Goal: Task Accomplishment & Management: Manage account settings

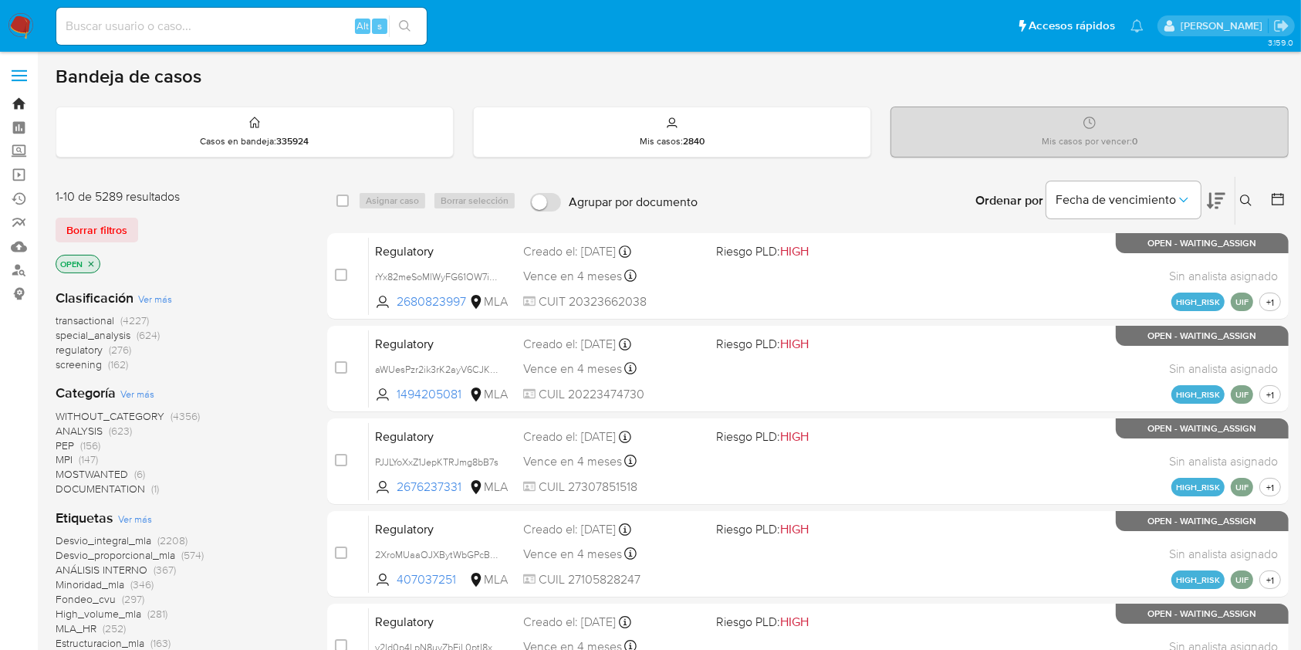
click at [21, 96] on link "Bandeja" at bounding box center [92, 104] width 184 height 24
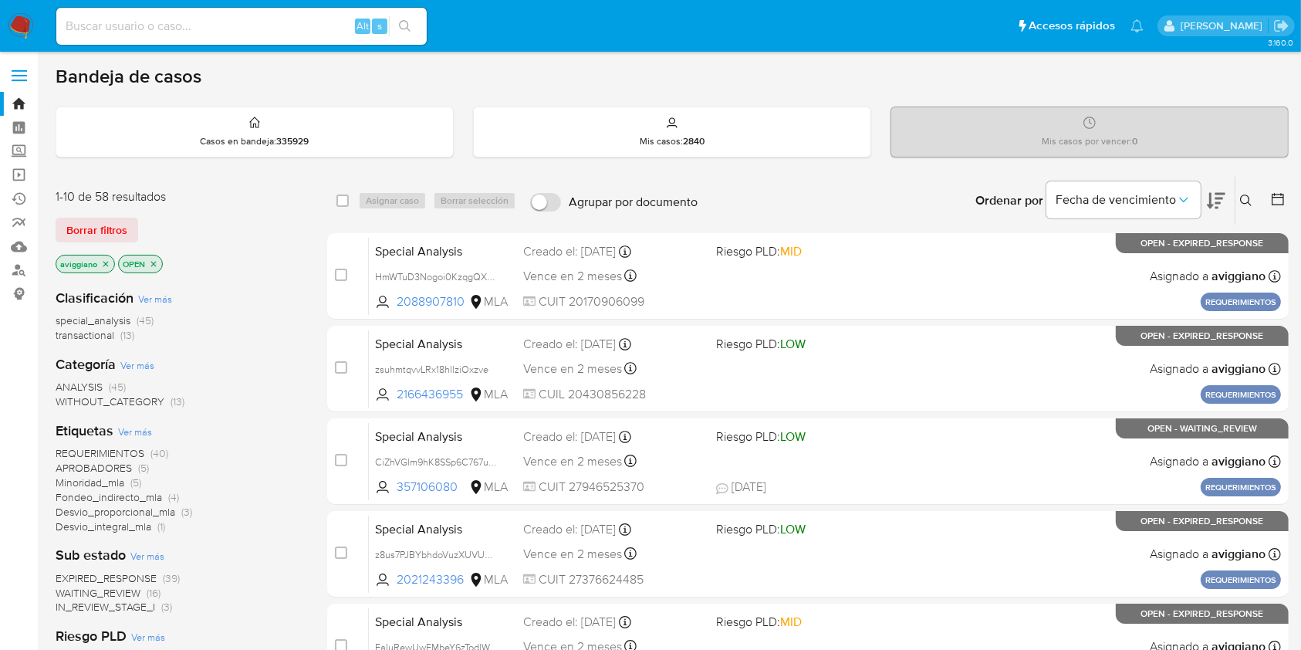
click at [105, 261] on icon "close-filter" at bounding box center [105, 263] width 9 height 9
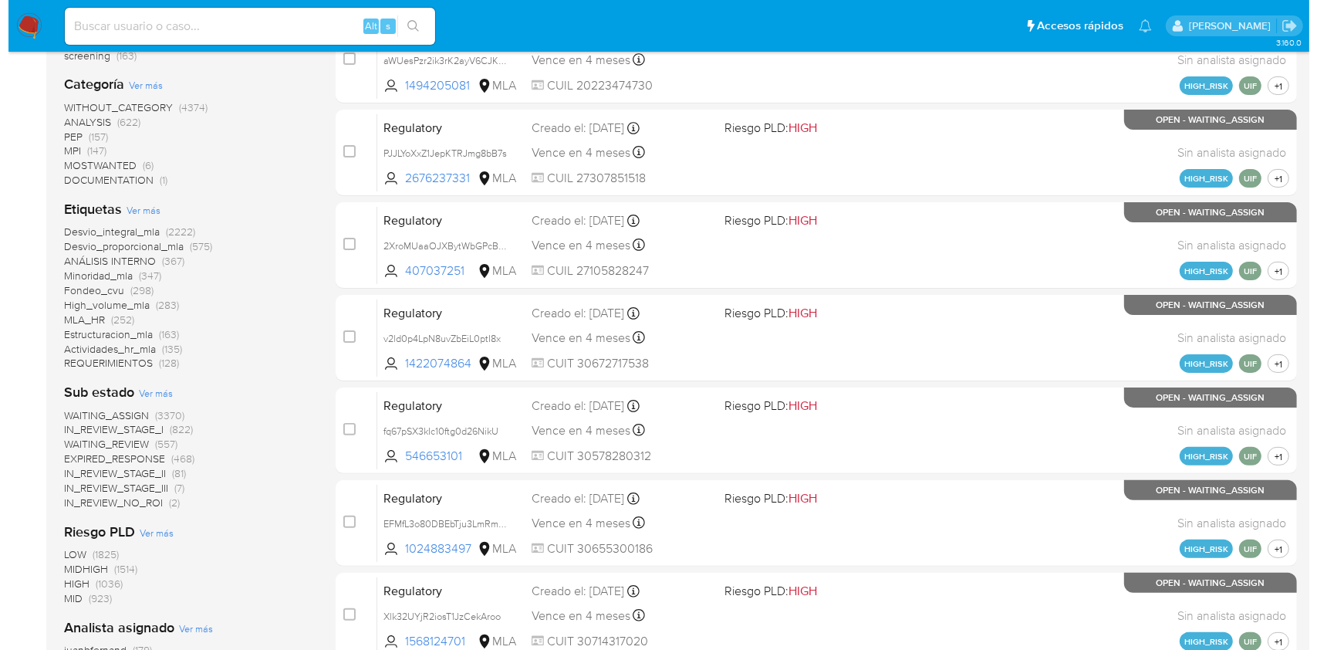
scroll to position [514, 0]
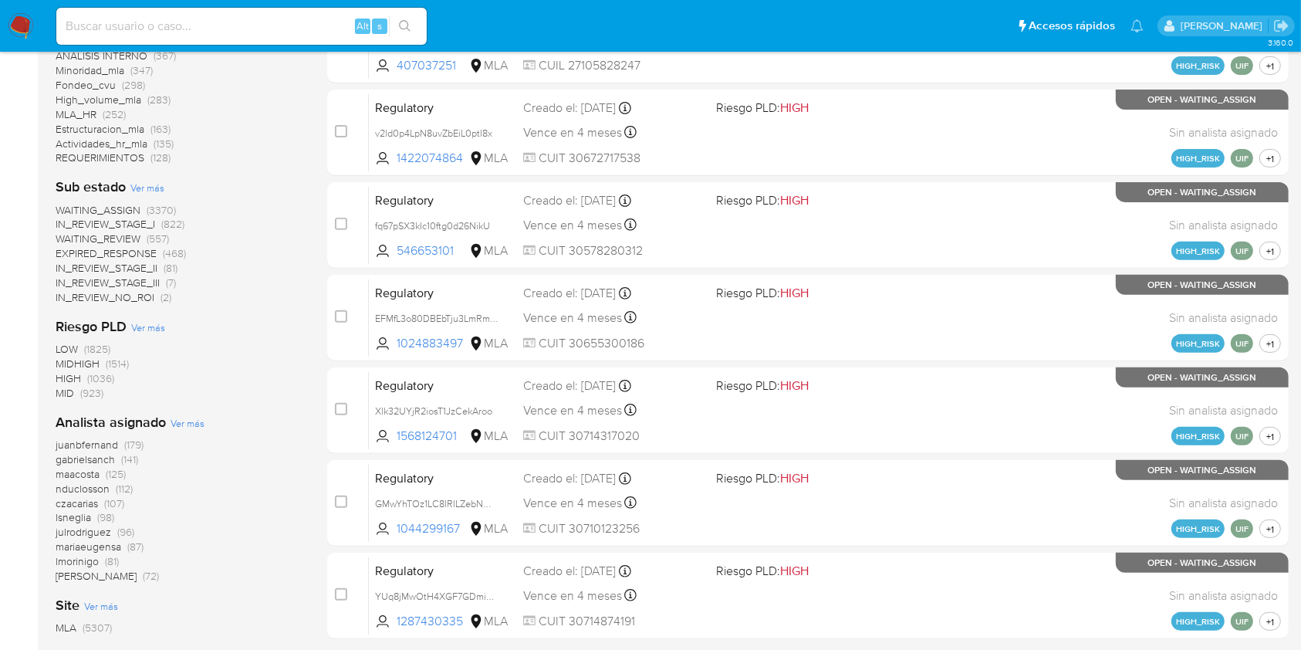
click at [188, 421] on span "Ver más" at bounding box center [188, 423] width 34 height 14
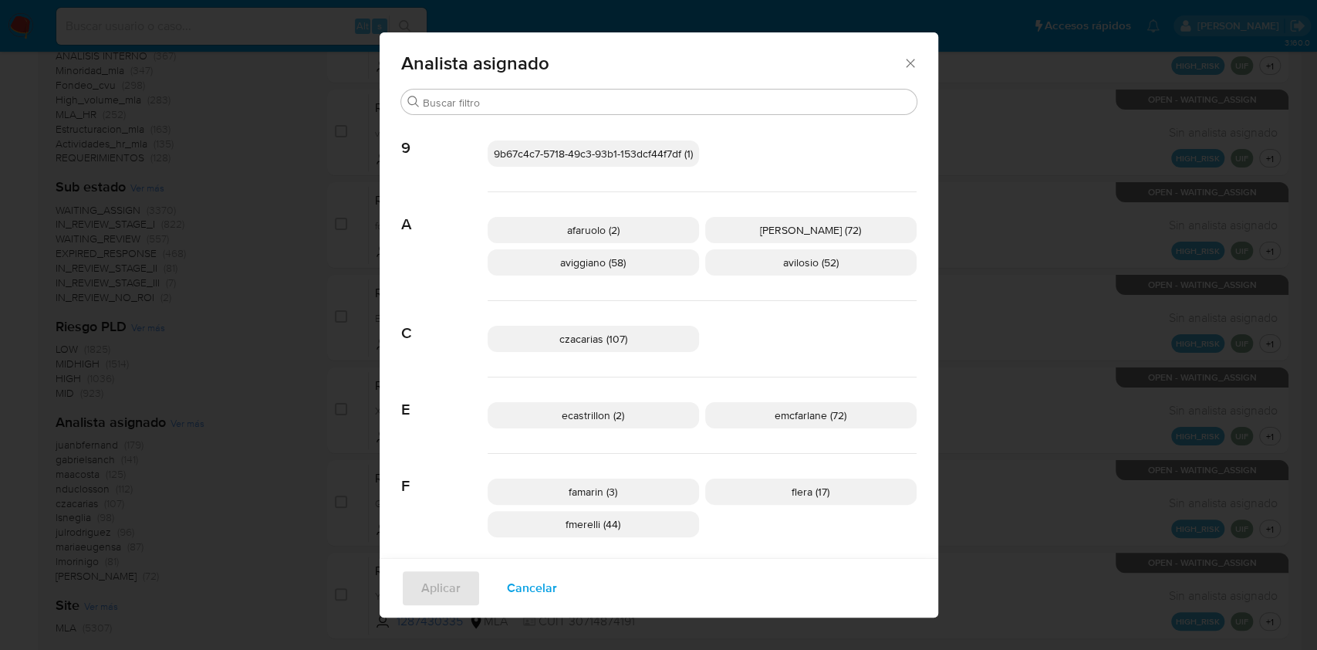
click at [621, 269] on p "aviggiano (58)" at bounding box center [593, 262] width 211 height 26
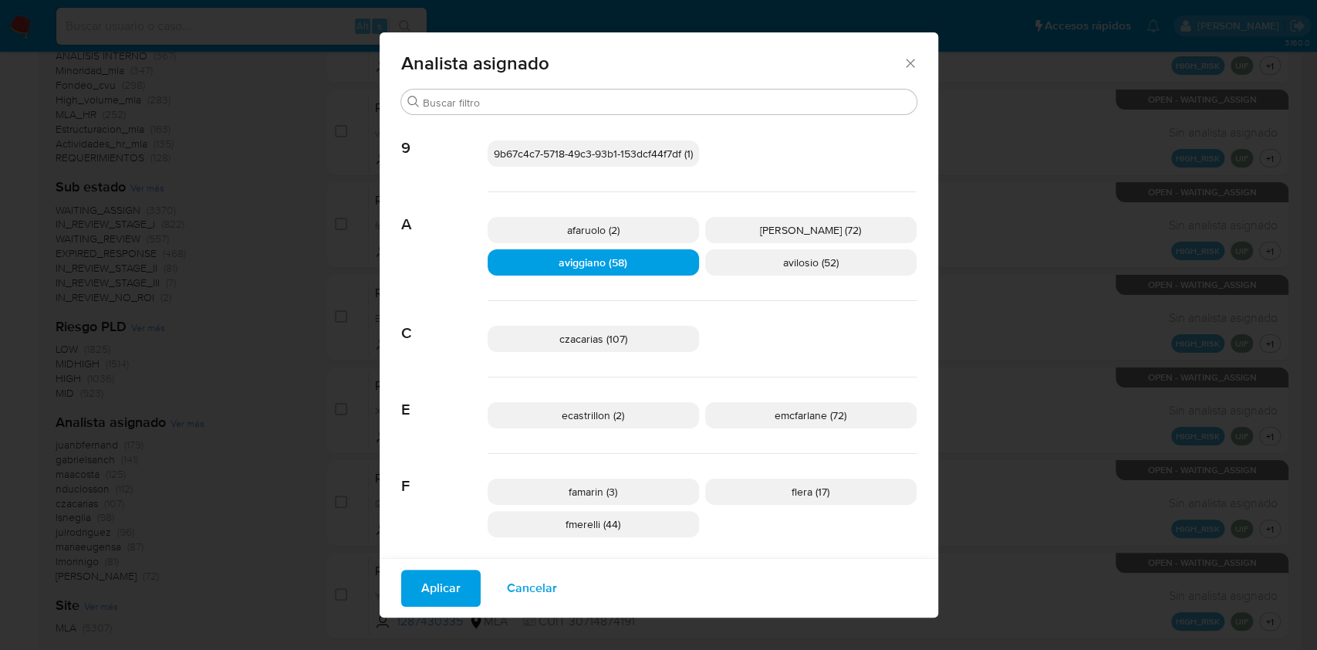
click at [440, 593] on span "Aplicar" at bounding box center [440, 588] width 39 height 34
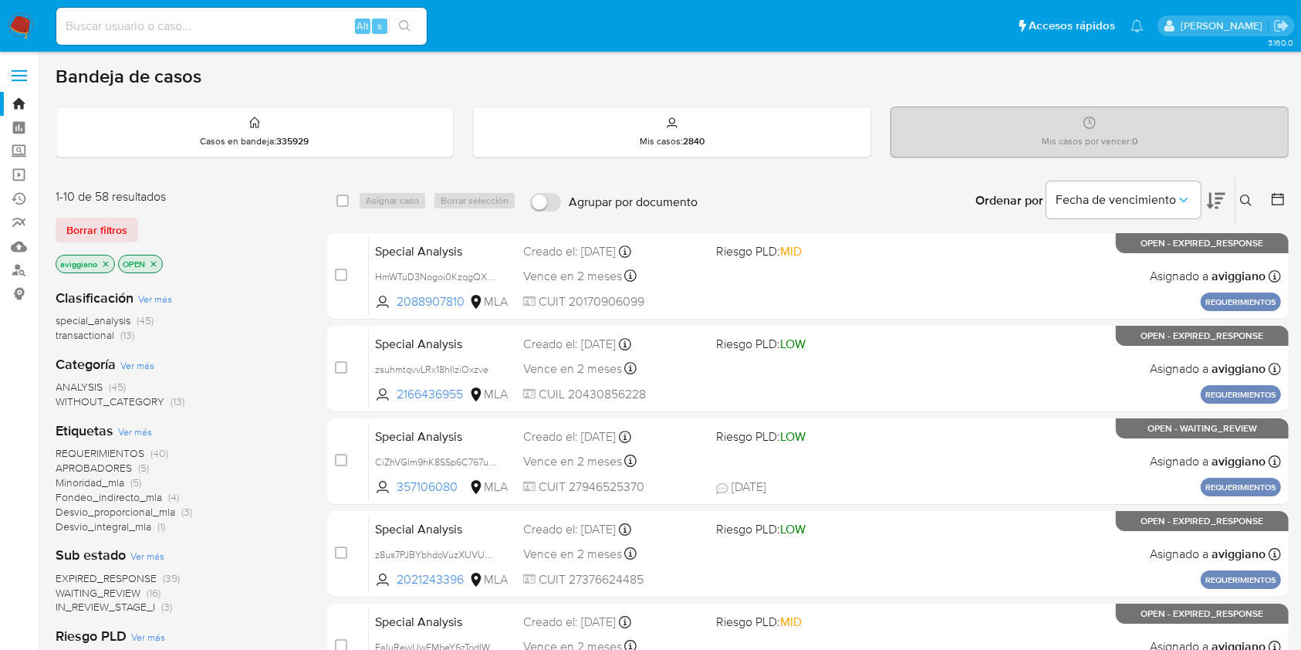
click at [96, 333] on span "transactional" at bounding box center [85, 334] width 59 height 15
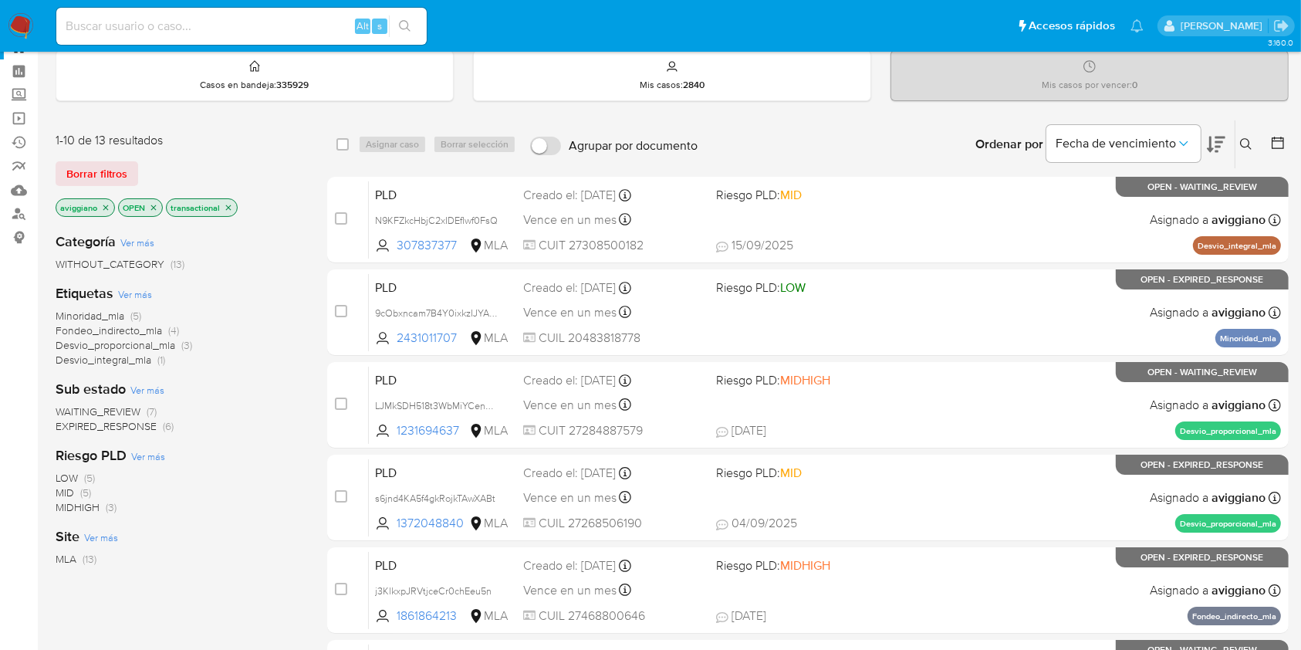
scroll to position [6, 0]
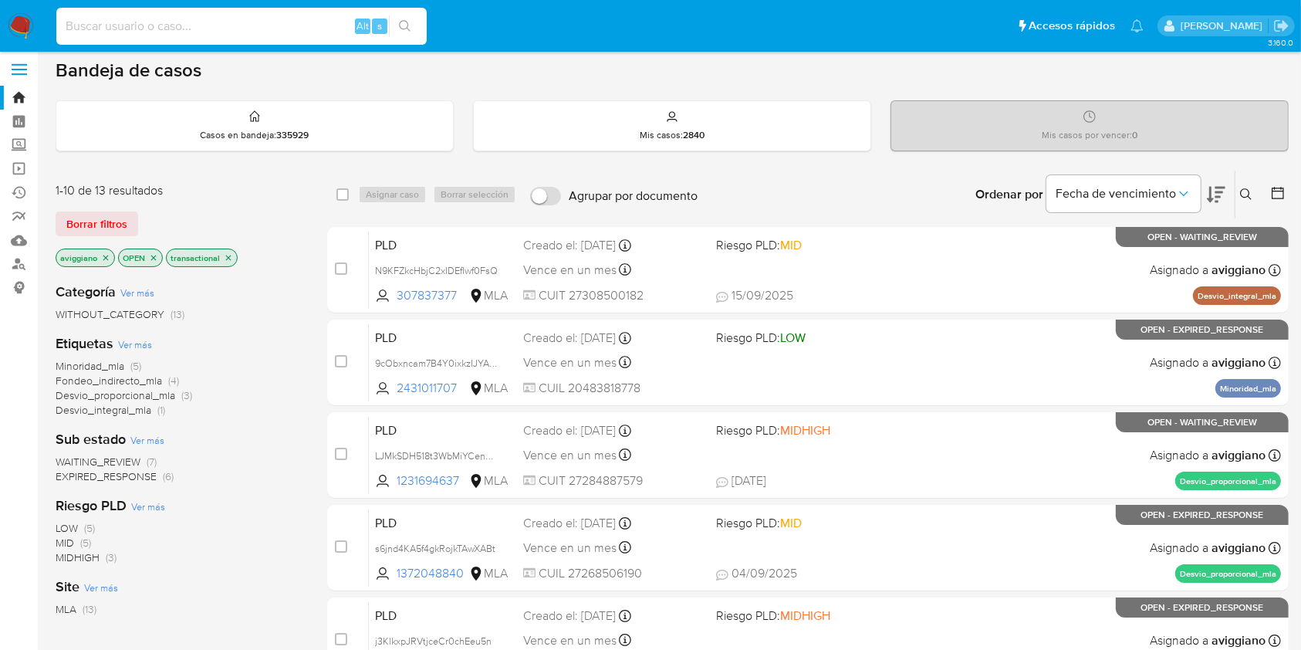
drag, startPoint x: 203, startPoint y: 24, endPoint x: 241, endPoint y: 22, distance: 37.9
click at [204, 23] on input at bounding box center [241, 26] width 370 height 20
paste input "WHPfQuqDzrgzQYkPYBbWlsLI"
type input "WHPfQuqDzrgzQYkPYBbWlsLI"
click at [408, 15] on button "search-icon" at bounding box center [405, 26] width 32 height 22
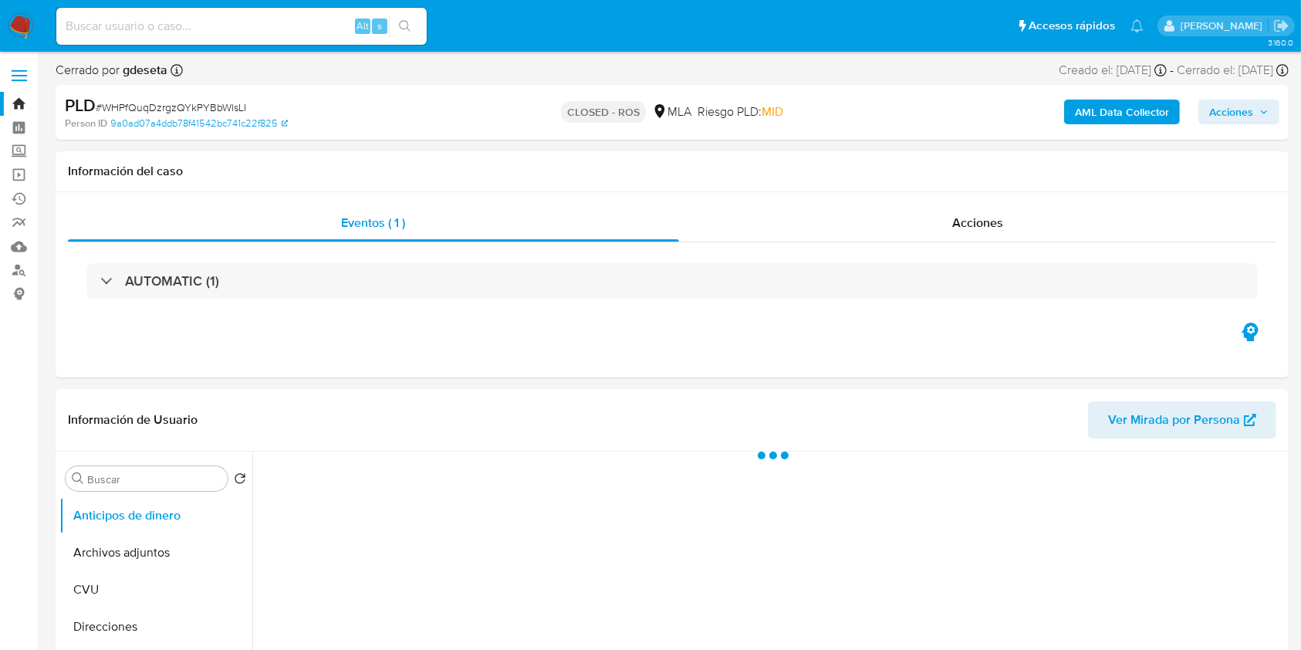
select select "10"
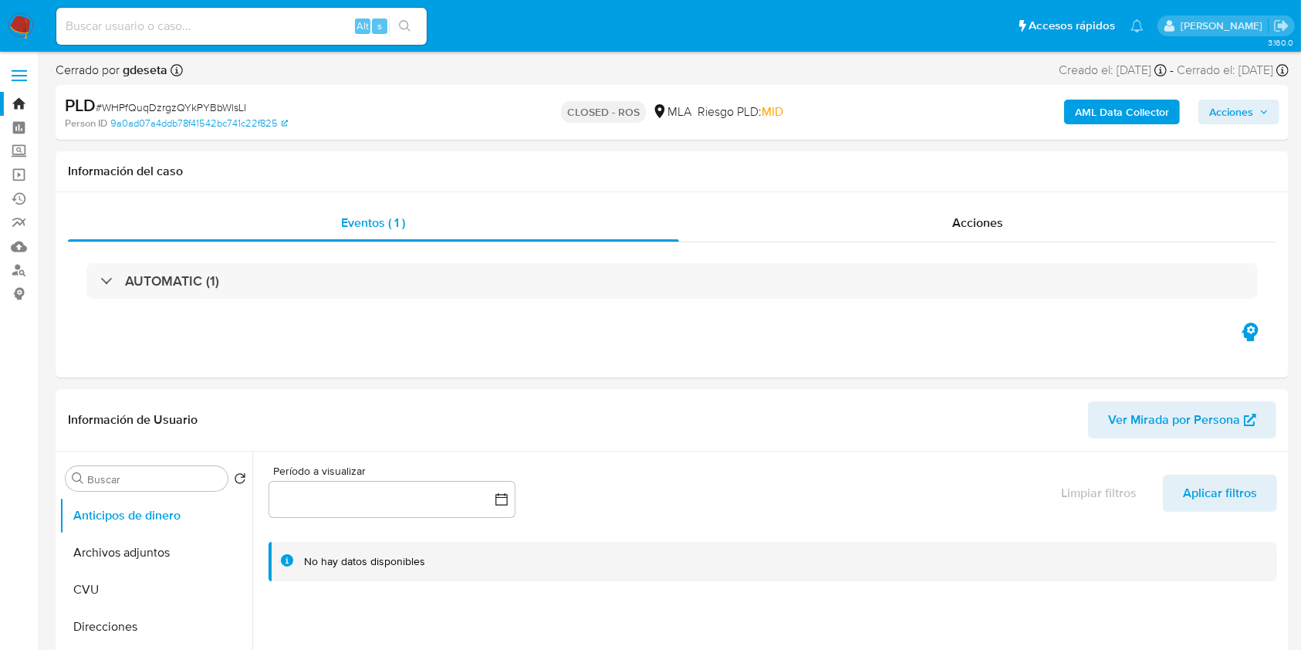
click at [209, 22] on input at bounding box center [241, 26] width 370 height 20
paste input "EPuOT0LUXU43MSU7Y0AWvxsu"
type input "EPuOT0LUXU43MSU7Y0AWvxsu"
click at [418, 25] on button "search-icon" at bounding box center [405, 26] width 32 height 22
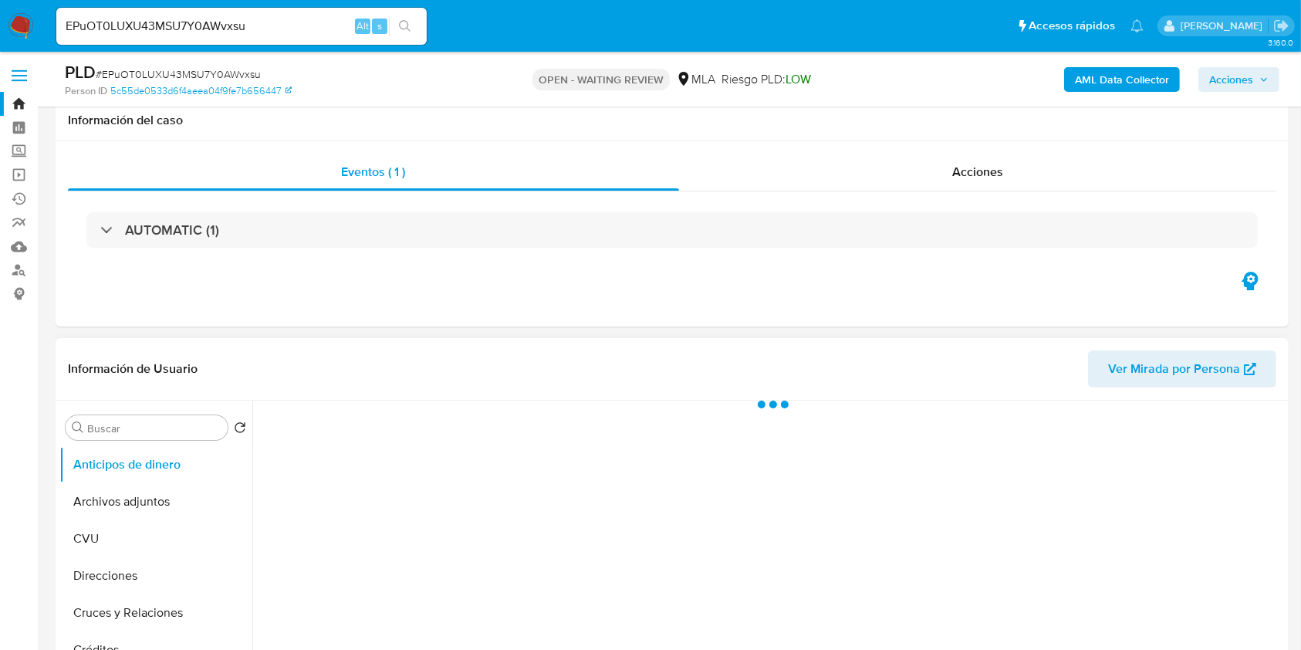
scroll to position [205, 0]
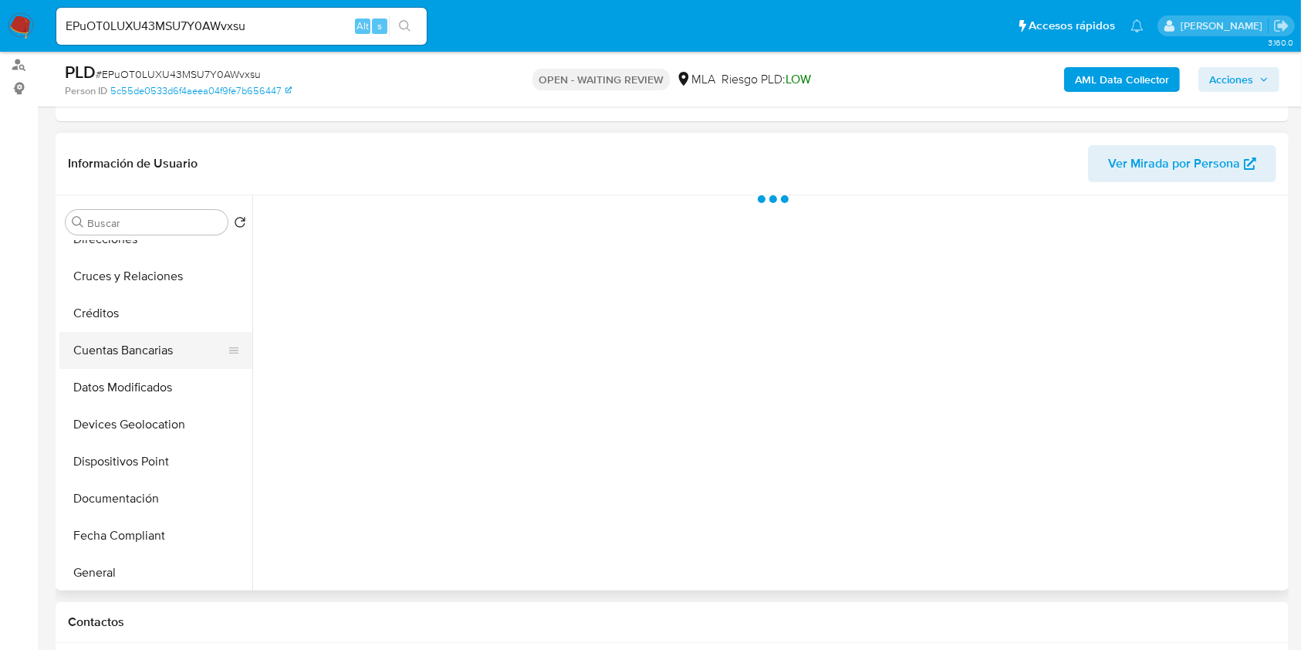
select select "10"
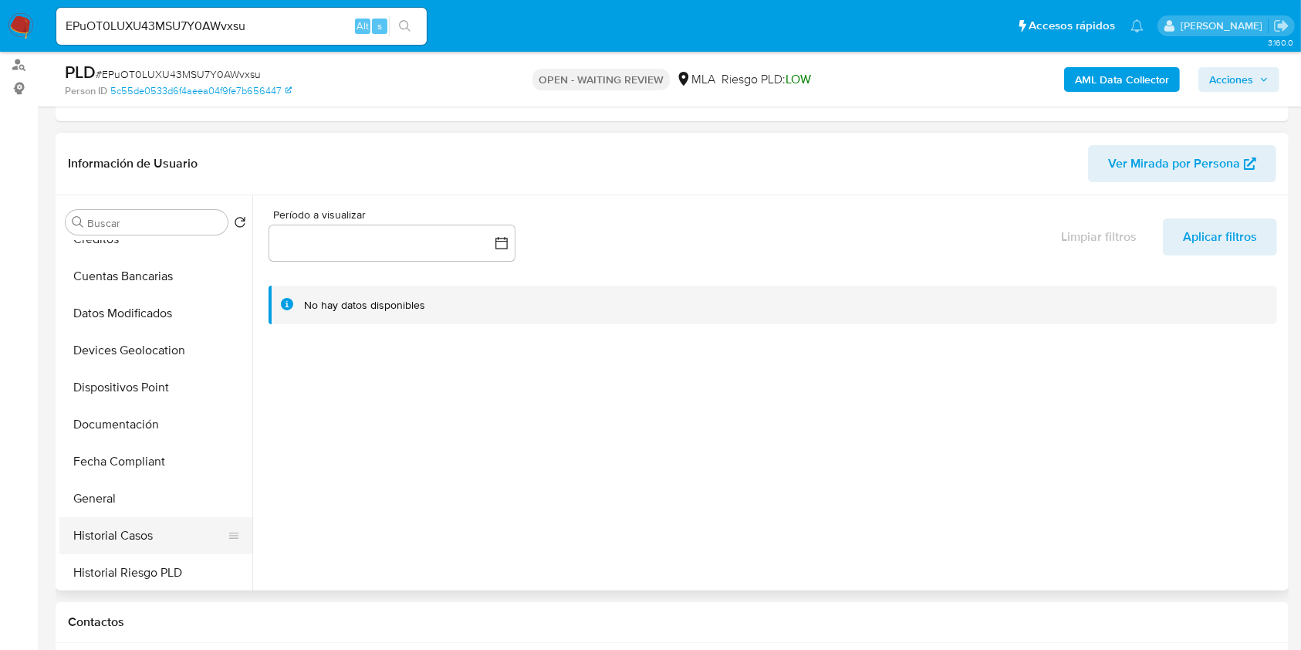
click at [129, 528] on button "Historial Casos" at bounding box center [149, 535] width 181 height 37
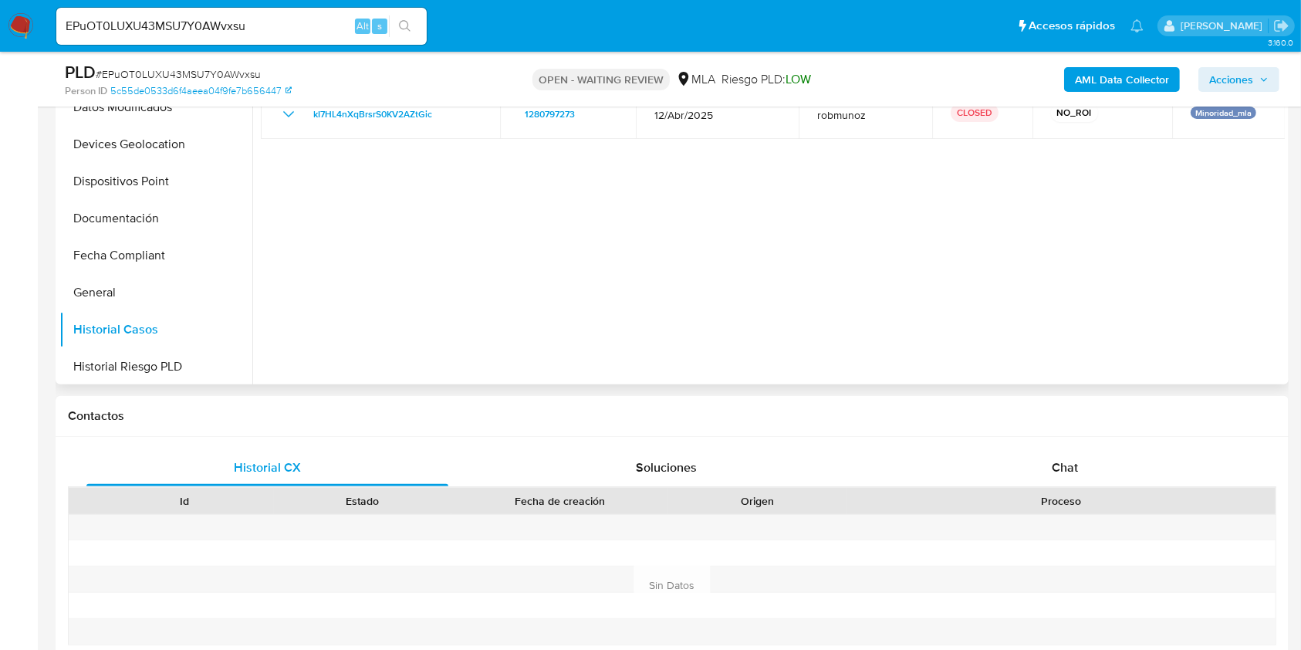
scroll to position [617, 0]
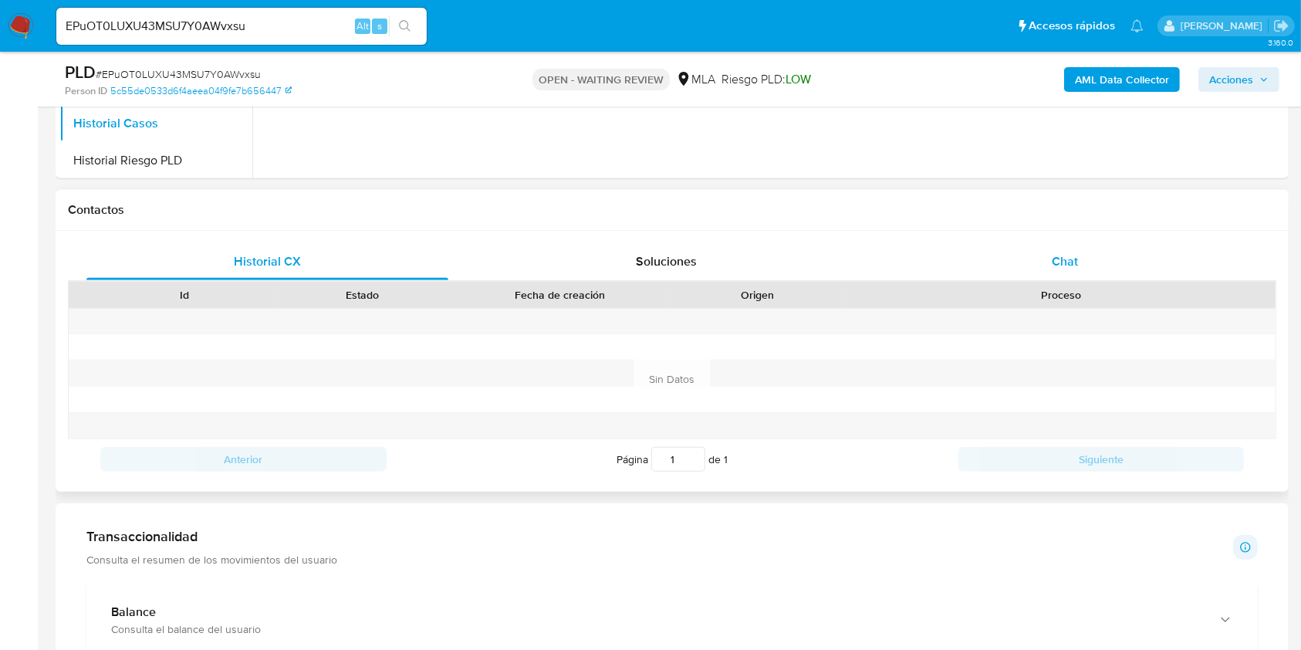
click at [1082, 266] on div "Chat" at bounding box center [1065, 261] width 362 height 37
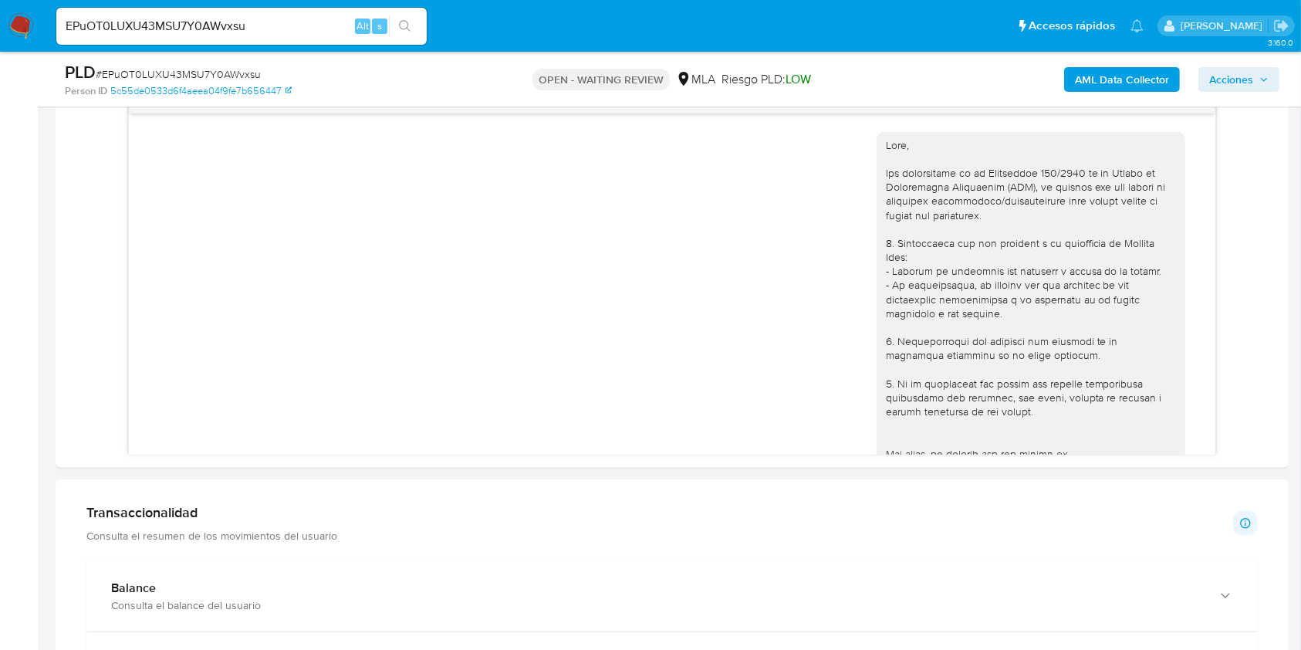
scroll to position [549, 0]
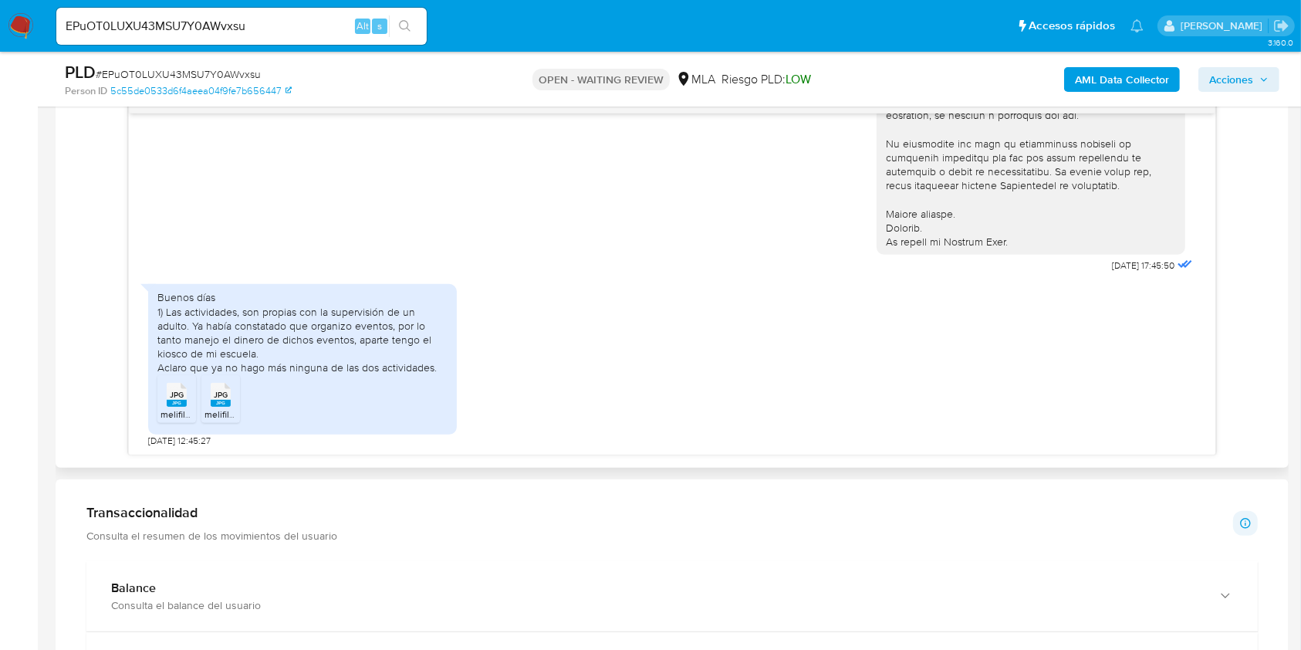
click at [174, 400] on rect at bounding box center [177, 403] width 20 height 7
click at [223, 410] on span "melifile7972761074594692374.jpg" at bounding box center [275, 413] width 142 height 13
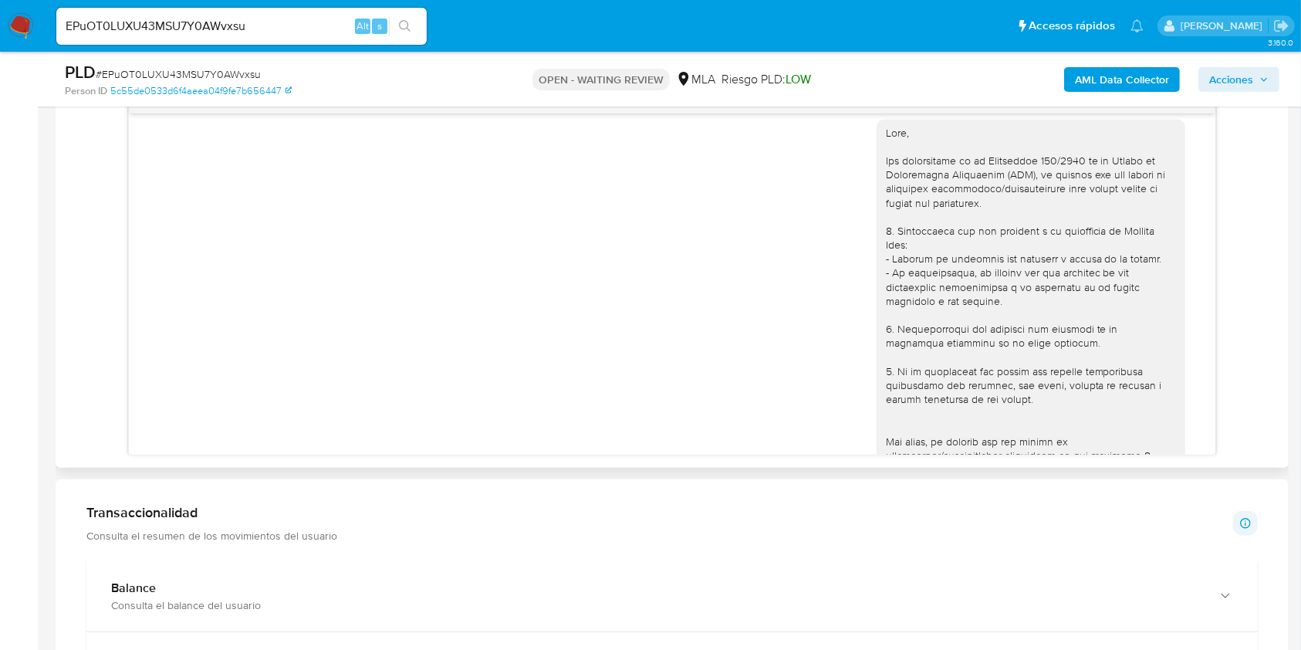
scroll to position [0, 0]
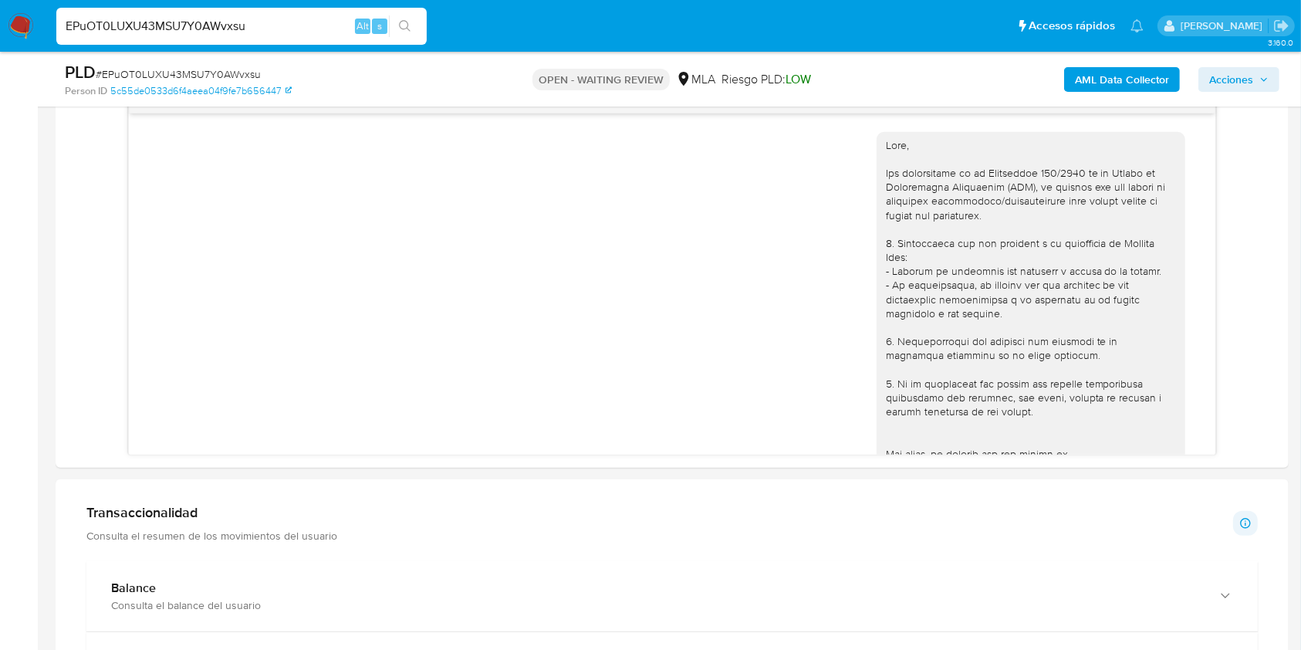
click at [179, 16] on input "EPuOT0LUXU43MSU7Y0AWvxsu" at bounding box center [241, 26] width 370 height 20
click at [179, 17] on input "EPuOT0LUXU43MSU7Y0AWvxsu" at bounding box center [241, 26] width 370 height 20
paste input "zipr6Qr33xk4PX2a5iyct5Fp"
type input "zipr6Qr33xk4PX2a5iyct5Fp"
click at [399, 19] on button "search-icon" at bounding box center [405, 26] width 32 height 22
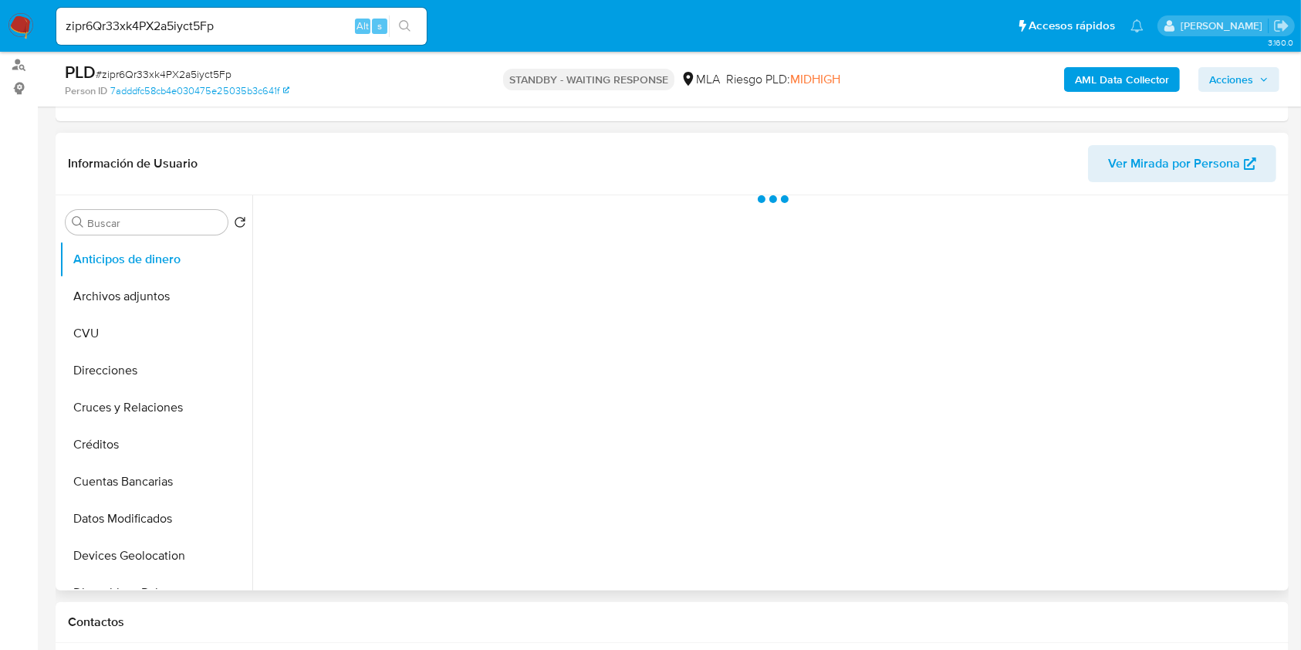
select select "10"
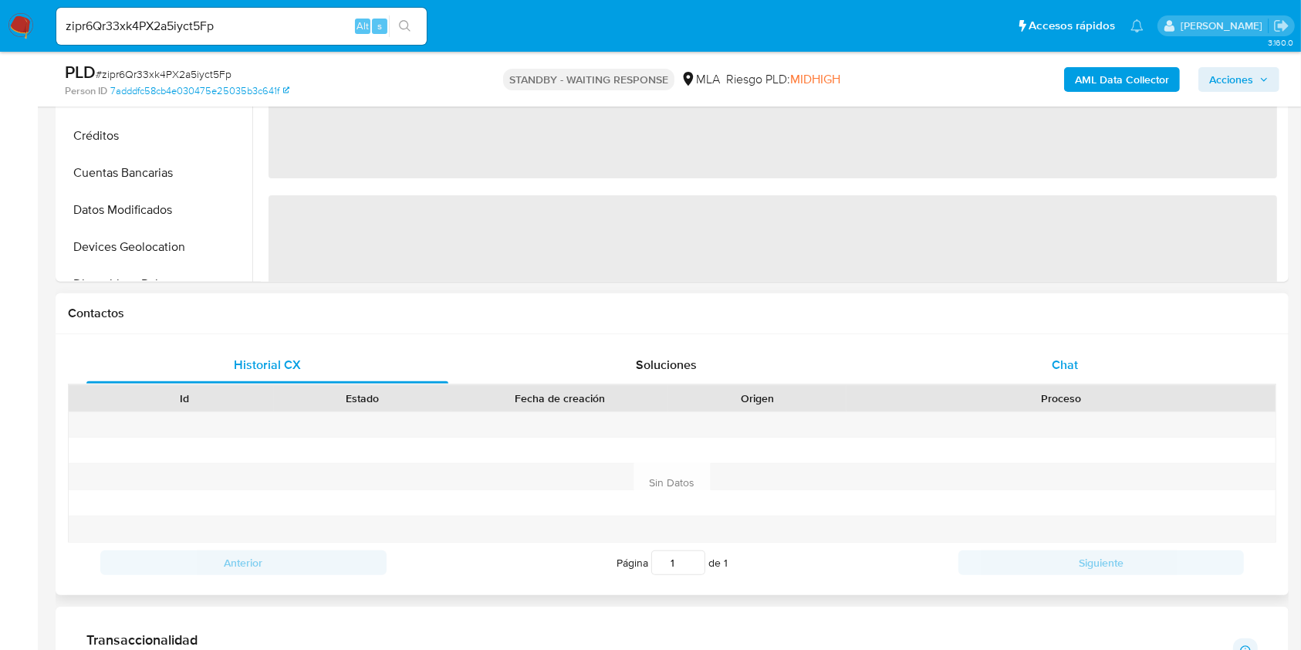
click at [1043, 362] on div "Chat" at bounding box center [1065, 364] width 362 height 37
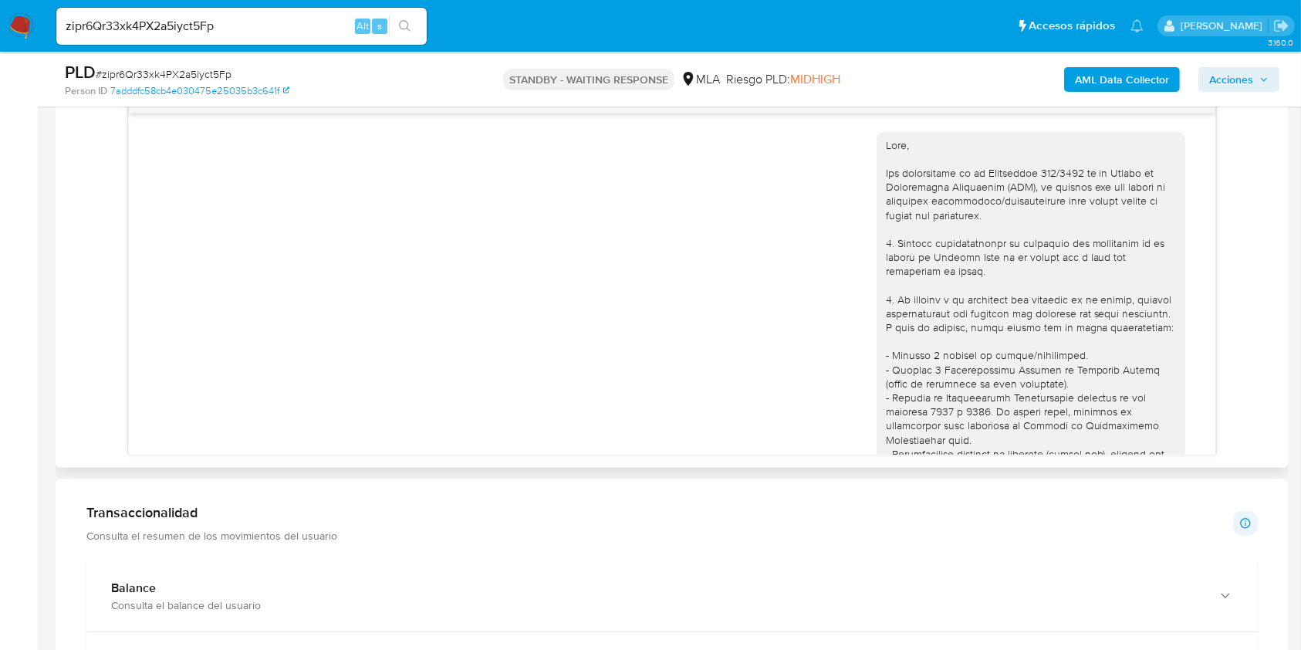
scroll to position [1184, 0]
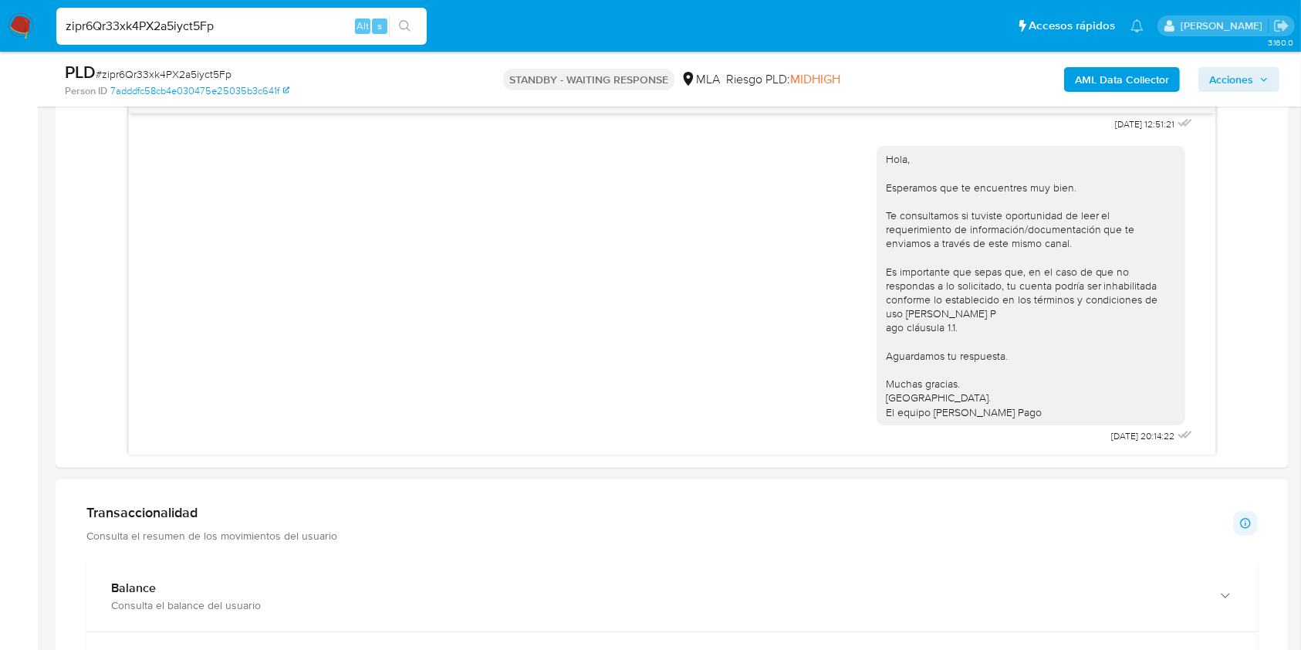
click at [197, 24] on input "zipr6Qr33xk4PX2a5iyct5Fp" at bounding box center [241, 26] width 370 height 20
click at [406, 21] on icon "search-icon" at bounding box center [405, 26] width 12 height 12
click at [312, 23] on input "zipr6Qr33xk4PX2a5iyct5Fp" at bounding box center [241, 26] width 370 height 20
paste input "zipr6Qr33xk4PX2a5iyct5Fp"
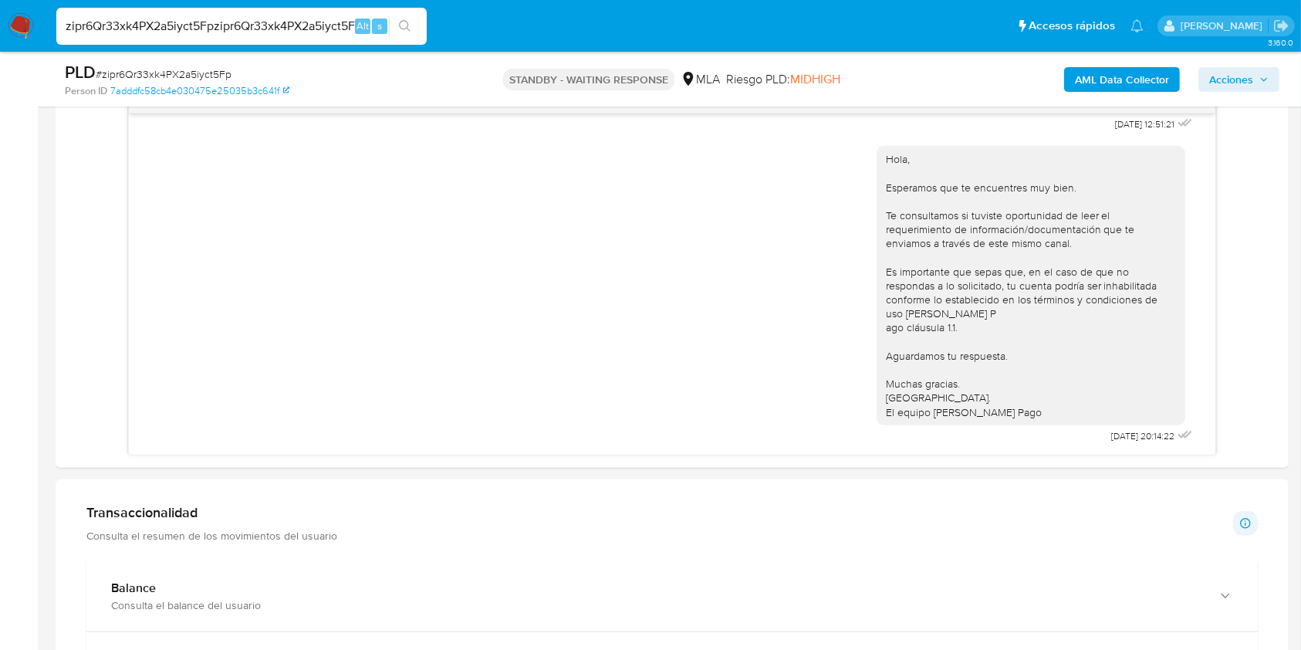
click at [319, 28] on input "zipr6Qr33xk4PX2a5iyct5Fpzipr6Qr33xk4PX2a5iyct5Fp" at bounding box center [241, 26] width 370 height 20
paste input
click at [421, 20] on input "zipr6Qr33xk4PX2a5iyct5Fp" at bounding box center [241, 26] width 370 height 20
click at [407, 22] on icon "search-icon" at bounding box center [405, 26] width 12 height 12
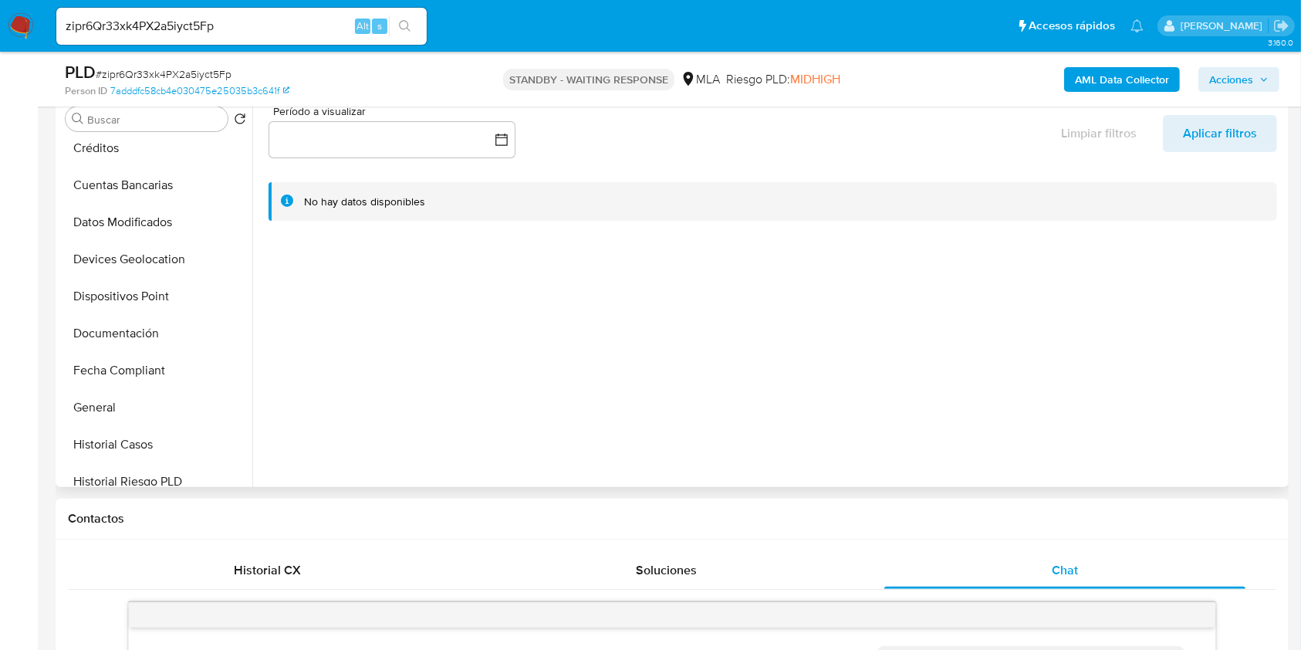
scroll to position [411, 0]
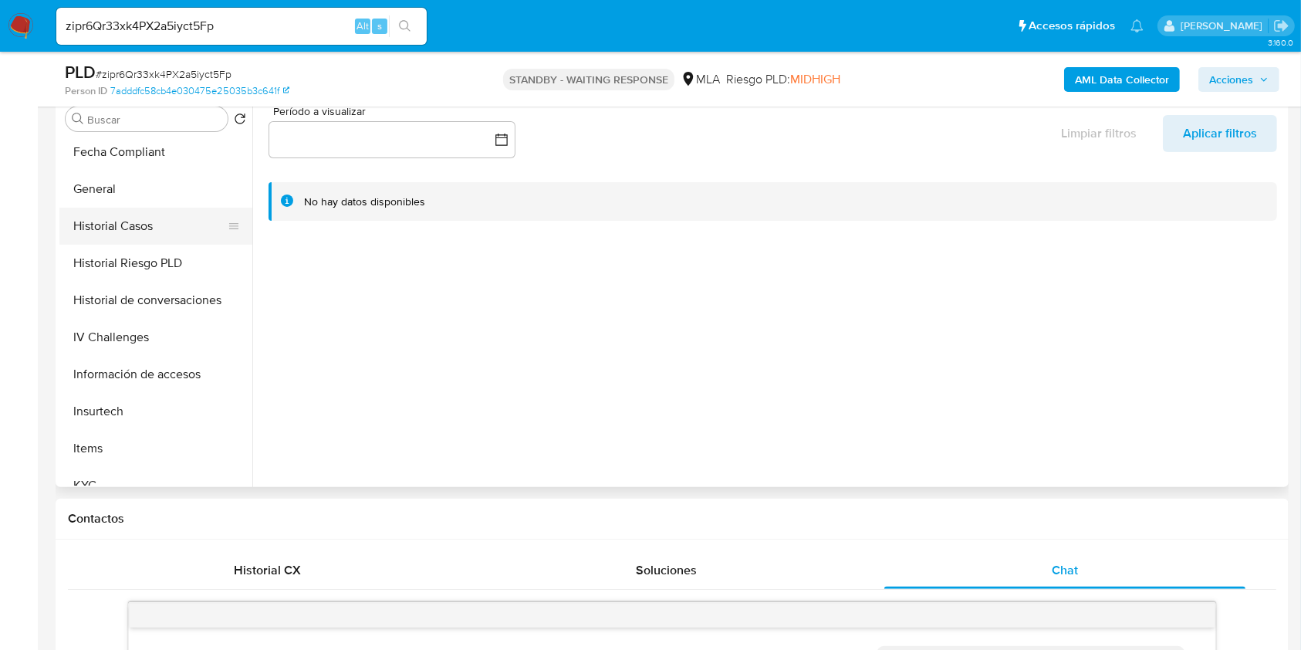
click at [96, 215] on button "Historial Casos" at bounding box center [149, 226] width 181 height 37
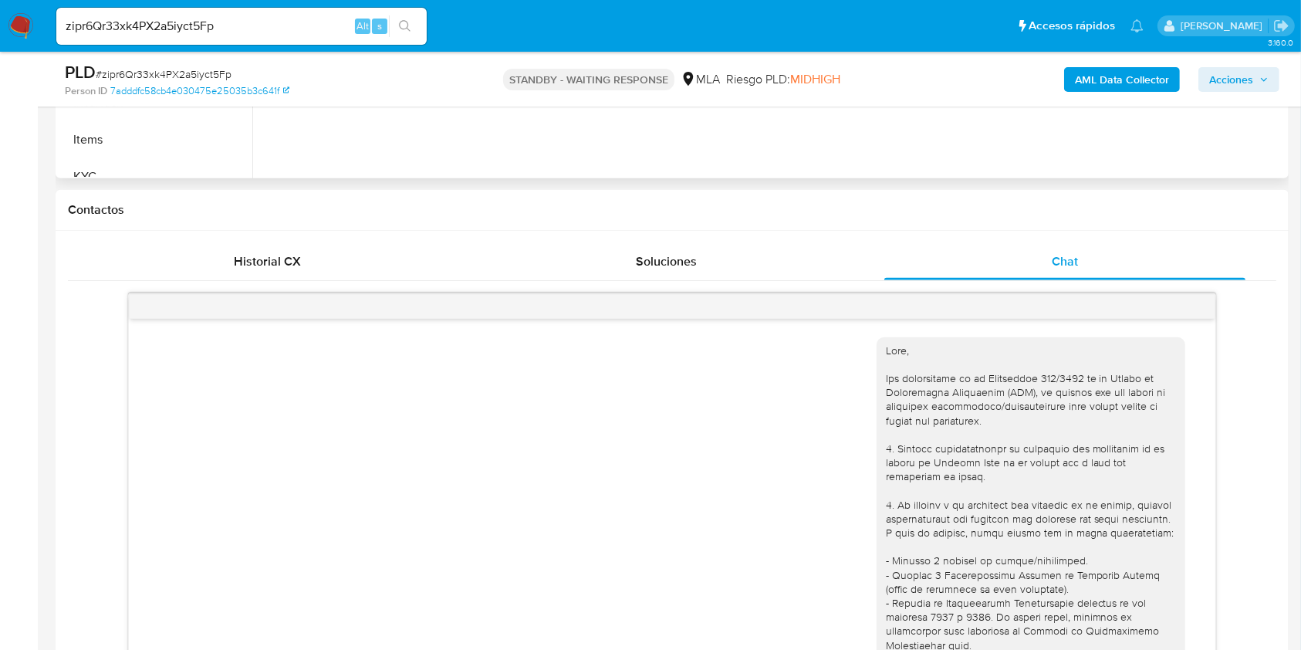
scroll to position [205, 0]
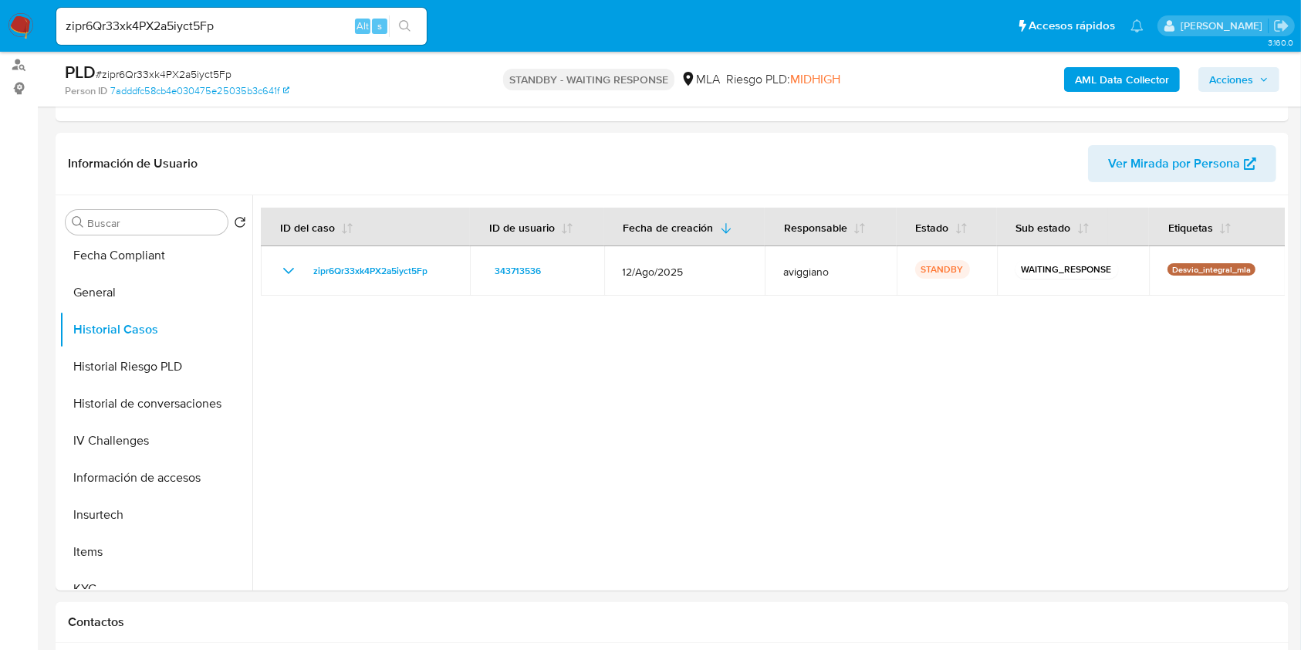
click at [167, 25] on input "zipr6Qr33xk4PX2a5iyct5Fp" at bounding box center [241, 26] width 370 height 20
paste input "9cObxncam7B4Y0ixkzIJYAdx"
type input "9cObxncam7B4Y0ixkzIJYAdx"
click at [396, 28] on button "search-icon" at bounding box center [405, 26] width 32 height 22
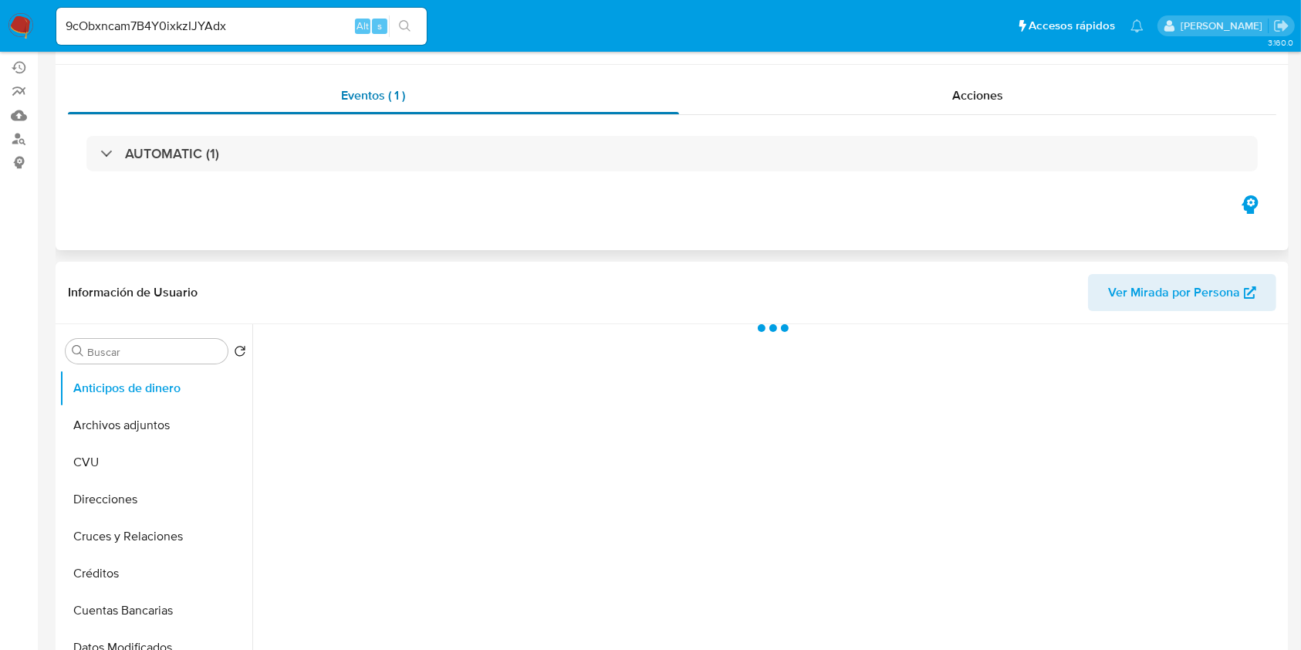
scroll to position [205, 0]
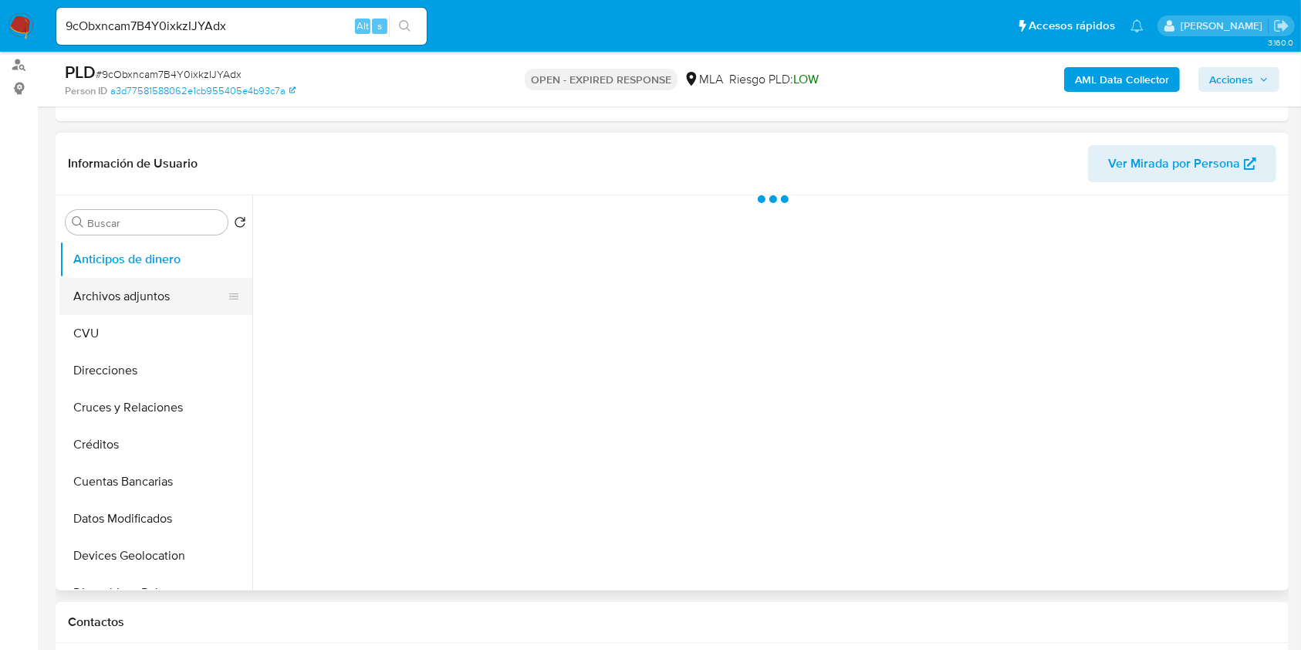
select select "10"
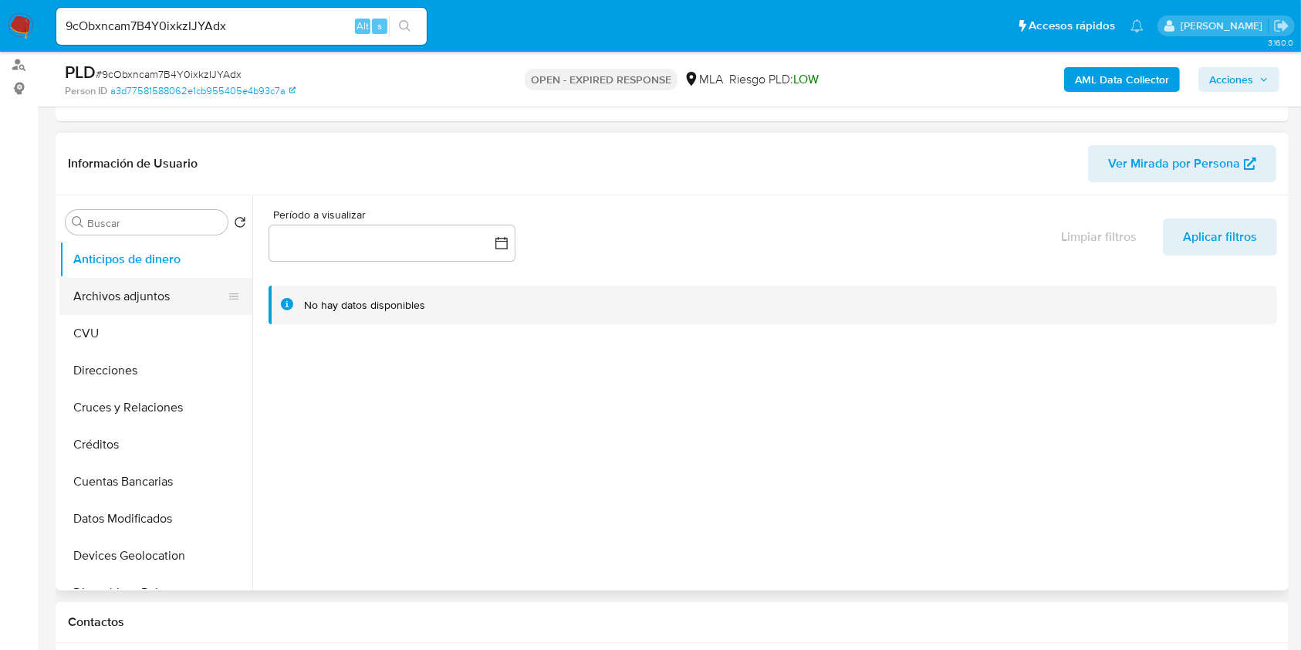
click at [85, 297] on button "Archivos adjuntos" at bounding box center [149, 296] width 181 height 37
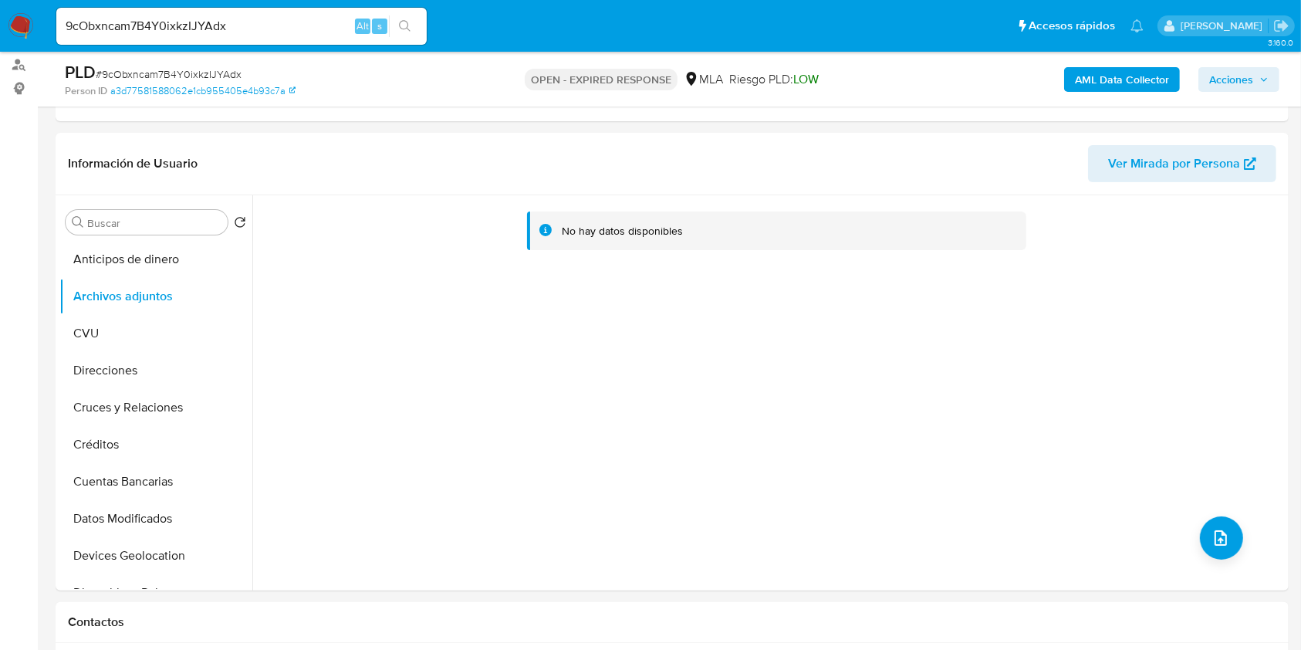
click at [1120, 70] on b "AML Data Collector" at bounding box center [1122, 79] width 94 height 25
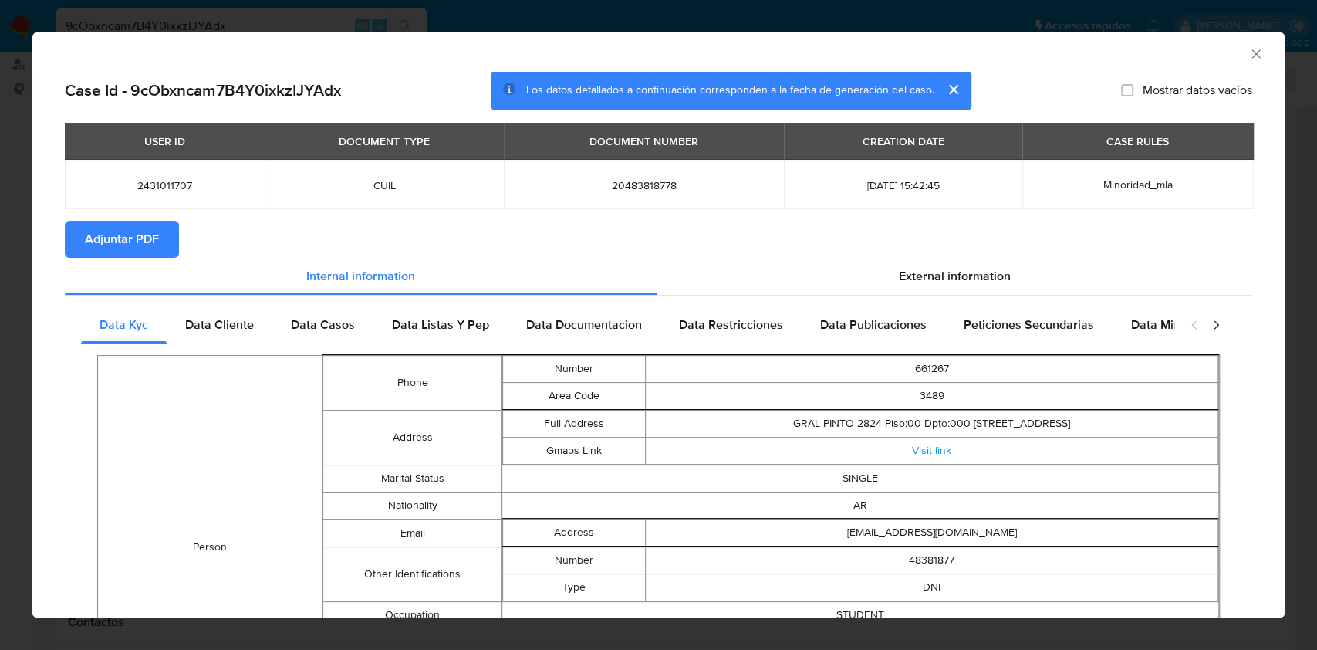
click at [149, 228] on span "Adjuntar PDF" at bounding box center [122, 239] width 74 height 34
click at [1252, 56] on icon "Cerrar ventana" at bounding box center [1256, 53] width 8 height 8
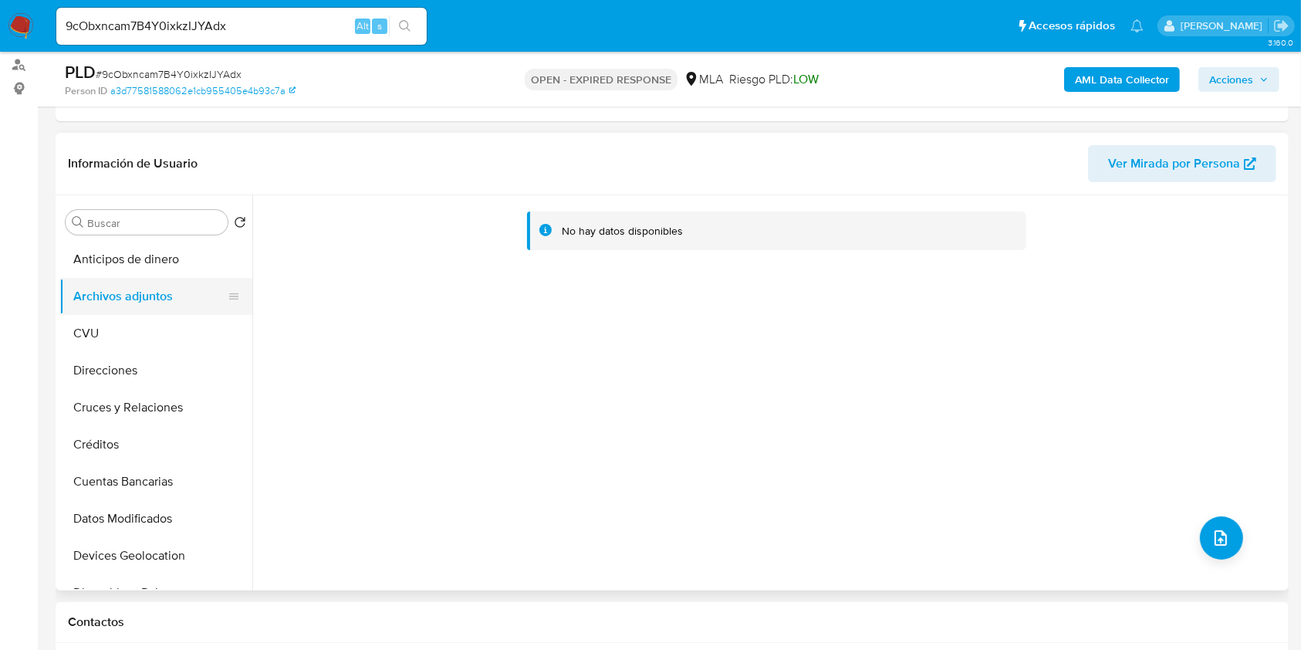
click at [181, 281] on button "Archivos adjuntos" at bounding box center [149, 296] width 181 height 37
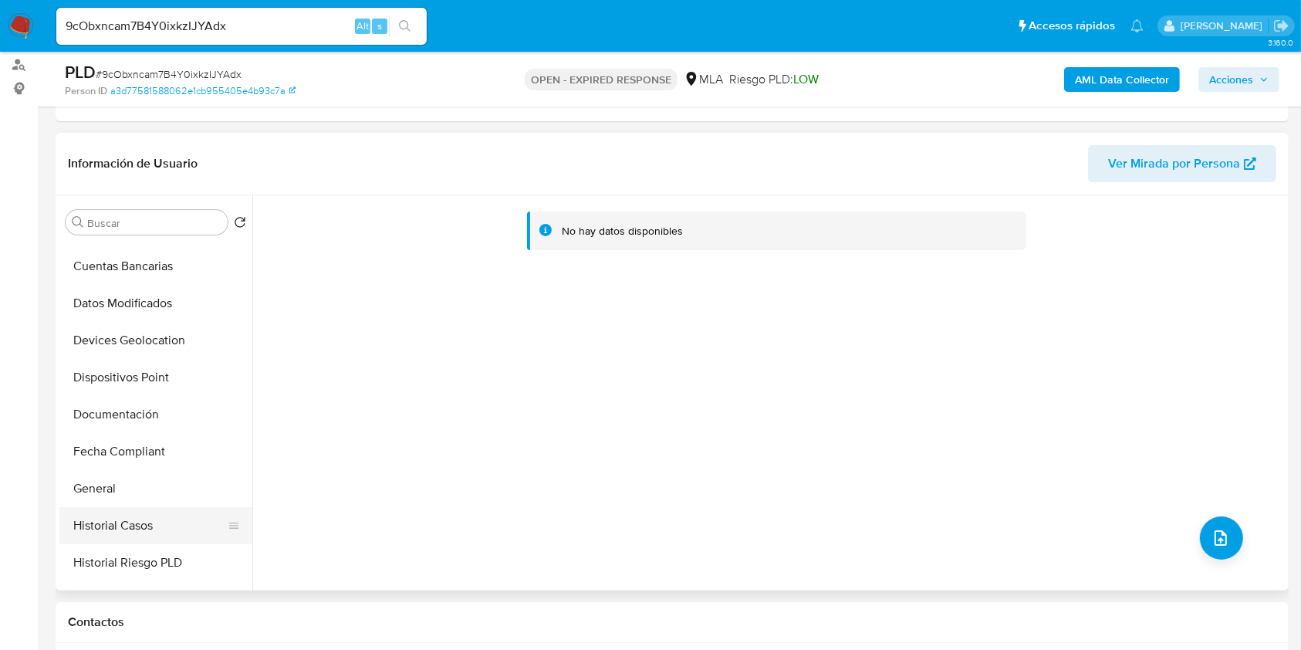
scroll to position [309, 0]
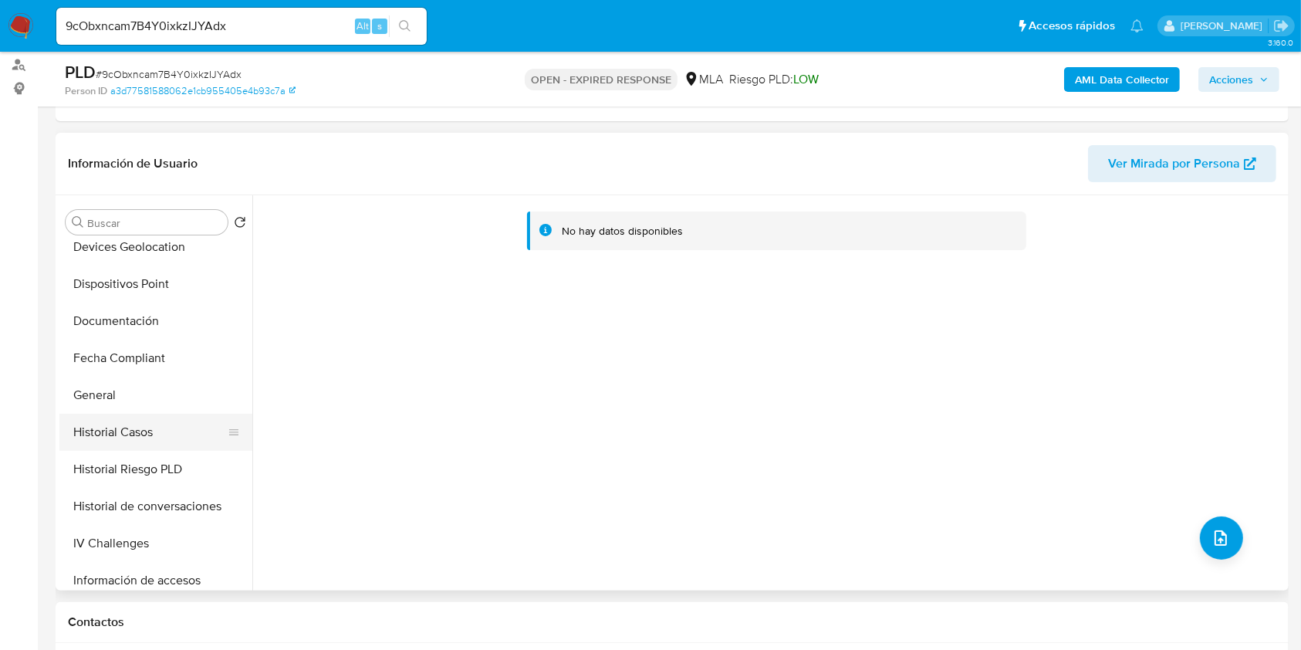
click at [136, 437] on button "Historial Casos" at bounding box center [149, 432] width 181 height 37
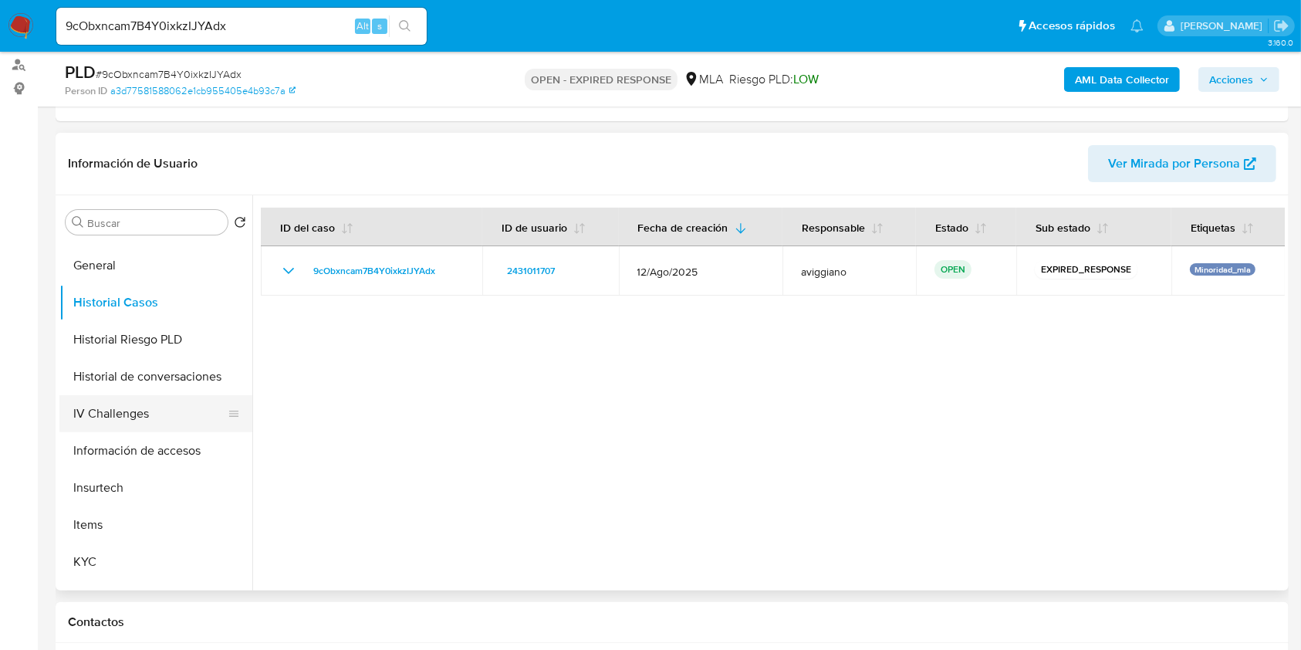
scroll to position [514, 0]
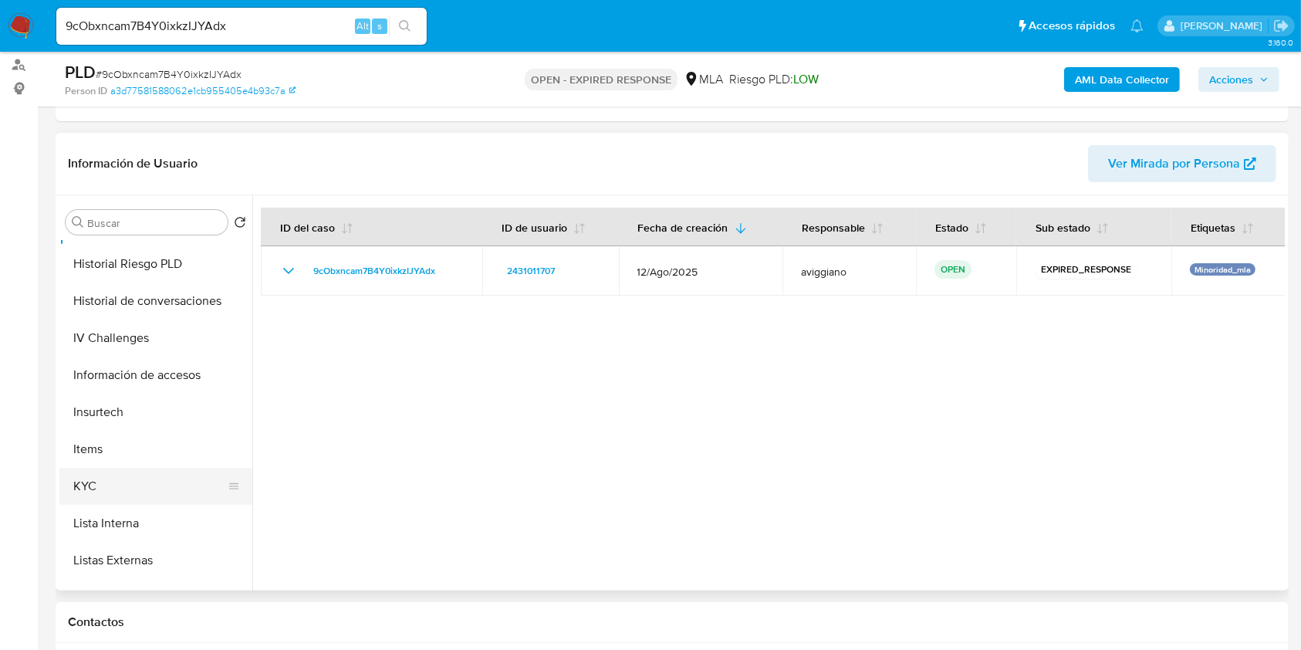
drag, startPoint x: 112, startPoint y: 464, endPoint x: 119, endPoint y: 470, distance: 9.3
click at [112, 464] on button "Items" at bounding box center [155, 449] width 193 height 37
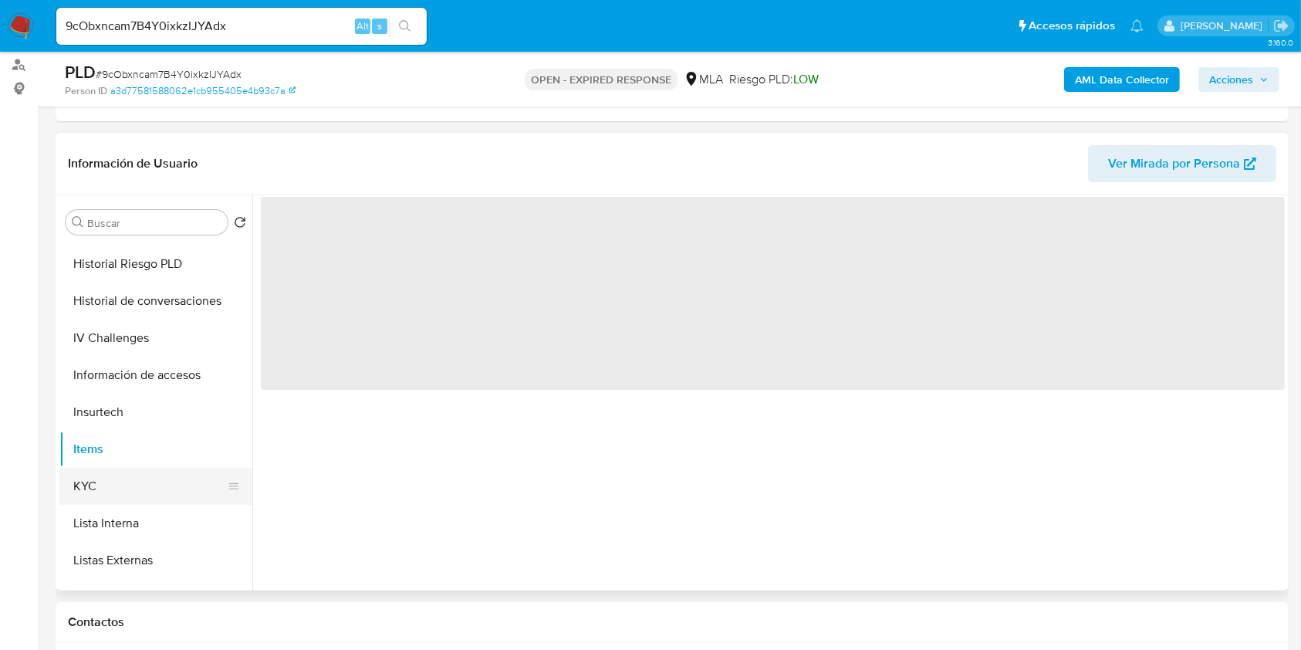
click at [120, 477] on button "KYC" at bounding box center [149, 486] width 181 height 37
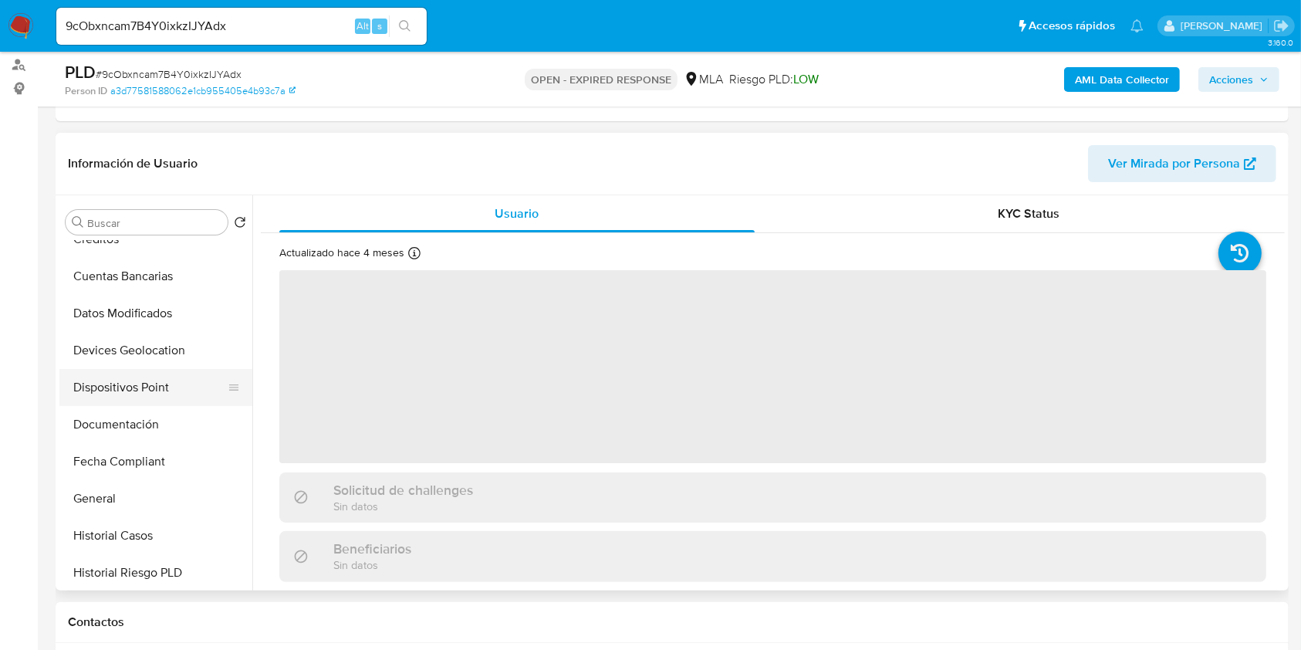
scroll to position [411, 0]
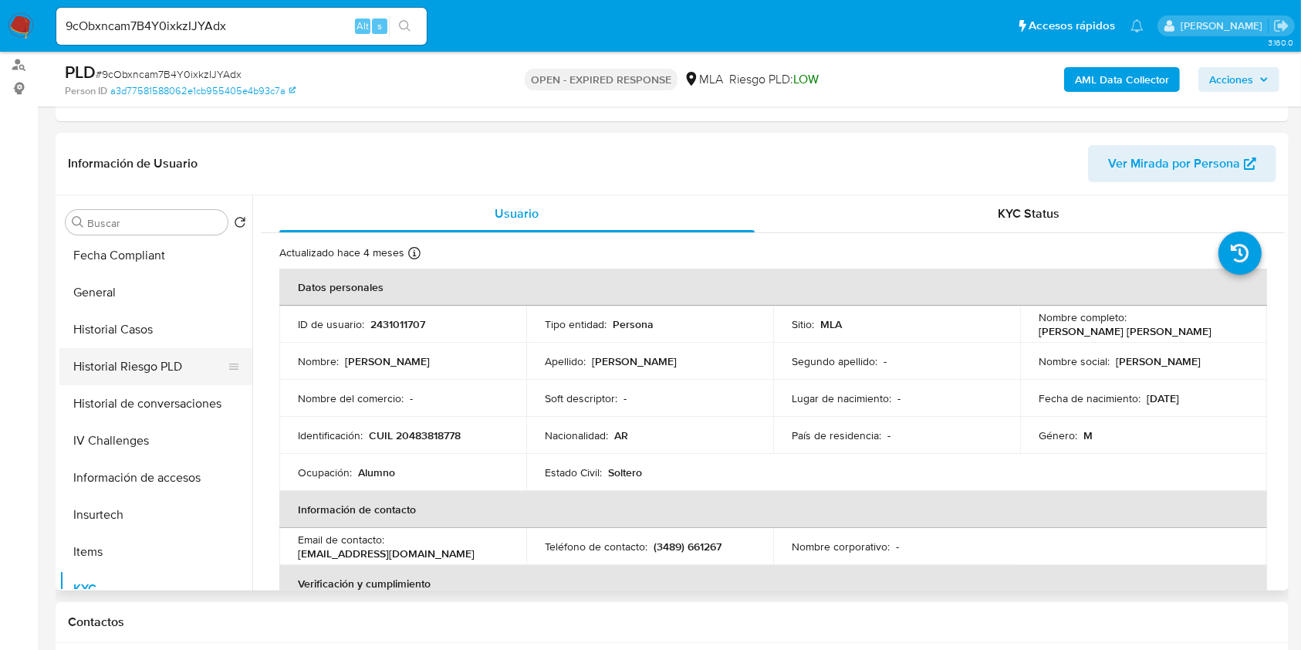
click at [154, 351] on button "Historial Riesgo PLD" at bounding box center [149, 366] width 181 height 37
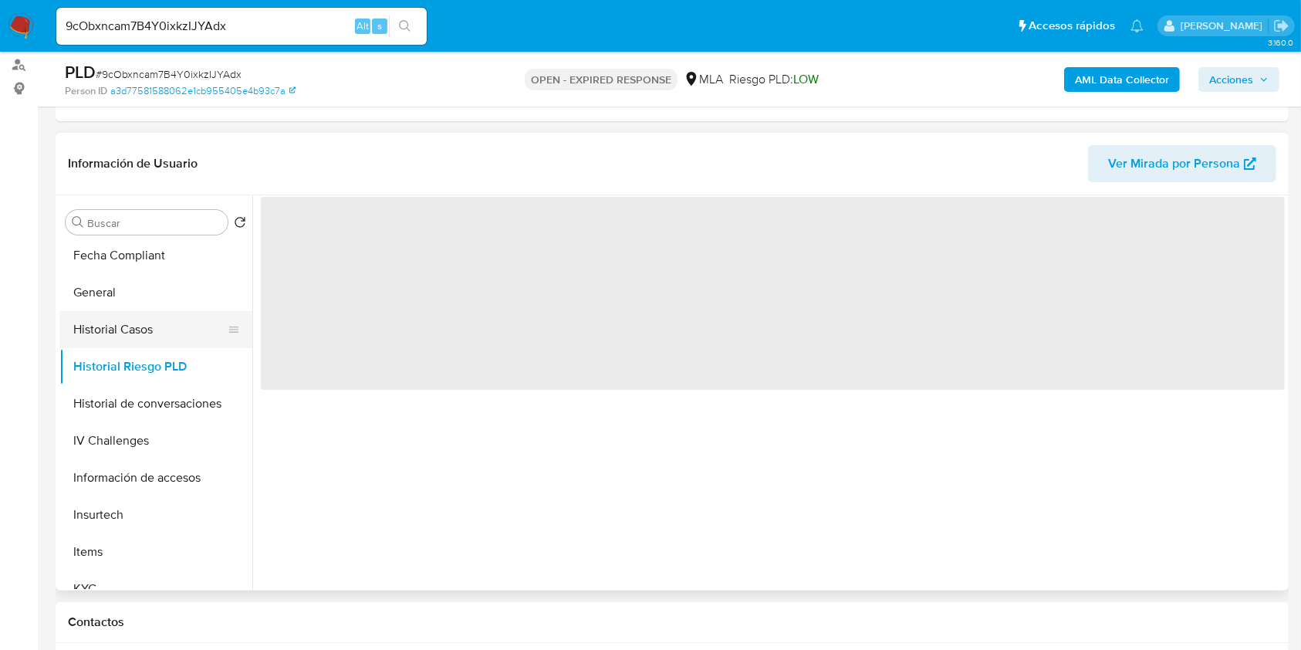
click at [169, 324] on button "Historial Casos" at bounding box center [149, 329] width 181 height 37
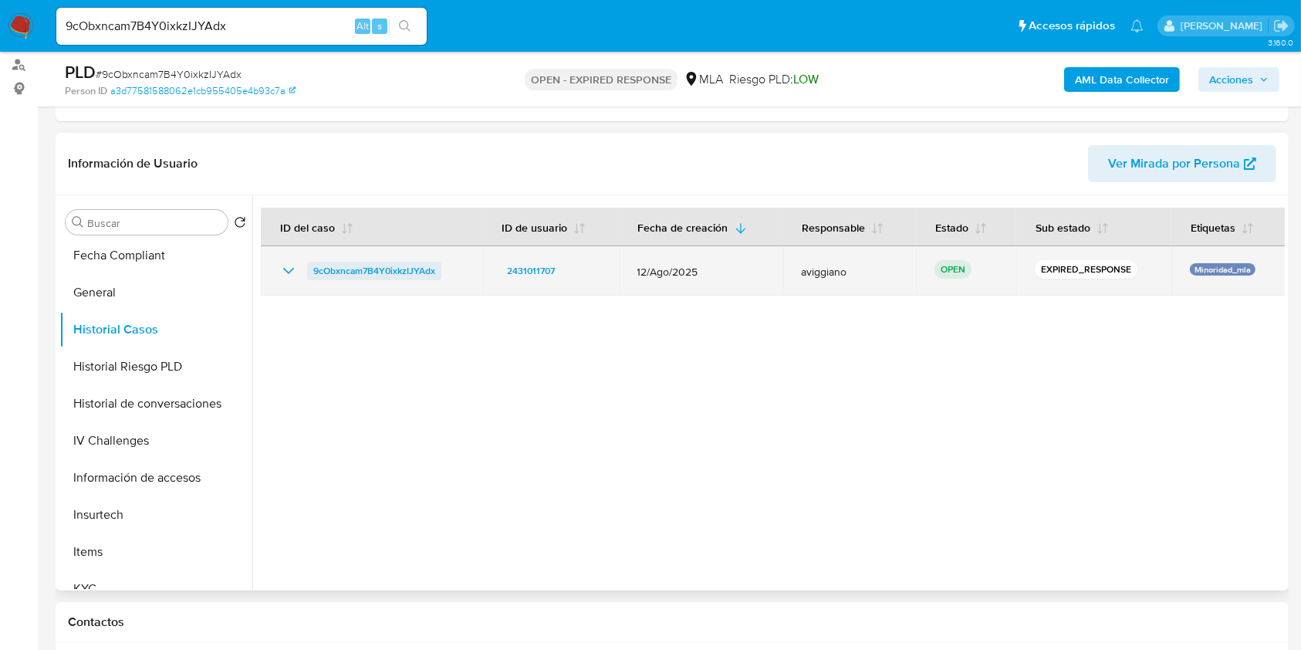
drag, startPoint x: 452, startPoint y: 262, endPoint x: 308, endPoint y: 275, distance: 144.8
click at [308, 275] on div "9cObxncam7B4Y0ixkzIJYAdx" at bounding box center [371, 271] width 184 height 19
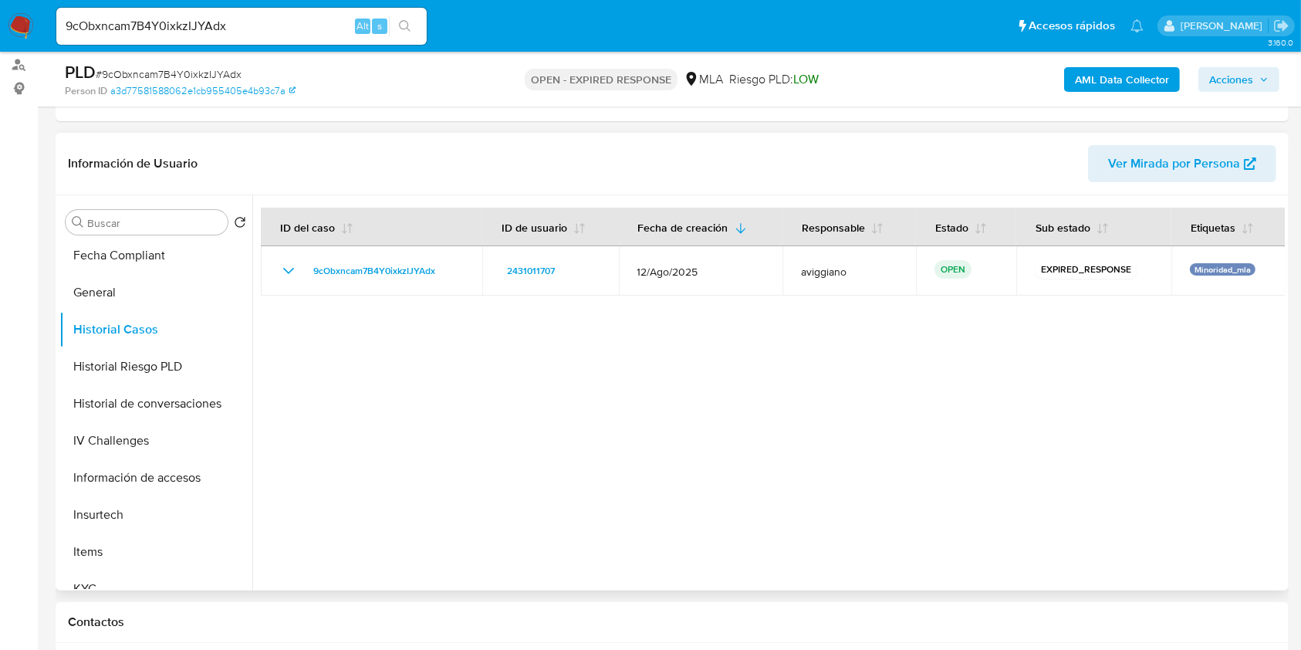
drag, startPoint x: 397, startPoint y: 255, endPoint x: 289, endPoint y: 347, distance: 141.8
click at [289, 348] on div at bounding box center [768, 392] width 1032 height 395
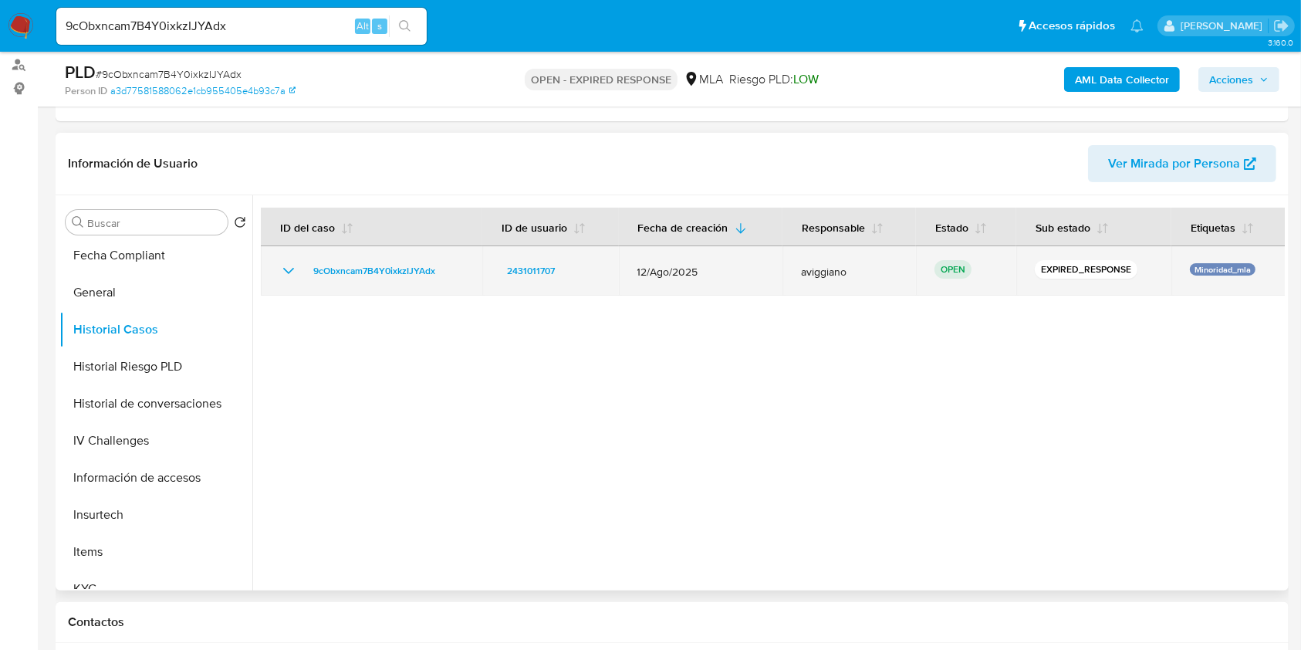
drag, startPoint x: 451, startPoint y: 275, endPoint x: 304, endPoint y: 272, distance: 146.6
click at [304, 272] on div "9cObxncam7B4Y0ixkzIJYAdx" at bounding box center [371, 271] width 184 height 19
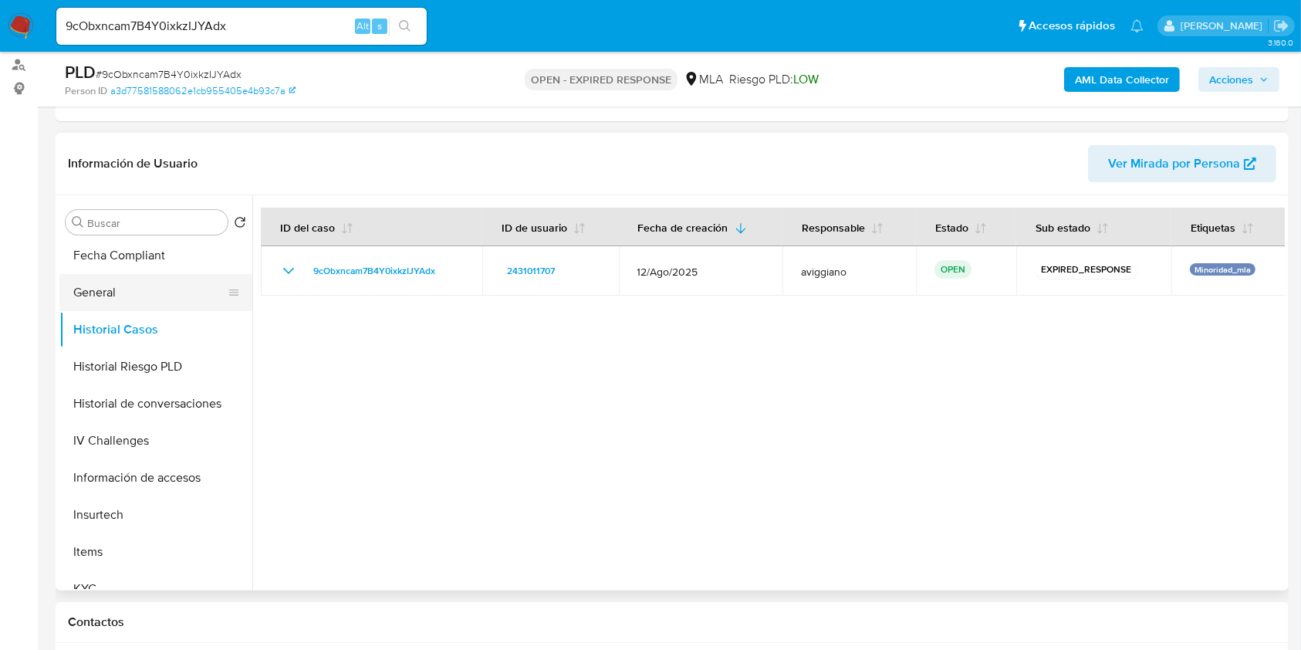
click at [126, 275] on button "General" at bounding box center [149, 292] width 181 height 37
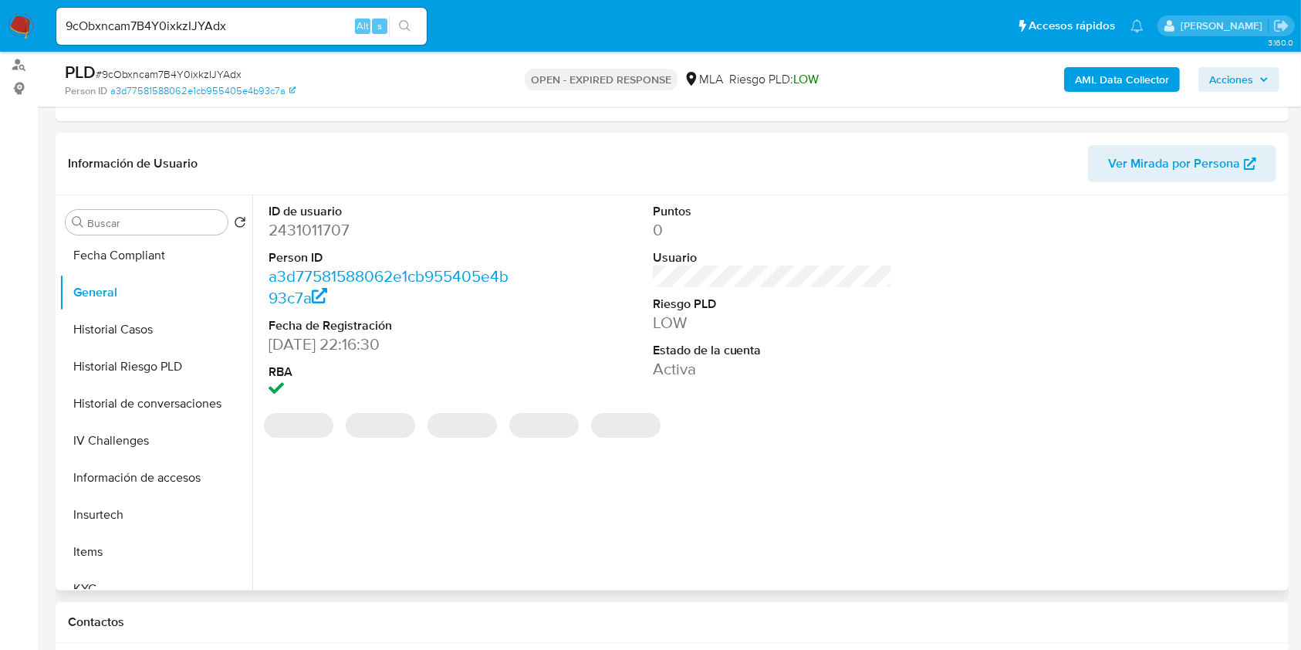
click at [319, 237] on dd "2431011707" at bounding box center [389, 230] width 241 height 22
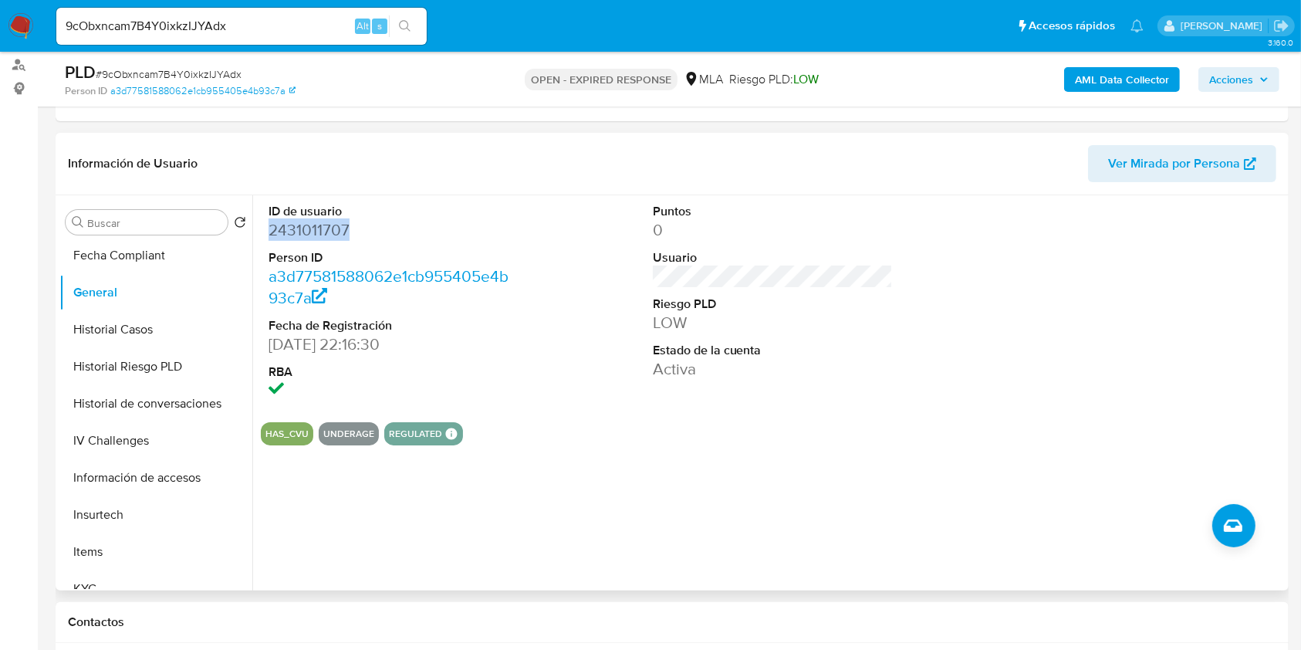
copy dd "2431011707"
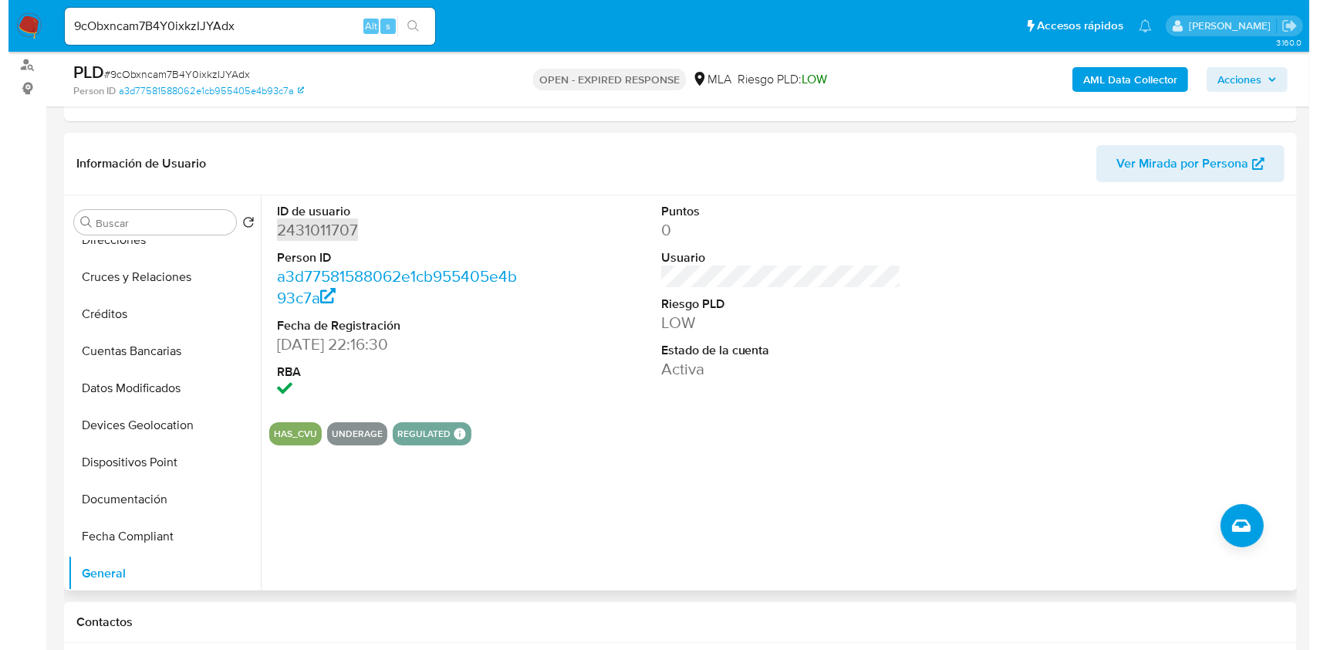
scroll to position [0, 0]
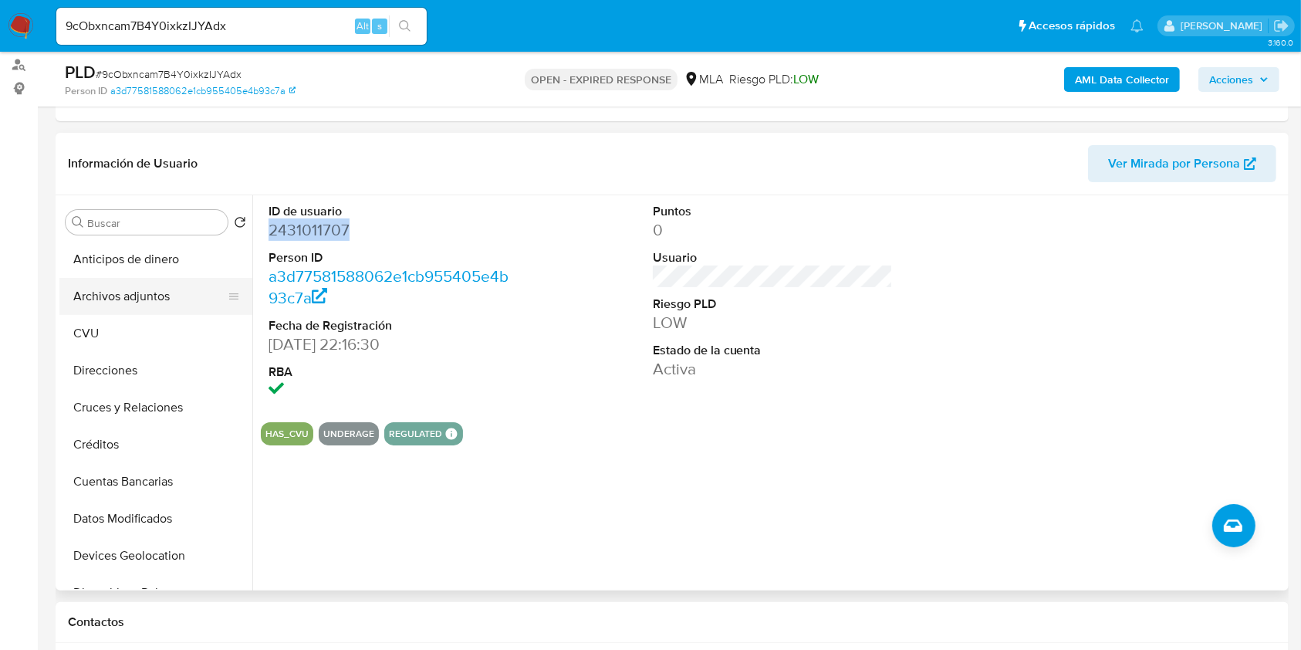
click at [163, 299] on button "Archivos adjuntos" at bounding box center [149, 296] width 181 height 37
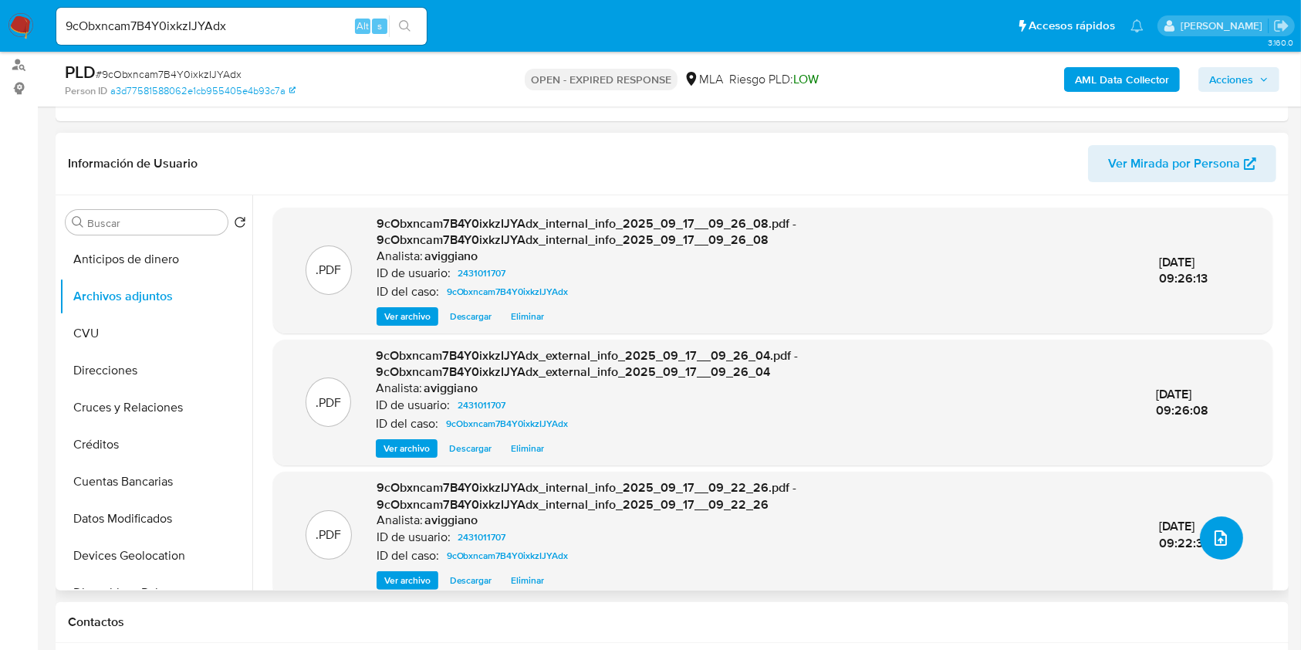
click at [1224, 530] on icon "upload-file" at bounding box center [1220, 538] width 19 height 19
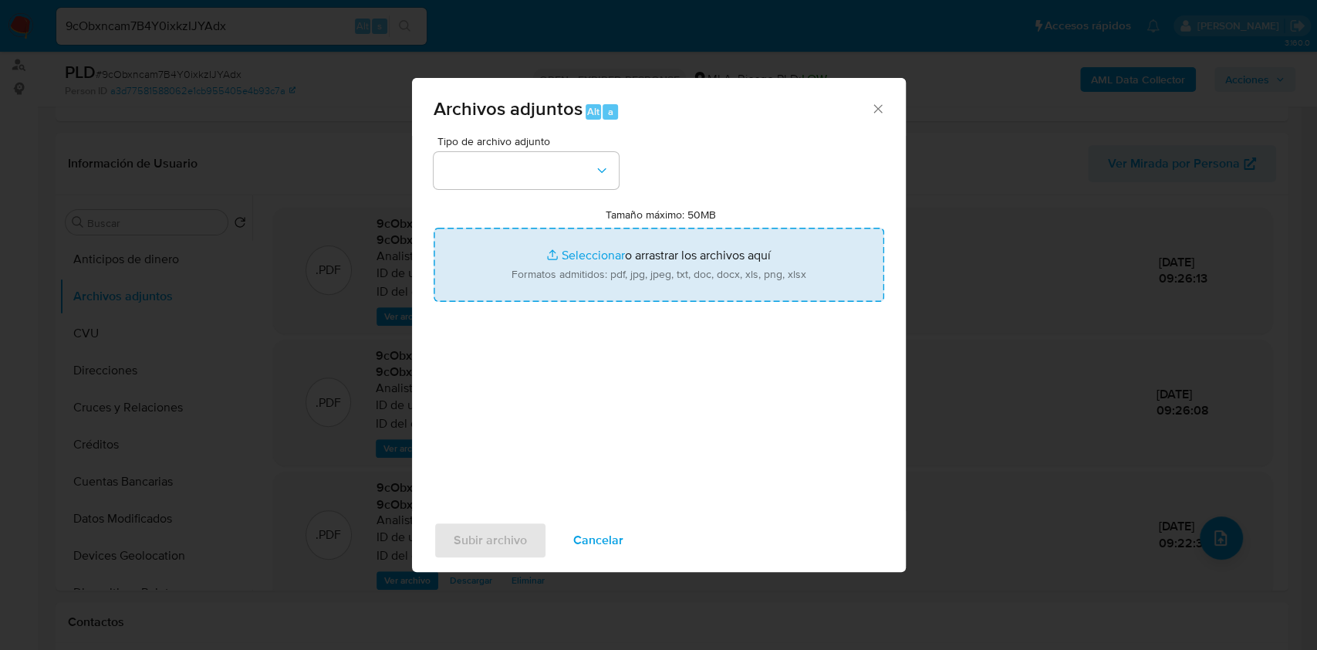
click at [660, 273] on input "Tamaño máximo: 50MB Seleccionar archivos" at bounding box center [659, 265] width 451 height 74
type input "C:\fakepath\Nosis - 2431011707.pdf"
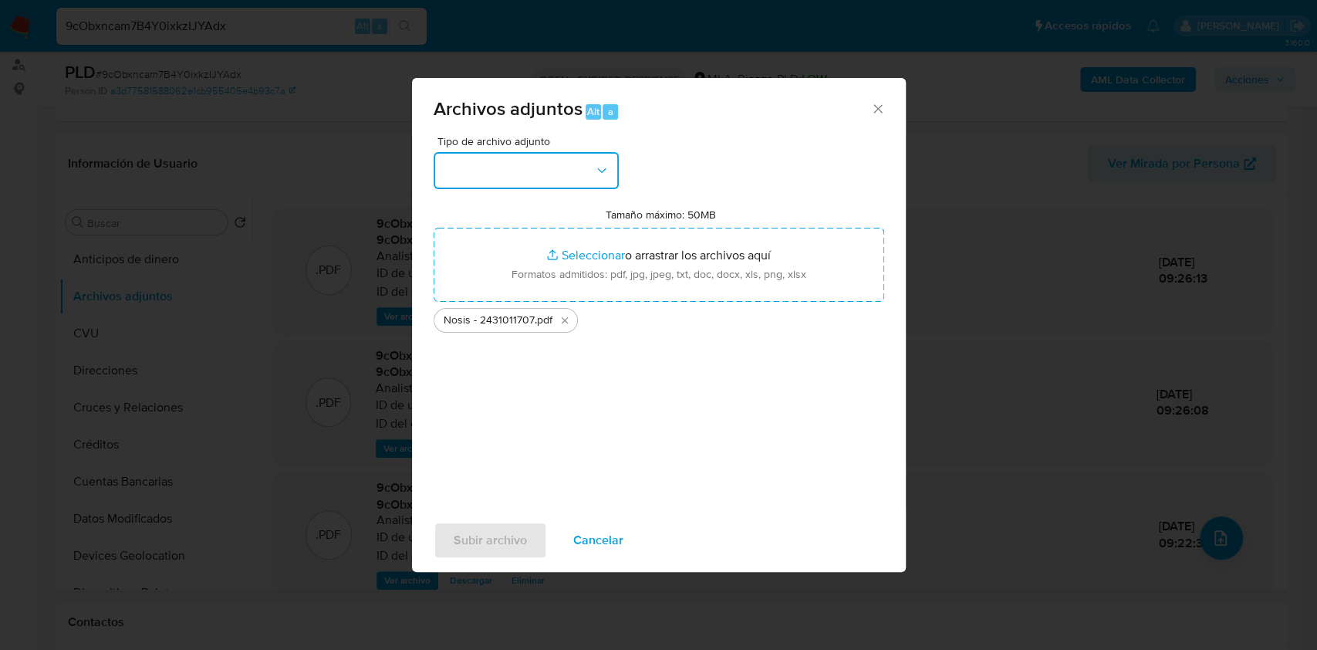
click at [521, 187] on button "button" at bounding box center [526, 170] width 185 height 37
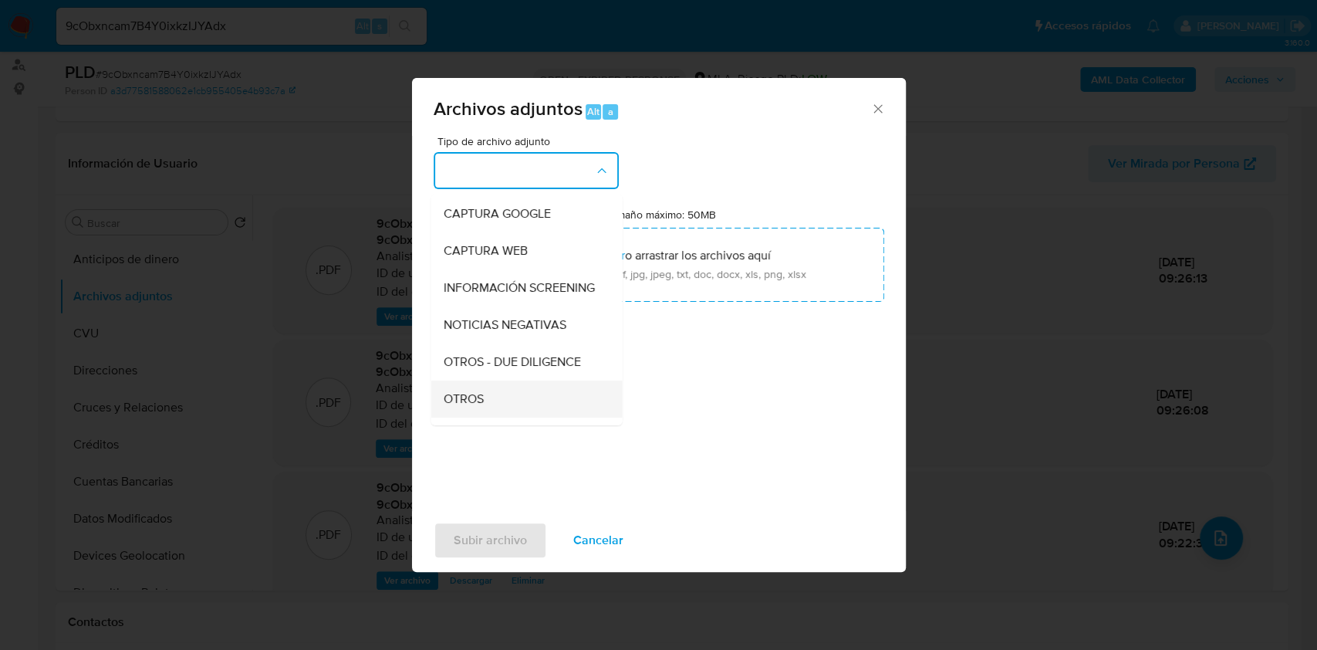
scroll to position [205, 0]
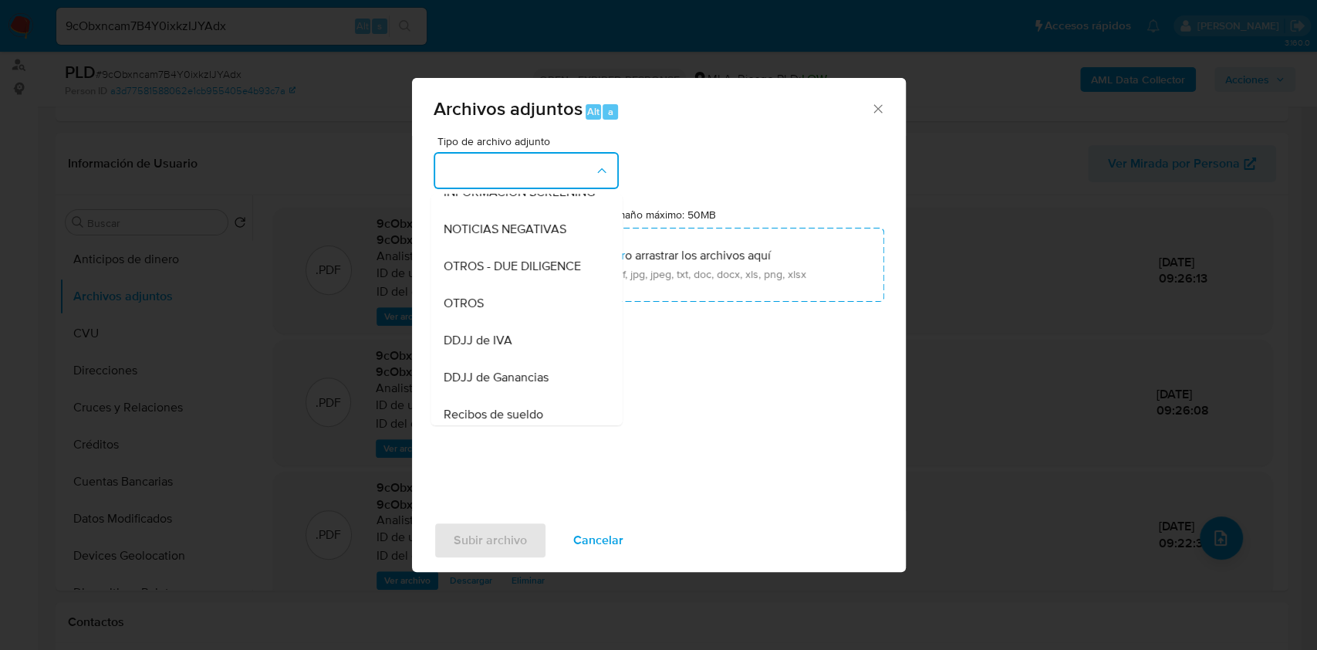
drag, startPoint x: 465, startPoint y: 320, endPoint x: 469, endPoint y: 350, distance: 29.6
click at [466, 311] on span "OTROS" at bounding box center [463, 303] width 40 height 15
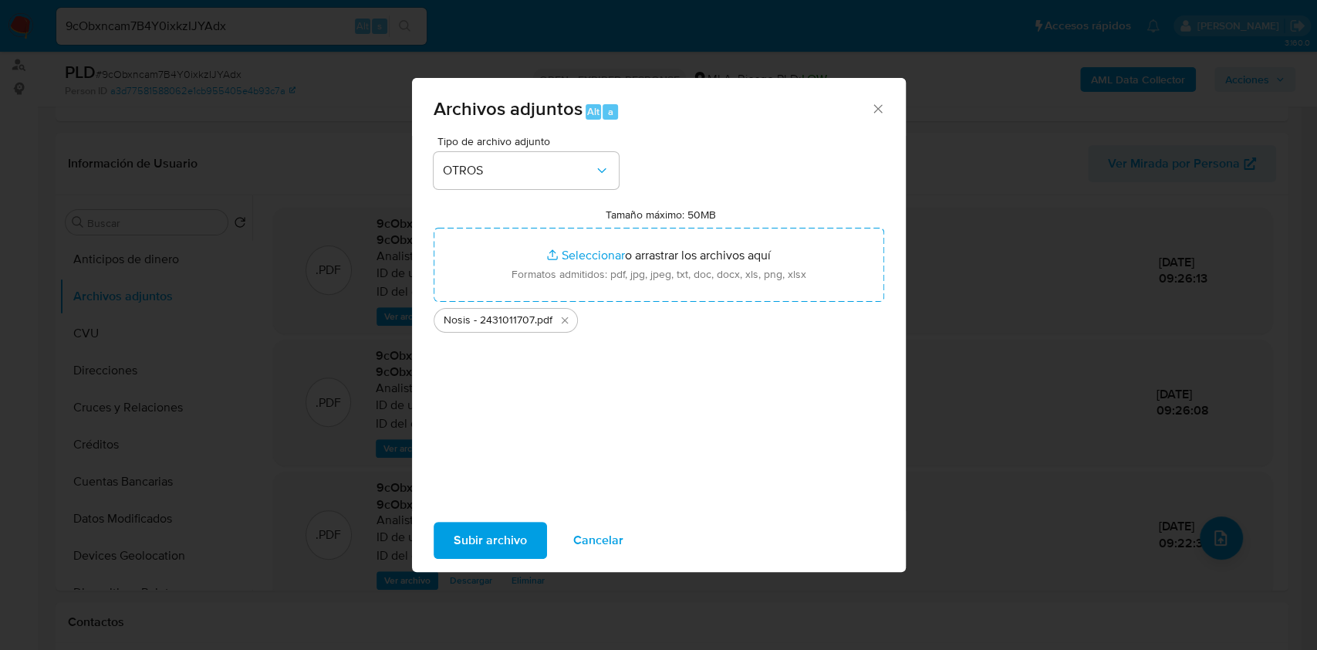
click at [500, 535] on span "Subir archivo" at bounding box center [490, 540] width 73 height 34
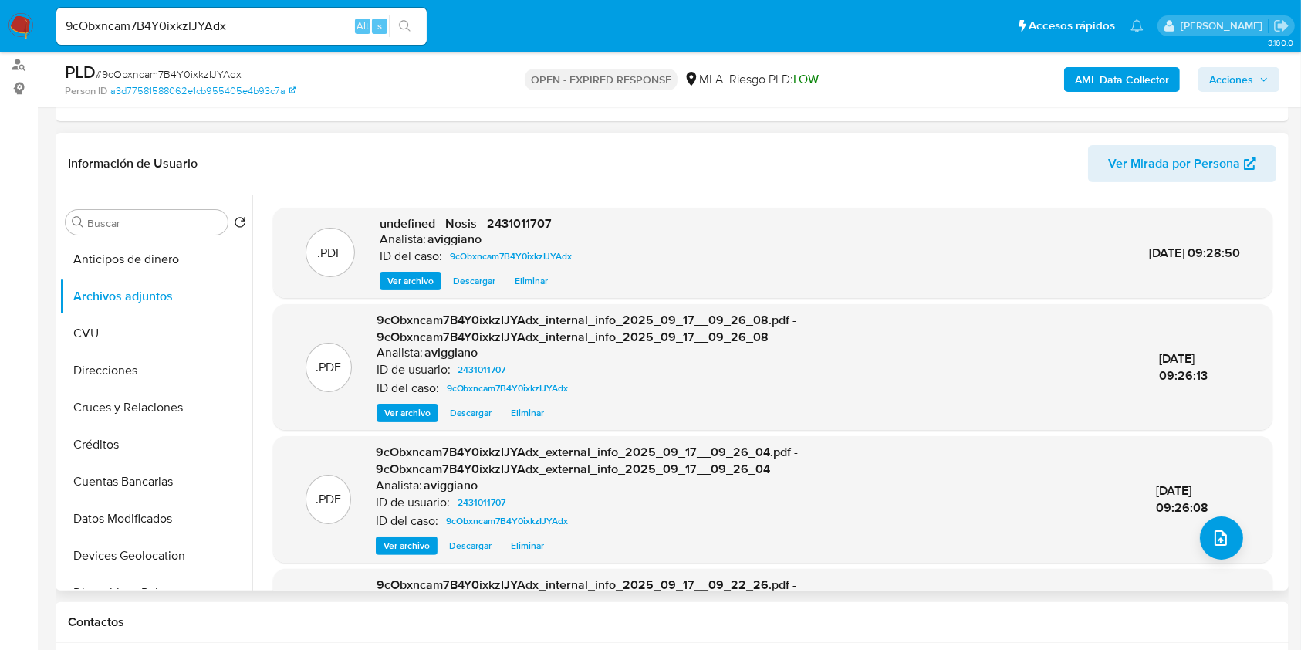
click at [507, 218] on span "undefined - Nosis - 2431011707" at bounding box center [466, 224] width 172 height 18
click at [509, 218] on span "undefined - Nosis - 2431011707" at bounding box center [466, 224] width 172 height 18
copy span "2431011707"
click at [1230, 542] on button "upload-file" at bounding box center [1221, 537] width 43 height 43
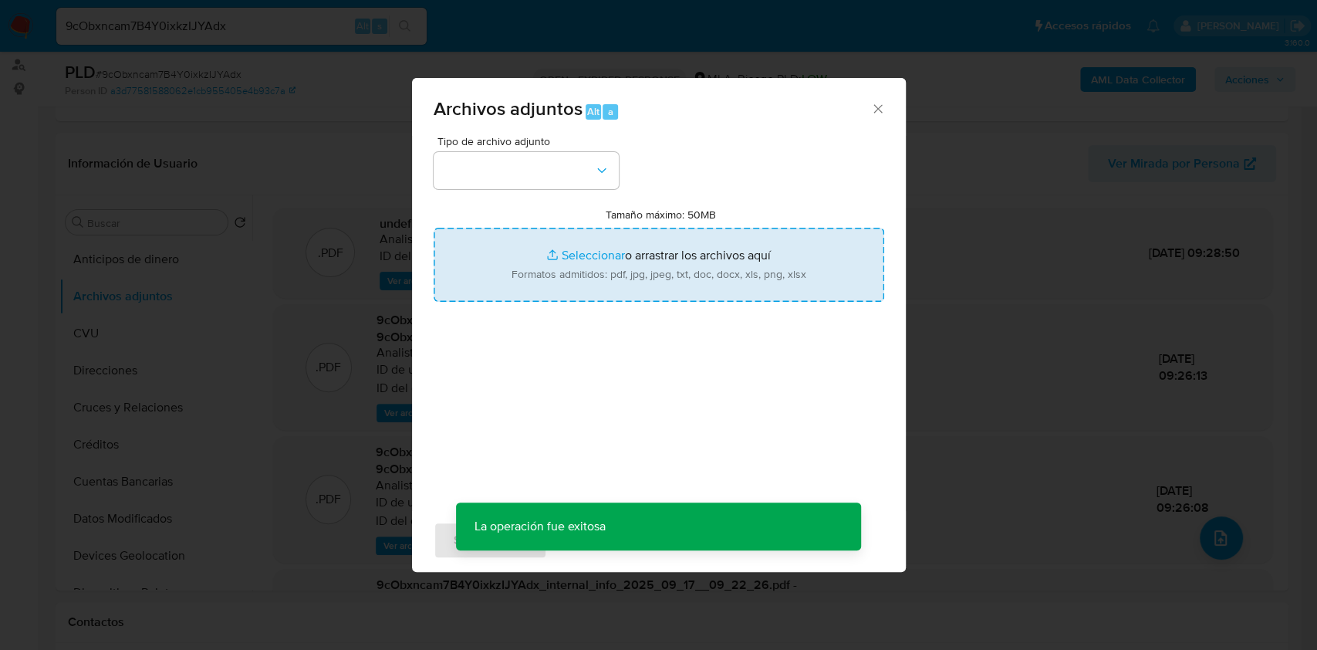
click at [697, 299] on input "Tamaño máximo: 50MB Seleccionar archivos" at bounding box center [659, 265] width 451 height 74
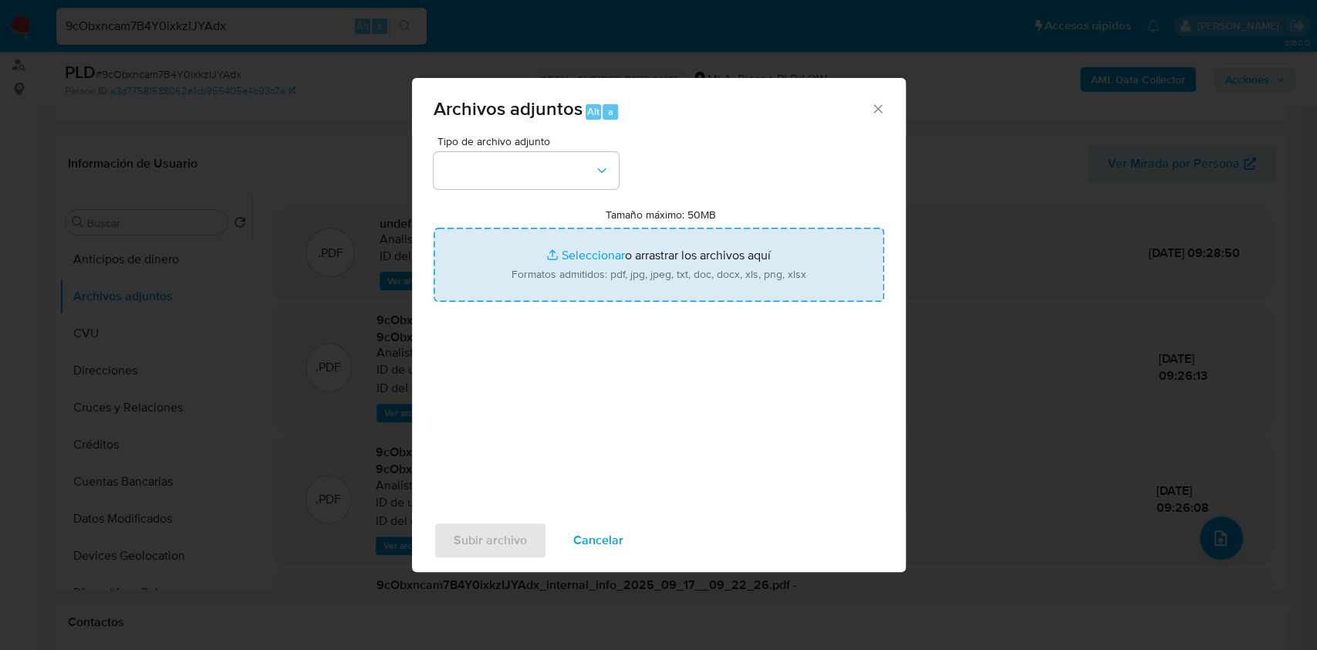
type input "C:\fakepath\Movimientos-Aladdin-v10_3 - 2431011707.xlsx"
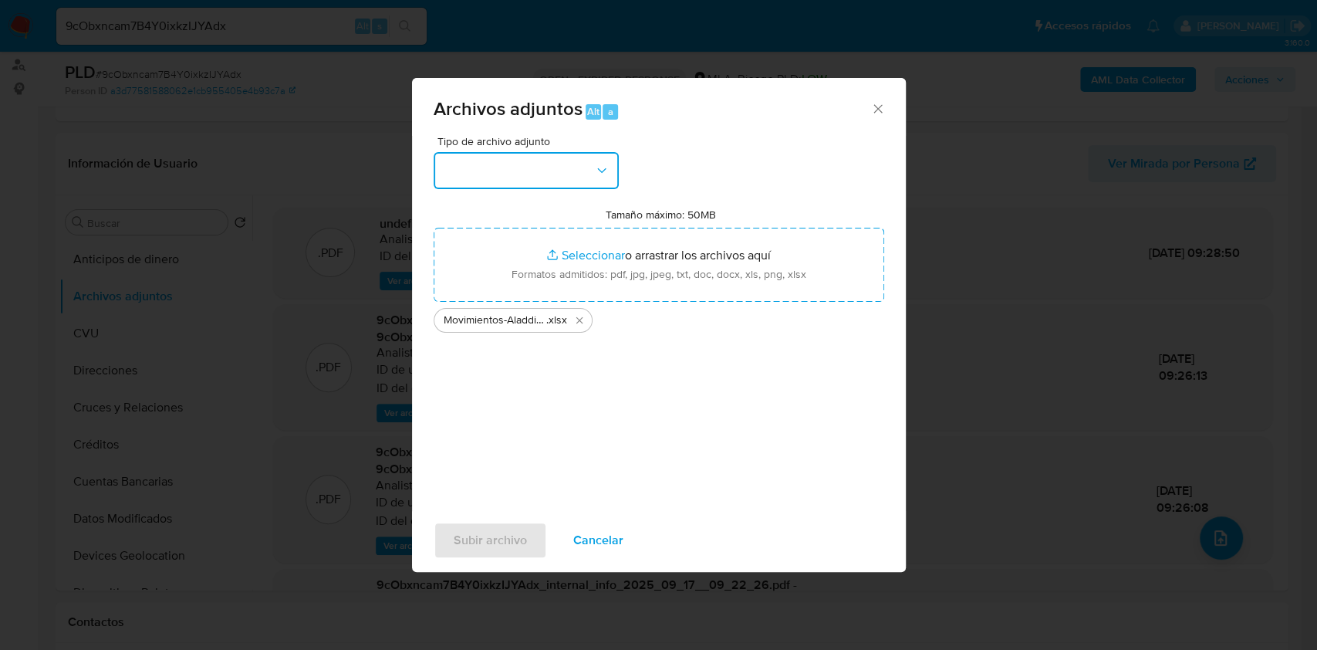
click at [506, 169] on button "button" at bounding box center [526, 170] width 185 height 37
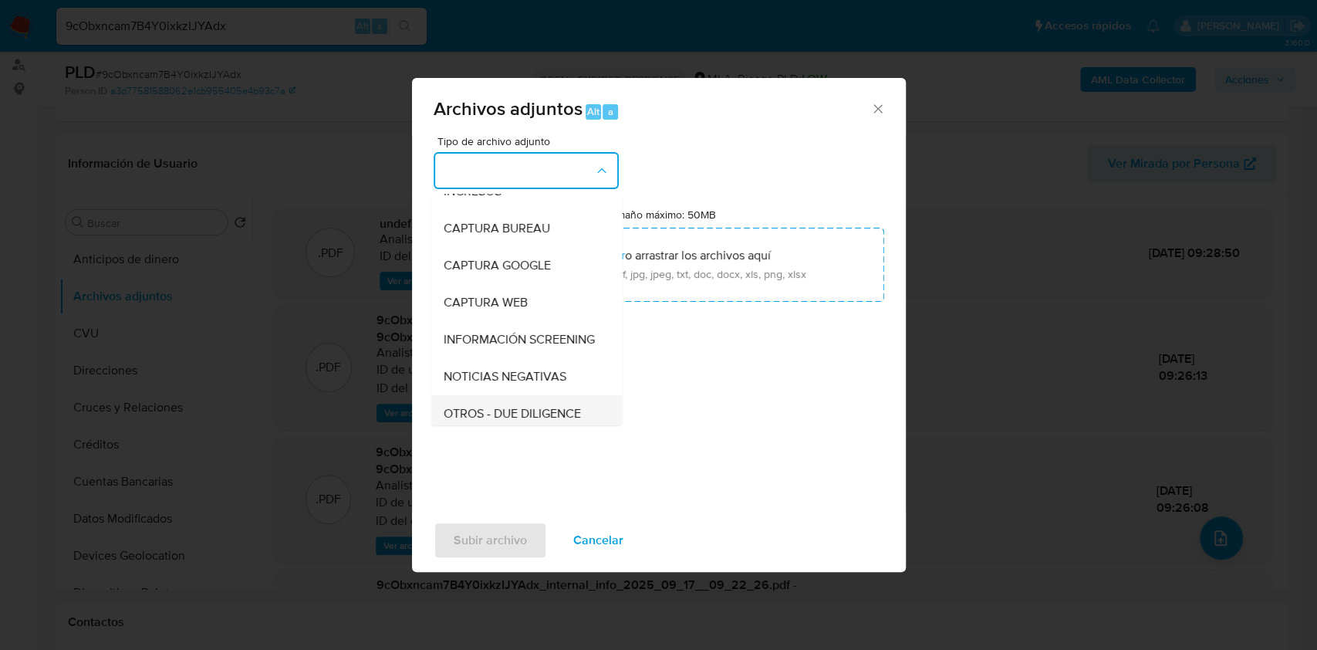
scroll to position [103, 0]
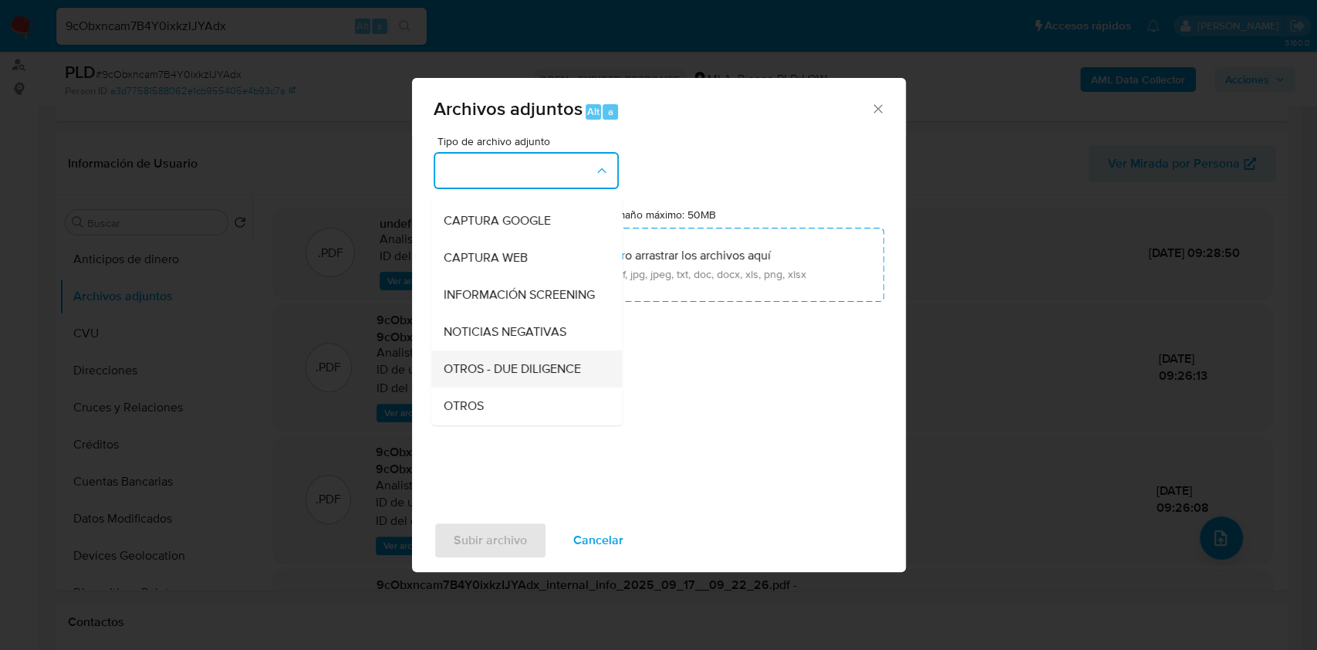
click at [508, 377] on span "OTROS - DUE DILIGENCE" at bounding box center [511, 368] width 137 height 15
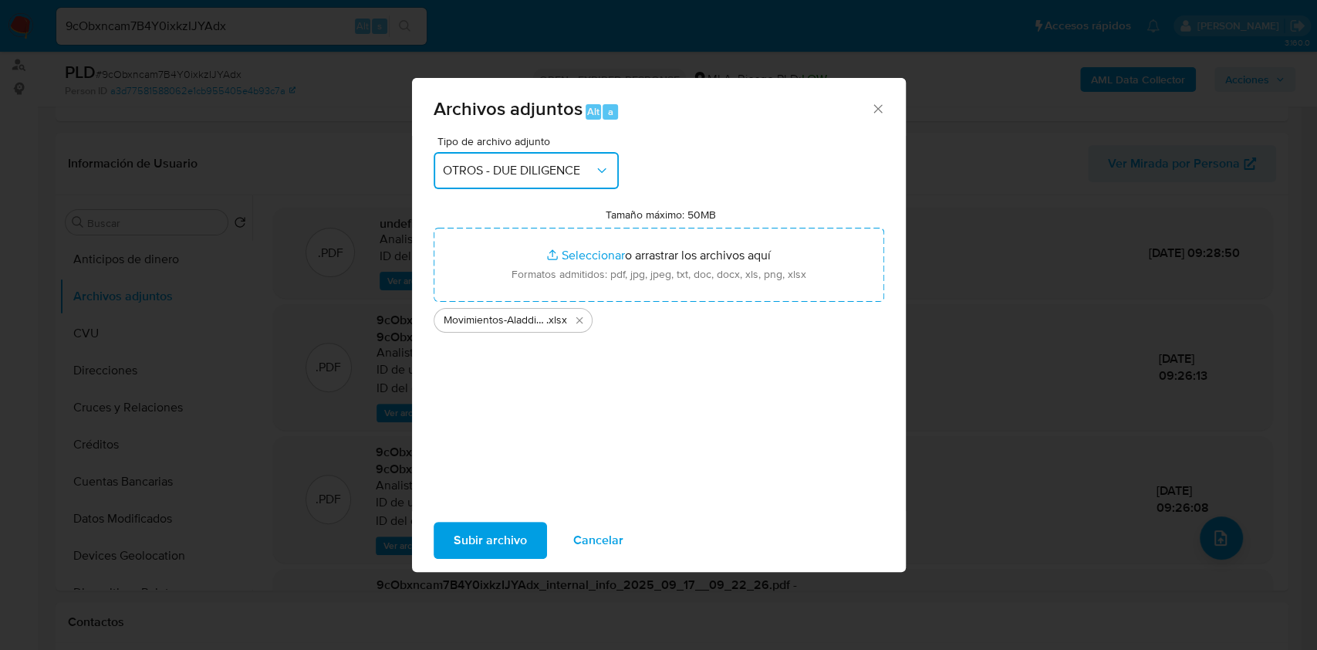
click at [494, 181] on button "OTROS - DUE DILIGENCE" at bounding box center [526, 170] width 185 height 37
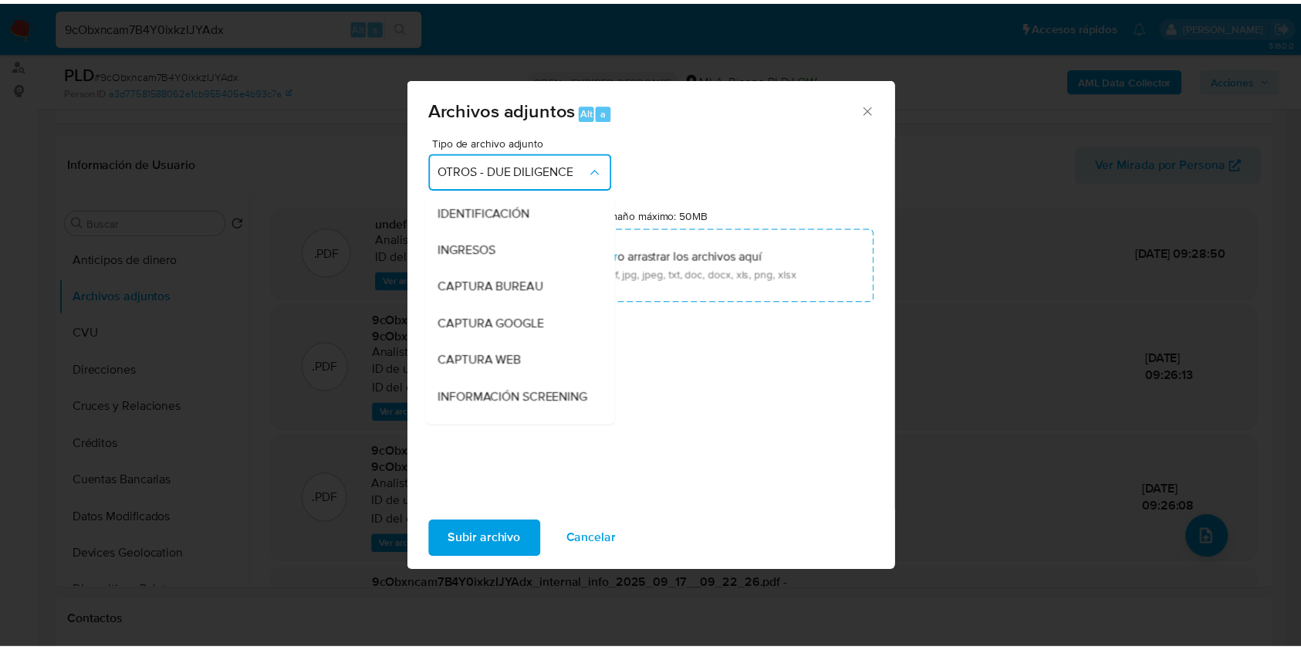
scroll to position [177, 0]
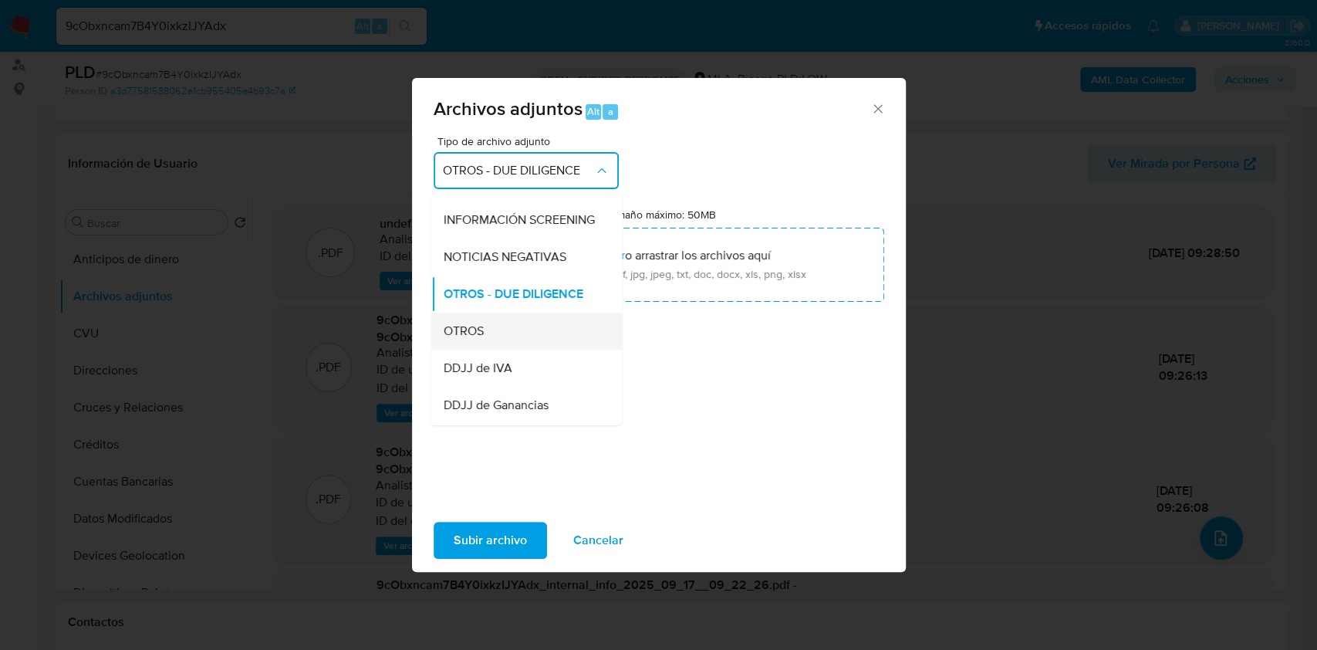
click at [487, 349] on div "OTROS" at bounding box center [521, 330] width 157 height 37
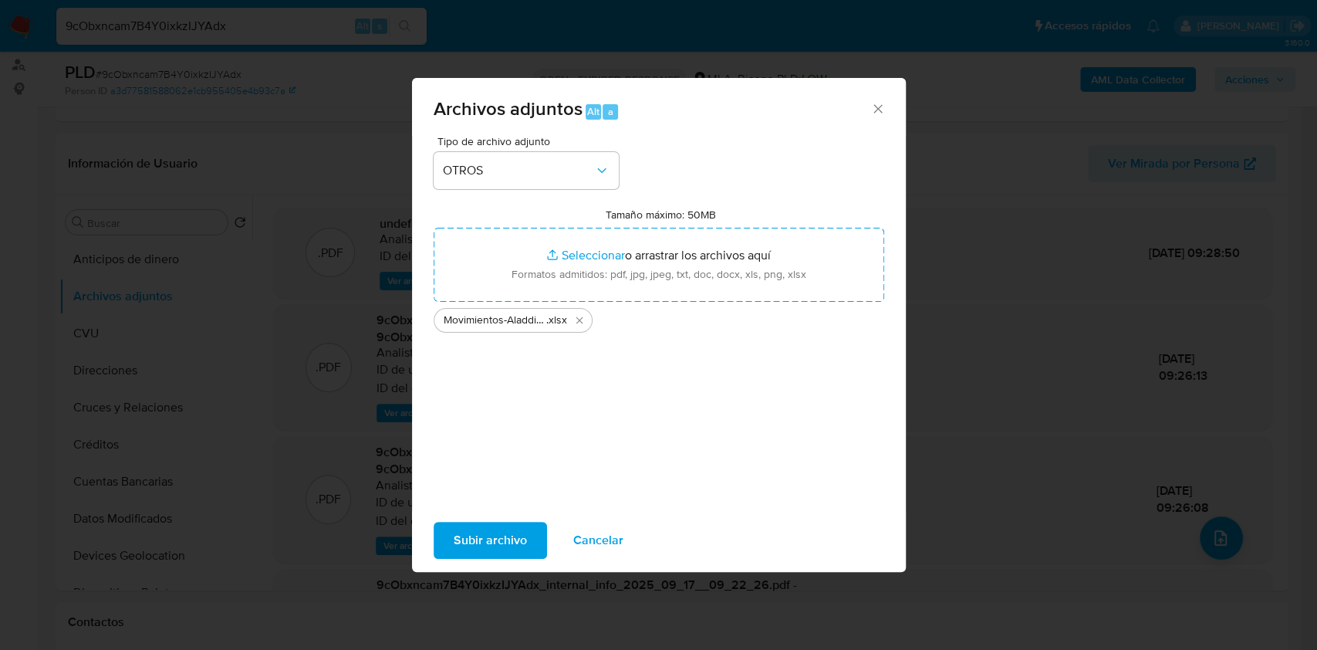
click at [514, 541] on span "Subir archivo" at bounding box center [490, 540] width 73 height 34
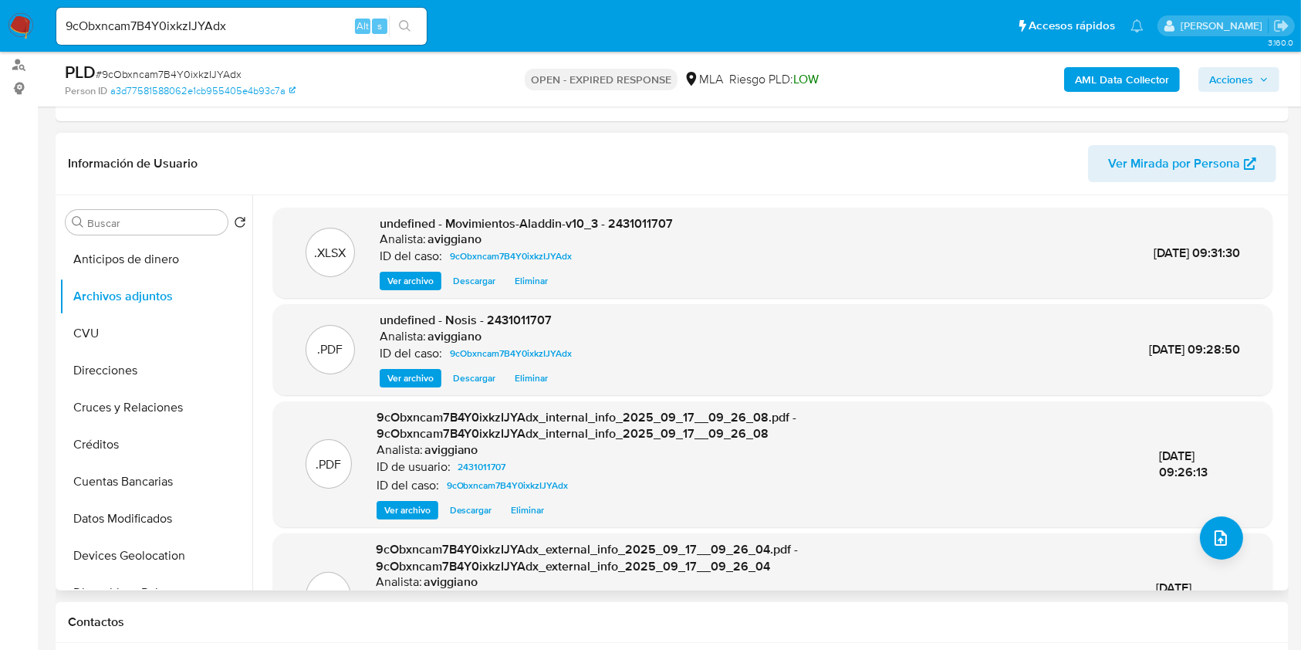
click at [613, 222] on span "undefined - Movimientos-Aladdin-v10_3 - 2431011707" at bounding box center [526, 224] width 293 height 18
click at [614, 222] on span "undefined - Movimientos-Aladdin-v10_3 - 2431011707" at bounding box center [526, 224] width 293 height 18
copy span "2431011707"
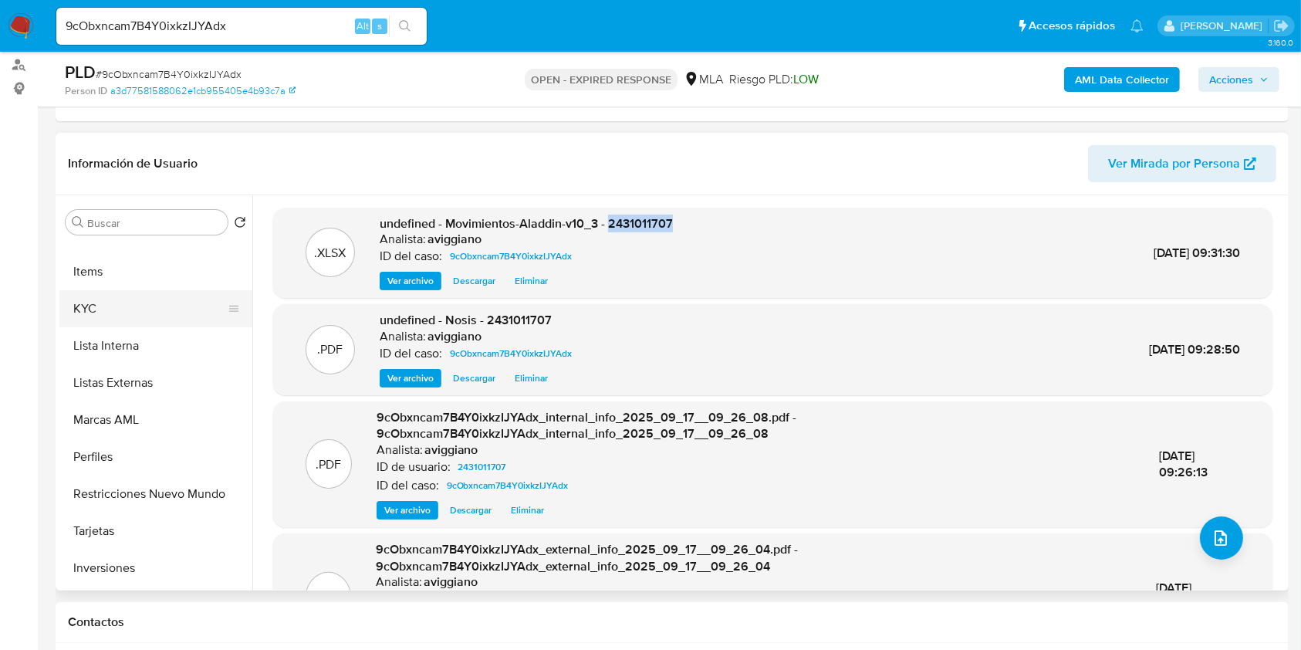
scroll to position [660, 0]
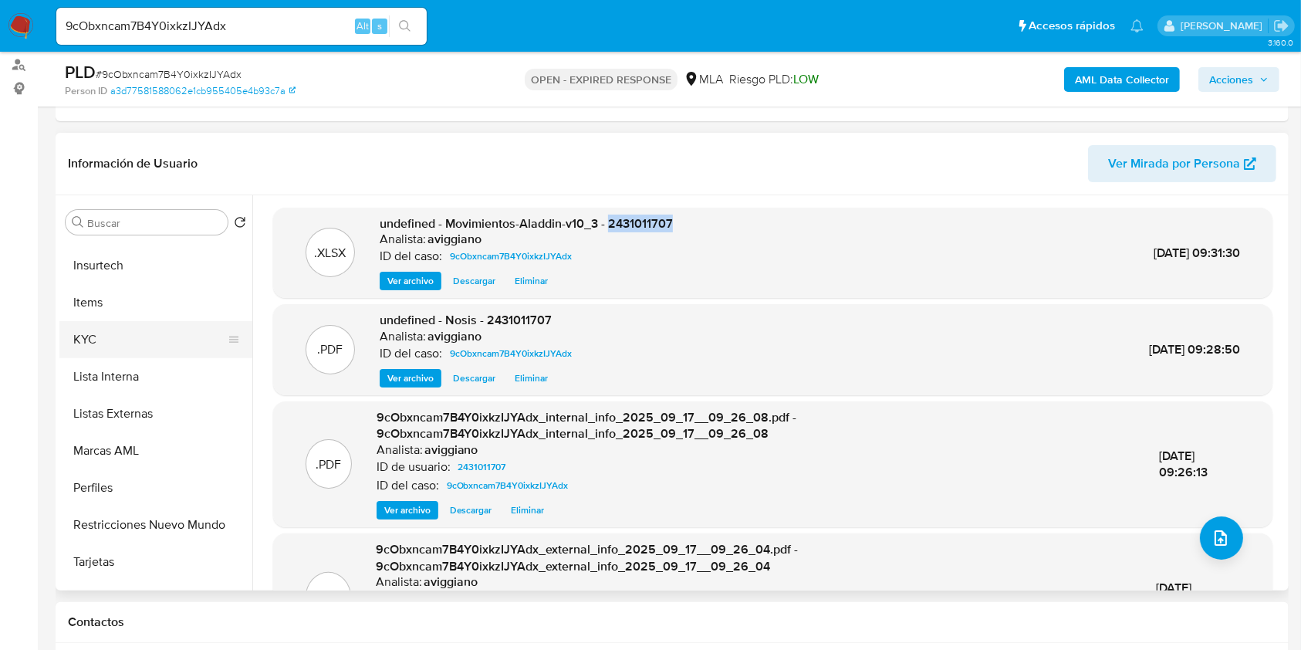
click at [126, 355] on button "KYC" at bounding box center [149, 339] width 181 height 37
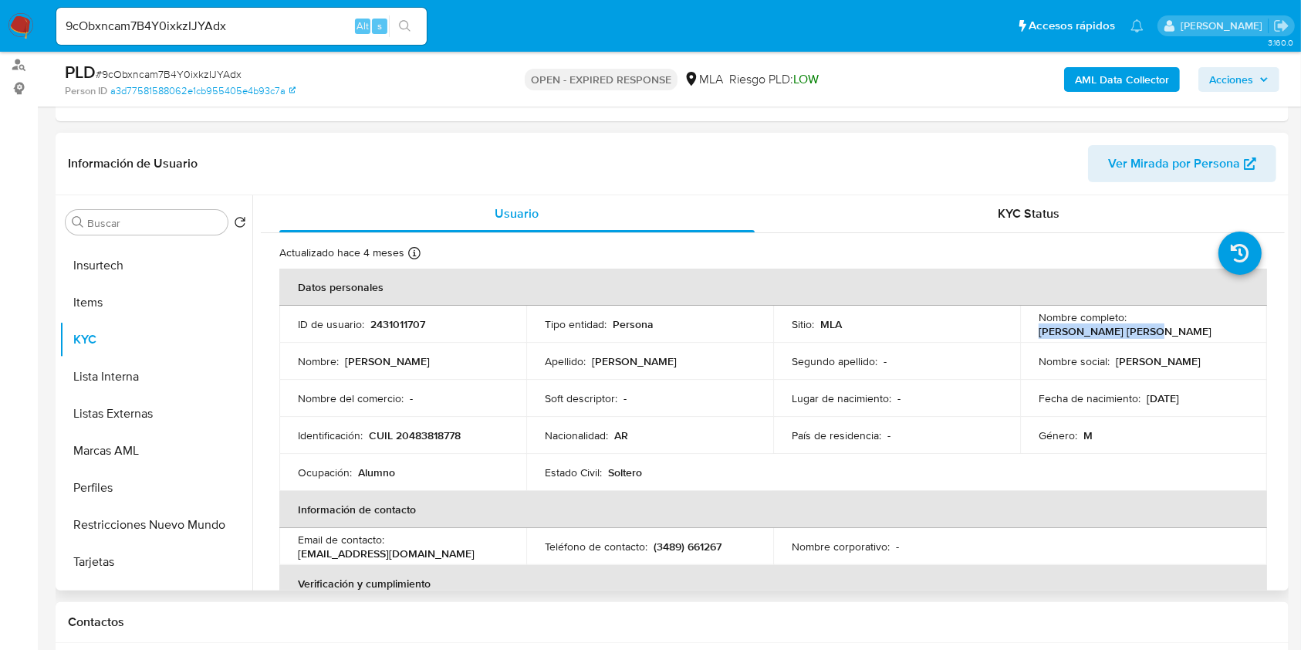
drag, startPoint x: 1128, startPoint y: 318, endPoint x: 1230, endPoint y: 323, distance: 102.0
click at [1230, 323] on div "Nombre completo : Lucas Daniel Benitez" at bounding box center [1144, 324] width 210 height 28
copy p "Lucas Daniel Benitez"
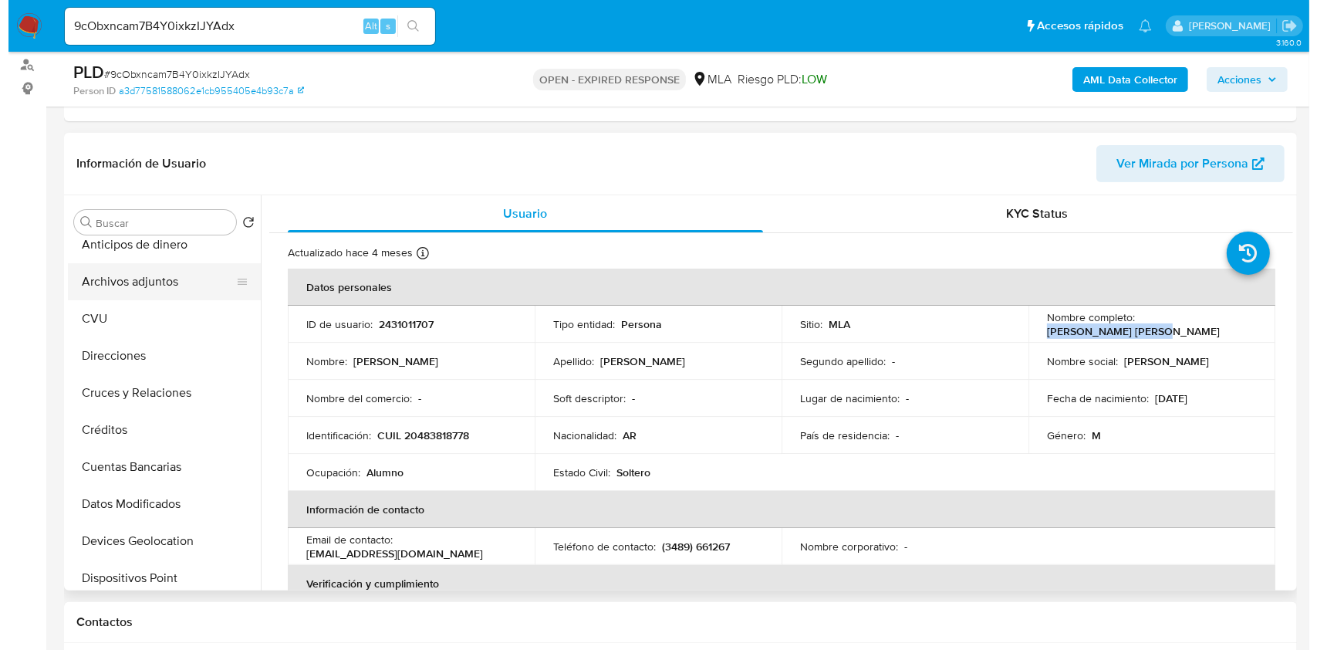
scroll to position [0, 0]
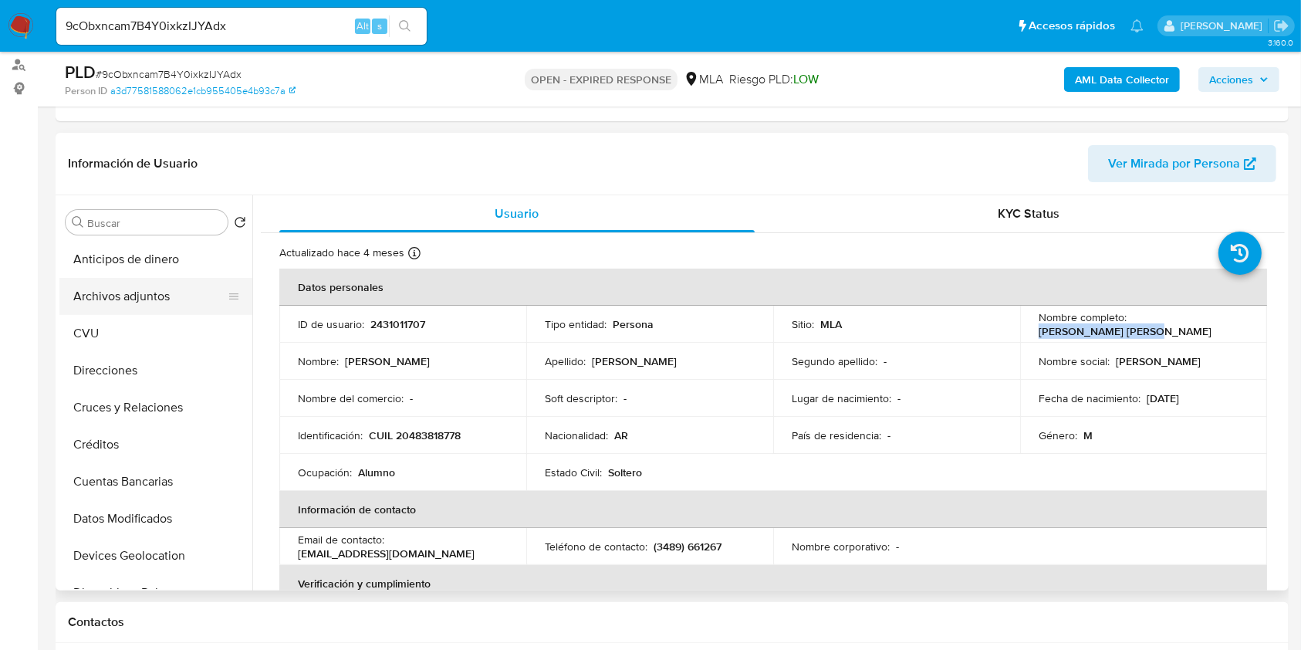
click at [156, 299] on button "Archivos adjuntos" at bounding box center [149, 296] width 181 height 37
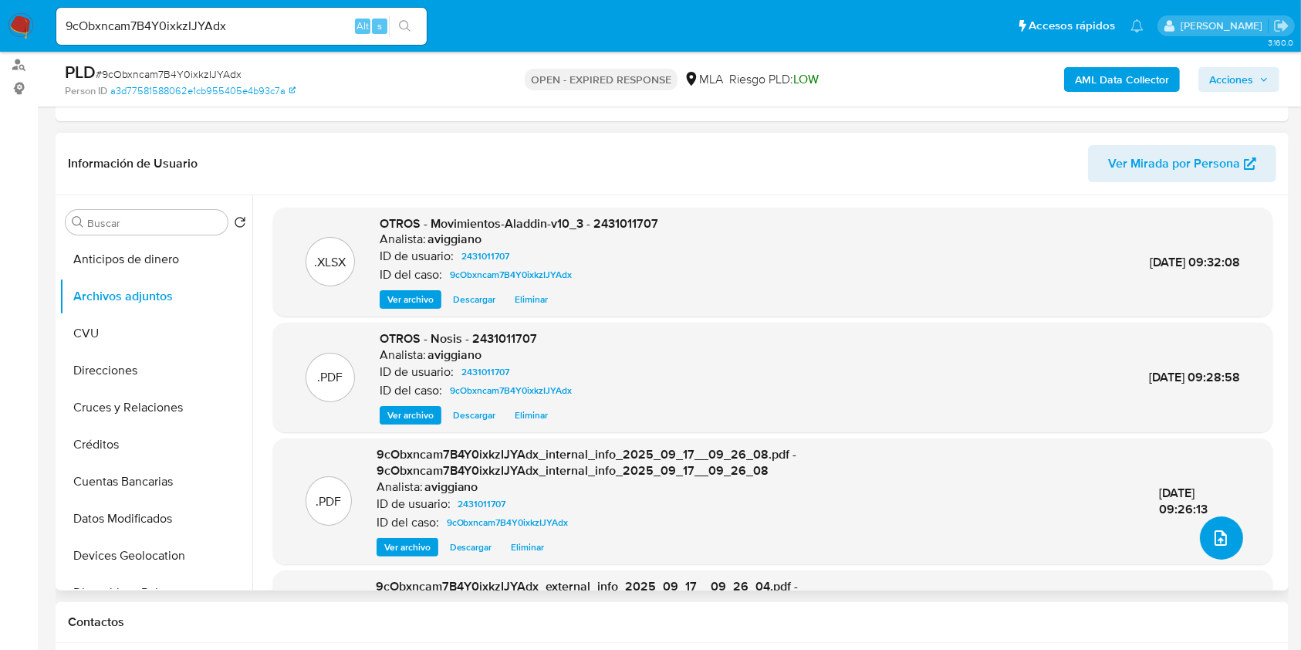
click at [1221, 527] on button "upload-file" at bounding box center [1221, 537] width 43 height 43
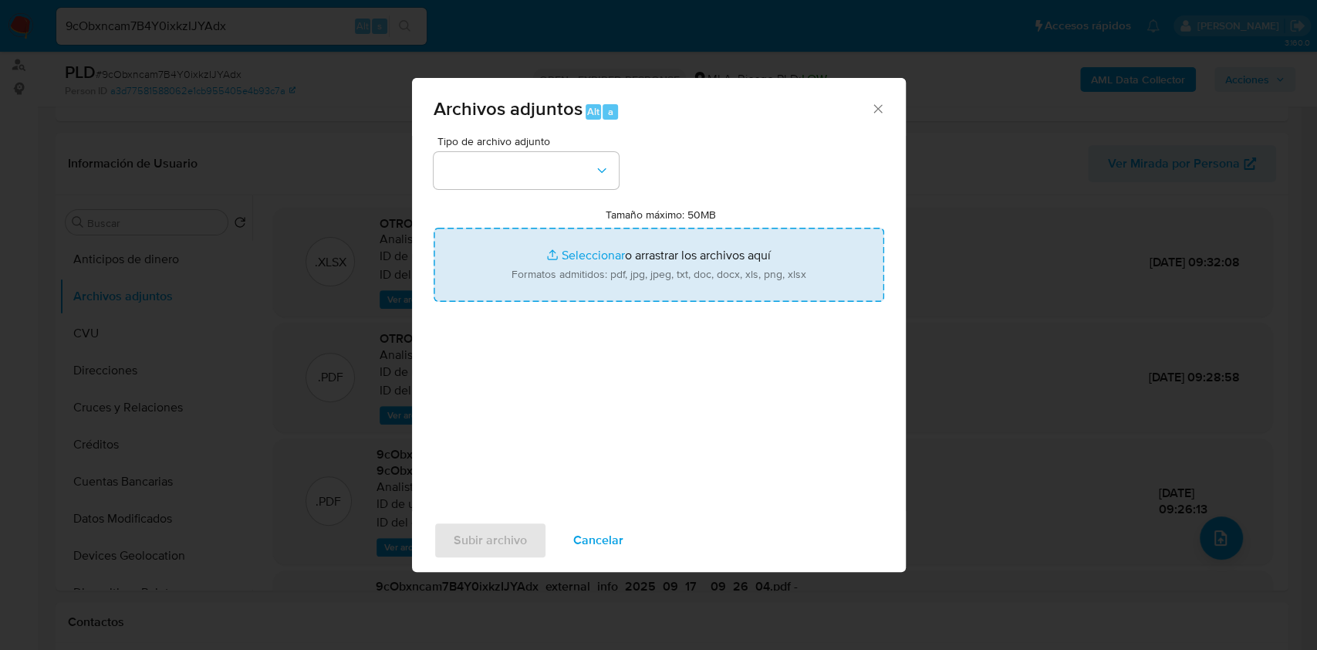
click at [753, 272] on input "Tamaño máximo: 50MB Seleccionar archivos" at bounding box center [659, 265] width 451 height 74
type input "C:\fakepath\Caselog 9cObxncam7B4Y0ixkzIJYAdx_2025_08_18_13_39_36.docx"
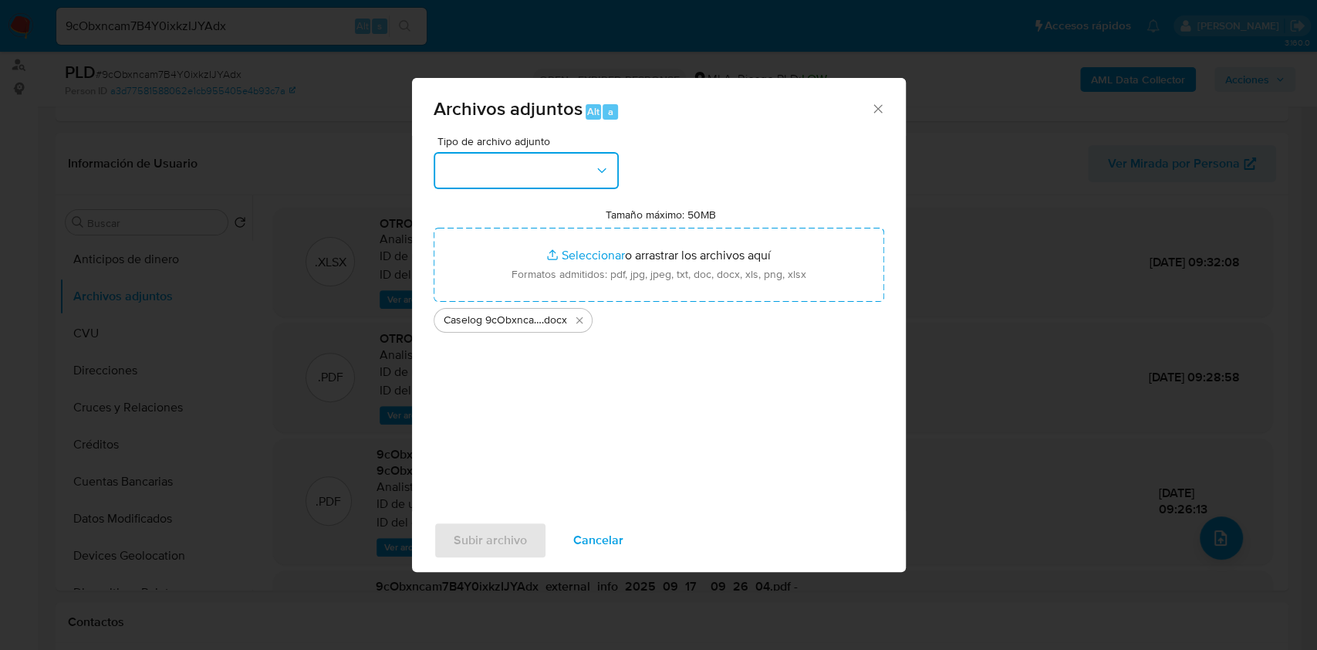
drag, startPoint x: 512, startPoint y: 152, endPoint x: 520, endPoint y: 157, distance: 9.4
click at [514, 154] on button "button" at bounding box center [526, 170] width 185 height 37
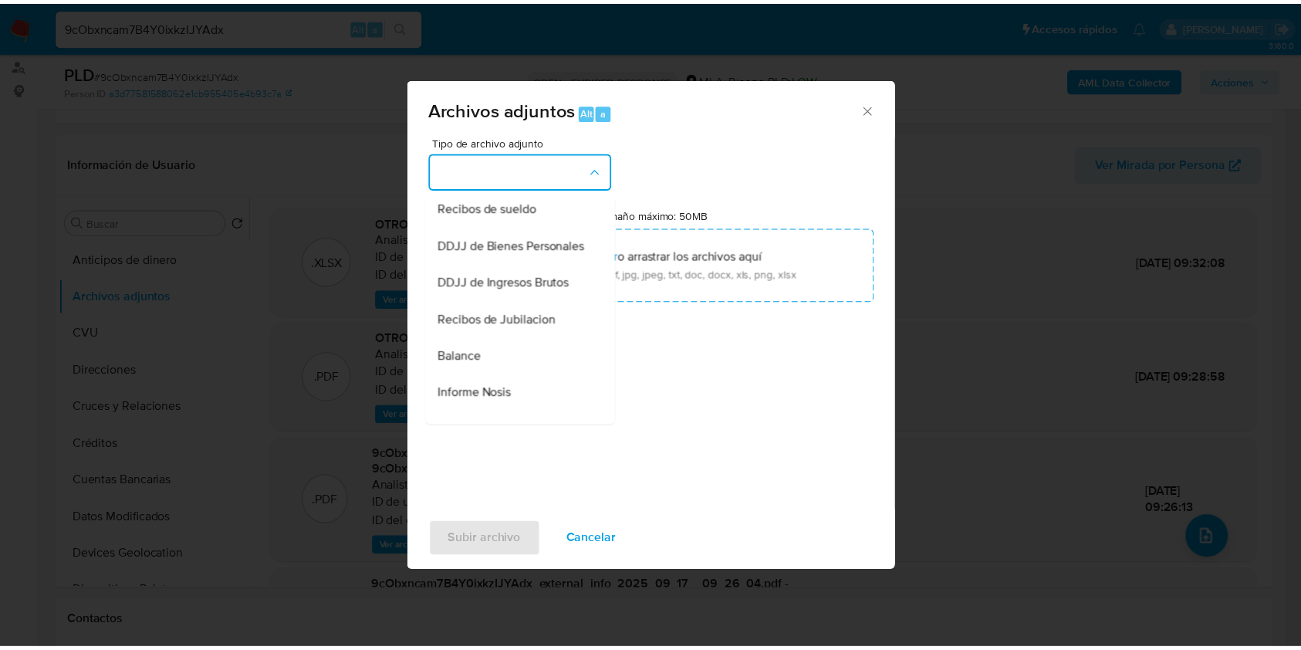
scroll to position [309, 0]
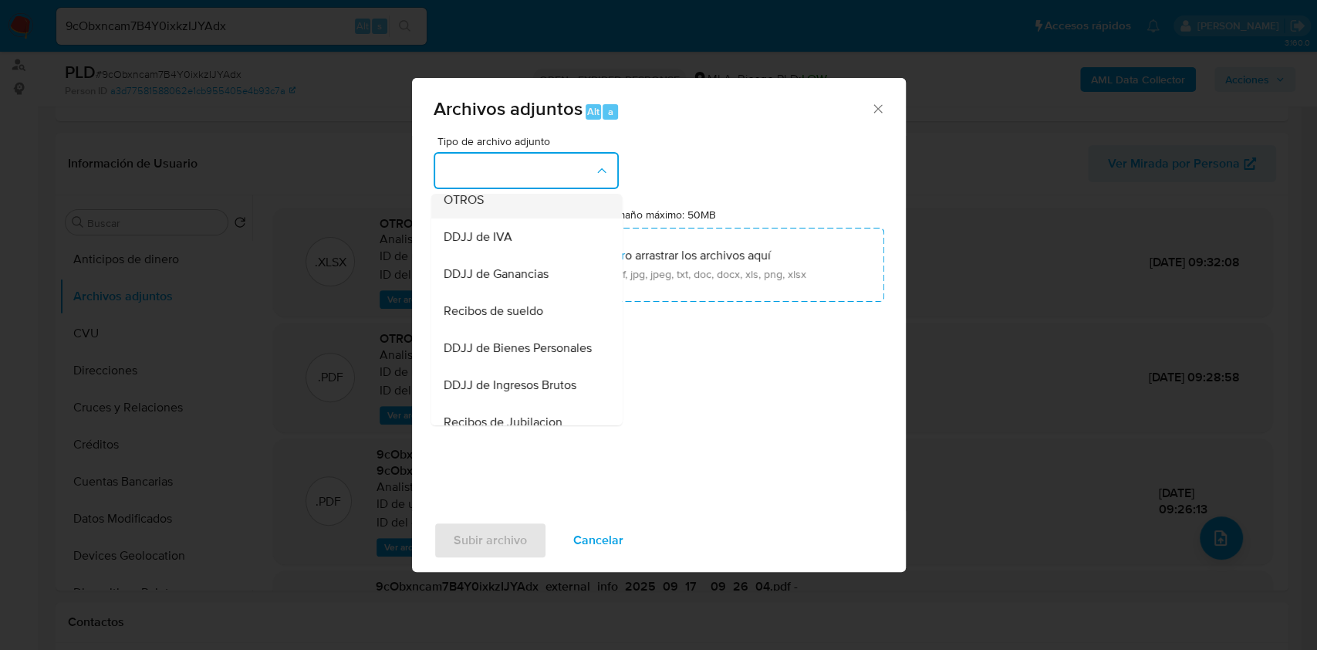
click at [512, 218] on div "OTROS" at bounding box center [521, 199] width 157 height 37
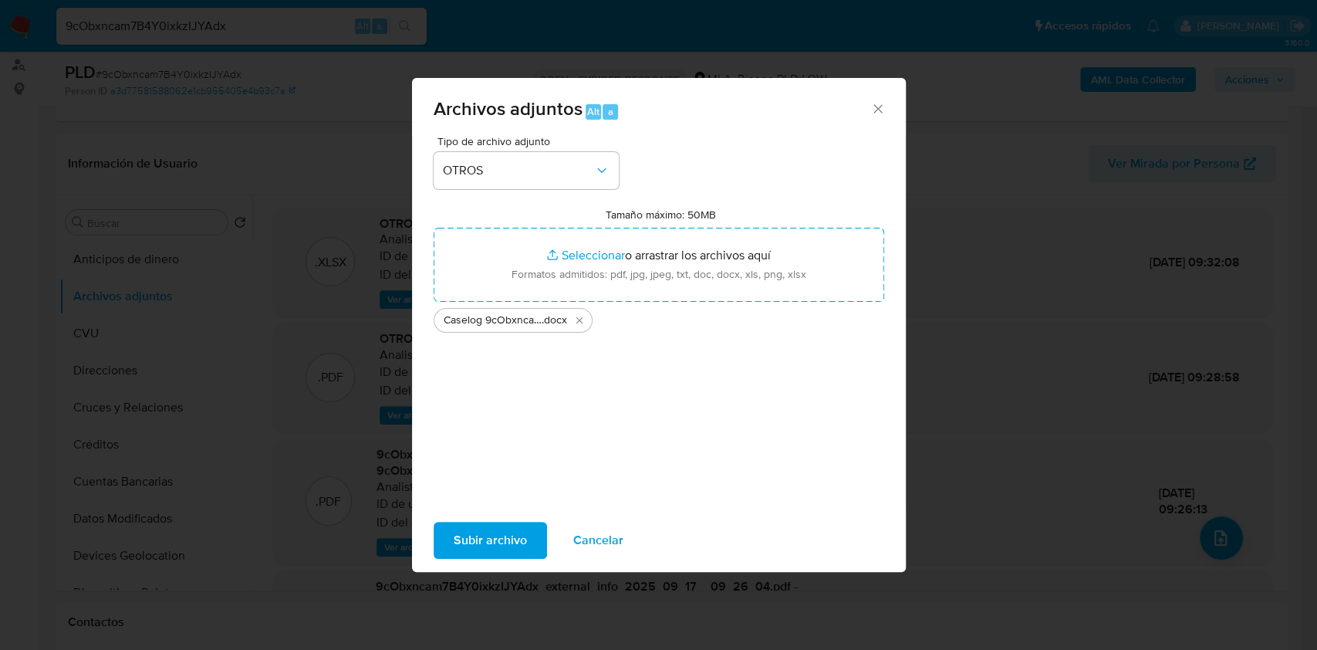
click at [501, 526] on span "Subir archivo" at bounding box center [490, 540] width 73 height 34
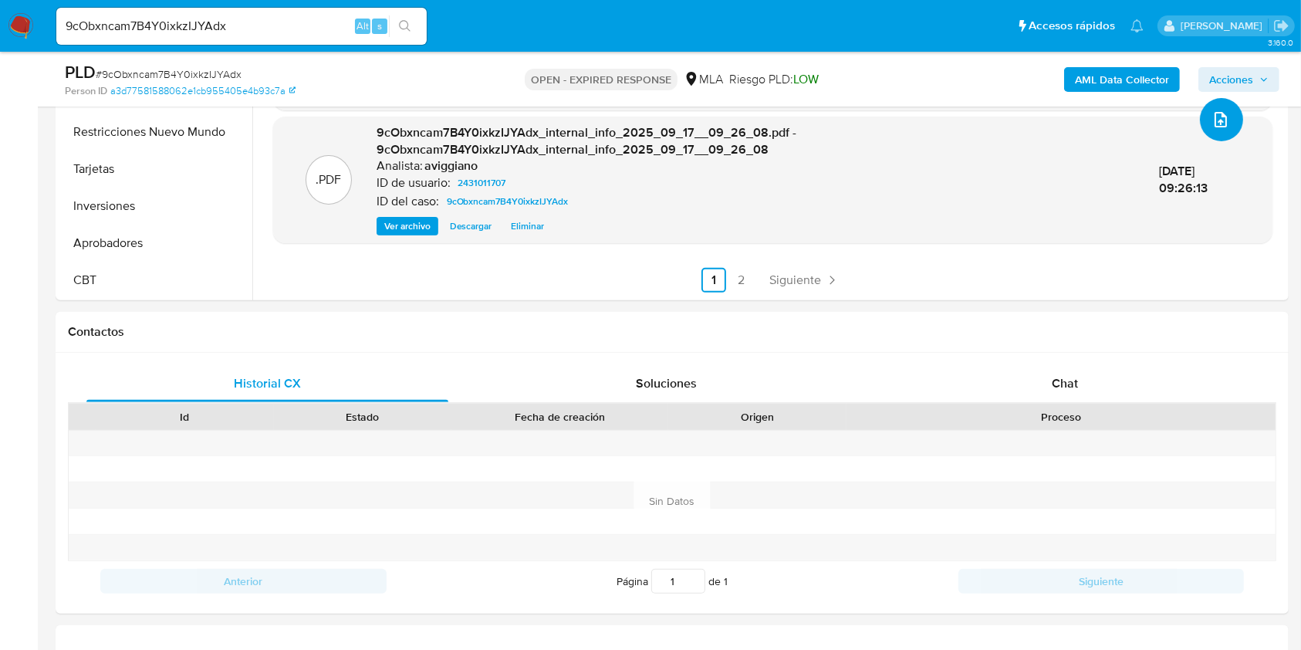
scroll to position [720, 0]
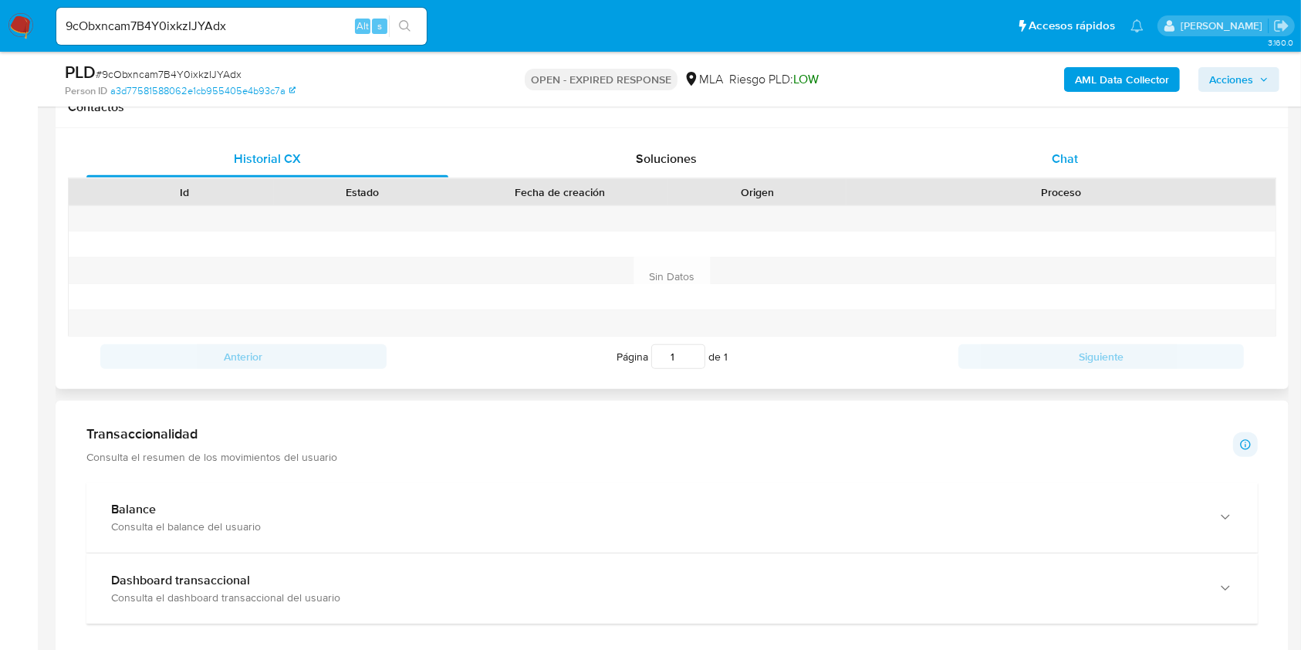
click at [1069, 157] on span "Chat" at bounding box center [1065, 159] width 26 height 18
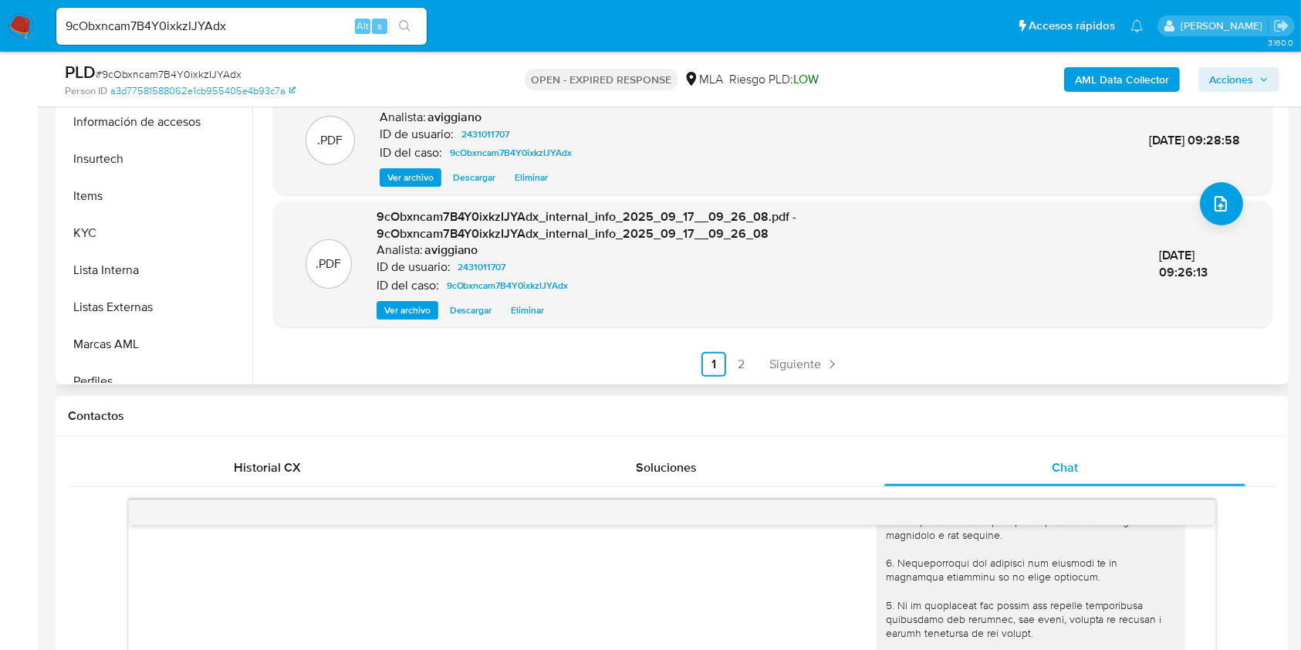
scroll to position [352, 0]
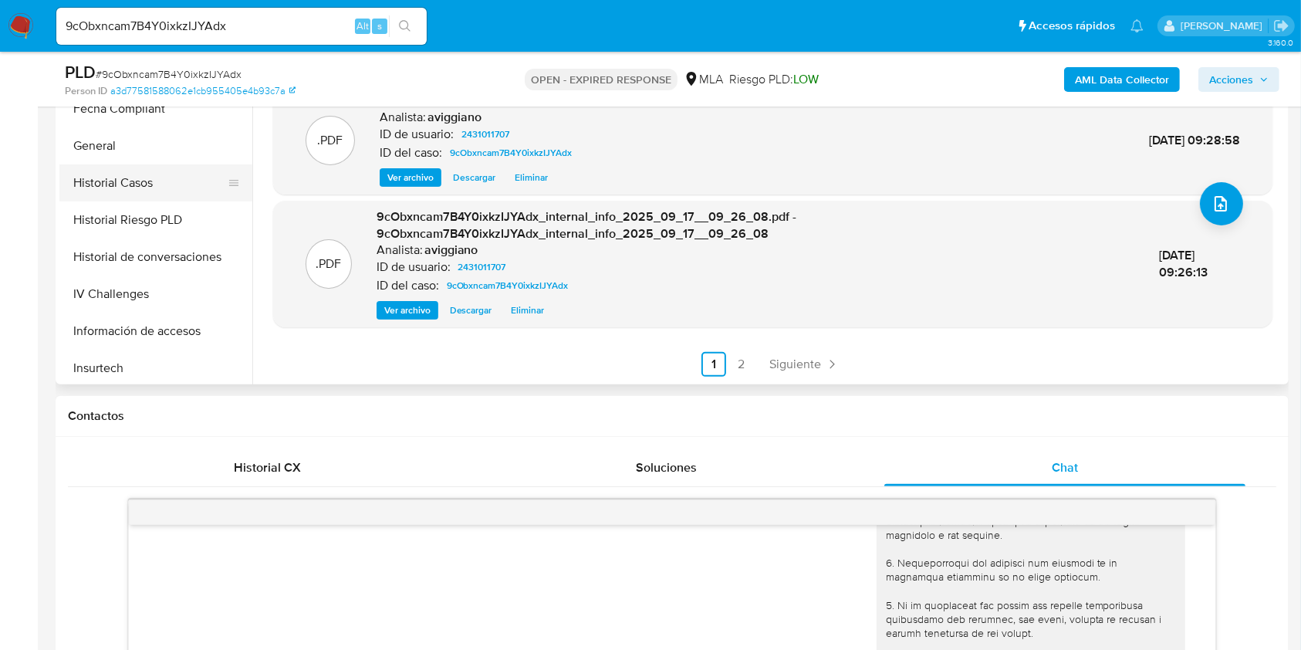
click at [161, 184] on button "Historial Casos" at bounding box center [149, 182] width 181 height 37
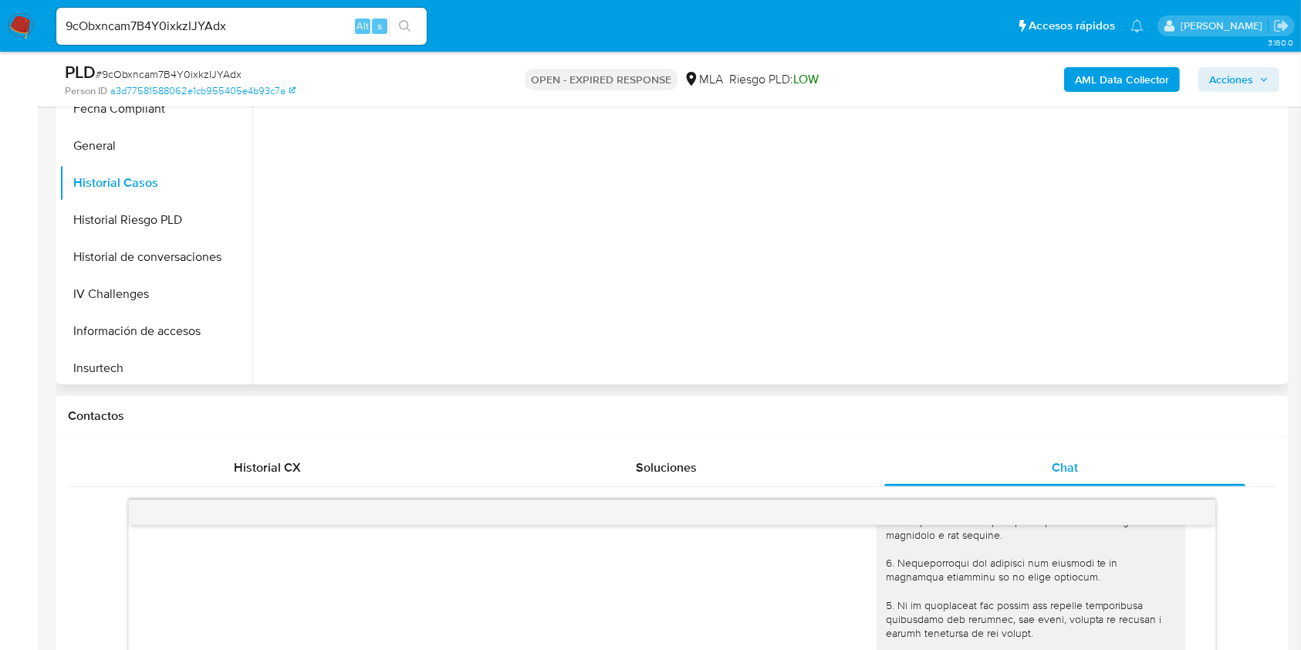
scroll to position [309, 0]
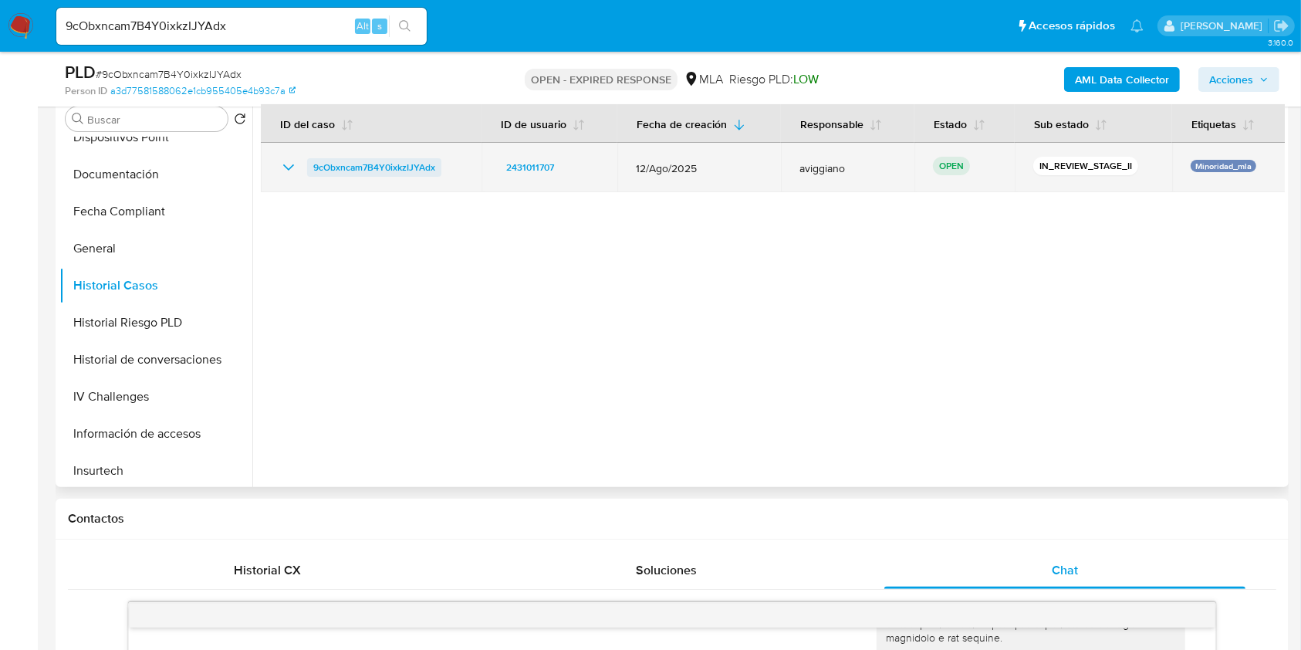
drag, startPoint x: 471, startPoint y: 164, endPoint x: 390, endPoint y: 171, distance: 81.4
click at [390, 171] on td "9cObxncam7B4Y0ixkzIJYAdx" at bounding box center [371, 167] width 221 height 49
click at [390, 171] on span "9cObxncam7B4Y0ixkzIJYAdx" at bounding box center [374, 167] width 122 height 19
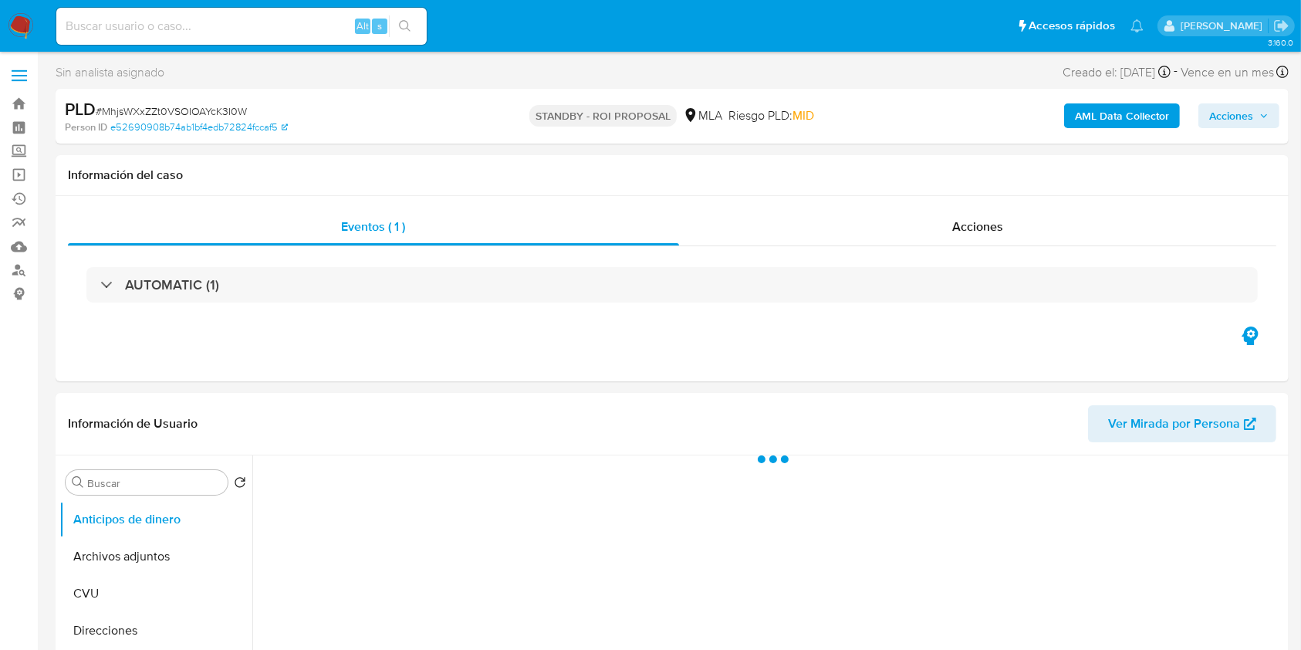
select select "10"
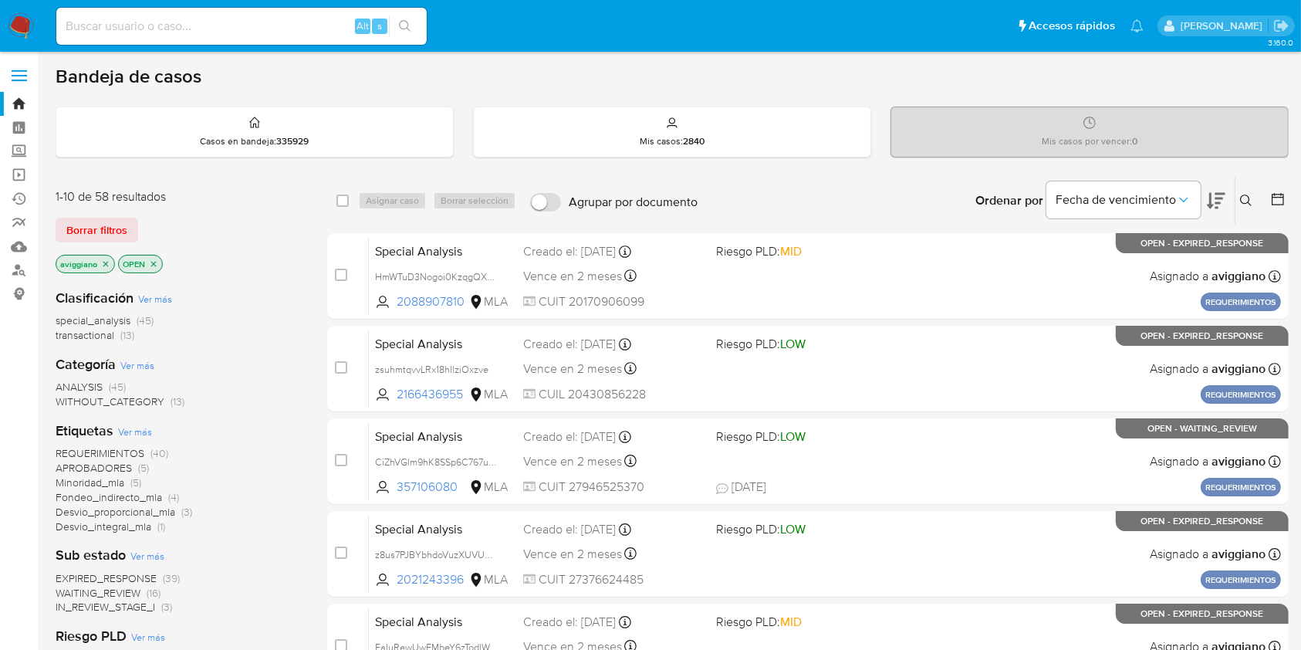
click at [1253, 195] on button at bounding box center [1247, 200] width 25 height 19
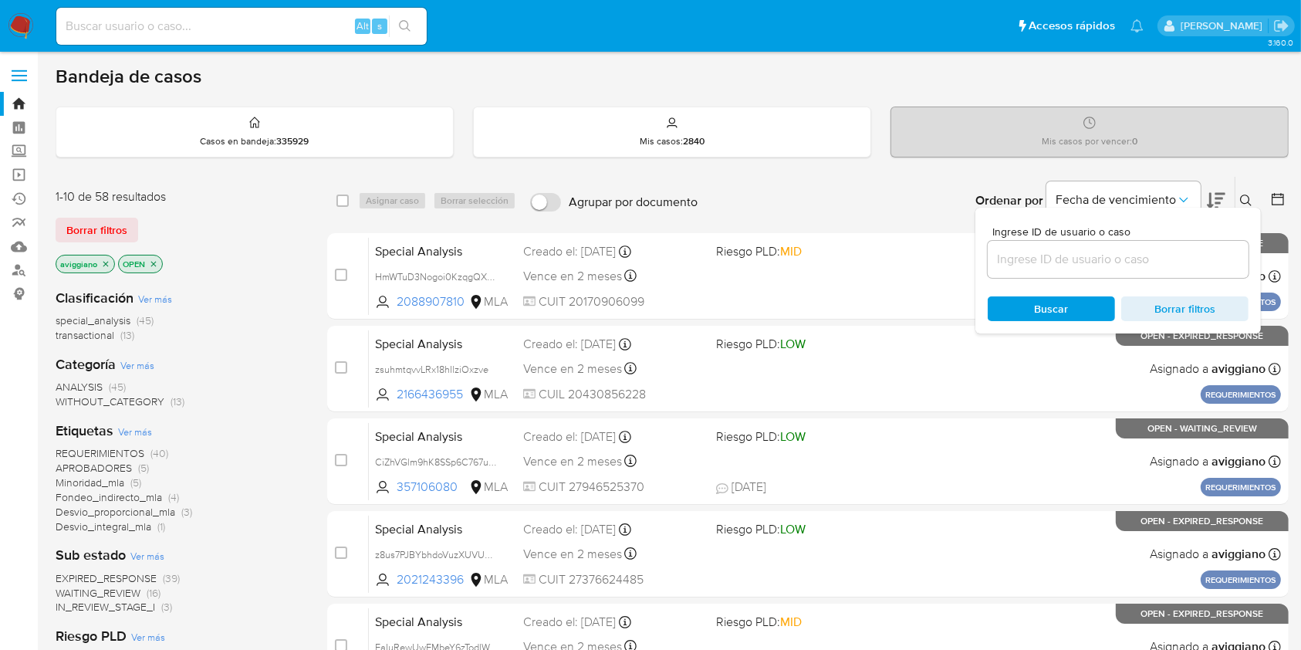
click at [1160, 252] on input at bounding box center [1118, 259] width 261 height 20
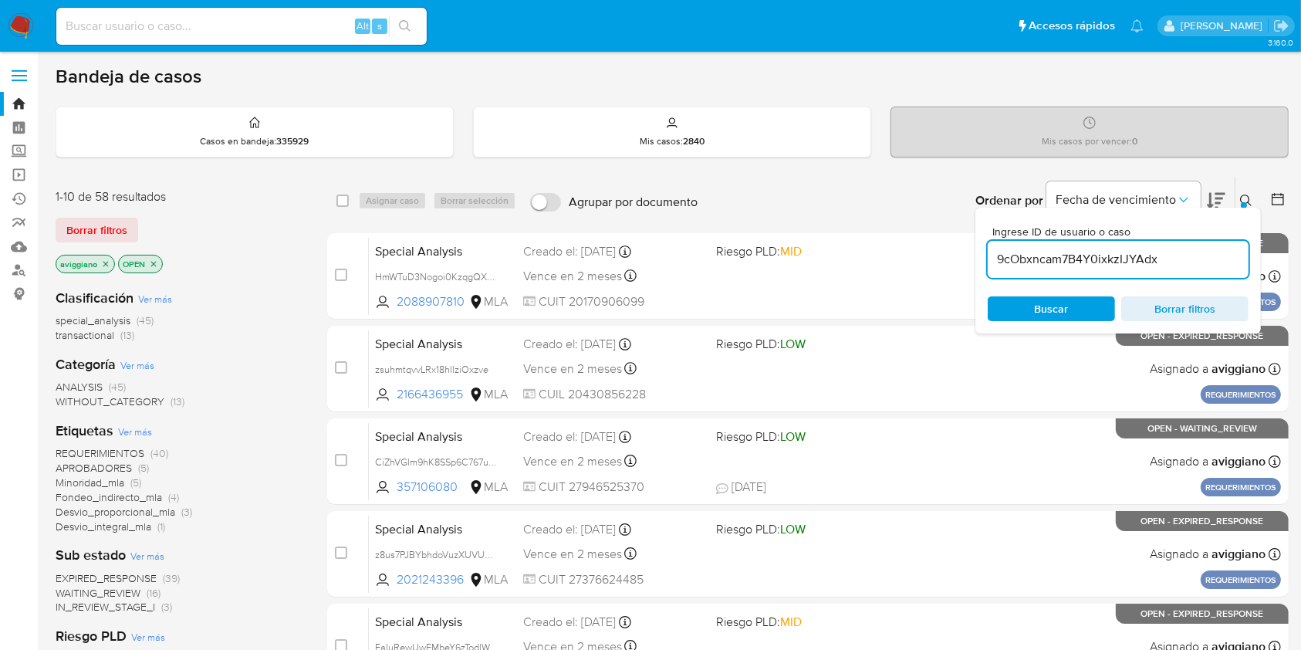
type input "9cObxncam7B4Y0ixkzIJYAdx"
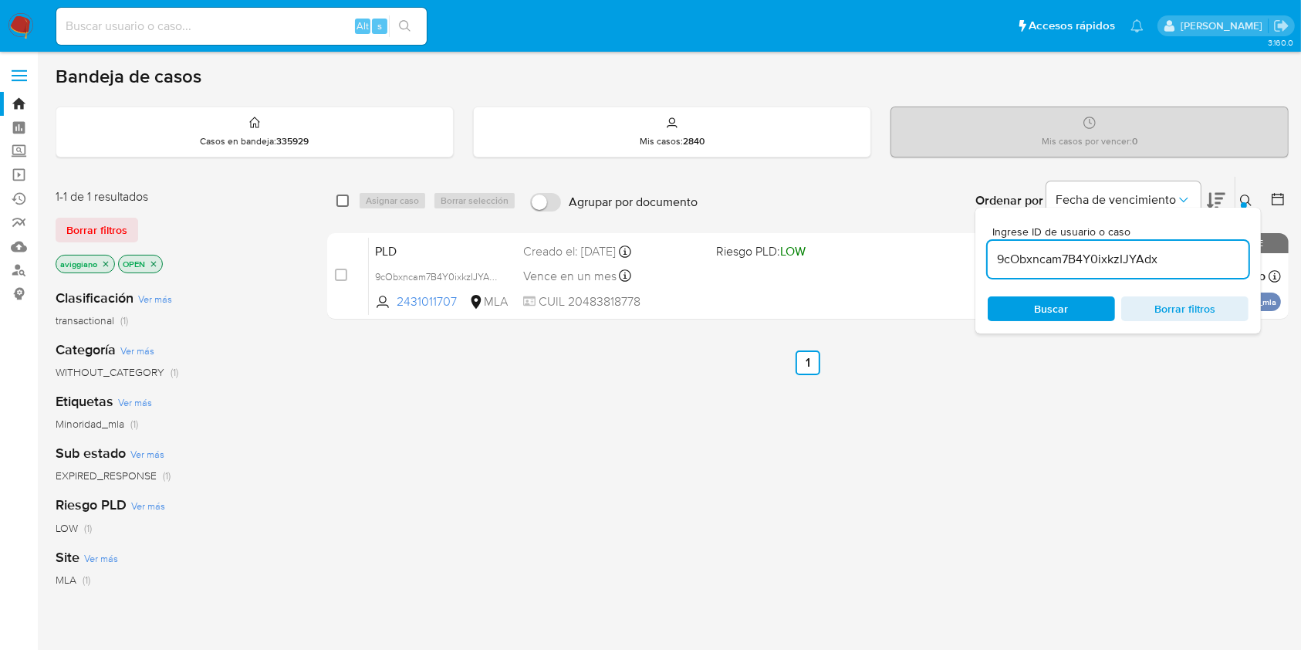
click at [340, 204] on input "checkbox" at bounding box center [342, 200] width 12 height 12
checkbox input "true"
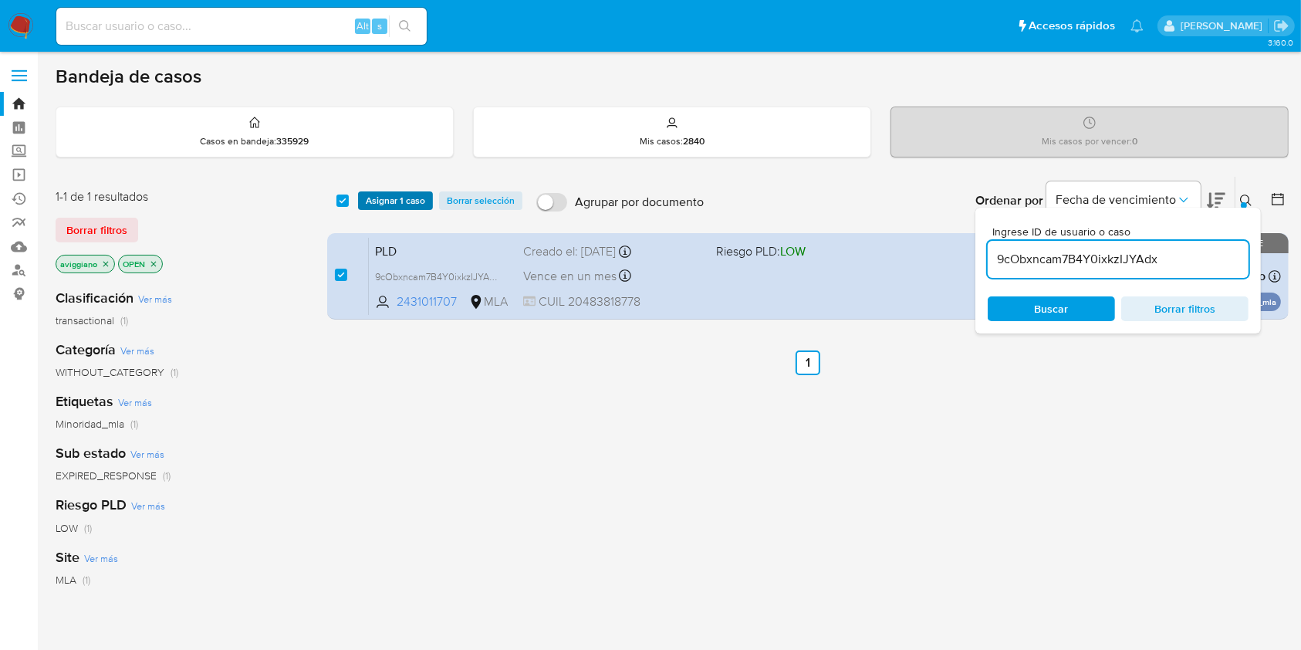
click at [382, 207] on span "Asignar 1 caso" at bounding box center [395, 200] width 59 height 15
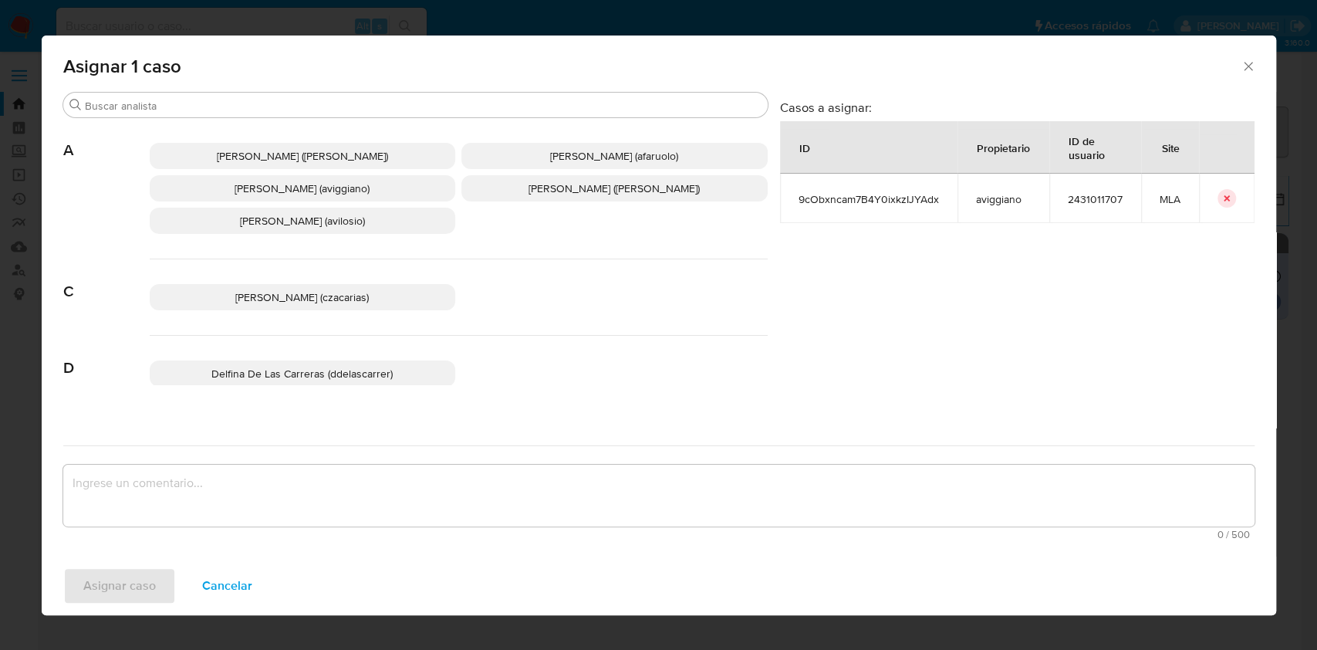
click at [308, 194] on span "Agustina Belen Viggiano (aviggiano)" at bounding box center [302, 188] width 135 height 15
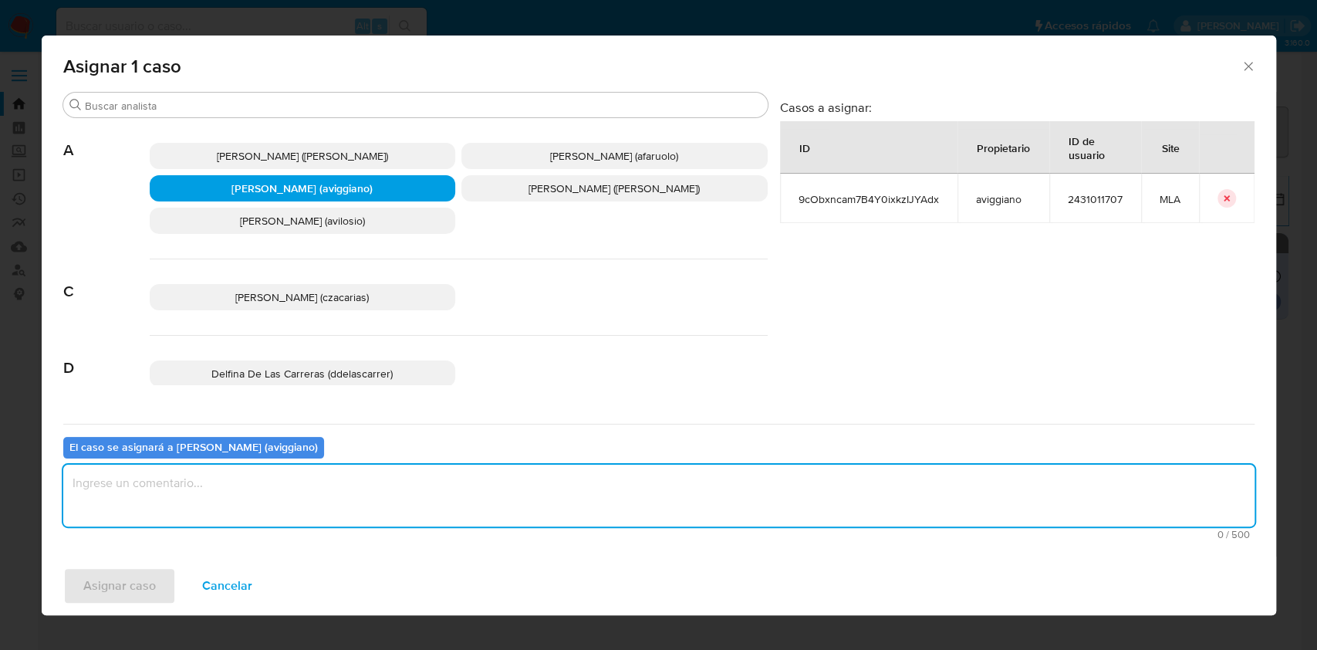
click at [269, 478] on textarea "assign-modal" at bounding box center [658, 496] width 1191 height 62
click at [113, 569] on span "Asignar caso" at bounding box center [119, 586] width 73 height 34
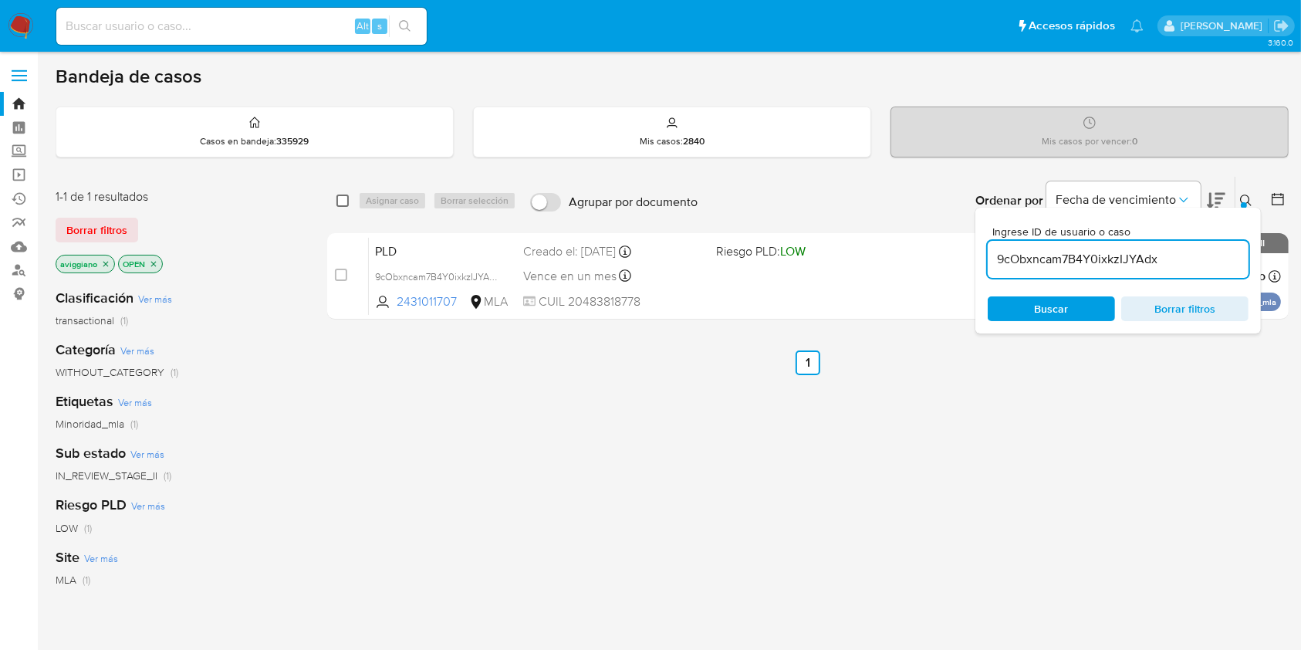
click at [346, 201] on input "checkbox" at bounding box center [342, 200] width 12 height 12
checkbox input "true"
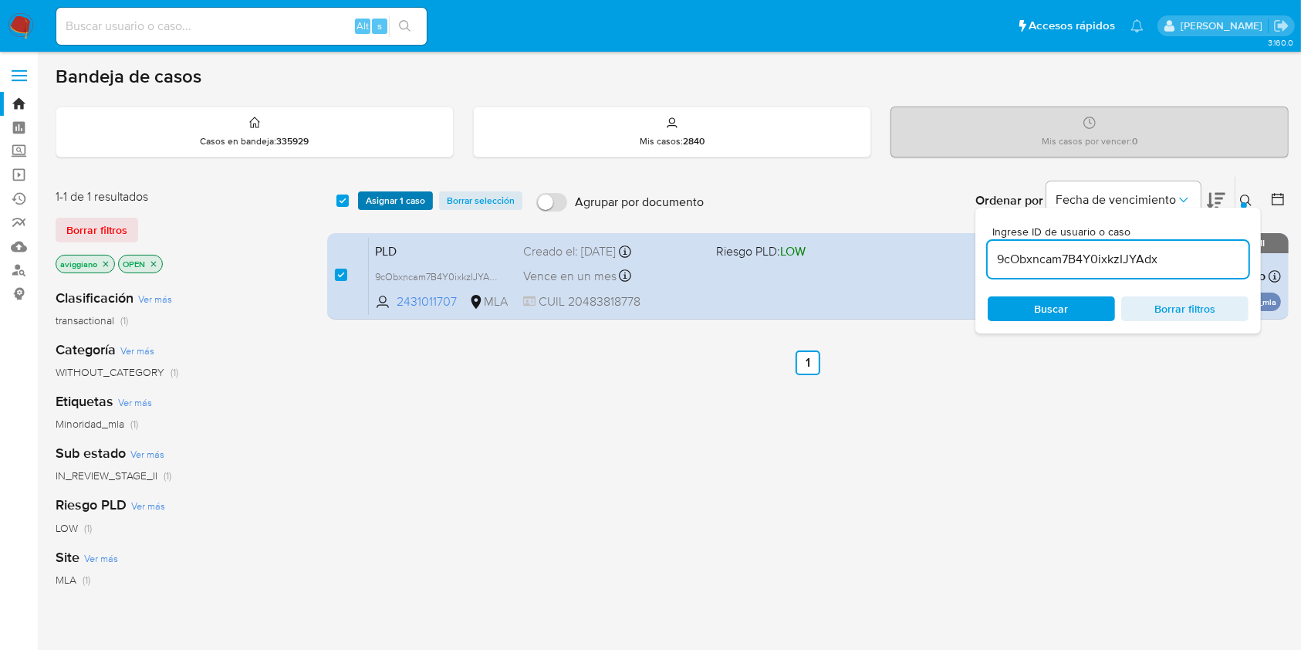
click at [381, 207] on span "Asignar 1 caso" at bounding box center [395, 200] width 59 height 15
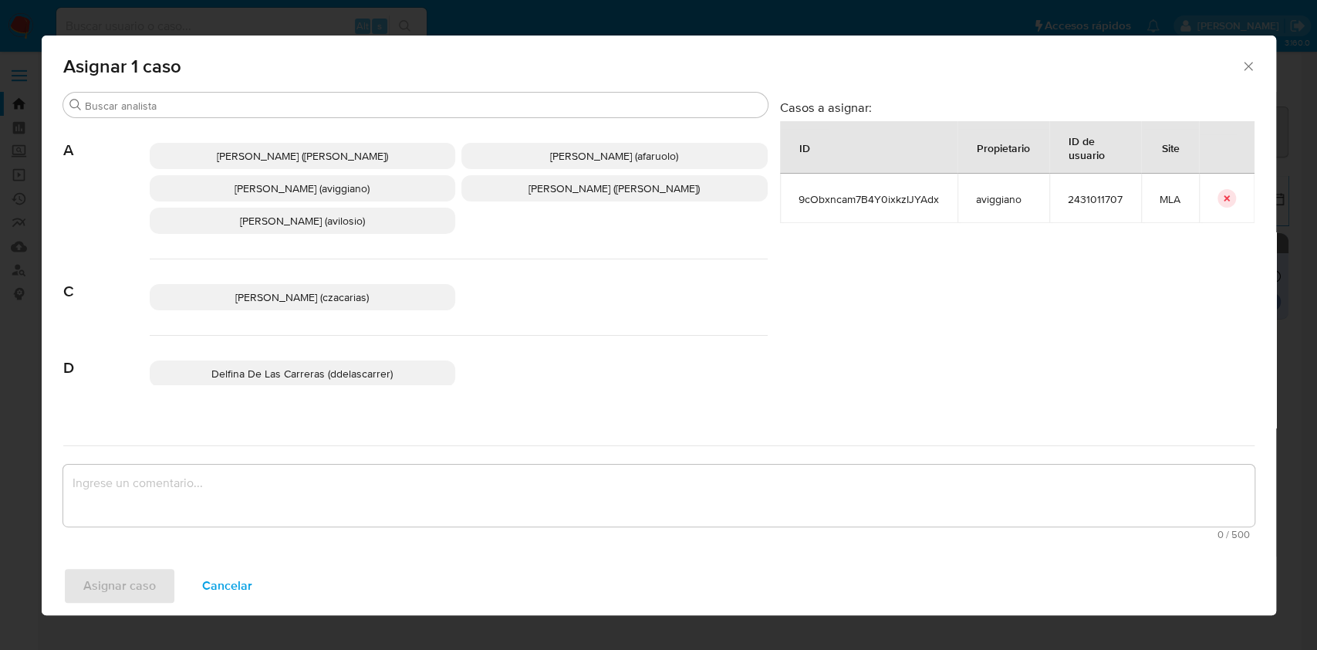
click at [370, 194] on span "Agustina Belen Viggiano (aviggiano)" at bounding box center [302, 188] width 135 height 15
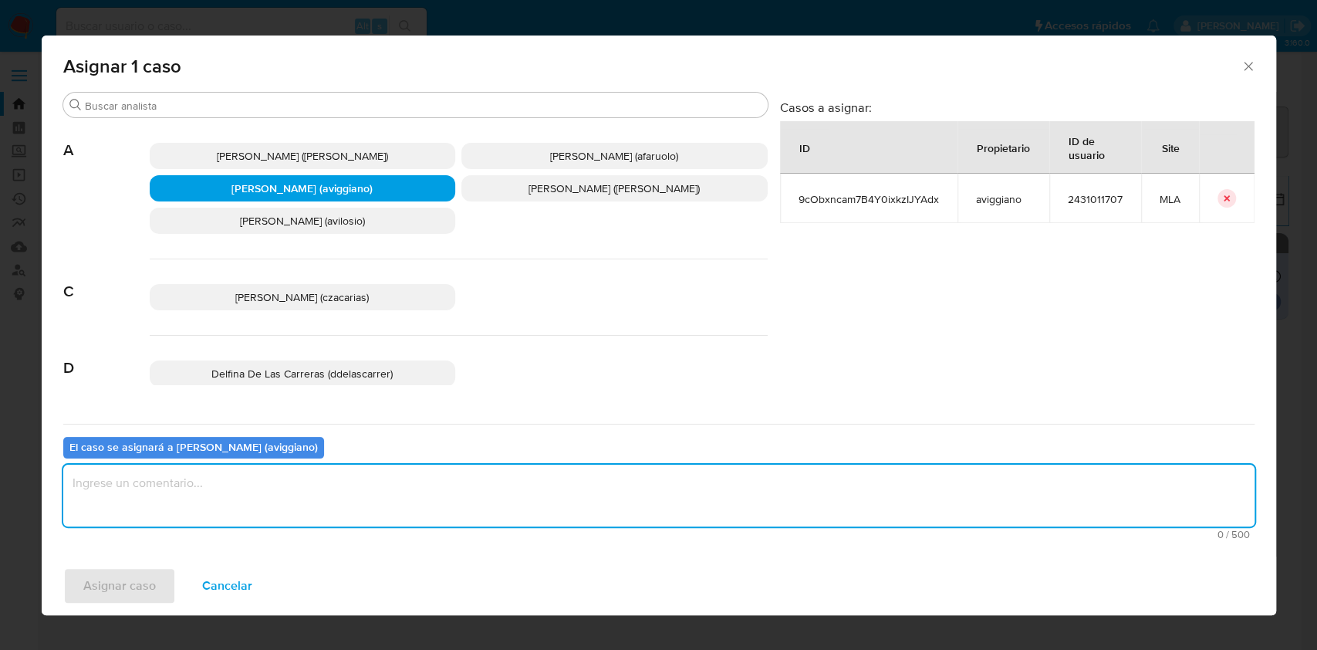
drag, startPoint x: 339, startPoint y: 488, endPoint x: 188, endPoint y: 557, distance: 165.4
click at [338, 489] on textarea "assign-modal" at bounding box center [658, 496] width 1191 height 62
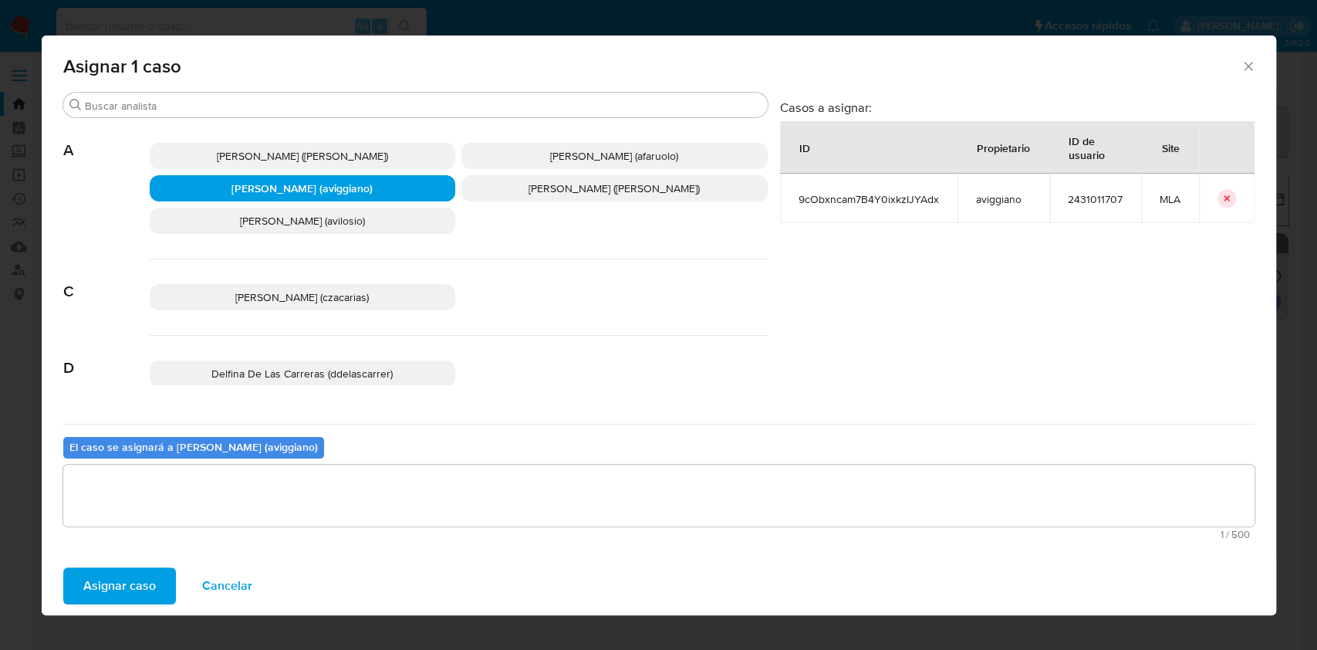
click at [113, 590] on span "Asignar caso" at bounding box center [119, 586] width 73 height 34
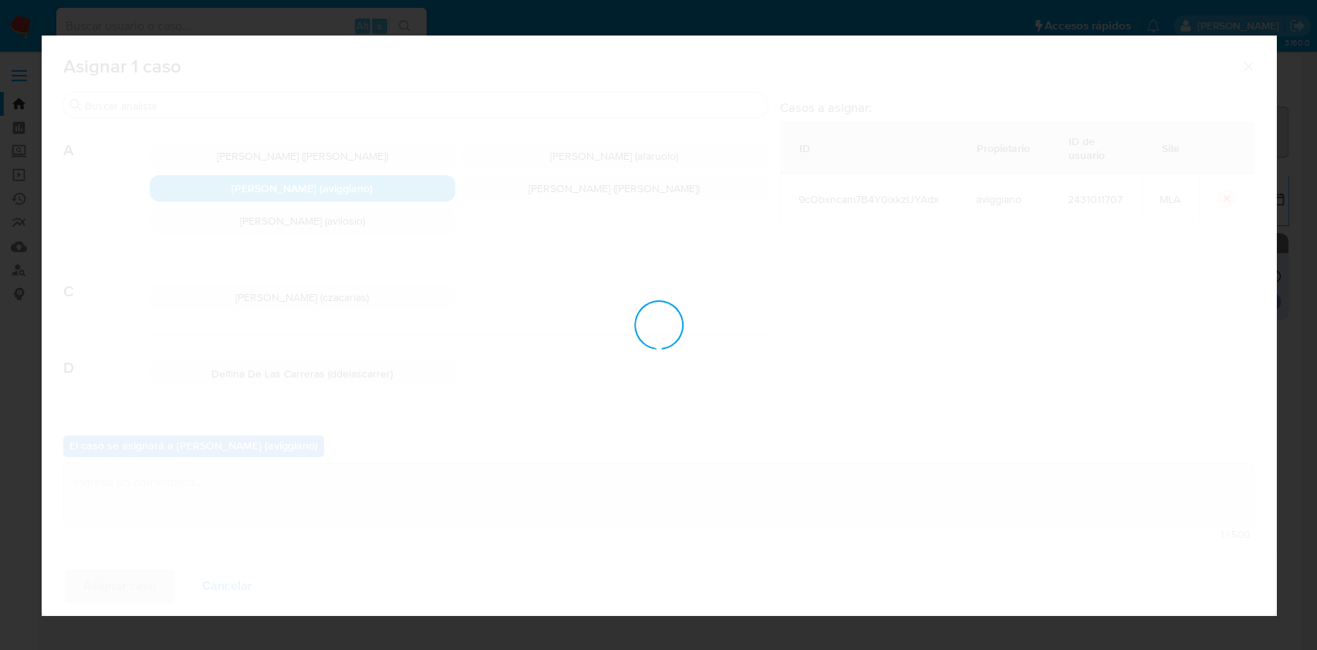
checkbox input "false"
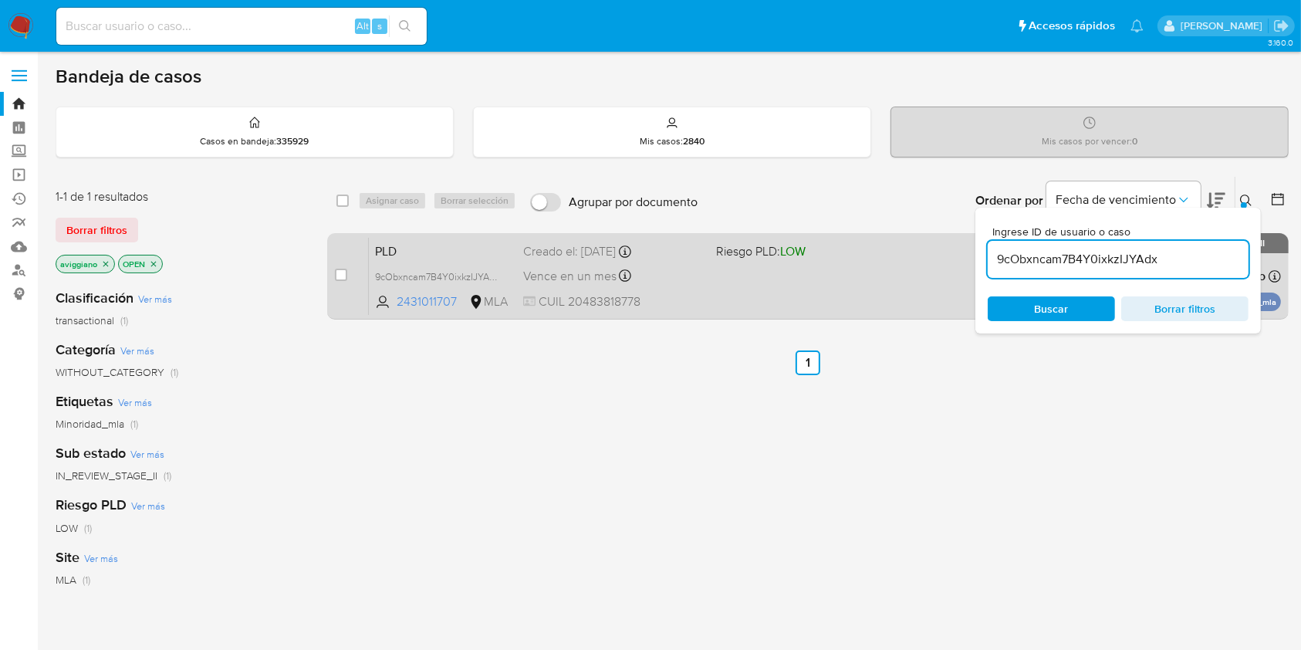
click at [716, 285] on div "PLD 9cObxncam7B4Y0ixkzIJYAdx 2431011707 MLA Riesgo PLD: LOW Creado el: 12/08/20…" at bounding box center [825, 276] width 912 height 78
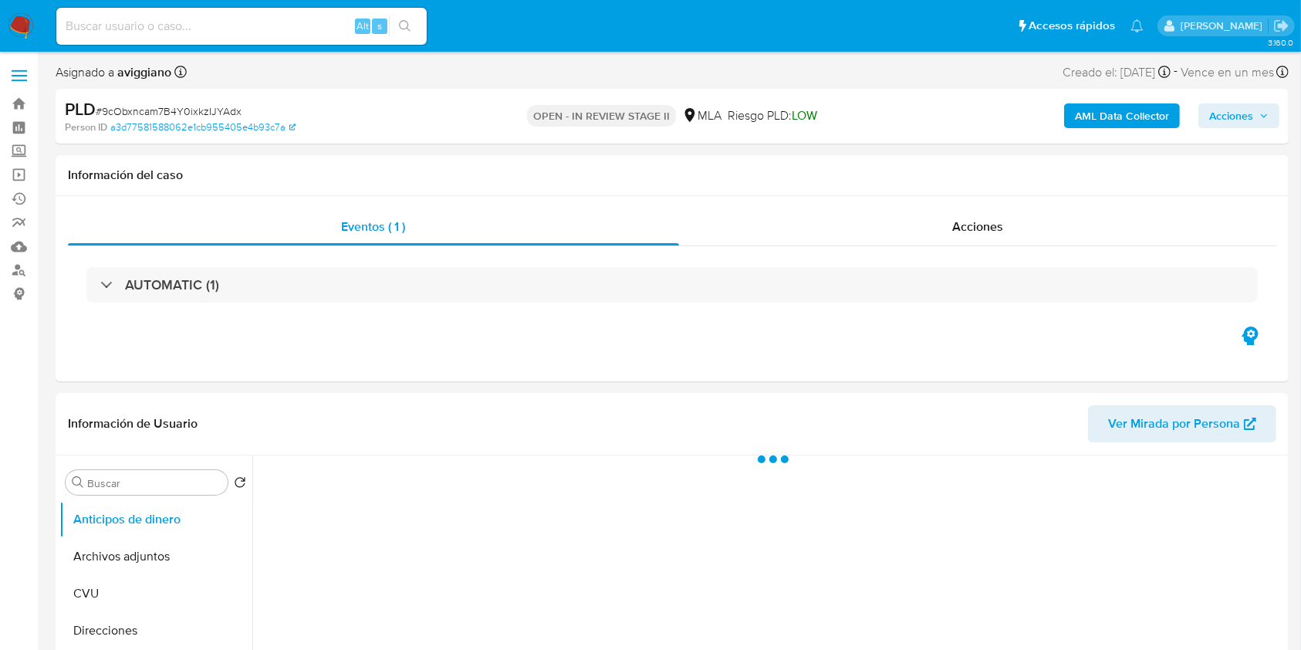
select select "10"
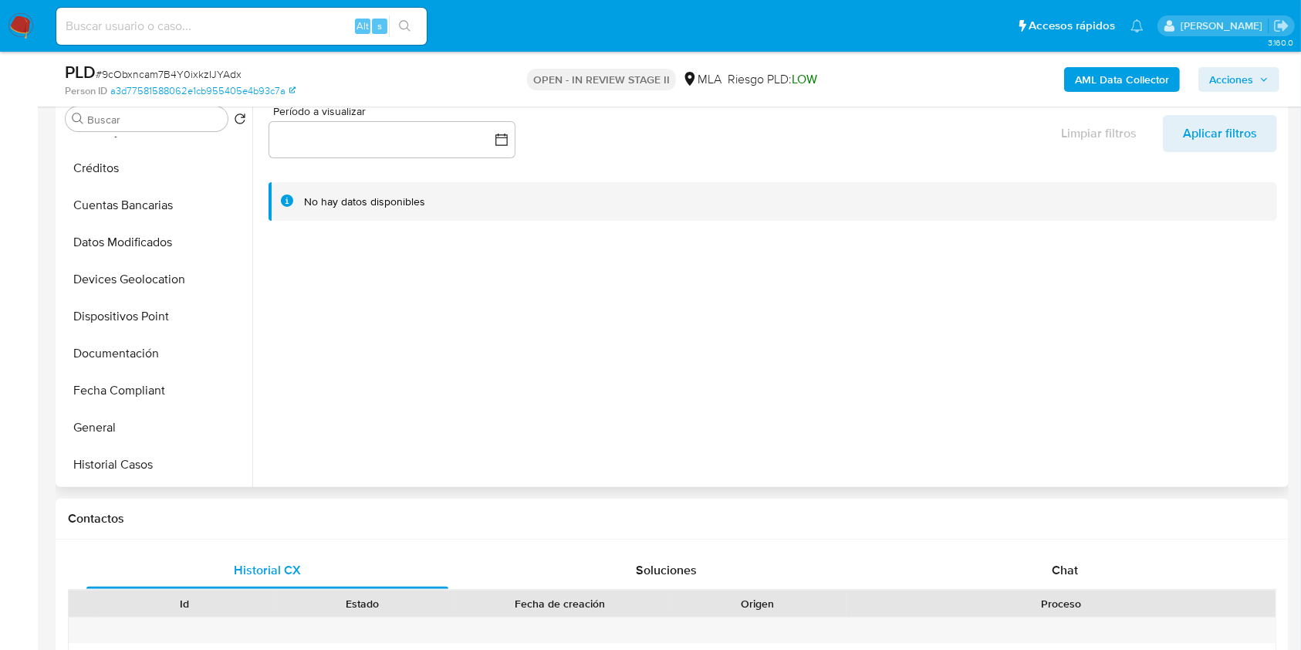
scroll to position [205, 0]
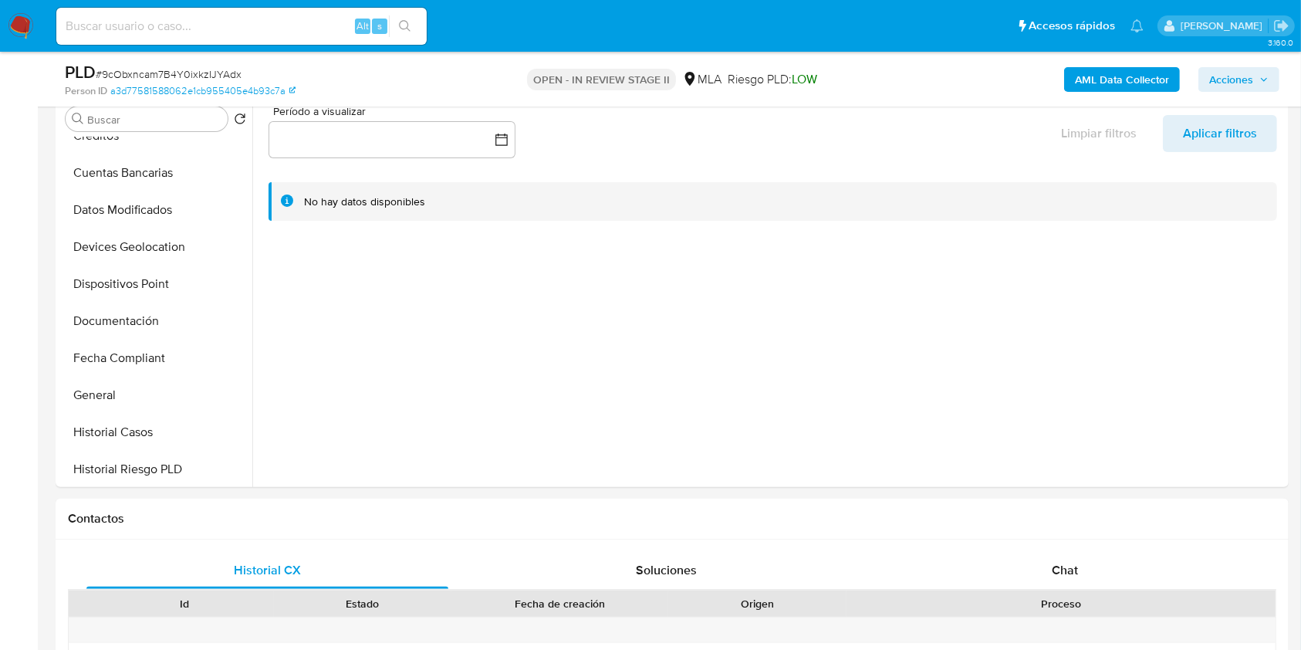
click at [1108, 74] on b "AML Data Collector" at bounding box center [1122, 79] width 94 height 25
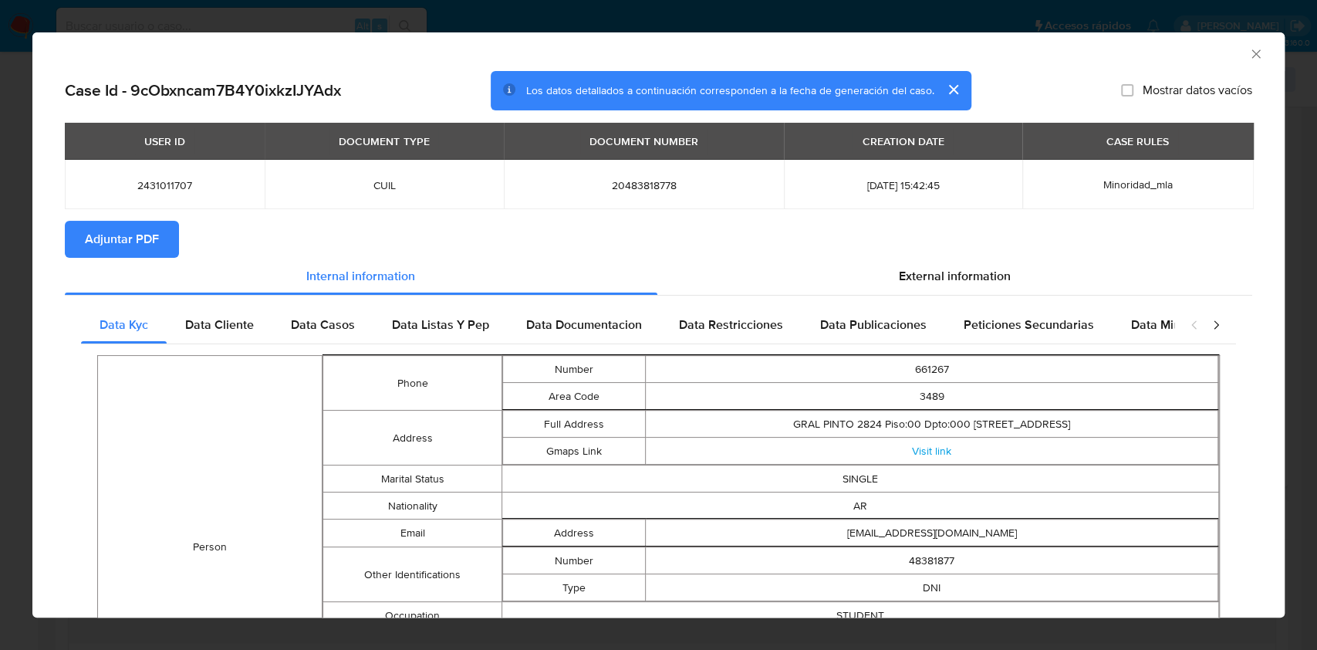
click at [148, 236] on span "Adjuntar PDF" at bounding box center [122, 239] width 74 height 34
click at [1230, 43] on div "AML Data Collector" at bounding box center [645, 51] width 1205 height 17
click at [1248, 52] on icon "Cerrar ventana" at bounding box center [1255, 53] width 15 height 15
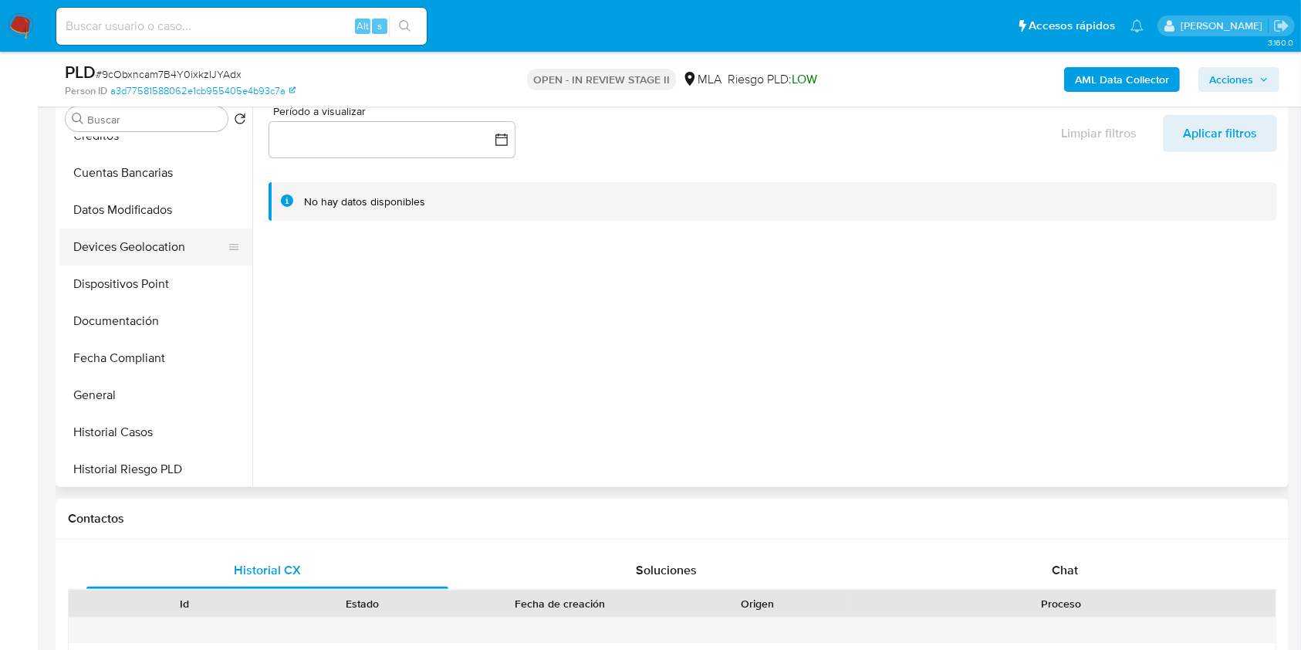
click at [127, 244] on button "Devices Geolocation" at bounding box center [149, 246] width 181 height 37
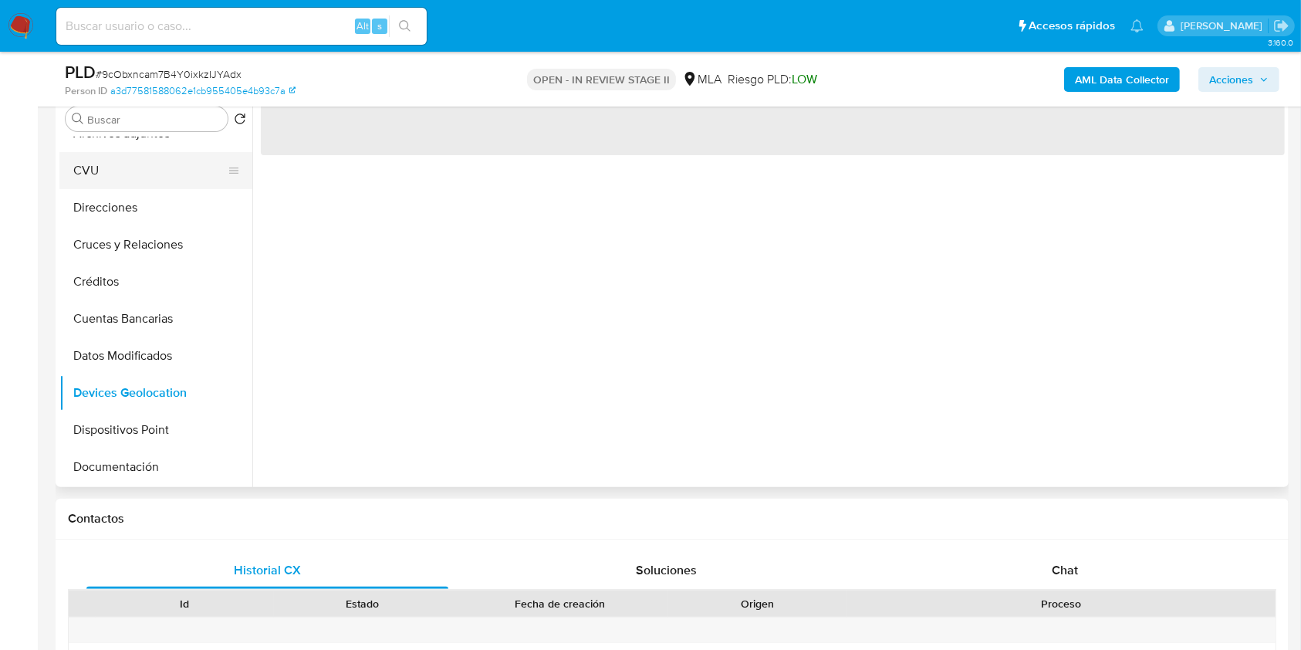
scroll to position [0, 0]
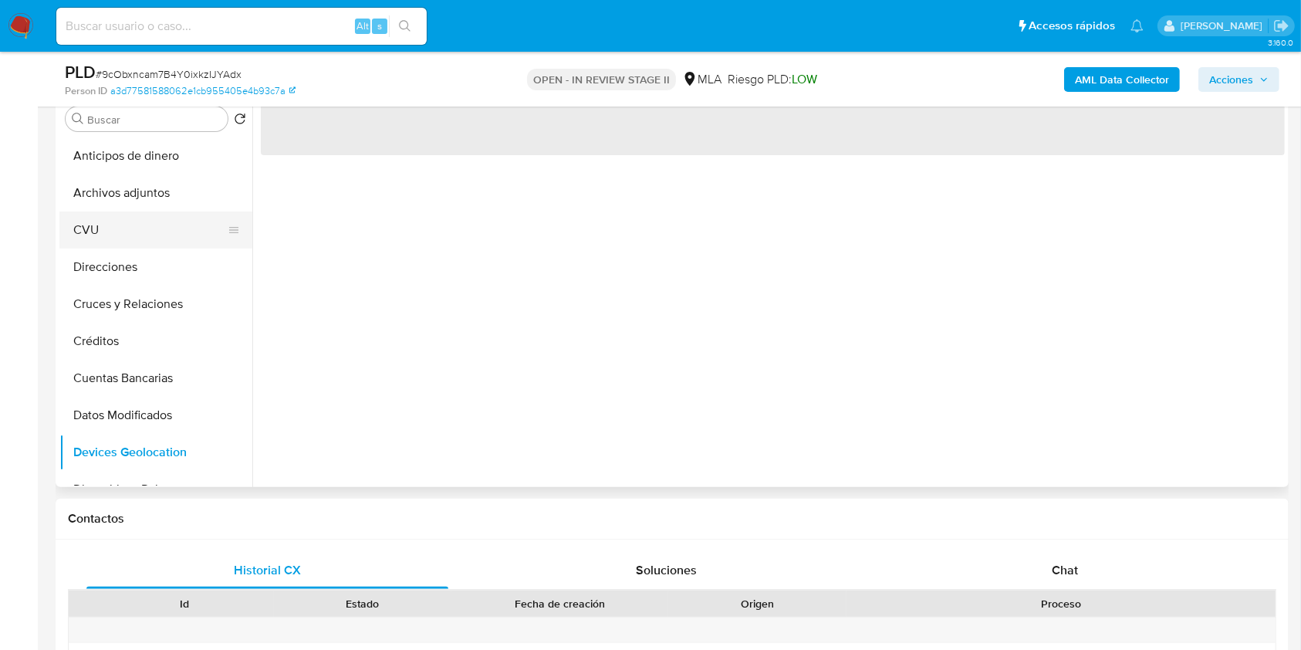
click at [140, 213] on button "CVU" at bounding box center [149, 229] width 181 height 37
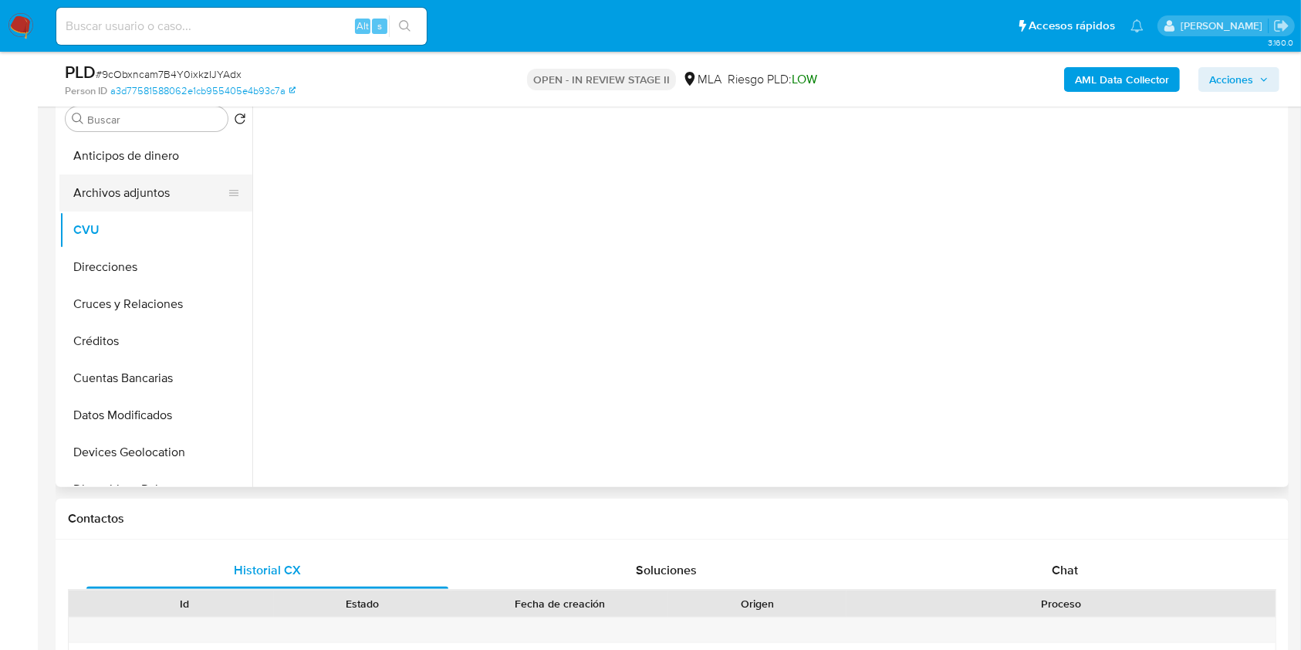
click at [141, 194] on button "Archivos adjuntos" at bounding box center [149, 192] width 181 height 37
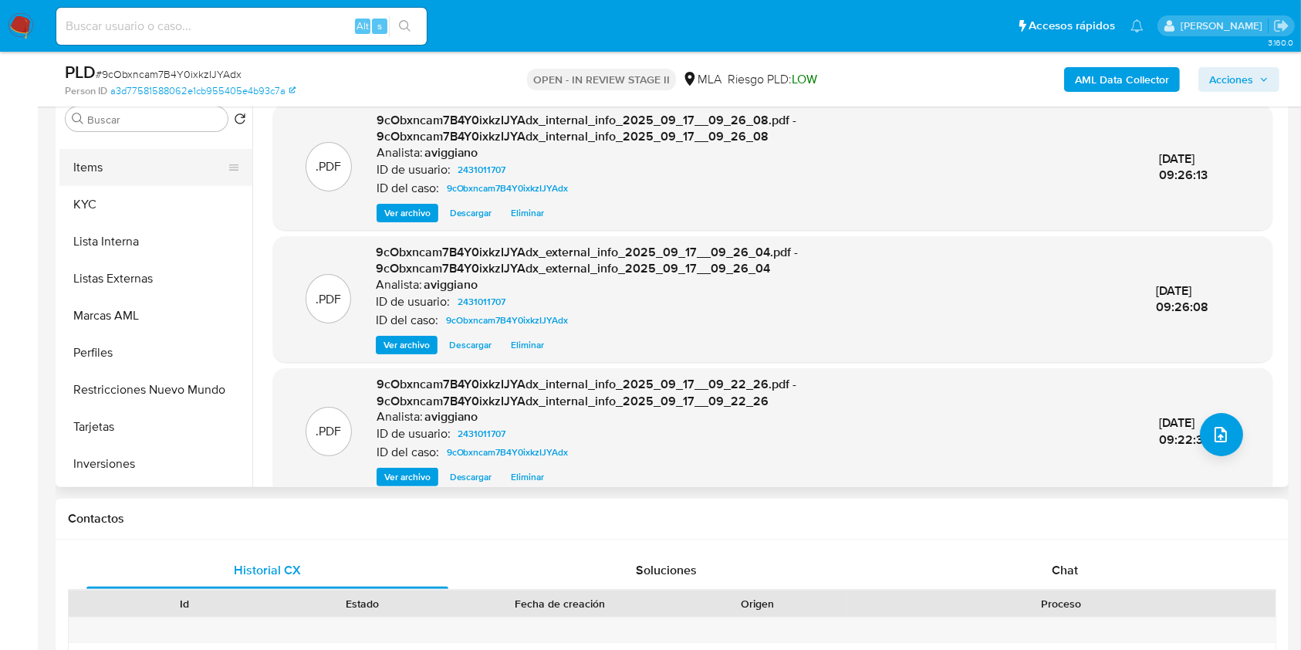
scroll to position [660, 0]
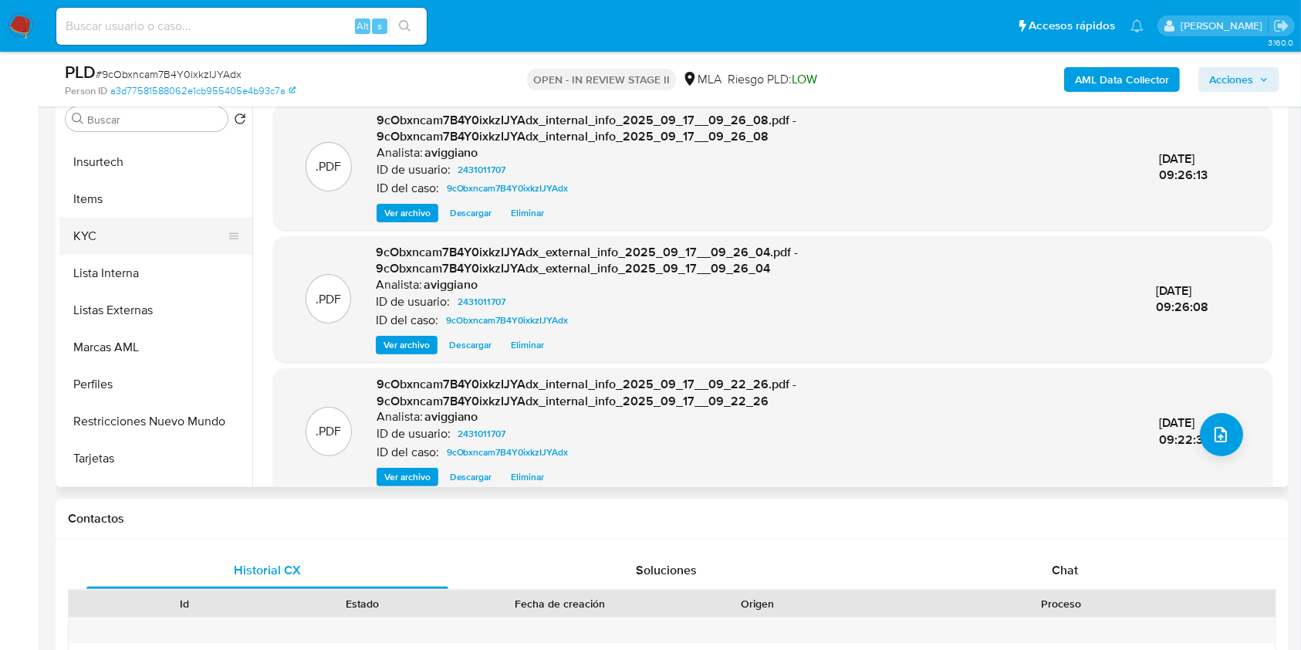
click at [115, 231] on button "KYC" at bounding box center [149, 236] width 181 height 37
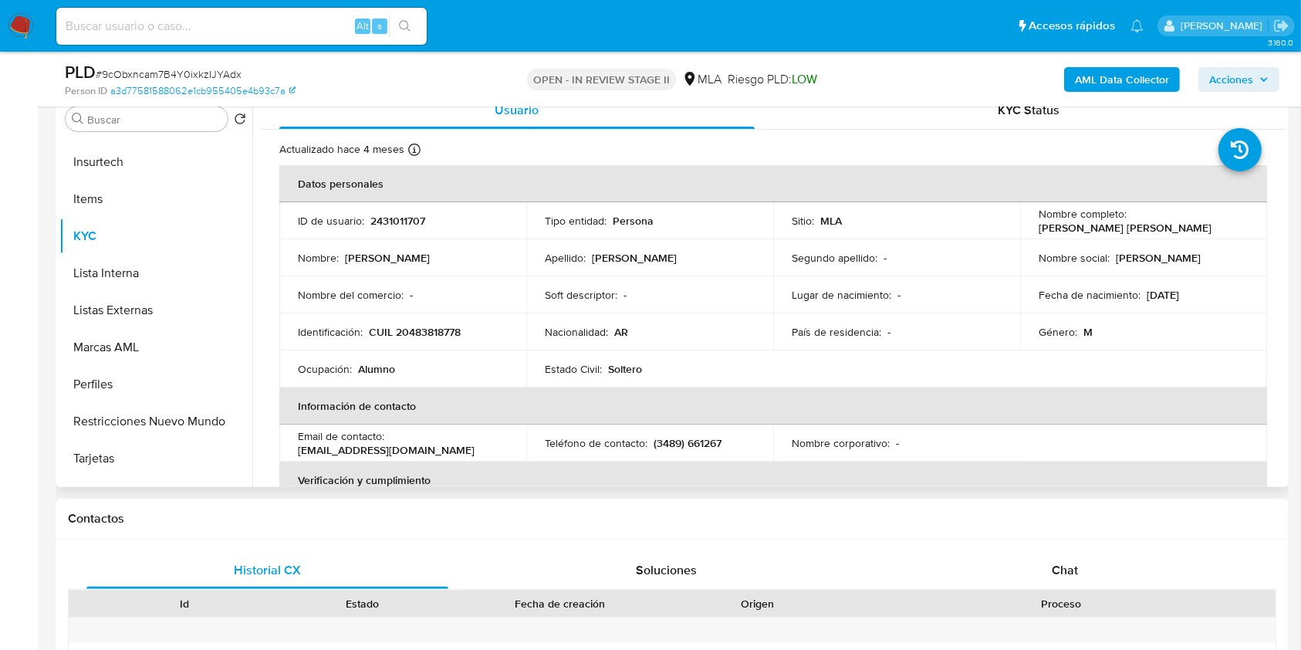
click at [447, 325] on p "CUIL 20483818778" at bounding box center [415, 332] width 92 height 14
click at [444, 327] on p "CUIL 20483818778" at bounding box center [415, 332] width 92 height 14
drag, startPoint x: 444, startPoint y: 328, endPoint x: 414, endPoint y: 336, distance: 31.3
click at [414, 336] on p "CUIL 20483818778" at bounding box center [415, 332] width 92 height 14
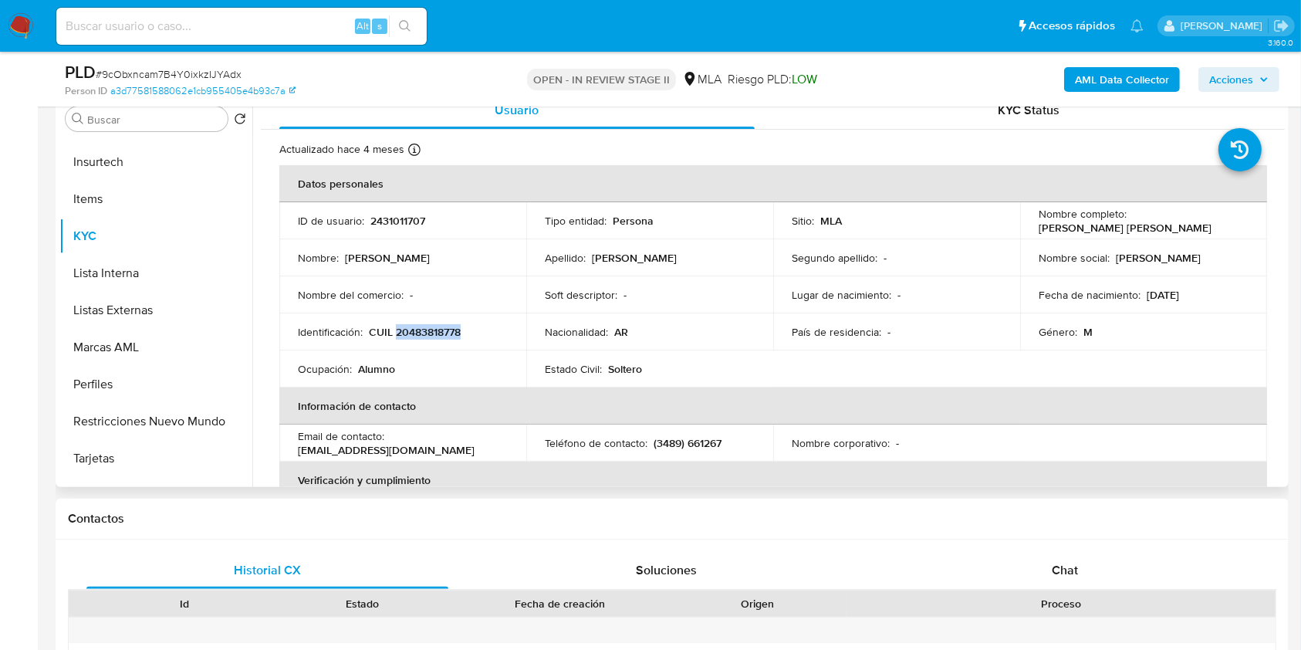
copy p "20483818778"
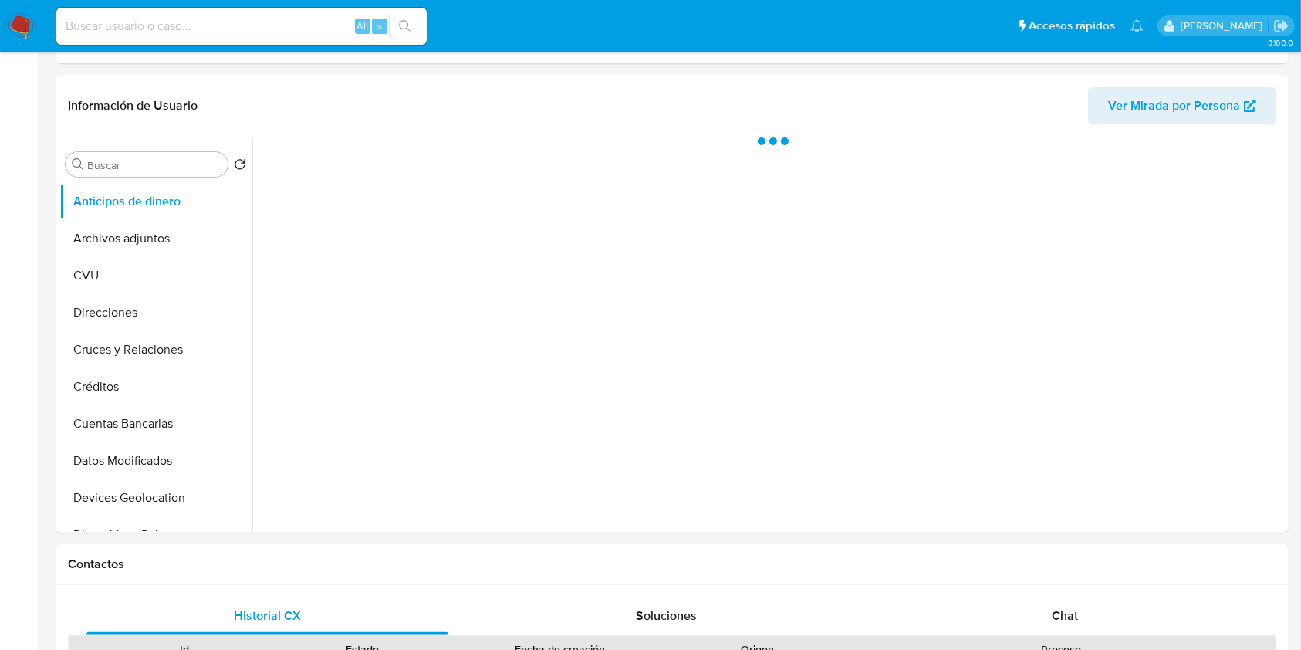
scroll to position [514, 0]
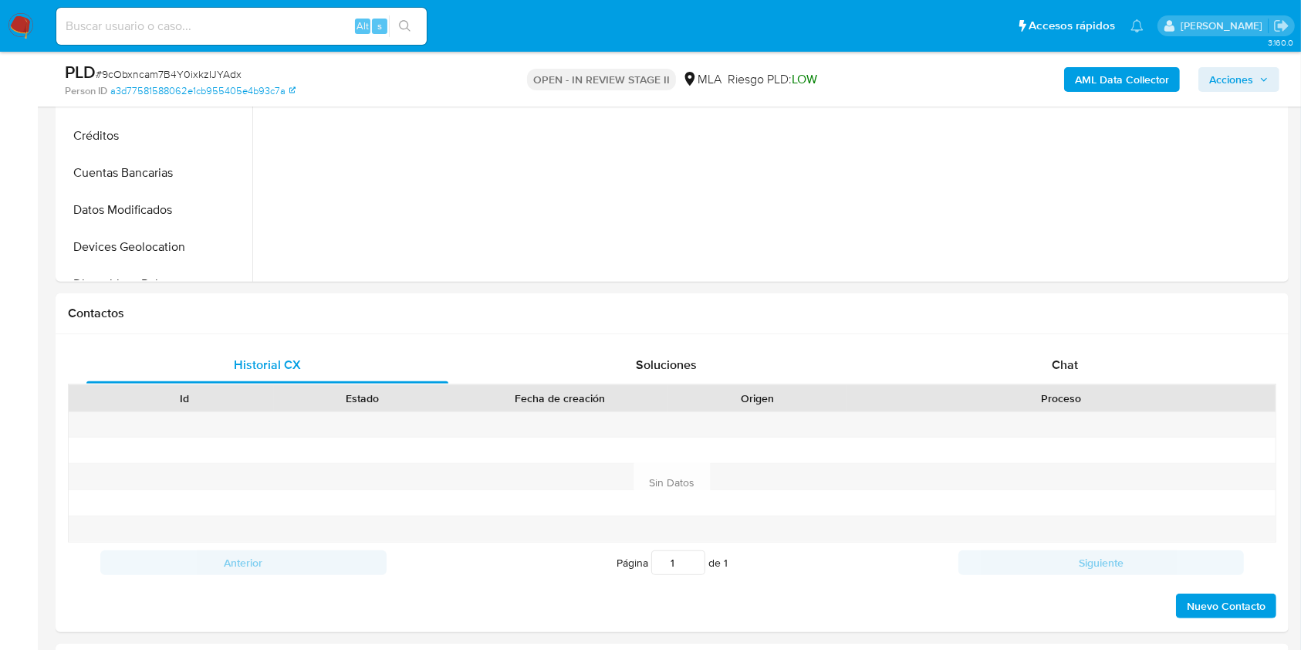
select select "10"
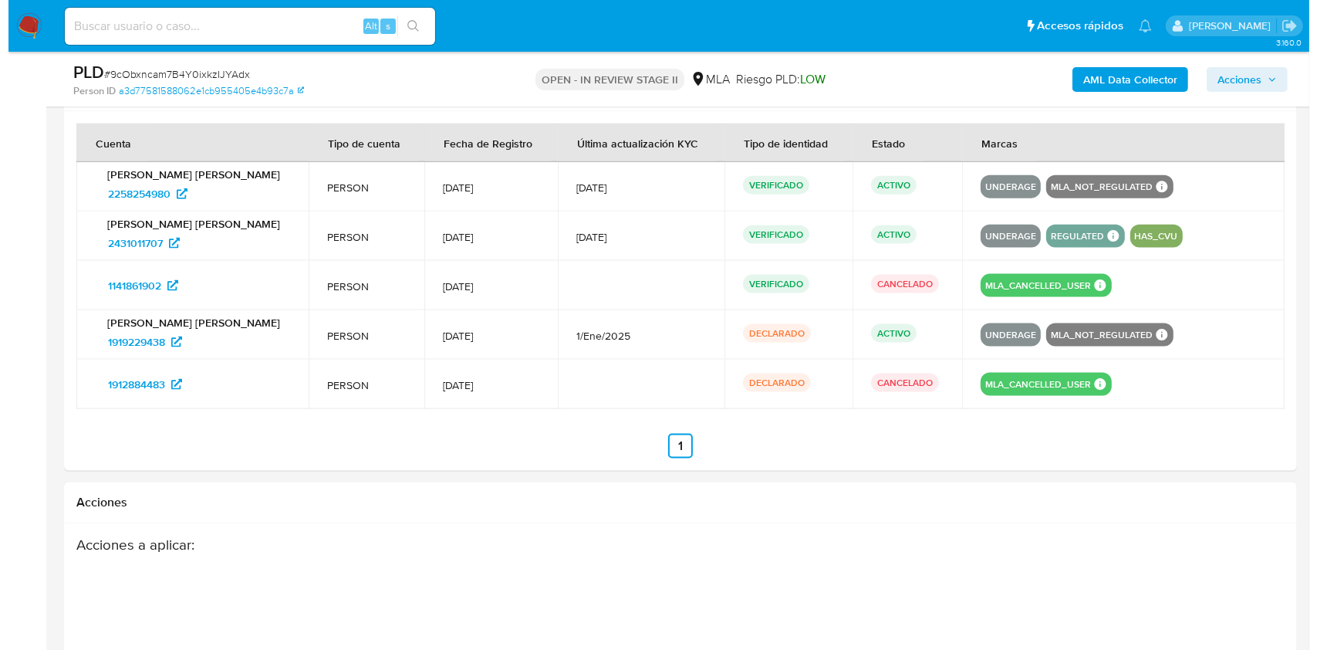
scroll to position [2261, 0]
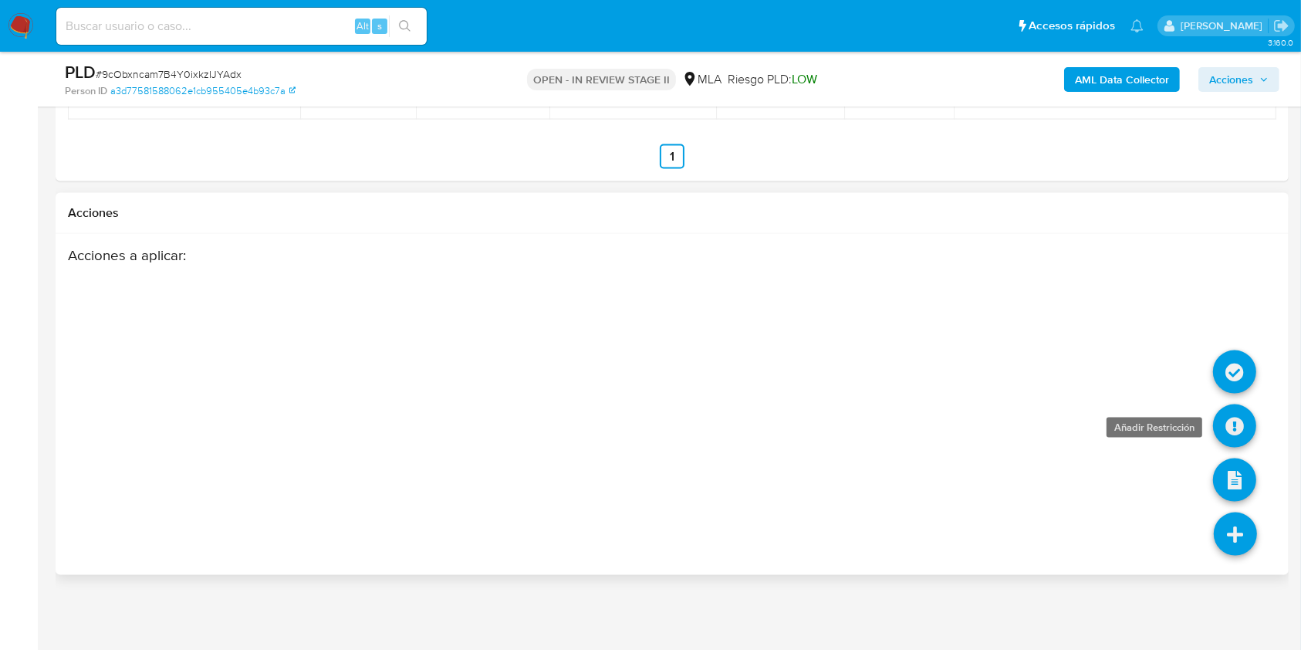
click at [1238, 436] on icon at bounding box center [1234, 425] width 43 height 43
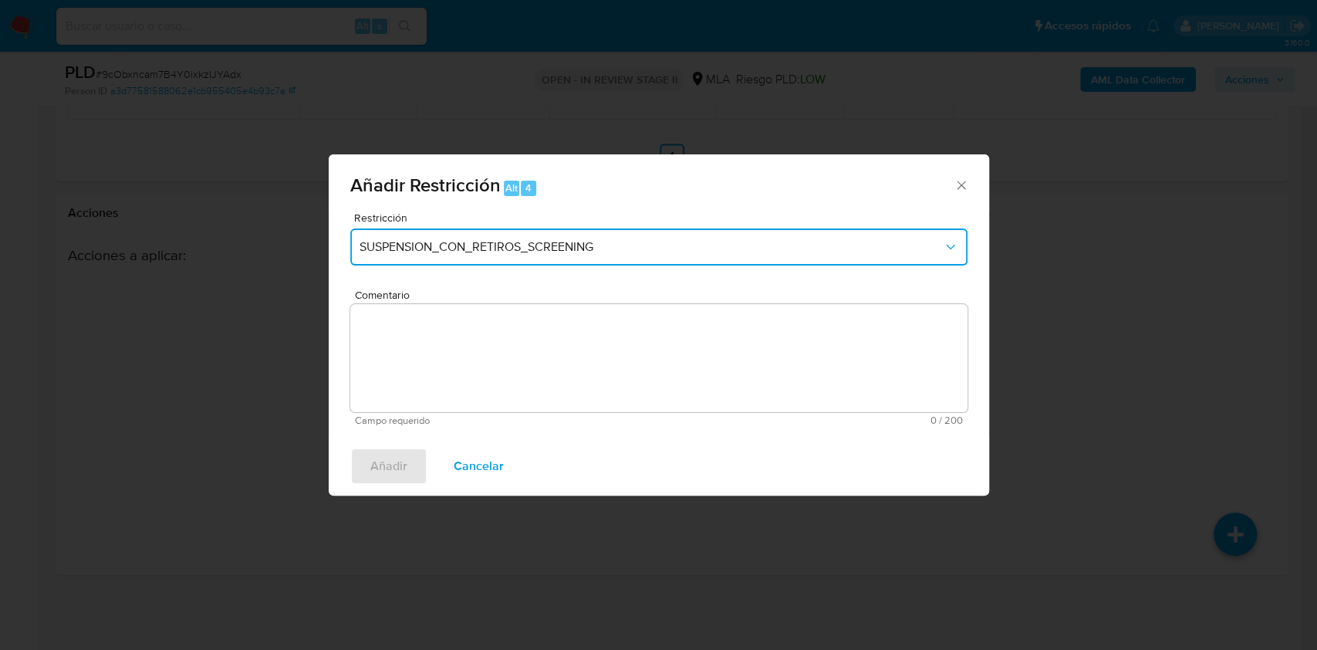
click at [702, 259] on button "SUSPENSION_CON_RETIROS_SCREENING" at bounding box center [658, 246] width 617 height 37
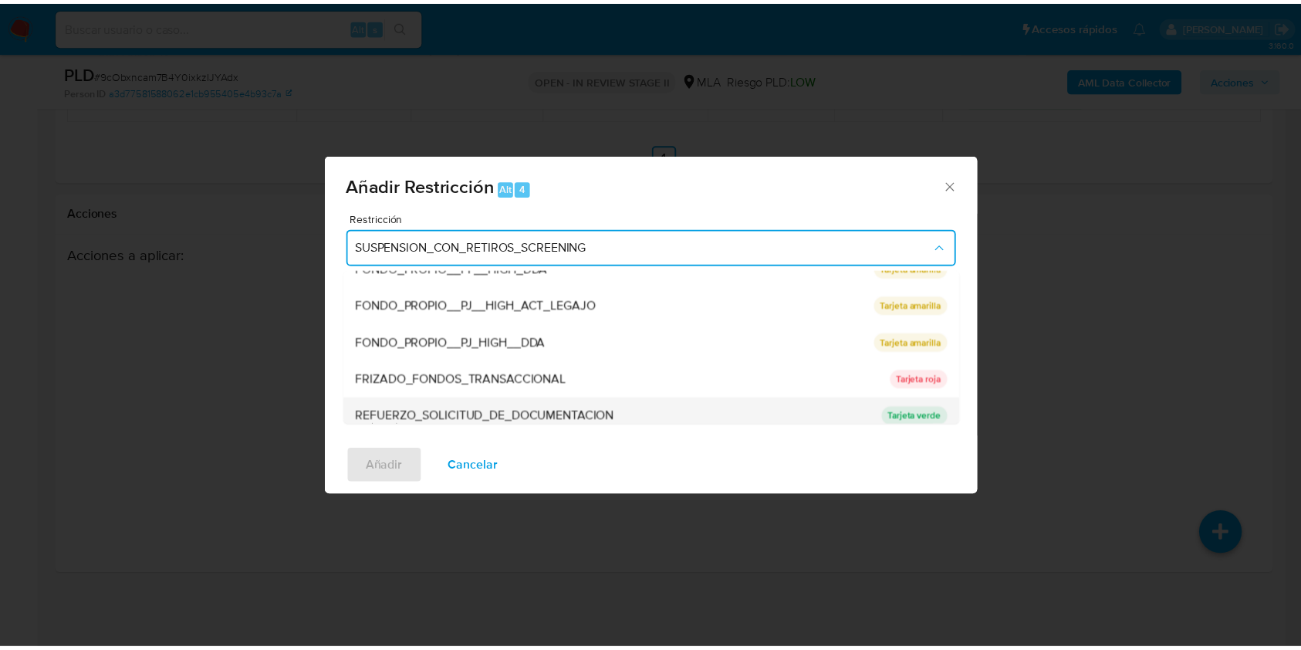
scroll to position [309, 0]
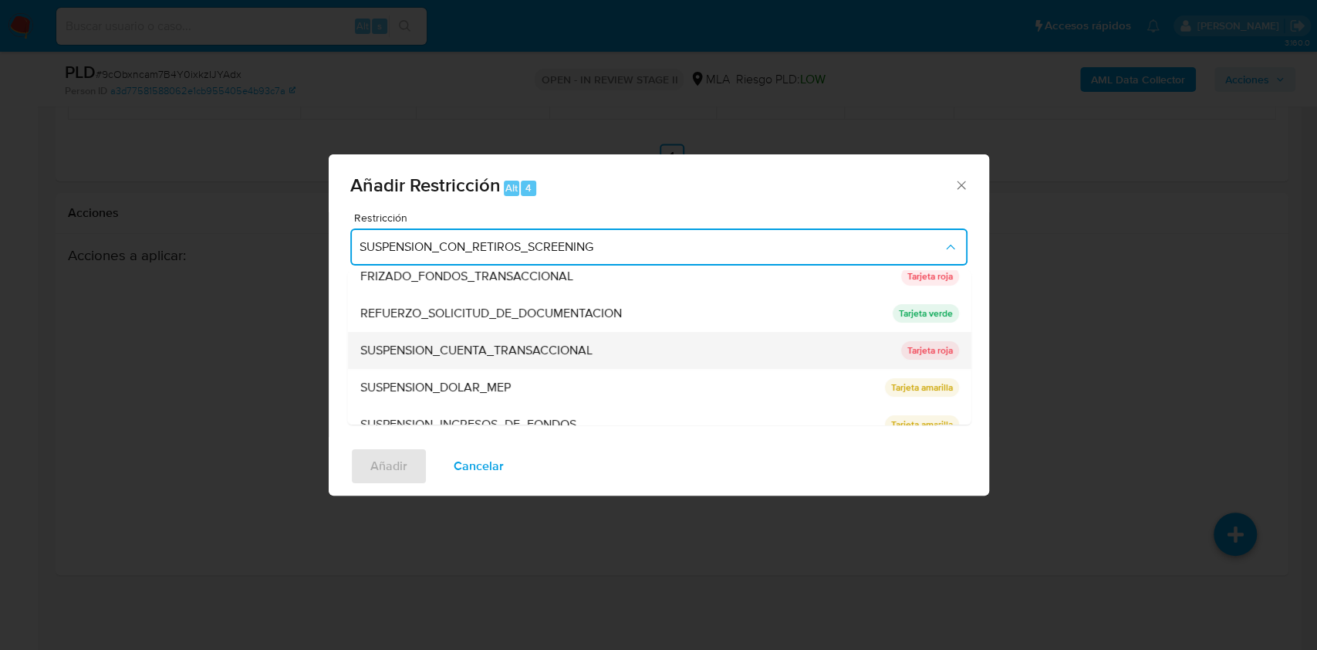
click at [444, 361] on div "SUSPENSION_CUENTA_TRANSACCIONAL" at bounding box center [626, 350] width 532 height 37
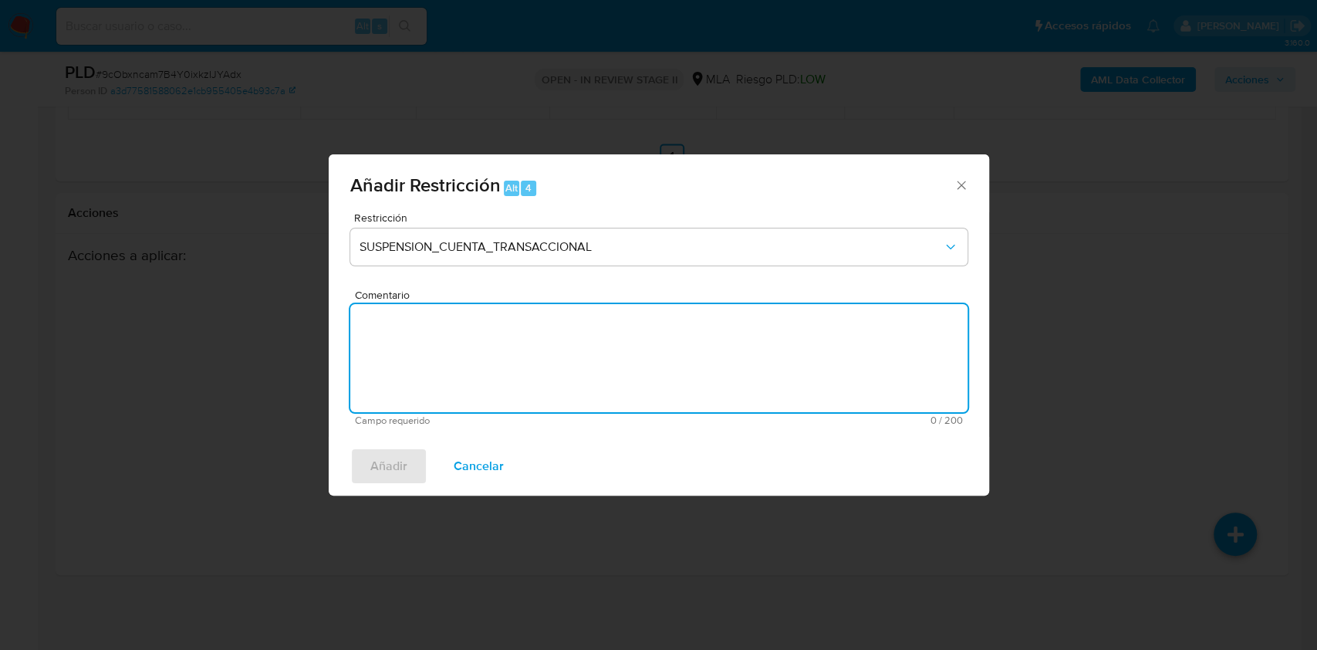
click at [444, 361] on textarea "Comentario" at bounding box center [658, 358] width 617 height 108
type textarea "AML"
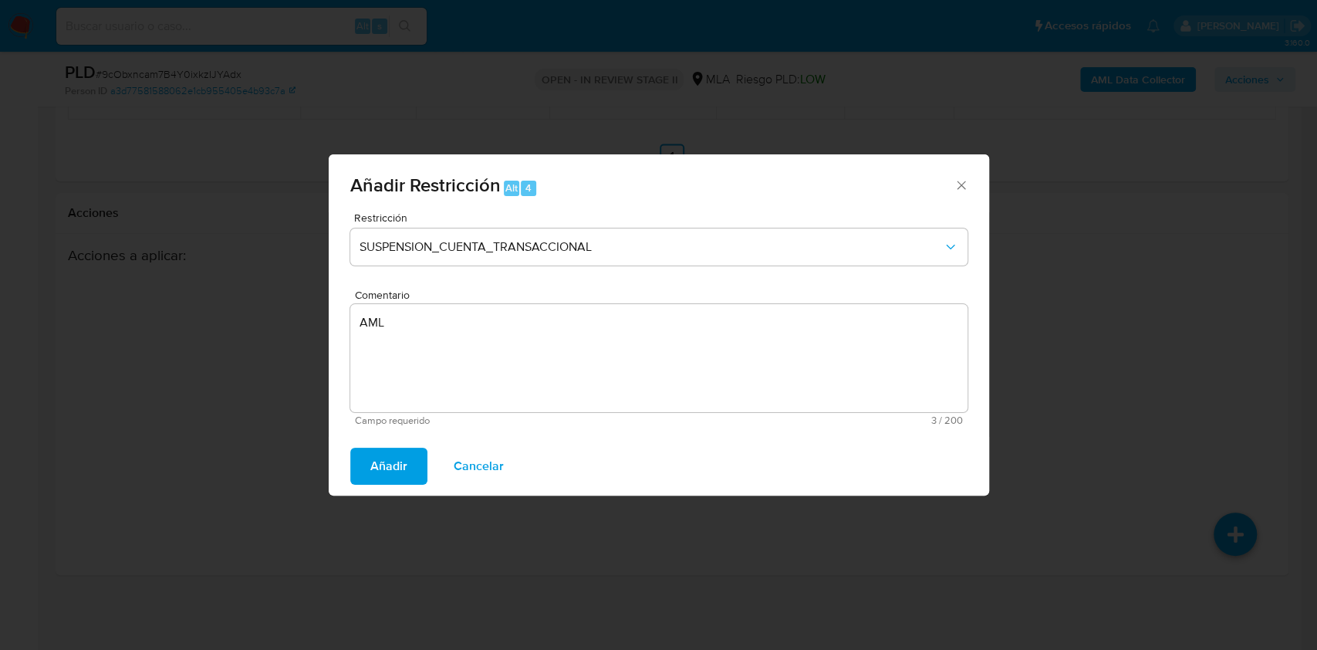
click at [385, 471] on span "Añadir" at bounding box center [388, 466] width 37 height 34
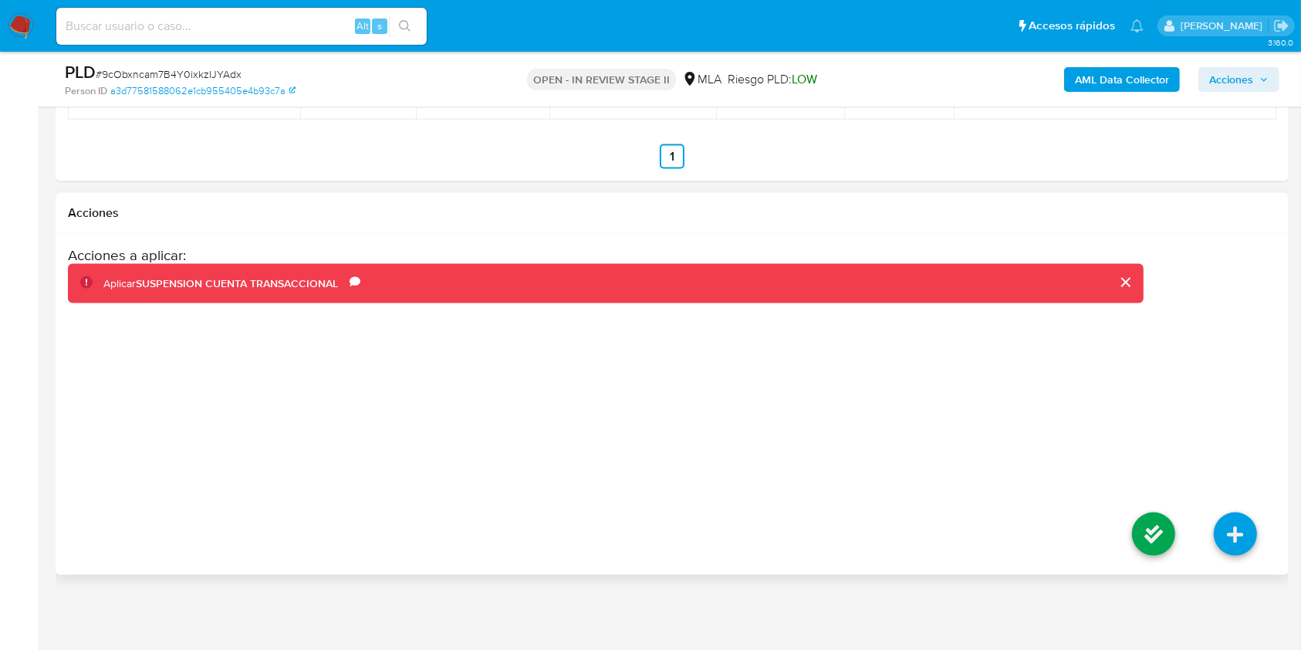
click at [1175, 529] on li at bounding box center [1154, 536] width 82 height 86
click at [1162, 538] on icon at bounding box center [1153, 533] width 43 height 43
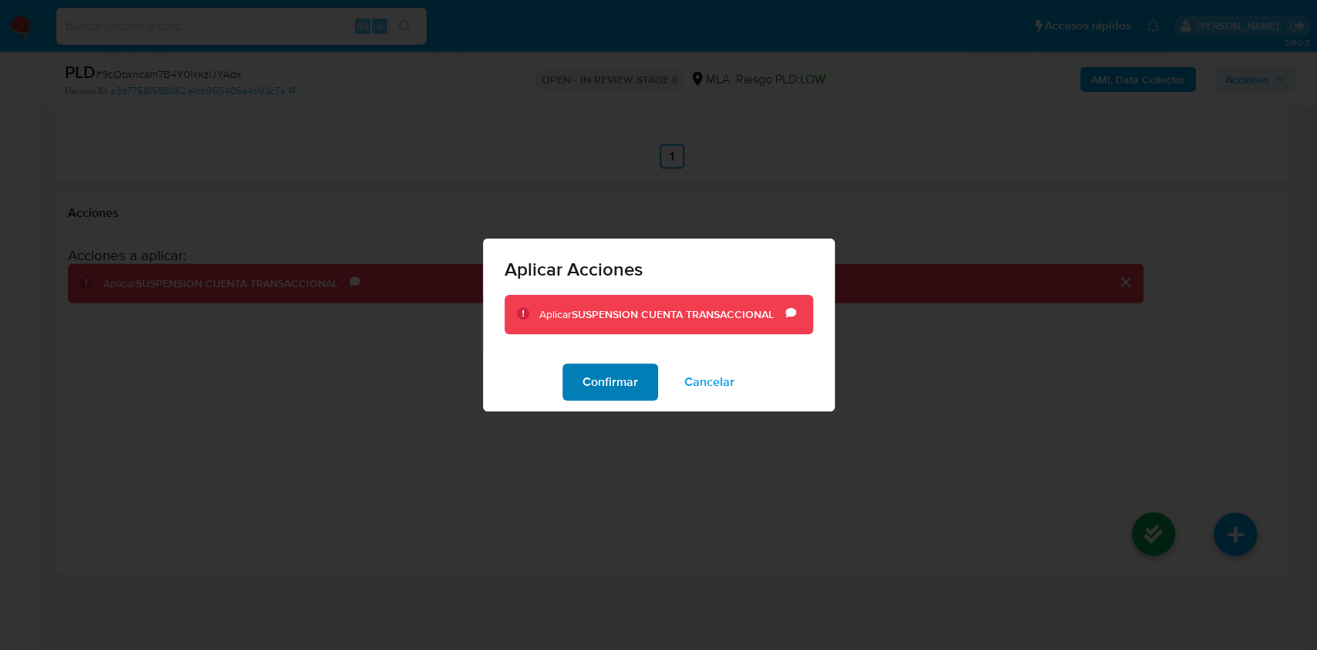
click at [633, 367] on span "Confirmar" at bounding box center [611, 382] width 56 height 34
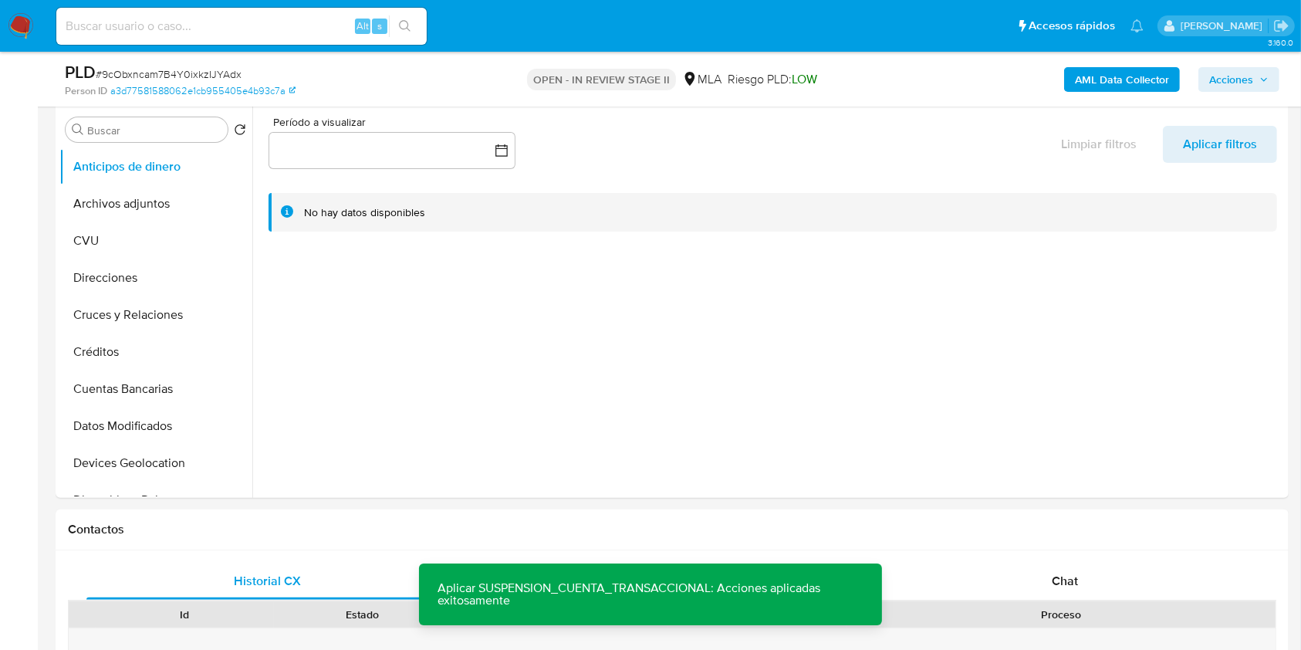
scroll to position [160, 0]
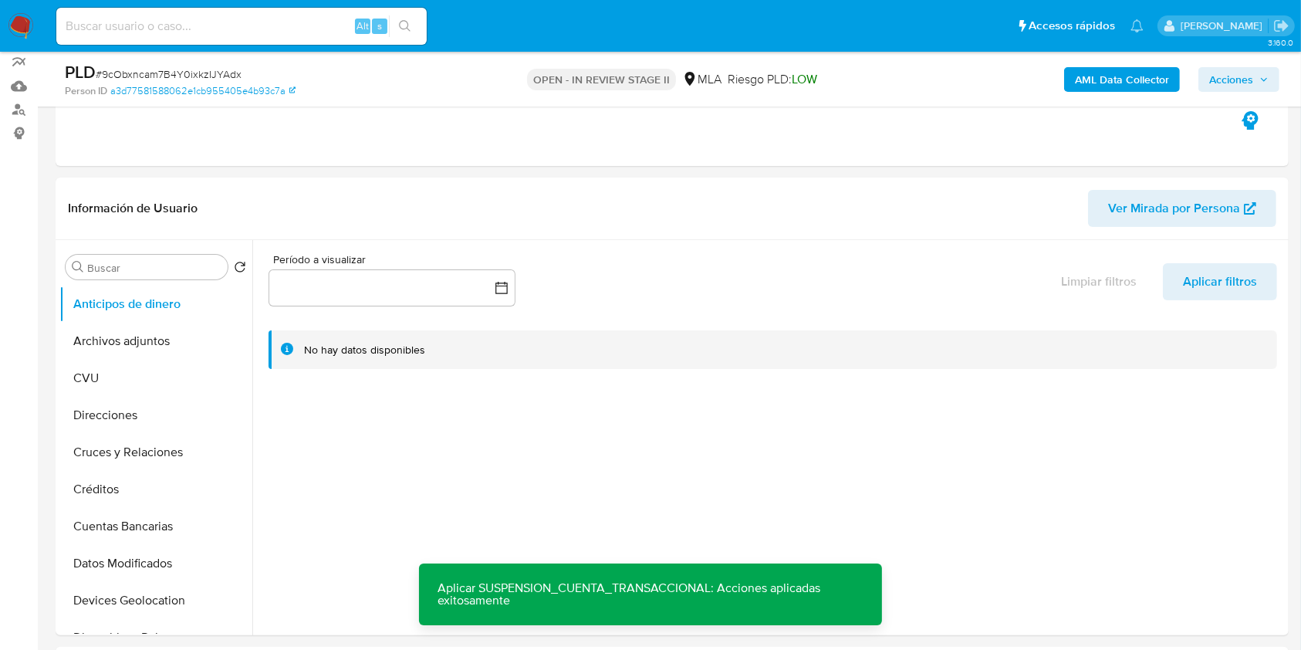
click at [1232, 72] on span "Acciones" at bounding box center [1231, 79] width 44 height 25
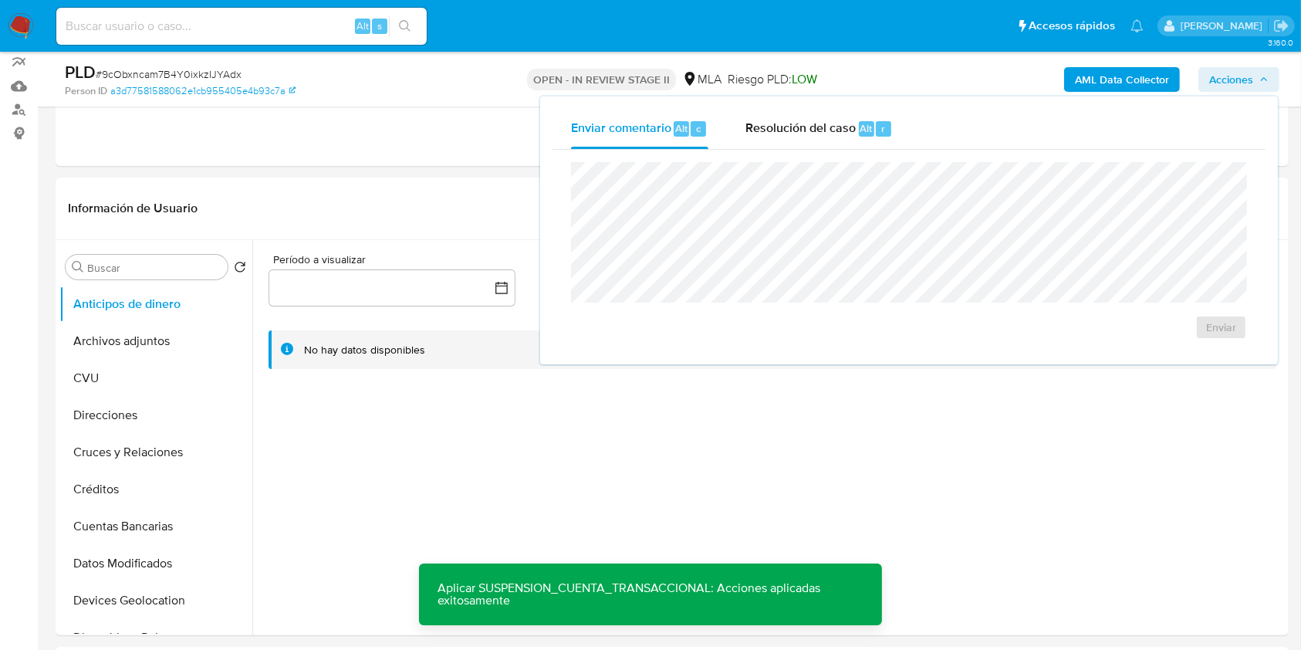
click at [893, 106] on div "Enviar comentario Alt c Resolución del caso Alt r Enviar" at bounding box center [909, 230] width 738 height 268
click at [834, 128] on span "Resolución del caso" at bounding box center [800, 128] width 110 height 18
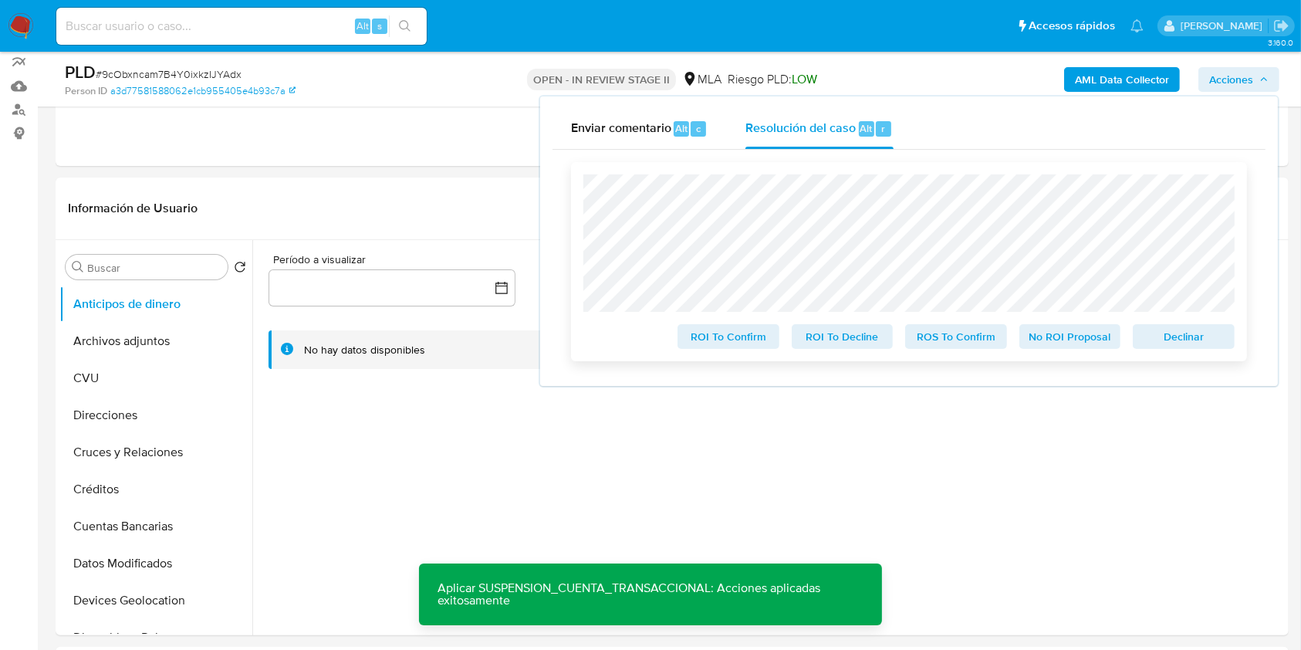
click at [1168, 340] on span "Declinar" at bounding box center [1184, 337] width 80 height 22
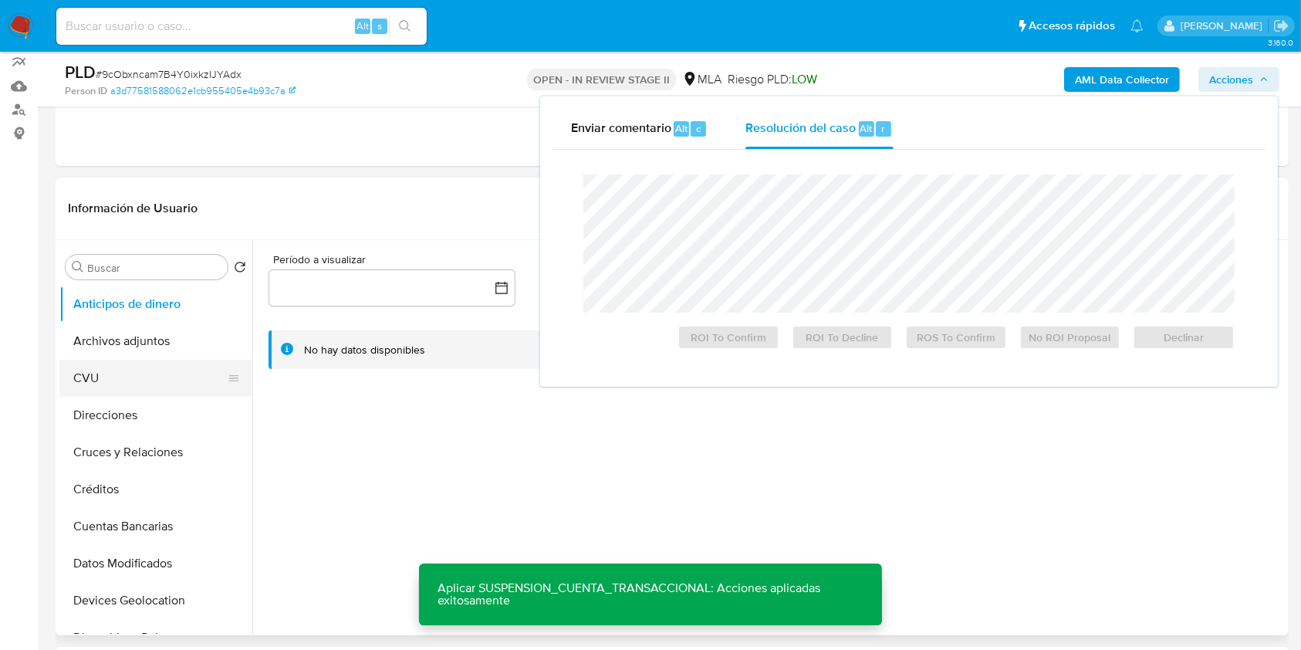
click at [172, 367] on button "CVU" at bounding box center [149, 378] width 181 height 37
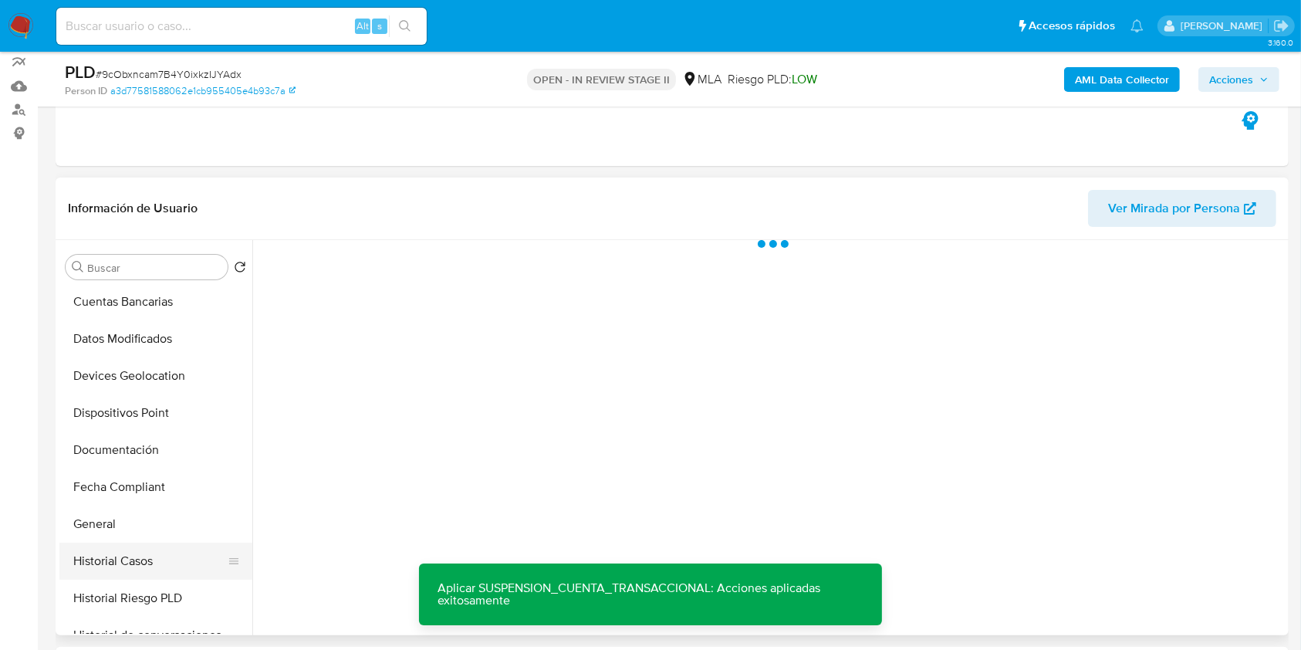
scroll to position [309, 0]
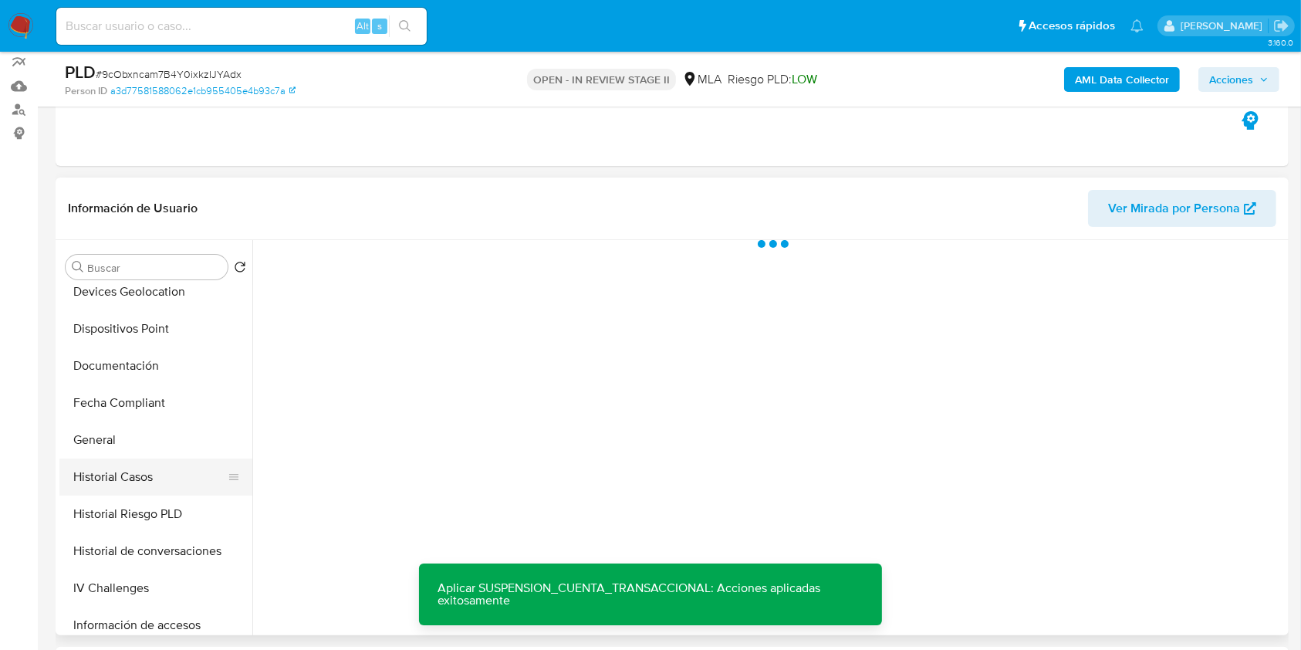
click at [160, 467] on button "Historial Casos" at bounding box center [149, 476] width 181 height 37
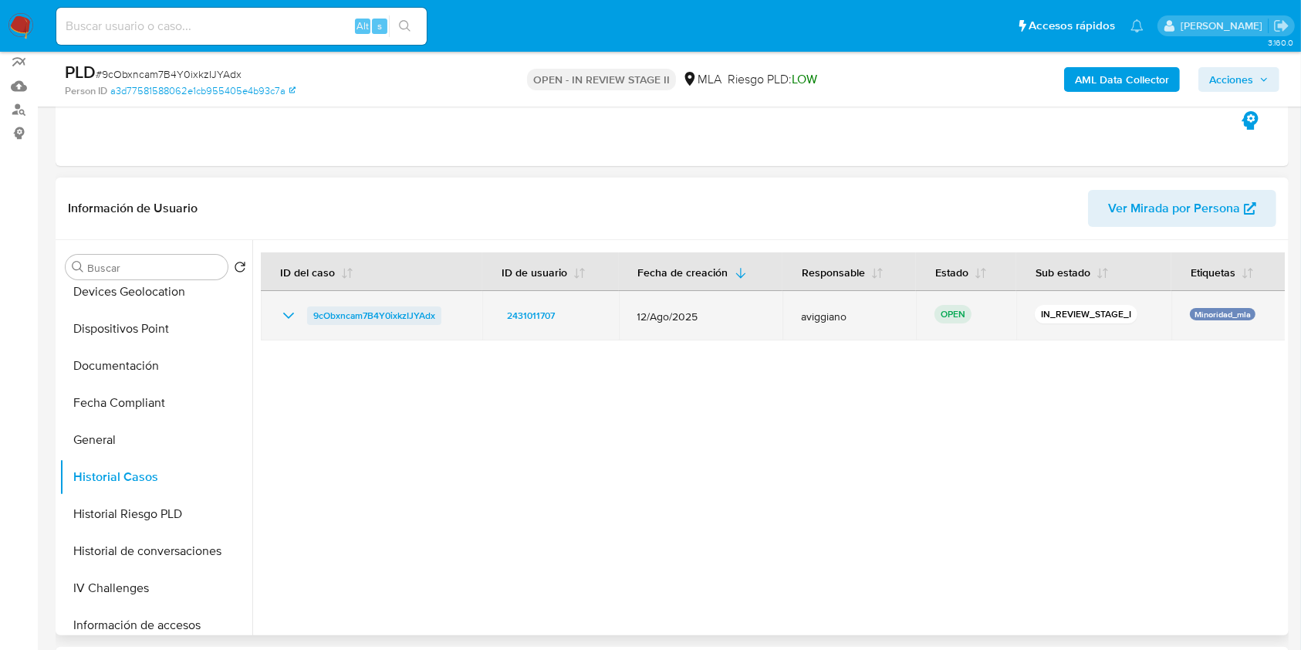
click at [342, 310] on span "9cObxncam7B4Y0ixkzIJYAdx" at bounding box center [374, 315] width 122 height 19
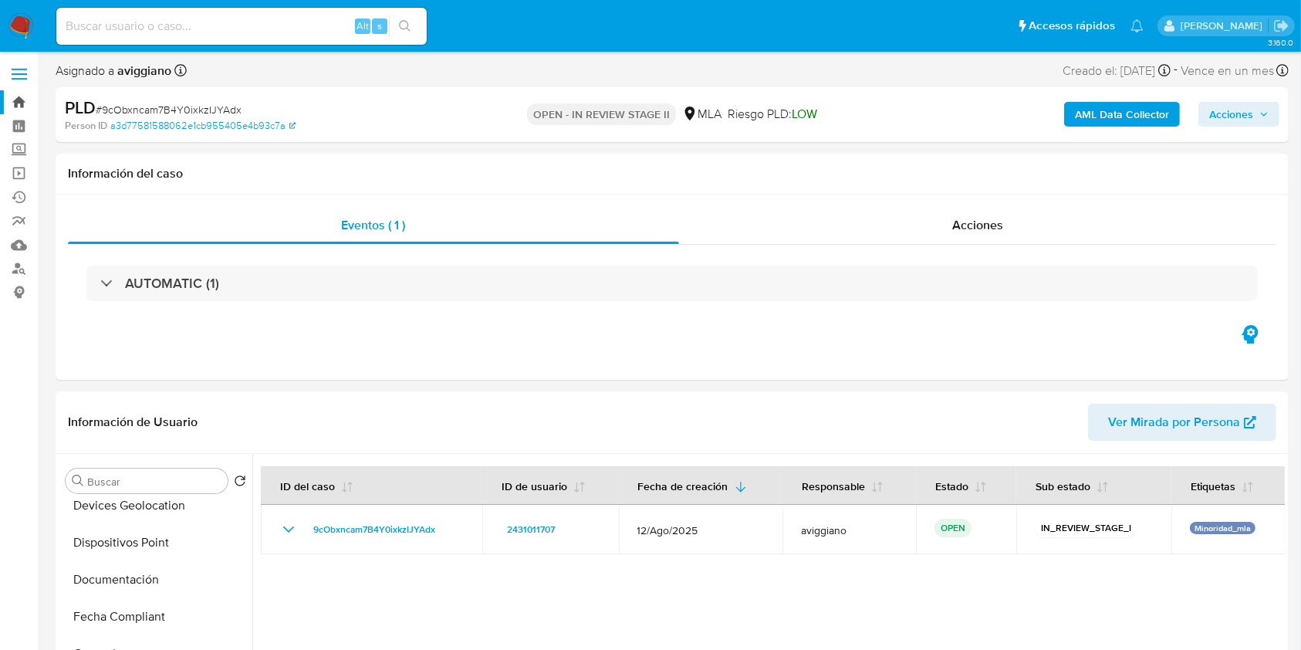
scroll to position [0, 0]
click at [22, 103] on link "Bandeja" at bounding box center [92, 104] width 184 height 24
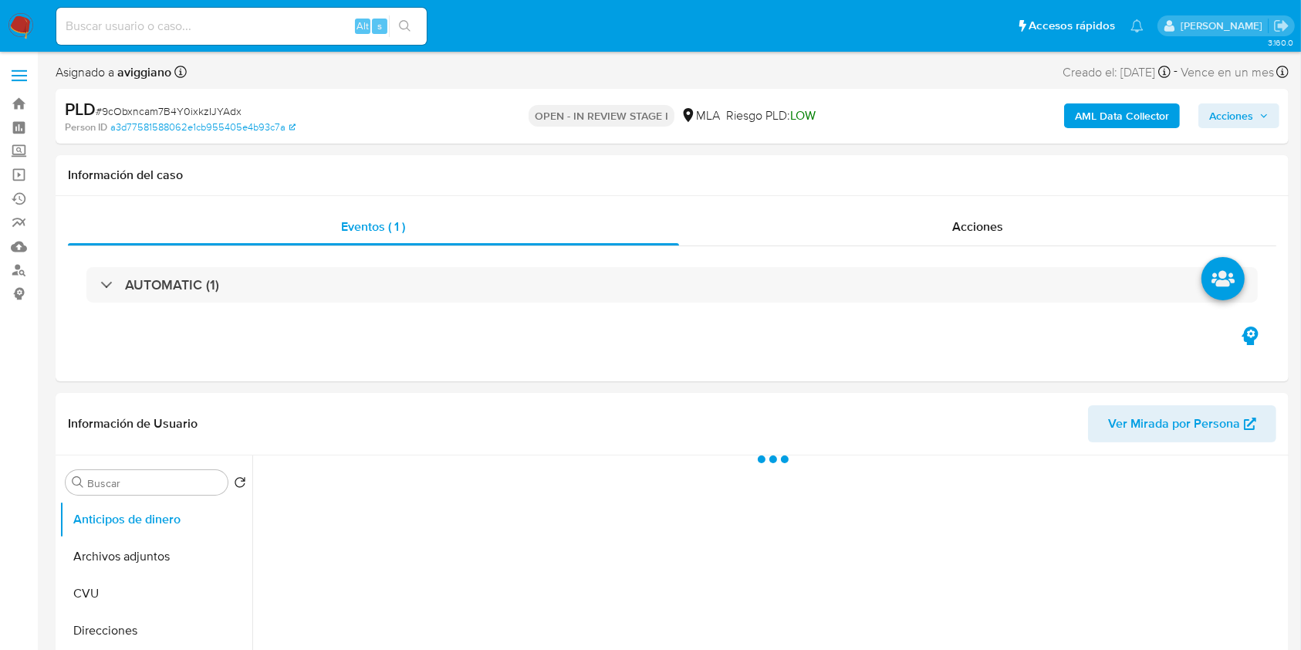
select select "10"
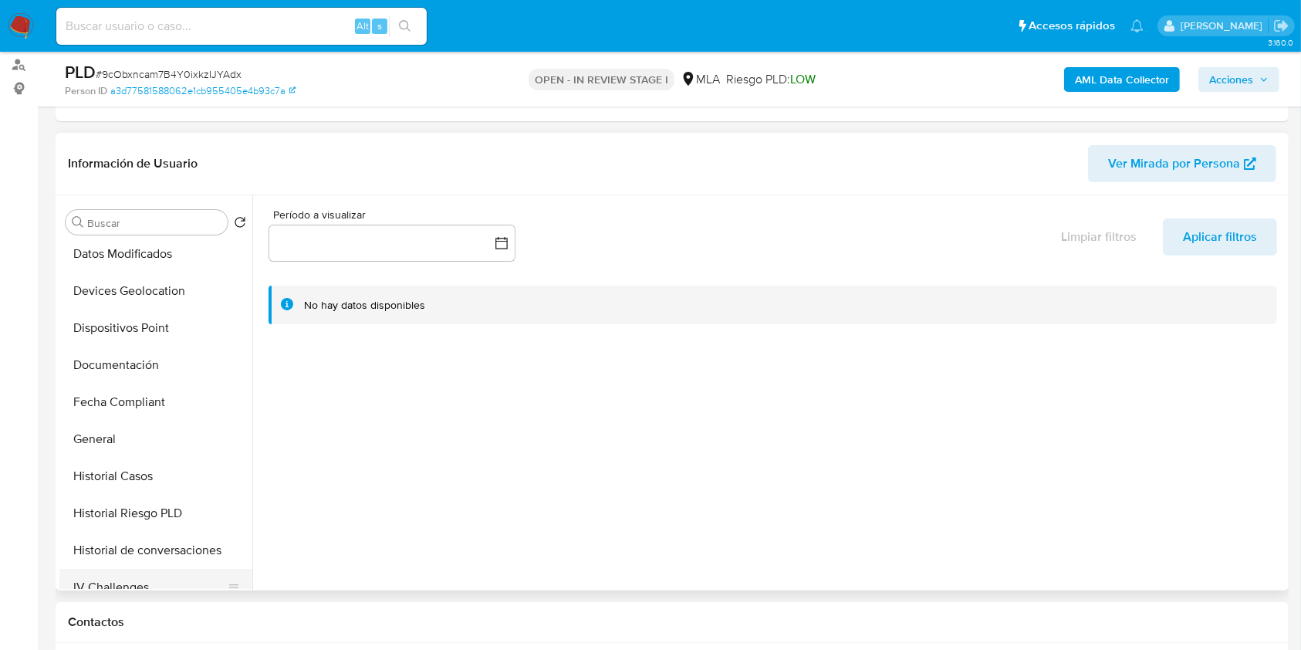
scroll to position [411, 0]
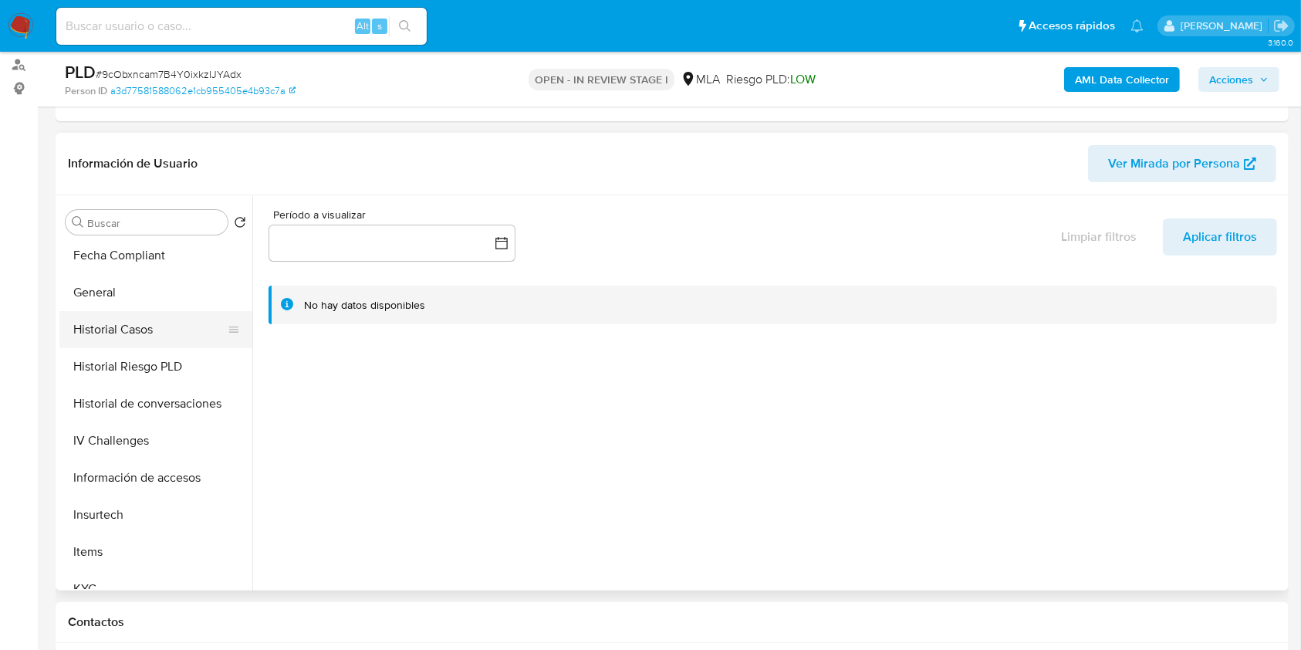
click at [157, 343] on button "Historial Casos" at bounding box center [149, 329] width 181 height 37
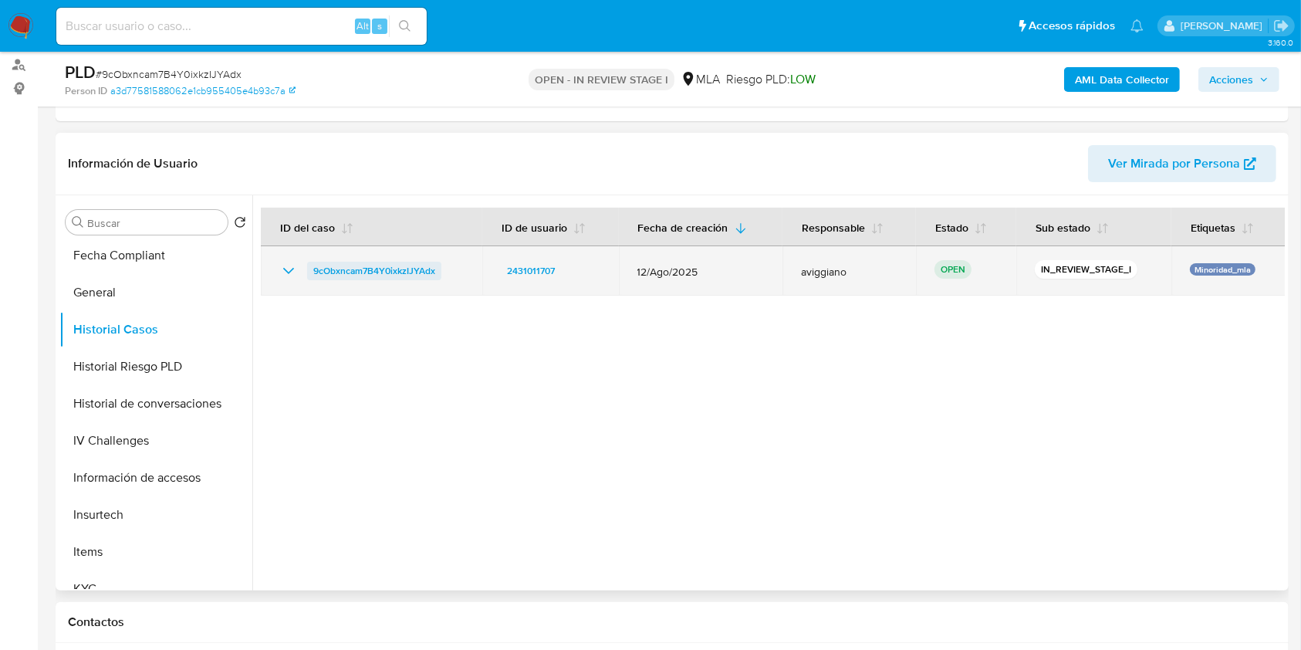
click at [410, 272] on span "9cObxncam7B4Y0ixkzIJYAdx" at bounding box center [374, 271] width 122 height 19
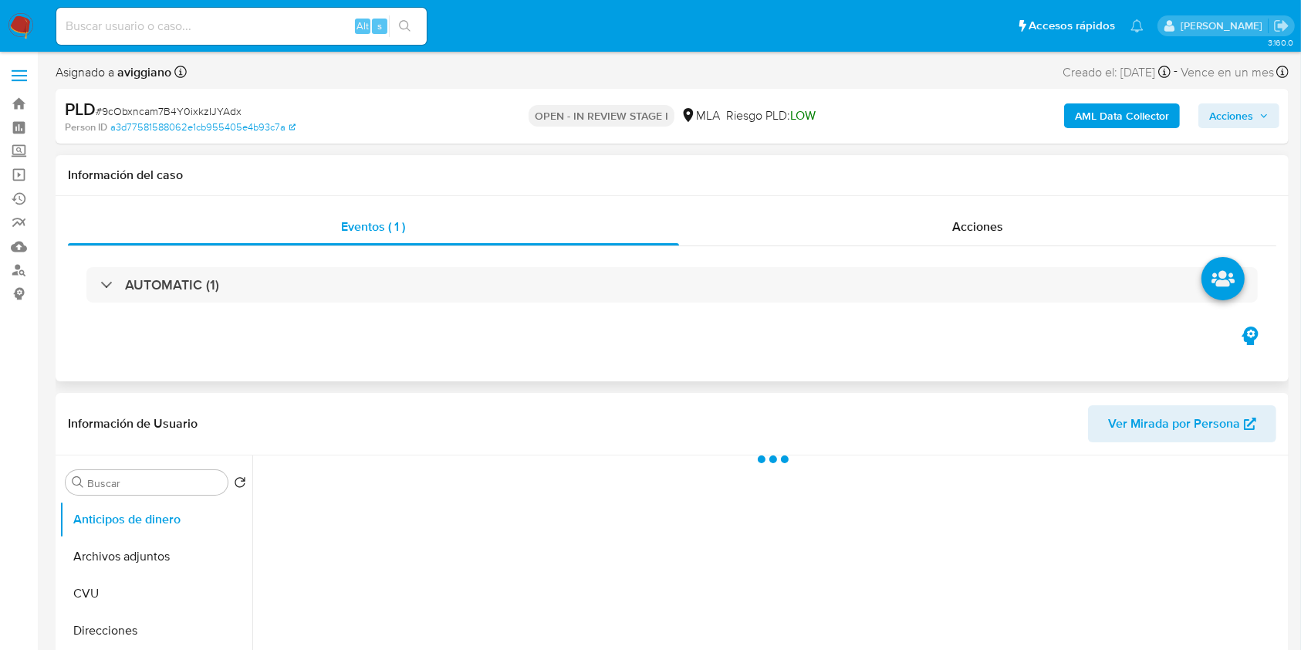
select select "10"
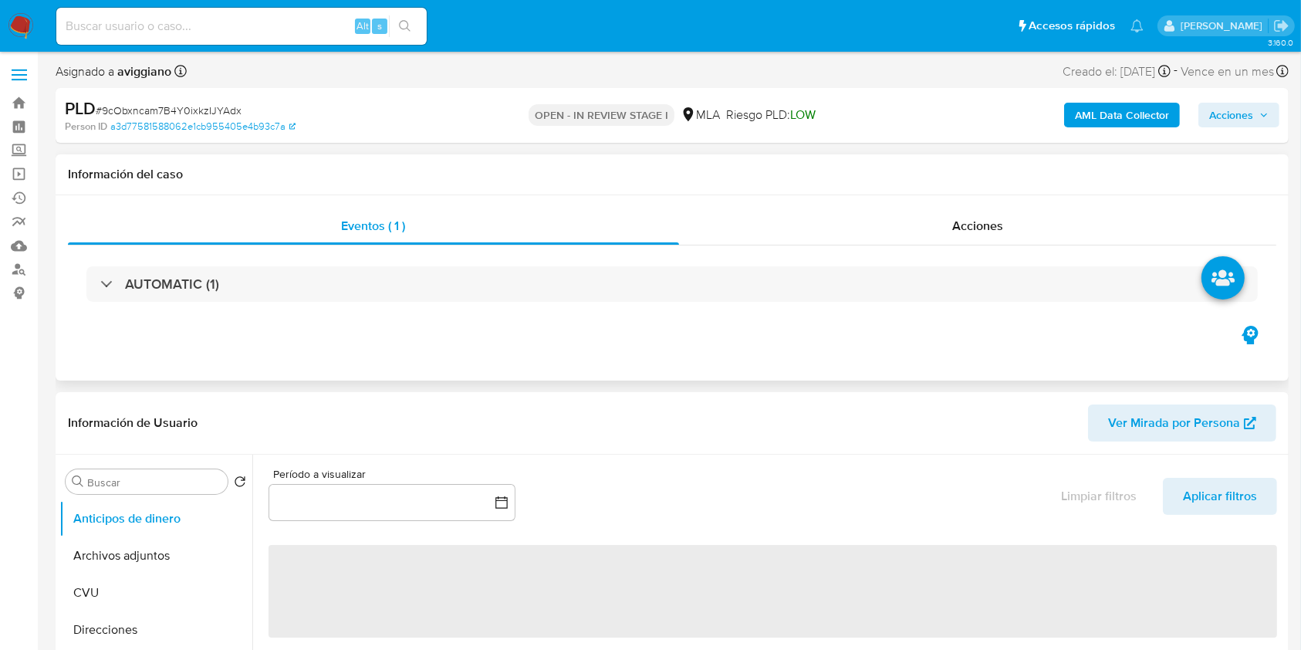
scroll to position [514, 0]
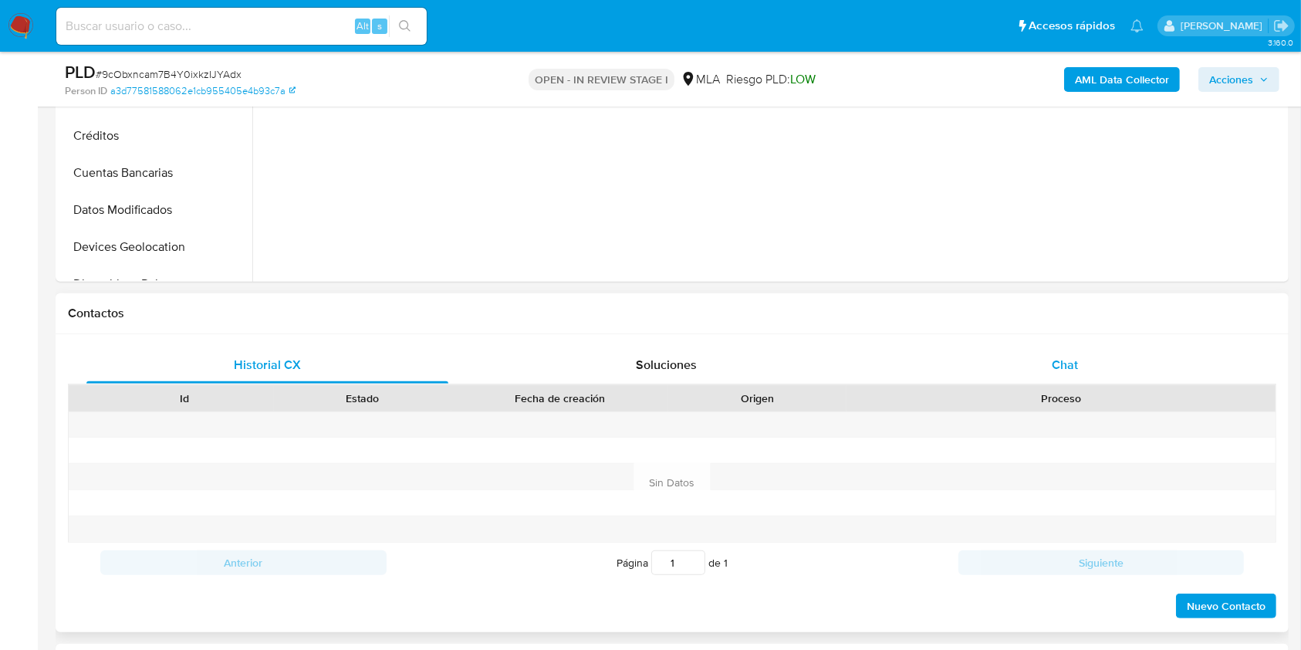
click at [1061, 377] on div "Chat" at bounding box center [1065, 364] width 362 height 37
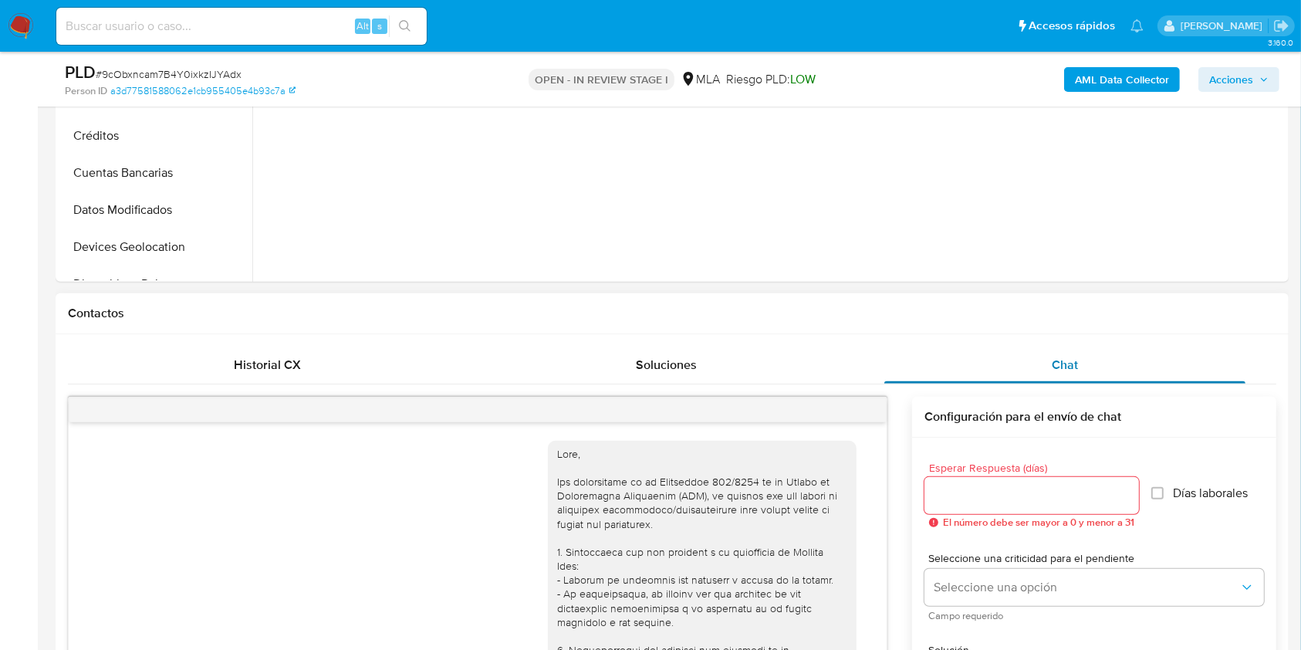
scroll to position [704, 0]
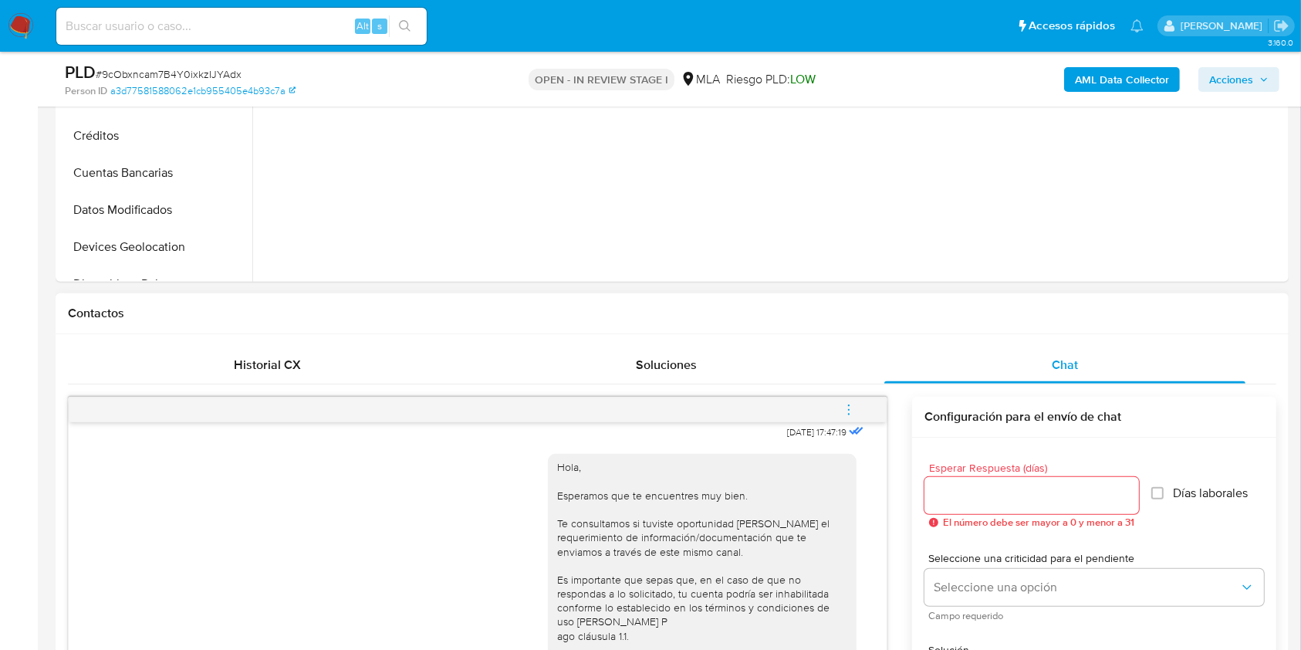
click at [858, 409] on button "menu-action" at bounding box center [848, 409] width 51 height 37
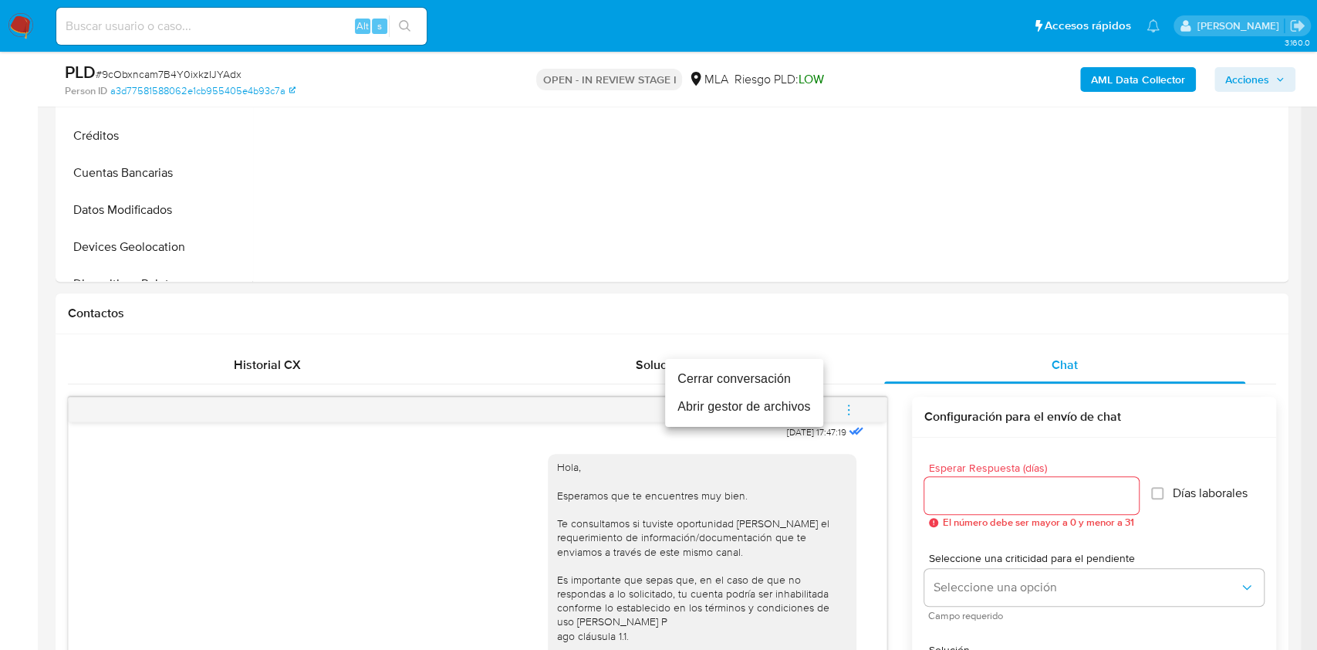
click at [779, 377] on li "Cerrar conversación" at bounding box center [744, 379] width 158 height 28
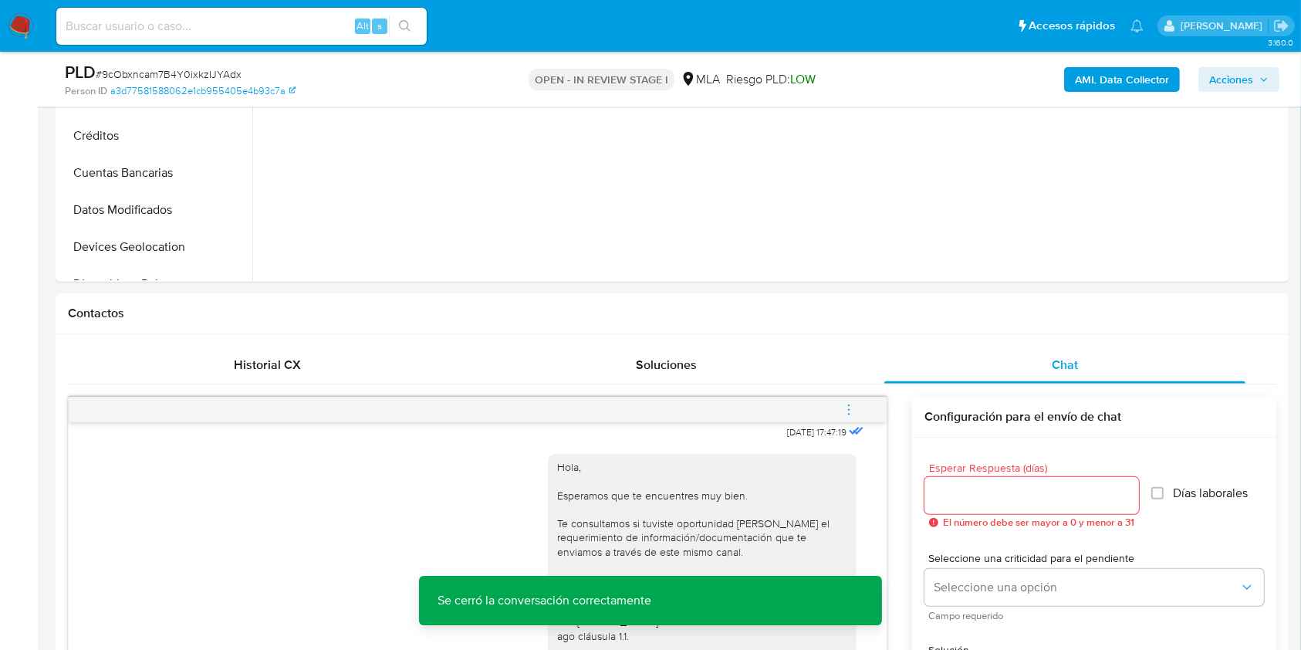
click at [1226, 90] on span "Acciones" at bounding box center [1231, 79] width 44 height 25
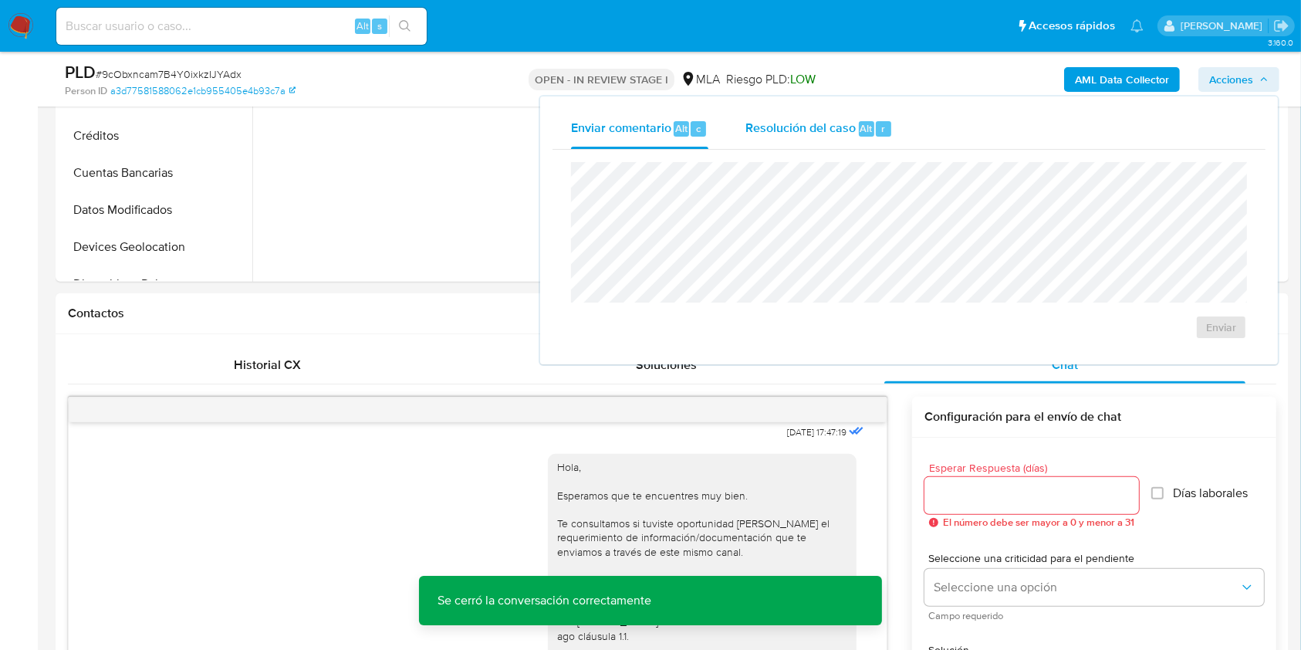
click at [871, 136] on div "Resolución del caso Alt r" at bounding box center [818, 129] width 147 height 40
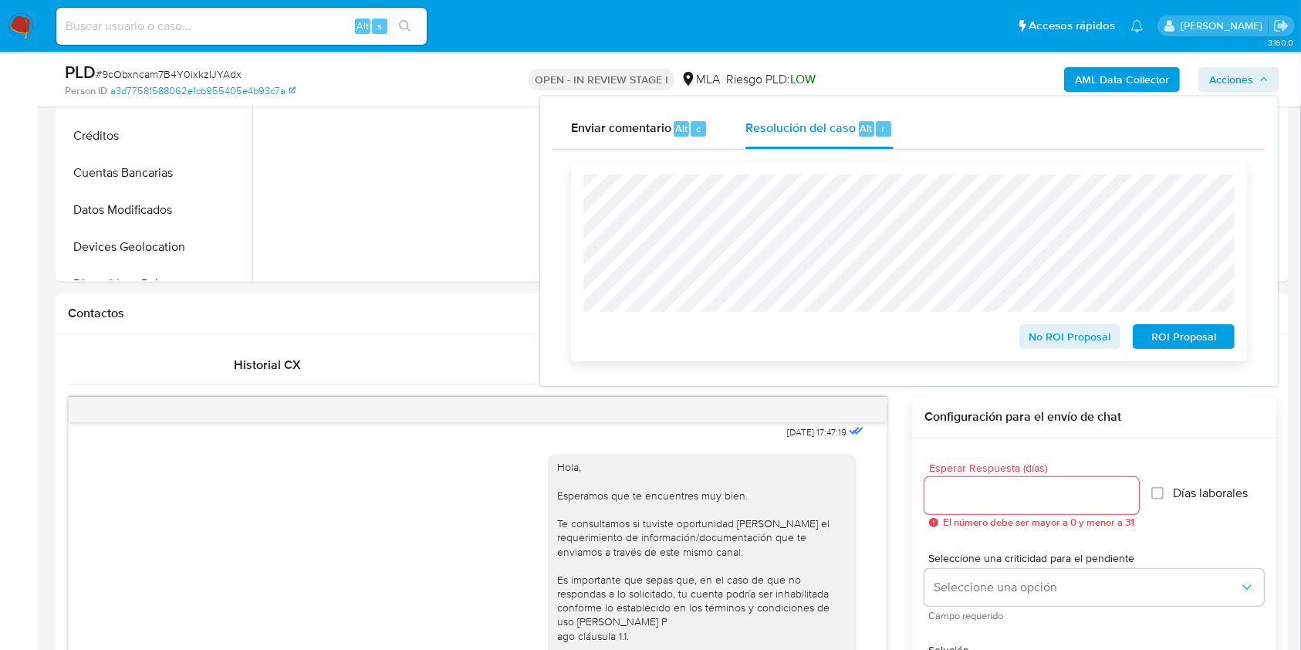
click at [1186, 336] on span "ROI Proposal" at bounding box center [1184, 337] width 80 height 22
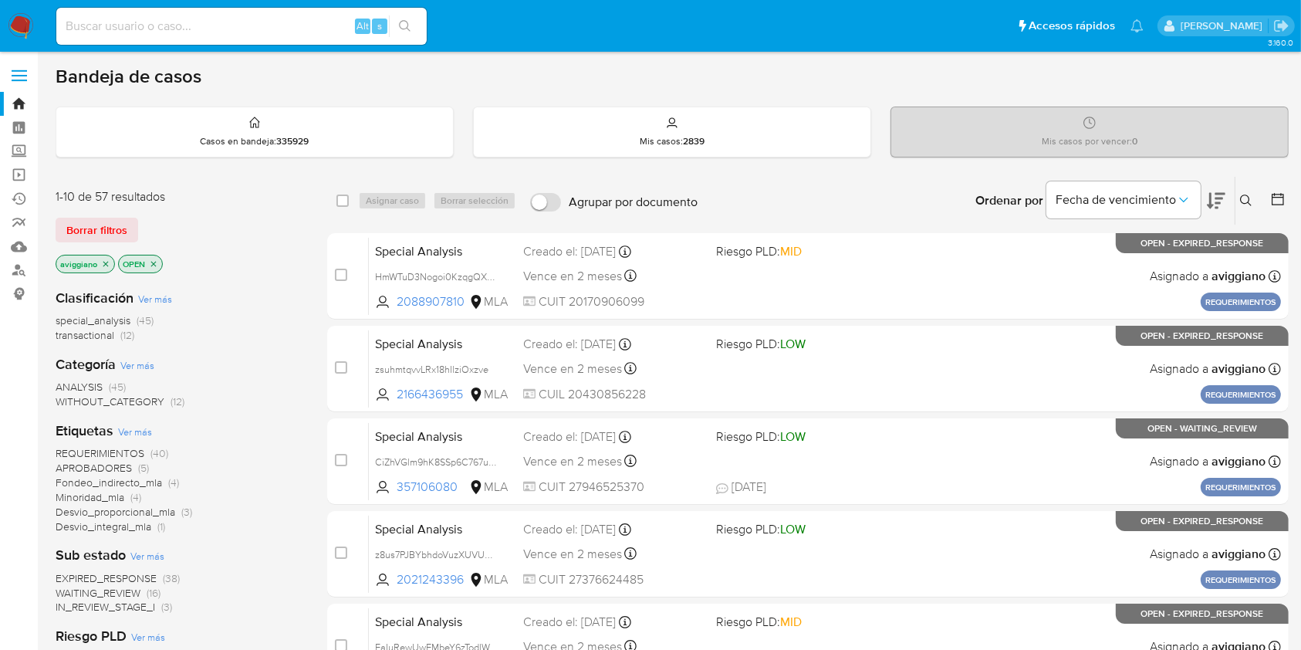
click at [131, 16] on input at bounding box center [241, 26] width 370 height 20
paste input "DL4qyx9sORlH0ZpqifbB4N04"
drag, startPoint x: 426, startPoint y: 23, endPoint x: 407, endPoint y: 25, distance: 18.7
click at [426, 22] on input "DL4qyx9sORlH0ZpqifbB4N04" at bounding box center [241, 26] width 370 height 20
type input "DL4qyx9sORlH0ZpqifbB4N04"
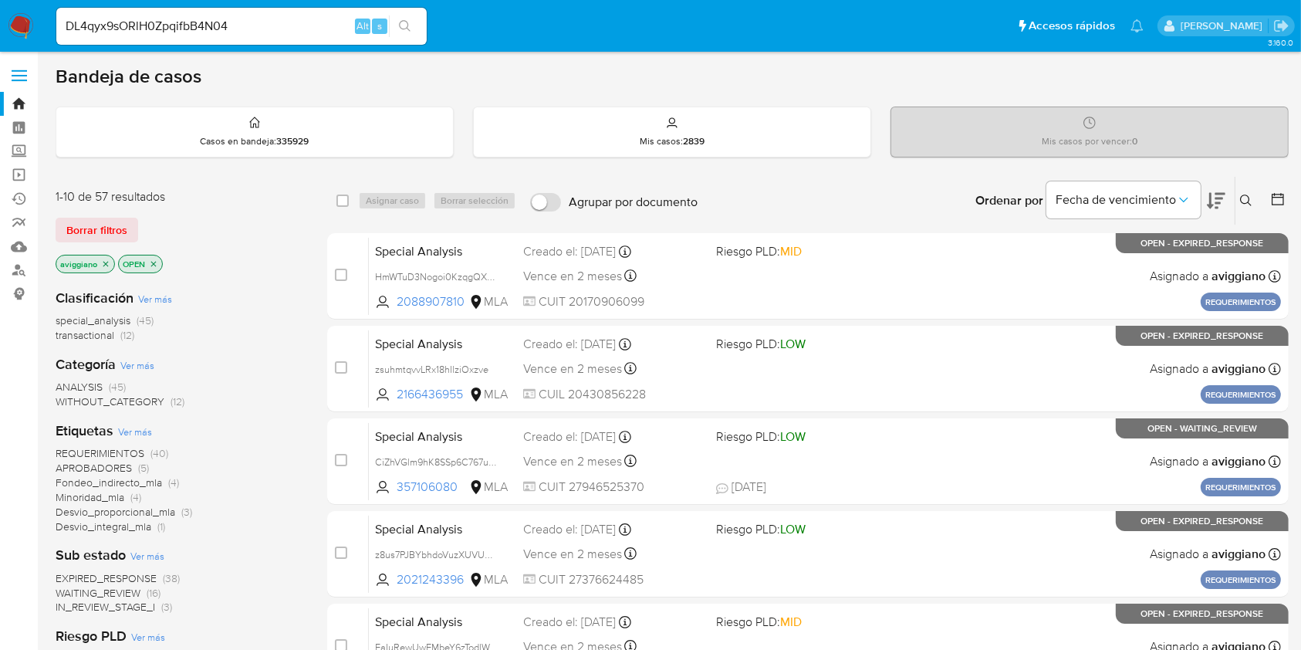
click at [395, 25] on button "search-icon" at bounding box center [405, 26] width 32 height 22
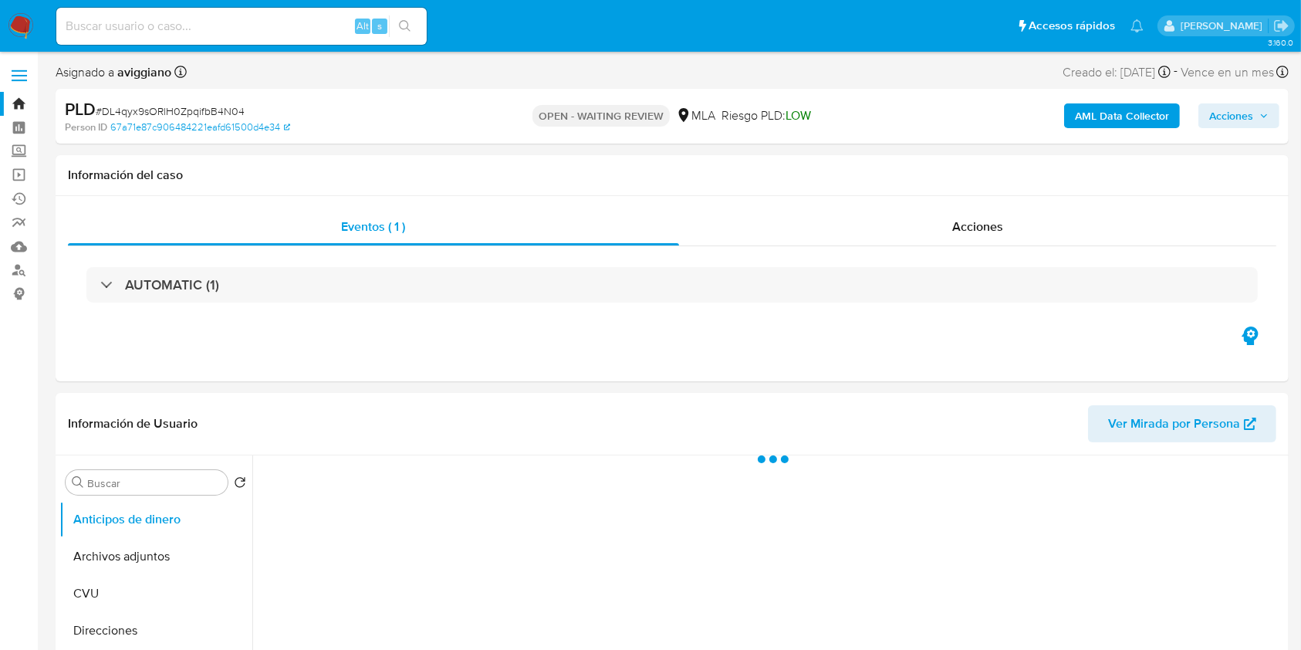
select select "10"
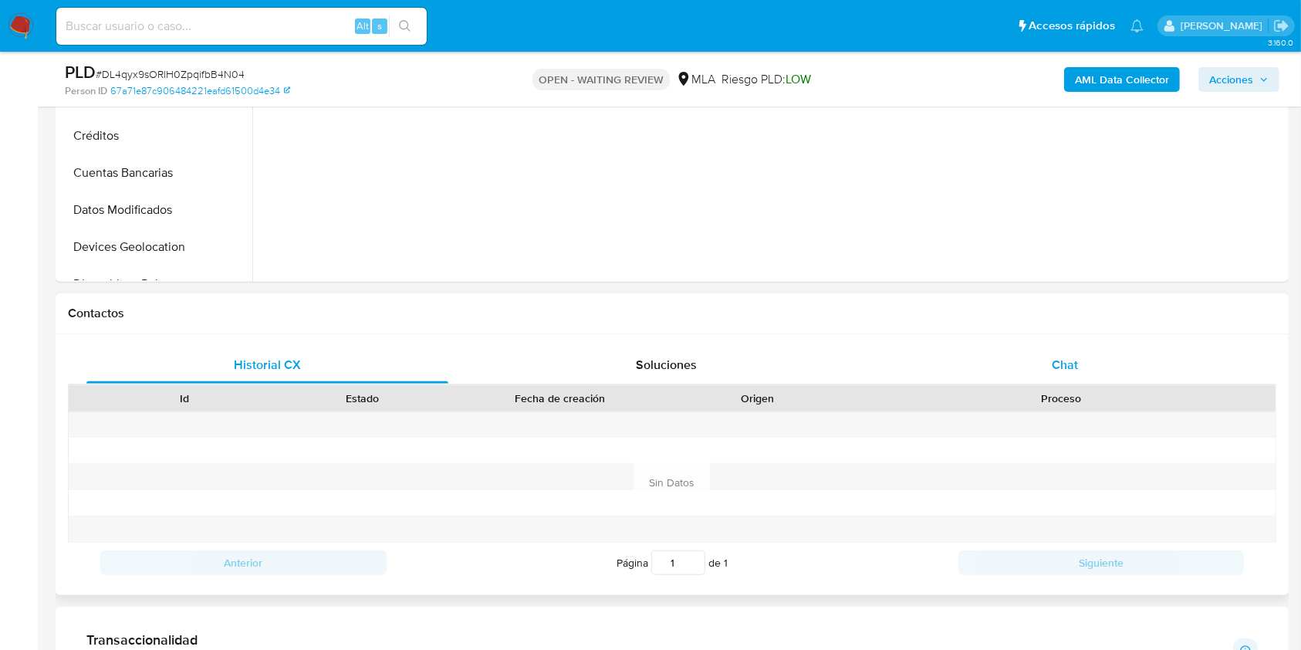
click at [1117, 371] on div "Chat" at bounding box center [1065, 364] width 362 height 37
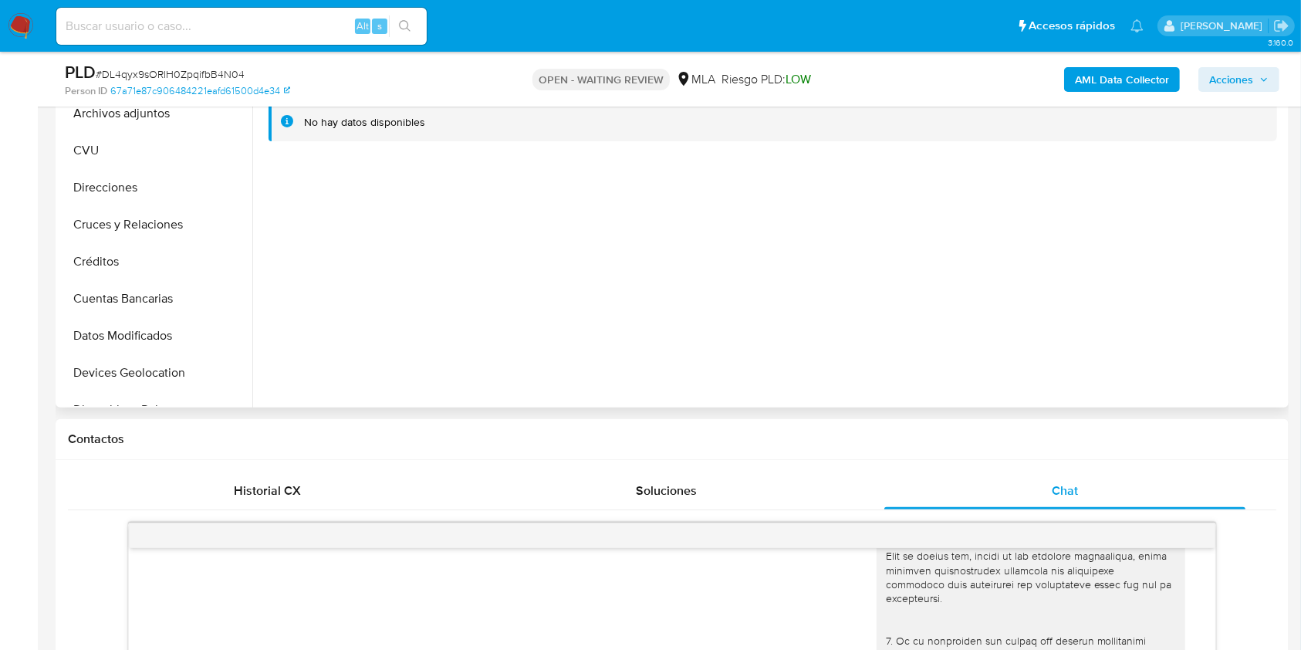
scroll to position [309, 0]
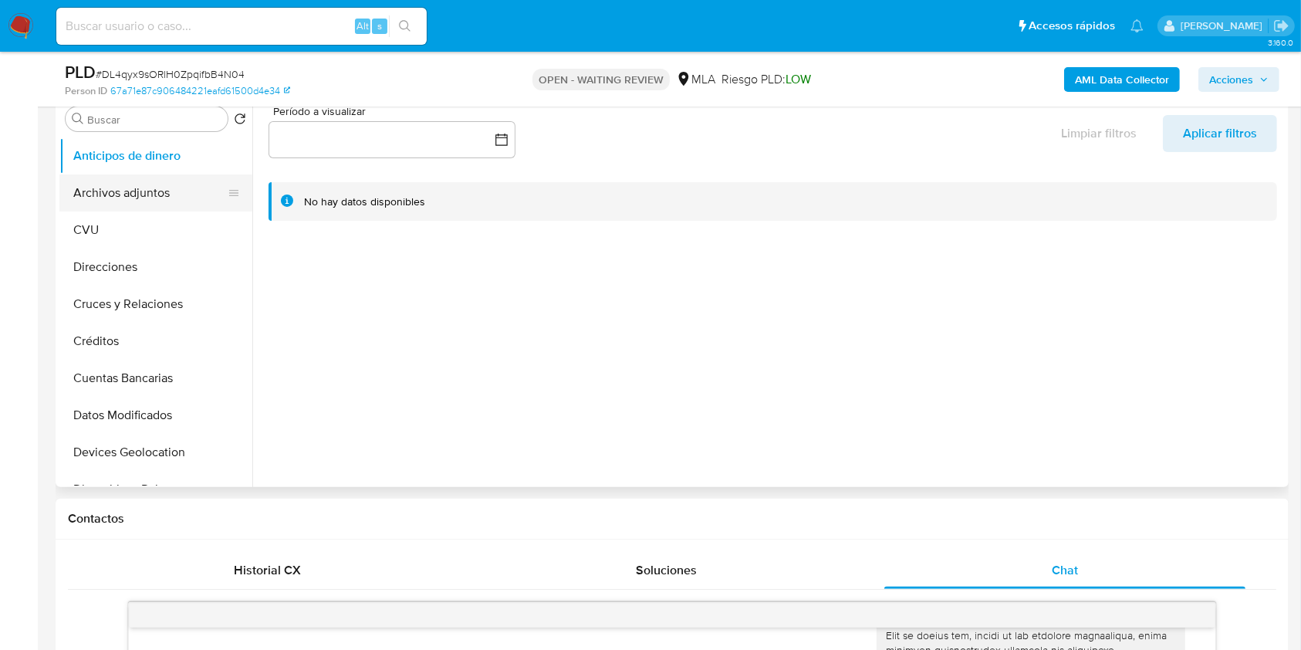
click at [151, 199] on button "Archivos adjuntos" at bounding box center [149, 192] width 181 height 37
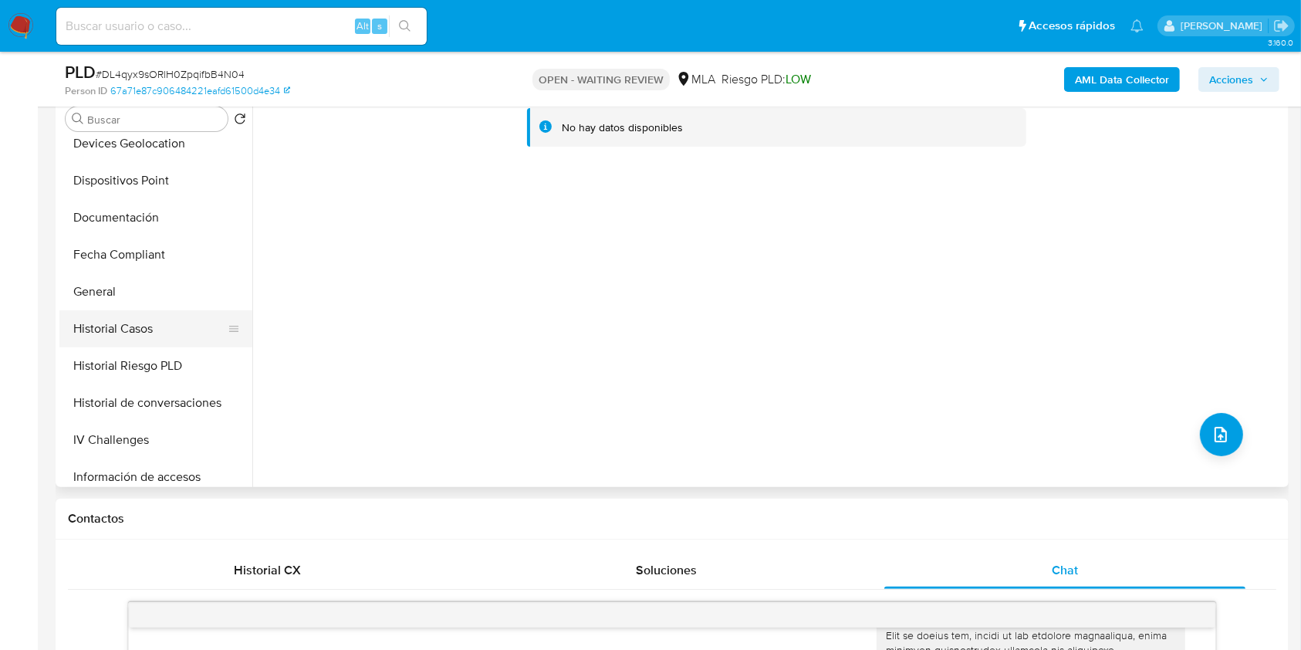
click at [129, 334] on button "Historial Casos" at bounding box center [149, 328] width 181 height 37
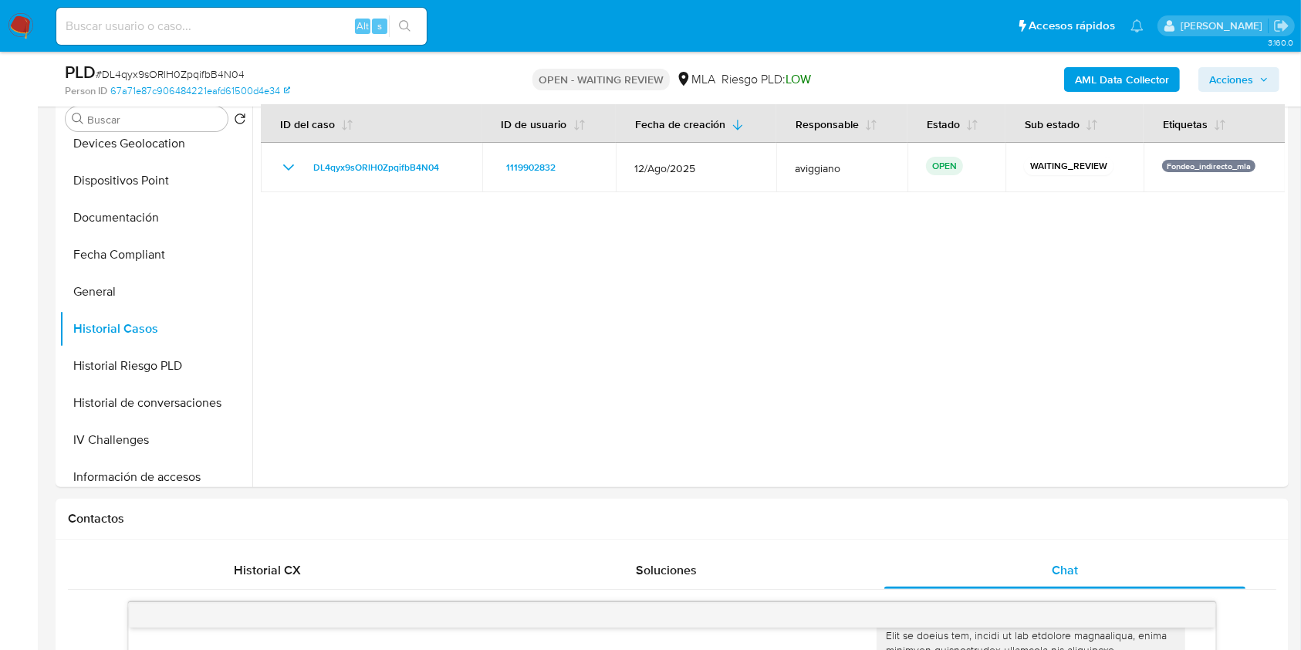
click at [1143, 84] on b "AML Data Collector" at bounding box center [1122, 79] width 94 height 25
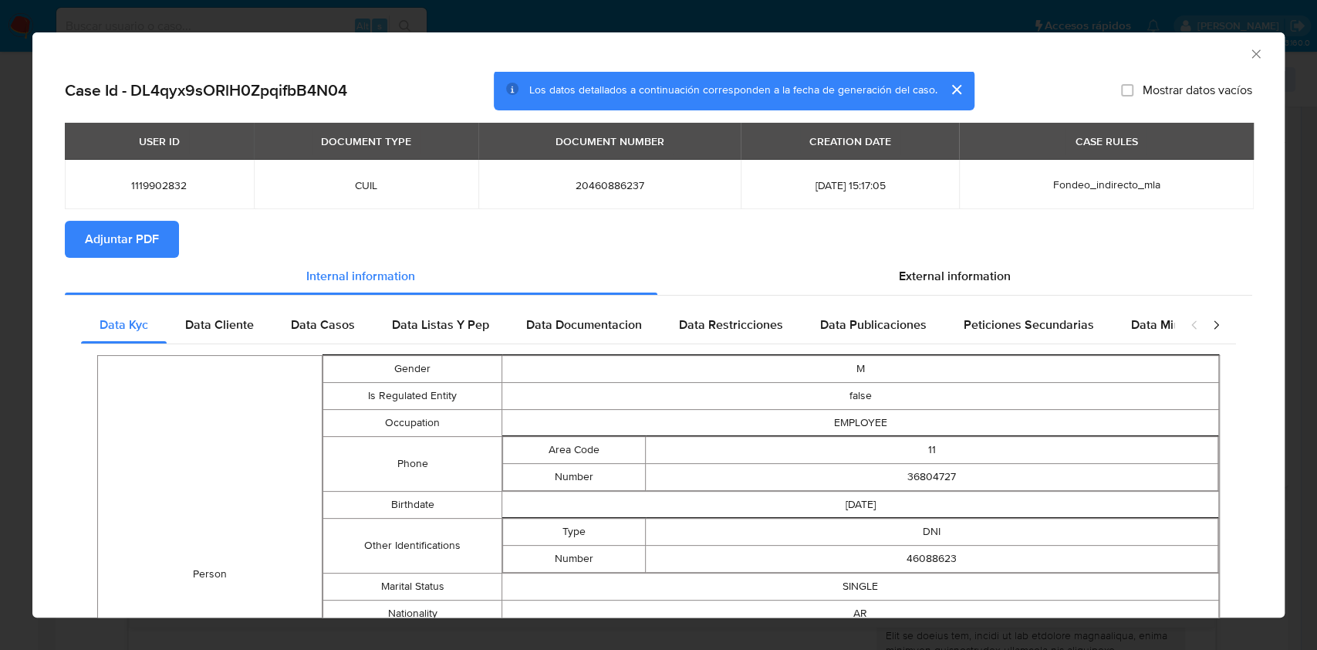
click at [137, 235] on span "Adjuntar PDF" at bounding box center [122, 239] width 74 height 34
click at [1248, 46] on icon "Cerrar ventana" at bounding box center [1255, 53] width 15 height 15
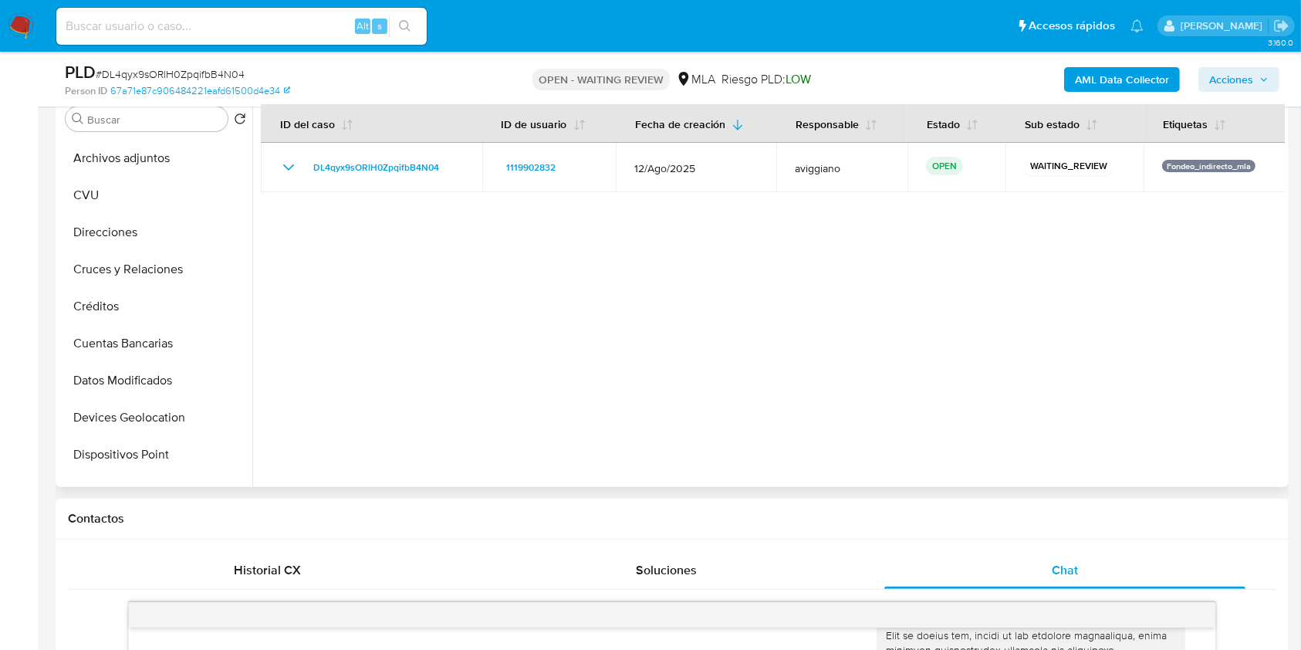
scroll to position [0, 0]
click at [142, 181] on button "Archivos adjuntos" at bounding box center [149, 192] width 181 height 37
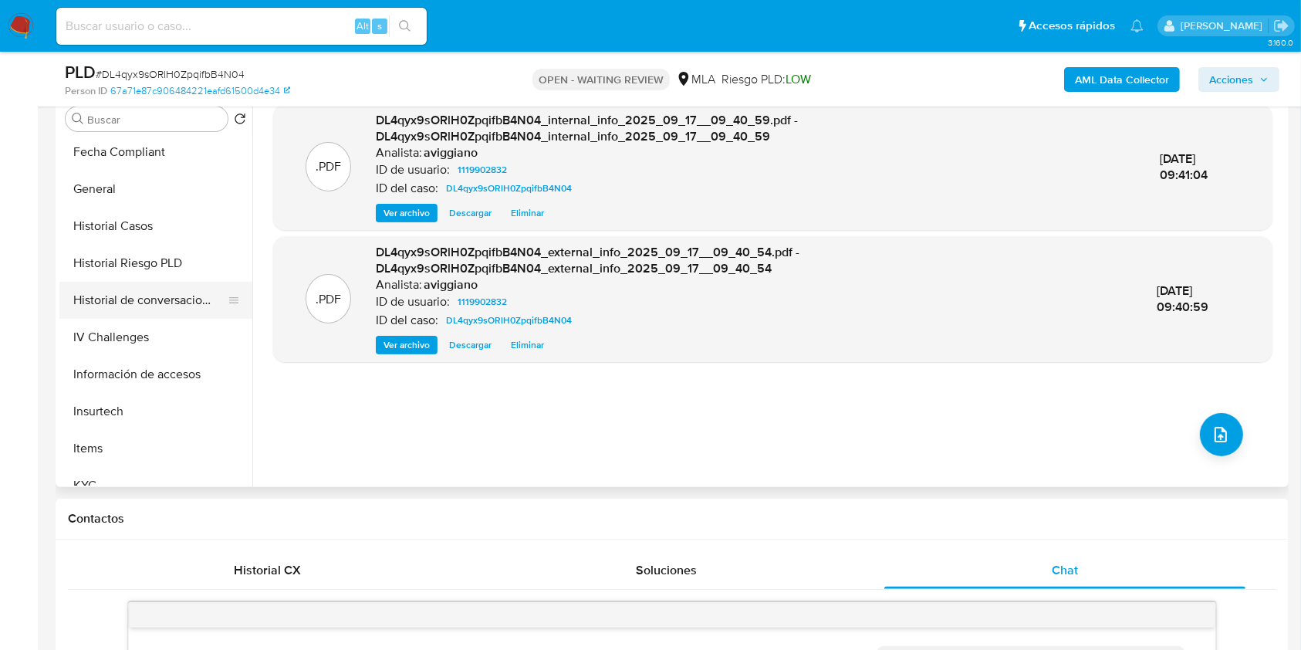
scroll to position [726, 0]
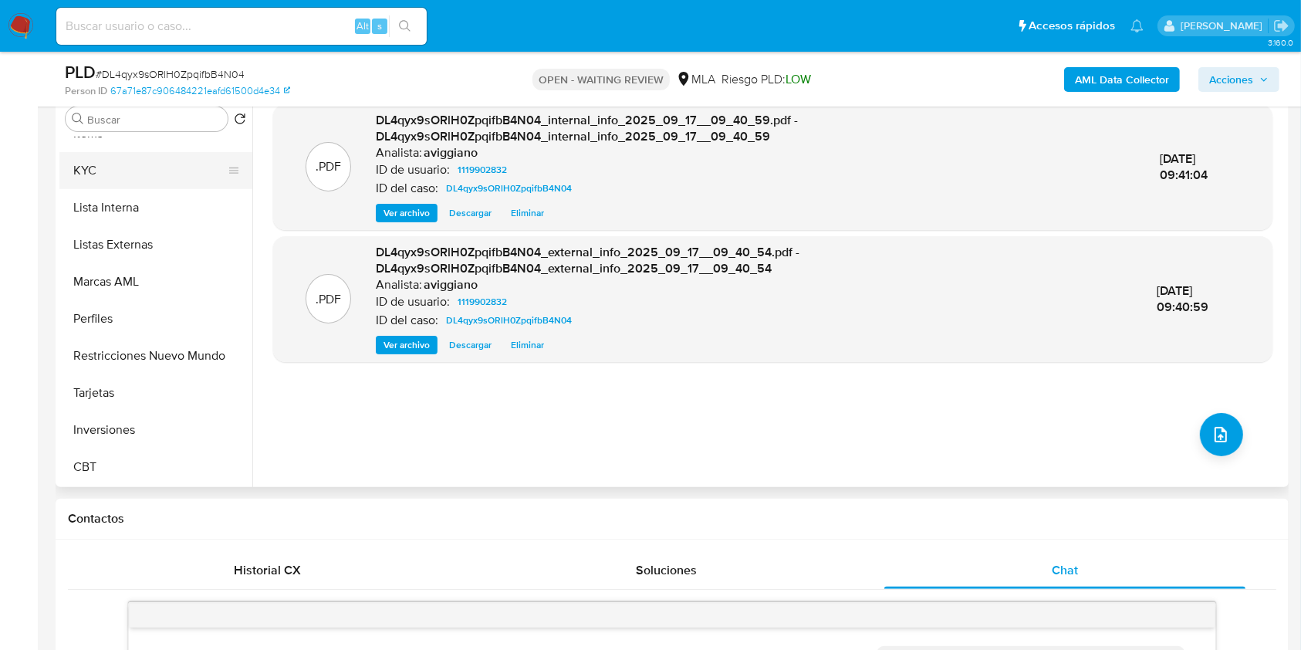
click at [134, 176] on button "KYC" at bounding box center [149, 170] width 181 height 37
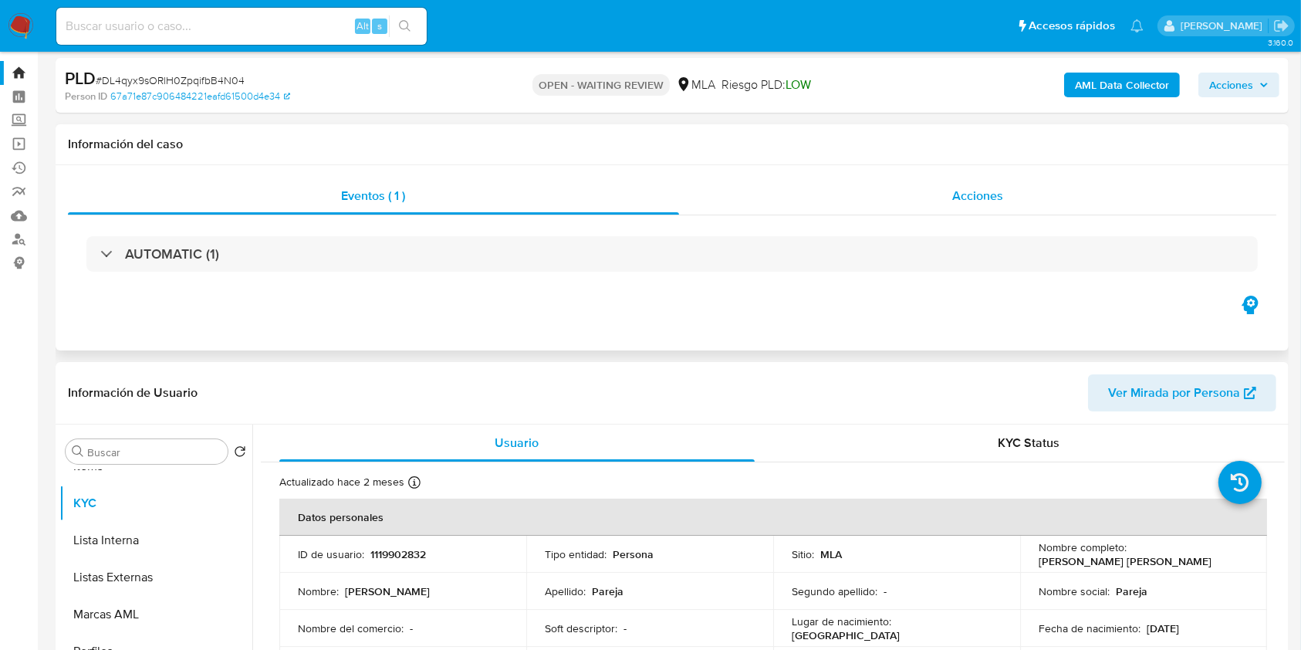
scroll to position [0, 0]
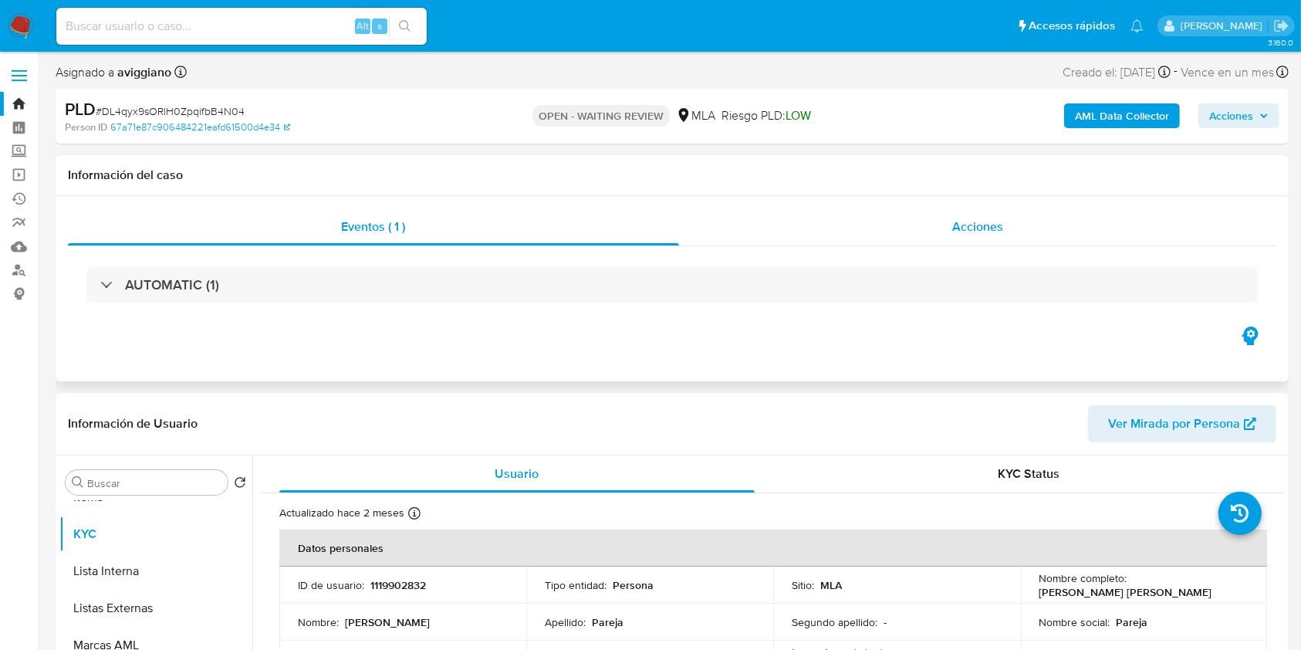
click at [968, 208] on div "Acciones" at bounding box center [978, 226] width 598 height 37
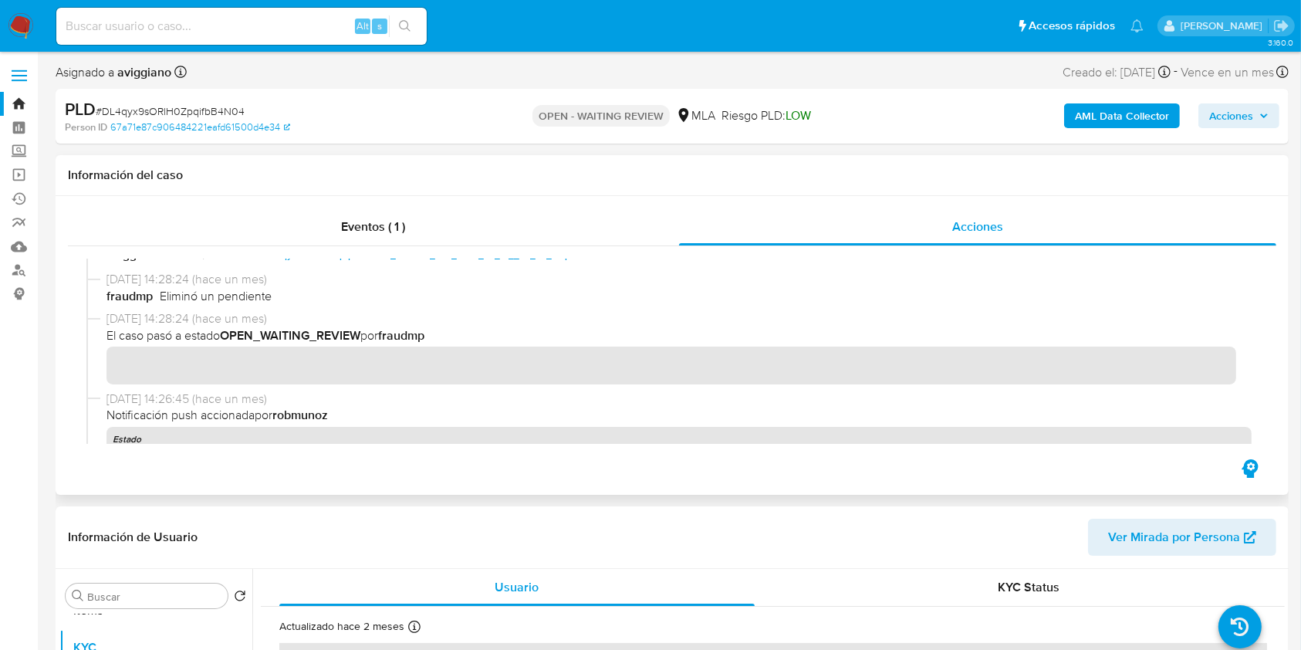
scroll to position [103, 0]
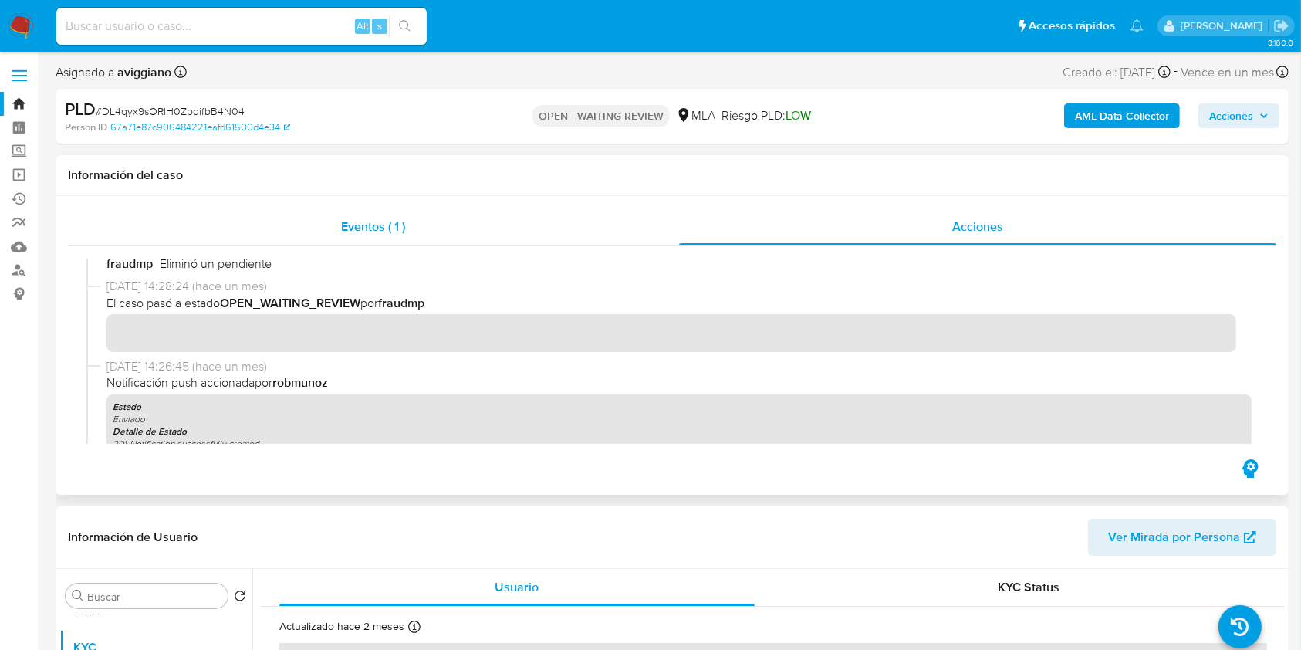
click at [290, 213] on div "Eventos ( 1 )" at bounding box center [373, 226] width 611 height 37
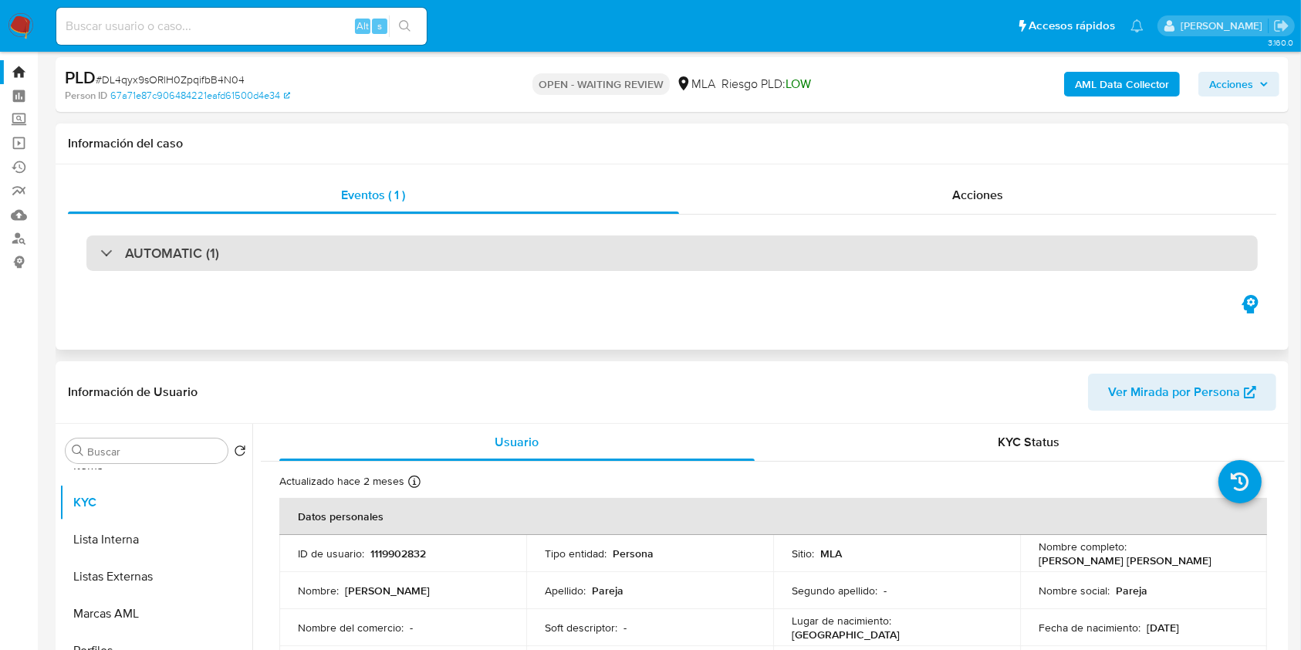
scroll to position [0, 0]
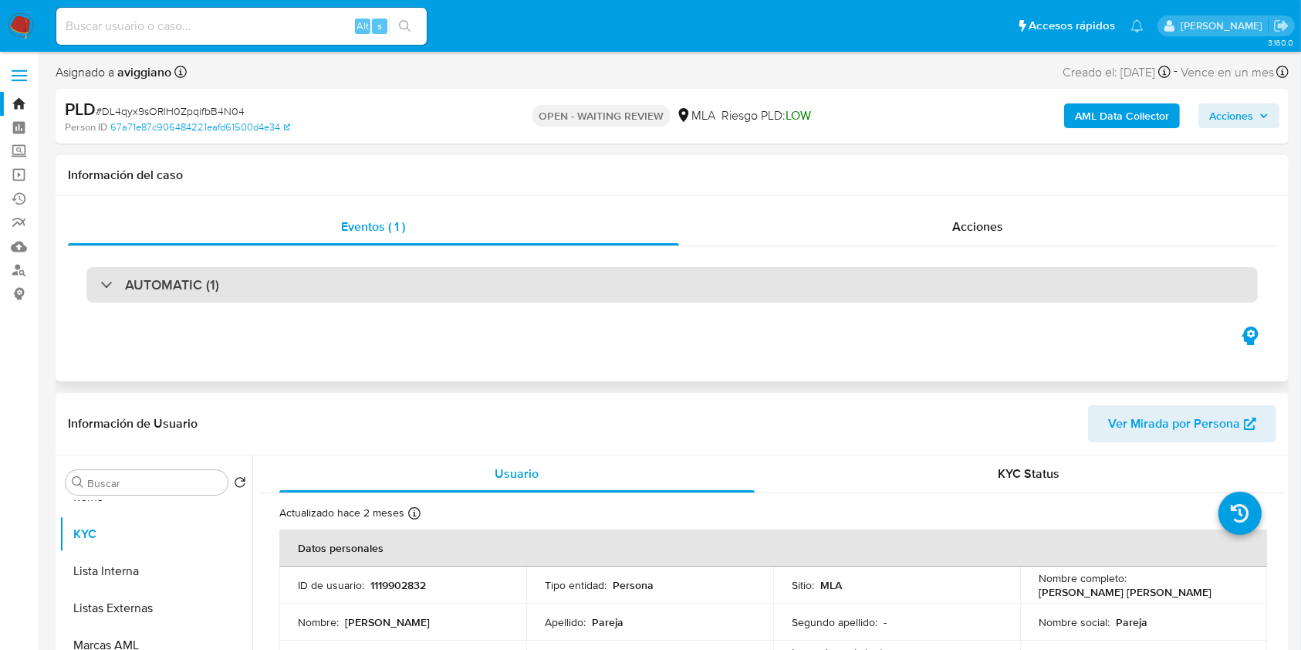
click at [962, 289] on div "AUTOMATIC (1)" at bounding box center [671, 284] width 1171 height 35
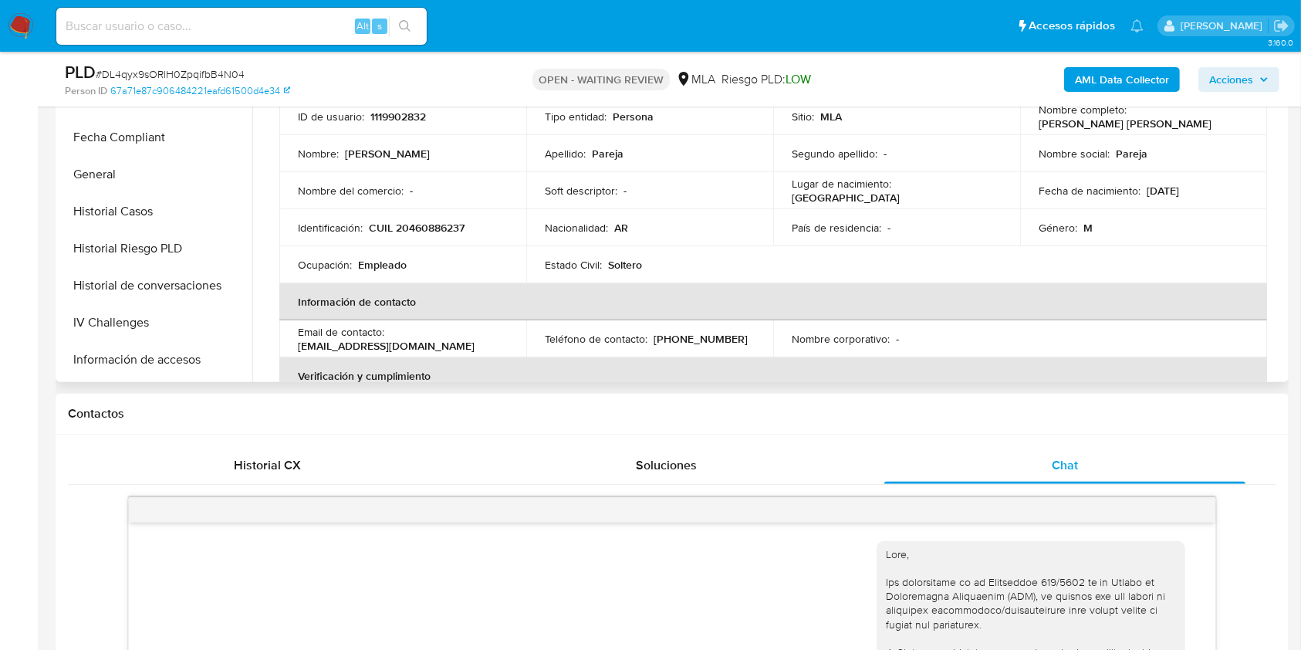
scroll to position [315, 0]
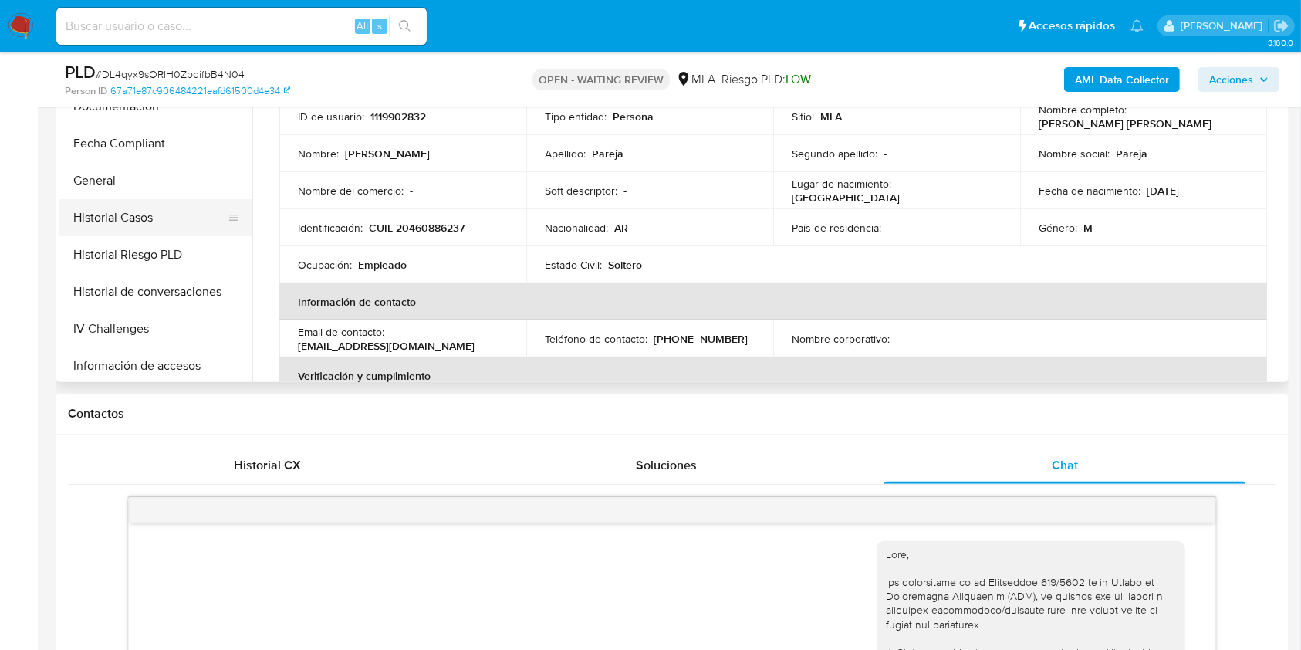
click at [170, 208] on button "Historial Casos" at bounding box center [149, 217] width 181 height 37
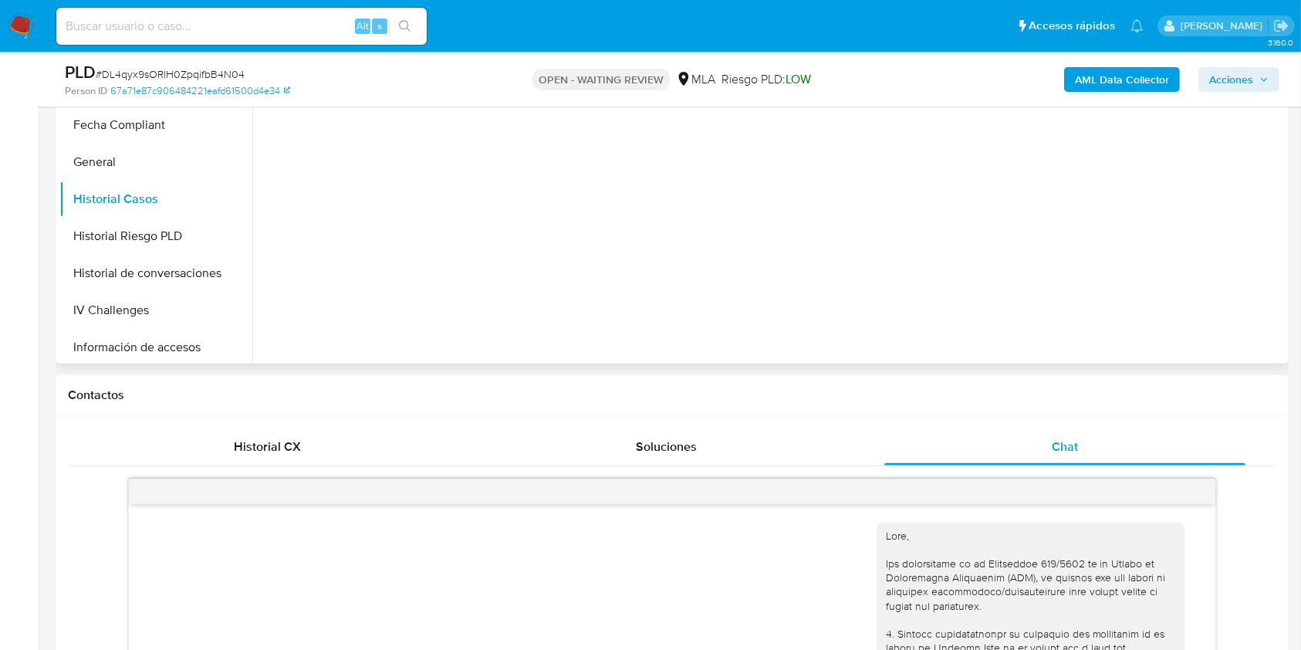
scroll to position [617, 0]
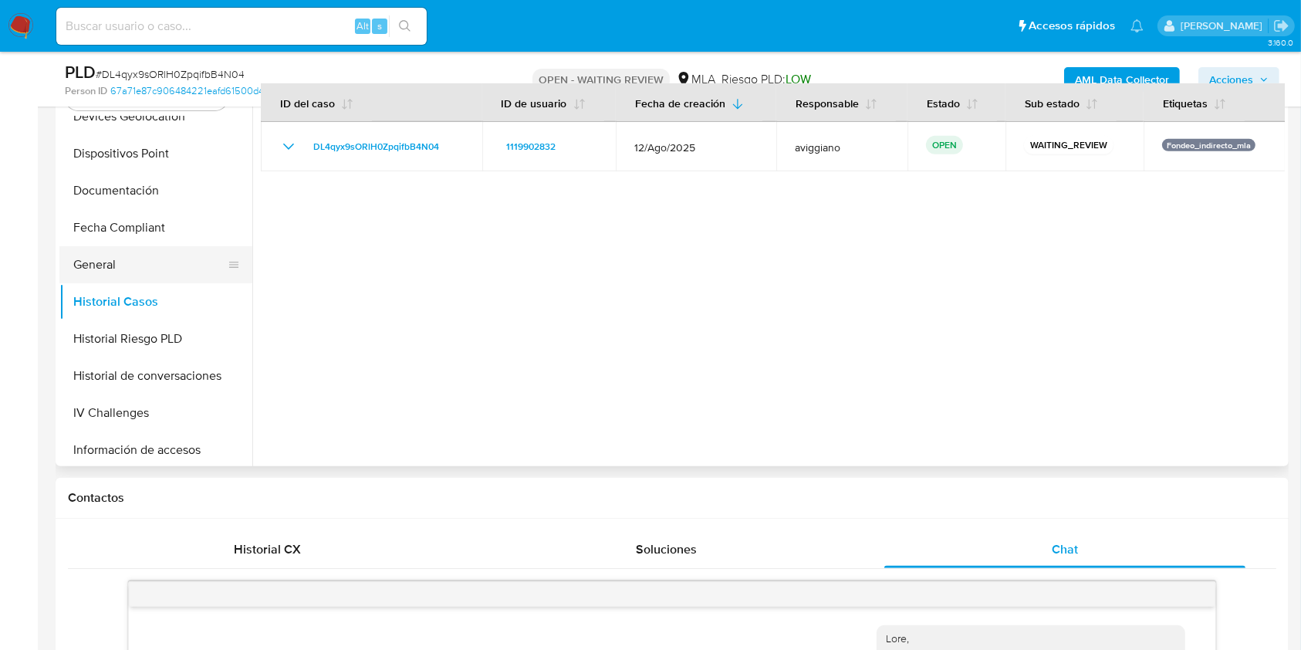
click at [140, 267] on button "General" at bounding box center [149, 264] width 181 height 37
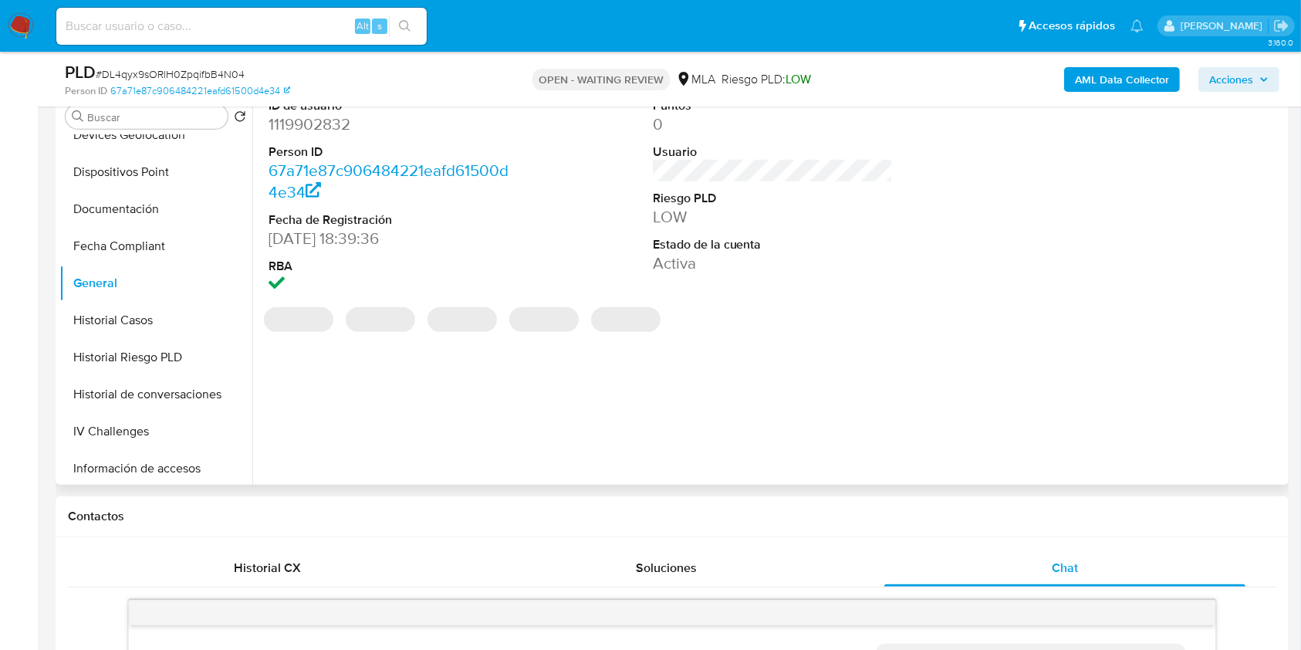
click at [307, 132] on dd "1119902832" at bounding box center [389, 124] width 241 height 22
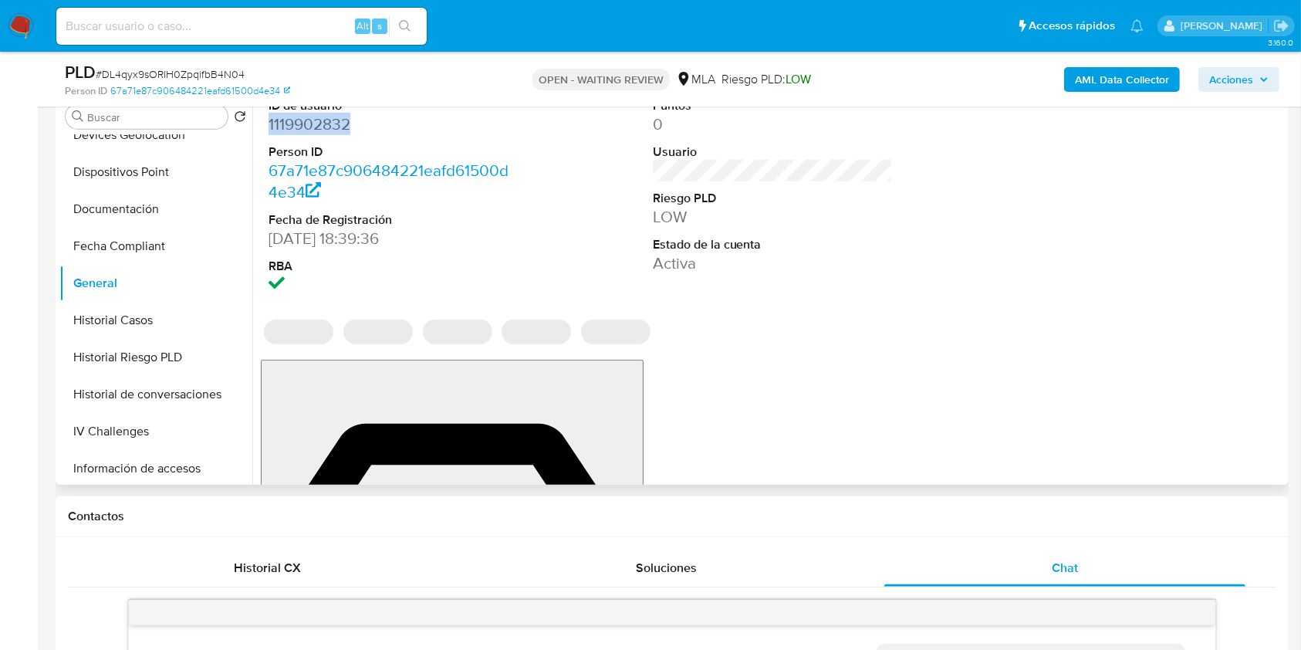
copy dd "1119902832"
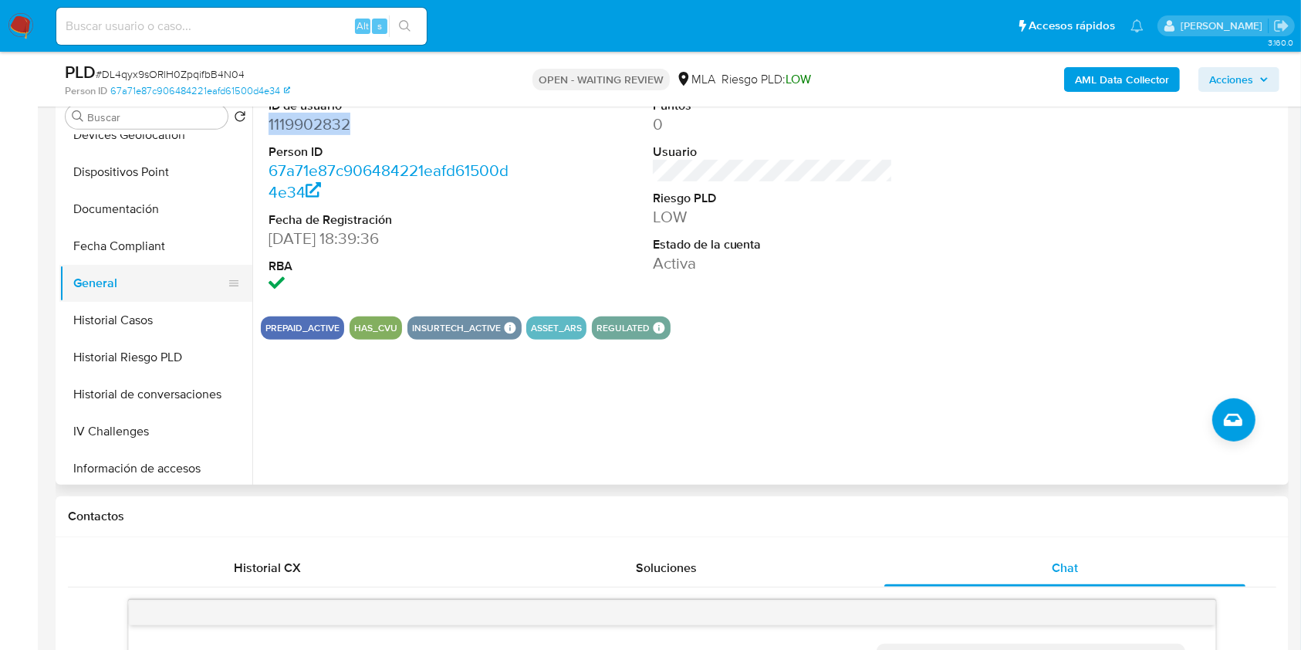
scroll to position [0, 0]
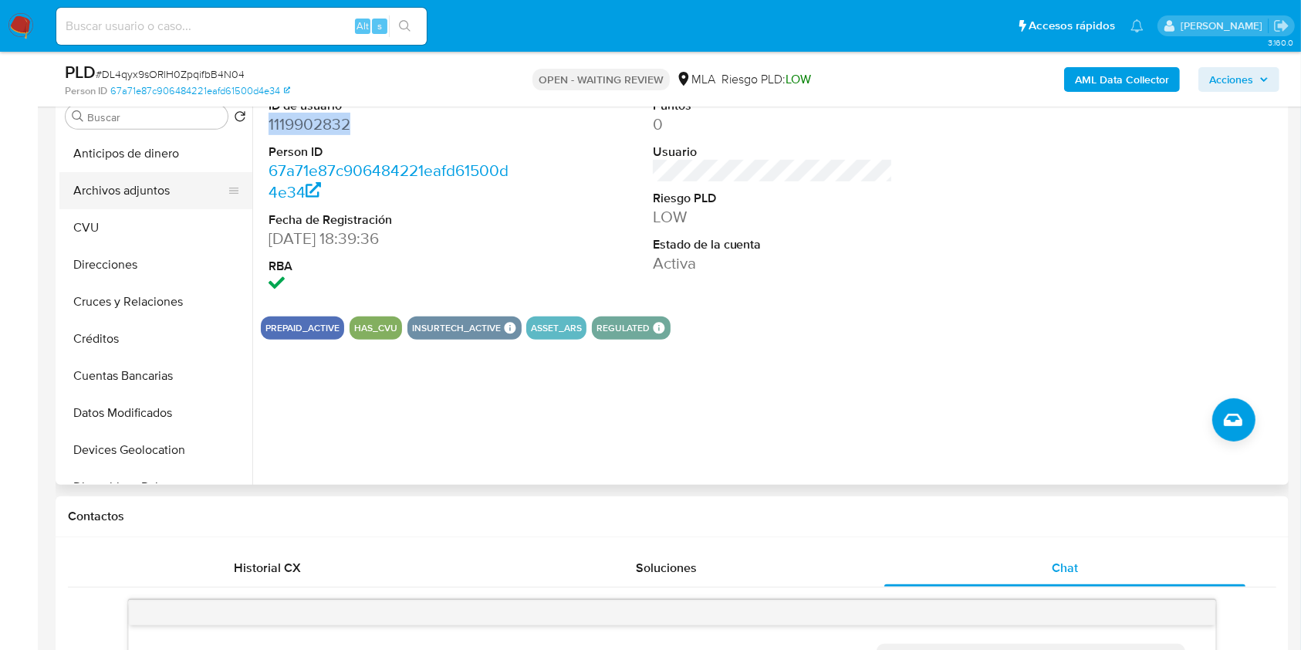
click at [125, 174] on button "Archivos adjuntos" at bounding box center [149, 190] width 181 height 37
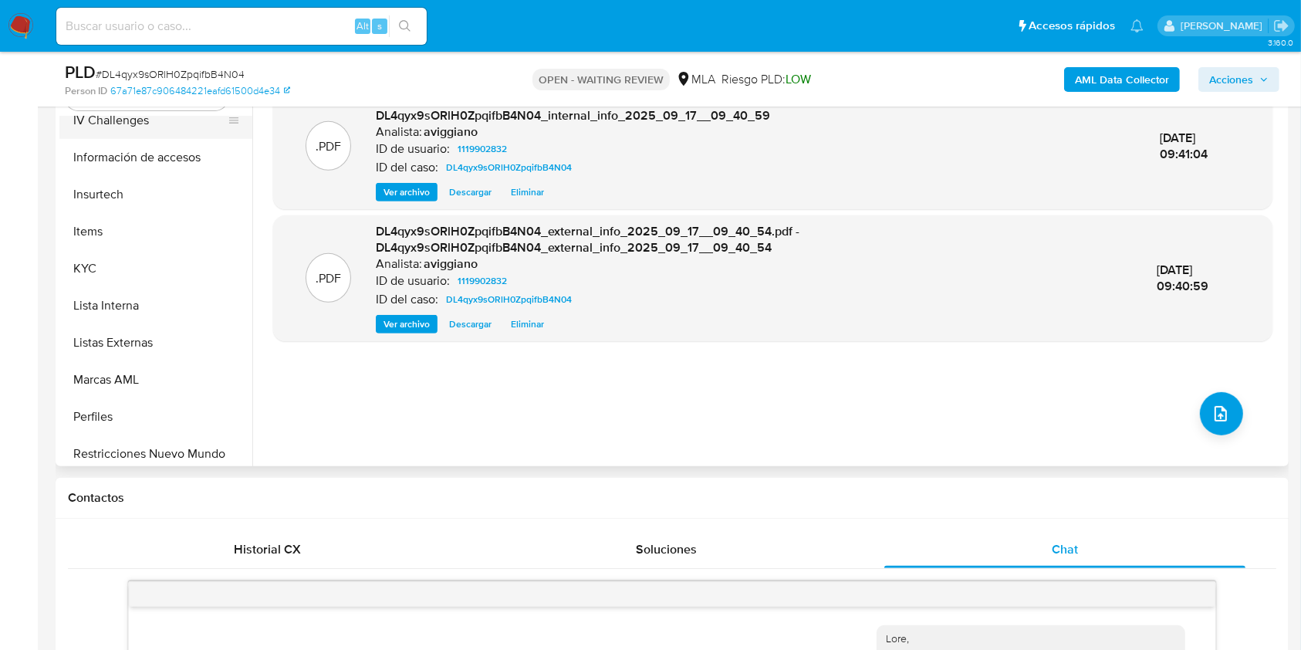
scroll to position [720, 0]
click at [124, 134] on button "Items" at bounding box center [149, 118] width 181 height 37
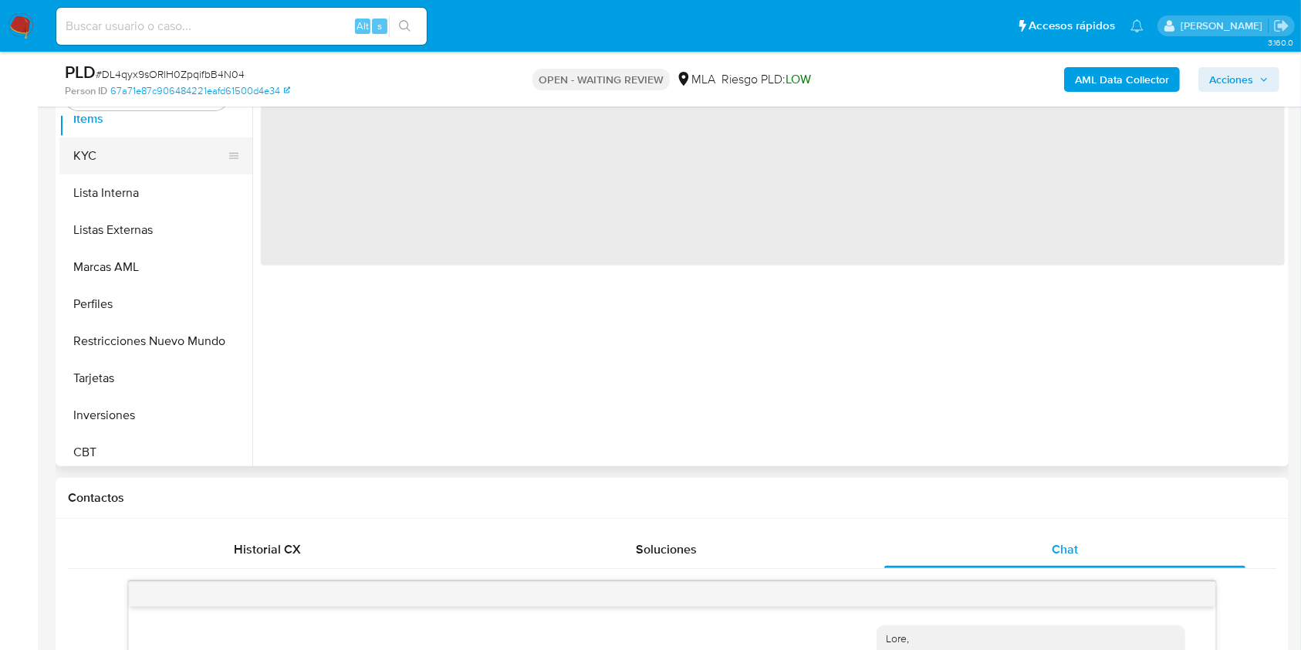
click at [136, 166] on button "KYC" at bounding box center [149, 155] width 181 height 37
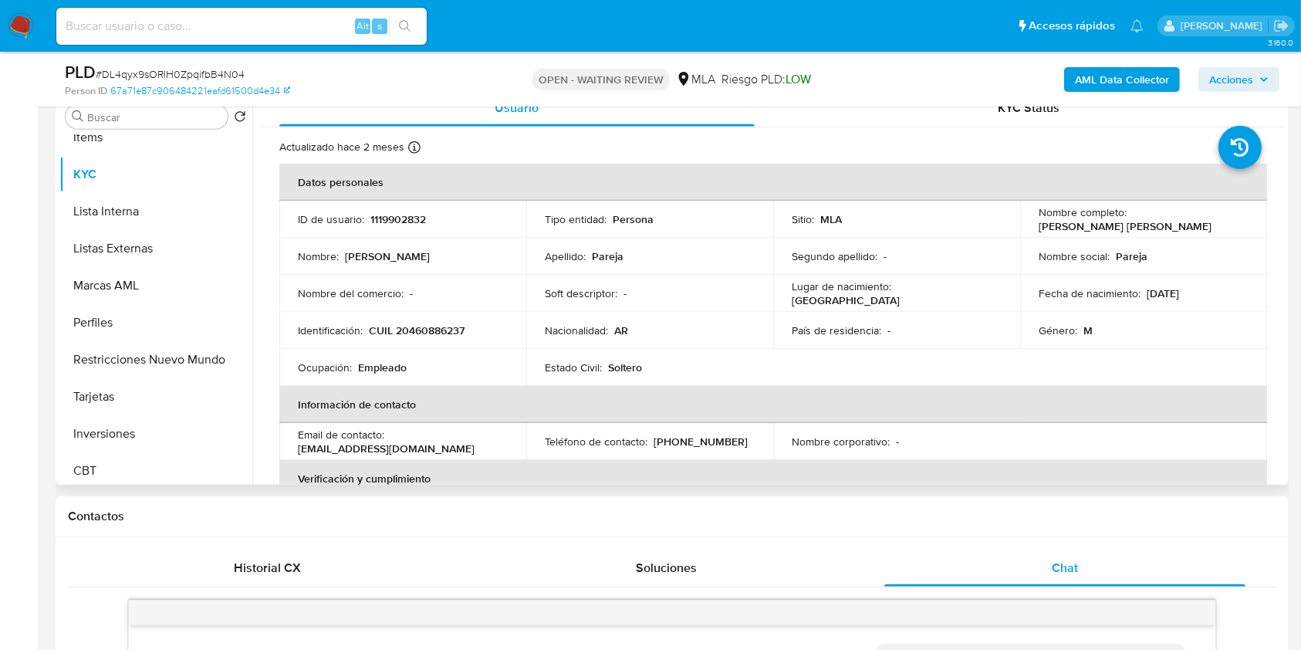
click at [463, 343] on td "Identificación : CUIL 20460886237" at bounding box center [402, 330] width 247 height 37
click at [423, 332] on p "CUIL 20460886237" at bounding box center [417, 330] width 96 height 14
copy p "20460886237"
click at [400, 212] on p "1119902832" at bounding box center [398, 219] width 56 height 14
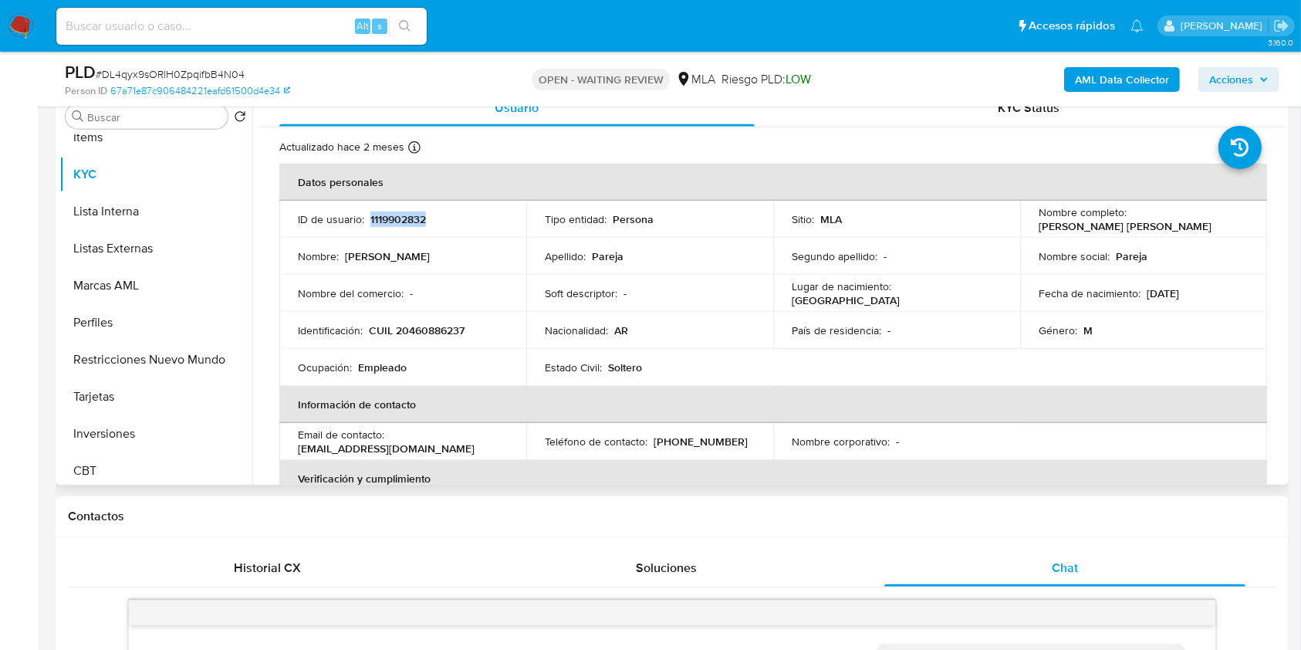
click at [400, 212] on p "1119902832" at bounding box center [398, 219] width 56 height 14
copy p "1119902832"
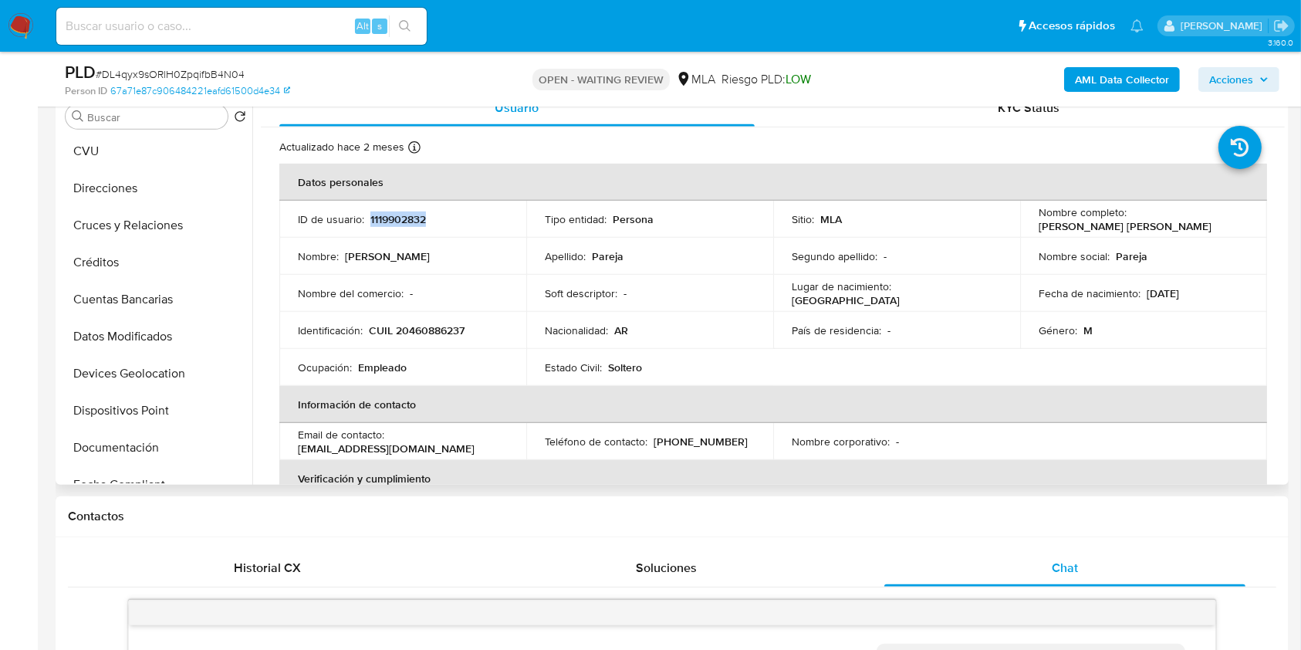
scroll to position [0, 0]
click at [146, 215] on button "CVU" at bounding box center [149, 227] width 181 height 37
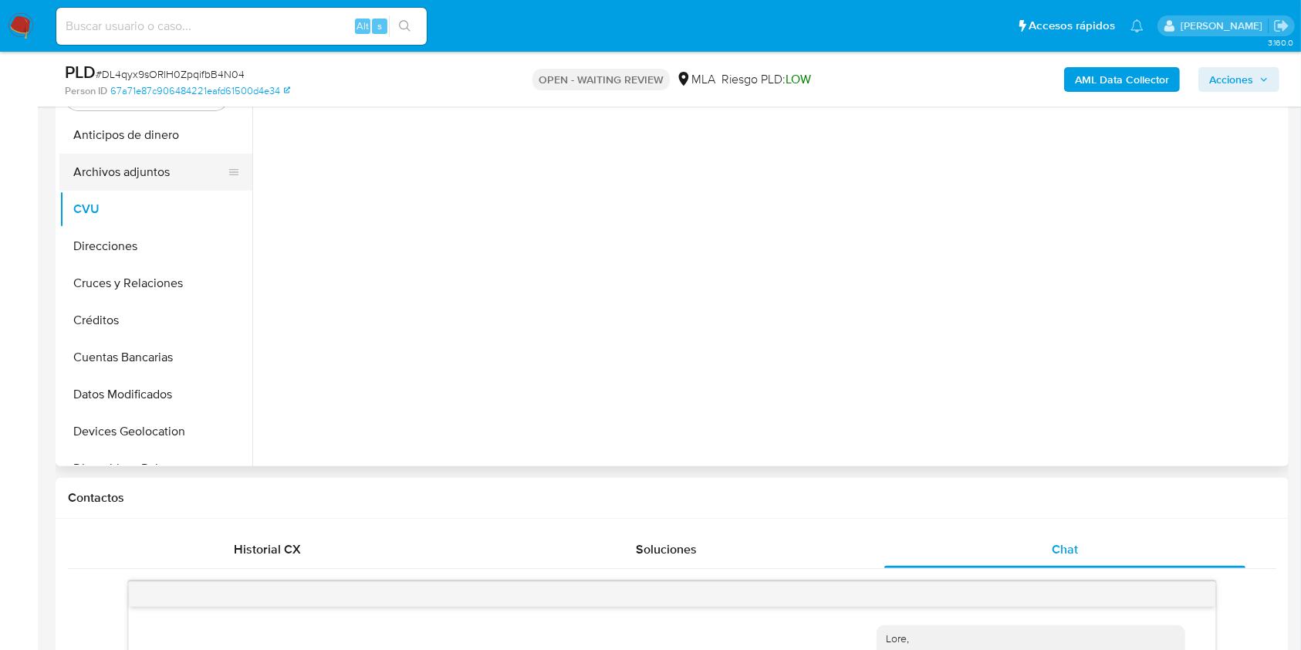
click at [159, 182] on button "Archivos adjuntos" at bounding box center [149, 172] width 181 height 37
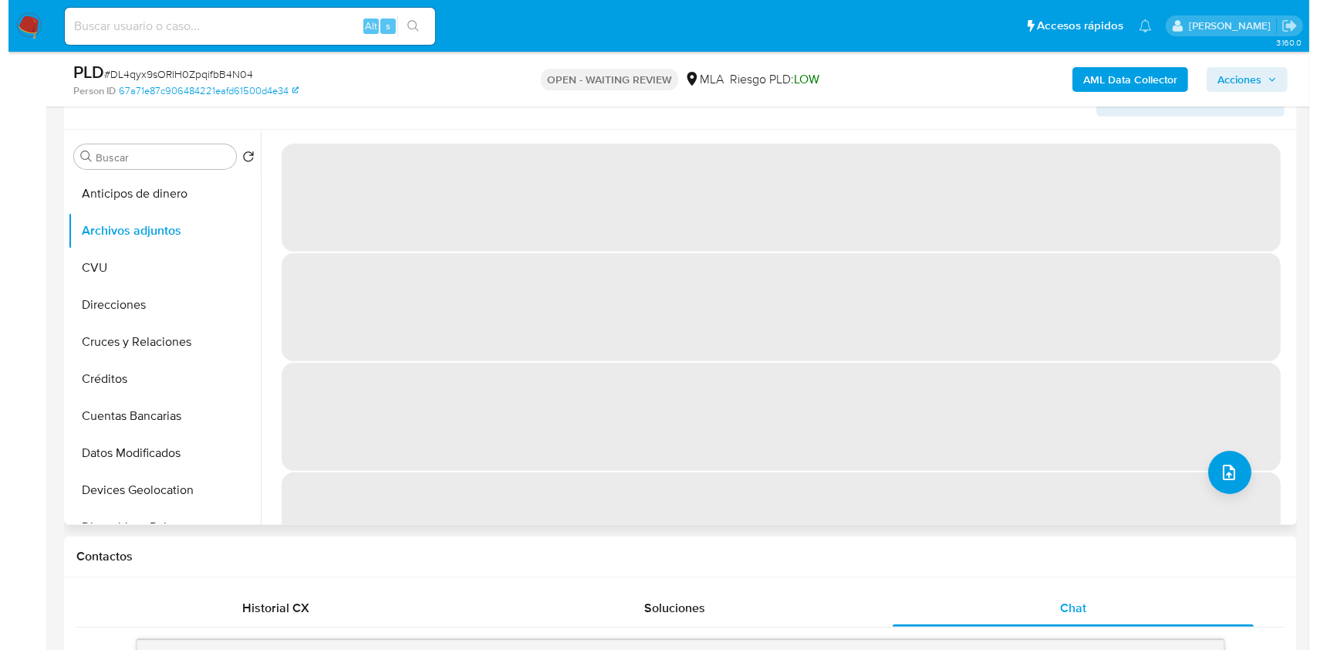
scroll to position [514, 0]
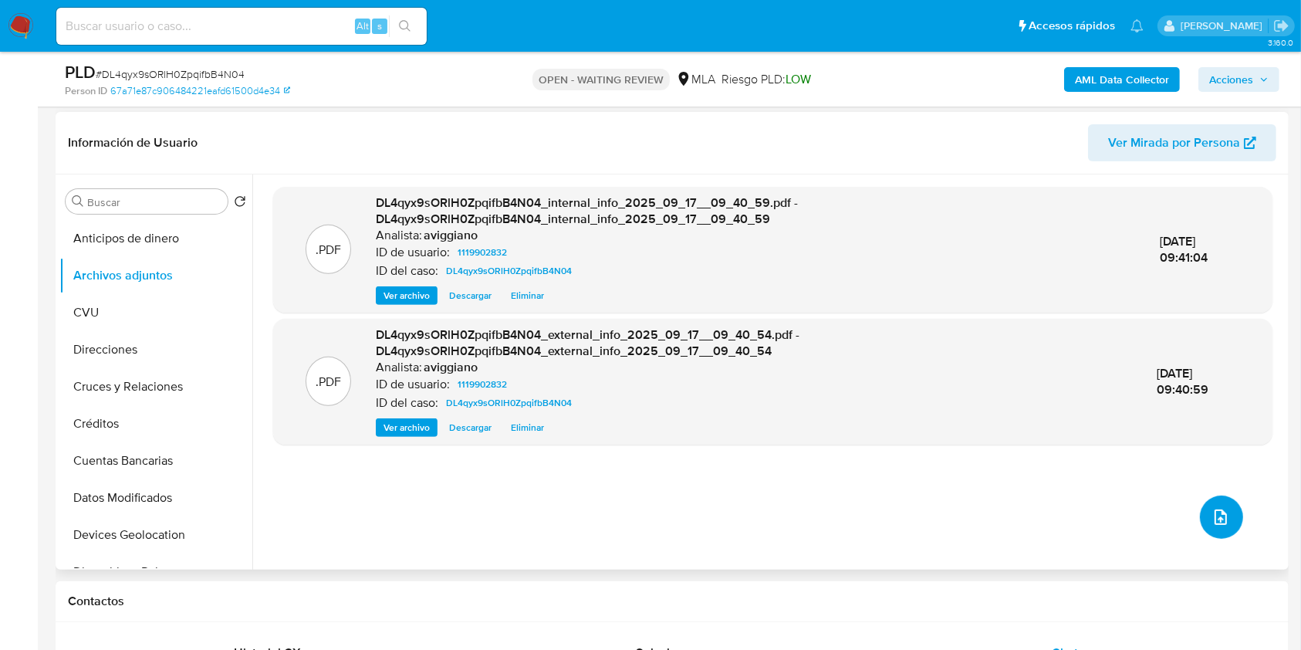
click at [1200, 502] on button "upload-file" at bounding box center [1221, 516] width 43 height 43
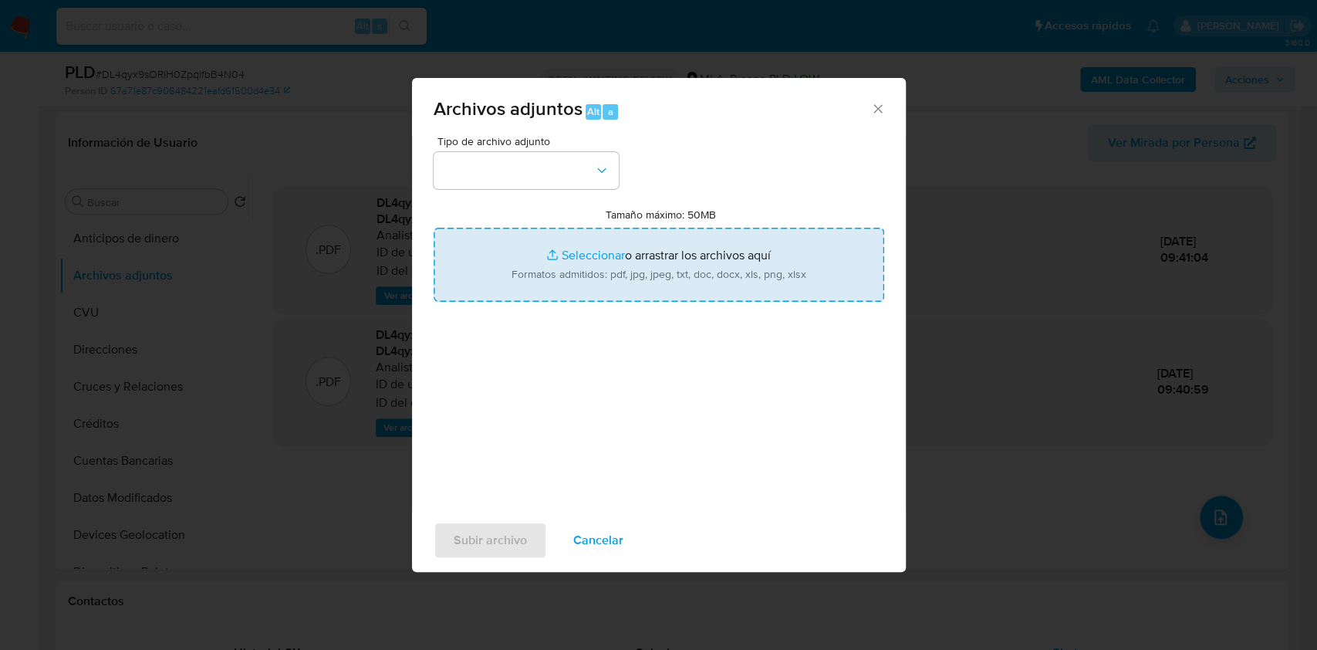
click at [645, 268] on input "Tamaño máximo: 50MB Seleccionar archivos" at bounding box center [659, 265] width 451 height 74
type input "C:\fakepath\Nosis - 1119902832.pdf"
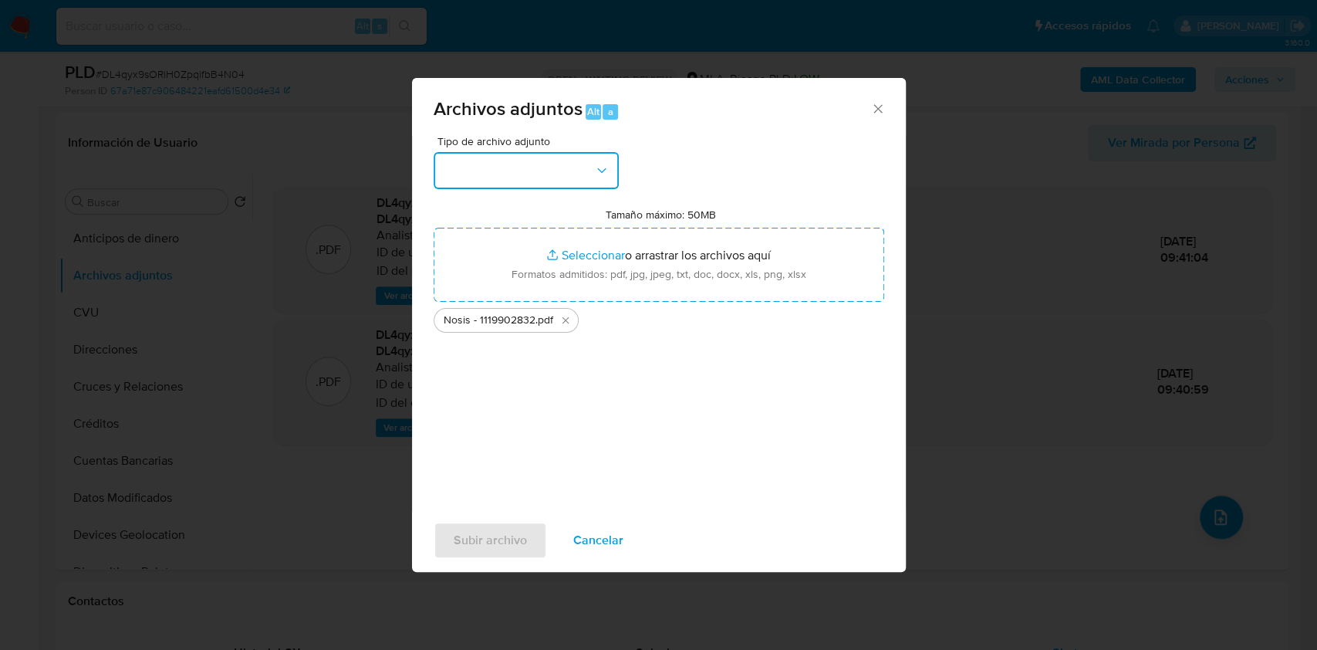
click at [506, 160] on button "button" at bounding box center [526, 170] width 185 height 37
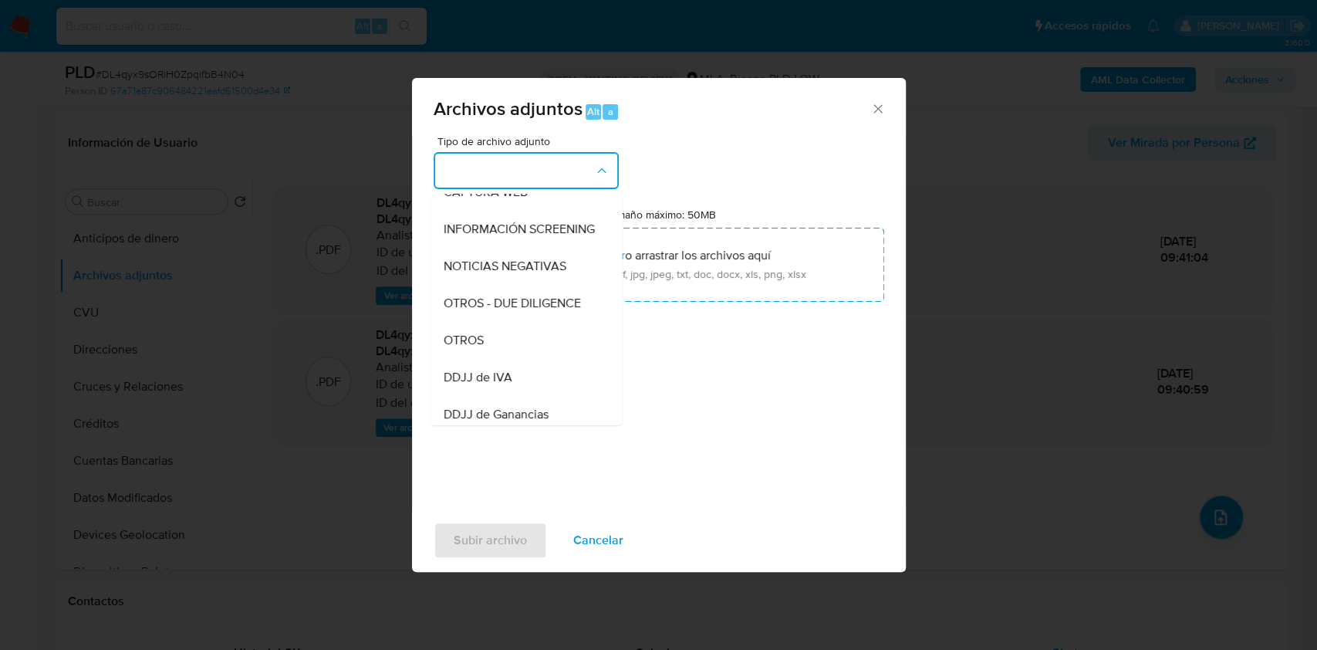
scroll to position [309, 0]
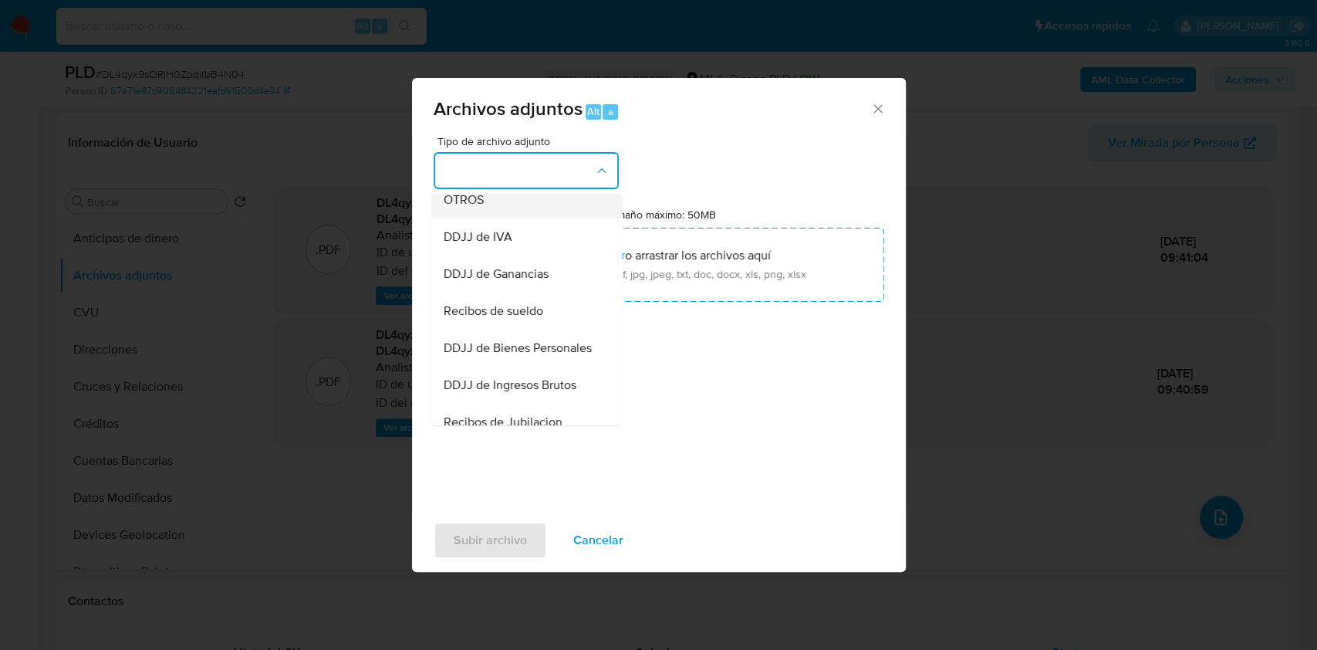
click at [475, 208] on span "OTROS" at bounding box center [463, 199] width 40 height 15
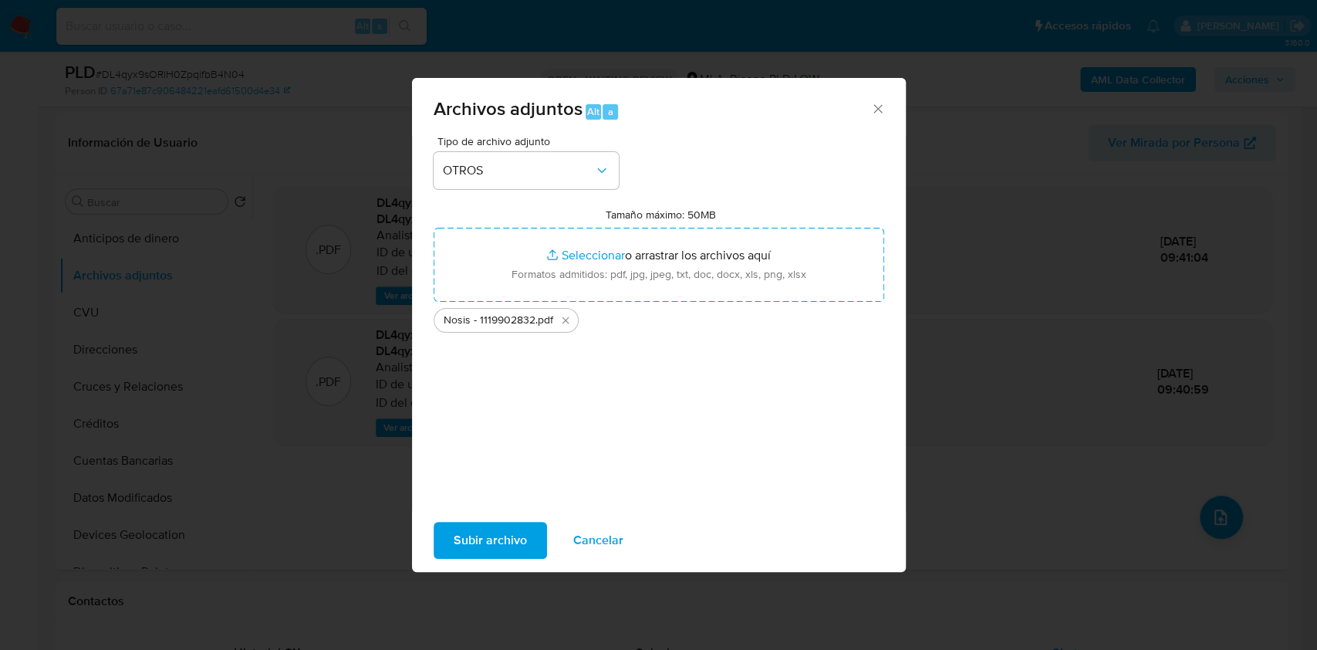
click at [480, 545] on span "Subir archivo" at bounding box center [490, 540] width 73 height 34
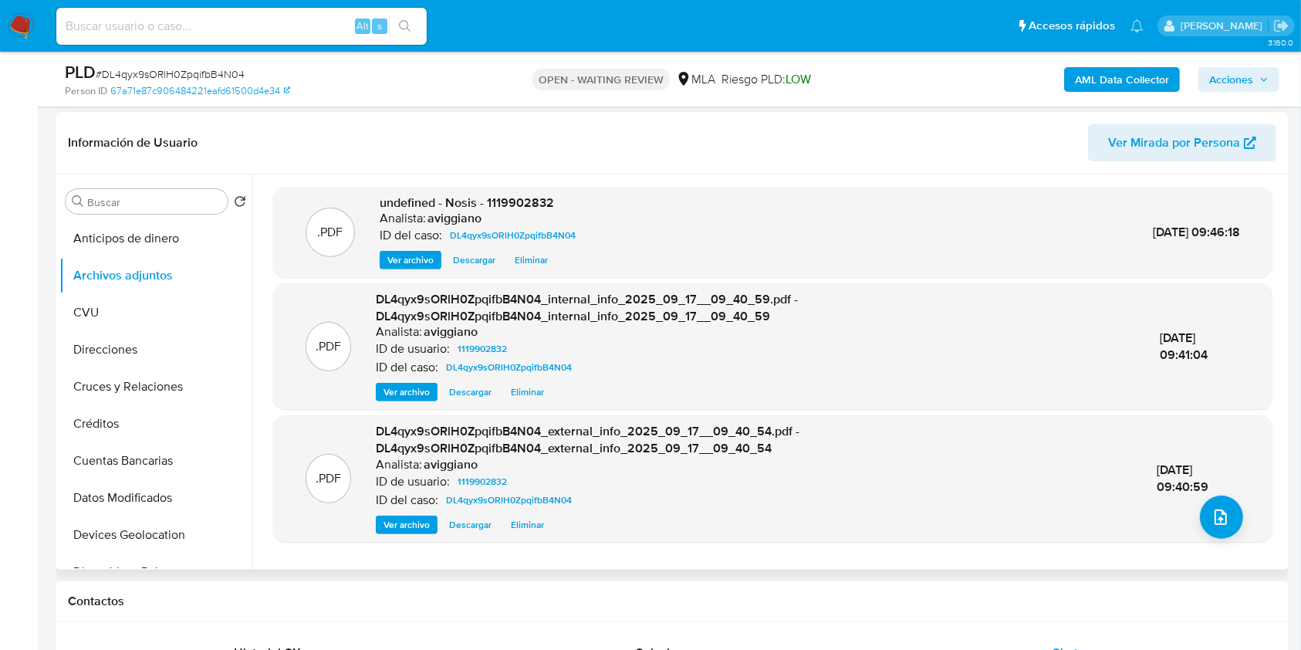
click at [523, 194] on span "undefined - Nosis - 1119902832" at bounding box center [467, 203] width 174 height 18
copy span "1119902832"
click at [1231, 505] on button "upload-file" at bounding box center [1221, 516] width 43 height 43
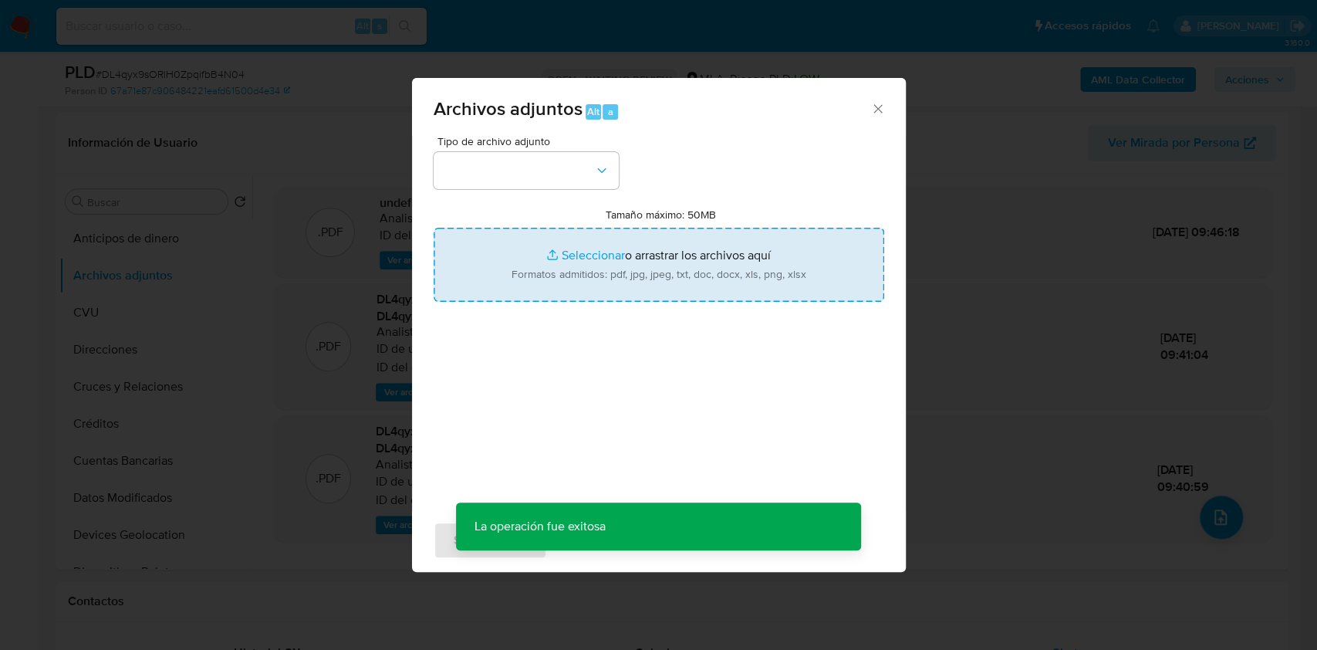
click at [728, 244] on input "Tamaño máximo: 50MB Seleccionar archivos" at bounding box center [659, 265] width 451 height 74
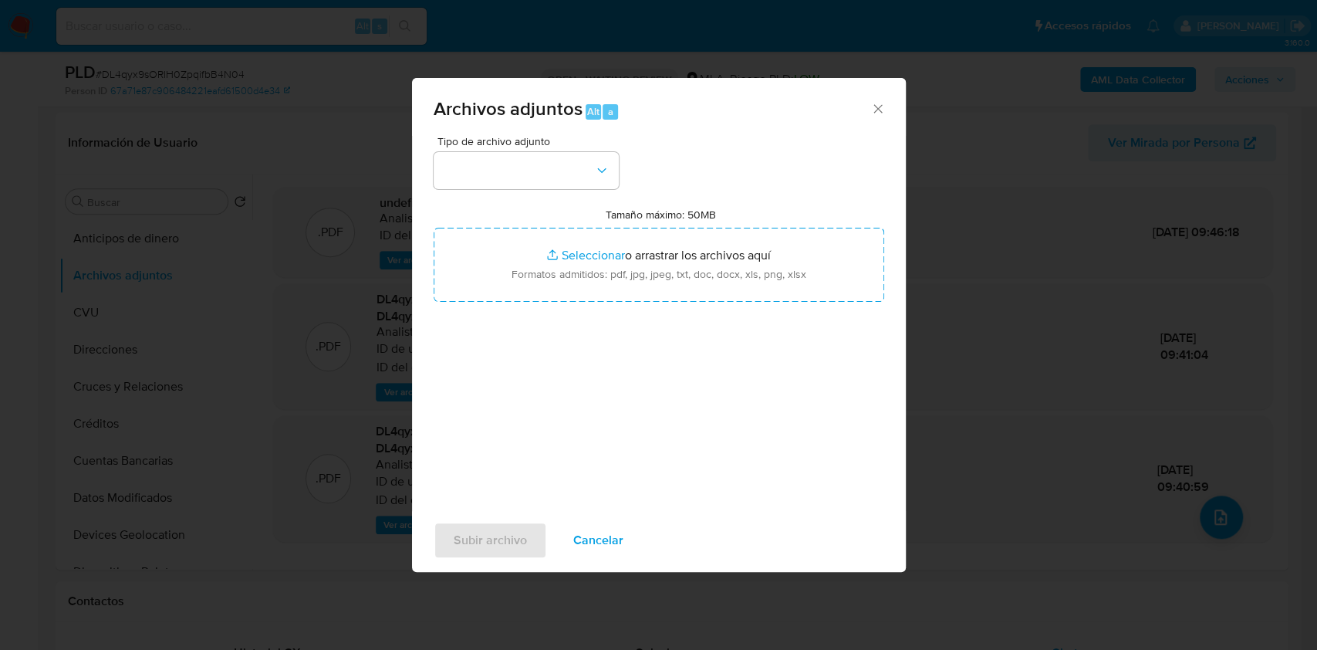
click at [879, 113] on icon "Cerrar" at bounding box center [877, 108] width 15 height 15
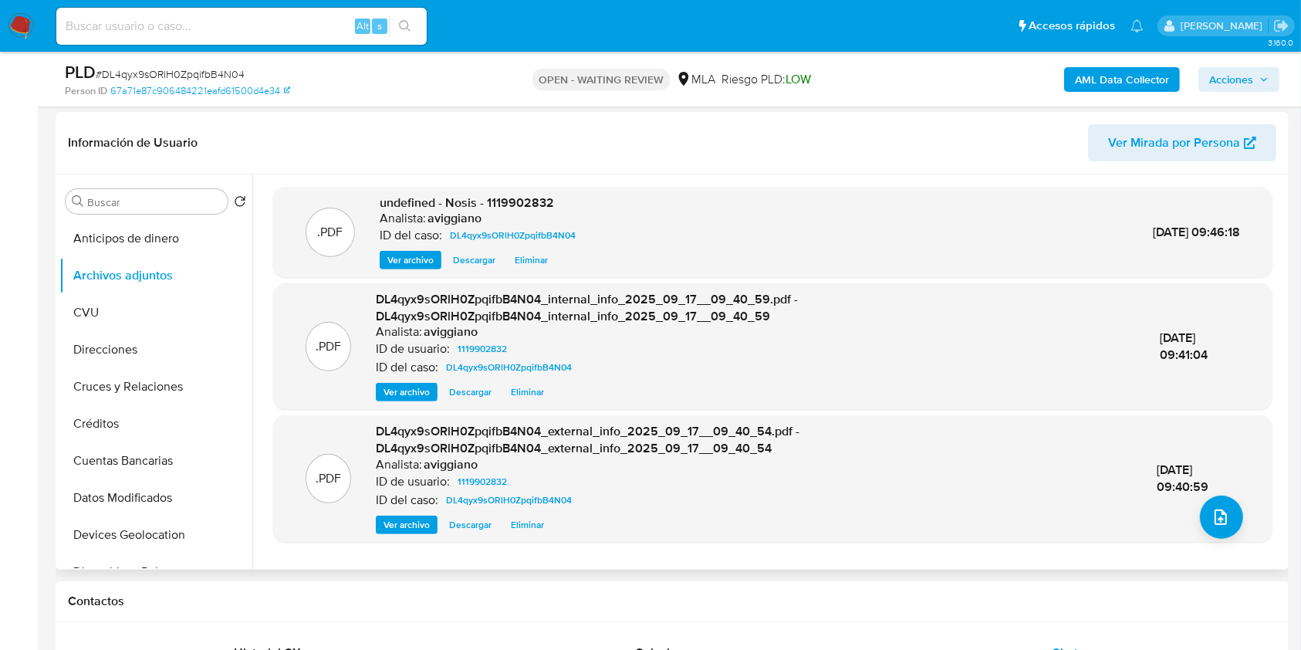
copy span "1119902832"
click at [1211, 519] on icon "upload-file" at bounding box center [1220, 517] width 19 height 19
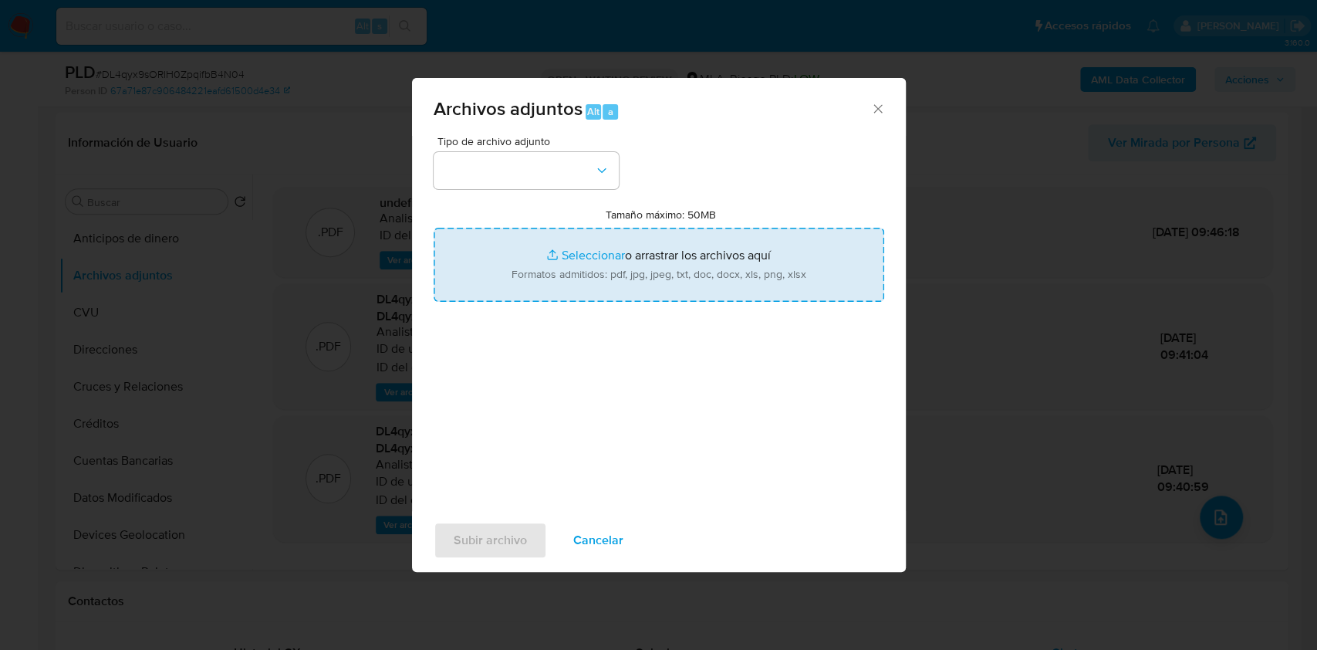
click at [777, 293] on input "Tamaño máximo: 50MB Seleccionar archivos" at bounding box center [659, 265] width 451 height 74
type input "C:\fakepath\Movimientos-Aladdin-v10_3 - 1119902832.xlsx"
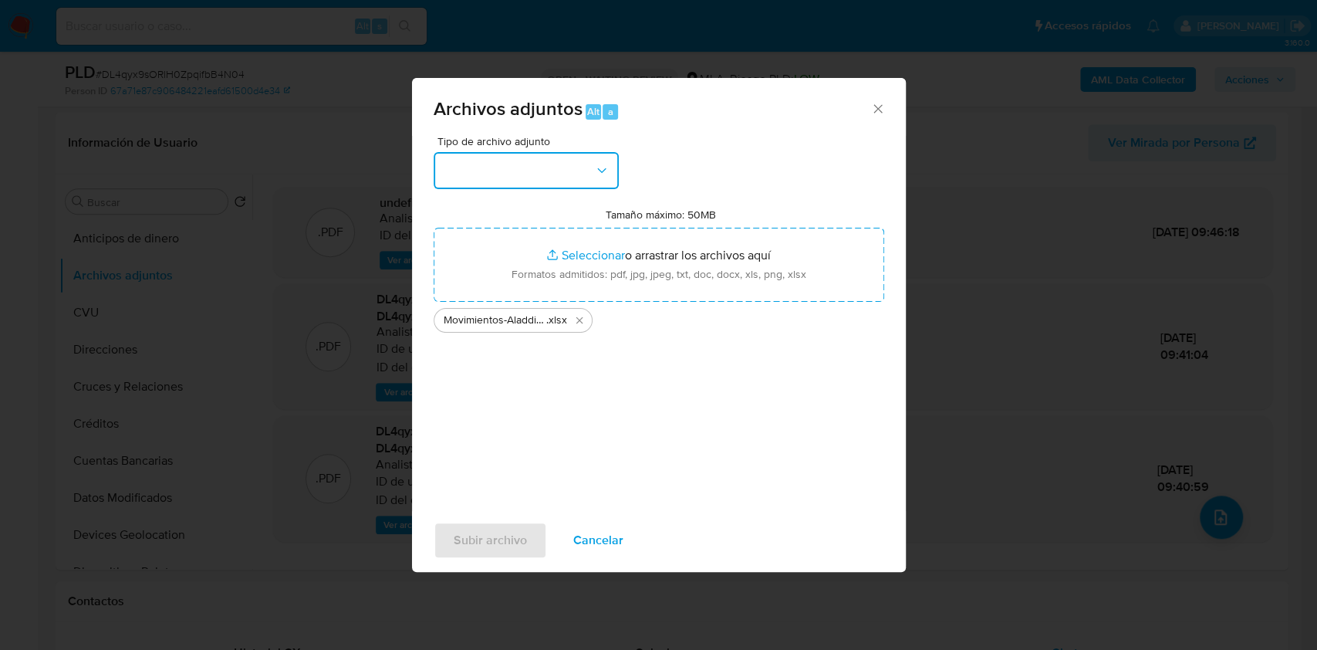
click at [586, 168] on button "button" at bounding box center [526, 170] width 185 height 37
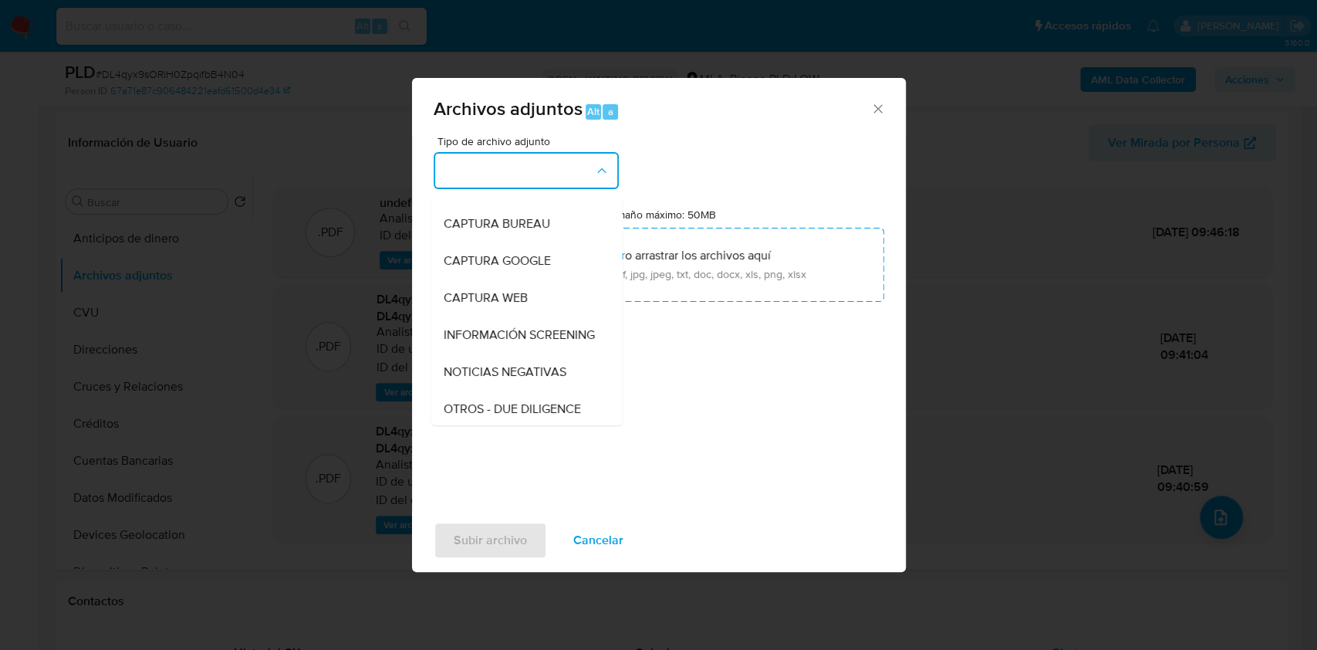
scroll to position [205, 0]
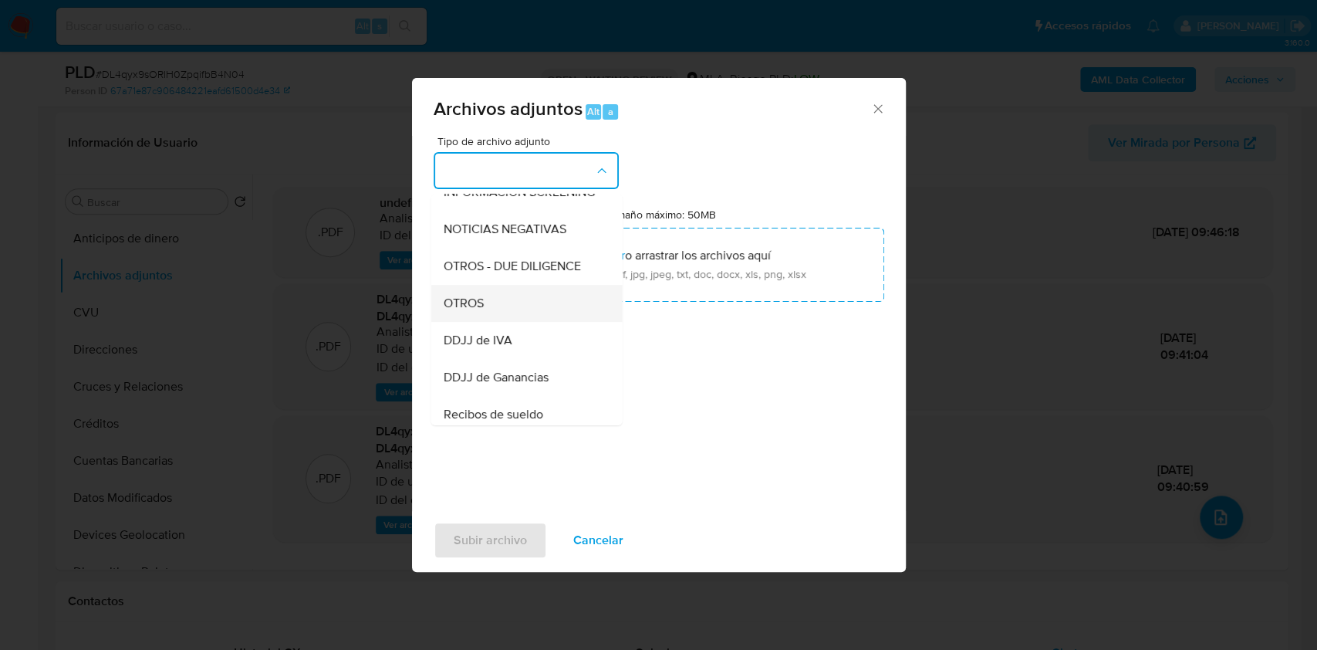
click at [529, 309] on div "OTROS" at bounding box center [521, 303] width 157 height 37
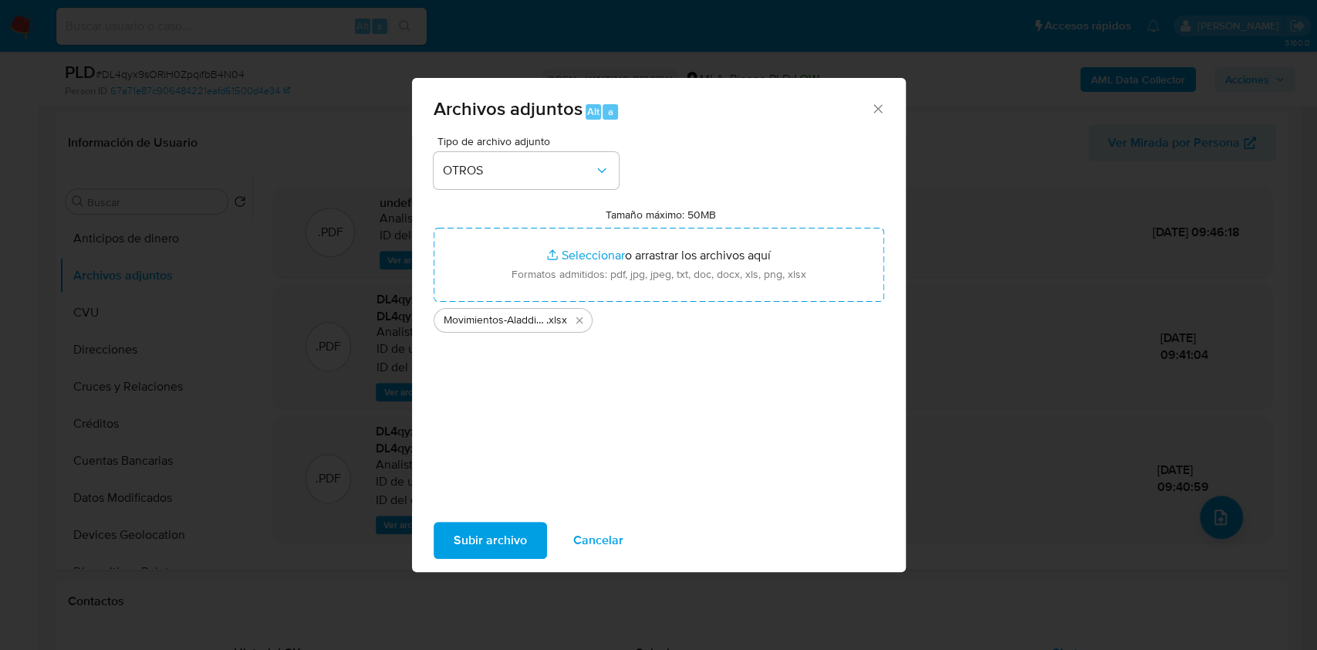
click at [485, 535] on span "Subir archivo" at bounding box center [490, 540] width 73 height 34
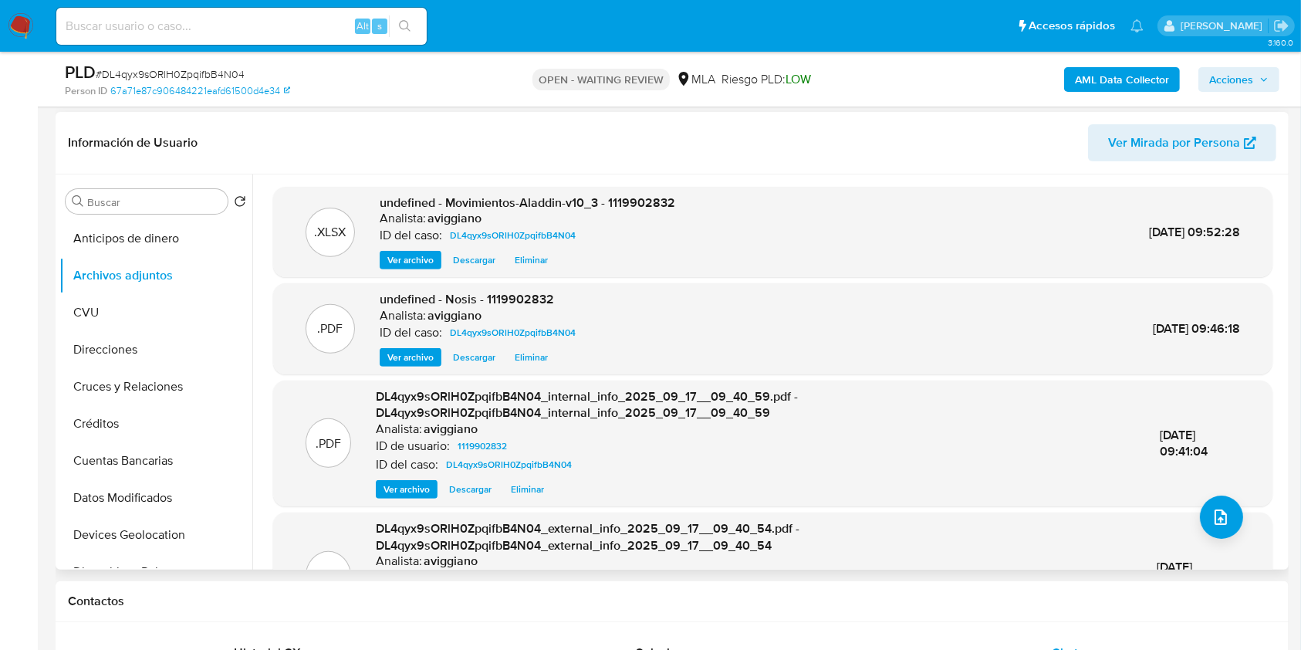
click at [639, 199] on span "undefined - Movimientos-Aladdin-v10_3 - 1119902832" at bounding box center [528, 203] width 296 height 18
copy span "1119902832"
click at [1211, 511] on icon "upload-file" at bounding box center [1220, 517] width 19 height 19
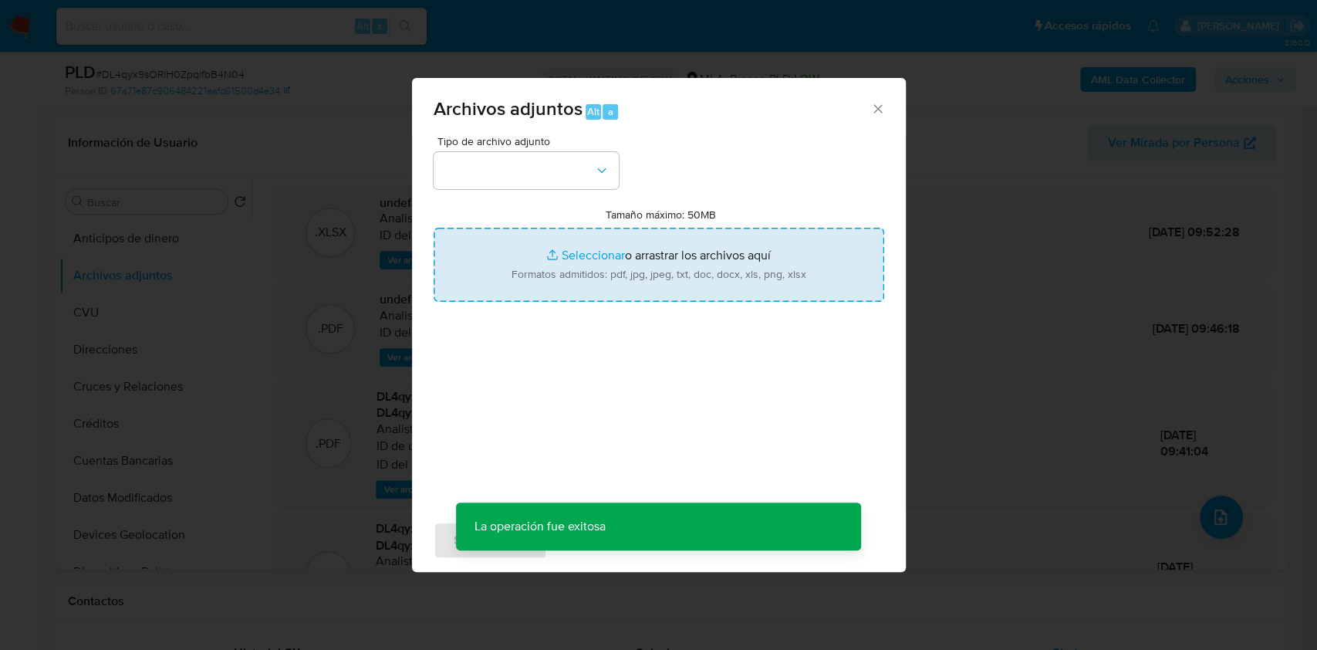
click at [769, 267] on input "Tamaño máximo: 50MB Seleccionar archivos" at bounding box center [659, 265] width 451 height 74
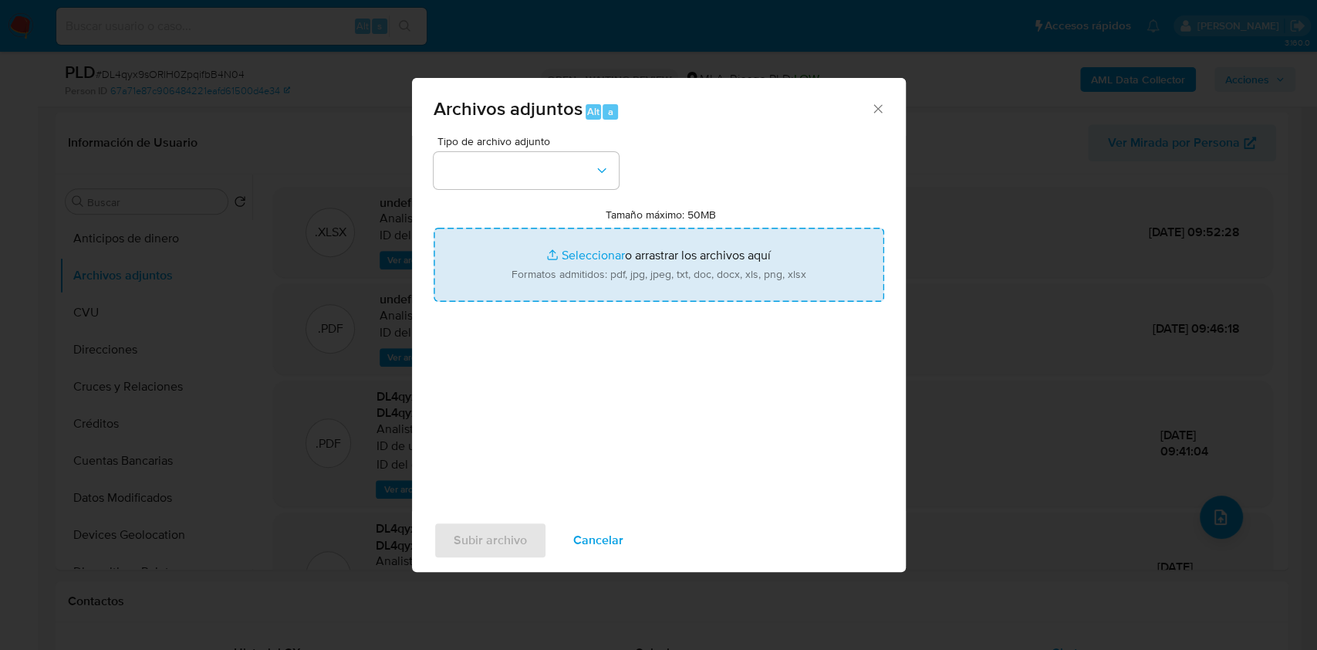
type input "C:\fakepath\Caselog DL4qyx9sORlH0ZpqifbB4N04_2025_08_19_02_15_20.docx"
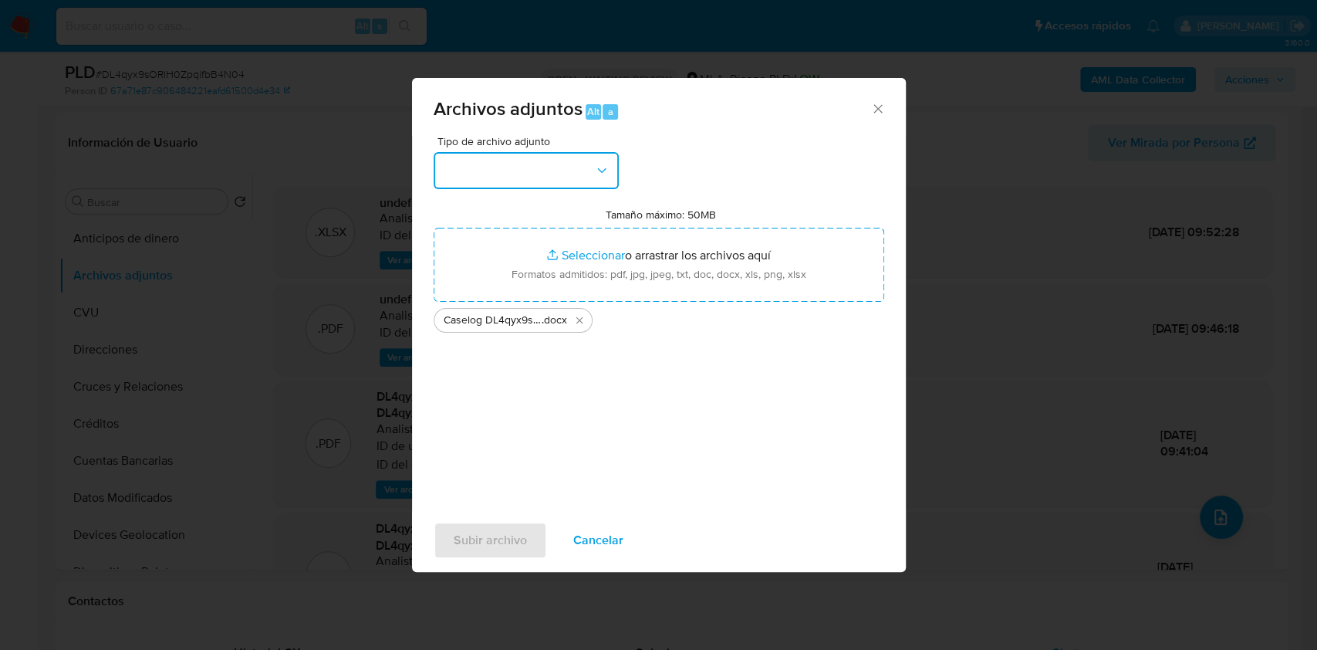
click at [596, 184] on button "button" at bounding box center [526, 170] width 185 height 37
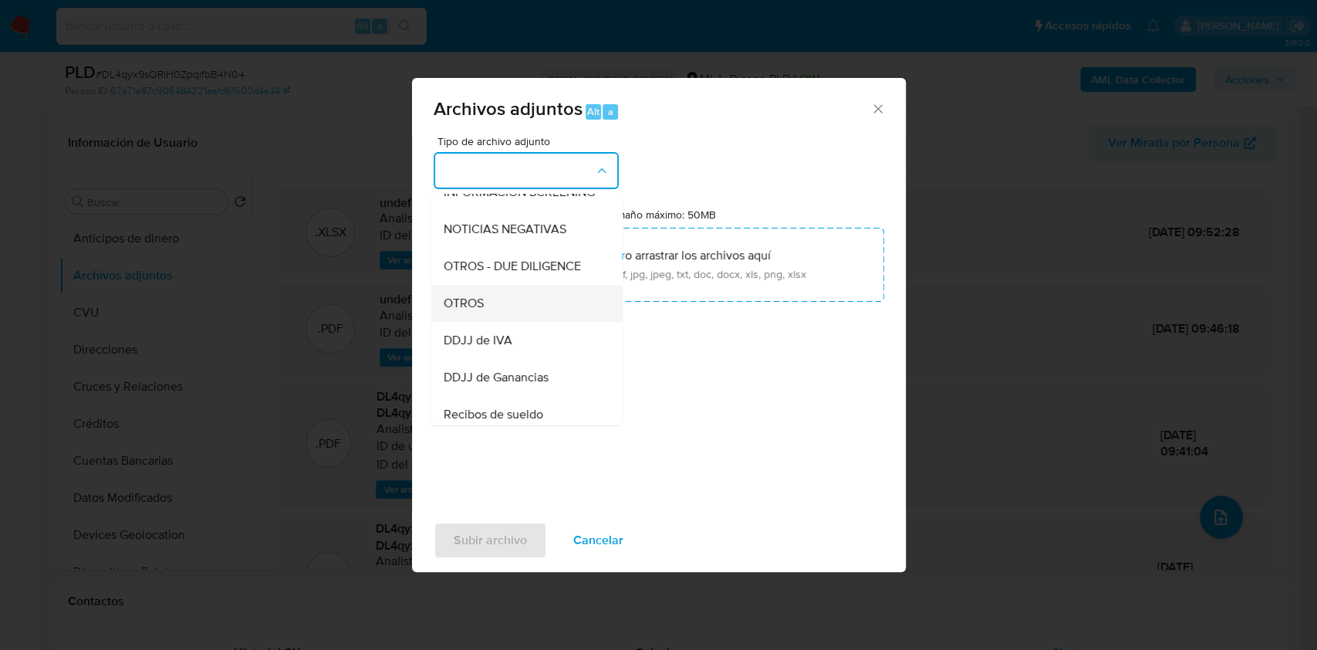
click at [515, 322] on div "OTROS" at bounding box center [521, 303] width 157 height 37
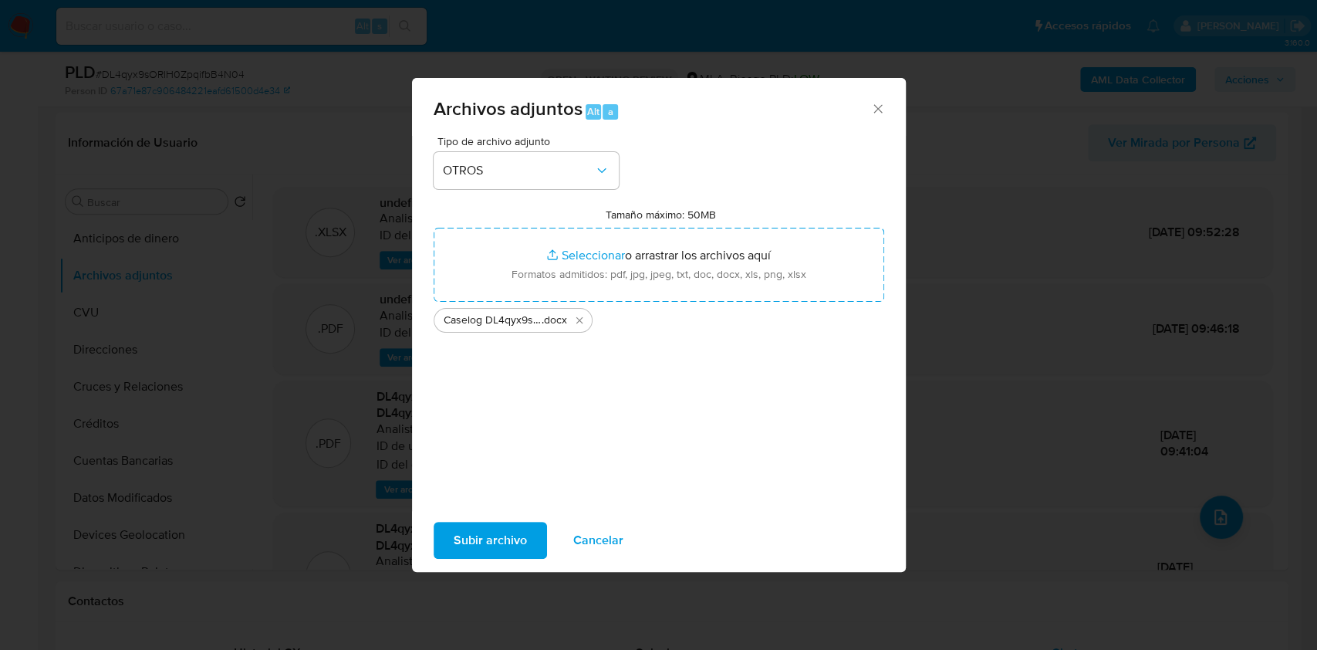
click at [497, 544] on span "Subir archivo" at bounding box center [490, 540] width 73 height 34
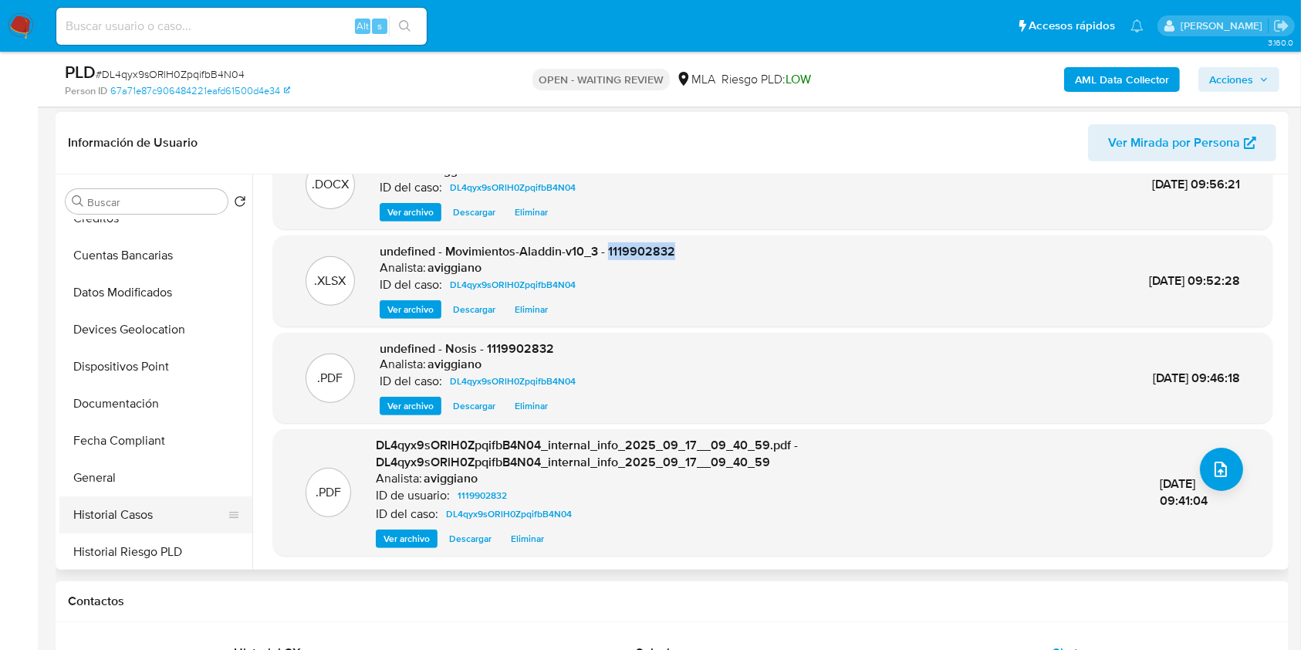
click at [145, 505] on button "Historial Casos" at bounding box center [149, 514] width 181 height 37
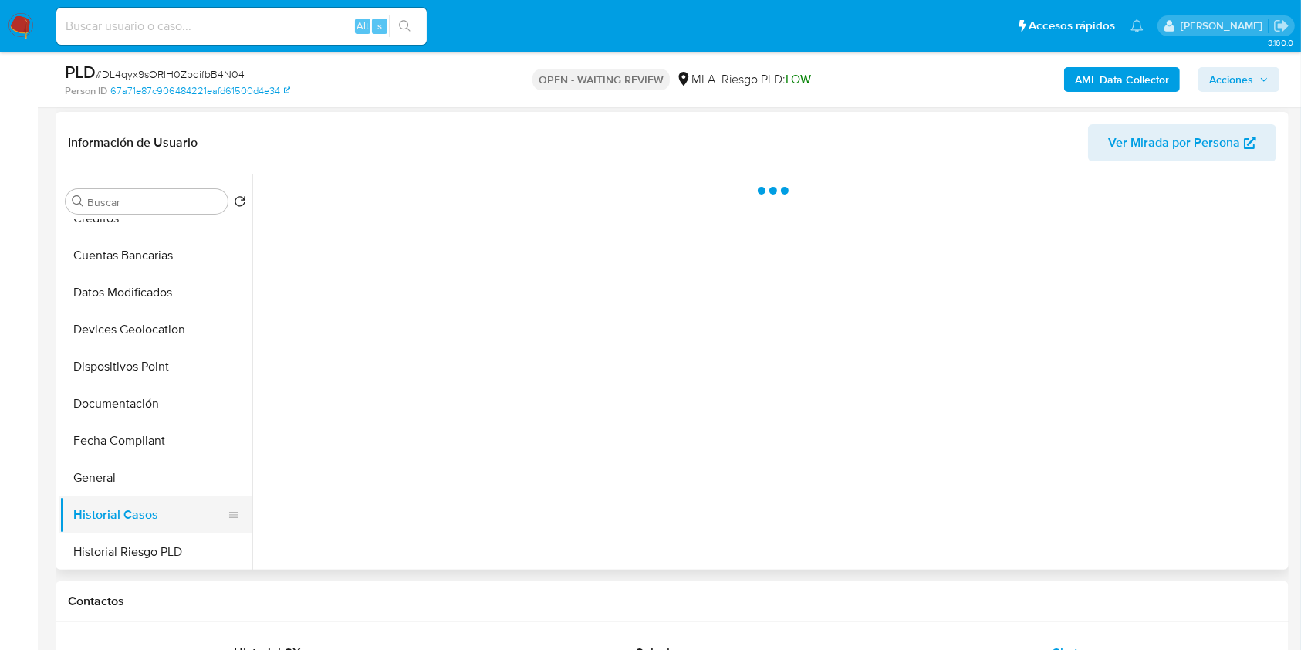
scroll to position [0, 0]
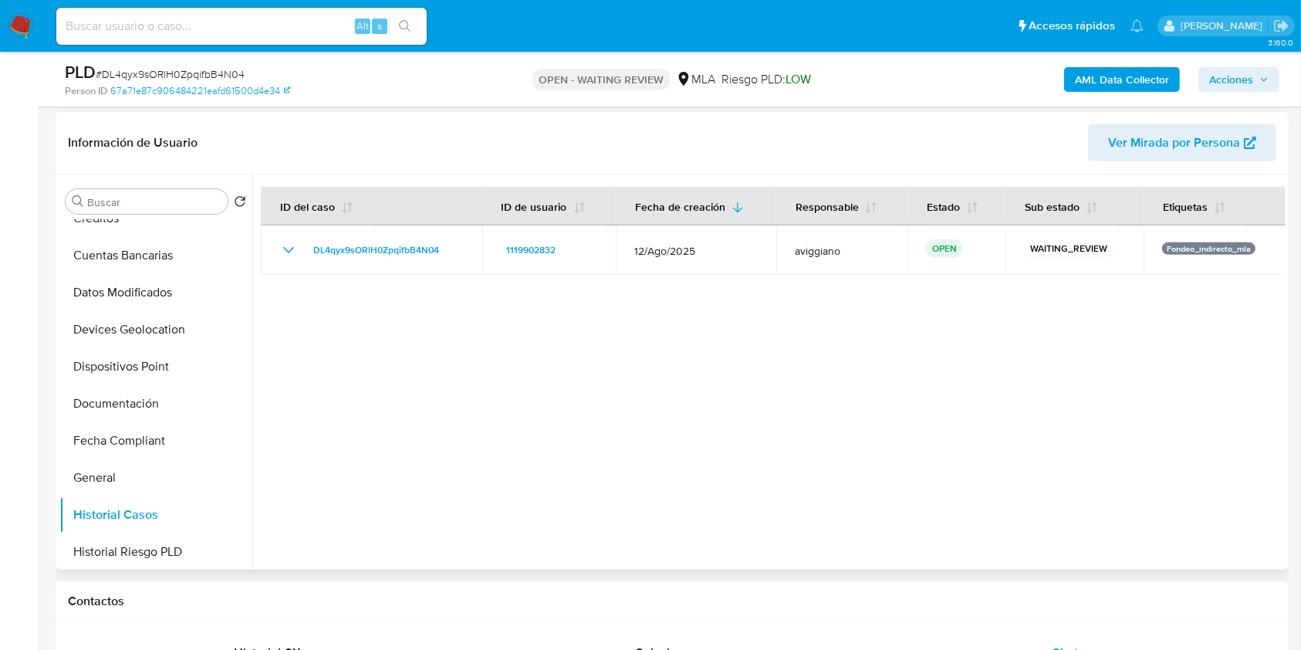
drag, startPoint x: 463, startPoint y: 236, endPoint x: 334, endPoint y: 332, distance: 160.5
click at [309, 256] on td "DL4qyx9sORlH0ZpqifbB4N04" at bounding box center [371, 249] width 221 height 49
click at [457, 280] on div at bounding box center [768, 371] width 1032 height 395
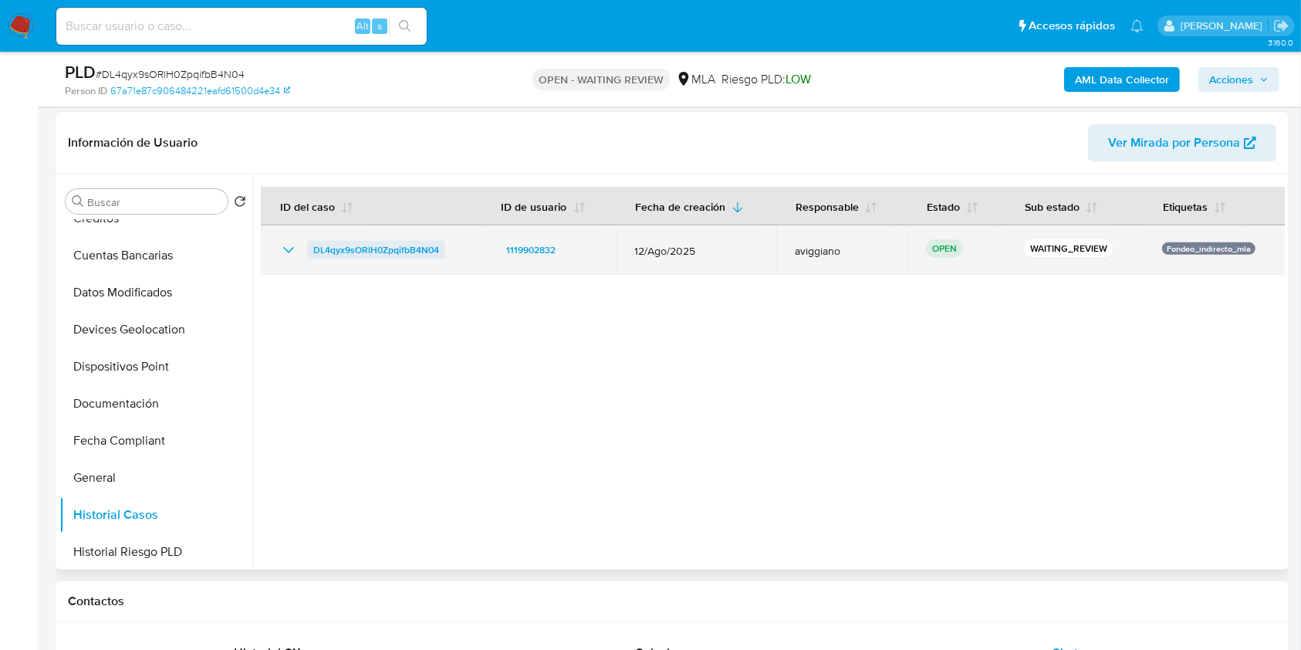
drag, startPoint x: 455, startPoint y: 244, endPoint x: 312, endPoint y: 248, distance: 142.8
click at [312, 248] on div "DL4qyx9sORlH0ZpqifbB4N04" at bounding box center [371, 250] width 184 height 19
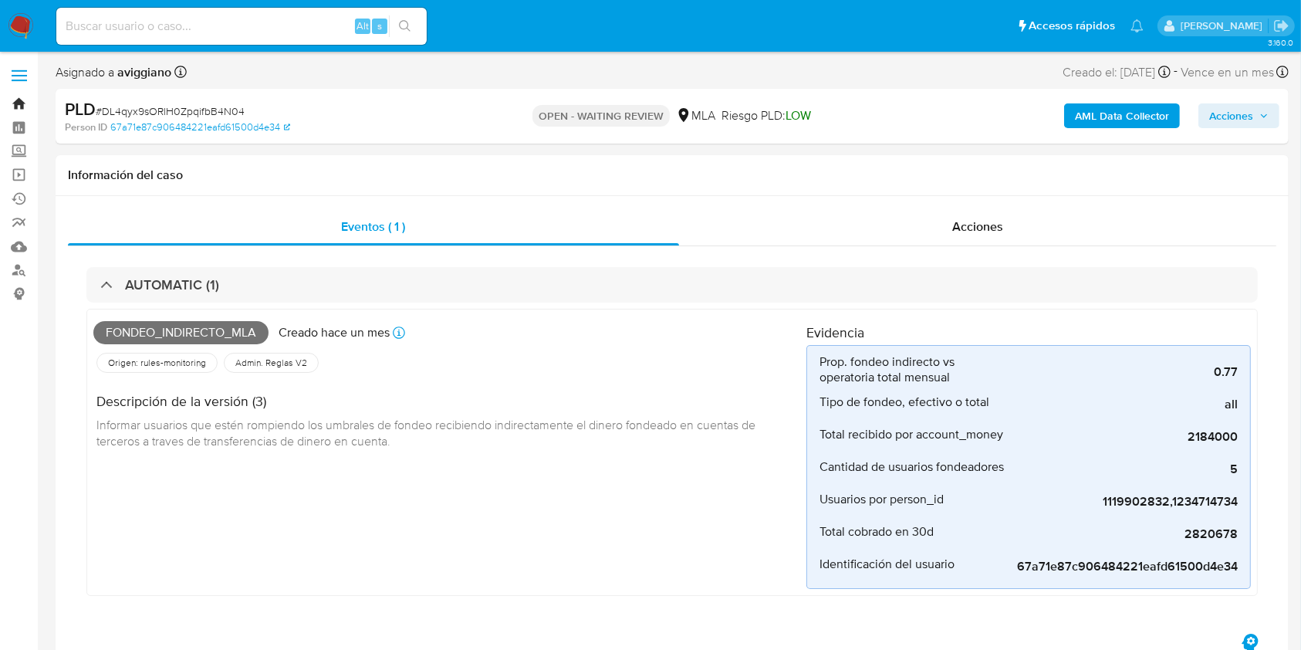
click at [17, 103] on link "Bandeja" at bounding box center [92, 104] width 184 height 24
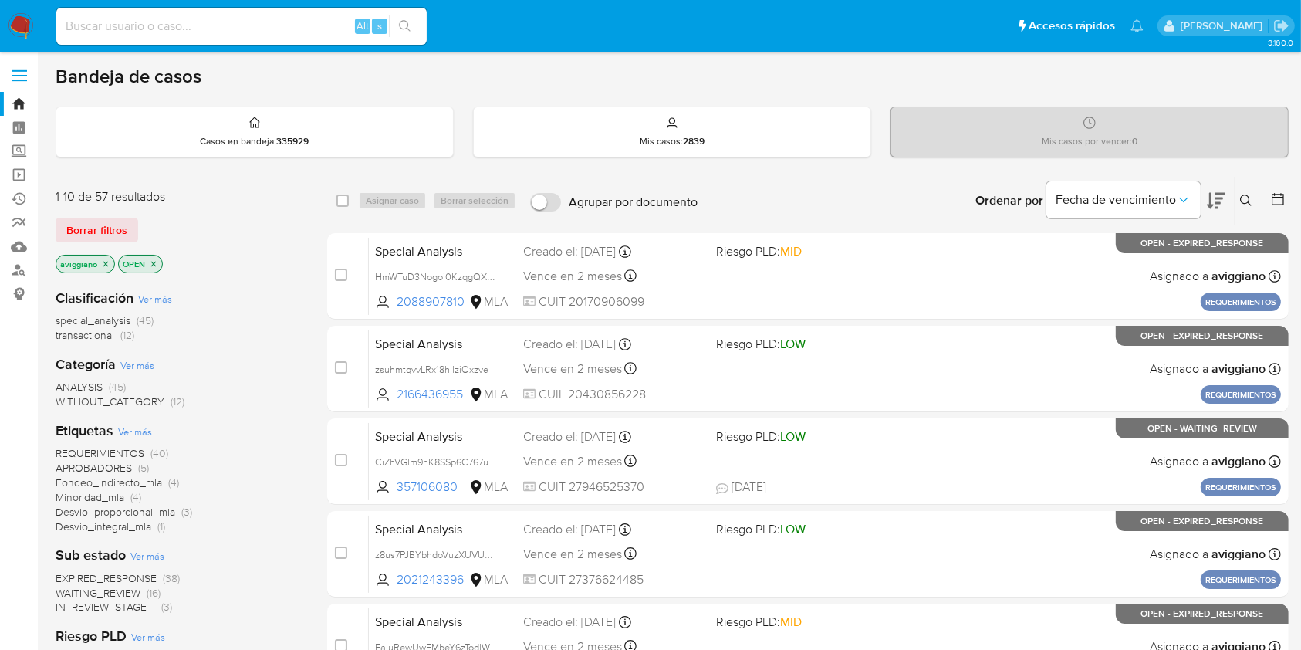
click at [1248, 202] on icon at bounding box center [1246, 200] width 12 height 12
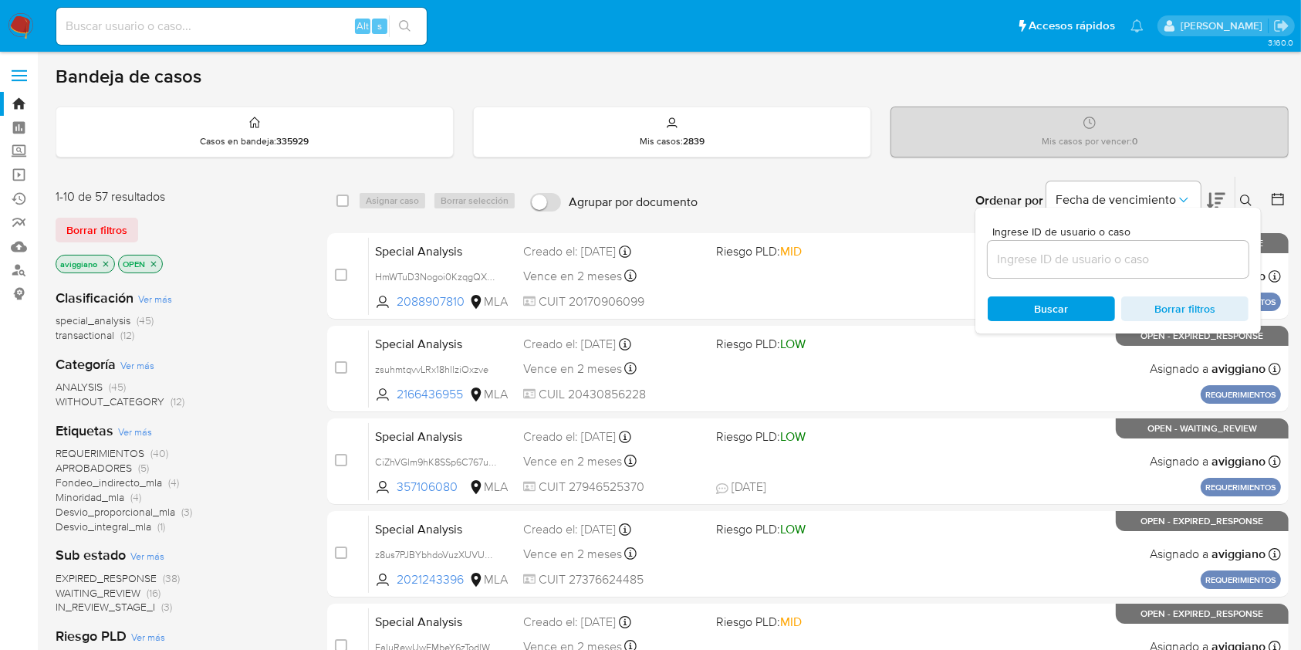
click at [1181, 258] on input at bounding box center [1118, 259] width 261 height 20
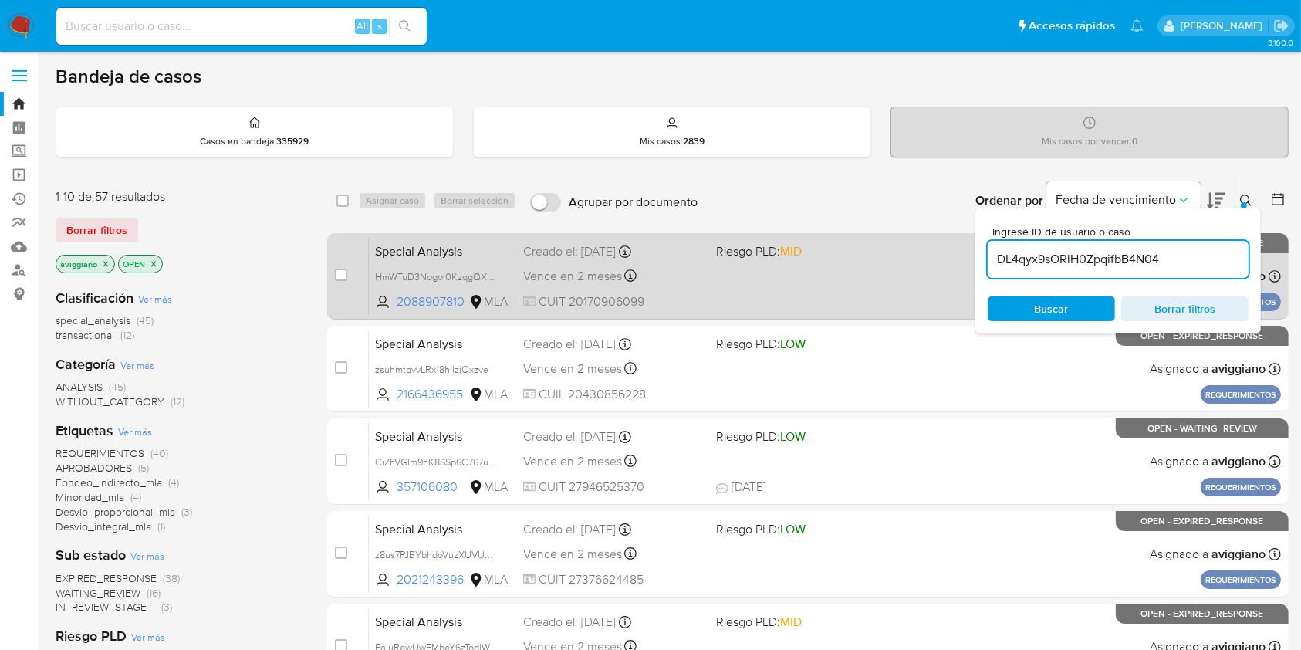
type input "DL4qyx9sORlH0ZpqifbB4N04"
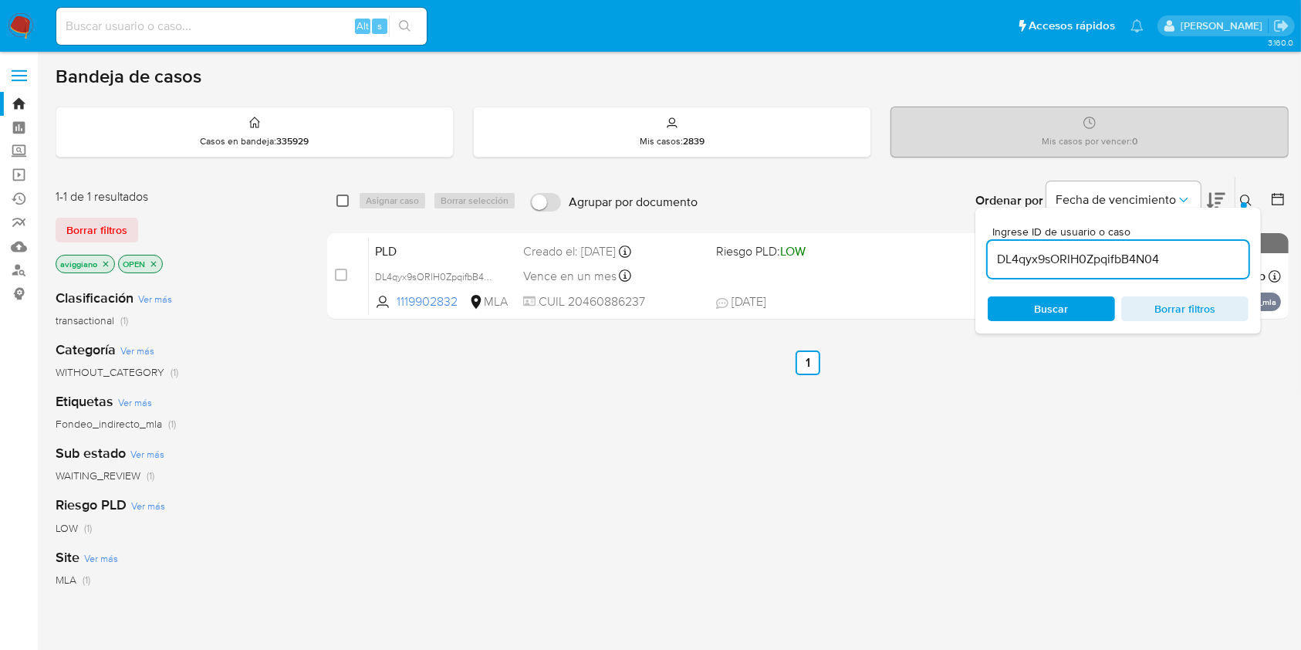
click at [346, 197] on input "checkbox" at bounding box center [342, 200] width 12 height 12
checkbox input "true"
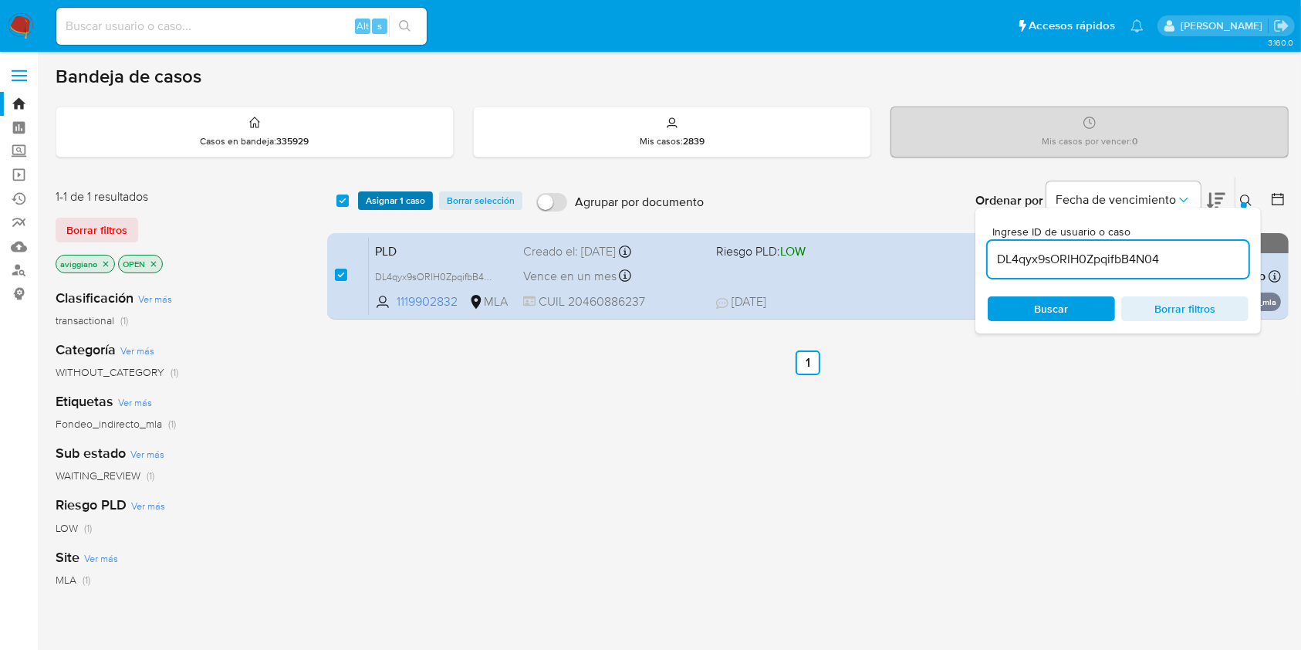
click at [371, 193] on span "Asignar 1 caso" at bounding box center [395, 200] width 59 height 15
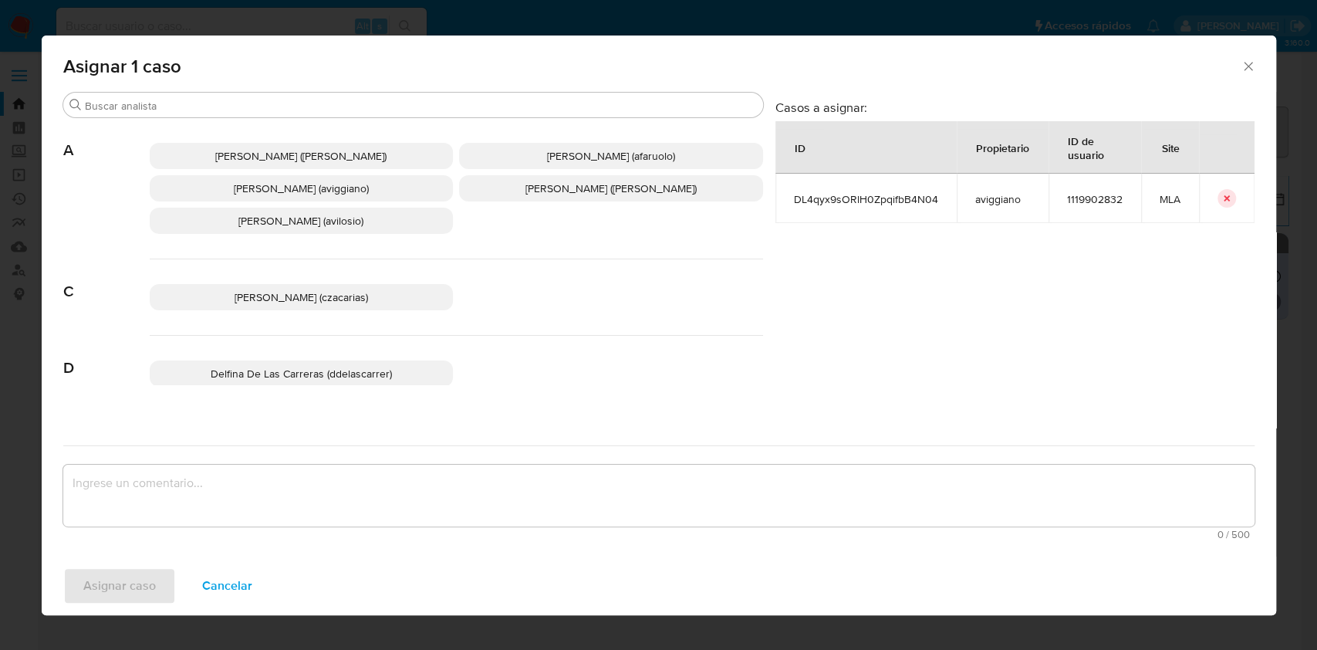
click at [358, 187] on span "[PERSON_NAME] (aviggiano)" at bounding box center [301, 188] width 135 height 15
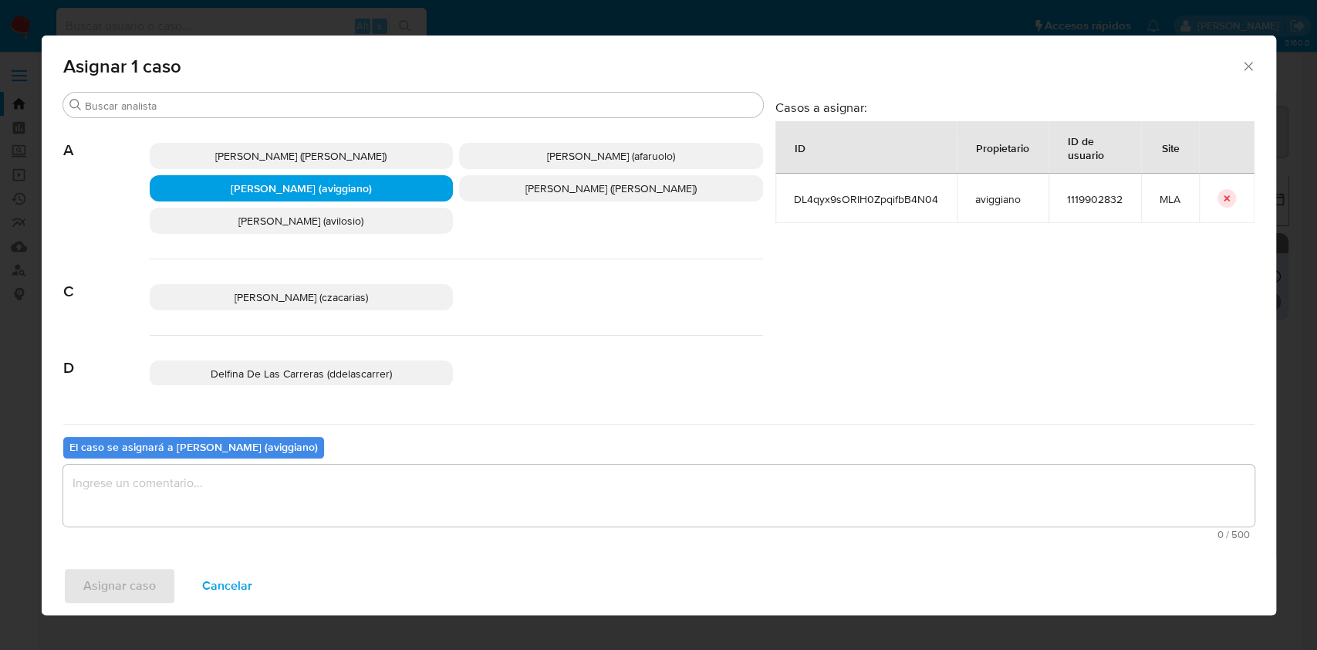
drag, startPoint x: 375, startPoint y: 481, endPoint x: 361, endPoint y: 491, distance: 16.7
click at [375, 483] on textarea "assign-modal" at bounding box center [658, 496] width 1191 height 62
click at [126, 585] on span "Asignar caso" at bounding box center [119, 586] width 73 height 34
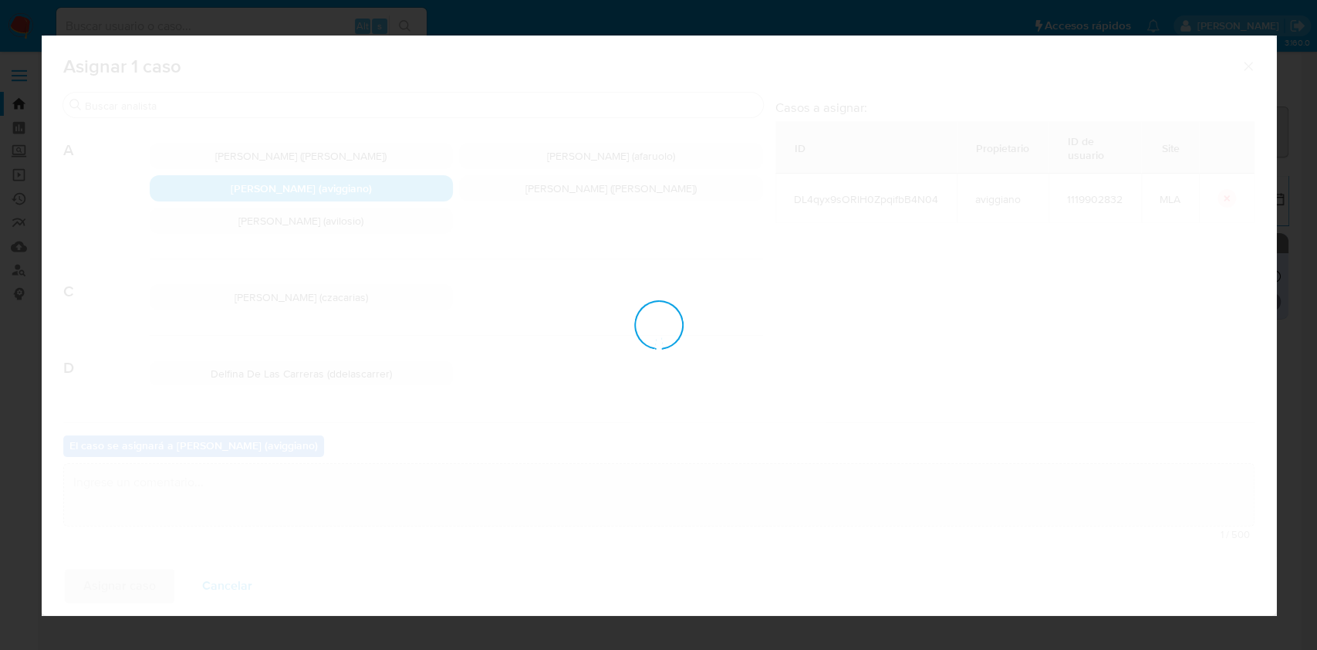
checkbox input "false"
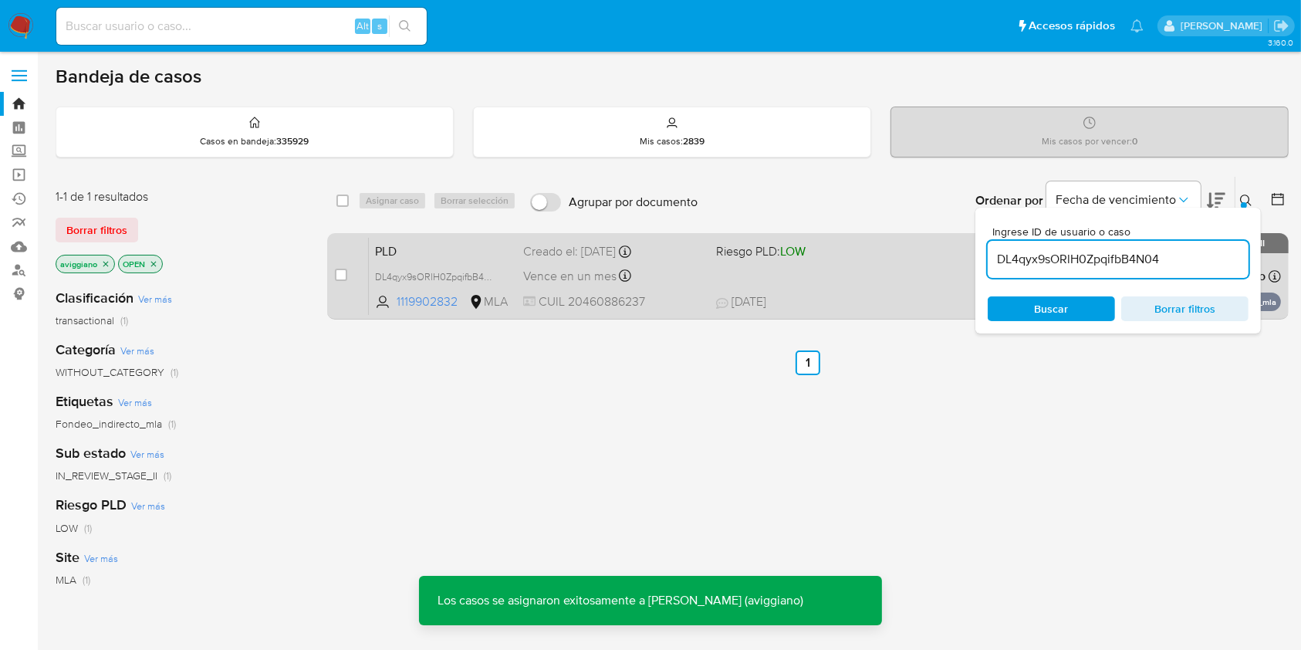
click at [865, 253] on span "Riesgo PLD: LOW" at bounding box center [806, 250] width 180 height 20
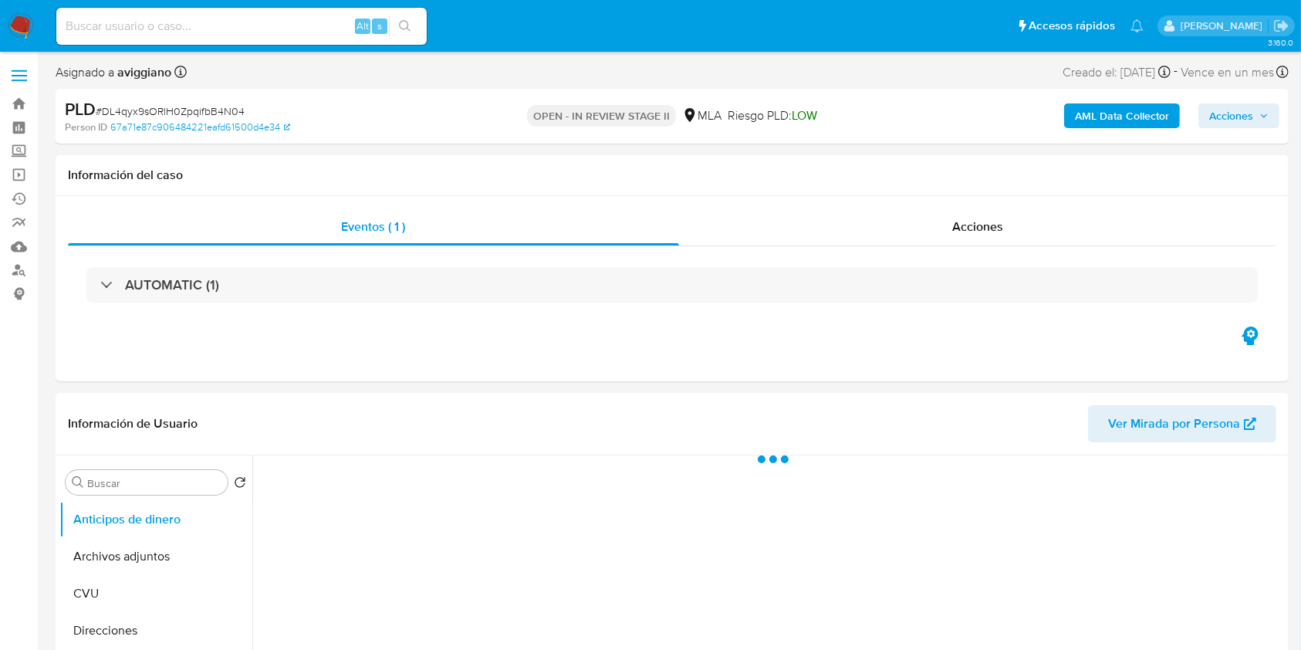
select select "10"
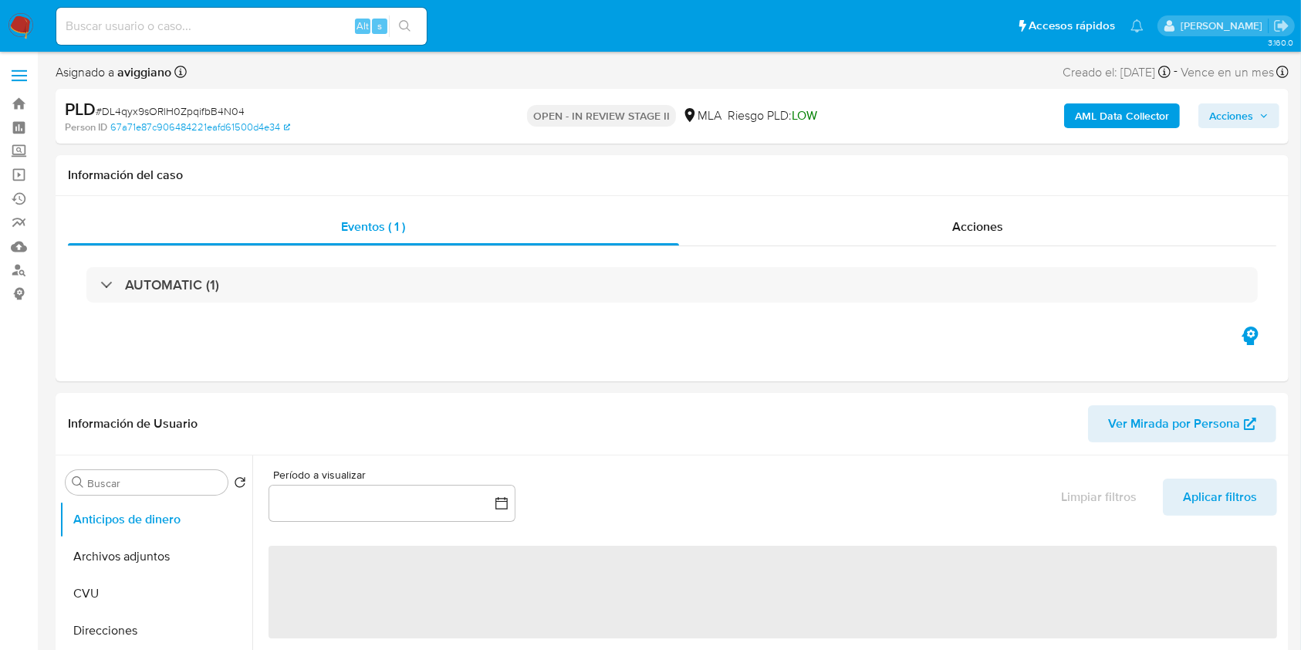
drag, startPoint x: 1245, startPoint y: 114, endPoint x: 1215, endPoint y: 127, distance: 32.5
click at [1245, 113] on span "Acciones" at bounding box center [1231, 115] width 44 height 25
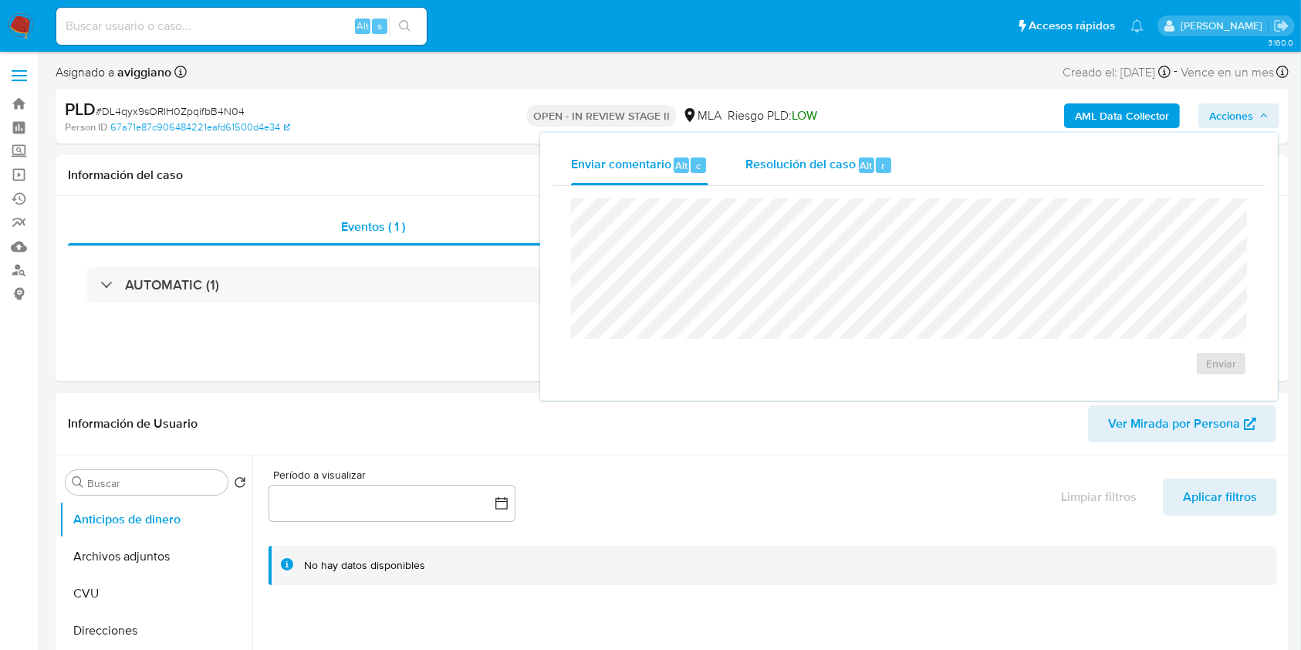
click at [802, 164] on span "Resolución del caso" at bounding box center [800, 165] width 110 height 18
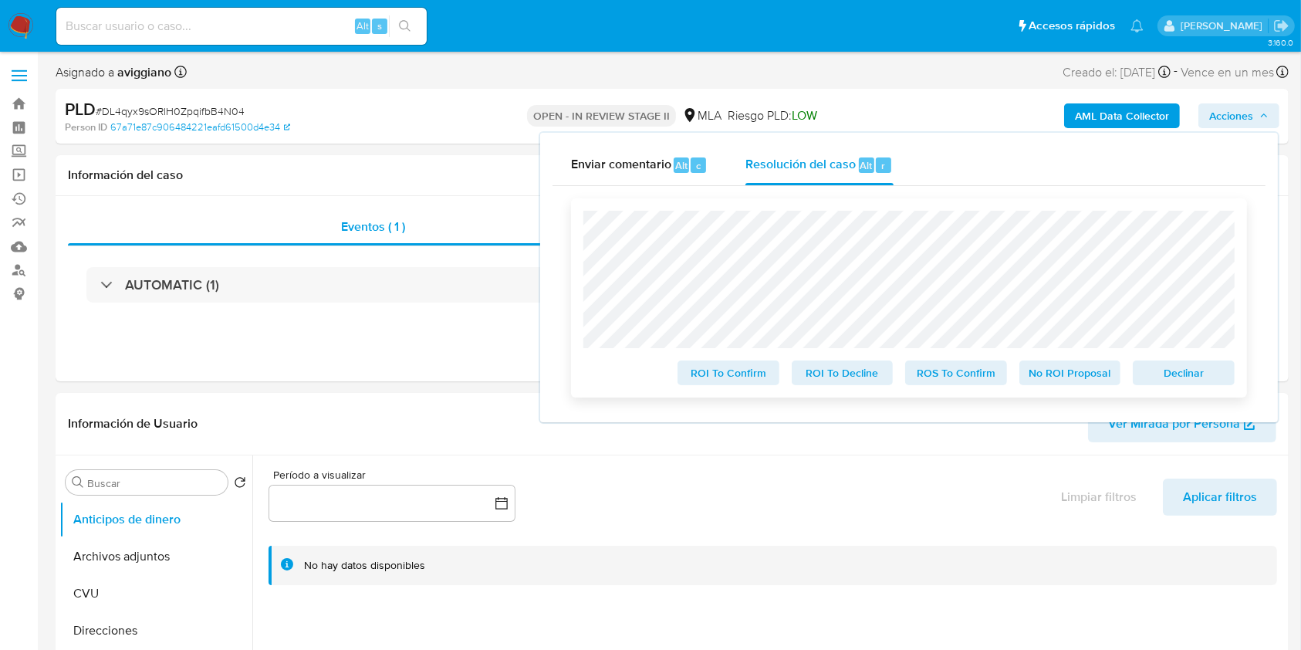
click at [1144, 367] on span "Declinar" at bounding box center [1184, 373] width 80 height 22
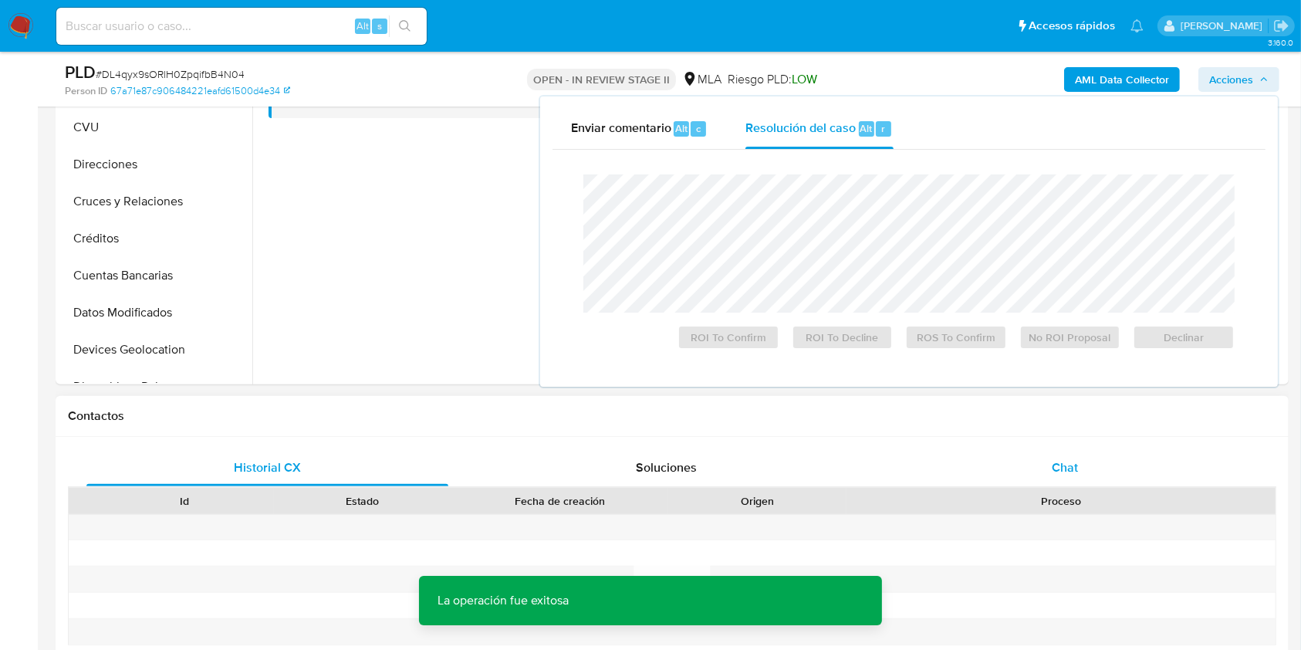
click at [1042, 474] on div "Chat" at bounding box center [1065, 467] width 362 height 37
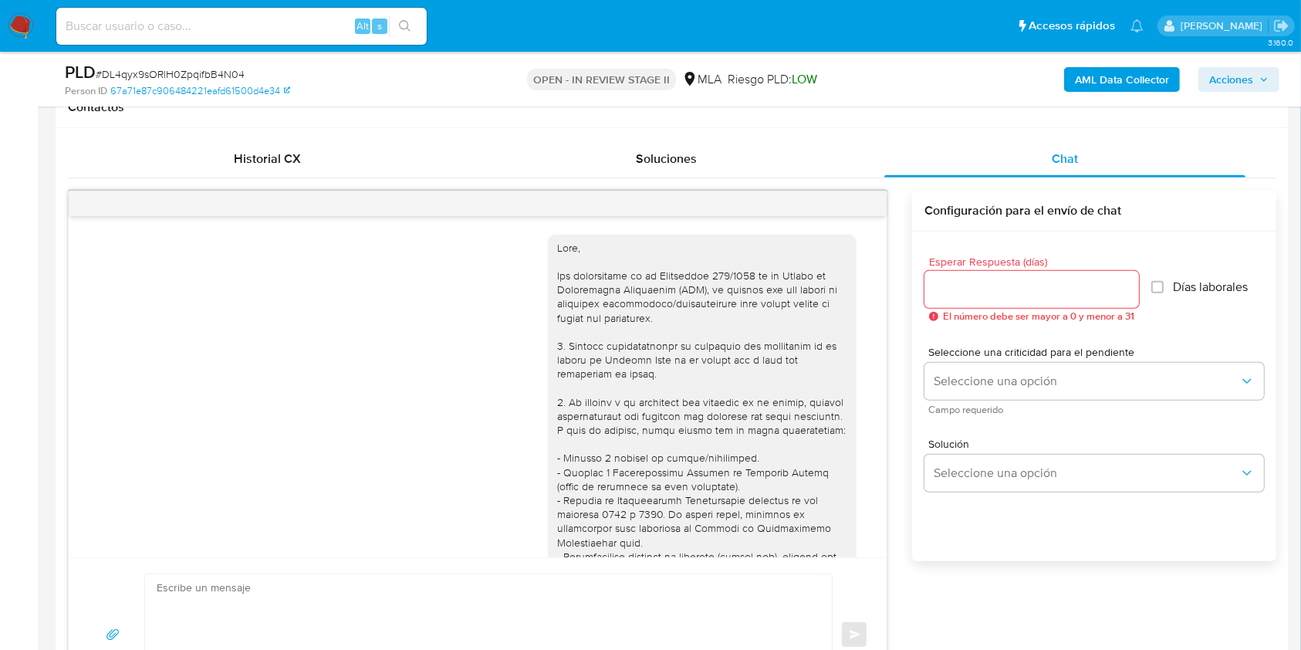
scroll to position [593, 0]
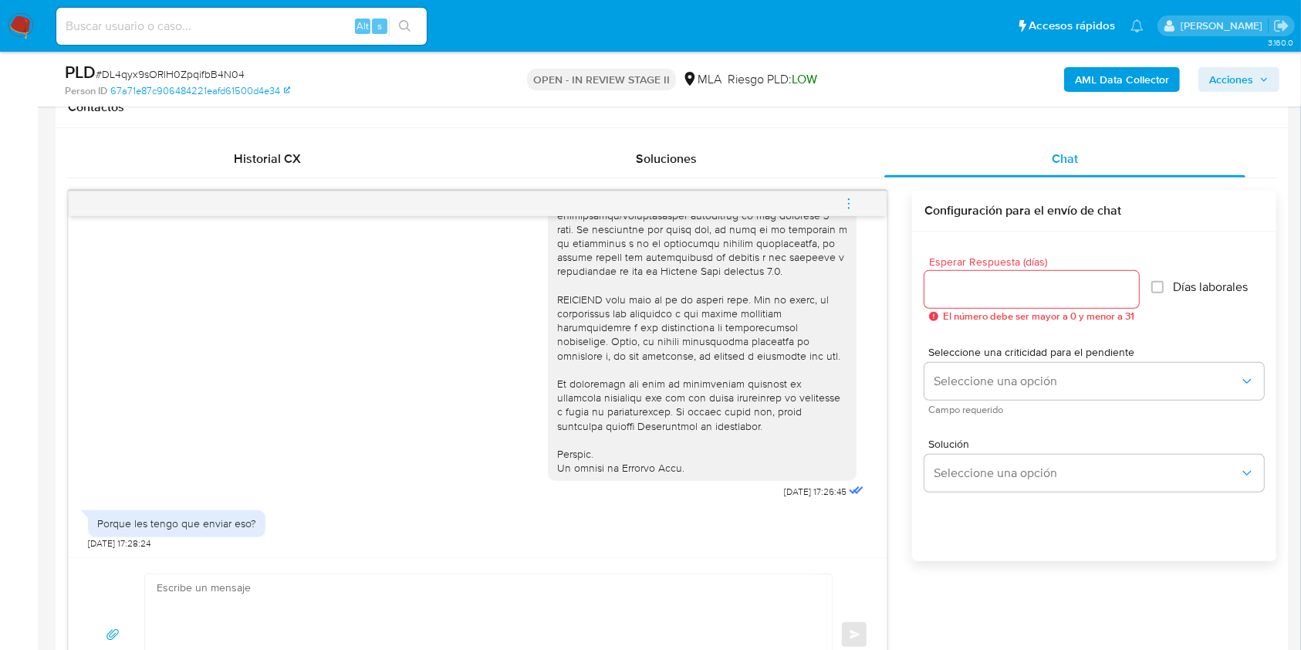
click at [852, 215] on span "menu-action" at bounding box center [849, 203] width 14 height 37
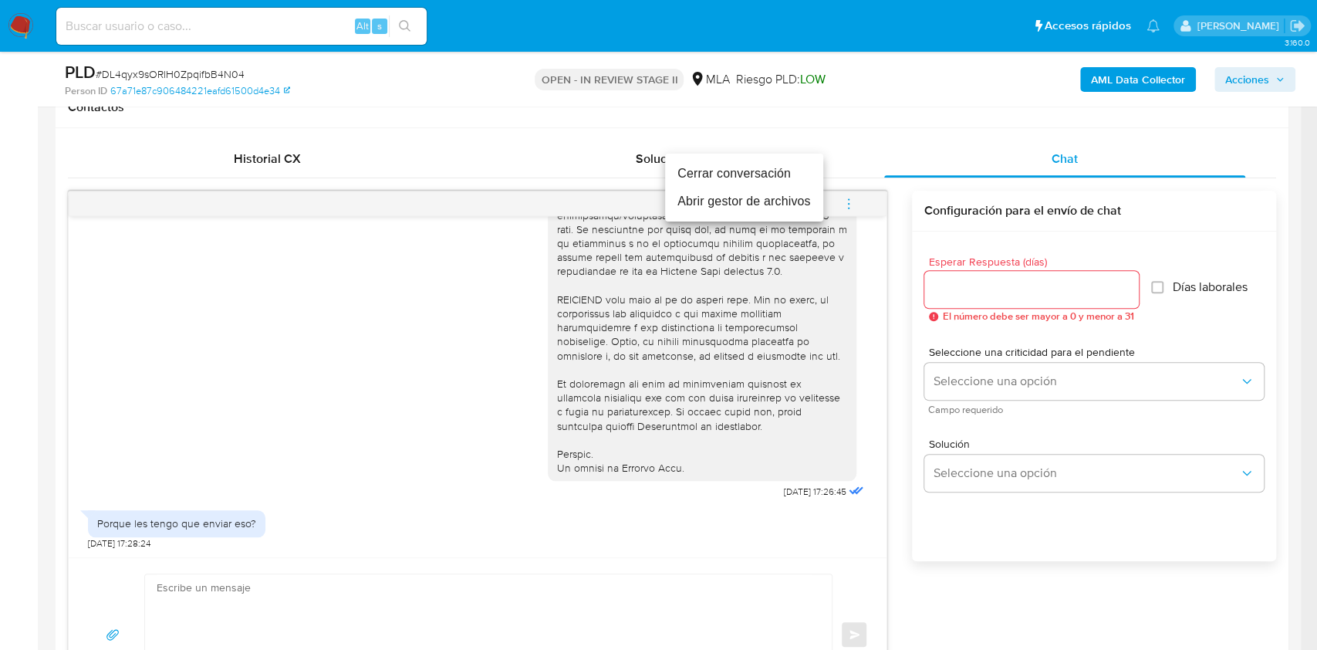
click at [755, 176] on li "Cerrar conversación" at bounding box center [744, 174] width 158 height 28
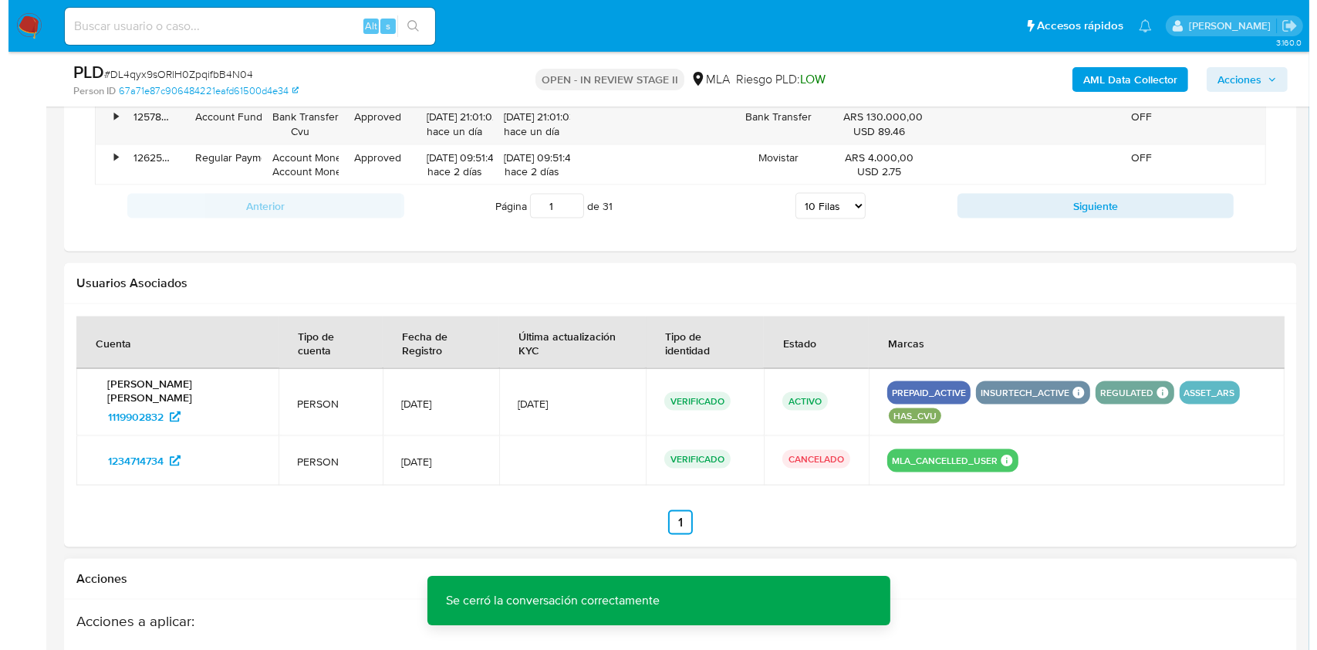
scroll to position [2366, 0]
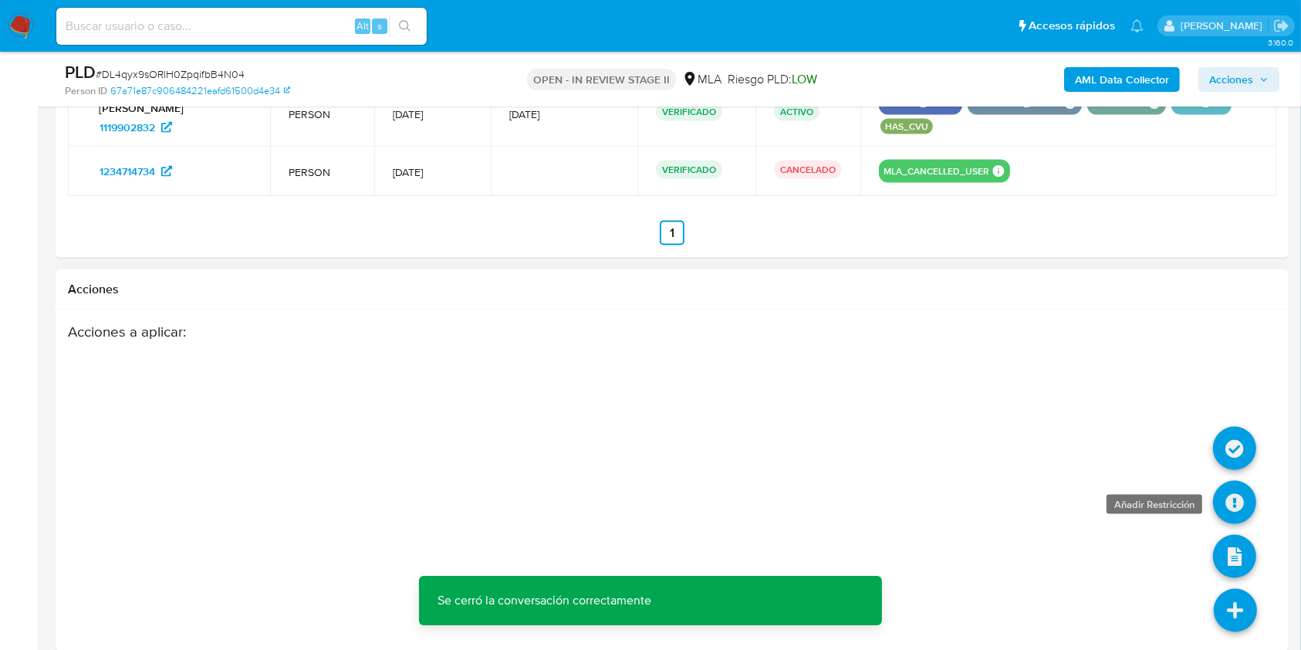
click at [1243, 503] on icon at bounding box center [1234, 502] width 43 height 43
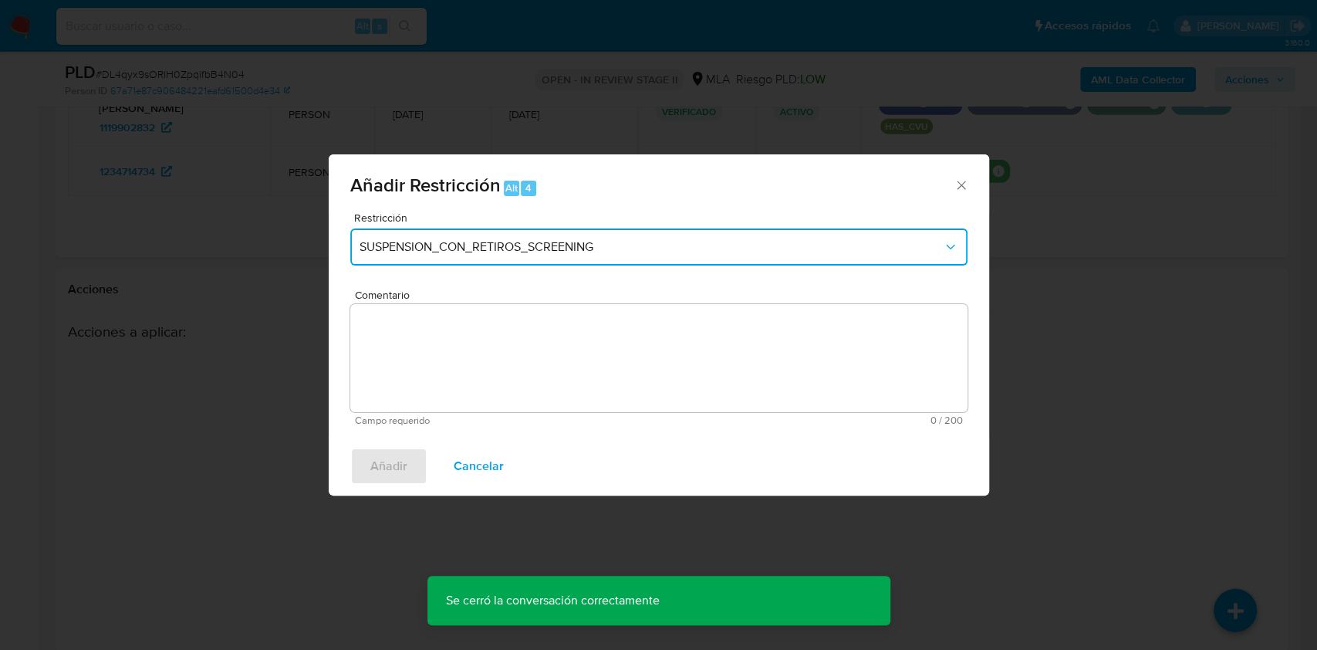
drag, startPoint x: 625, startPoint y: 235, endPoint x: 597, endPoint y: 248, distance: 30.7
click at [624, 235] on button "SUSPENSION_CON_RETIROS_SCREENING" at bounding box center [658, 246] width 617 height 37
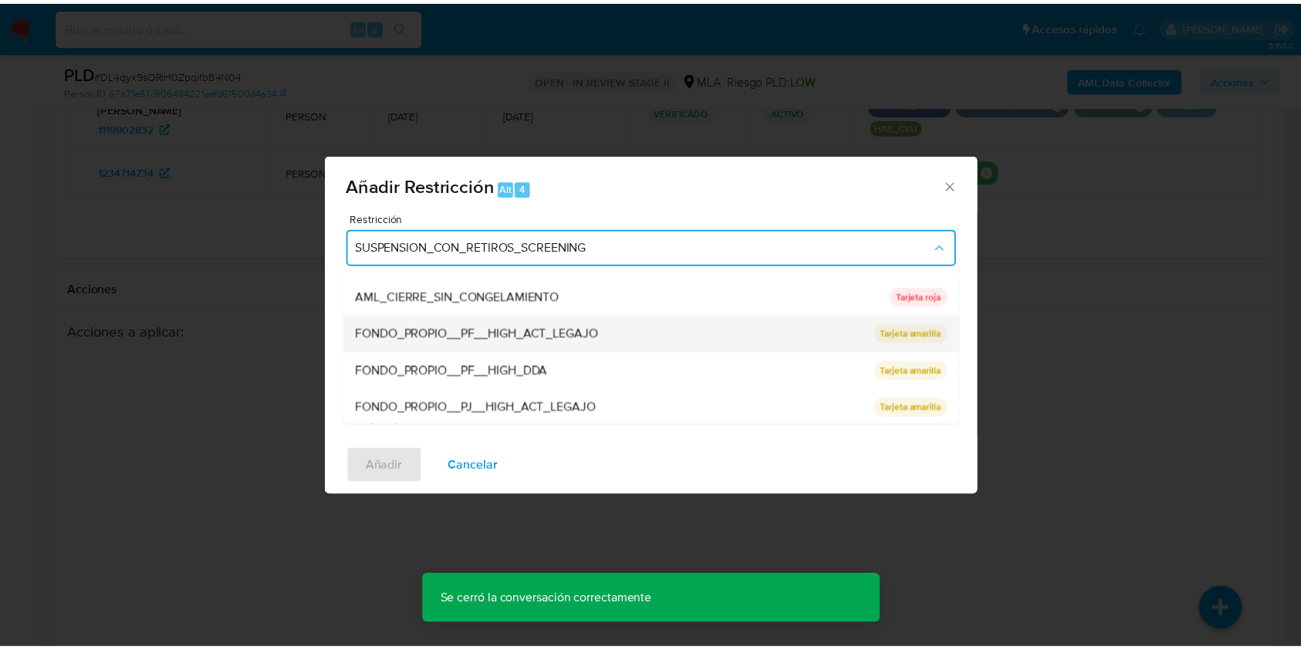
scroll to position [309, 0]
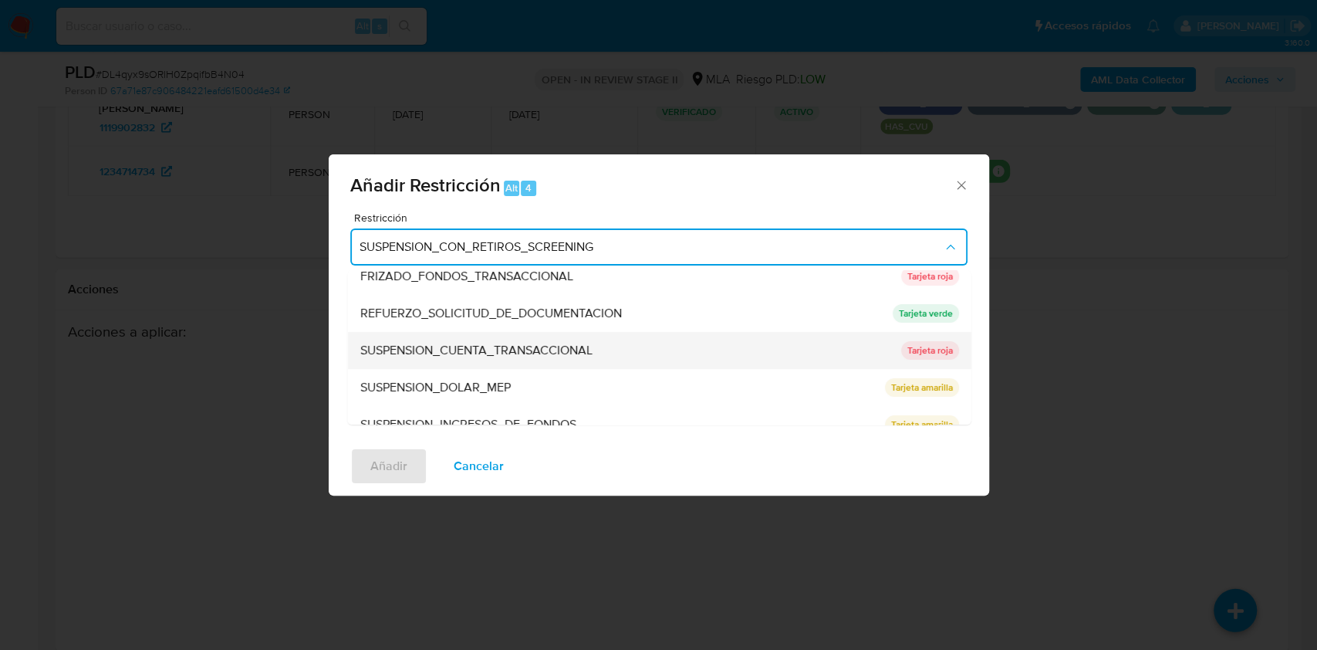
click at [559, 349] on span "SUSPENSION_CUENTA_TRANSACCIONAL" at bounding box center [476, 350] width 232 height 15
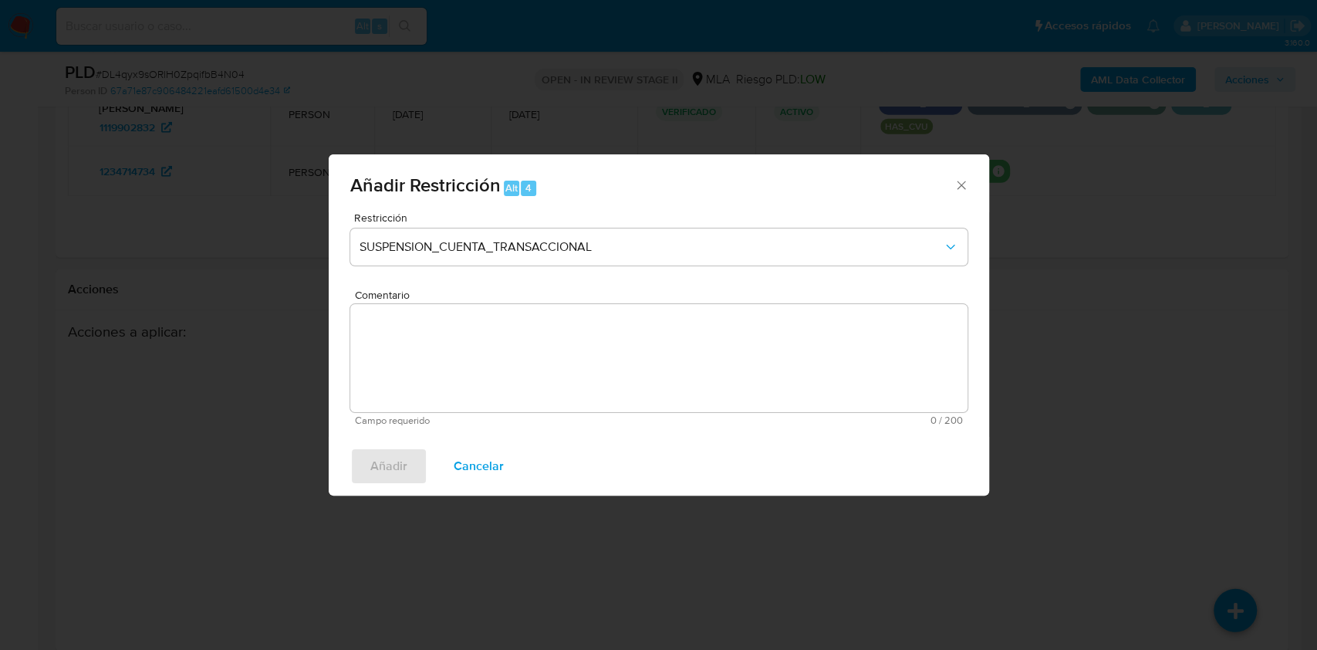
click at [571, 337] on textarea "Comentario" at bounding box center [658, 358] width 617 height 108
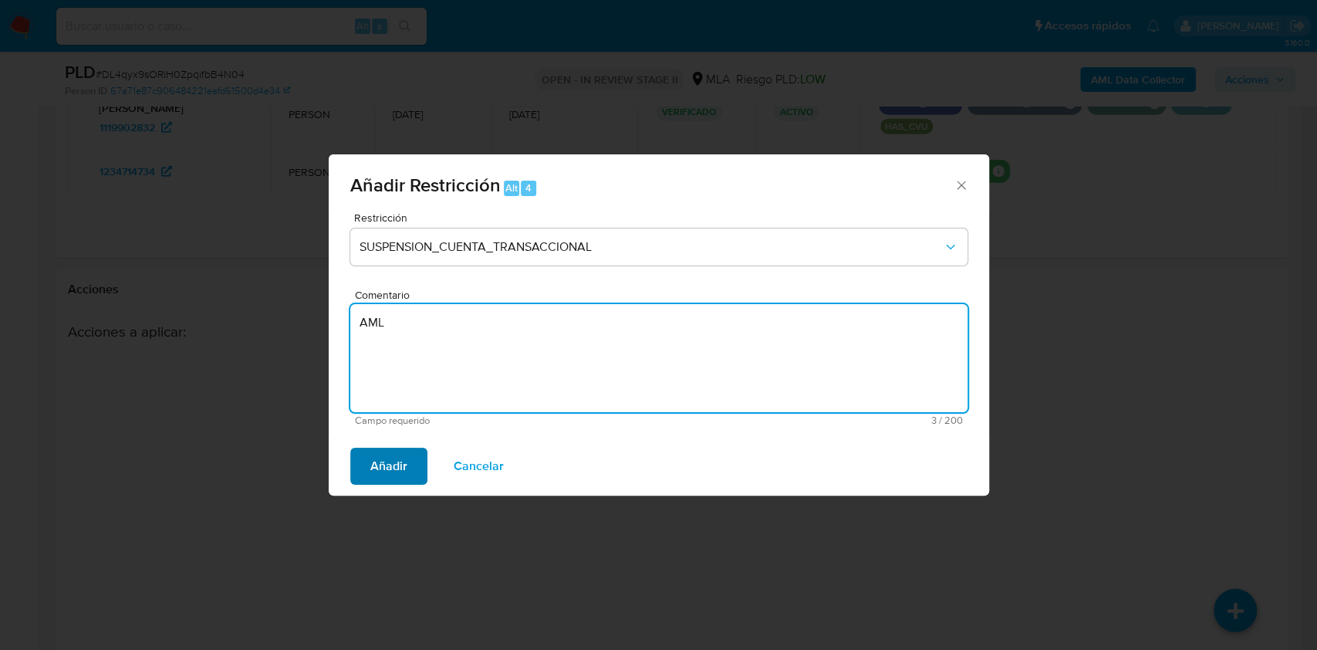
type textarea "AML"
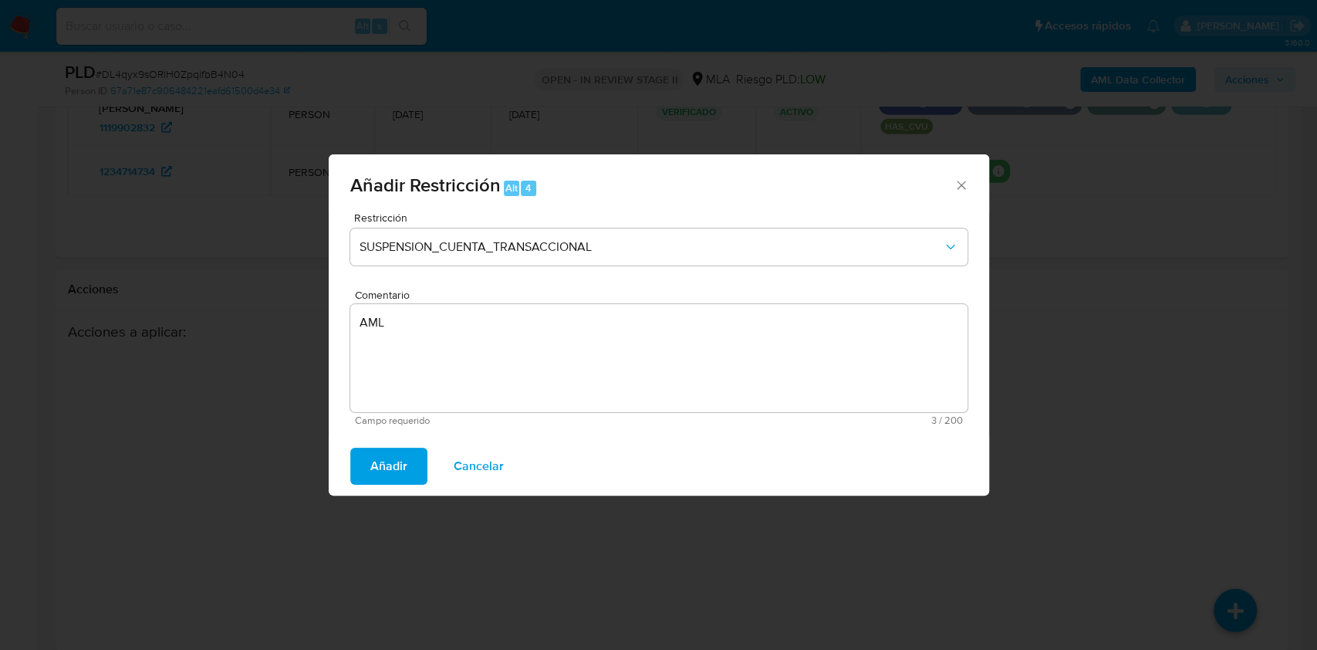
click at [399, 483] on span "Añadir" at bounding box center [388, 466] width 37 height 34
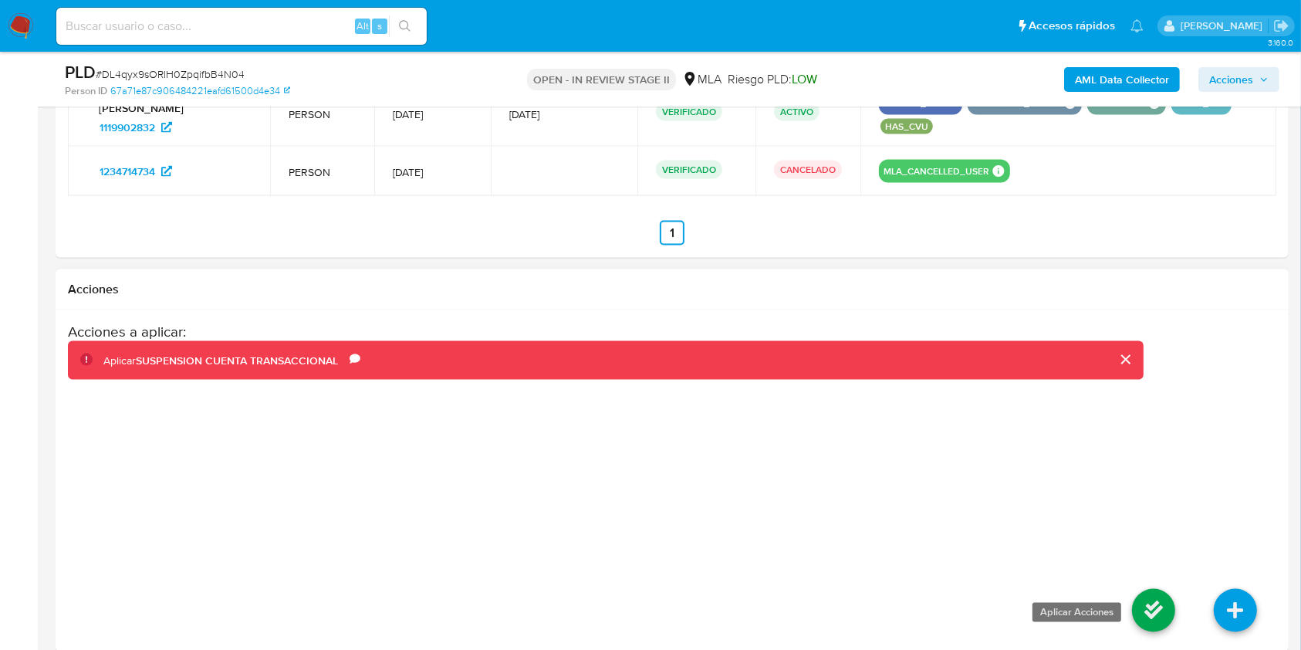
click at [1149, 589] on icon at bounding box center [1153, 610] width 43 height 43
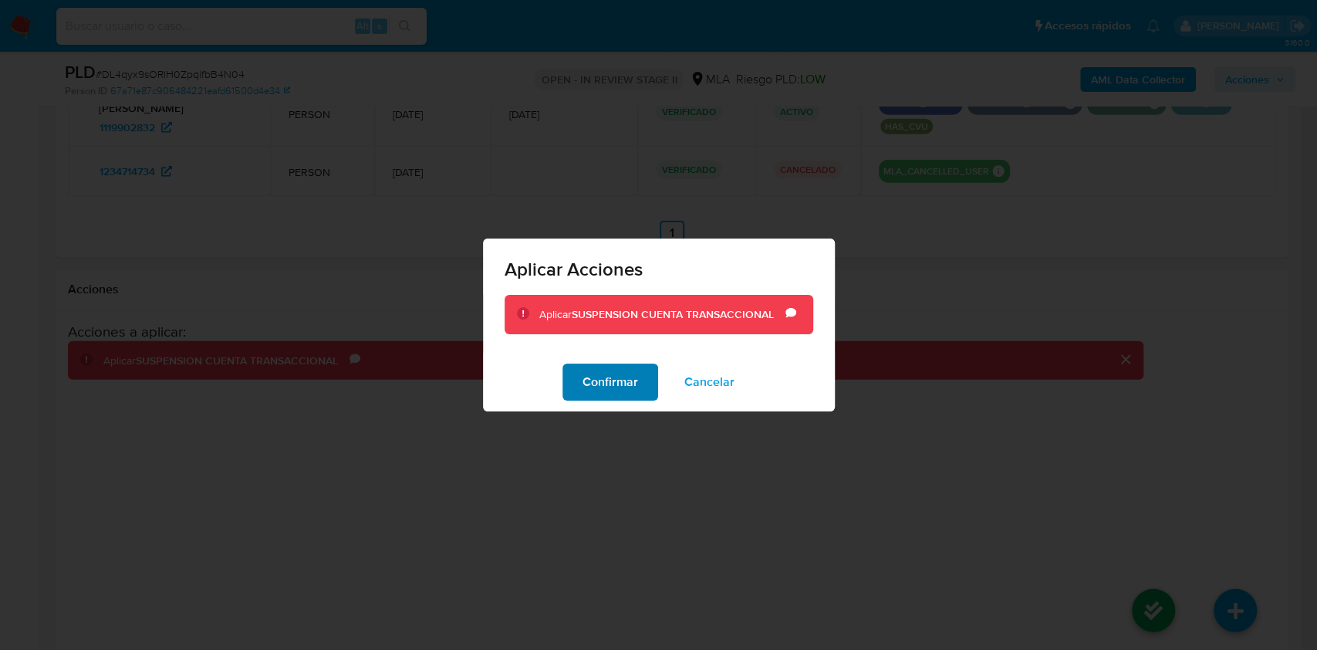
click at [604, 395] on span "Confirmar" at bounding box center [611, 382] width 56 height 34
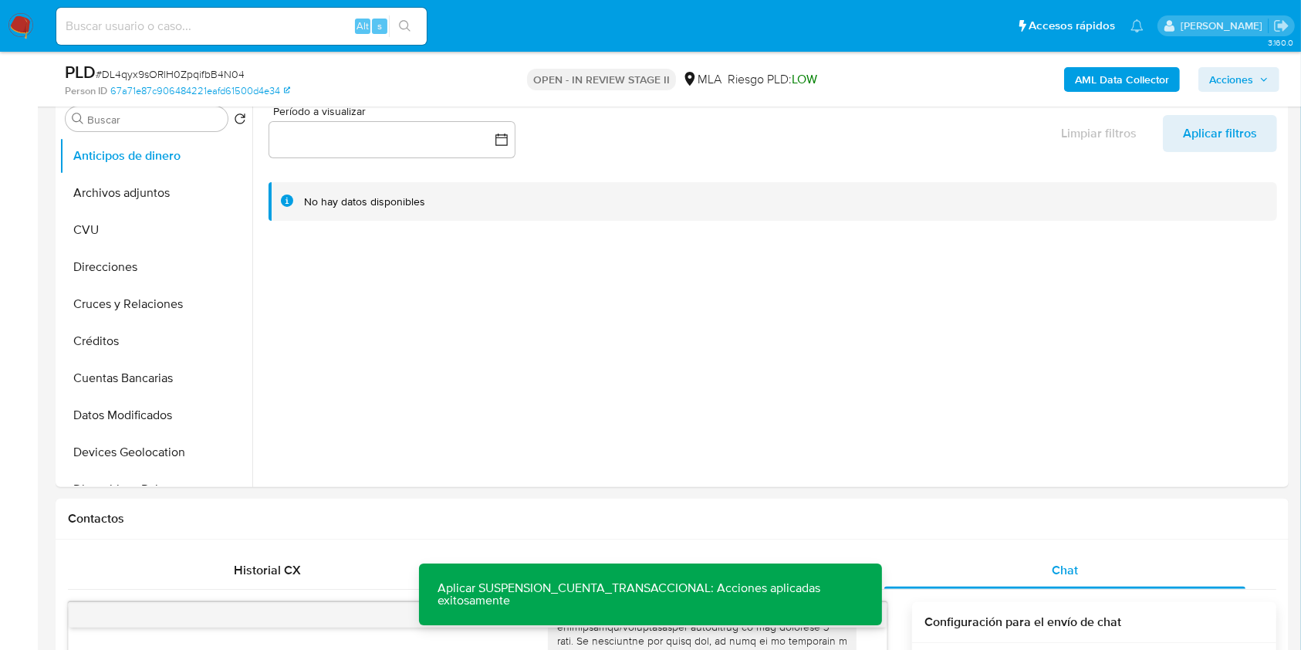
click at [1224, 90] on span "Acciones" at bounding box center [1231, 79] width 44 height 25
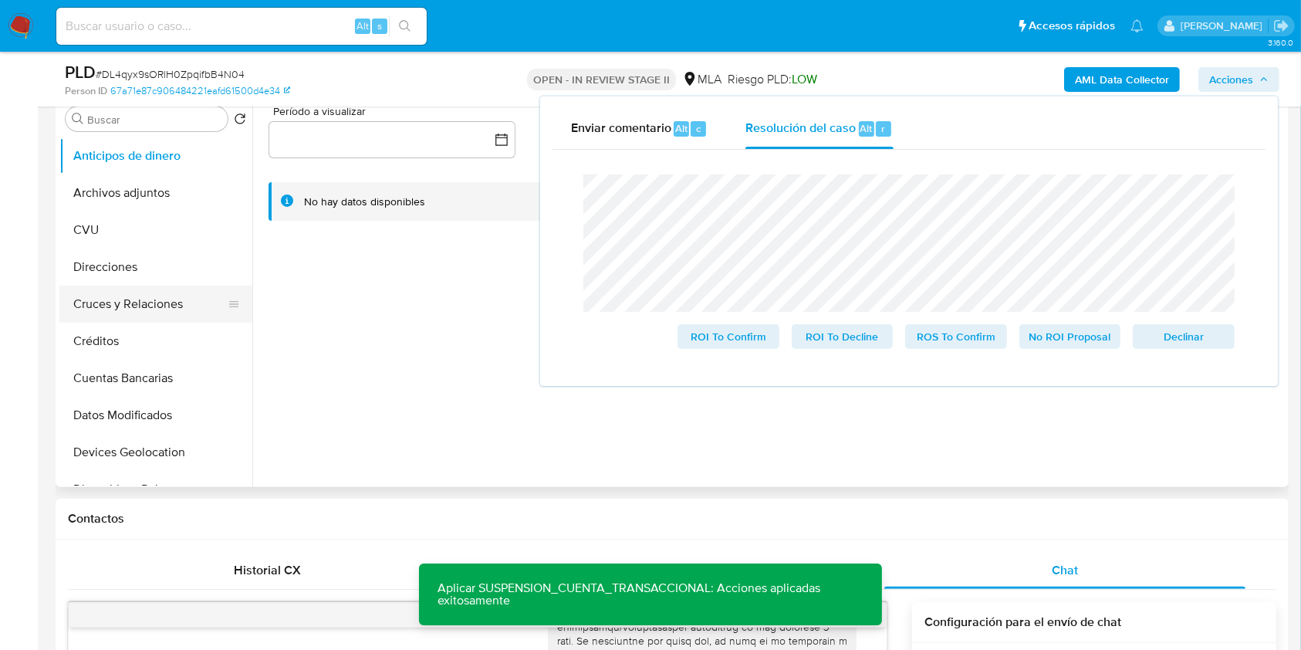
scroll to position [411, 0]
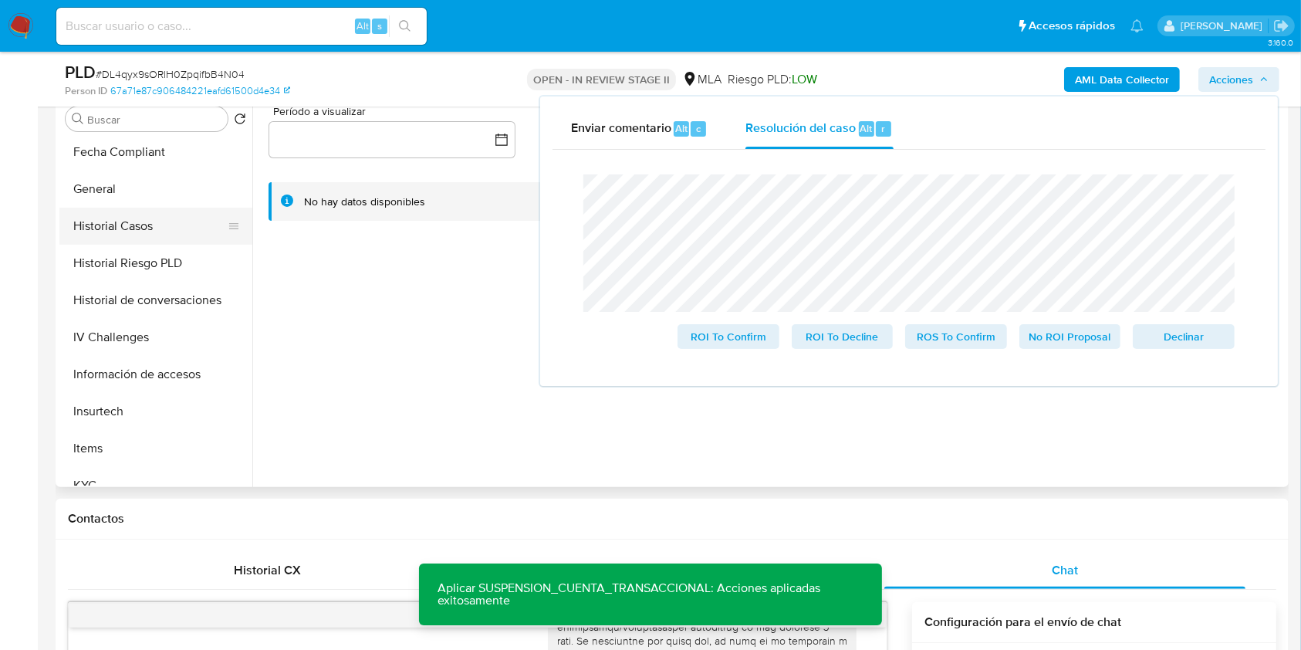
click at [154, 240] on button "Historial Casos" at bounding box center [149, 226] width 181 height 37
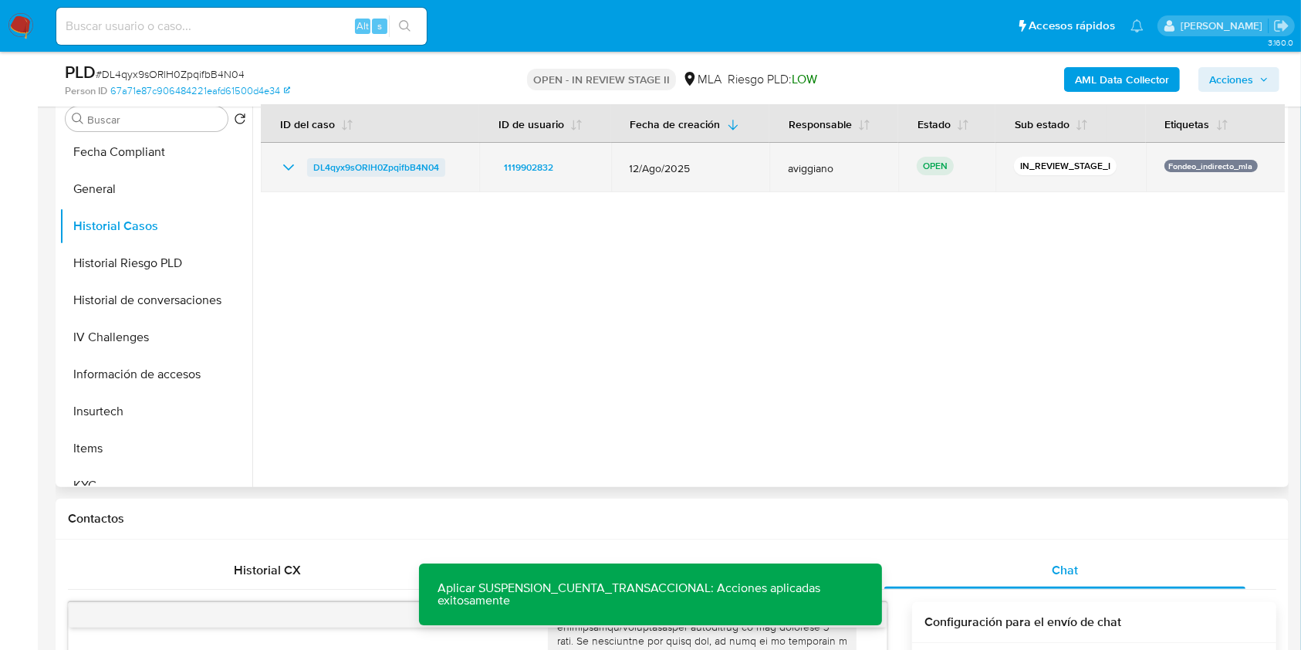
click at [363, 164] on span "DL4qyx9sORlH0ZpqifbB4N04" at bounding box center [376, 167] width 126 height 19
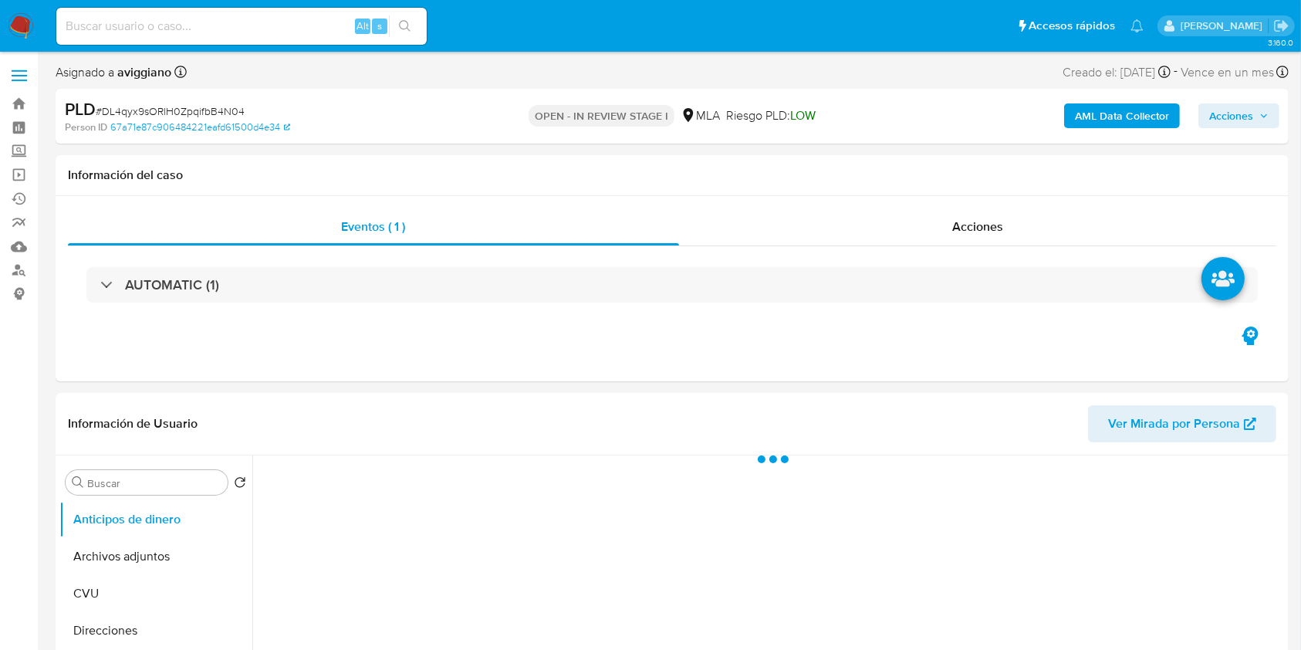
click at [1228, 120] on span "Acciones" at bounding box center [1231, 115] width 44 height 25
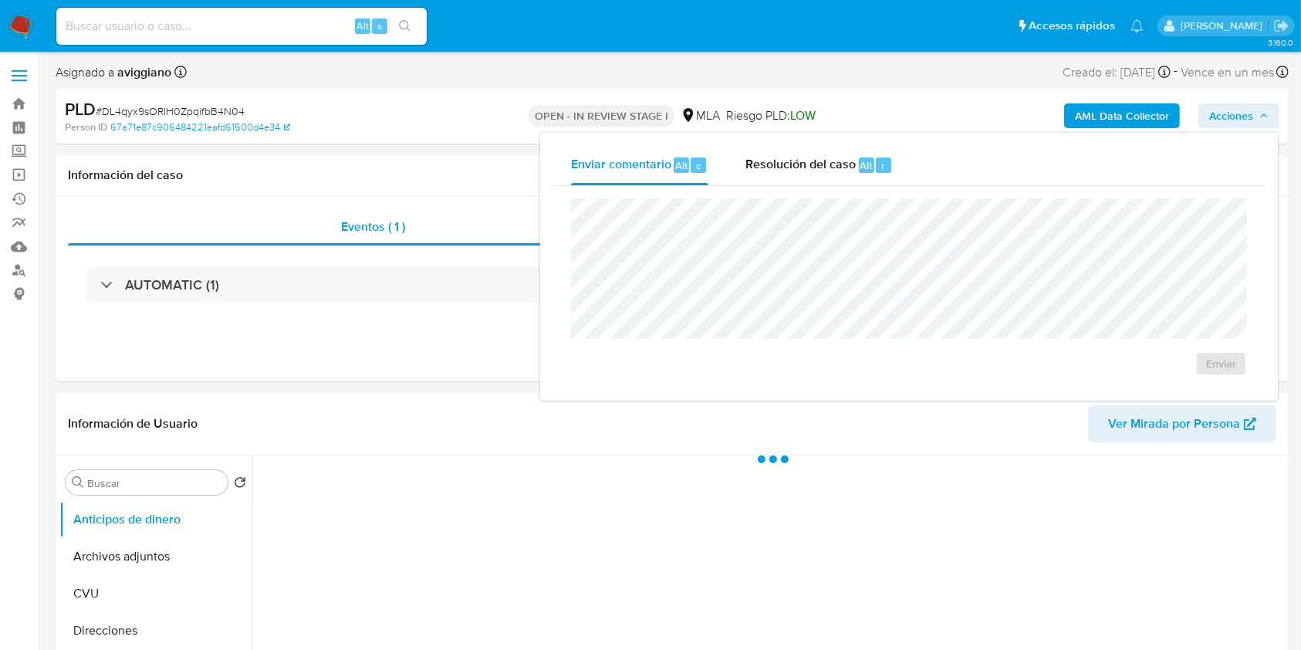
select select "10"
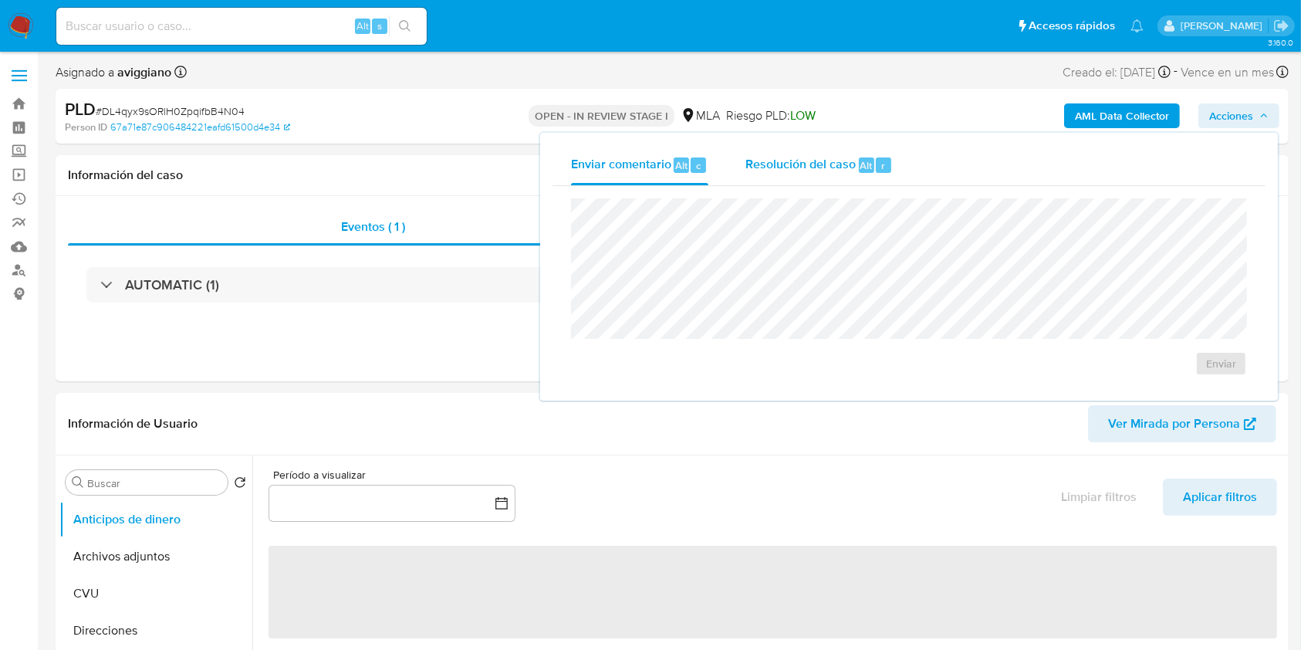
click at [828, 157] on span "Resolución del caso" at bounding box center [800, 165] width 110 height 18
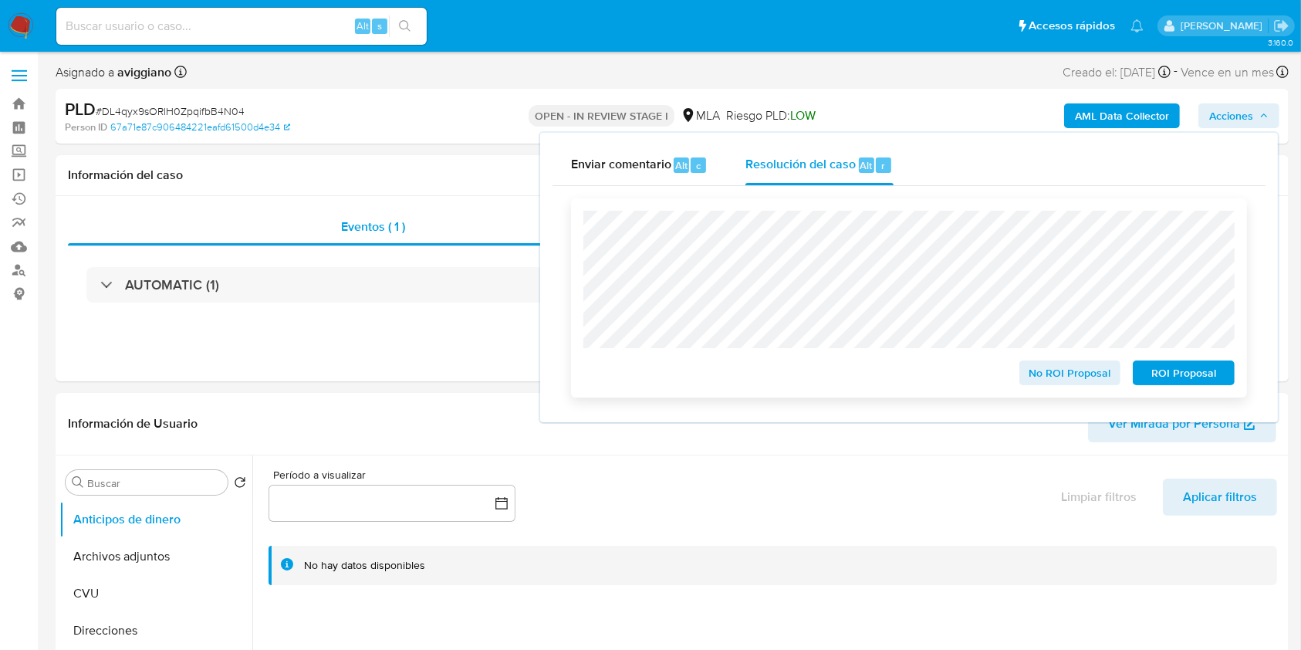
click at [1210, 365] on span "ROI Proposal" at bounding box center [1184, 373] width 80 height 22
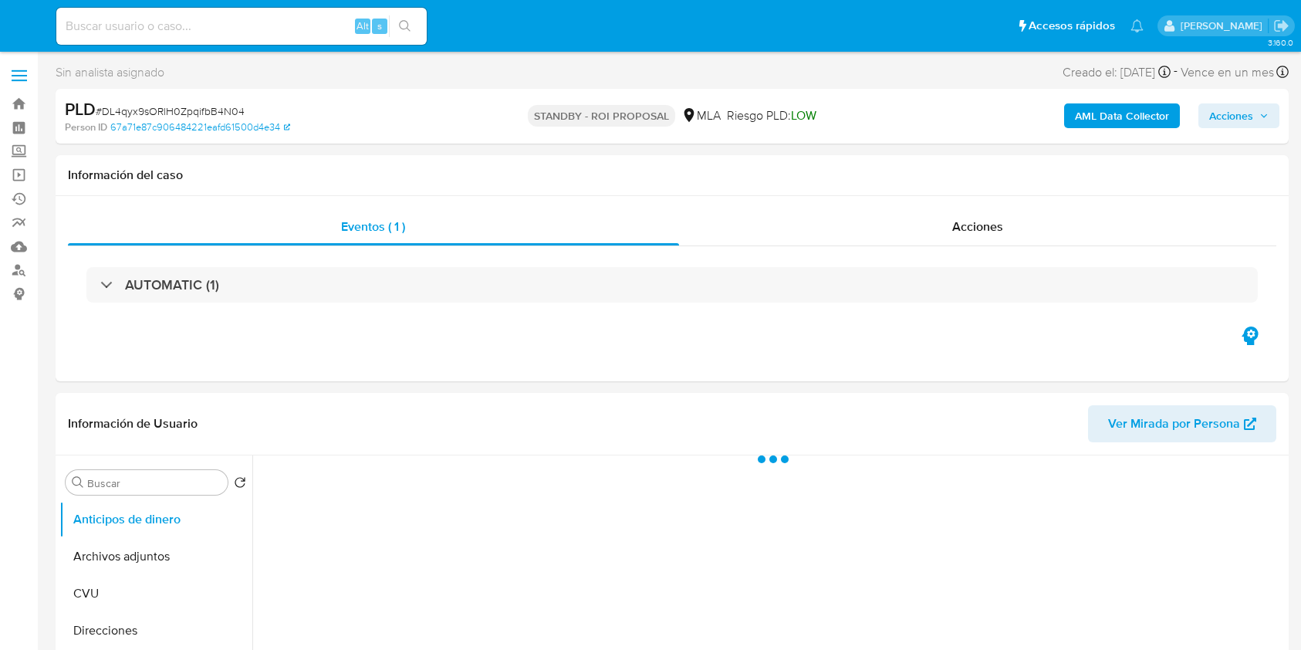
select select "10"
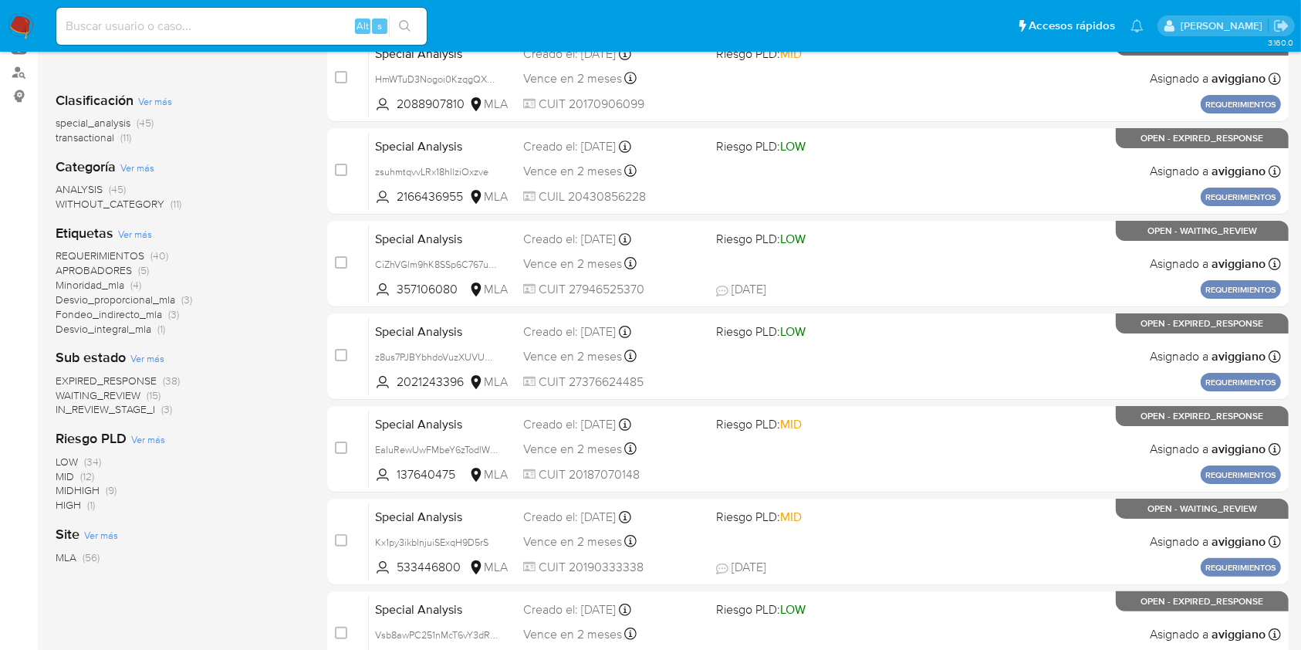
scroll to position [103, 0]
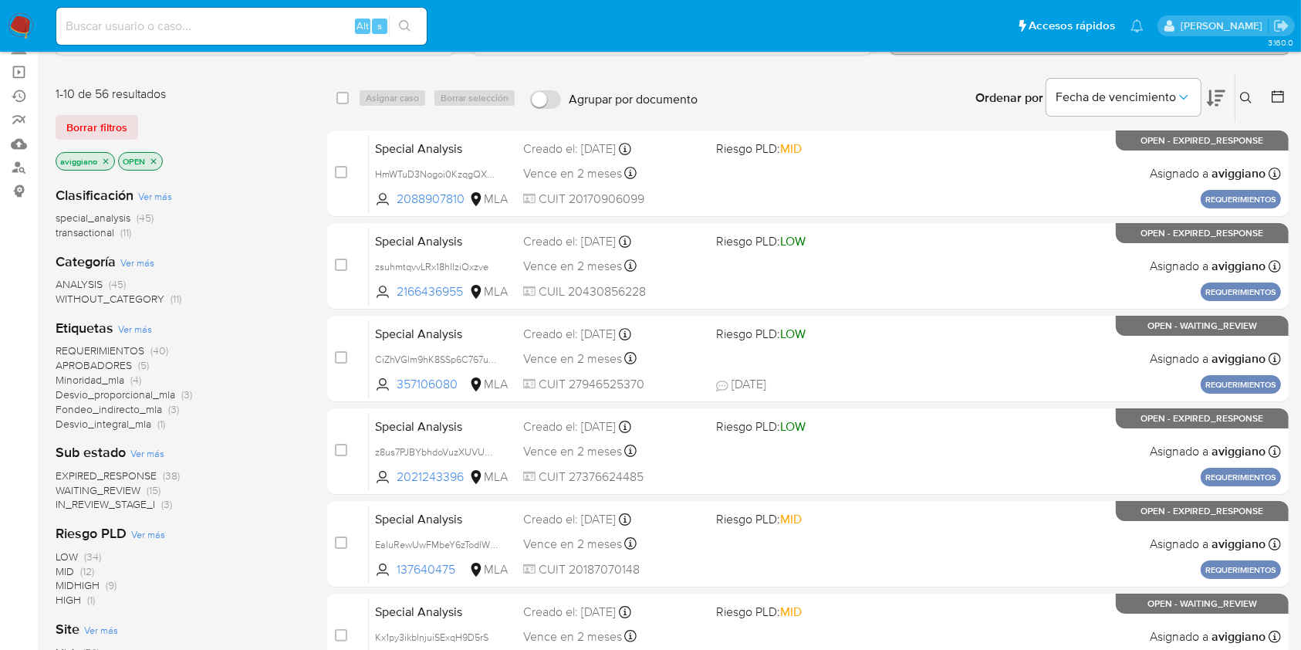
click at [110, 154] on p "aviggiano" at bounding box center [85, 161] width 58 height 17
click at [109, 157] on icon "close-filter" at bounding box center [105, 161] width 9 height 9
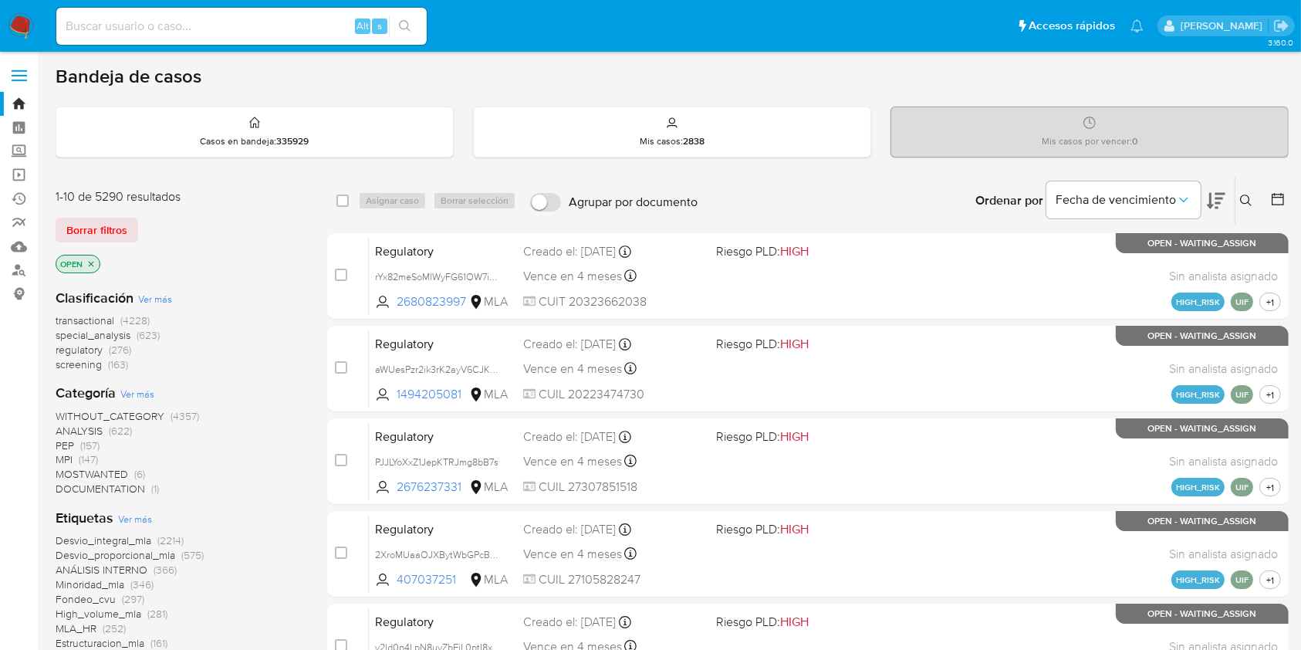
click at [62, 460] on span "MPI" at bounding box center [64, 458] width 17 height 15
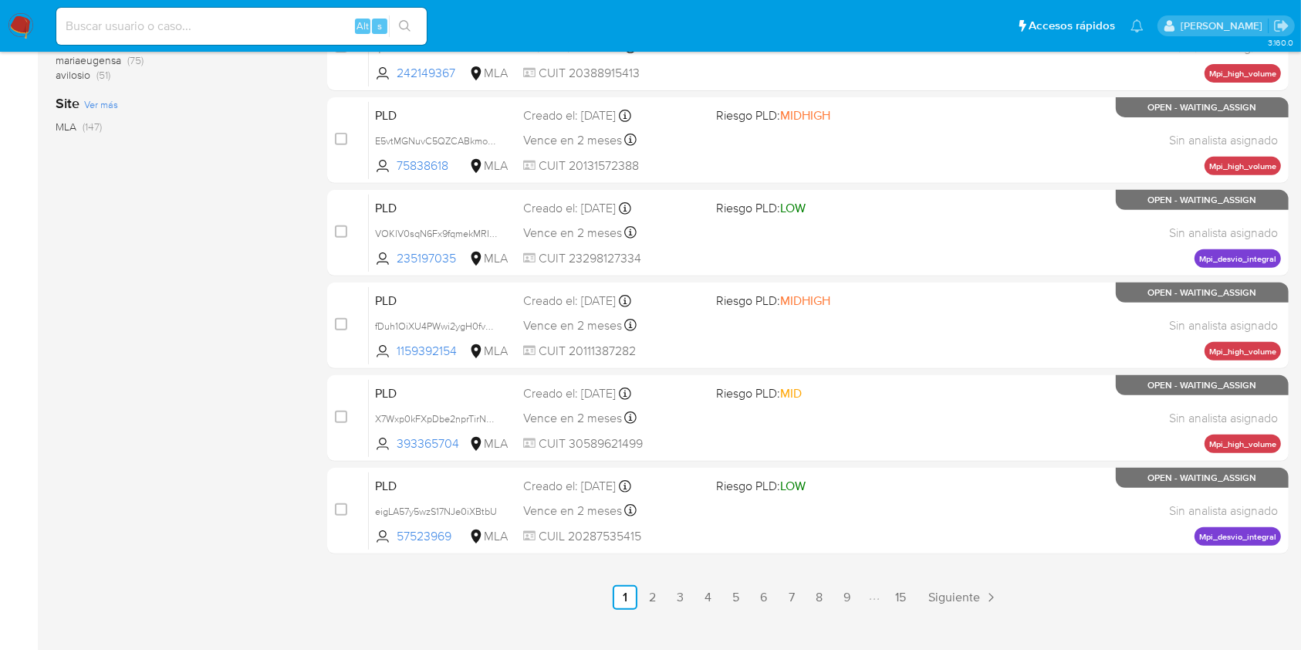
scroll to position [617, 0]
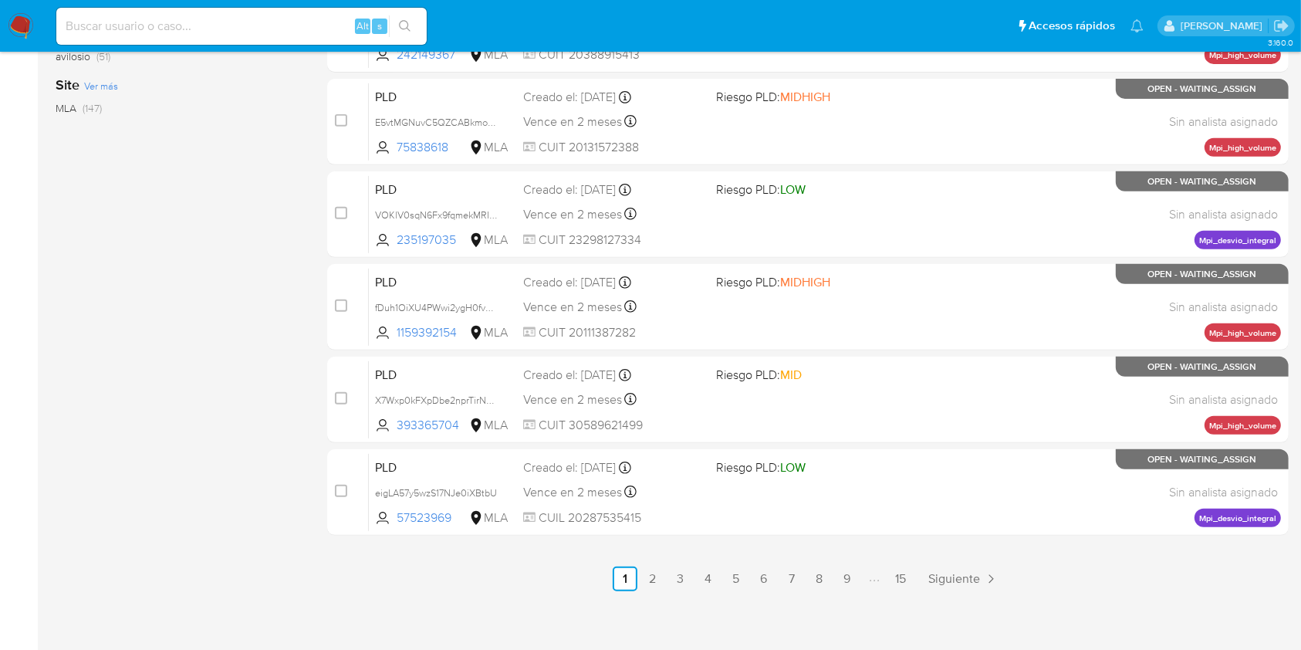
click at [741, 571] on link "5" at bounding box center [736, 578] width 25 height 25
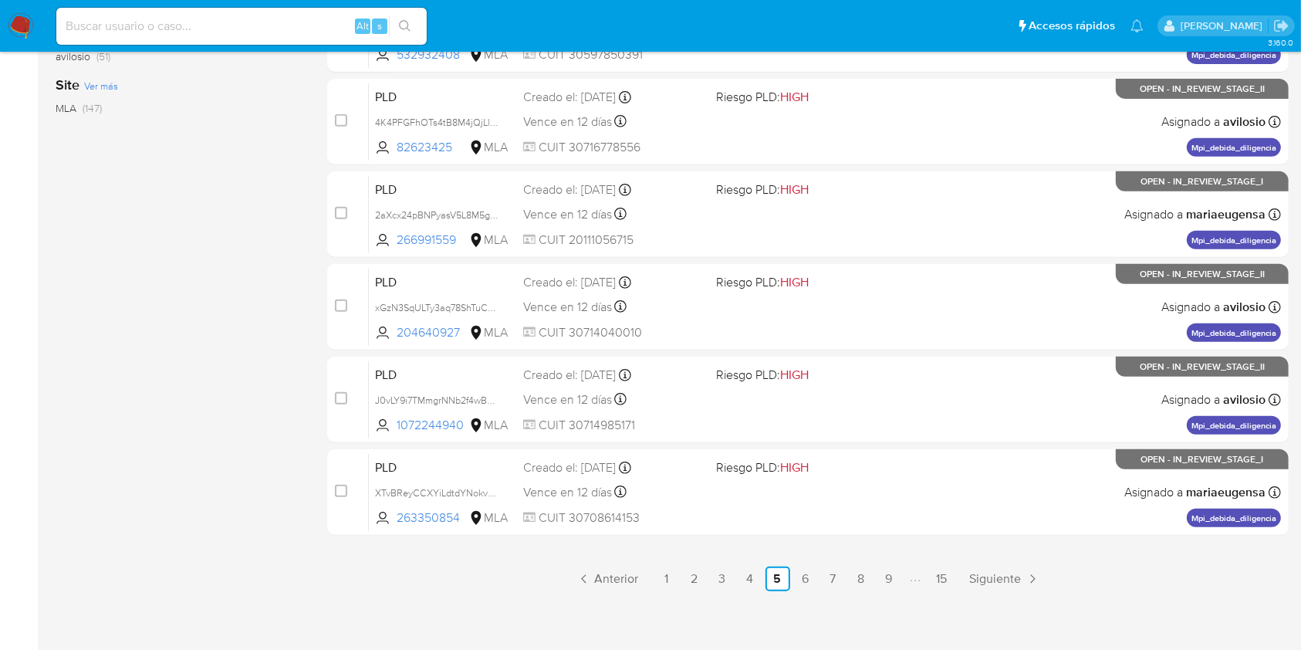
scroll to position [623, 0]
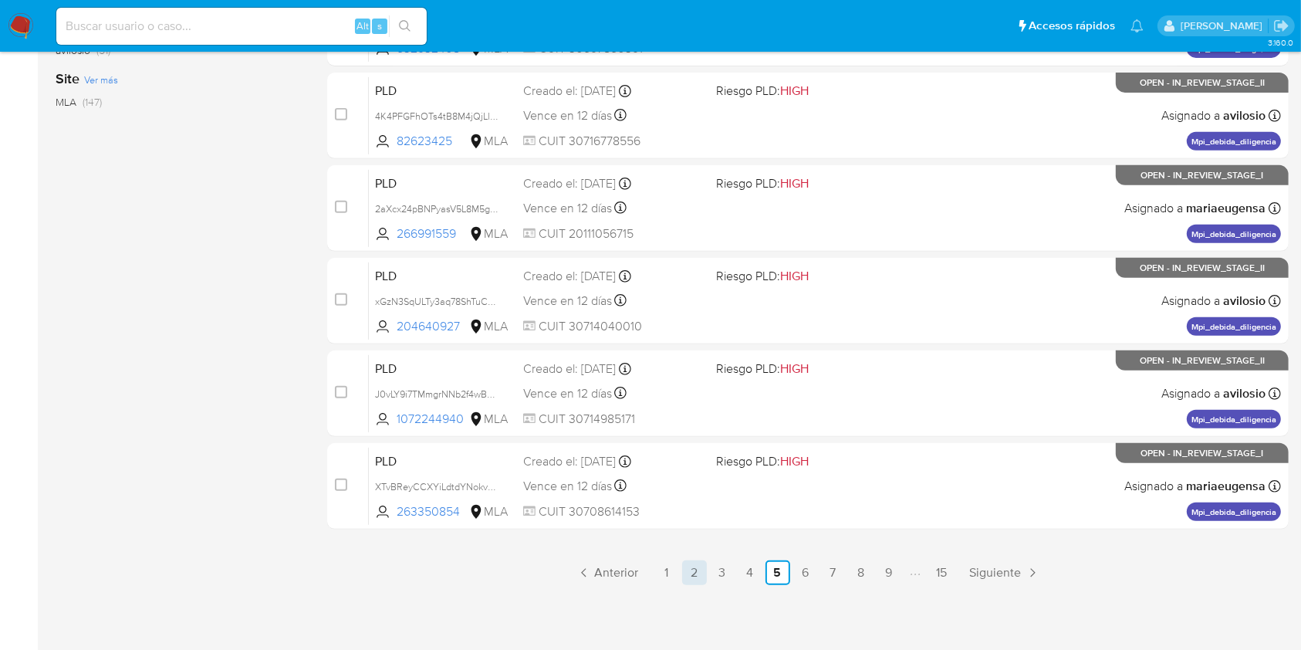
click at [704, 575] on link "2" at bounding box center [694, 572] width 25 height 25
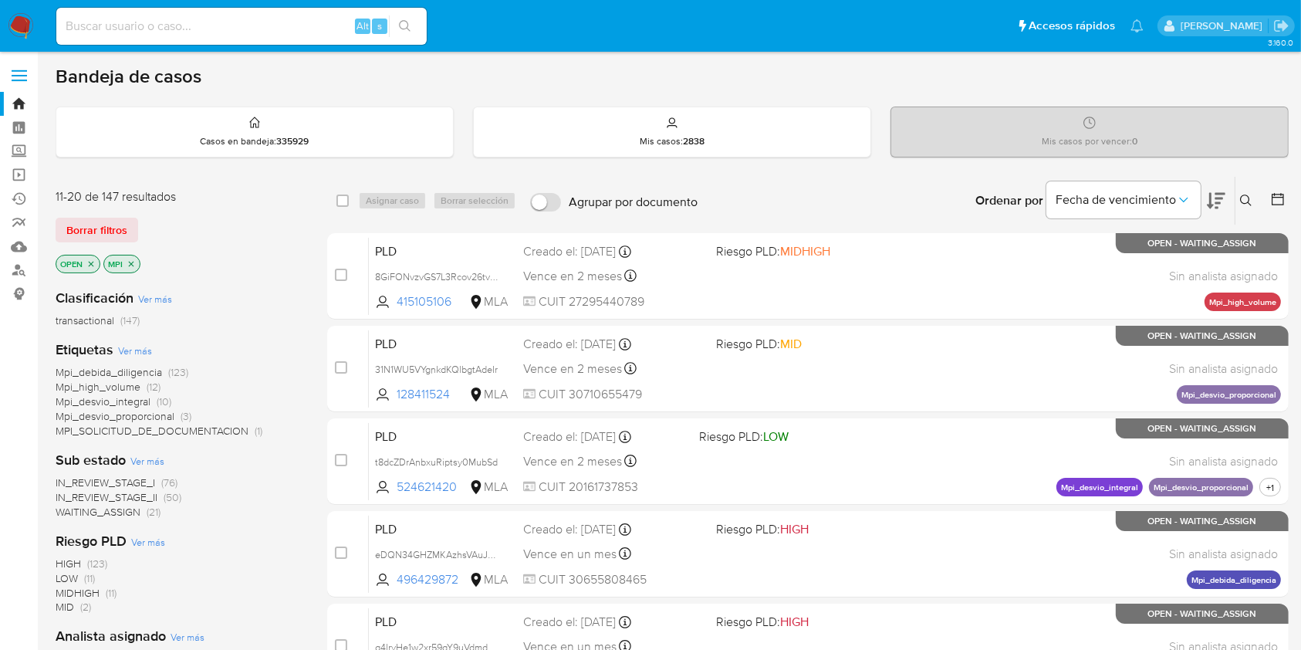
click at [133, 263] on icon "close-filter" at bounding box center [131, 263] width 9 height 9
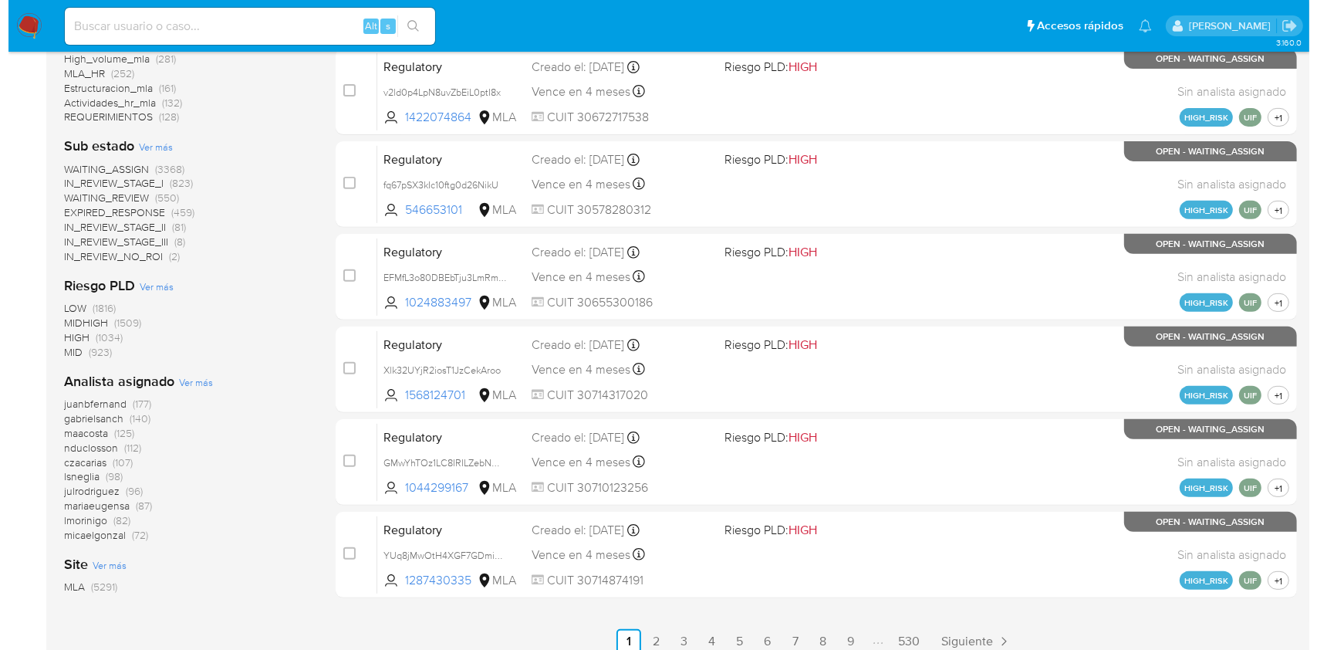
scroll to position [637, 0]
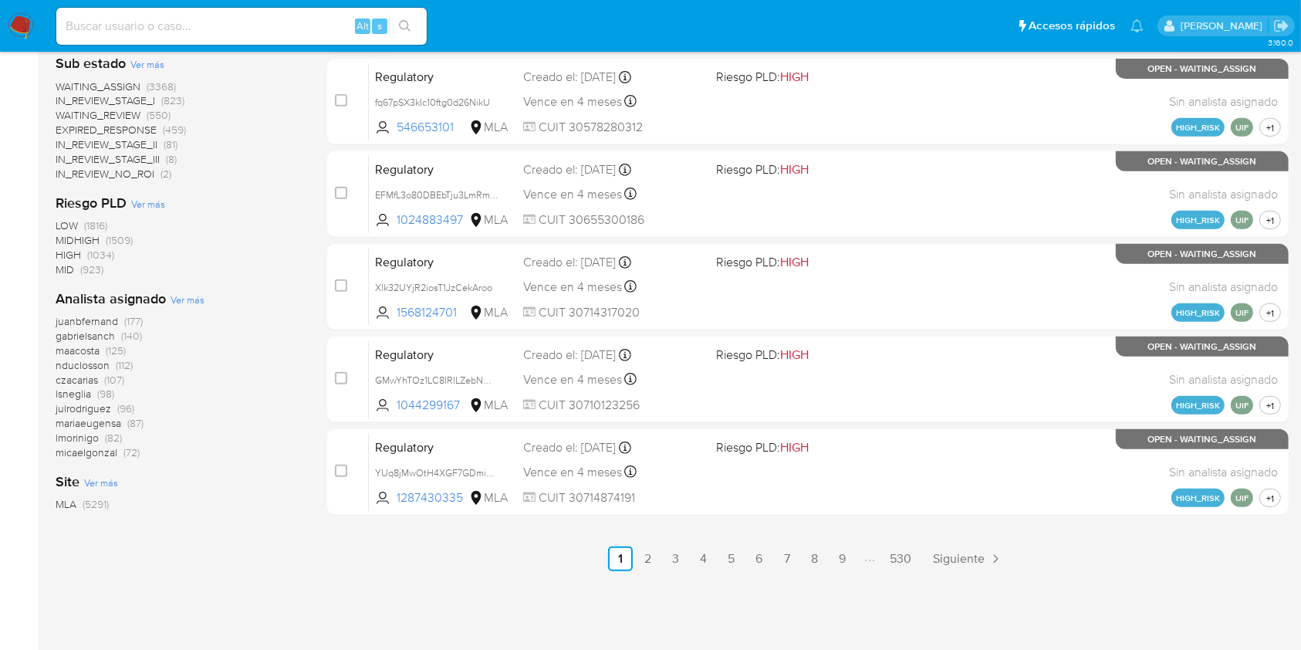
click at [194, 296] on span "Ver más" at bounding box center [188, 299] width 34 height 14
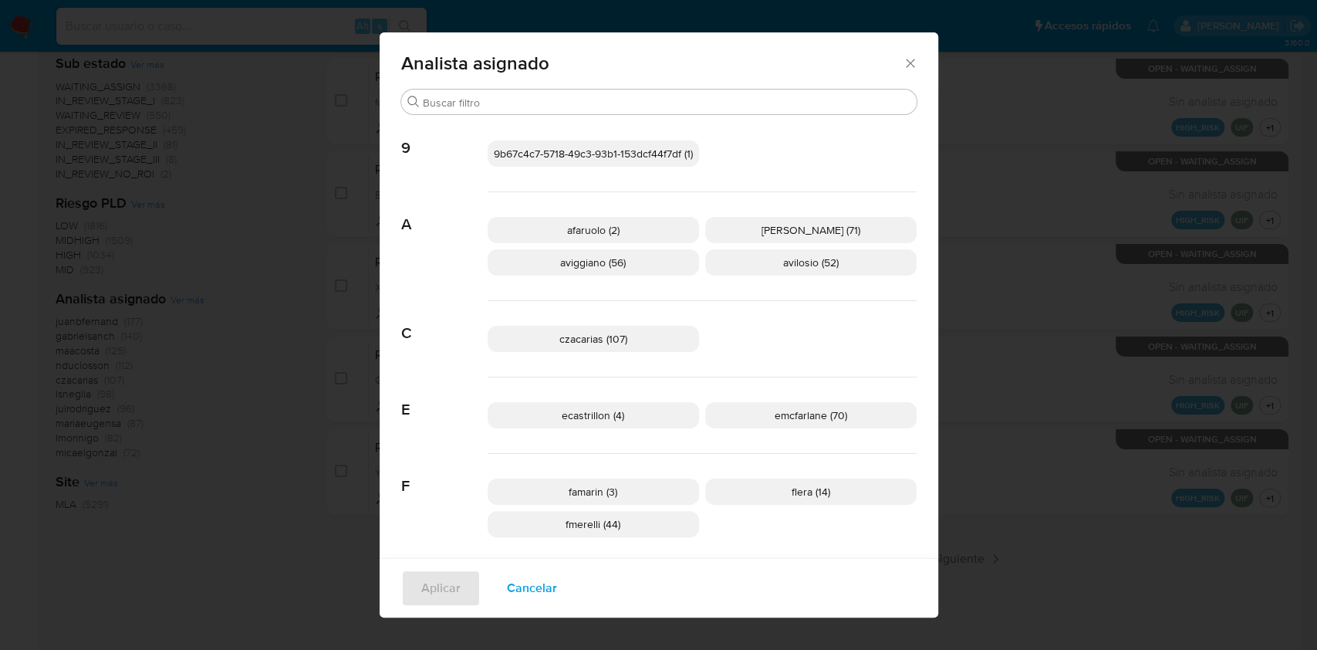
click at [586, 262] on span "aviggiano (56)" at bounding box center [593, 262] width 66 height 15
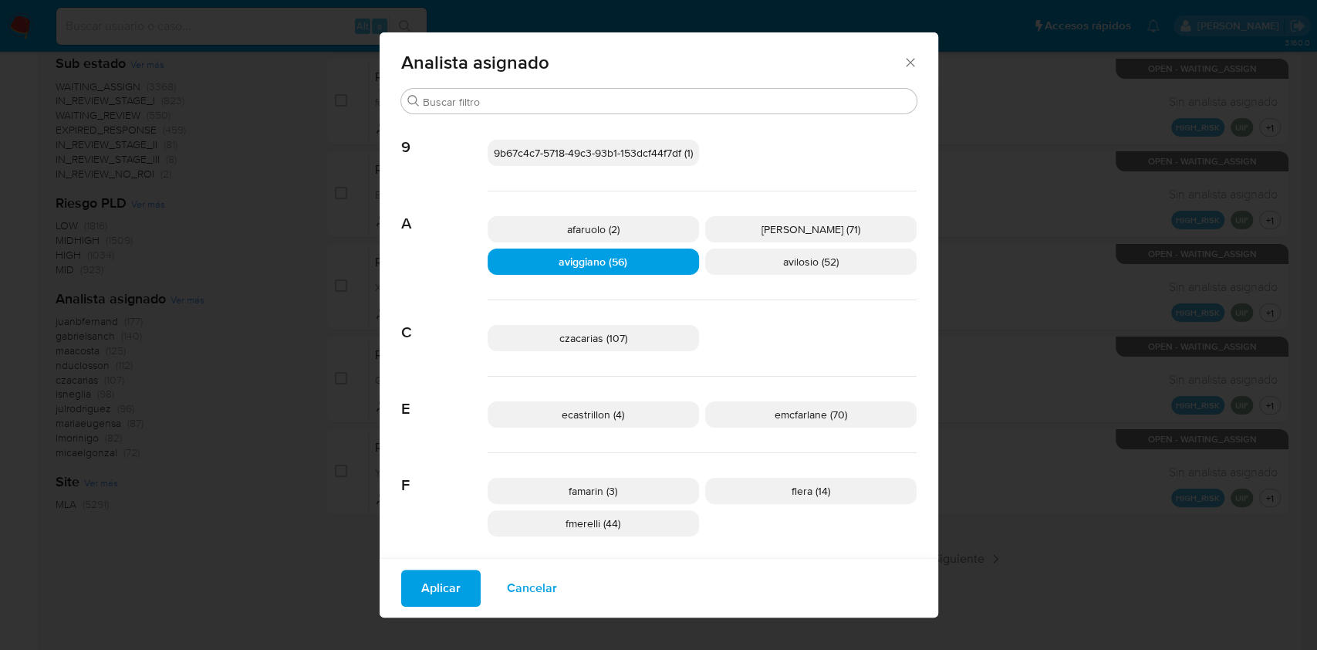
scroll to position [0, 0]
click at [903, 60] on icon "Cerrar" at bounding box center [910, 63] width 15 height 15
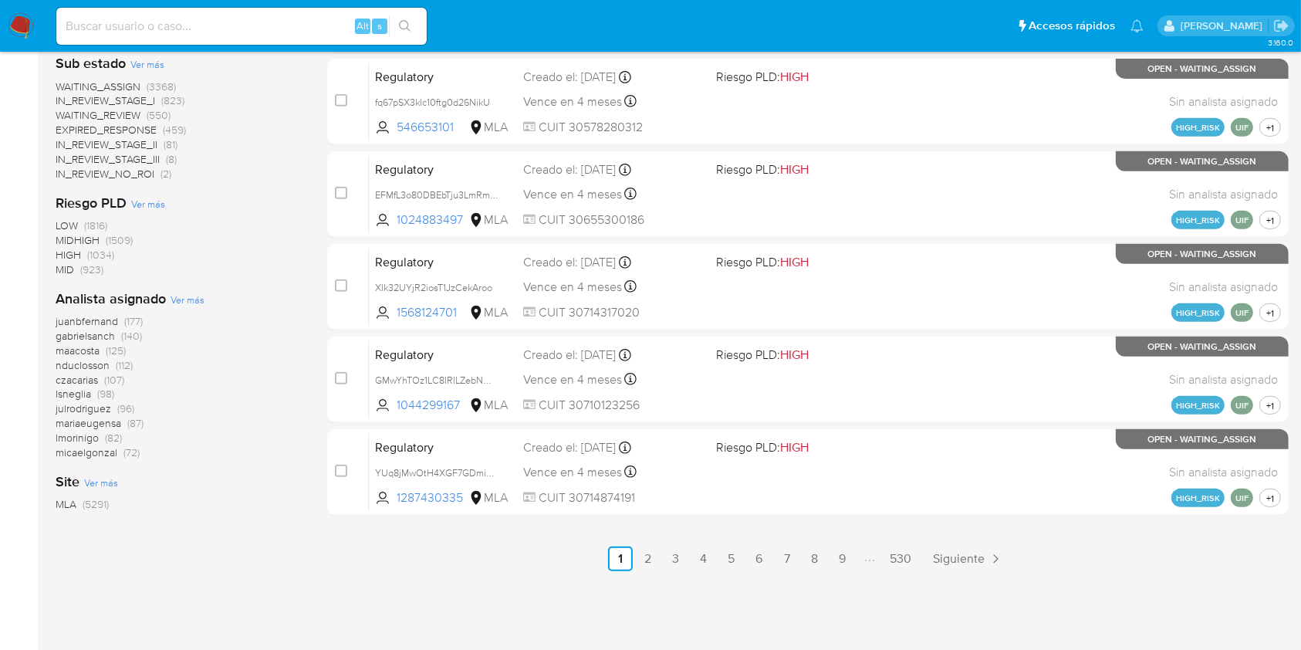
click at [173, 298] on span "Ver más" at bounding box center [188, 299] width 34 height 14
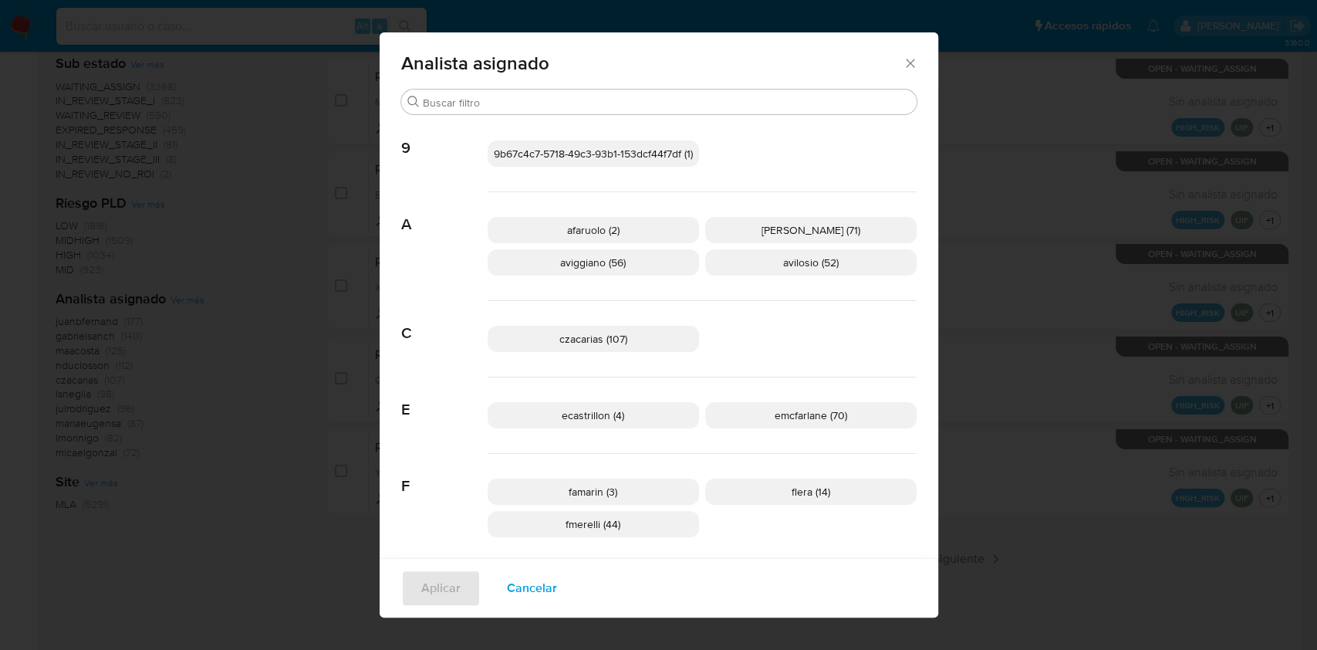
click at [563, 249] on p "aviggiano (56)" at bounding box center [593, 262] width 211 height 26
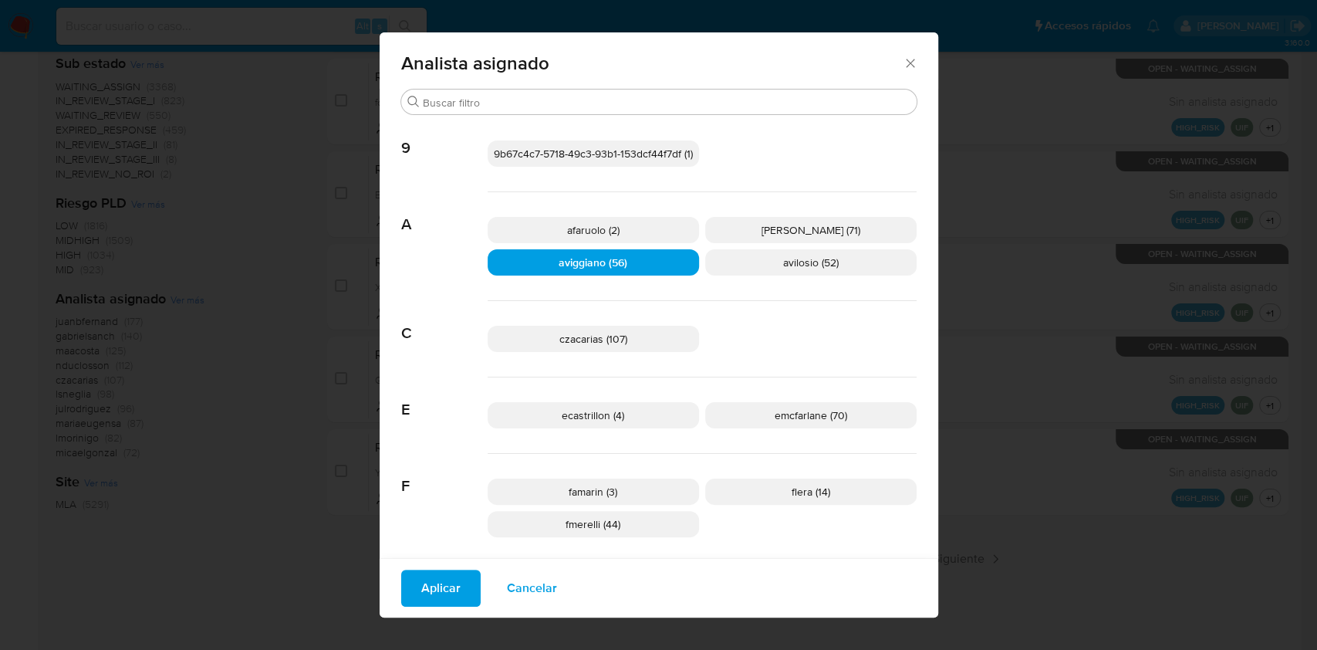
click at [428, 590] on span "Aplicar" at bounding box center [440, 588] width 39 height 34
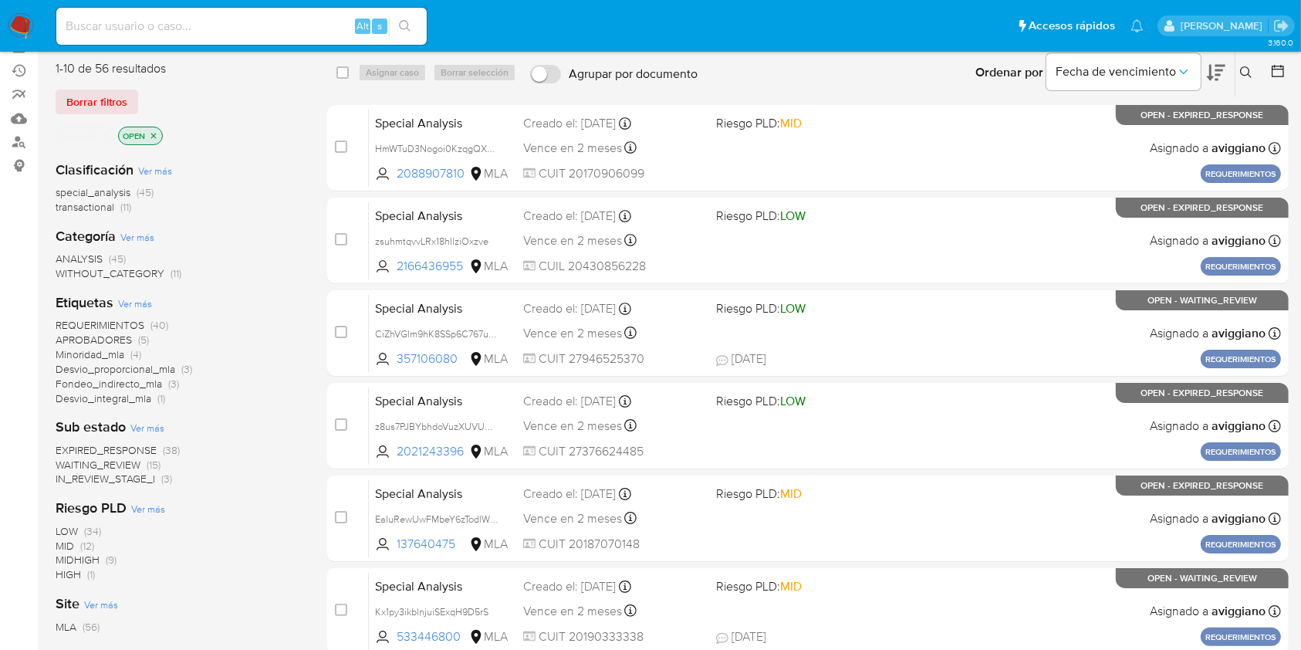
scroll to position [205, 0]
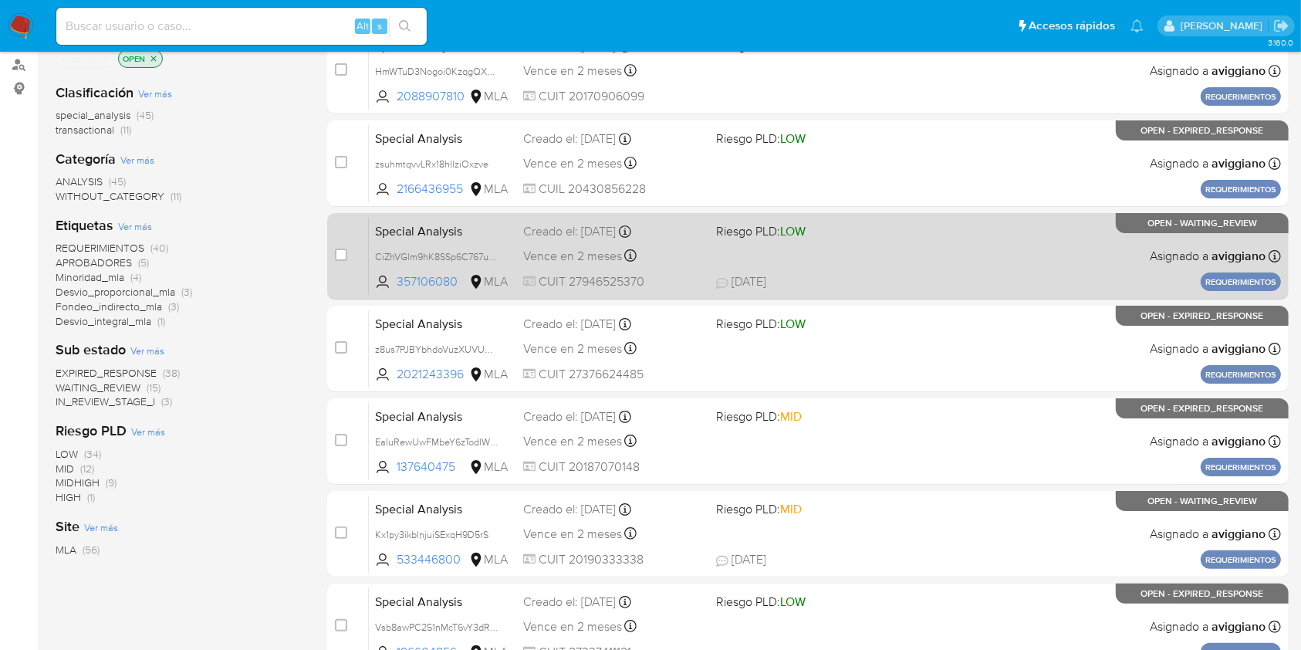
click at [1073, 262] on div "Special Analysis CiZhVGlm9hK8SSp6C767uQup 357106080 MLA Riesgo PLD: LOW Creado …" at bounding box center [825, 256] width 912 height 78
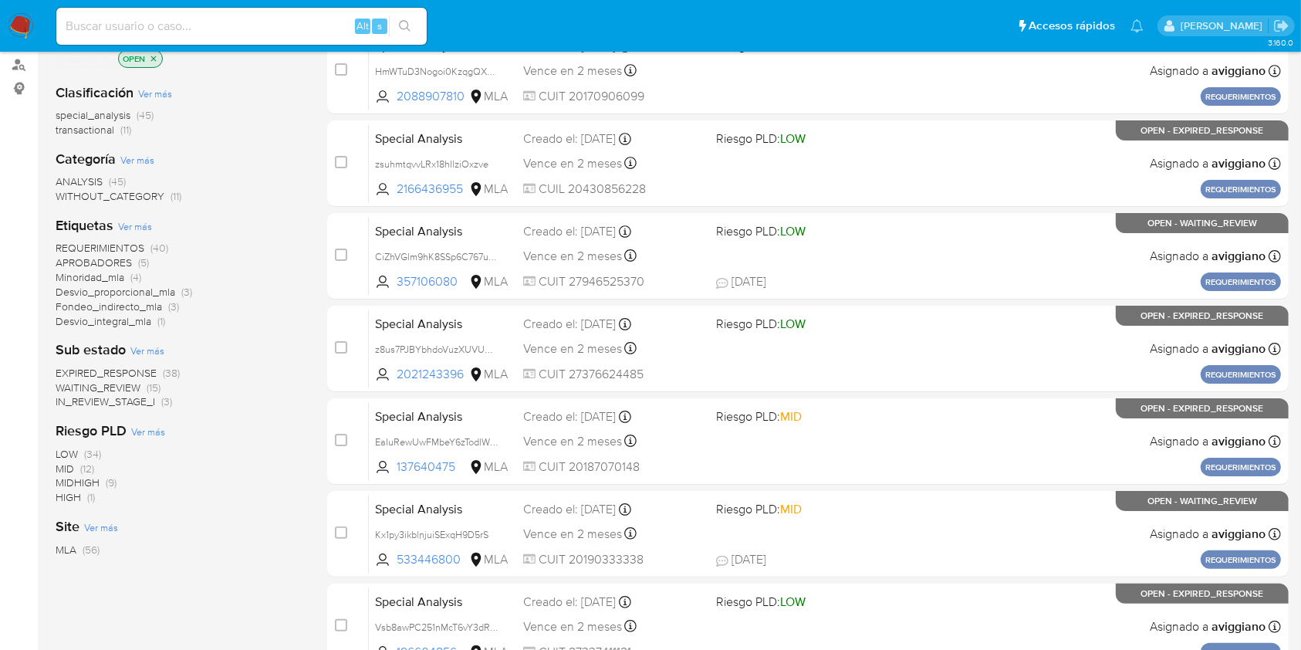
click at [113, 399] on span "IN_REVIEW_STAGE_I" at bounding box center [106, 401] width 100 height 15
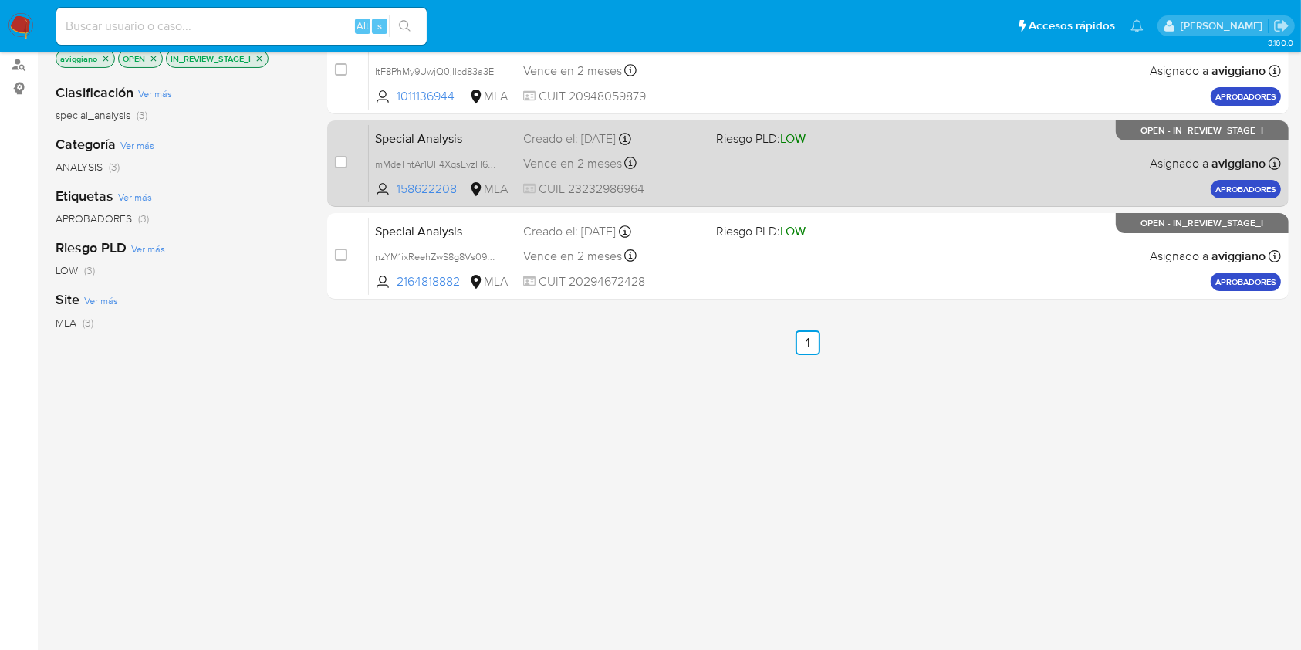
scroll to position [103, 0]
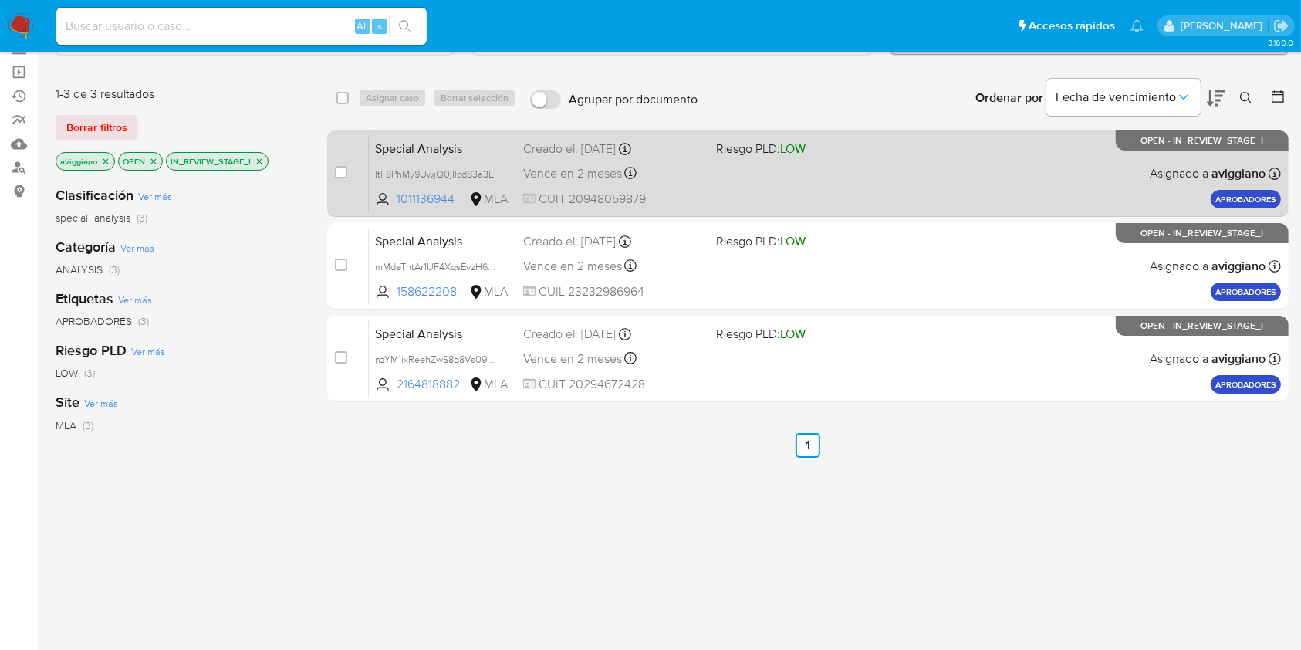
click at [1058, 184] on div "Special Analysis ItF8PhMy9UwjQ0jIlcd83a3E 1011136944 MLA Riesgo PLD: LOW Creado…" at bounding box center [825, 173] width 912 height 78
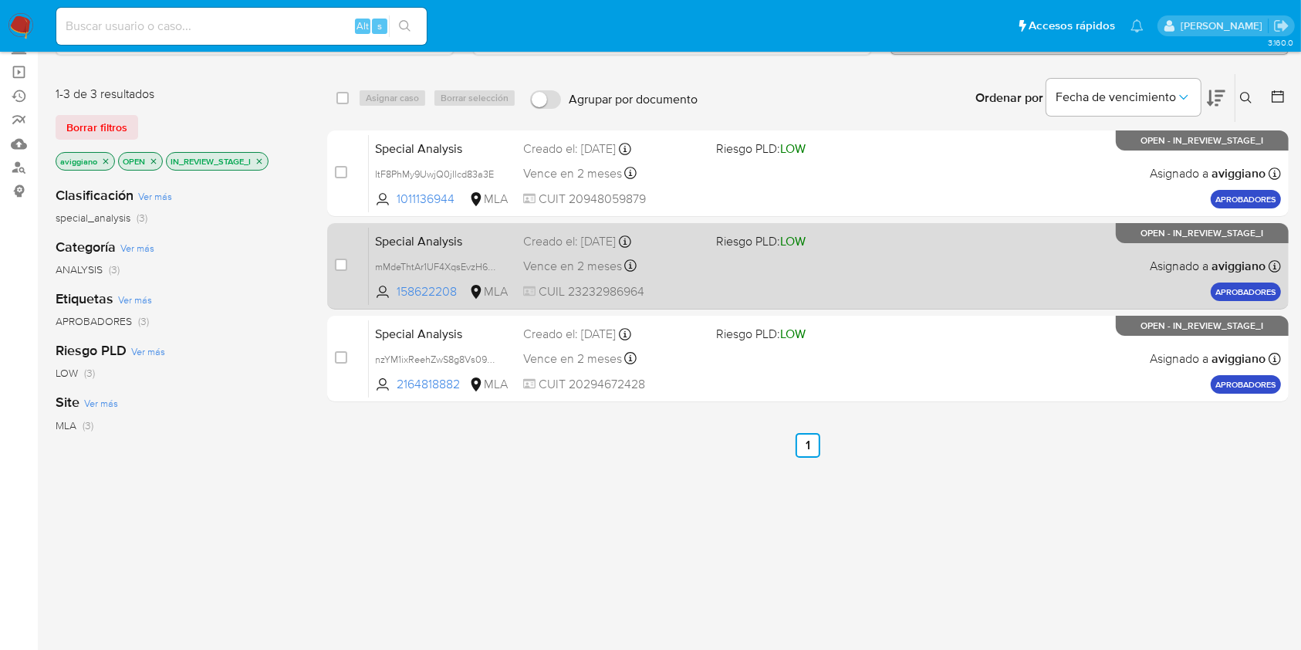
click at [858, 248] on span "Riesgo PLD: LOW" at bounding box center [806, 240] width 180 height 20
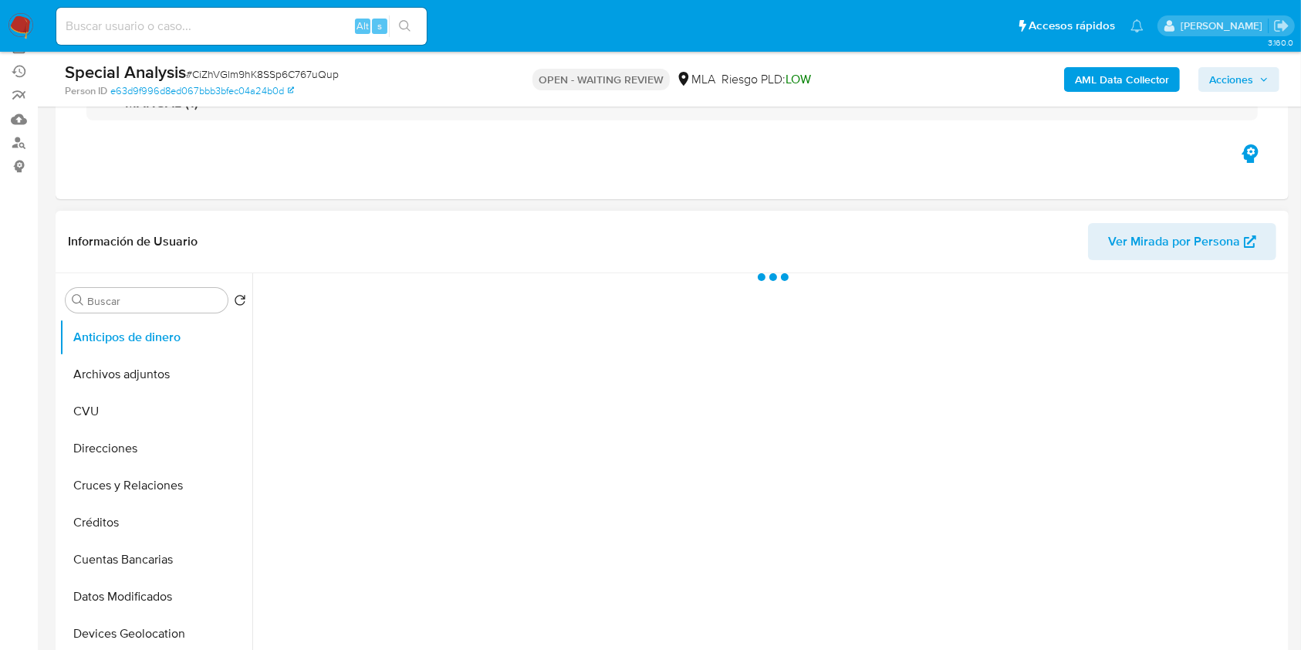
scroll to position [514, 0]
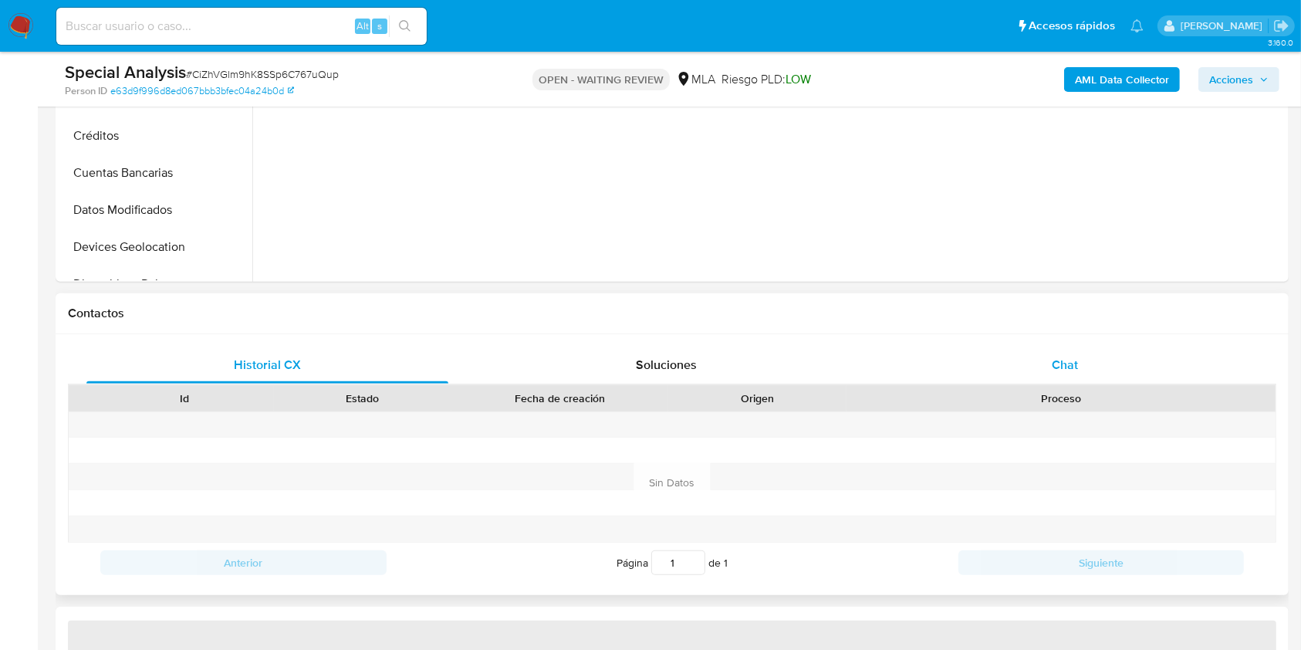
select select "10"
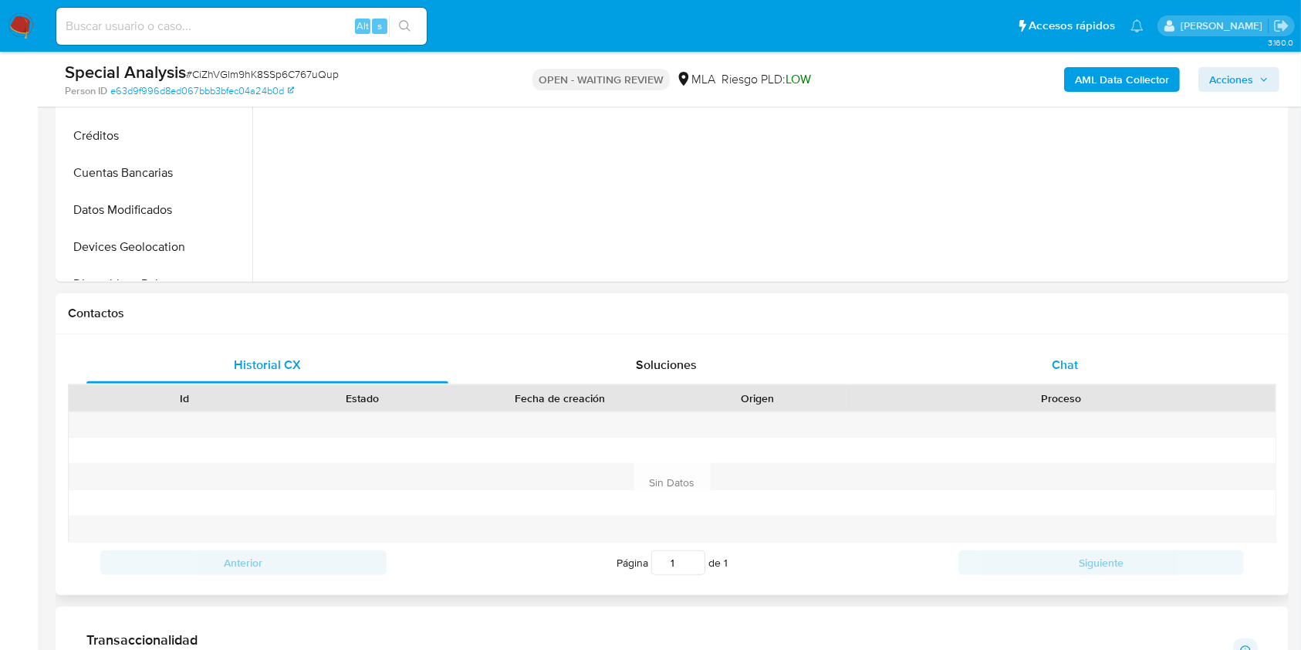
click at [1056, 374] on div "Chat" at bounding box center [1065, 364] width 362 height 37
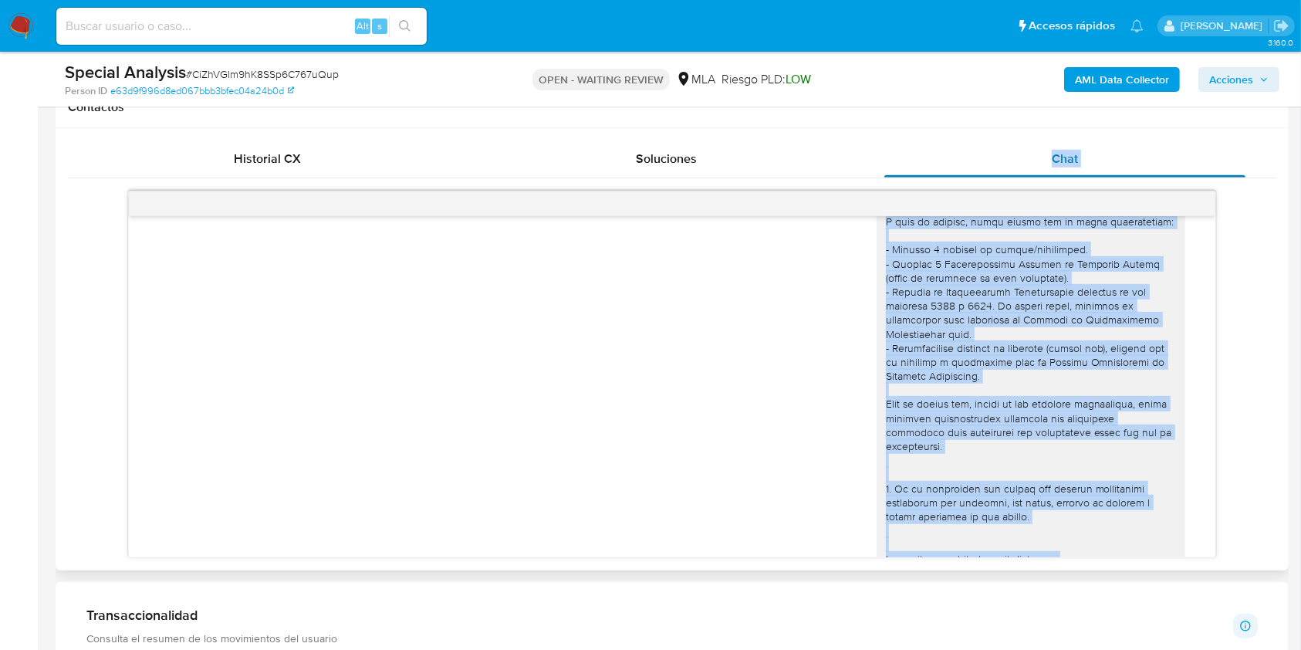
scroll to position [0, 0]
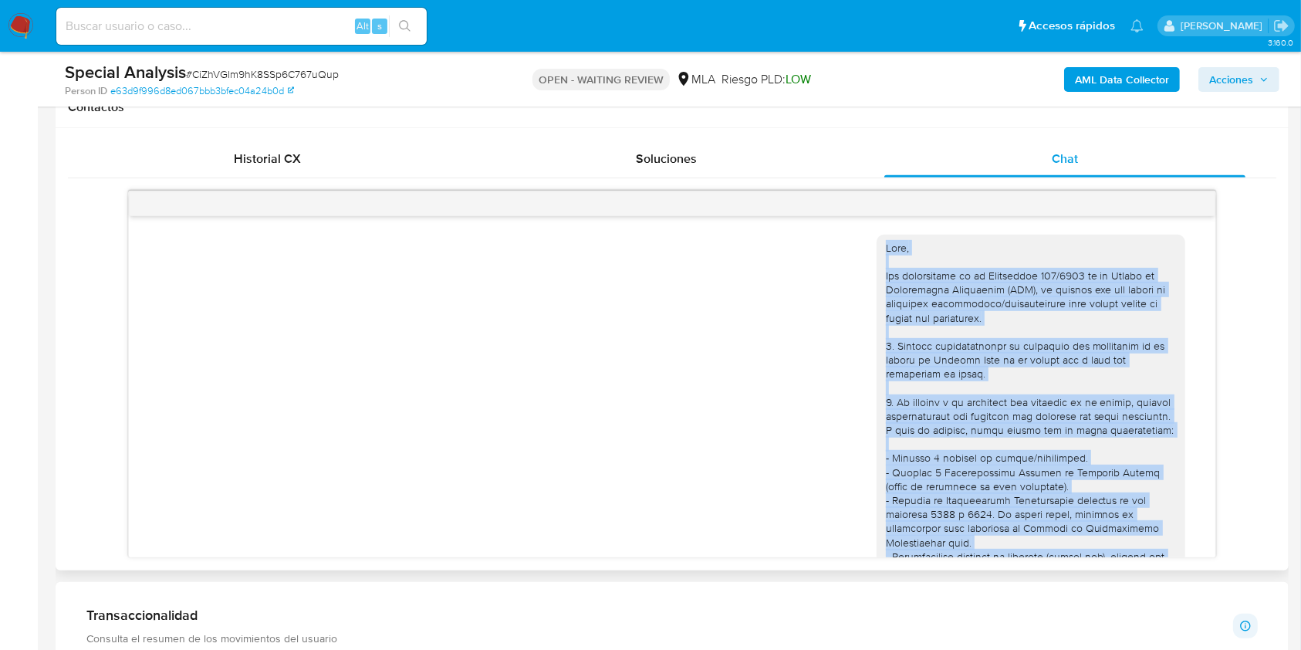
drag, startPoint x: 1019, startPoint y: 429, endPoint x: 864, endPoint y: 241, distance: 243.9
click at [877, 241] on div at bounding box center [1031, 641] width 309 height 812
copy div "Hola, Por disposición de la Resolución 200/2024 de la Unidad de Información Fin…"
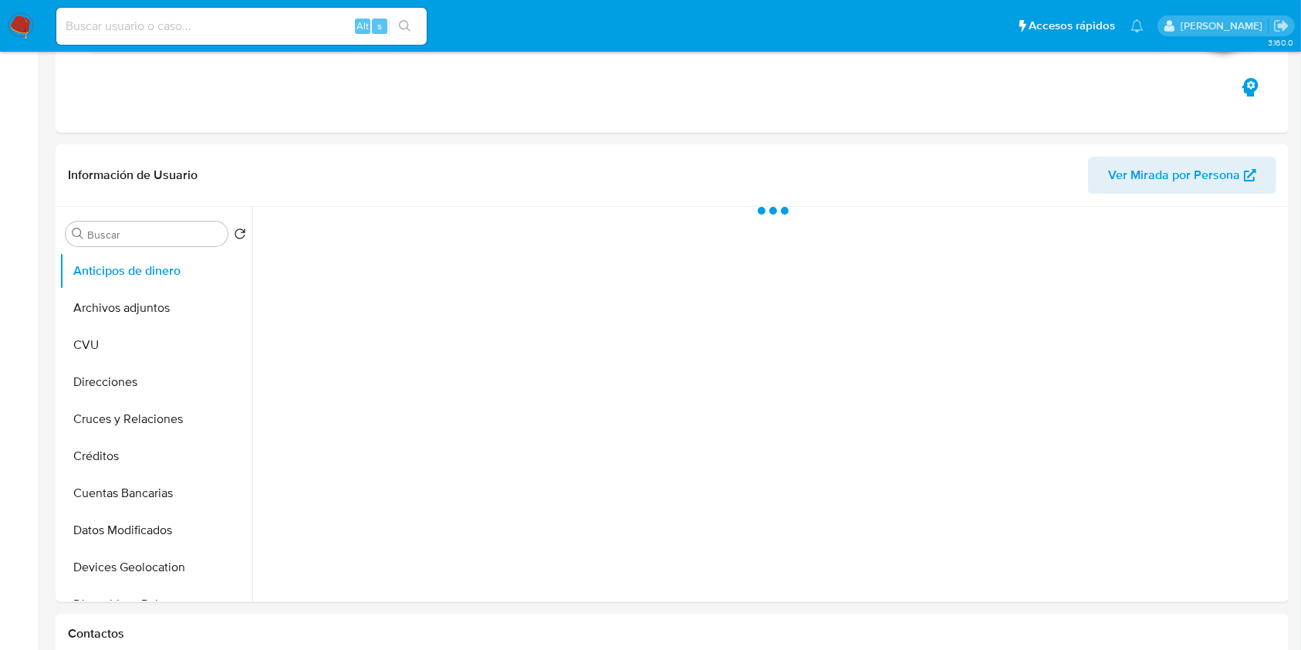
scroll to position [309, 0]
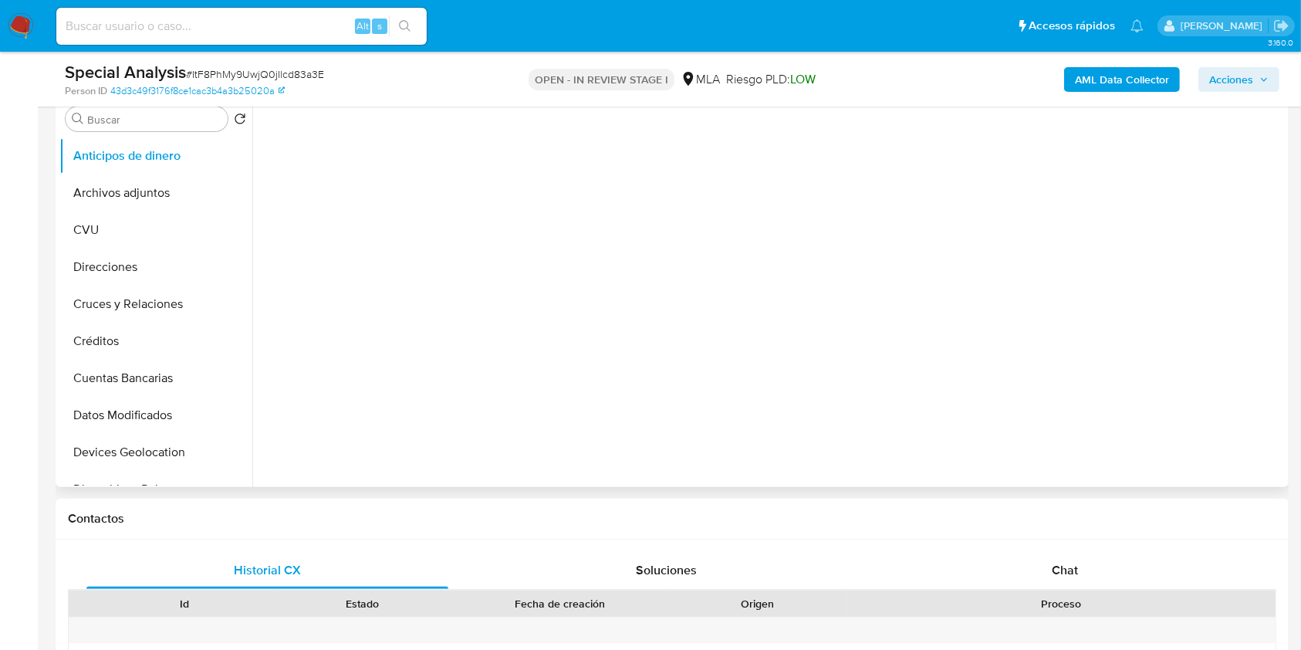
select select "10"
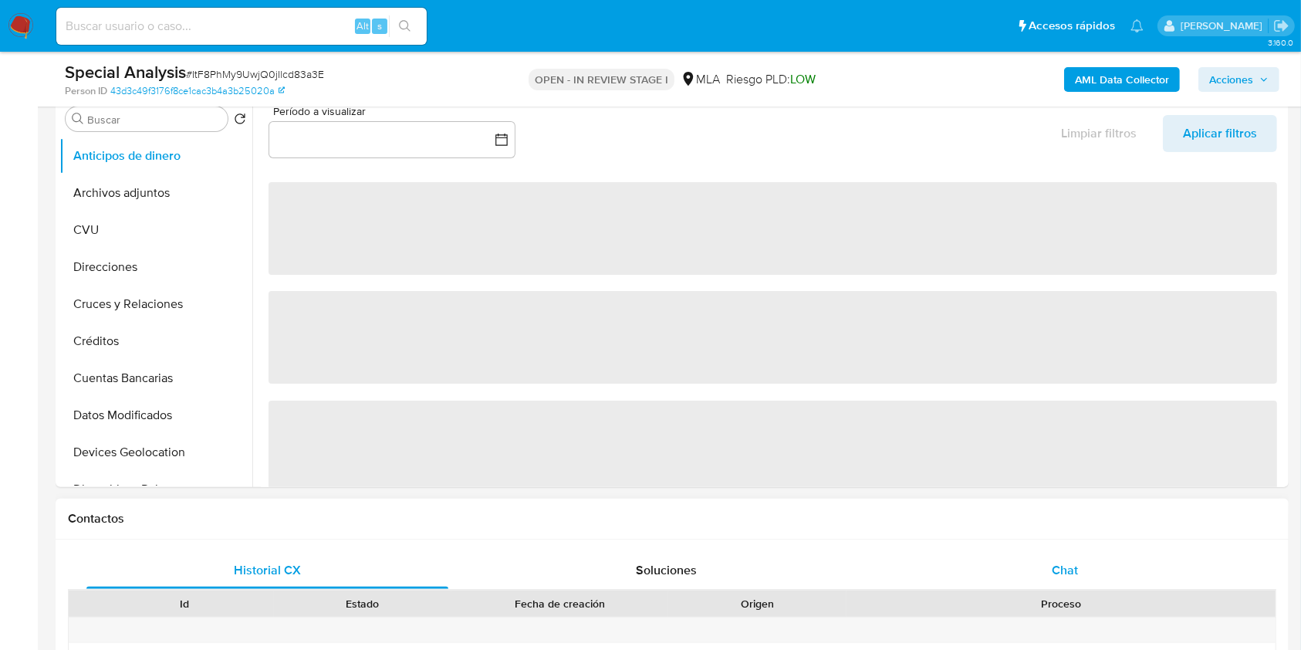
click at [1074, 552] on div "Chat" at bounding box center [1065, 570] width 362 height 37
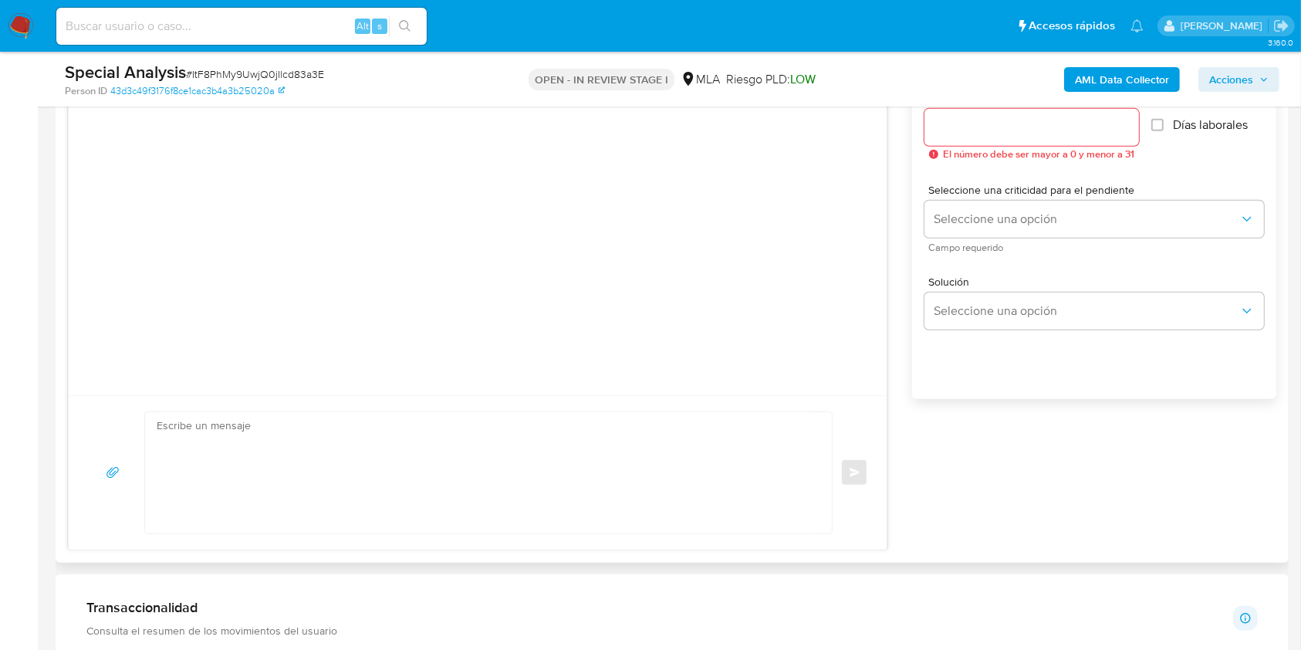
scroll to position [926, 0]
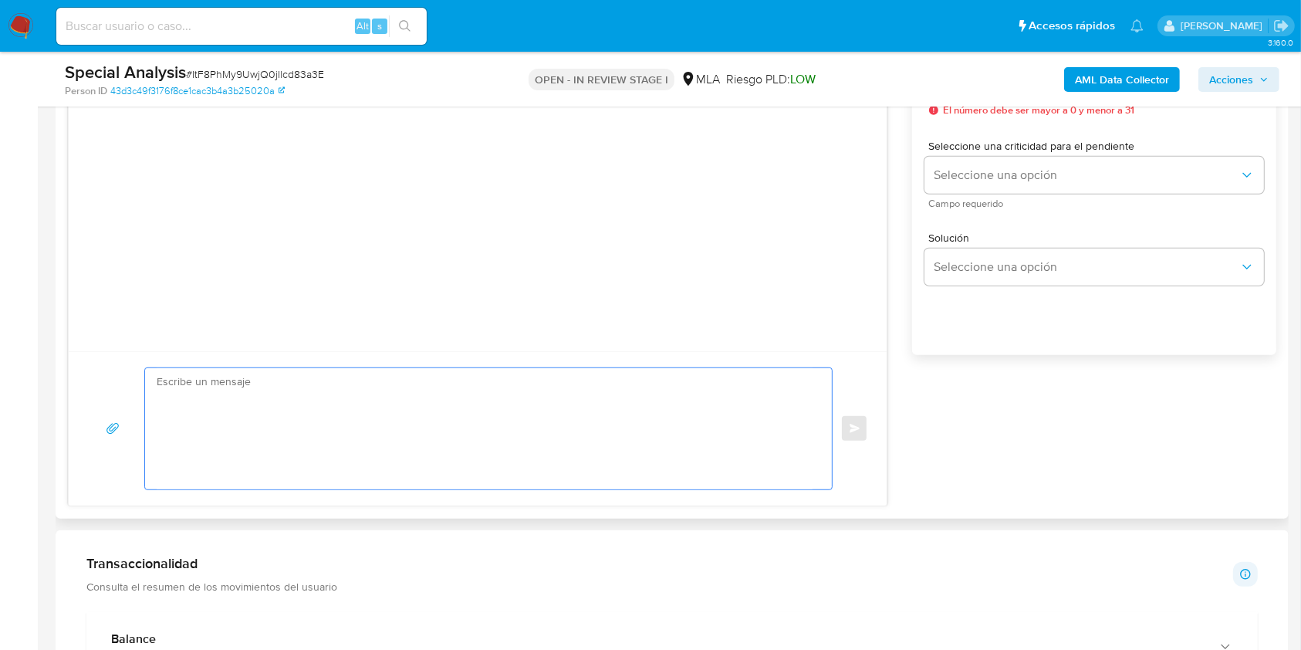
click at [613, 440] on textarea at bounding box center [485, 428] width 656 height 121
paste textarea "Lore, Ips dolorsitame co ad Elitseddoe 046/8772 te in Utlabo et Doloremagna Ali…"
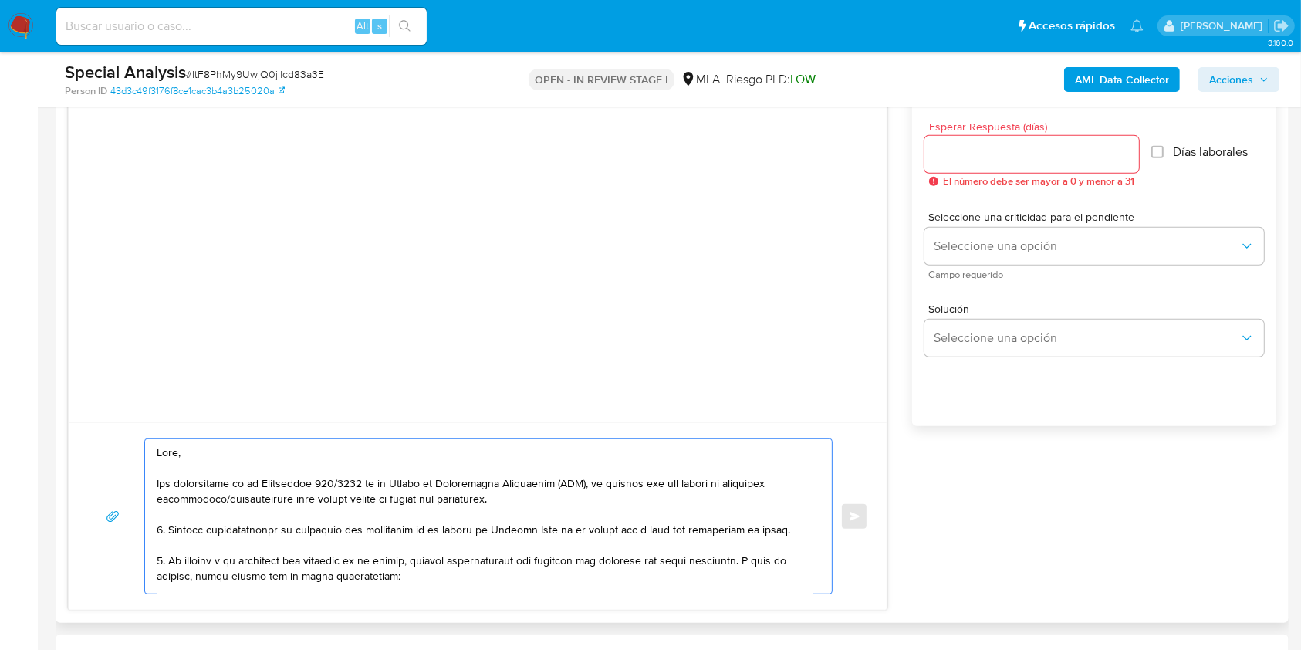
scroll to position [823, 0]
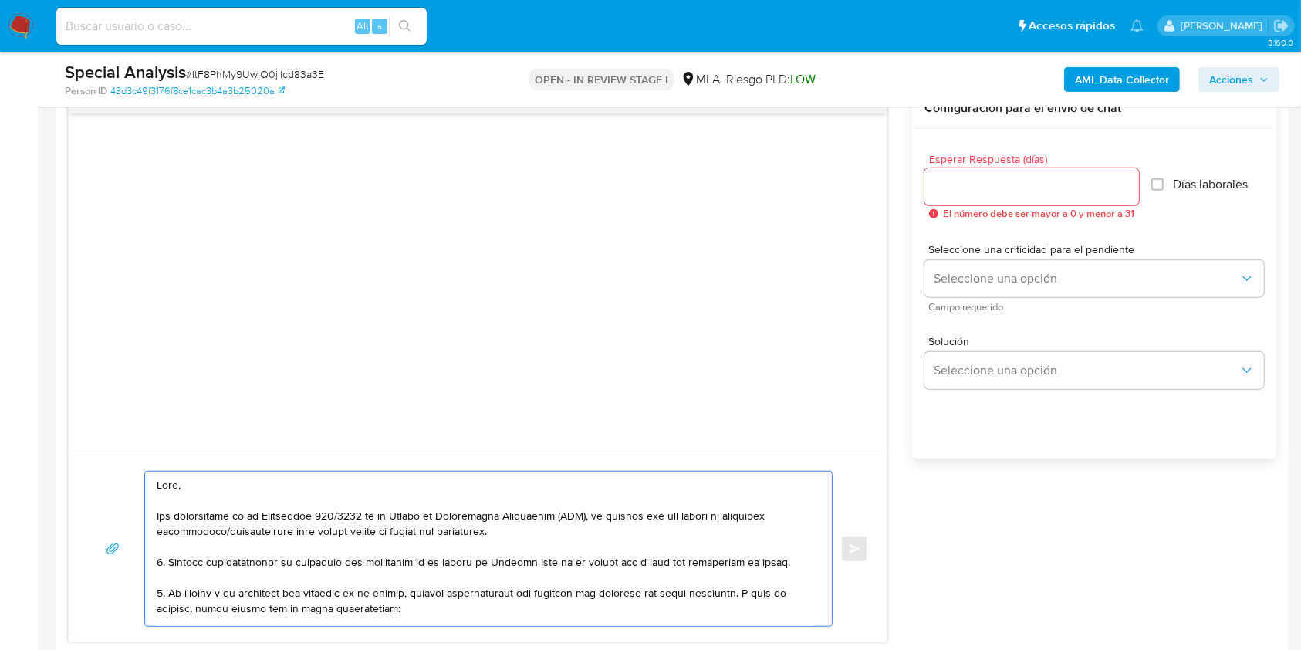
type textarea "Lore, Ips dolorsitame co ad Elitseddoe 046/8772 te in Utlabo et Doloremagna Ali…"
click at [979, 187] on input "Esperar Respuesta (días)" at bounding box center [1031, 187] width 215 height 20
type input "3"
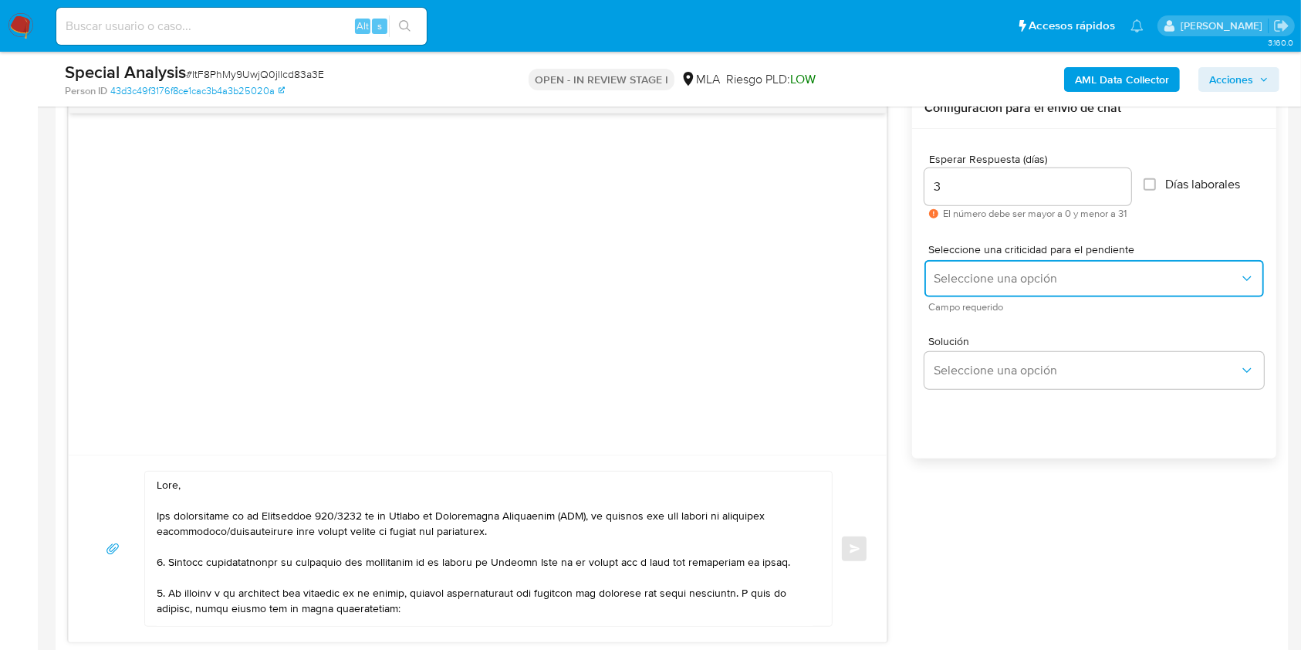
click at [987, 276] on span "Seleccione una opción" at bounding box center [1087, 278] width 306 height 15
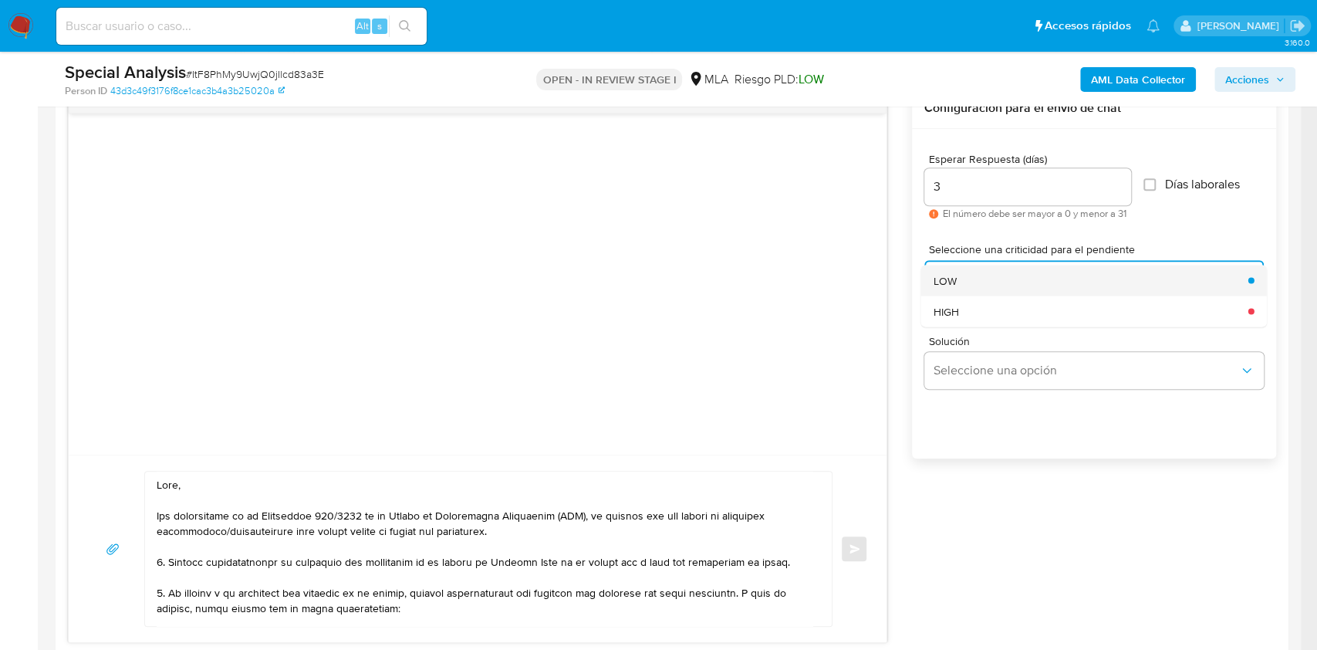
click at [971, 292] on div "LOW" at bounding box center [1087, 280] width 306 height 31
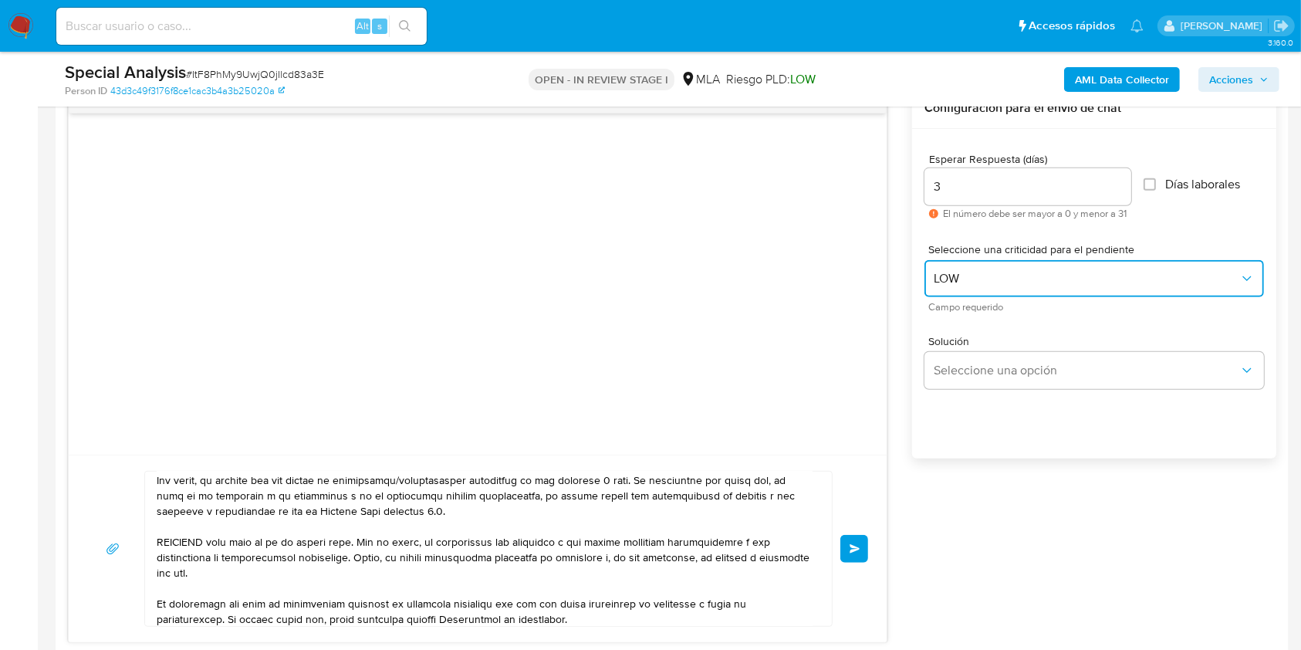
scroll to position [456, 0]
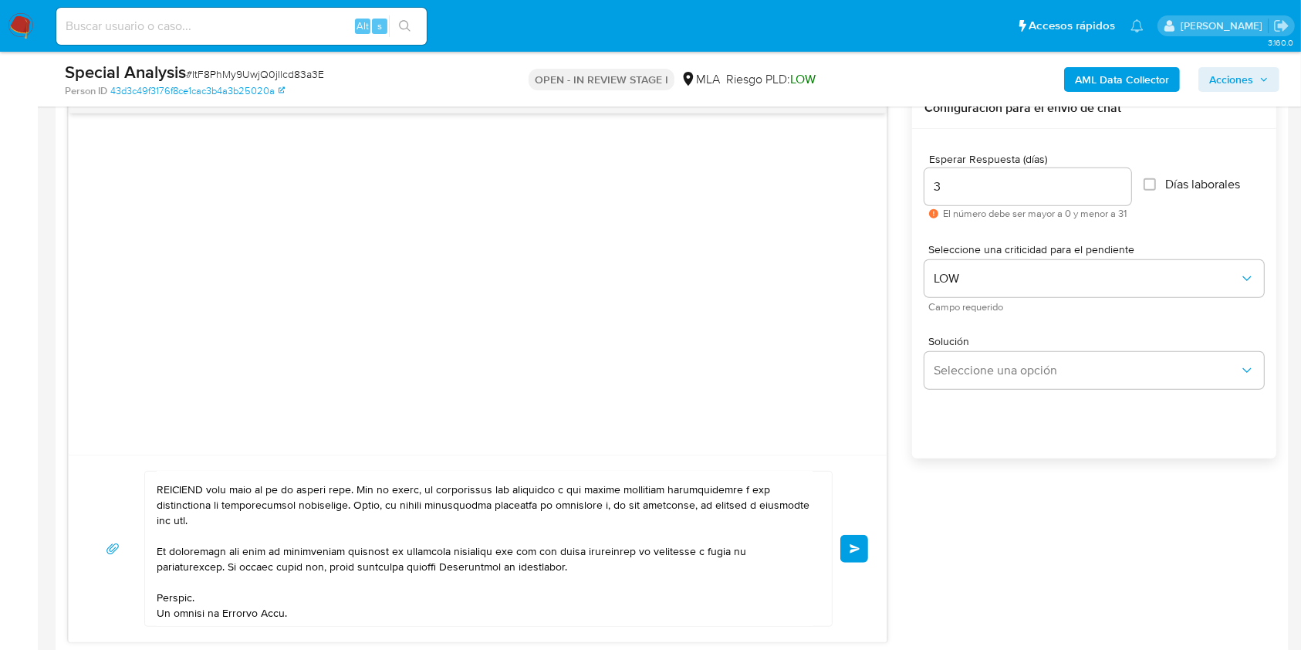
click at [856, 552] on button "Enviar" at bounding box center [854, 549] width 28 height 28
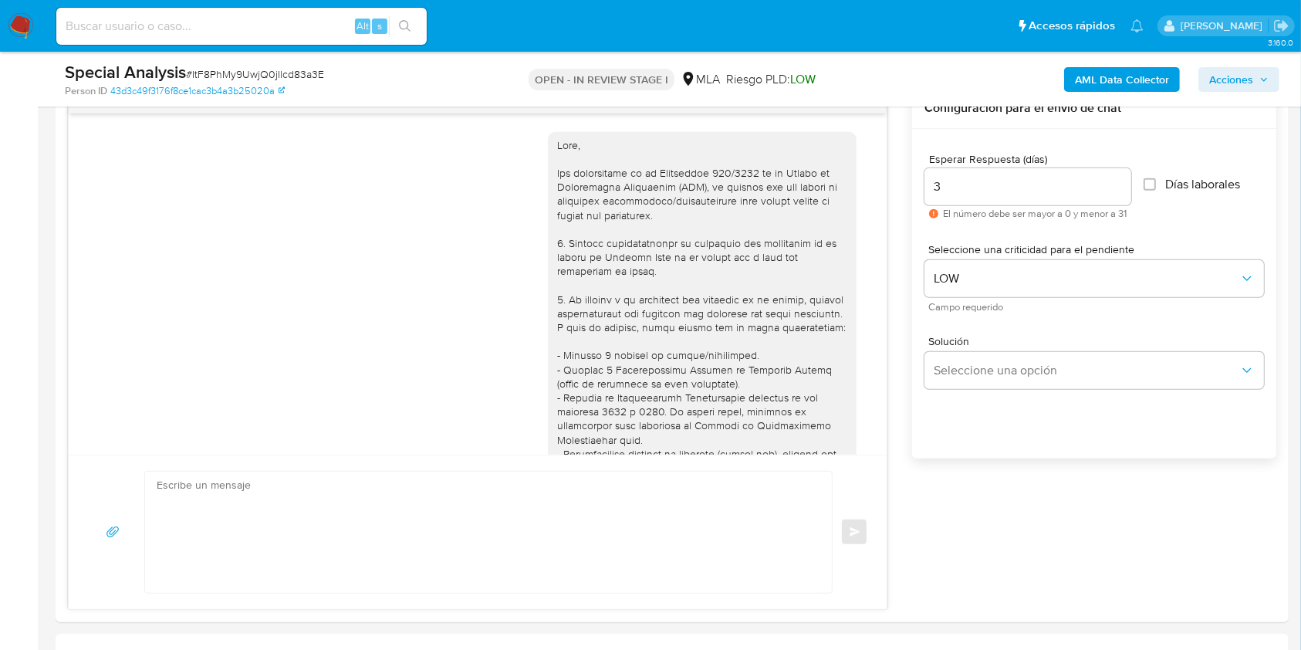
scroll to position [547, 0]
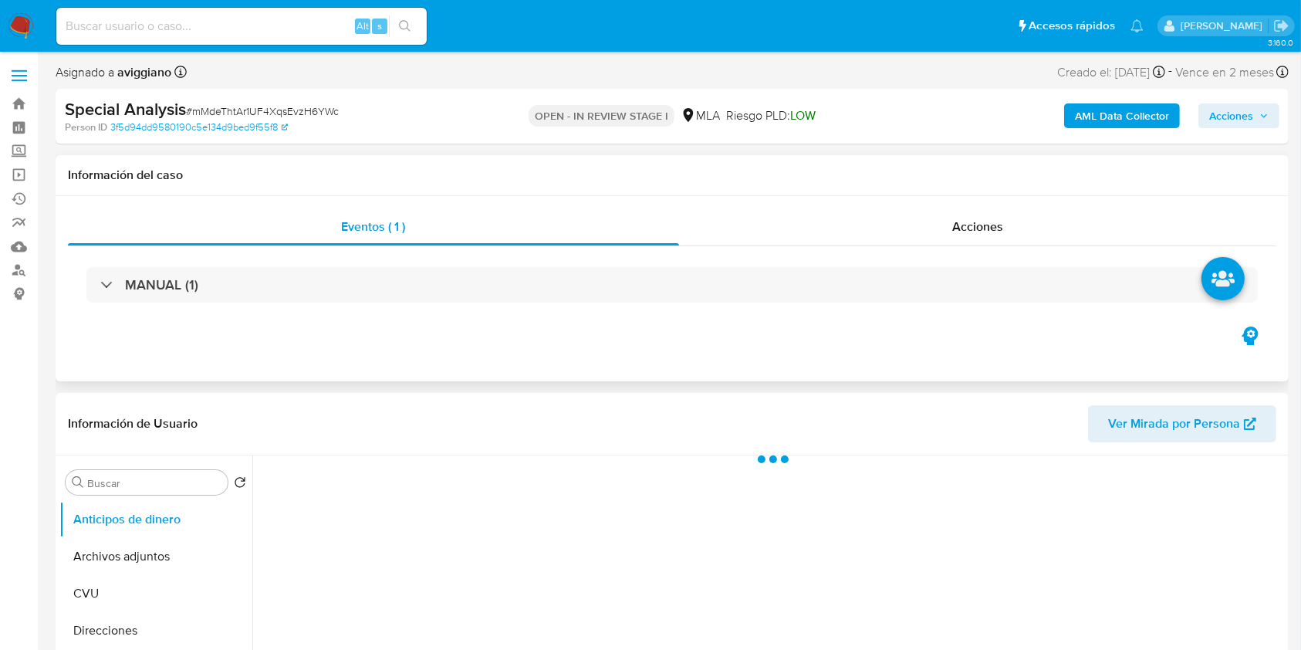
select select "10"
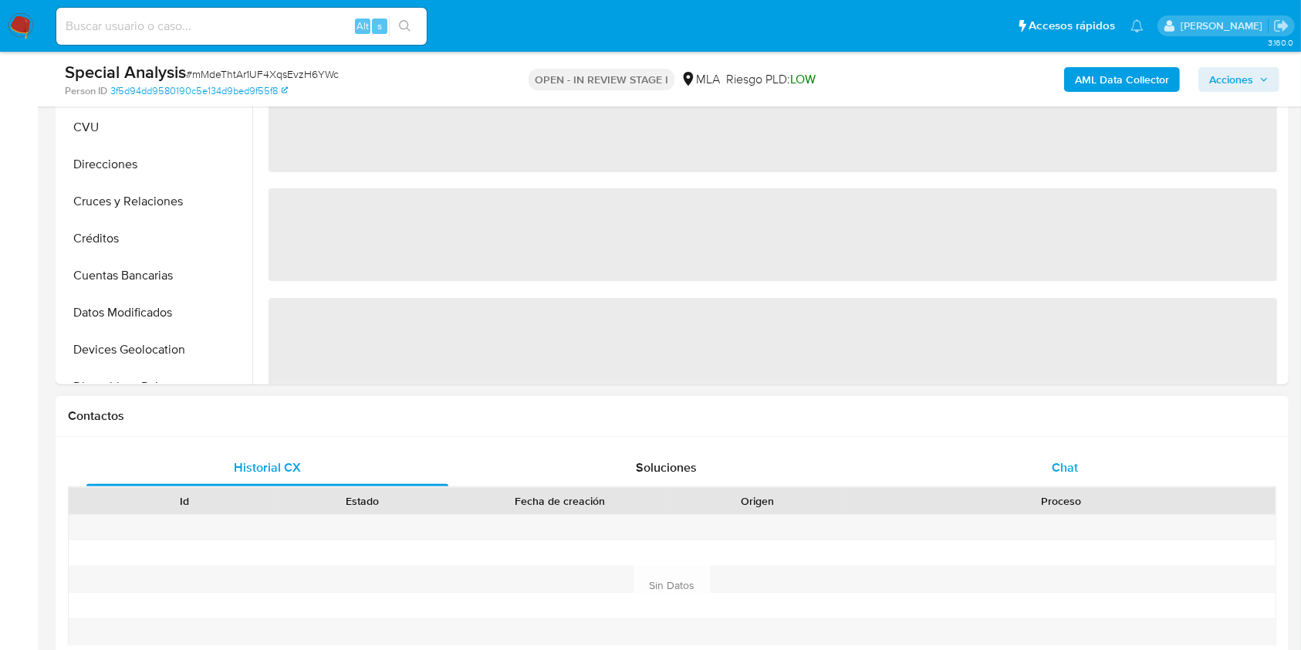
click at [1090, 485] on div "Chat" at bounding box center [1065, 467] width 362 height 37
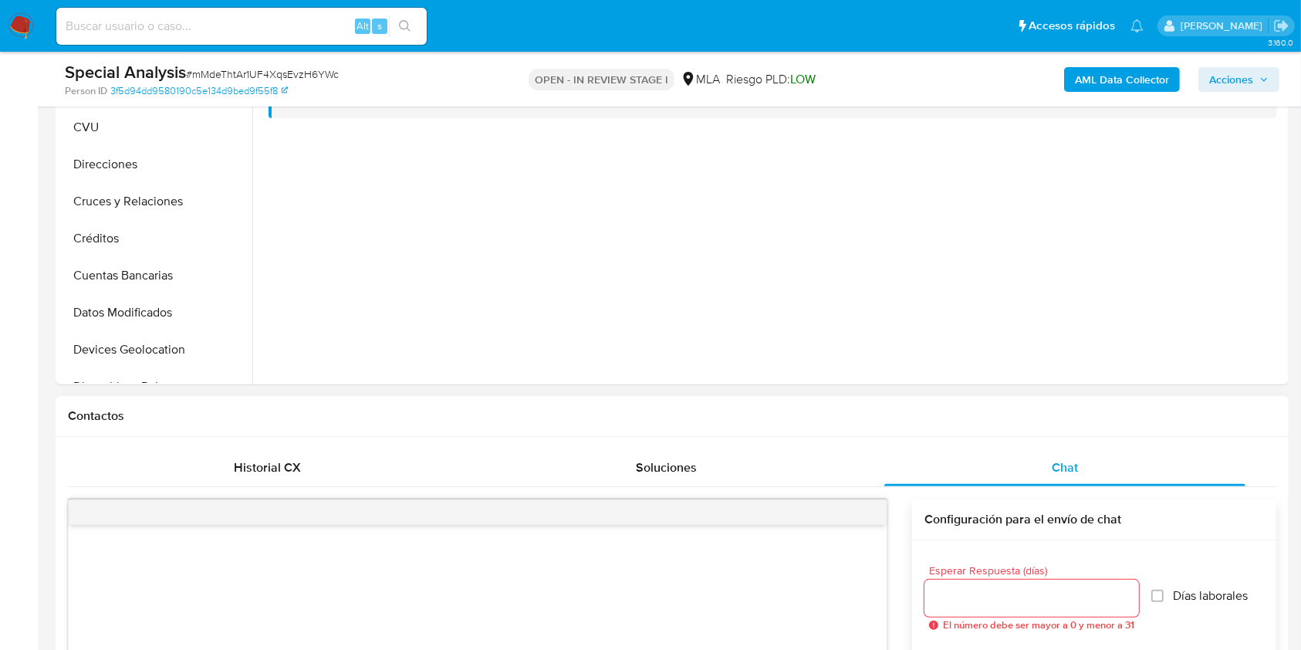
scroll to position [720, 0]
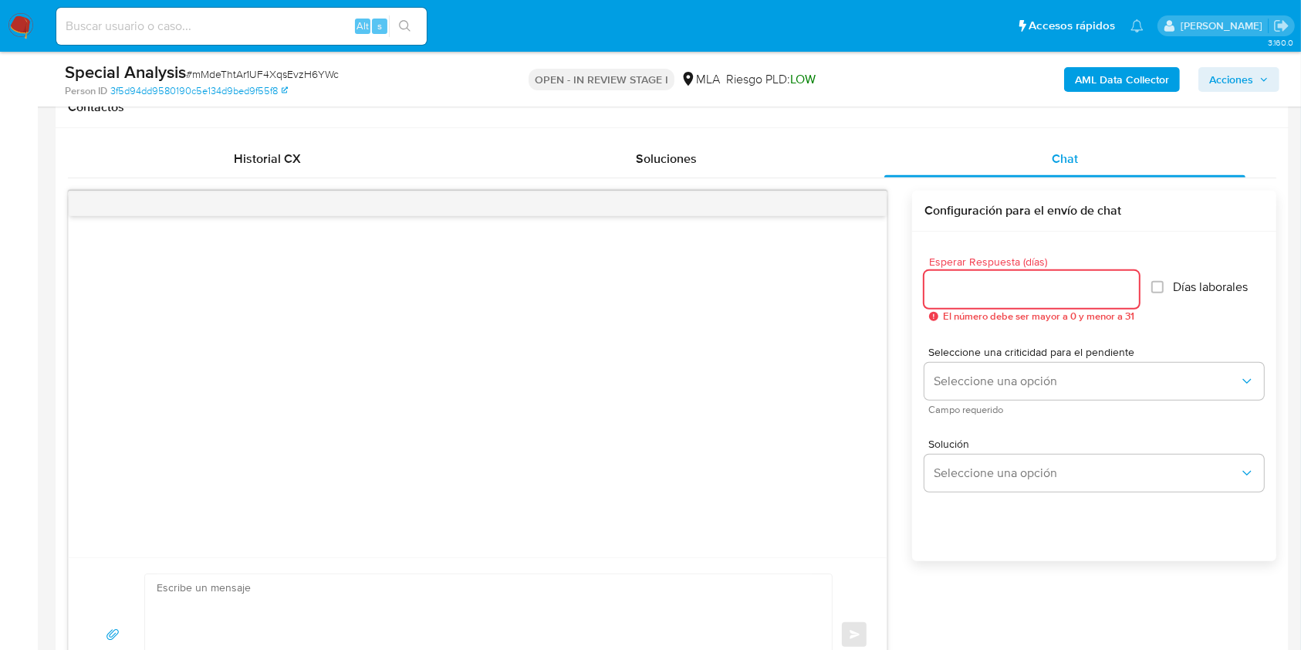
click at [982, 281] on input "Esperar Respuesta (días)" at bounding box center [1031, 289] width 215 height 20
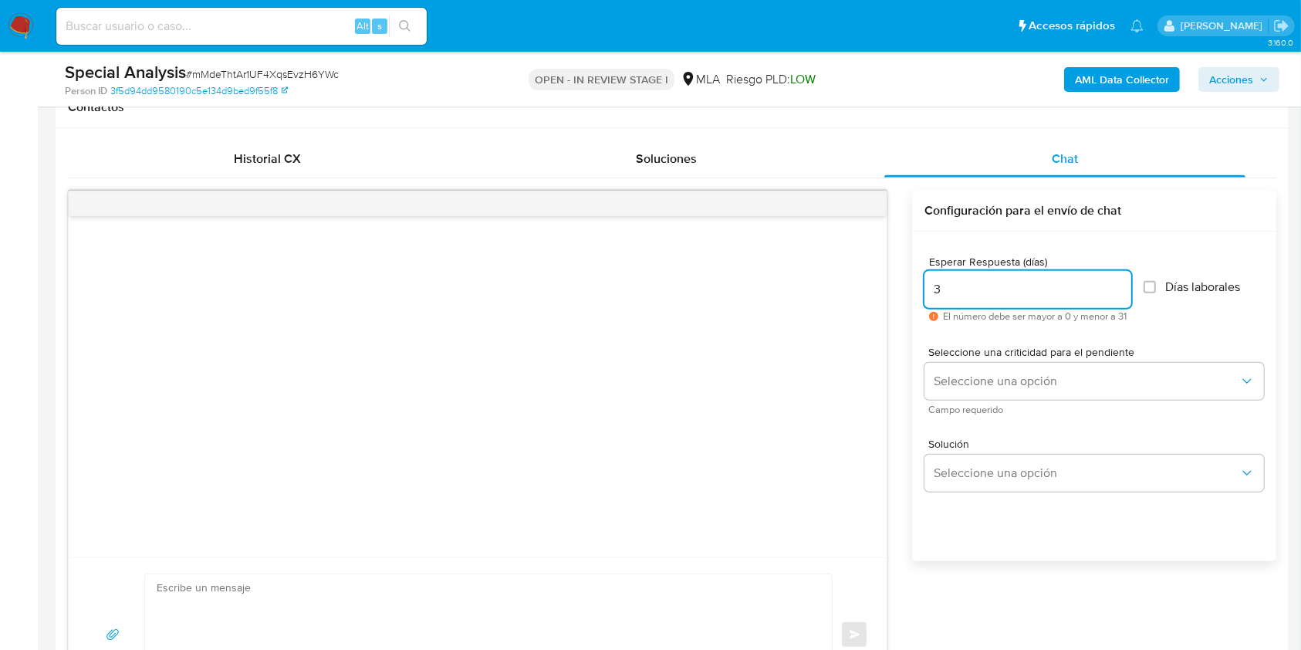
type input "3"
click at [495, 591] on textarea at bounding box center [485, 634] width 656 height 121
paste textarea "Hola, Por disposición de la Resolución 200/2024 de la Unidad de Información Fin…"
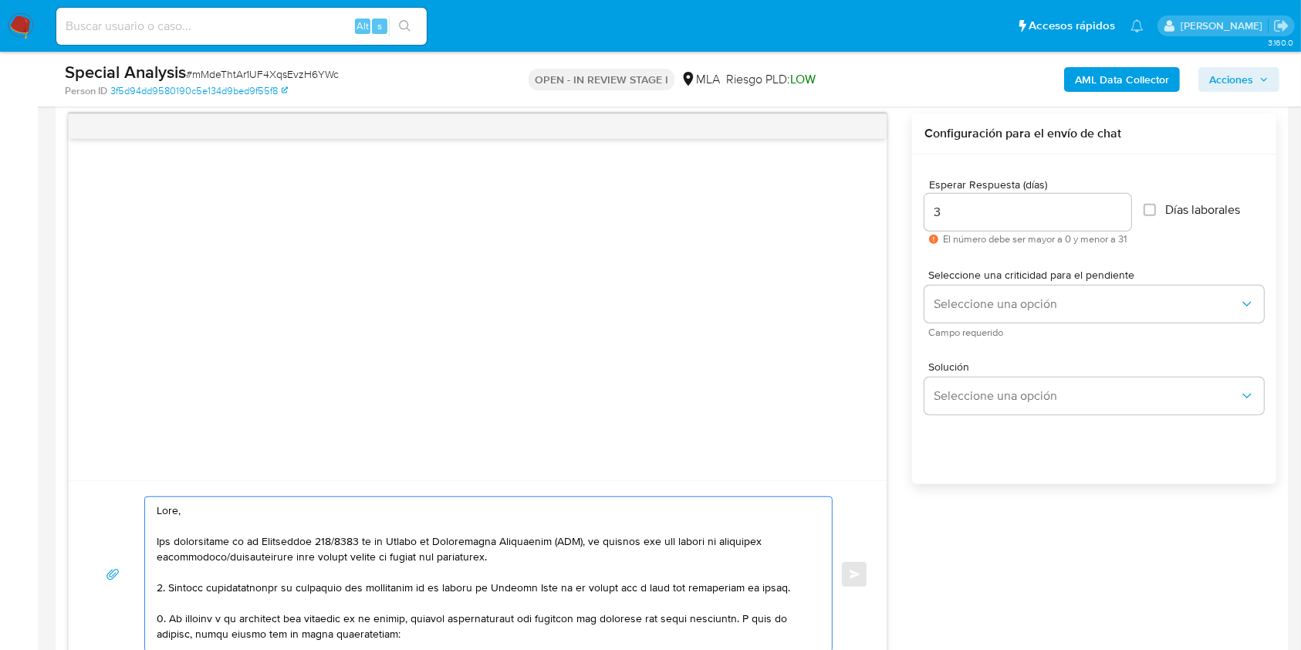
scroll to position [451, 0]
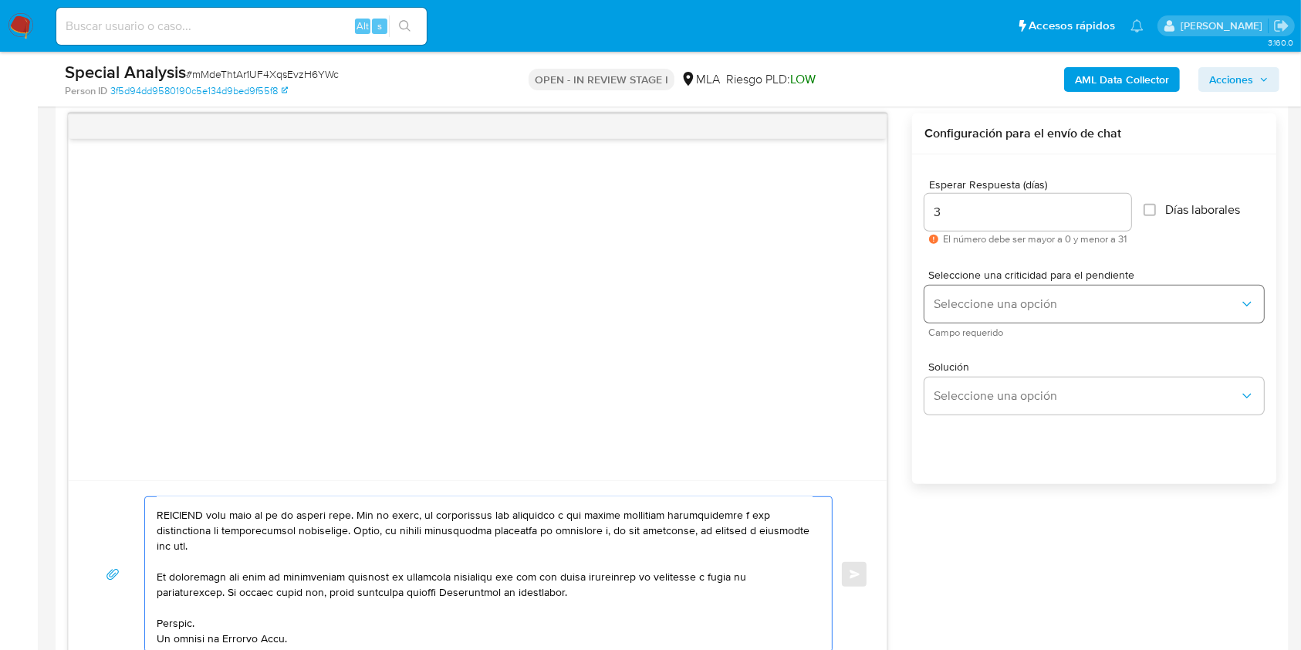
type textarea "Hola, Por disposición de la Resolución 200/2024 de la Unidad de Información Fin…"
click at [981, 314] on button "Seleccione una opción" at bounding box center [1094, 303] width 340 height 37
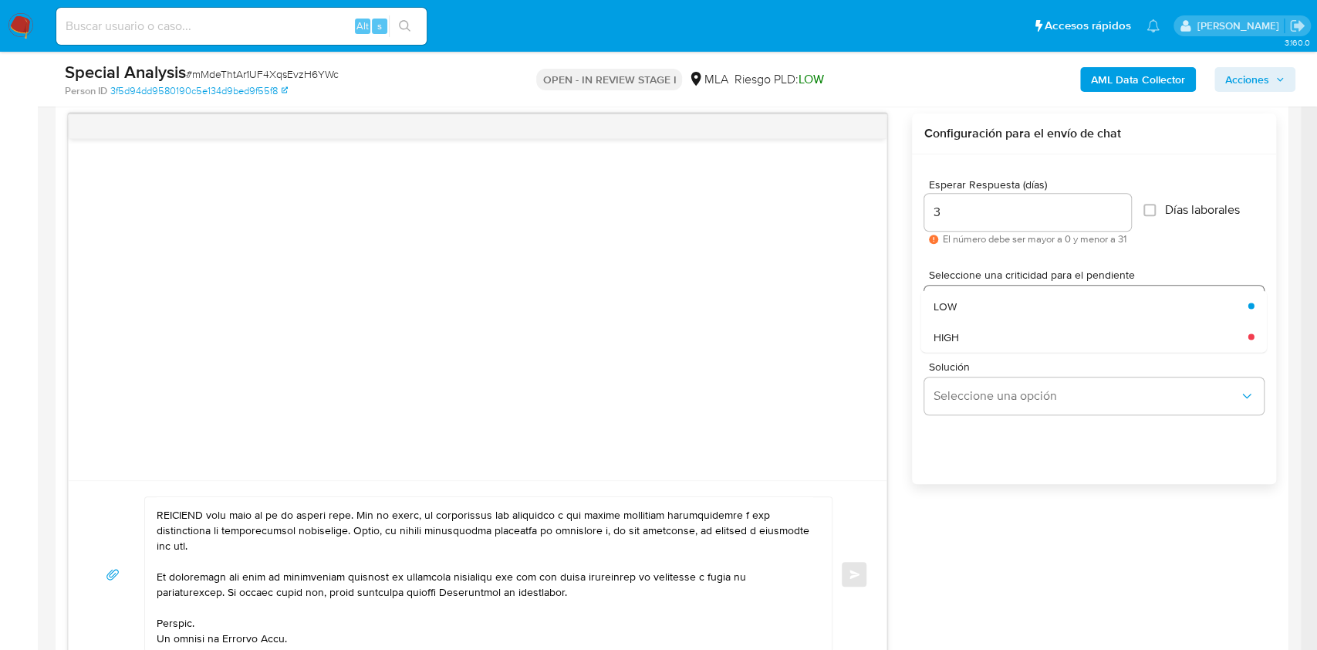
click at [975, 312] on div "LOW" at bounding box center [1087, 305] width 306 height 31
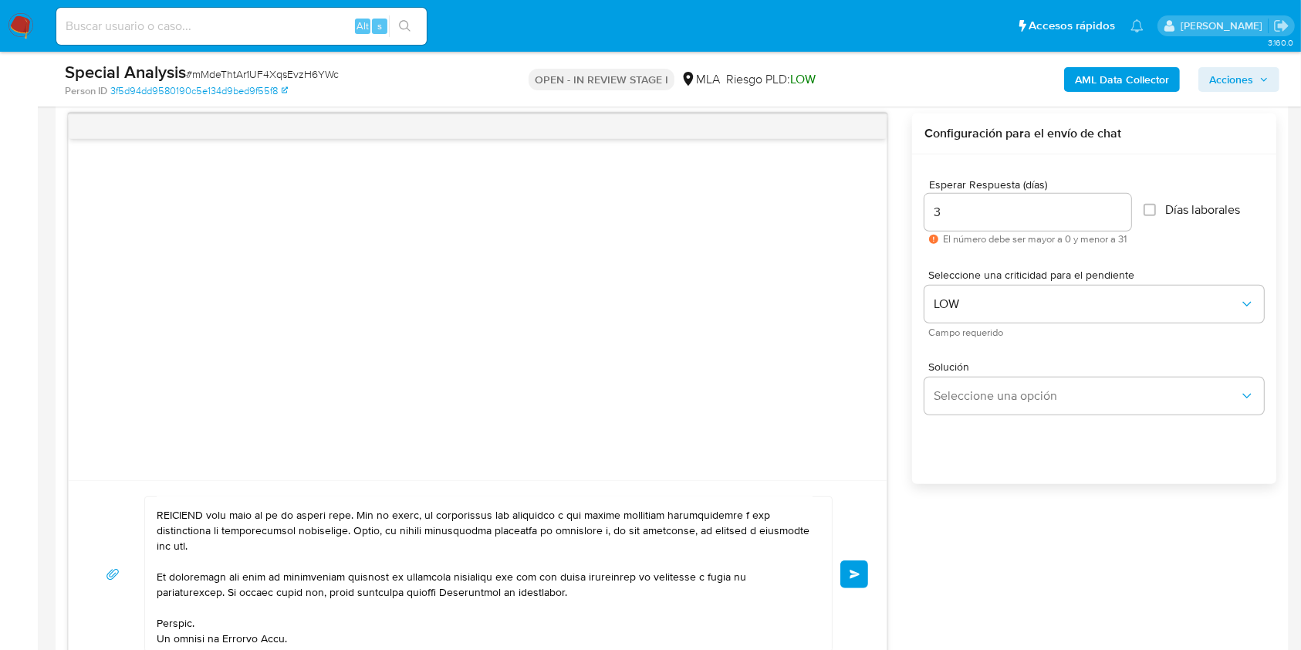
click at [859, 576] on span "Enviar" at bounding box center [855, 573] width 11 height 9
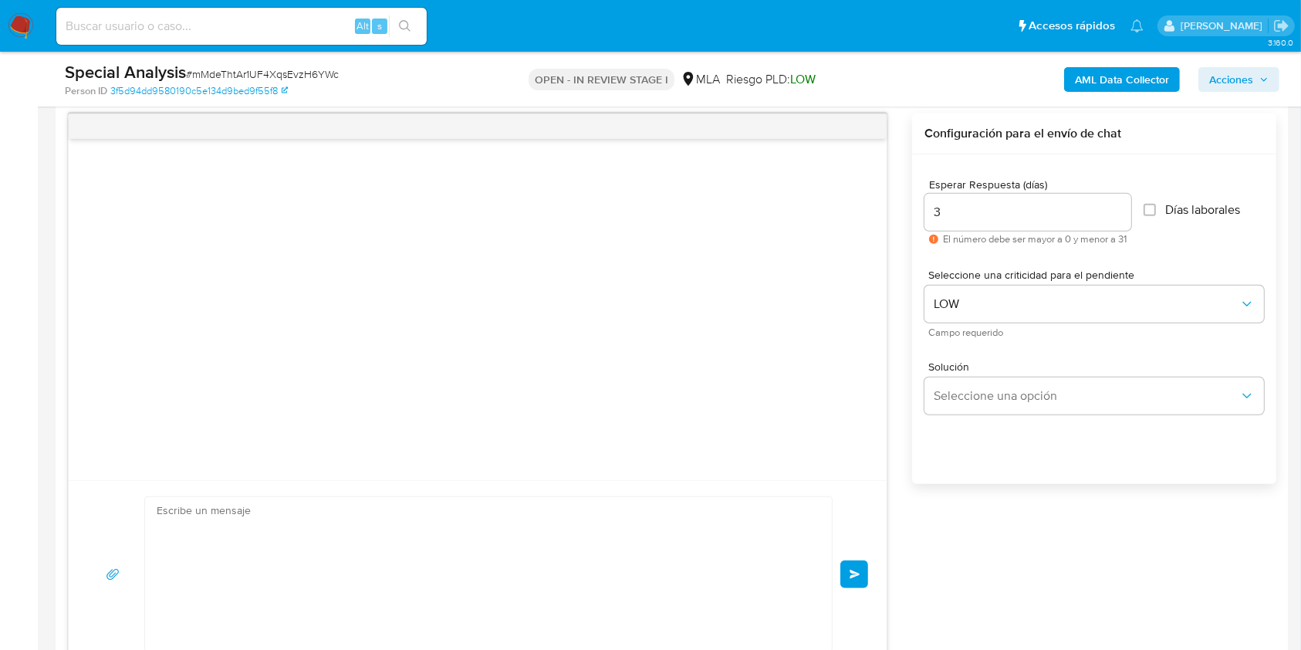
scroll to position [547, 0]
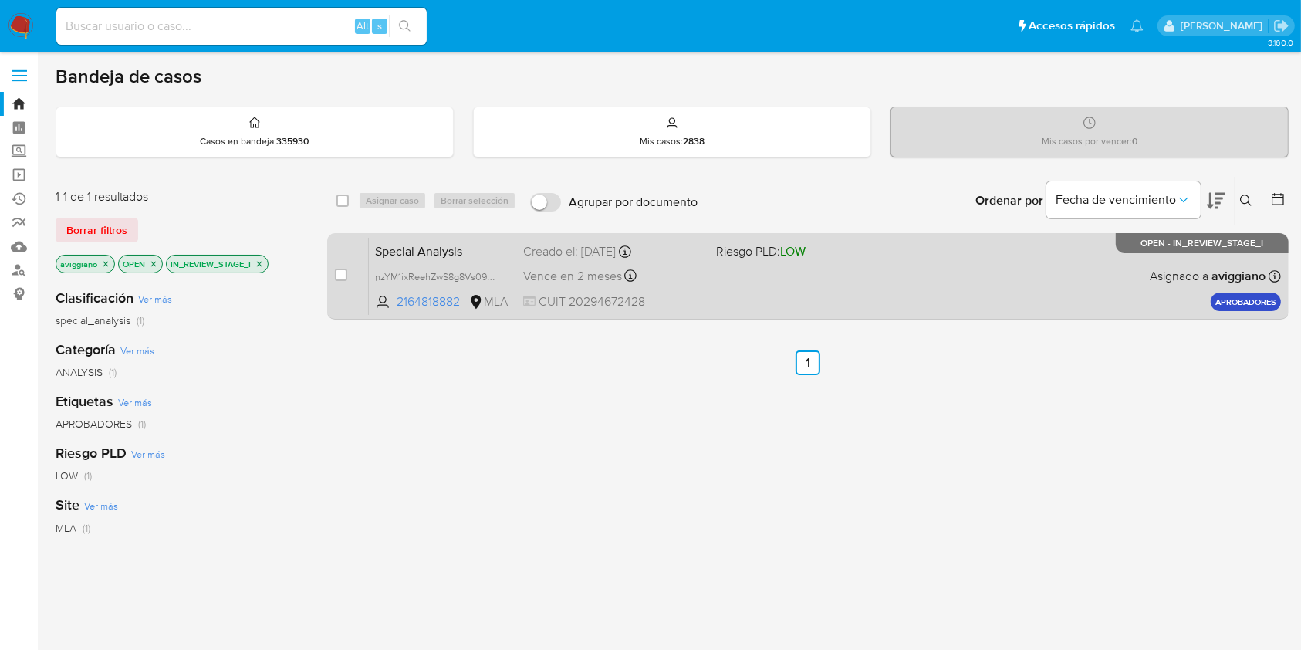
click at [989, 283] on div "Special Analysis nzYM1ixReehZwS8g8Vs097GM 2164818882 MLA Riesgo PLD: LOW Creado…" at bounding box center [825, 276] width 912 height 78
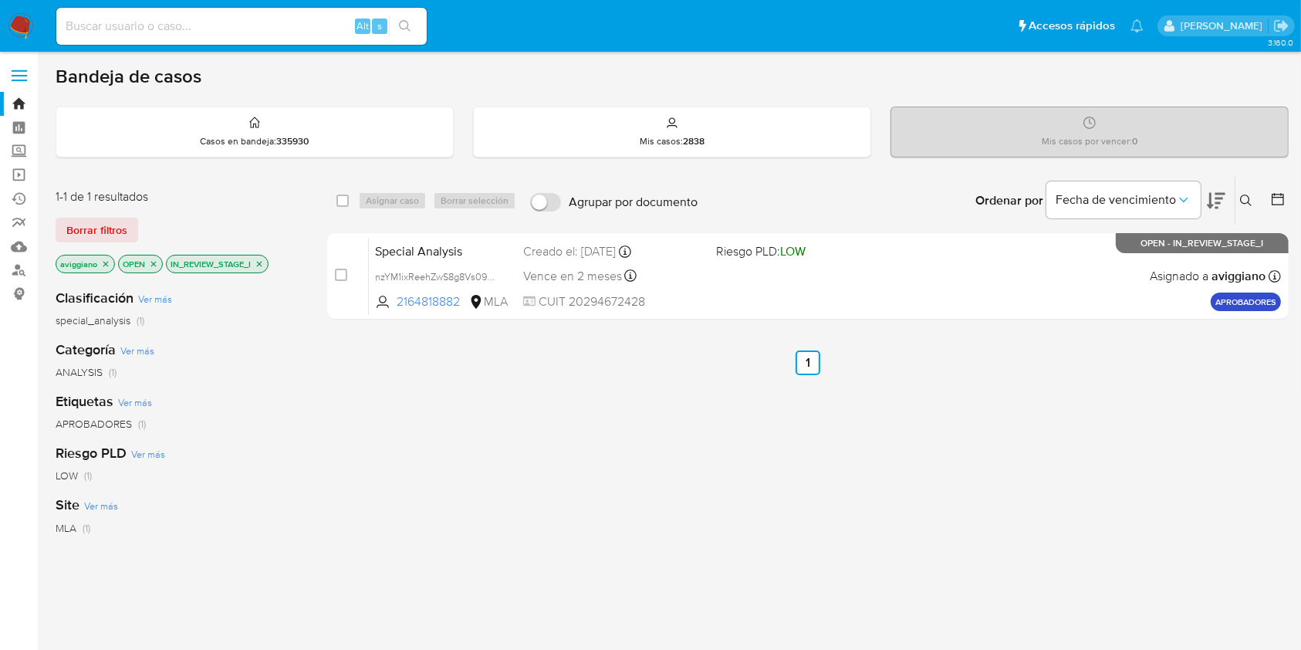
click at [263, 262] on icon "close-filter" at bounding box center [259, 263] width 9 height 9
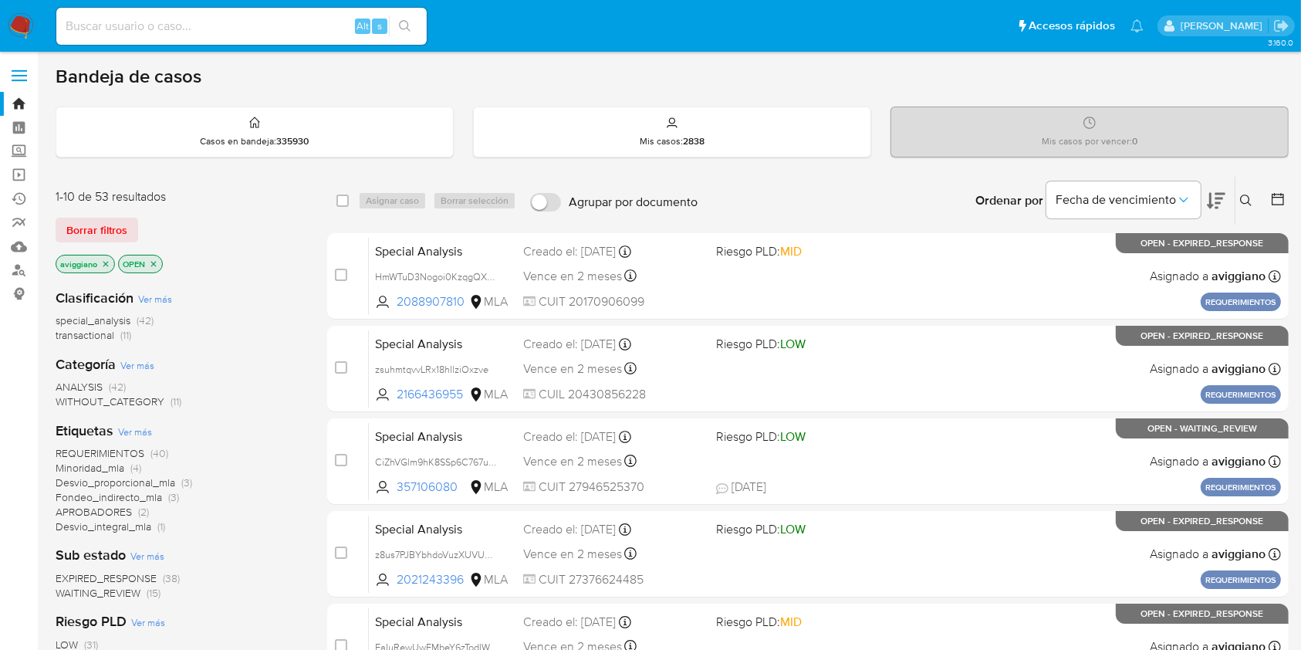
click at [110, 260] on icon "close-filter" at bounding box center [105, 263] width 9 height 9
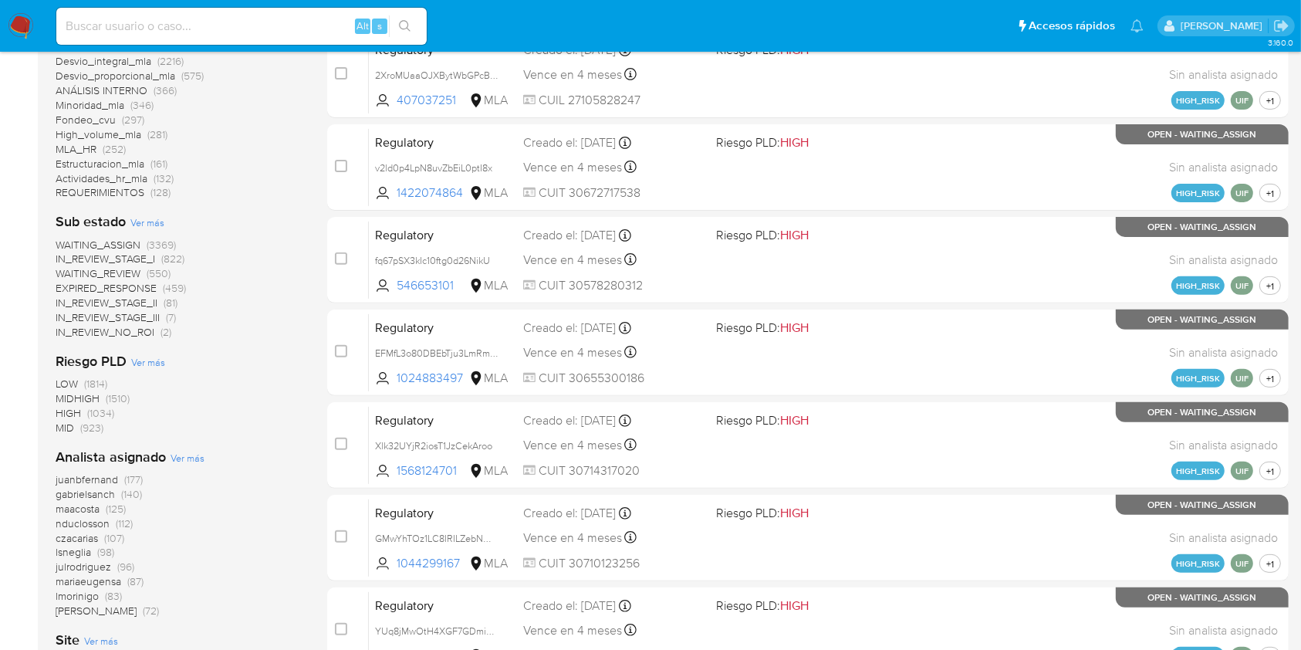
scroll to position [637, 0]
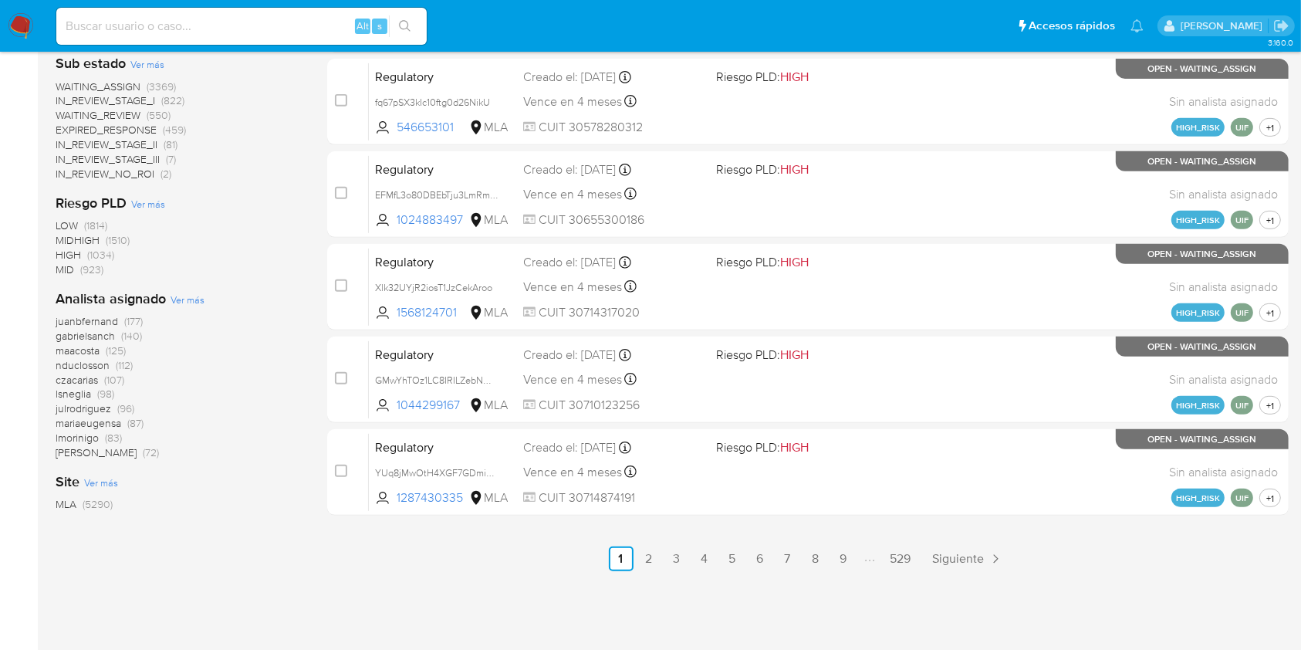
click at [186, 289] on div "Analista asignado Ver más juanbfernand (177) gabrielsanch (140) maacosta (125) …" at bounding box center [179, 374] width 247 height 171
click at [185, 292] on span "Ver más" at bounding box center [188, 299] width 34 height 14
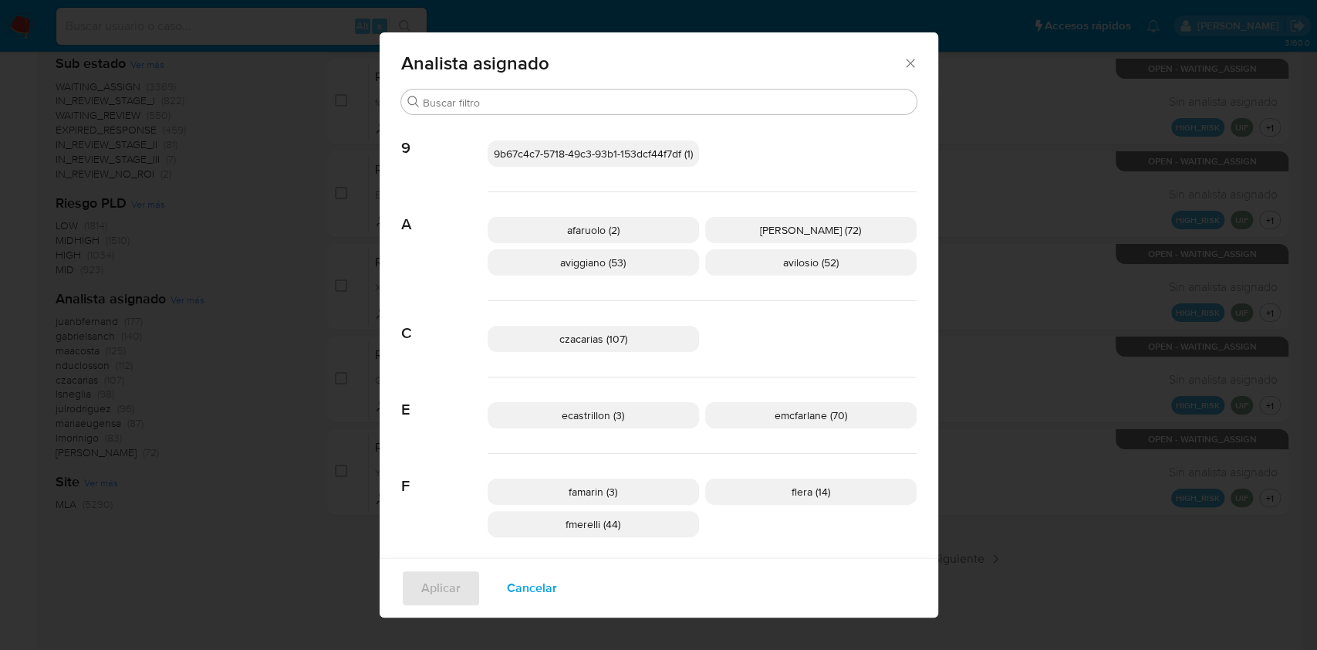
drag, startPoint x: 907, startPoint y: 63, endPoint x: 894, endPoint y: 74, distance: 16.4
click at [906, 62] on icon "Cerrar" at bounding box center [910, 63] width 15 height 15
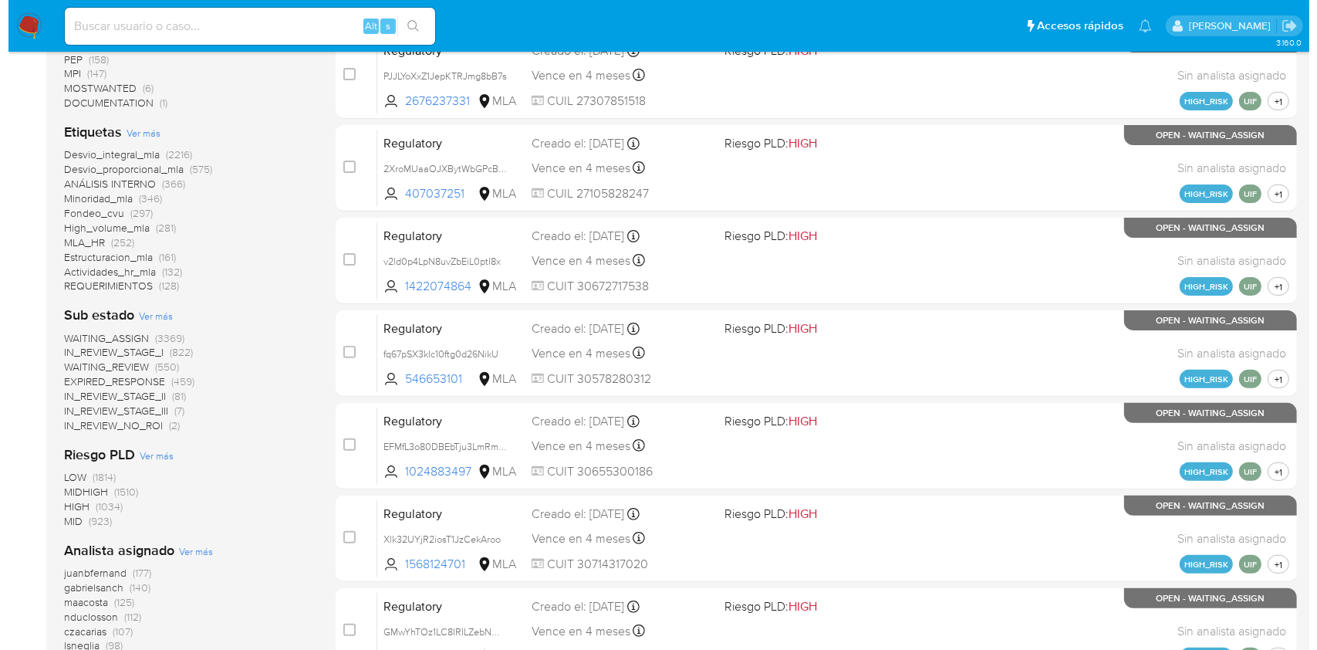
scroll to position [432, 0]
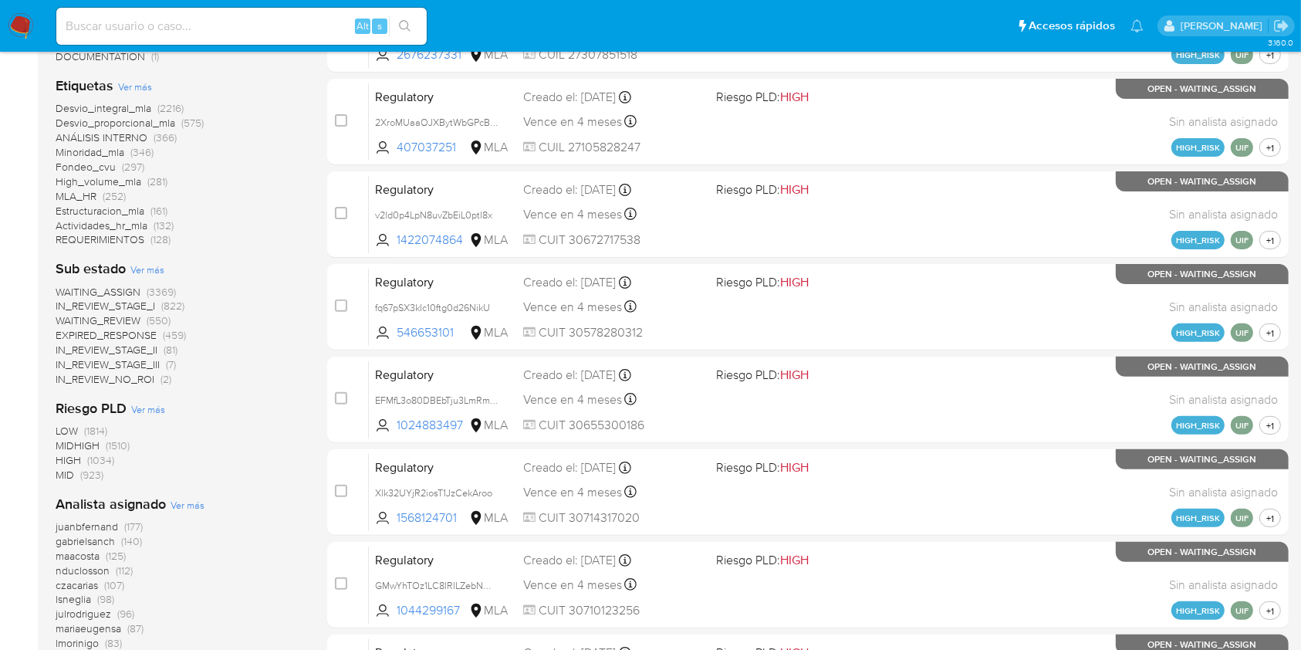
click at [174, 503] on span "Ver más" at bounding box center [188, 505] width 34 height 14
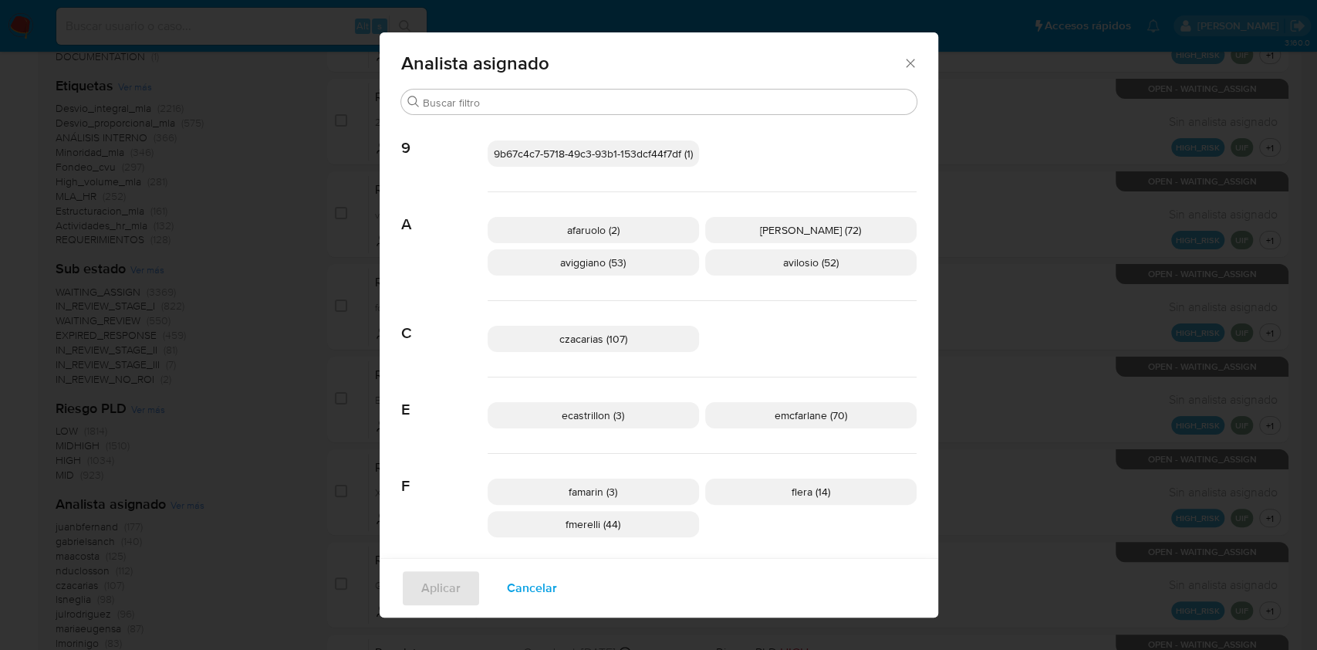
click at [567, 270] on p "aviggiano (53)" at bounding box center [593, 262] width 211 height 26
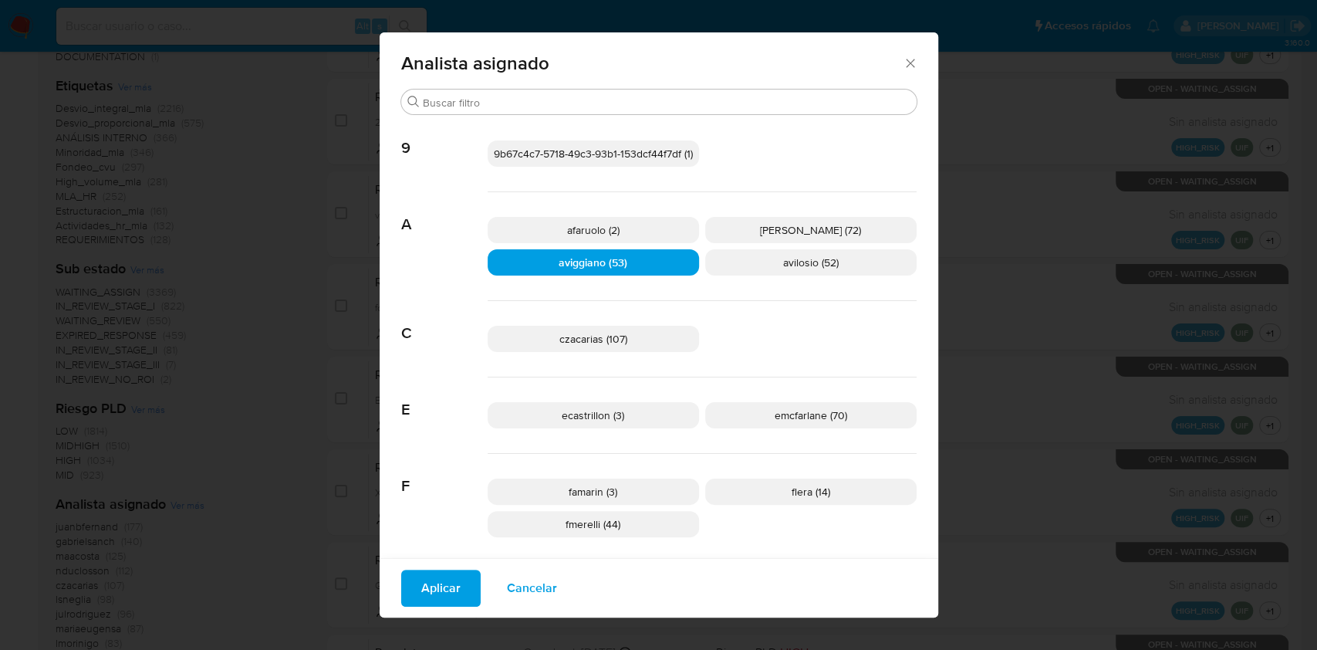
click at [402, 575] on button "Aplicar" at bounding box center [440, 587] width 79 height 37
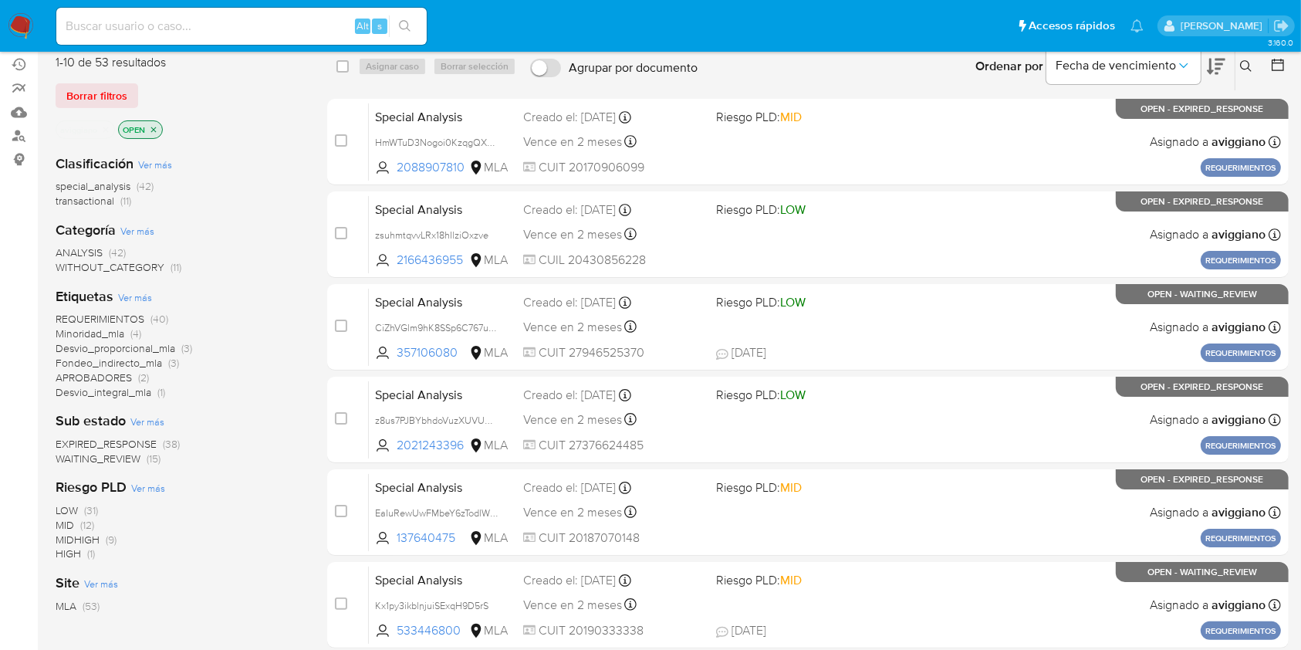
scroll to position [103, 0]
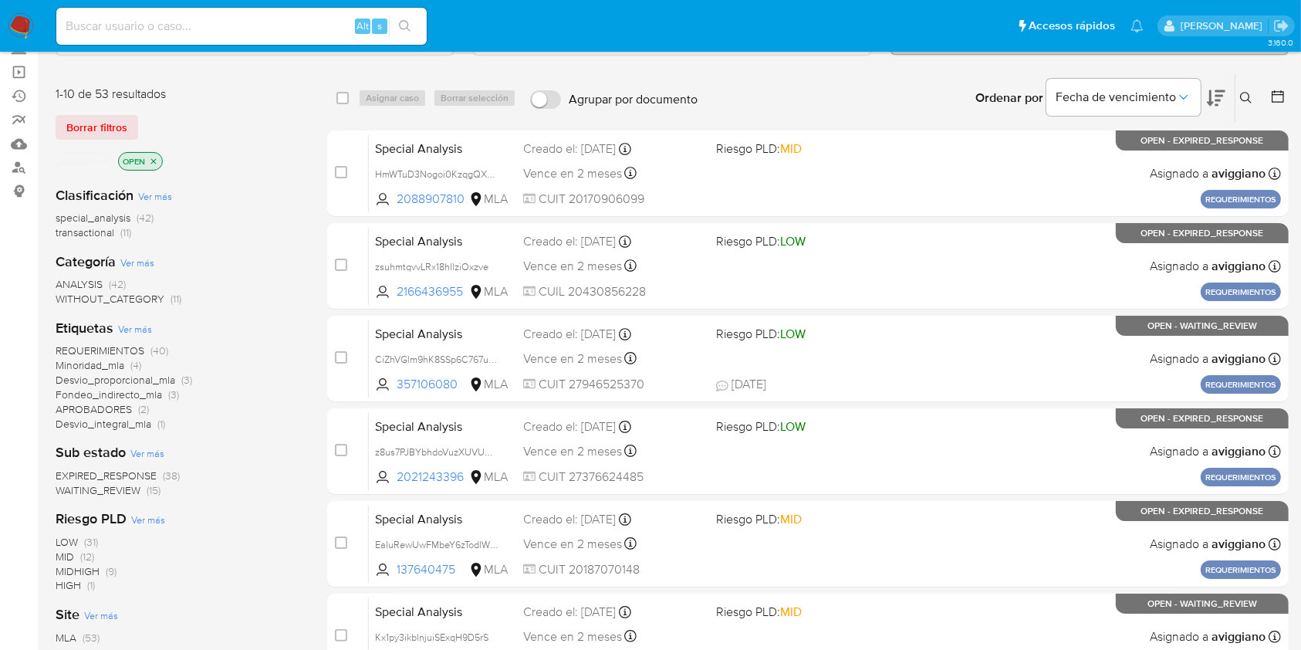
click at [101, 238] on div "Clasificación Ver más special_analysis (42) transactional (11) Categoría Ver má…" at bounding box center [179, 436] width 247 height 525
click at [101, 234] on span "transactional" at bounding box center [85, 232] width 59 height 15
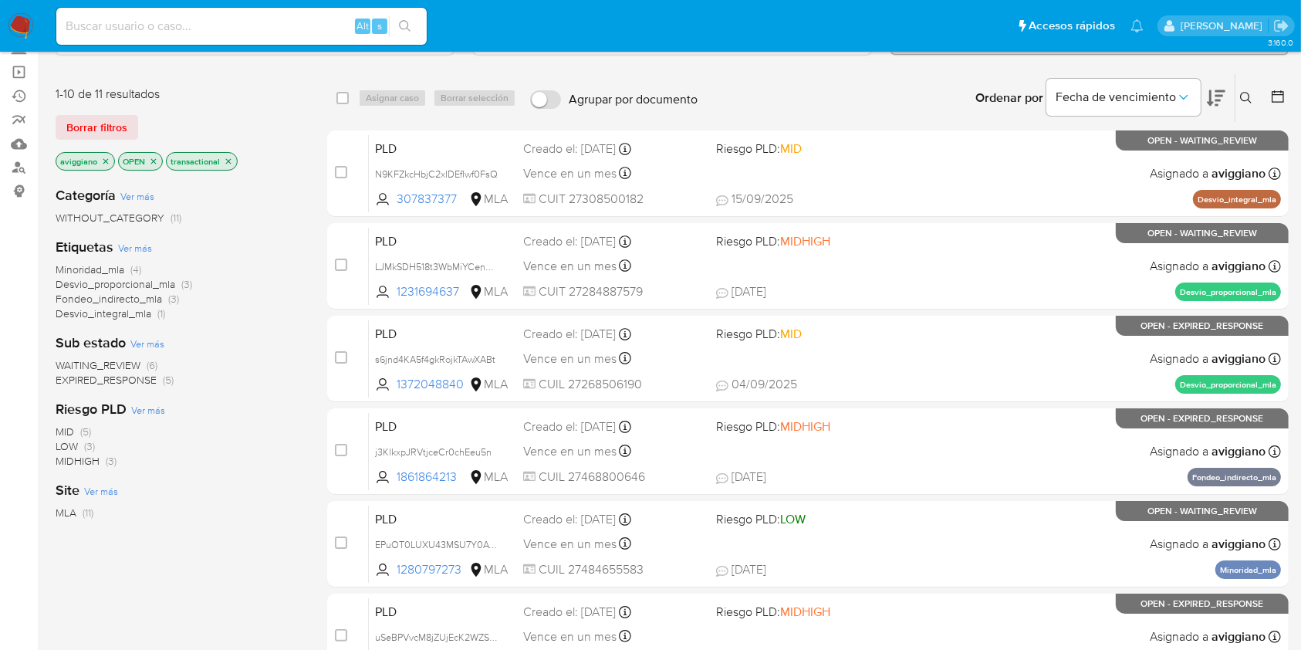
click at [107, 359] on span "WAITING_REVIEW" at bounding box center [98, 364] width 85 height 15
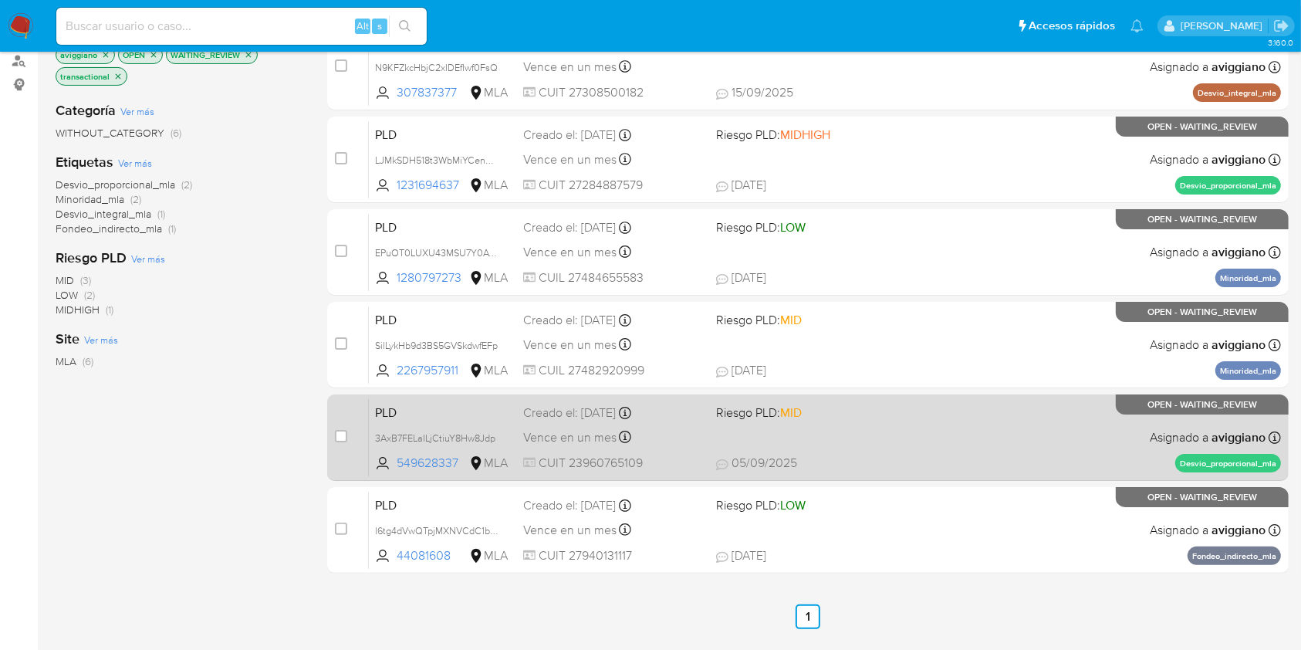
scroll to position [309, 0]
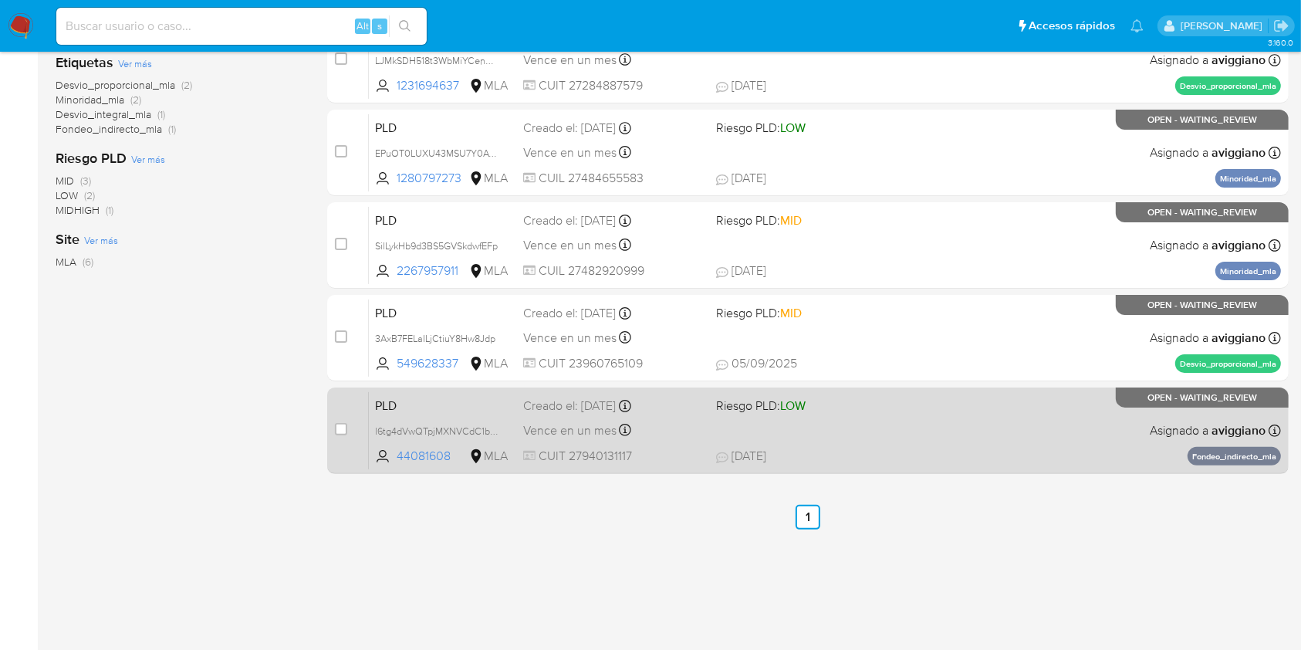
click at [841, 417] on div "PLD l6tg4dVwQTpjMXNVCdC1bi79 44081608 MLA Riesgo PLD: LOW Creado el: 12/08/2025…" at bounding box center [825, 430] width 912 height 78
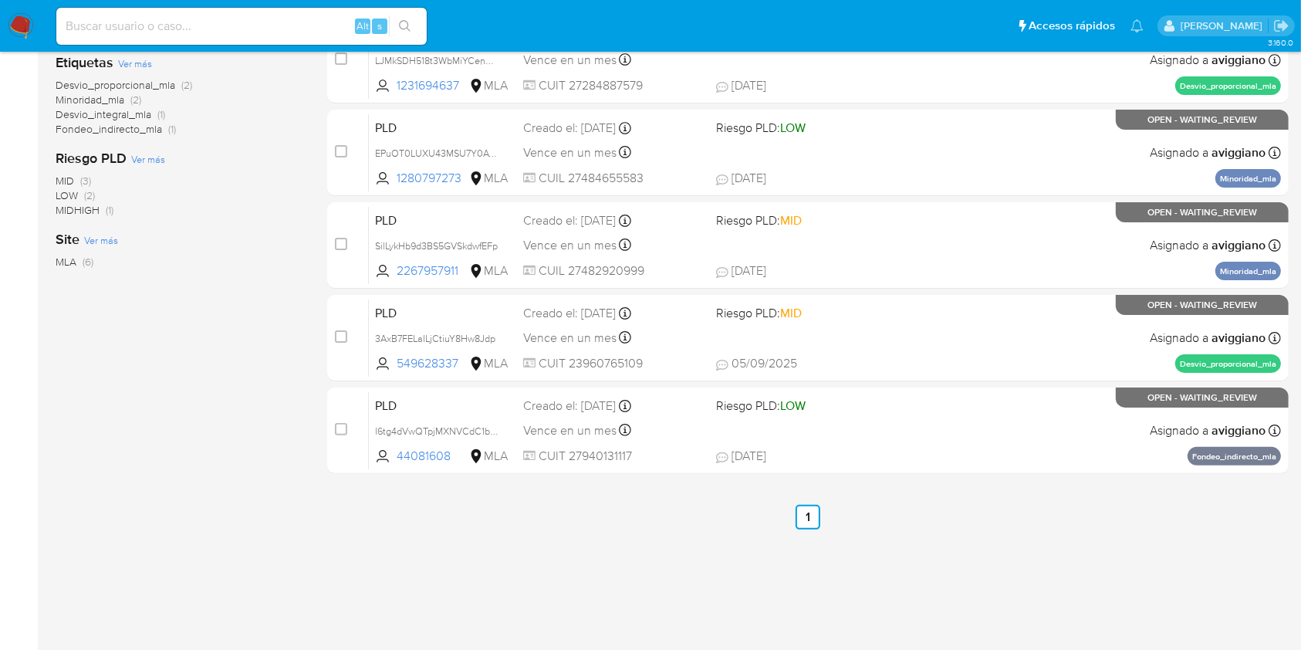
scroll to position [0, 0]
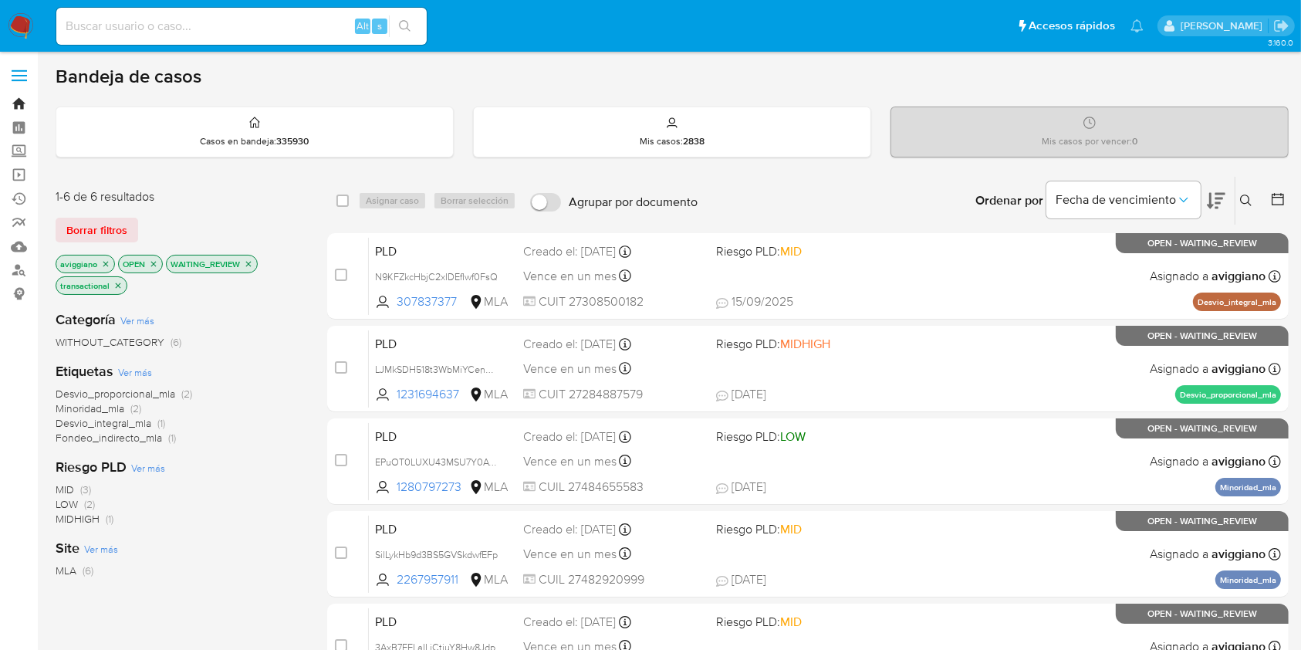
click at [24, 100] on link "Bandeja" at bounding box center [92, 104] width 184 height 24
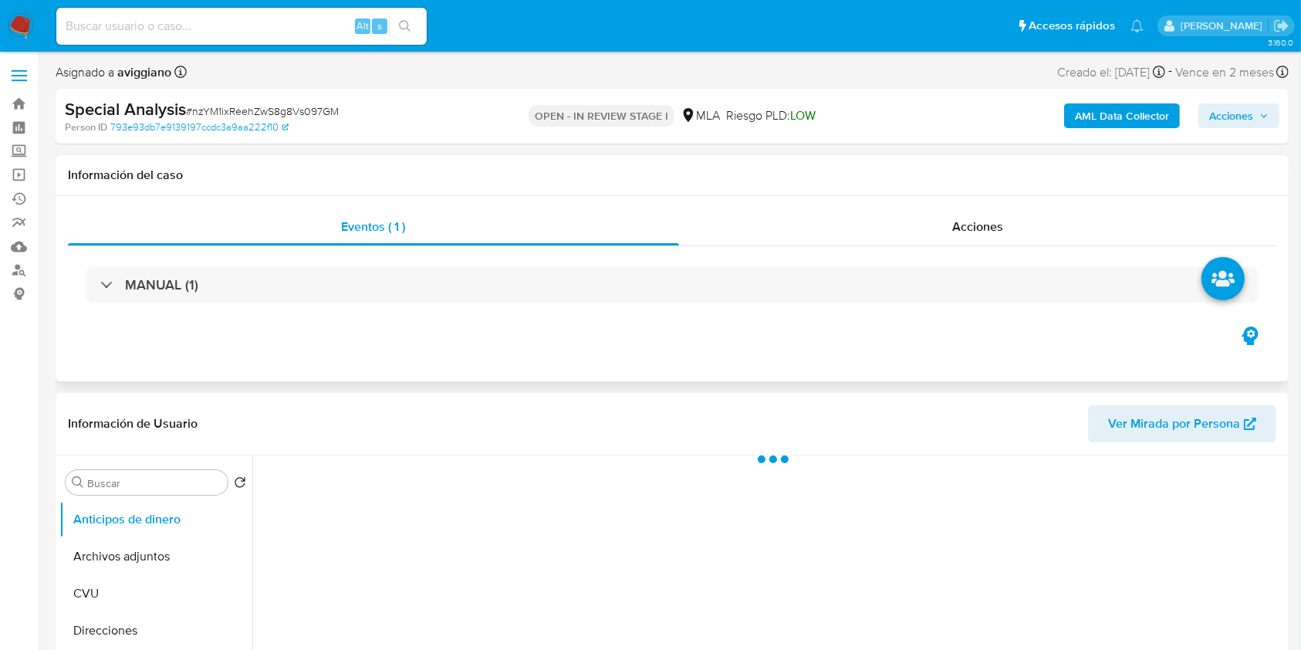
select select "10"
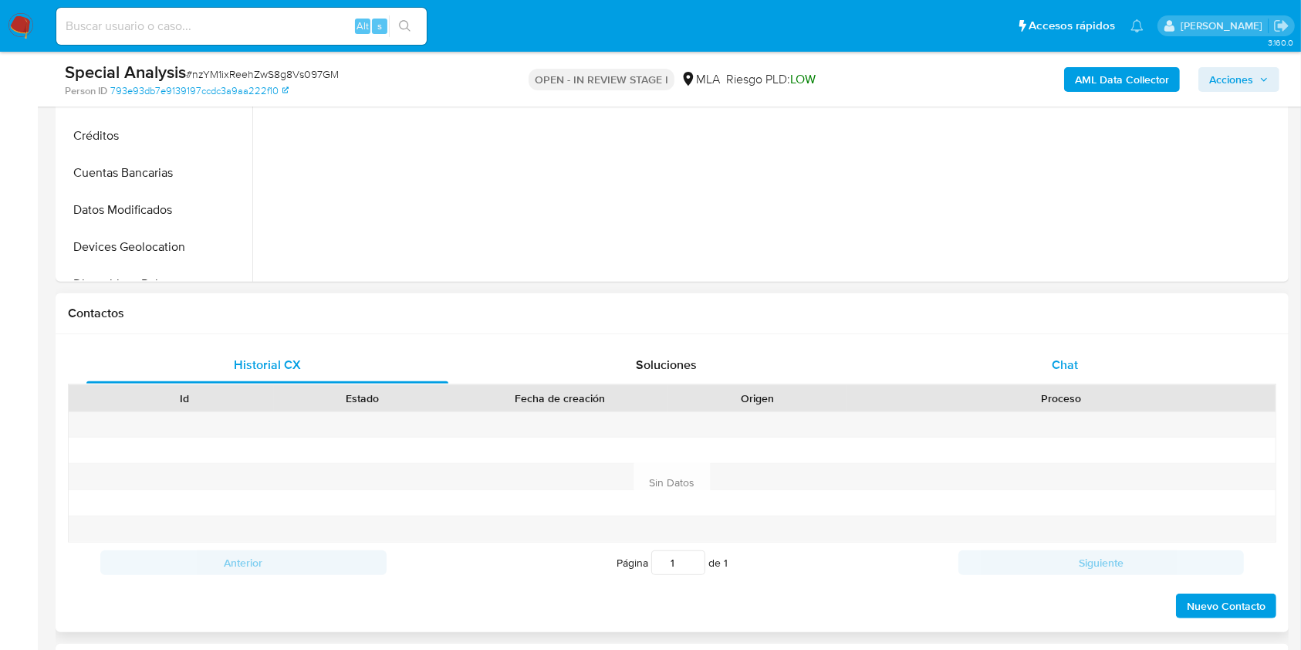
click at [1066, 367] on span "Chat" at bounding box center [1065, 365] width 26 height 18
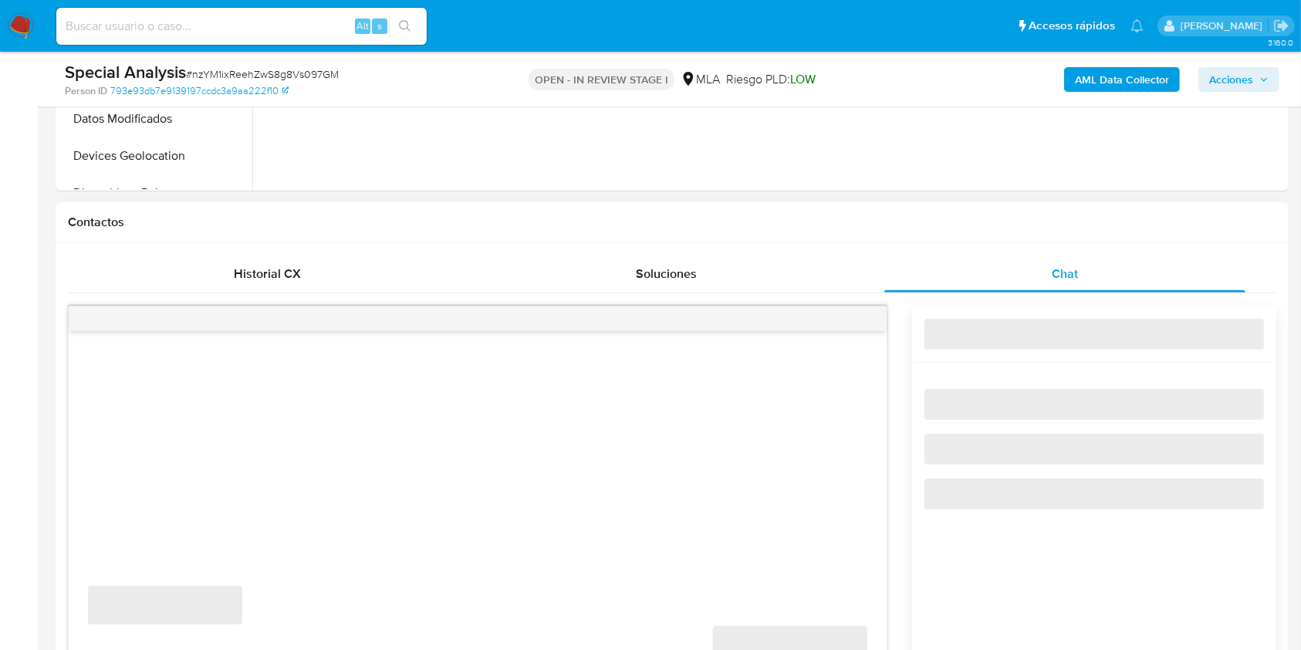
scroll to position [823, 0]
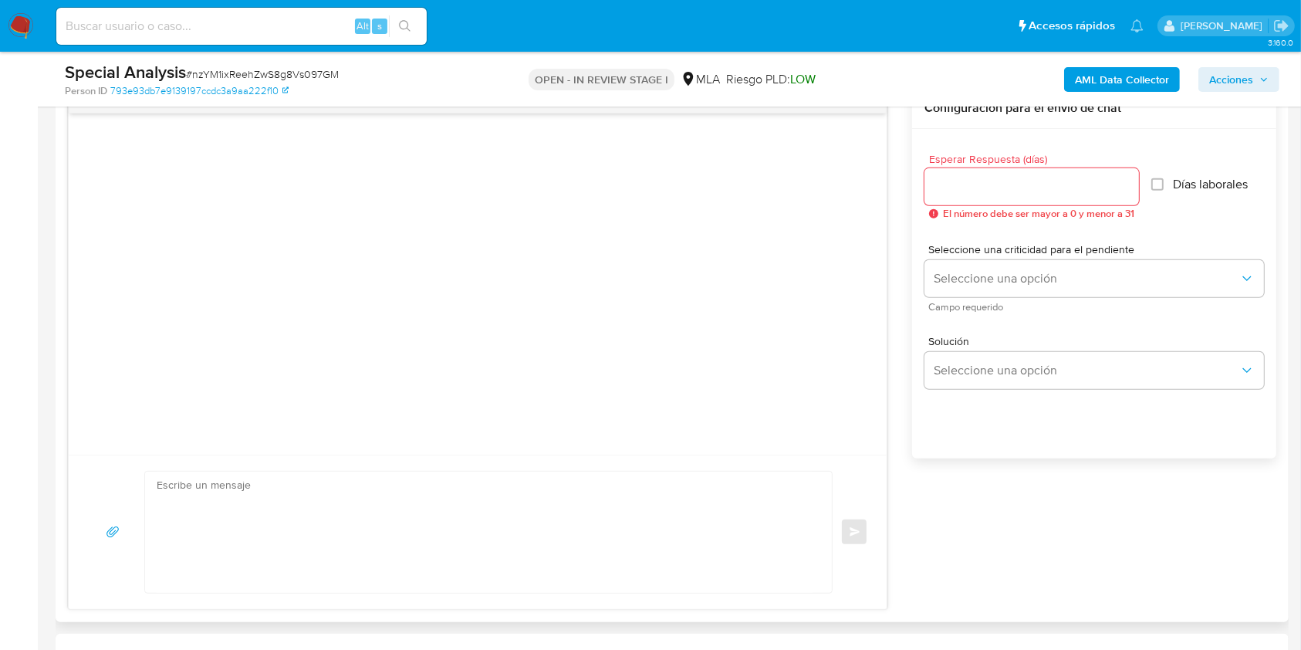
click at [559, 503] on textarea at bounding box center [485, 531] width 656 height 121
paste textarea "Lore, Ips dolorsitame co ad Elitseddoe 818/4699 te in Utlabo et Doloremagna Ali…"
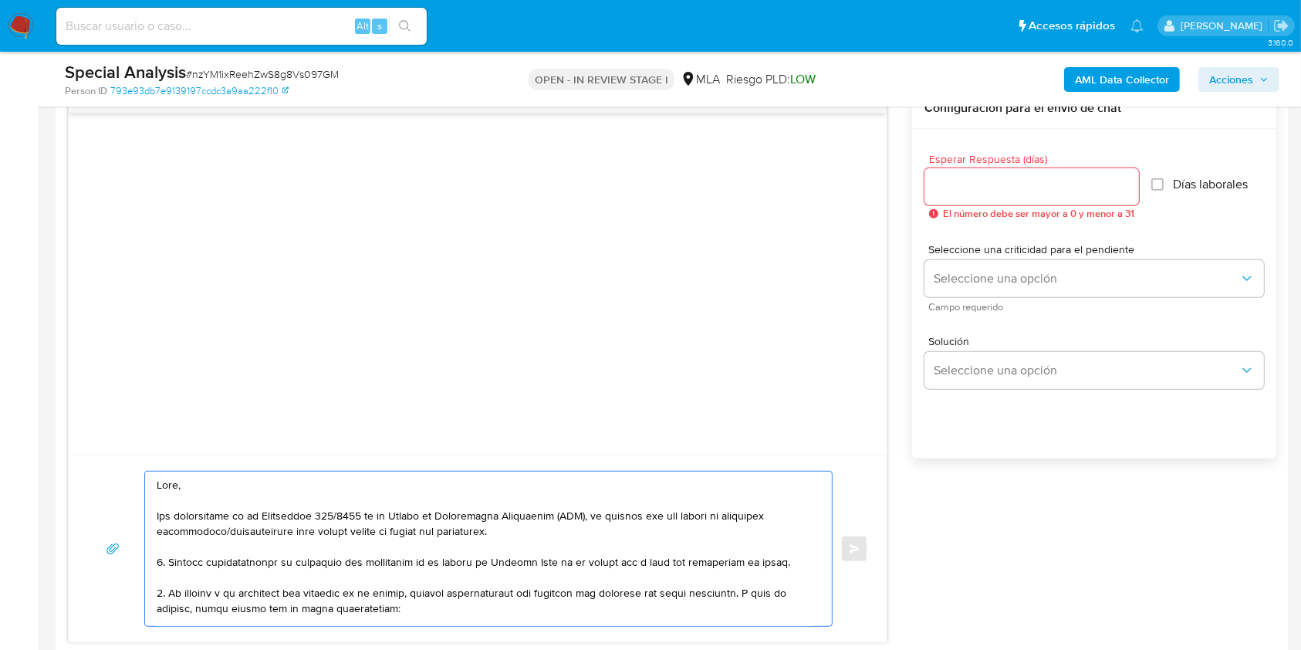
scroll to position [451, 0]
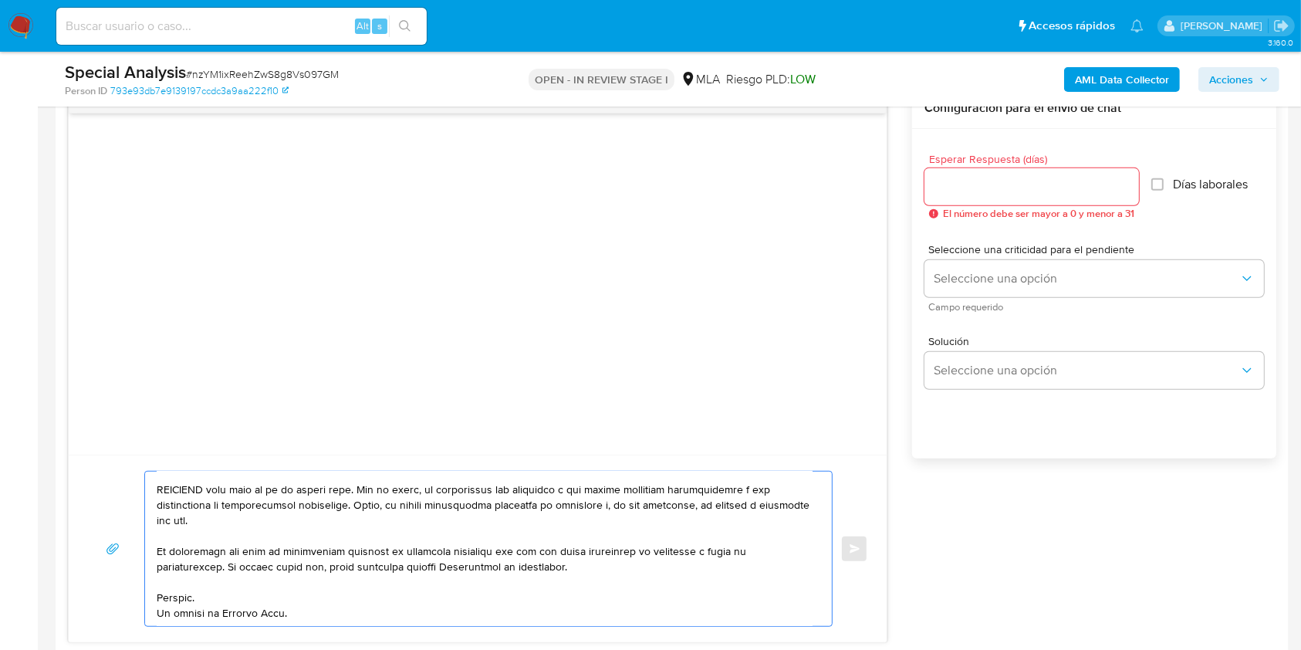
type textarea "Lore, Ips dolorsitame co ad Elitseddoe 818/4699 te in Utlabo et Doloremagna Ali…"
click at [1014, 194] on input "Esperar Respuesta (días)" at bounding box center [1031, 187] width 215 height 20
type input "3"
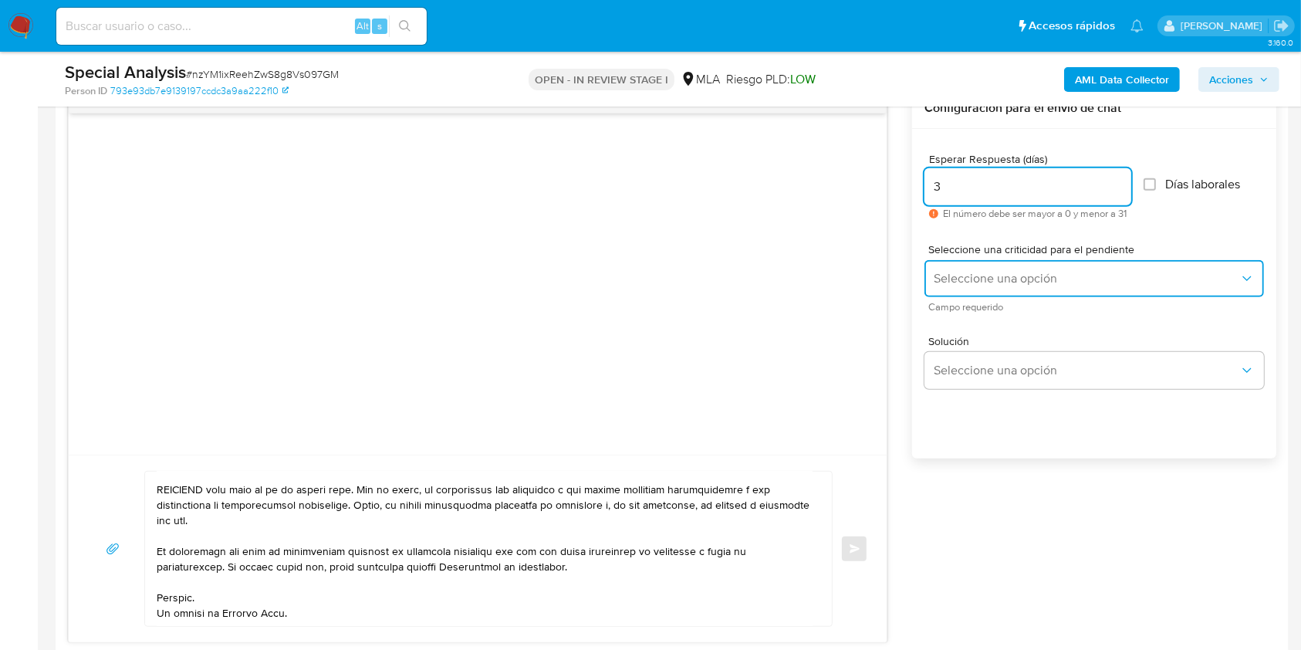
click at [1006, 269] on button "Seleccione una opción" at bounding box center [1094, 278] width 340 height 37
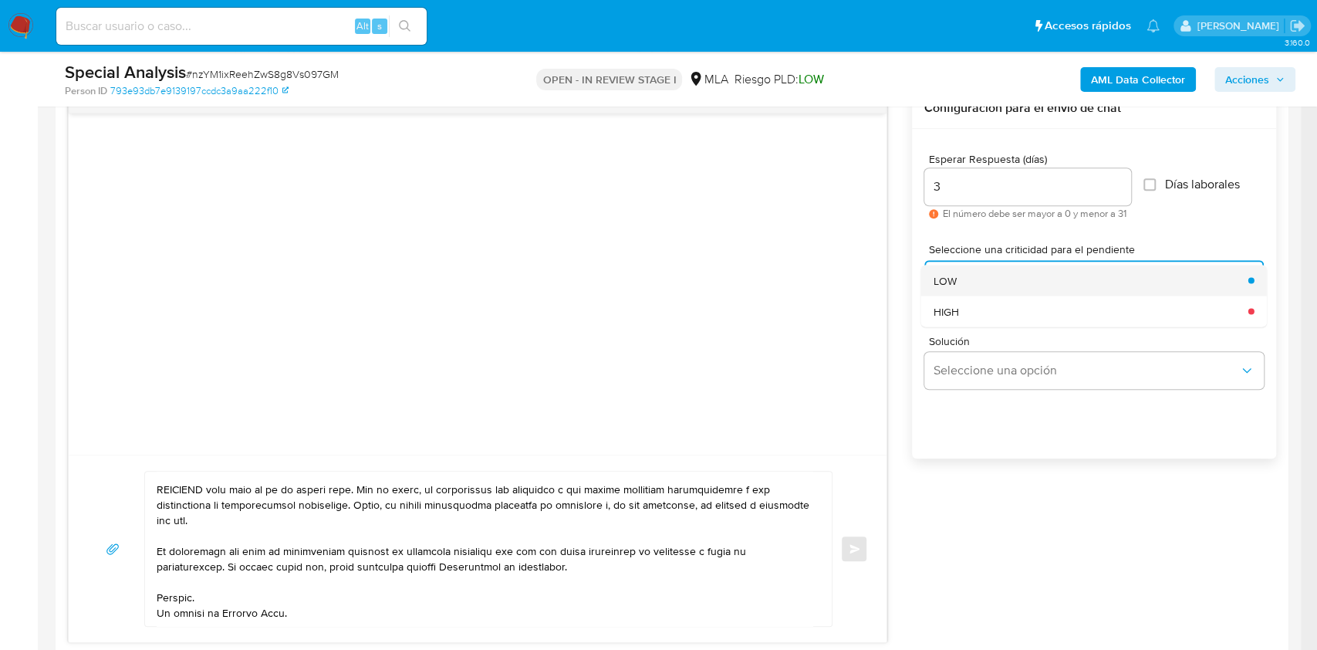
click at [977, 279] on div "LOW" at bounding box center [1087, 280] width 306 height 31
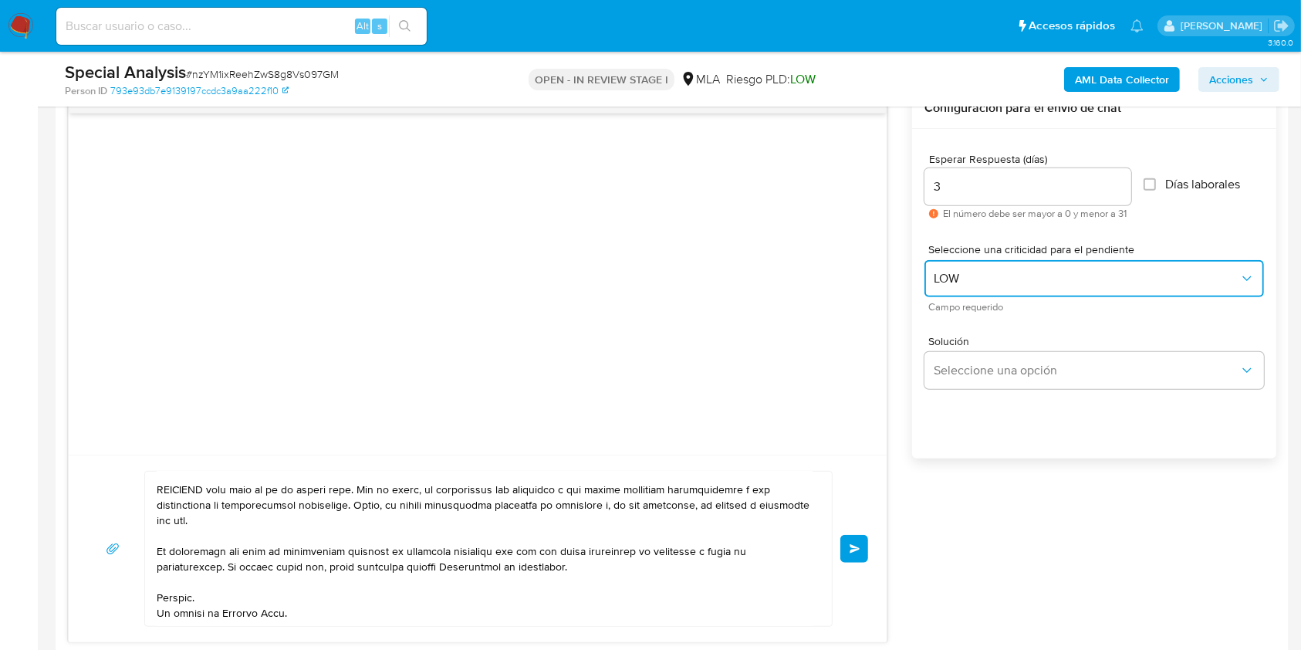
scroll to position [0, 0]
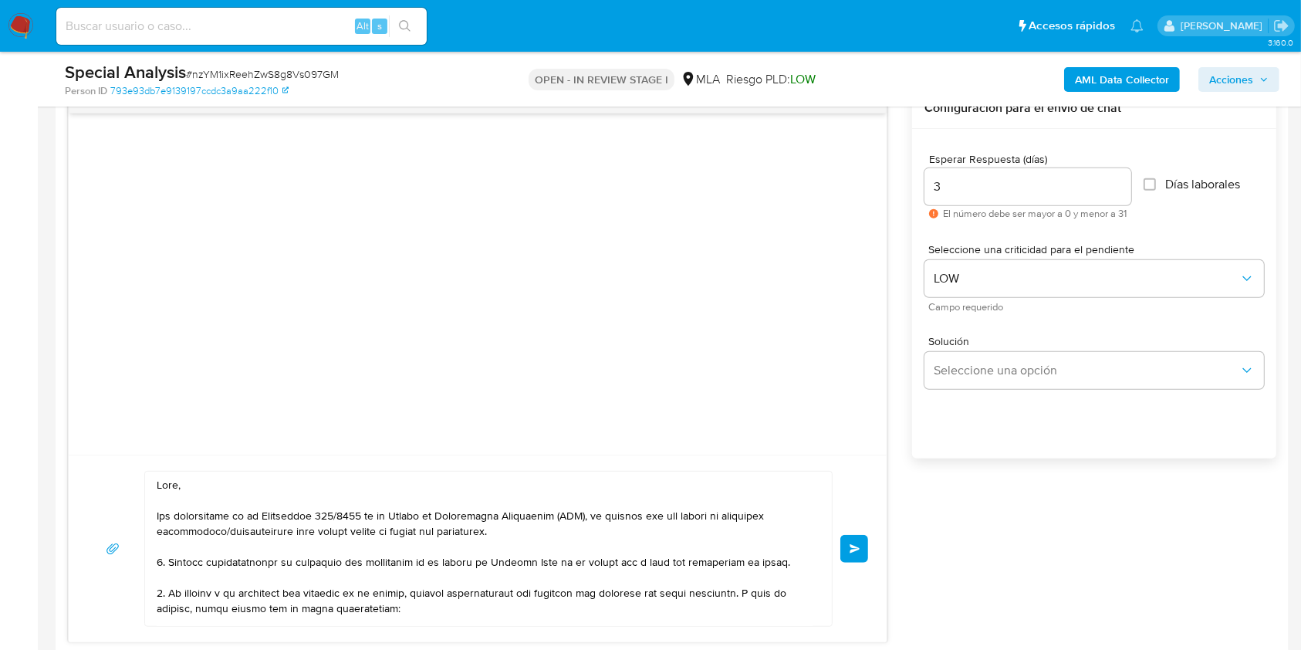
click at [864, 552] on button "Enviar" at bounding box center [854, 549] width 28 height 28
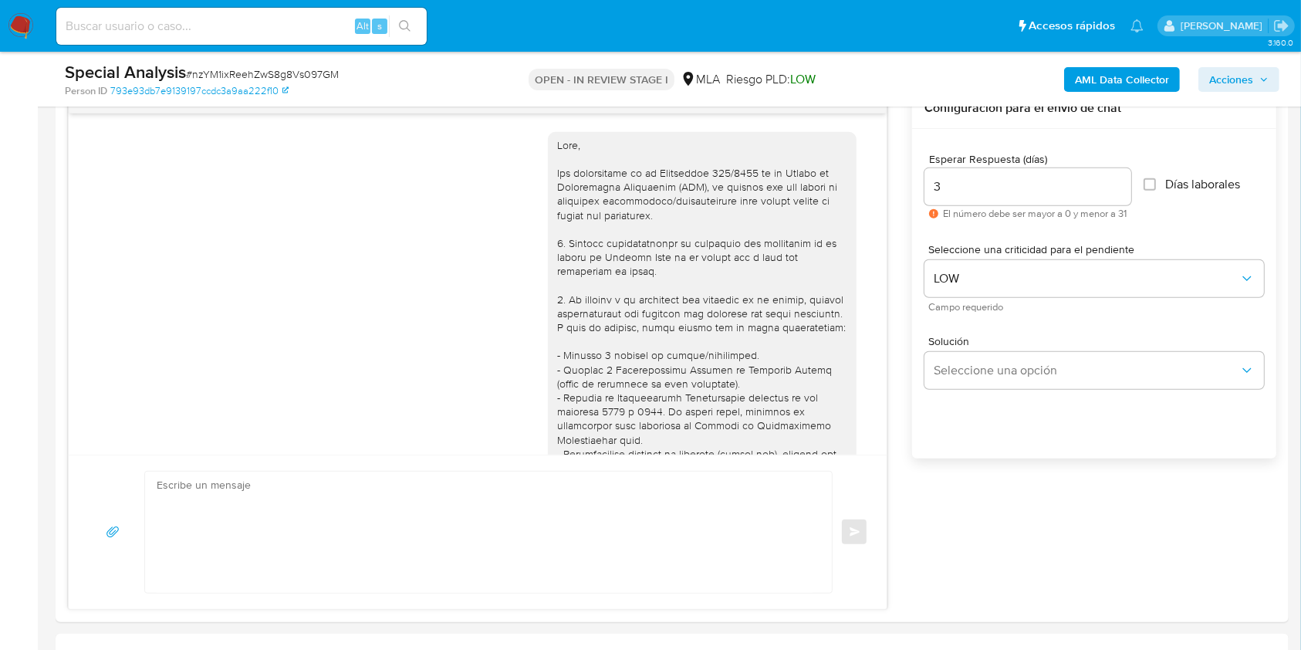
scroll to position [547, 0]
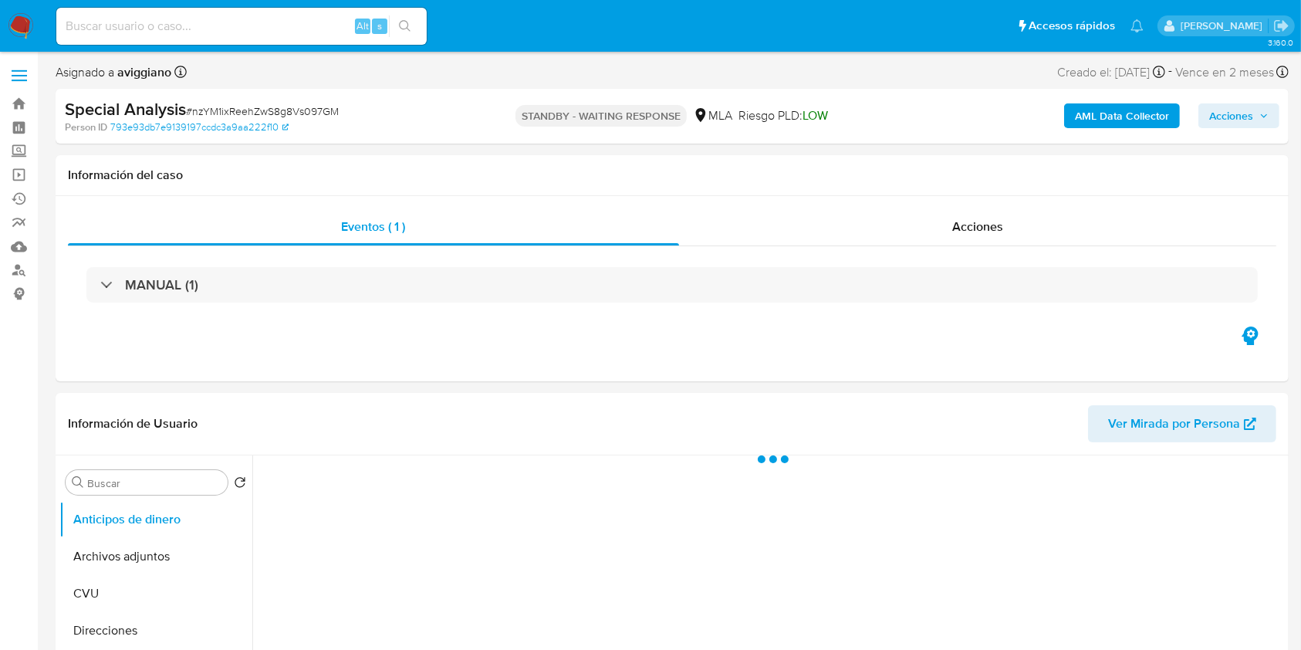
select select "10"
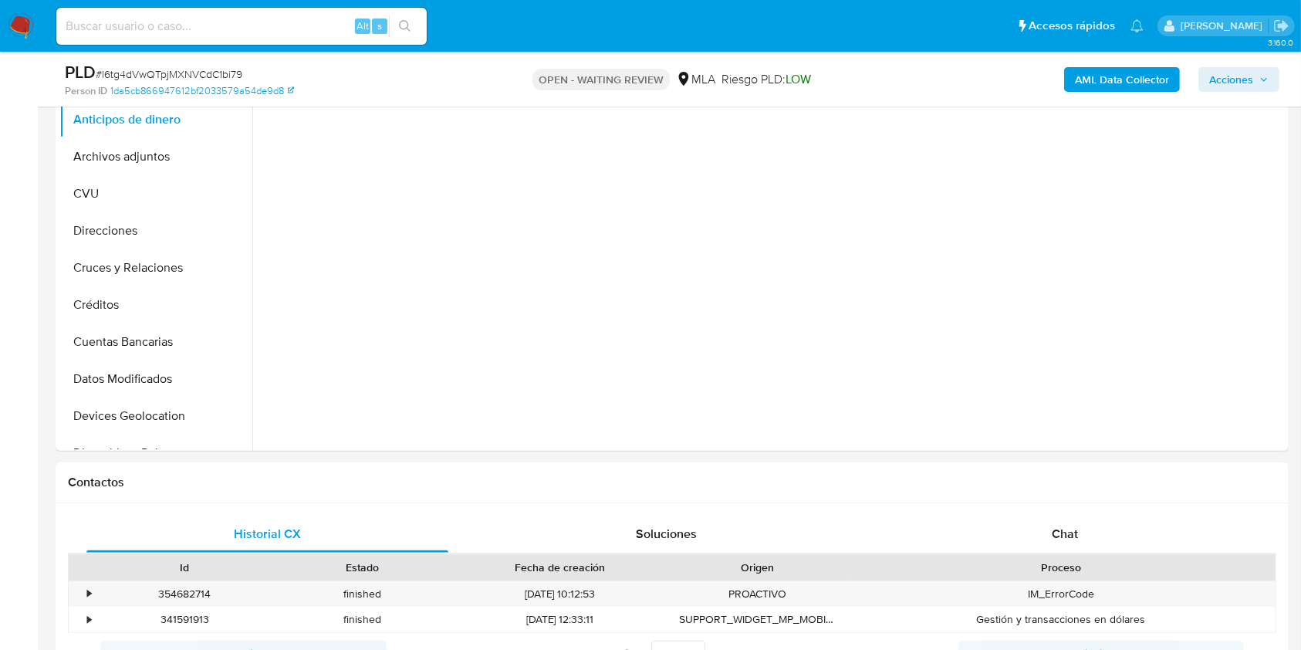
scroll to position [411, 0]
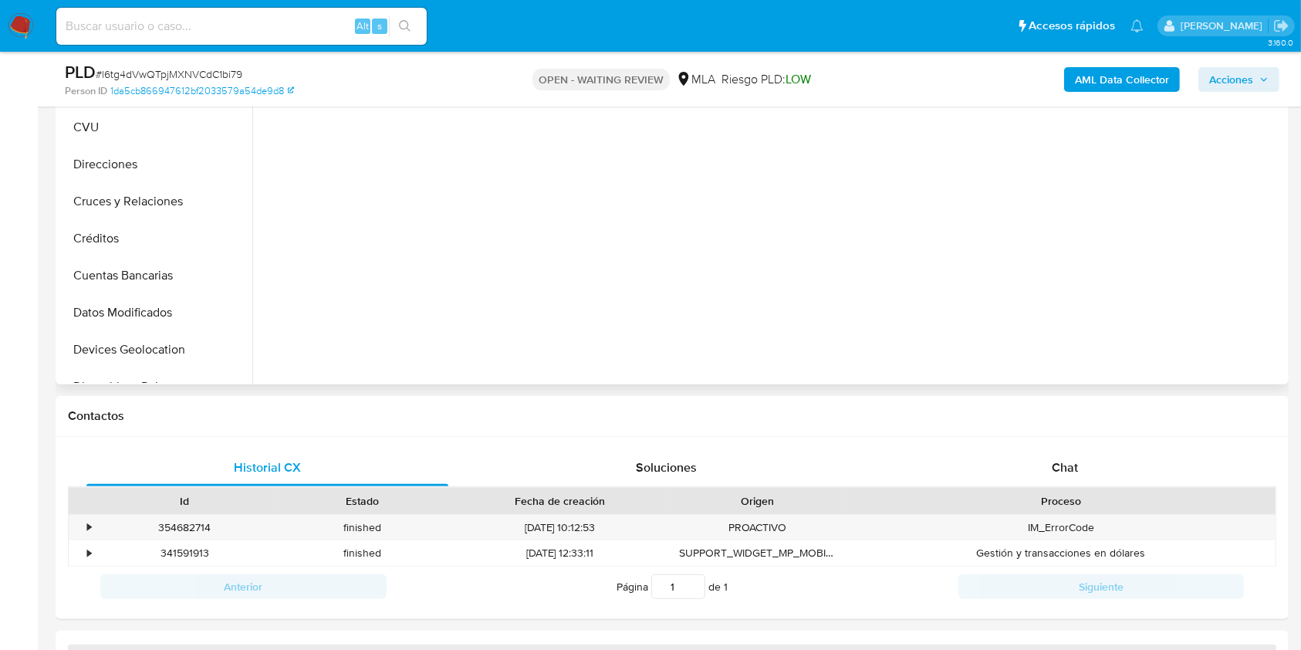
select select "10"
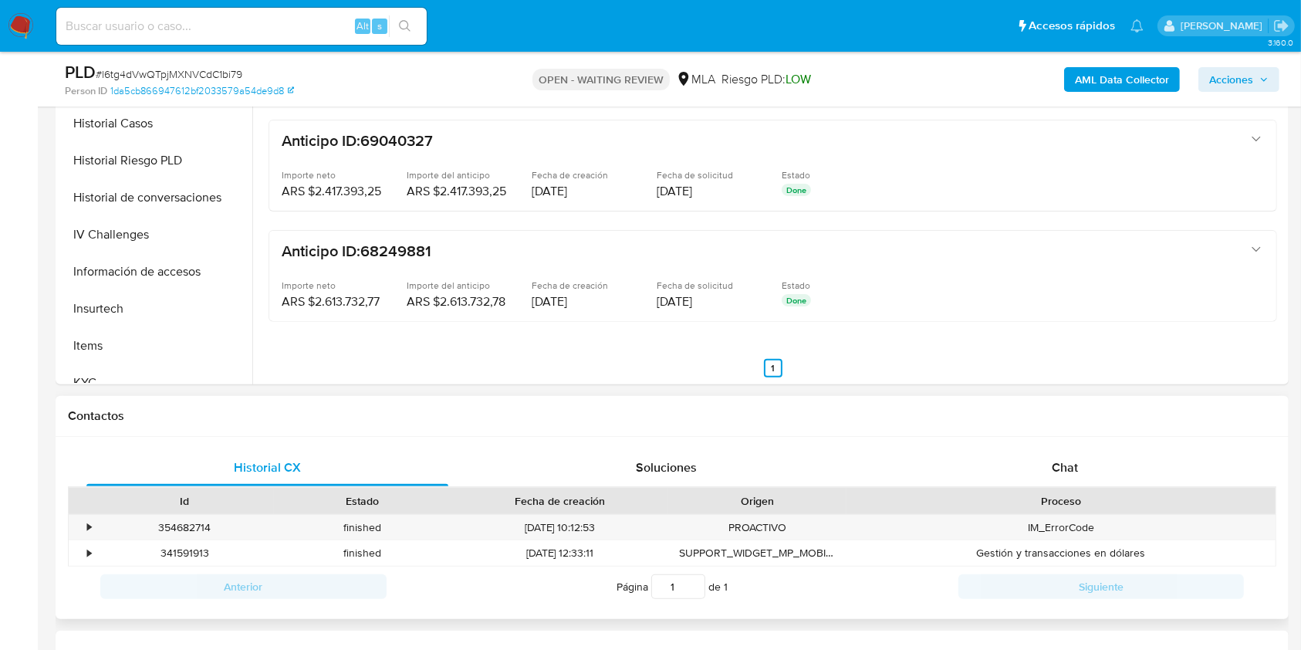
click at [1067, 437] on div "Historial CX Soluciones Chat Id Estado Fecha de creación Origen Proceso • 35468…" at bounding box center [672, 528] width 1233 height 183
click at [1054, 464] on span "Chat" at bounding box center [1065, 467] width 26 height 18
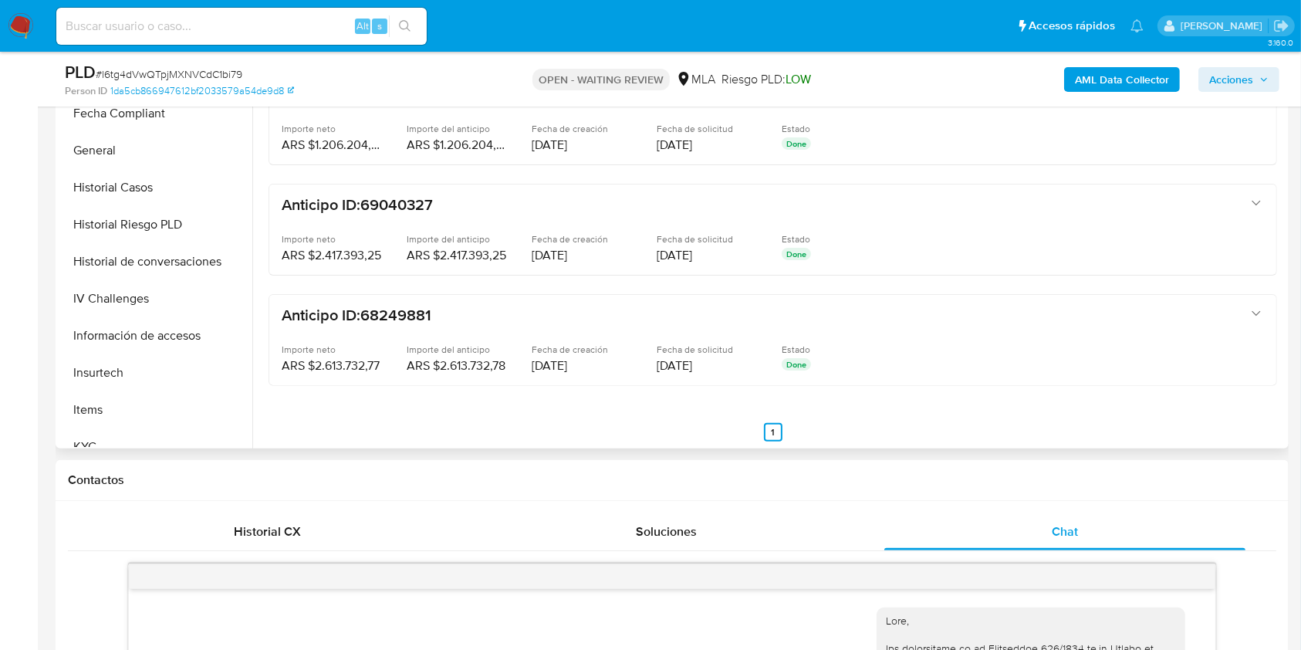
scroll to position [103, 0]
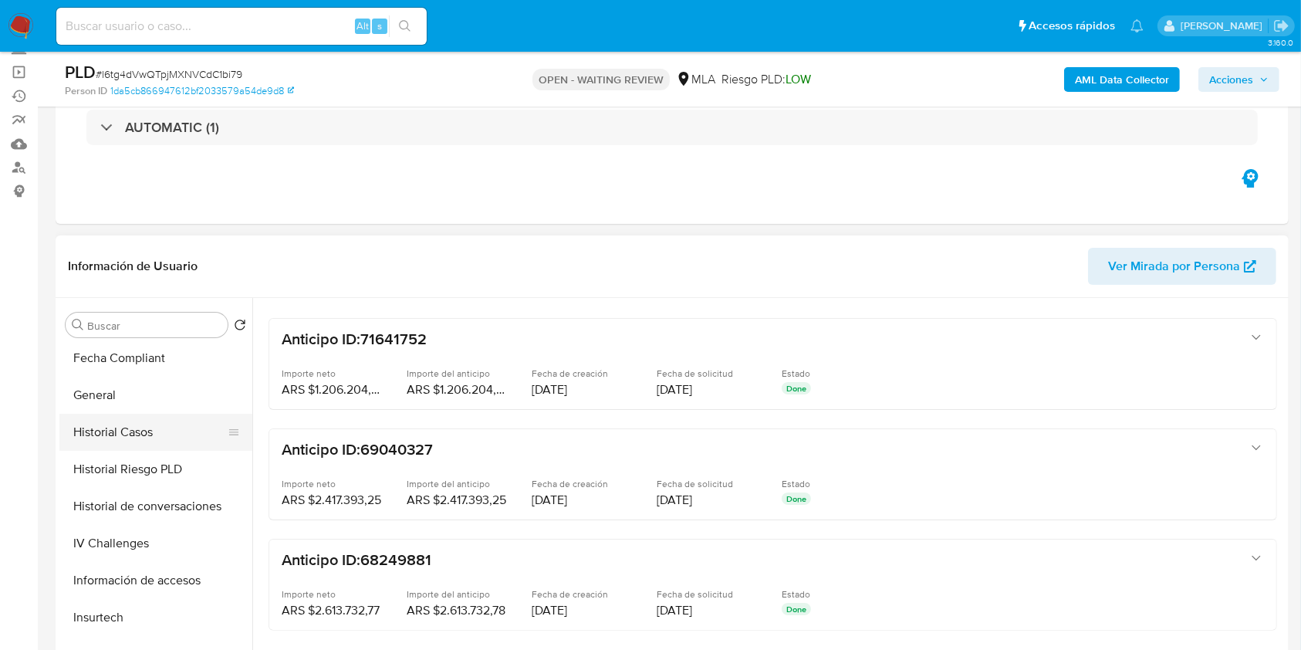
click at [72, 446] on button "Historial Casos" at bounding box center [149, 432] width 181 height 37
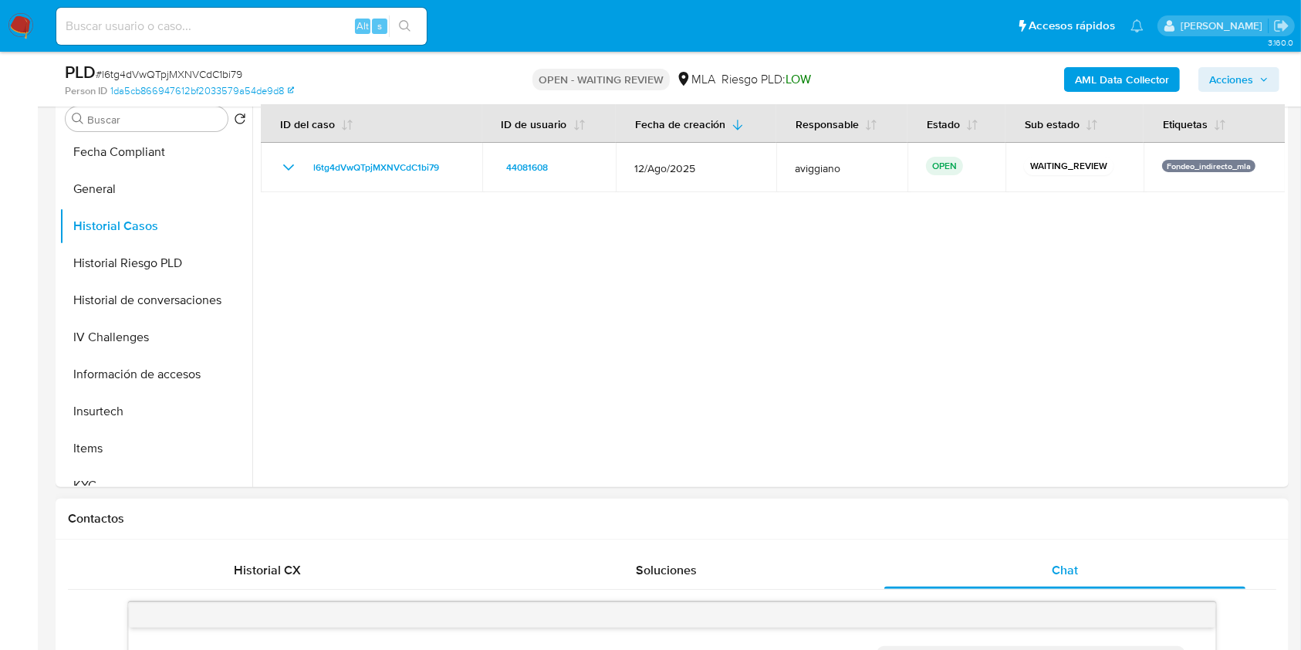
scroll to position [309, 0]
click at [112, 471] on button "KYC" at bounding box center [149, 485] width 181 height 37
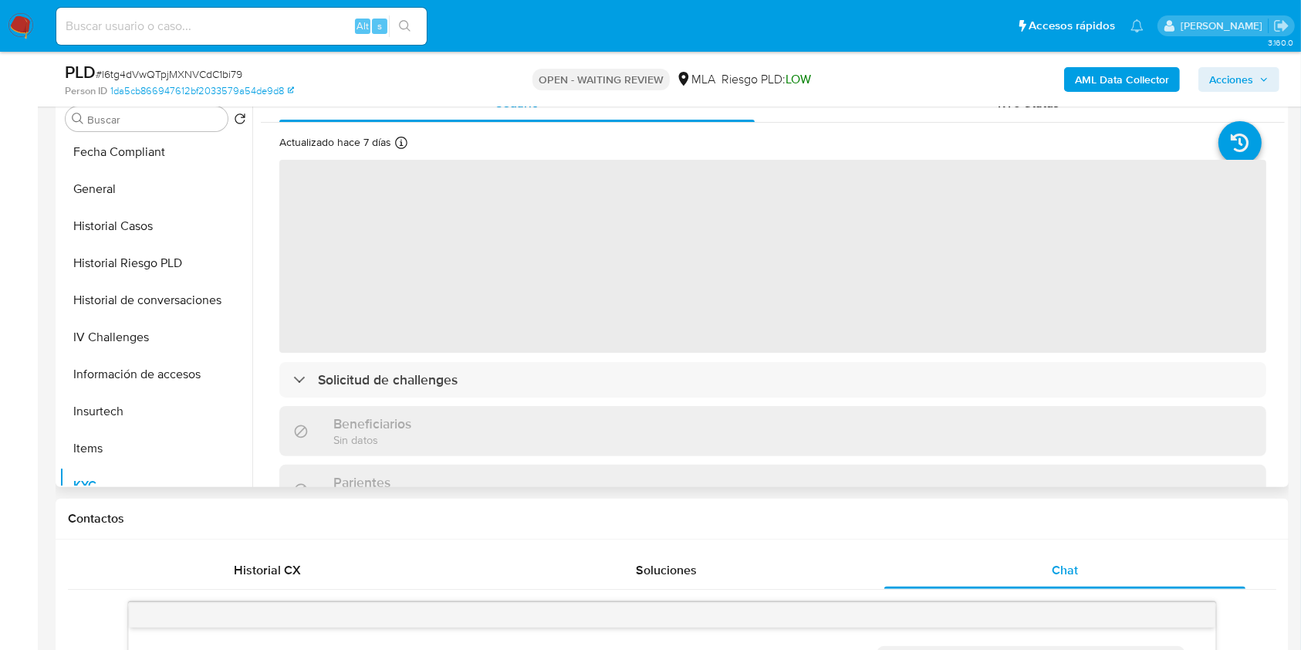
scroll to position [0, 0]
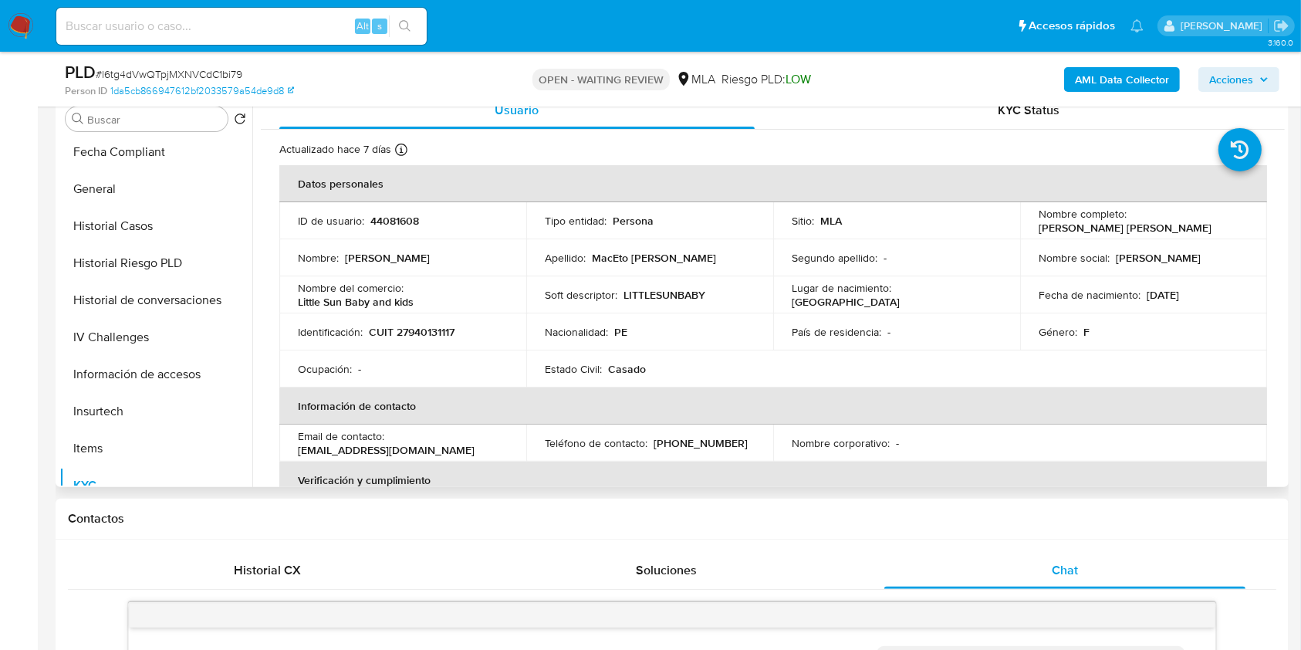
click at [379, 222] on p "44081608" at bounding box center [394, 221] width 49 height 14
copy p "44081608"
click at [1106, 88] on b "AML Data Collector" at bounding box center [1122, 79] width 94 height 25
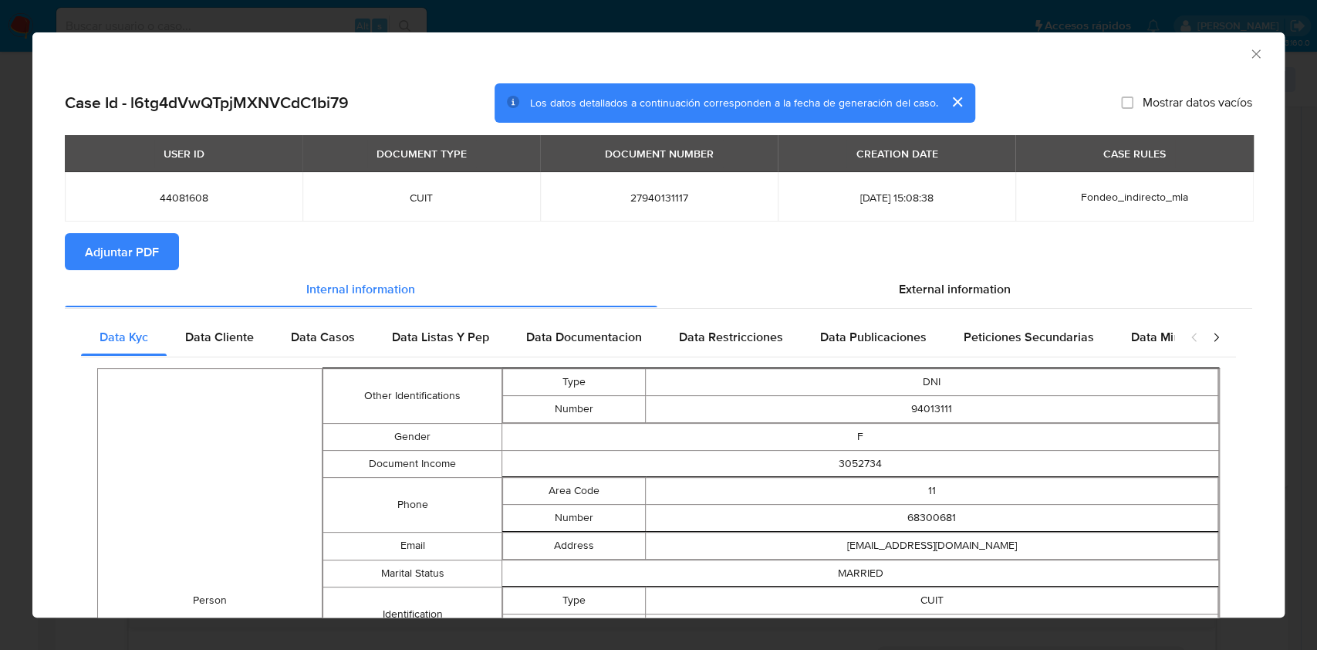
click at [167, 254] on button "Adjuntar PDF" at bounding box center [122, 251] width 114 height 37
click at [1248, 57] on icon "Cerrar ventana" at bounding box center [1255, 53] width 15 height 15
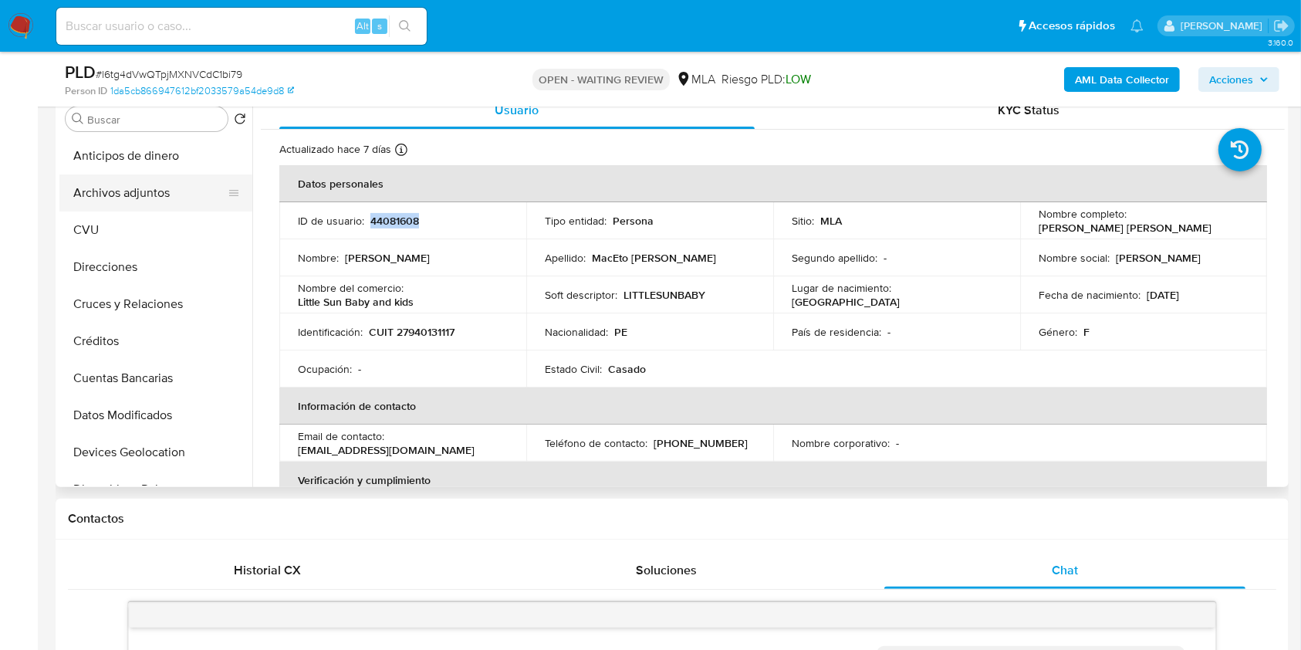
click at [136, 194] on button "Archivos adjuntos" at bounding box center [149, 192] width 181 height 37
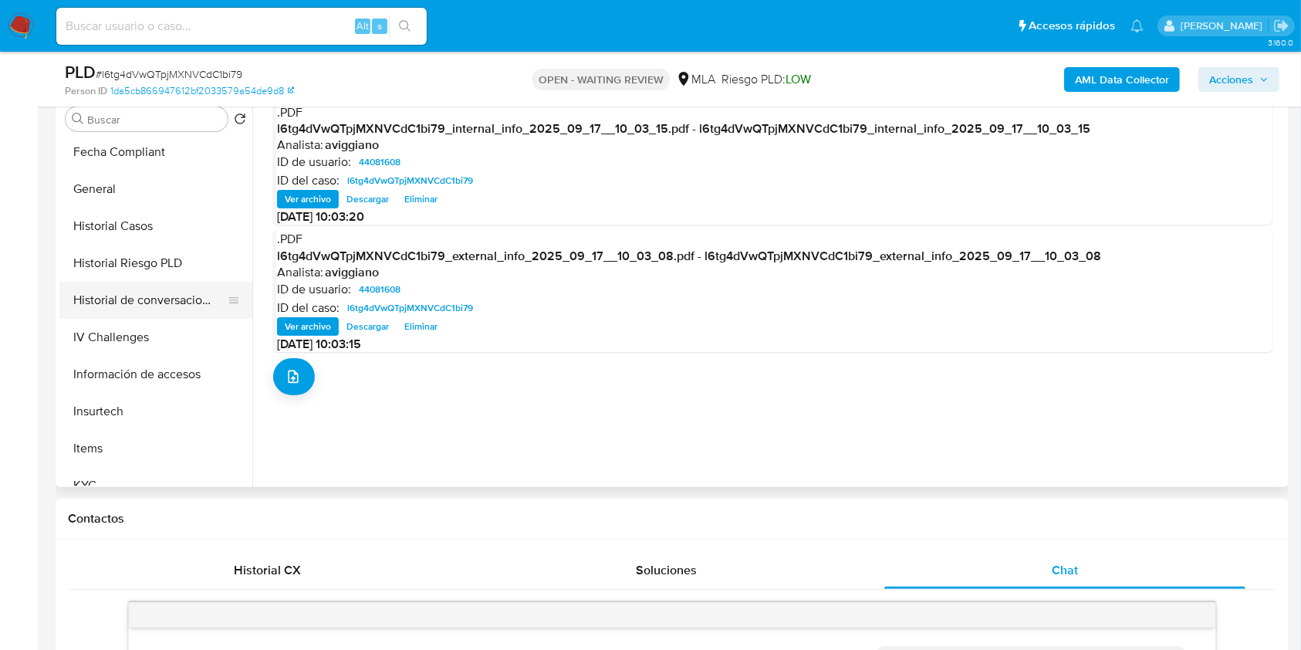
scroll to position [720, 0]
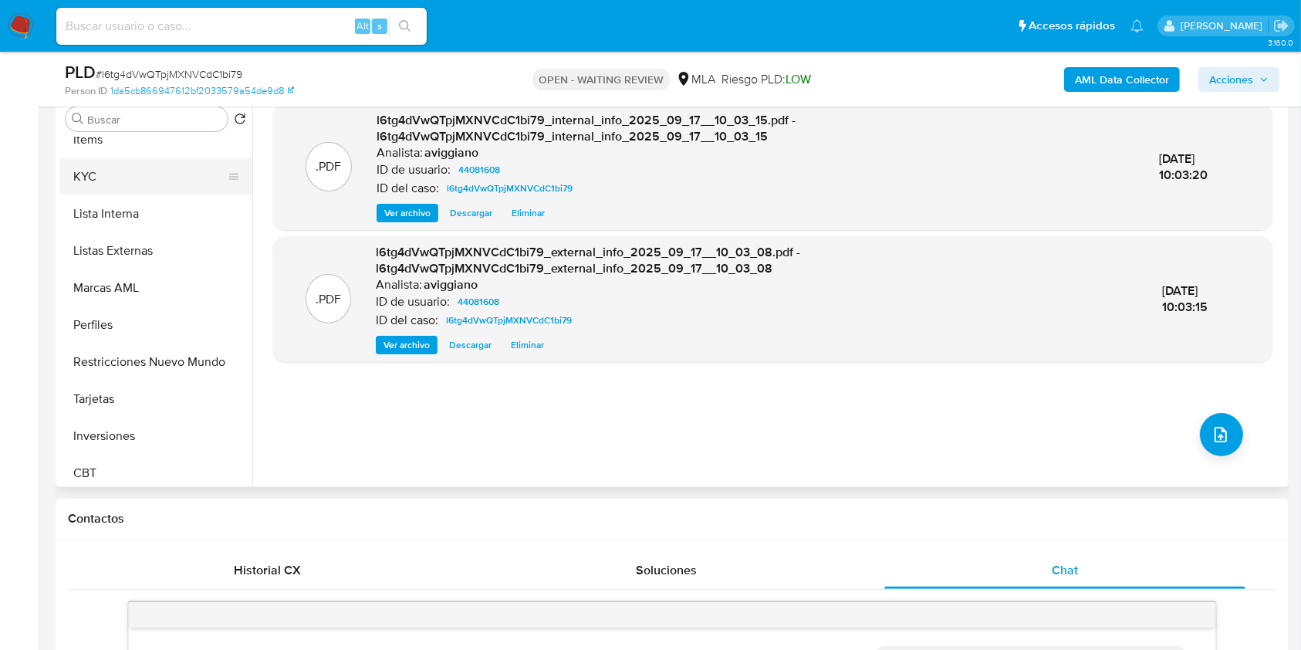
click at [122, 171] on button "KYC" at bounding box center [149, 176] width 181 height 37
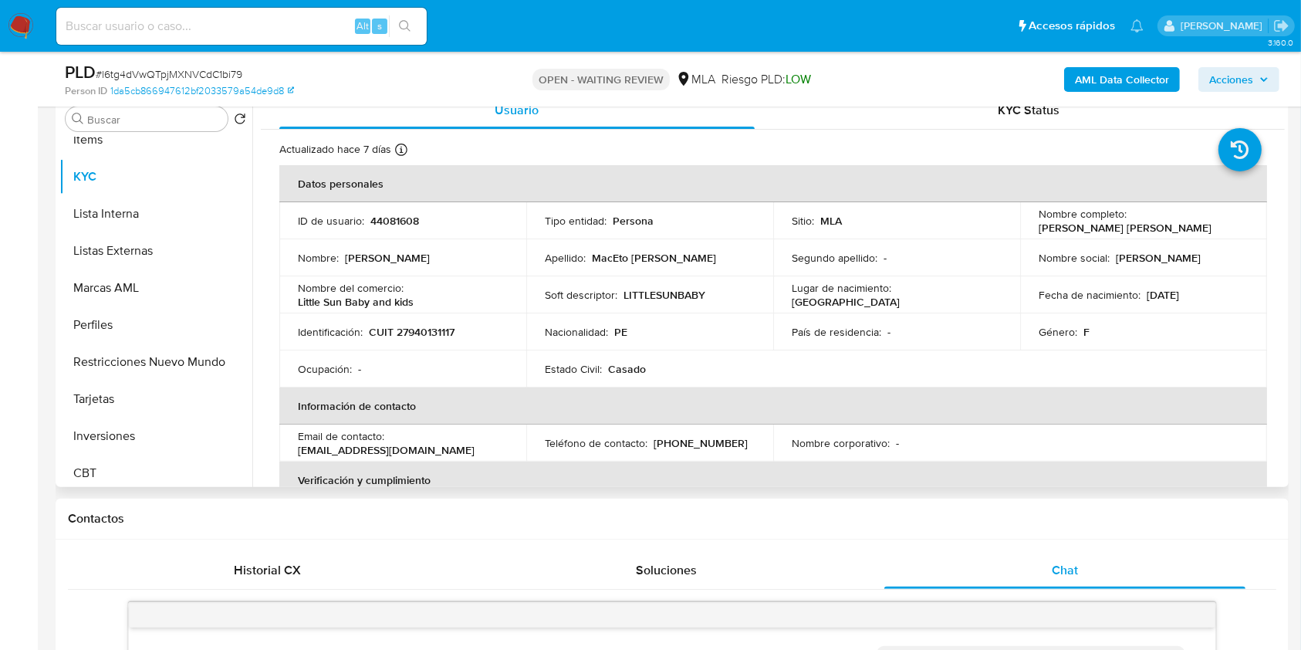
click at [427, 326] on p "CUIT 27940131117" at bounding box center [412, 332] width 86 height 14
copy p "27940131117"
click at [388, 223] on p "44081608" at bounding box center [394, 221] width 49 height 14
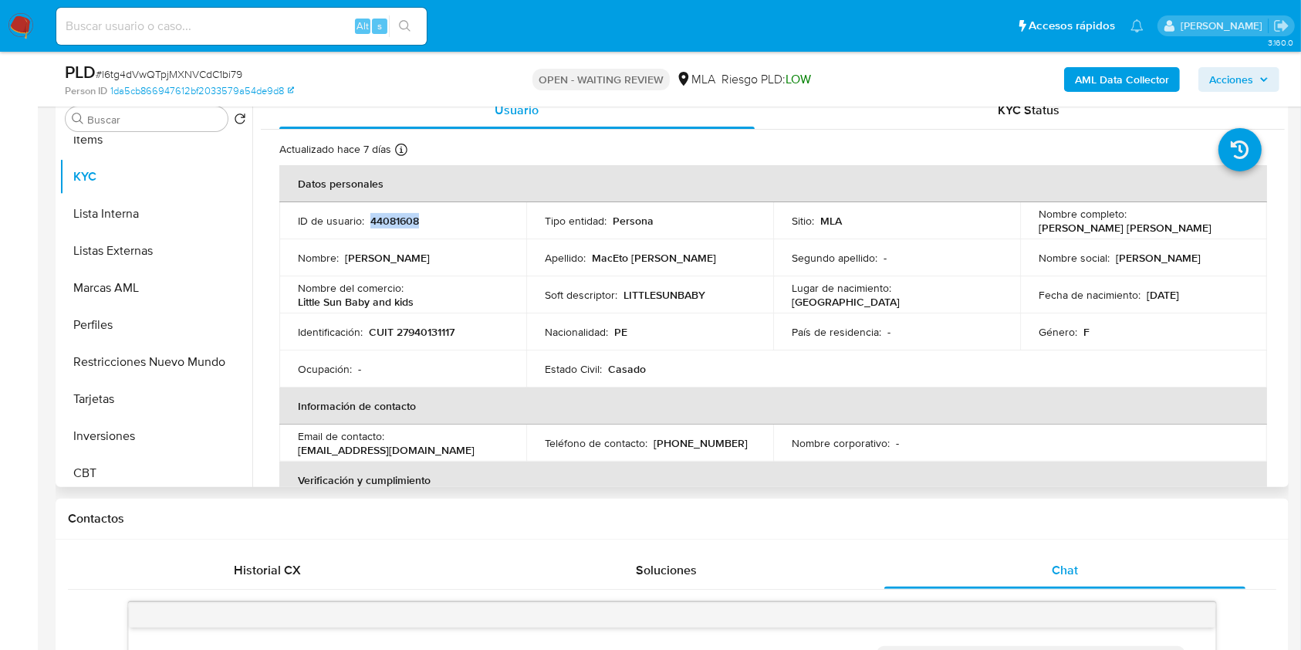
copy p "44081608"
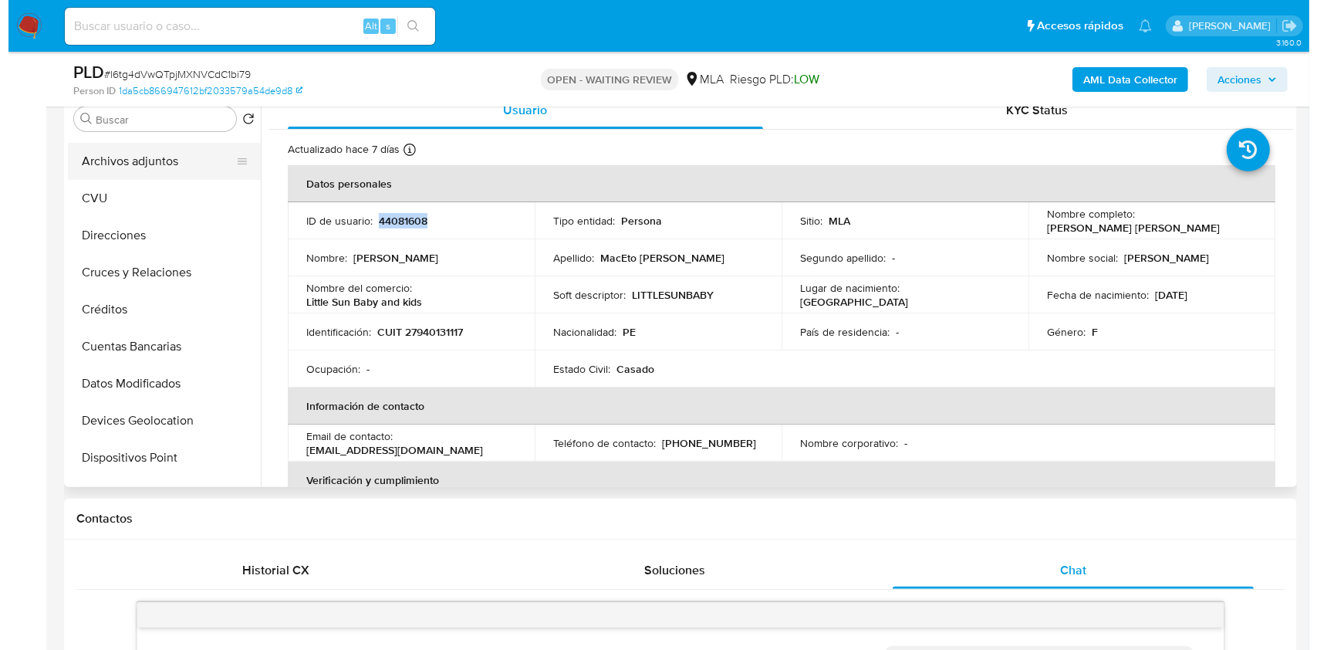
scroll to position [0, 0]
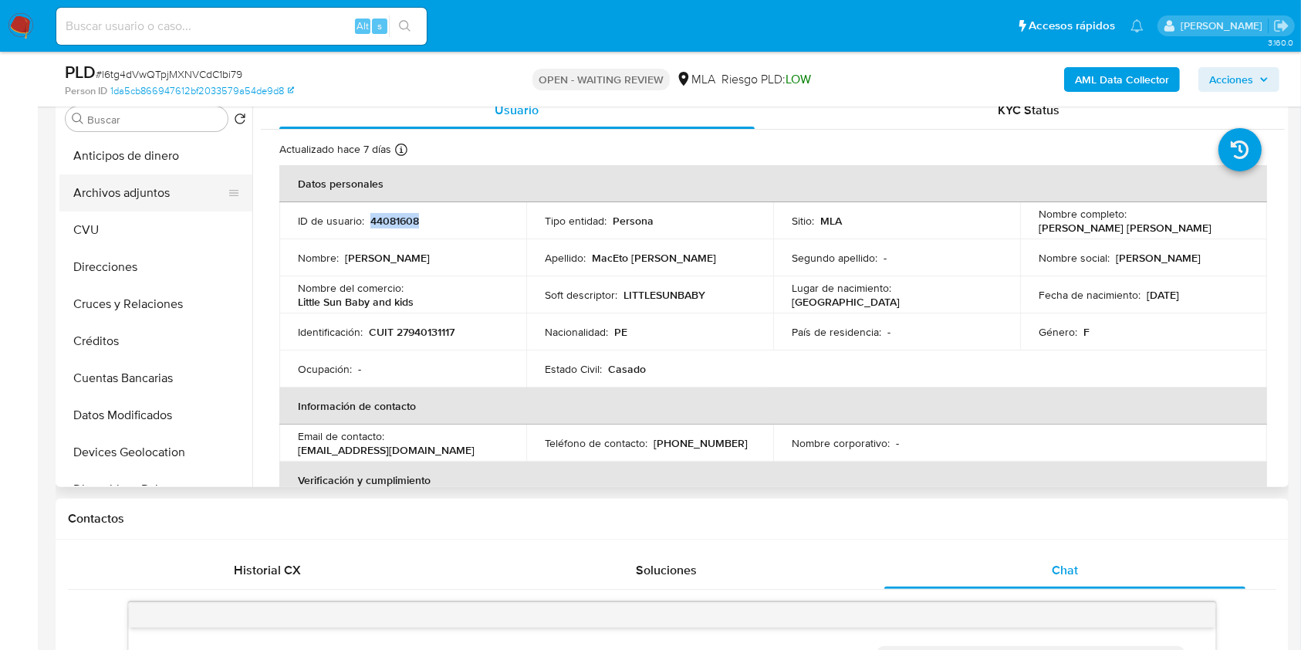
click at [178, 194] on button "Archivos adjuntos" at bounding box center [149, 192] width 181 height 37
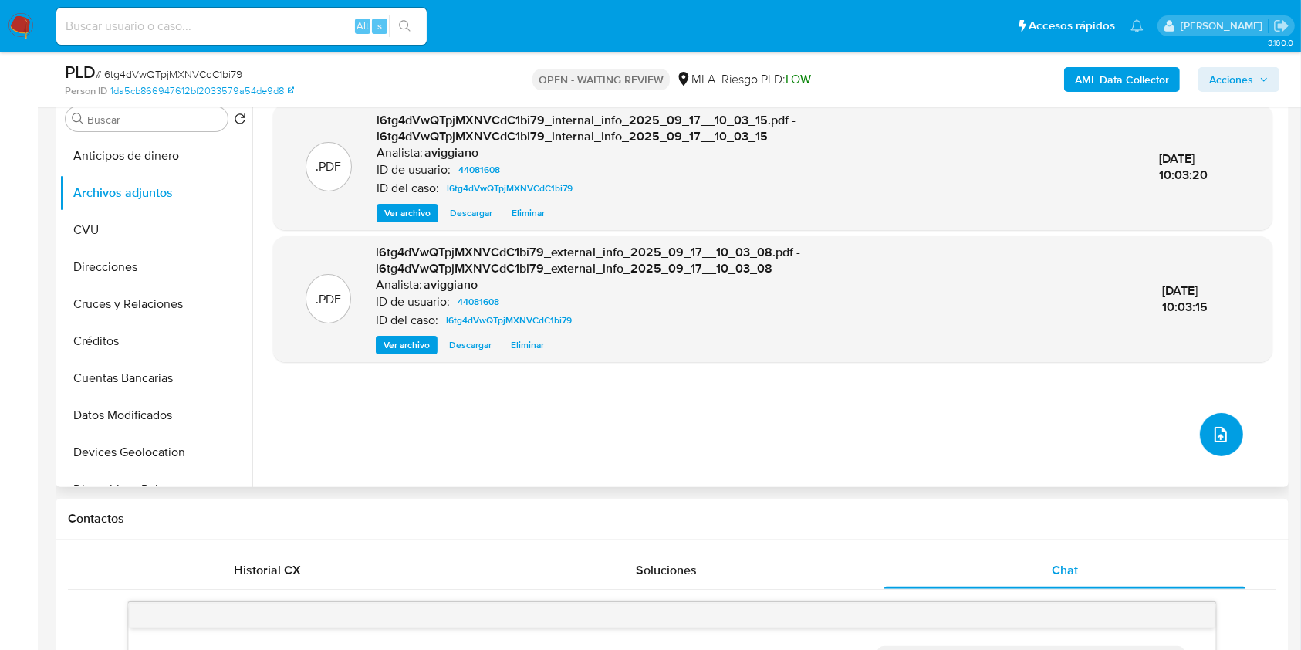
click at [1218, 426] on icon "upload-file" at bounding box center [1220, 434] width 19 height 19
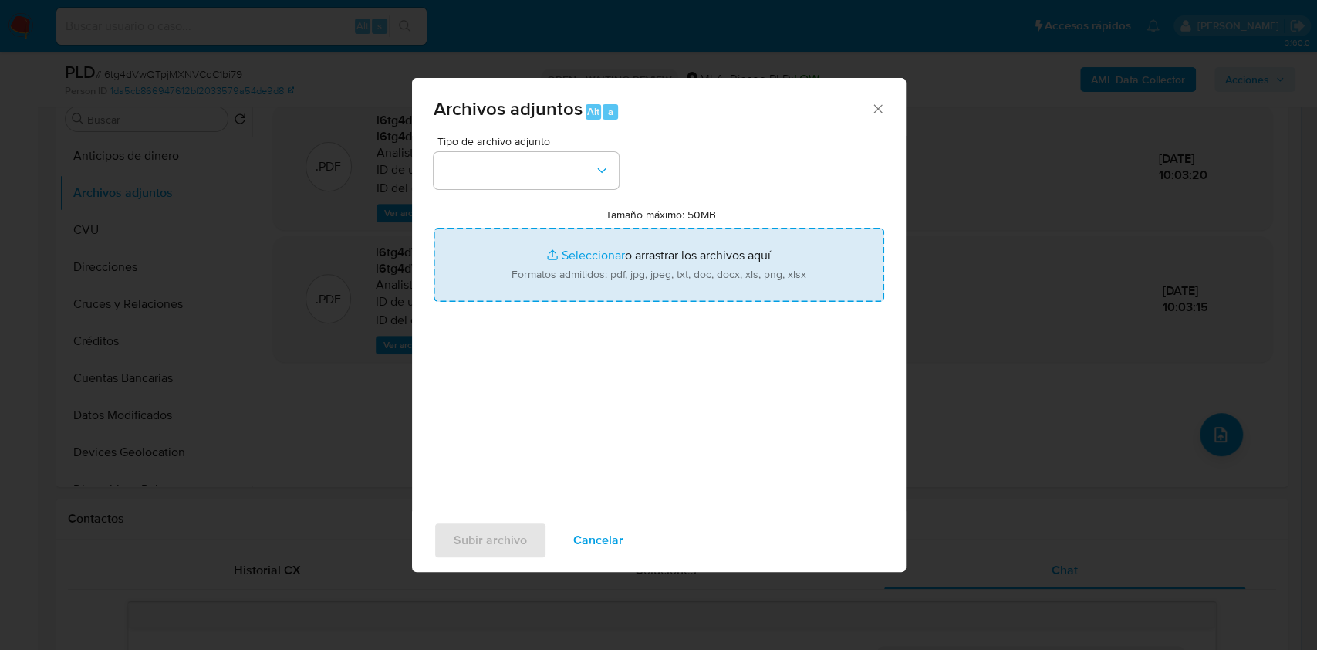
drag, startPoint x: 858, startPoint y: 302, endPoint x: 829, endPoint y: 243, distance: 66.3
click at [829, 243] on input "Tamaño máximo: 50MB Seleccionar archivos" at bounding box center [659, 265] width 451 height 74
type input "C:\fakepath\Nosis - 44081608.pdf"
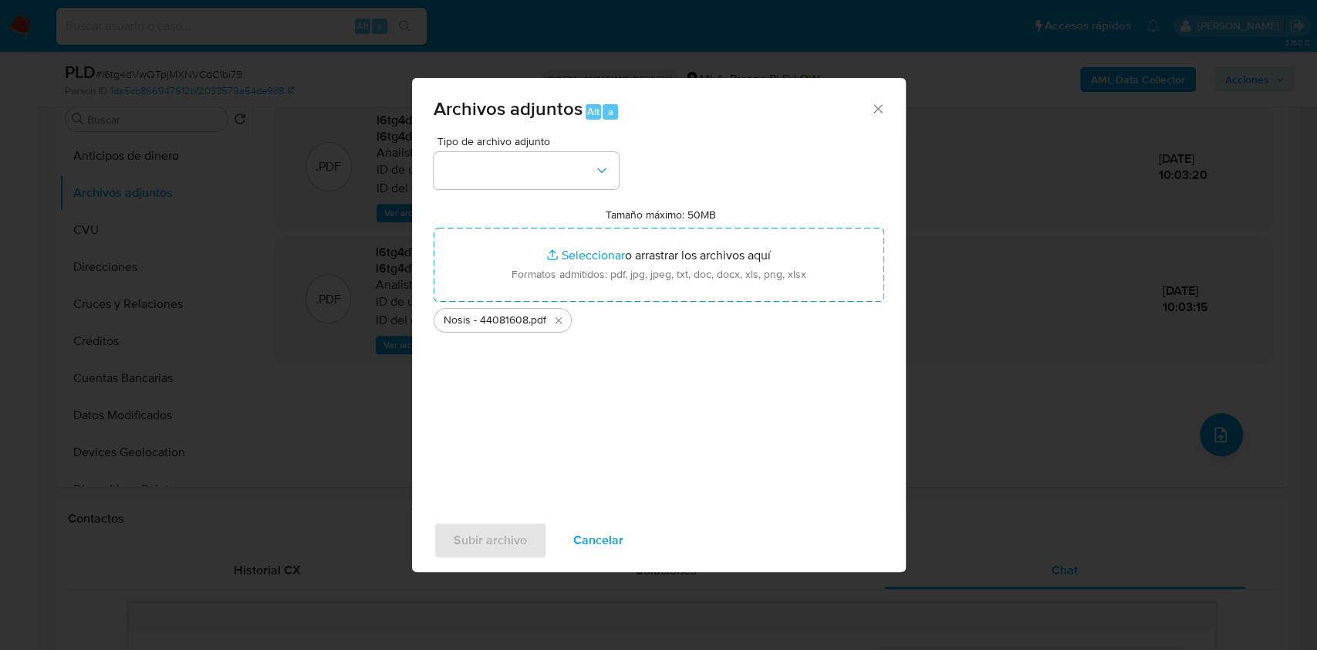
click at [466, 144] on span "Tipo de archivo adjunto" at bounding box center [529, 141] width 185 height 11
click at [458, 171] on button "button" at bounding box center [526, 170] width 185 height 37
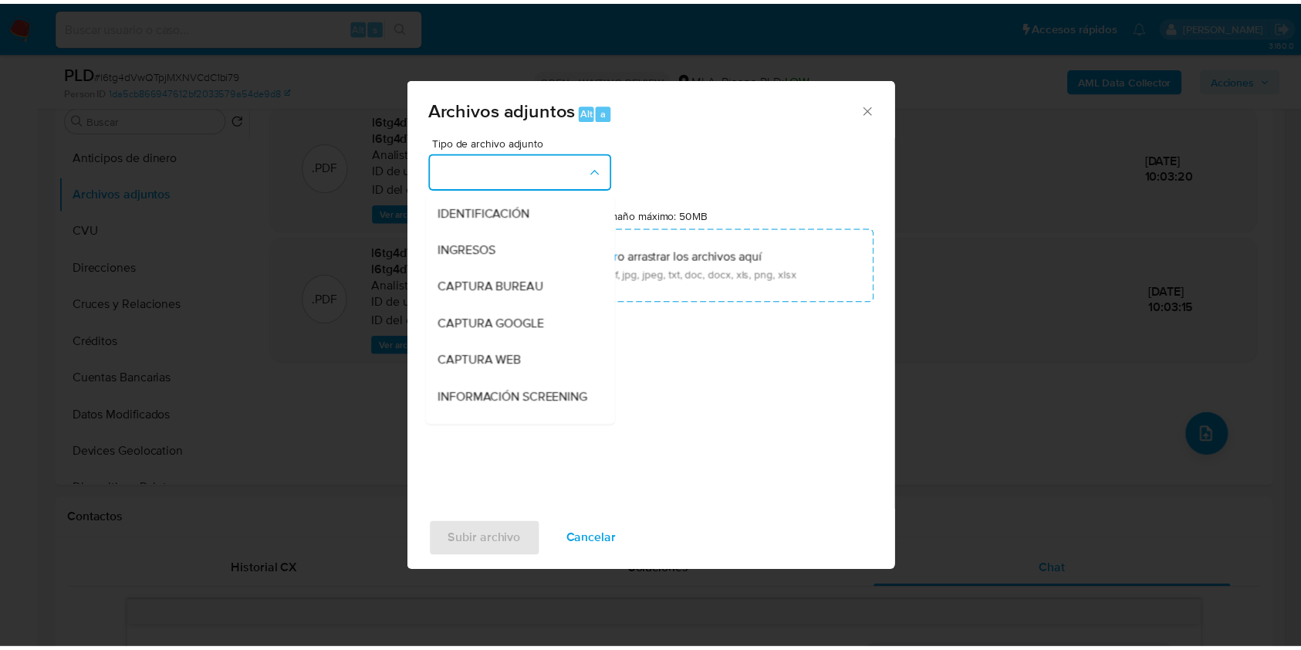
scroll to position [309, 0]
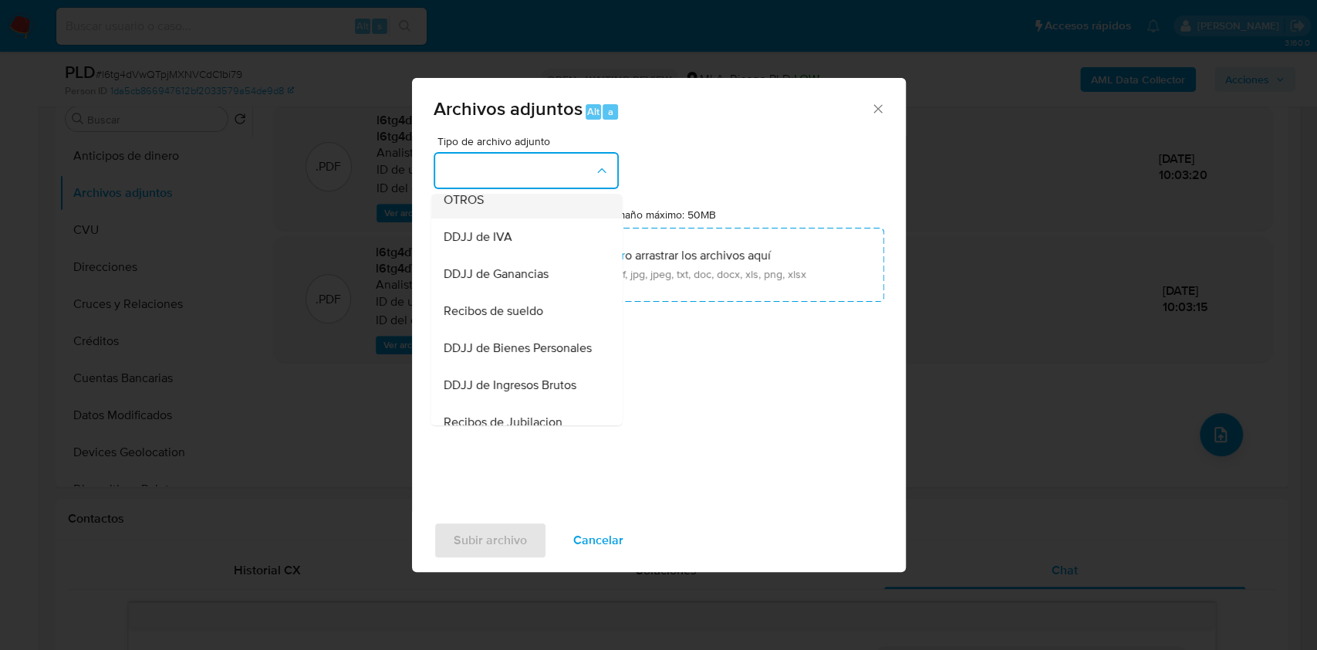
click at [476, 218] on div "OTROS" at bounding box center [521, 199] width 157 height 37
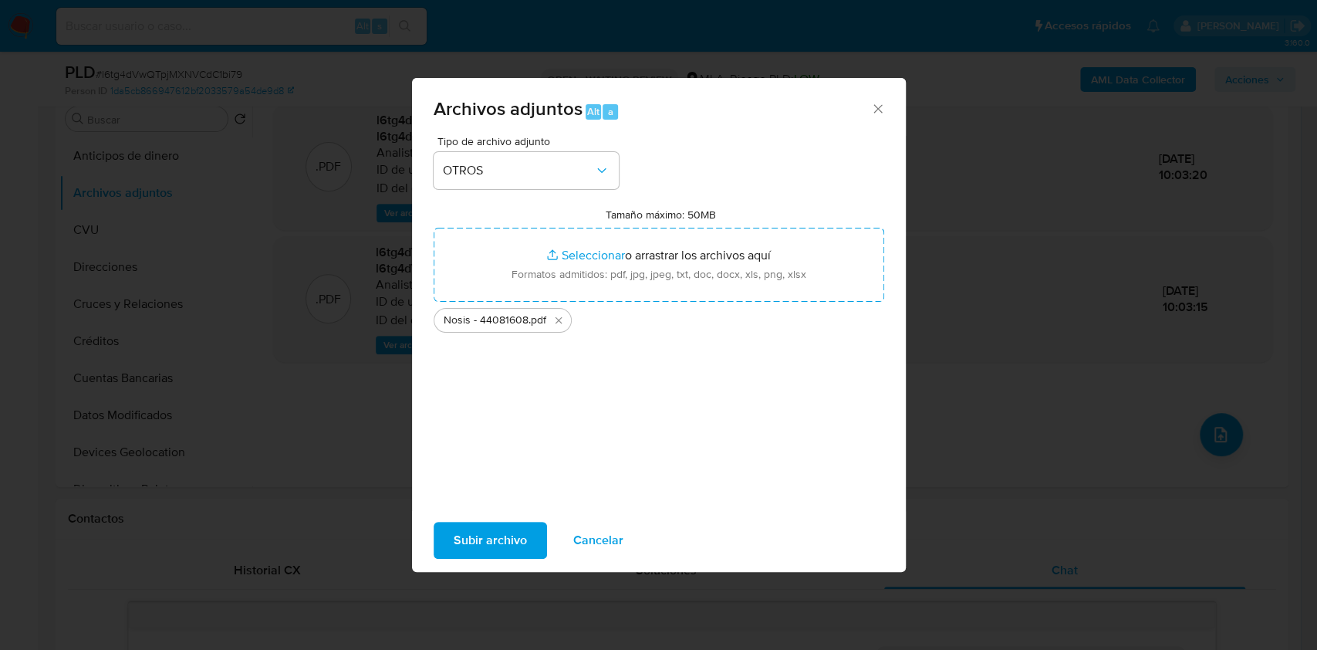
click at [498, 546] on span "Subir archivo" at bounding box center [490, 540] width 73 height 34
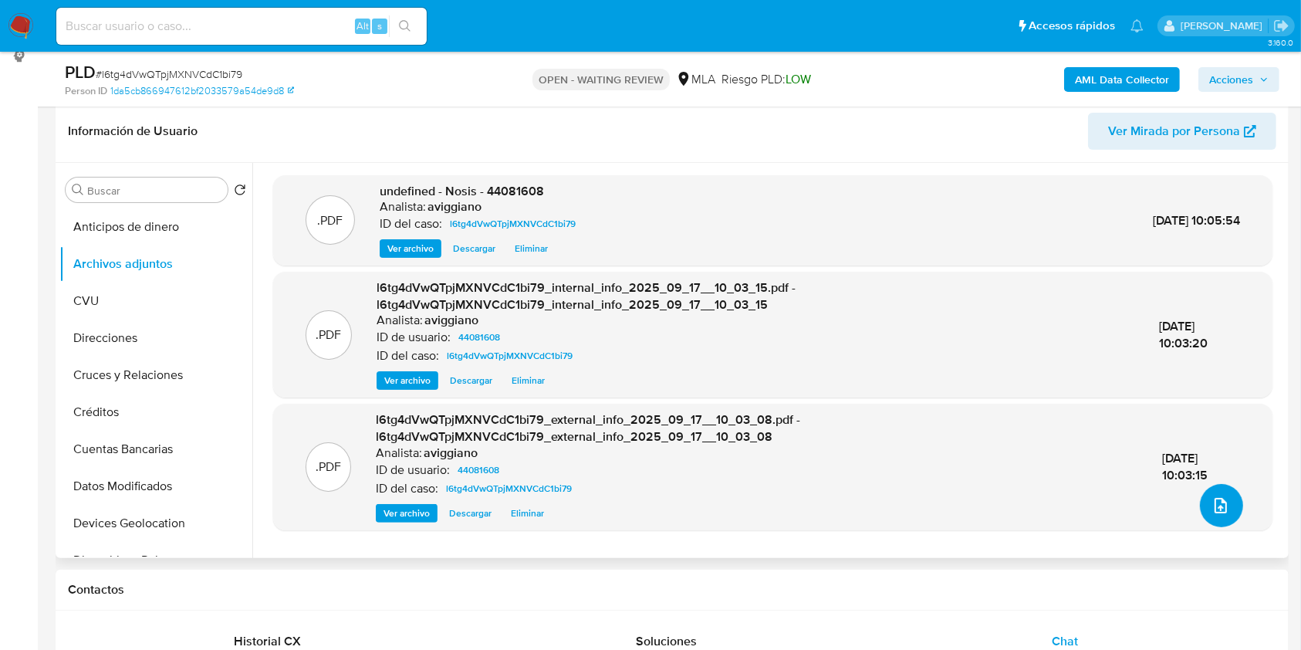
scroll to position [205, 0]
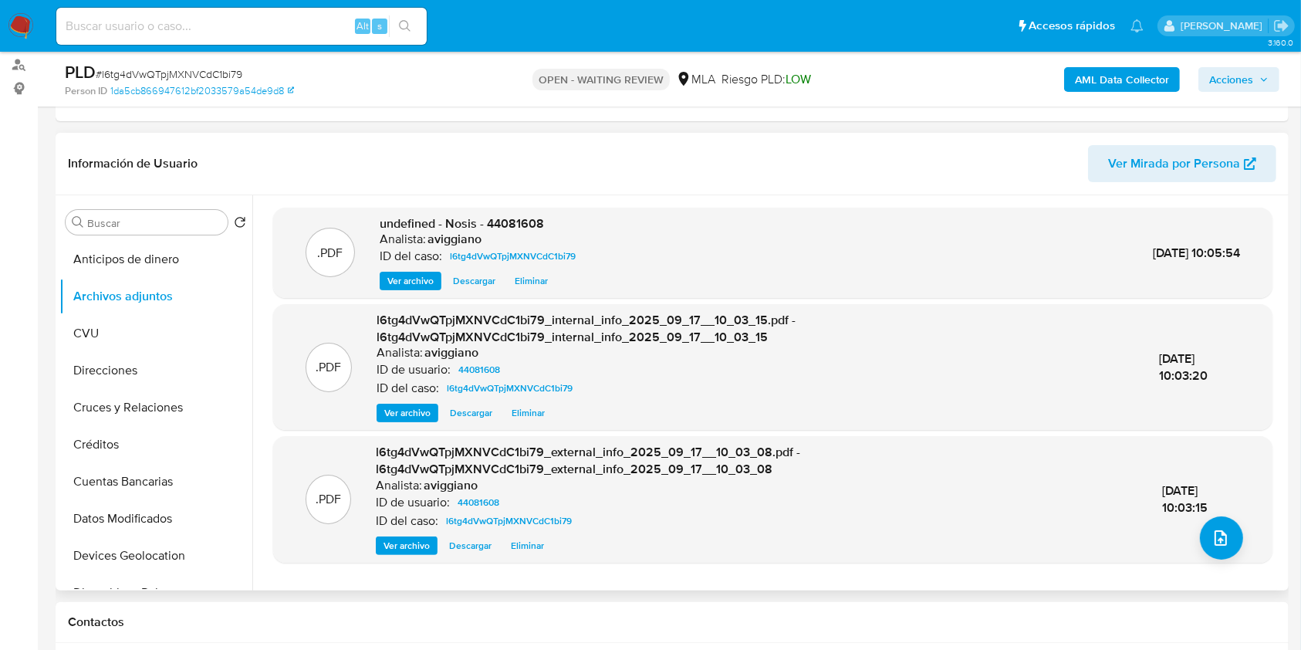
click at [503, 224] on span "undefined - Nosis - 44081608" at bounding box center [462, 224] width 164 height 18
copy span "44081608"
click at [441, 176] on header "Información de Usuario Ver Mirada por Persona" at bounding box center [672, 163] width 1208 height 37
click at [520, 215] on span "undefined - Nosis - 44081608" at bounding box center [462, 224] width 164 height 18
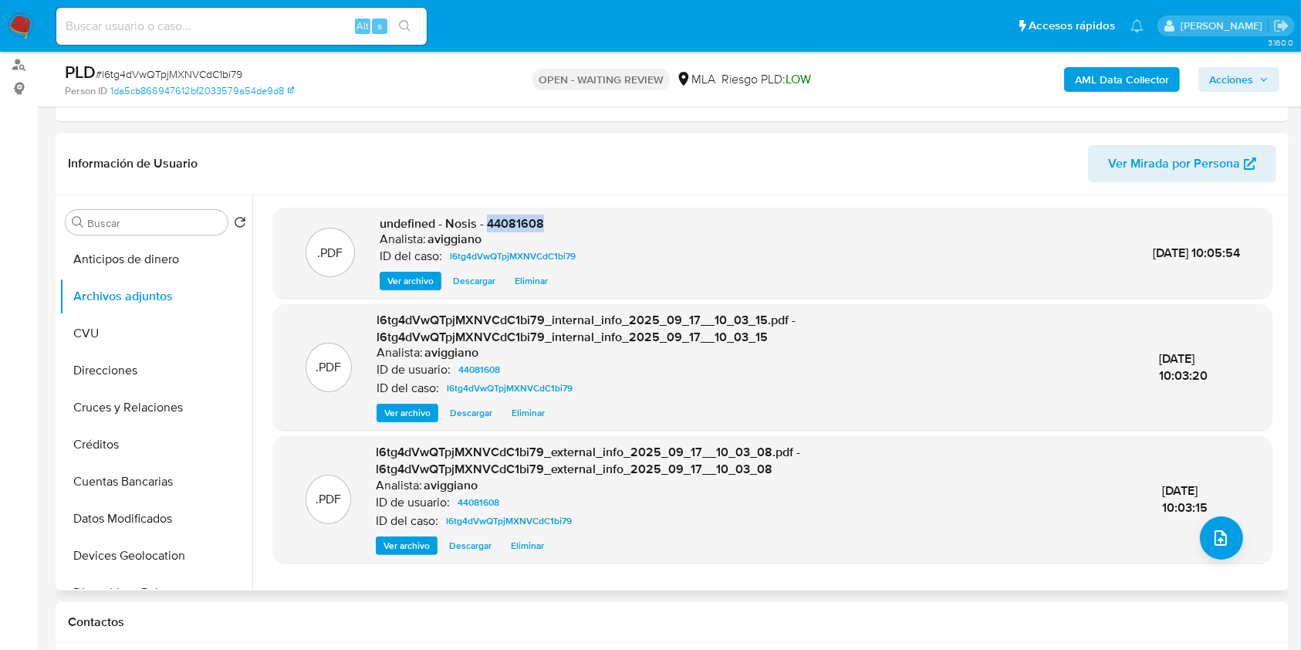
click at [520, 215] on span "undefined - Nosis - 44081608" at bounding box center [462, 224] width 164 height 18
copy span "44081608"
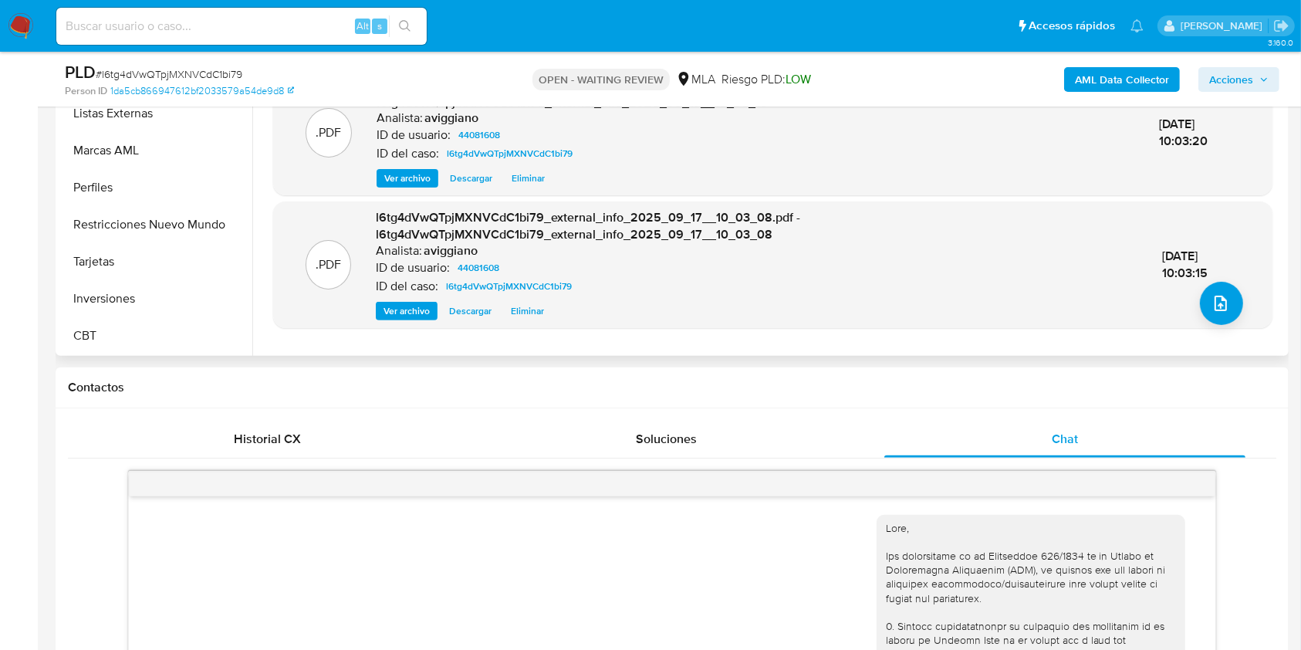
scroll to position [309, 0]
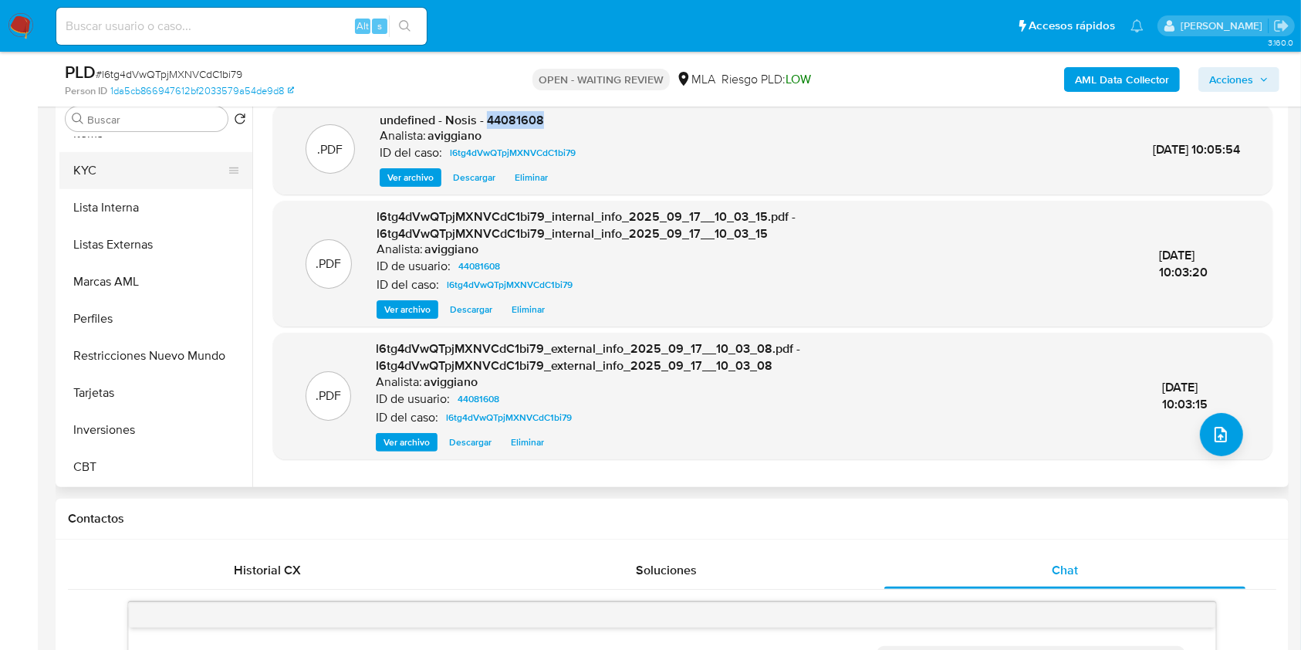
click at [179, 165] on button "KYC" at bounding box center [149, 170] width 181 height 37
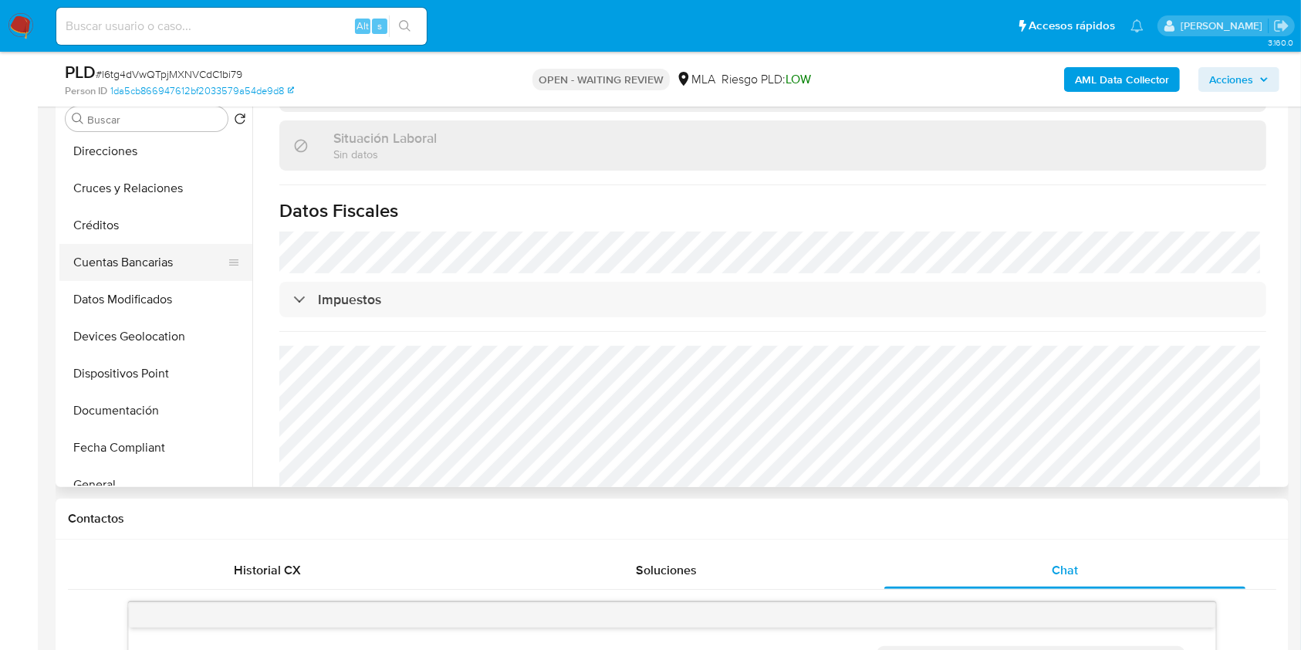
scroll to position [6, 0]
click at [139, 255] on button "Direcciones" at bounding box center [149, 260] width 181 height 37
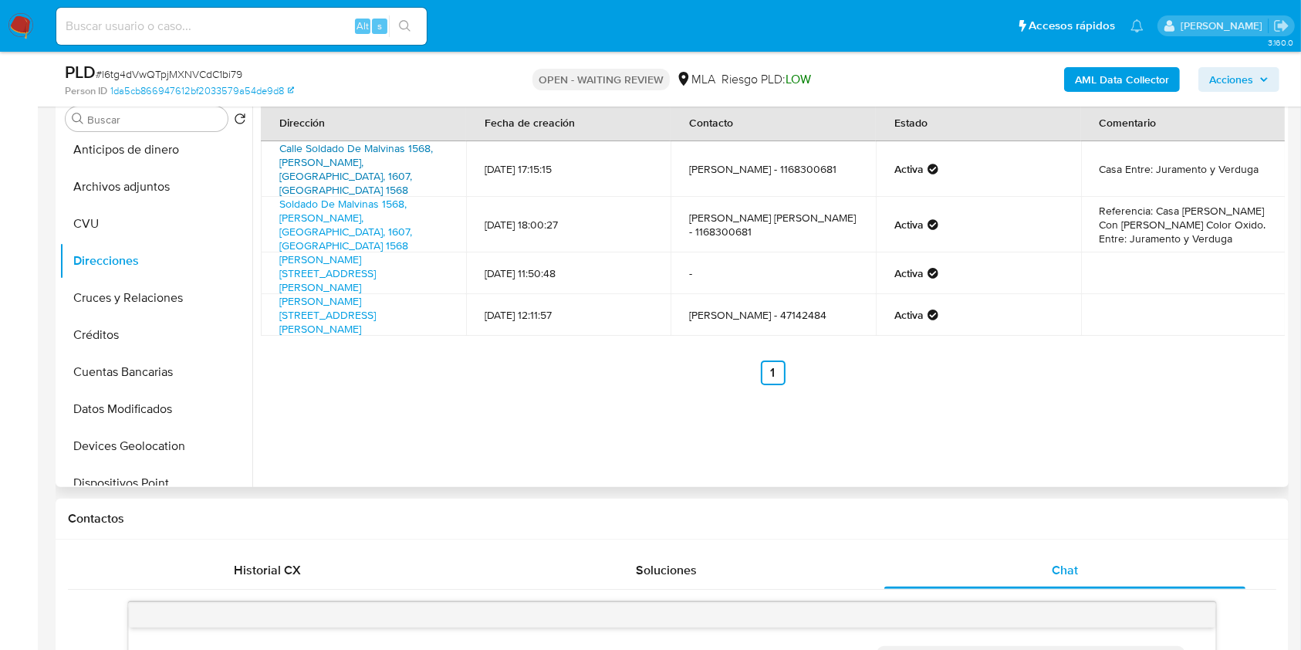
click at [343, 148] on link "Calle Soldado De Malvinas 1568, Villa Adelina, Buenos Aires, 1607, Argentina 15…" at bounding box center [356, 168] width 154 height 57
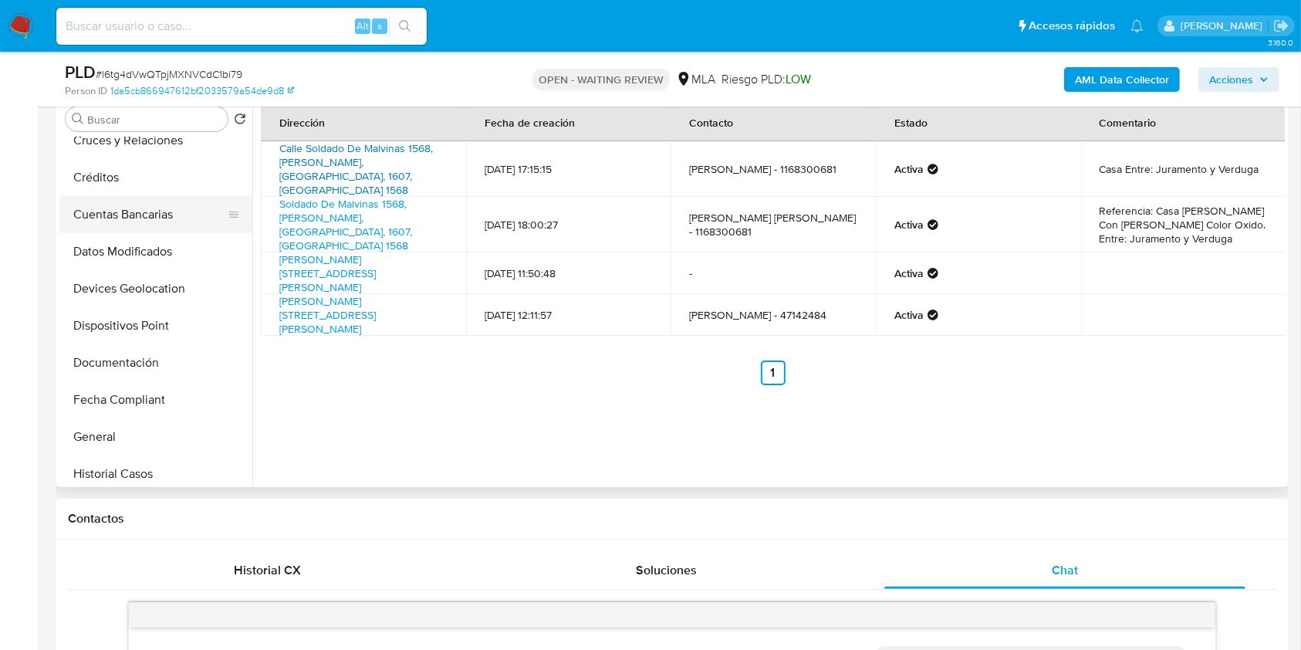
scroll to position [315, 0]
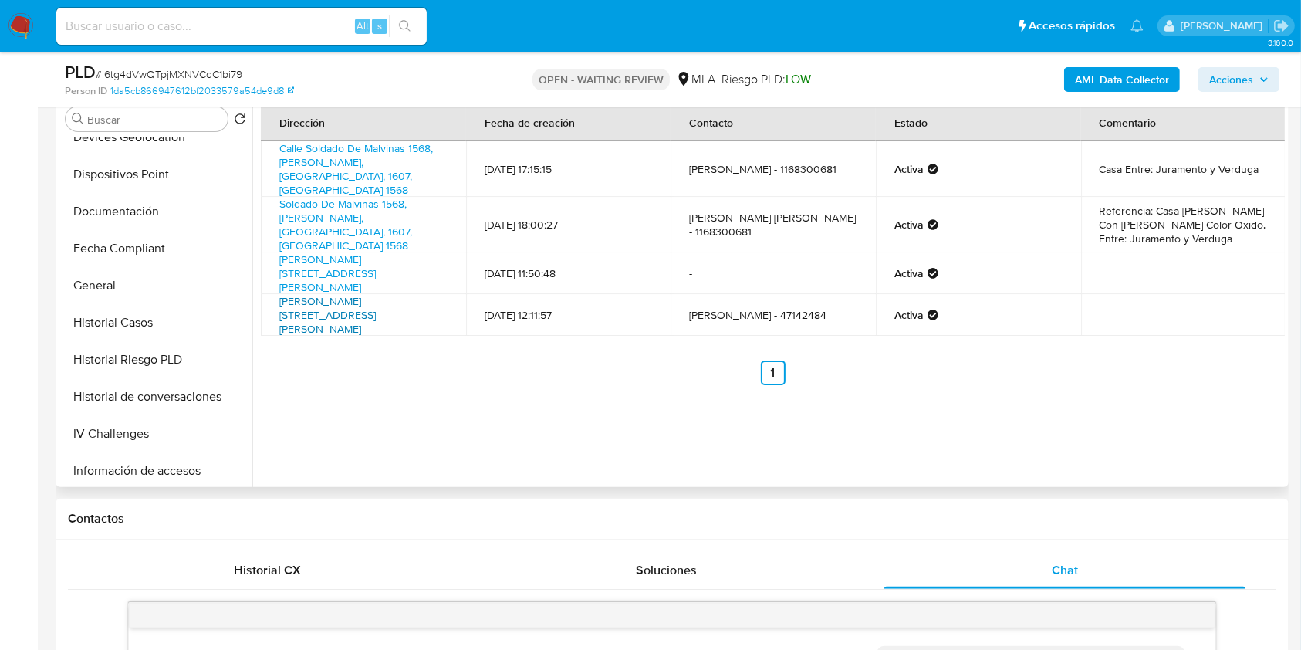
click at [330, 293] on link "Carlos Casarez 4222, Victoria, Buenos Aires, 1644, Argentina 4222" at bounding box center [327, 314] width 96 height 43
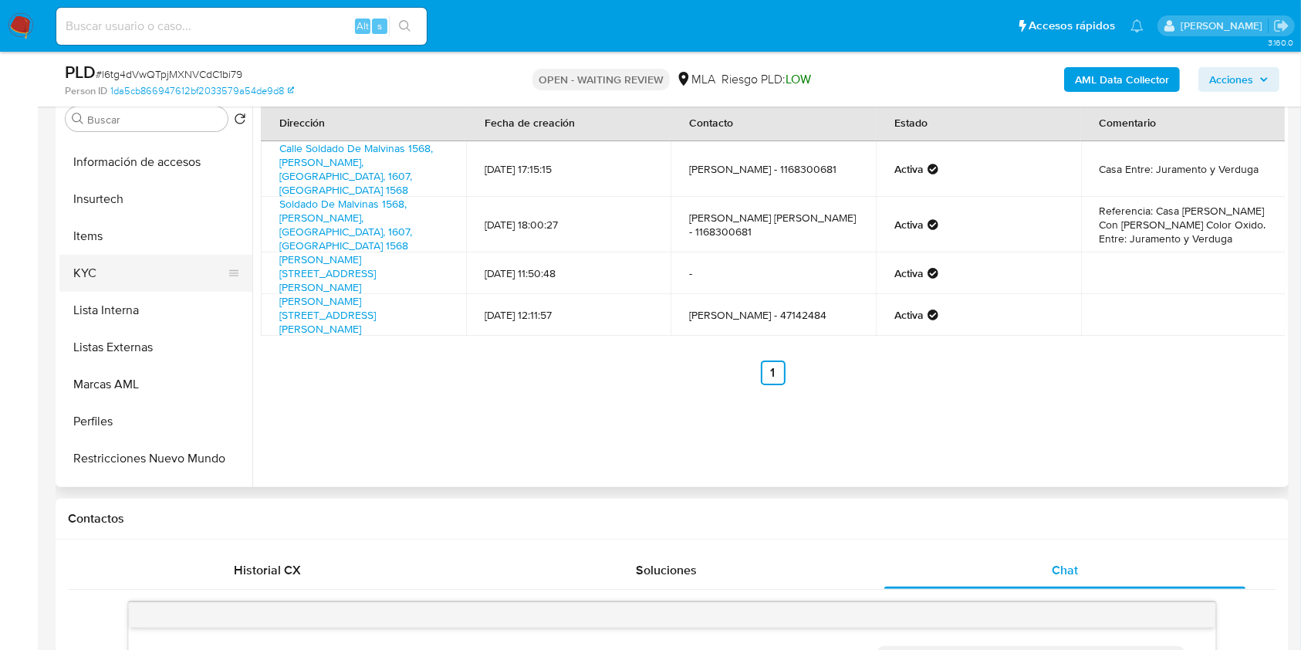
click at [111, 278] on button "KYC" at bounding box center [149, 273] width 181 height 37
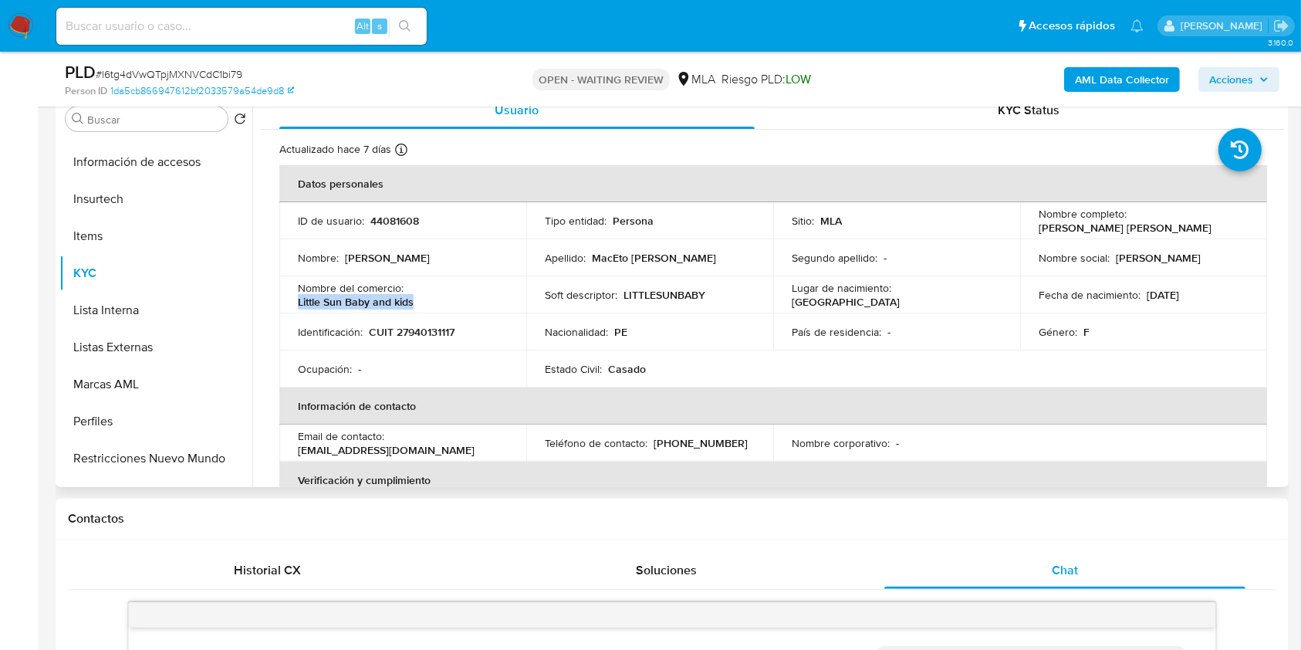
drag, startPoint x: 297, startPoint y: 305, endPoint x: 416, endPoint y: 308, distance: 118.9
click at [416, 308] on div "Nombre del comercio : Little Sun Baby and kids" at bounding box center [403, 295] width 210 height 28
copy p "Little Sun Baby and kids"
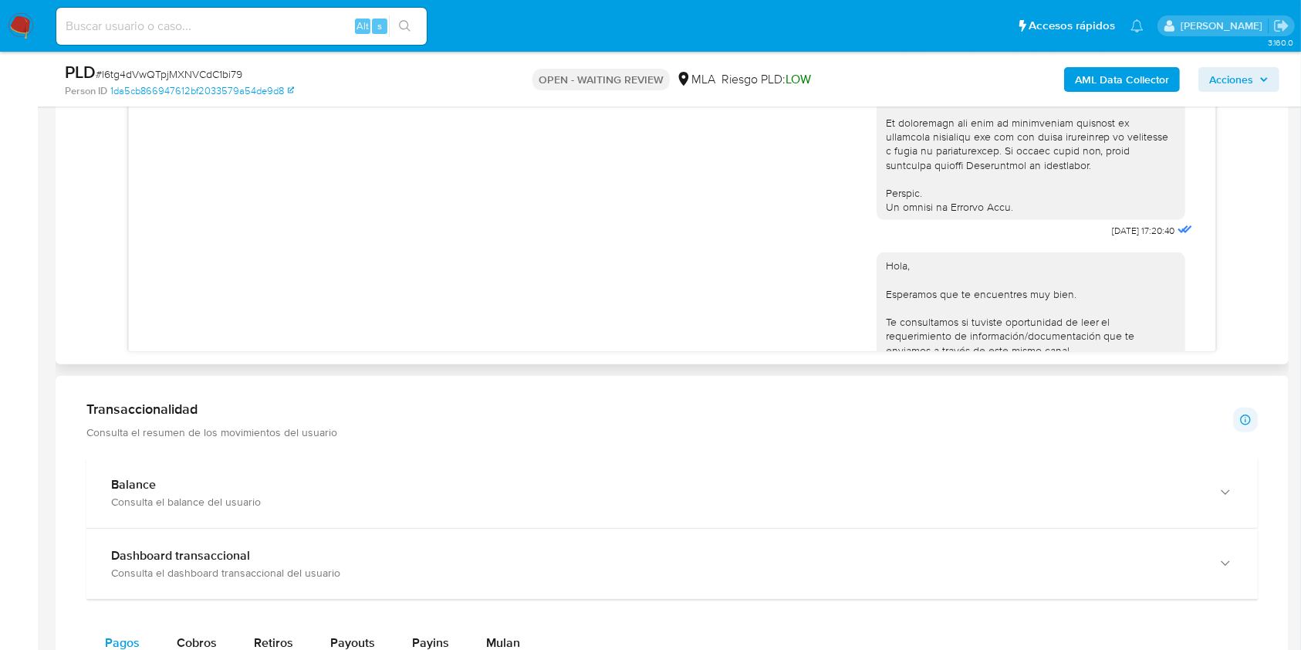
scroll to position [1029, 0]
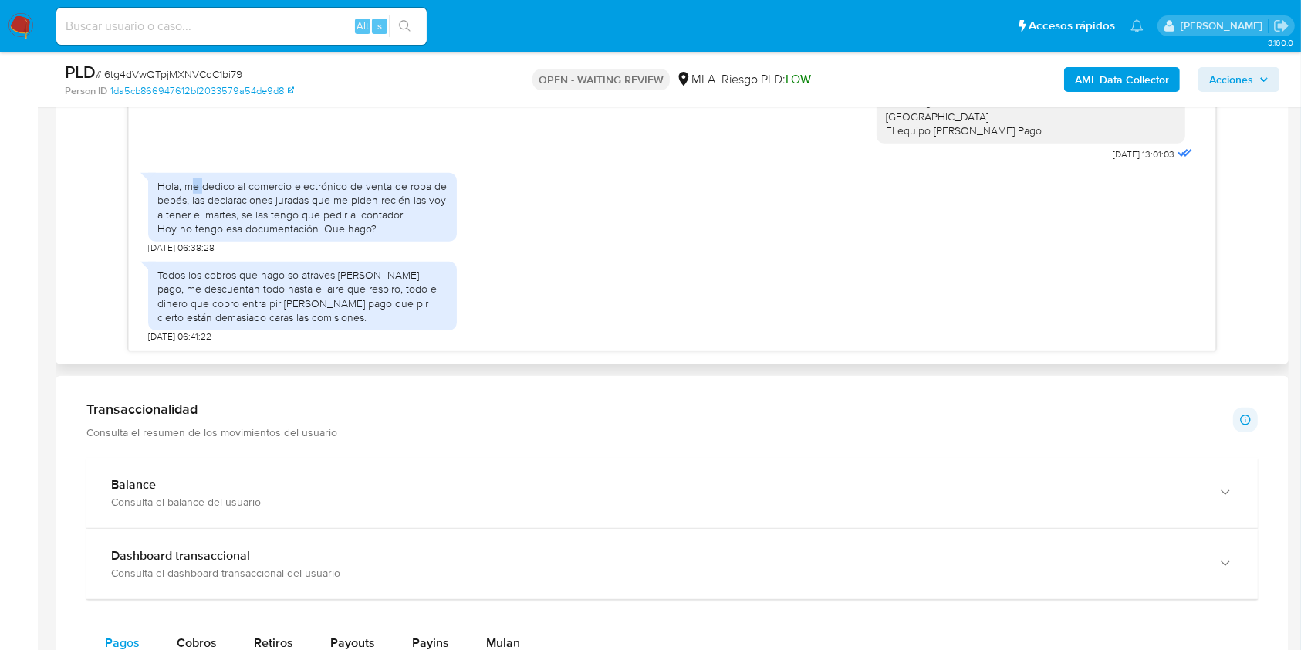
drag, startPoint x: 189, startPoint y: 206, endPoint x: 201, endPoint y: 213, distance: 14.2
click at [201, 213] on div "Hola, me dedico al comercio electrónico de venta de ropa de bebés, las declarac…" at bounding box center [302, 207] width 290 height 56
drag, startPoint x: 183, startPoint y: 207, endPoint x: 188, endPoint y: 221, distance: 15.6
click at [188, 221] on div "Hola, me dedico al comercio electrónico de venta de ropa de bebés, las declarac…" at bounding box center [302, 207] width 290 height 56
copy div "me dedico al comercio electrónico de venta de ropa de bebés,"
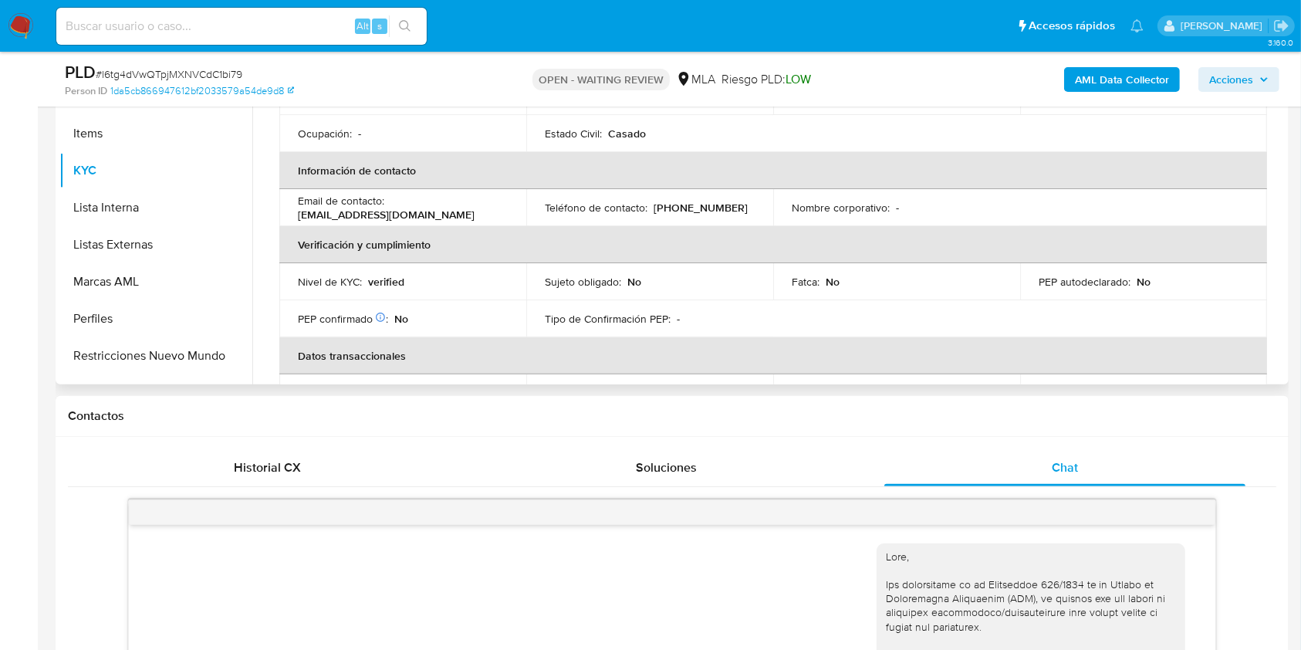
scroll to position [4, 0]
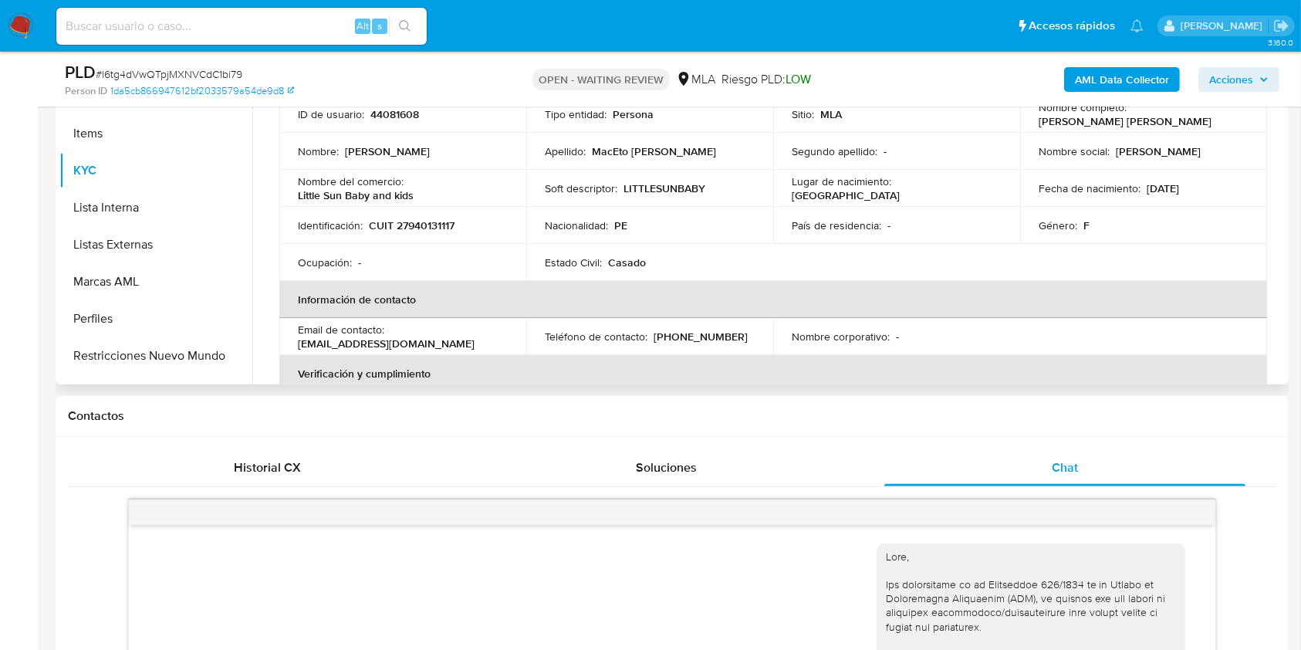
click at [432, 218] on p "CUIT 27940131117" at bounding box center [412, 225] width 86 height 14
copy p "27940131117"
drag, startPoint x: 1033, startPoint y: 119, endPoint x: 1198, endPoint y: 119, distance: 165.1
click at [1196, 123] on div "Nombre completo : Ernestina Isabel MacEto Terrazas" at bounding box center [1144, 114] width 210 height 28
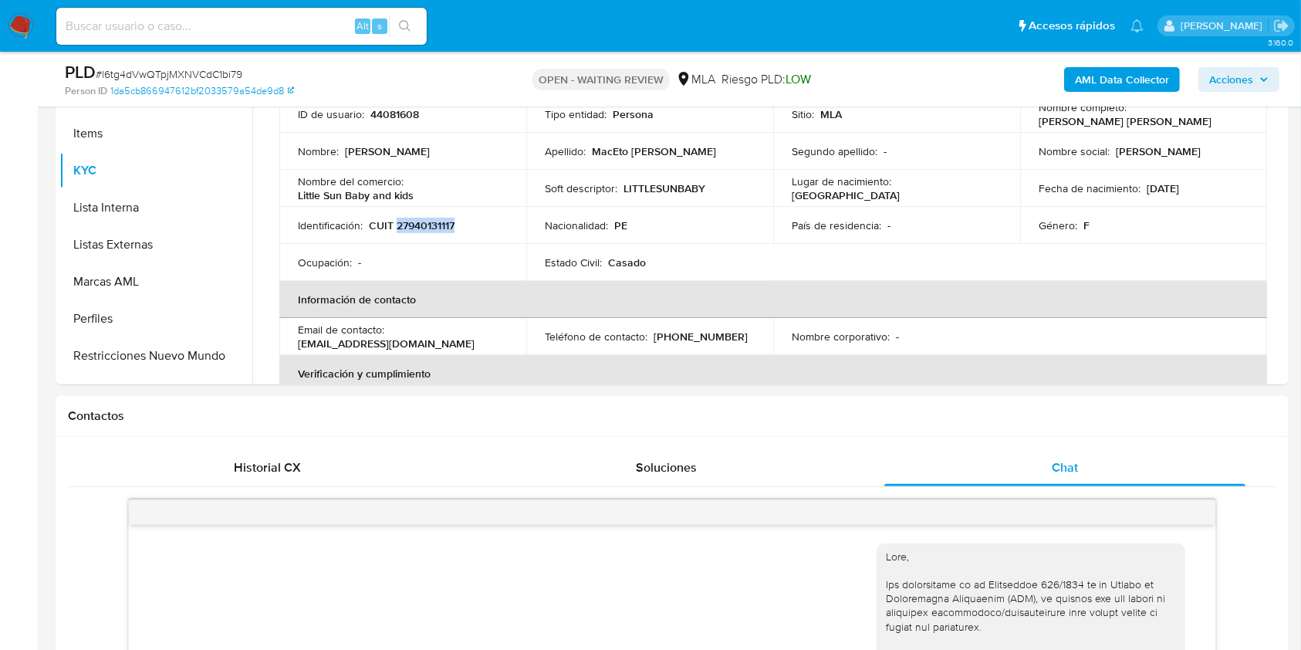
copy p "[PERSON_NAME] [PERSON_NAME]"
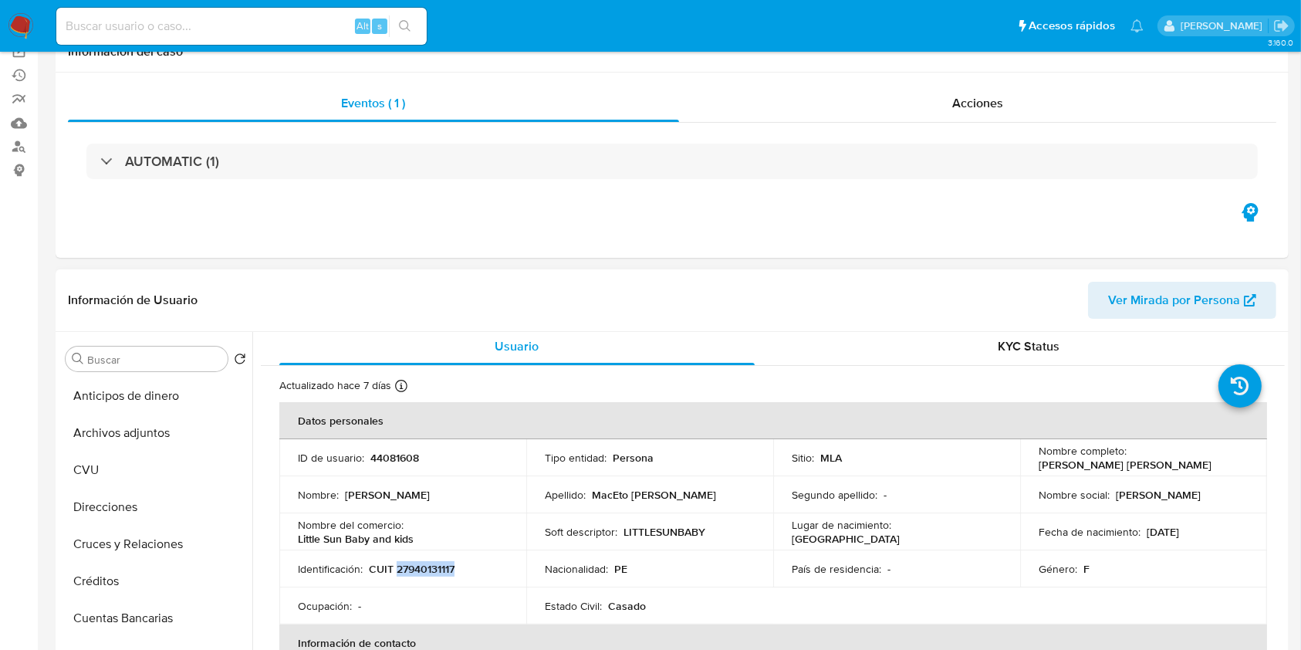
scroll to position [0, 0]
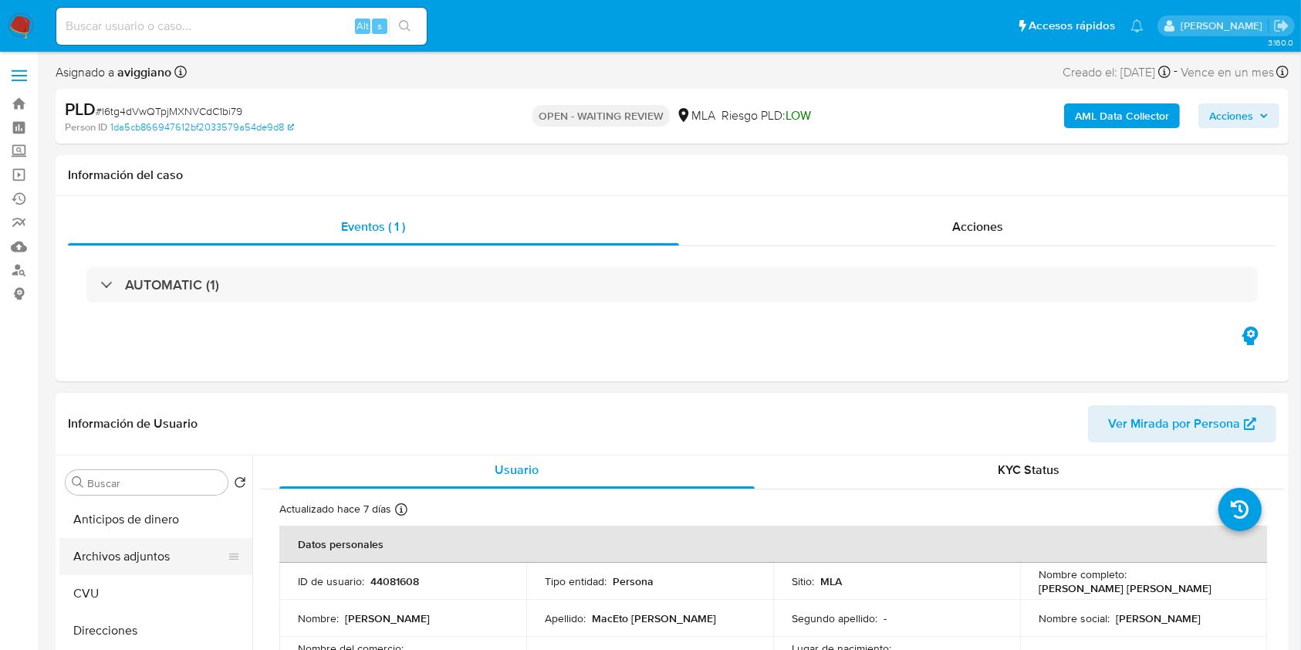
click at [150, 552] on button "Archivos adjuntos" at bounding box center [149, 556] width 181 height 37
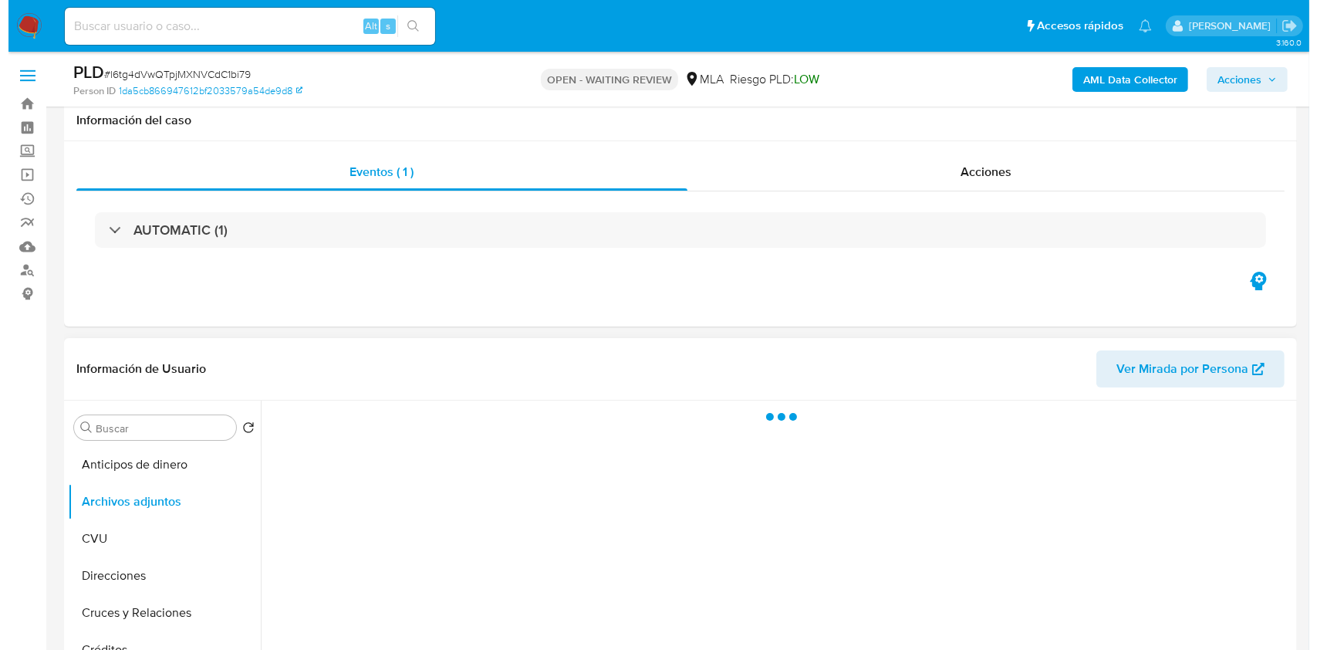
scroll to position [205, 0]
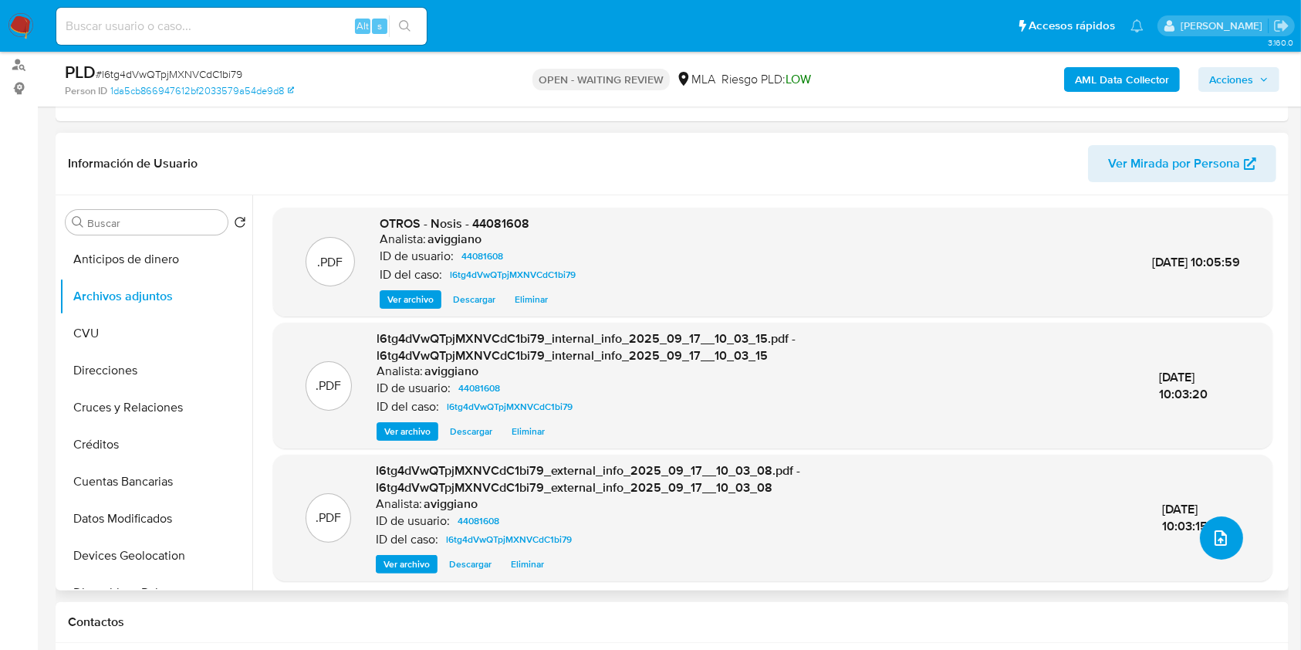
click at [1221, 533] on icon "upload-file" at bounding box center [1220, 538] width 19 height 19
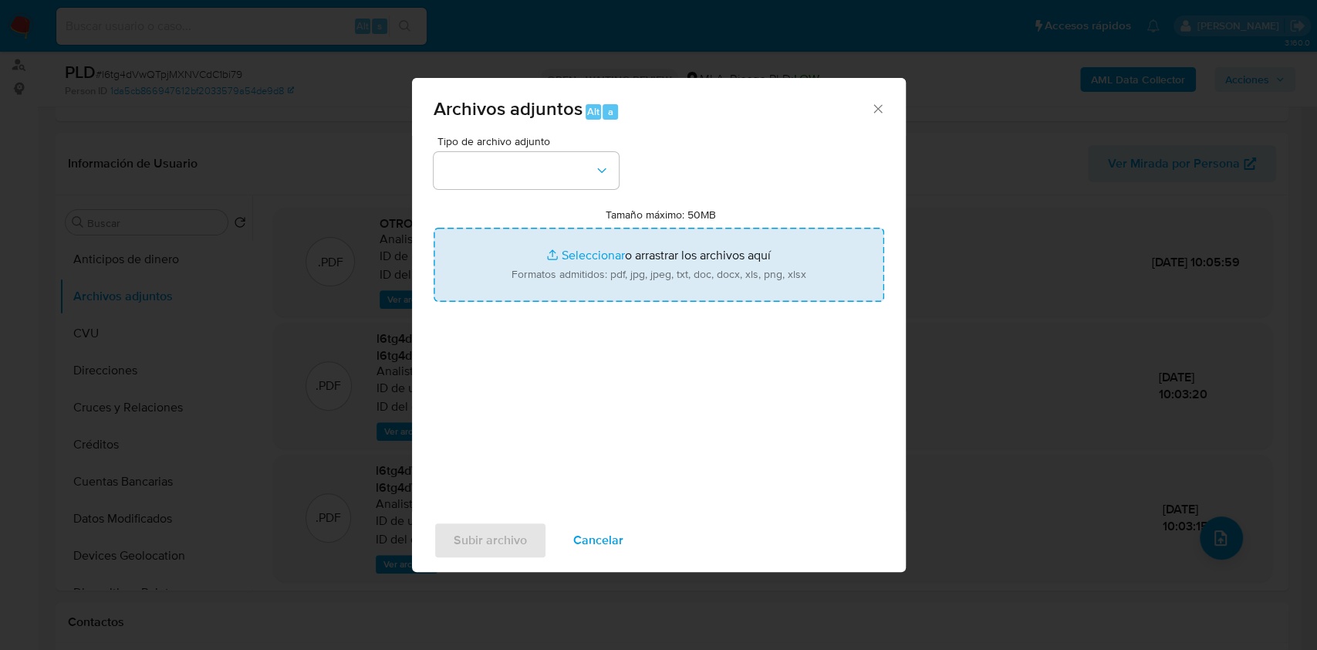
click at [758, 272] on input "Tamaño máximo: 50MB Seleccionar archivos" at bounding box center [659, 265] width 451 height 74
click at [739, 236] on input "Tamaño máximo: 50MB Seleccionar archivos" at bounding box center [659, 265] width 451 height 74
type input "C:\fakepath\Caselog l6tg4dVwQTpjMXNVCdC1bi79_2025_08_19_01_43_53.docx"
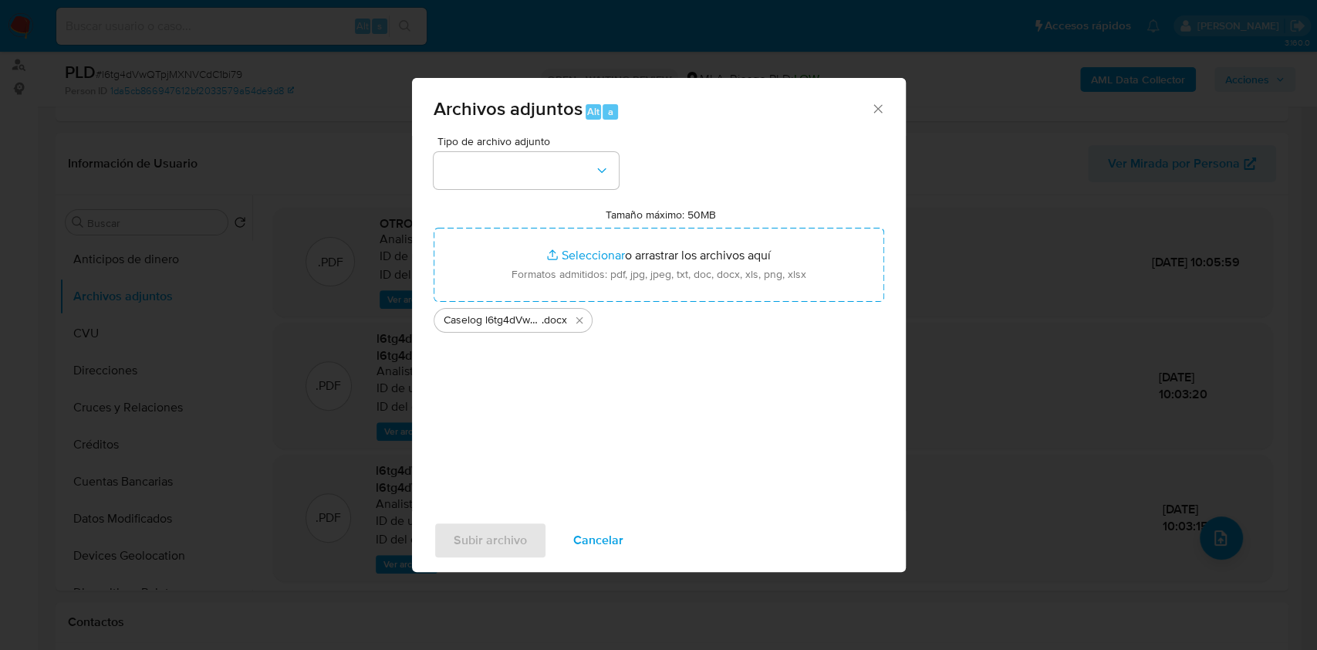
click at [574, 147] on div "Tipo de archivo adjunto" at bounding box center [526, 162] width 185 height 53
click at [581, 175] on button "button" at bounding box center [526, 170] width 185 height 37
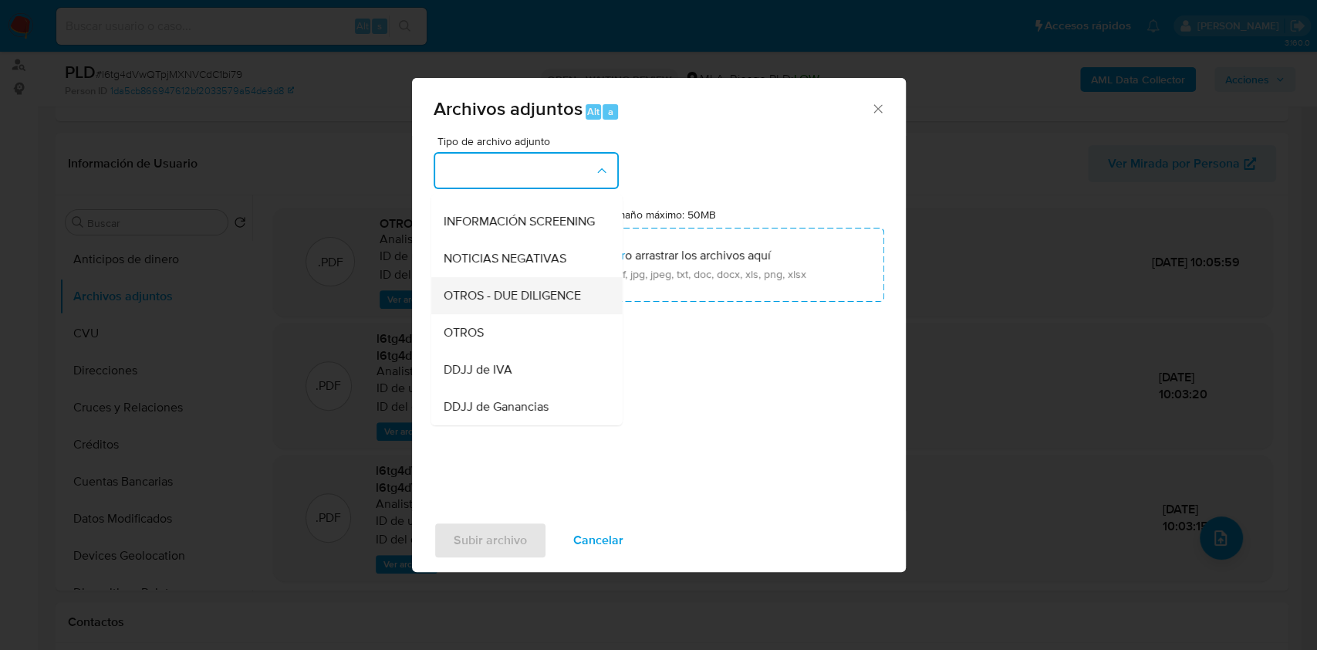
scroll to position [309, 0]
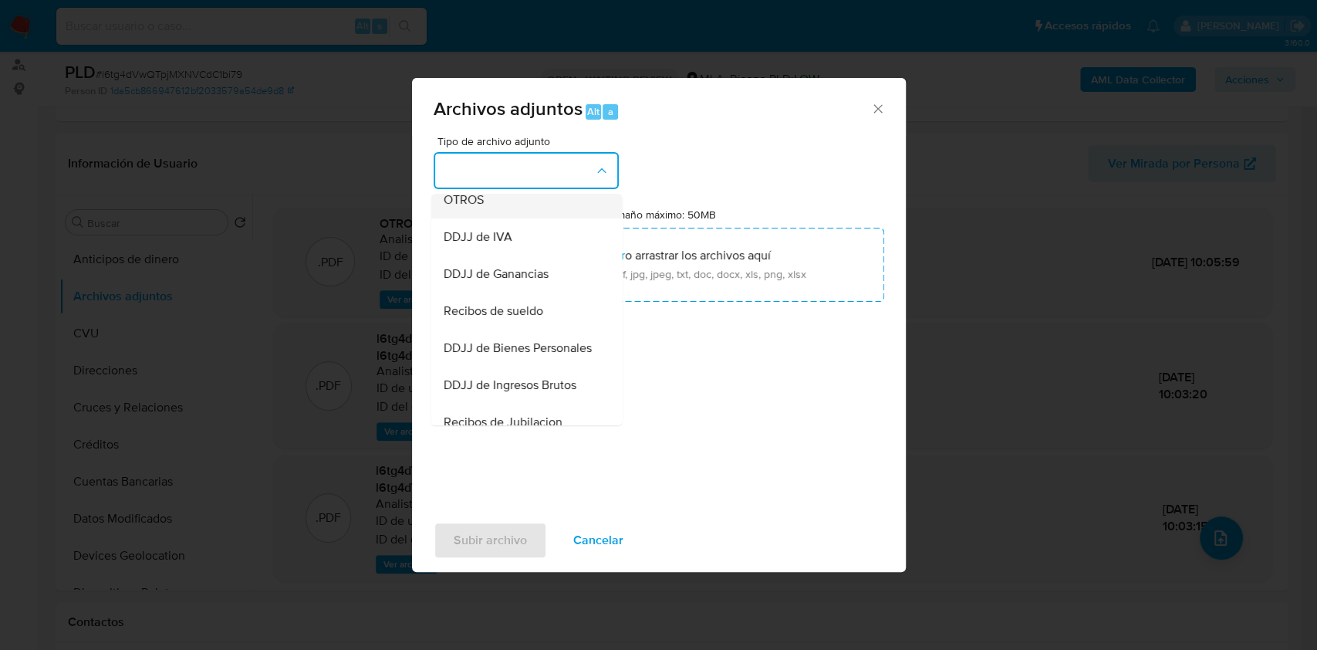
click at [473, 208] on span "OTROS" at bounding box center [463, 199] width 40 height 15
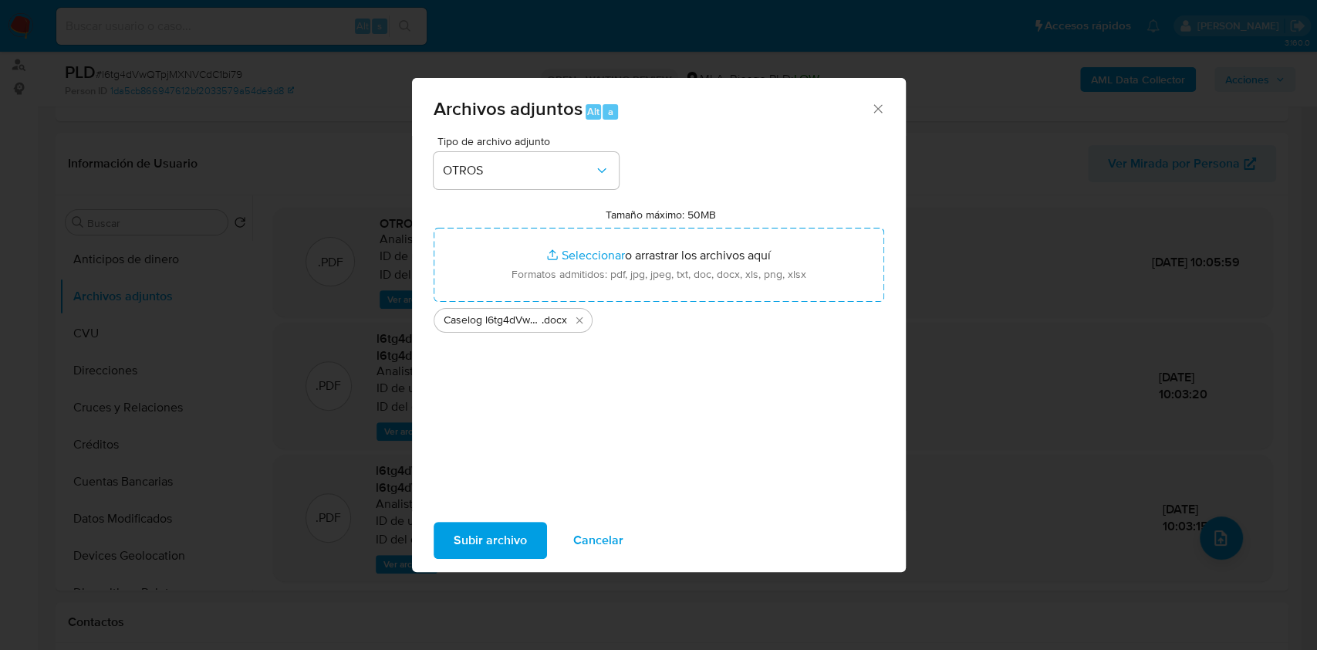
click at [480, 544] on span "Subir archivo" at bounding box center [490, 540] width 73 height 34
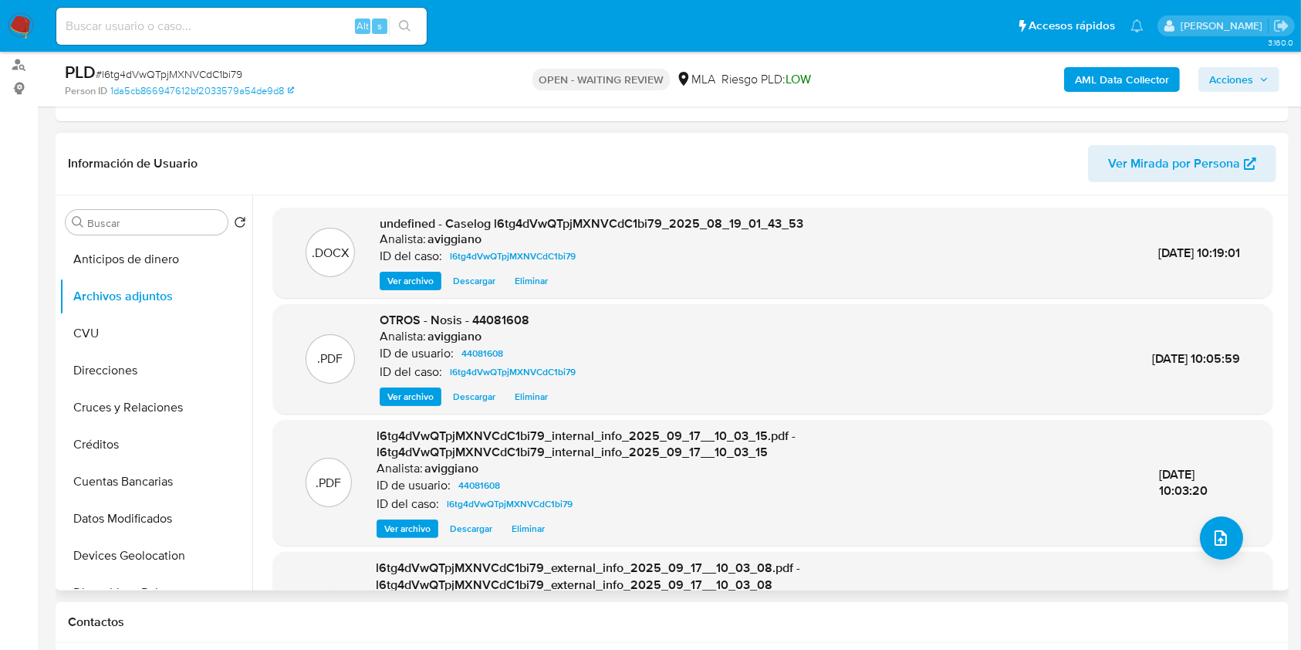
click at [500, 326] on span "OTROS - Nosis - 44081608" at bounding box center [455, 320] width 150 height 18
copy span "44081608"
click at [1204, 527] on button "upload-file" at bounding box center [1221, 537] width 43 height 43
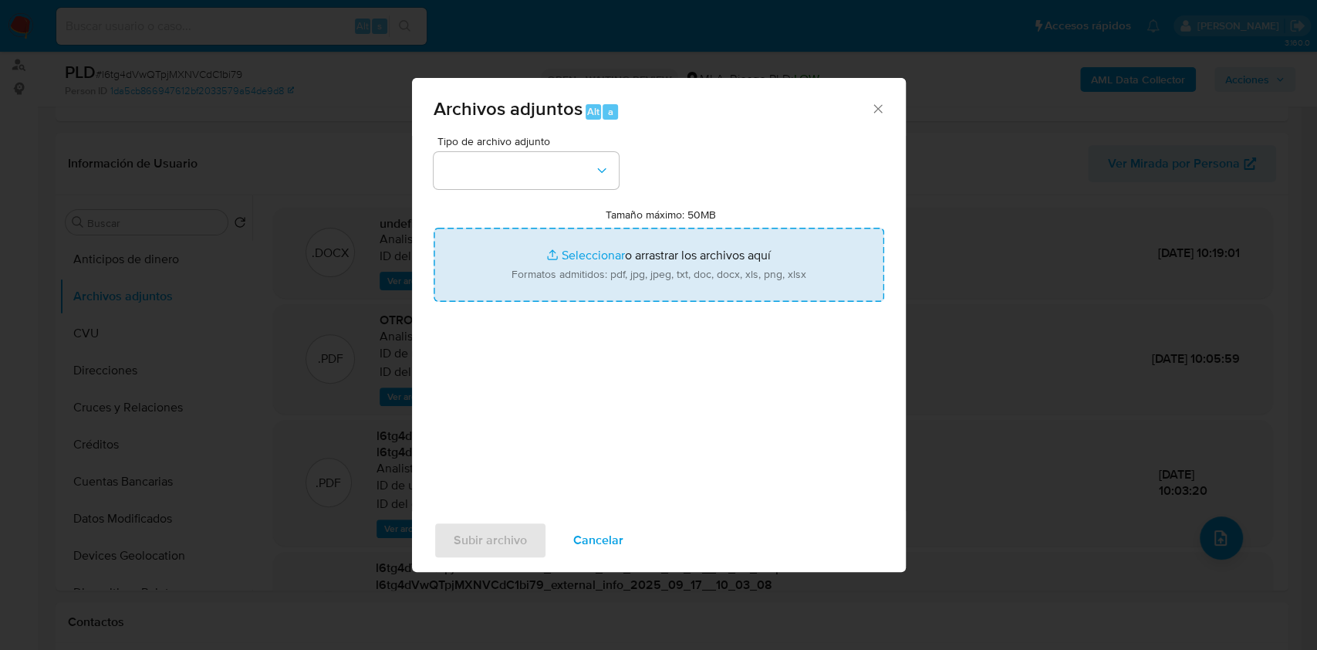
click at [486, 262] on input "Tamaño máximo: 50MB Seleccionar archivos" at bounding box center [659, 265] width 451 height 74
type input "C:\fakepath\Movimientos-Aladdin-v10_3 - 44081608.xlsx"
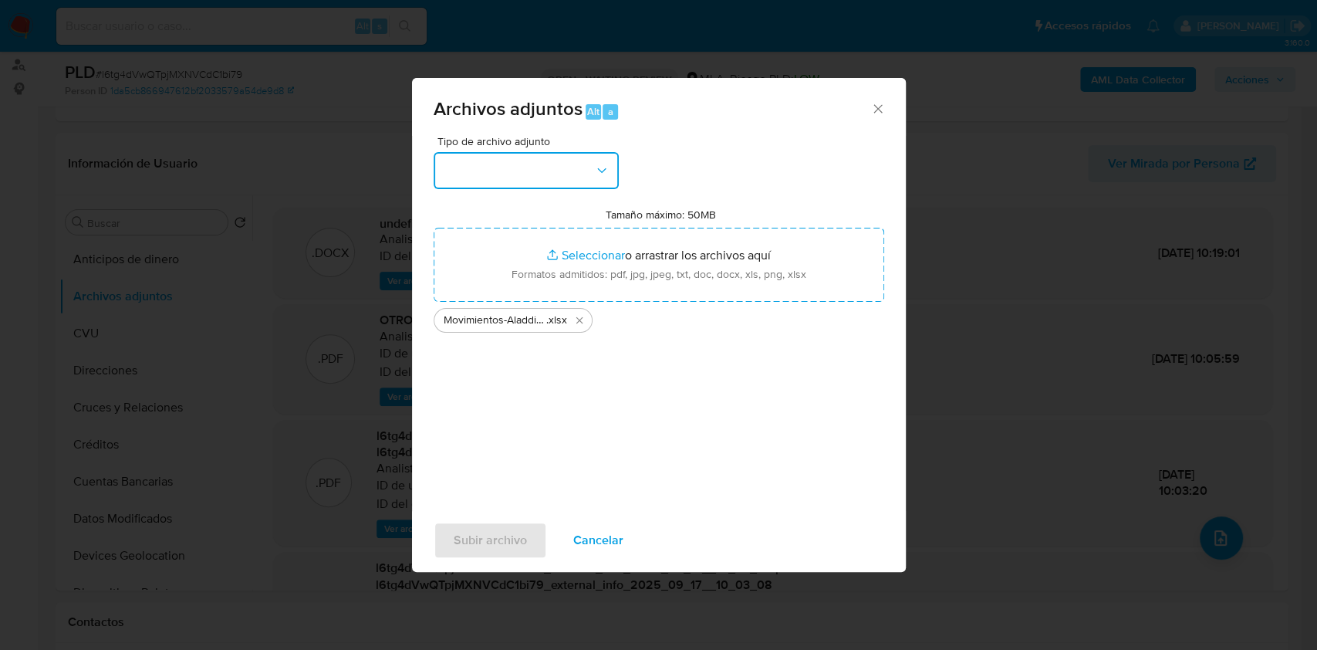
click at [573, 176] on button "button" at bounding box center [526, 170] width 185 height 37
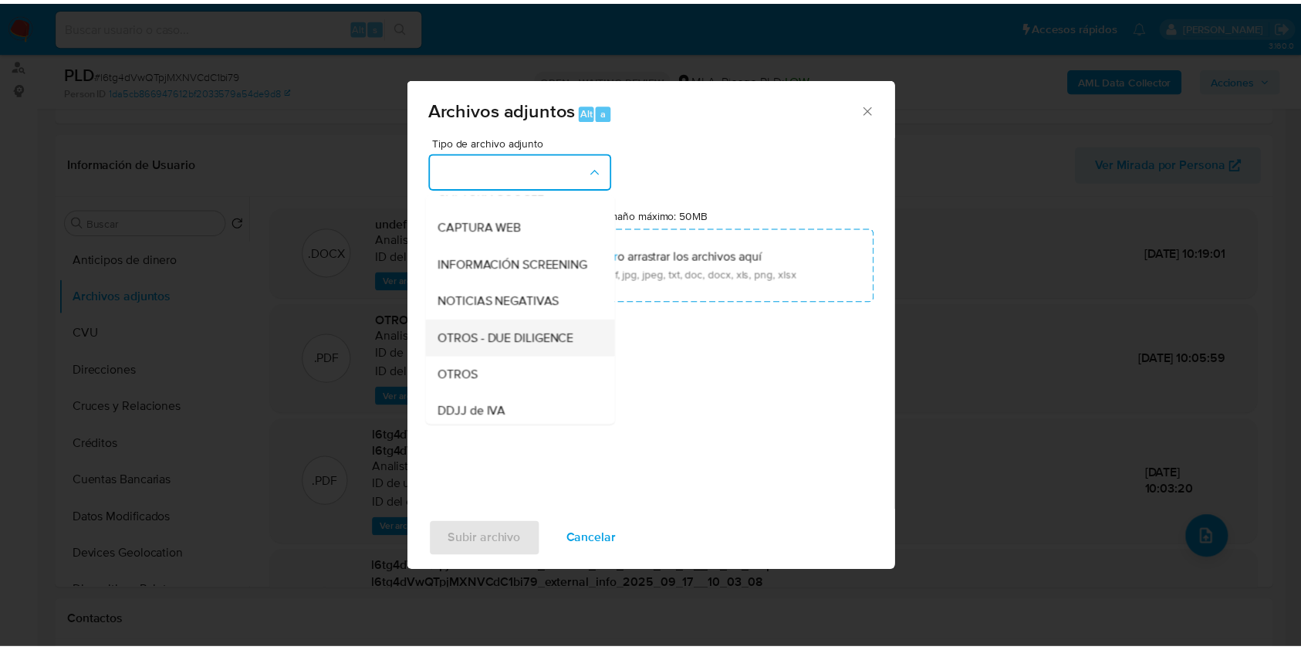
scroll to position [205, 0]
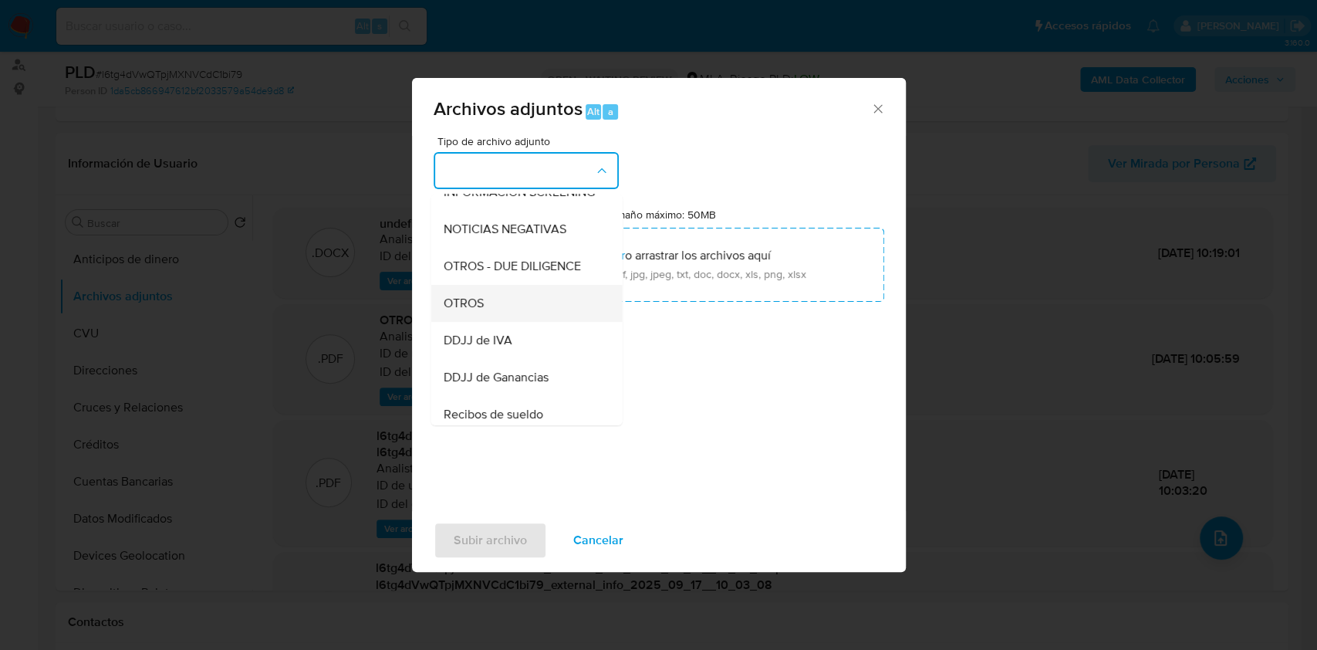
click at [504, 317] on div "OTROS" at bounding box center [521, 303] width 157 height 37
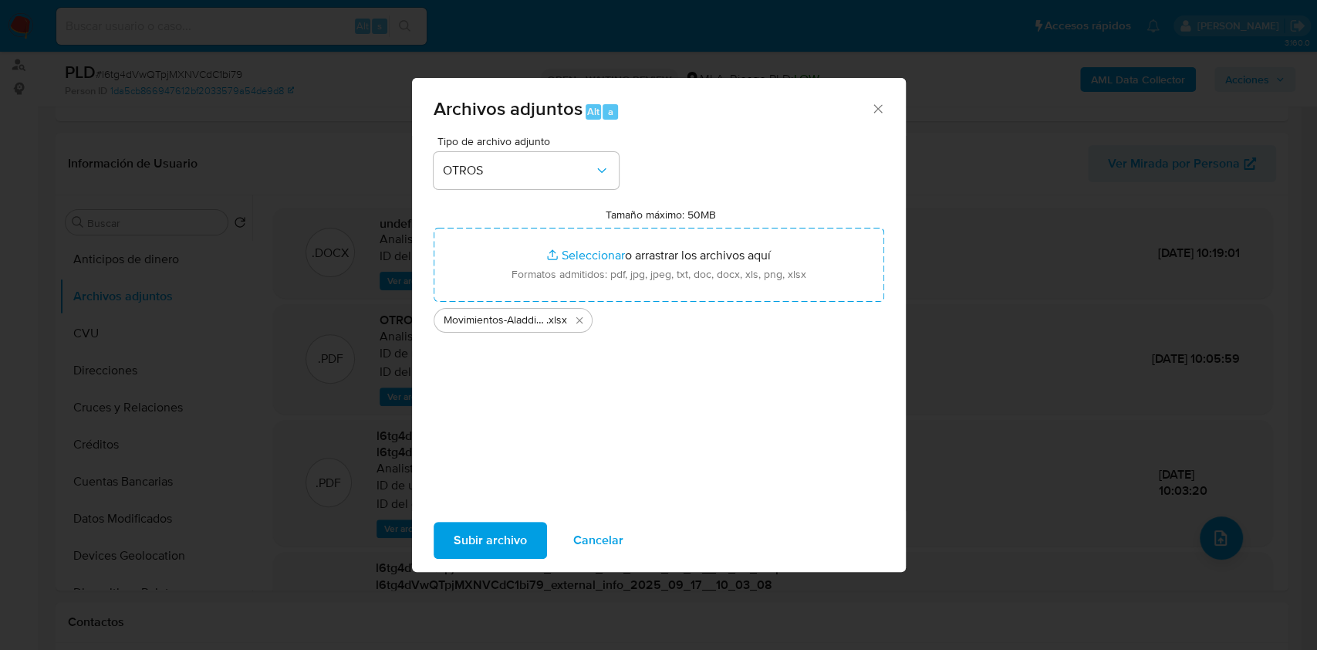
click at [485, 531] on span "Subir archivo" at bounding box center [490, 540] width 73 height 34
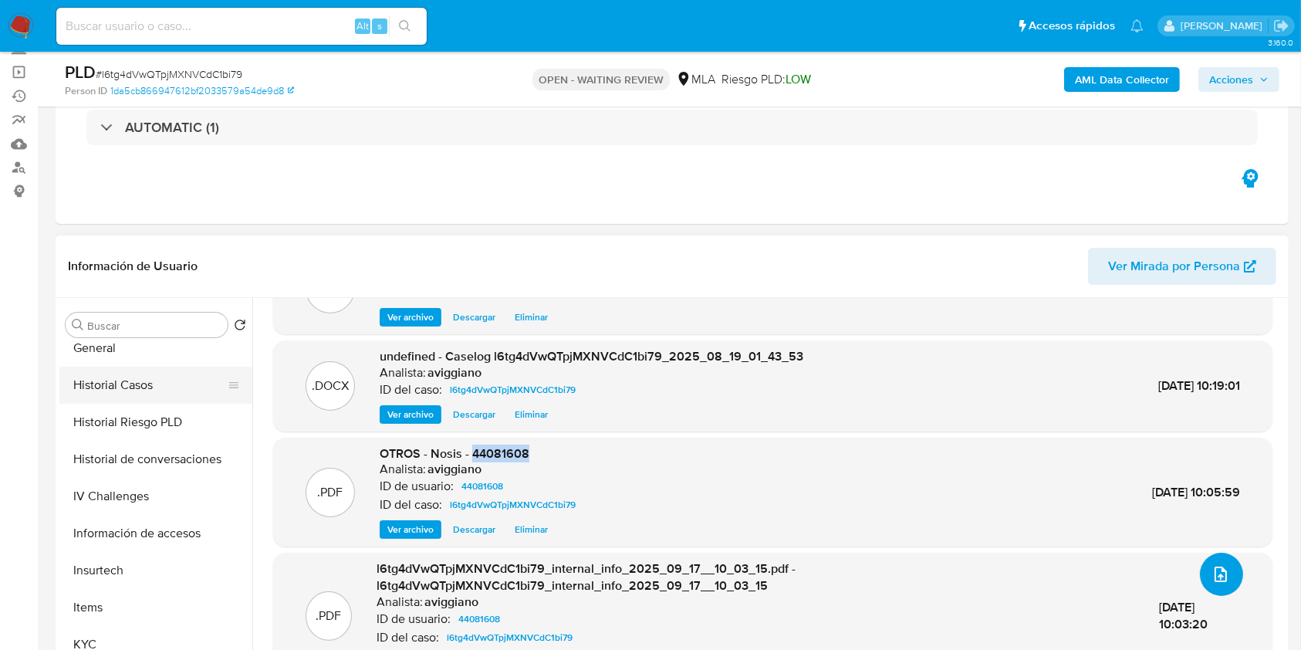
scroll to position [411, 0]
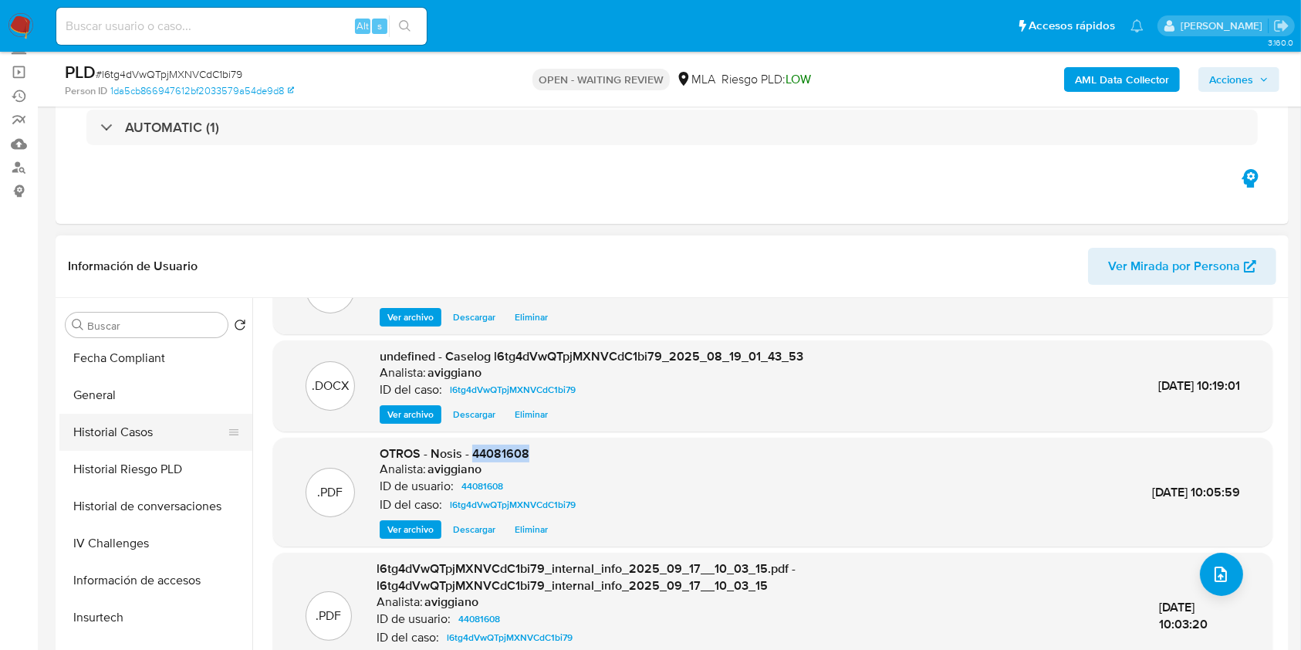
click at [142, 436] on button "Historial Casos" at bounding box center [149, 432] width 181 height 37
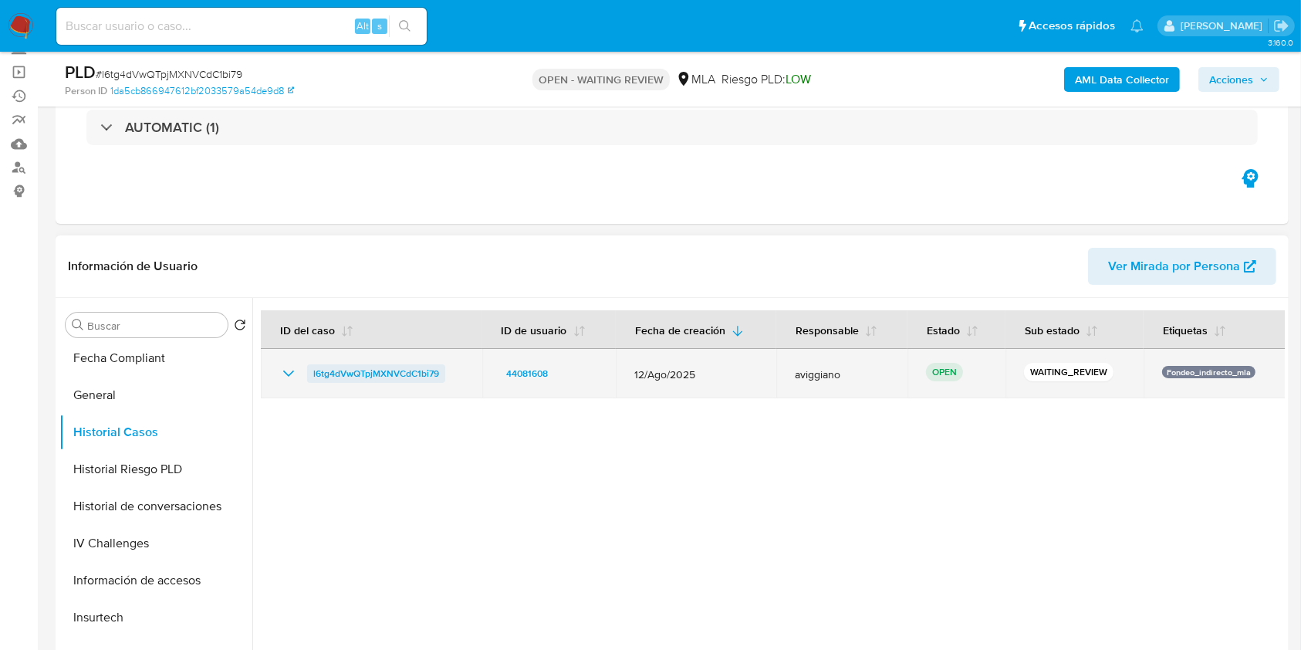
drag, startPoint x: 451, startPoint y: 365, endPoint x: 312, endPoint y: 377, distance: 139.4
click at [312, 377] on div "l6tg4dVwQTpjMXNVCdC1bi79" at bounding box center [371, 373] width 184 height 19
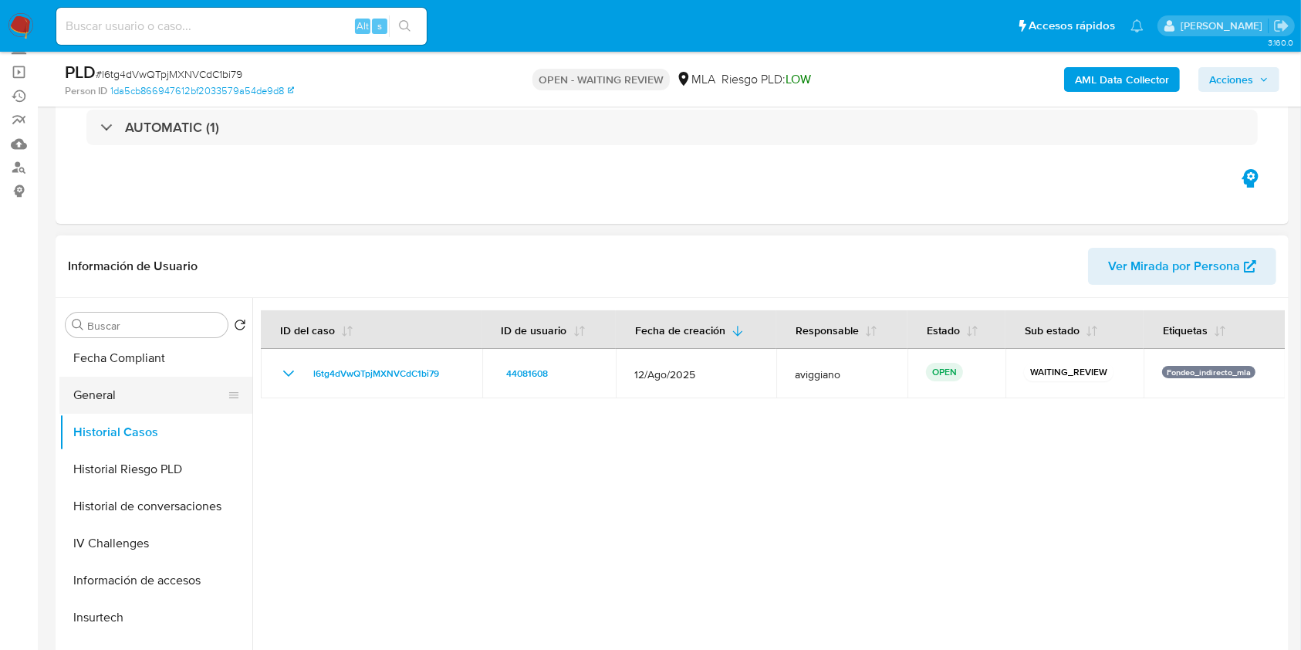
click at [135, 410] on button "General" at bounding box center [149, 395] width 181 height 37
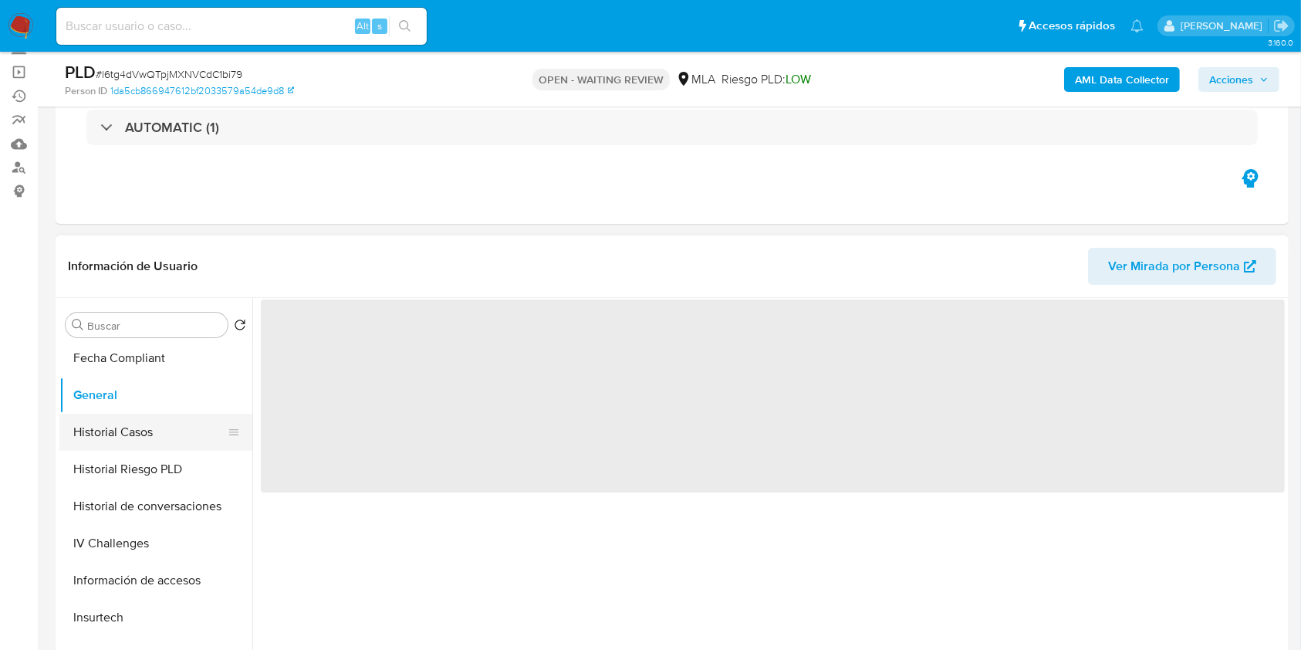
click at [140, 419] on button "Historial Casos" at bounding box center [149, 432] width 181 height 37
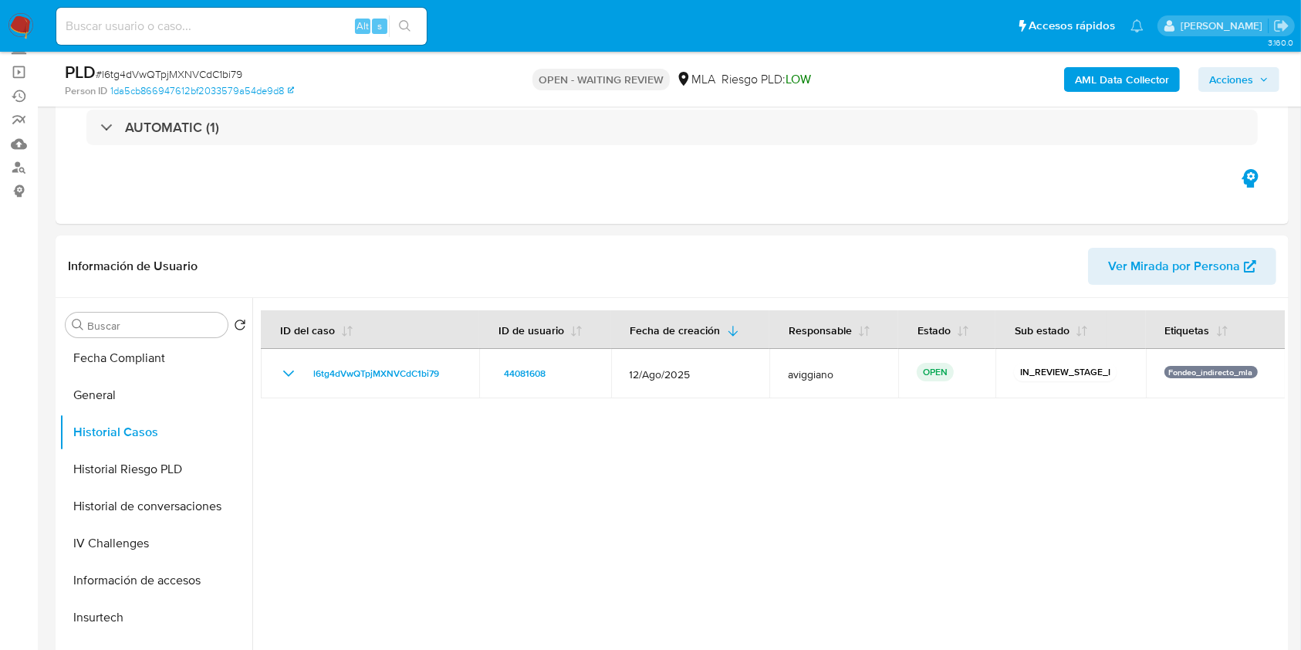
click at [1259, 62] on div "AML Data Collector Acciones" at bounding box center [1079, 79] width 400 height 36
click at [1253, 76] on span "Acciones" at bounding box center [1238, 80] width 59 height 22
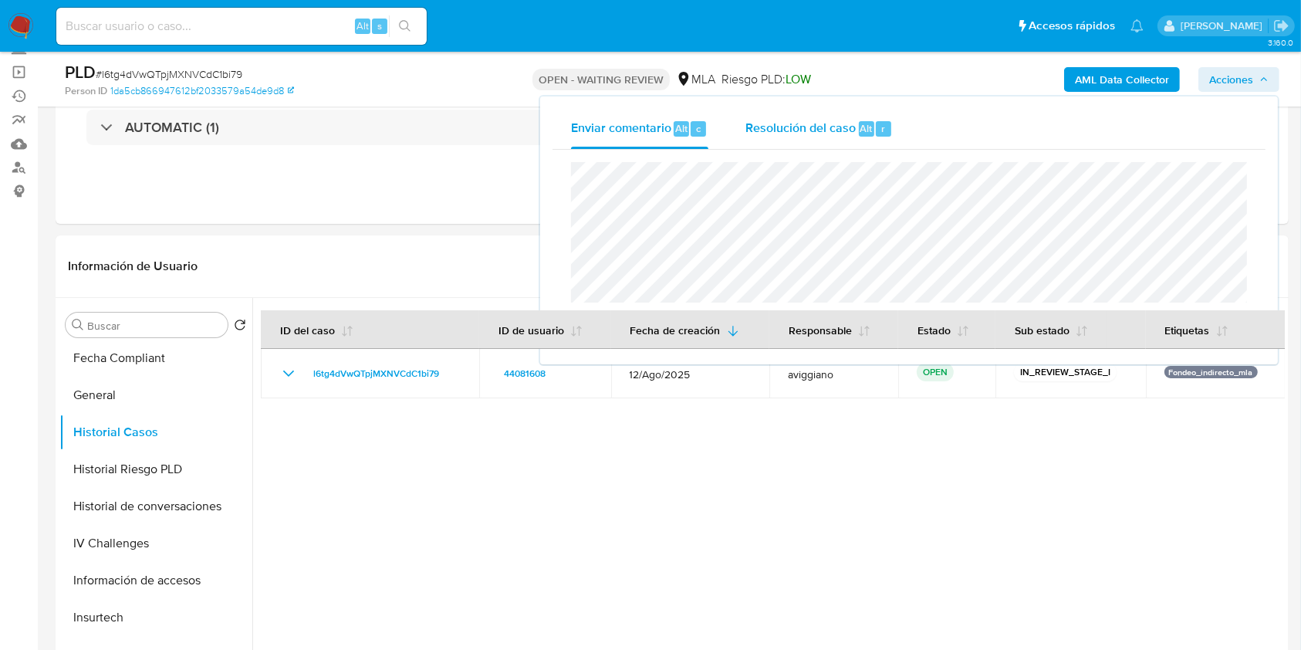
click at [807, 120] on span "Resolución del caso" at bounding box center [800, 128] width 110 height 18
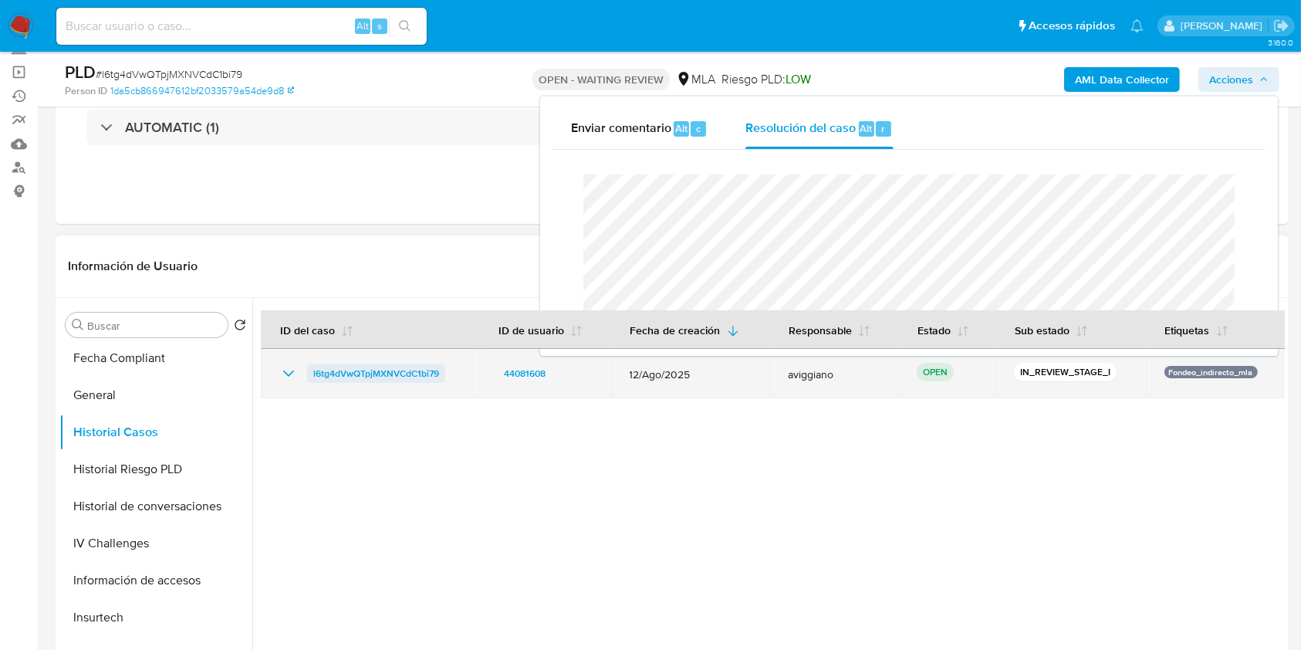
click at [371, 380] on span "l6tg4dVwQTpjMXNVCdC1bi79" at bounding box center [376, 373] width 126 height 19
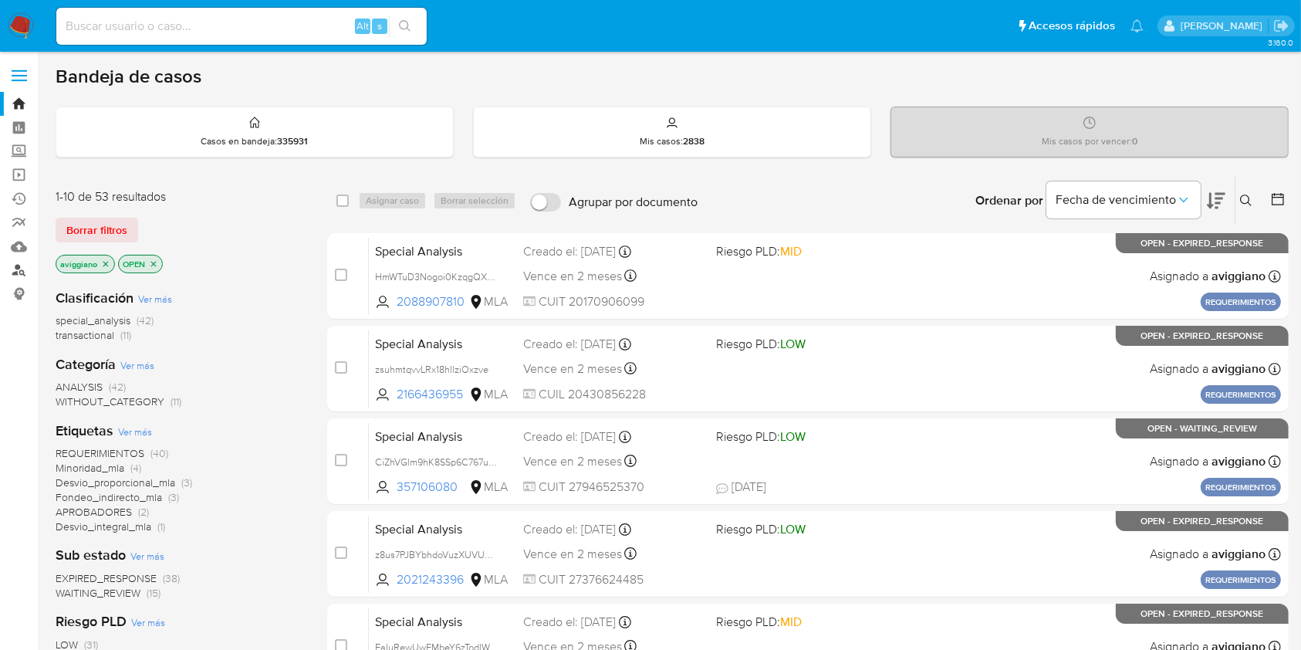
click at [22, 268] on link "Buscador de personas" at bounding box center [92, 270] width 184 height 24
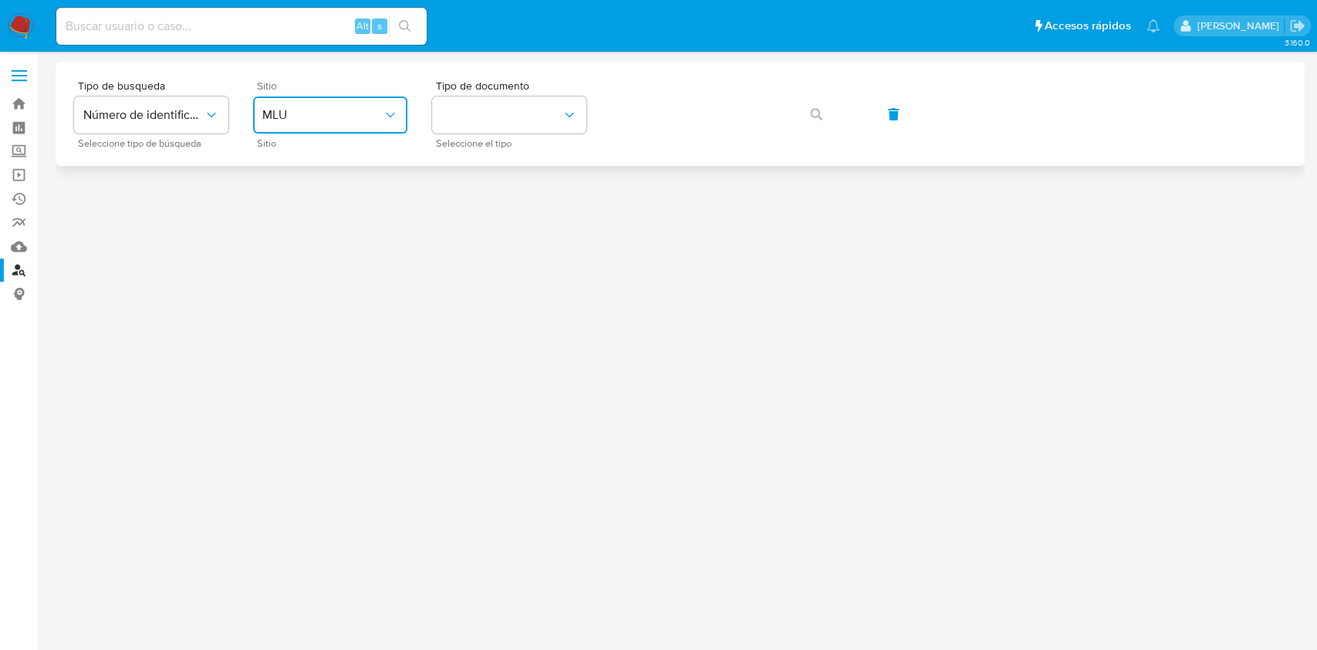
click at [343, 127] on button "MLU" at bounding box center [330, 114] width 154 height 37
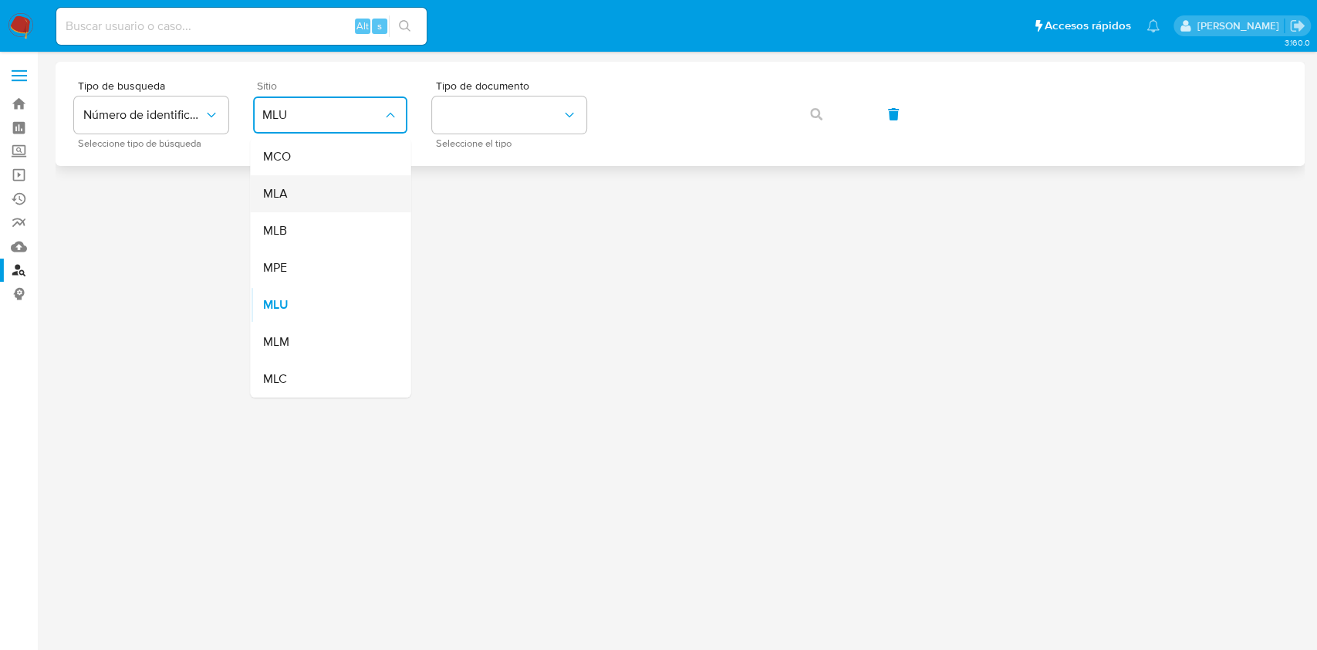
click at [307, 194] on div "MLA" at bounding box center [325, 193] width 127 height 37
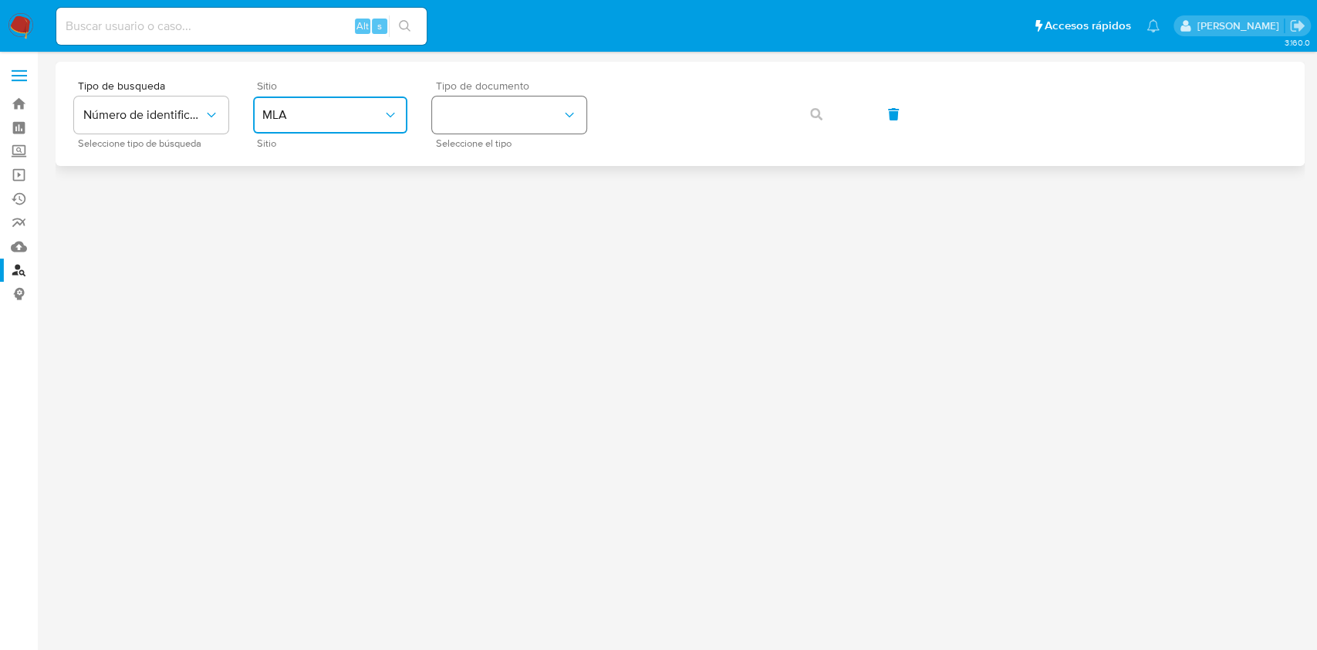
click at [471, 114] on button "identificationType" at bounding box center [509, 114] width 154 height 37
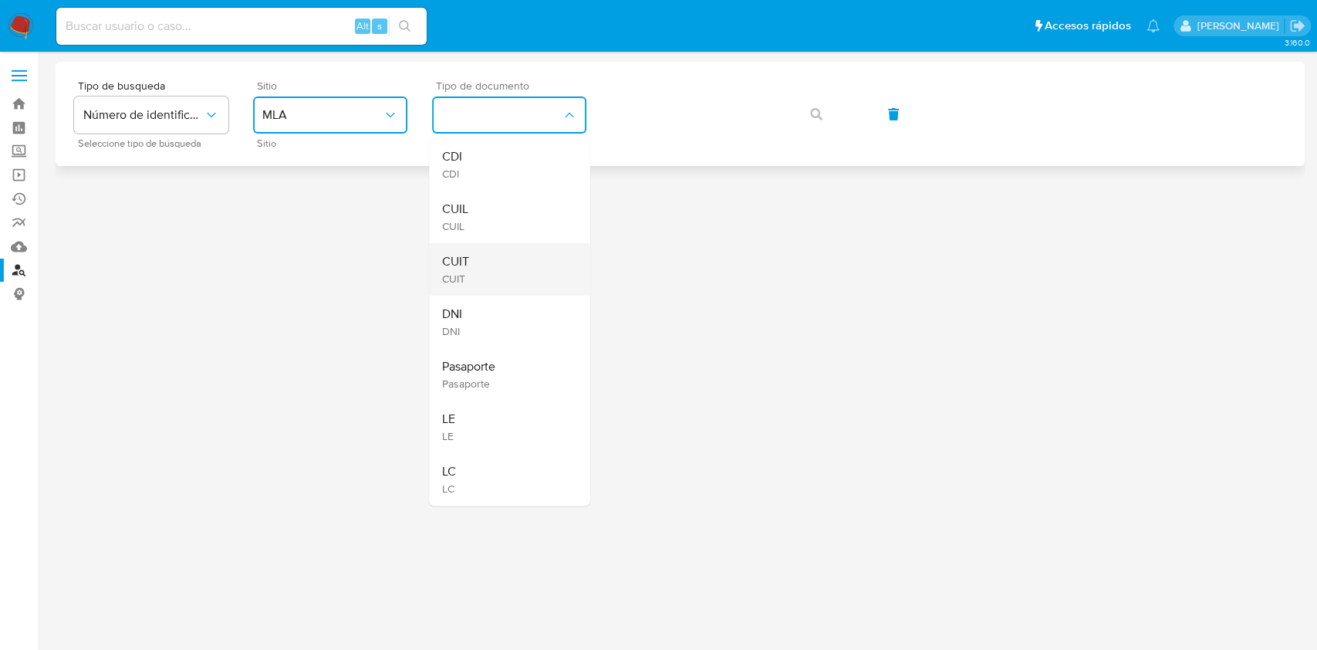
click at [451, 261] on span "CUIT" at bounding box center [454, 261] width 27 height 15
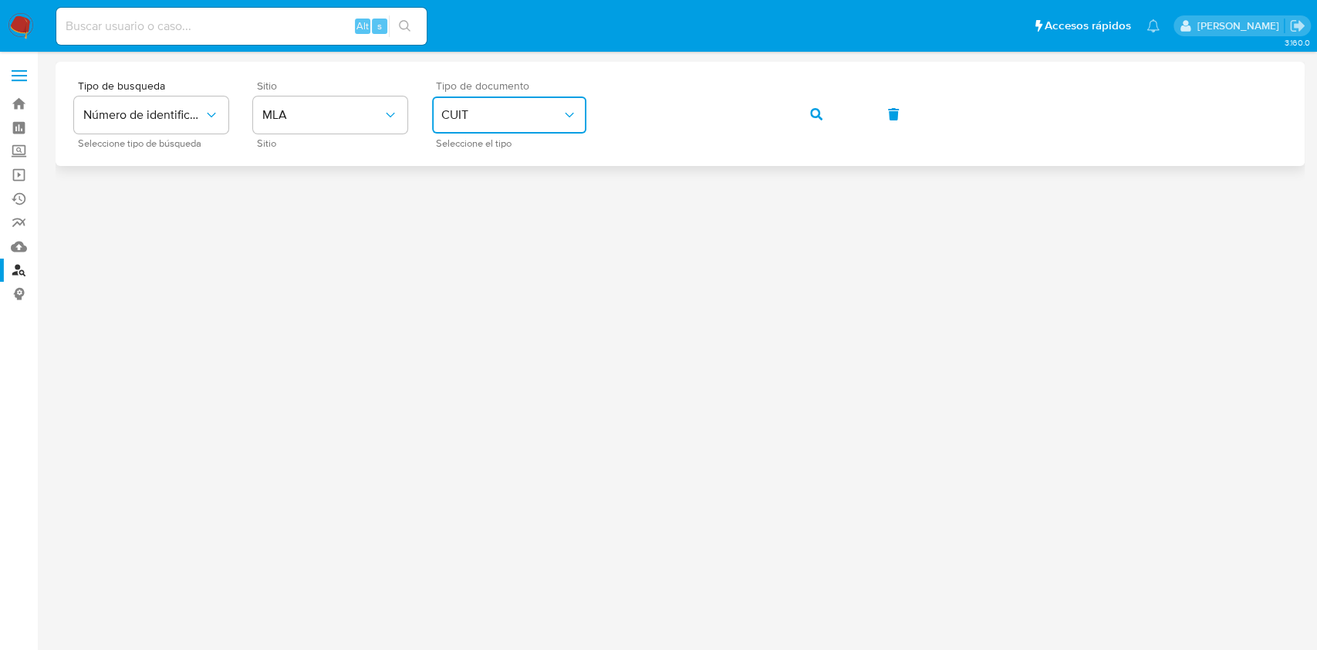
click at [836, 126] on button "button" at bounding box center [816, 114] width 52 height 37
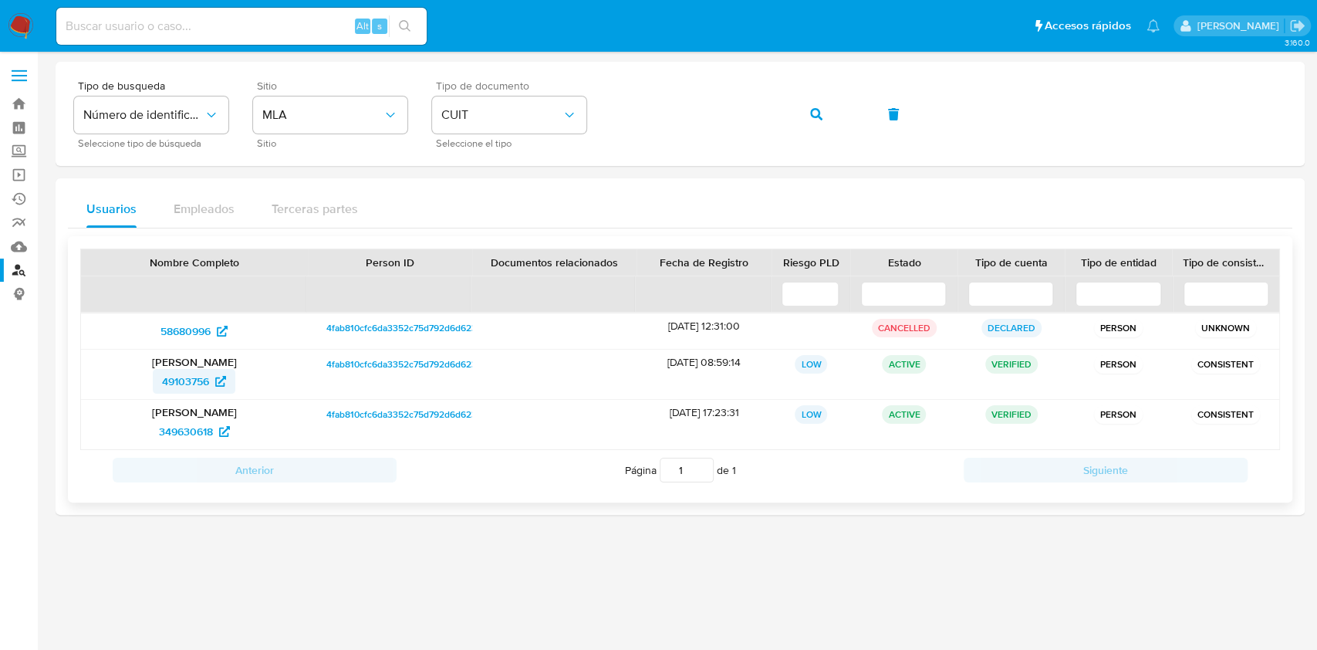
click at [184, 387] on span "49103756" at bounding box center [185, 381] width 47 height 25
click at [805, 94] on div "Tipo de busqueda Número de identificación Seleccione tipo de búsqueda Sitio MLA…" at bounding box center [680, 113] width 1212 height 67
click at [800, 112] on button "button" at bounding box center [816, 114] width 52 height 37
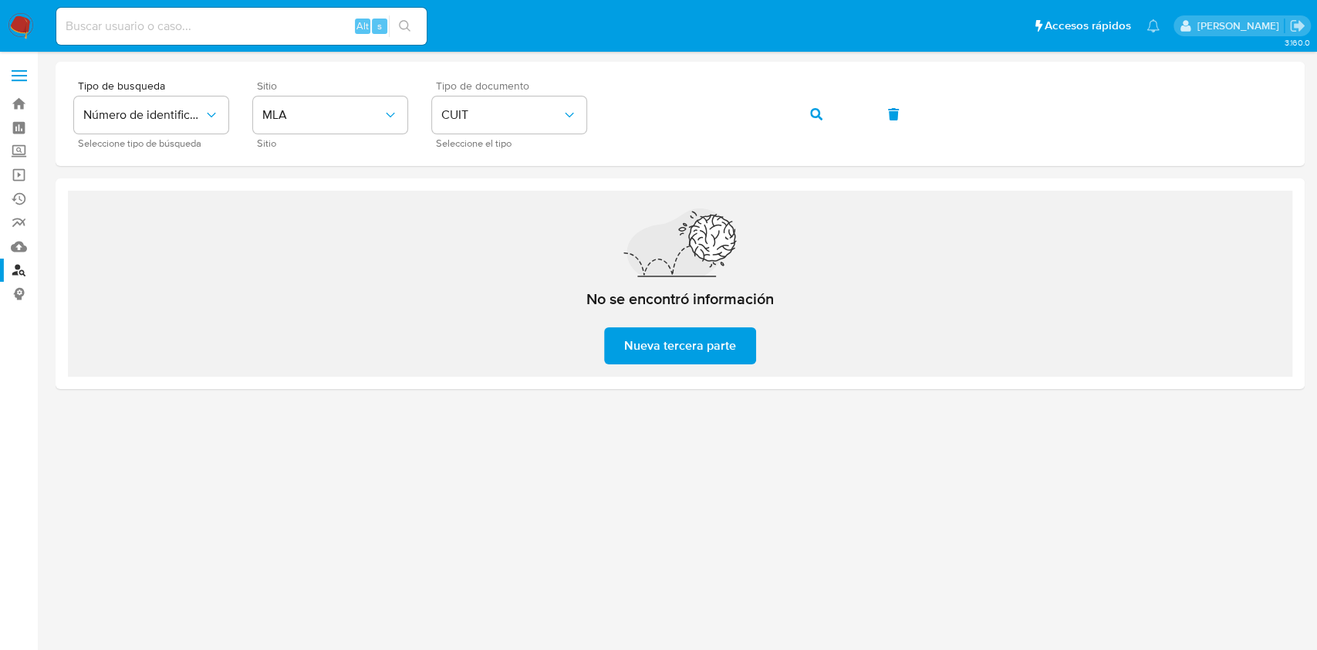
click at [666, 360] on span "Nueva tercera parte" at bounding box center [680, 346] width 112 height 34
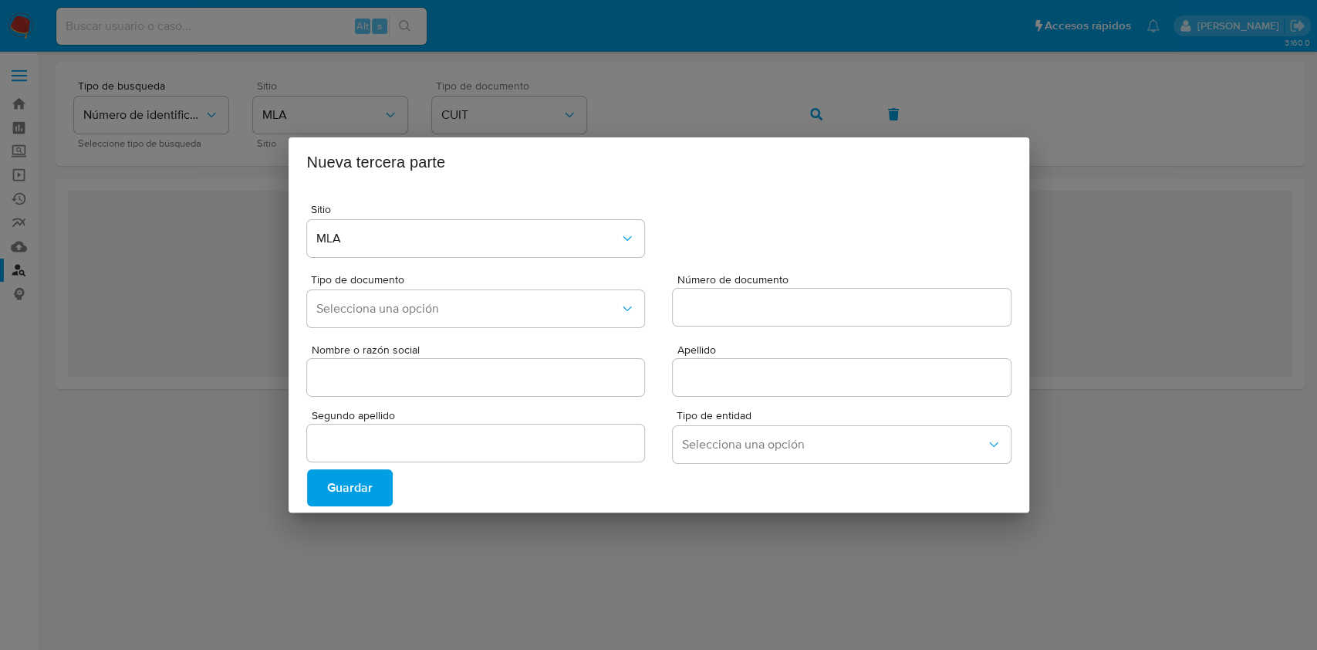
click at [21, 110] on div "Nueva tercera parte Sitio MLA Tipo de documento Selecciona una opción Número de…" at bounding box center [658, 325] width 1317 height 650
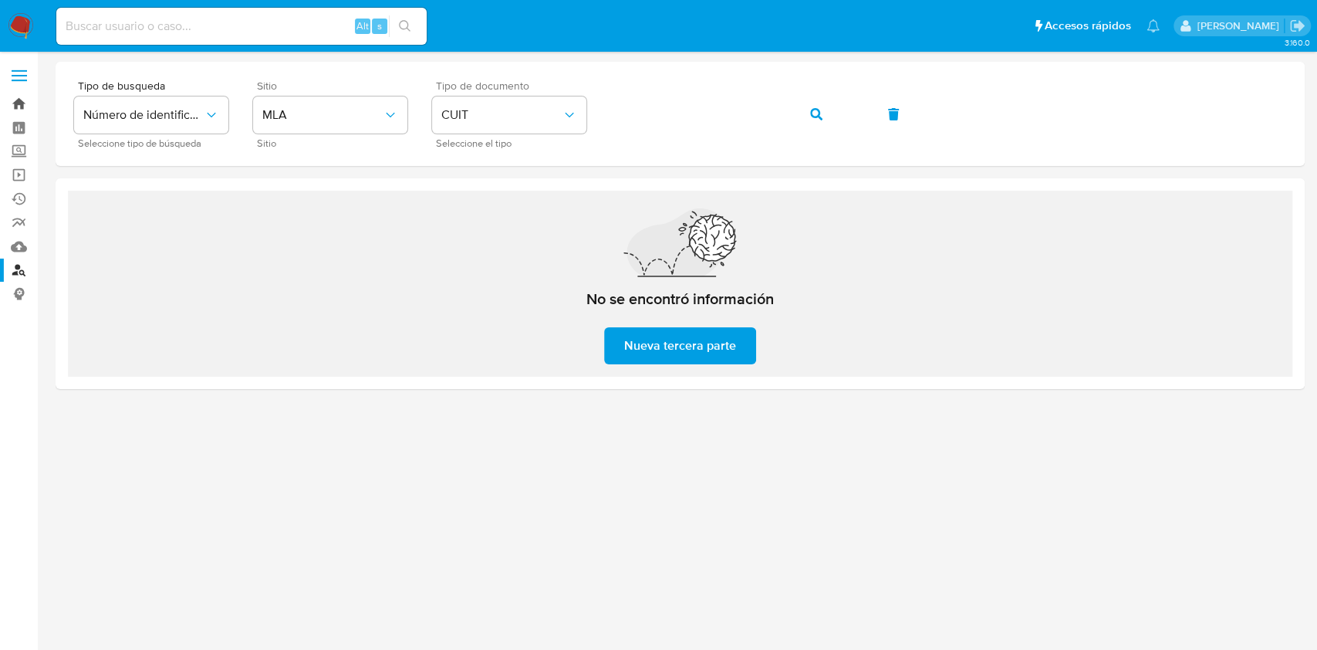
click at [29, 94] on link "Bandeja" at bounding box center [92, 104] width 184 height 24
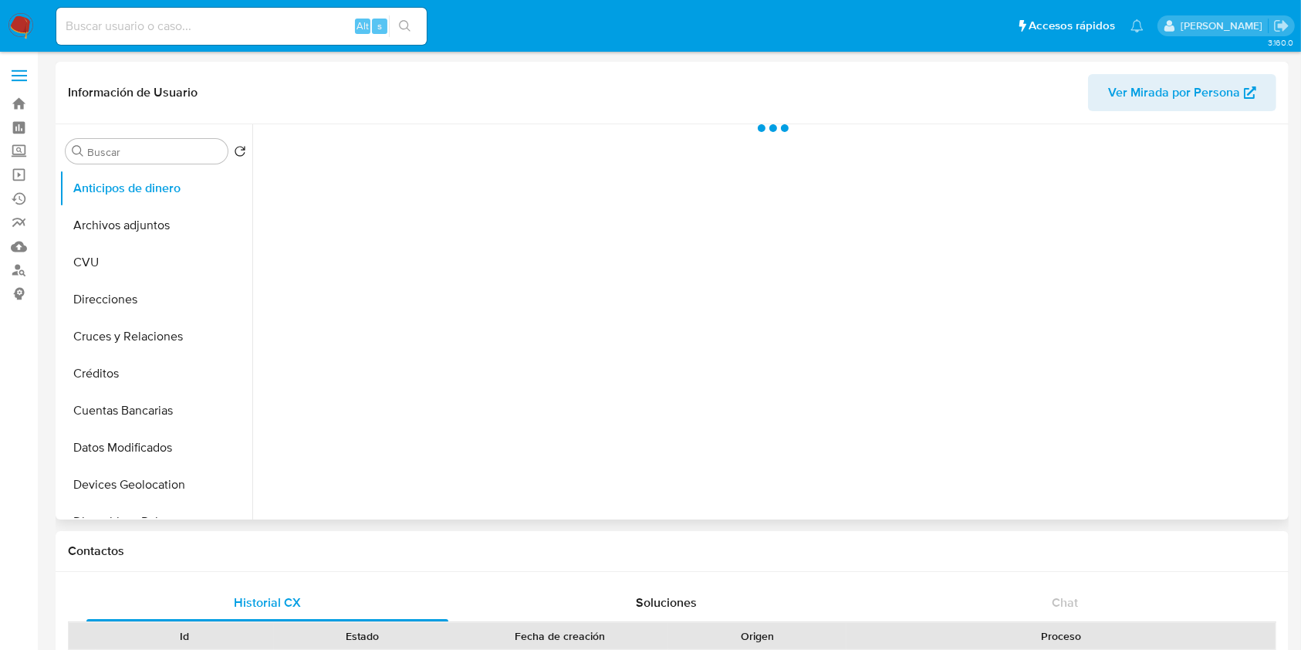
select select "10"
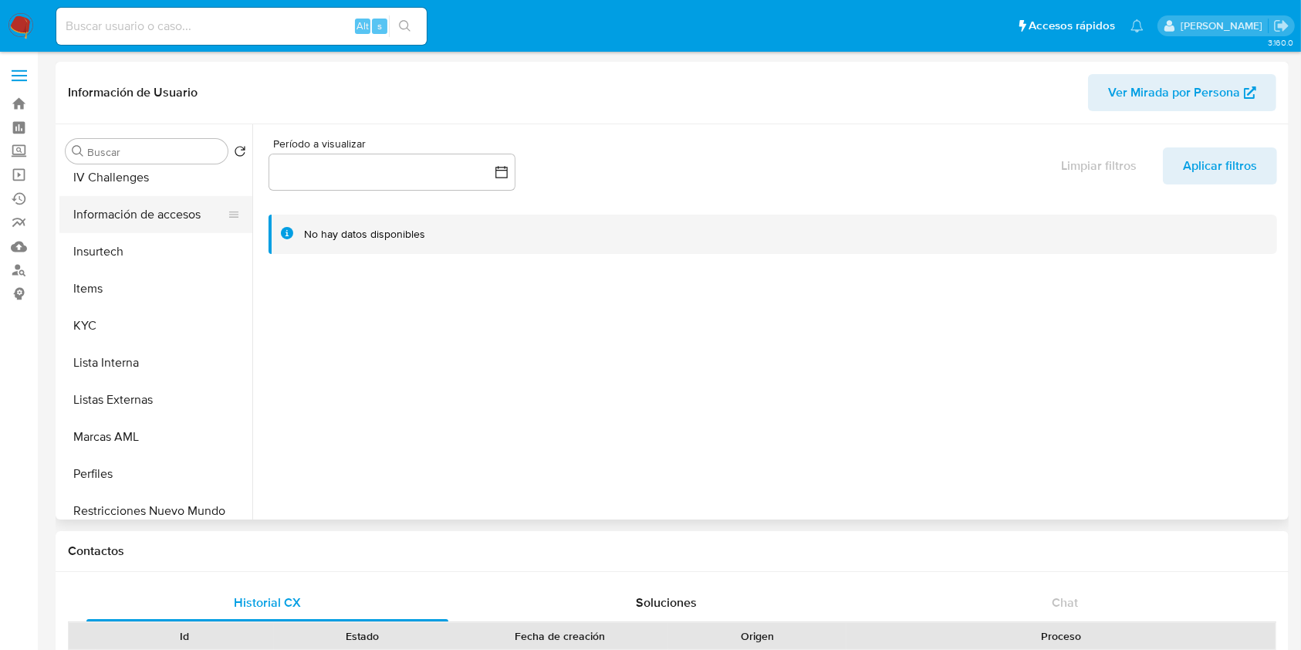
scroll to position [726, 0]
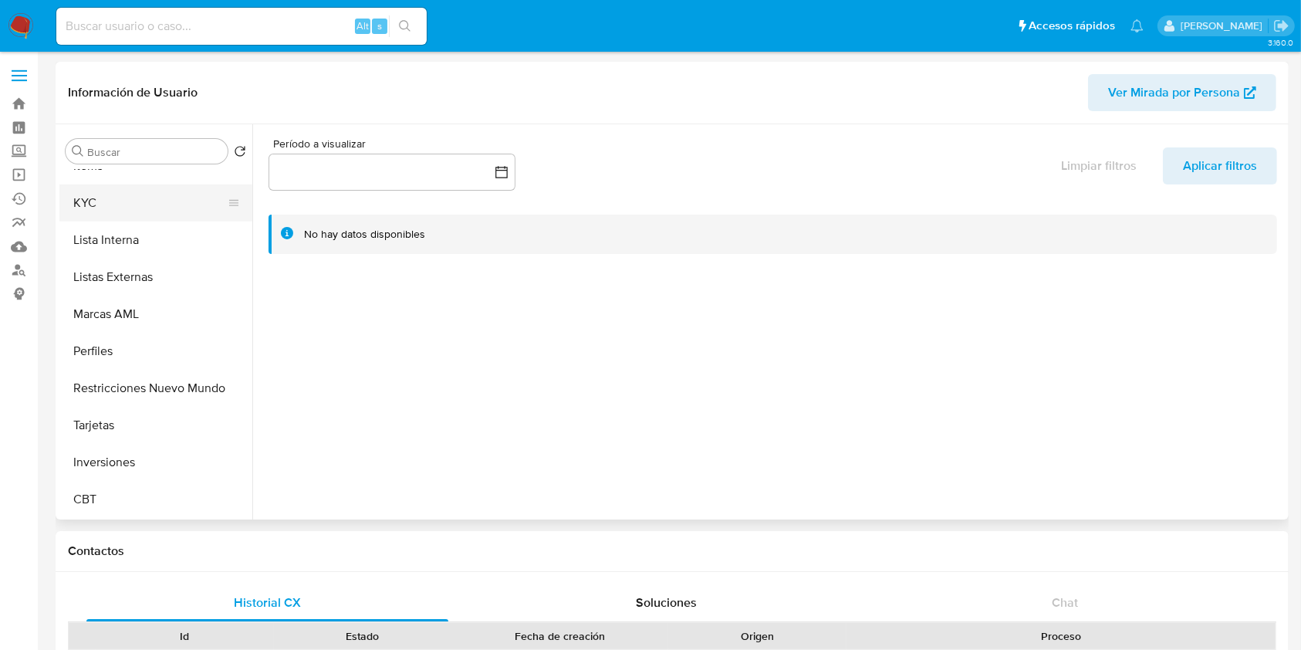
click at [173, 213] on button "KYC" at bounding box center [149, 202] width 181 height 37
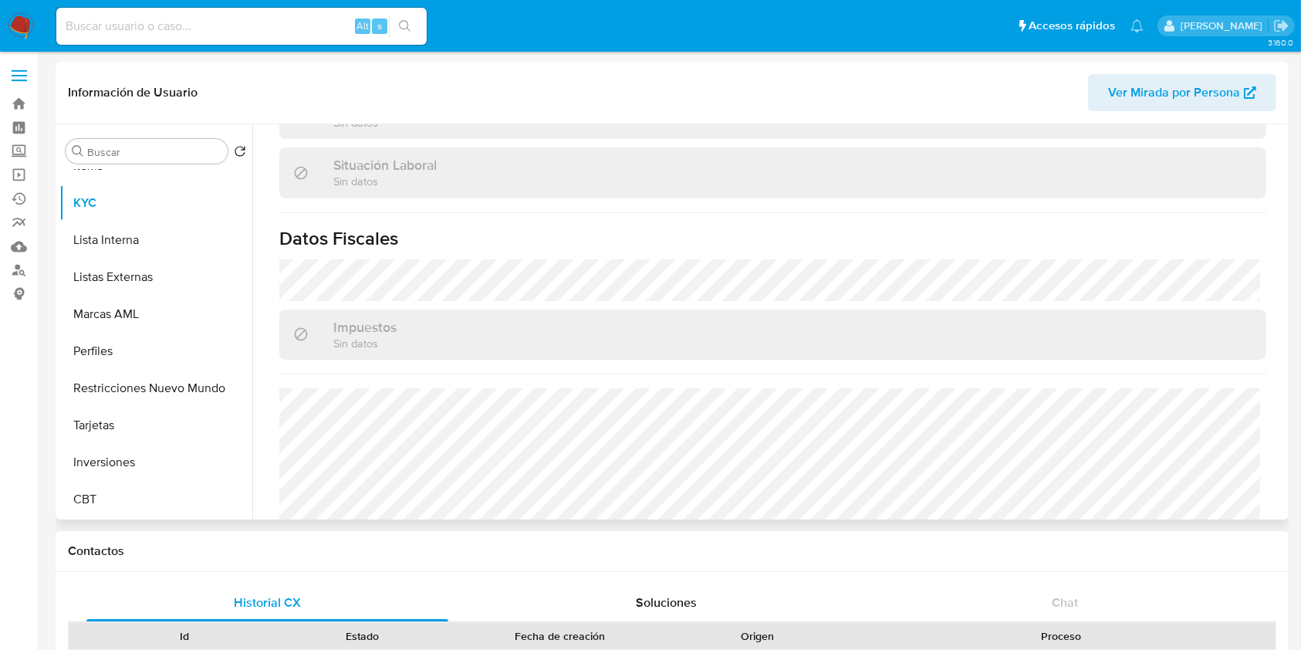
scroll to position [842, 0]
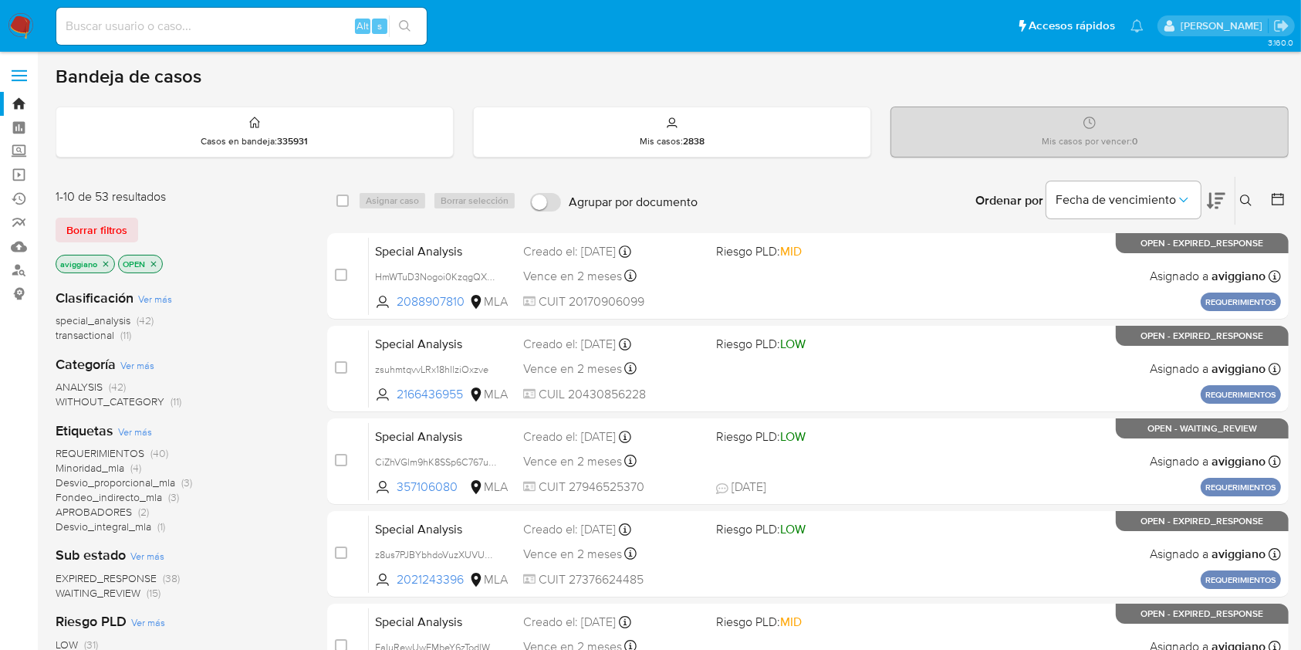
click at [1247, 204] on icon at bounding box center [1246, 200] width 12 height 12
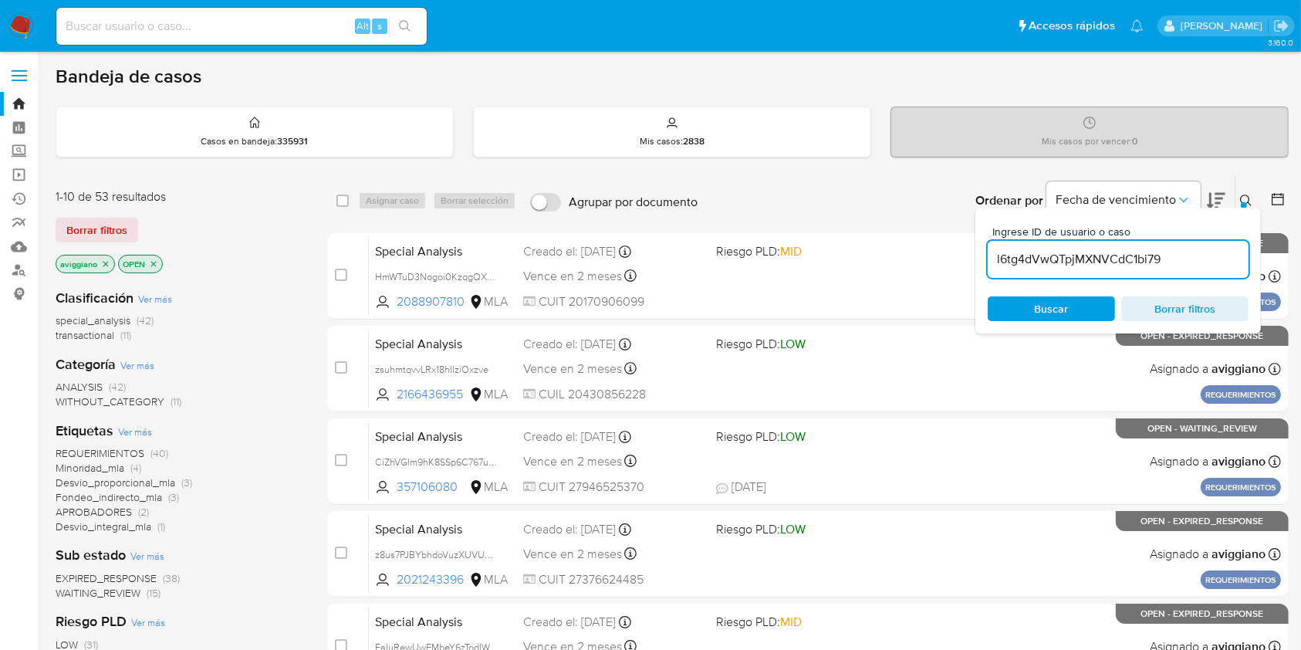
type input "l6tg4dVwQTpjMXNVCdC1bi79"
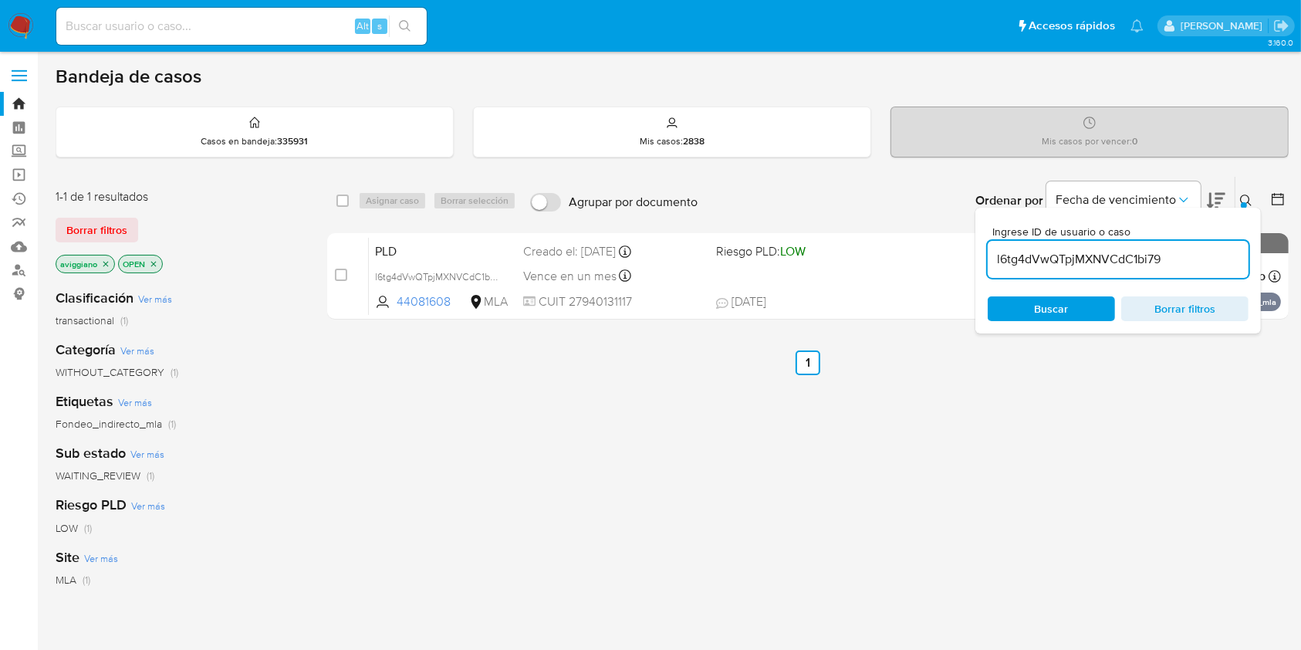
drag, startPoint x: 344, startPoint y: 201, endPoint x: 380, endPoint y: 199, distance: 35.5
click at [344, 201] on input "checkbox" at bounding box center [342, 200] width 12 height 12
checkbox input "true"
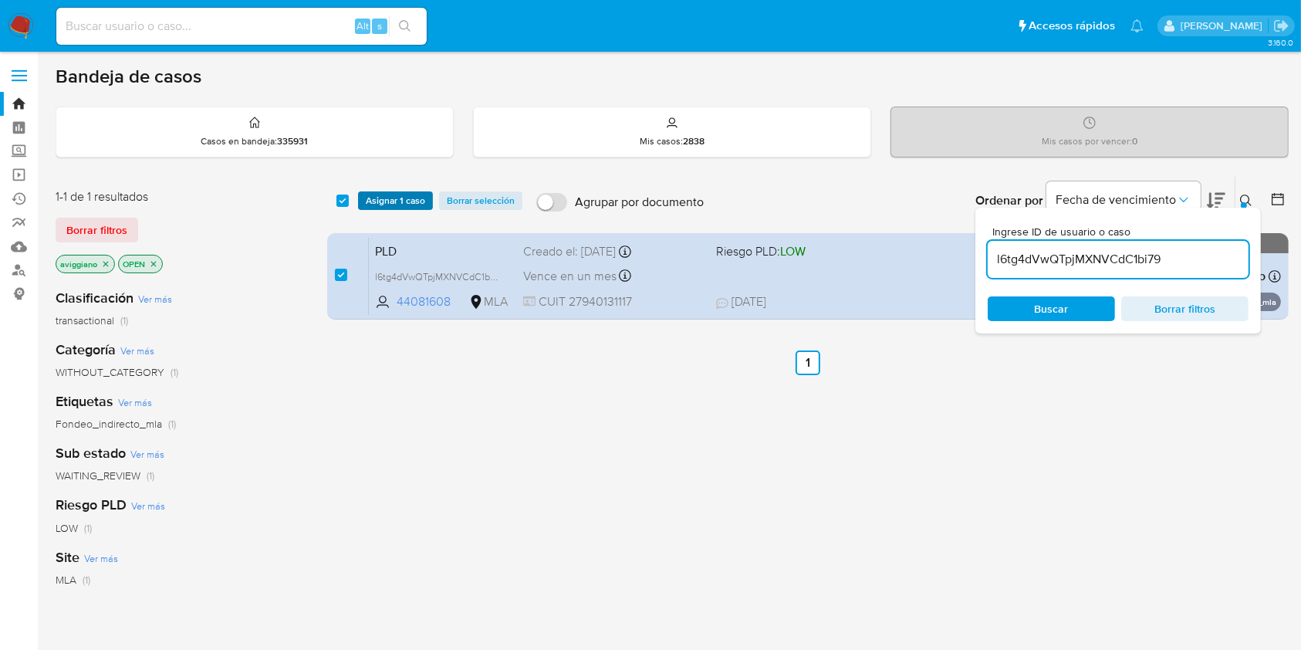
click at [380, 199] on span "Asignar 1 caso" at bounding box center [395, 200] width 59 height 15
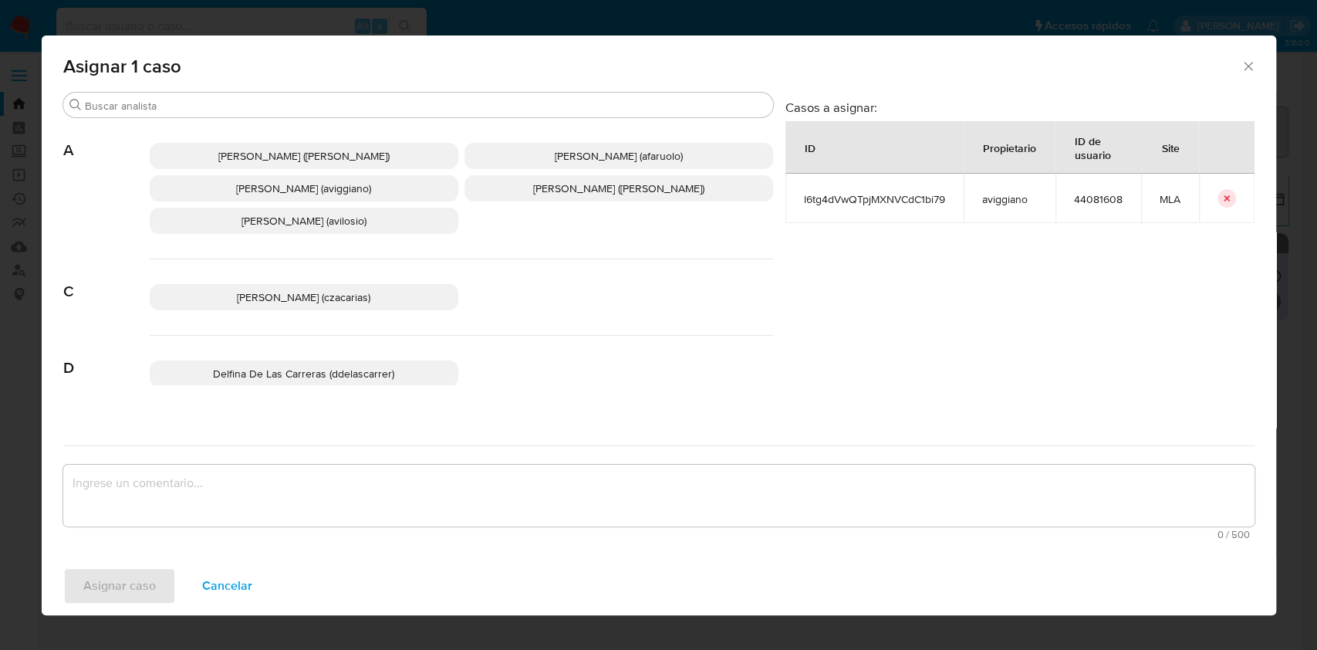
click at [334, 177] on p "[PERSON_NAME] (aviggiano)" at bounding box center [304, 188] width 309 height 26
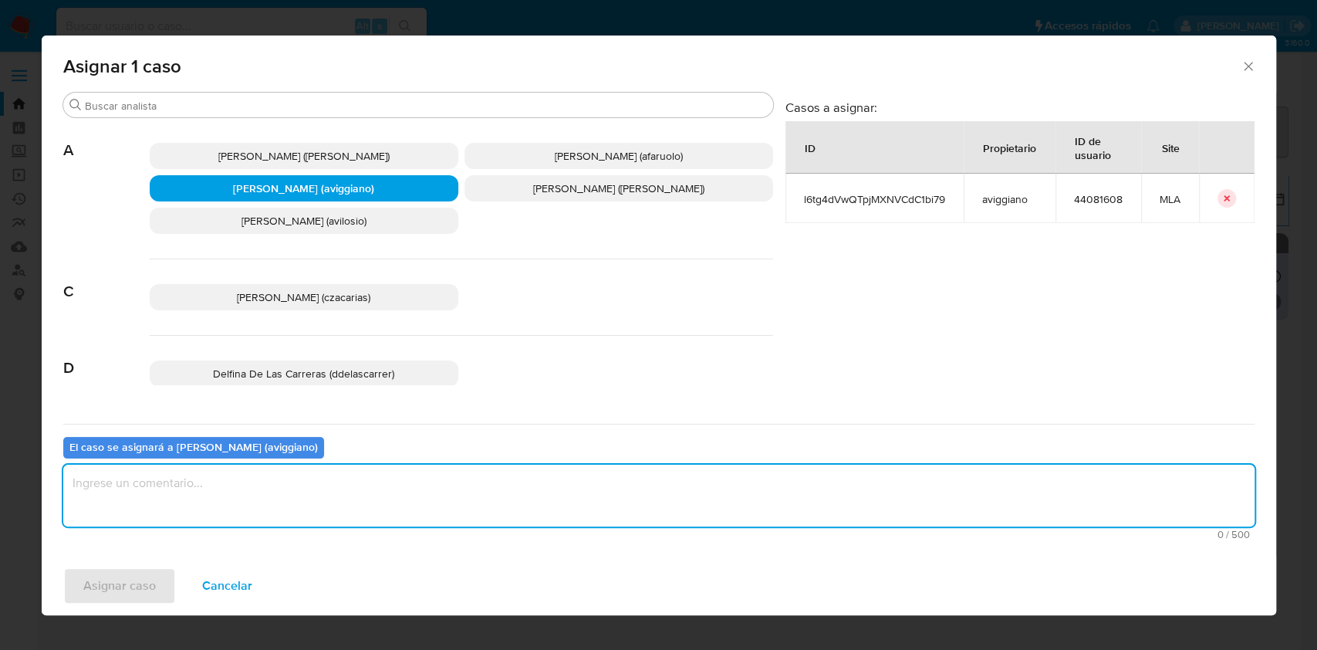
drag, startPoint x: 272, startPoint y: 504, endPoint x: 204, endPoint y: 527, distance: 71.7
click at [271, 505] on textarea "assign-modal" at bounding box center [658, 496] width 1191 height 62
click at [150, 590] on span "Asignar caso" at bounding box center [119, 586] width 73 height 34
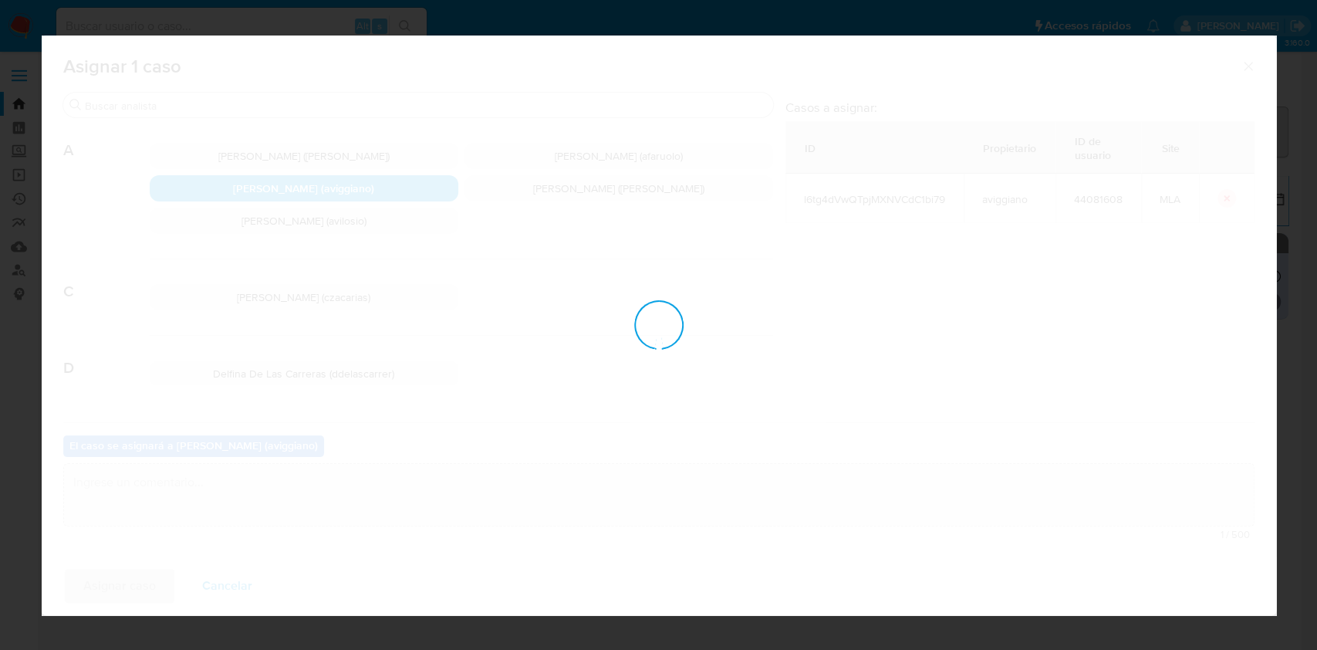
checkbox input "false"
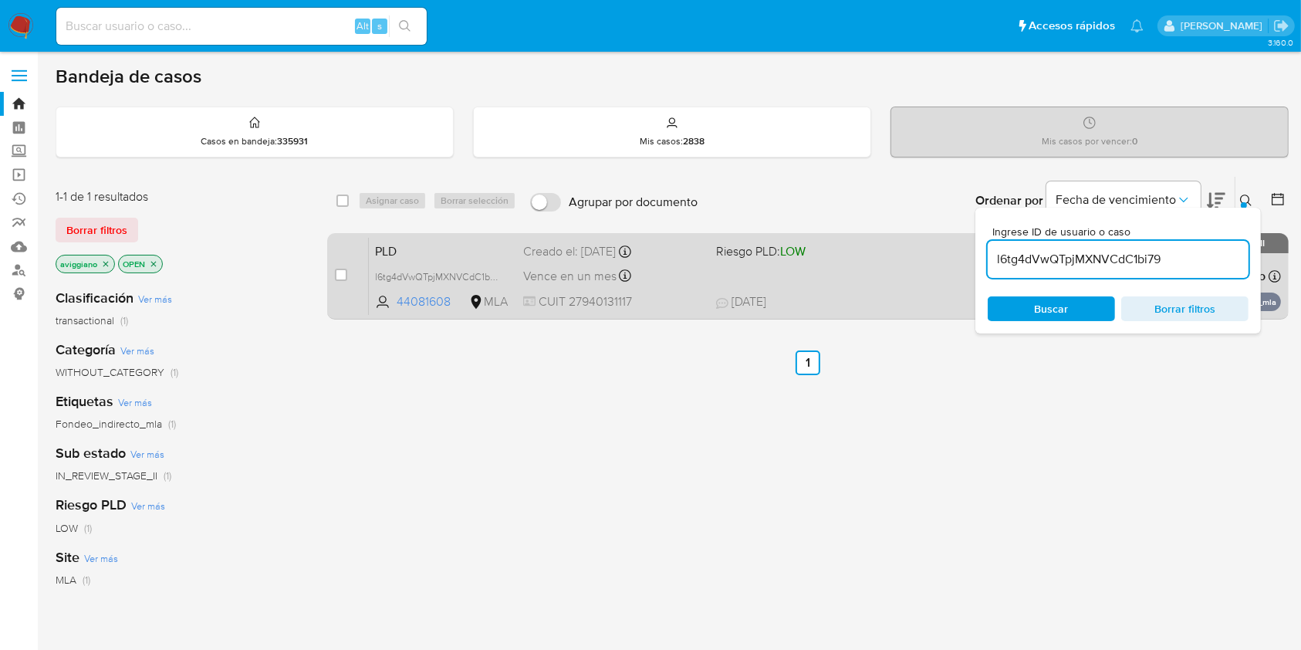
click at [762, 290] on div "PLD l6tg4dVwQTpjMXNVCdC1bi79 44081608 MLA Riesgo PLD: LOW Creado el: [DATE] Cre…" at bounding box center [825, 276] width 912 height 78
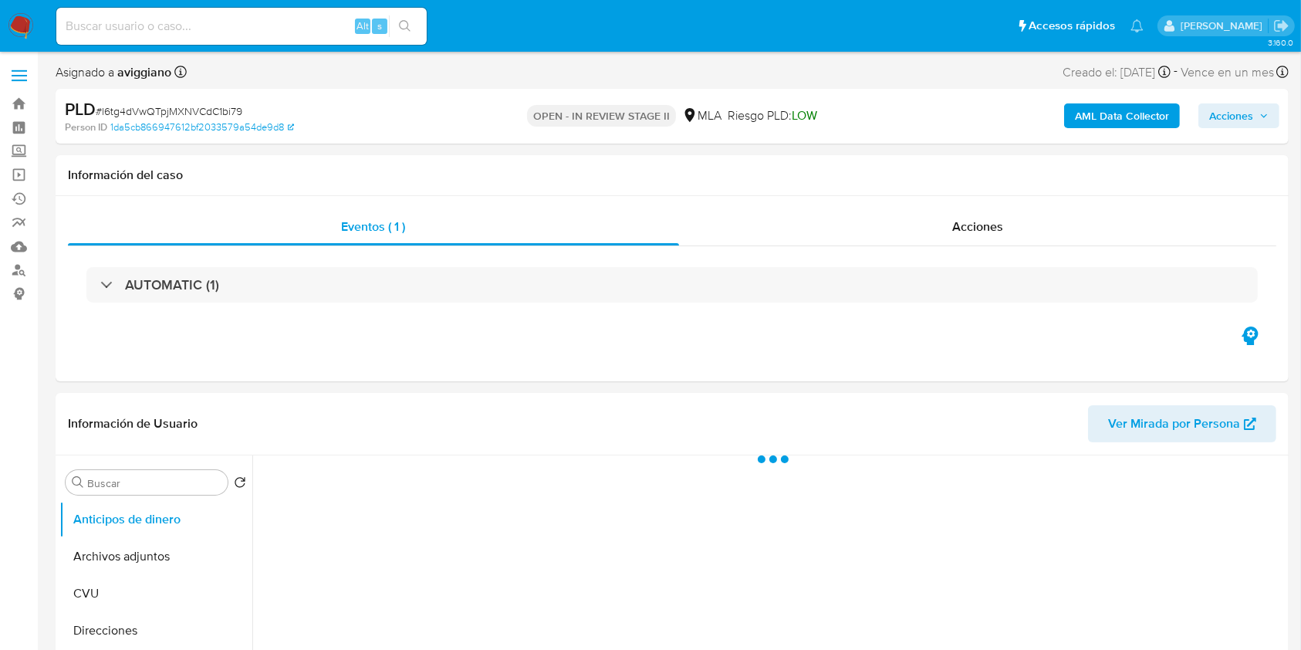
select select "10"
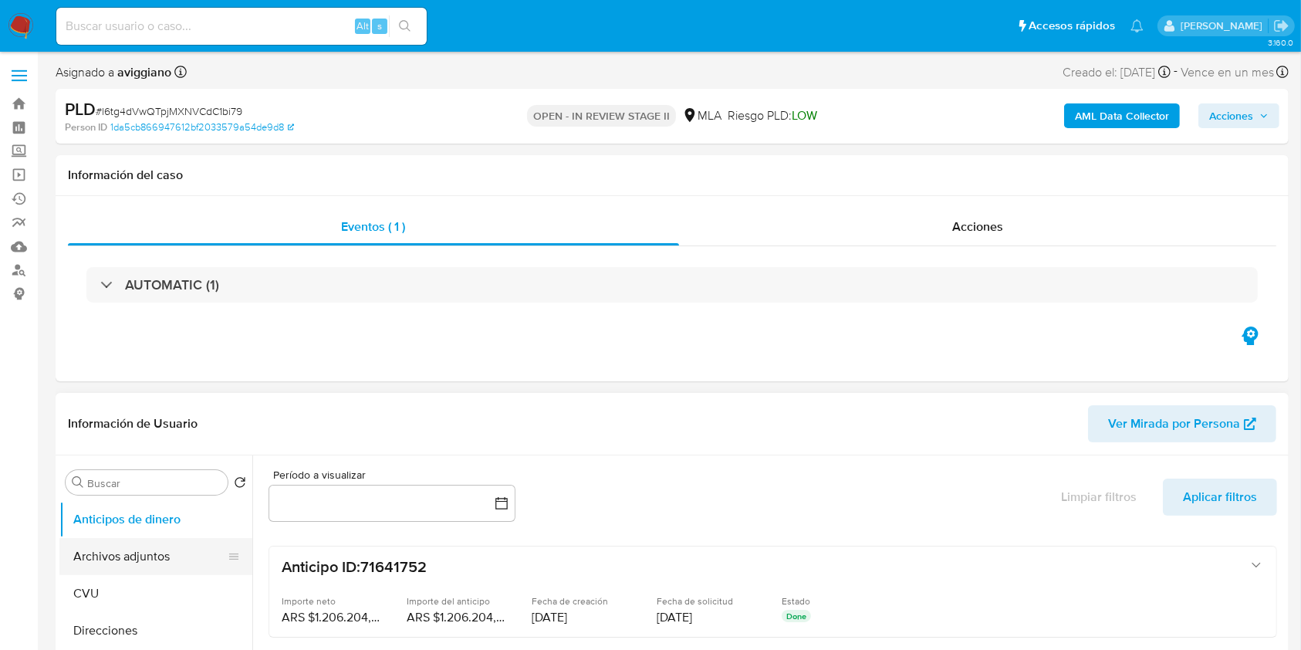
click at [168, 546] on button "Archivos adjuntos" at bounding box center [149, 556] width 181 height 37
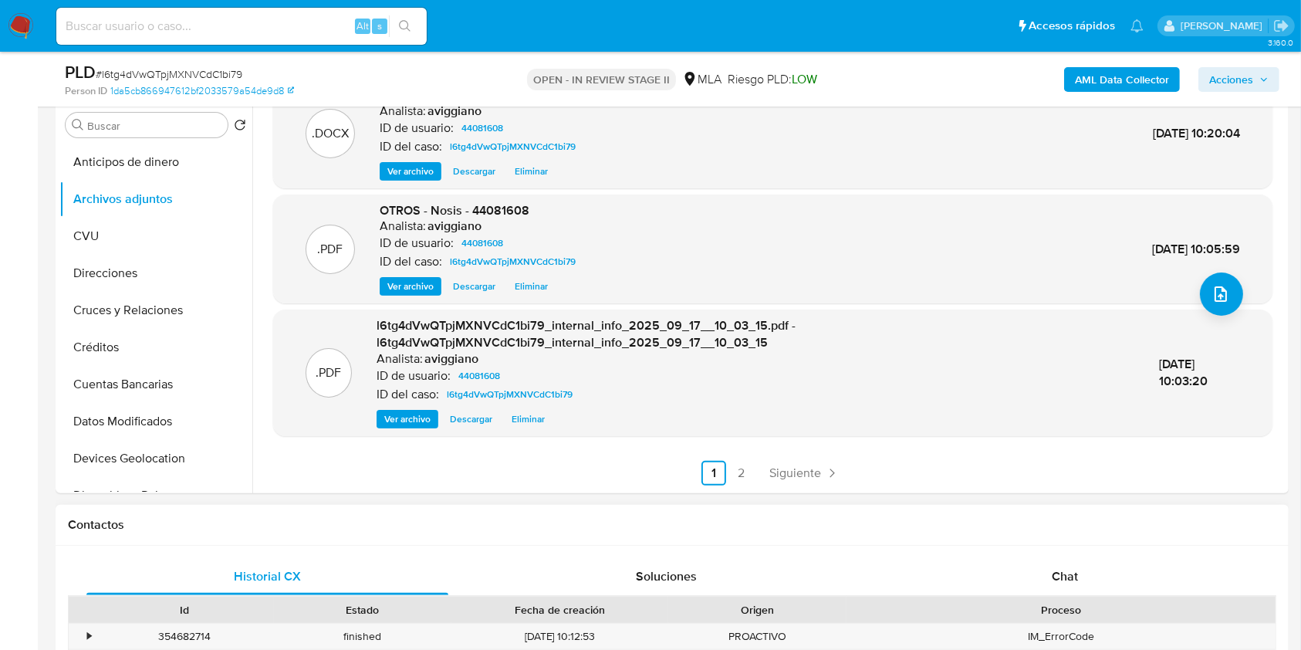
scroll to position [617, 0]
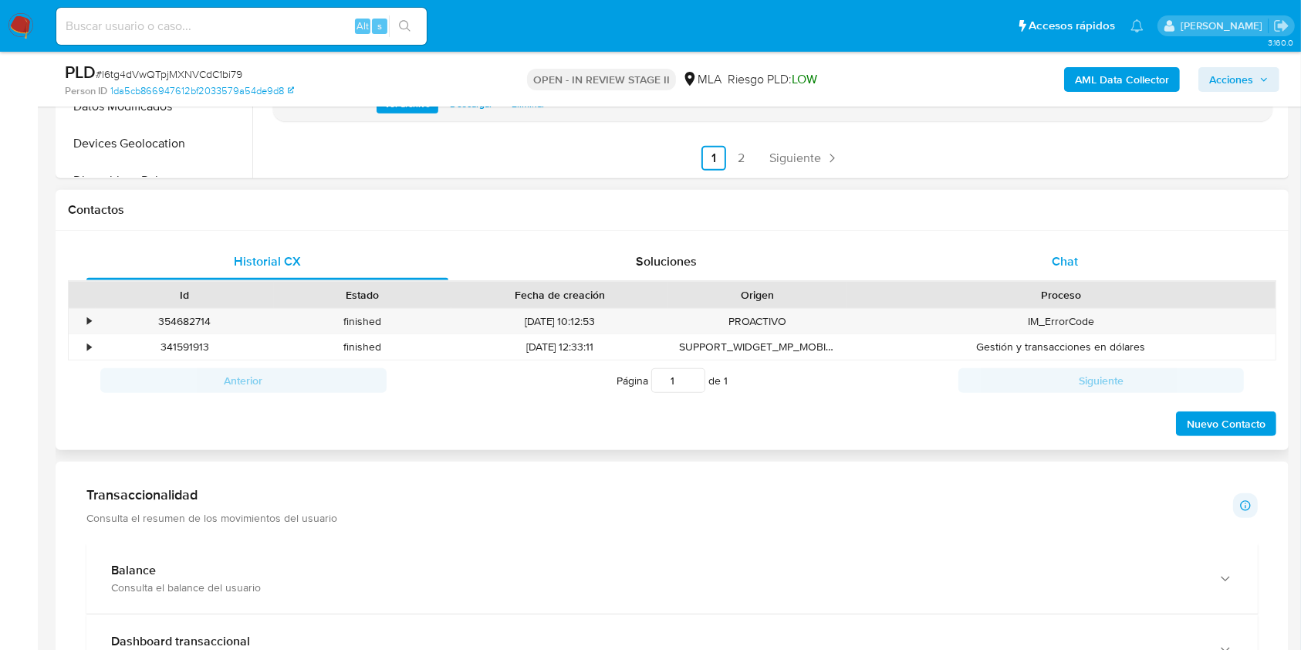
click at [1074, 267] on span "Chat" at bounding box center [1065, 261] width 26 height 18
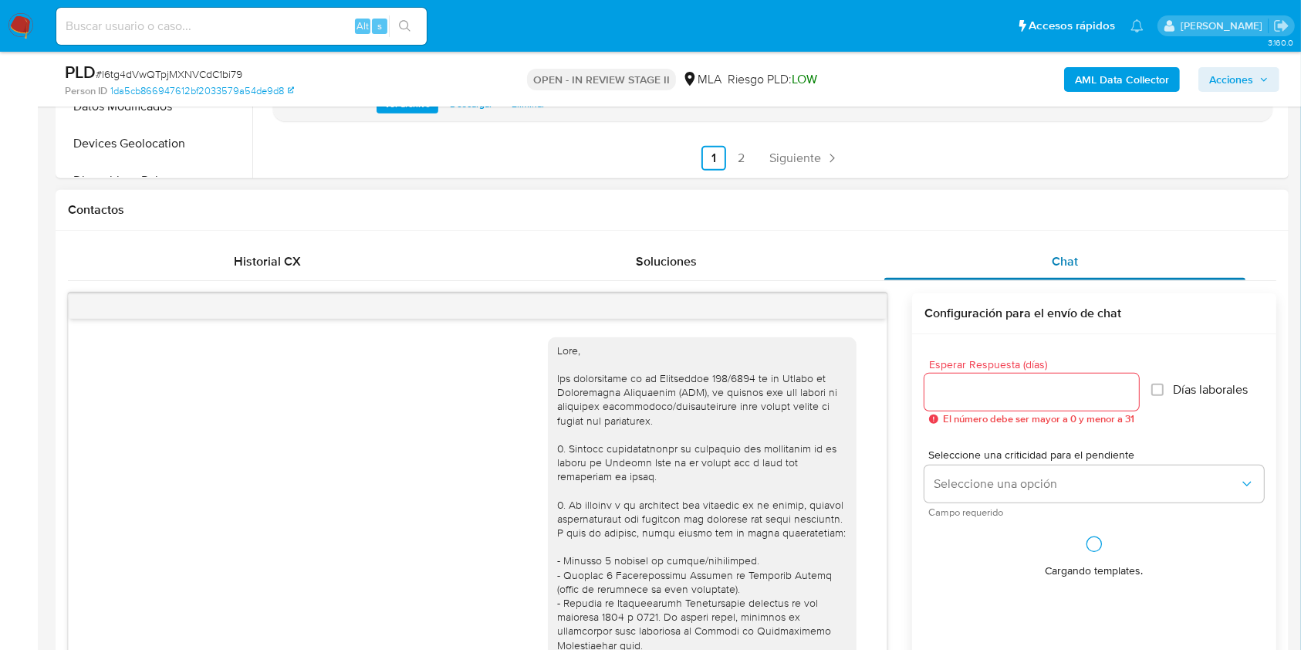
scroll to position [1049, 0]
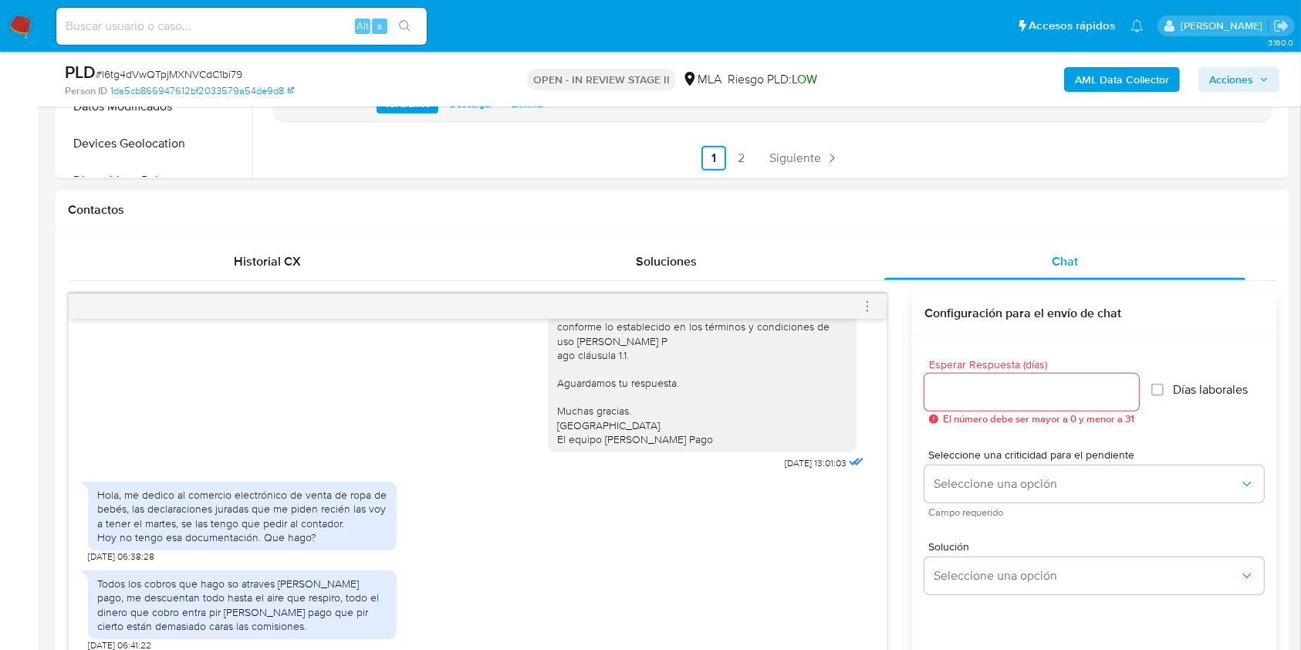
click at [867, 305] on icon "menu-action" at bounding box center [867, 306] width 14 height 14
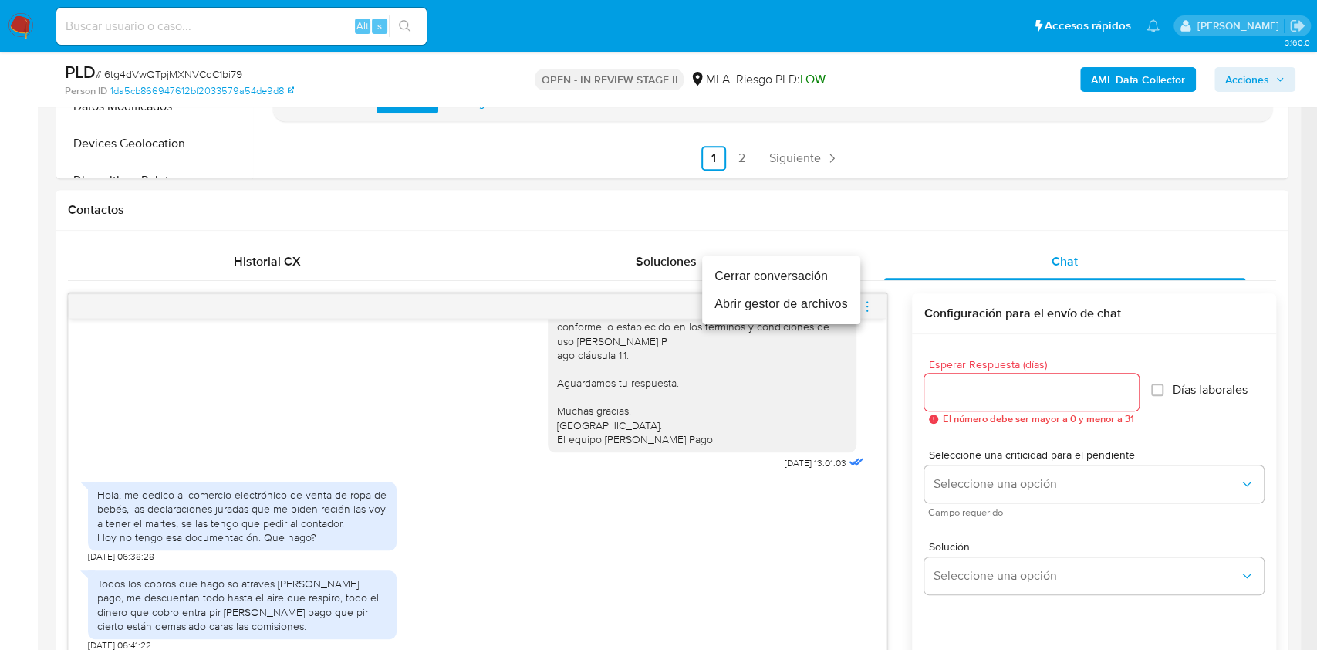
click at [765, 273] on li "Cerrar conversación" at bounding box center [781, 276] width 158 height 28
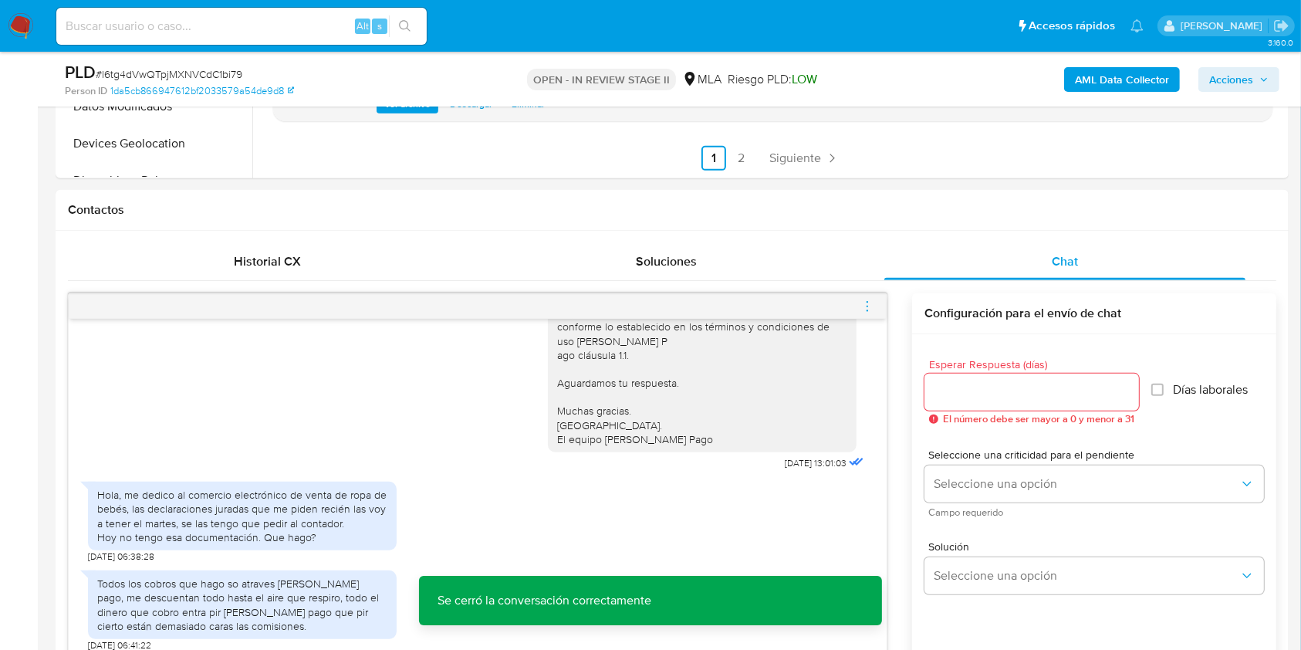
click at [1265, 77] on icon "button" at bounding box center [1263, 79] width 9 height 9
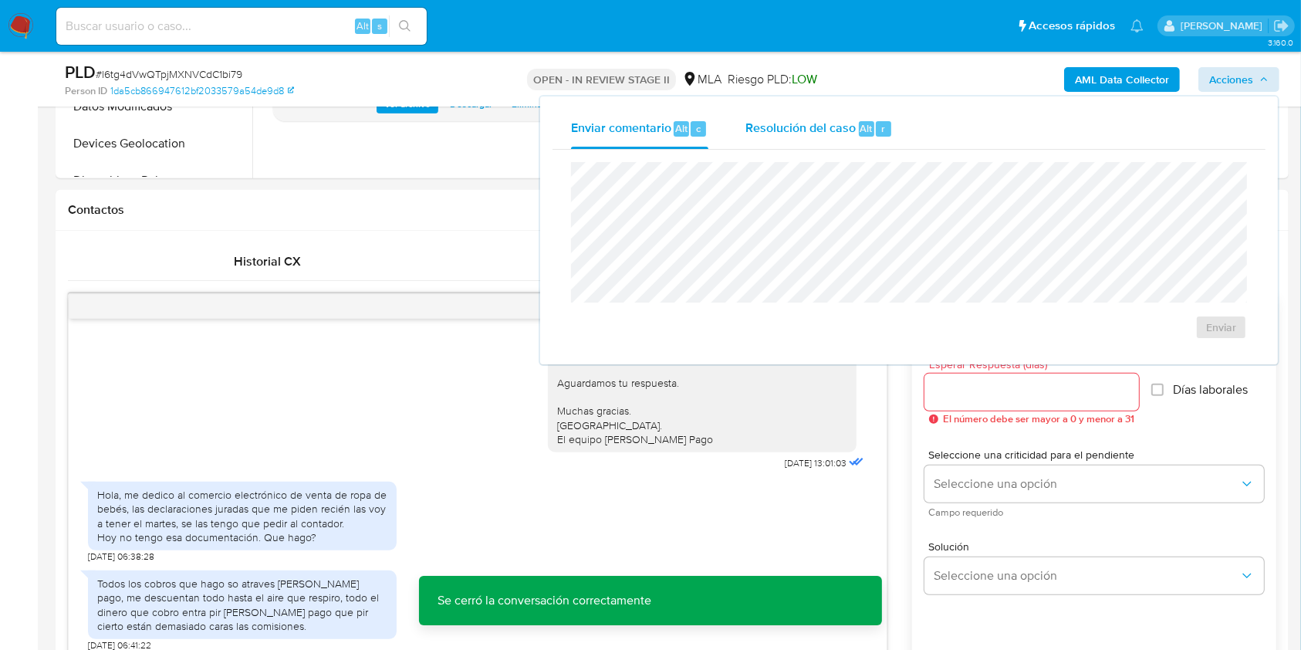
click at [827, 137] on div "Resolución del caso Alt r" at bounding box center [818, 129] width 147 height 40
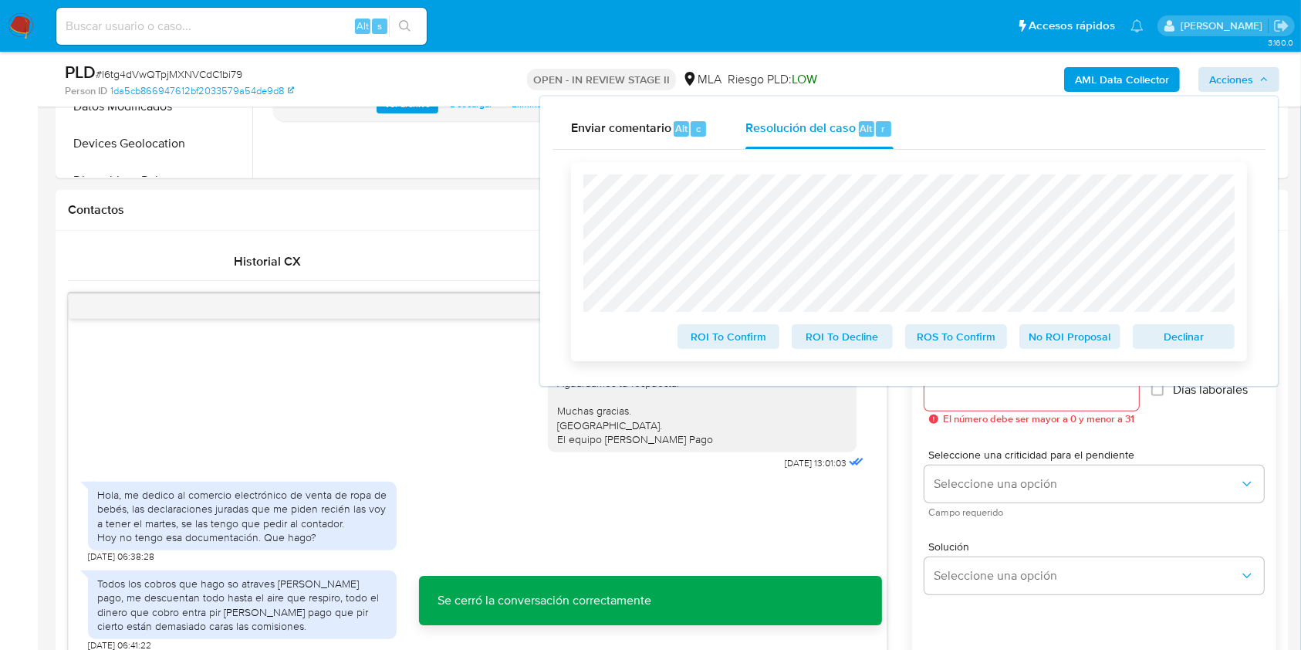
click at [1185, 345] on span "Declinar" at bounding box center [1184, 337] width 80 height 22
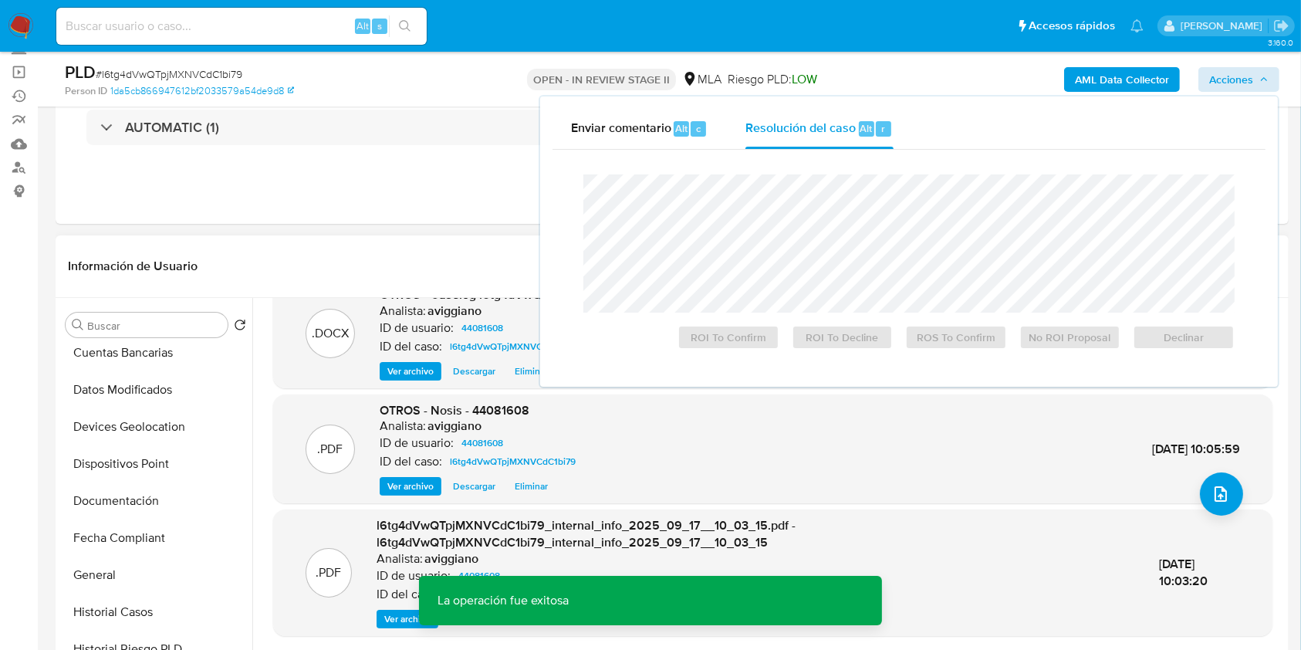
scroll to position [309, 0]
click at [131, 532] on button "Historial Casos" at bounding box center [149, 534] width 181 height 37
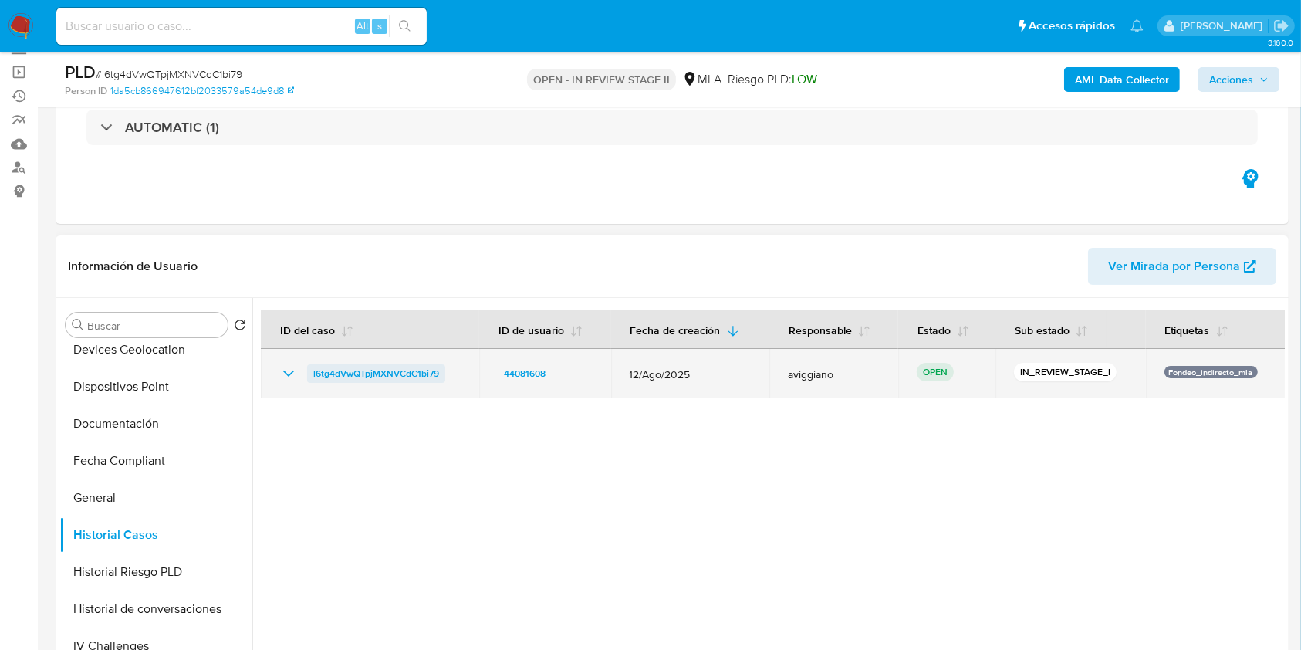
click at [402, 374] on span "l6tg4dVwQTpjMXNVCdC1bi79" at bounding box center [376, 373] width 126 height 19
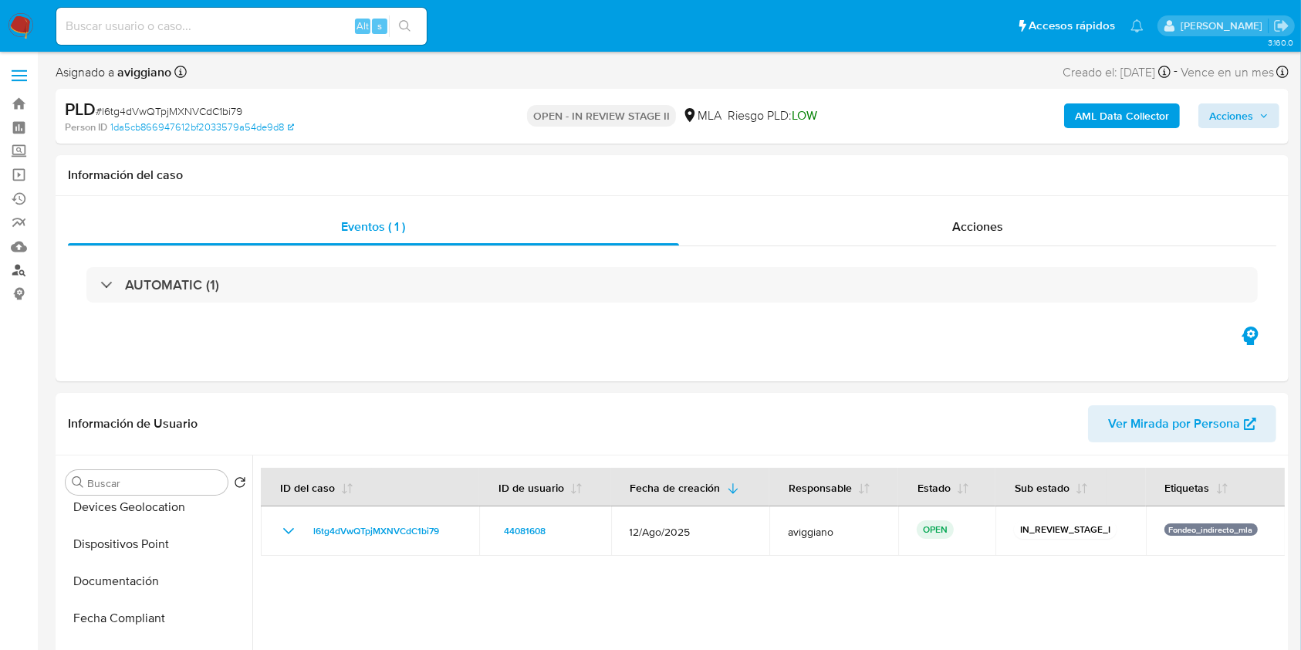
click at [15, 275] on link "Buscador de personas" at bounding box center [92, 270] width 184 height 24
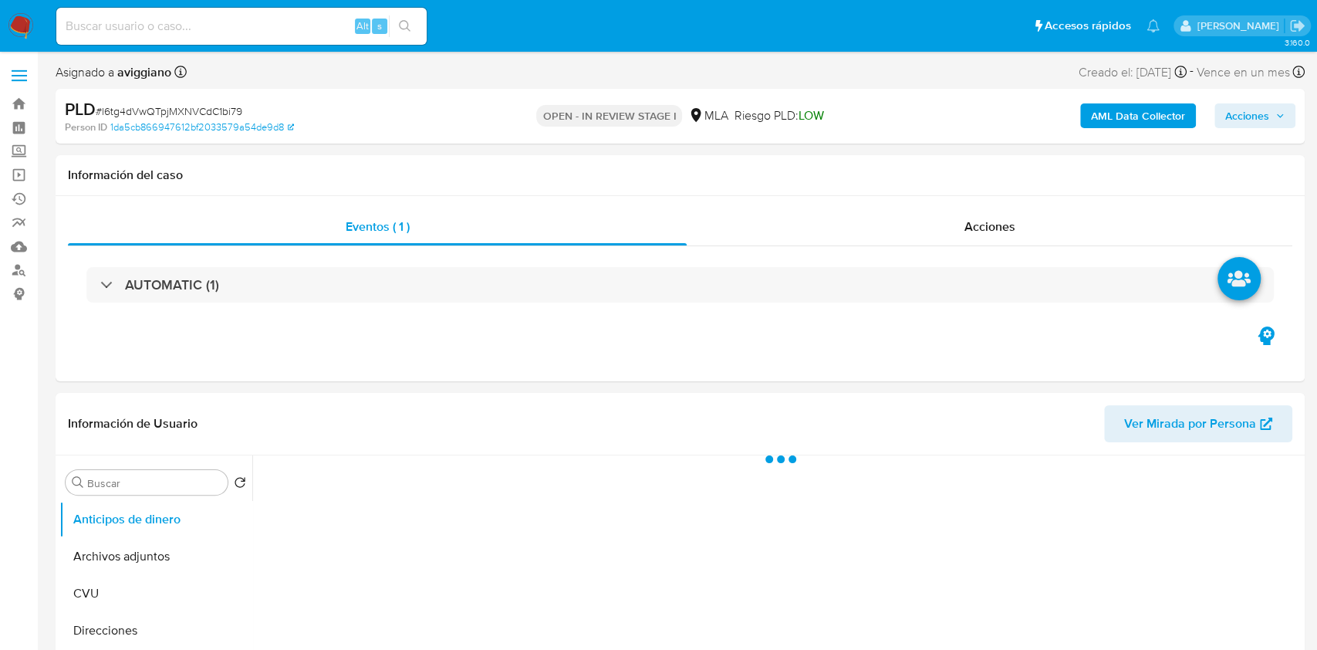
select select "10"
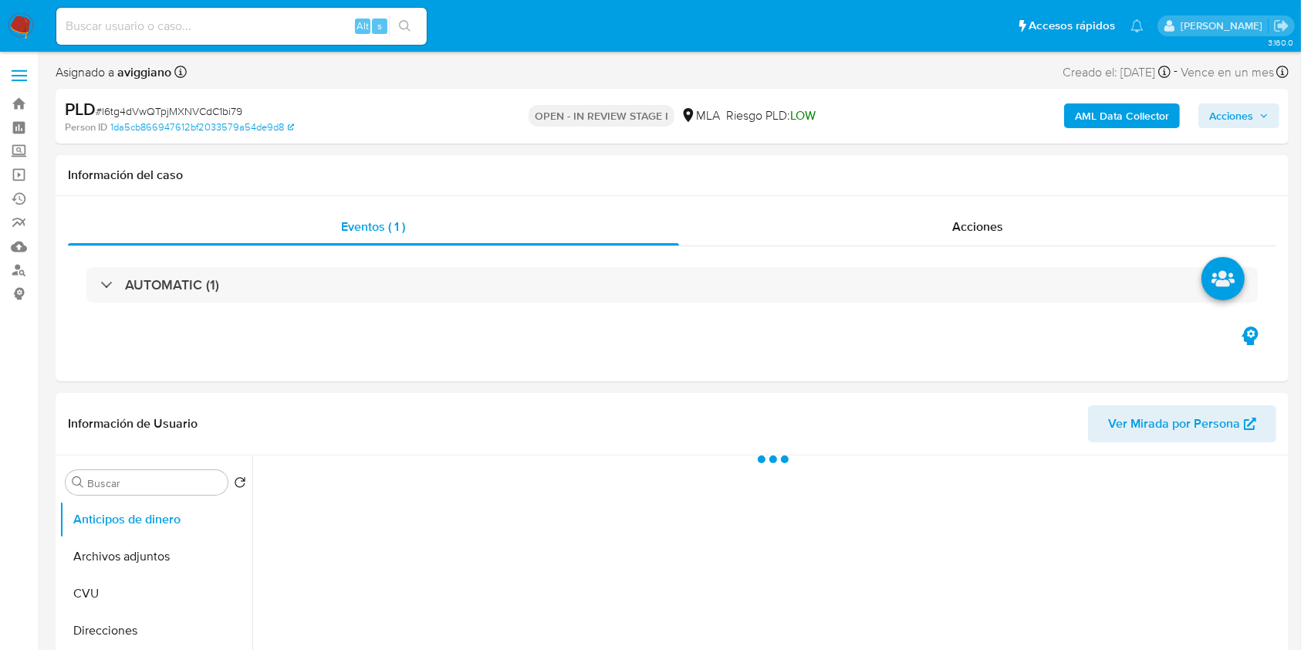
select select "10"
click at [1243, 111] on span "Acciones" at bounding box center [1231, 115] width 44 height 25
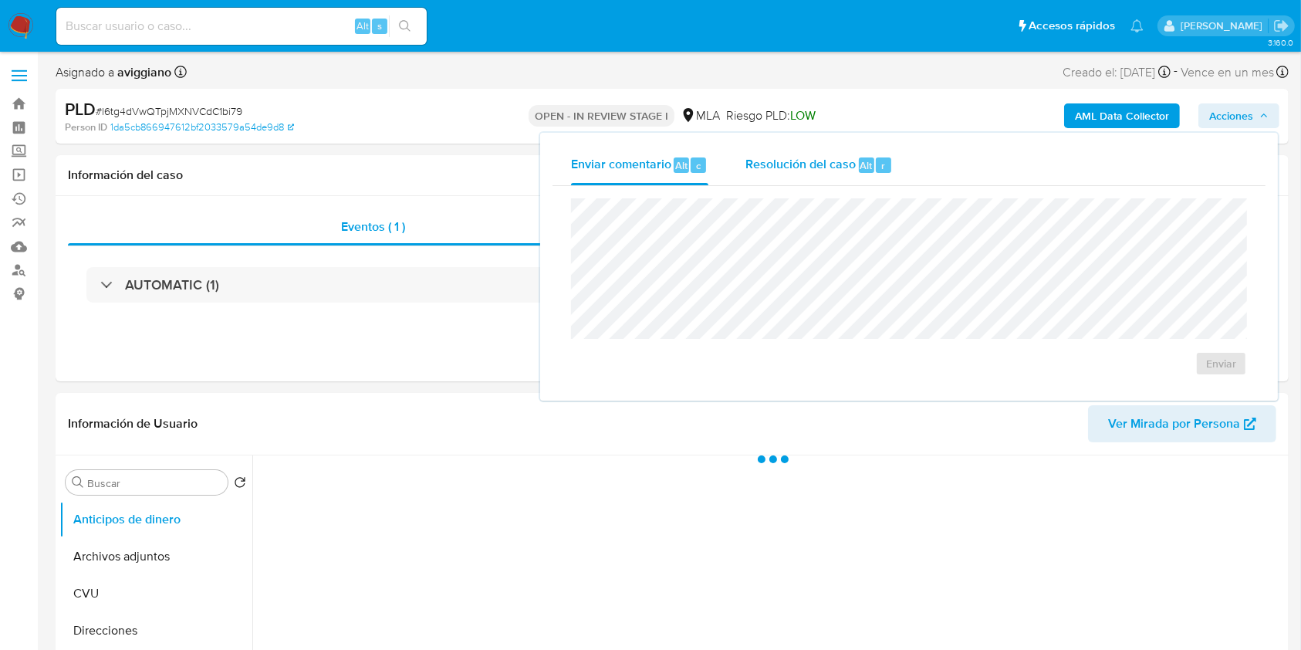
click at [866, 158] on span "Alt" at bounding box center [866, 165] width 12 height 15
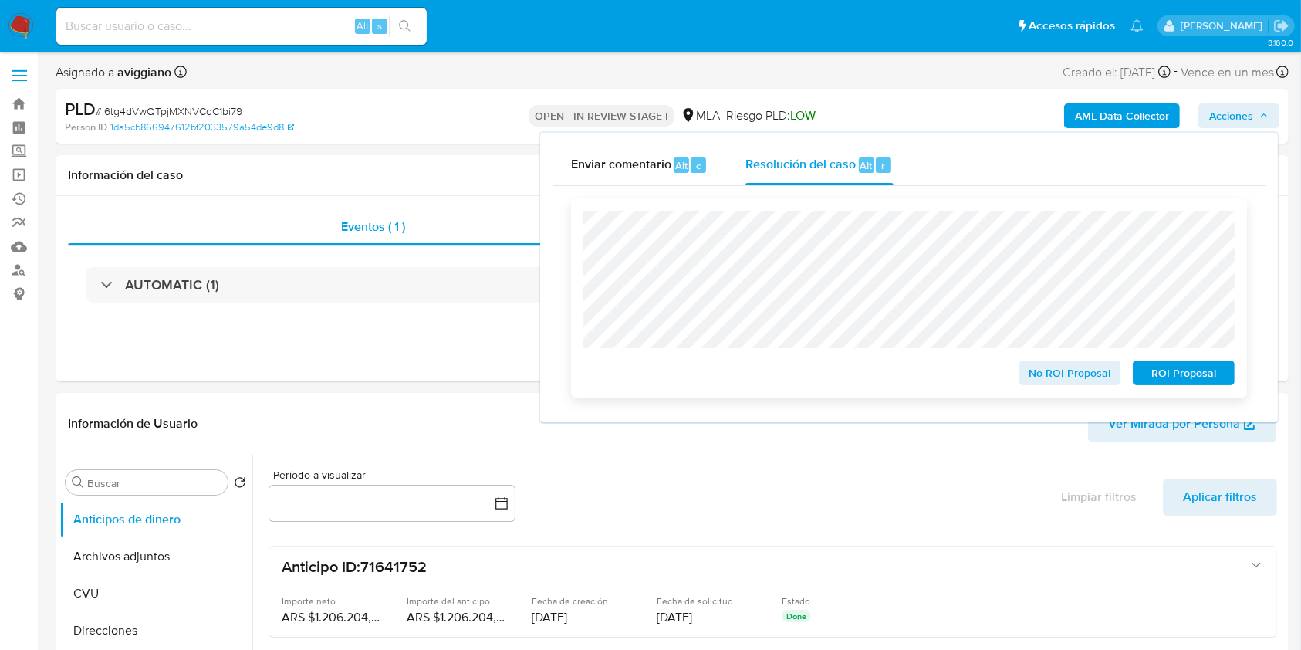
click at [1027, 370] on button "No ROI Proposal" at bounding box center [1070, 372] width 102 height 25
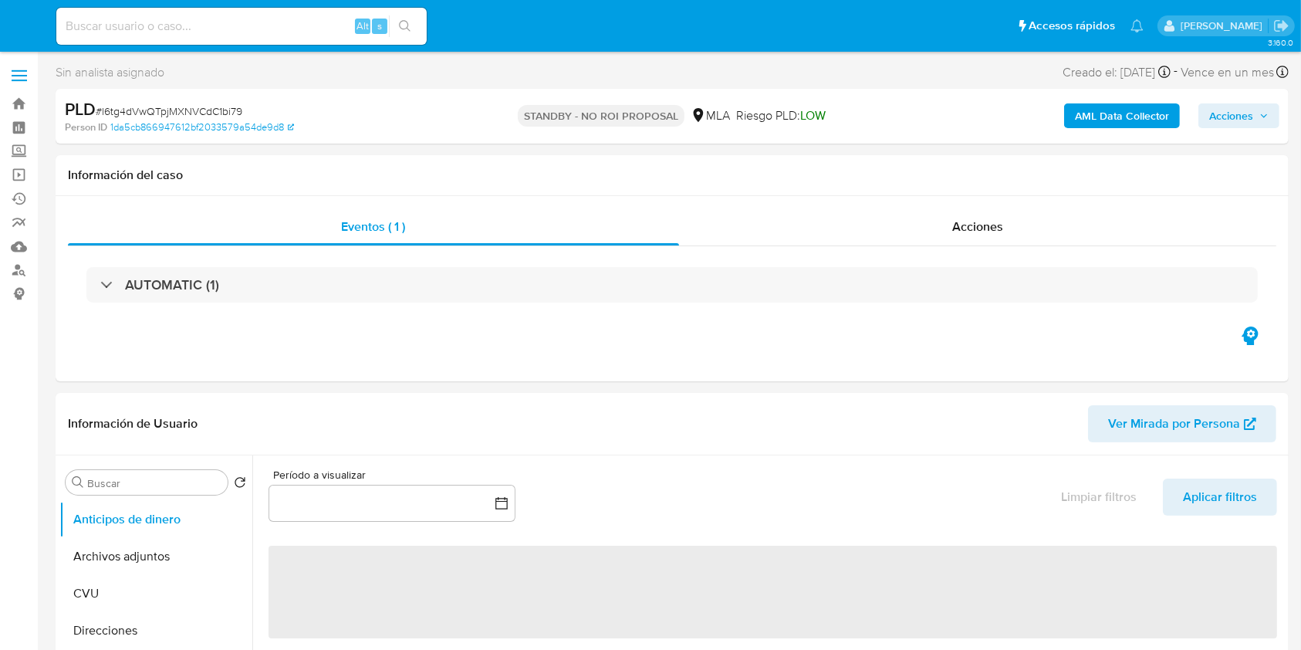
select select "10"
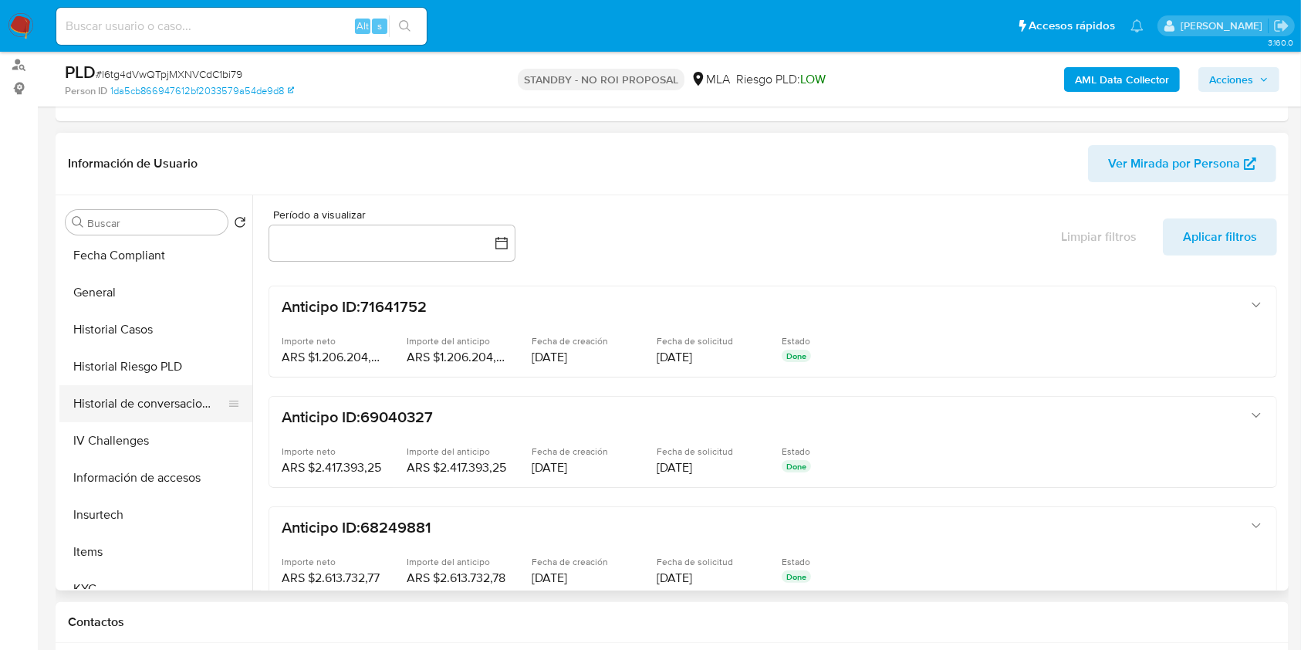
scroll to position [726, 0]
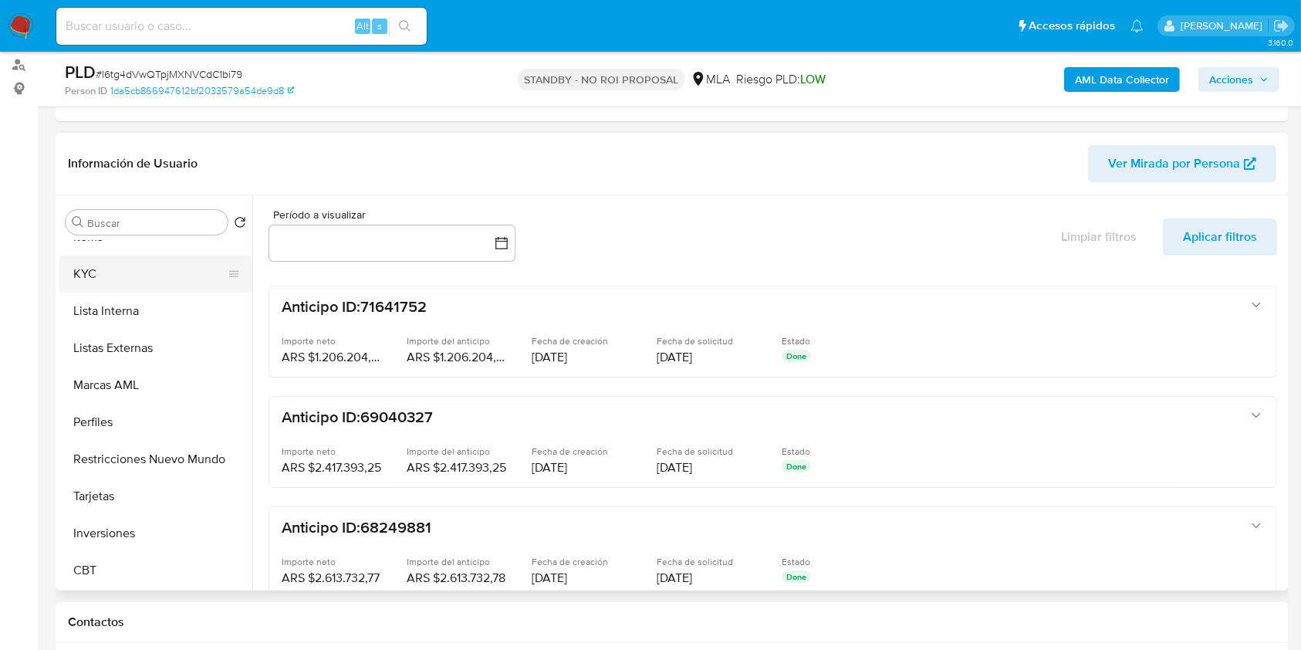
click at [154, 271] on button "KYC" at bounding box center [149, 273] width 181 height 37
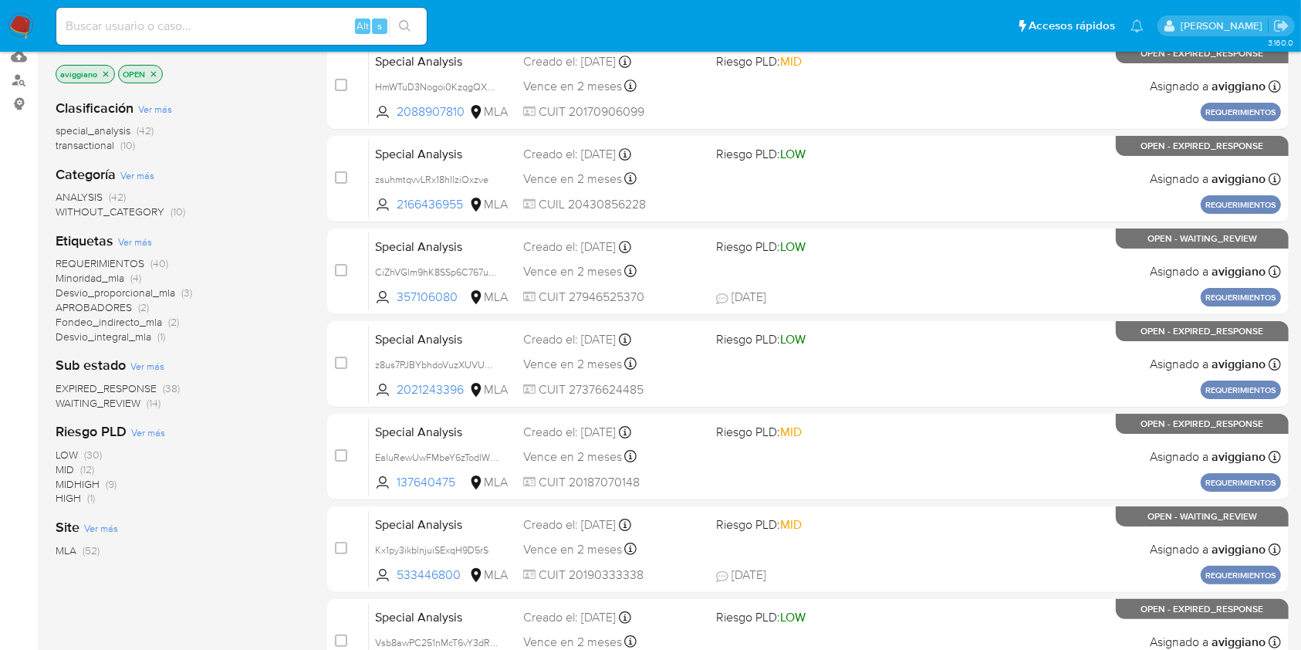
scroll to position [103, 0]
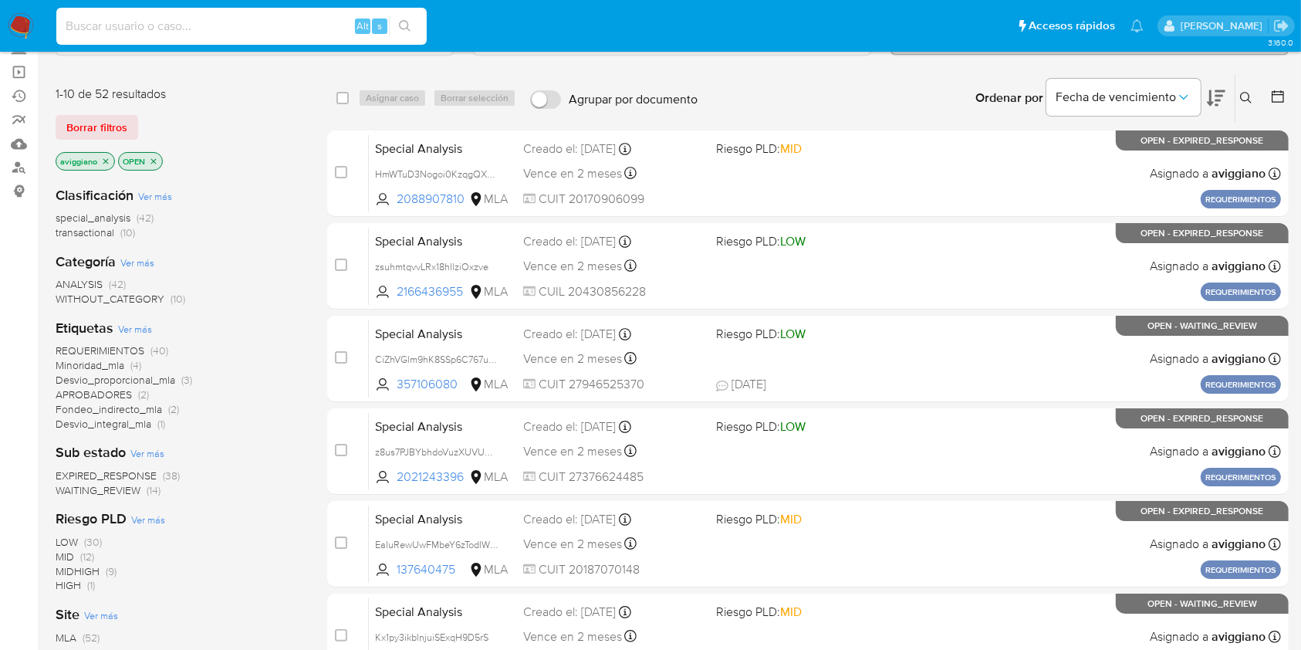
paste input "3AxB7FELaILjCtiuY8Hw8Jdp"
type input "3AxB7FELaILjCtiuY8Hw8Jdp"
click at [404, 28] on icon "search-icon" at bounding box center [405, 26] width 12 height 12
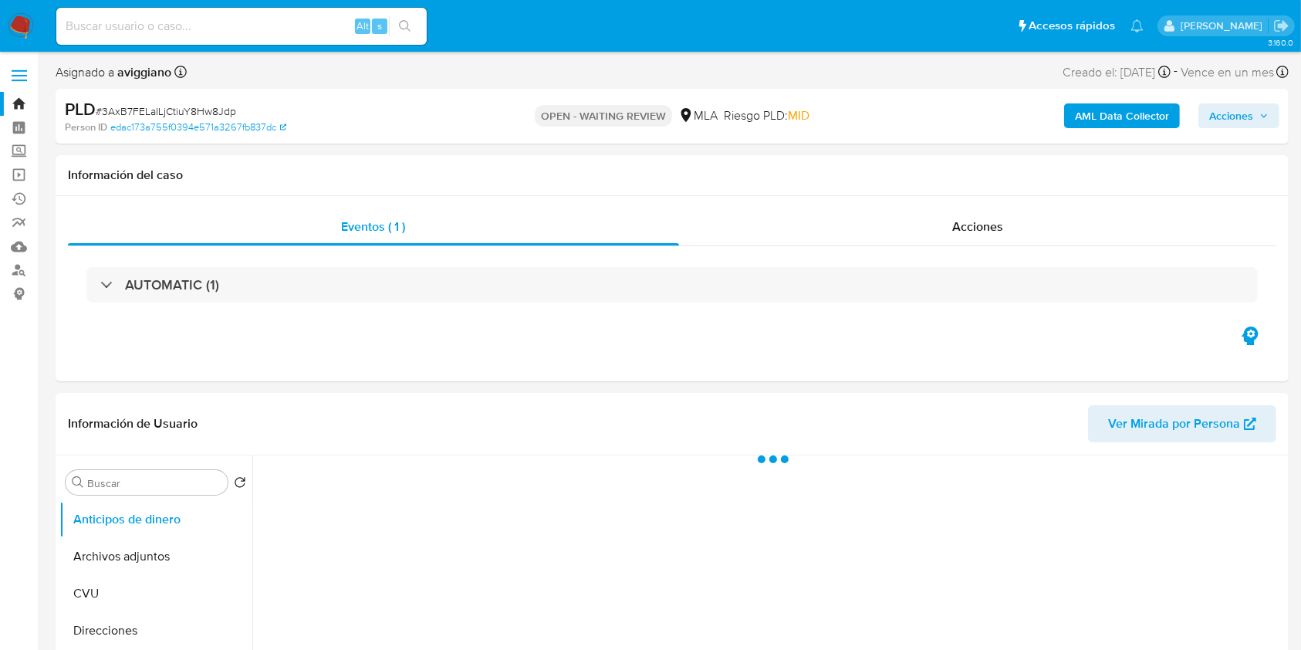
select select "10"
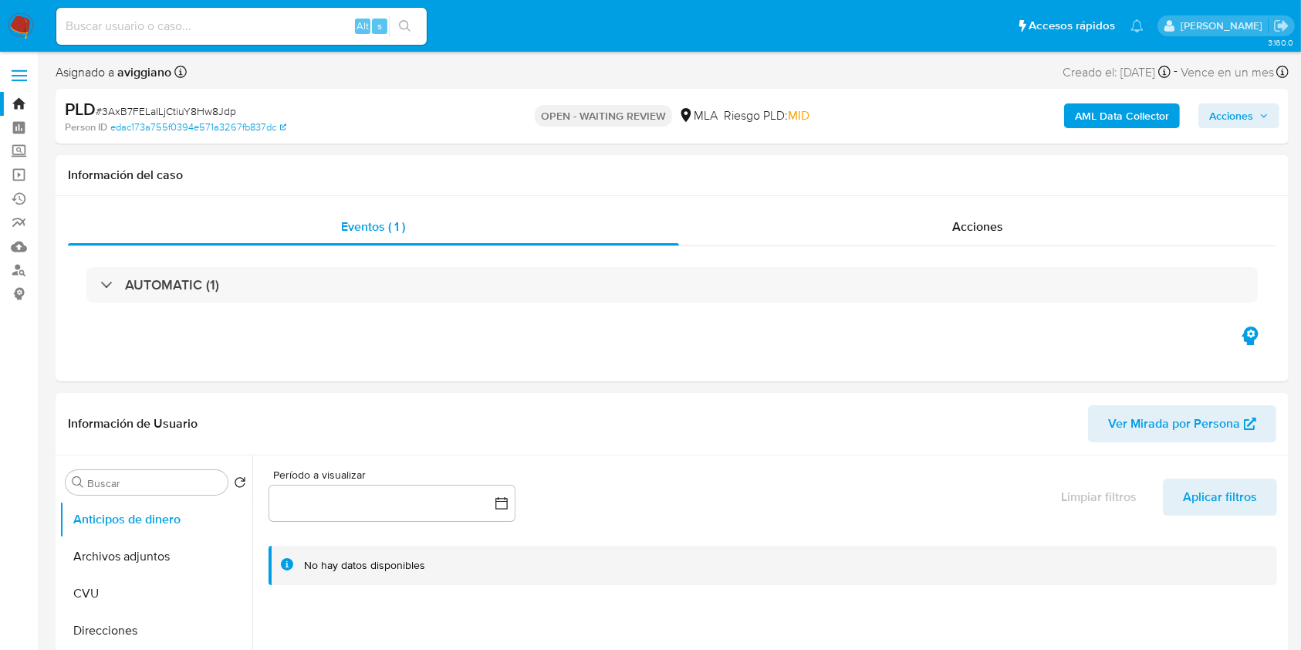
click at [1111, 109] on b "AML Data Collector" at bounding box center [1122, 115] width 94 height 25
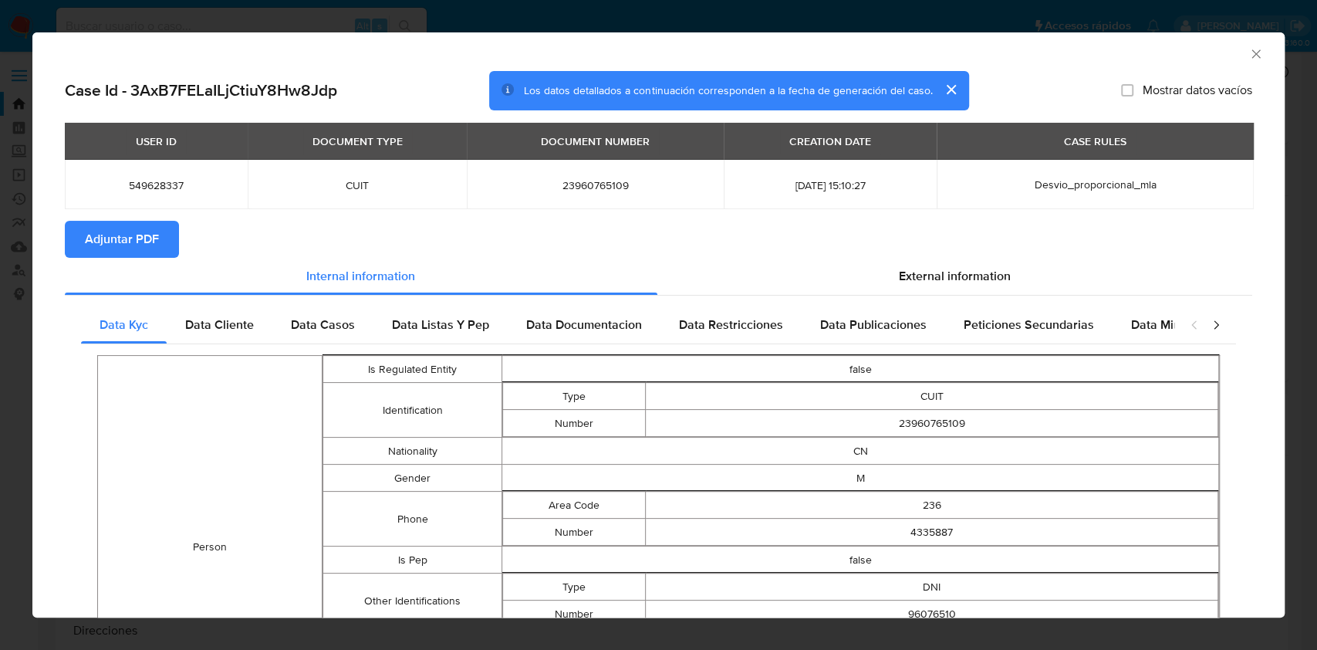
click at [123, 238] on span "Adjuntar PDF" at bounding box center [122, 239] width 74 height 34
click at [1231, 46] on div "AML Data Collector" at bounding box center [645, 51] width 1205 height 17
click at [1248, 52] on icon "Cerrar ventana" at bounding box center [1255, 53] width 15 height 15
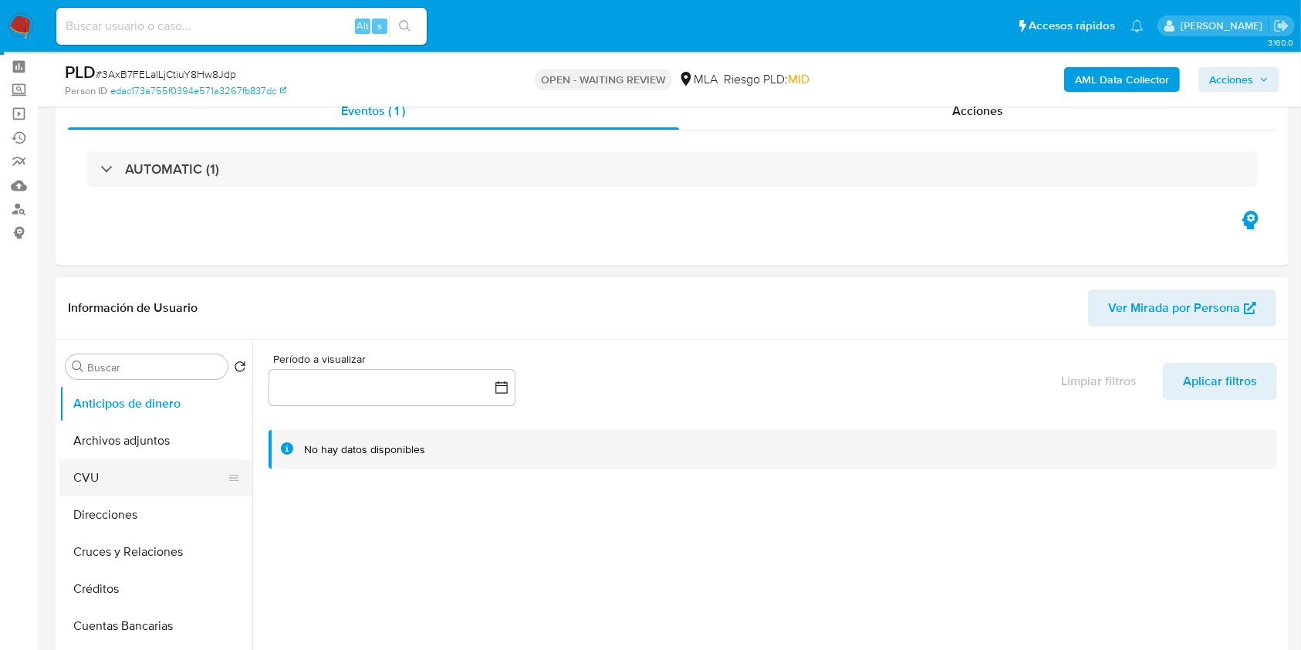
scroll to position [103, 0]
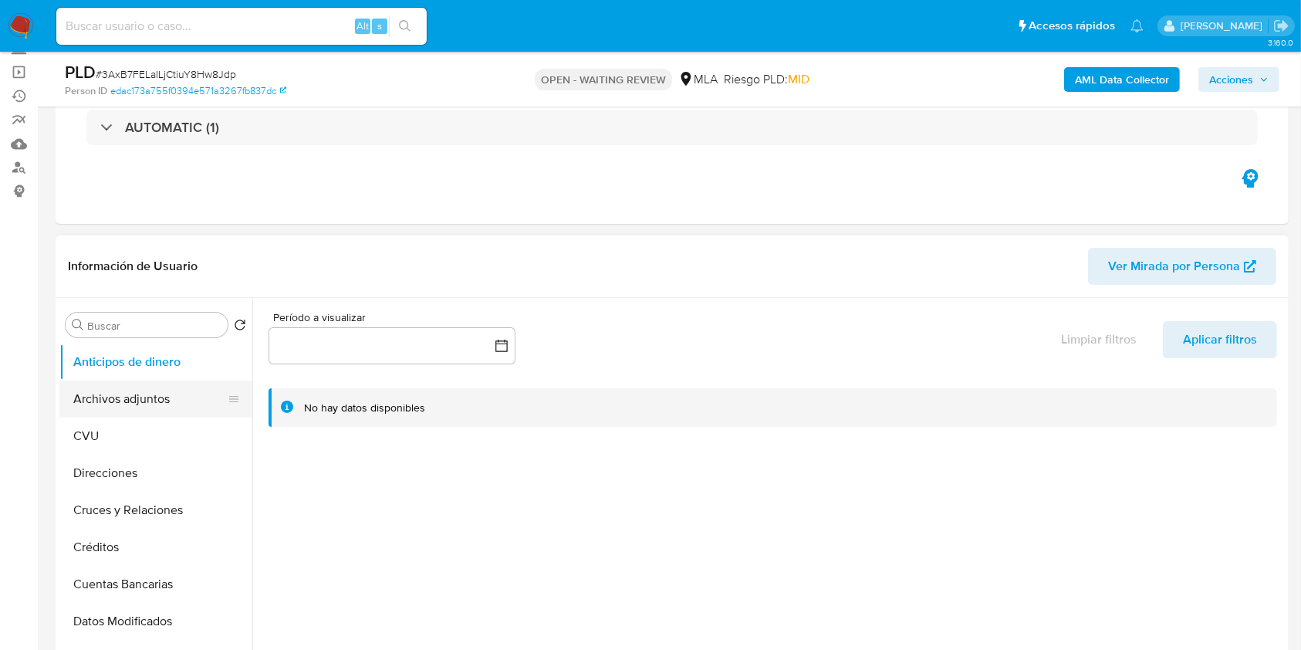
click at [173, 388] on button "Archivos adjuntos" at bounding box center [149, 398] width 181 height 37
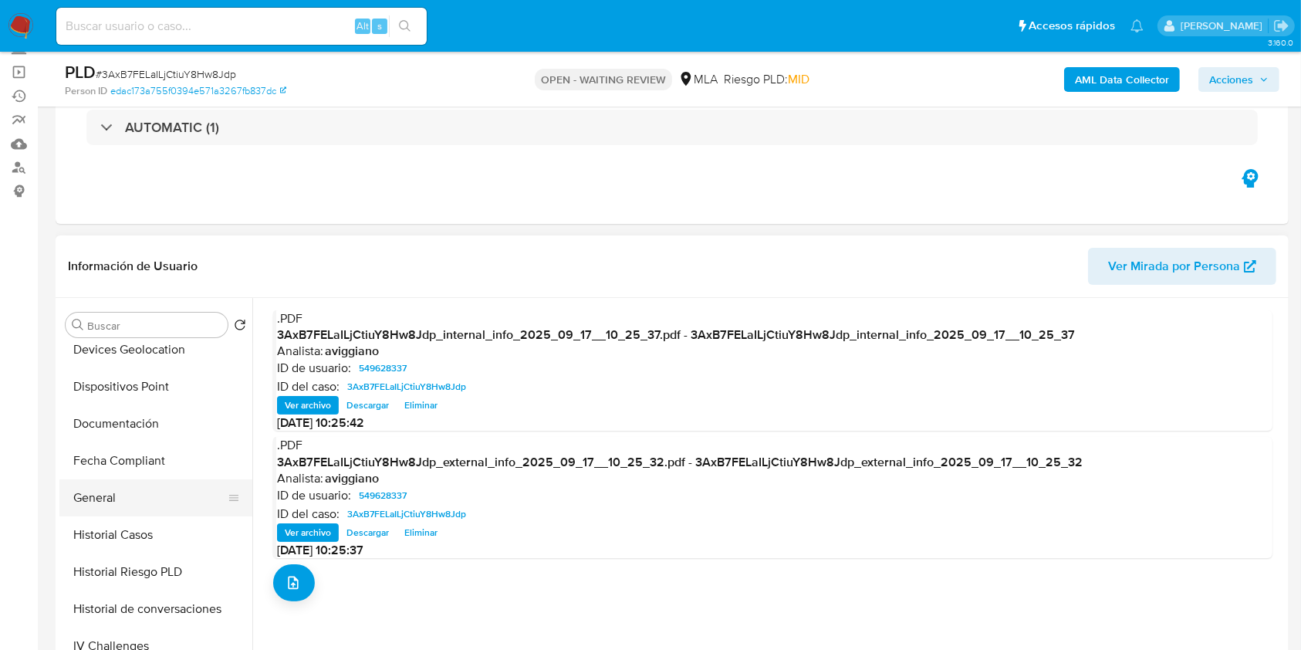
scroll to position [617, 0]
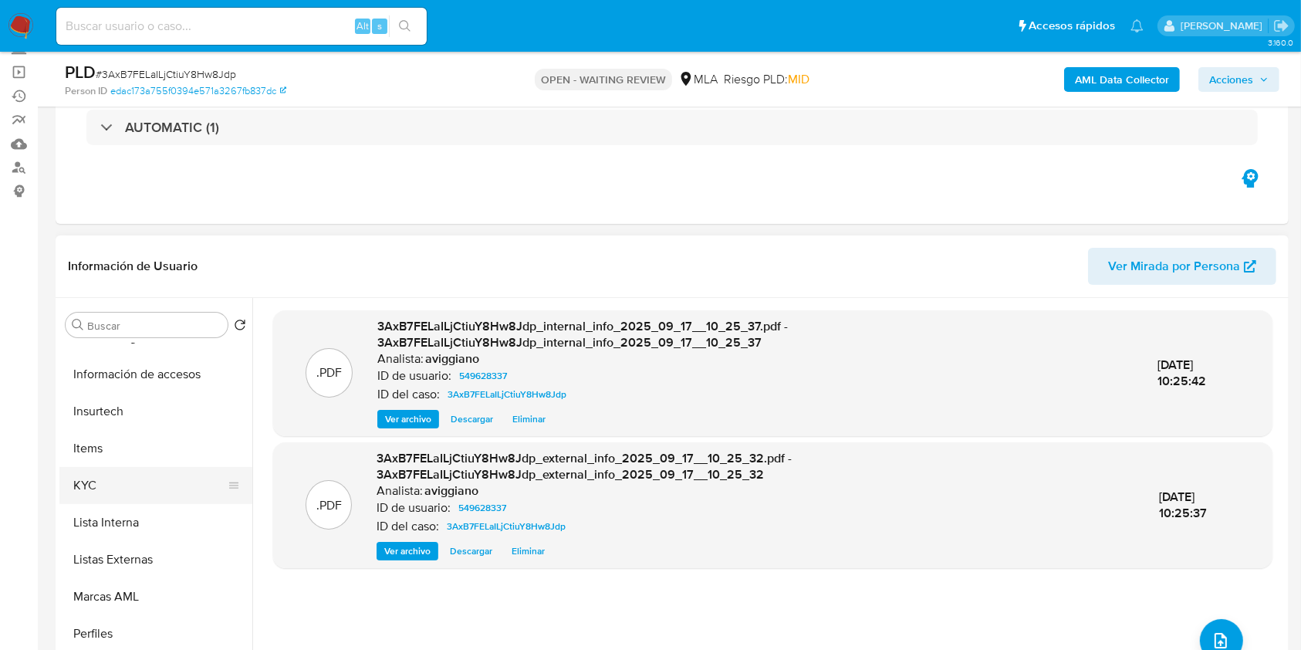
click at [134, 475] on button "KYC" at bounding box center [149, 485] width 181 height 37
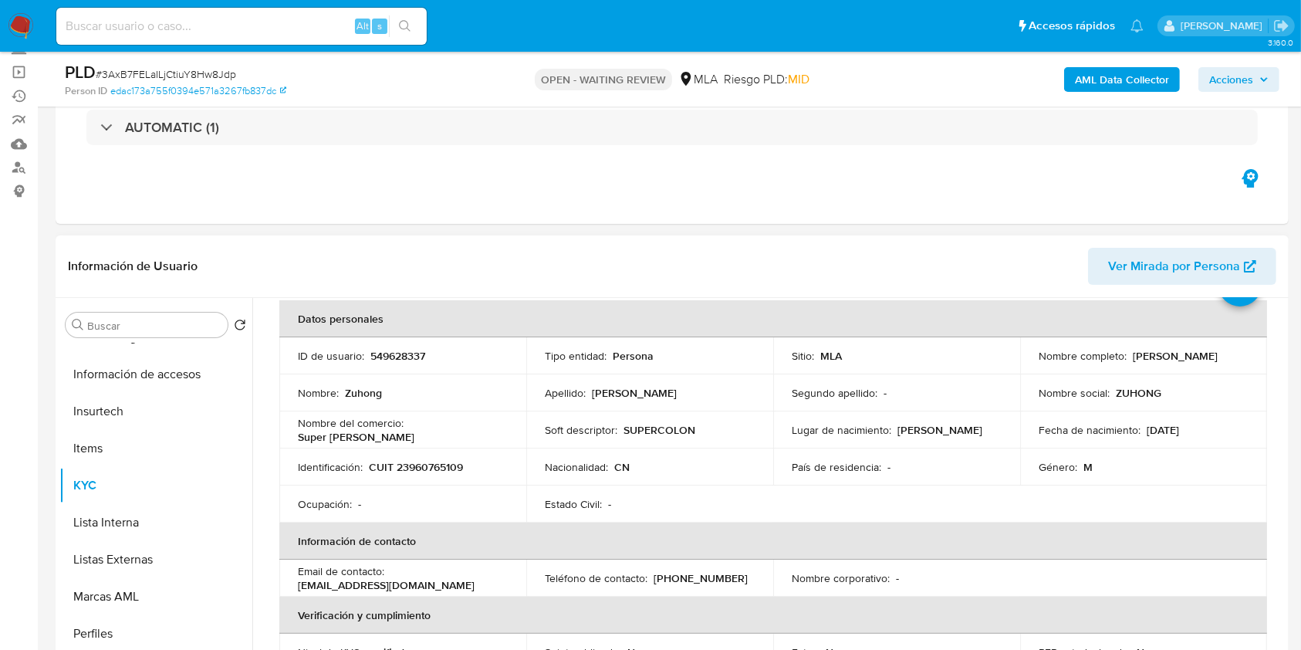
scroll to position [103, 0]
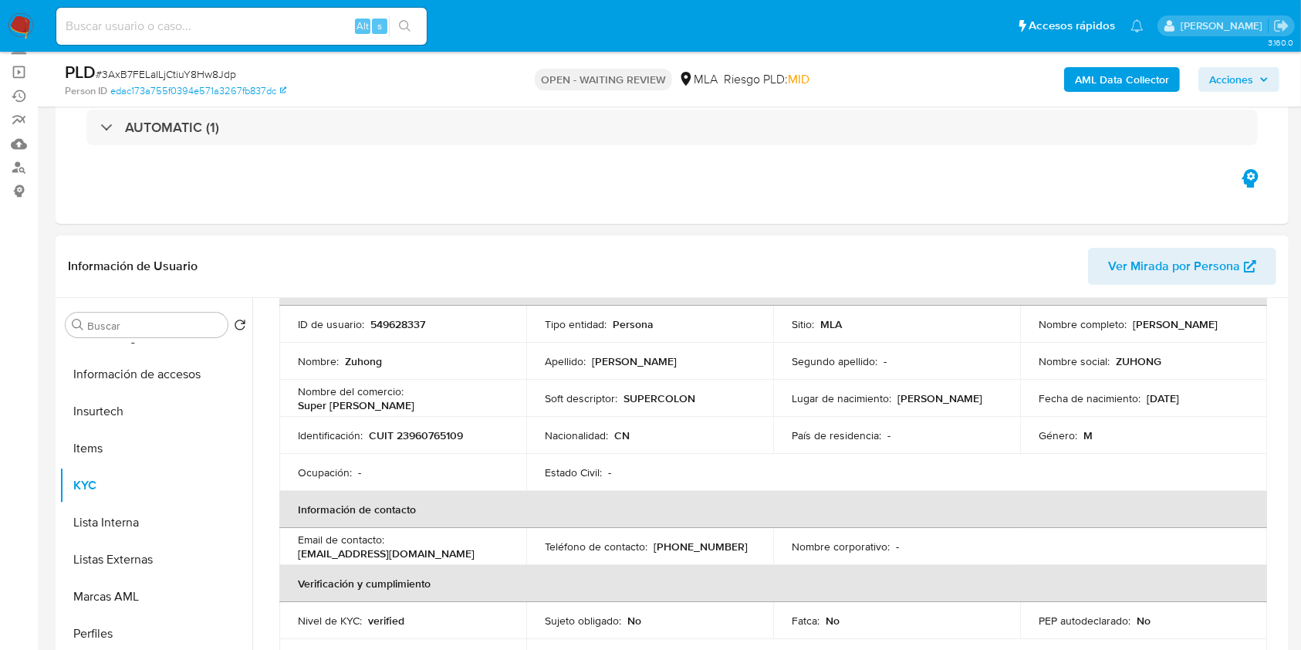
click at [431, 439] on p "CUIT 23960765109" at bounding box center [416, 435] width 94 height 14
drag, startPoint x: 431, startPoint y: 439, endPoint x: 410, endPoint y: 438, distance: 20.8
click at [410, 438] on p "CUIT 23960765109" at bounding box center [416, 435] width 94 height 14
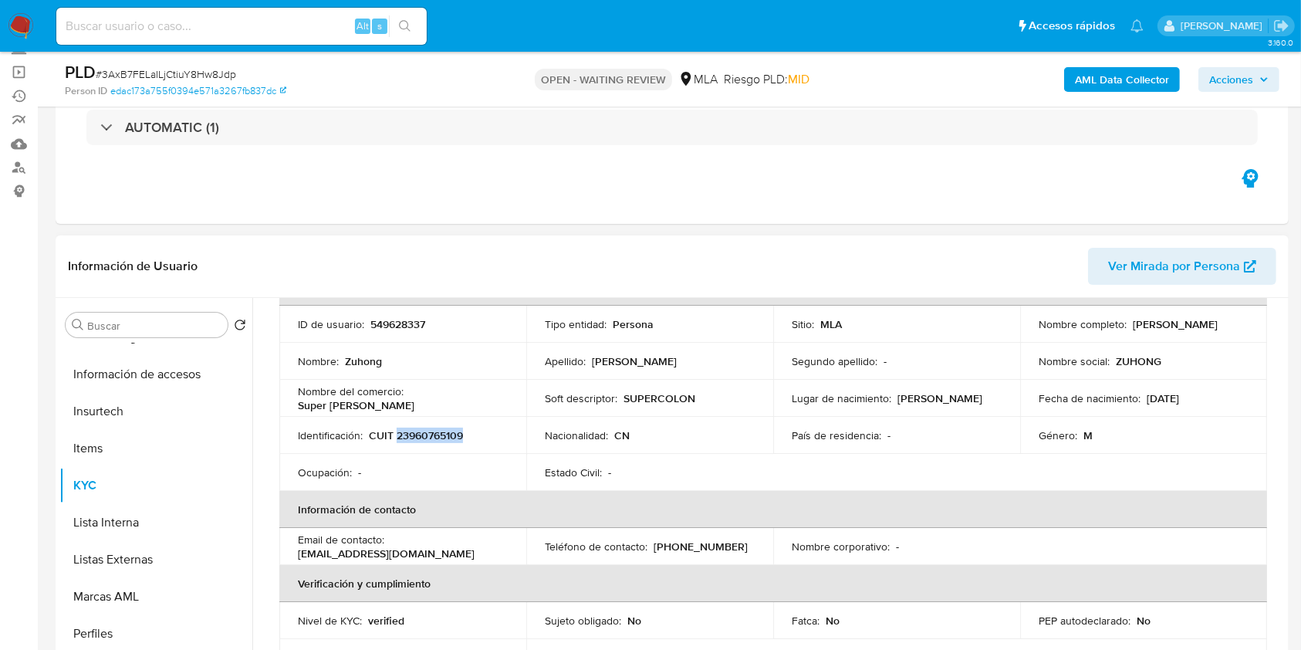
copy p "23960765109"
click at [382, 326] on p "549628337" at bounding box center [397, 324] width 55 height 14
copy p "549628337"
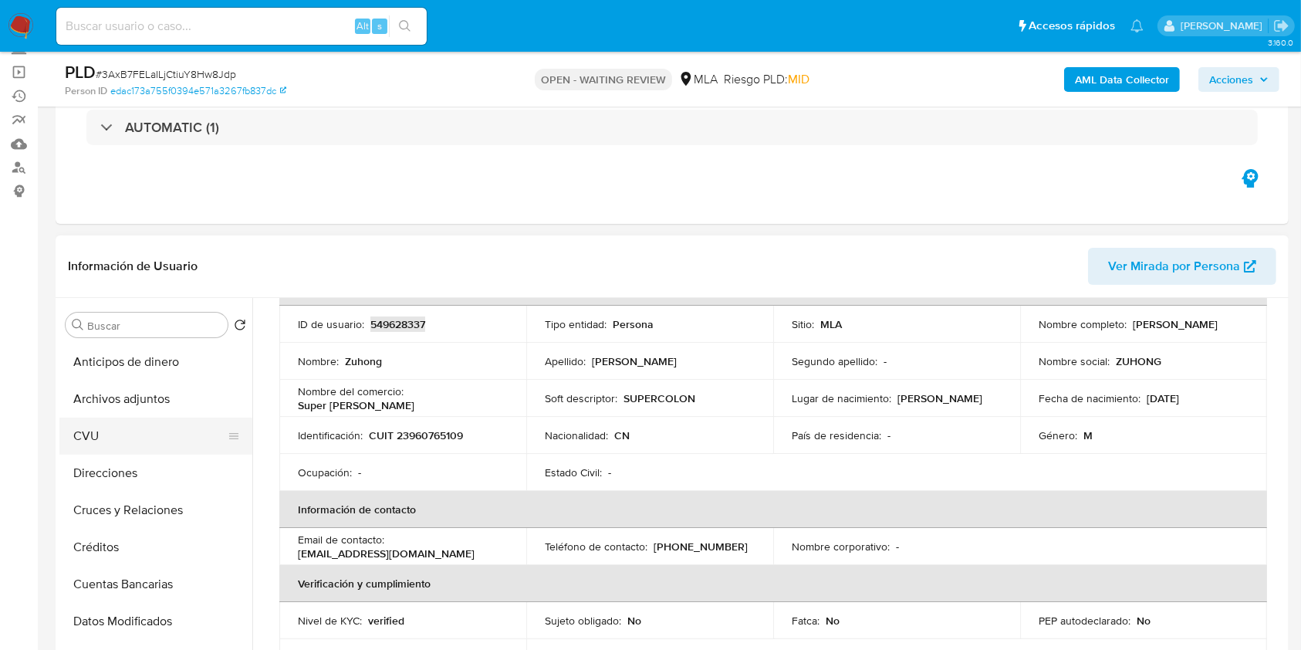
scroll to position [0, 0]
click at [135, 410] on button "Archivos adjuntos" at bounding box center [149, 398] width 181 height 37
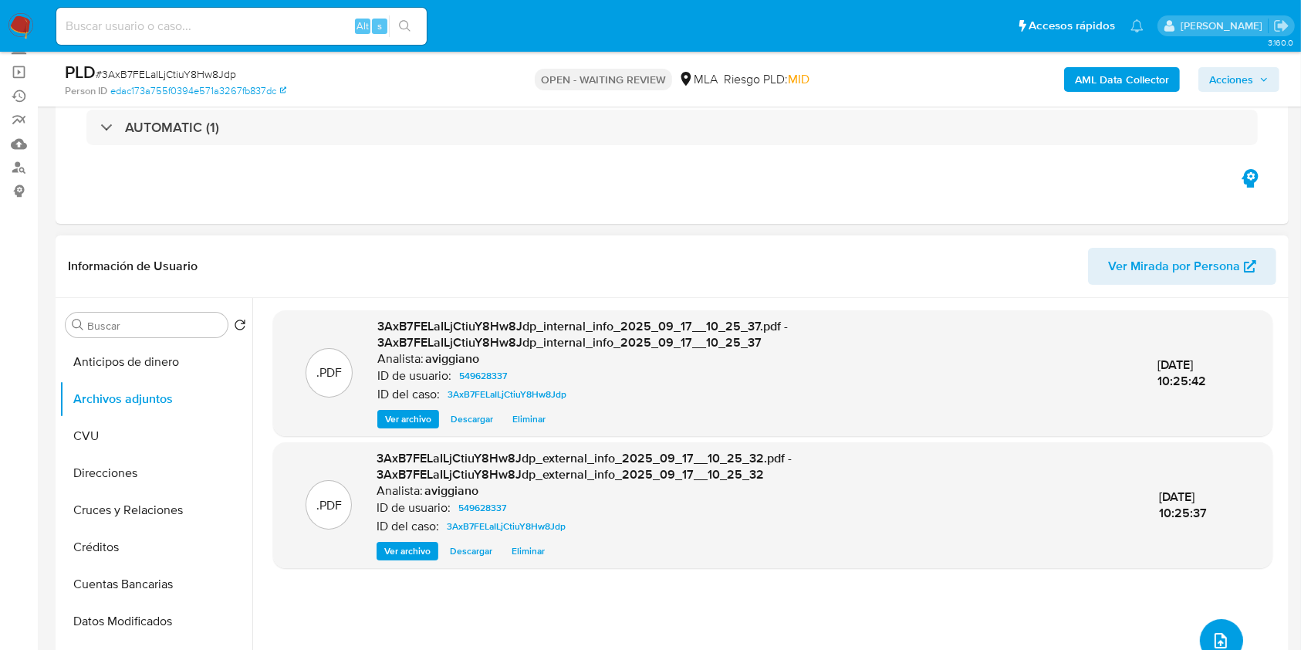
click at [1208, 627] on button "upload-file" at bounding box center [1221, 640] width 43 height 43
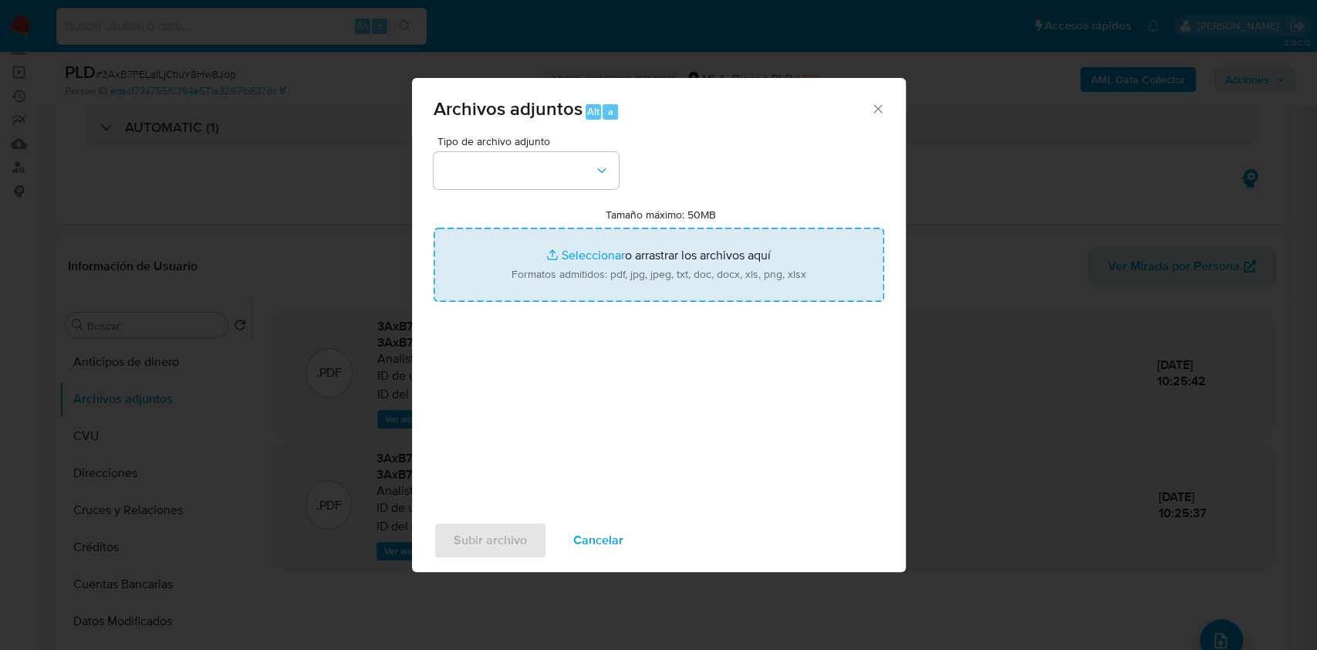
click at [593, 261] on input "Tamaño máximo: 50MB Seleccionar archivos" at bounding box center [659, 265] width 451 height 74
type input "C:\fakepath\Nosis - 549628337.pdf"
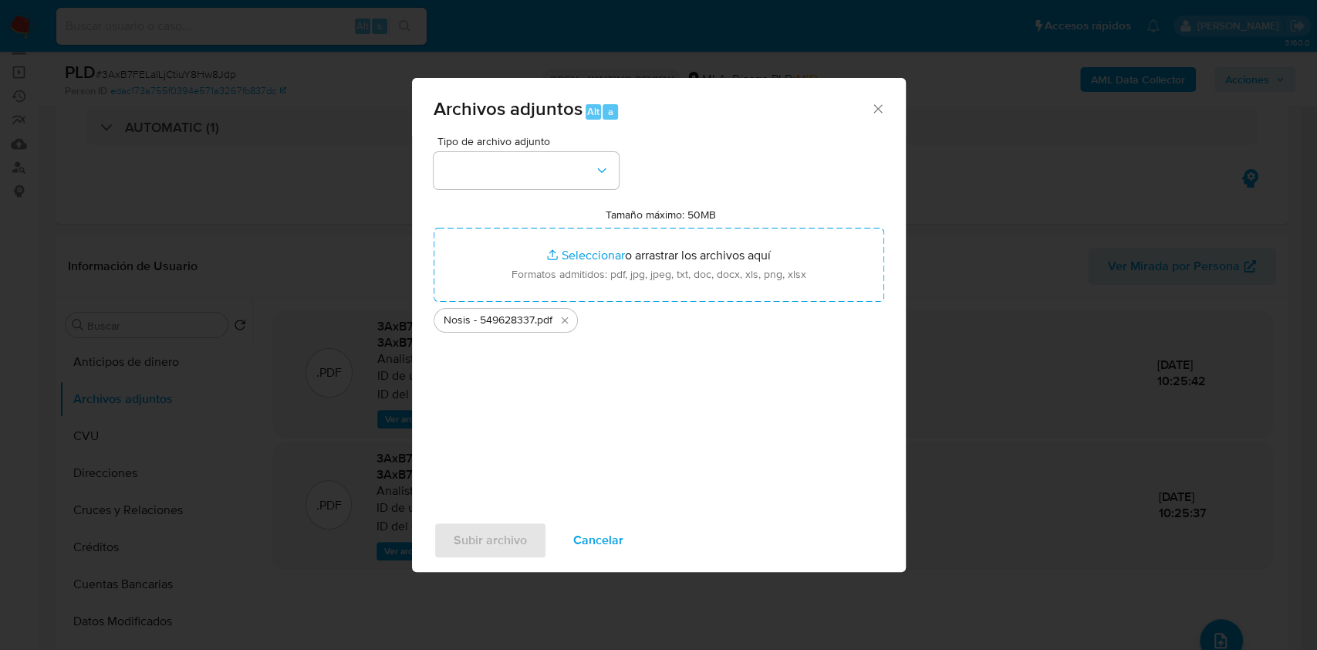
click at [537, 194] on div "Tipo de archivo adjunto Tamaño máximo: 50MB Seleccionar archivos Seleccionar o …" at bounding box center [659, 318] width 451 height 364
click at [544, 171] on button "button" at bounding box center [526, 170] width 185 height 37
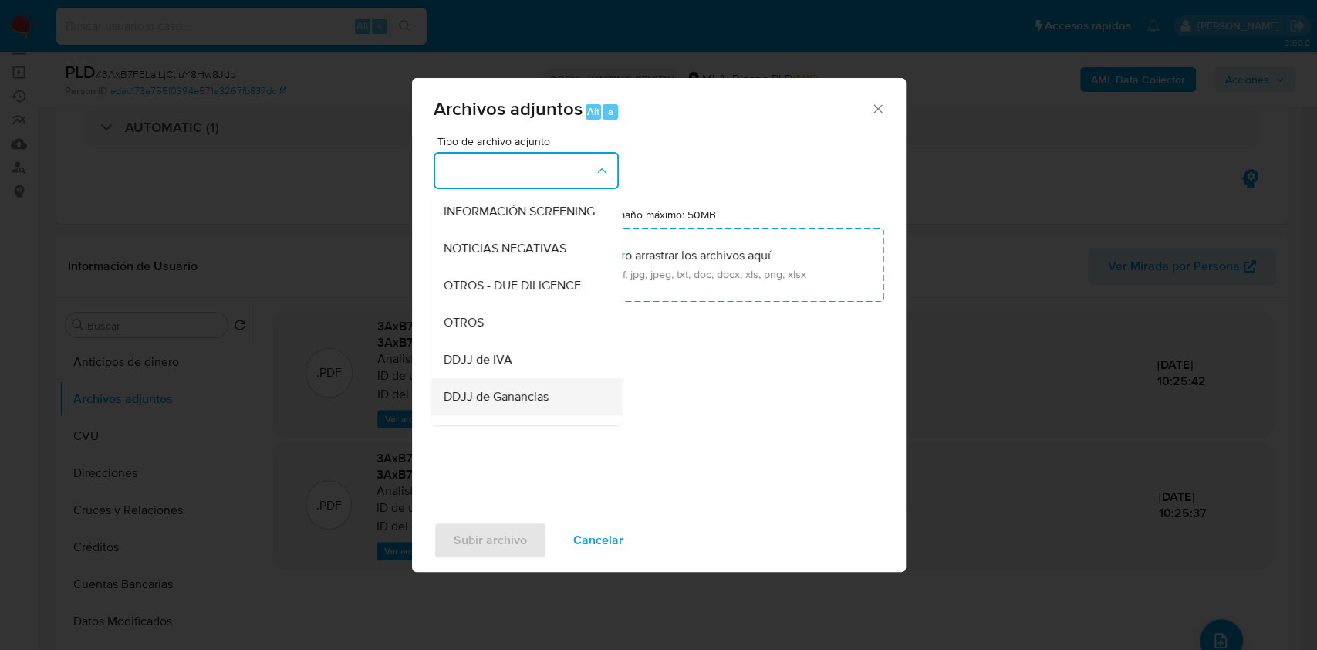
scroll to position [205, 0]
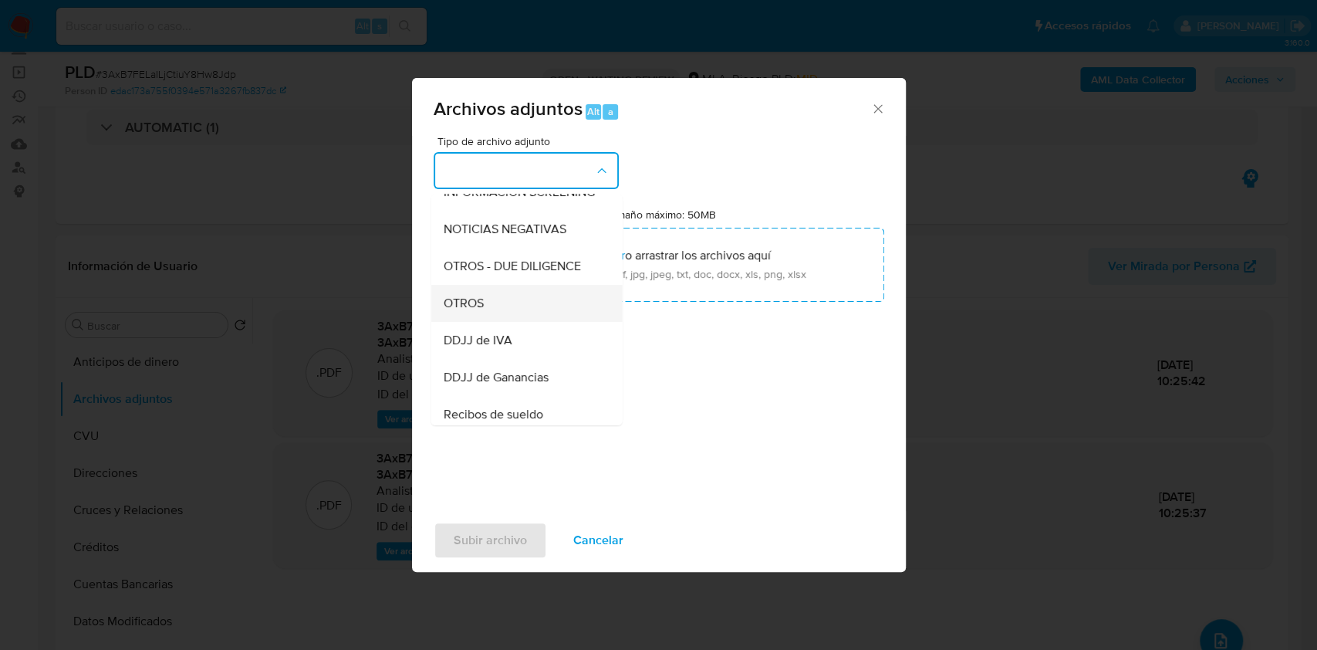
click at [464, 311] on span "OTROS" at bounding box center [463, 303] width 40 height 15
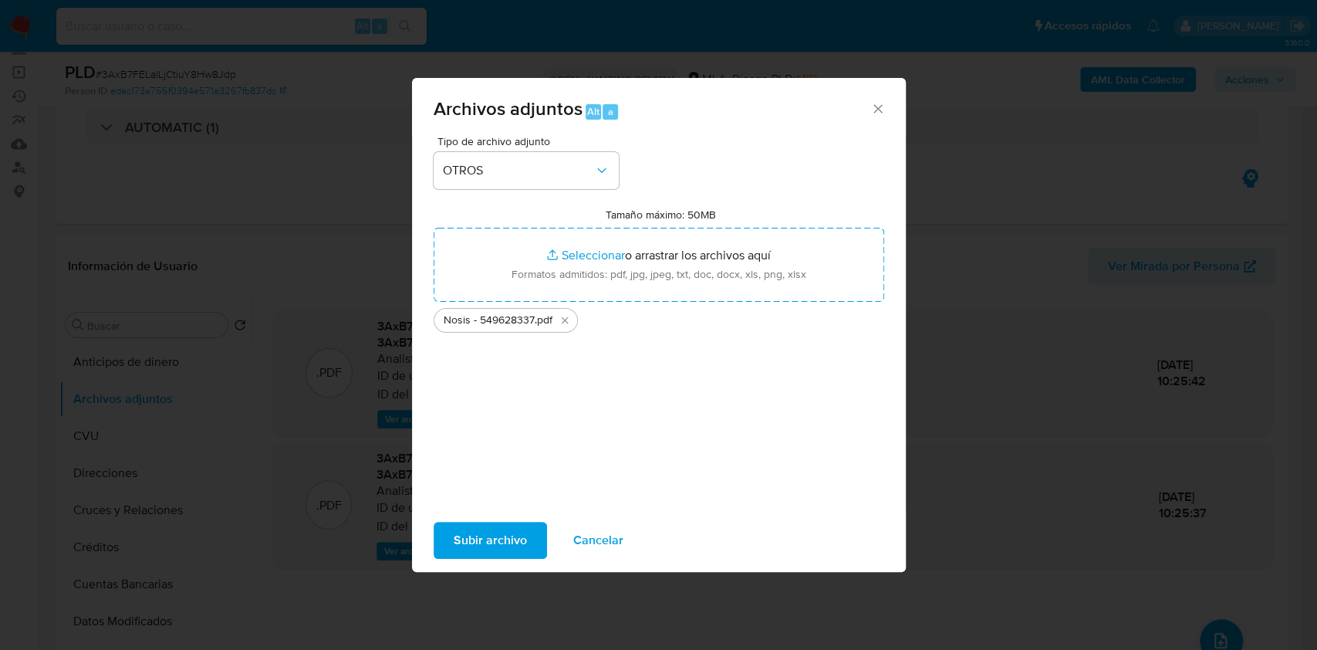
click at [500, 556] on span "Subir archivo" at bounding box center [490, 540] width 73 height 34
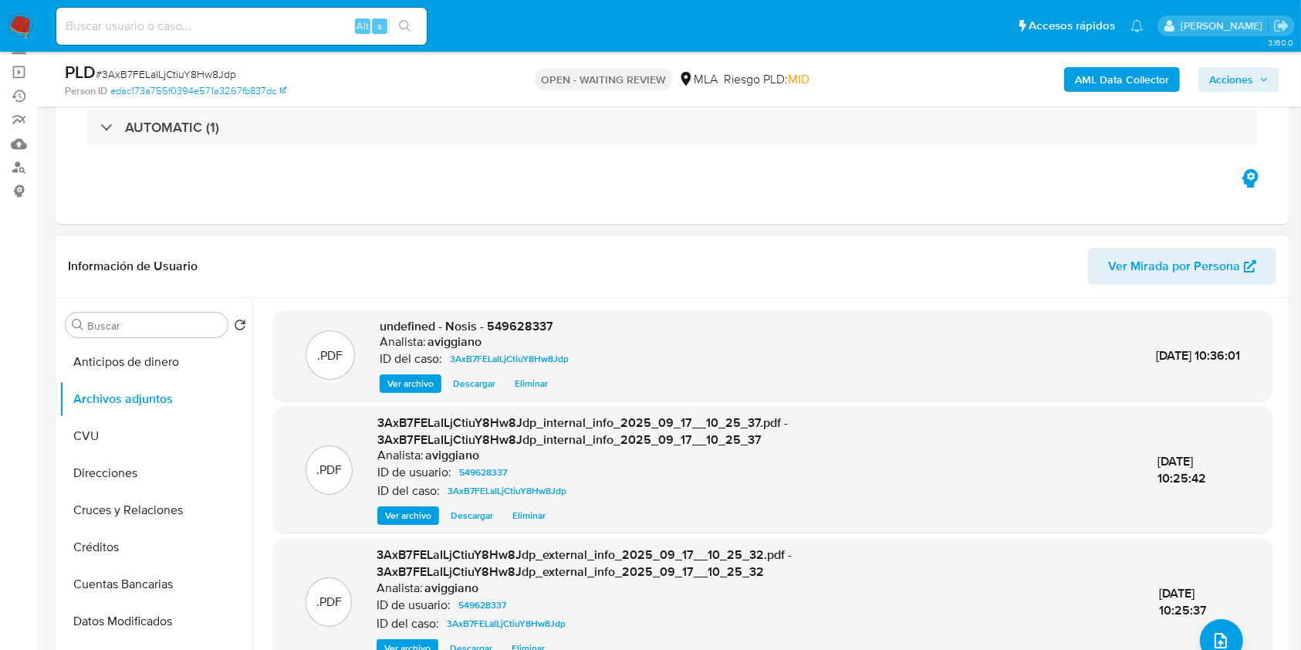
click at [519, 336] on div "Analista: aviggiano" at bounding box center [477, 341] width 195 height 15
click at [525, 326] on span "undefined - Nosis - 549628337" at bounding box center [467, 326] width 174 height 18
copy span "549628337"
click at [1221, 635] on icon "upload-file" at bounding box center [1220, 640] width 19 height 19
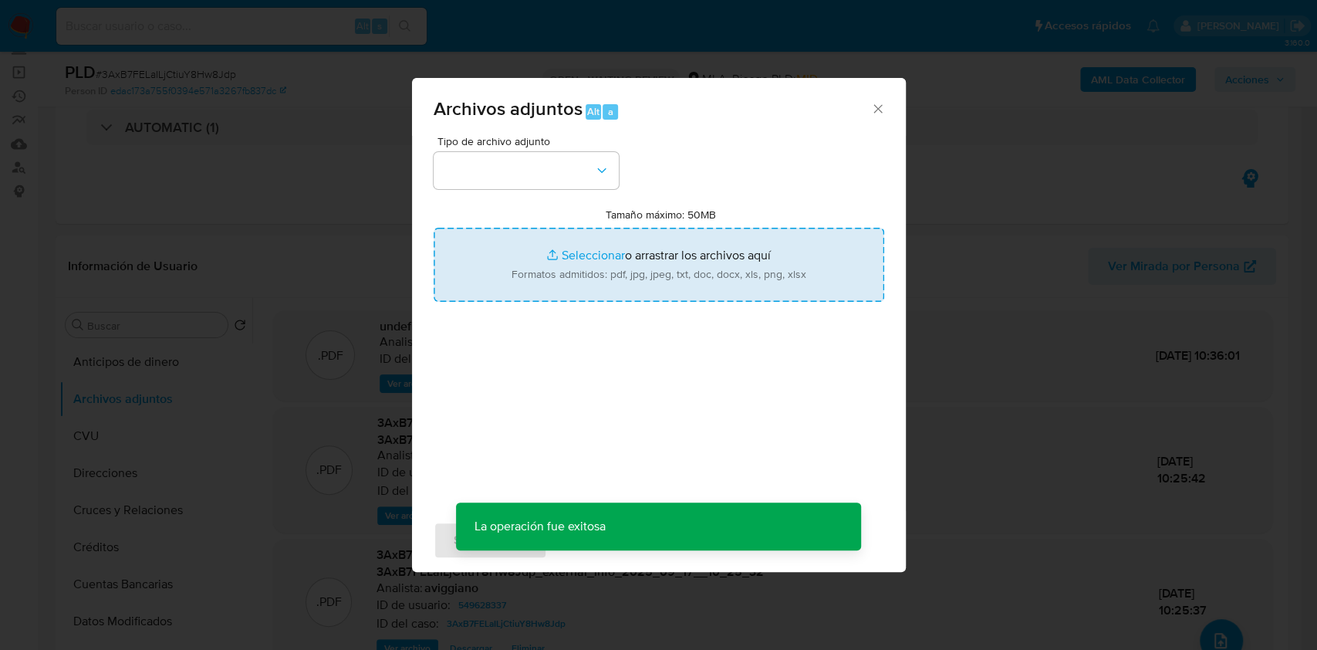
click at [731, 274] on input "Tamaño máximo: 50MB Seleccionar archivos" at bounding box center [659, 265] width 451 height 74
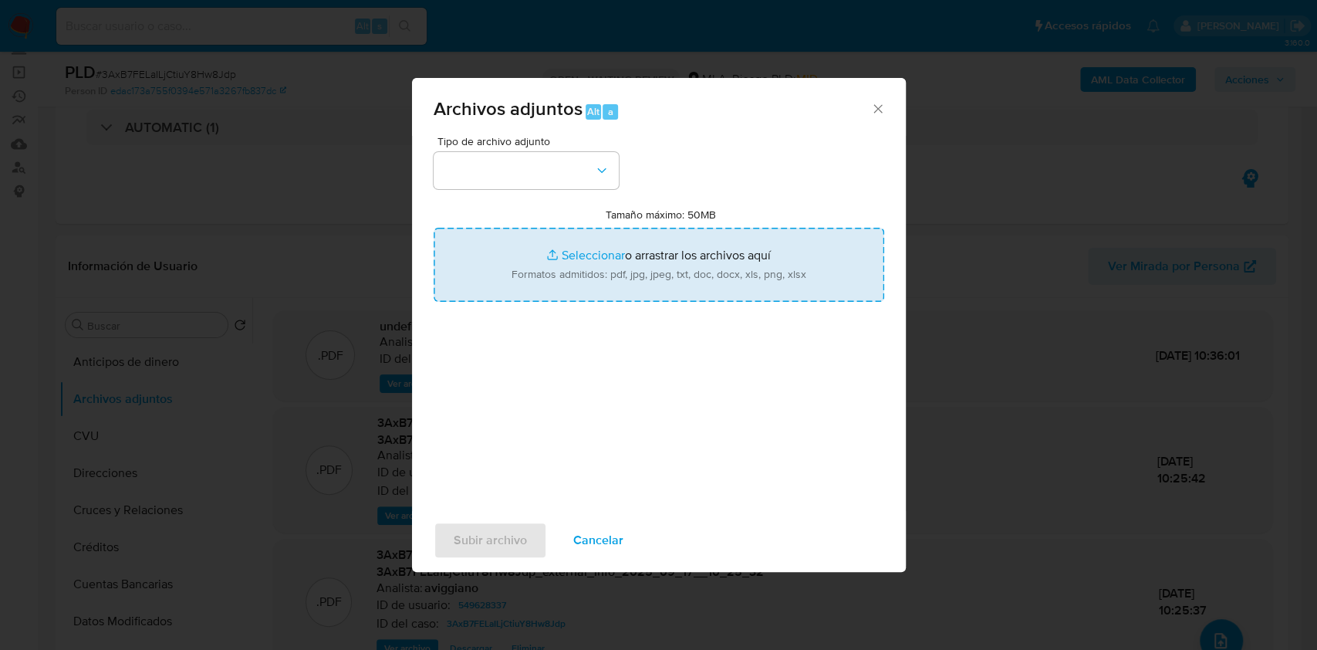
type input "C:\fakepath\Movimientos-Aladdin-v10_3 - 549628337.xlsx"
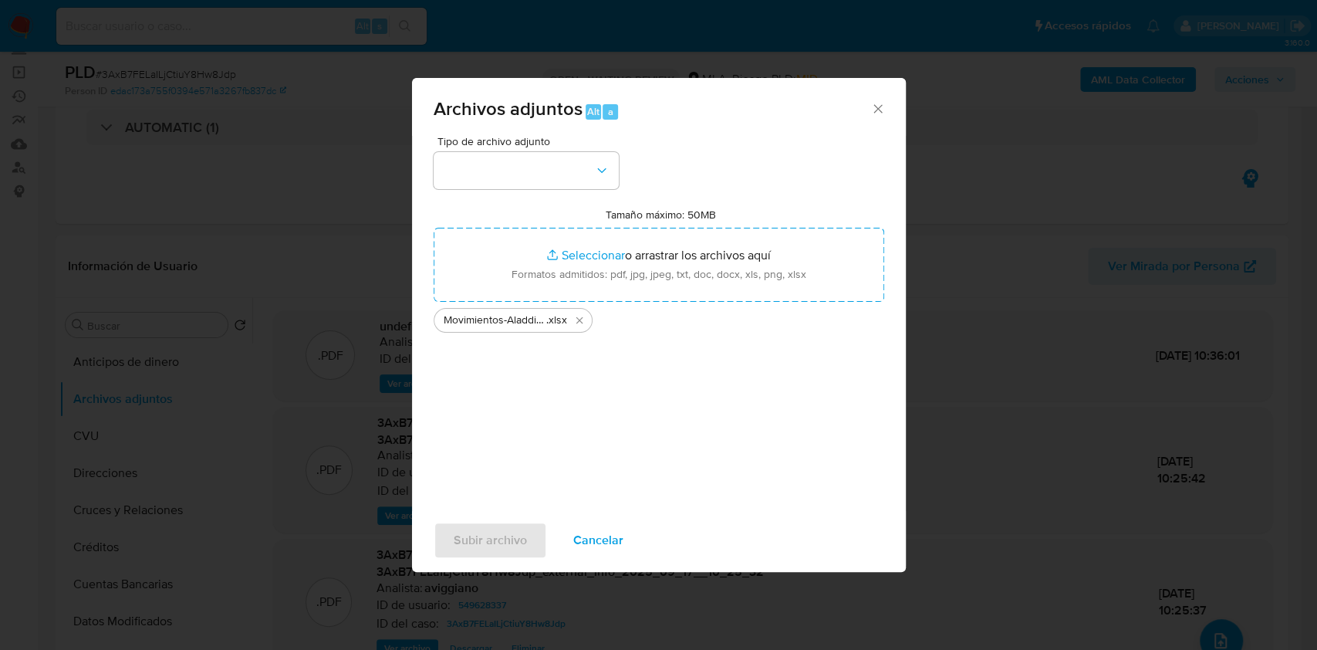
click at [585, 149] on div "Tipo de archivo adjunto" at bounding box center [526, 162] width 185 height 53
click at [582, 154] on button "button" at bounding box center [526, 170] width 185 height 37
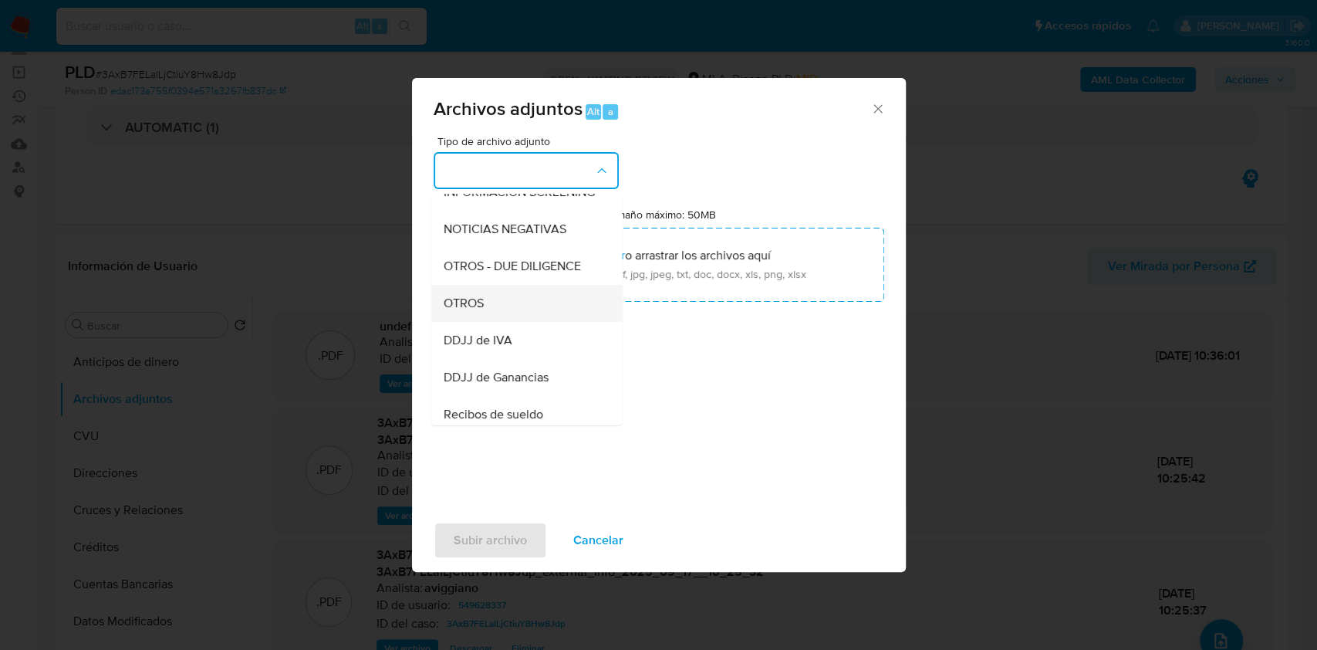
click at [471, 322] on div "OTROS" at bounding box center [521, 303] width 157 height 37
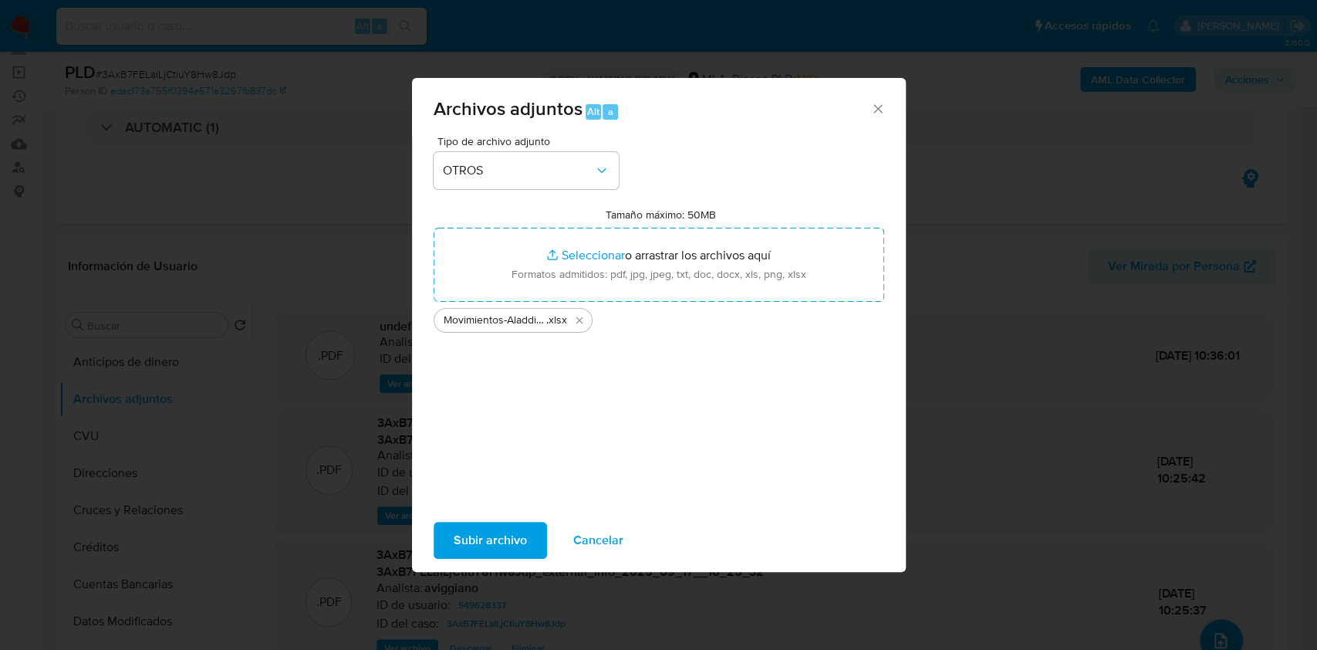
click at [495, 547] on span "Subir archivo" at bounding box center [490, 540] width 73 height 34
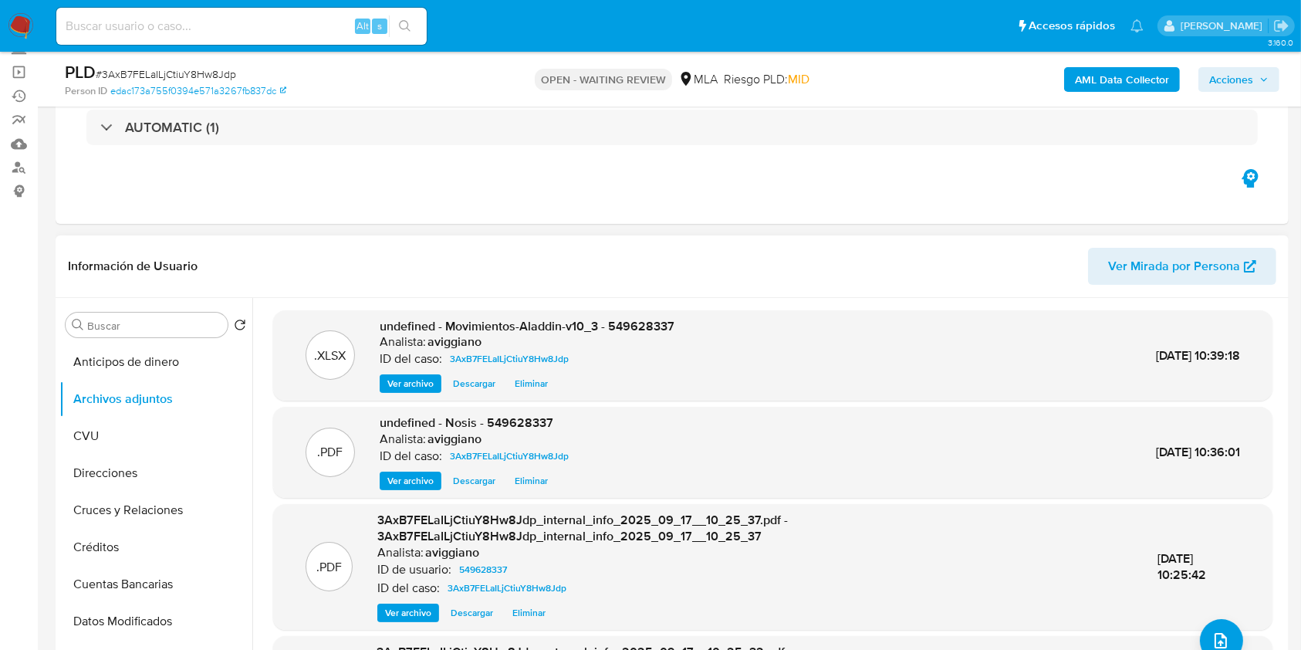
click at [656, 330] on span "undefined - Movimientos-Aladdin-v10_3 - 549628337" at bounding box center [527, 326] width 295 height 18
copy span "549628337"
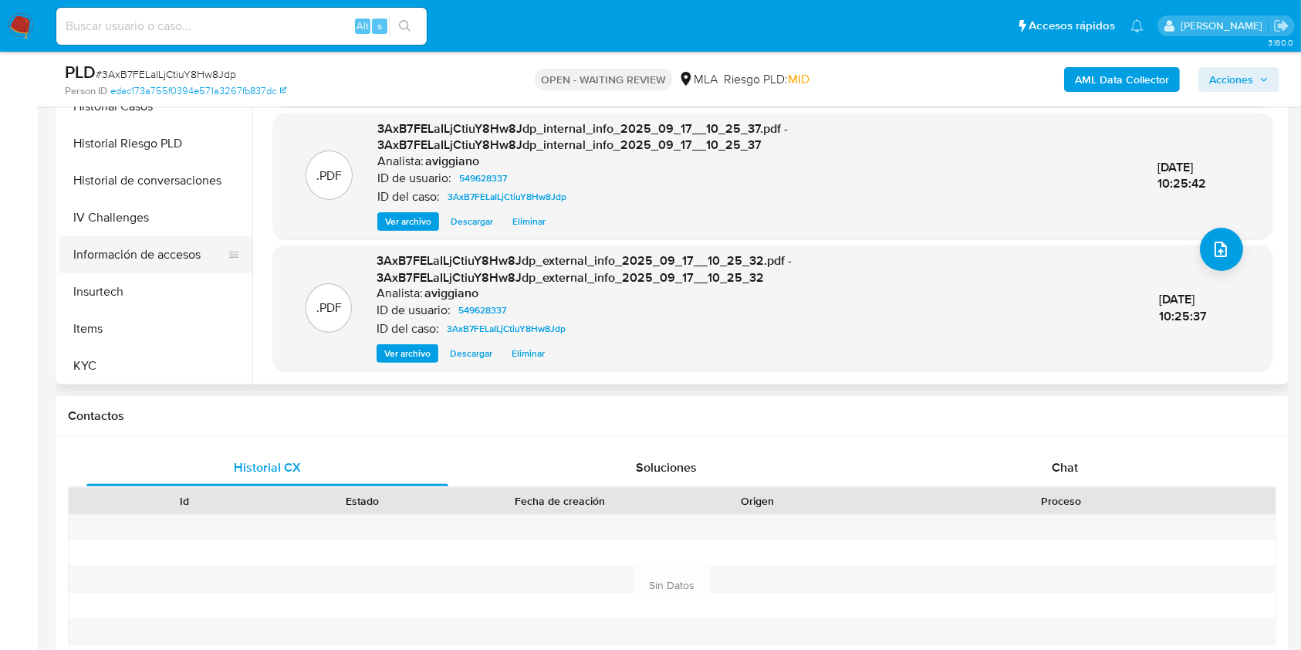
scroll to position [514, 0]
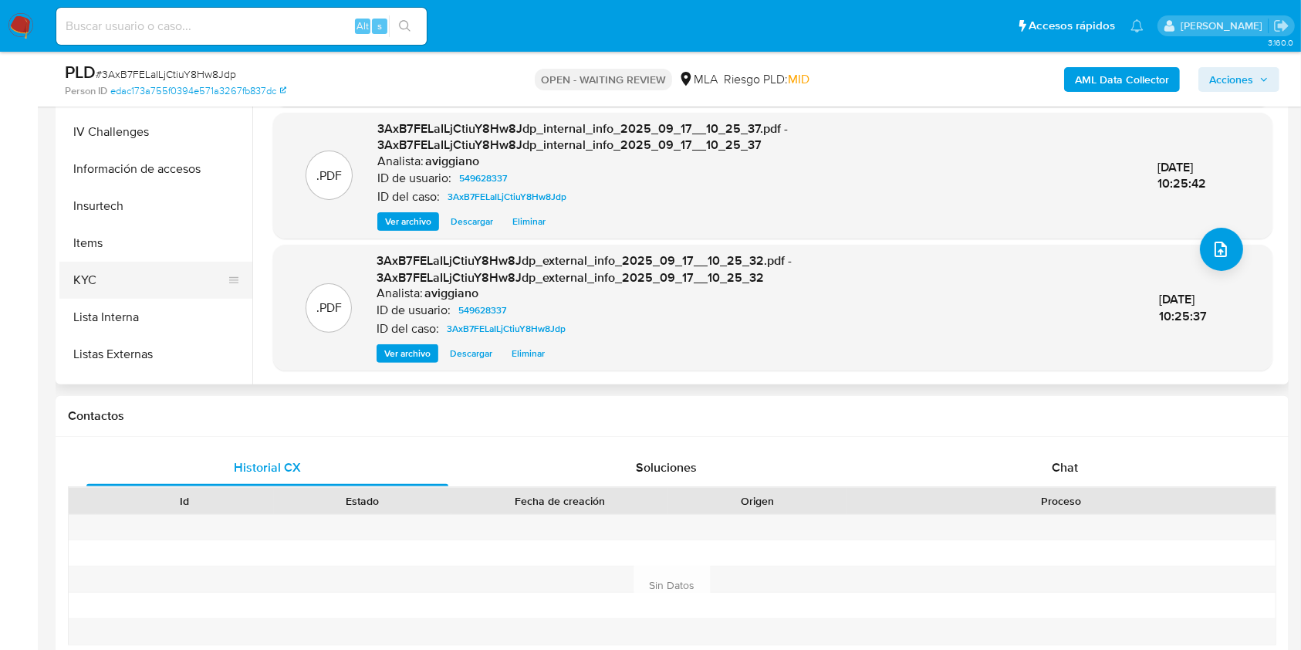
click at [96, 290] on button "KYC" at bounding box center [149, 280] width 181 height 37
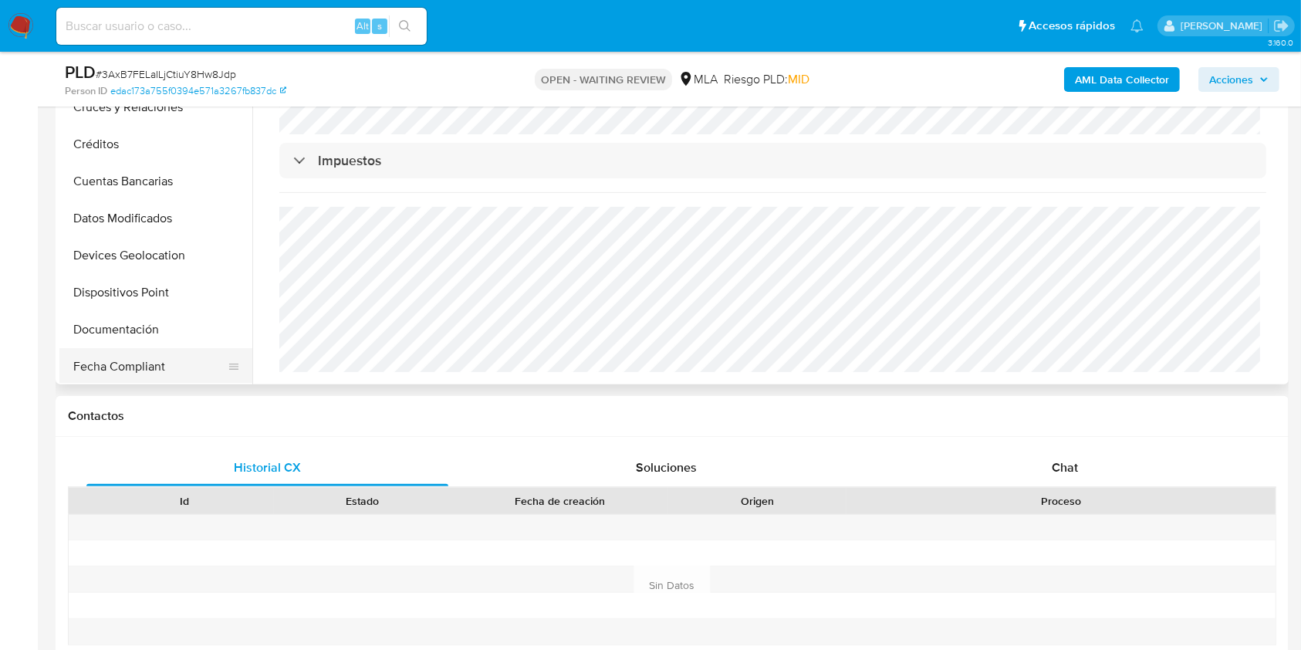
scroll to position [0, 0]
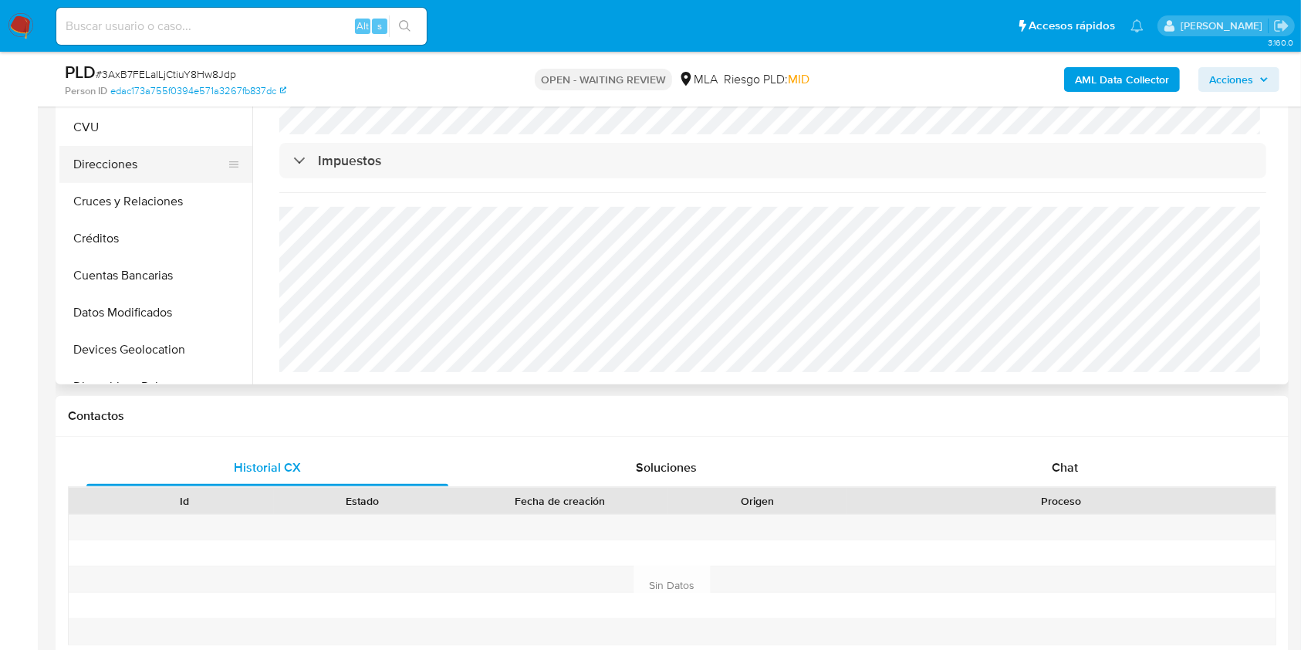
click at [154, 164] on button "Direcciones" at bounding box center [149, 164] width 181 height 37
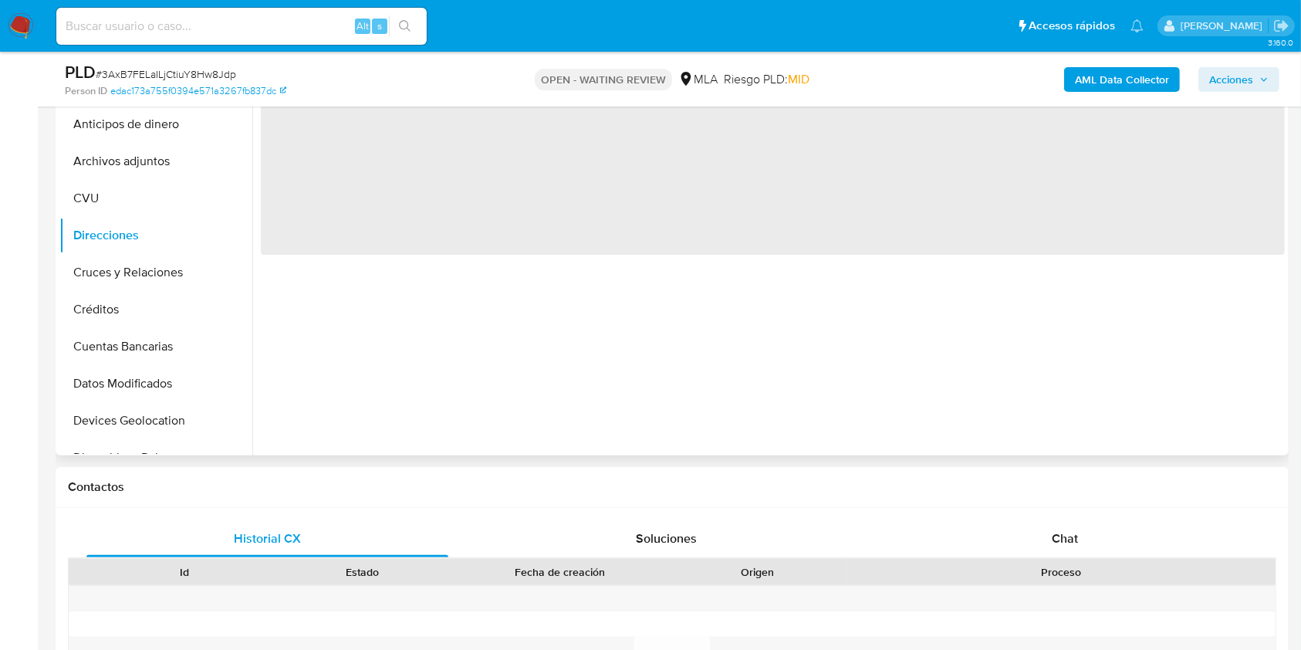
scroll to position [309, 0]
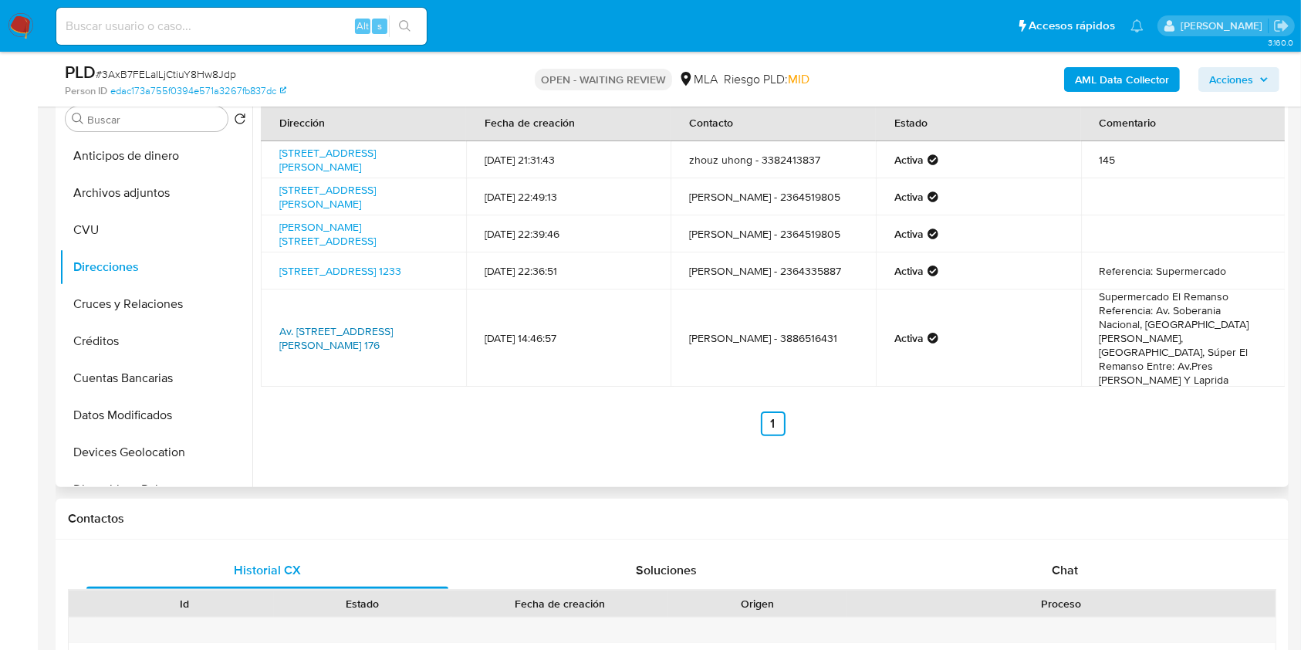
click at [349, 323] on link "Av. Soberania Nacional Manzana 176, Libertador Gral San Martín, Jujuy, 4512, Ar…" at bounding box center [335, 337] width 113 height 29
click at [360, 267] on link "Rivadavia 1233, Junín, Buenos Aires, 6000, Argentina 1233" at bounding box center [340, 270] width 122 height 15
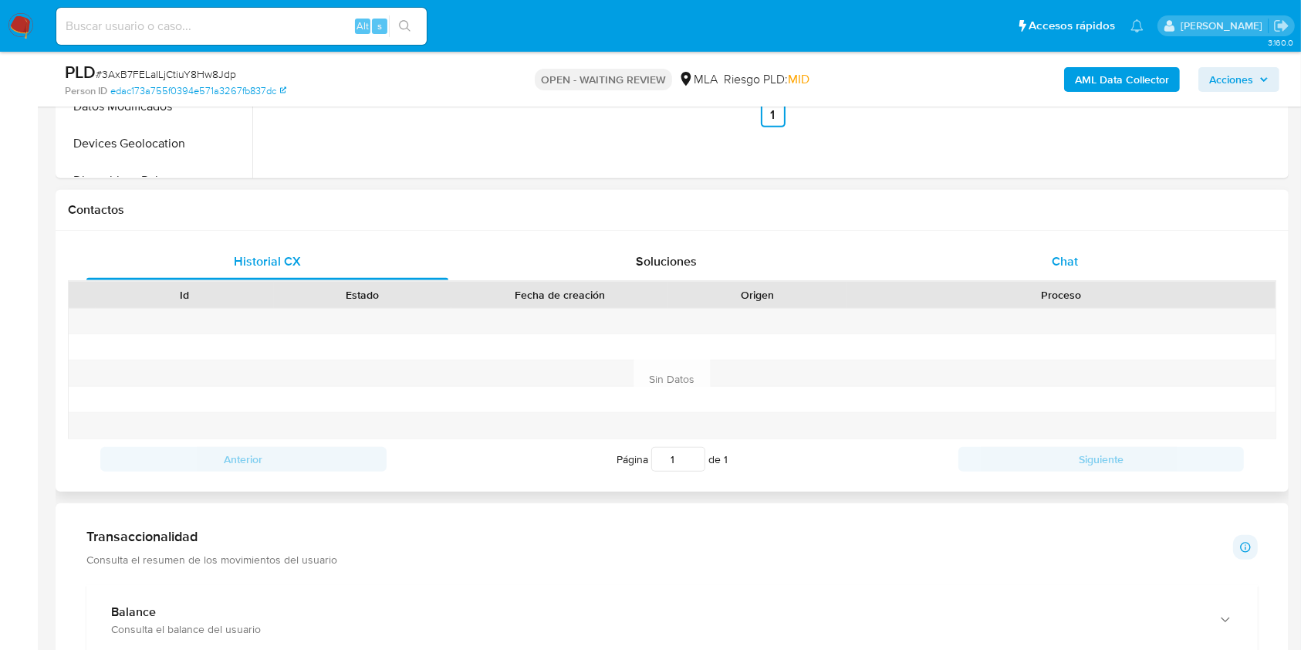
click at [1085, 245] on div "Chat" at bounding box center [1065, 261] width 362 height 37
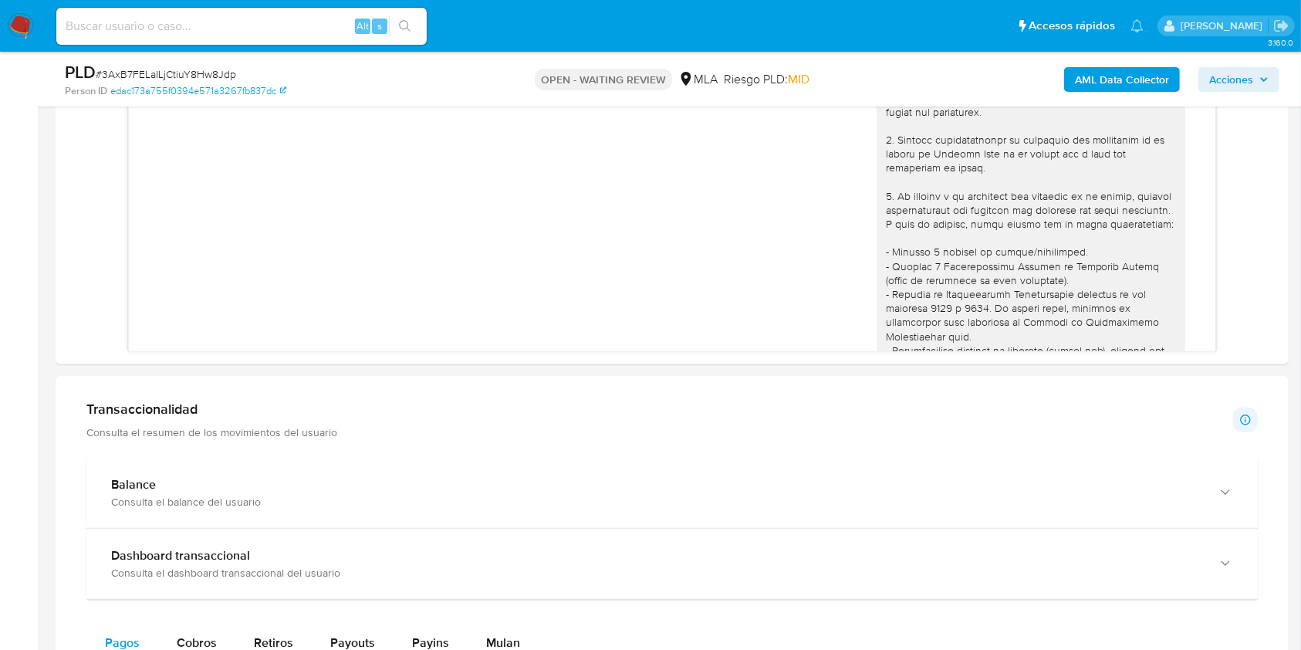
scroll to position [1437, 0]
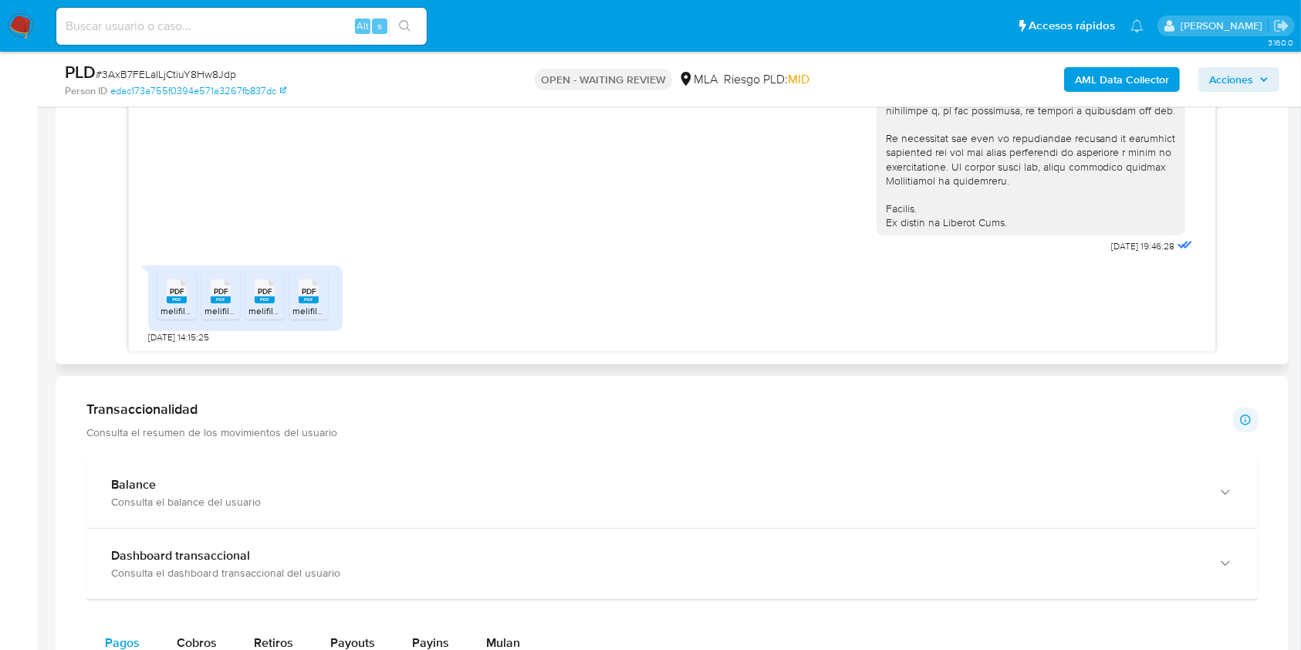
click at [184, 282] on rect at bounding box center [193, 275] width 24 height 20
click at [212, 290] on icon at bounding box center [221, 291] width 20 height 24
click at [253, 287] on div "PDF PDF" at bounding box center [264, 290] width 32 height 30
click at [309, 290] on span "PDF" at bounding box center [309, 291] width 15 height 10
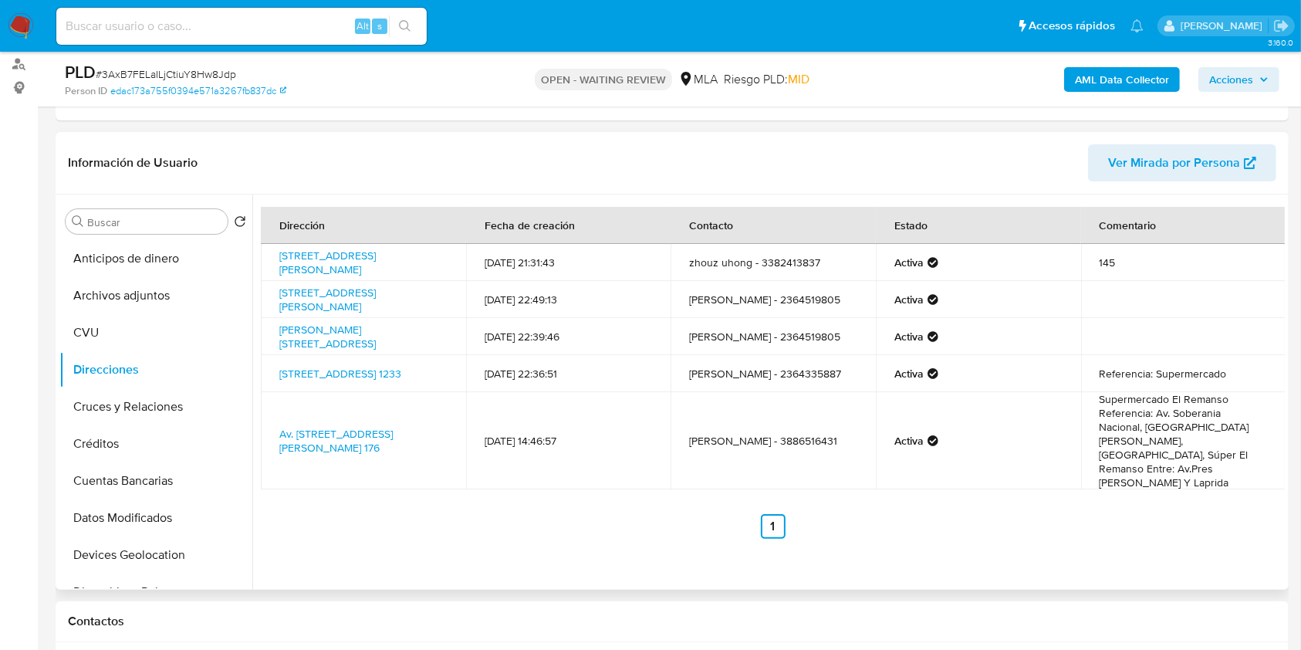
scroll to position [205, 0]
click at [157, 299] on button "Archivos adjuntos" at bounding box center [149, 296] width 181 height 37
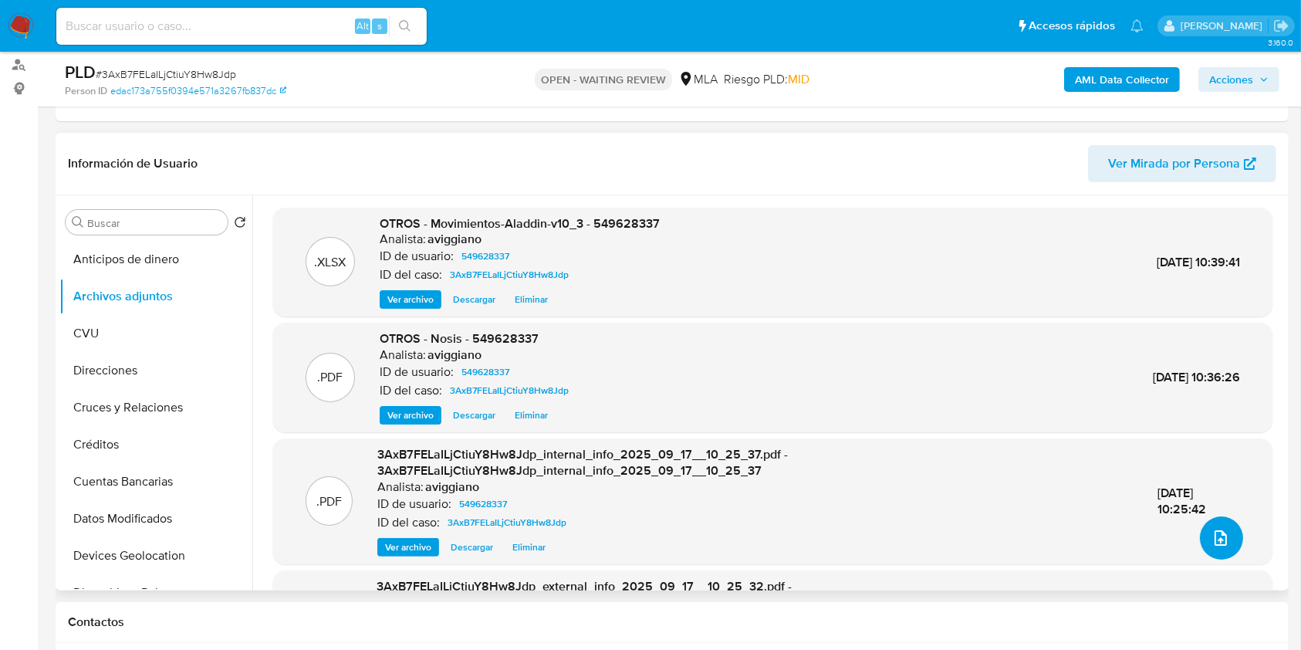
click at [1200, 539] on button "upload-file" at bounding box center [1221, 537] width 43 height 43
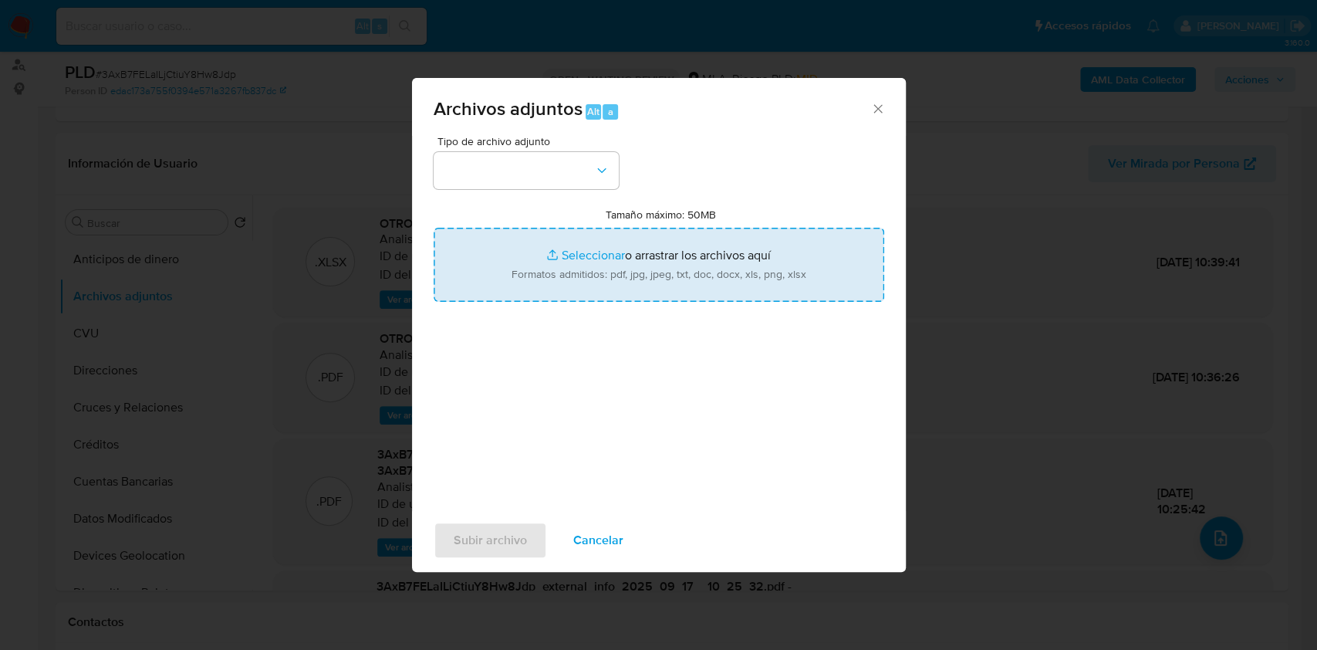
click at [590, 248] on input "Tamaño máximo: 50MB Seleccionar archivos" at bounding box center [659, 265] width 451 height 74
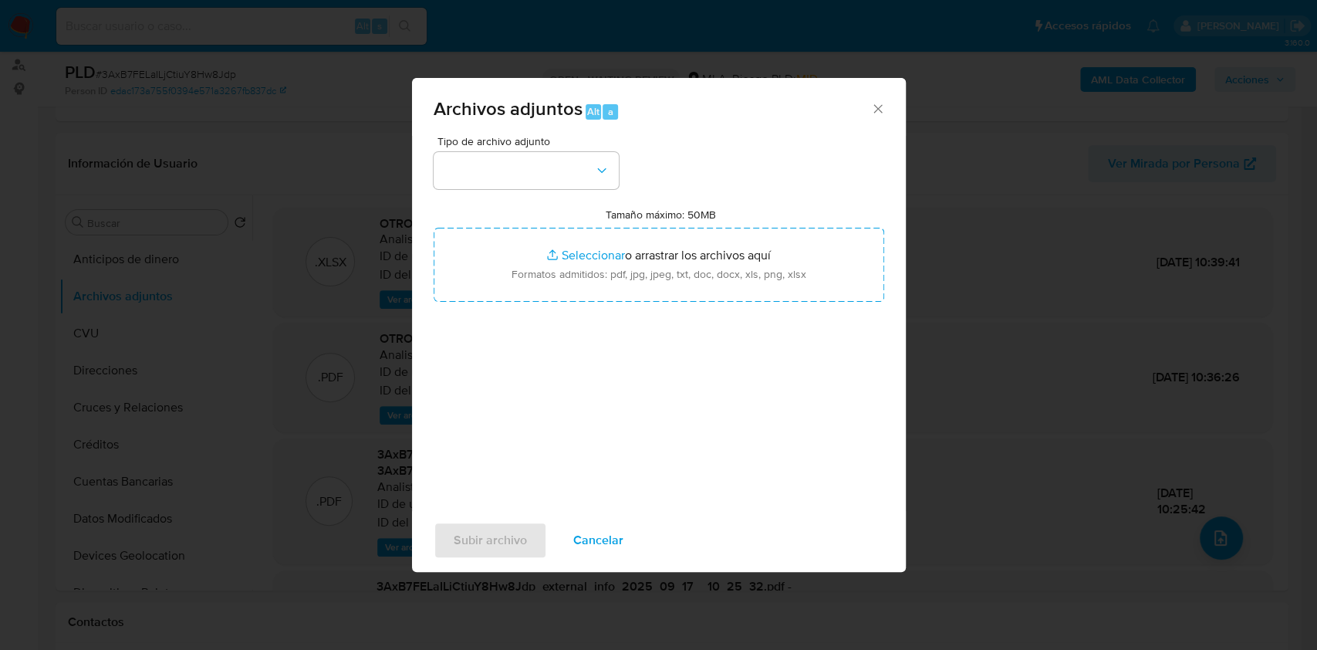
click at [877, 105] on icon "Cerrar" at bounding box center [877, 108] width 15 height 15
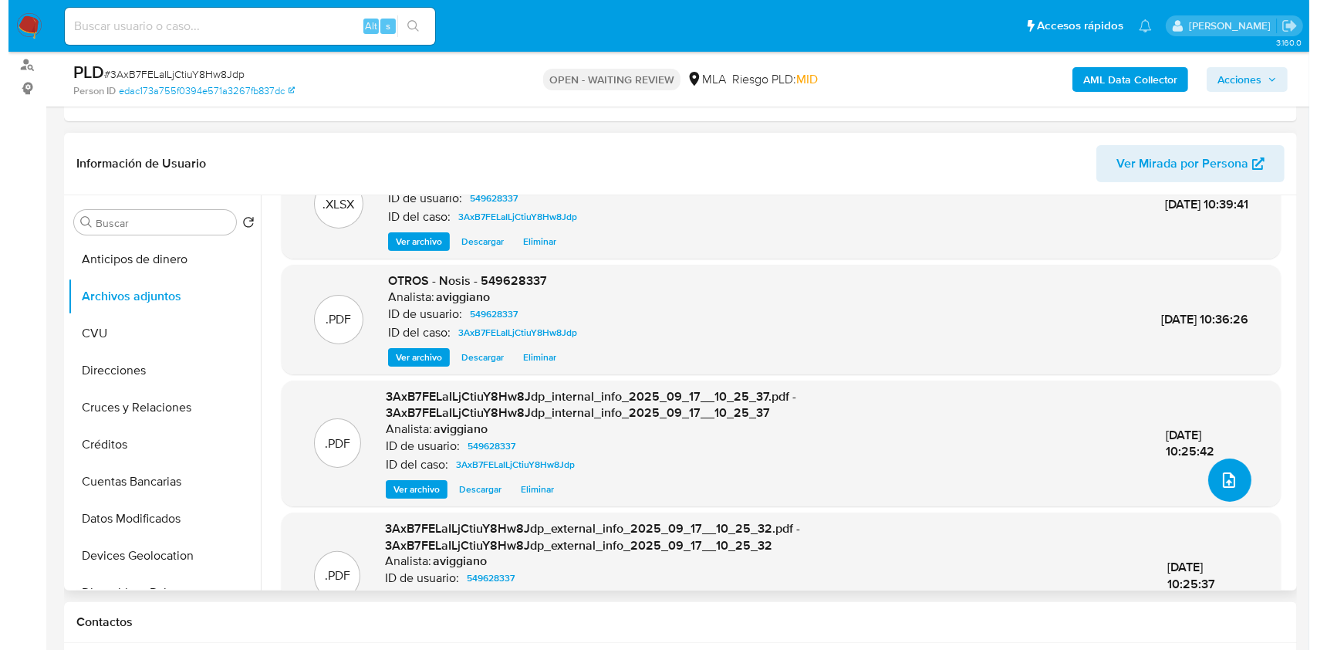
scroll to position [103, 0]
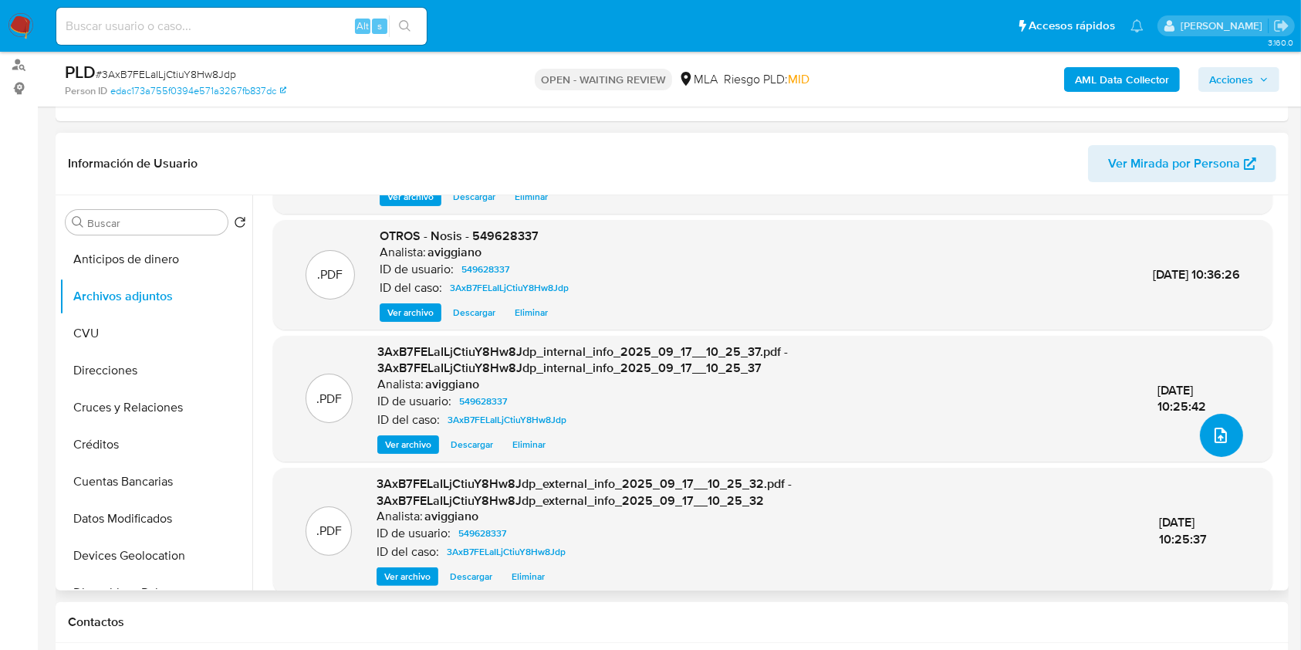
click at [1228, 448] on button "upload-file" at bounding box center [1221, 435] width 43 height 43
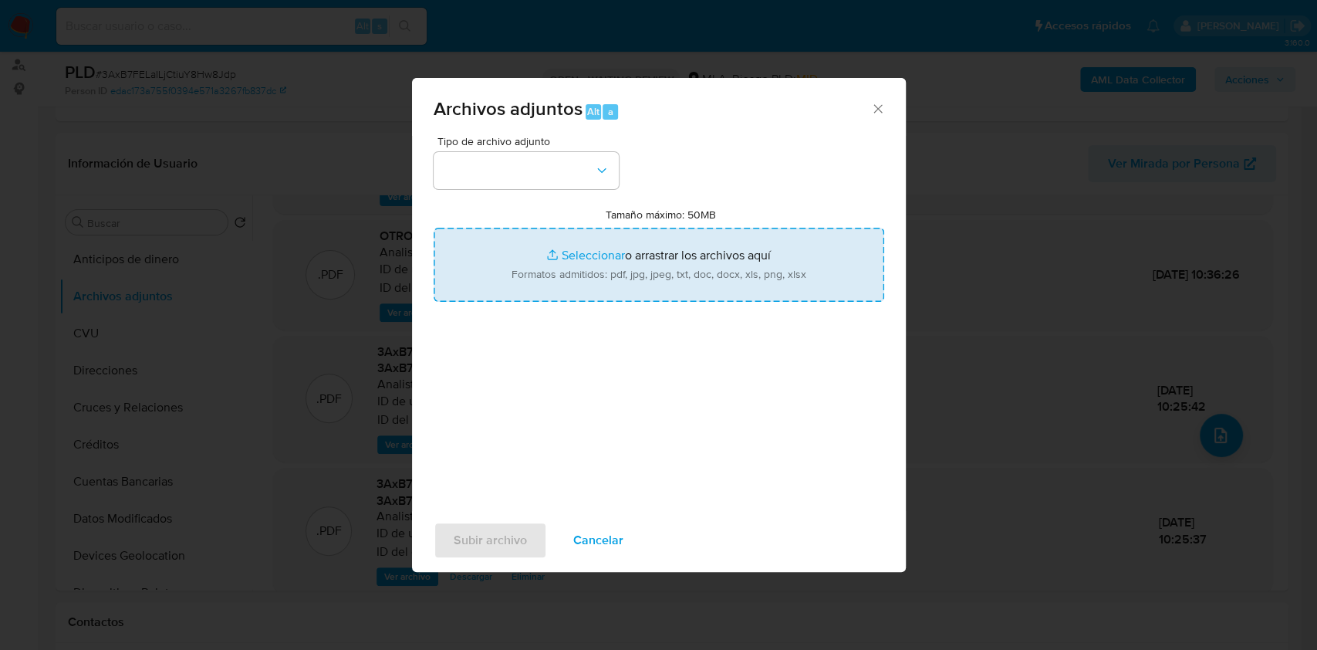
click at [648, 299] on input "Tamaño máximo: 50MB Seleccionar archivos" at bounding box center [659, 265] width 451 height 74
type input "C:\fakepath\549628337_48d56e8c-13fe-43b8-b8af-5953032c8ae2.pdf"
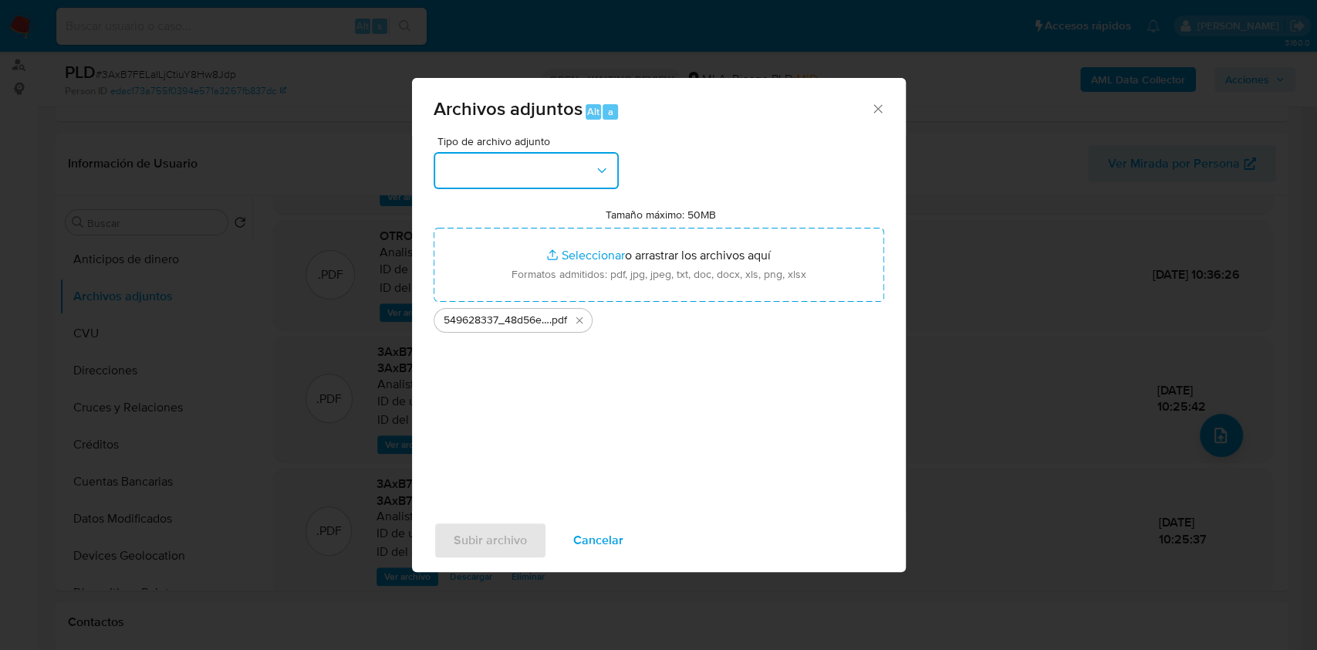
click at [609, 163] on button "button" at bounding box center [526, 170] width 185 height 37
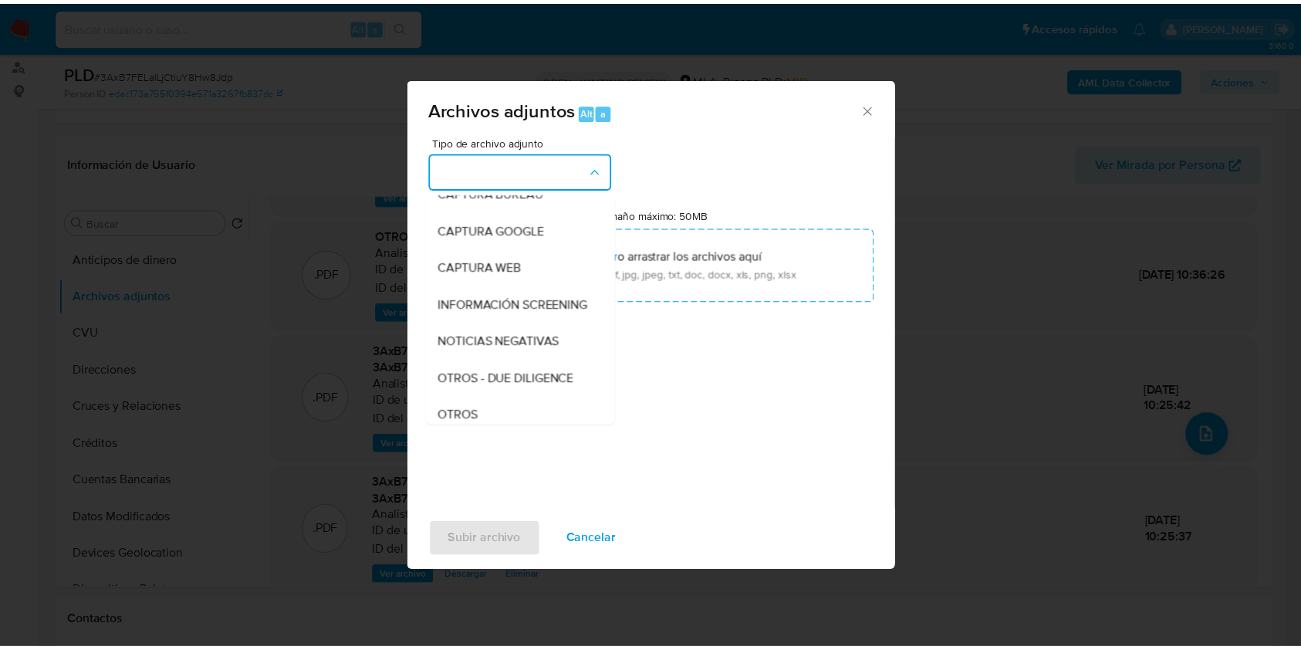
scroll to position [205, 0]
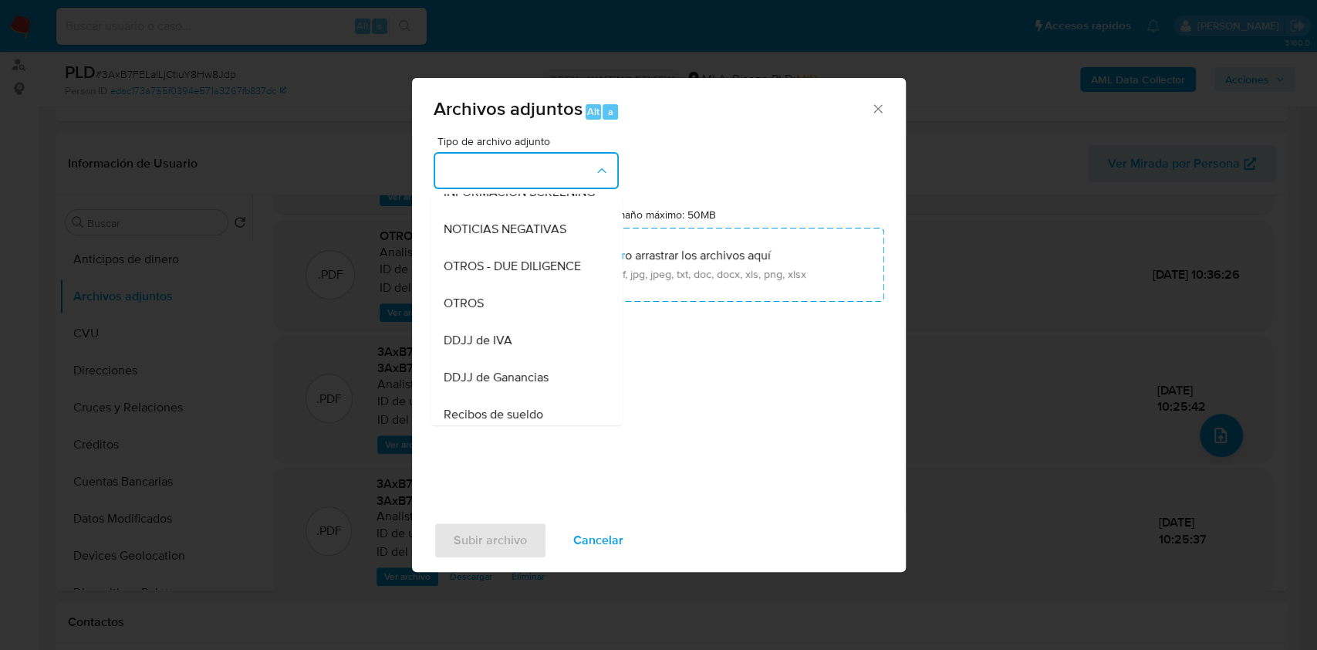
click at [522, 309] on div "OTROS" at bounding box center [521, 303] width 157 height 37
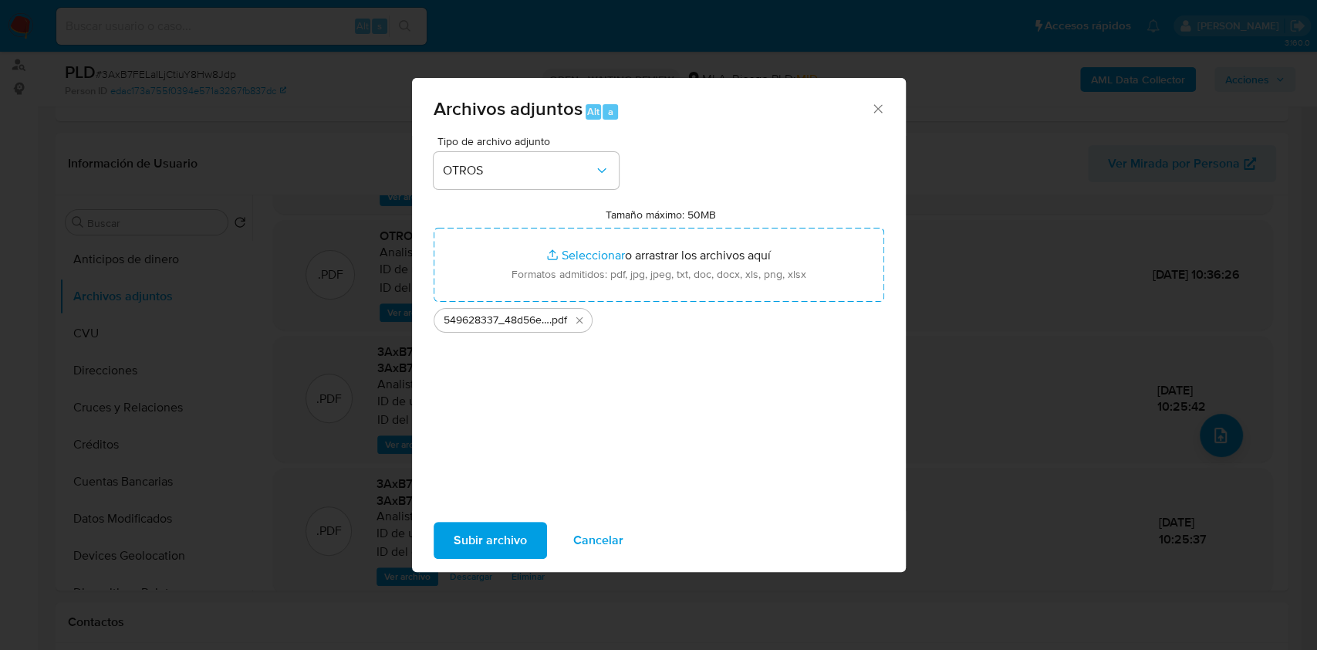
click at [476, 538] on span "Subir archivo" at bounding box center [490, 540] width 73 height 34
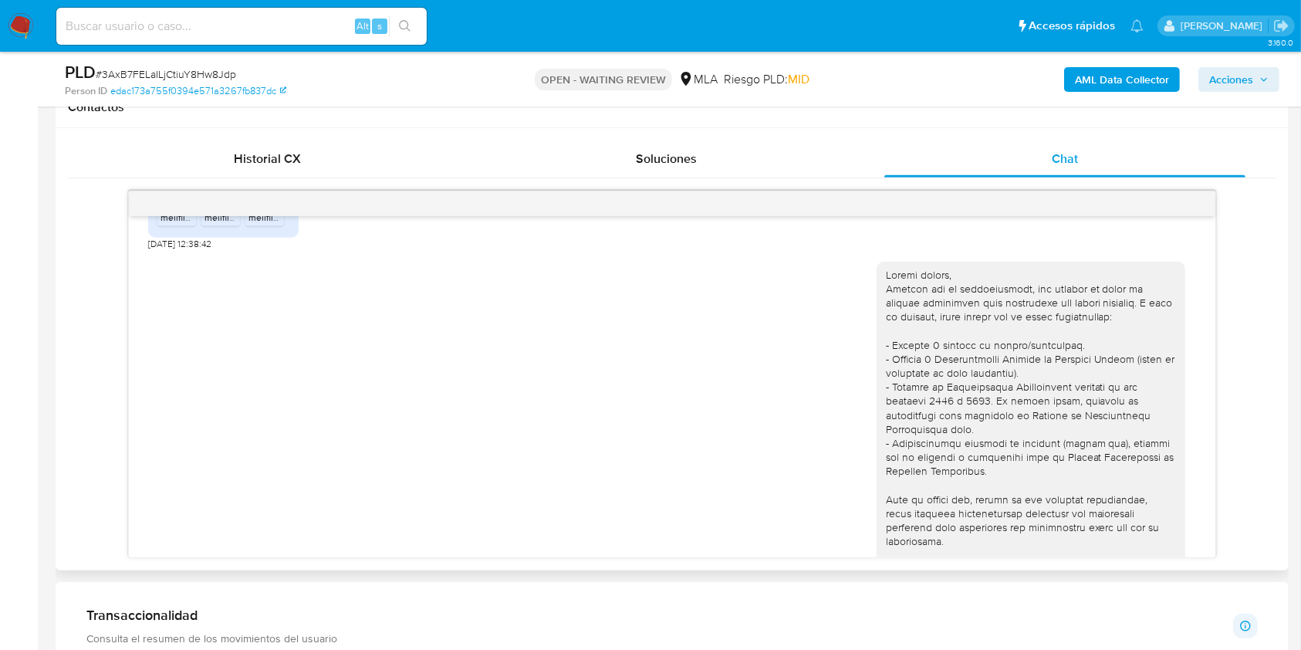
scroll to position [820, 0]
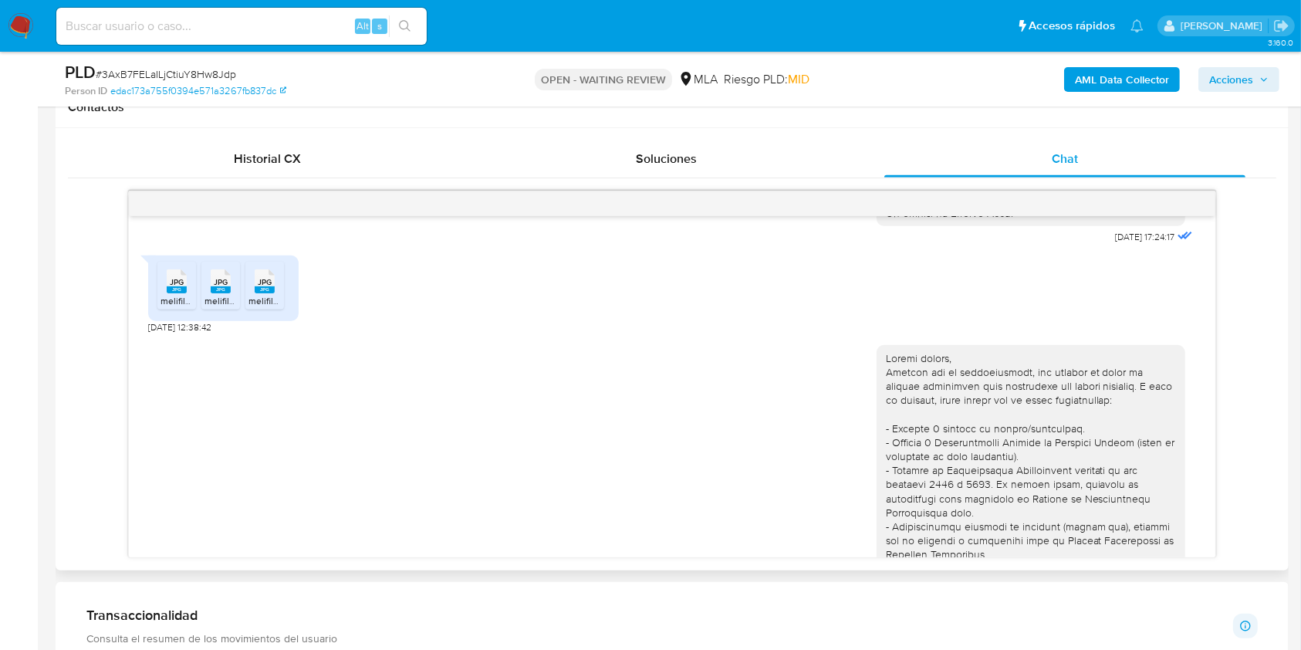
click at [172, 287] on span "JPG" at bounding box center [177, 282] width 14 height 10
click at [222, 295] on div "JPG JPG" at bounding box center [220, 280] width 32 height 30
click at [252, 295] on div "JPG JPG" at bounding box center [264, 280] width 32 height 30
click at [21, 266] on aside "Bandeja Tablero Screening Búsqueda en Listas Watchlist Herramientas Operaciones…" at bounding box center [19, 528] width 38 height 2497
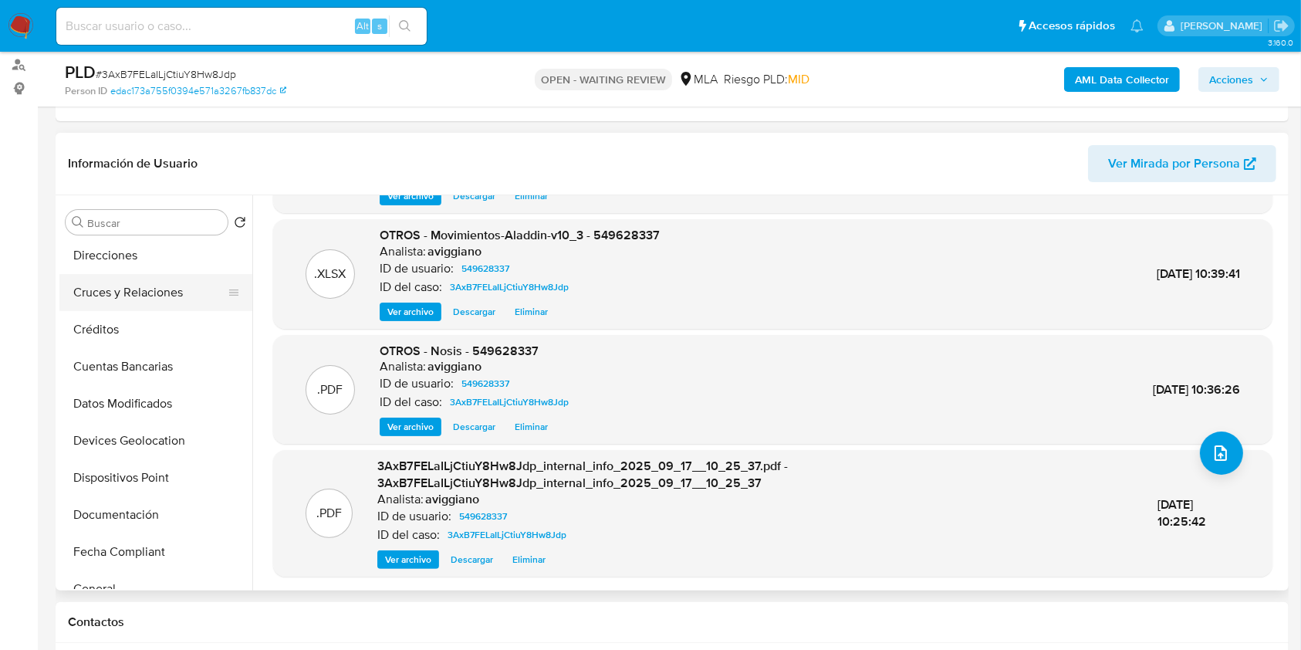
scroll to position [205, 0]
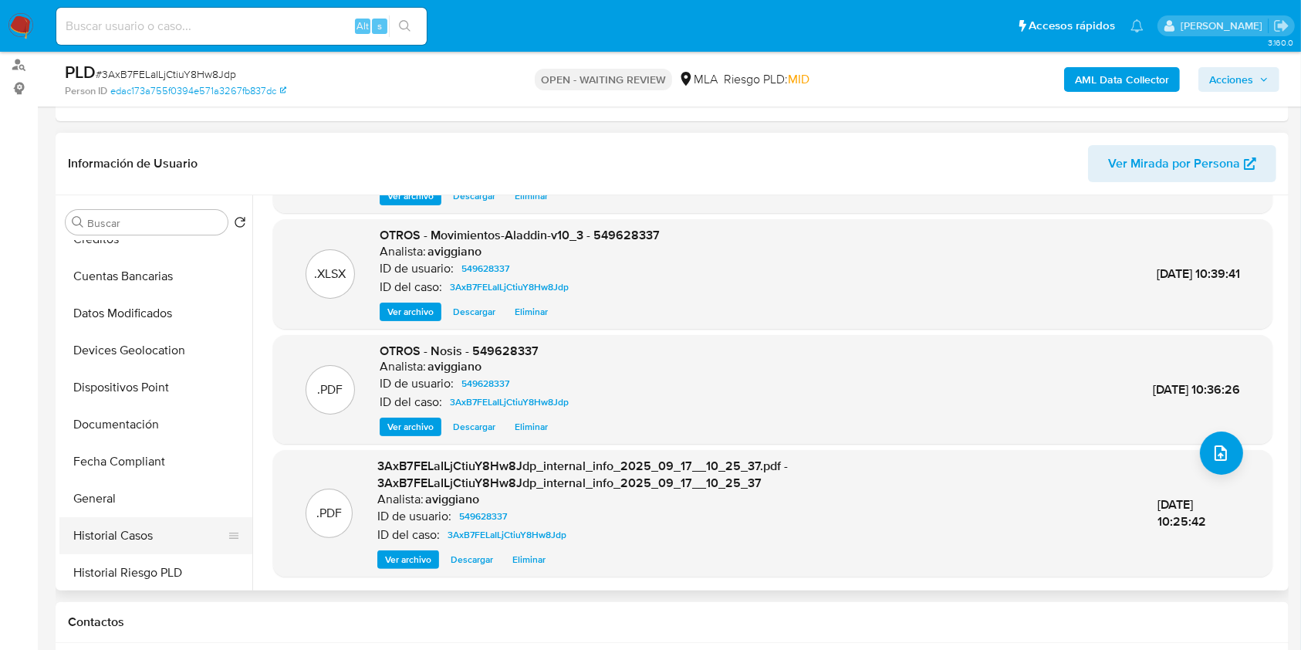
click at [152, 532] on button "Historial Casos" at bounding box center [149, 535] width 181 height 37
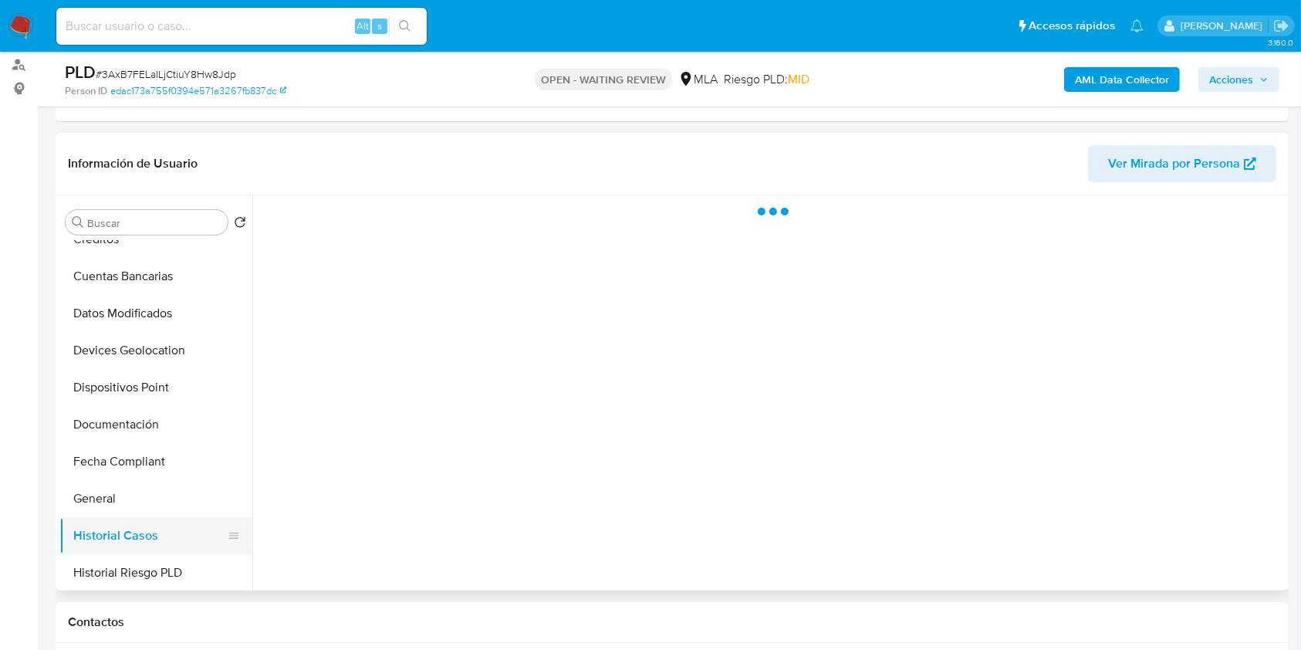
scroll to position [0, 0]
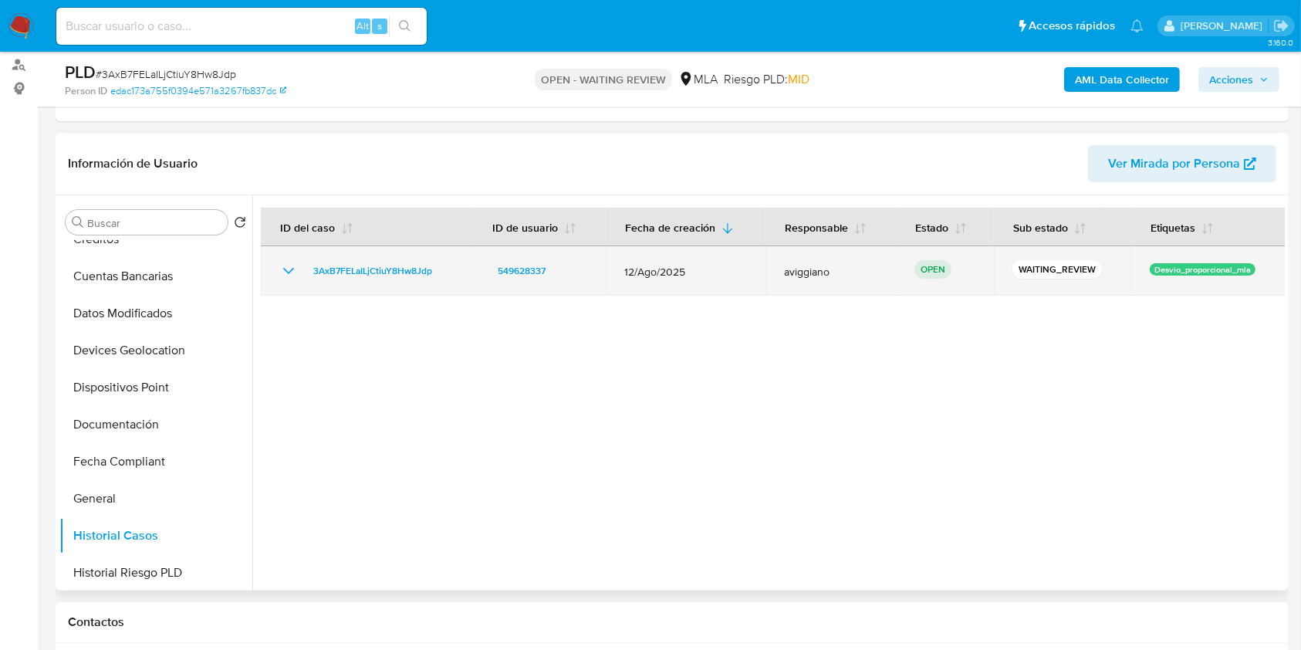
drag, startPoint x: 459, startPoint y: 265, endPoint x: 305, endPoint y: 270, distance: 154.4
click at [305, 270] on td "3AxB7FELaILjCtiuY8Hw8Jdp" at bounding box center [367, 270] width 212 height 49
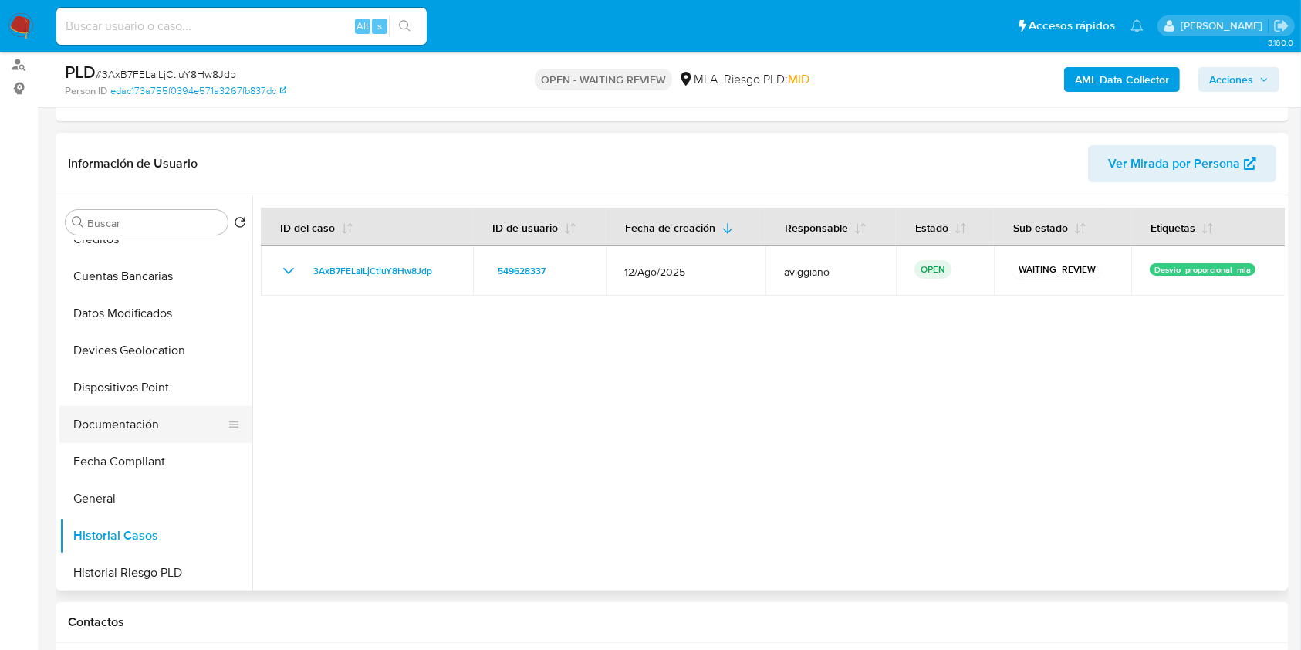
scroll to position [514, 0]
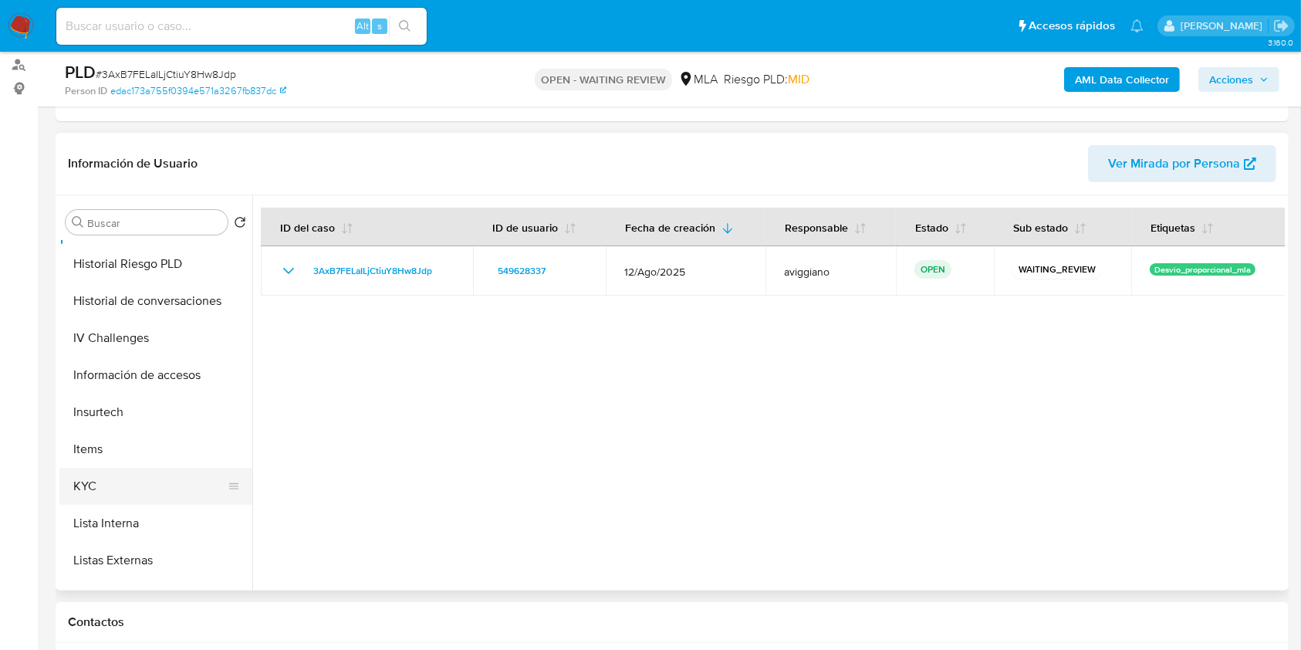
click at [105, 478] on button "KYC" at bounding box center [149, 486] width 181 height 37
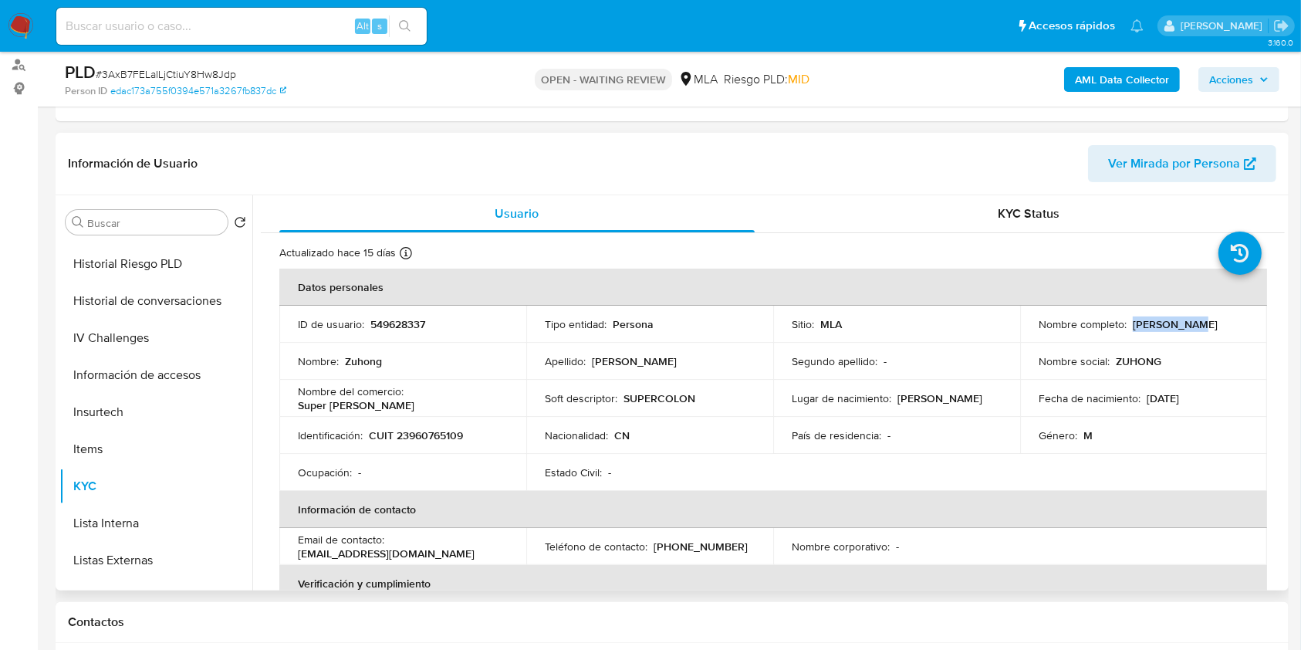
drag, startPoint x: 1130, startPoint y: 324, endPoint x: 1194, endPoint y: 325, distance: 64.8
click at [1194, 325] on div "Nombre completo : Zuhong Zhou" at bounding box center [1144, 324] width 210 height 14
copy p "Zuhong Zhou"
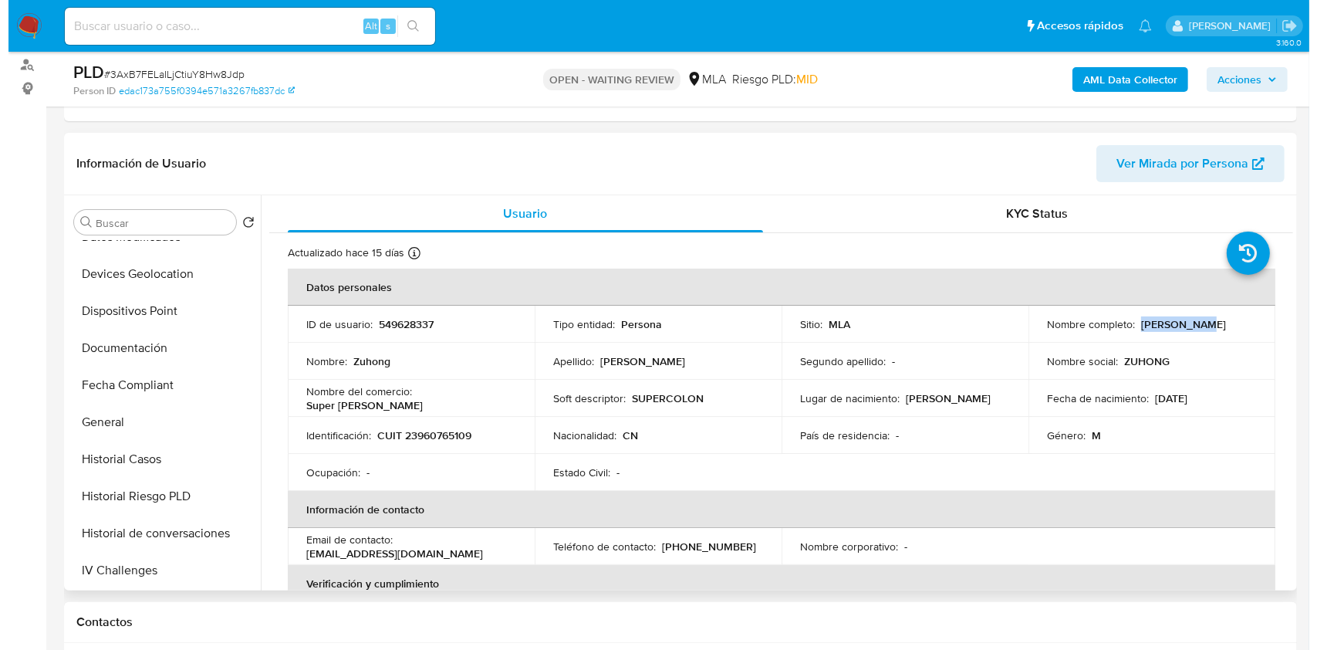
scroll to position [0, 0]
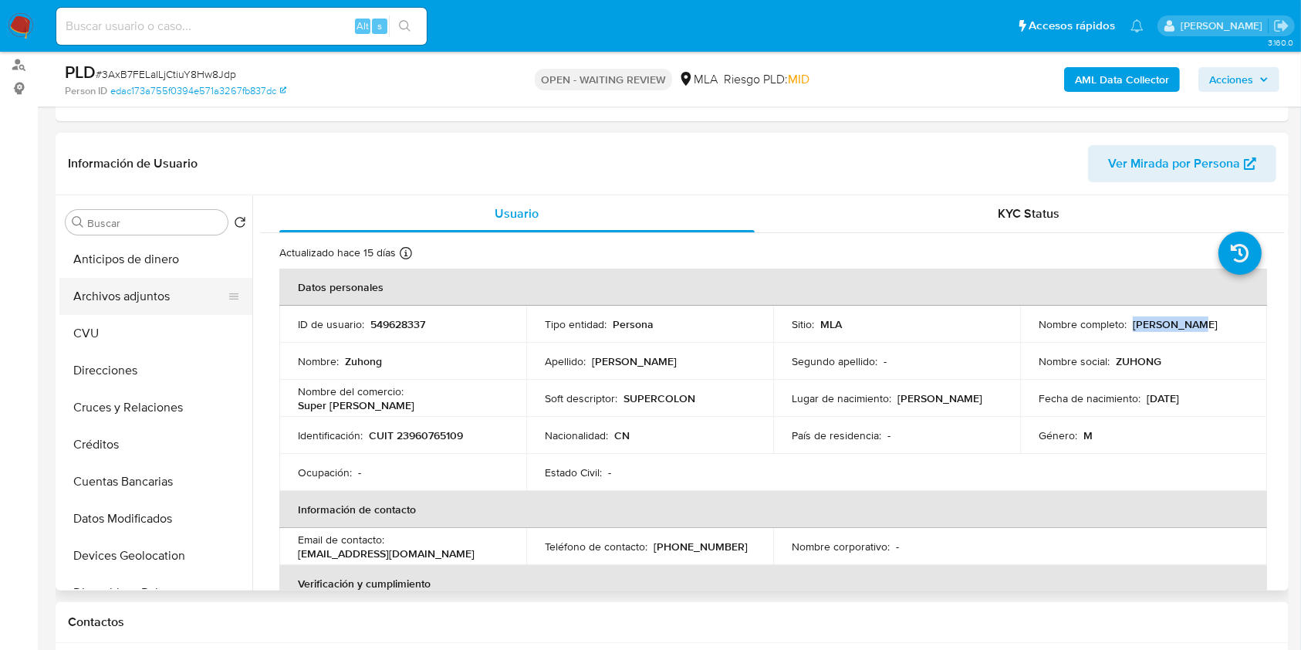
click at [134, 300] on button "Archivos adjuntos" at bounding box center [149, 296] width 181 height 37
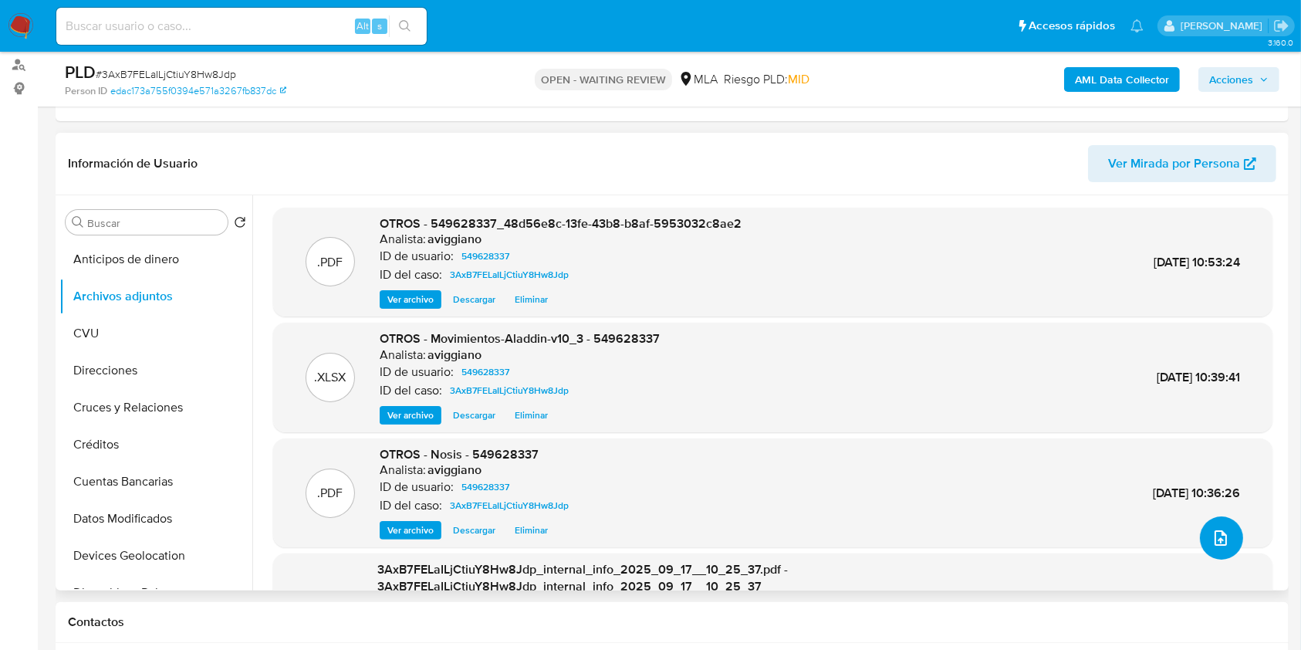
click at [1228, 532] on button "upload-file" at bounding box center [1221, 537] width 43 height 43
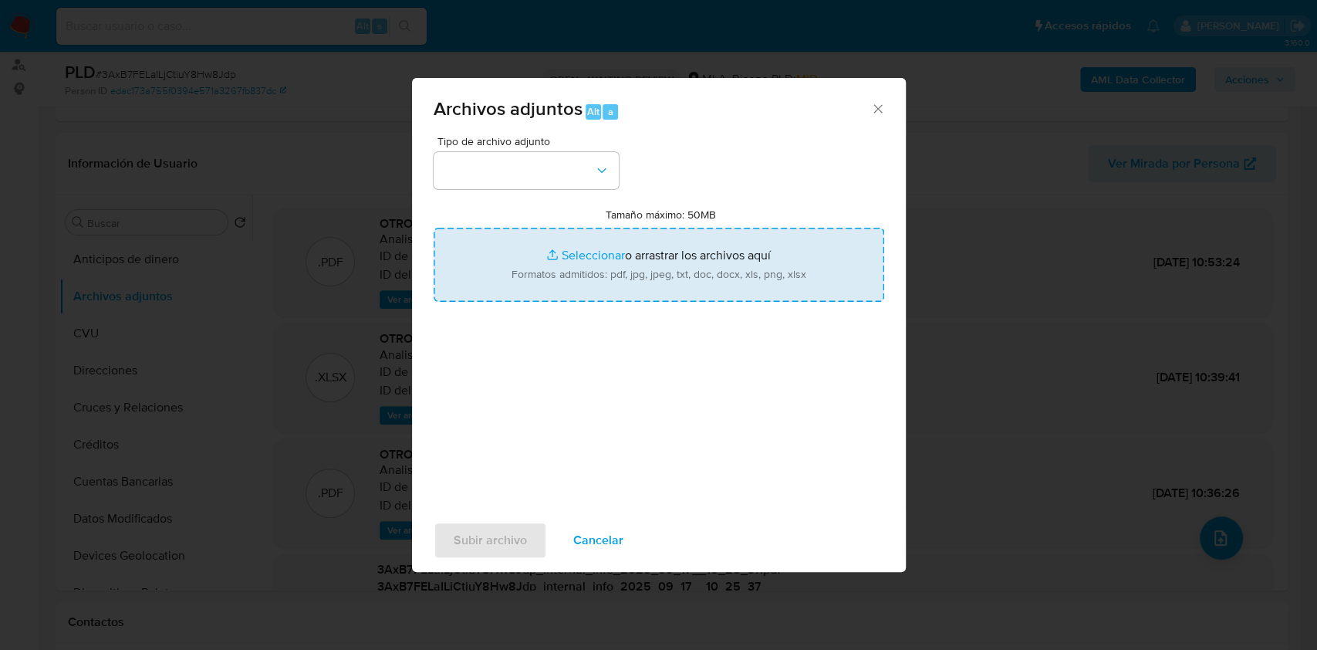
click at [658, 271] on input "Tamaño máximo: 50MB Seleccionar archivos" at bounding box center [659, 265] width 451 height 74
type input "C:\fakepath\Caselog 3AxB7FELaILjCtiuY8Hw8Jdp_2025_08_19_22_57_37.docx"
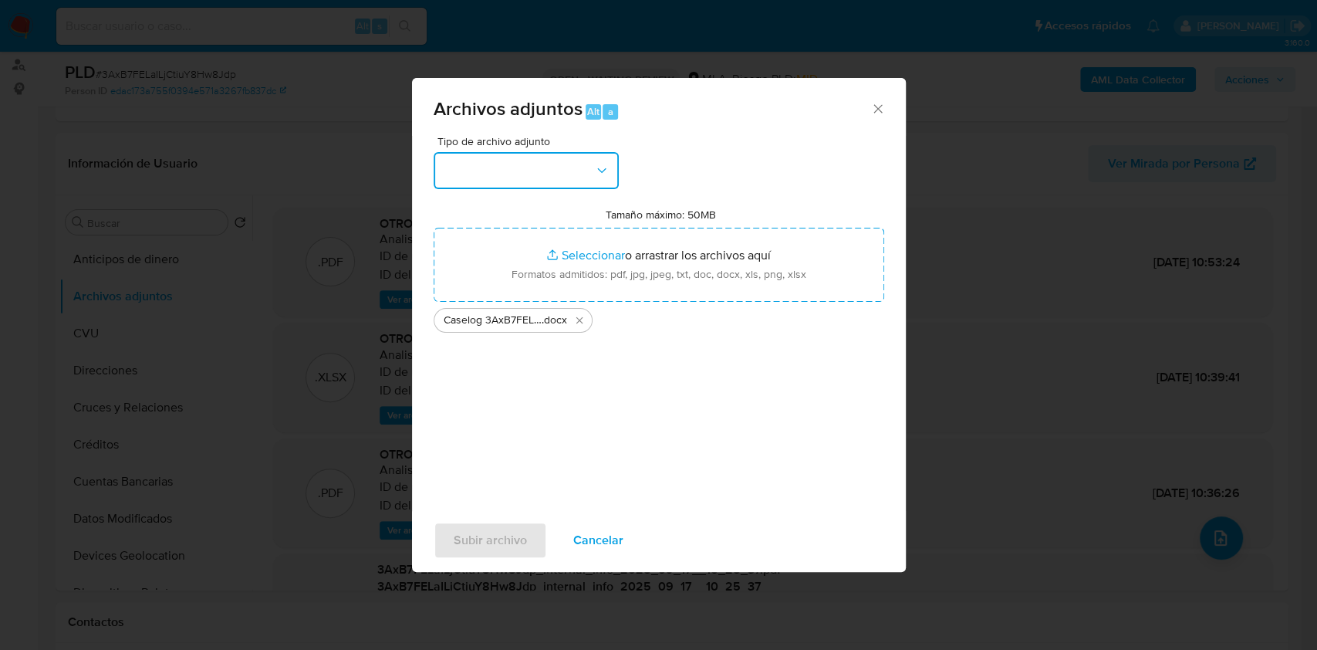
click at [594, 170] on icon "button" at bounding box center [601, 170] width 15 height 15
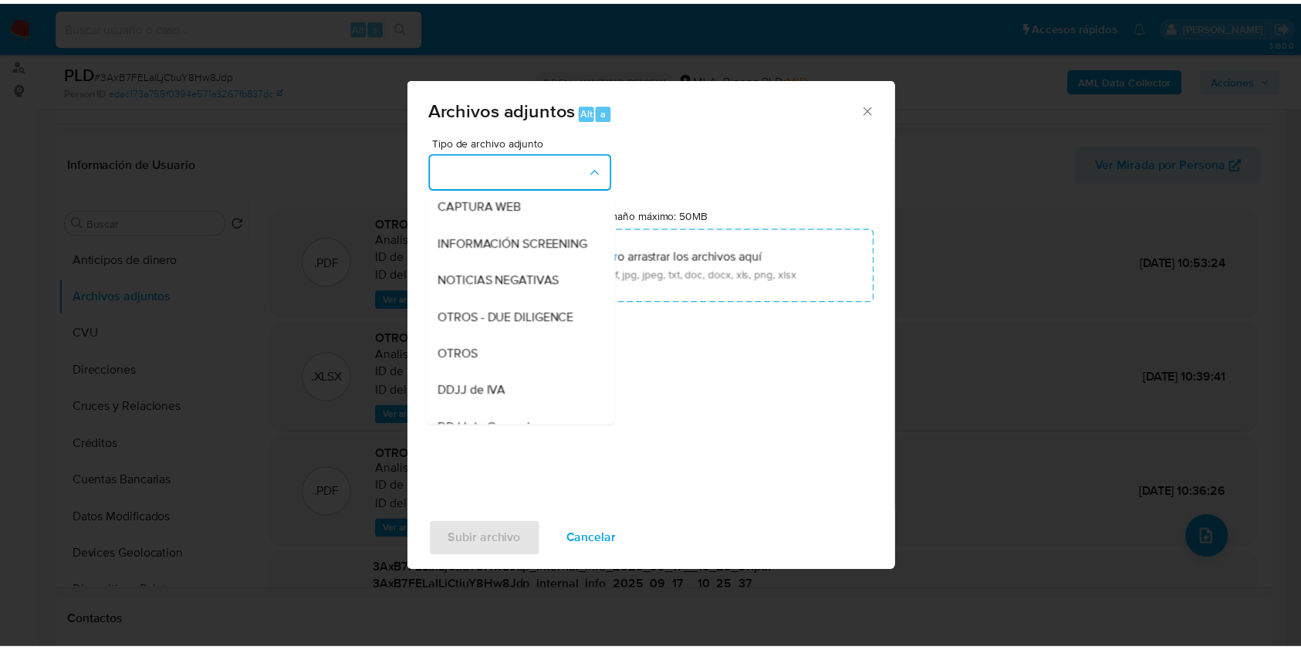
scroll to position [309, 0]
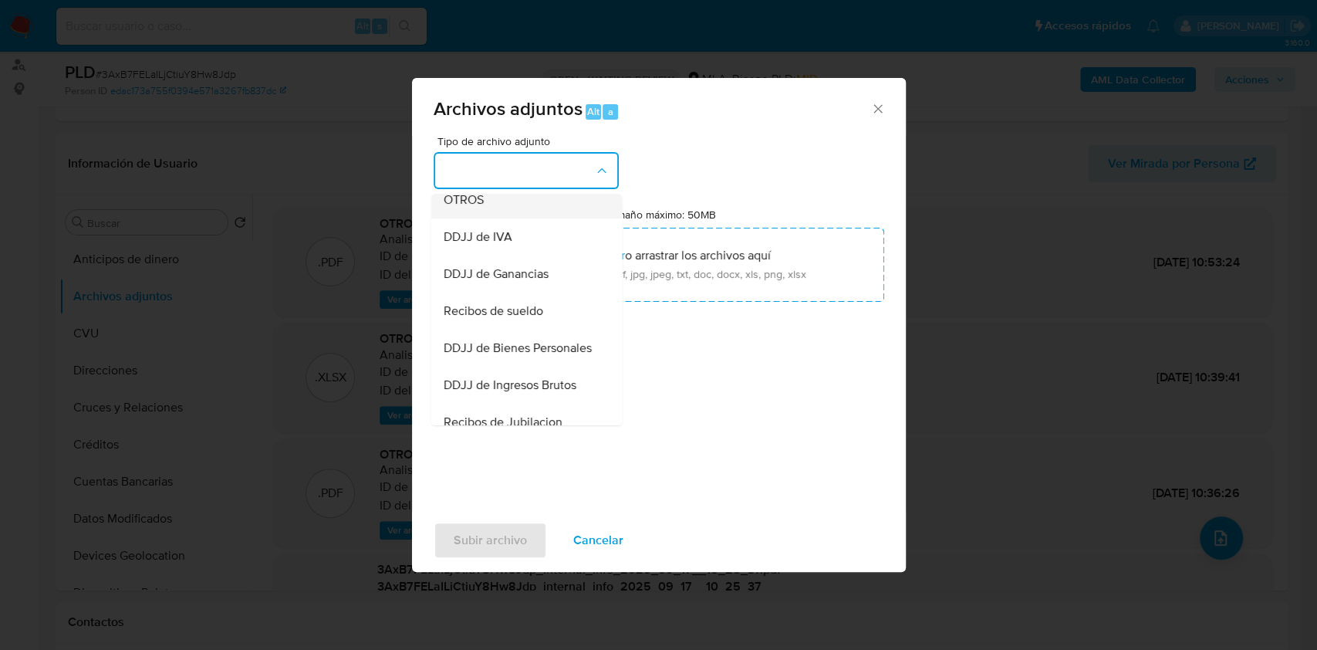
click at [496, 218] on div "OTROS" at bounding box center [521, 199] width 157 height 37
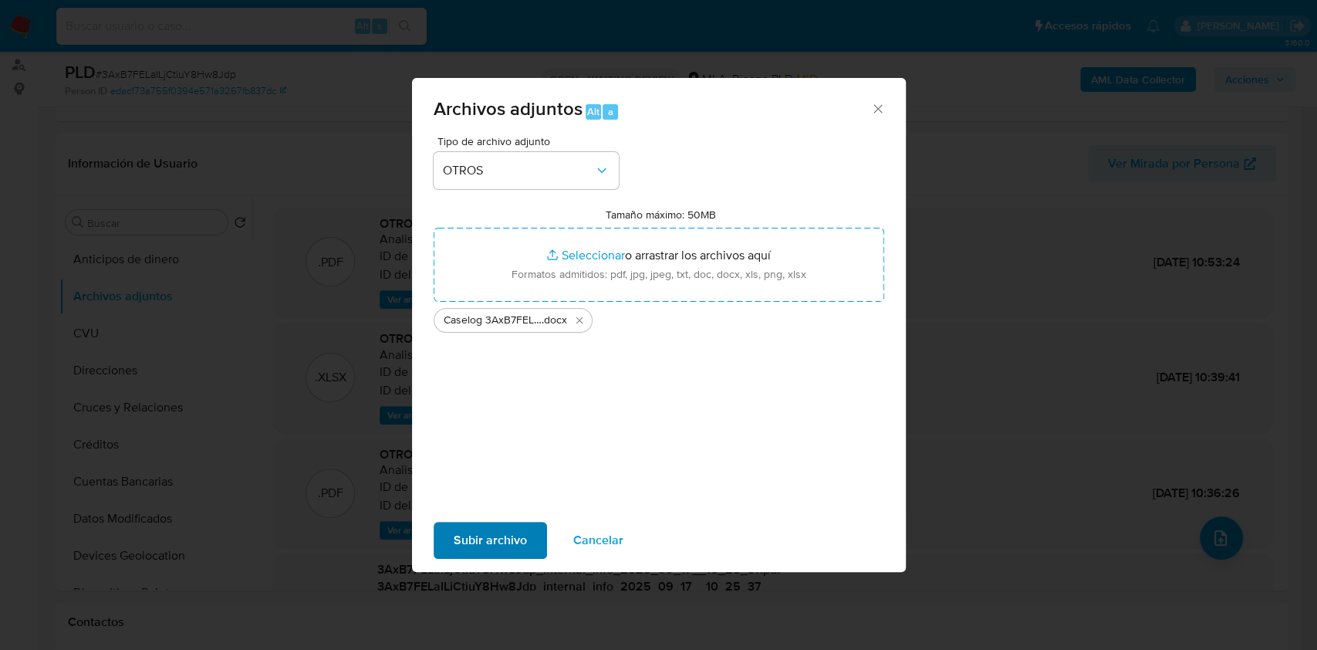
drag, startPoint x: 500, startPoint y: 565, endPoint x: 506, endPoint y: 555, distance: 11.8
click at [500, 565] on div "Subir archivo Cancelar" at bounding box center [659, 540] width 494 height 59
click at [508, 552] on span "Subir archivo" at bounding box center [490, 540] width 73 height 34
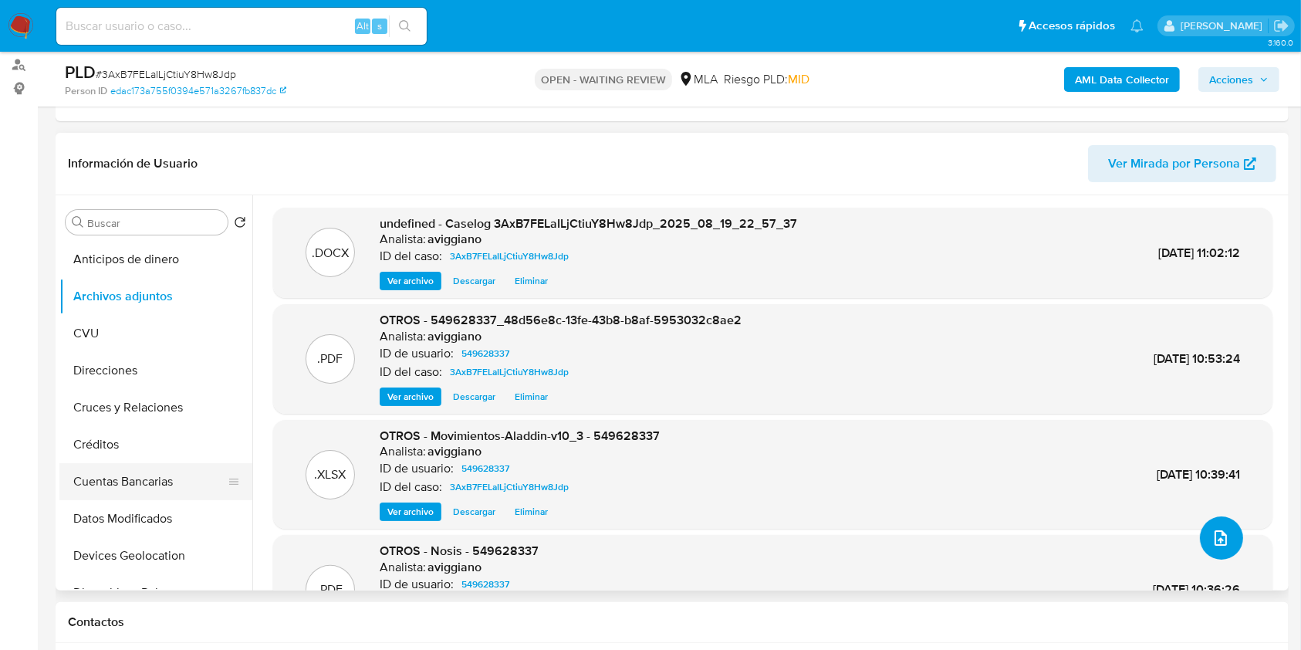
scroll to position [411, 0]
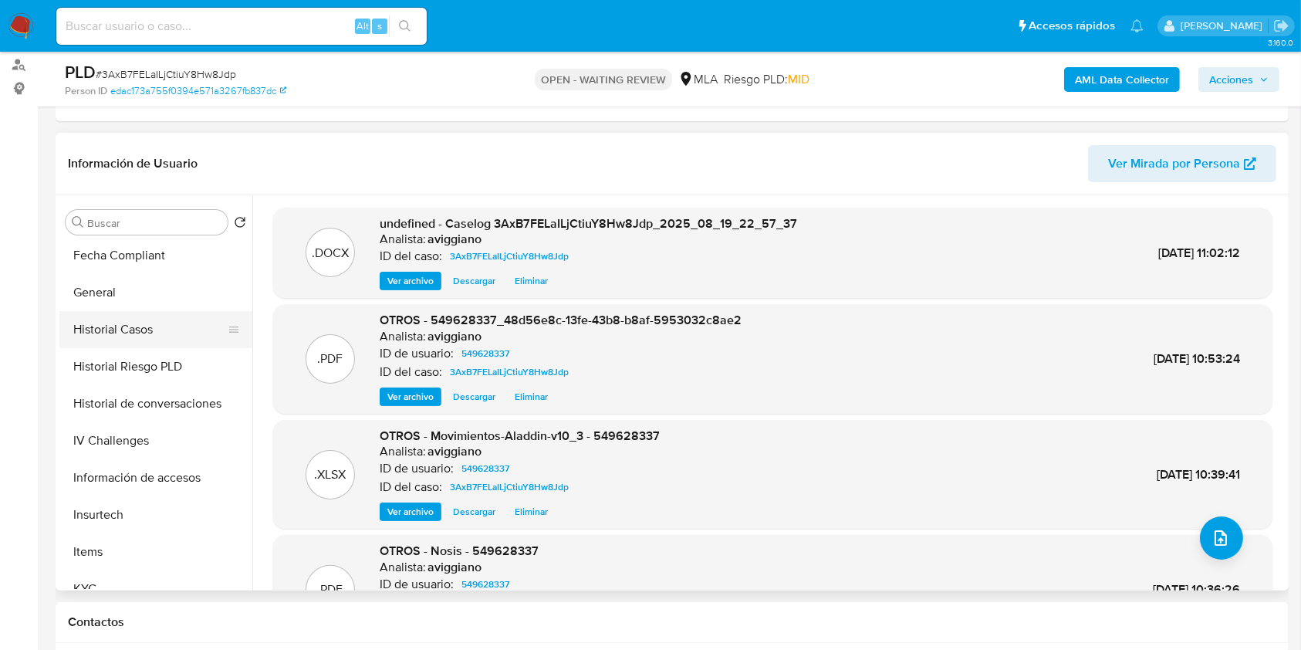
click at [127, 330] on button "Historial Casos" at bounding box center [149, 329] width 181 height 37
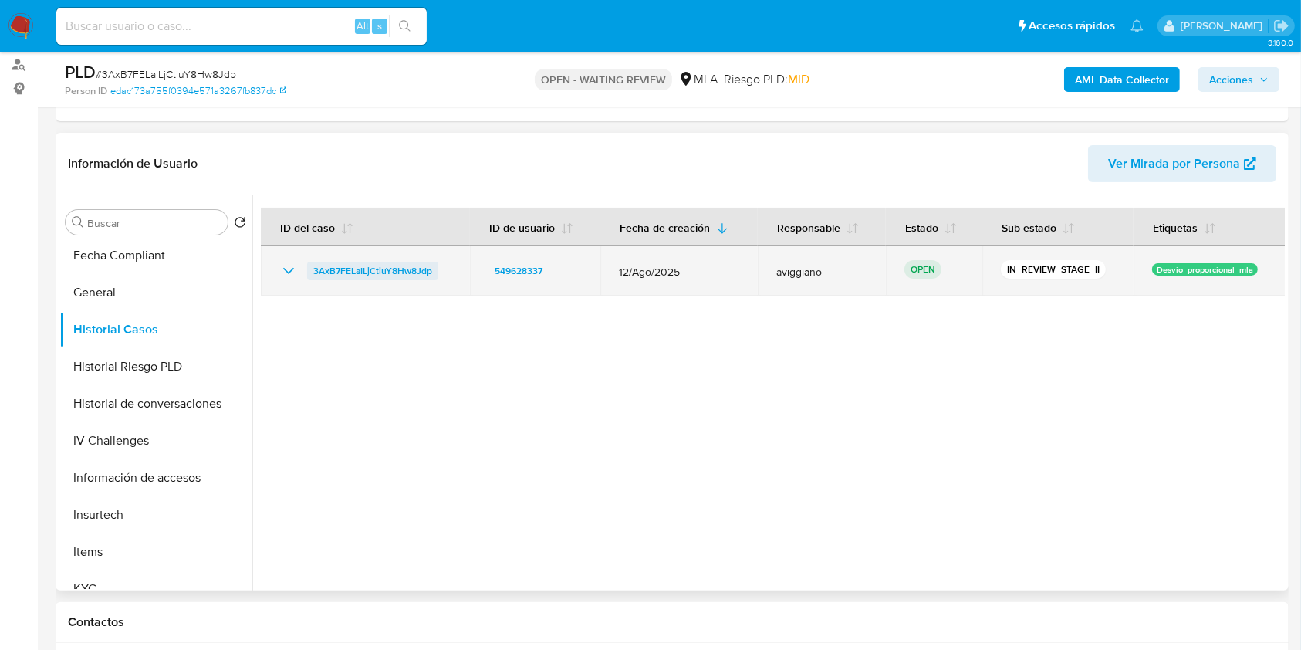
click at [394, 272] on span "3AxB7FELaILjCtiuY8Hw8Jdp" at bounding box center [372, 271] width 119 height 19
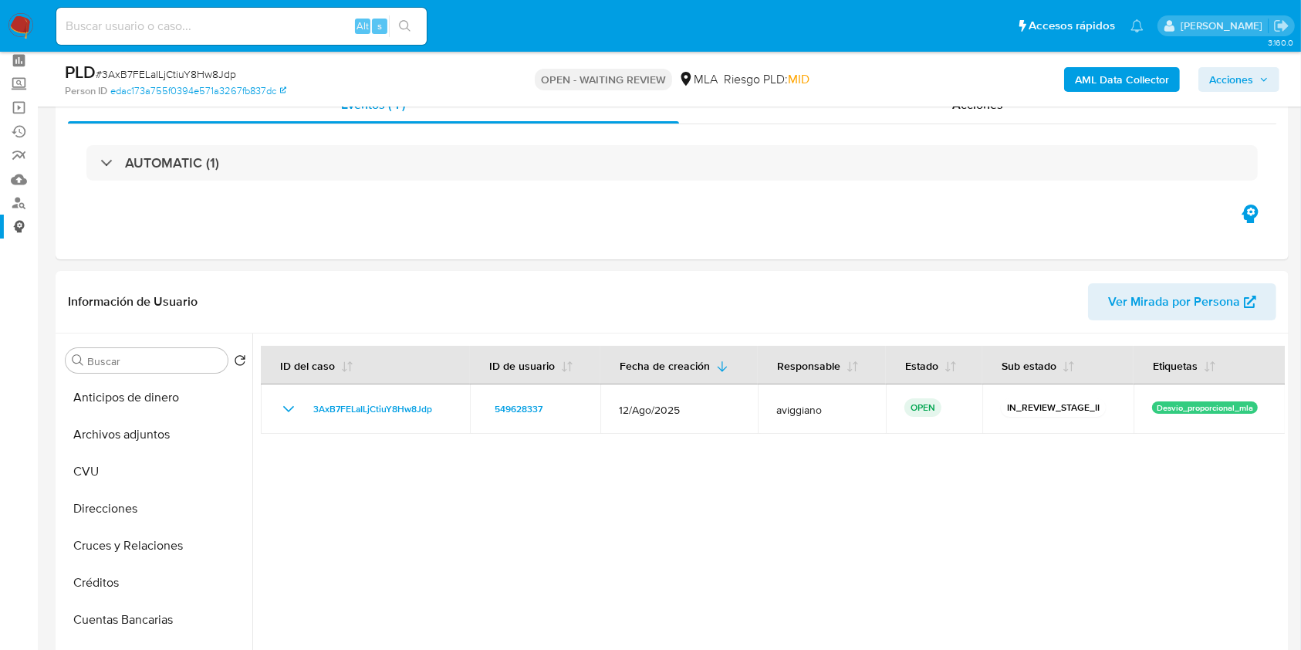
scroll to position [0, 0]
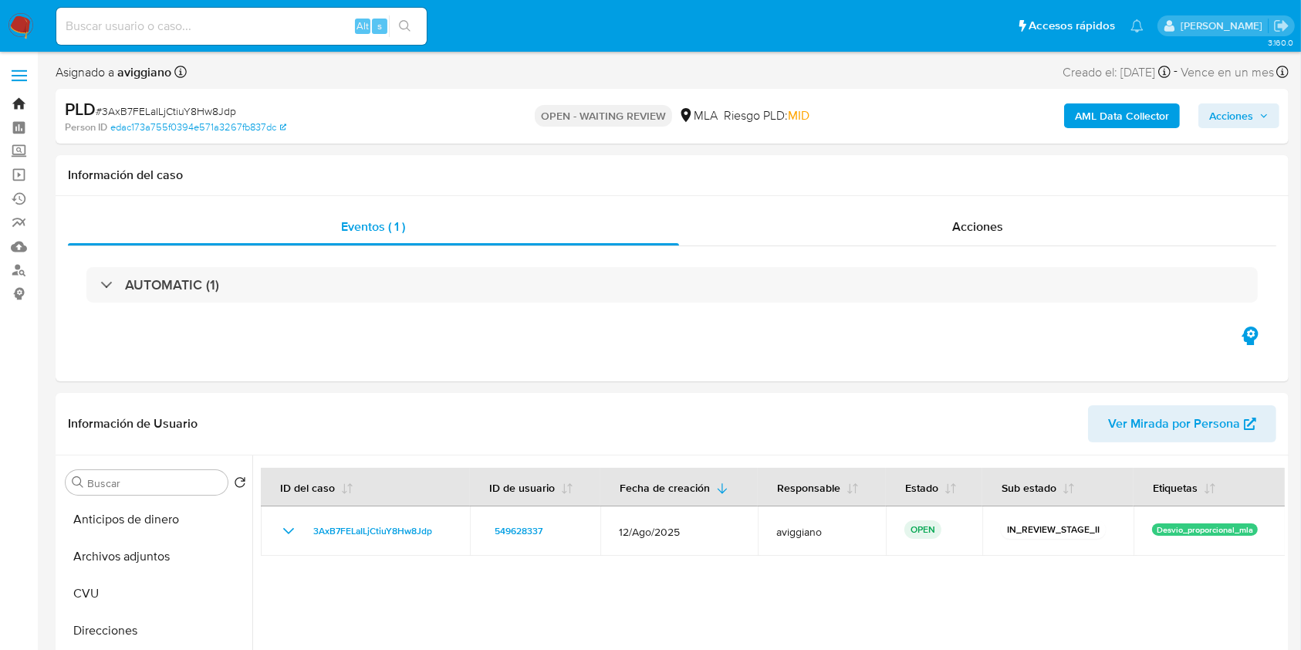
click at [25, 101] on link "Bandeja" at bounding box center [92, 104] width 184 height 24
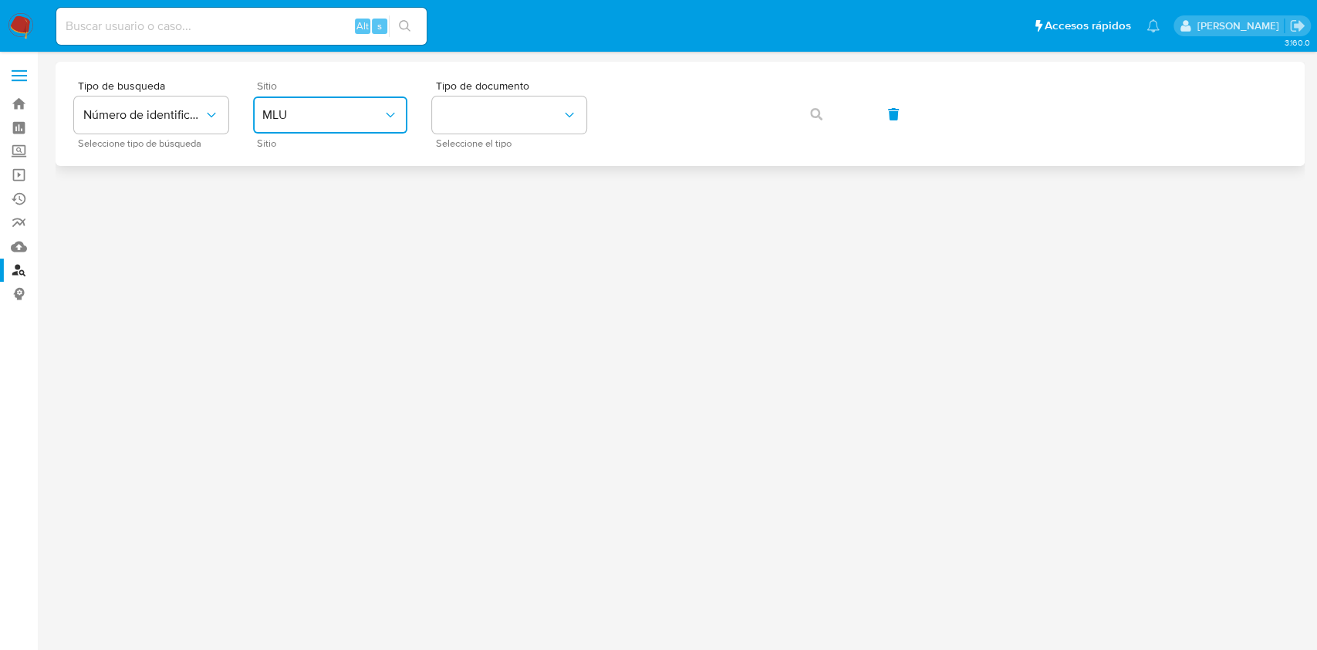
click at [393, 126] on button "MLU" at bounding box center [330, 114] width 154 height 37
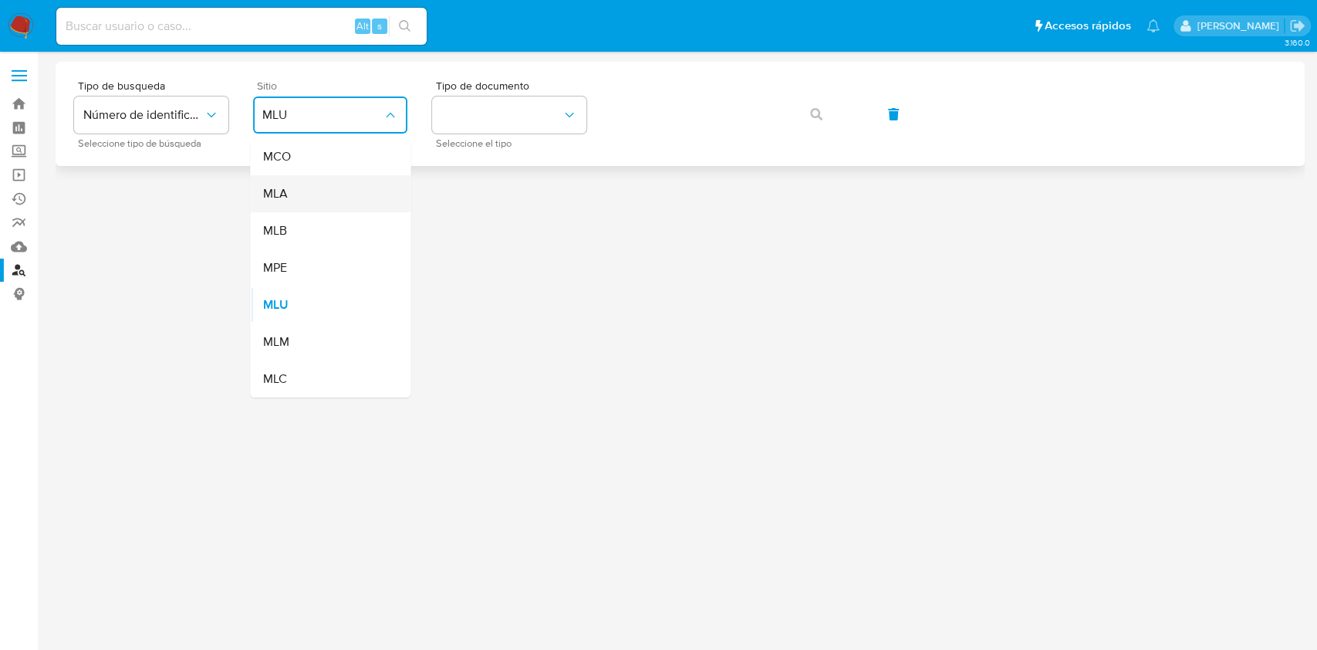
click at [358, 187] on div "MLA" at bounding box center [325, 193] width 127 height 37
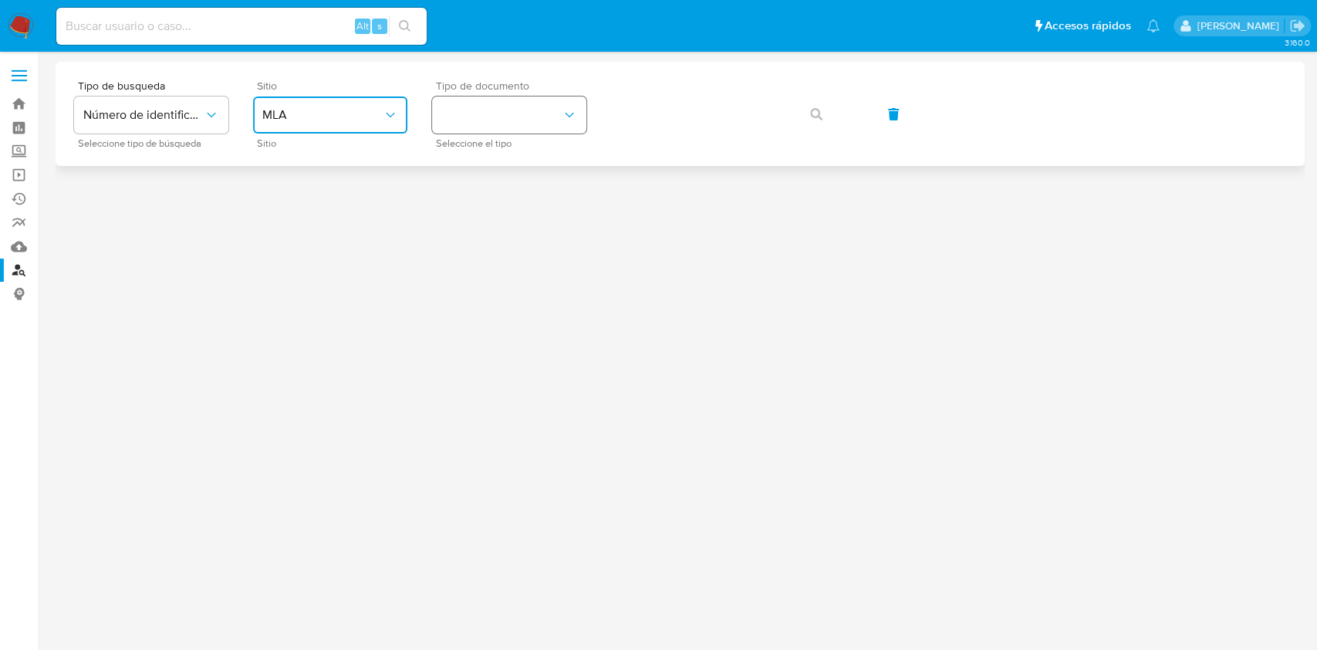
click at [516, 132] on button "identificationType" at bounding box center [509, 114] width 154 height 37
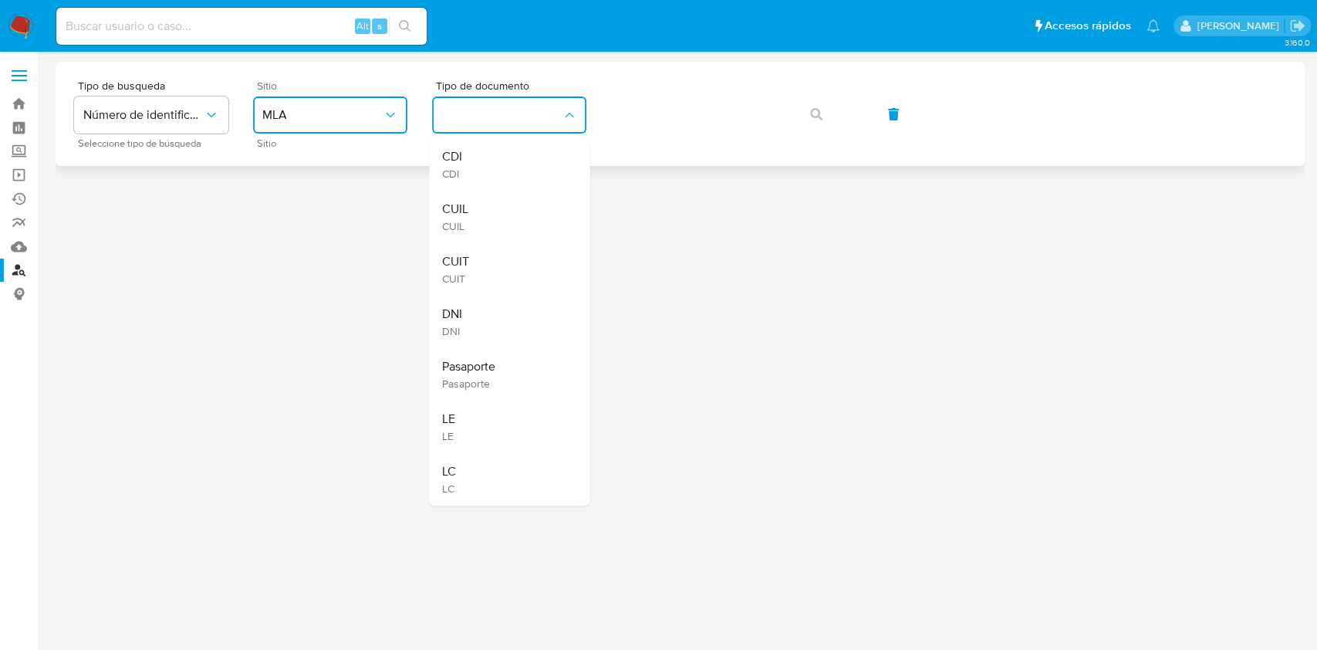
drag, startPoint x: 469, startPoint y: 276, endPoint x: 657, endPoint y: 154, distance: 224.3
click at [472, 275] on div "CUIT CUIT" at bounding box center [504, 269] width 127 height 52
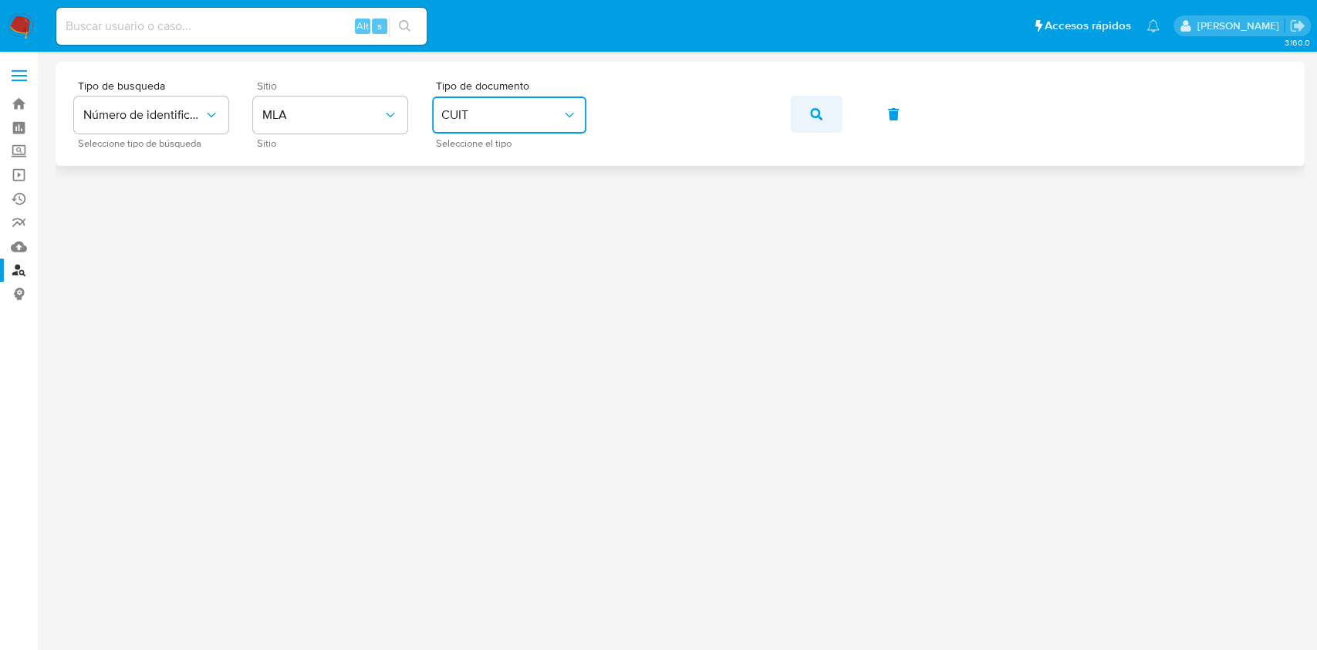
click at [815, 123] on span "button" at bounding box center [816, 114] width 12 height 34
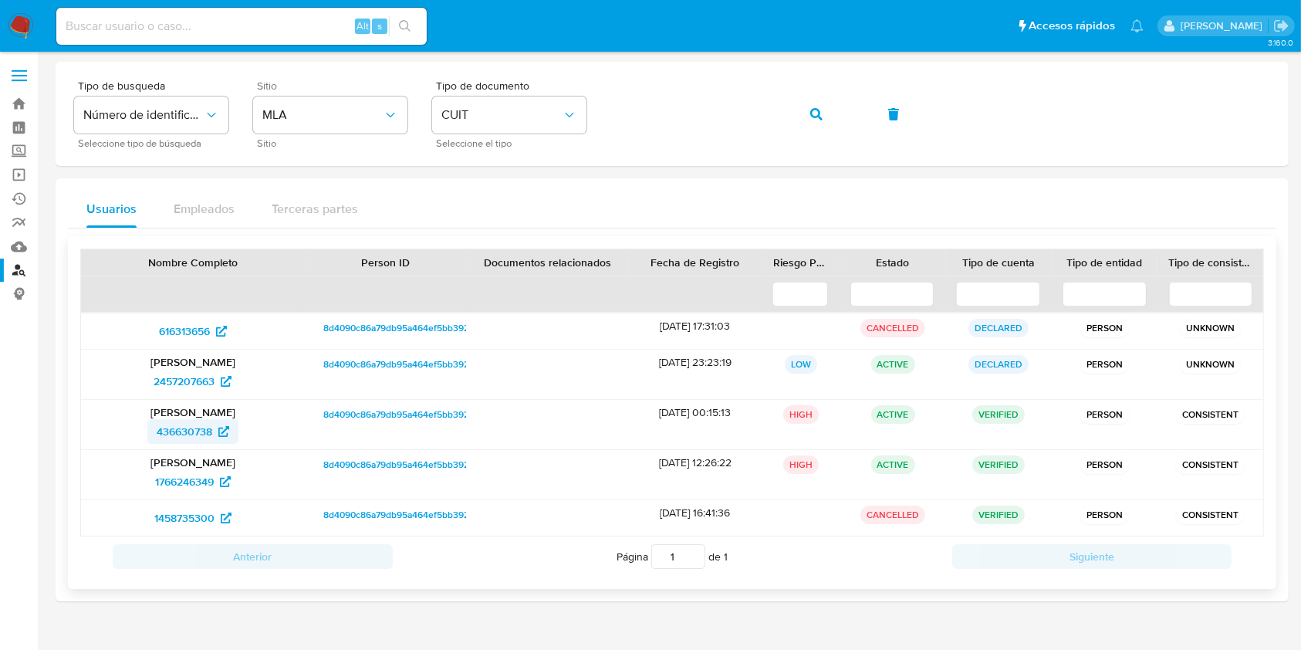
click at [187, 429] on span "436630738" at bounding box center [185, 431] width 56 height 25
click at [17, 94] on link "Bandeja" at bounding box center [92, 104] width 184 height 24
click at [18, 104] on link "Bandeja" at bounding box center [92, 104] width 184 height 24
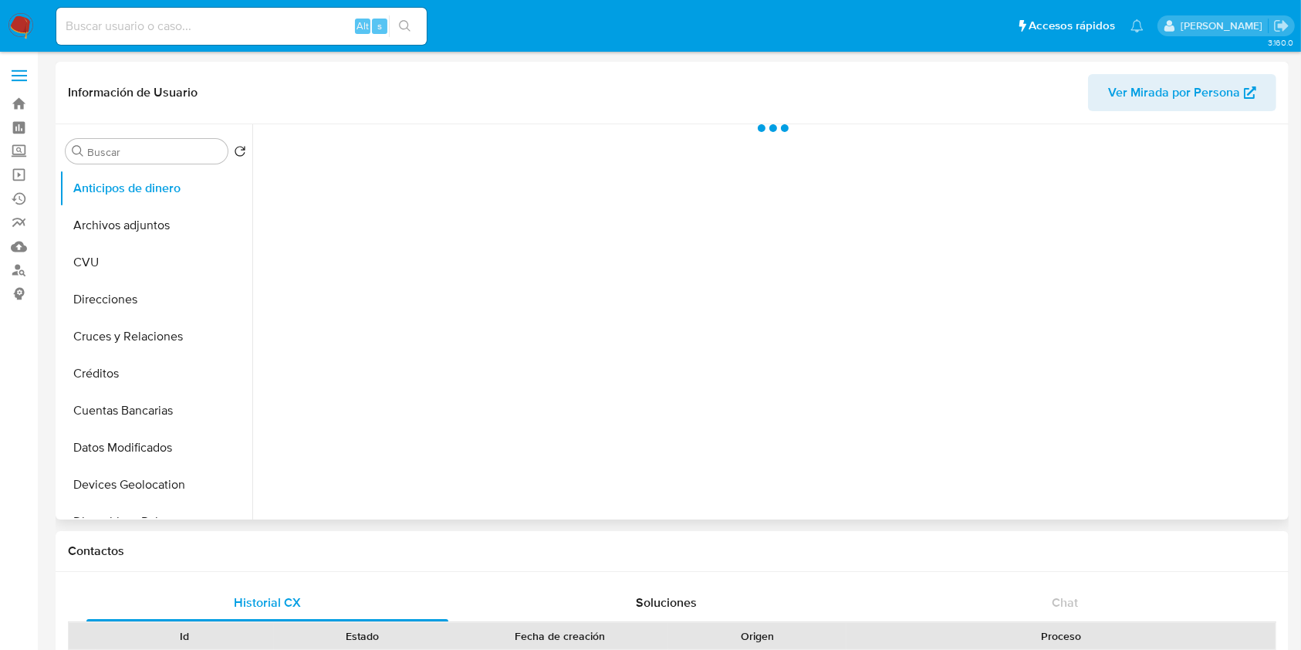
select select "10"
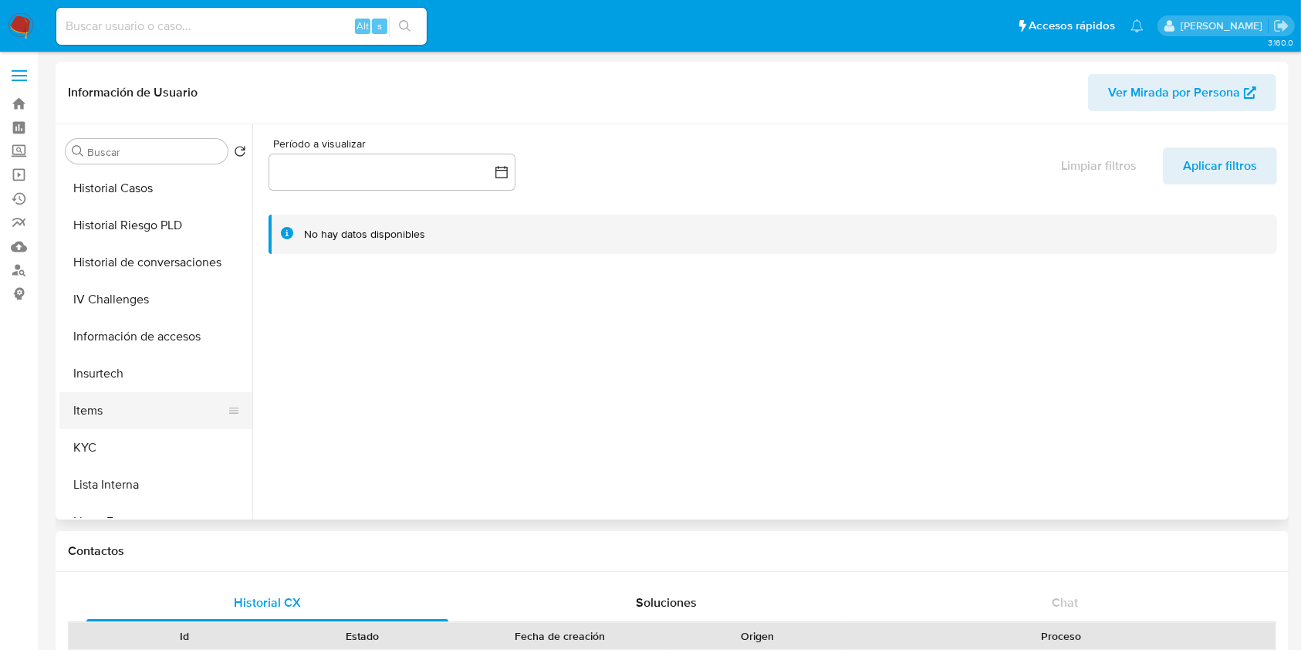
scroll to position [514, 0]
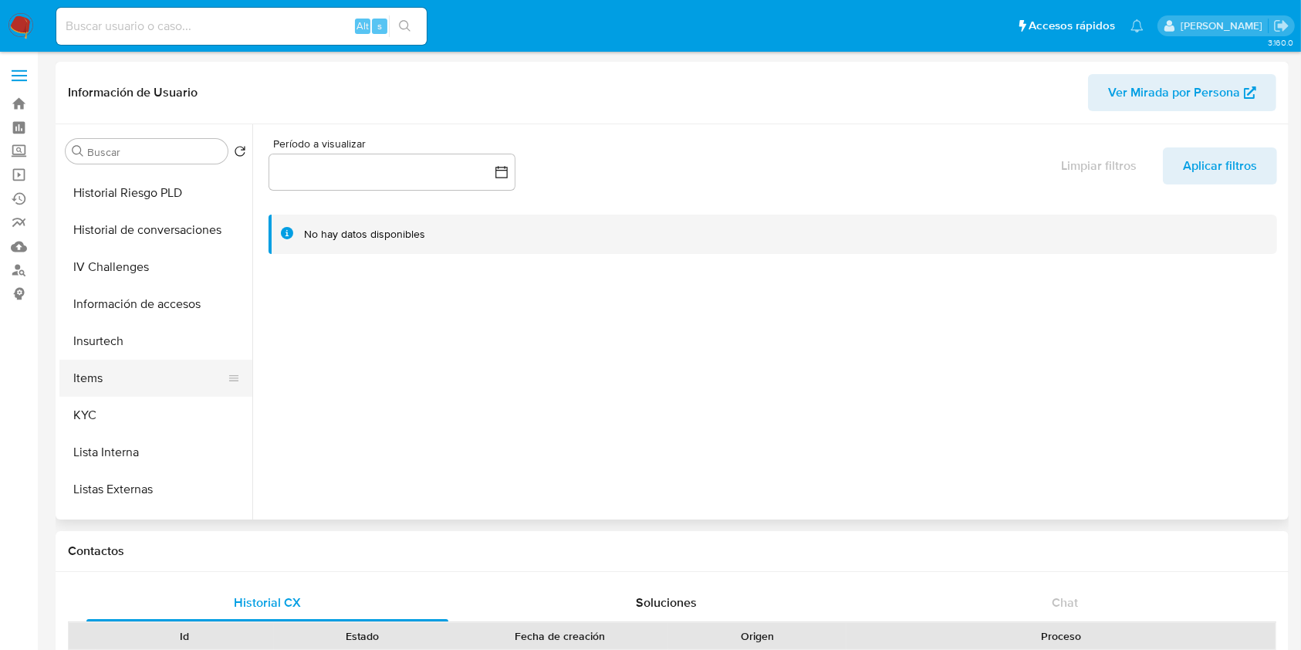
click at [123, 393] on button "Items" at bounding box center [149, 378] width 181 height 37
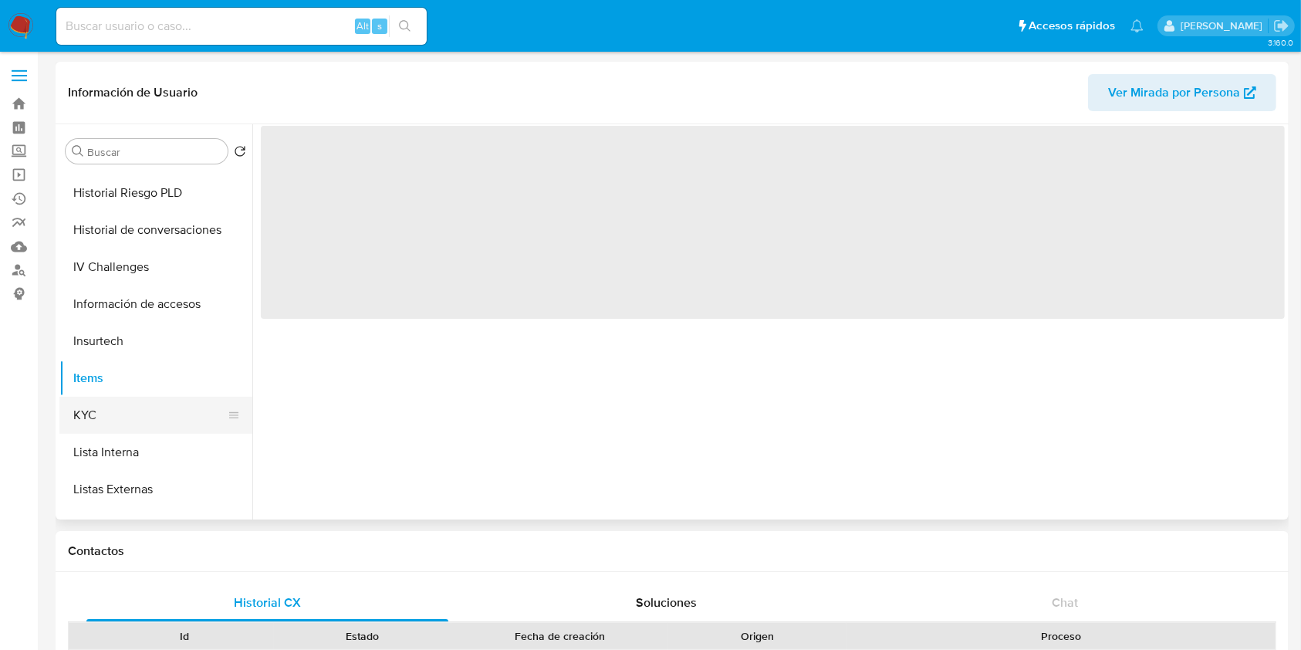
click at [130, 410] on button "KYC" at bounding box center [149, 415] width 181 height 37
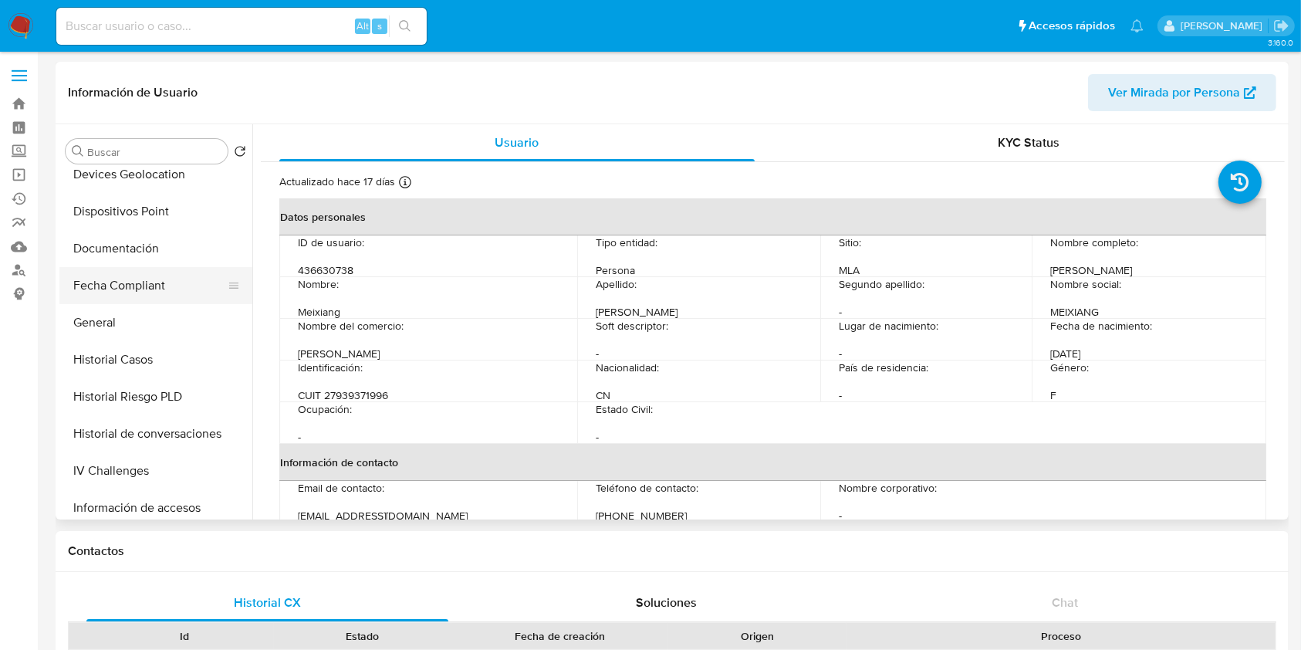
scroll to position [309, 0]
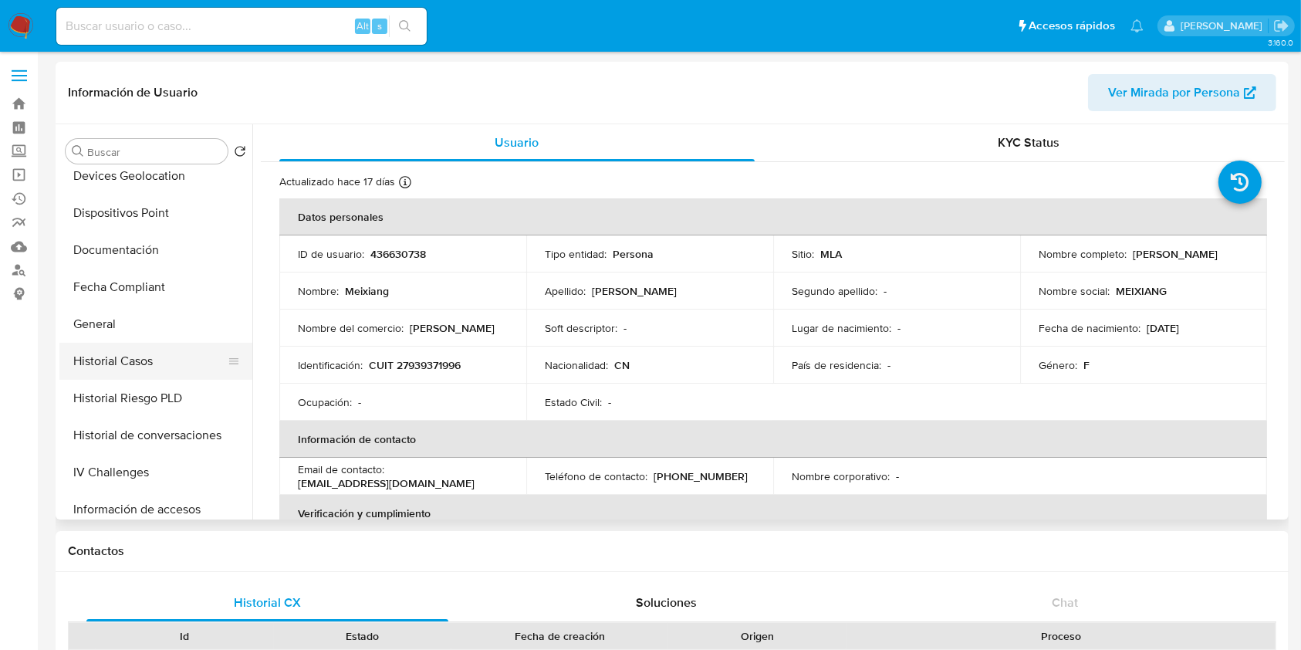
click at [119, 345] on button "Historial Casos" at bounding box center [149, 361] width 181 height 37
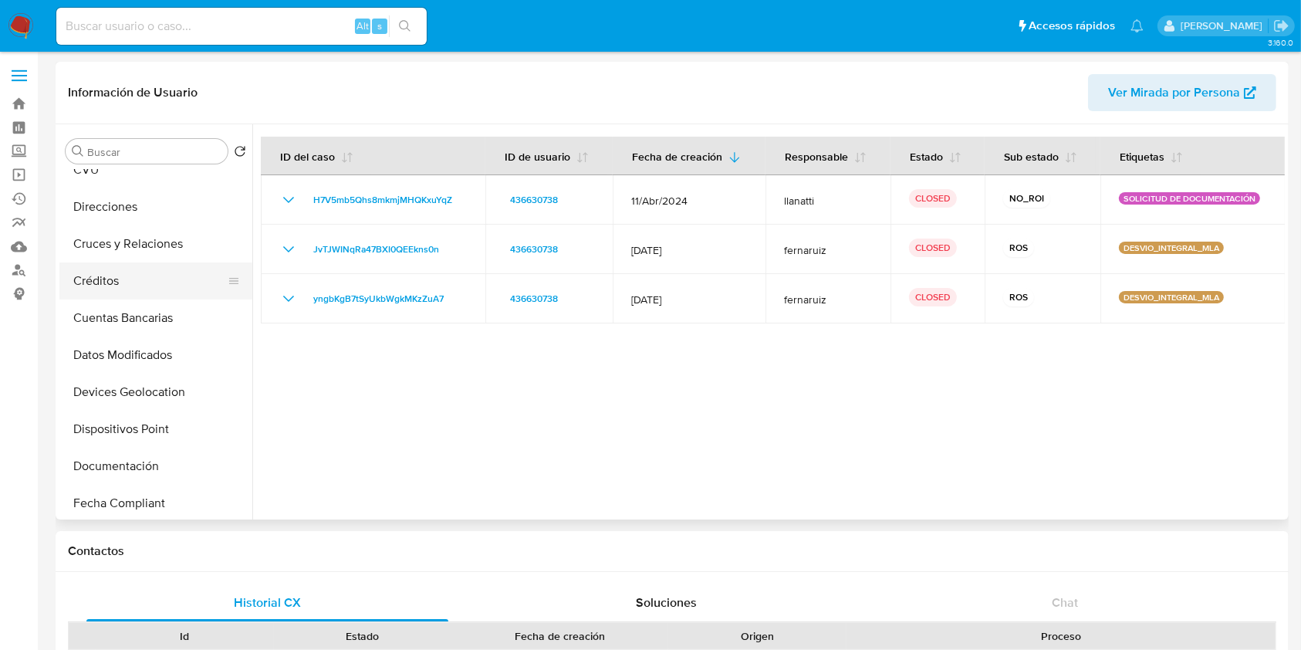
scroll to position [0, 0]
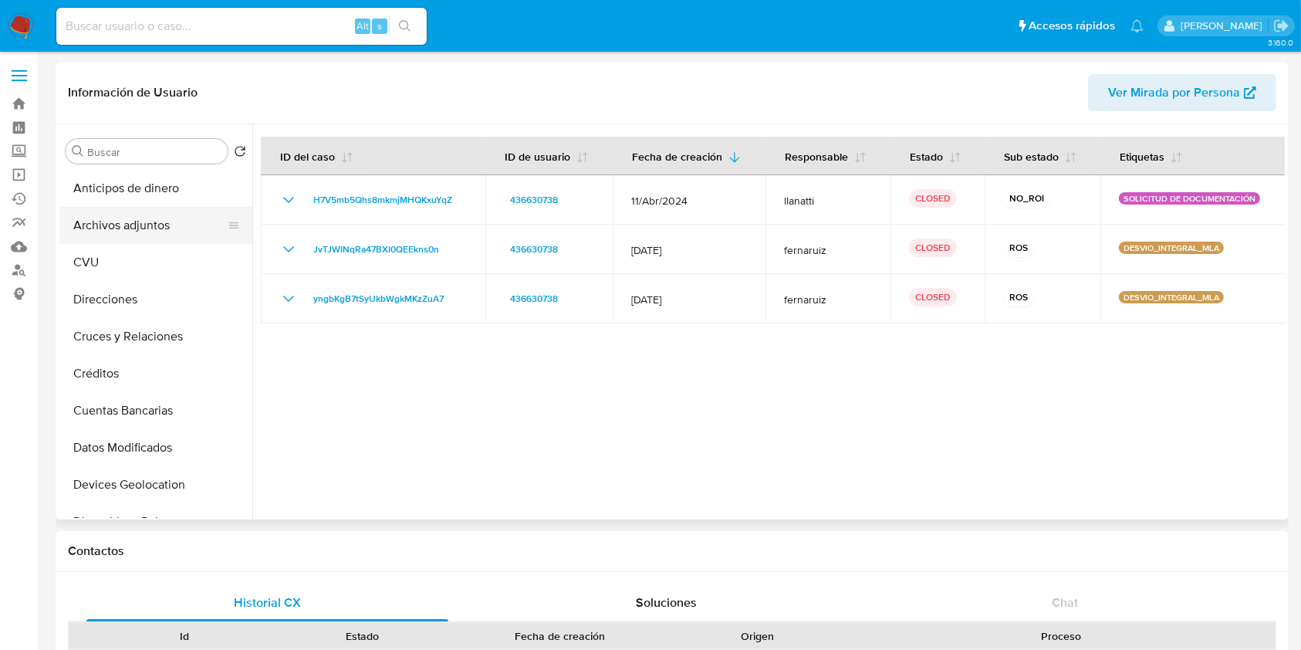
click at [211, 240] on button "Archivos adjuntos" at bounding box center [149, 225] width 181 height 37
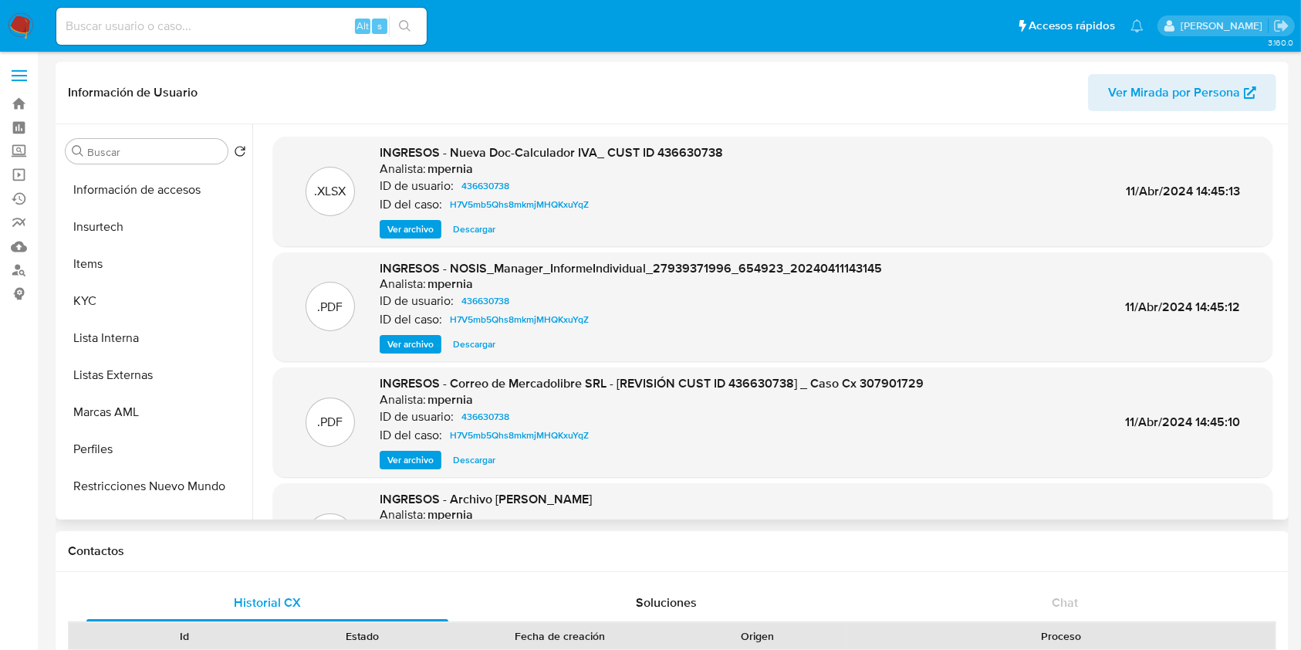
scroll to position [720, 0]
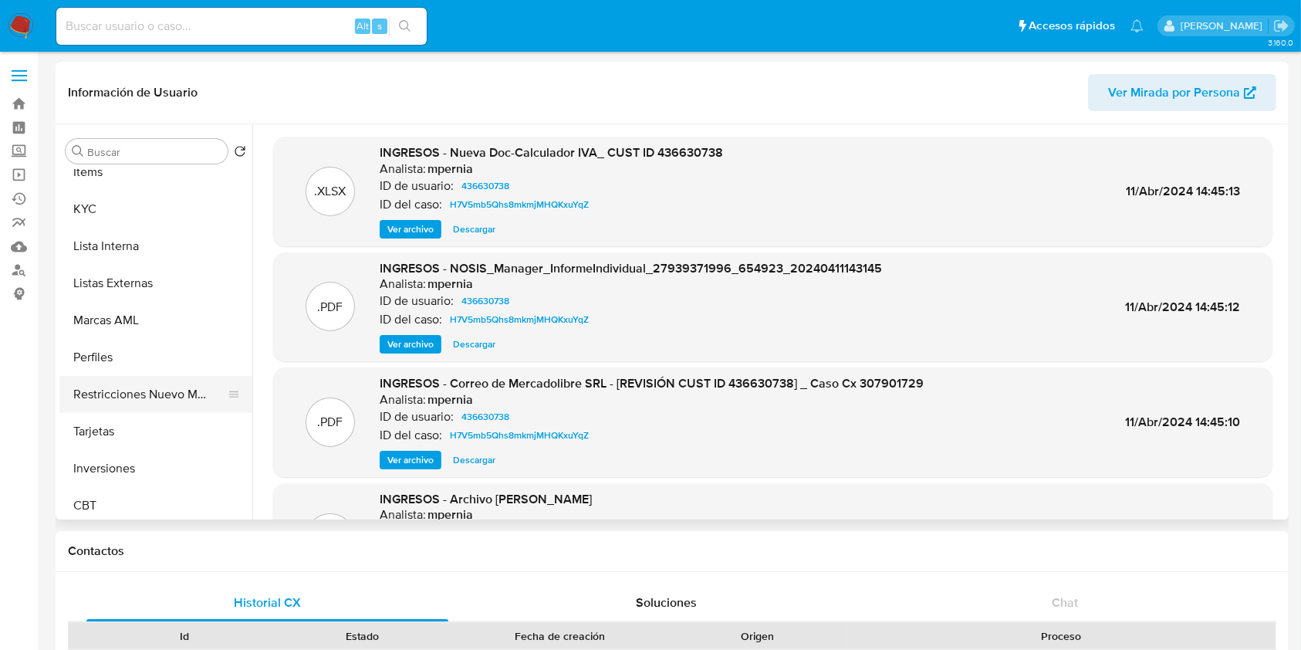
click at [160, 407] on button "Restricciones Nuevo Mundo" at bounding box center [149, 394] width 181 height 37
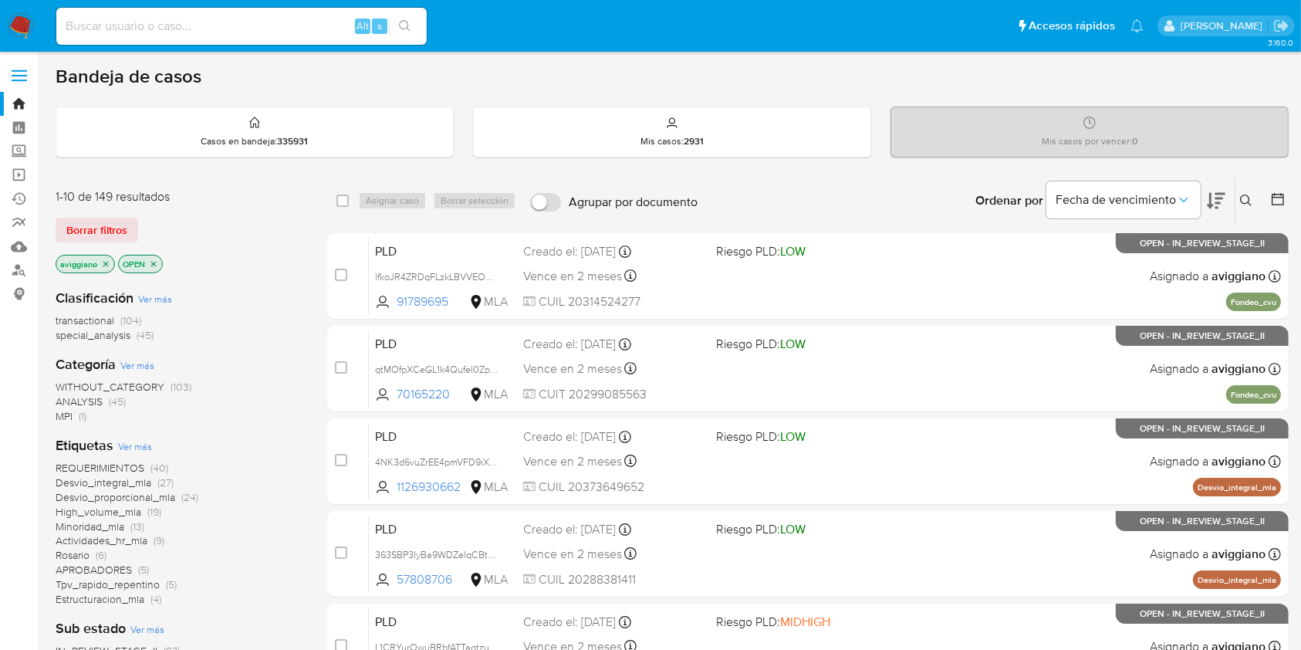
click at [104, 259] on icon "close-filter" at bounding box center [105, 263] width 9 height 9
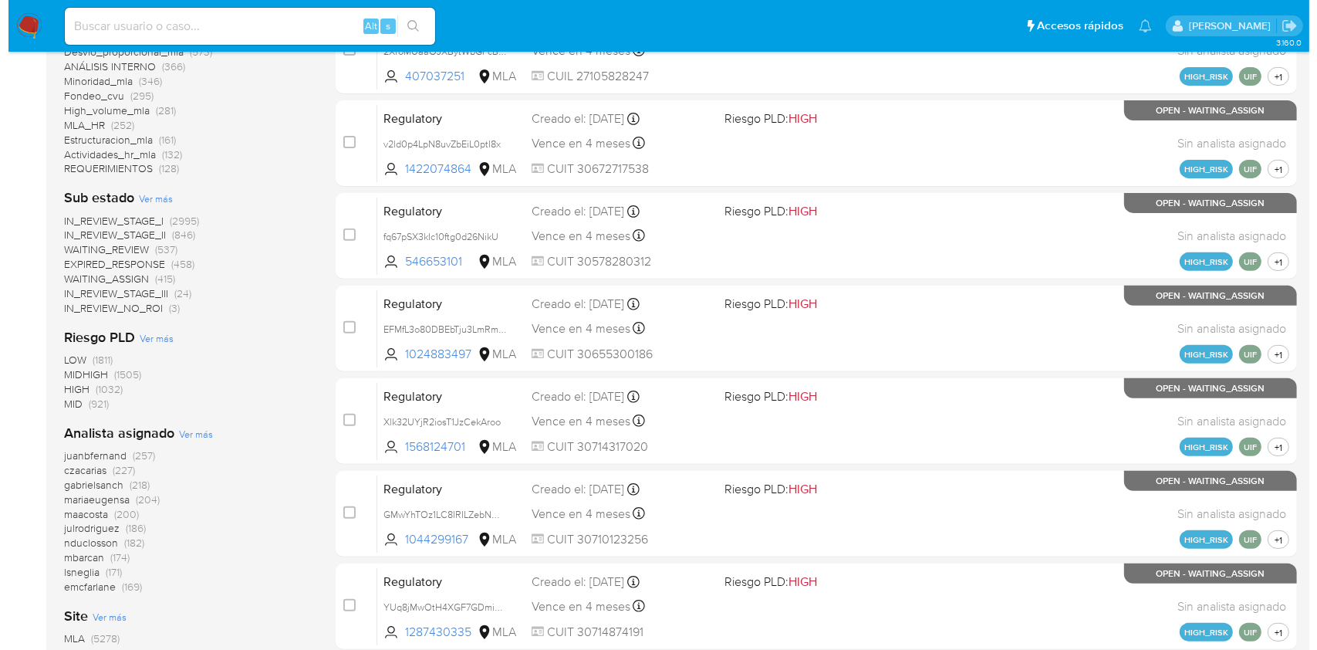
scroll to position [617, 0]
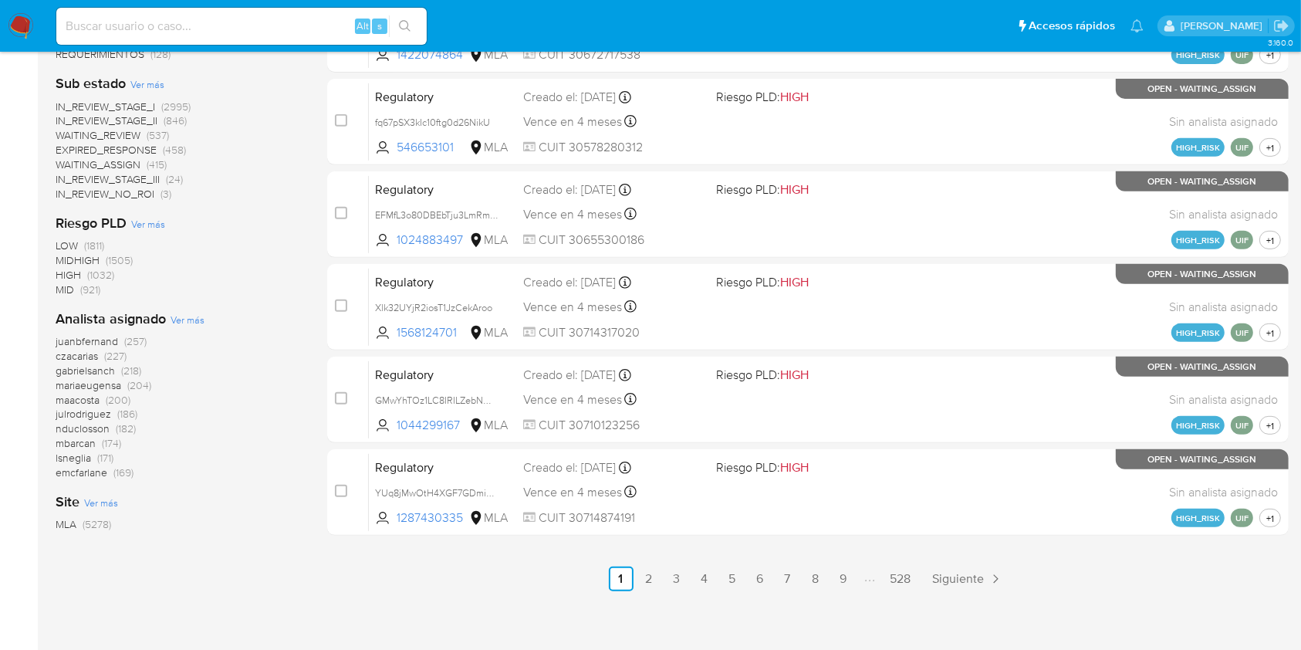
click at [202, 322] on div "Analista asignado Ver más juanbfernand (257) czacarias (227) gabrielsanch (218)…" at bounding box center [179, 394] width 247 height 171
click at [197, 318] on span "Ver más" at bounding box center [188, 319] width 34 height 14
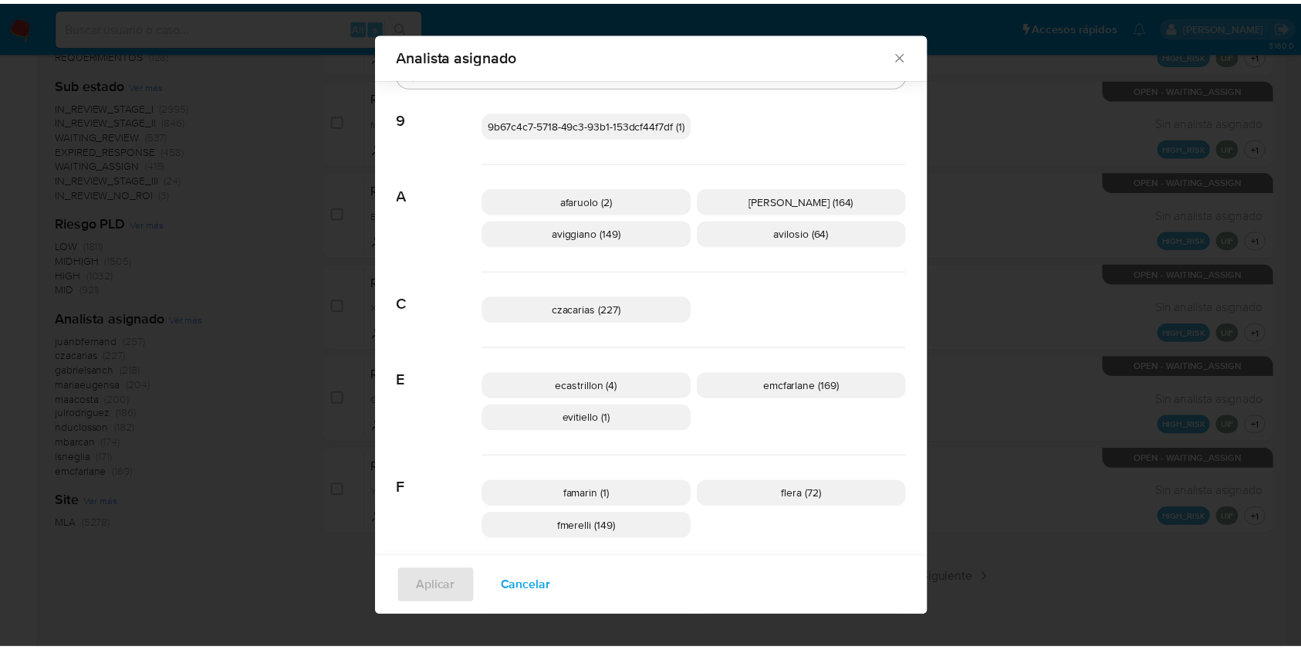
scroll to position [0, 0]
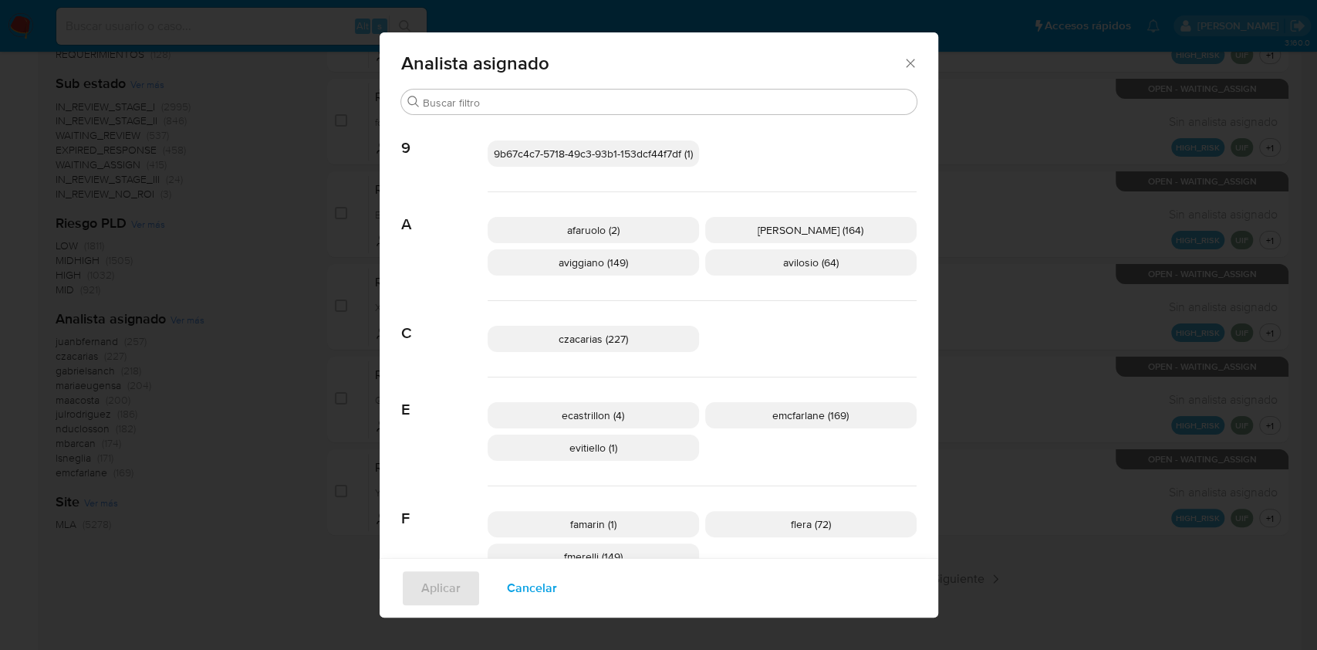
click at [628, 259] on p "aviggiano (149)" at bounding box center [593, 262] width 211 height 26
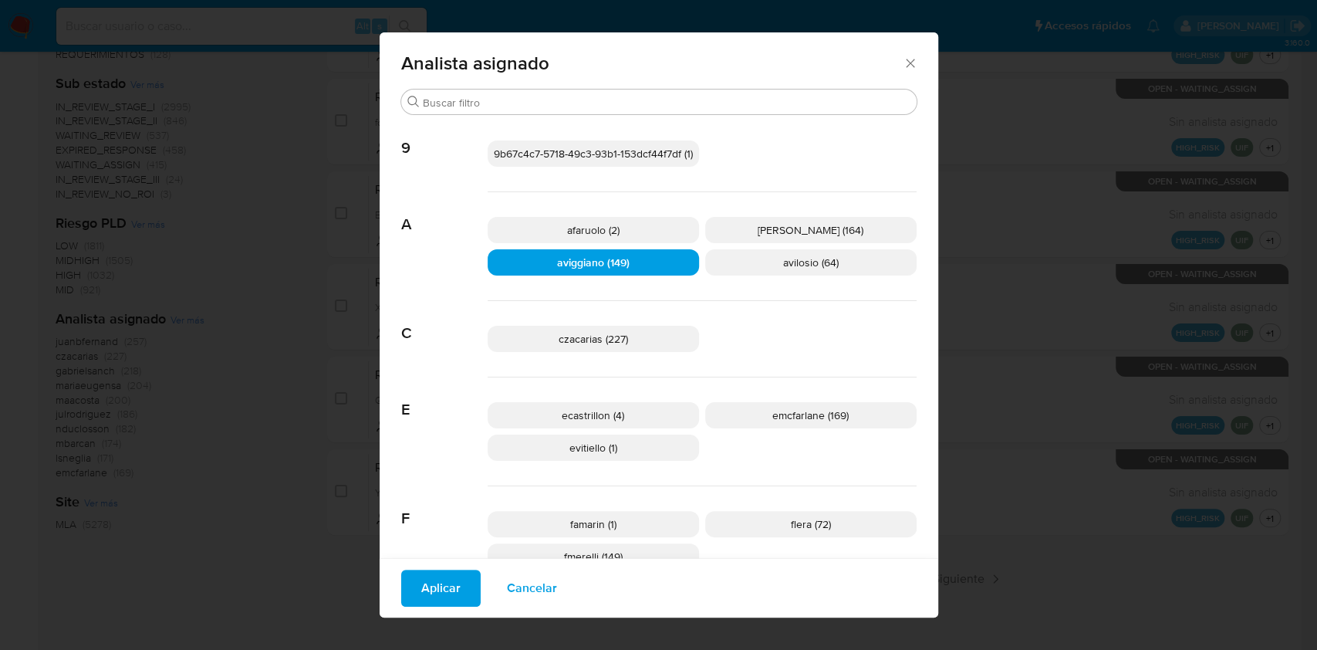
click at [903, 62] on icon "Cerrar" at bounding box center [910, 63] width 15 height 15
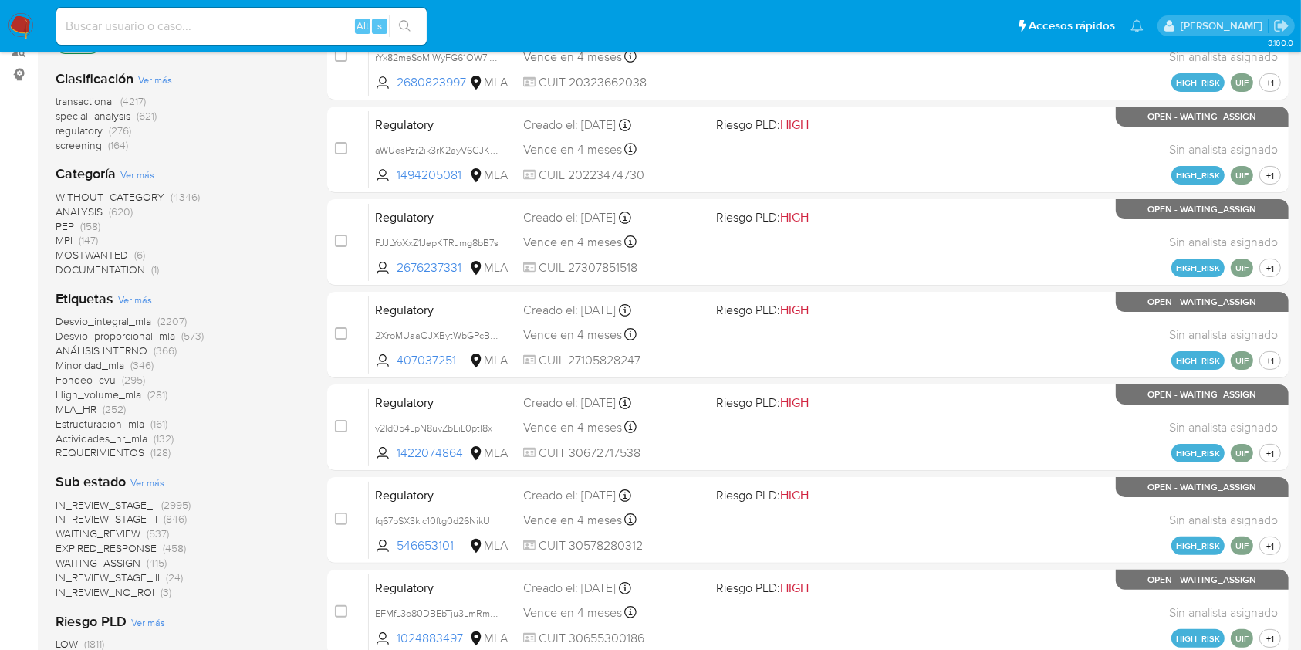
scroll to position [103, 0]
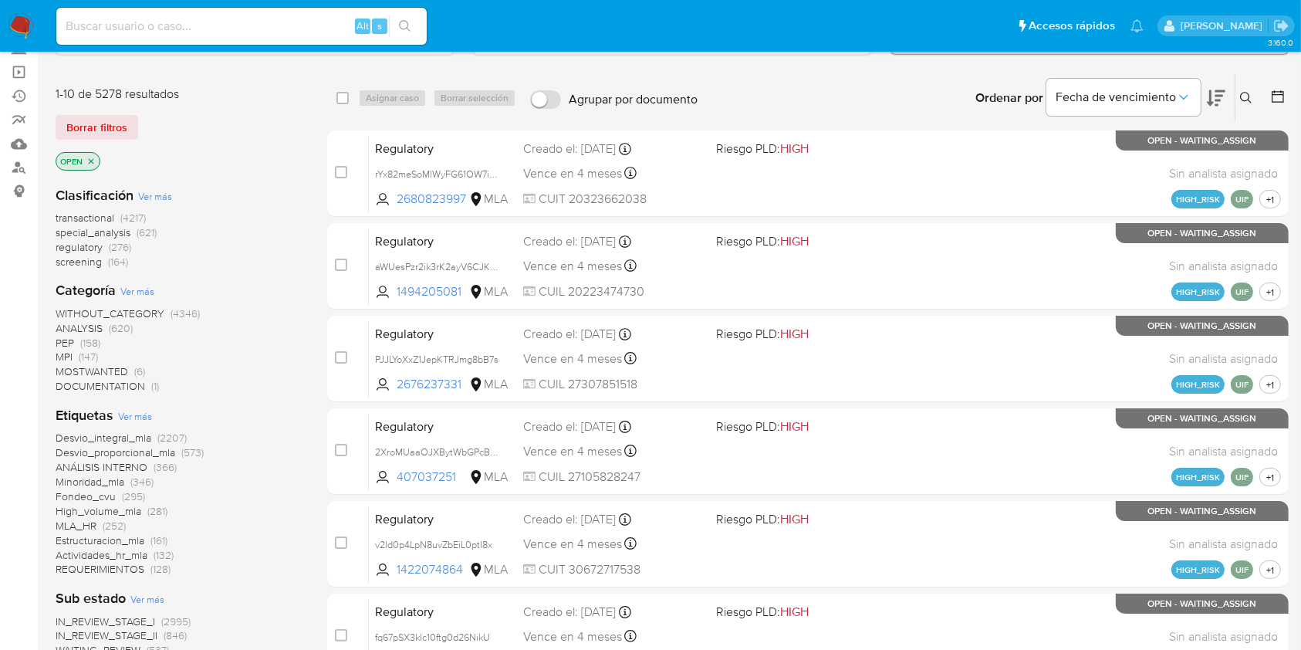
click at [1245, 96] on icon at bounding box center [1246, 98] width 12 height 12
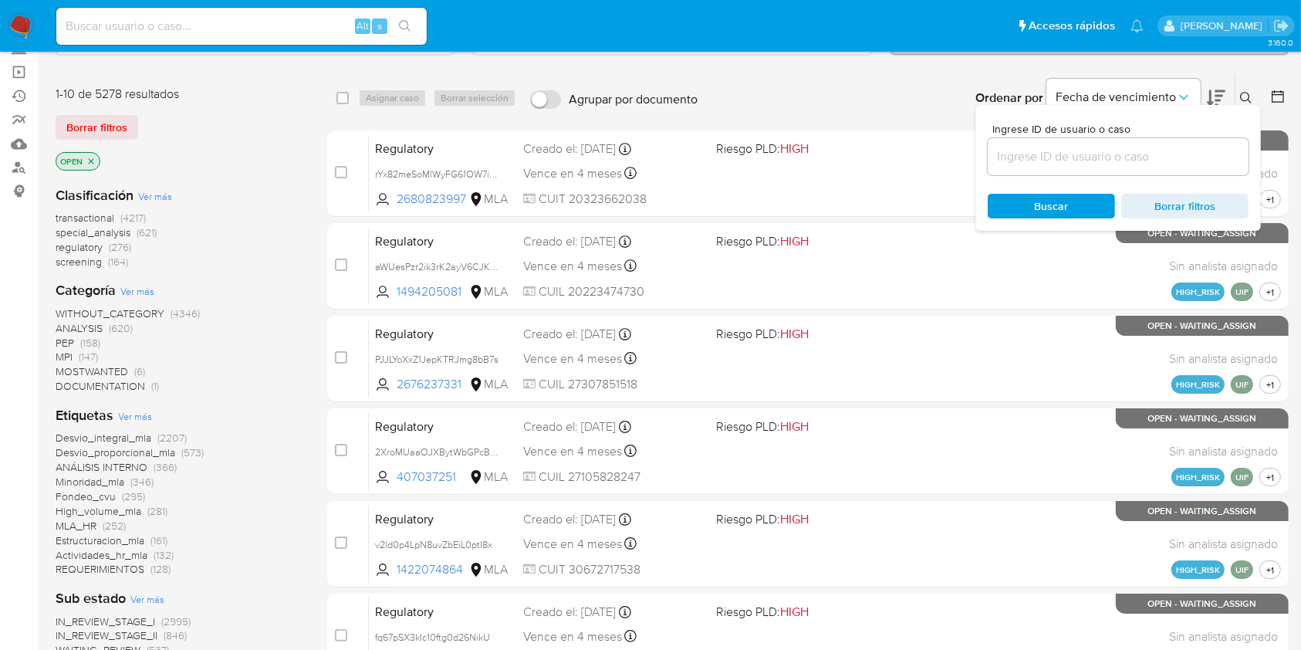
click at [1135, 152] on input at bounding box center [1118, 157] width 261 height 20
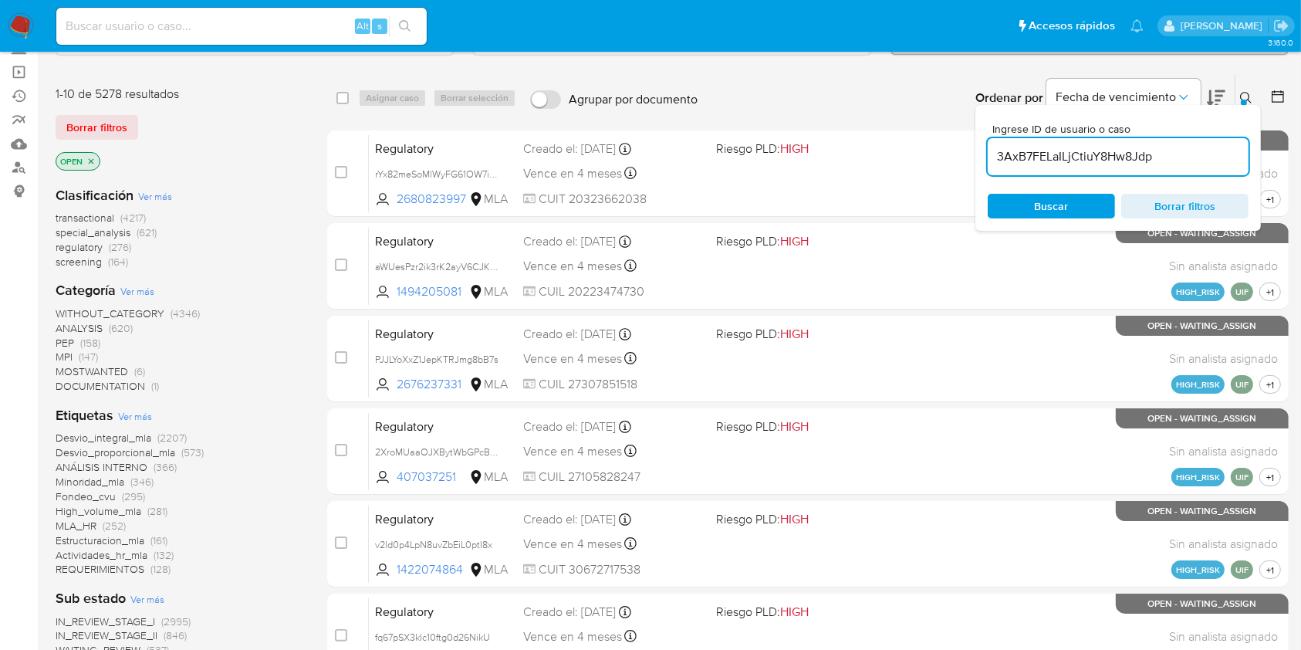
type input "3AxB7FELaILjCtiuY8Hw8Jdp"
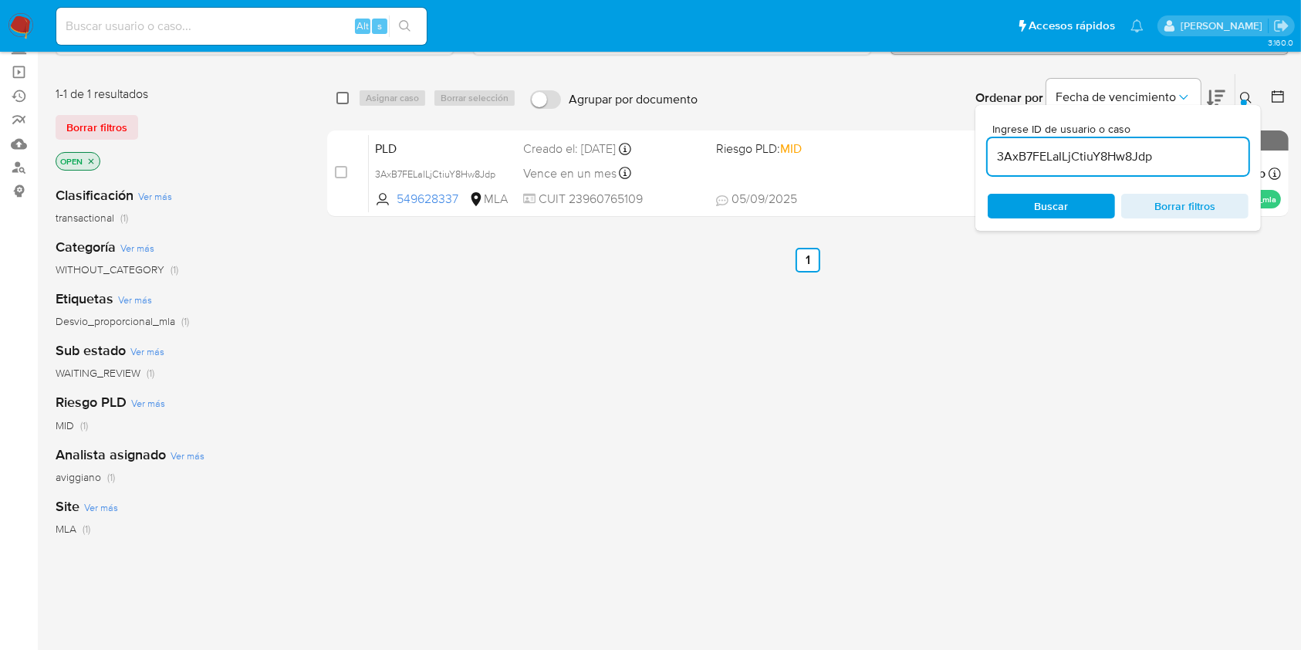
click at [340, 98] on input "checkbox" at bounding box center [342, 98] width 12 height 12
checkbox input "true"
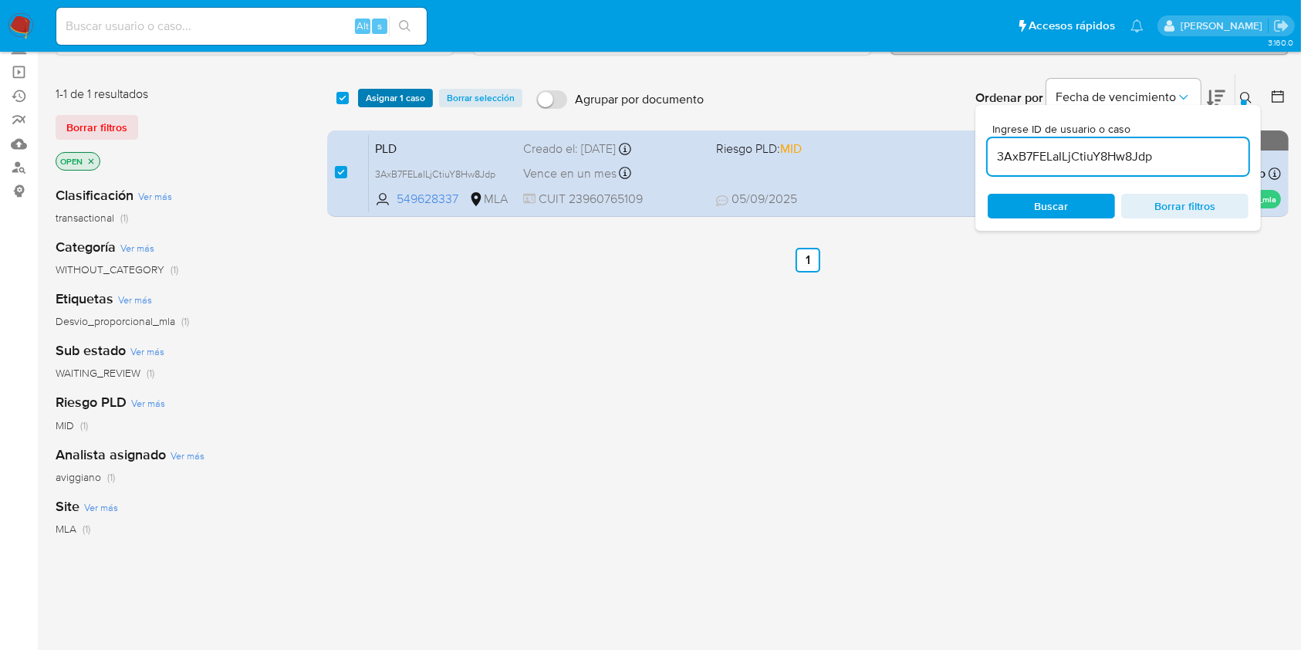
click at [389, 102] on span "Asignar 1 caso" at bounding box center [395, 97] width 59 height 15
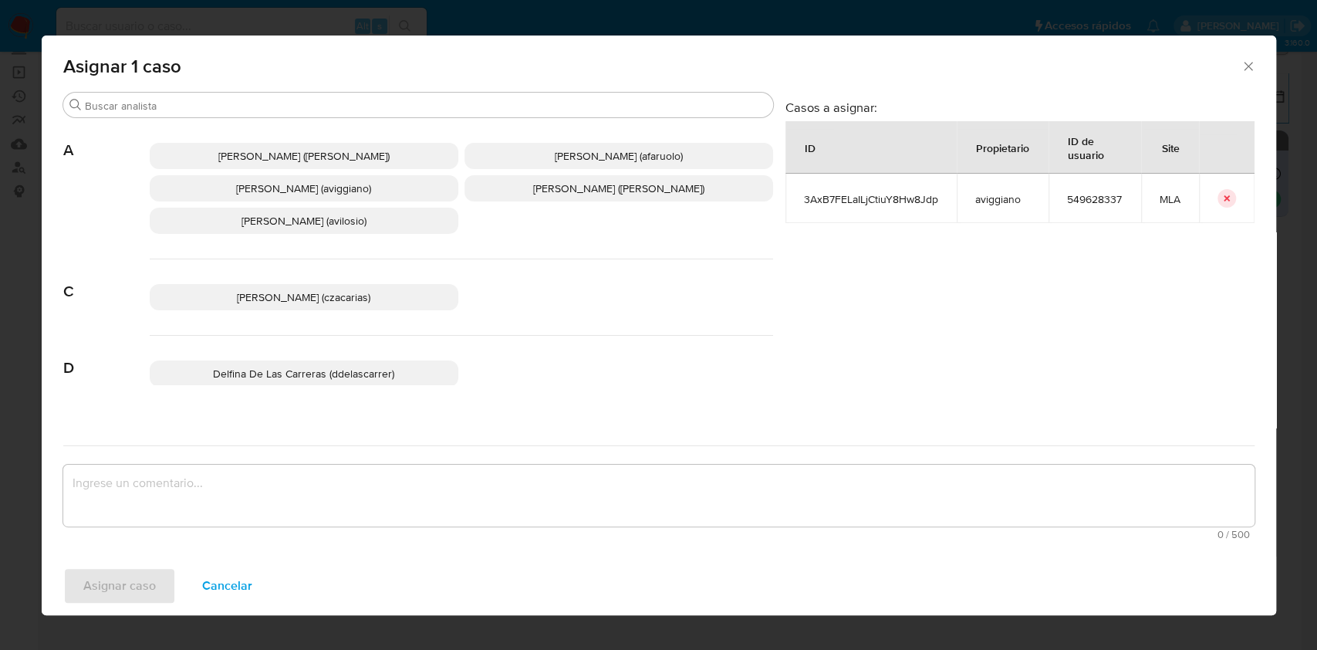
click at [367, 181] on span "Agustina Belen Viggiano (aviggiano)" at bounding box center [303, 188] width 135 height 15
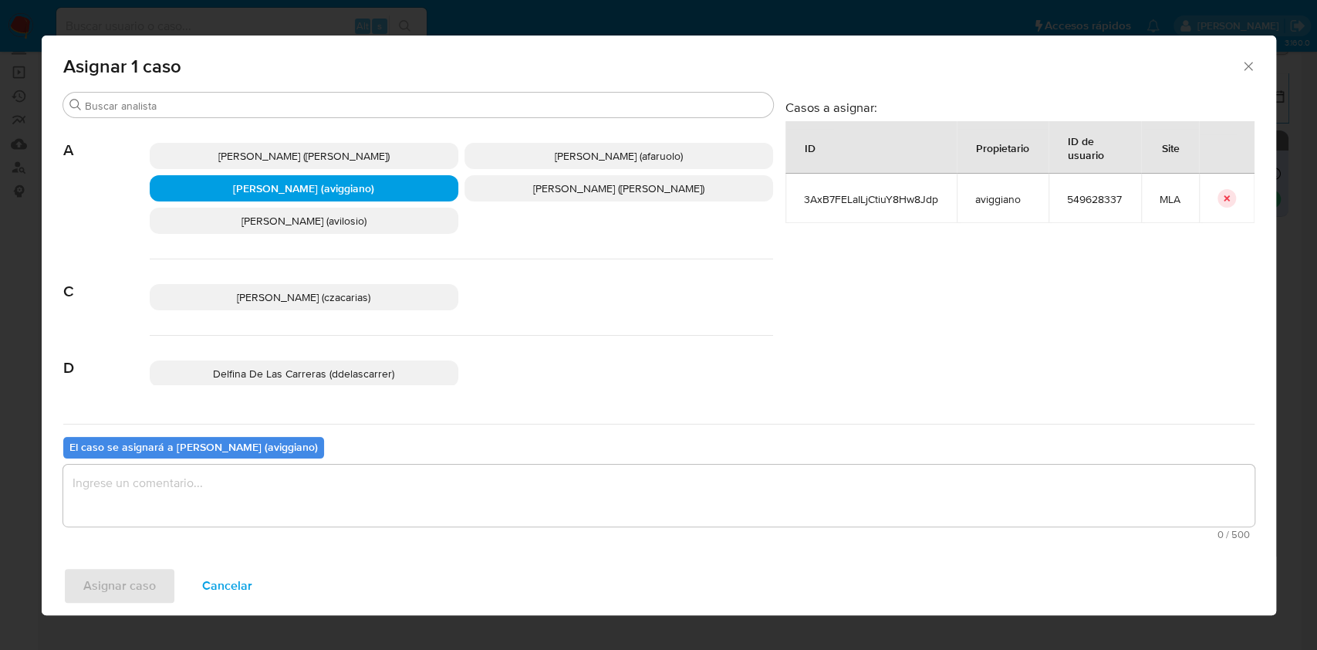
drag, startPoint x: 243, startPoint y: 520, endPoint x: 196, endPoint y: 534, distance: 49.1
click at [243, 520] on textarea "assign-modal" at bounding box center [658, 496] width 1191 height 62
click at [133, 573] on span "Asignar caso" at bounding box center [119, 586] width 73 height 34
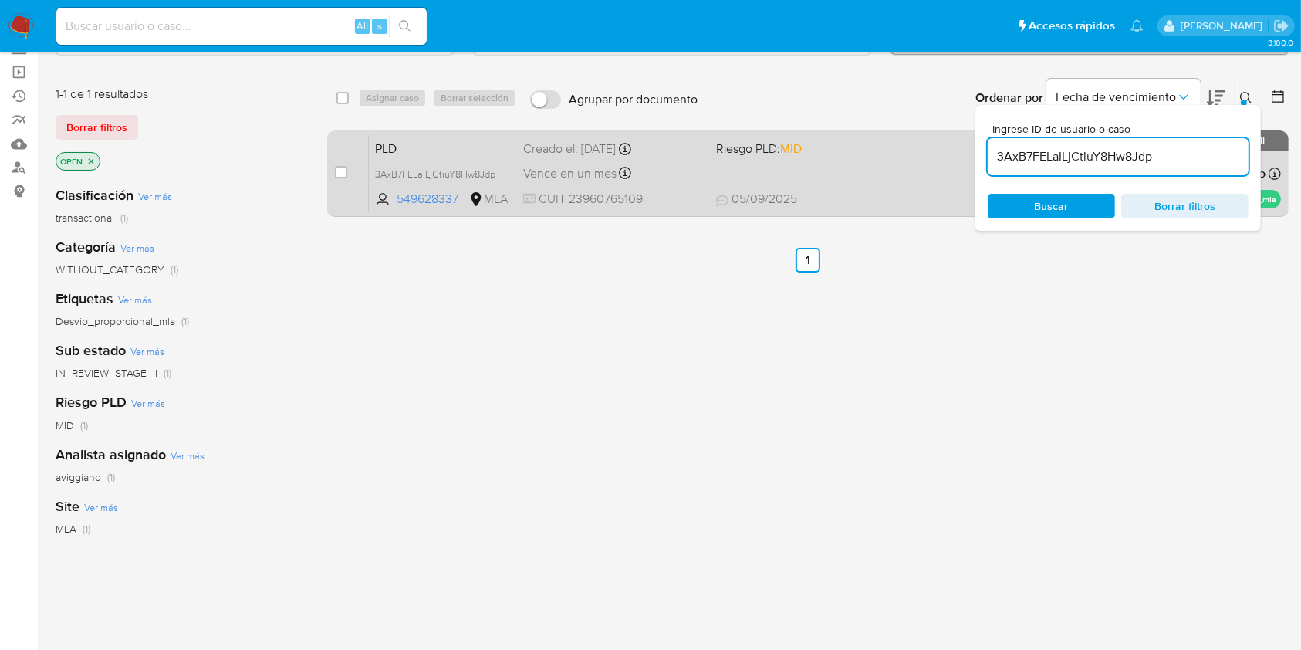
click at [868, 213] on div "case-item-checkbox No es posible asignar el caso PLD 3AxB7FELaILjCtiuY8Hw8Jdp 5…" at bounding box center [807, 173] width 961 height 86
click at [873, 160] on div "PLD 3AxB7FELaILjCtiuY8Hw8Jdp 549628337 MLA Riesgo PLD: MID Creado el: 12/08/202…" at bounding box center [825, 173] width 912 height 78
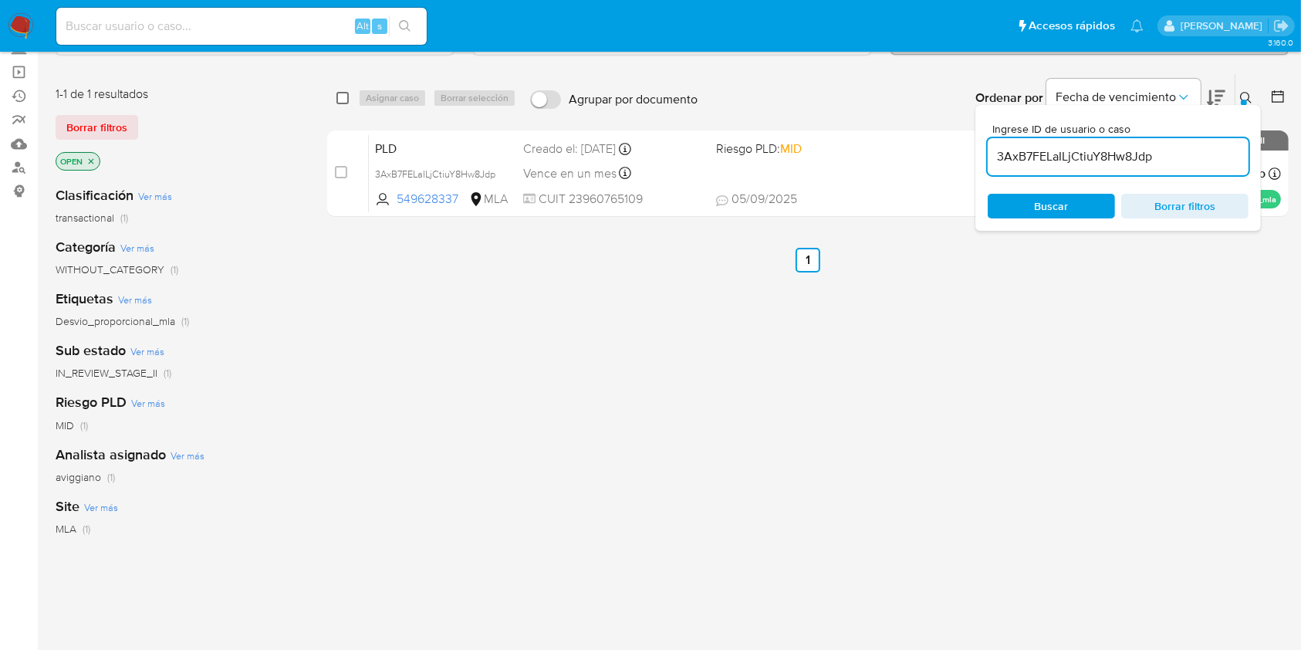
click at [346, 93] on input "checkbox" at bounding box center [342, 98] width 12 height 12
checkbox input "true"
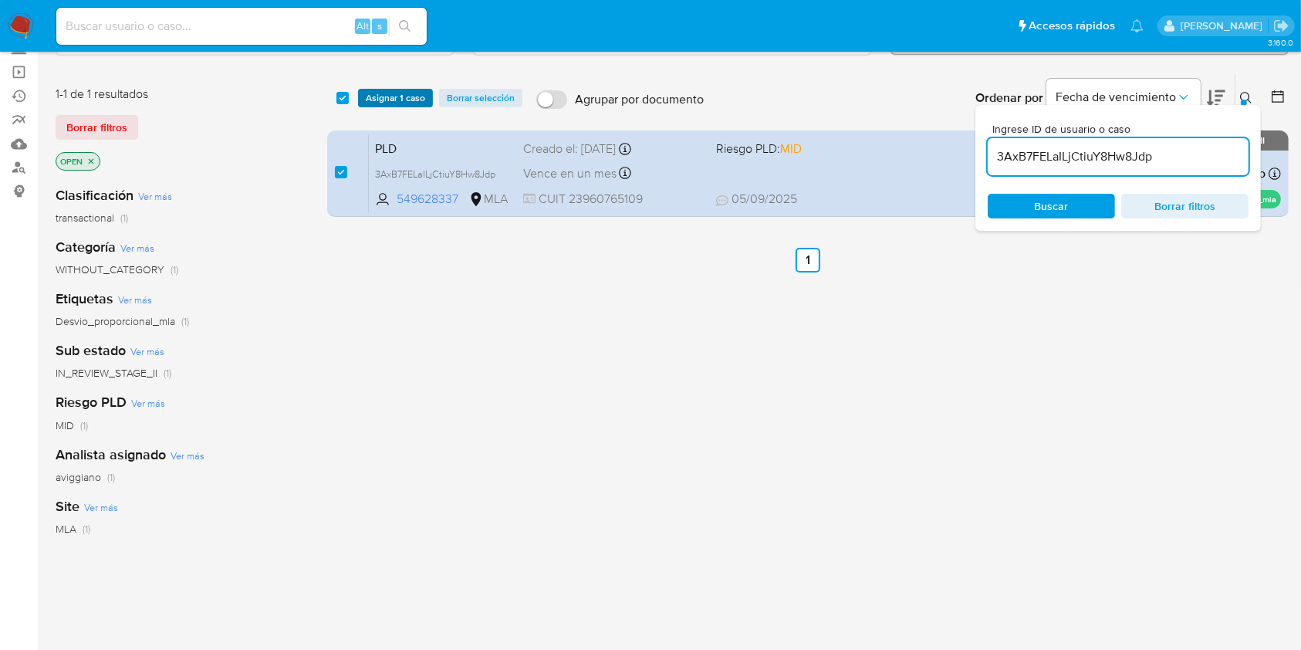
click at [385, 96] on span "Asignar 1 caso" at bounding box center [395, 97] width 59 height 15
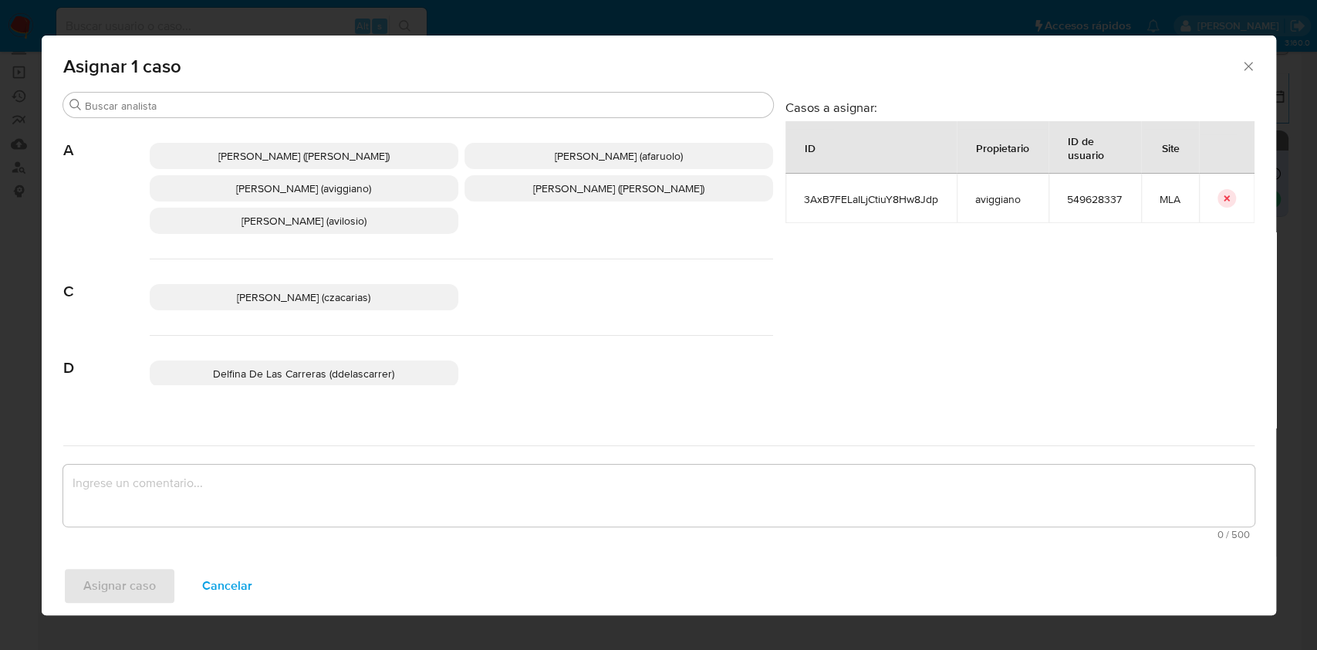
click at [236, 181] on span "Agustina Belen Viggiano (aviggiano)" at bounding box center [303, 188] width 135 height 15
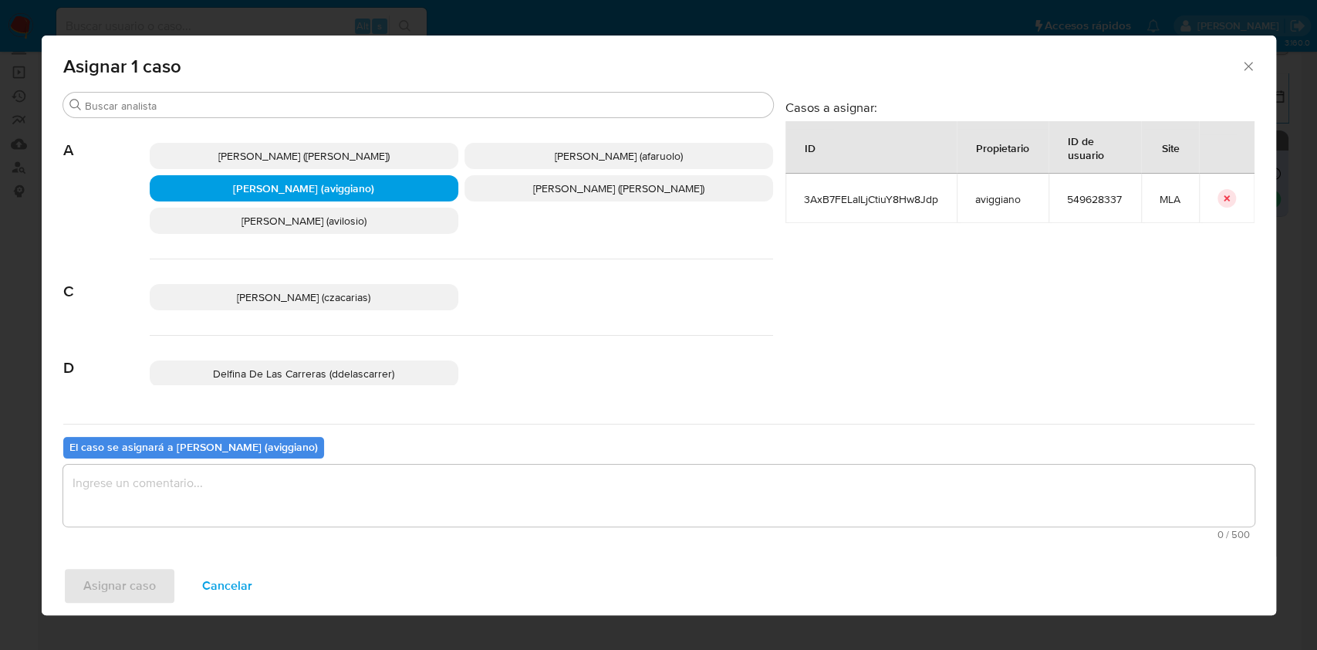
click at [151, 491] on textarea "assign-modal" at bounding box center [658, 496] width 1191 height 62
click at [127, 602] on span "Asignar caso" at bounding box center [119, 586] width 73 height 34
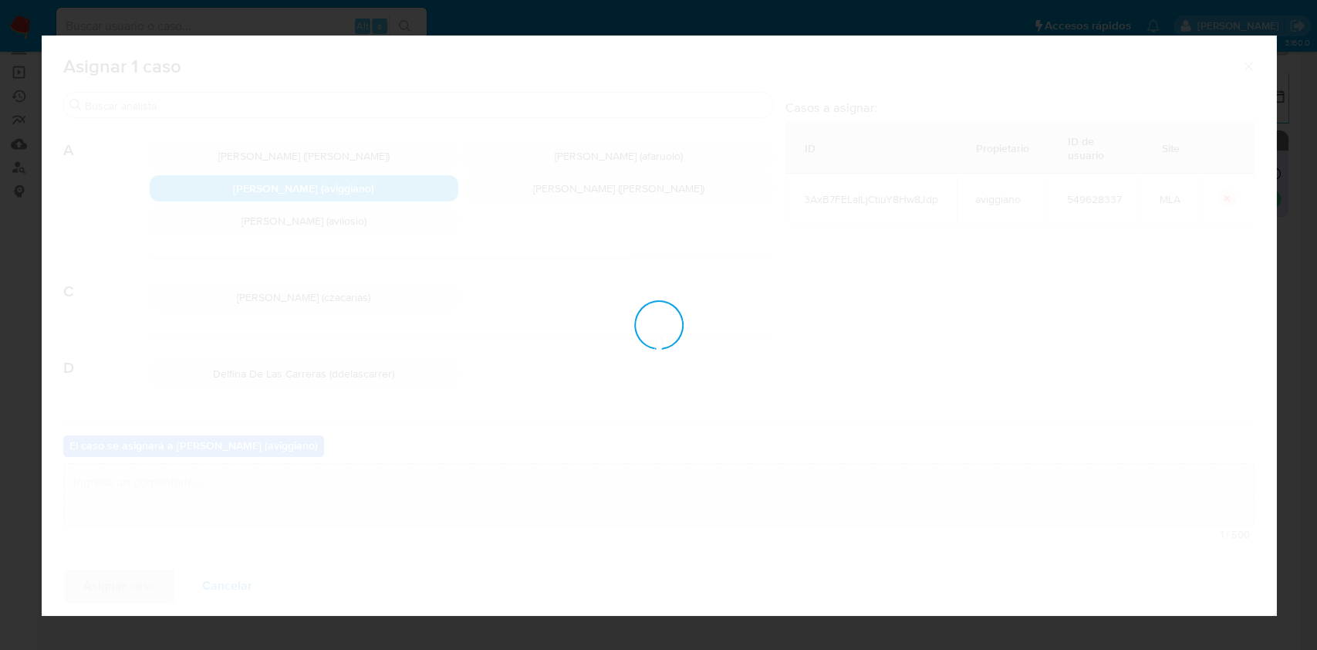
checkbox input "false"
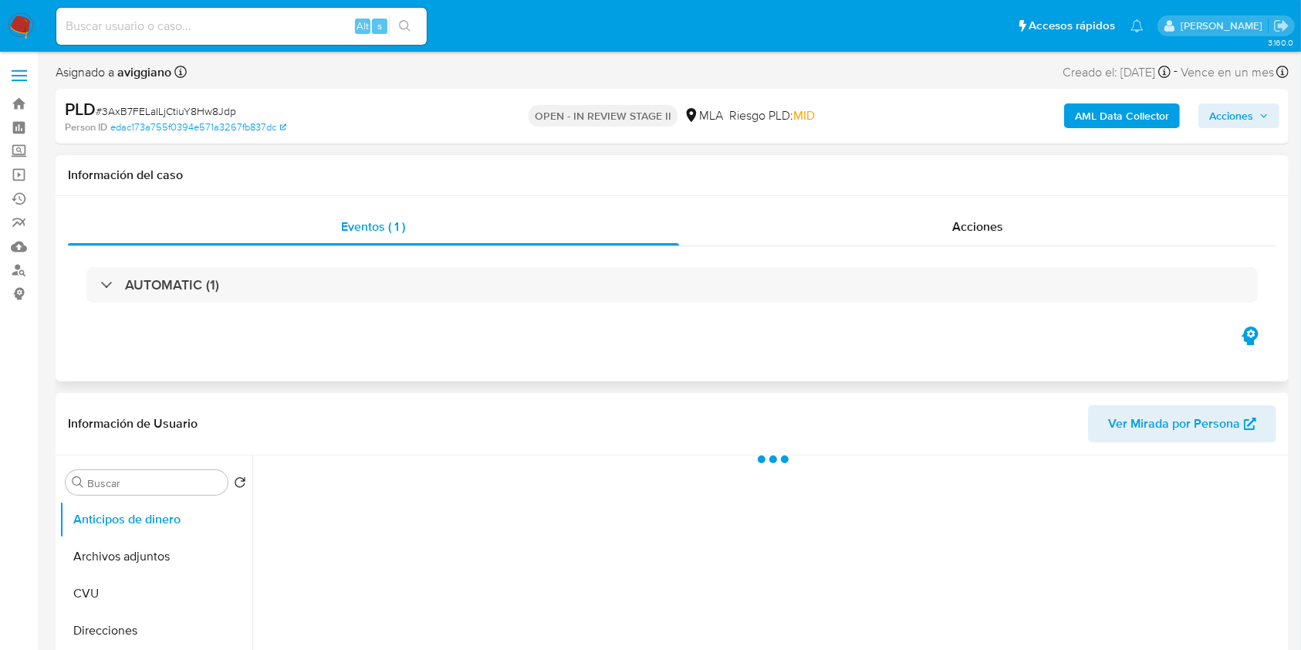
select select "10"
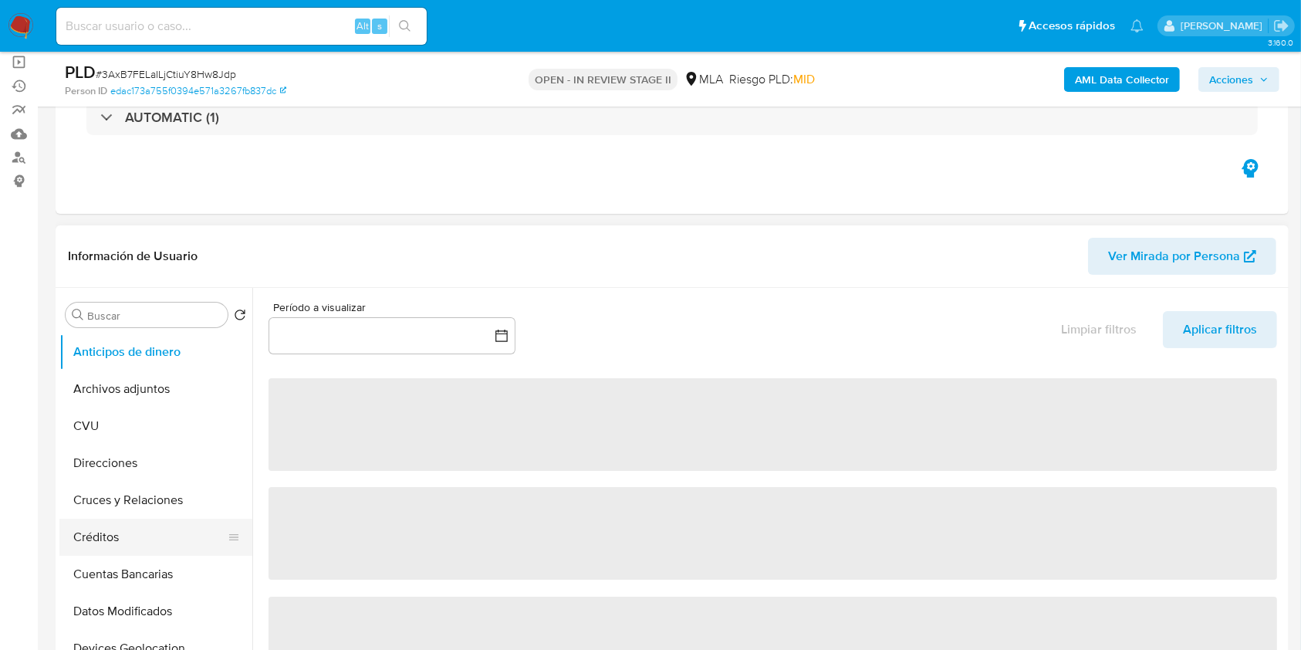
scroll to position [205, 0]
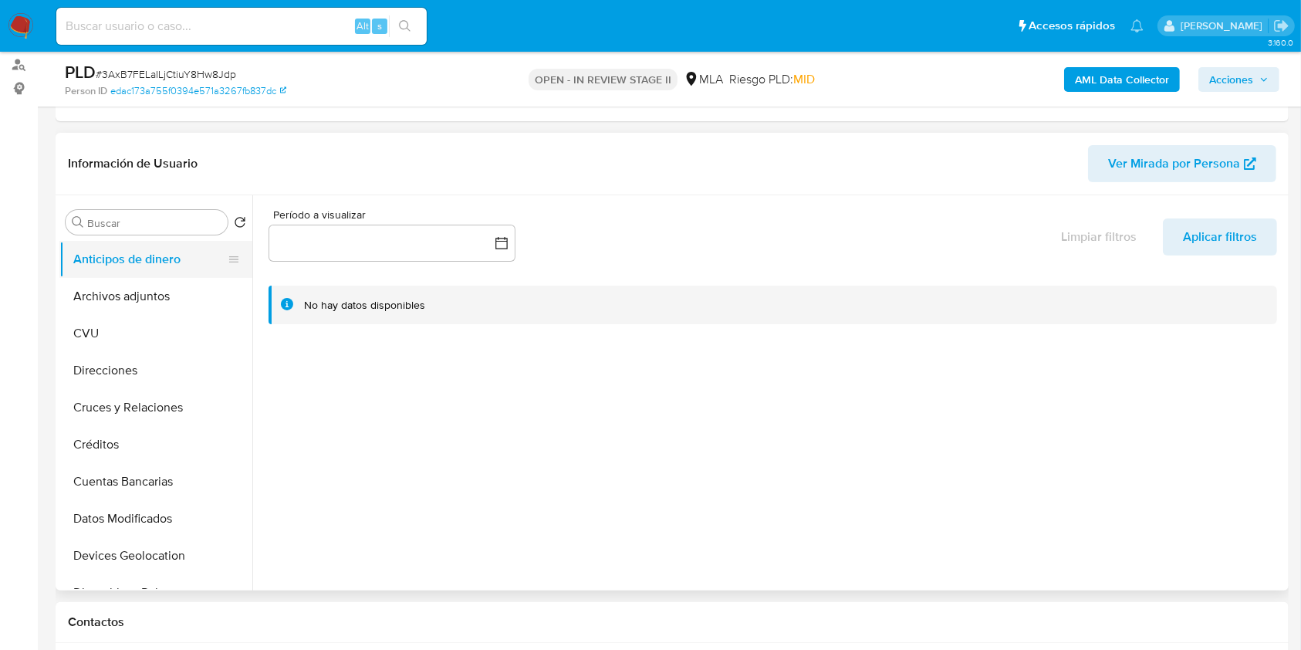
click at [154, 274] on button "Anticipos de dinero" at bounding box center [149, 259] width 181 height 37
click at [145, 294] on button "Archivos adjuntos" at bounding box center [149, 296] width 181 height 37
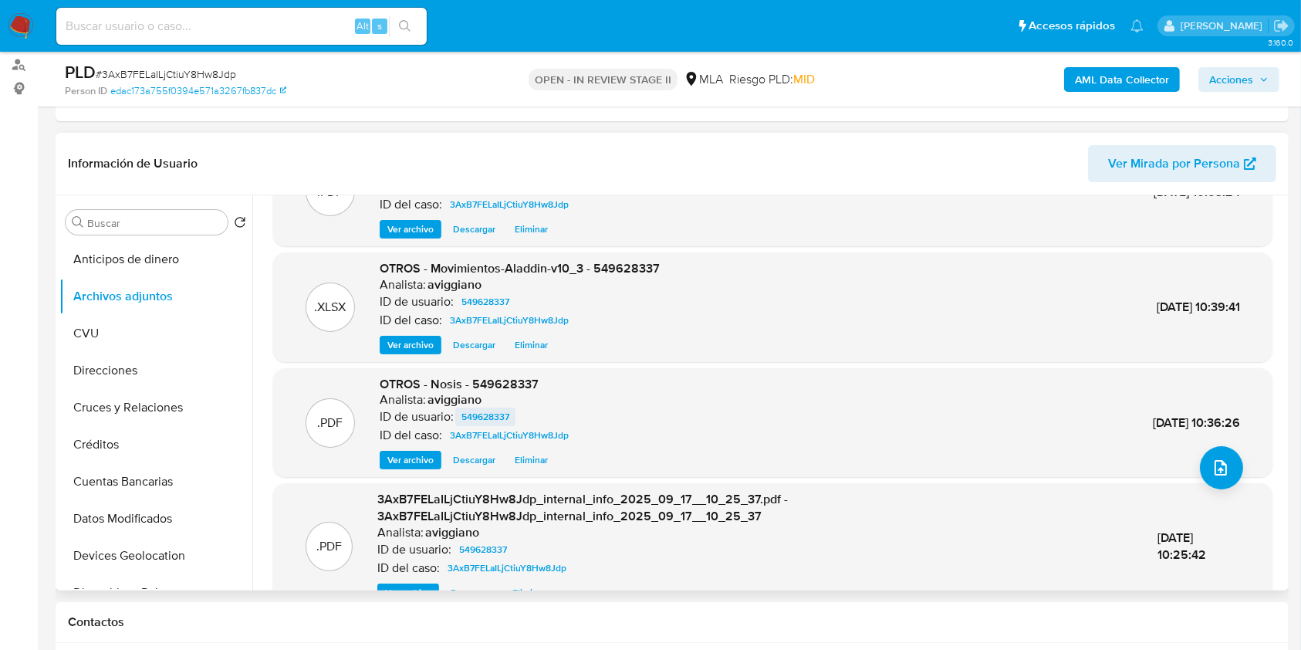
scroll to position [103, 0]
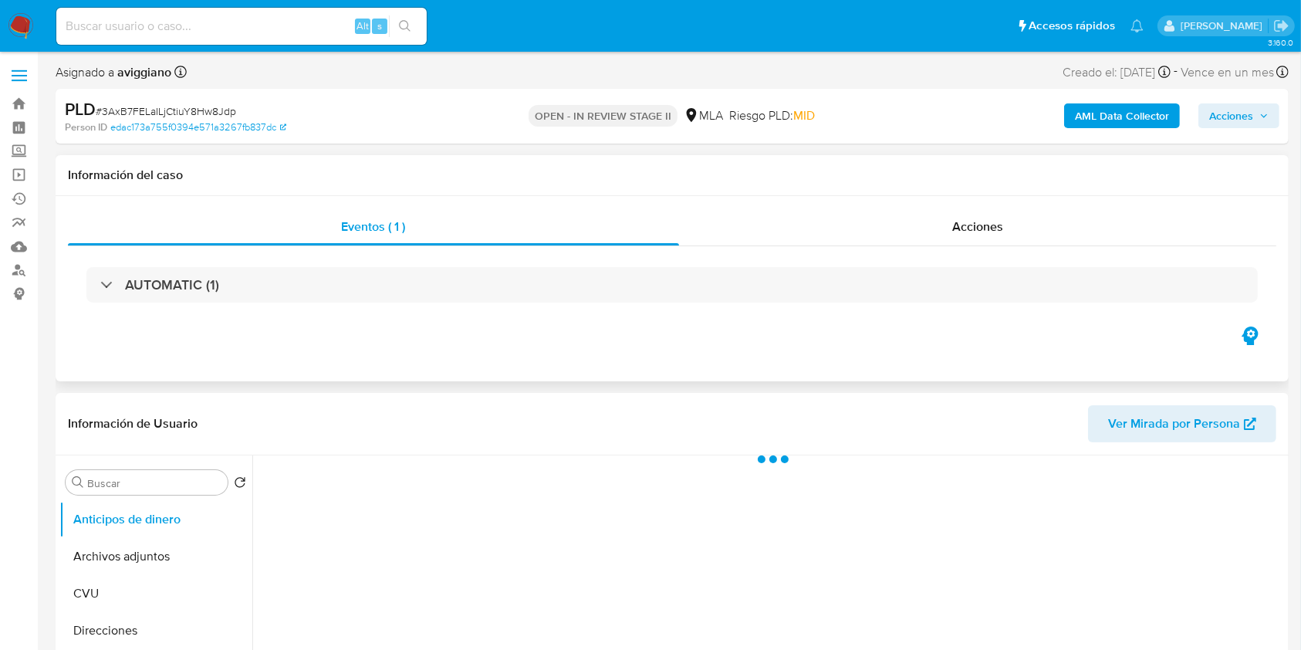
select select "10"
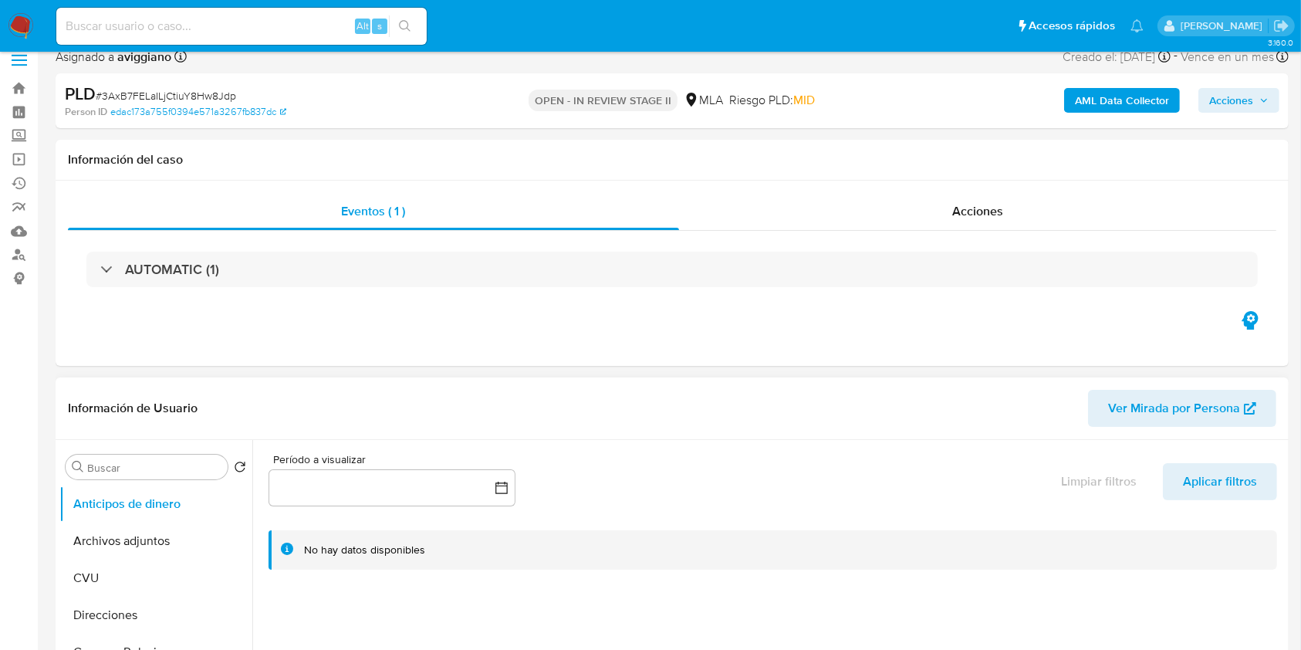
scroll to position [309, 0]
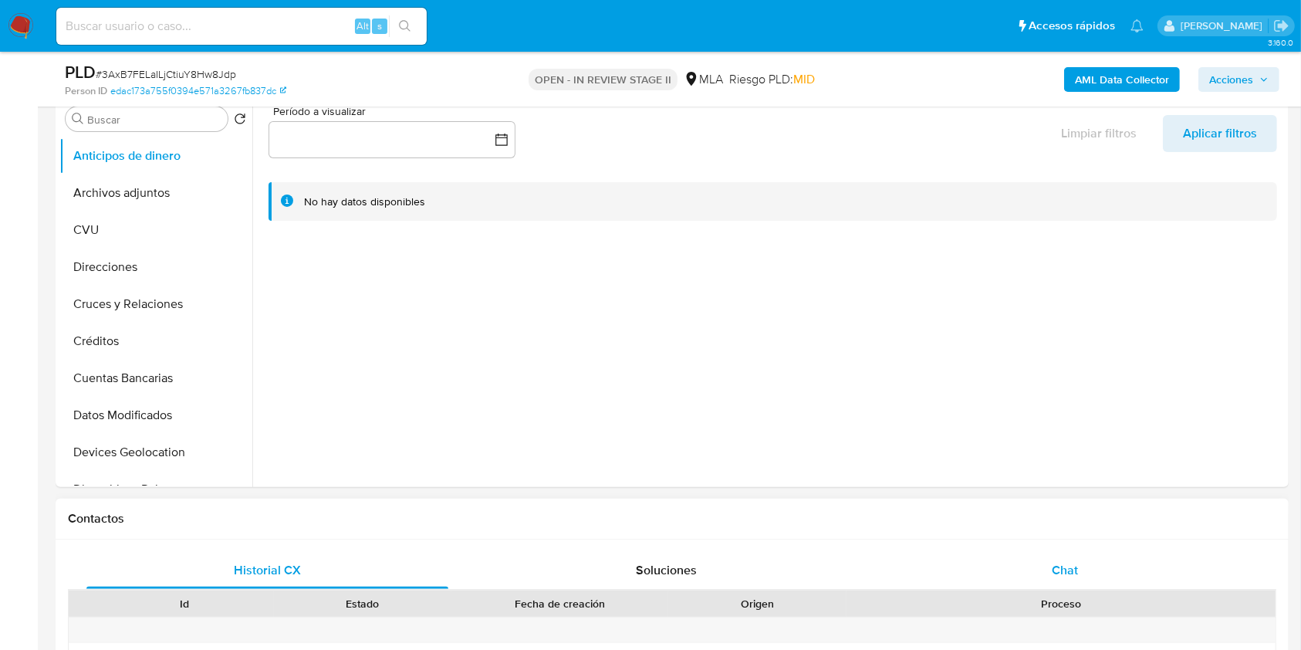
click at [1076, 567] on span "Chat" at bounding box center [1065, 570] width 26 height 18
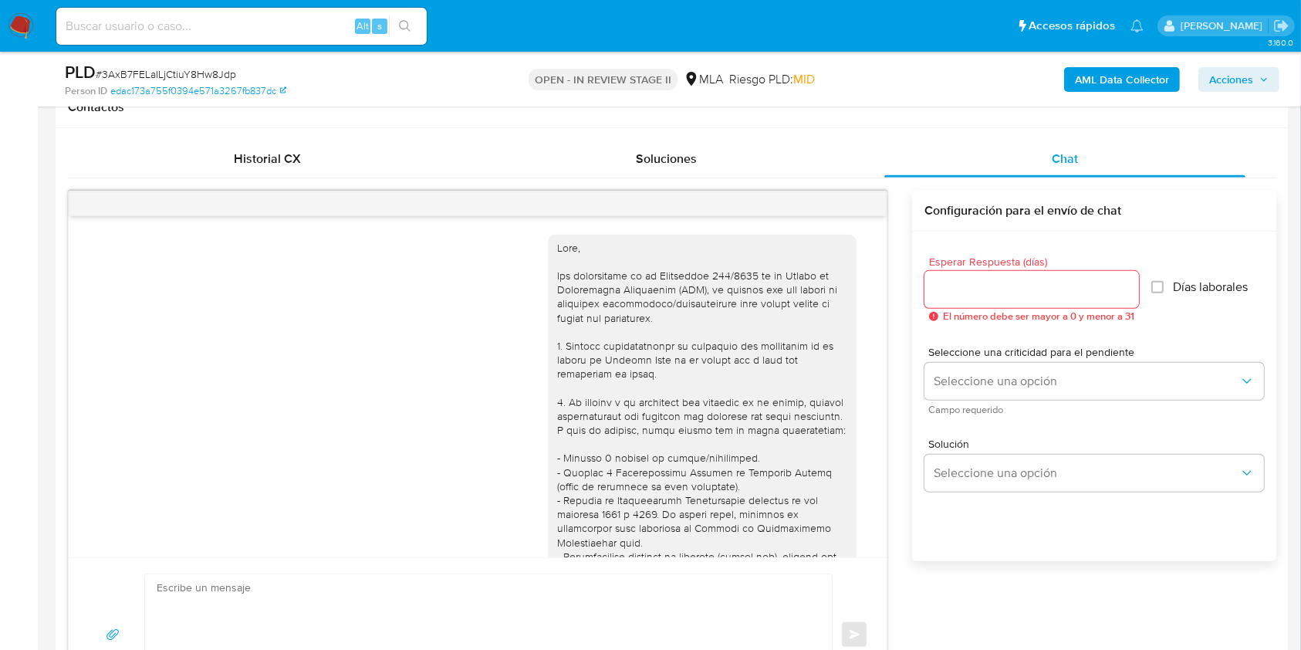
scroll to position [1437, 0]
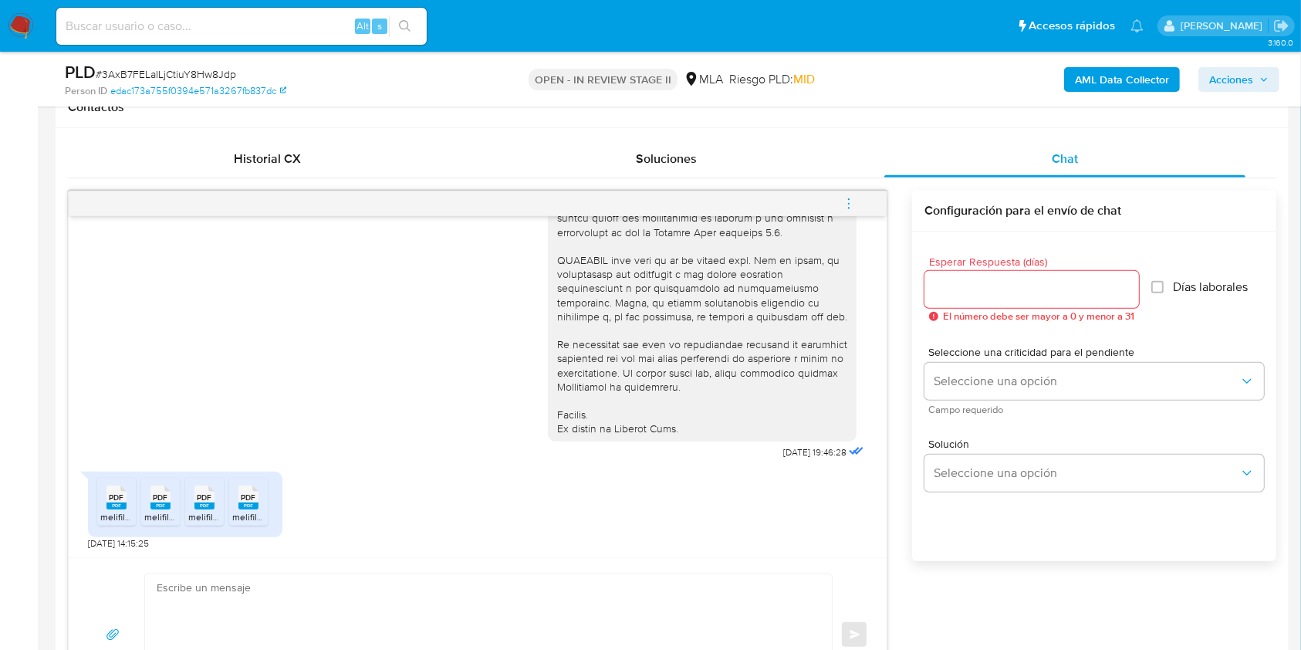
click at [469, 604] on textarea at bounding box center [485, 634] width 656 height 121
type textarea "b"
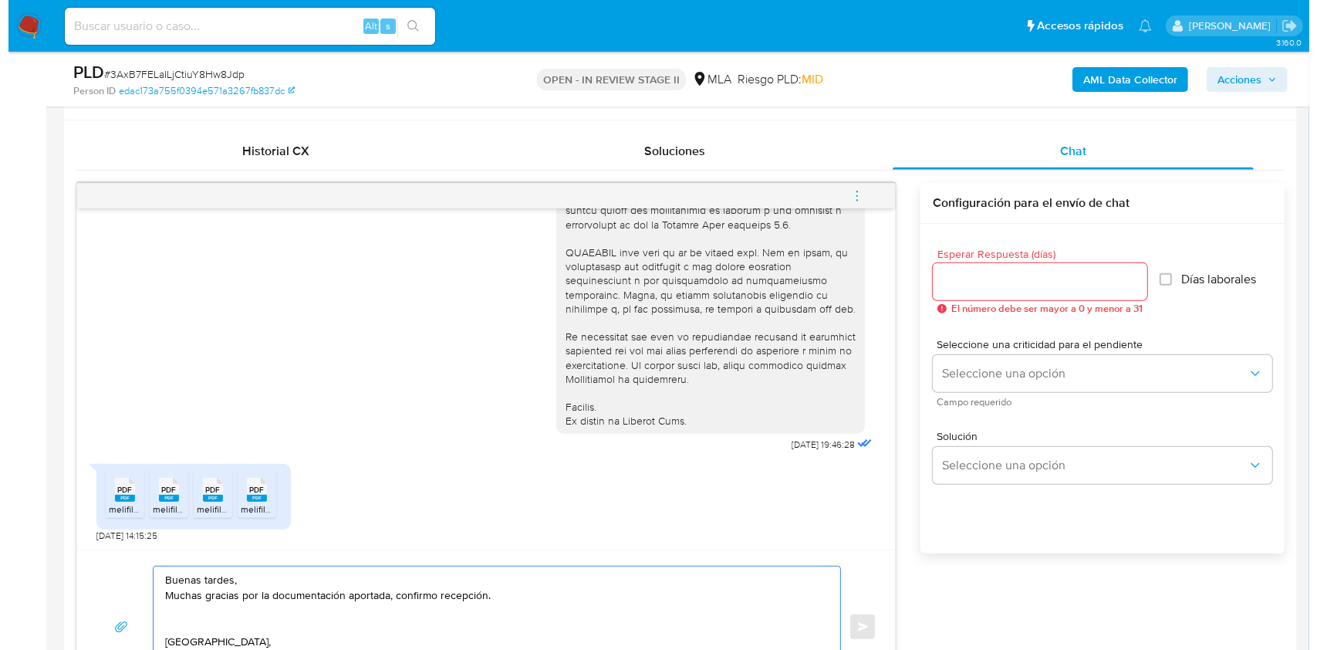
scroll to position [743, 0]
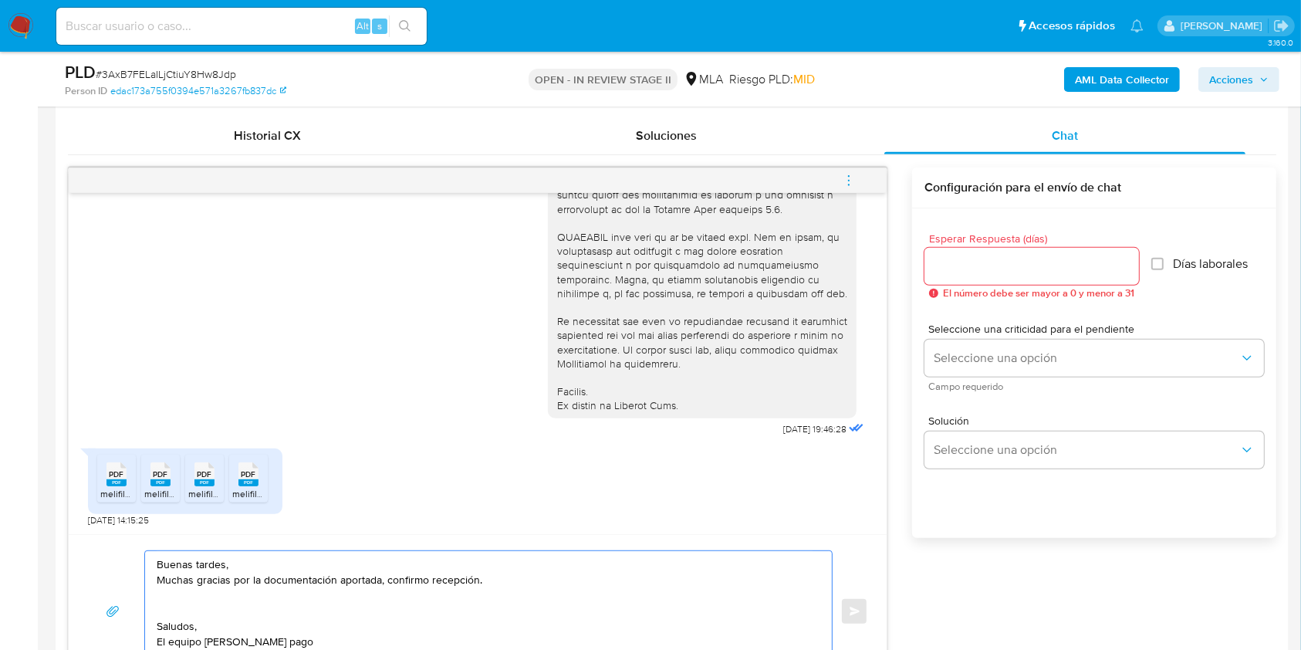
type textarea "Buenas tardes, Muchas gracias por la documentación aportada, confirmo recepción…"
click at [968, 272] on input "Esperar Respuesta (días)" at bounding box center [1031, 266] width 215 height 20
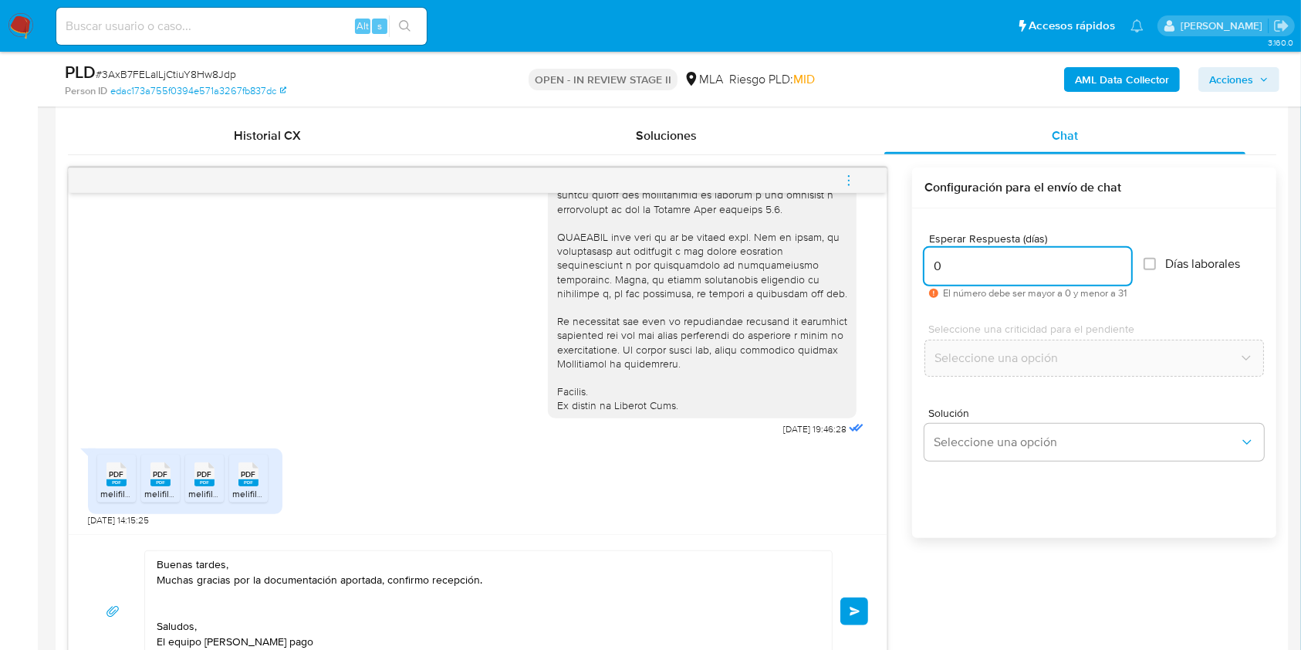
type input "0"
click at [424, 580] on textarea "Buenas tardes, Muchas gracias por la documentación aportada, confirmo recepción…" at bounding box center [485, 611] width 656 height 121
type textarea "Buenas tardes, Muchas gracias por la documentación aportada, confirmamos su rec…"
click at [863, 612] on button "Enviar" at bounding box center [854, 611] width 28 height 28
click at [851, 177] on icon "menu-action" at bounding box center [849, 181] width 14 height 14
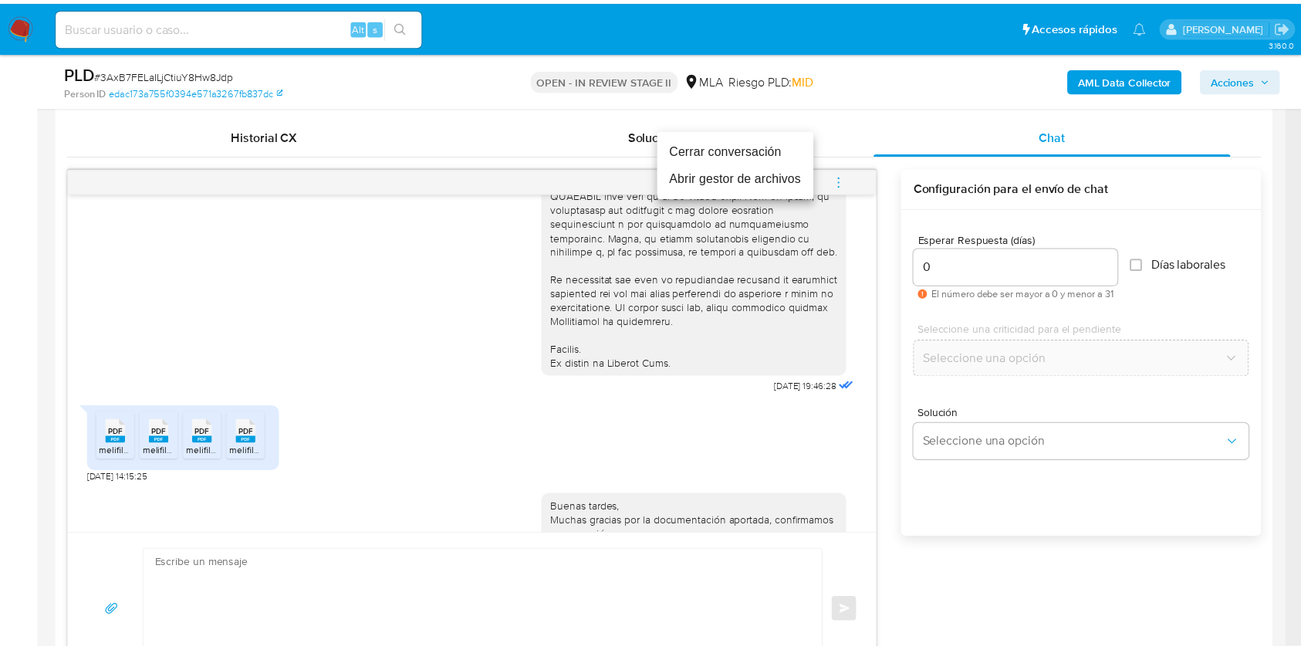
scroll to position [1580, 0]
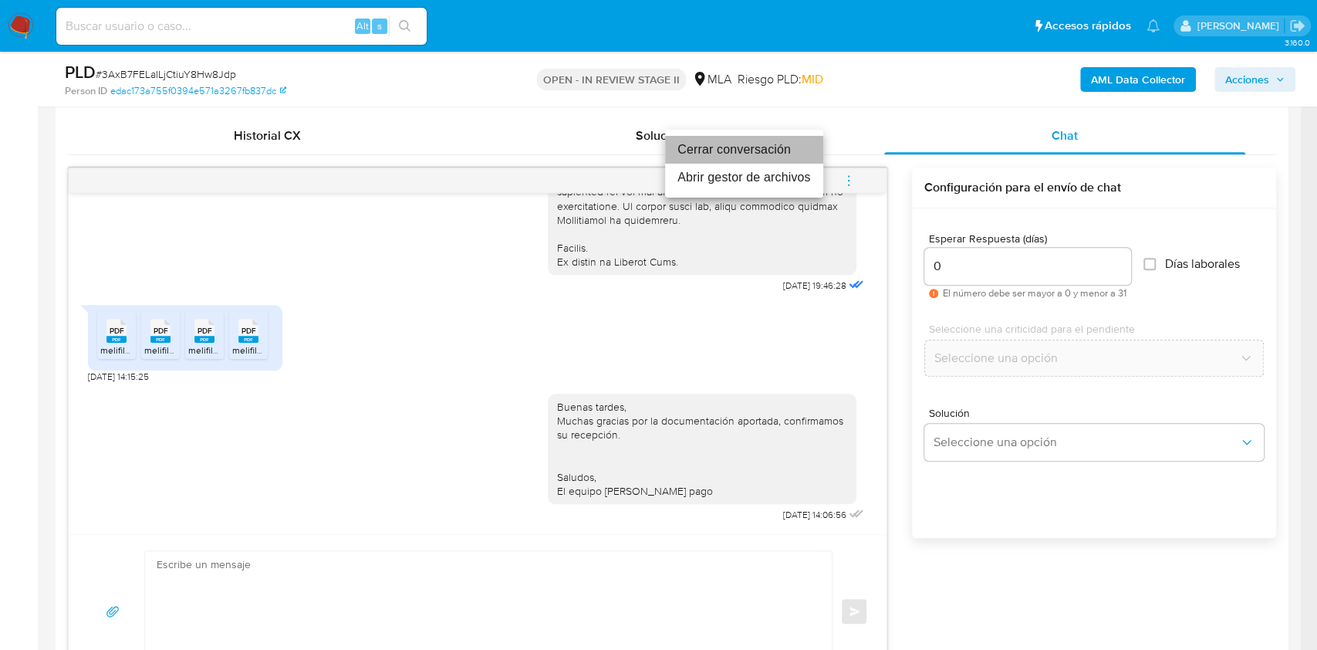
click at [708, 153] on li "Cerrar conversación" at bounding box center [744, 150] width 158 height 28
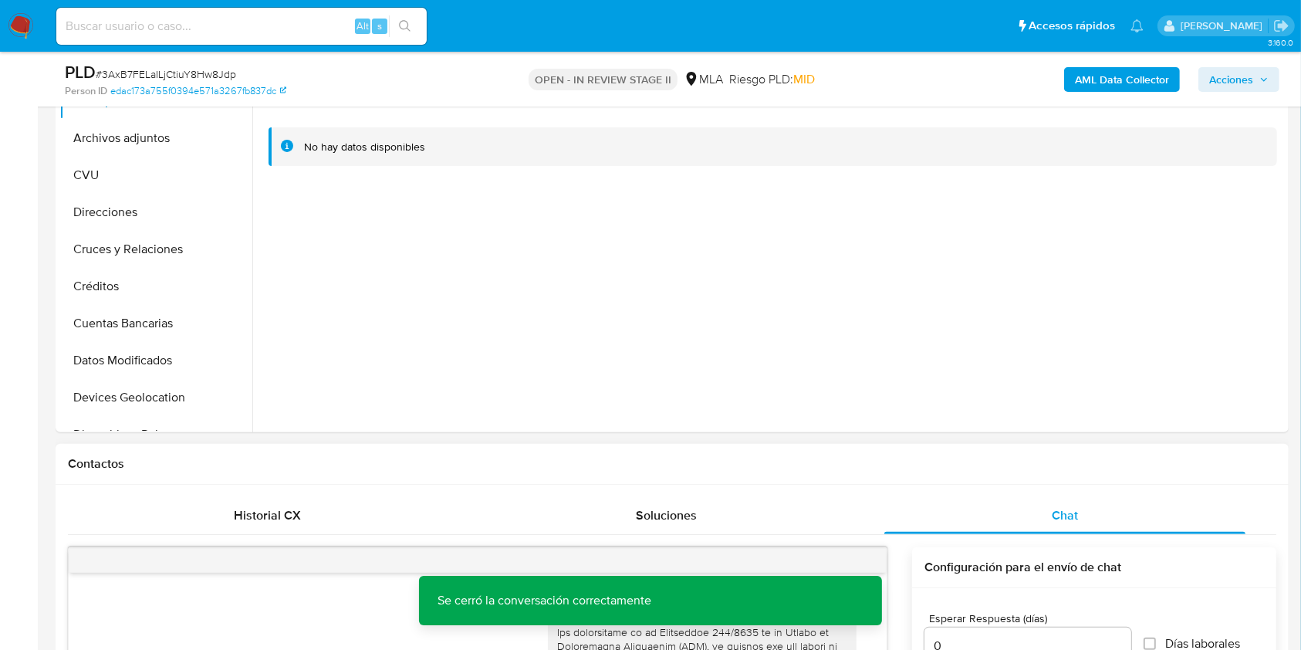
scroll to position [126, 0]
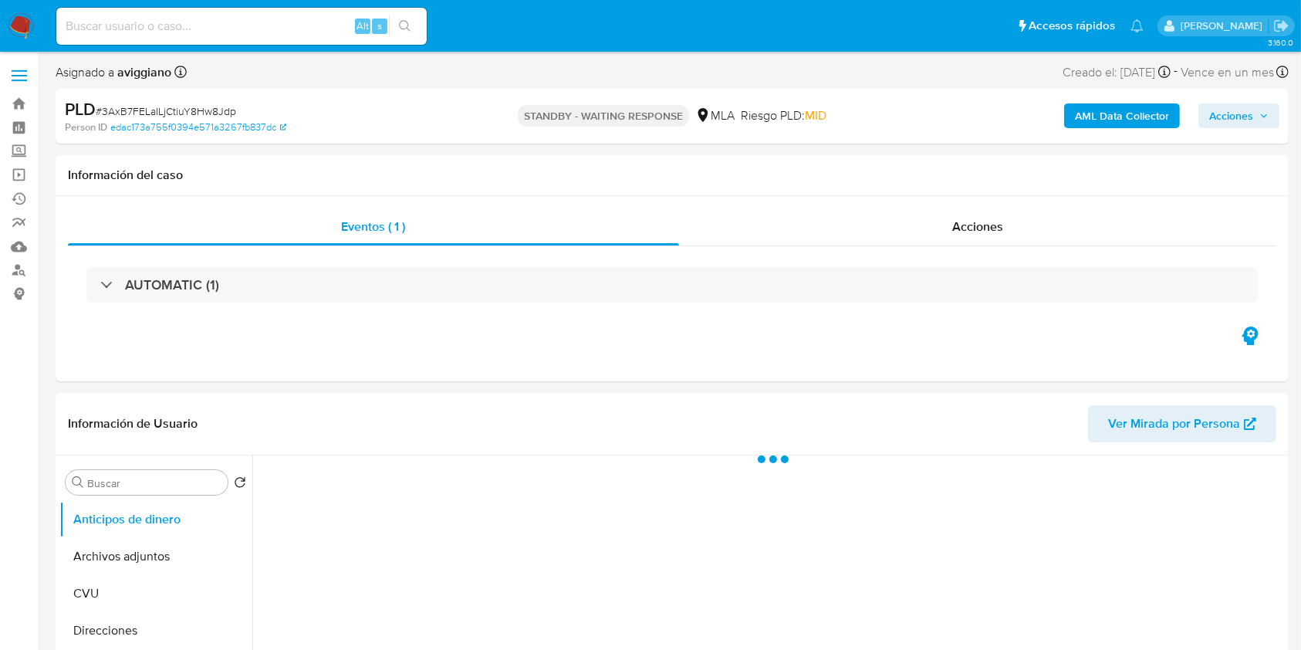
select select "10"
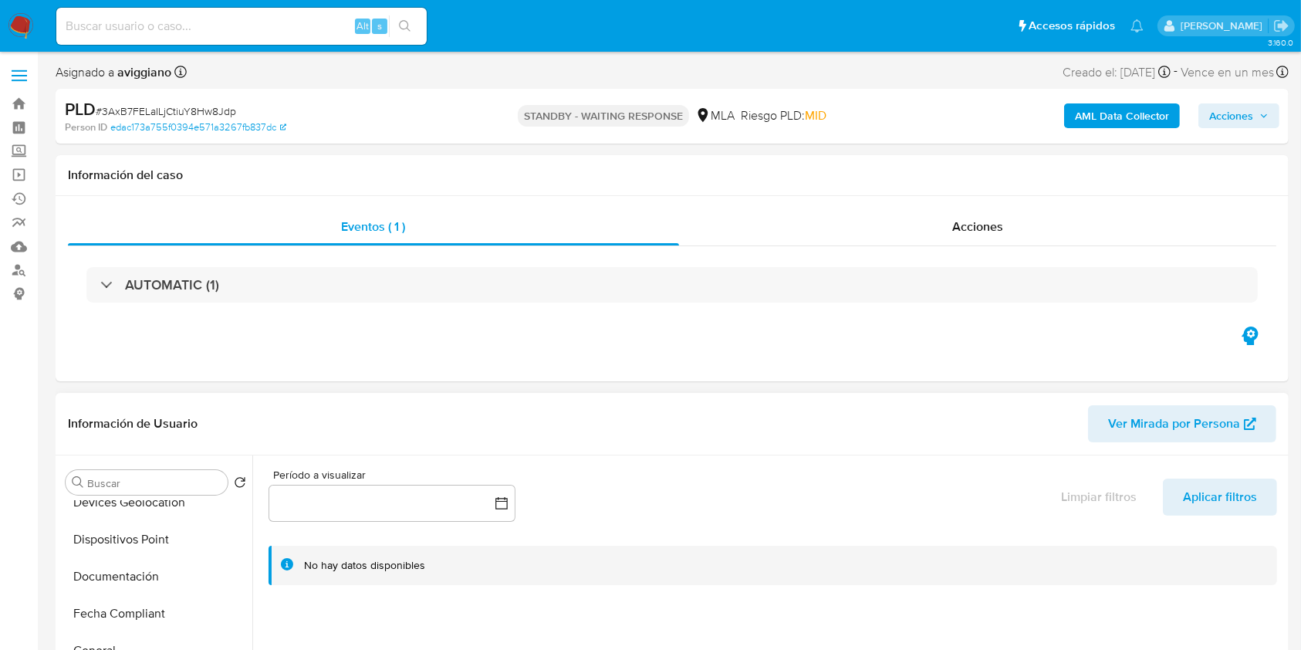
scroll to position [411, 0]
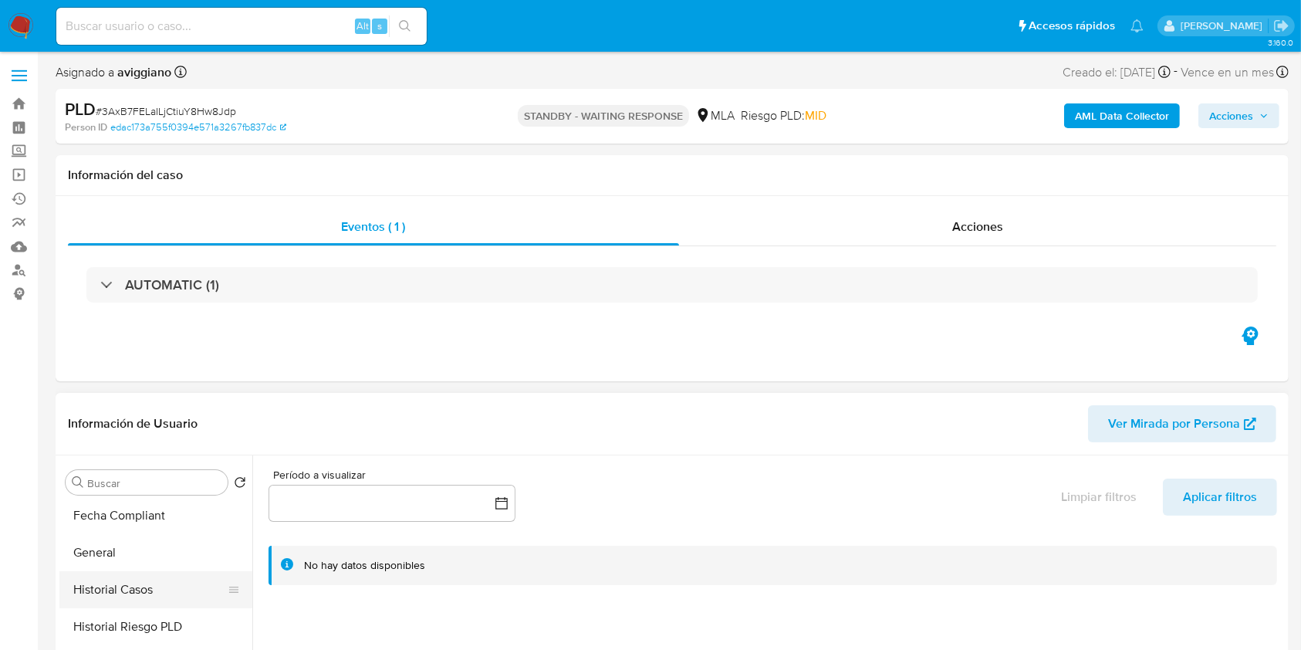
click at [111, 585] on button "Historial Casos" at bounding box center [149, 589] width 181 height 37
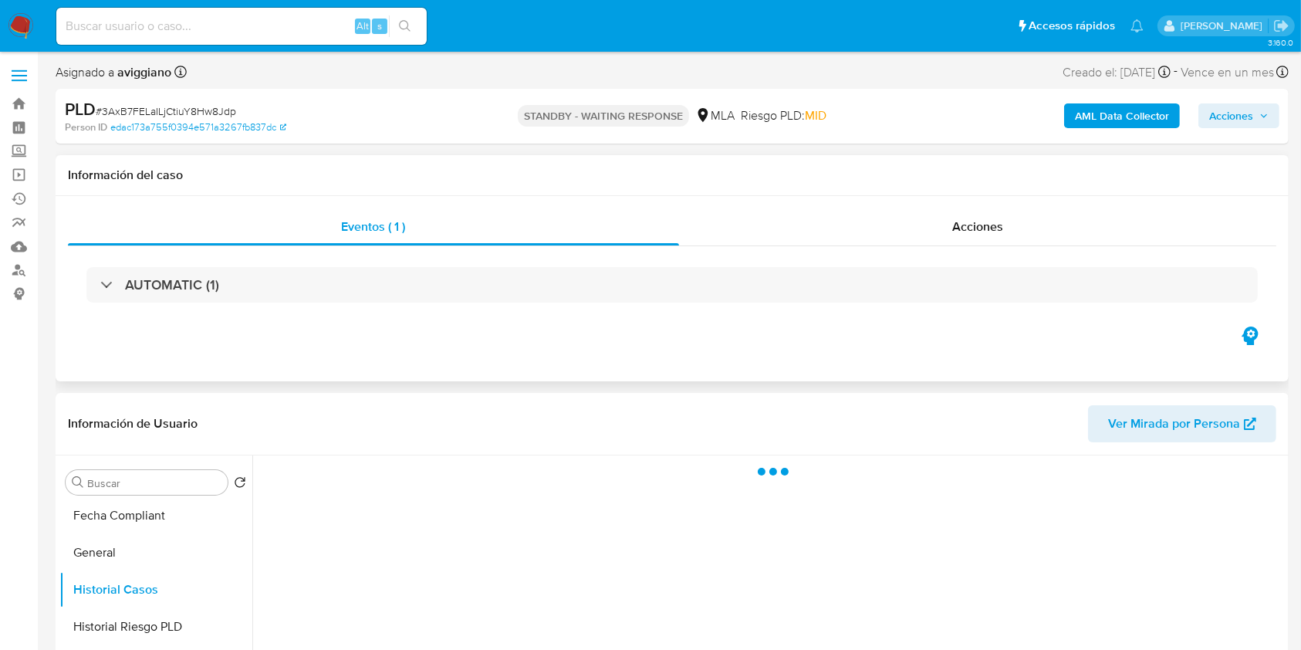
scroll to position [103, 0]
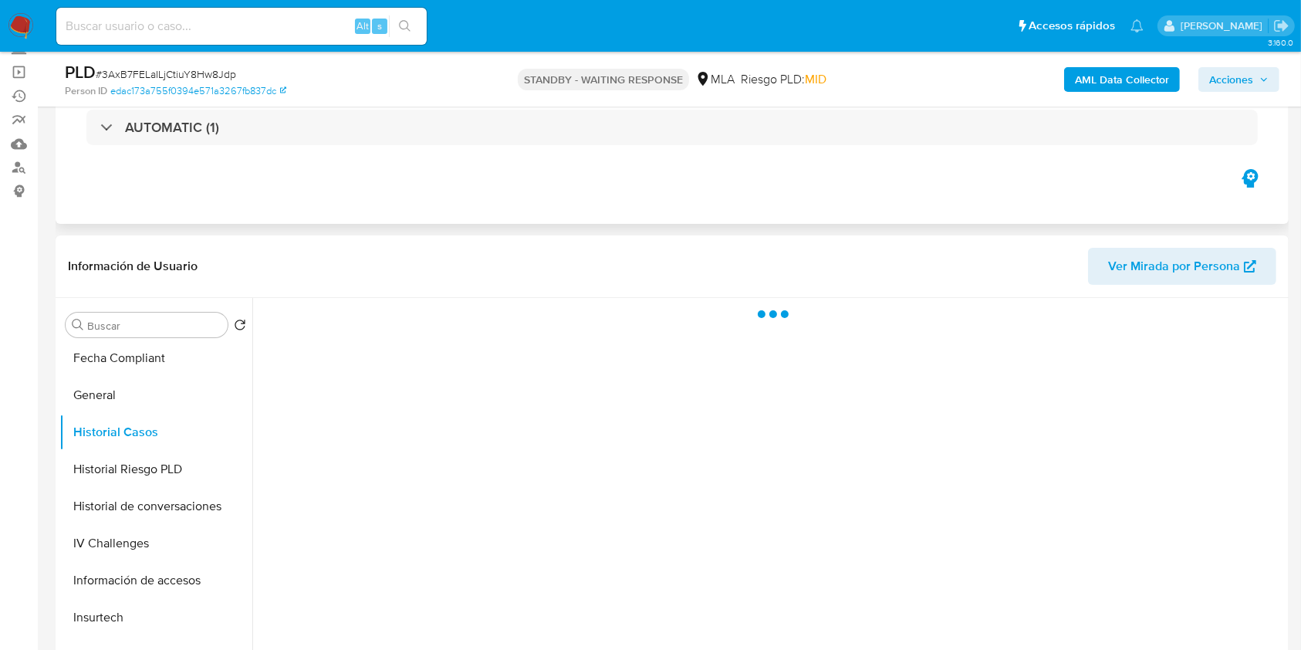
click at [59, 414] on button "Historial Casos" at bounding box center [155, 432] width 193 height 37
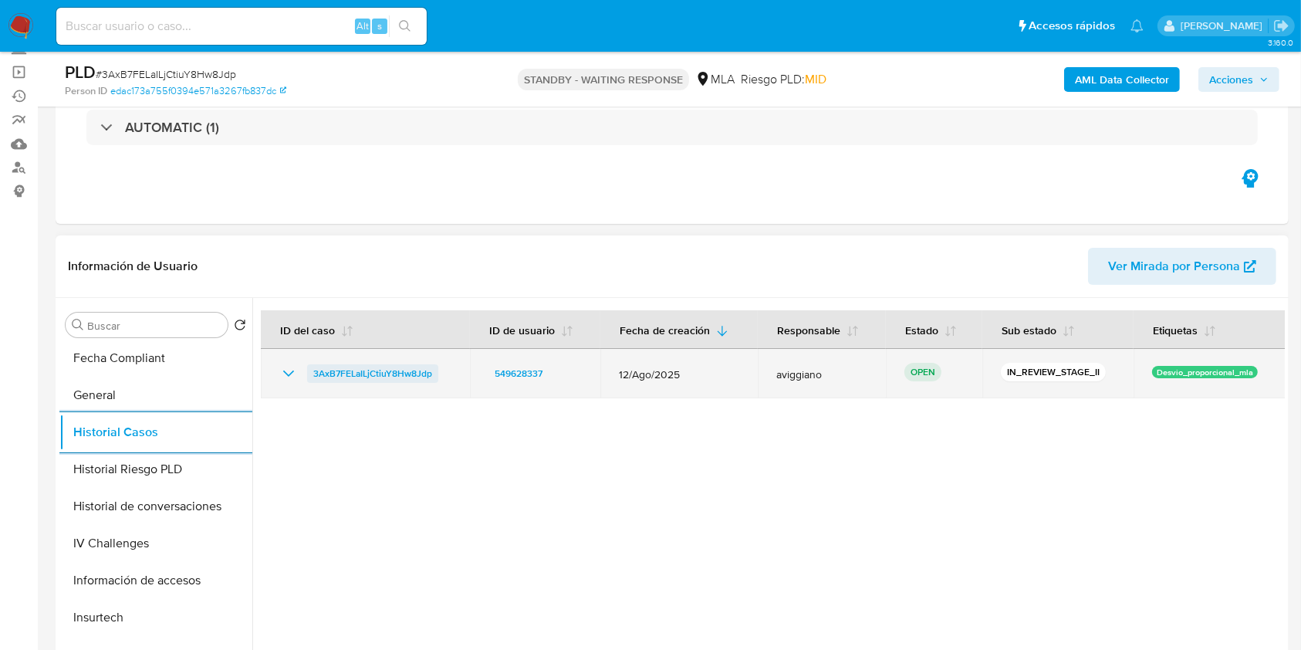
click at [367, 377] on span "3AxB7FELaILjCtiuY8Hw8Jdp" at bounding box center [372, 373] width 119 height 19
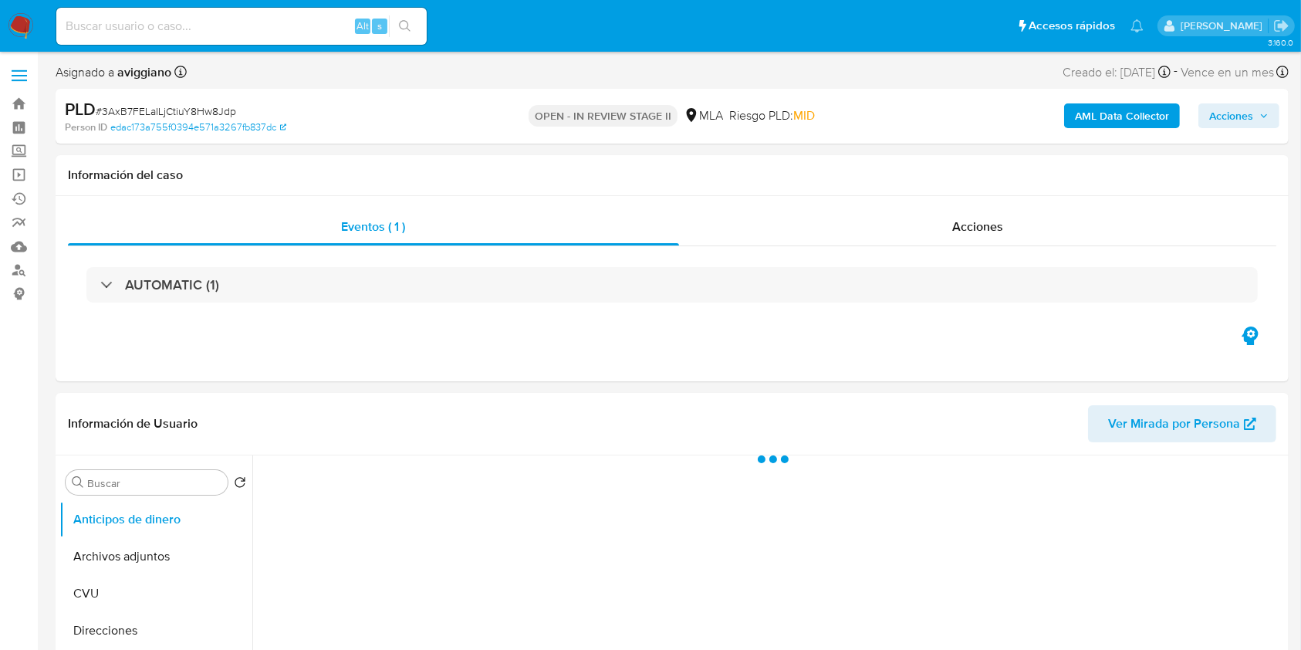
click at [1221, 130] on div "AML Data Collector Acciones" at bounding box center [1079, 116] width 400 height 36
select select "10"
click at [1220, 120] on span "Acciones" at bounding box center [1231, 115] width 44 height 25
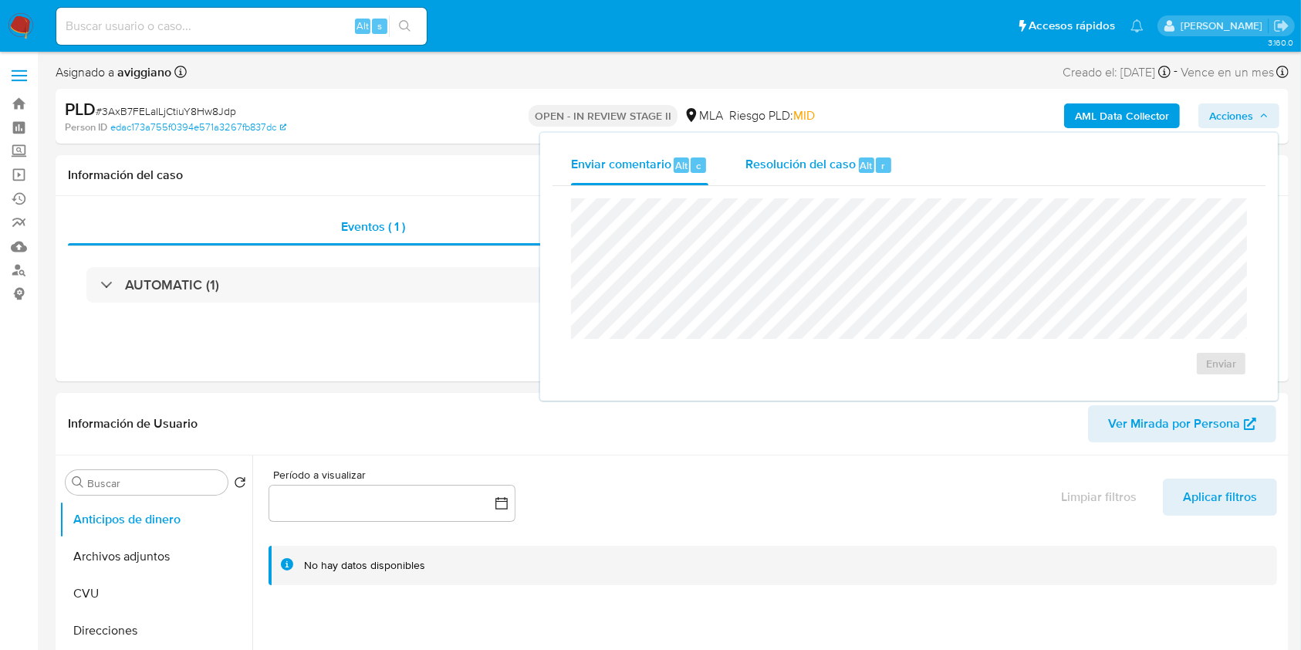
click at [860, 161] on span "Alt" at bounding box center [866, 165] width 12 height 15
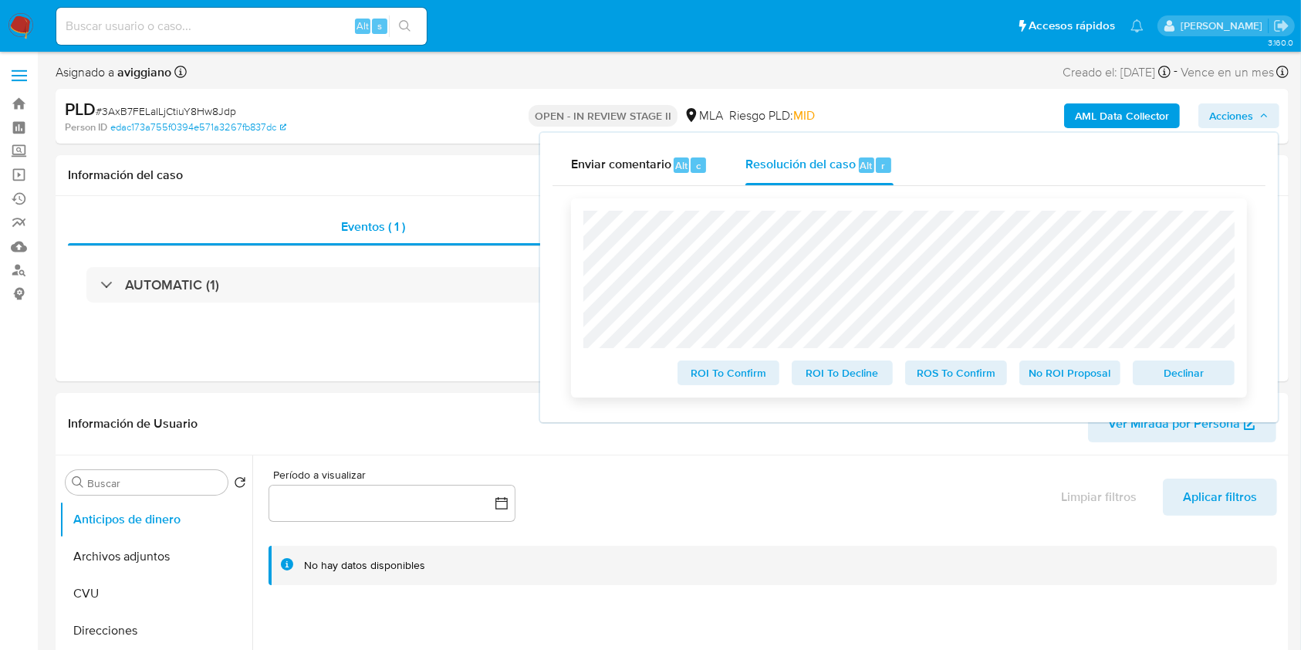
click at [1169, 367] on span "Declinar" at bounding box center [1184, 373] width 80 height 22
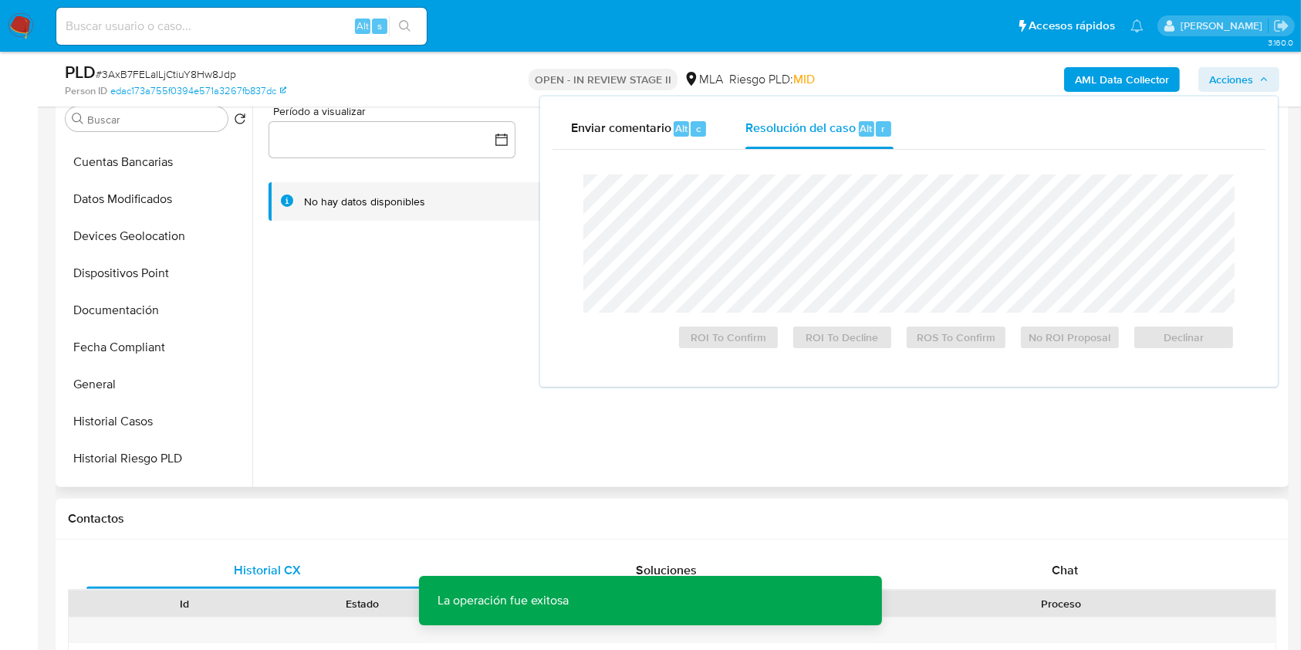
scroll to position [309, 0]
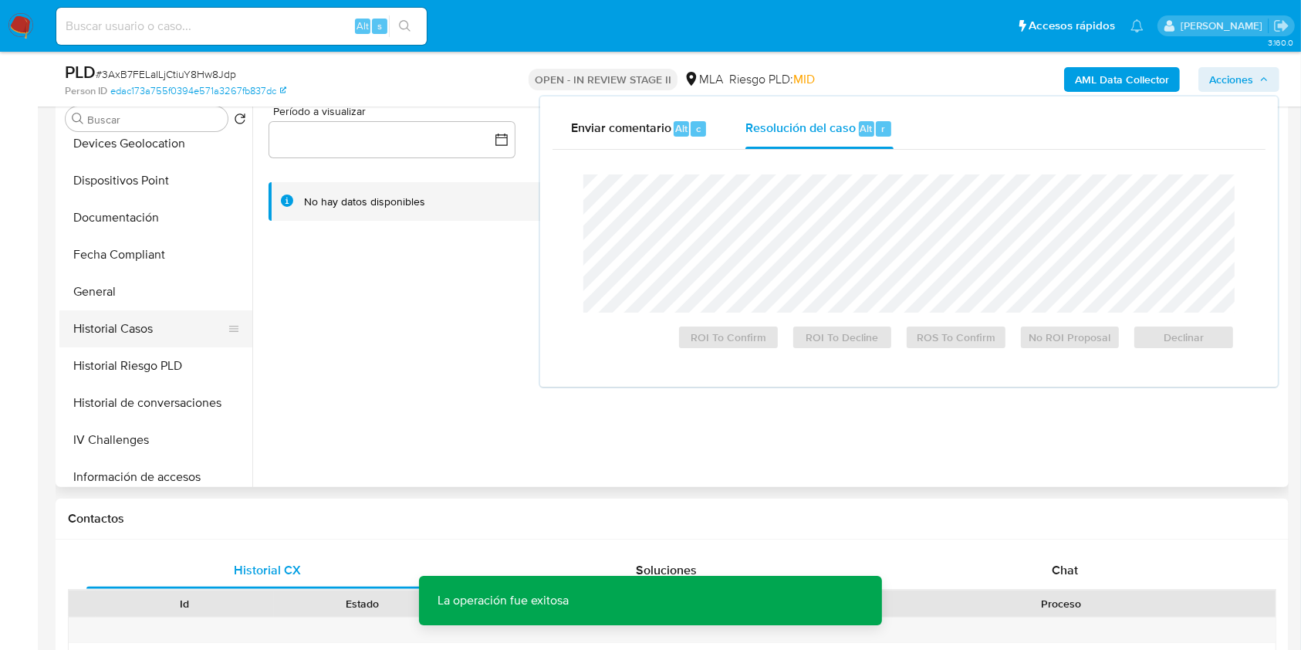
click at [160, 318] on button "Historial Casos" at bounding box center [149, 328] width 181 height 37
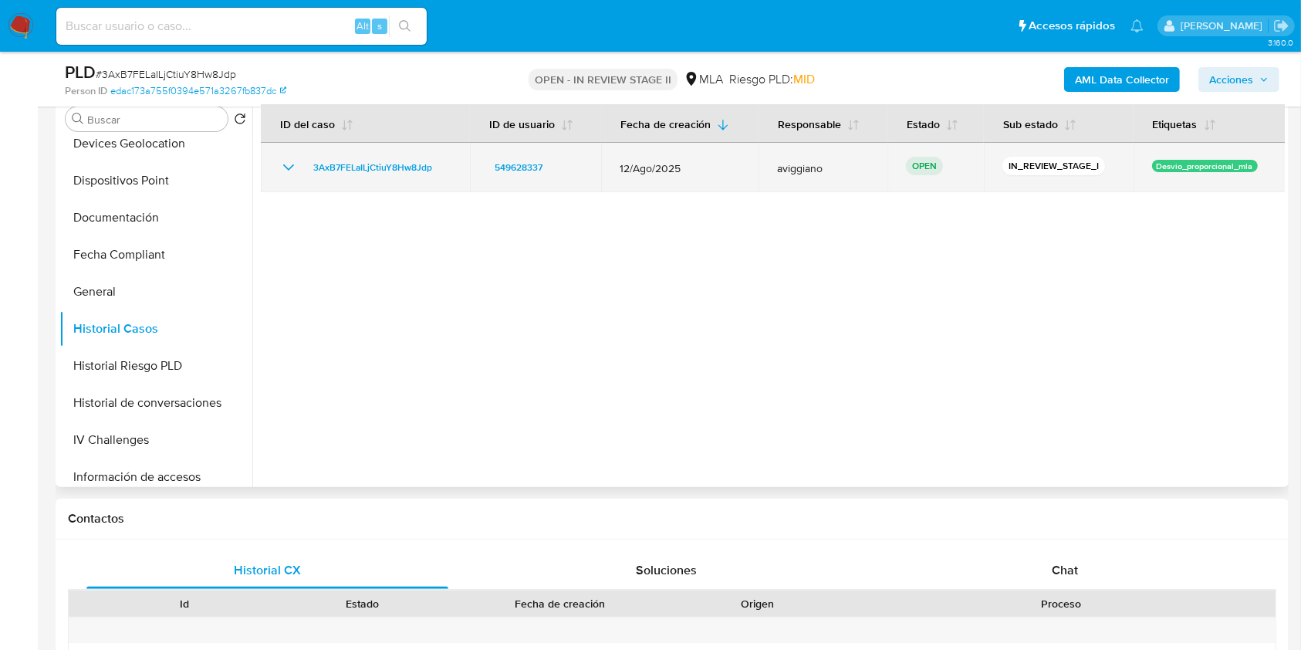
click at [396, 151] on td "3AxB7FELaILjCtiuY8Hw8Jdp" at bounding box center [365, 167] width 209 height 49
click at [391, 164] on span "3AxB7FELaILjCtiuY8Hw8Jdp" at bounding box center [372, 167] width 119 height 19
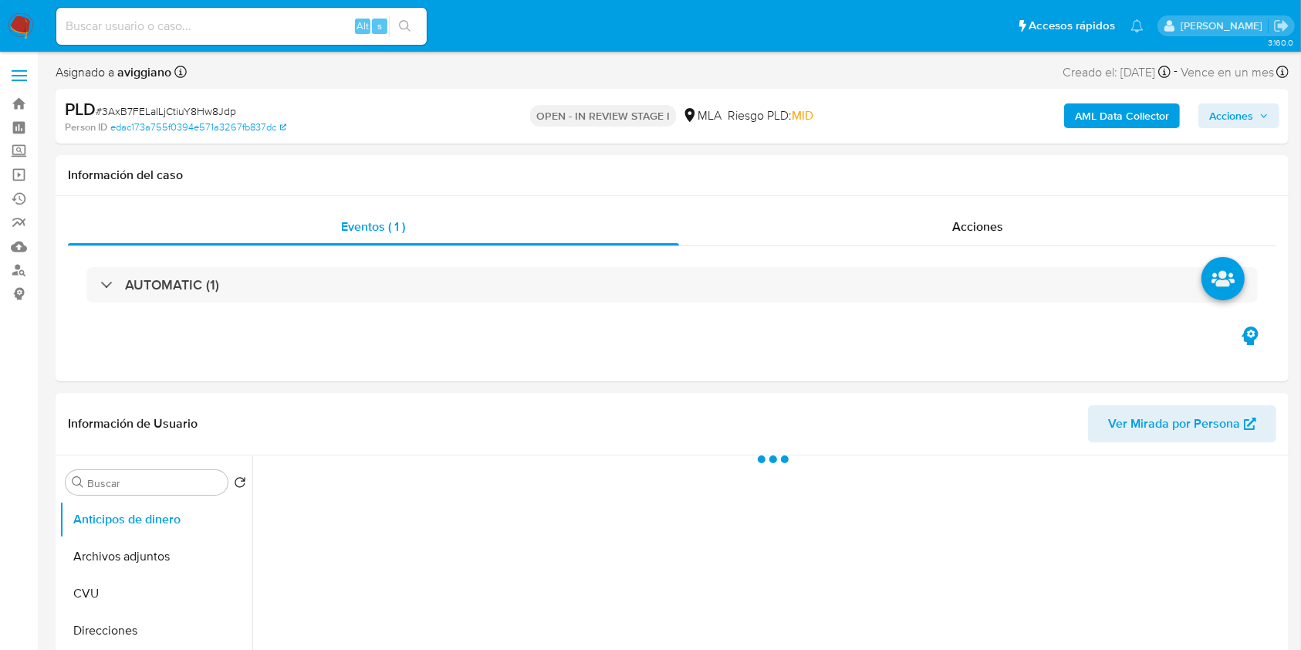
select select "10"
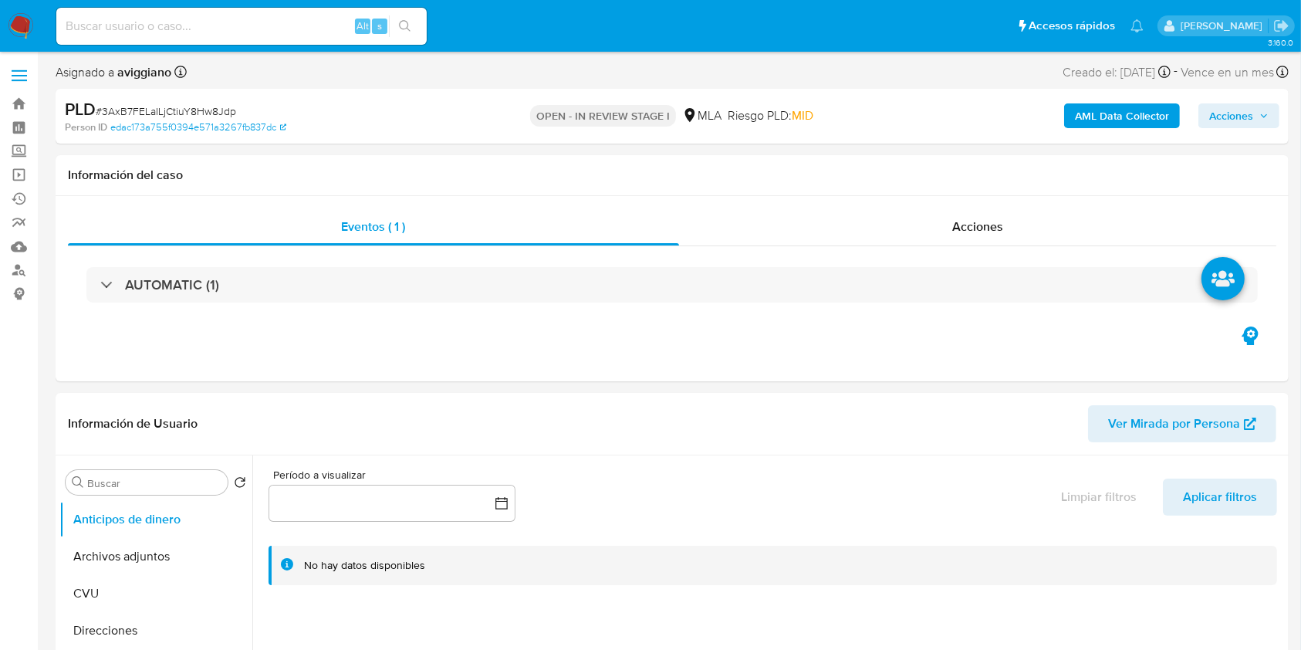
click at [1235, 123] on span "Acciones" at bounding box center [1231, 115] width 44 height 25
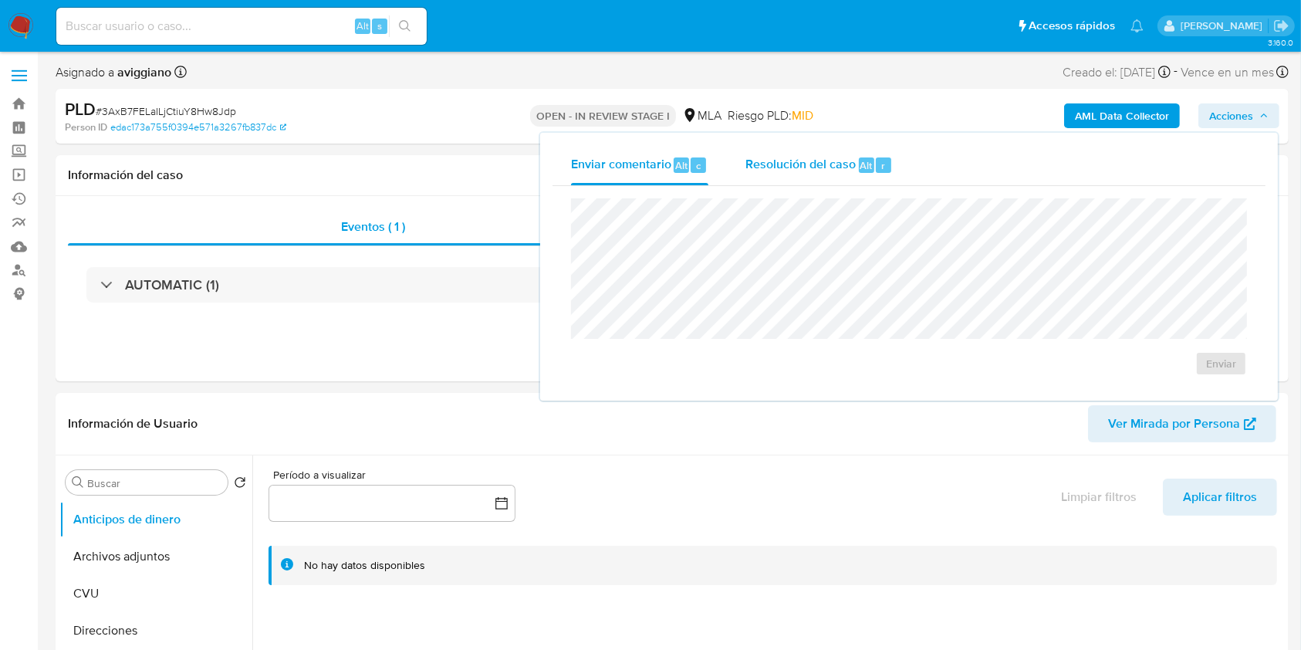
click at [826, 166] on span "Resolución del caso" at bounding box center [800, 165] width 110 height 18
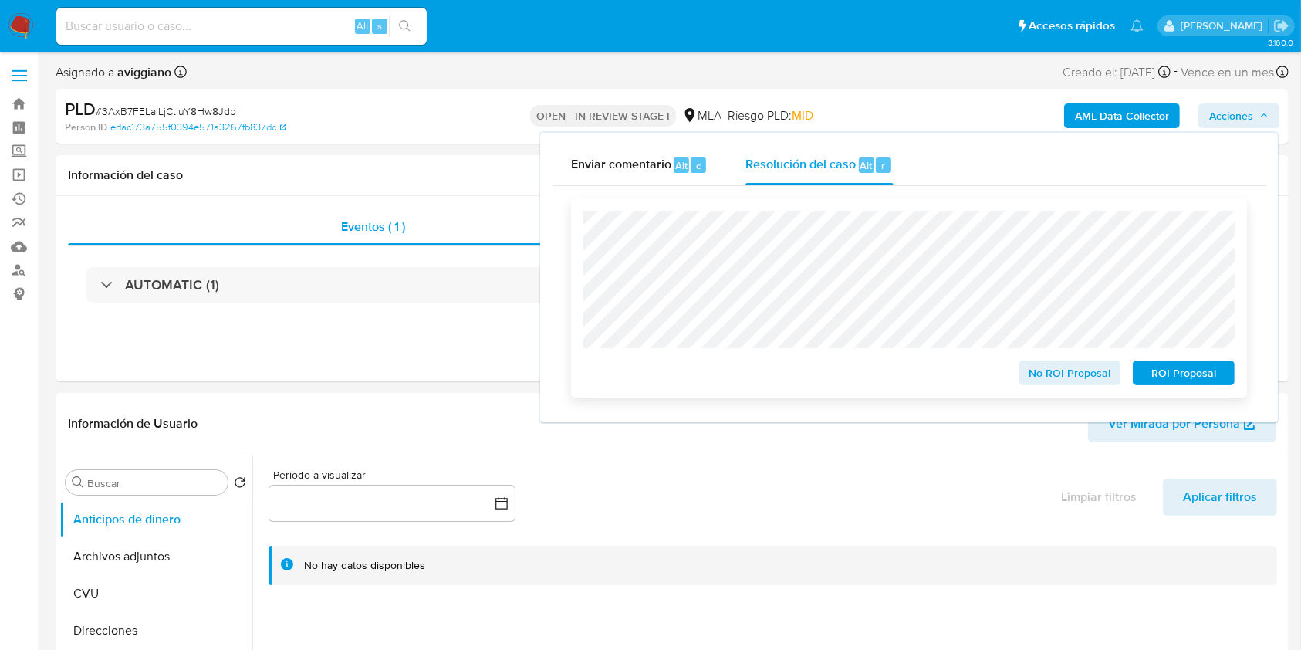
click at [1058, 373] on span "No ROI Proposal" at bounding box center [1070, 373] width 80 height 22
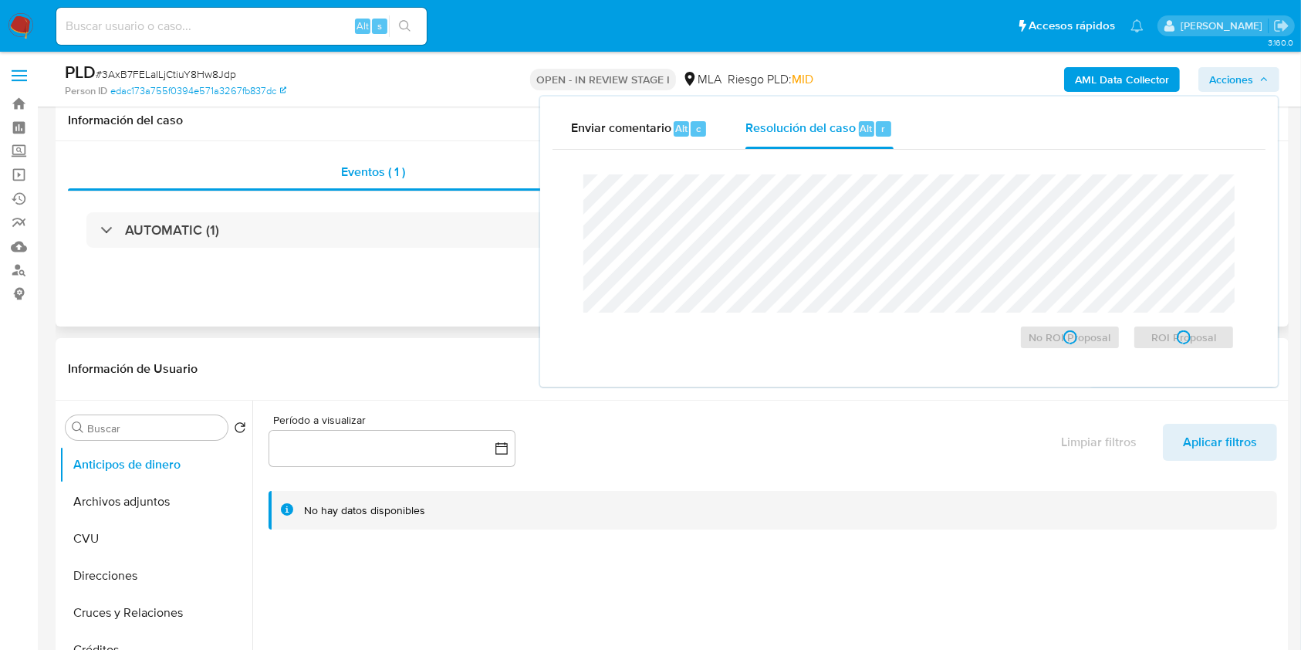
scroll to position [205, 0]
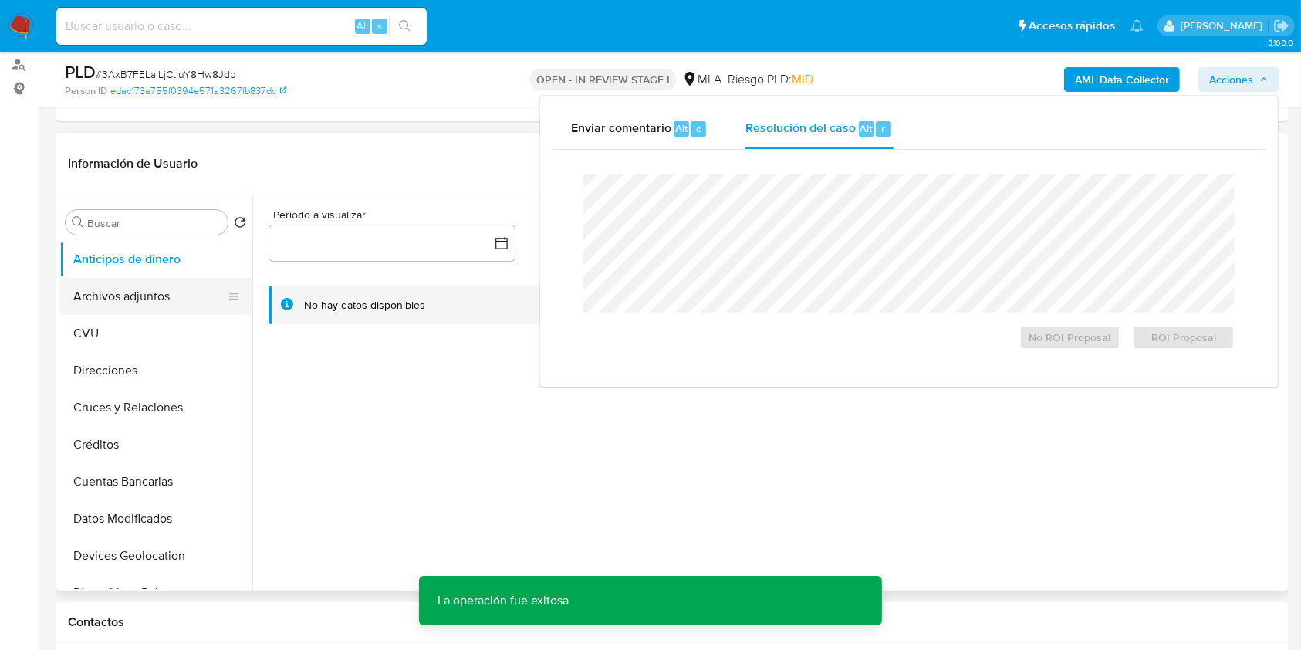
click at [128, 299] on button "Archivos adjuntos" at bounding box center [149, 296] width 181 height 37
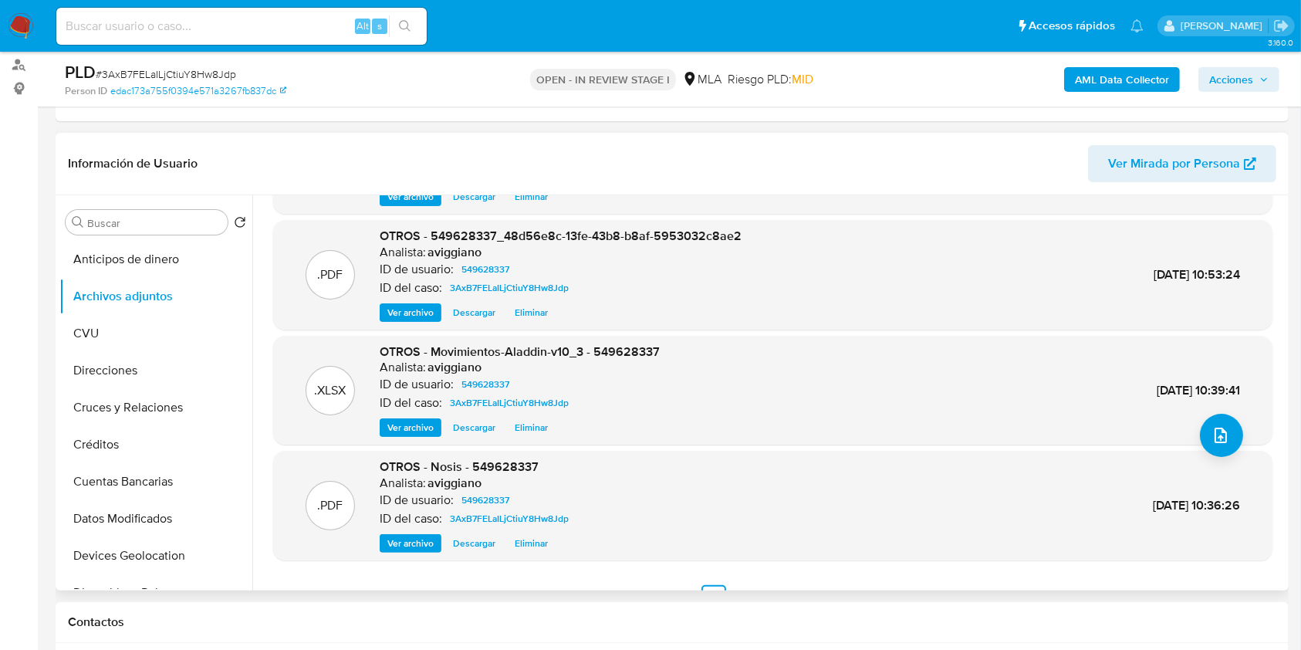
scroll to position [130, 0]
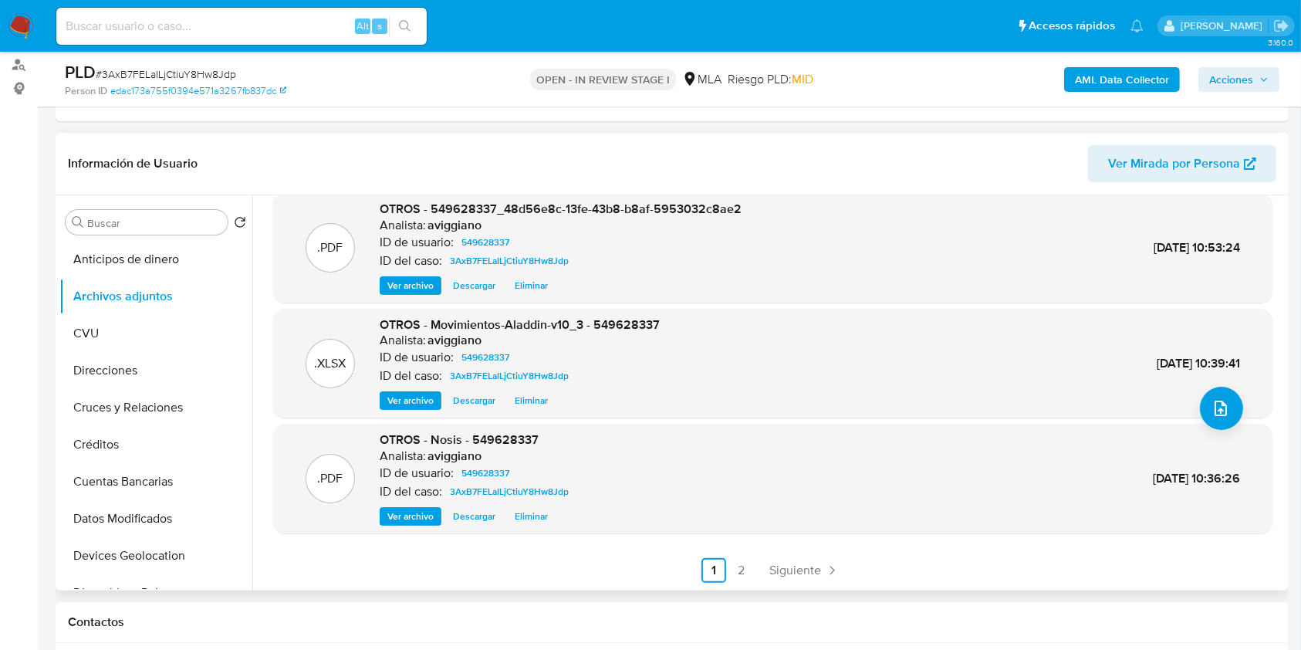
click at [742, 572] on link "2" at bounding box center [741, 570] width 25 height 25
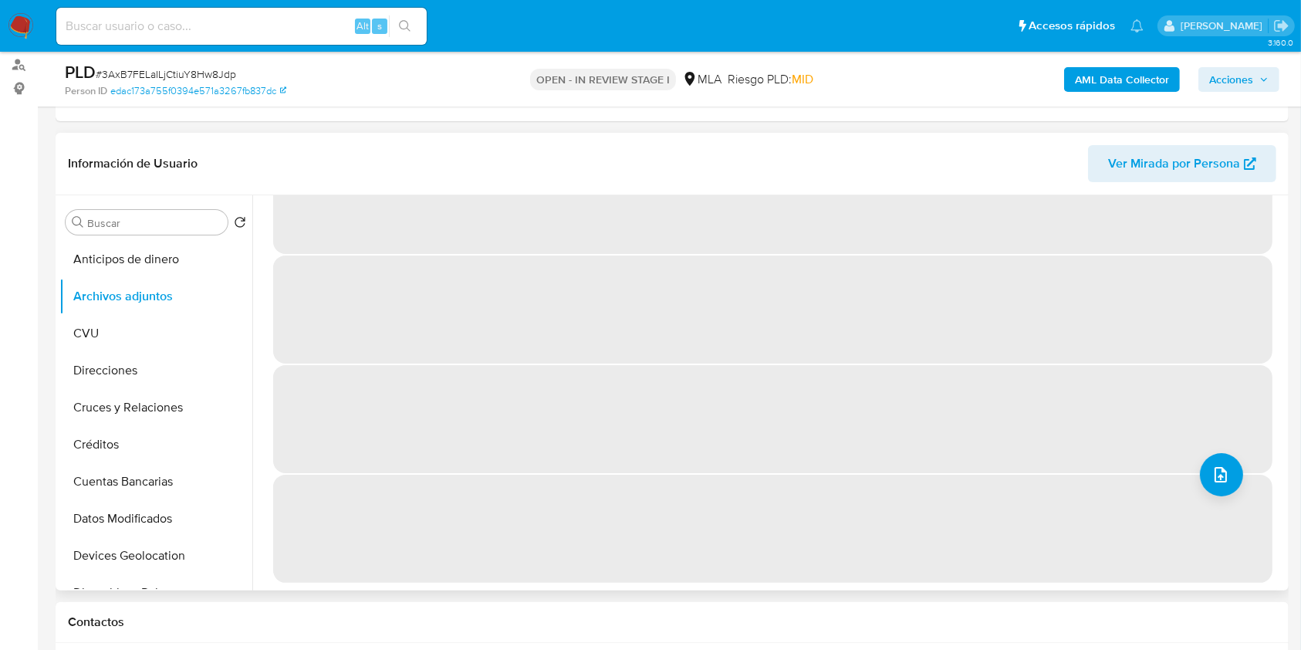
scroll to position [0, 0]
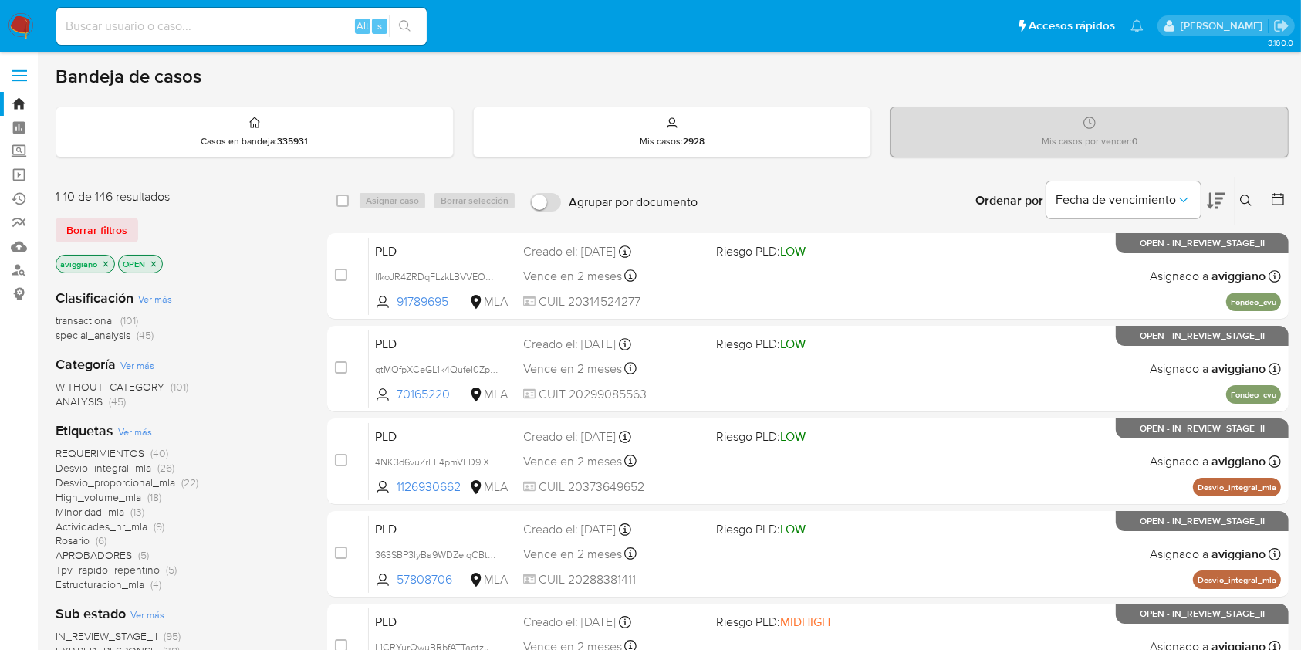
click at [105, 262] on icon "close-filter" at bounding box center [105, 263] width 9 height 9
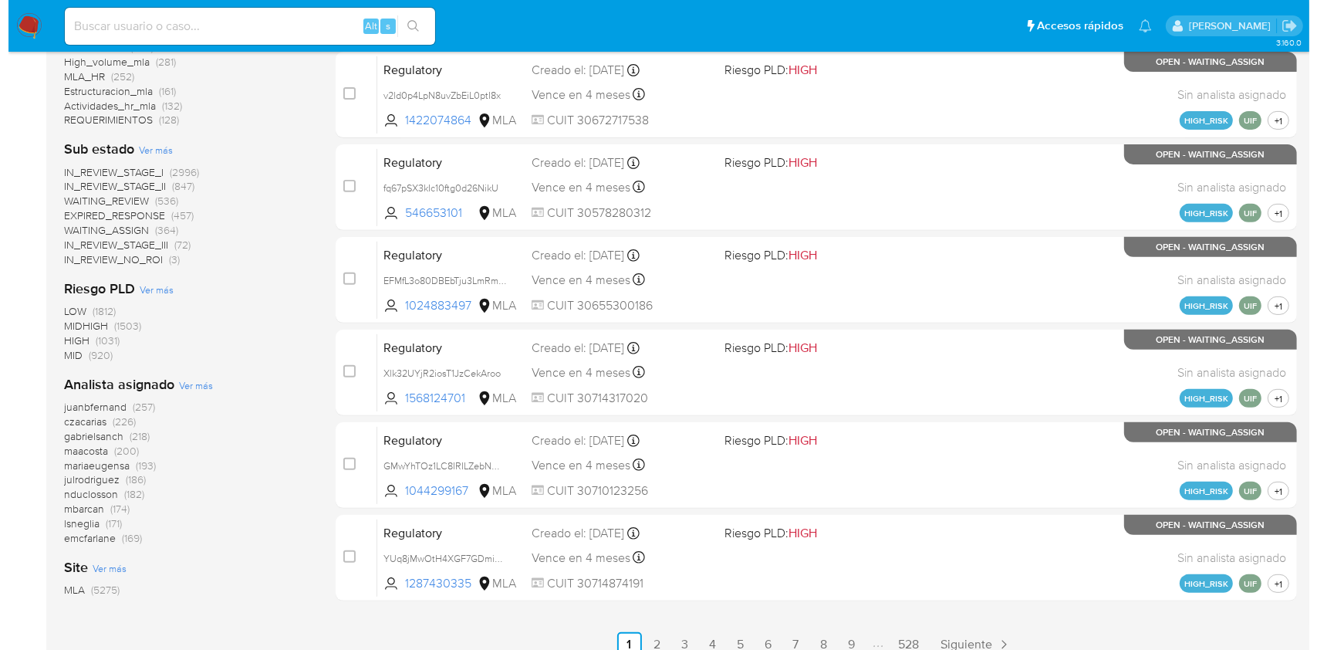
scroll to position [637, 0]
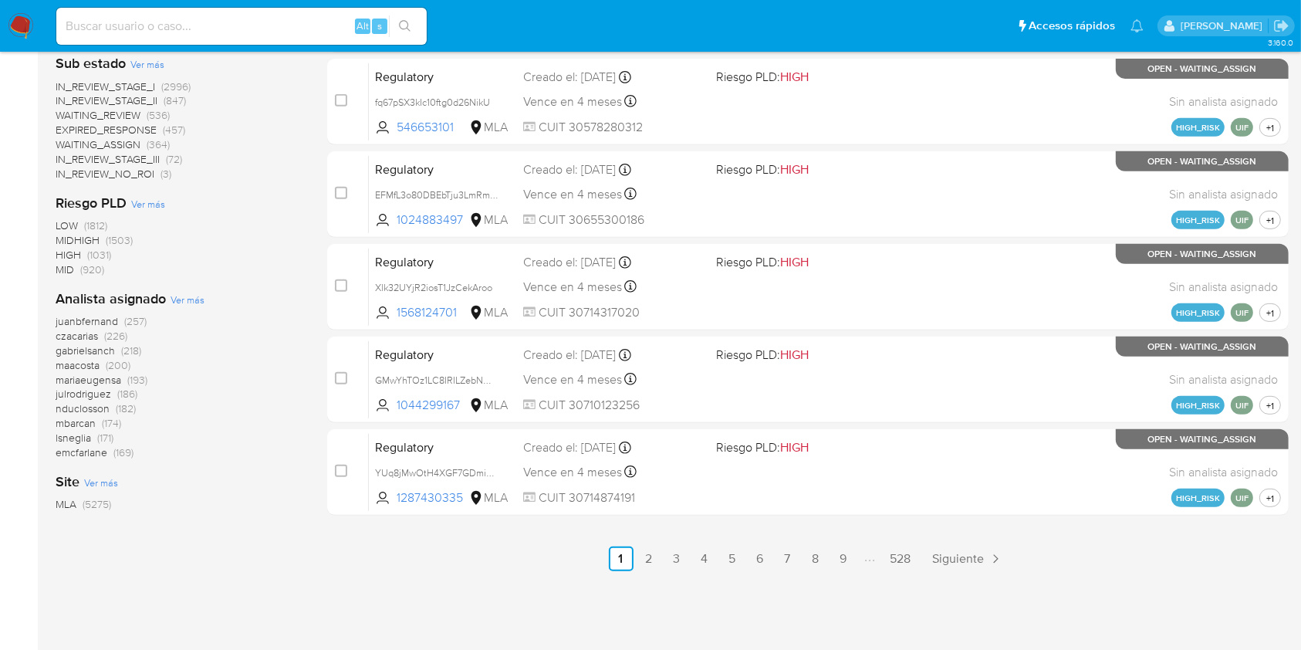
click at [177, 294] on span "Ver más" at bounding box center [188, 299] width 34 height 14
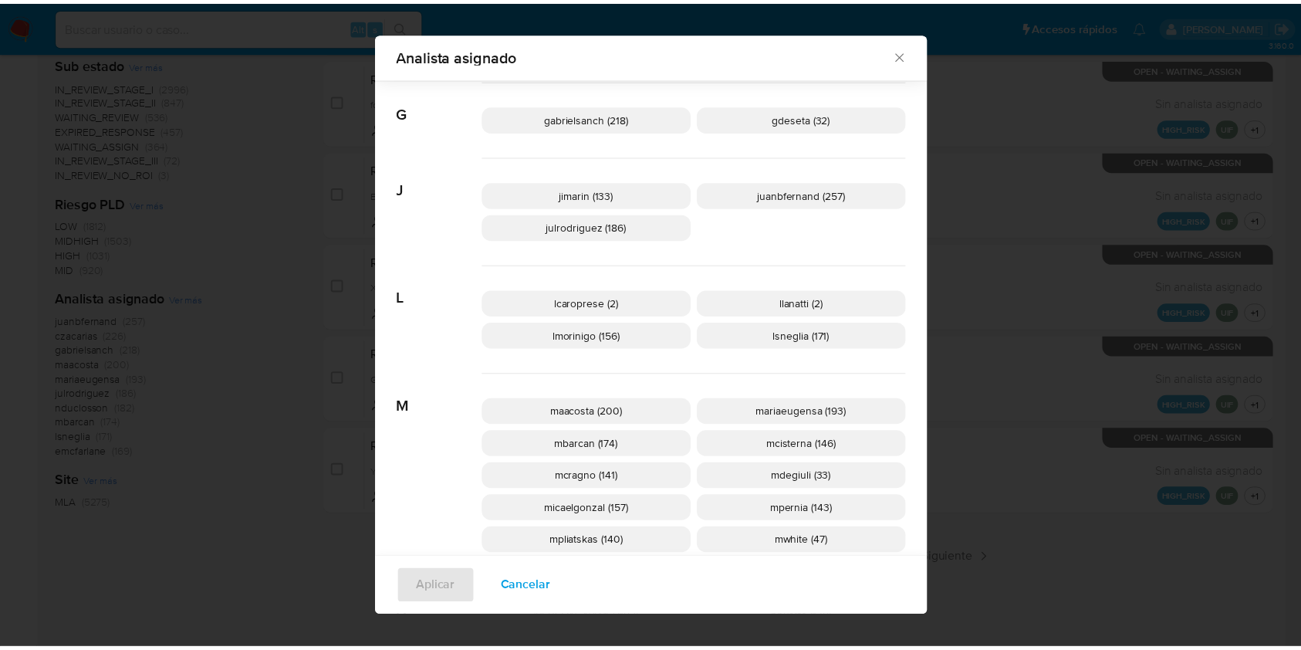
scroll to position [0, 0]
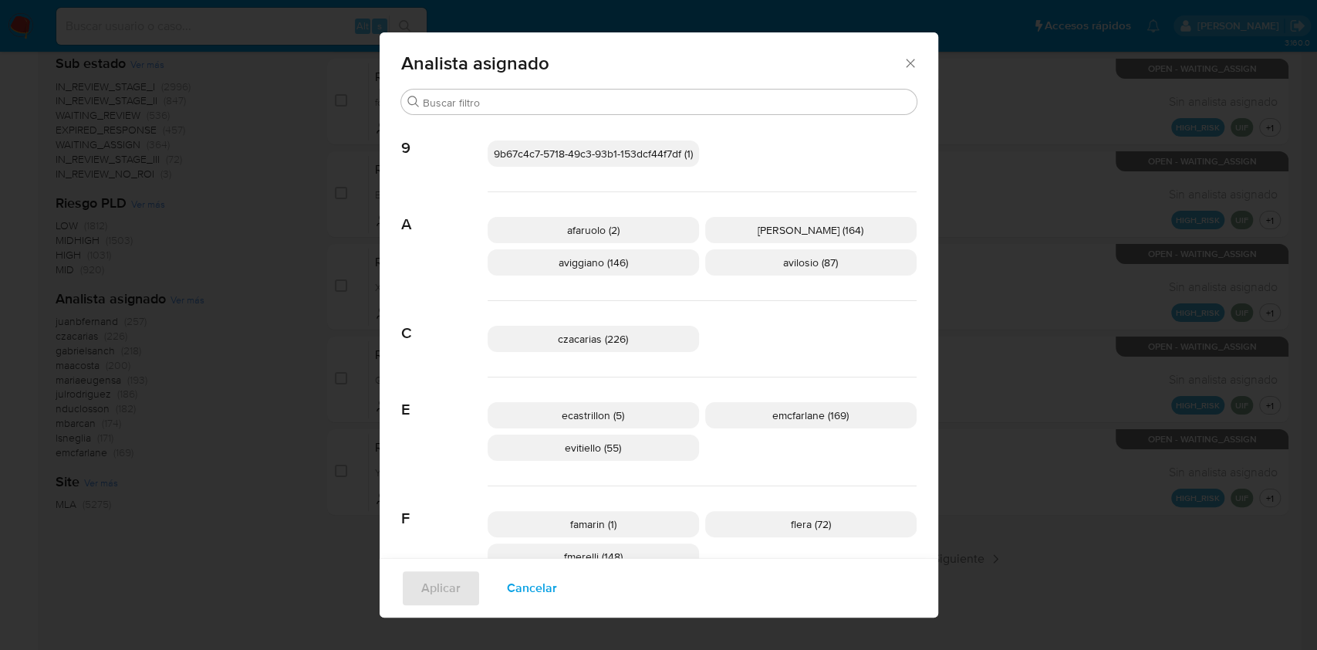
click at [903, 62] on icon "Cerrar" at bounding box center [910, 63] width 15 height 15
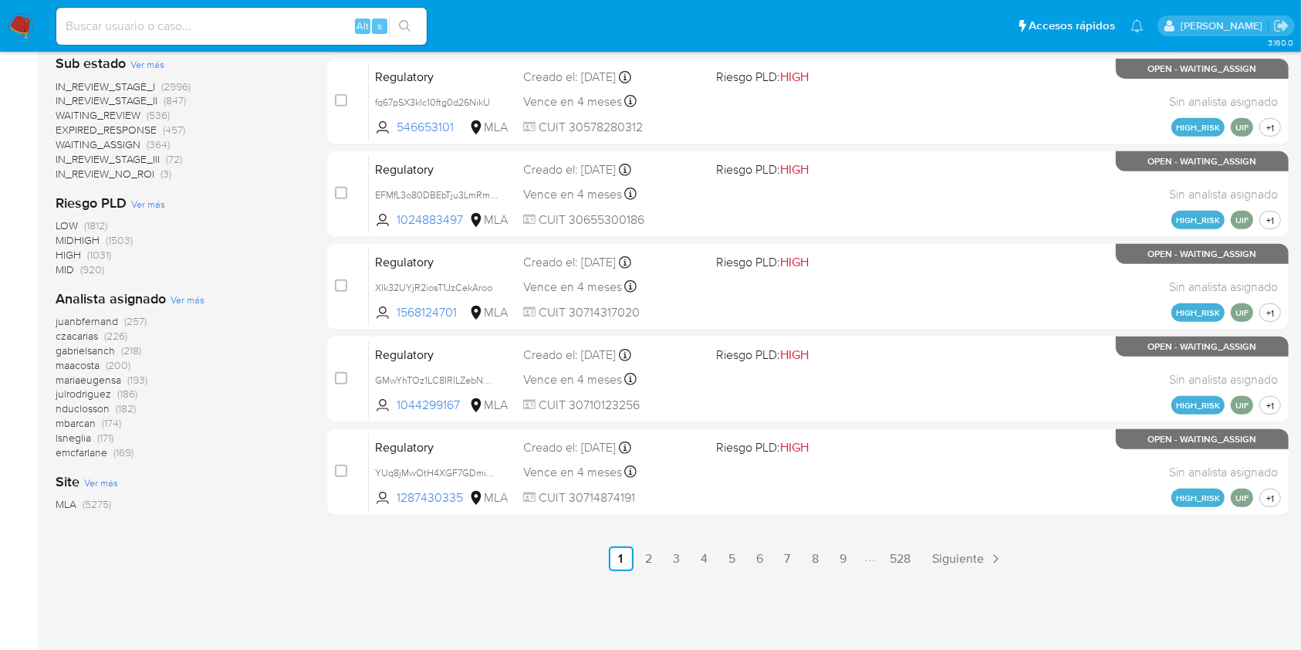
drag, startPoint x: 138, startPoint y: 13, endPoint x: 106, endPoint y: 21, distance: 32.6
paste input "uSeBPVvcM8jZUjEcK2WZSsMb"
type input "uSeBPVvcM8jZUjEcK2WZSsMb"
click at [413, 16] on button "search-icon" at bounding box center [405, 26] width 32 height 22
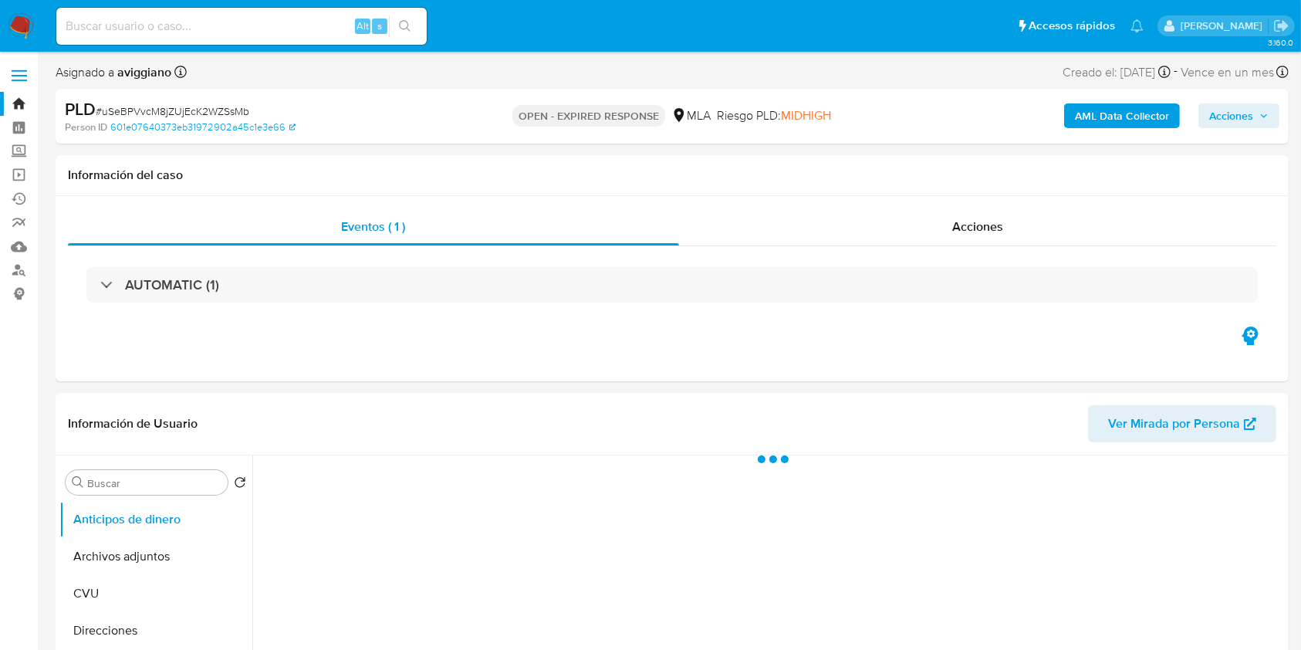
select select "10"
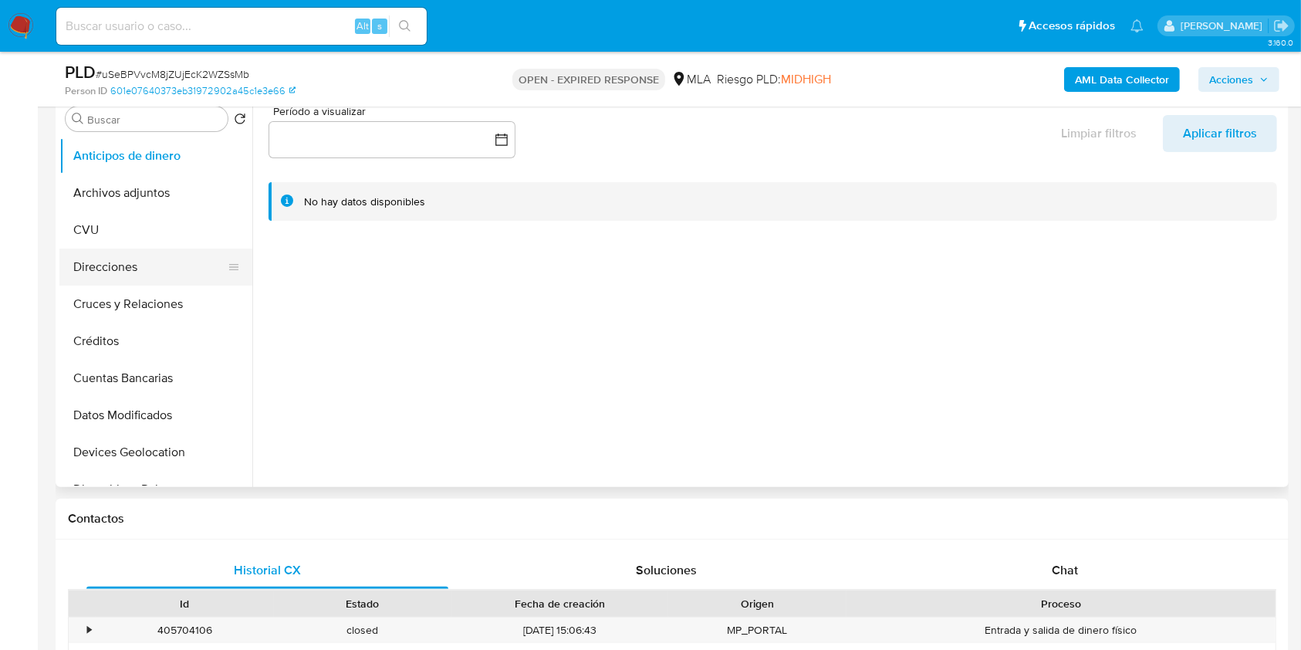
scroll to position [309, 0]
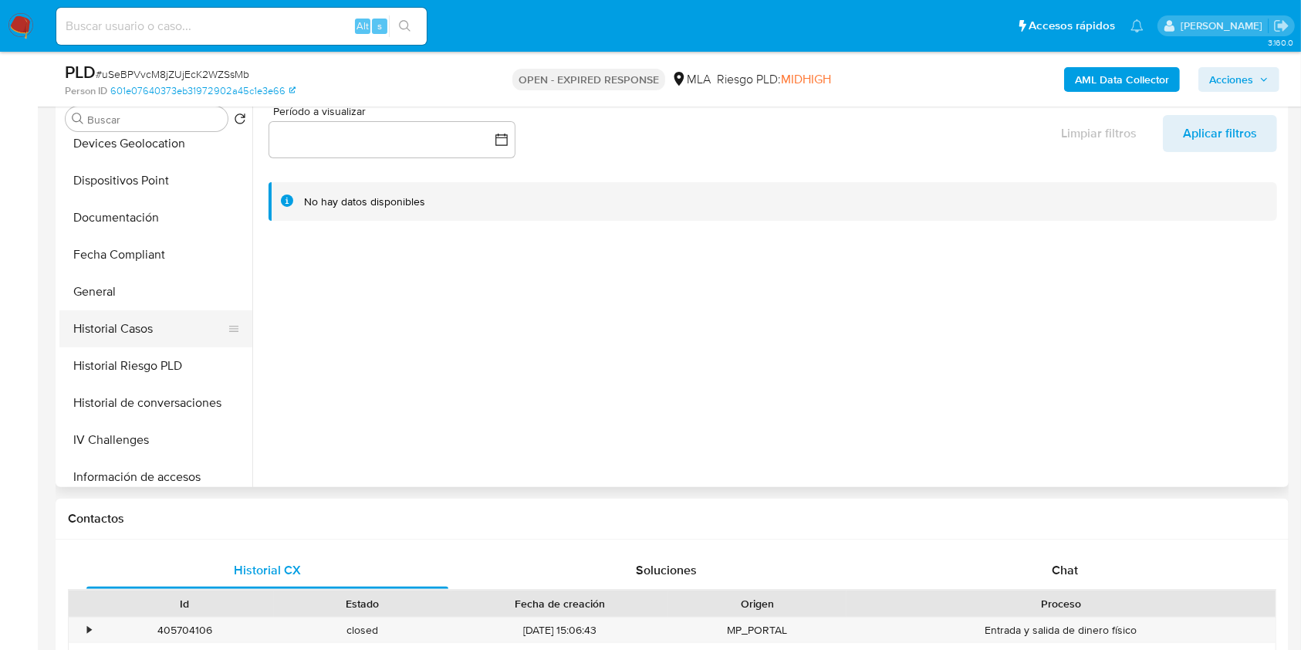
click at [142, 315] on button "Historial Casos" at bounding box center [149, 328] width 181 height 37
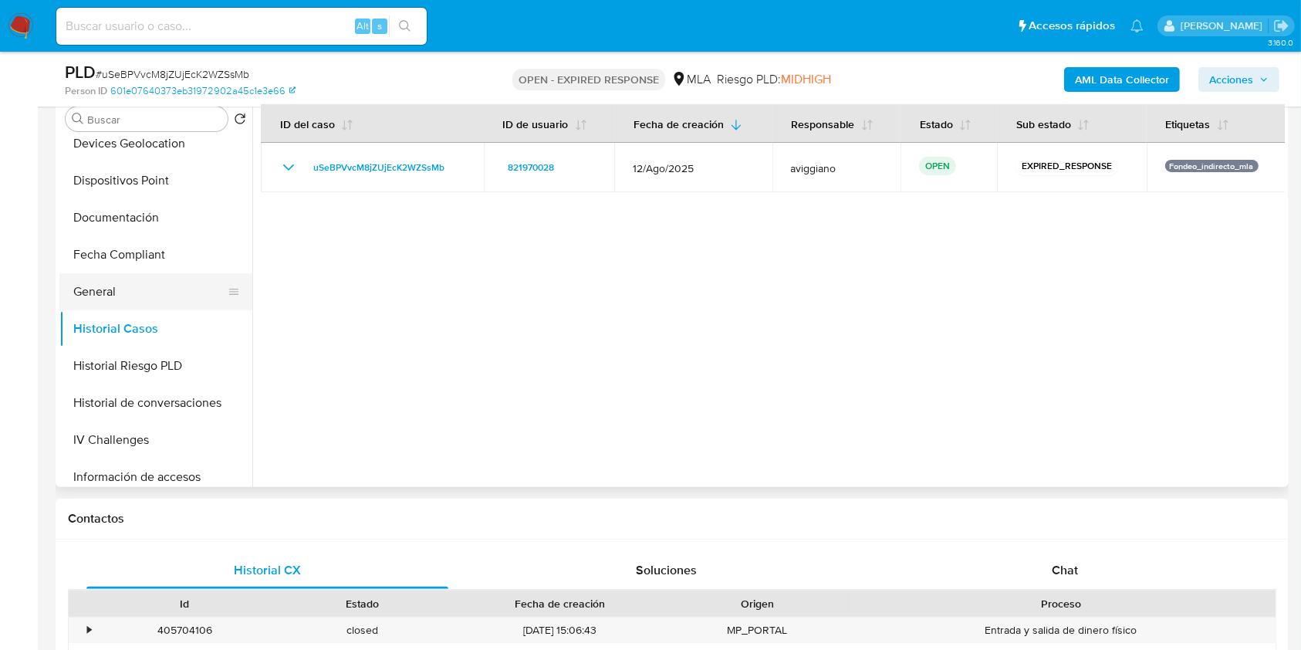
click at [123, 290] on button "General" at bounding box center [149, 291] width 181 height 37
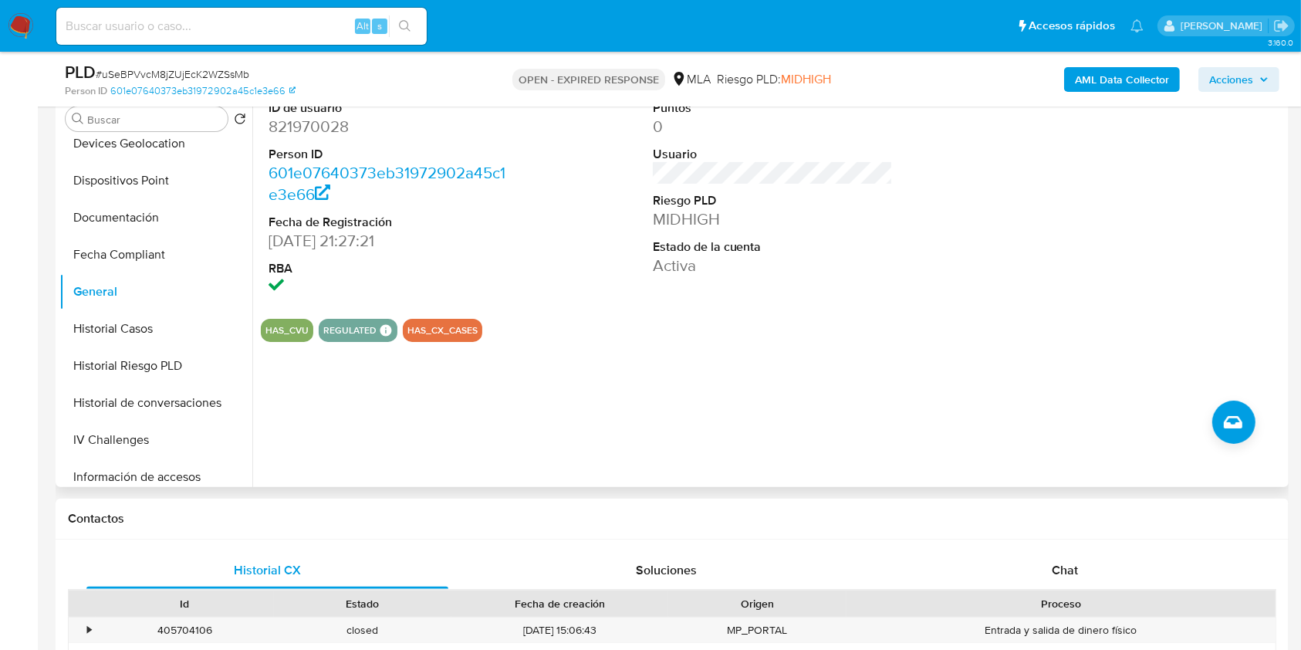
click at [319, 123] on dd "821970028" at bounding box center [389, 127] width 241 height 22
copy dd "821970028"
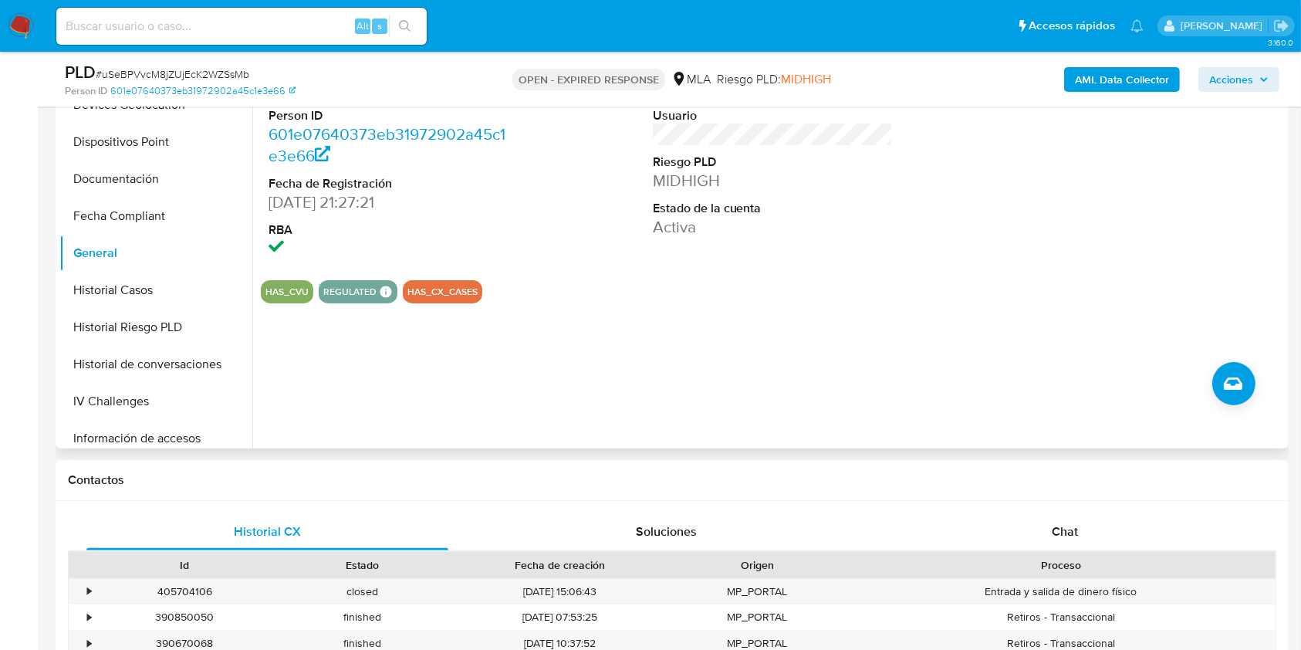
scroll to position [103, 0]
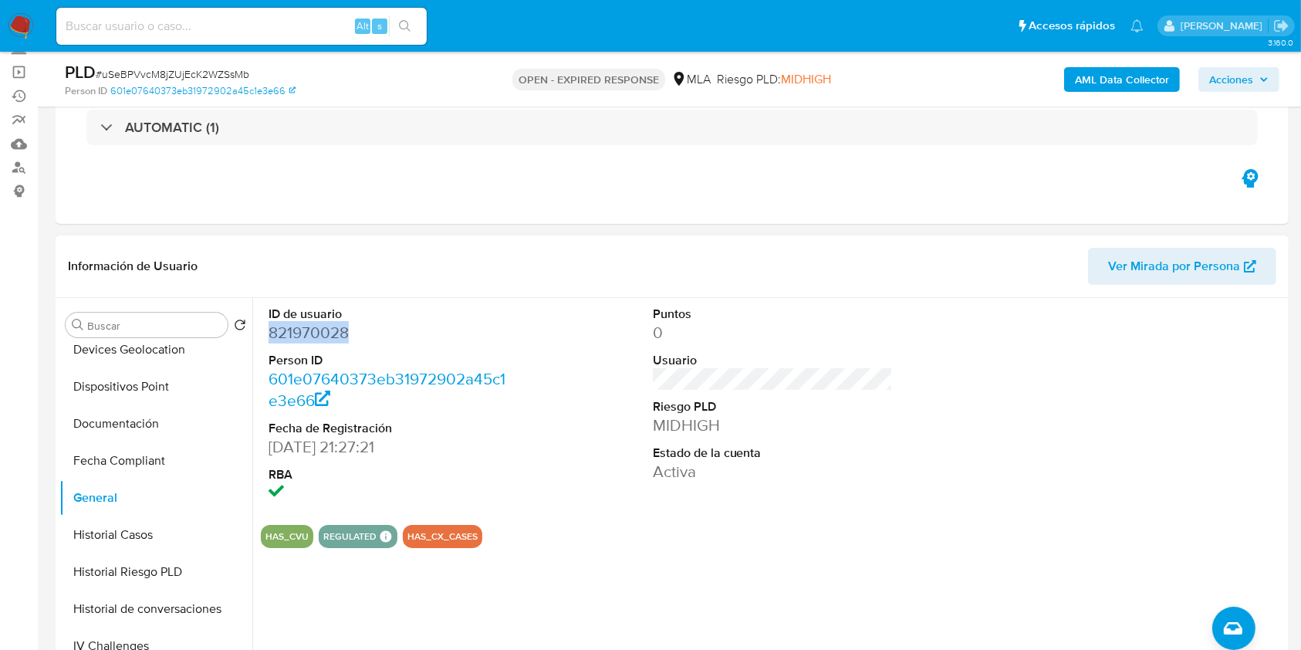
copy dd "821970028"
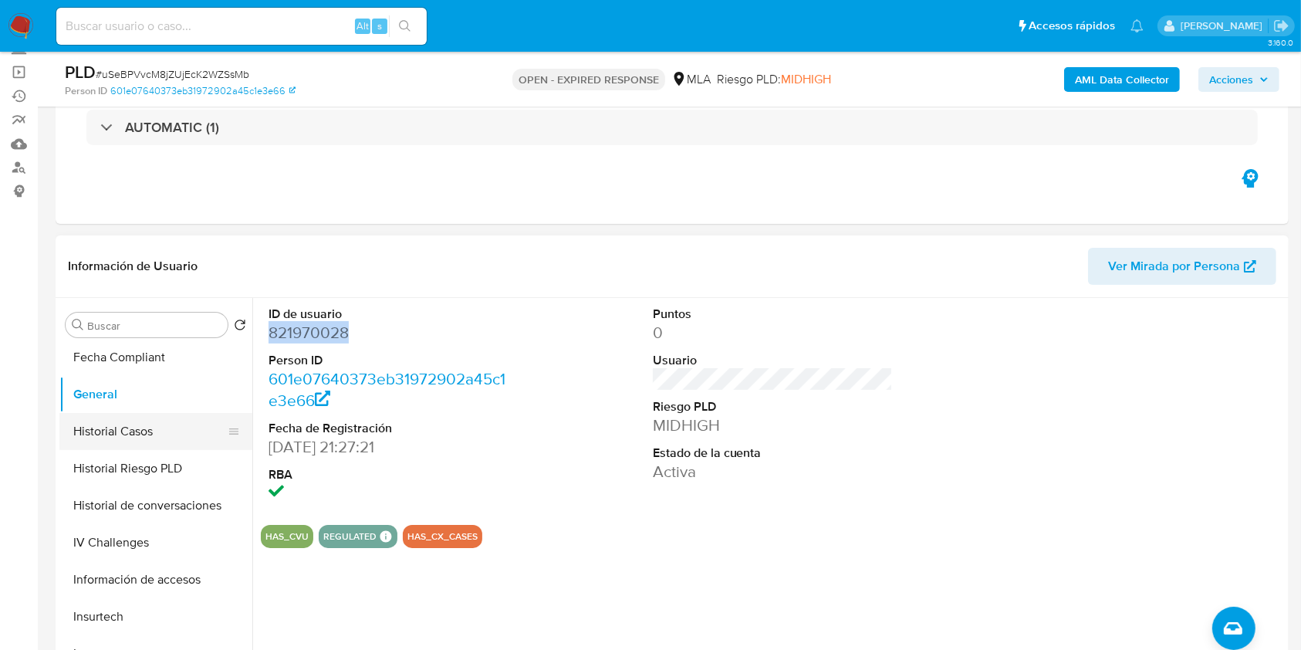
scroll to position [514, 0]
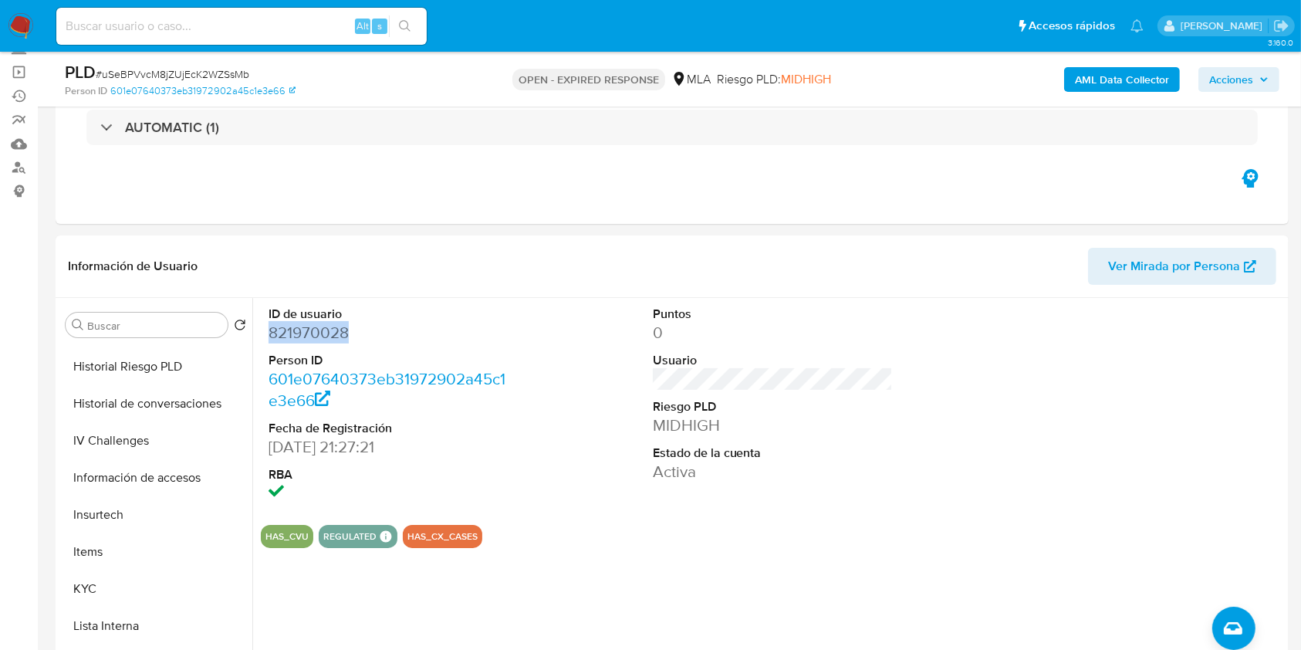
click at [1115, 70] on b "AML Data Collector" at bounding box center [1122, 79] width 94 height 25
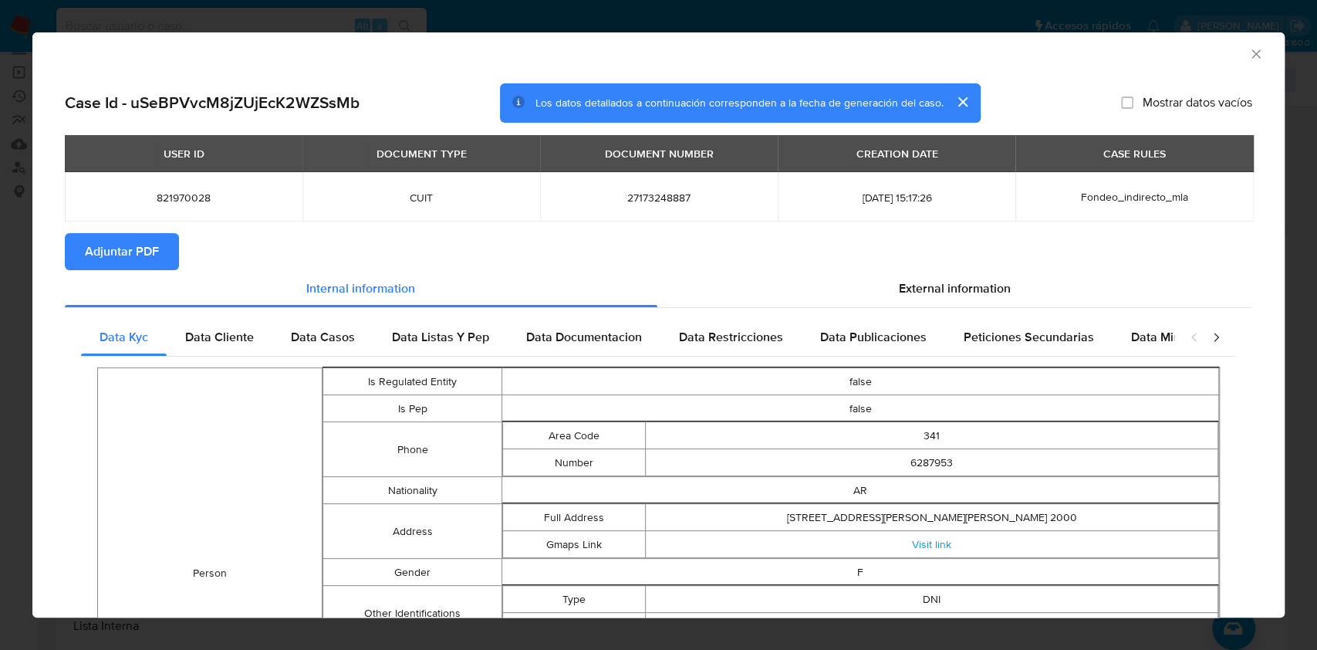
click at [172, 258] on button "Adjuntar PDF" at bounding box center [122, 251] width 114 height 37
click at [1248, 60] on icon "Cerrar ventana" at bounding box center [1255, 53] width 15 height 15
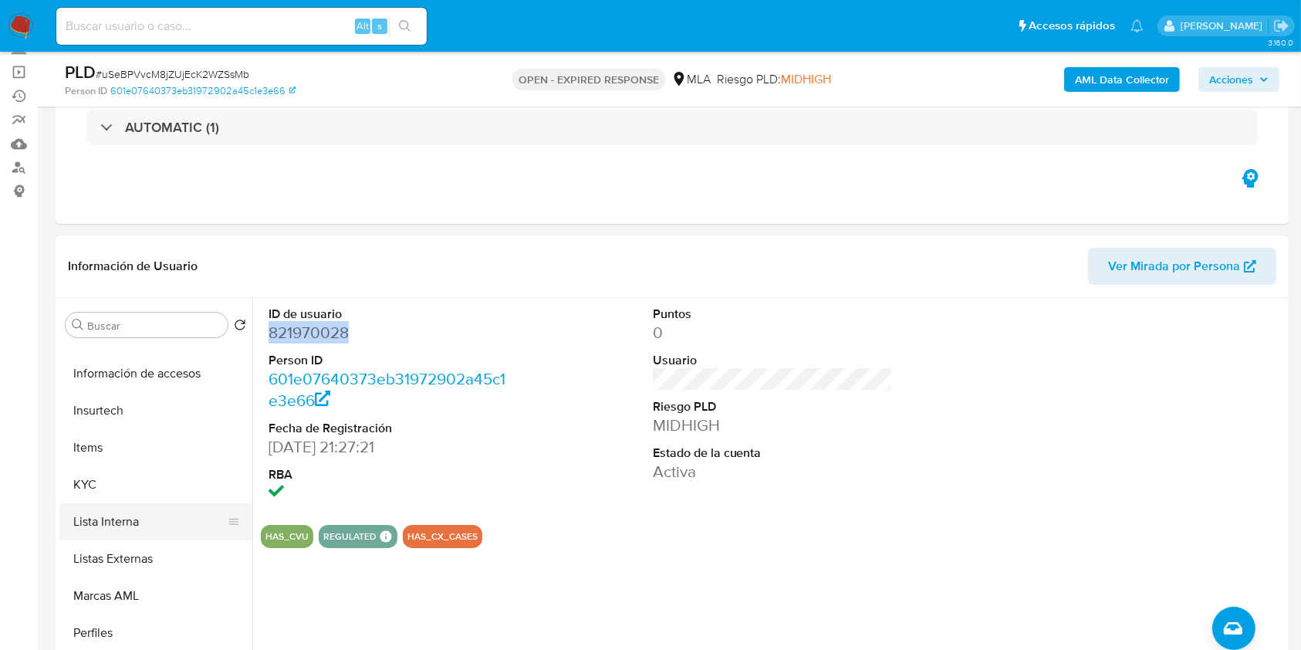
scroll to position [720, 0]
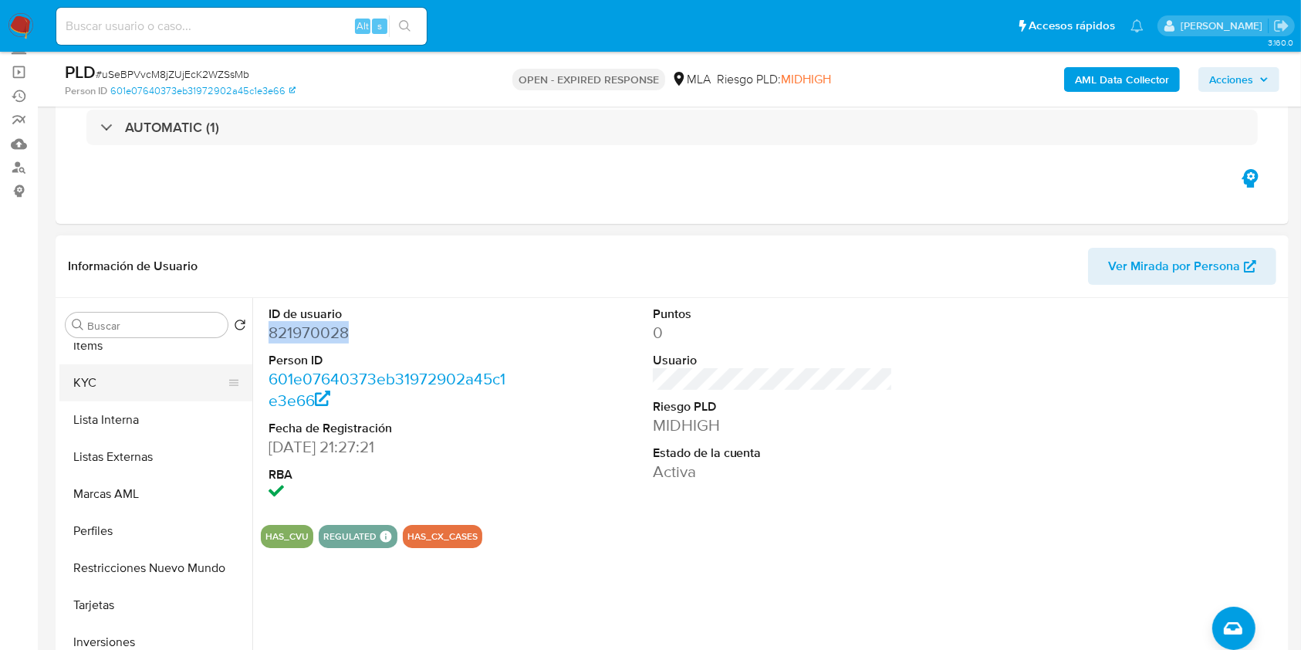
click at [102, 390] on button "KYC" at bounding box center [149, 382] width 181 height 37
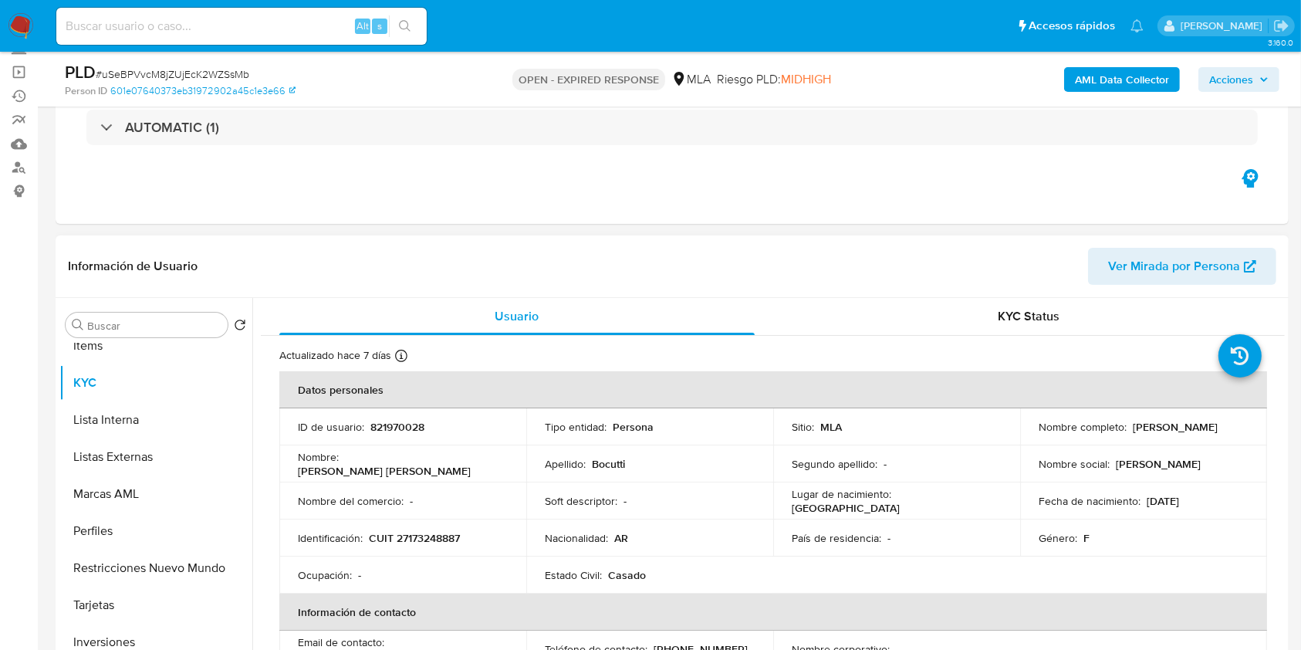
click at [406, 528] on td "Identificación : CUIT 27173248887" at bounding box center [402, 537] width 247 height 37
click at [410, 537] on p "CUIT 27173248887" at bounding box center [414, 538] width 91 height 14
copy p "27173248887"
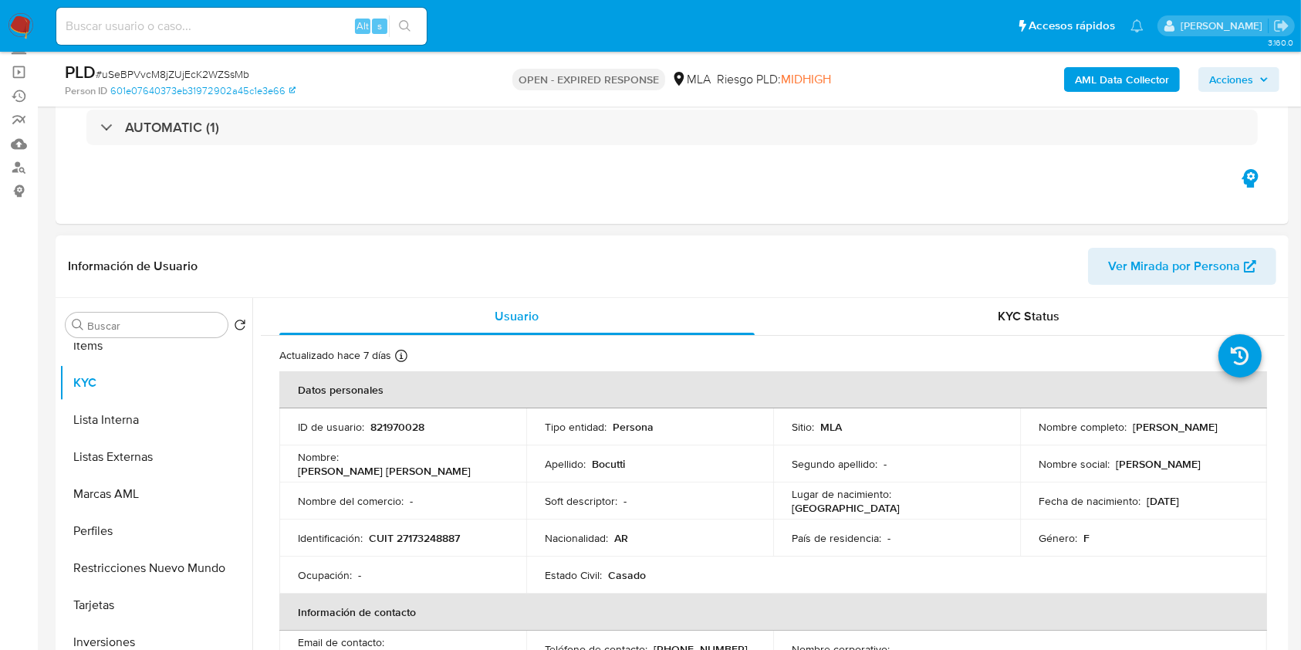
click at [389, 425] on p "821970028" at bounding box center [397, 427] width 54 height 14
copy p "821970028"
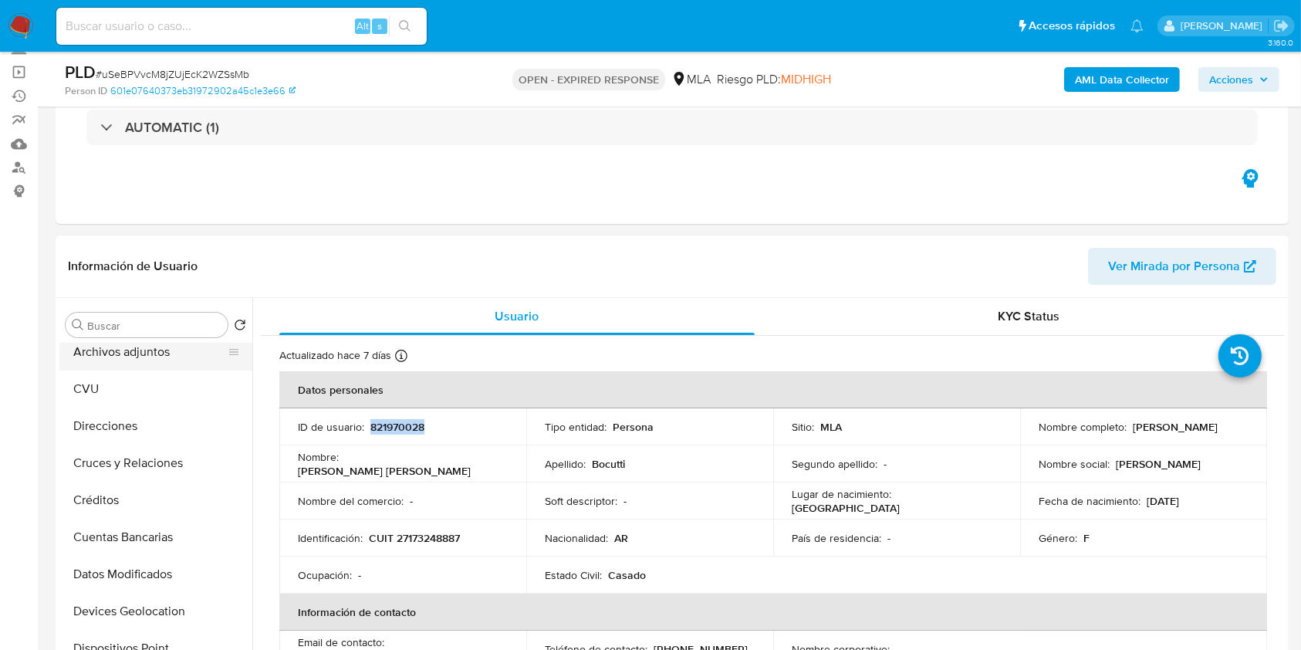
scroll to position [0, 0]
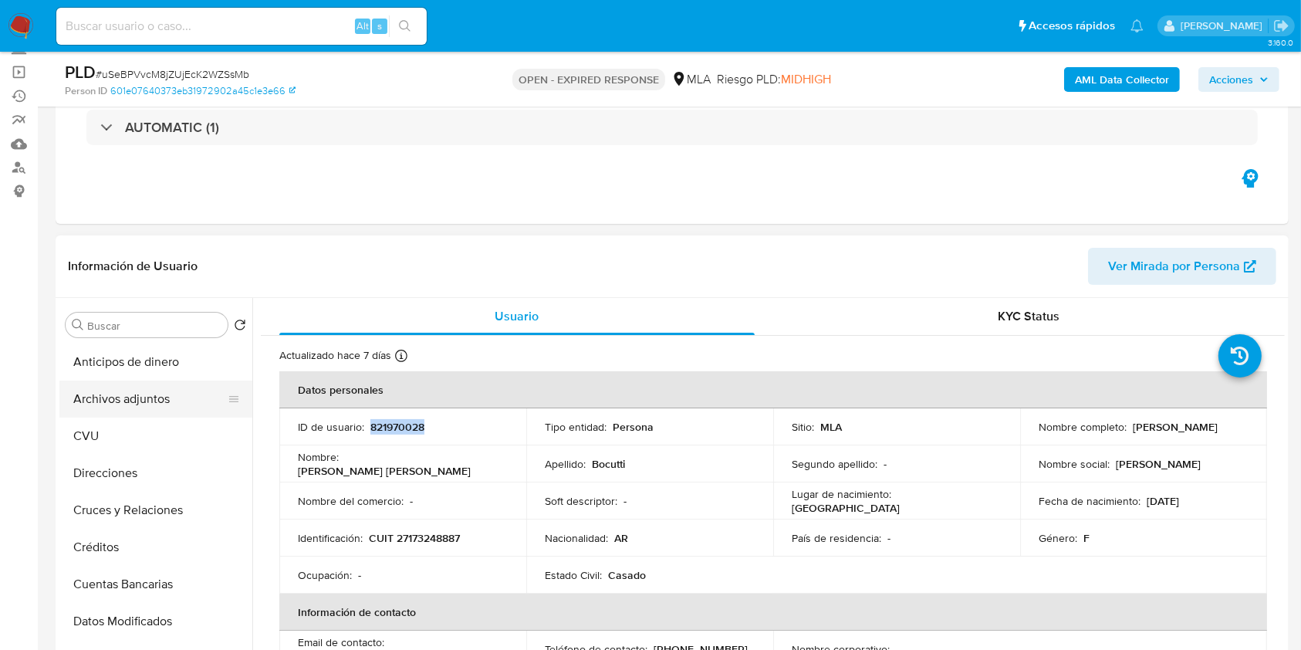
click at [130, 405] on button "Archivos adjuntos" at bounding box center [149, 398] width 181 height 37
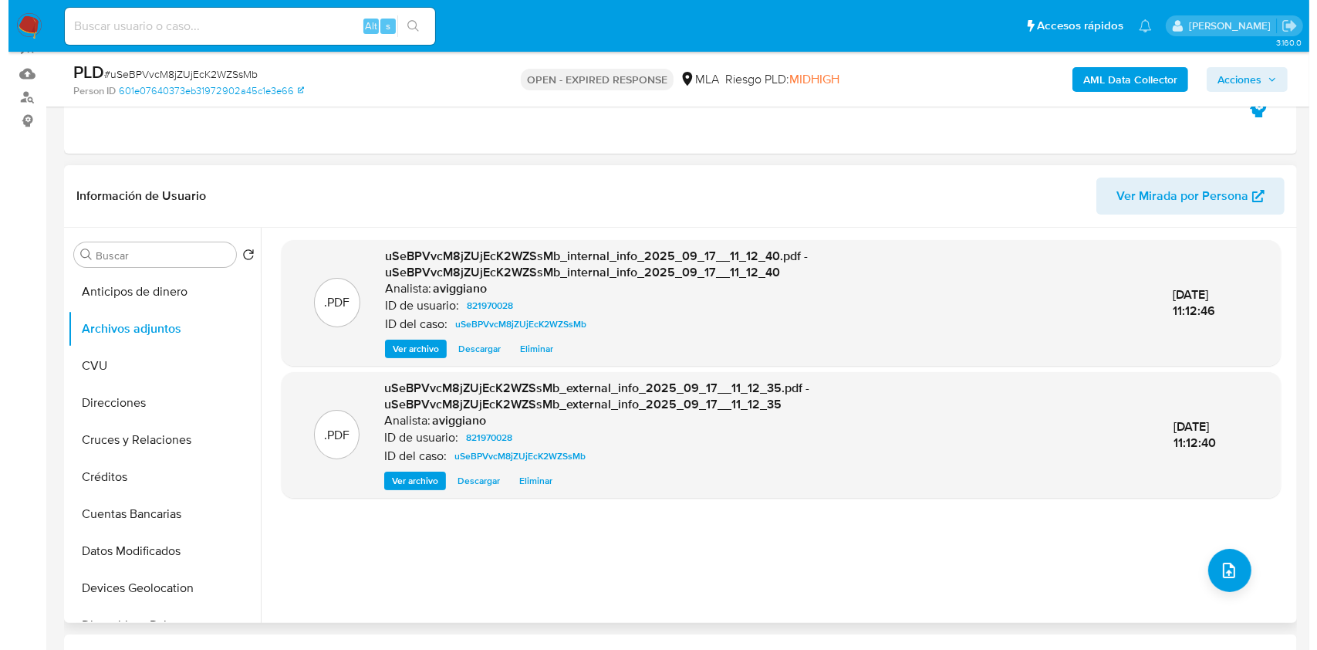
scroll to position [205, 0]
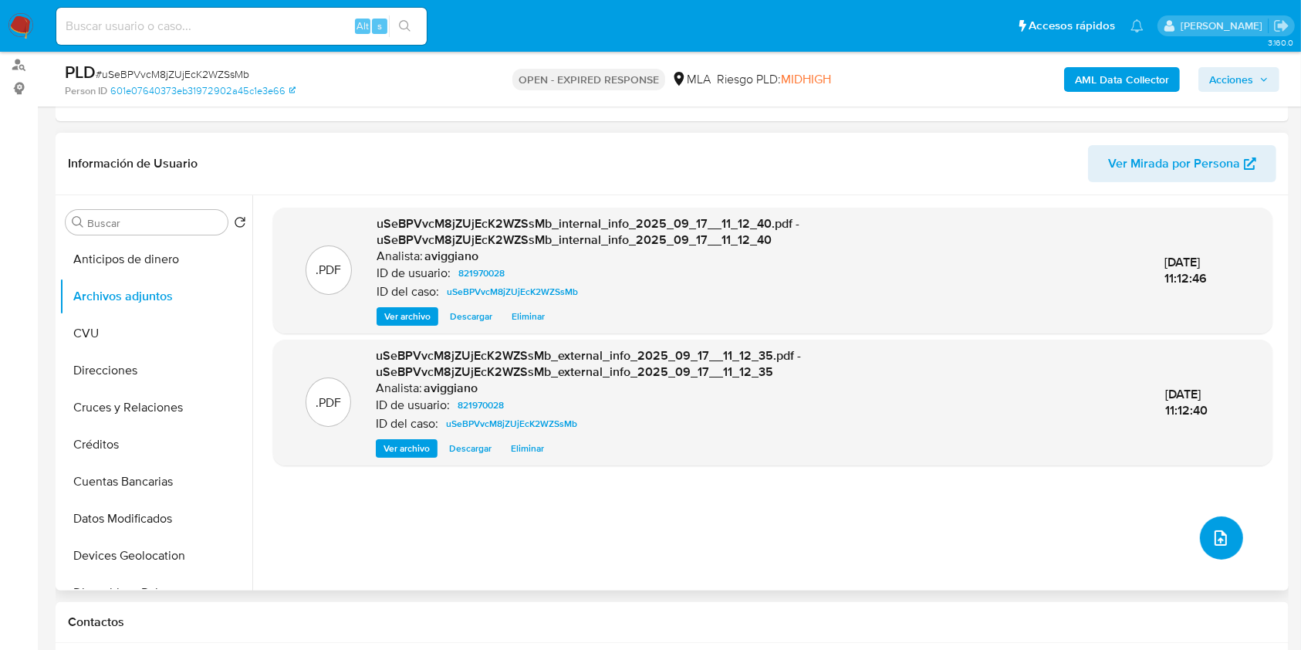
click at [1207, 552] on button "upload-file" at bounding box center [1221, 537] width 43 height 43
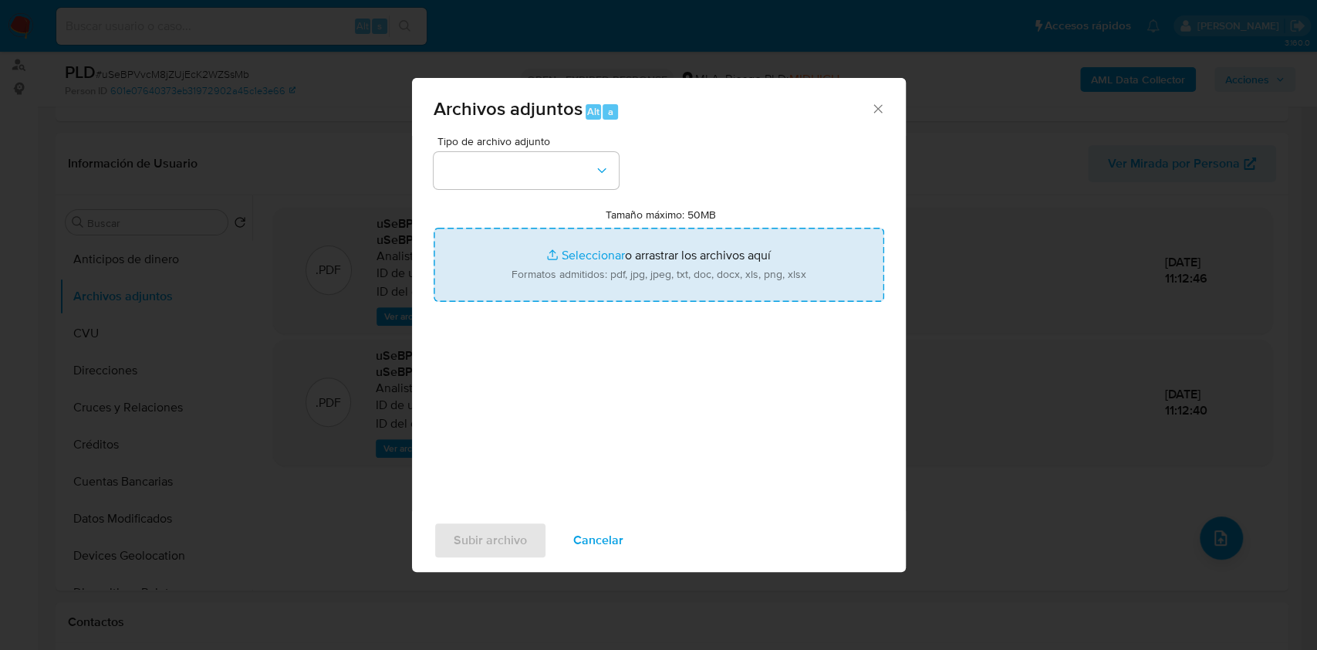
click at [695, 275] on input "Tamaño máximo: 50MB Seleccionar archivos" at bounding box center [659, 265] width 451 height 74
type input "C:\fakepath\Nosis - 821970028.pdf"
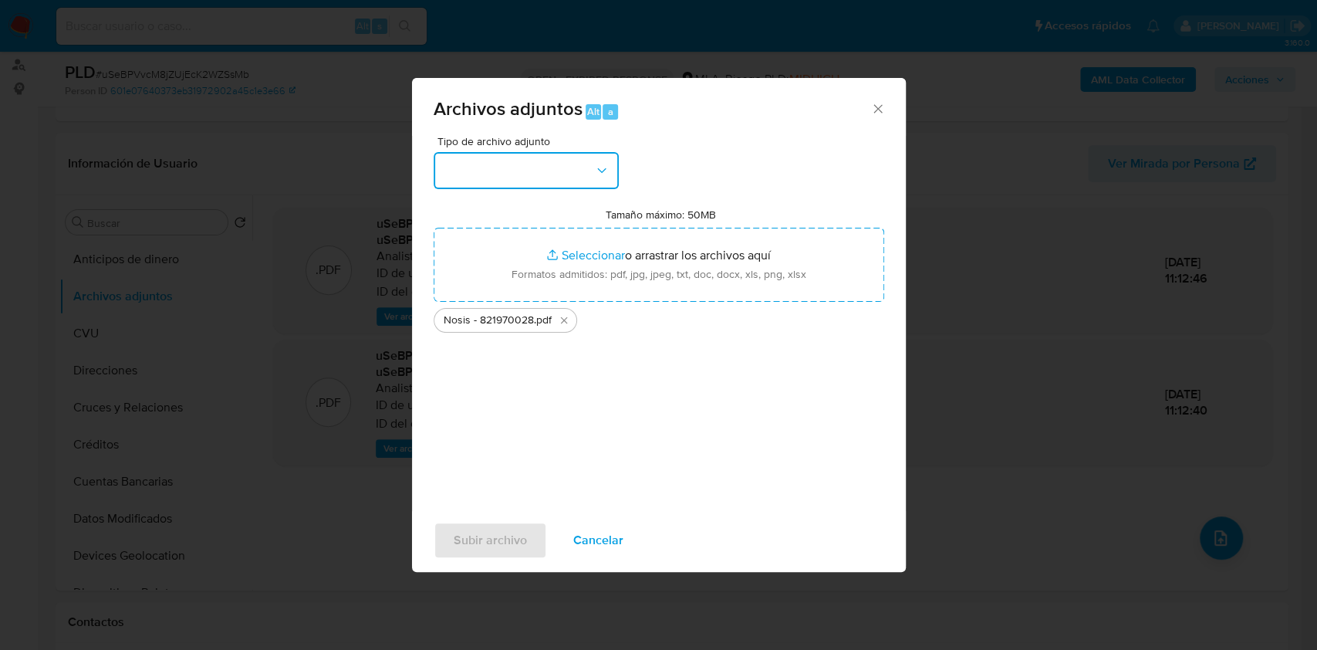
click at [540, 177] on button "button" at bounding box center [526, 170] width 185 height 37
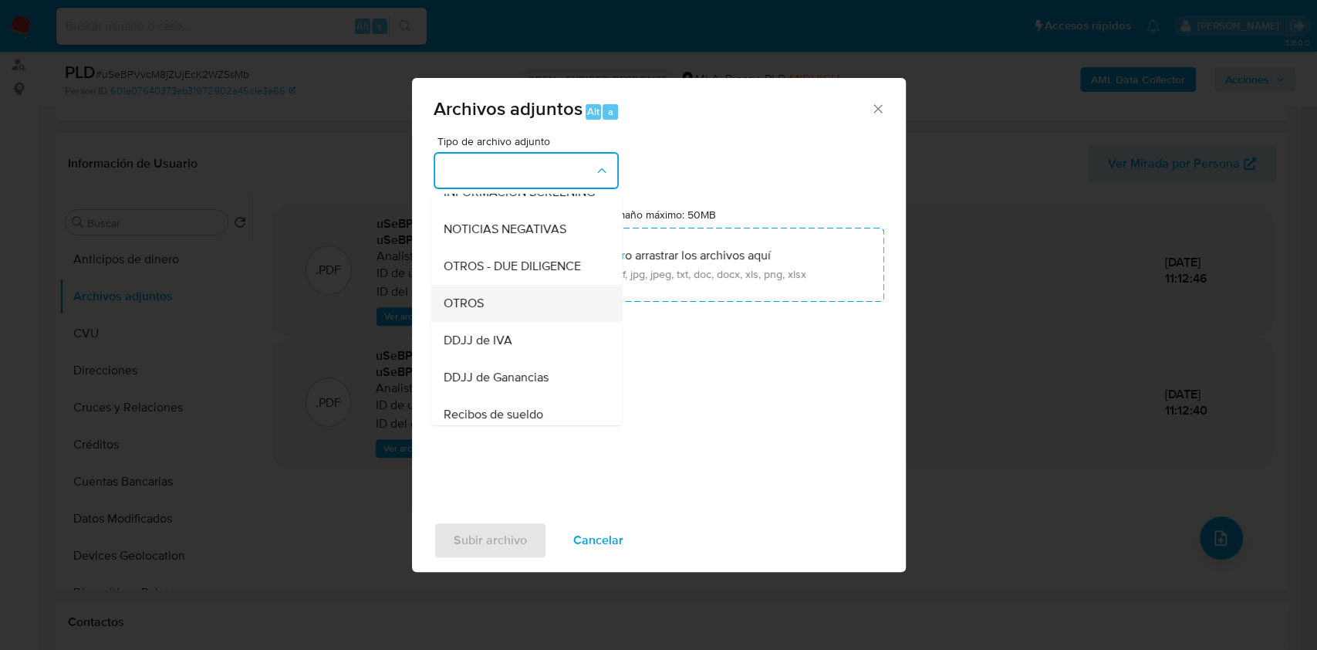
click at [501, 316] on div "OTROS" at bounding box center [521, 303] width 157 height 37
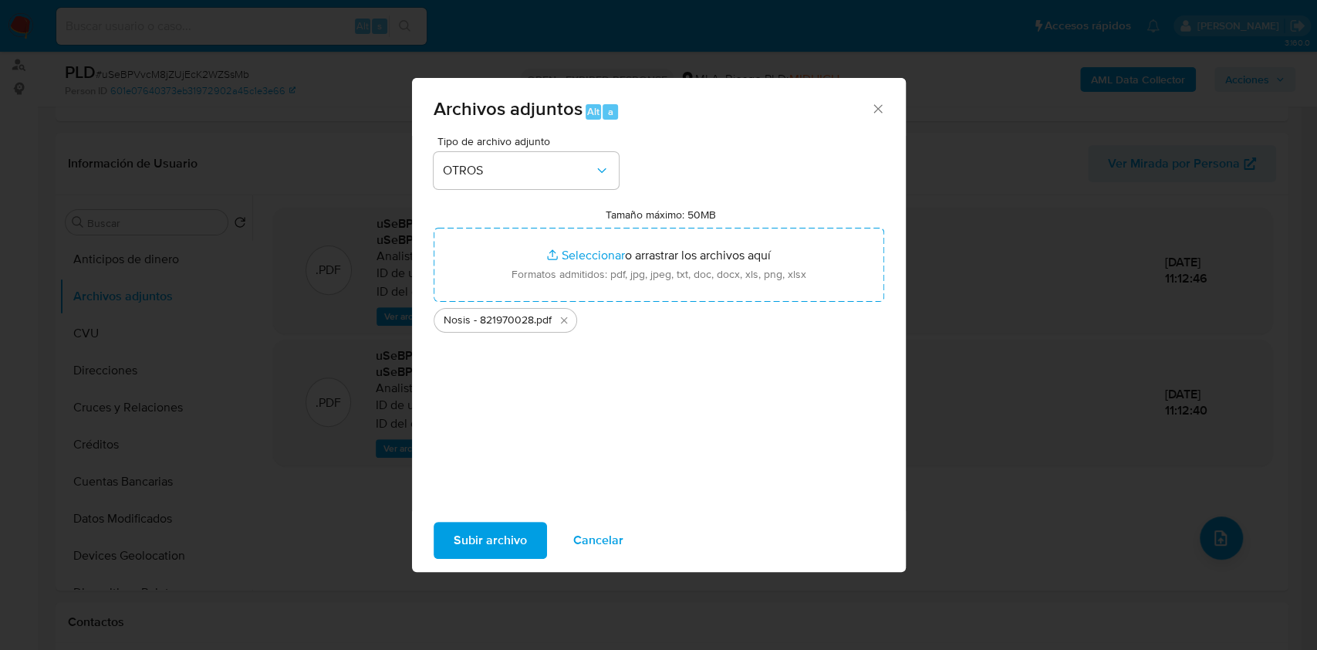
click at [468, 527] on span "Subir archivo" at bounding box center [490, 540] width 73 height 34
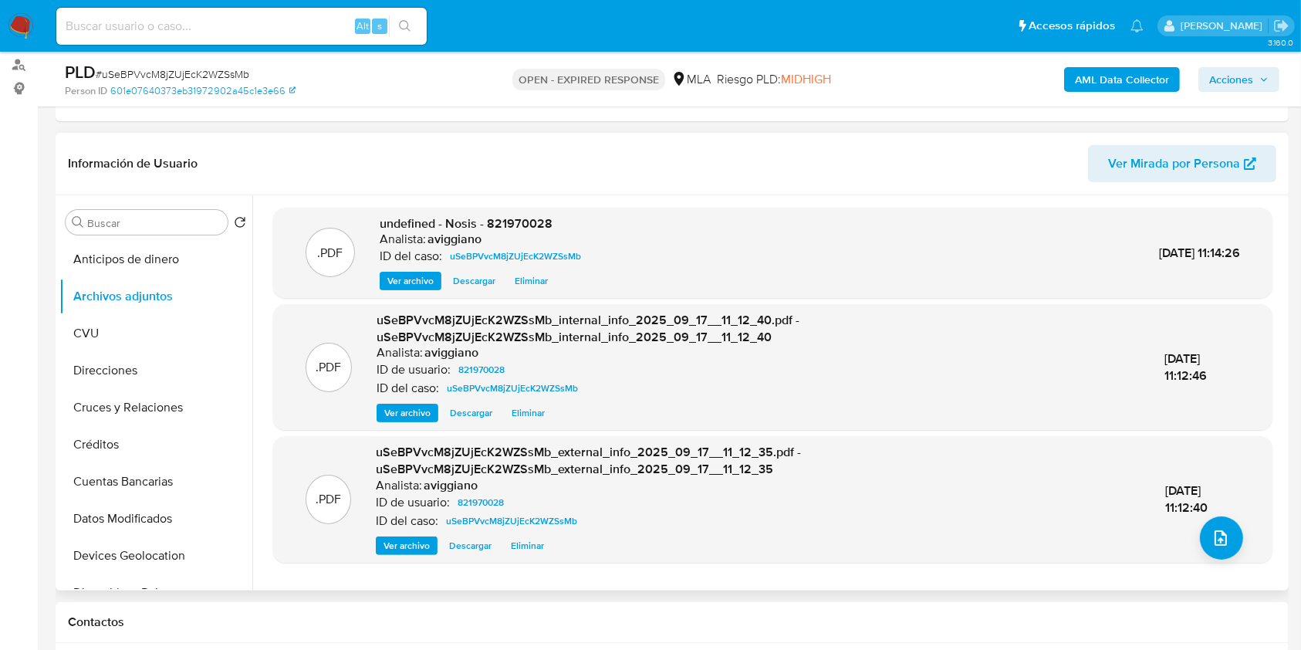
click at [527, 215] on span "undefined - Nosis - 821970028" at bounding box center [466, 224] width 173 height 18
copy span "821970028"
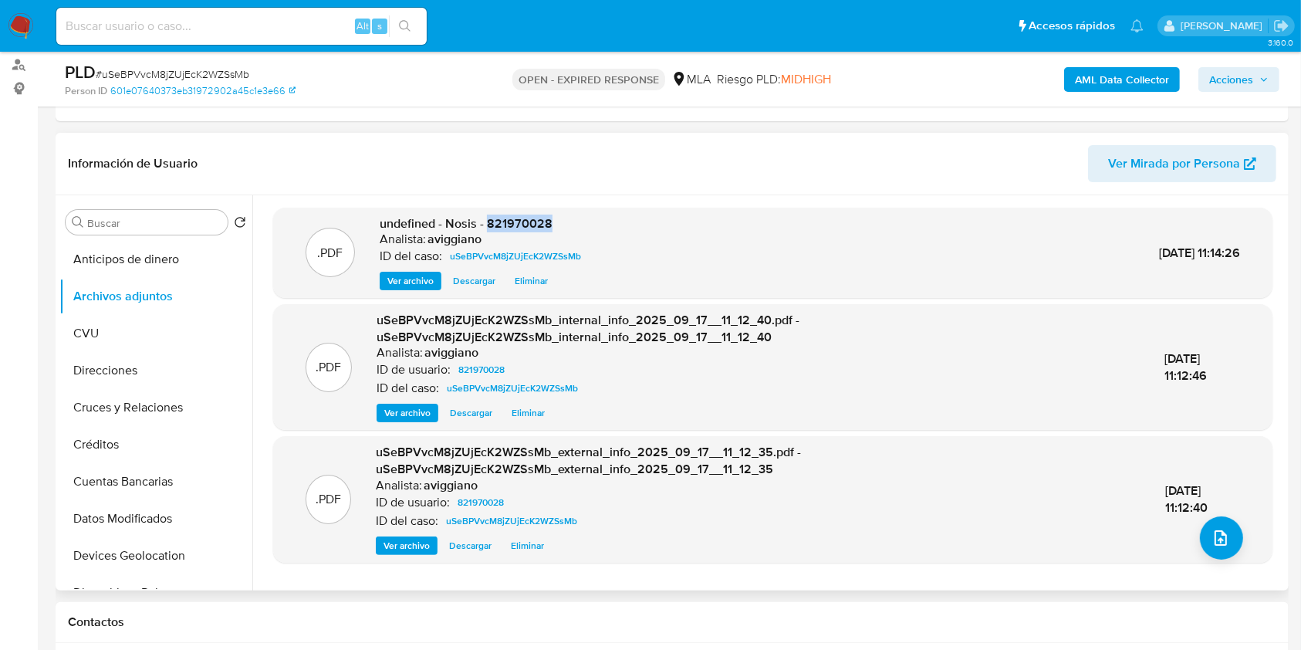
copy span "821970028"
click at [1222, 534] on icon "upload-file" at bounding box center [1220, 538] width 19 height 19
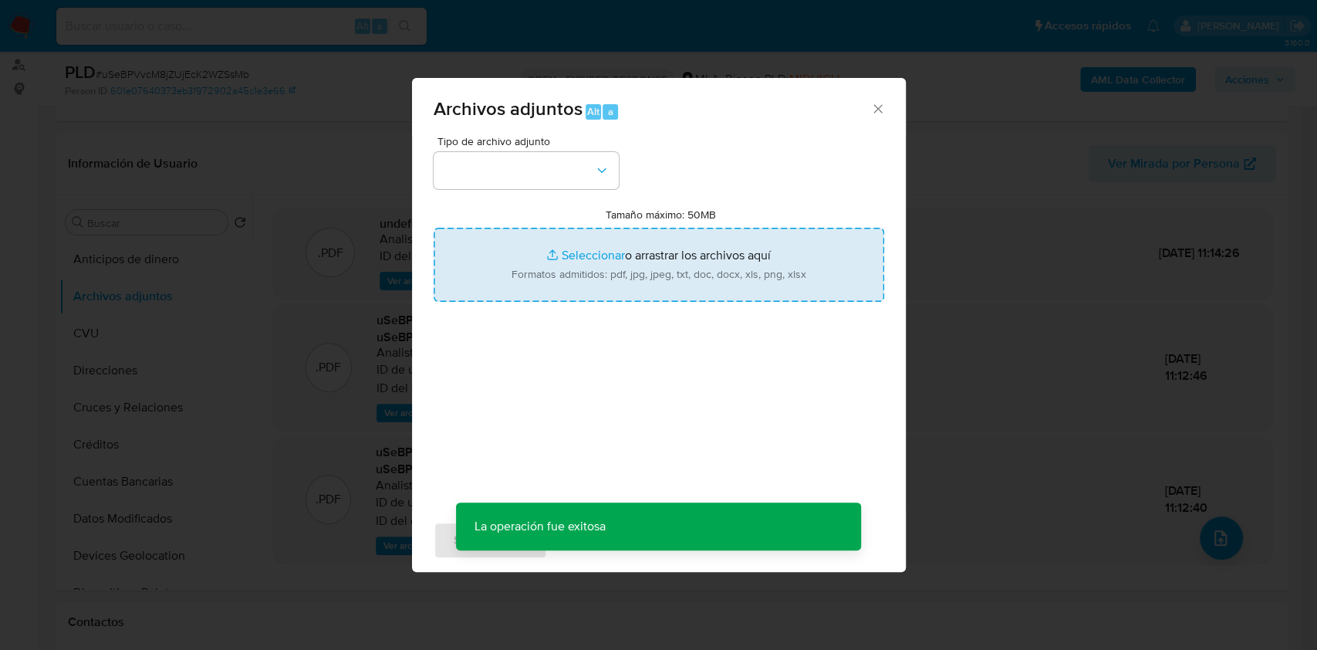
click at [710, 274] on input "Tamaño máximo: 50MB Seleccionar archivos" at bounding box center [659, 265] width 451 height 74
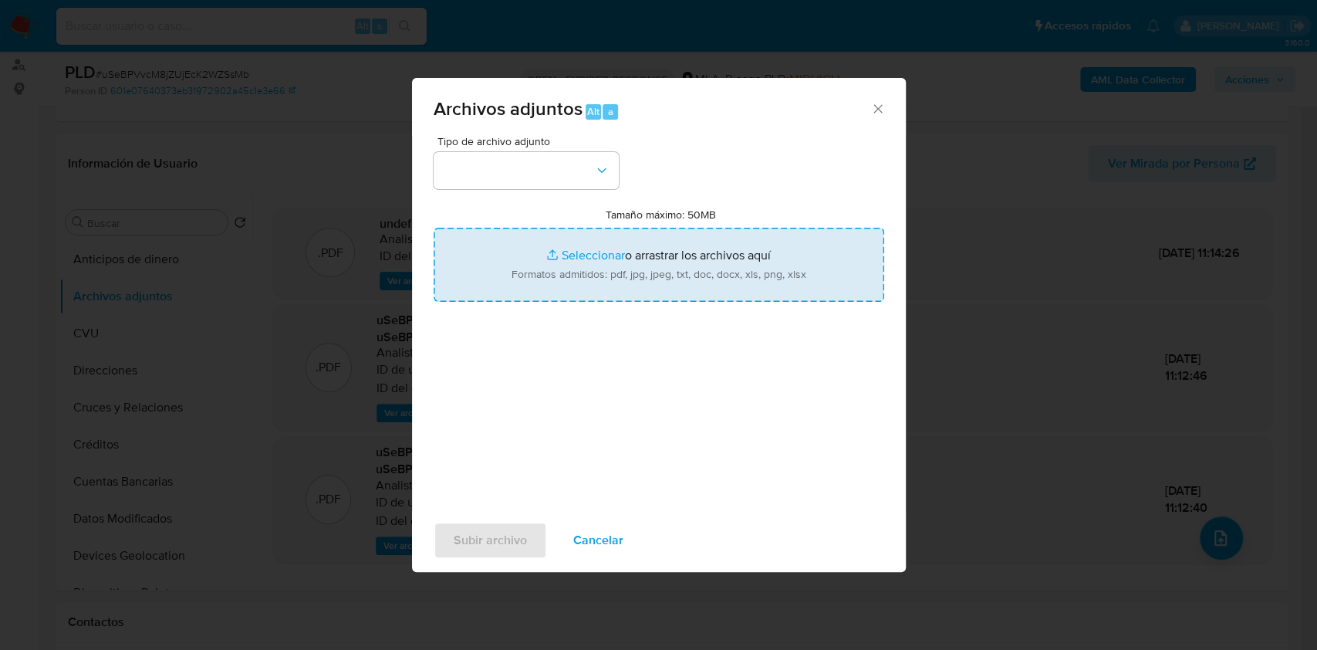
type input "C:\fakepath\Movimientos-Aladdin-v10_3 - 821970028.xlsx"
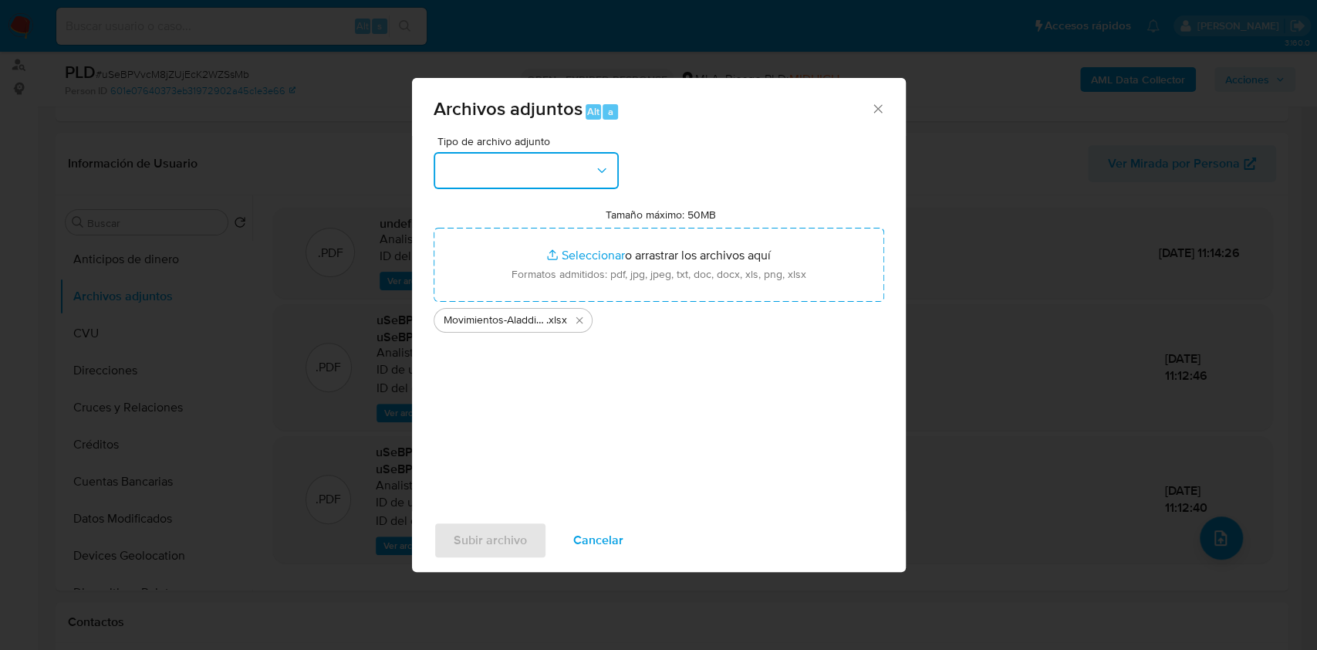
click at [589, 173] on button "button" at bounding box center [526, 170] width 185 height 37
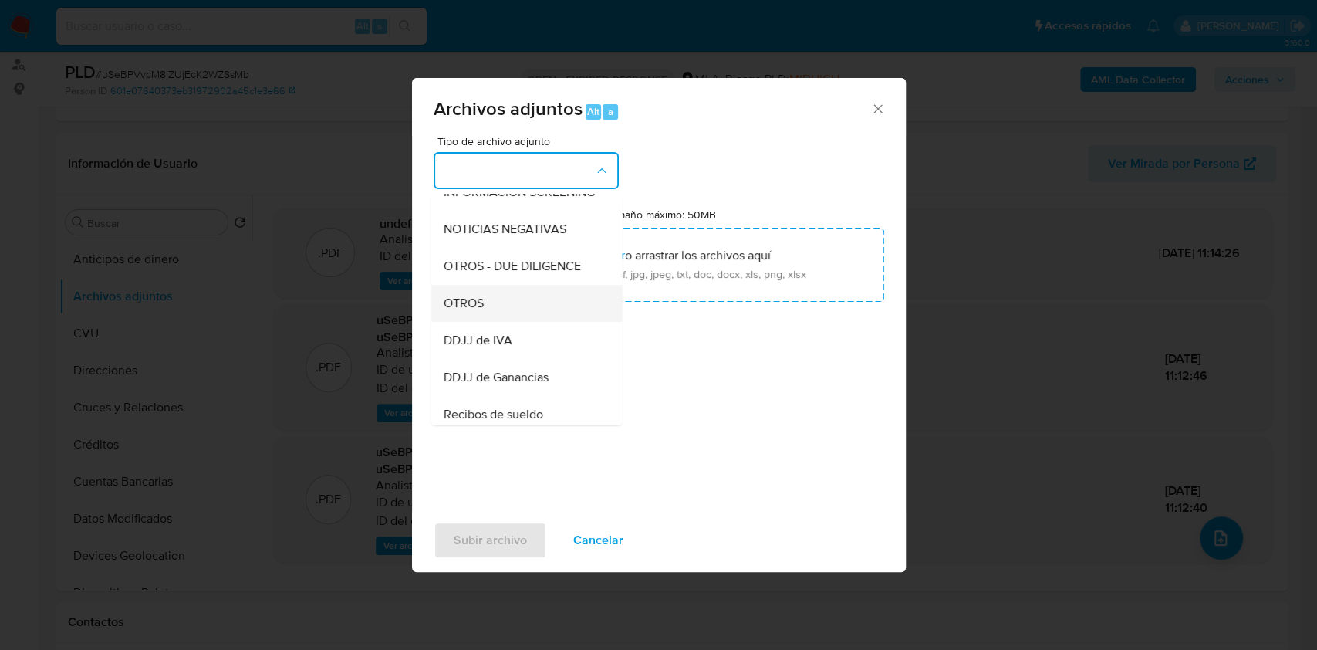
click at [509, 322] on div "OTROS" at bounding box center [521, 303] width 157 height 37
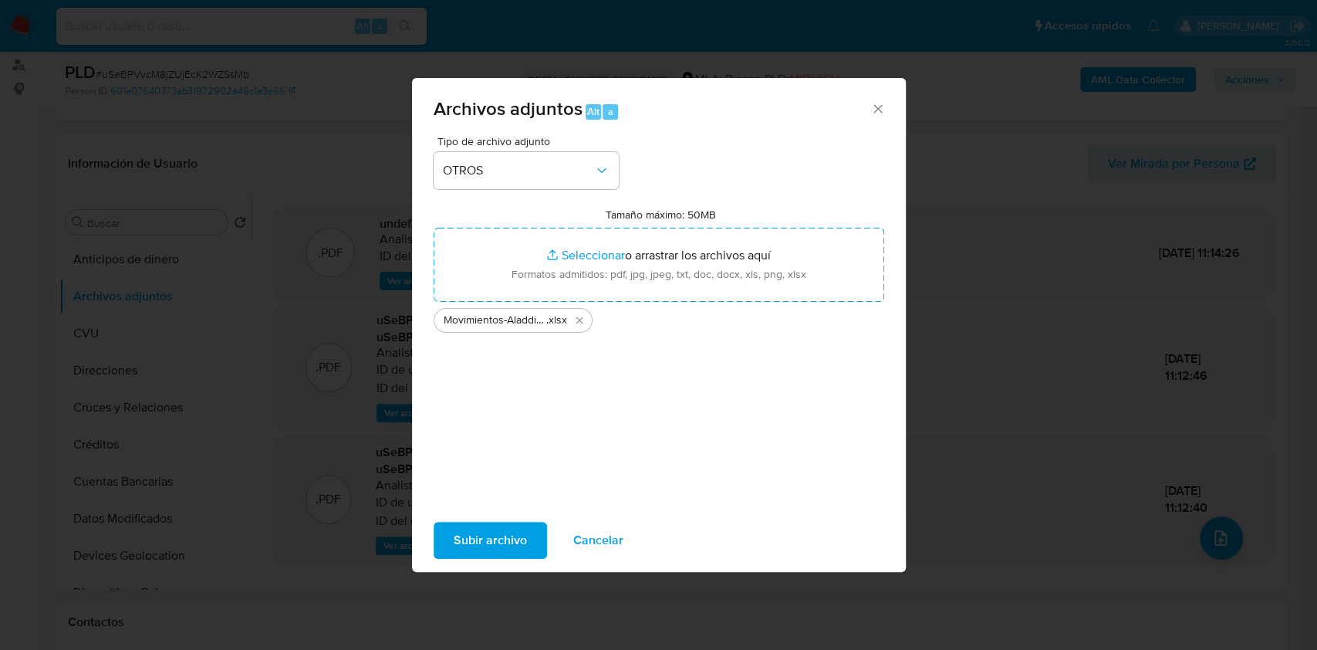
click at [480, 530] on span "Subir archivo" at bounding box center [490, 540] width 73 height 34
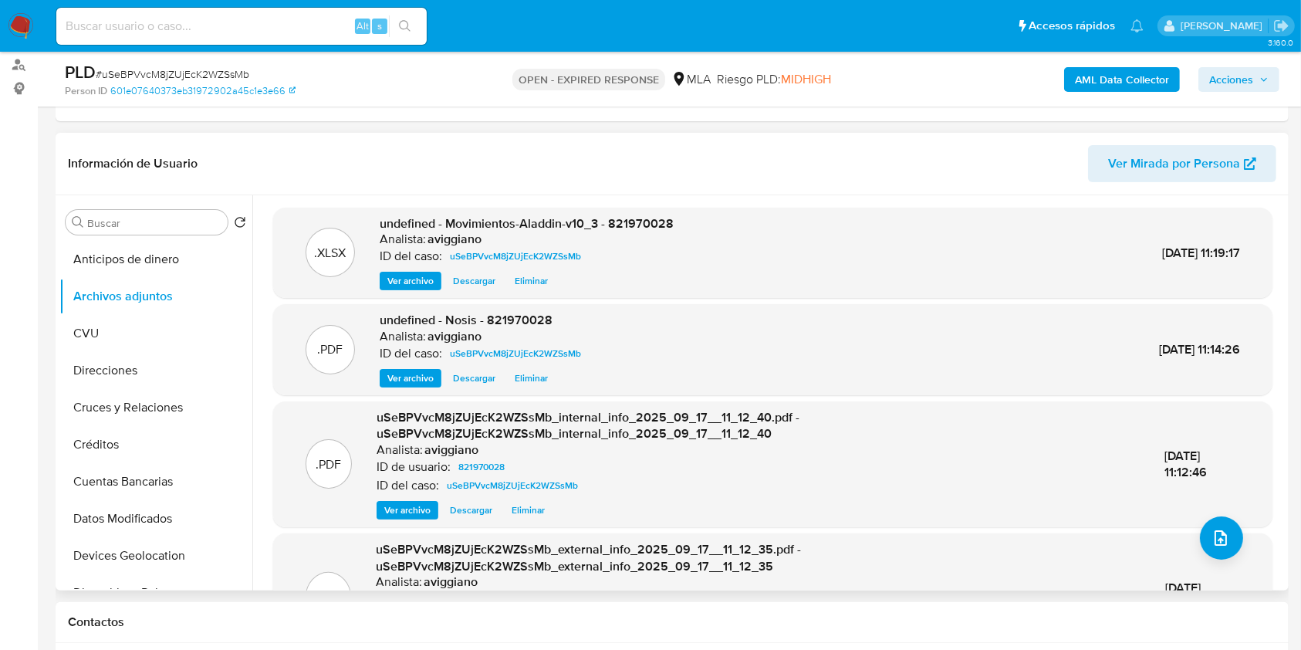
click at [655, 215] on span "undefined - Movimientos-Aladdin-v10_3 - 821970028" at bounding box center [527, 224] width 294 height 18
copy span "821970028"
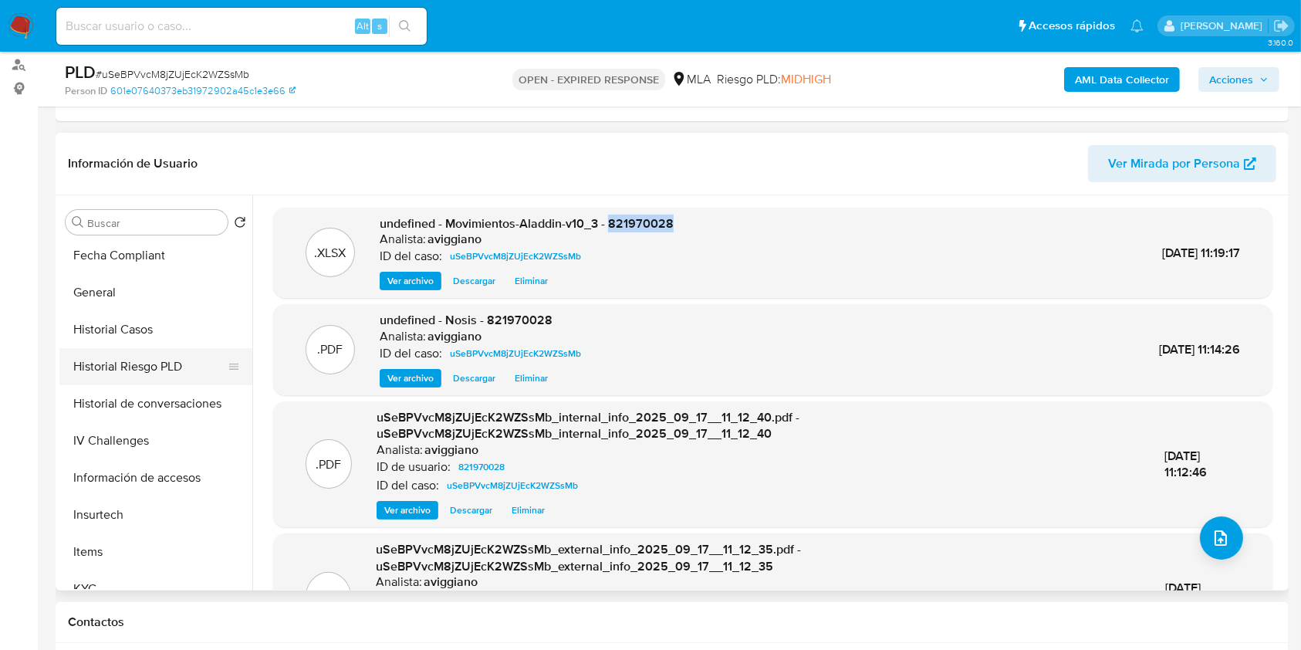
scroll to position [726, 0]
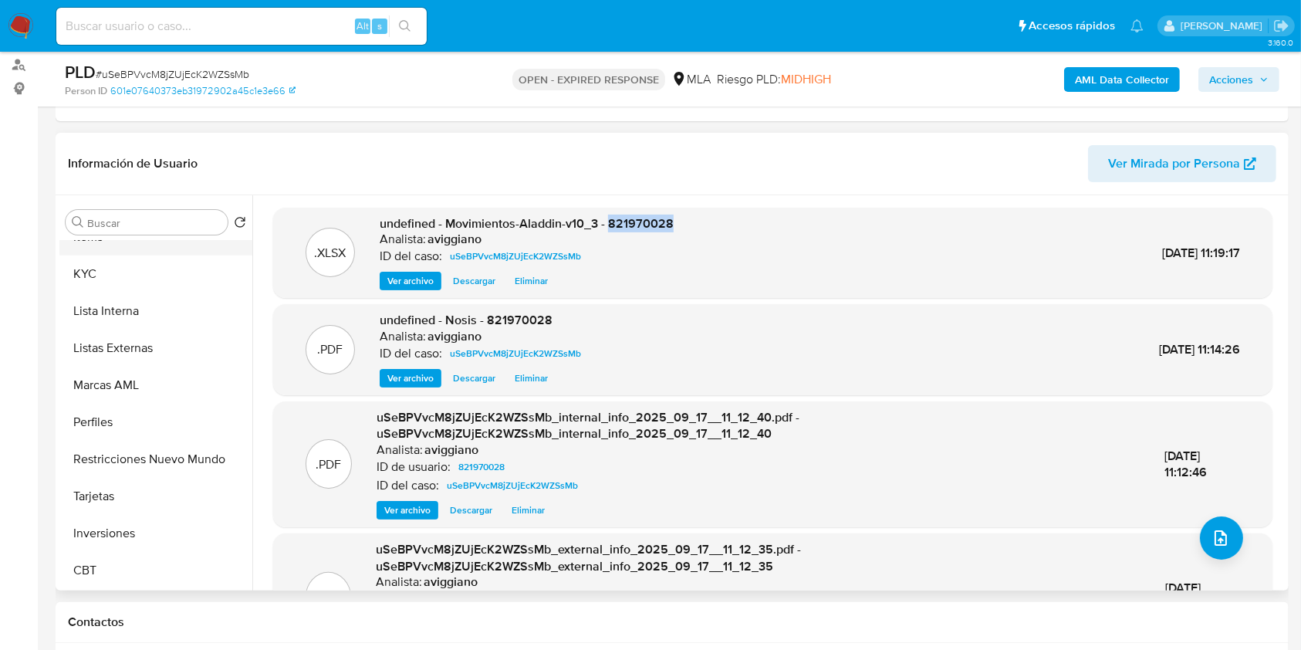
click at [113, 252] on button "Items" at bounding box center [149, 236] width 181 height 37
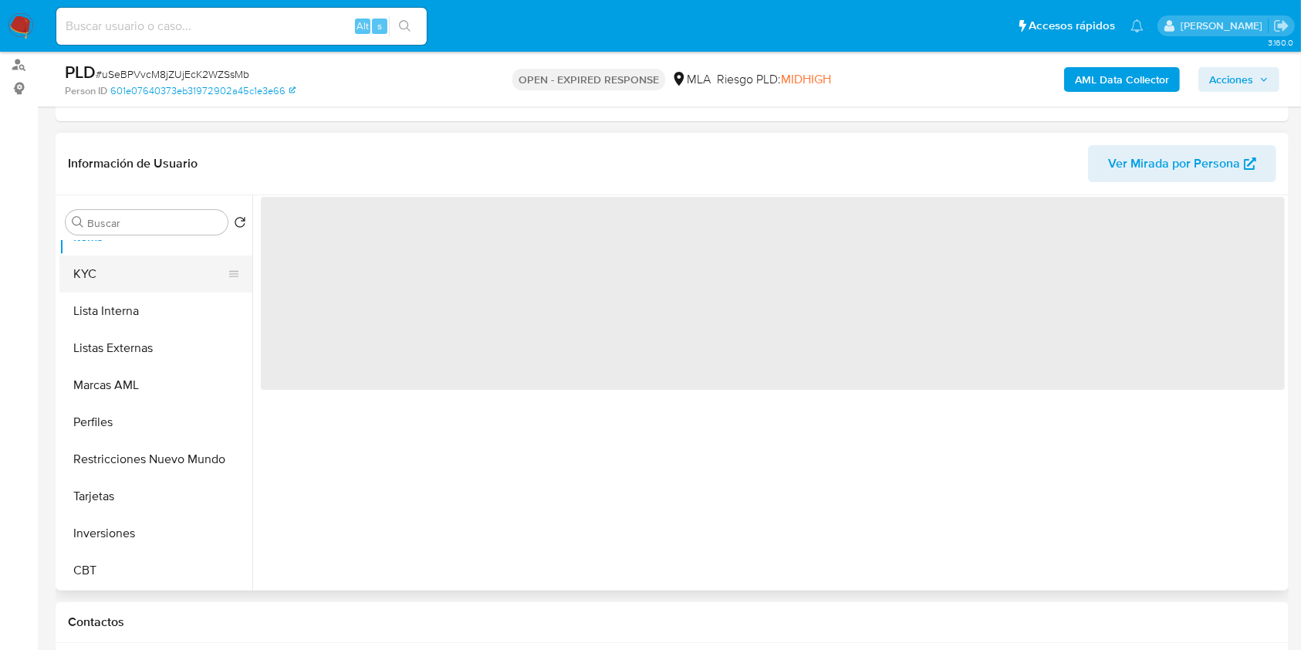
click at [115, 268] on button "KYC" at bounding box center [149, 273] width 181 height 37
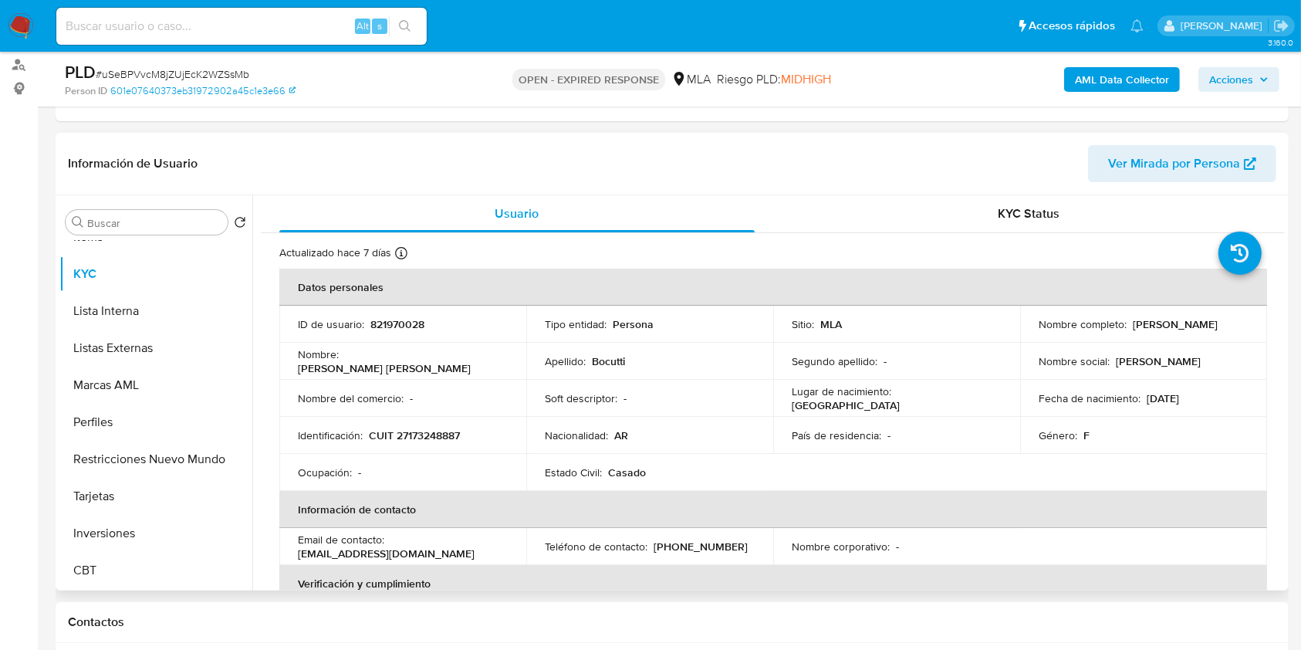
click at [420, 442] on td "Identificación : CUIT 27173248887" at bounding box center [402, 435] width 247 height 37
click at [422, 431] on p "CUIT 27173248887" at bounding box center [414, 435] width 91 height 14
copy p "27173248887"
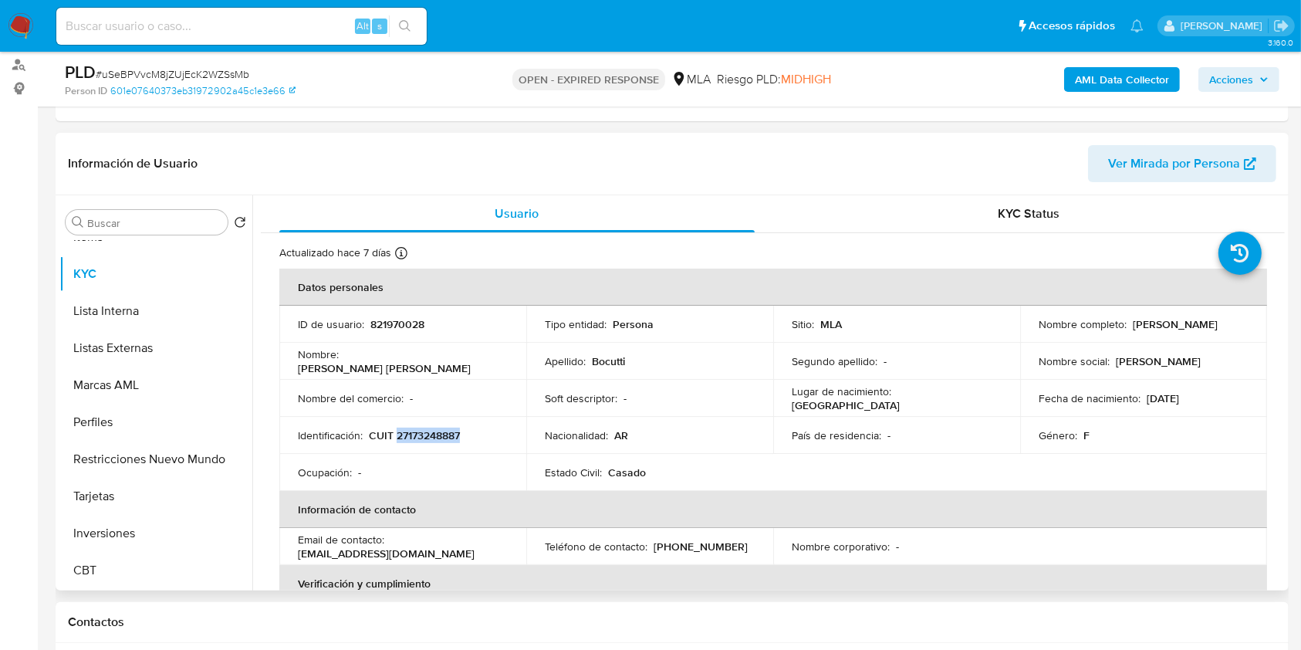
drag, startPoint x: 1124, startPoint y: 323, endPoint x: 1230, endPoint y: 321, distance: 105.7
click at [1230, 321] on div "Nombre completo : Claudia Elena Bocutti" at bounding box center [1144, 324] width 210 height 14
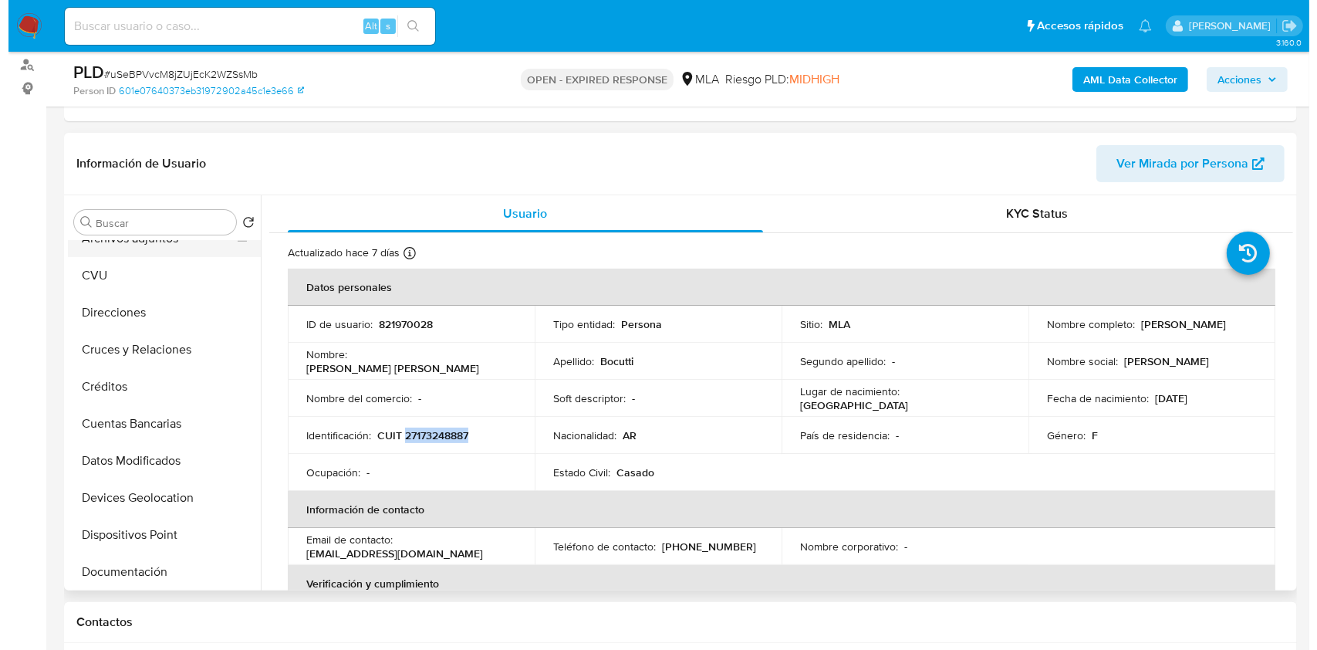
scroll to position [0, 0]
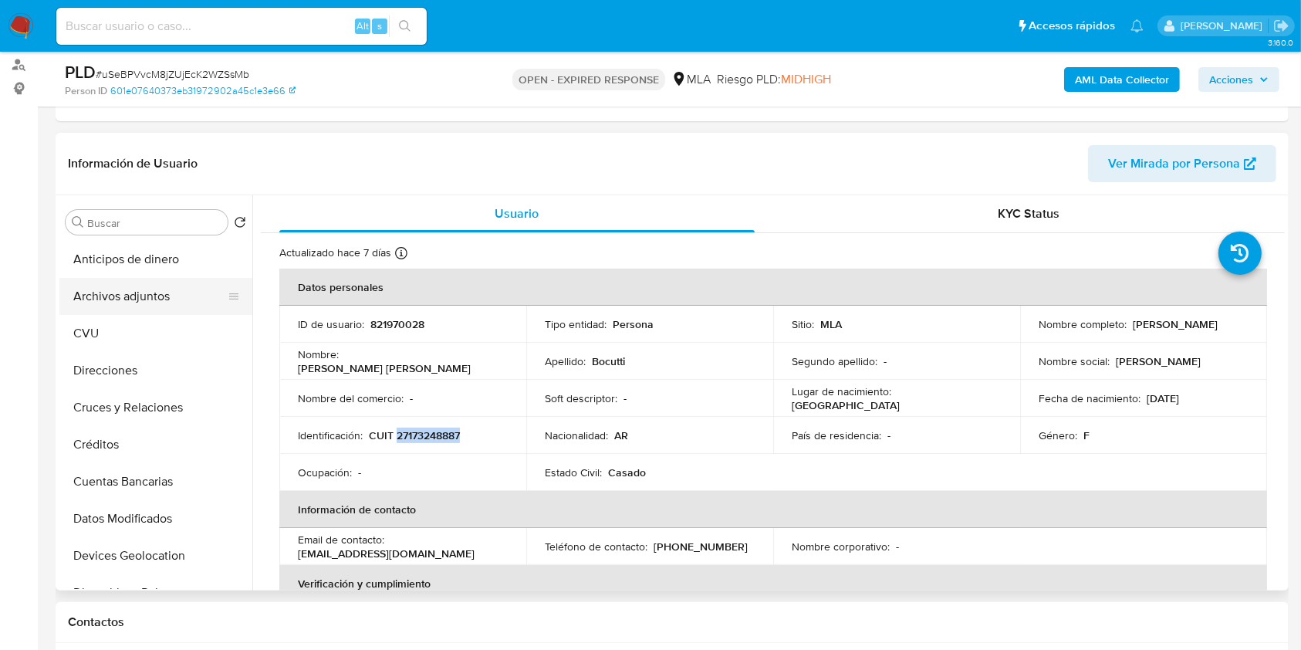
click at [139, 284] on button "Archivos adjuntos" at bounding box center [149, 296] width 181 height 37
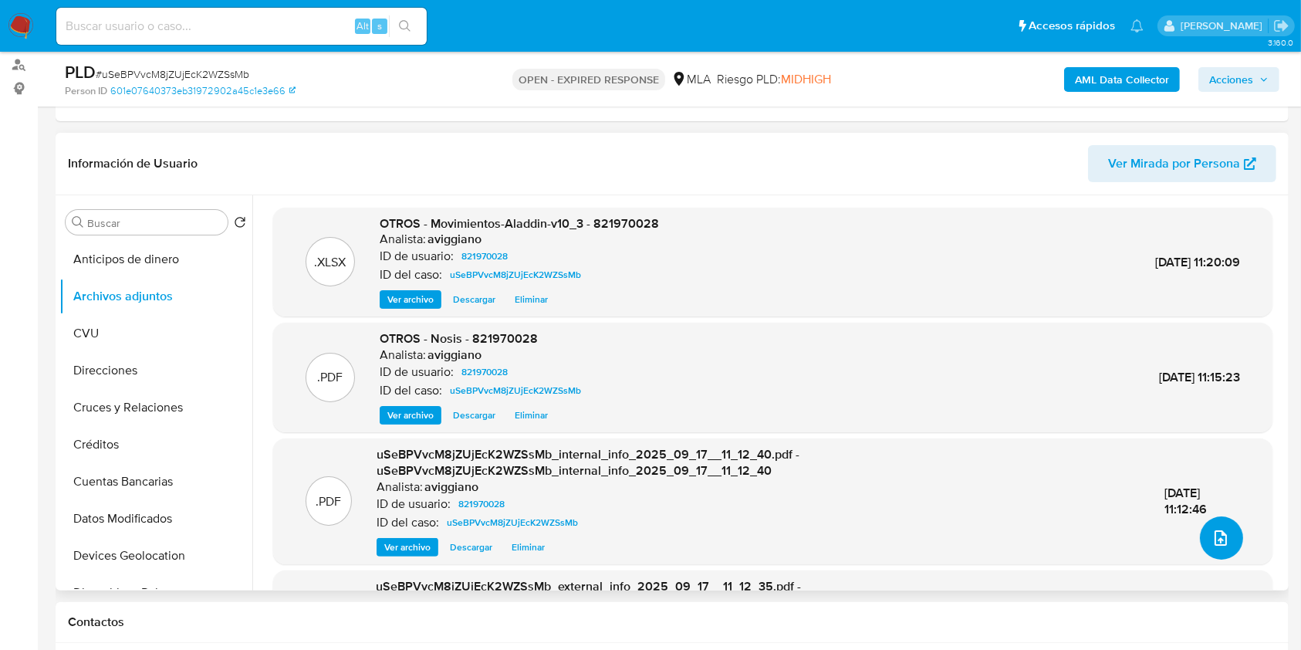
click at [1226, 543] on button "upload-file" at bounding box center [1221, 537] width 43 height 43
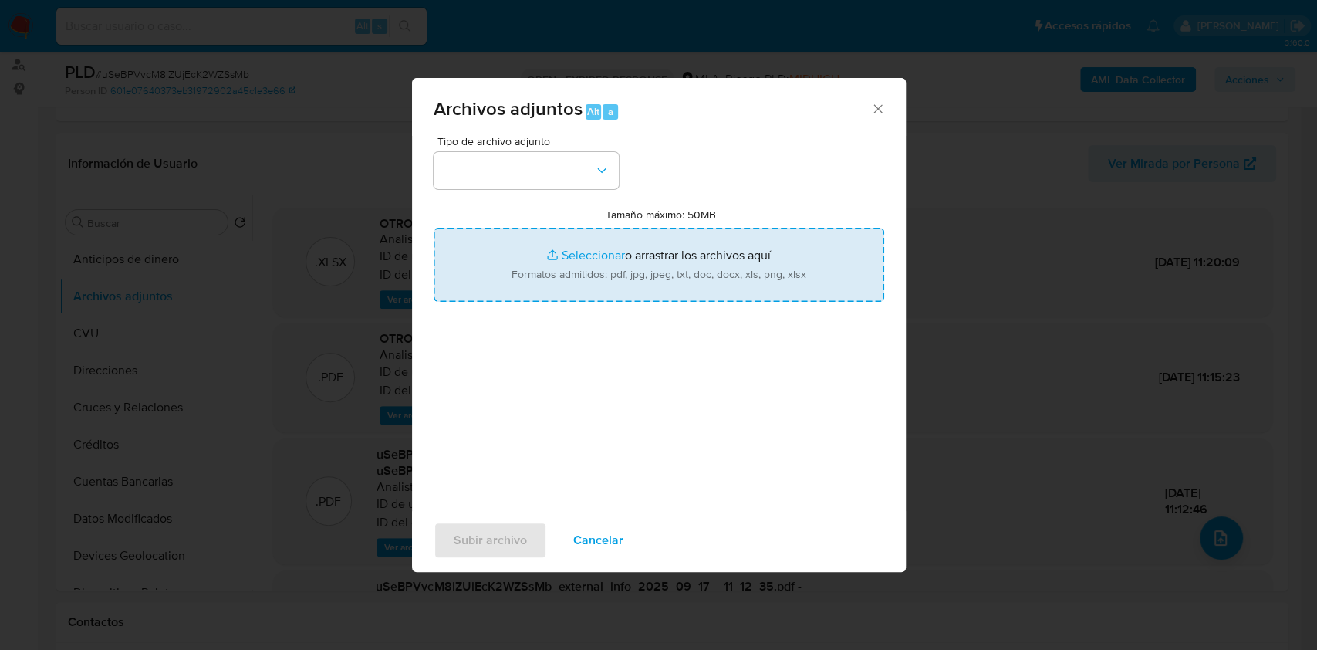
click at [620, 267] on input "Tamaño máximo: 50MB Seleccionar archivos" at bounding box center [659, 265] width 451 height 74
type input "C:\fakepath\Caselog uSeBPVvcM8jZUjEcK2WZSsMb_2025_08_18_19_33_05.docx"
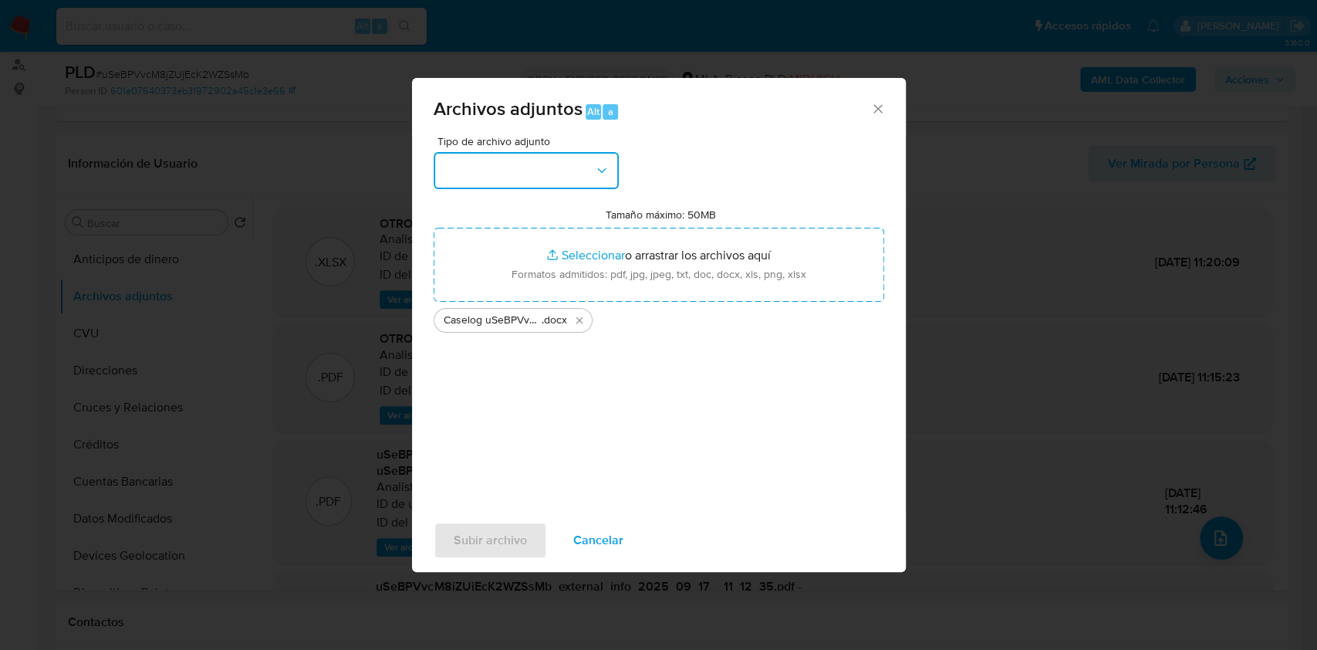
click at [579, 176] on button "button" at bounding box center [526, 170] width 185 height 37
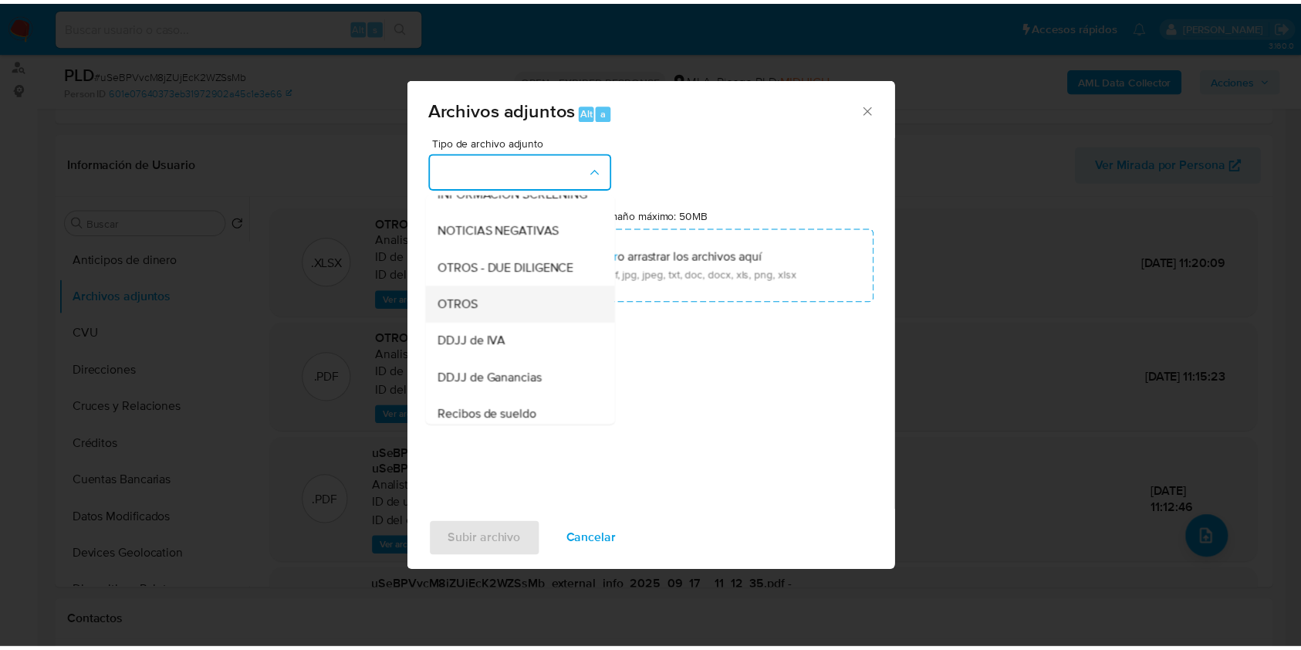
scroll to position [205, 0]
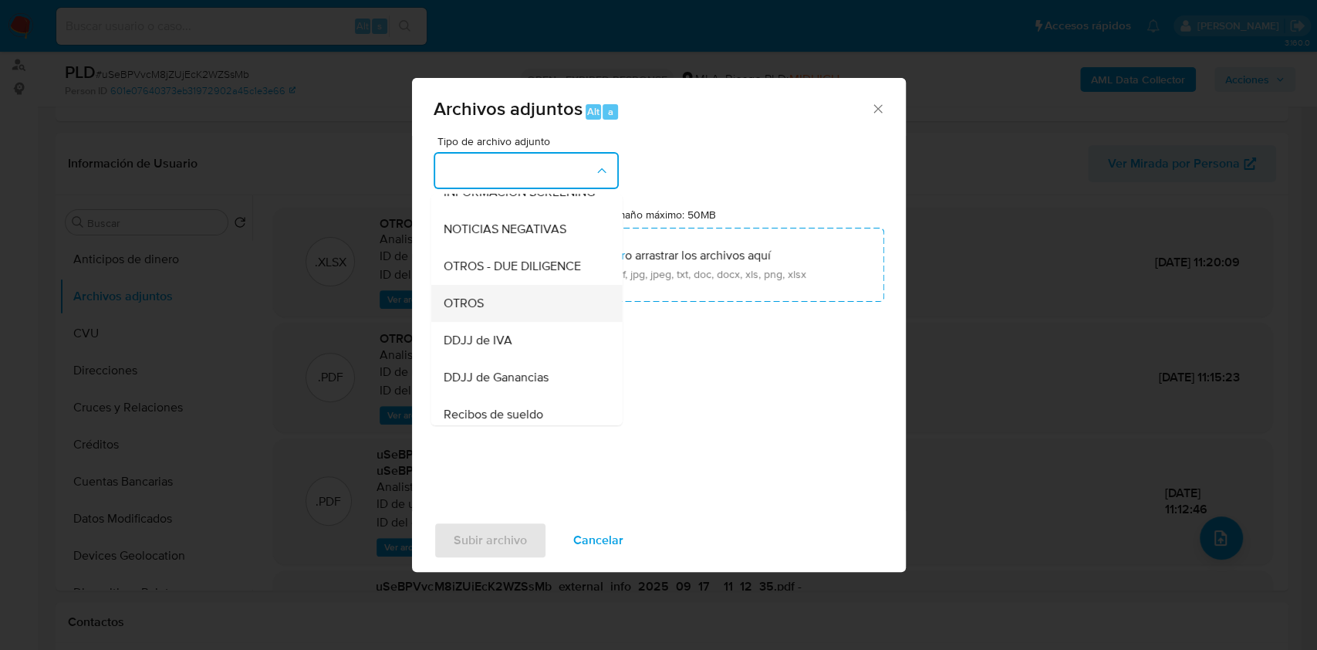
click at [494, 322] on div "OTROS" at bounding box center [521, 303] width 157 height 37
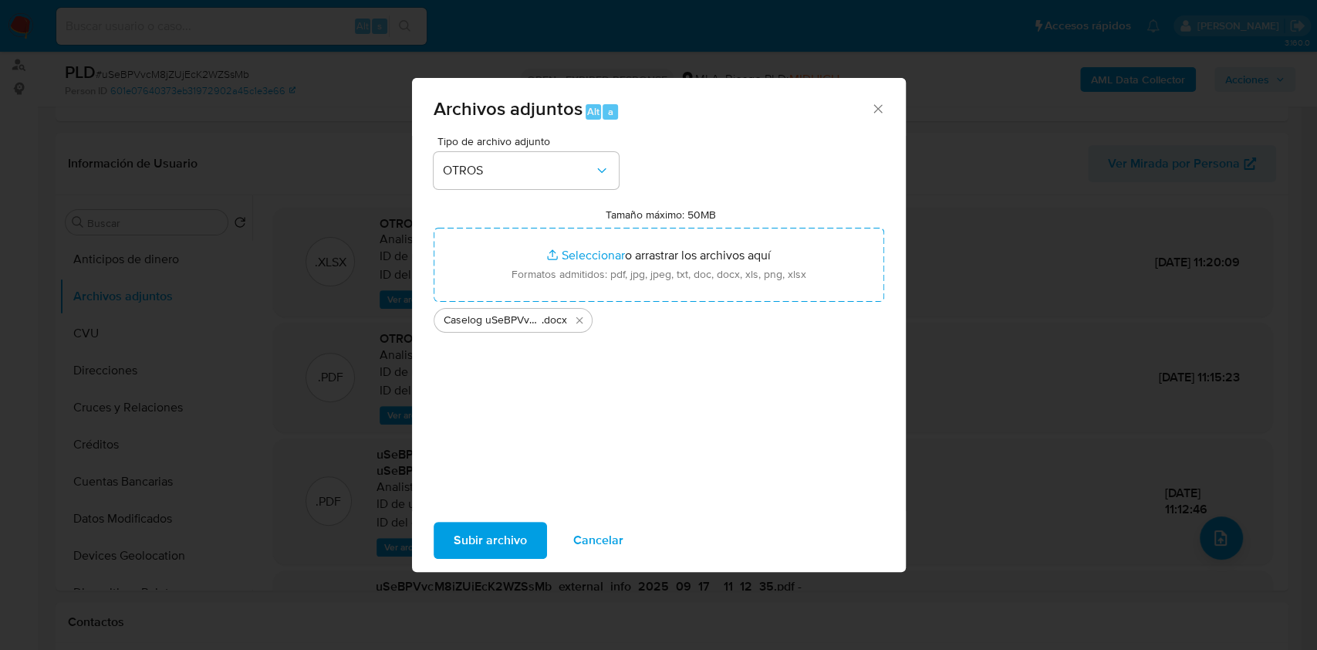
click at [461, 525] on span "Subir archivo" at bounding box center [490, 540] width 73 height 34
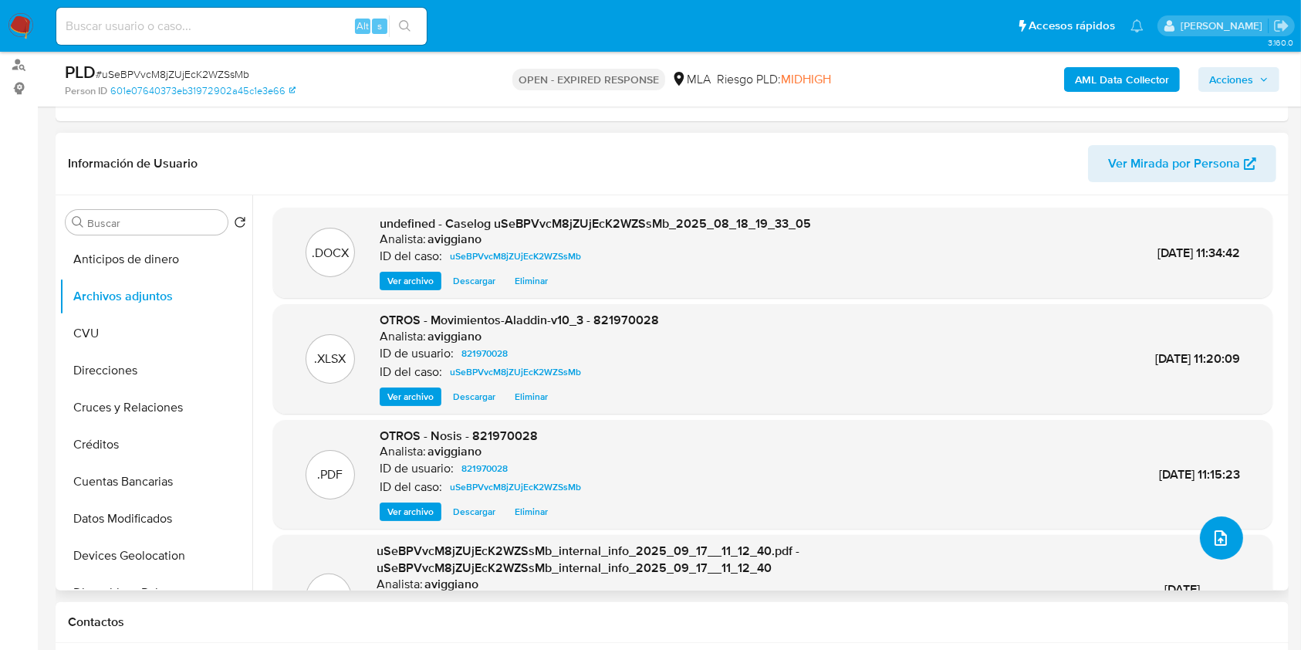
scroll to position [309, 0]
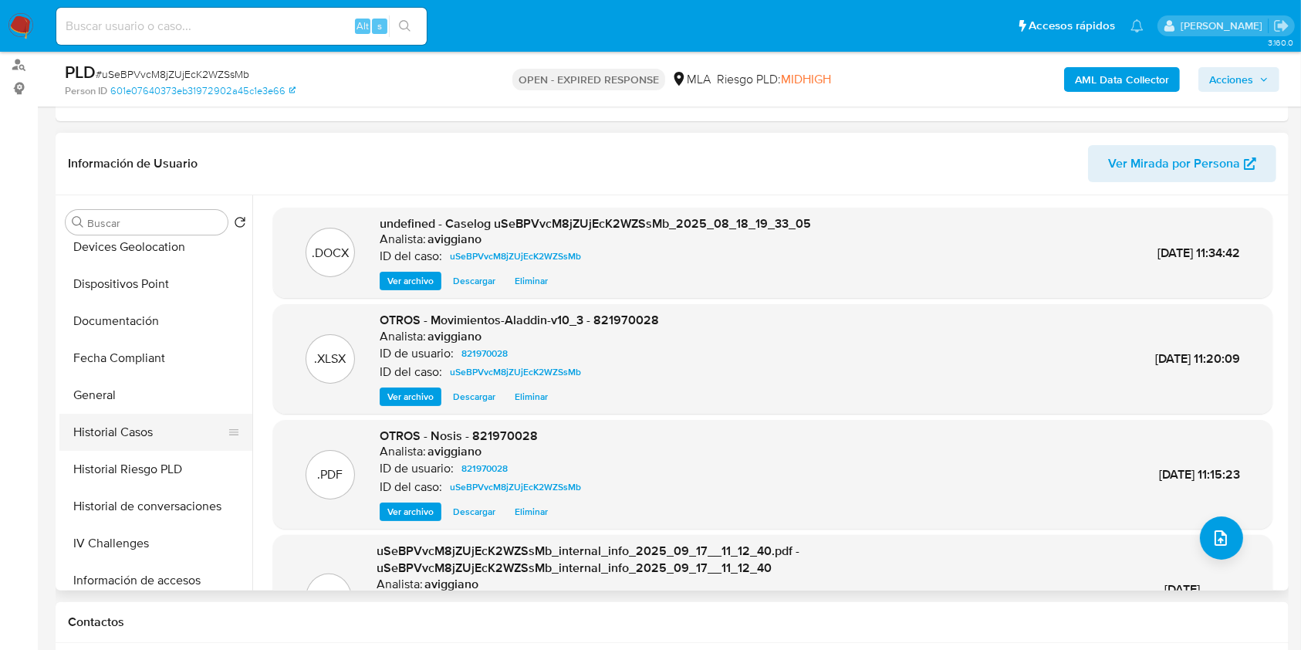
click at [133, 423] on button "Historial Casos" at bounding box center [149, 432] width 181 height 37
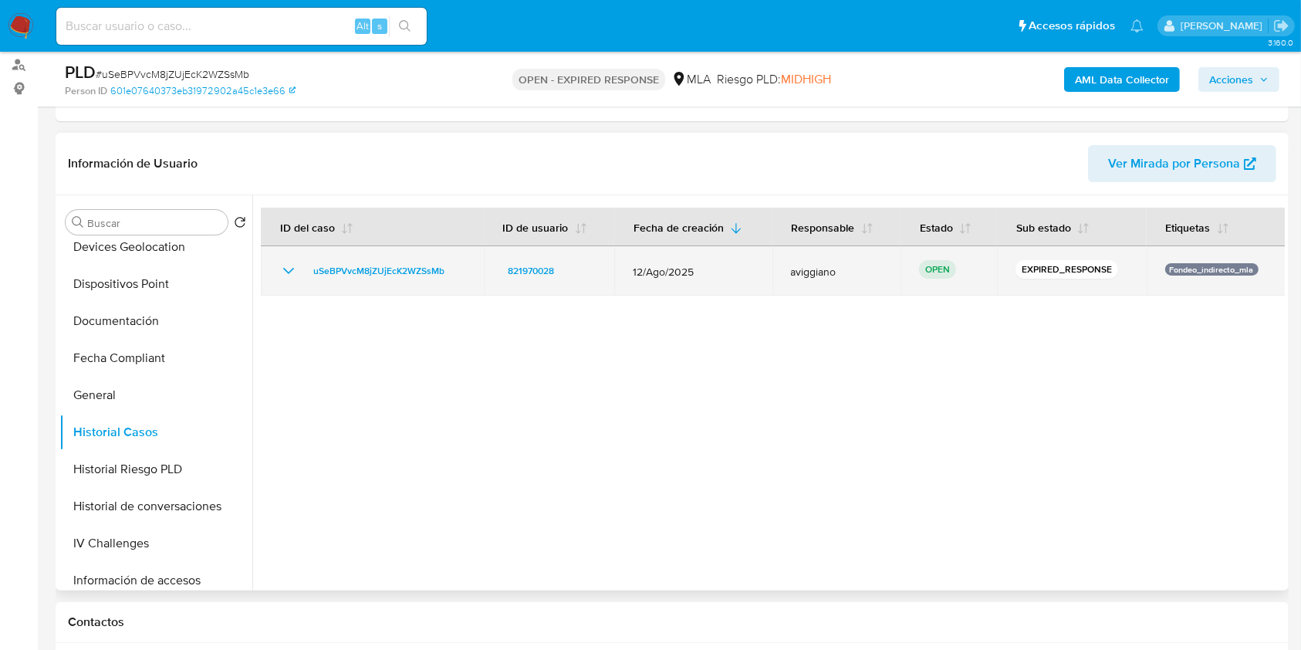
drag, startPoint x: 456, startPoint y: 262, endPoint x: 296, endPoint y: 269, distance: 159.8
click at [296, 269] on div "uSeBPVvcM8jZUjEcK2WZSsMb" at bounding box center [372, 271] width 186 height 19
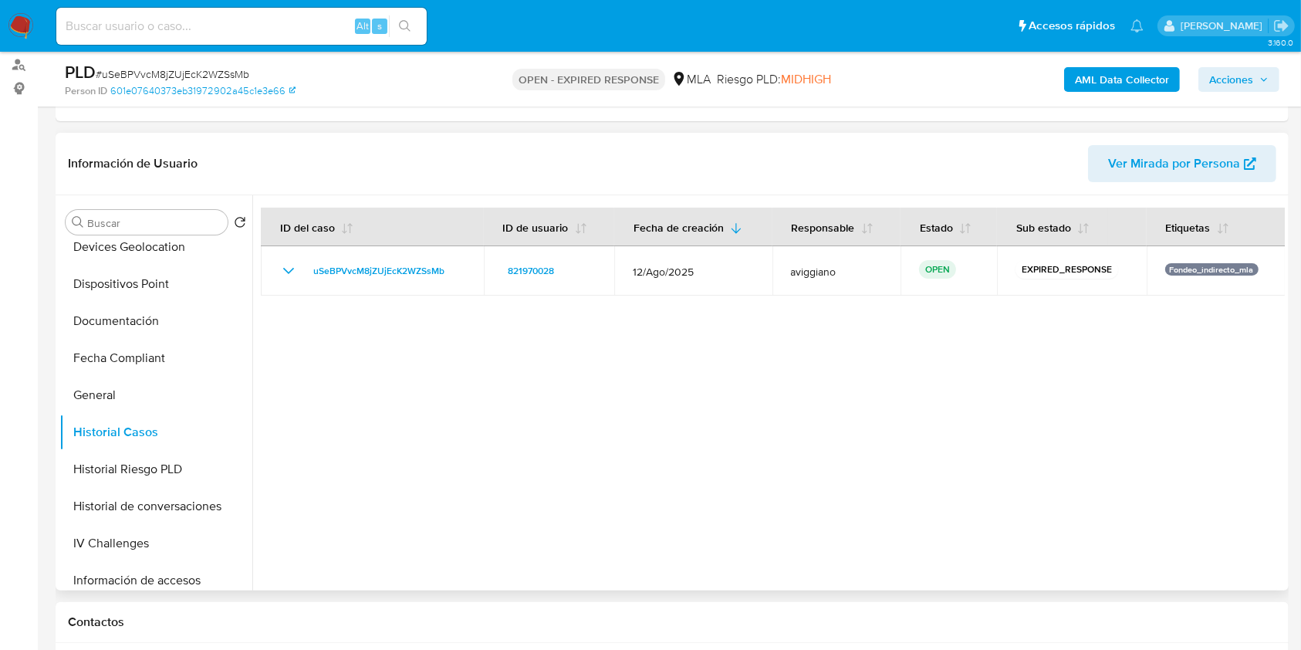
drag, startPoint x: 346, startPoint y: 281, endPoint x: 322, endPoint y: 350, distance: 73.7
click at [322, 350] on div at bounding box center [768, 392] width 1032 height 395
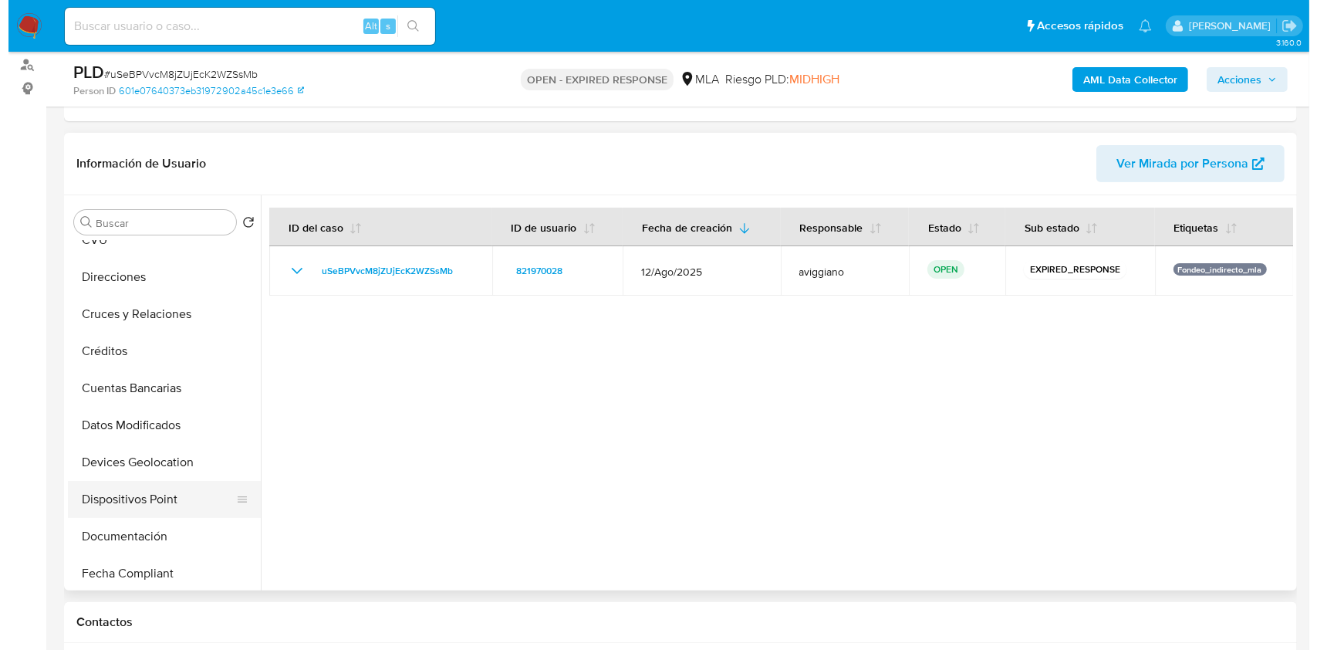
scroll to position [0, 0]
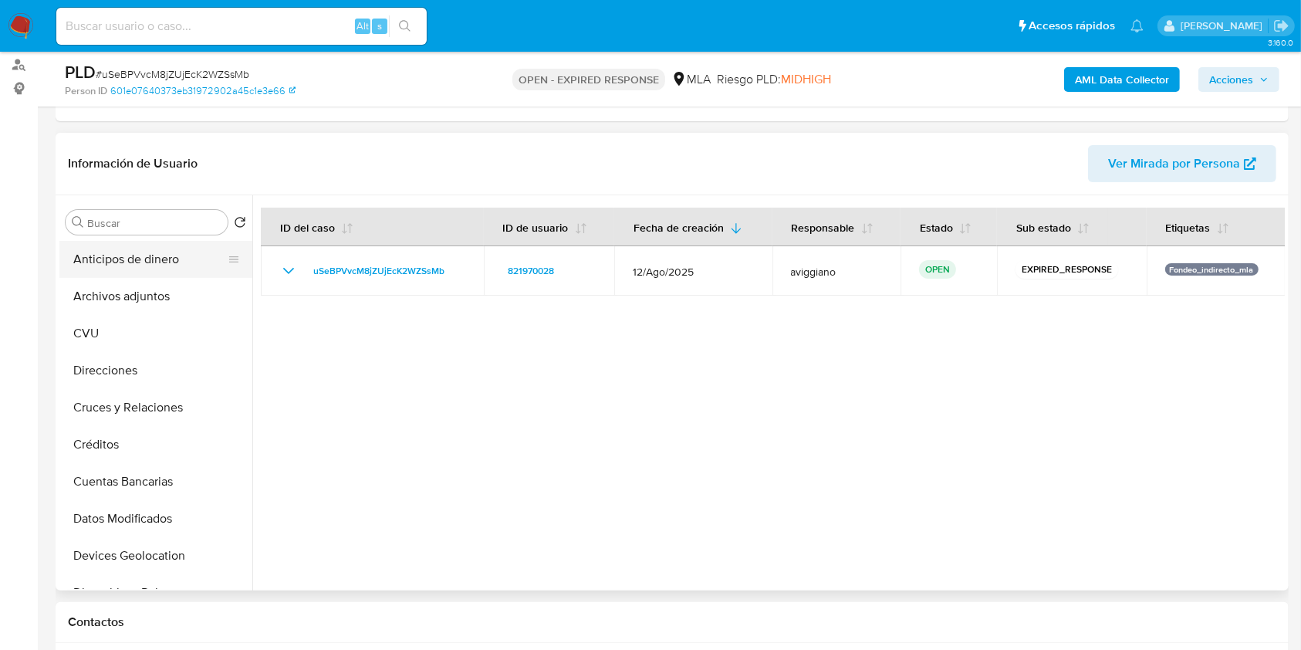
click at [190, 275] on button "Anticipos de dinero" at bounding box center [149, 259] width 181 height 37
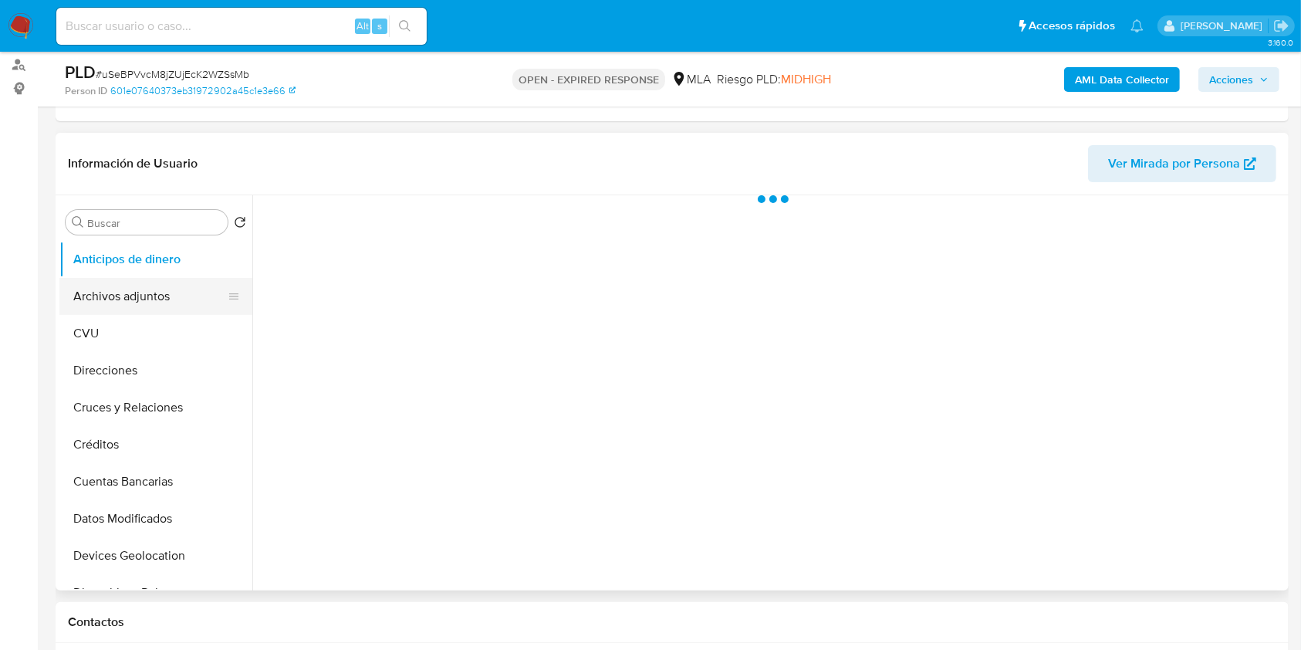
click at [190, 291] on button "Archivos adjuntos" at bounding box center [149, 296] width 181 height 37
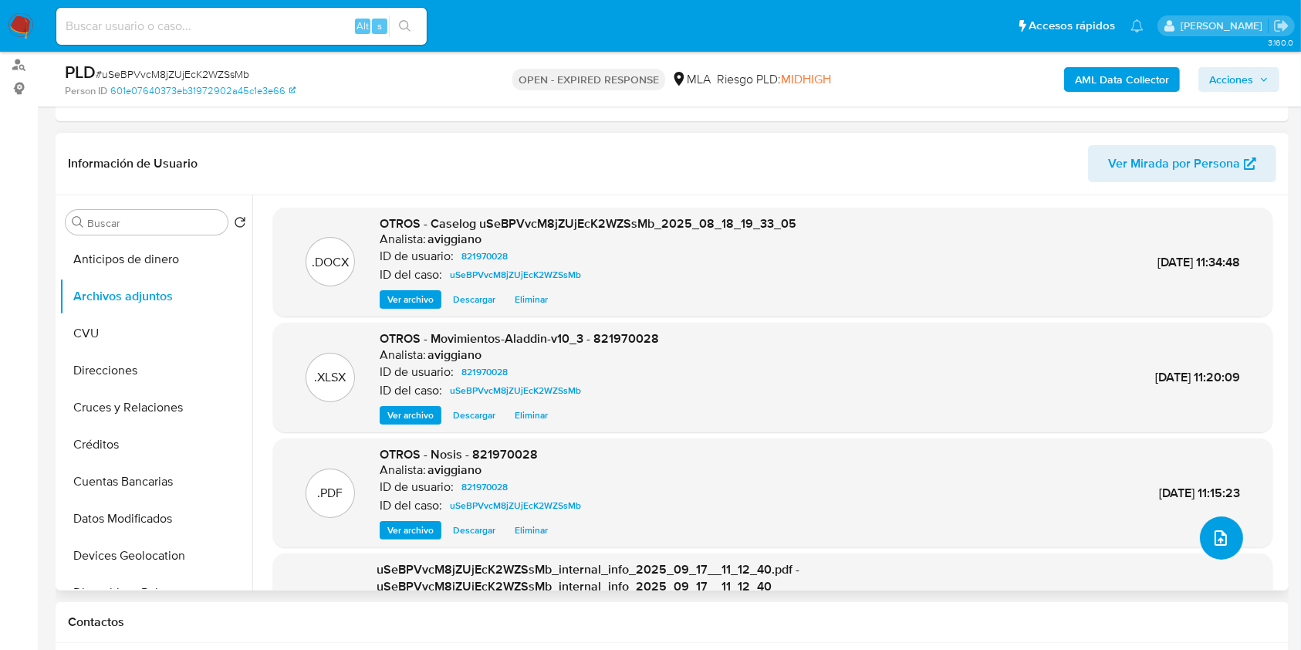
click at [1211, 549] on button "upload-file" at bounding box center [1221, 537] width 43 height 43
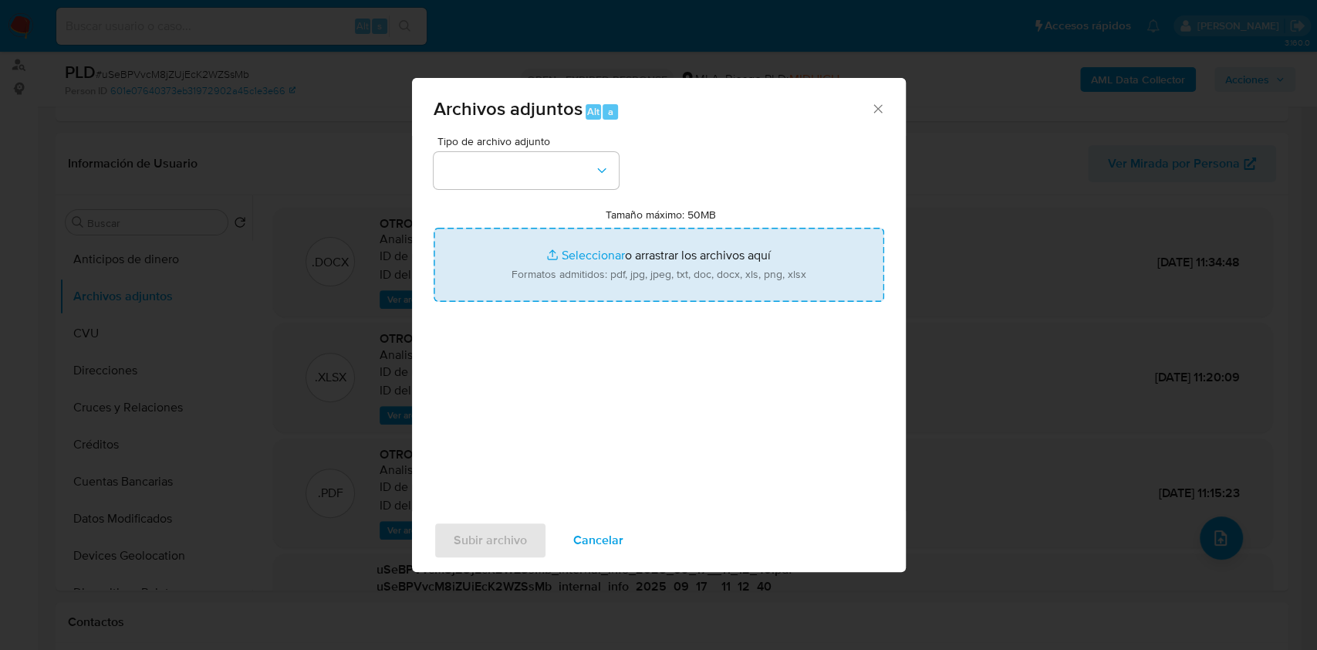
click at [657, 267] on input "Tamaño máximo: 50MB Seleccionar archivos" at bounding box center [659, 265] width 451 height 74
type input "C:\fakepath\Movimientos-Aladdin-v10_3 - 821970028.xlsx"
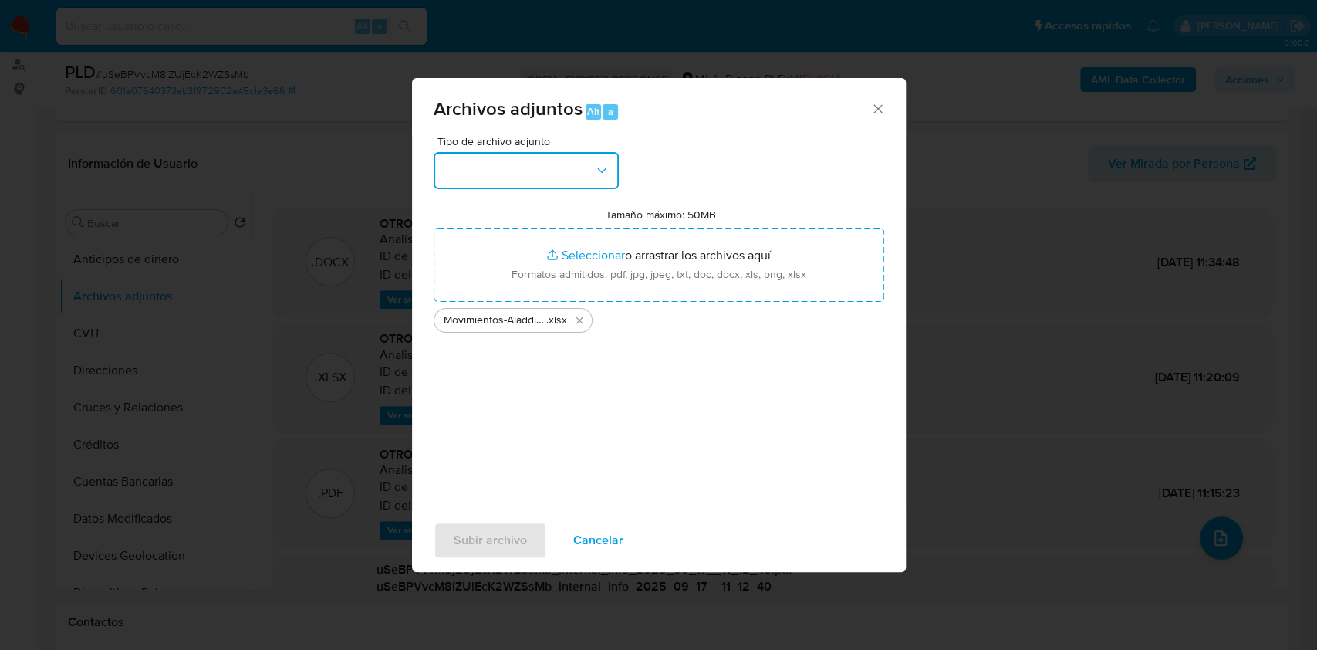
drag, startPoint x: 542, startPoint y: 170, endPoint x: 540, endPoint y: 184, distance: 14.8
click at [541, 171] on button "button" at bounding box center [526, 170] width 185 height 37
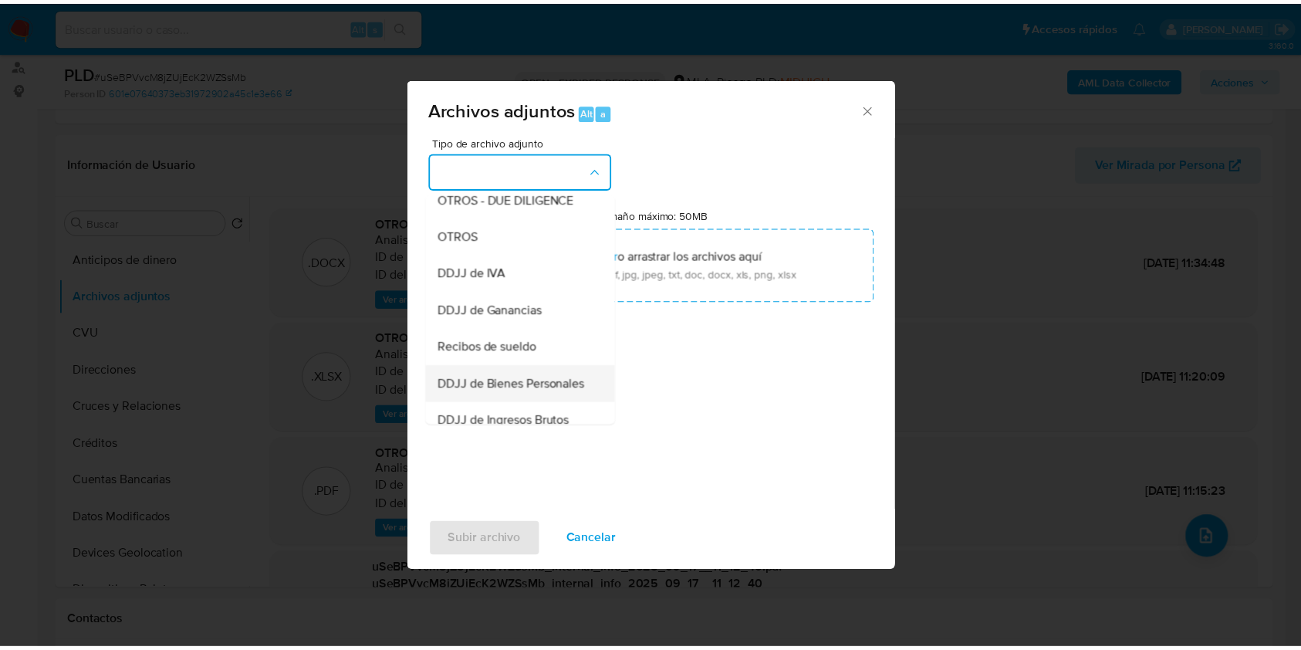
scroll to position [309, 0]
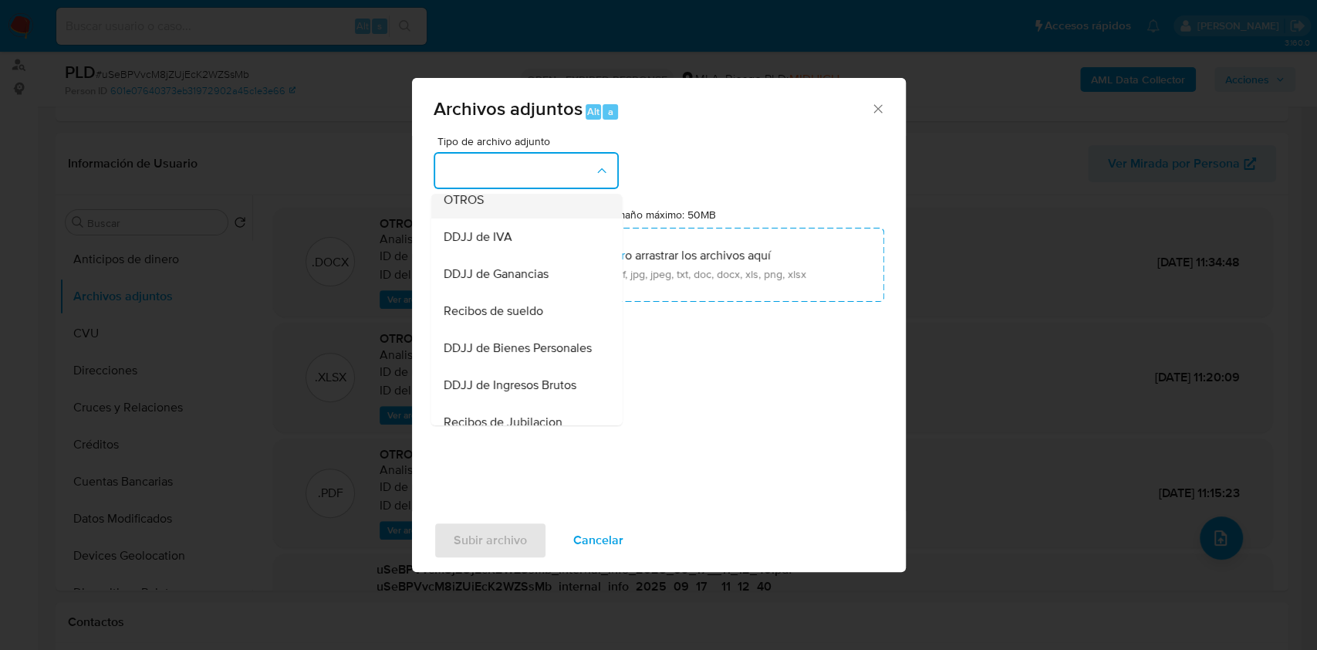
click at [475, 208] on span "OTROS" at bounding box center [463, 199] width 40 height 15
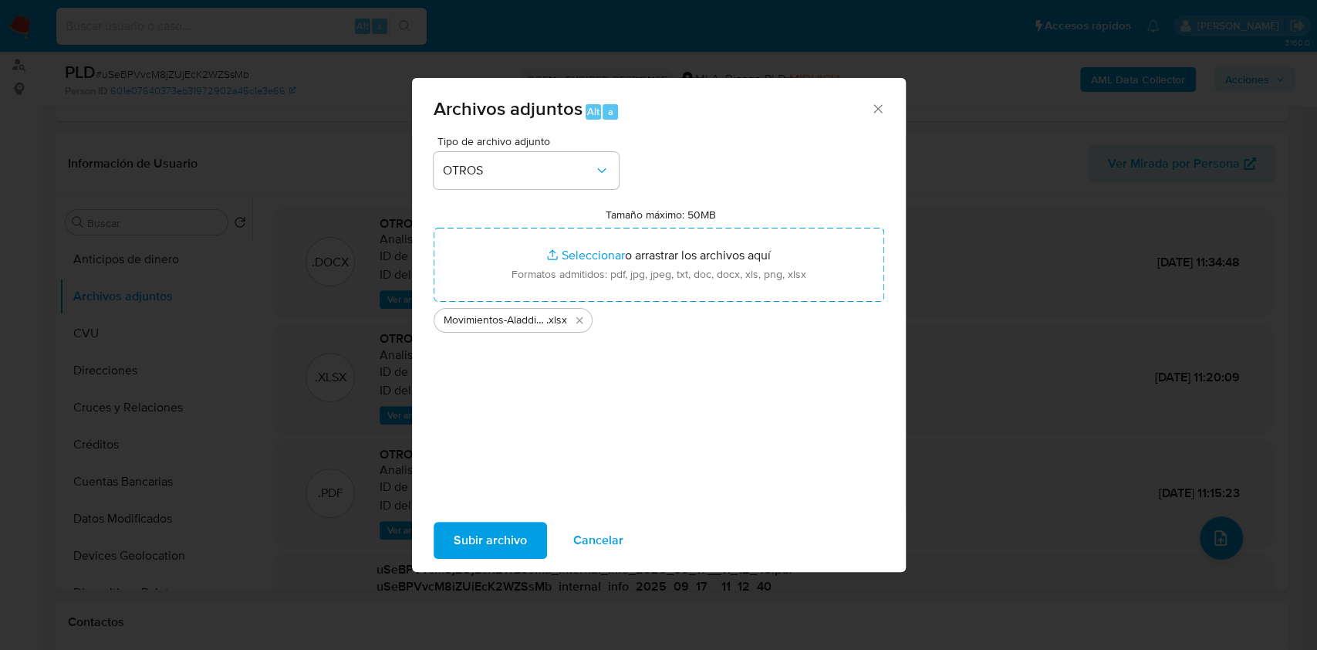
click at [492, 529] on span "Subir archivo" at bounding box center [490, 540] width 73 height 34
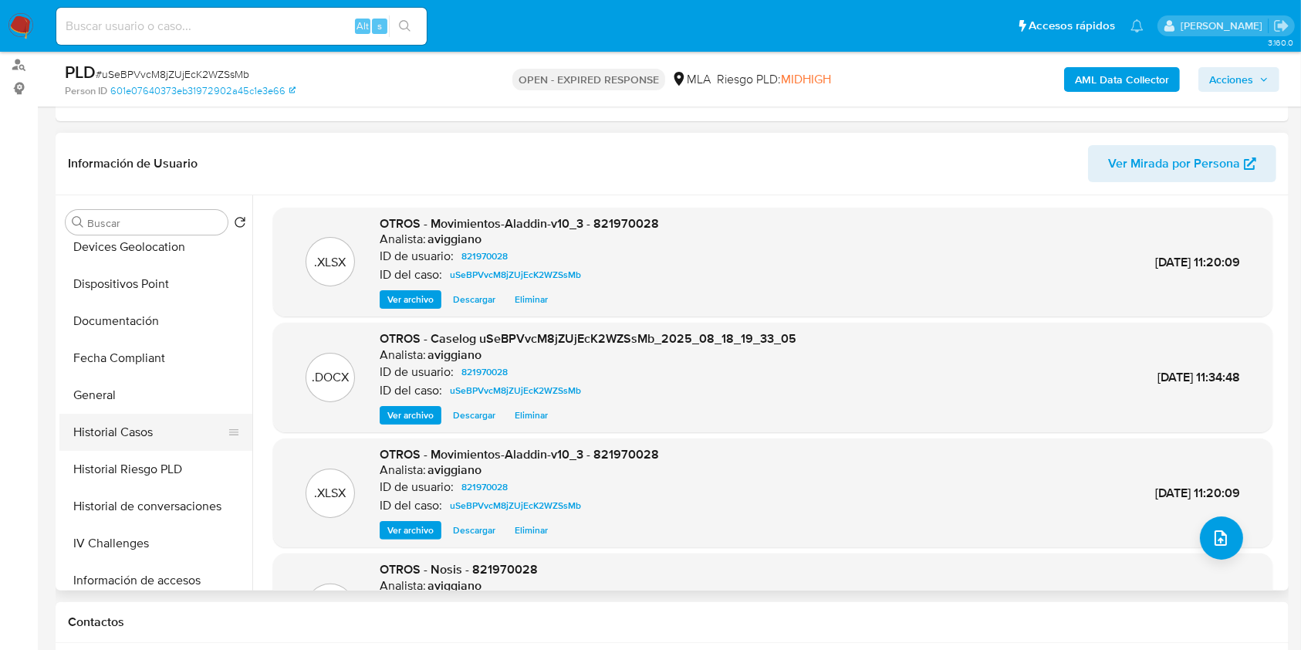
click at [149, 437] on button "Historial Casos" at bounding box center [149, 432] width 181 height 37
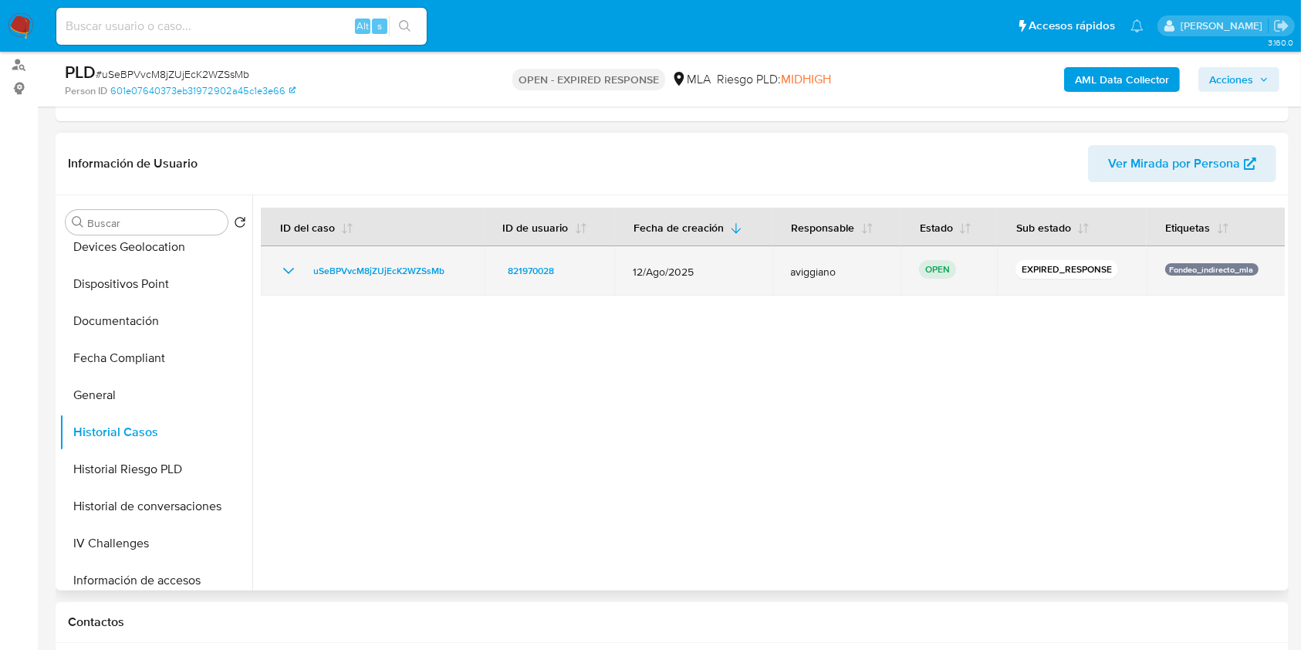
drag, startPoint x: 462, startPoint y: 275, endPoint x: 299, endPoint y: 275, distance: 162.8
click at [299, 275] on div "uSeBPVvcM8jZUjEcK2WZSsMb" at bounding box center [372, 271] width 186 height 19
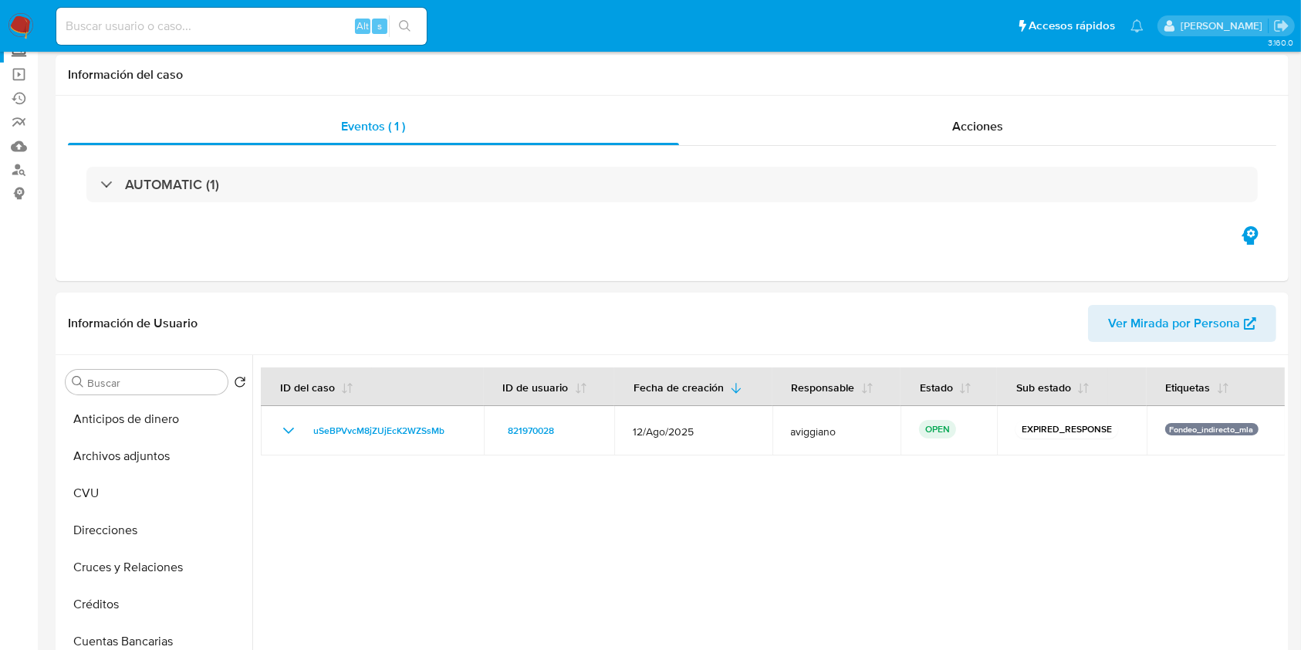
scroll to position [0, 0]
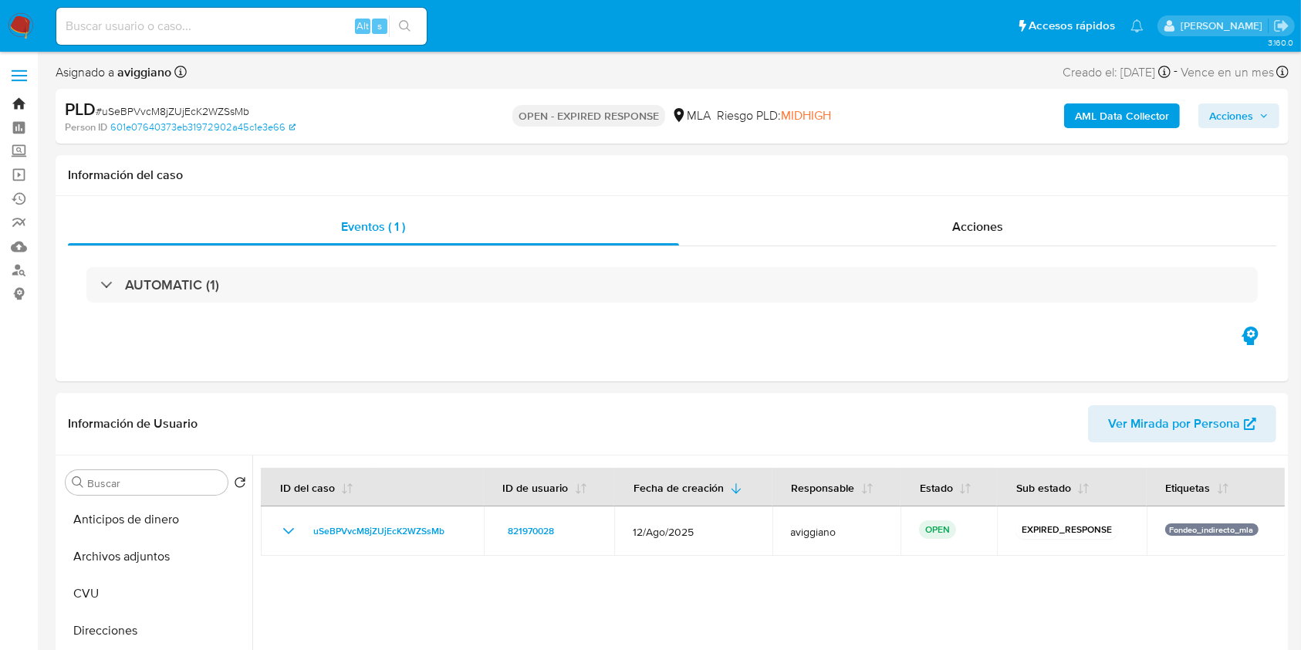
click at [24, 99] on link "Bandeja" at bounding box center [92, 104] width 184 height 24
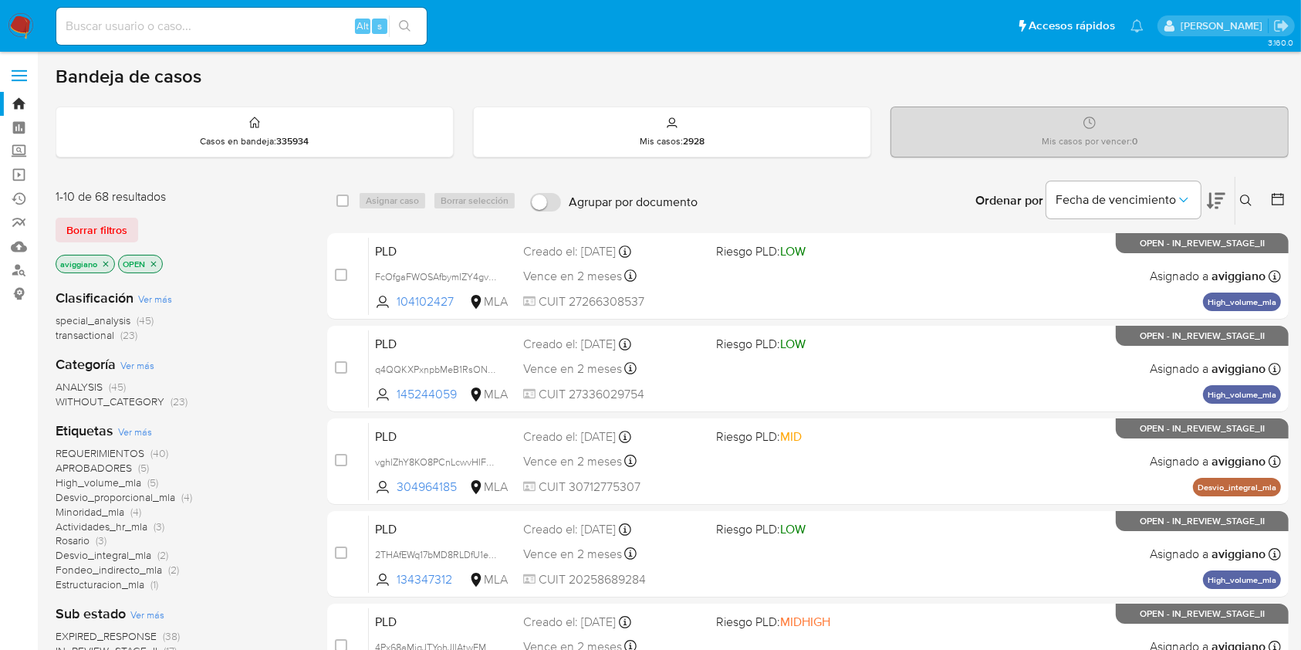
drag, startPoint x: 1246, startPoint y: 193, endPoint x: 1238, endPoint y: 201, distance: 11.5
click at [1246, 191] on button at bounding box center [1247, 200] width 25 height 19
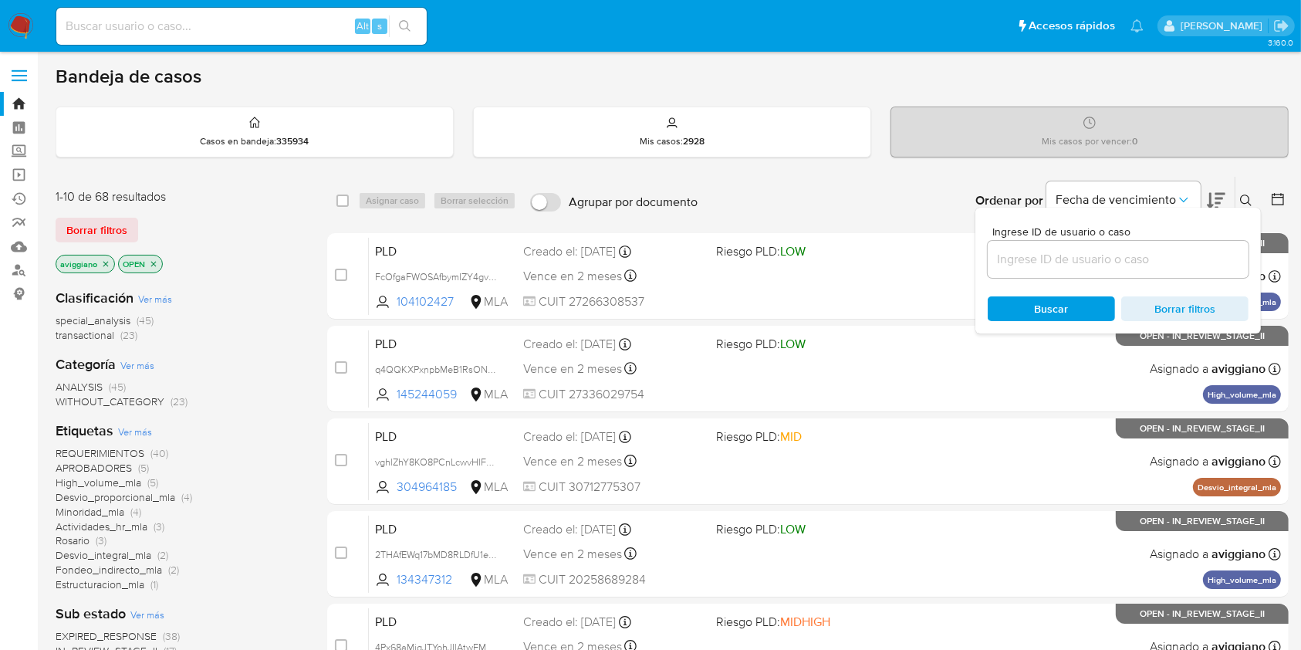
click at [1157, 263] on input at bounding box center [1118, 259] width 261 height 20
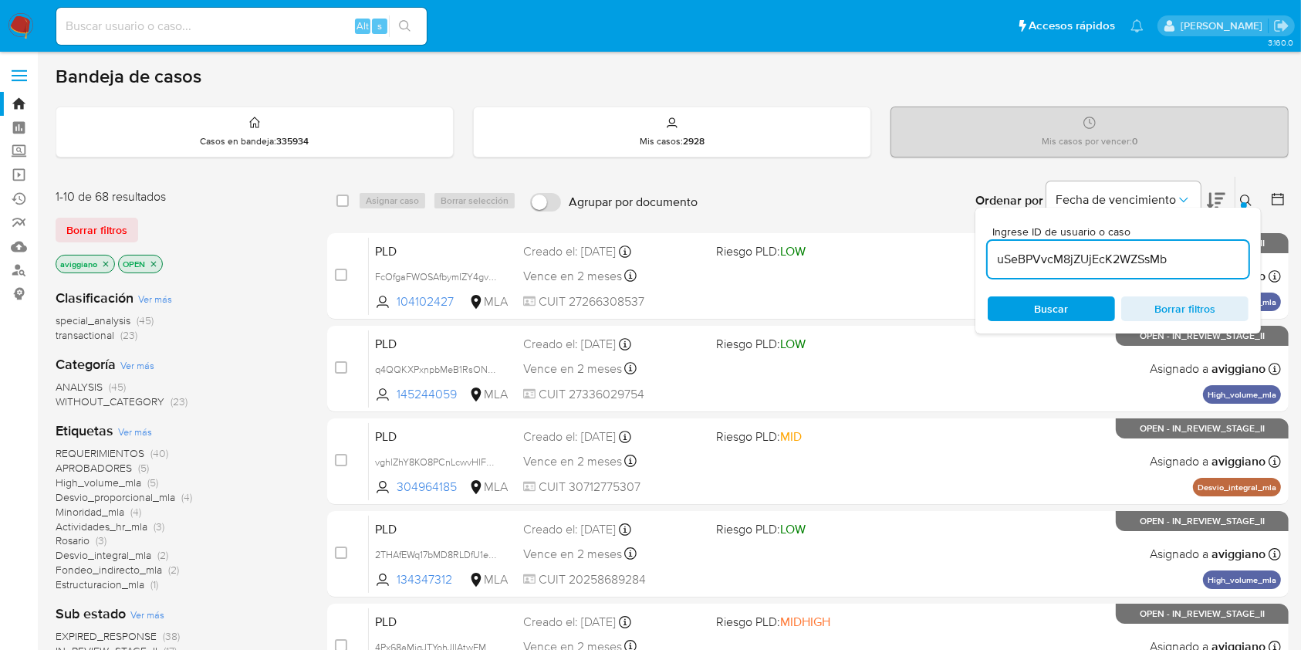
type input "uSeBPVvcM8jZUjEcK2WZSsMb"
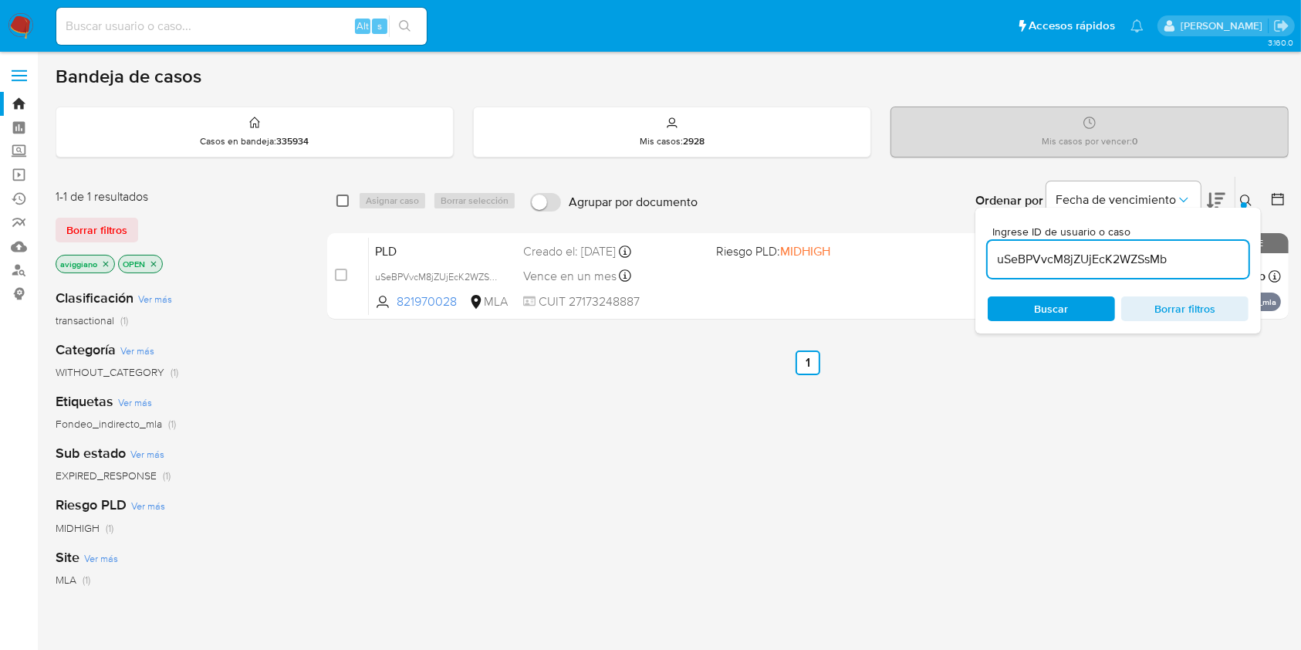
click at [343, 204] on input "checkbox" at bounding box center [342, 200] width 12 height 12
checkbox input "true"
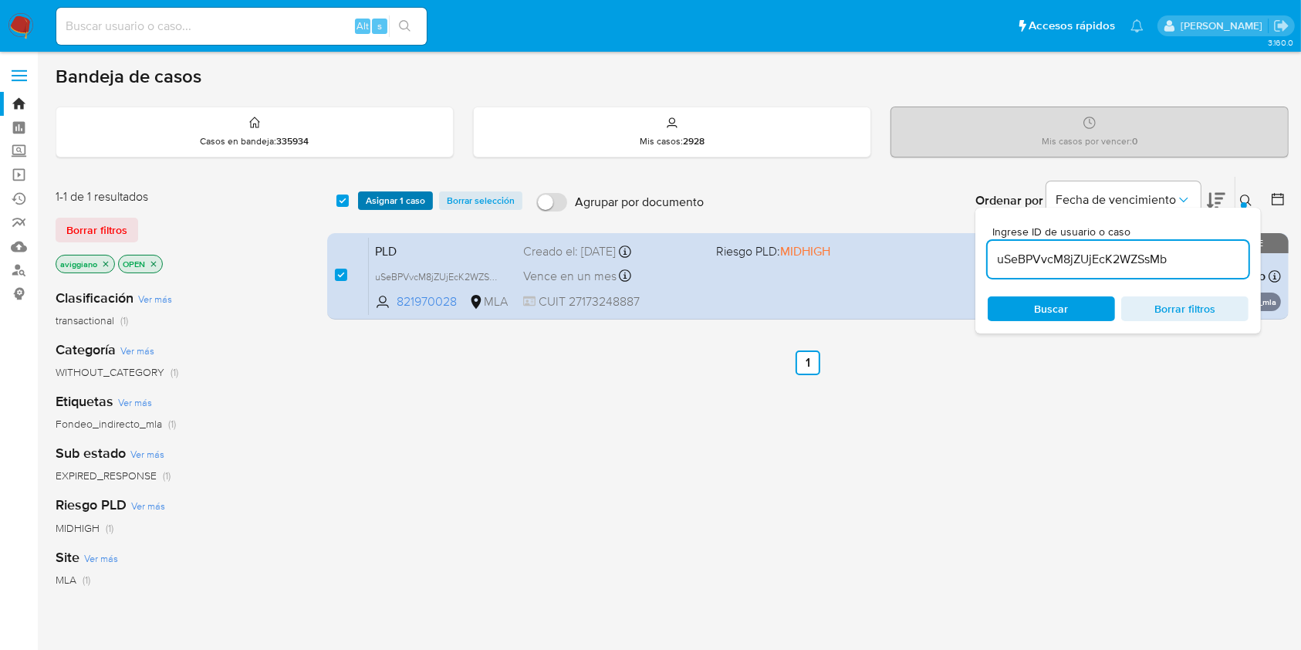
click at [377, 194] on span "Asignar 1 caso" at bounding box center [395, 200] width 59 height 15
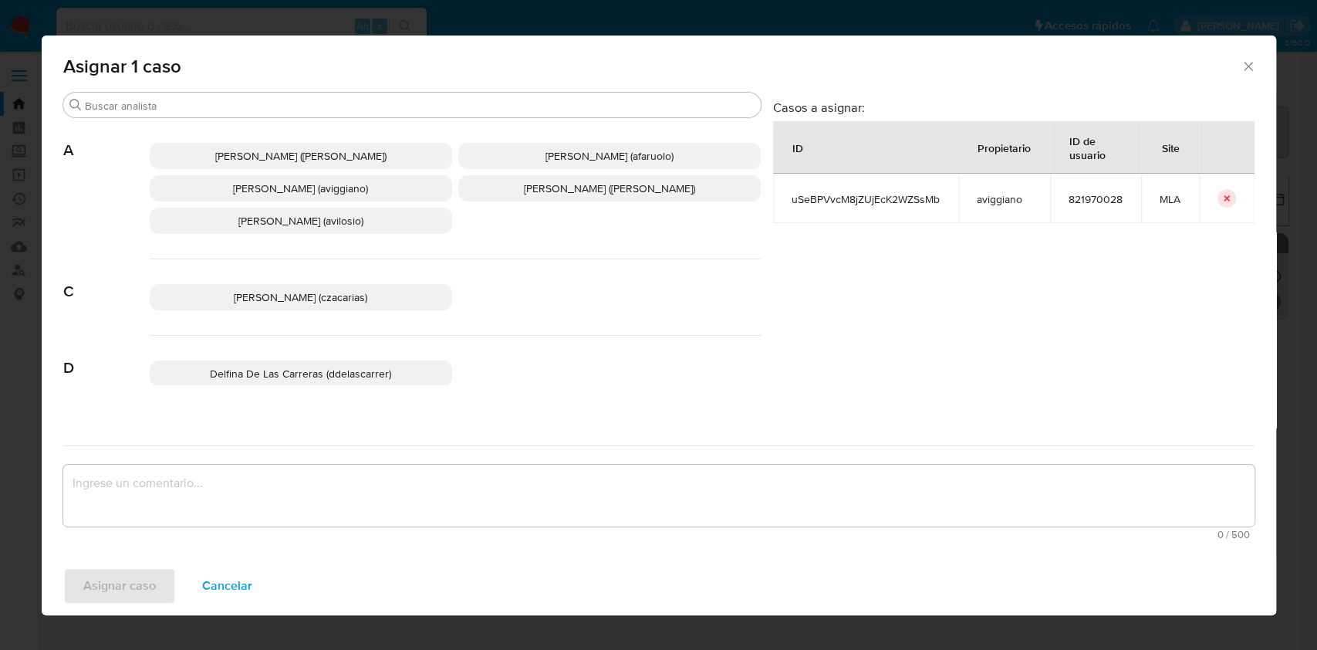
click at [303, 187] on span "[PERSON_NAME] (aviggiano)" at bounding box center [300, 188] width 135 height 15
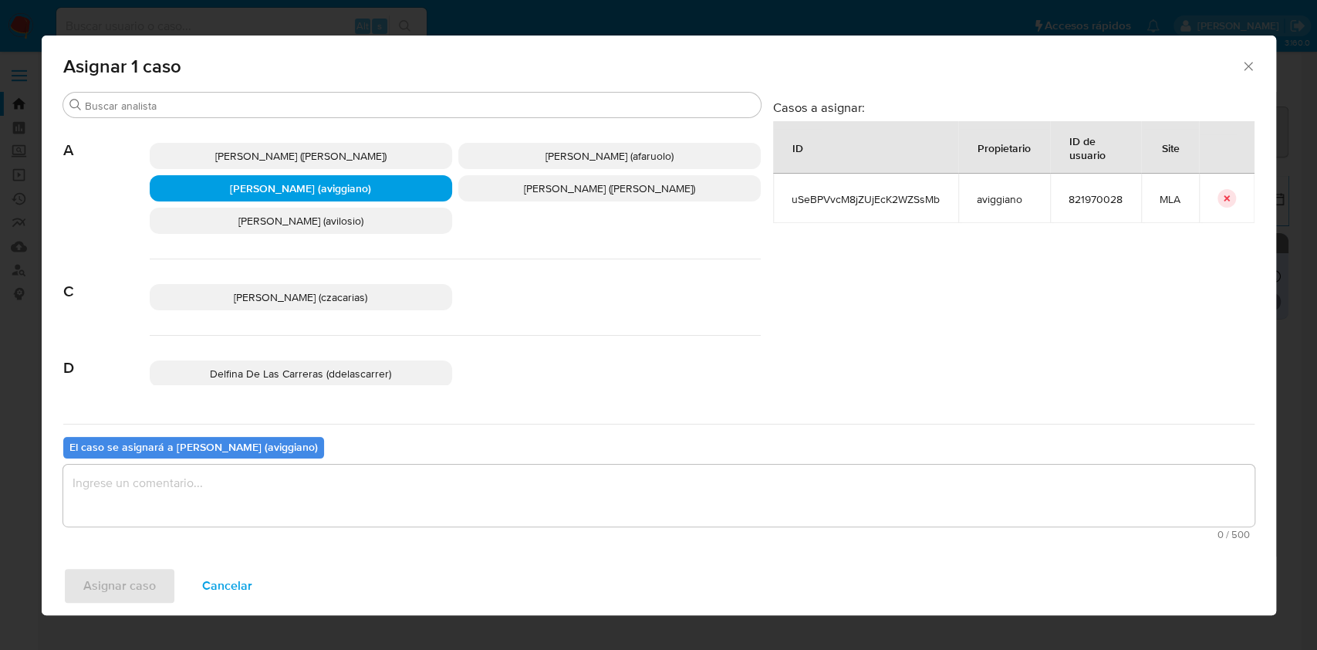
click at [275, 517] on textarea "assign-modal" at bounding box center [658, 496] width 1191 height 62
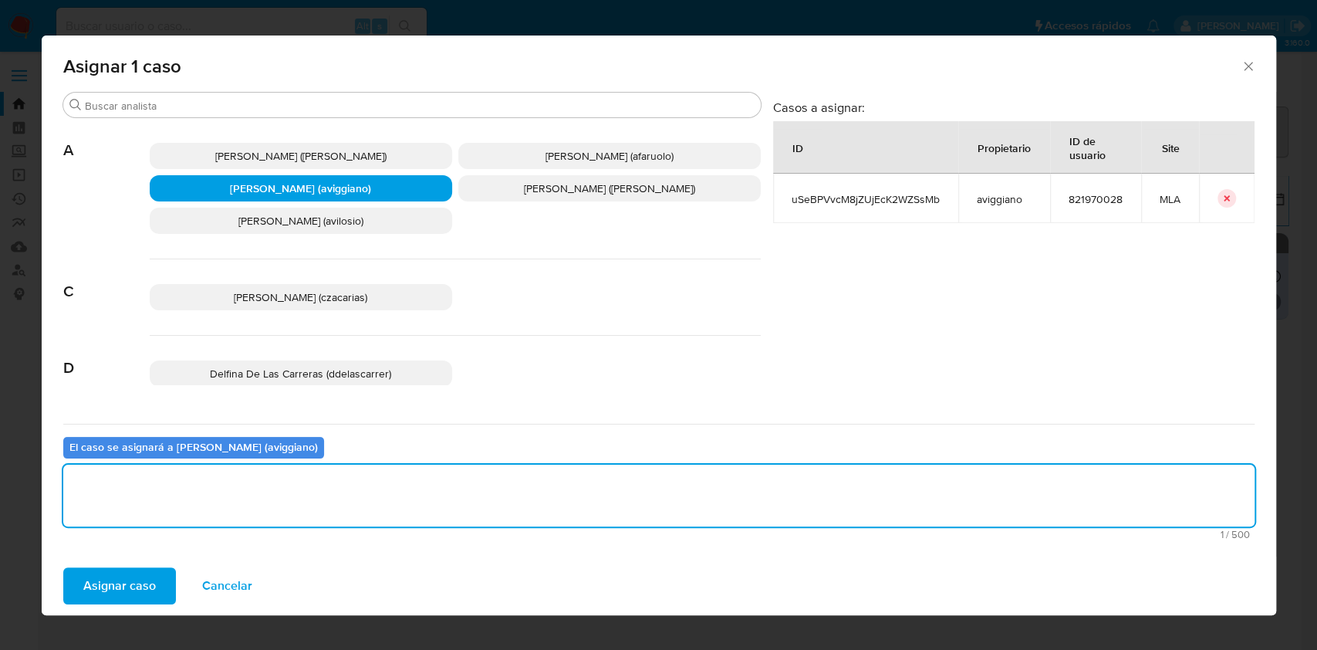
click at [137, 577] on span "Asignar caso" at bounding box center [119, 586] width 73 height 34
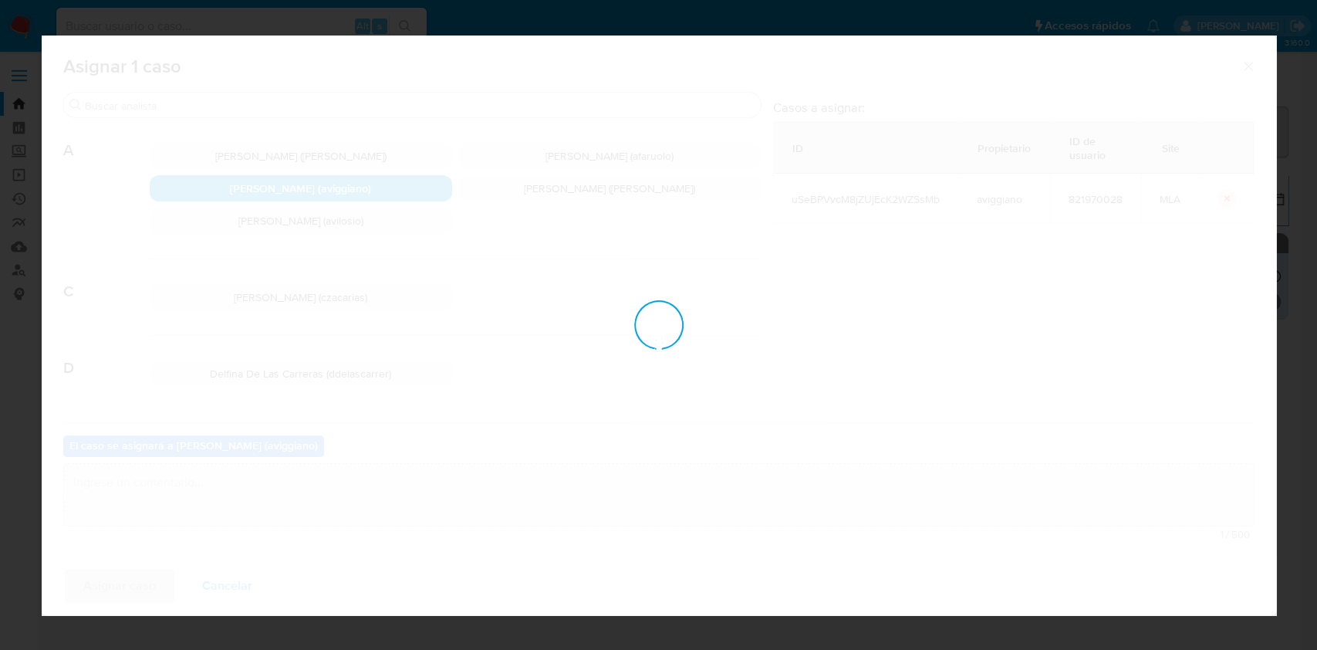
checkbox input "false"
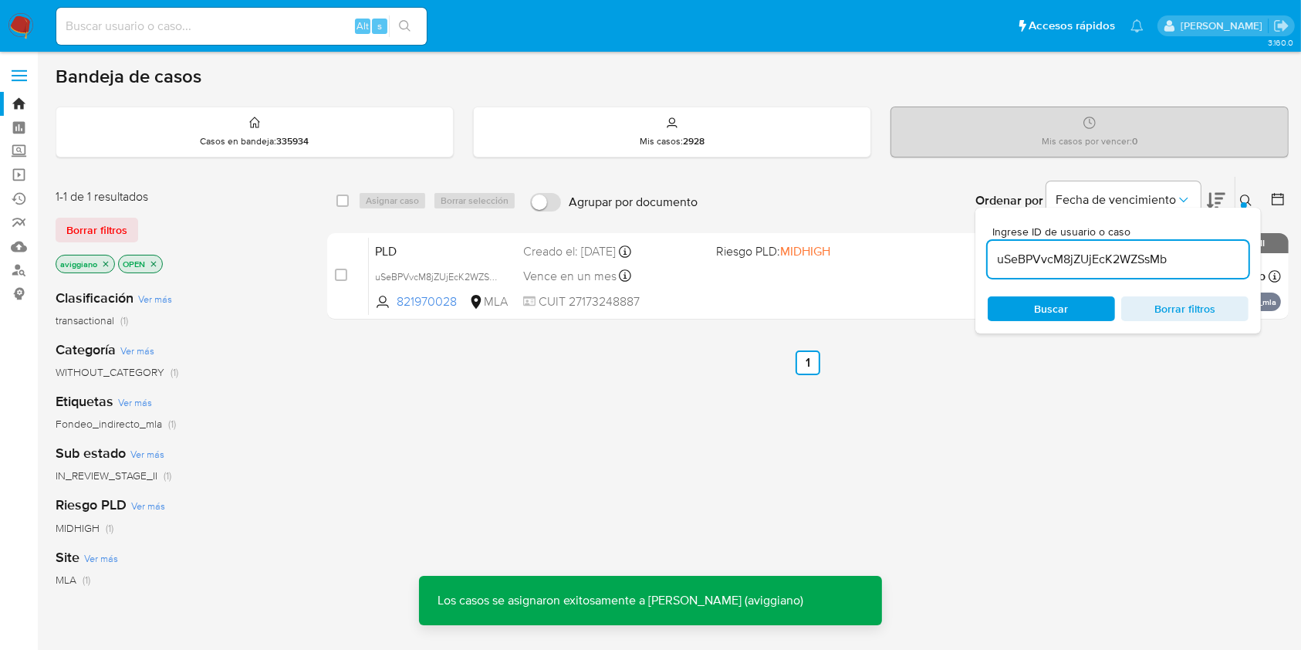
click at [796, 287] on div "PLD uSeBPVvcM8jZUjEcK2WZSsMb 821970028 MLA Riesgo PLD: MIDHIGH Creado el: [DATE…" at bounding box center [825, 276] width 912 height 78
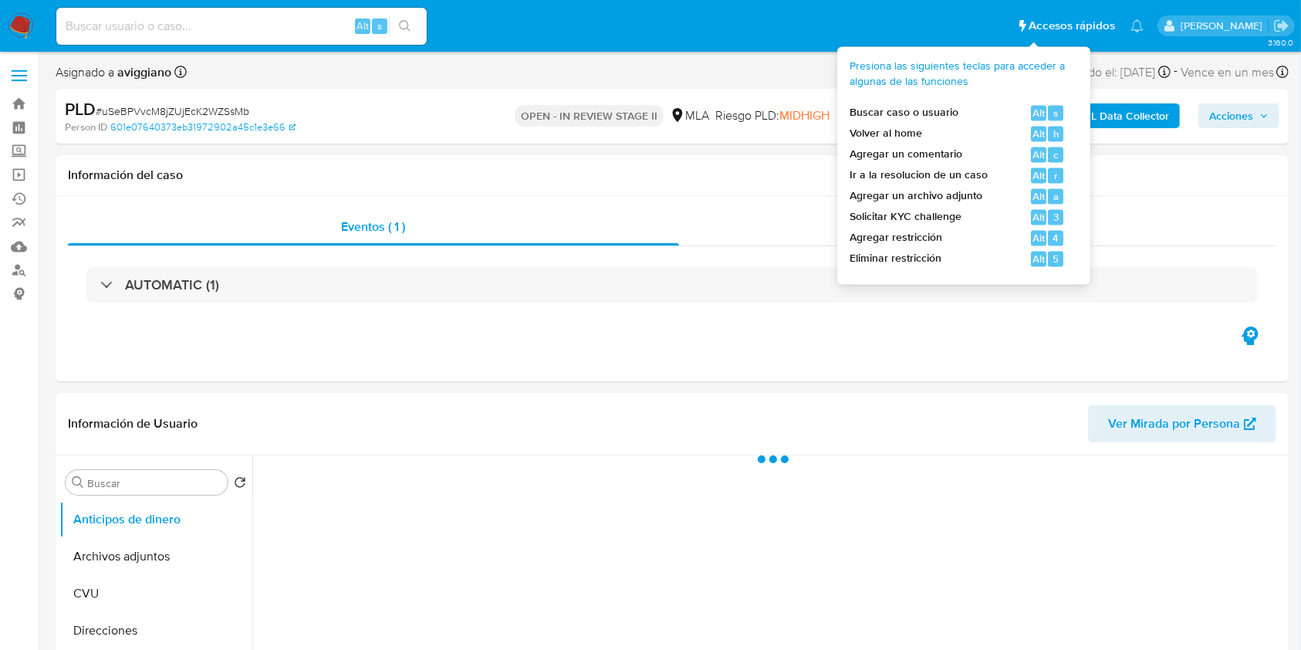
select select "10"
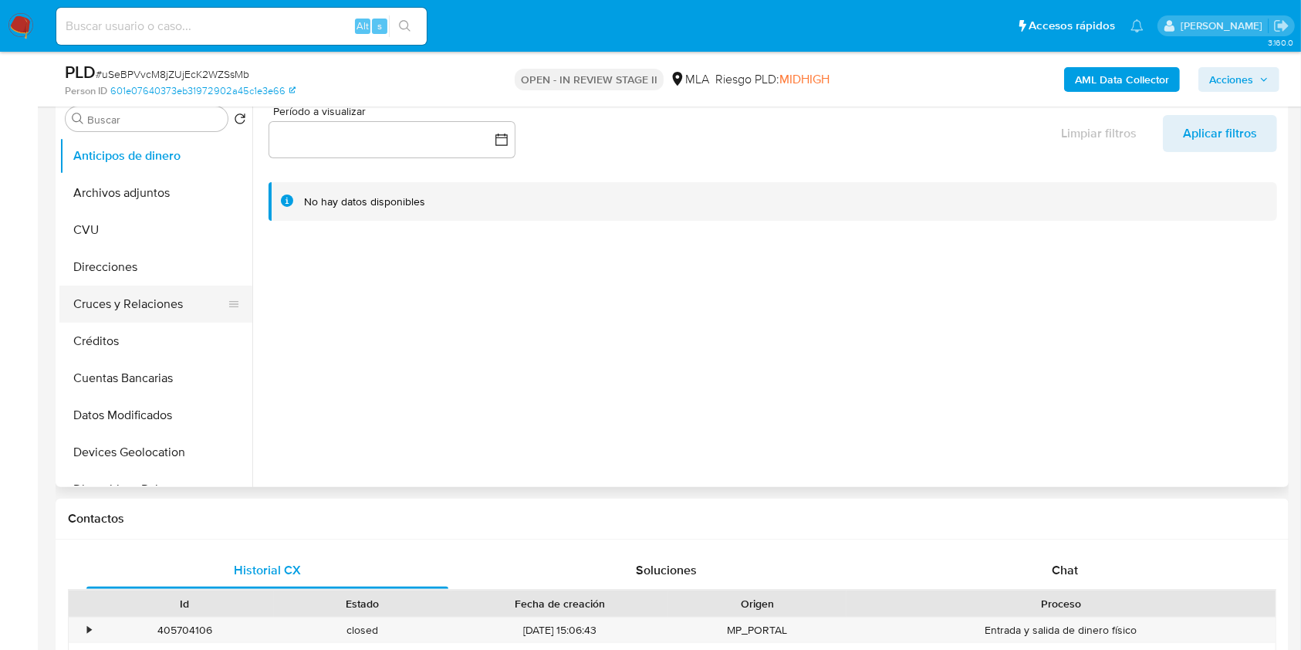
scroll to position [309, 0]
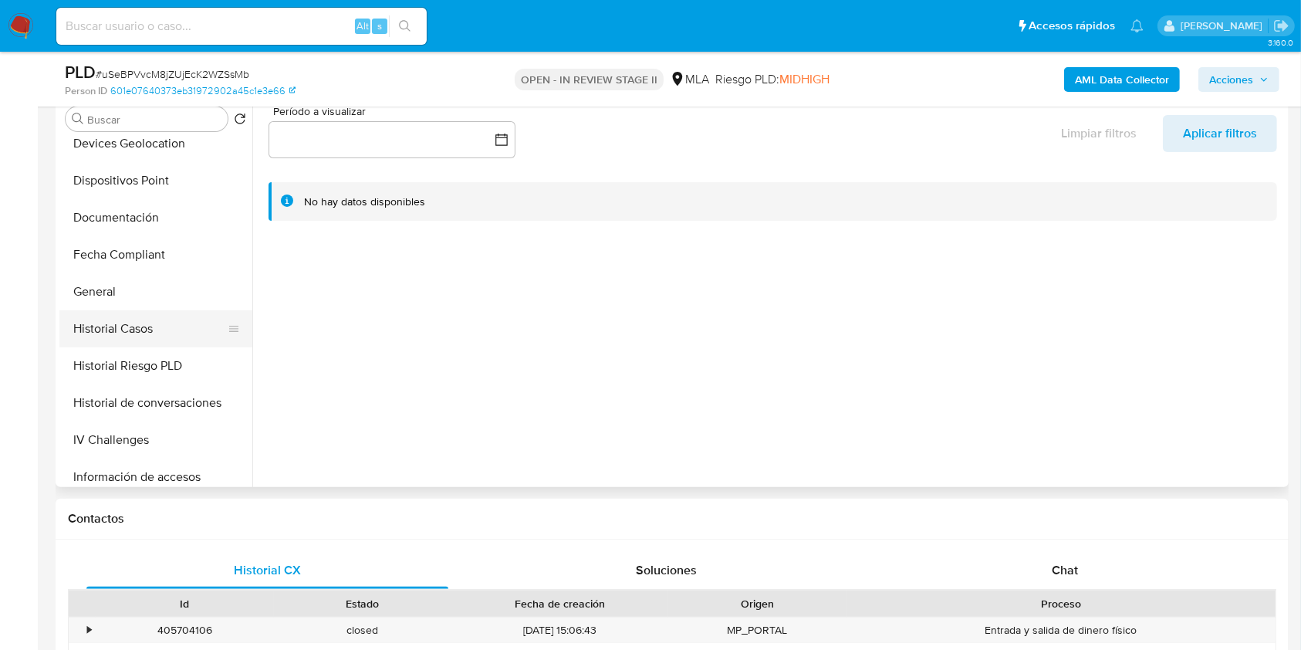
click at [154, 343] on button "Historial Casos" at bounding box center [149, 328] width 181 height 37
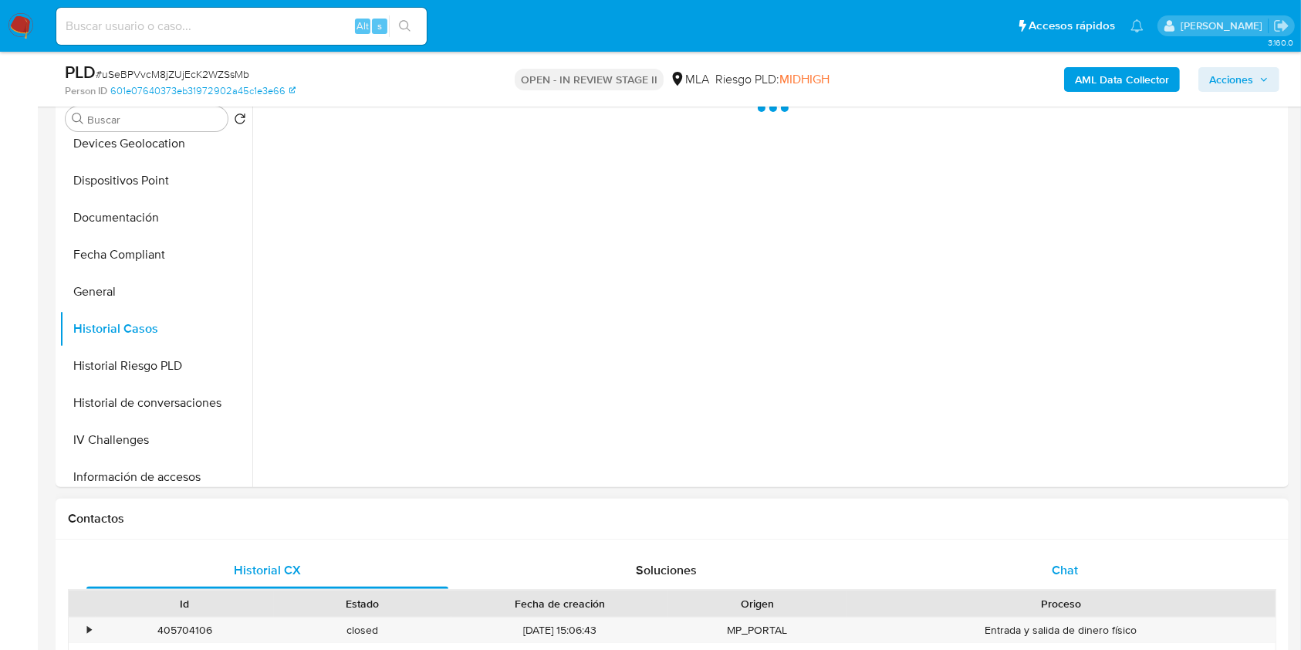
click at [1077, 566] on span "Chat" at bounding box center [1065, 570] width 26 height 18
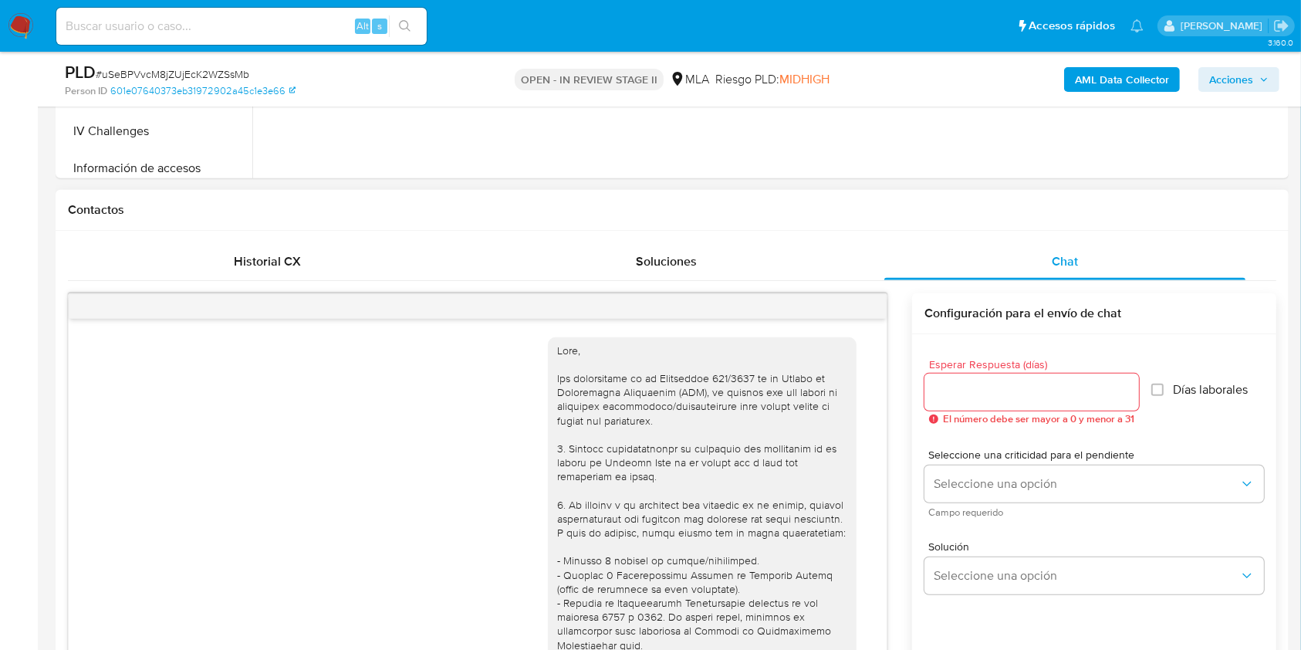
scroll to position [872, 0]
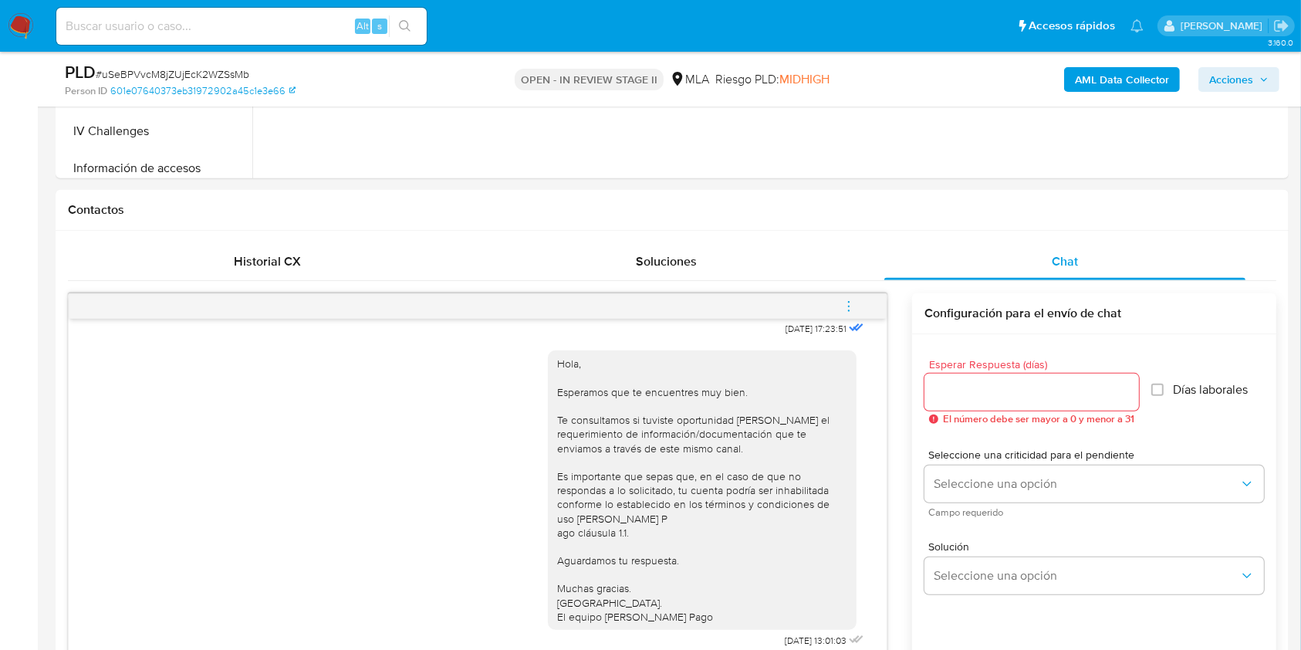
click at [855, 305] on icon "menu-action" at bounding box center [849, 306] width 14 height 14
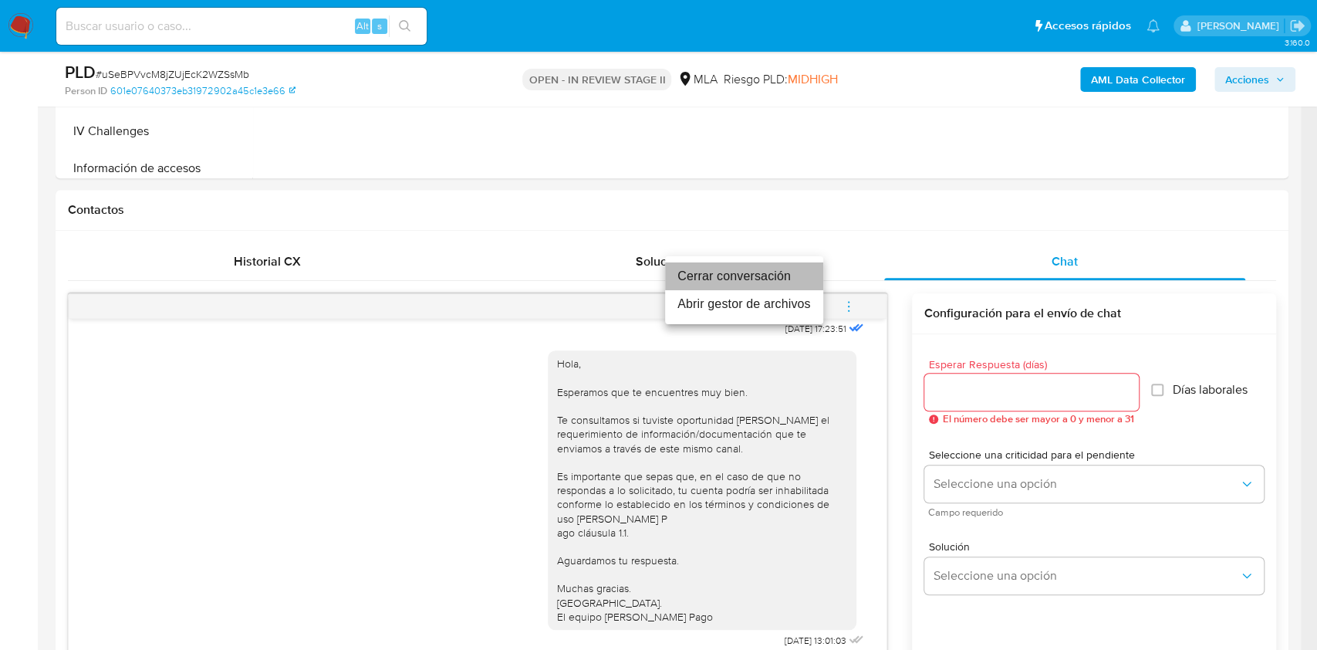
click at [739, 281] on li "Cerrar conversación" at bounding box center [744, 276] width 158 height 28
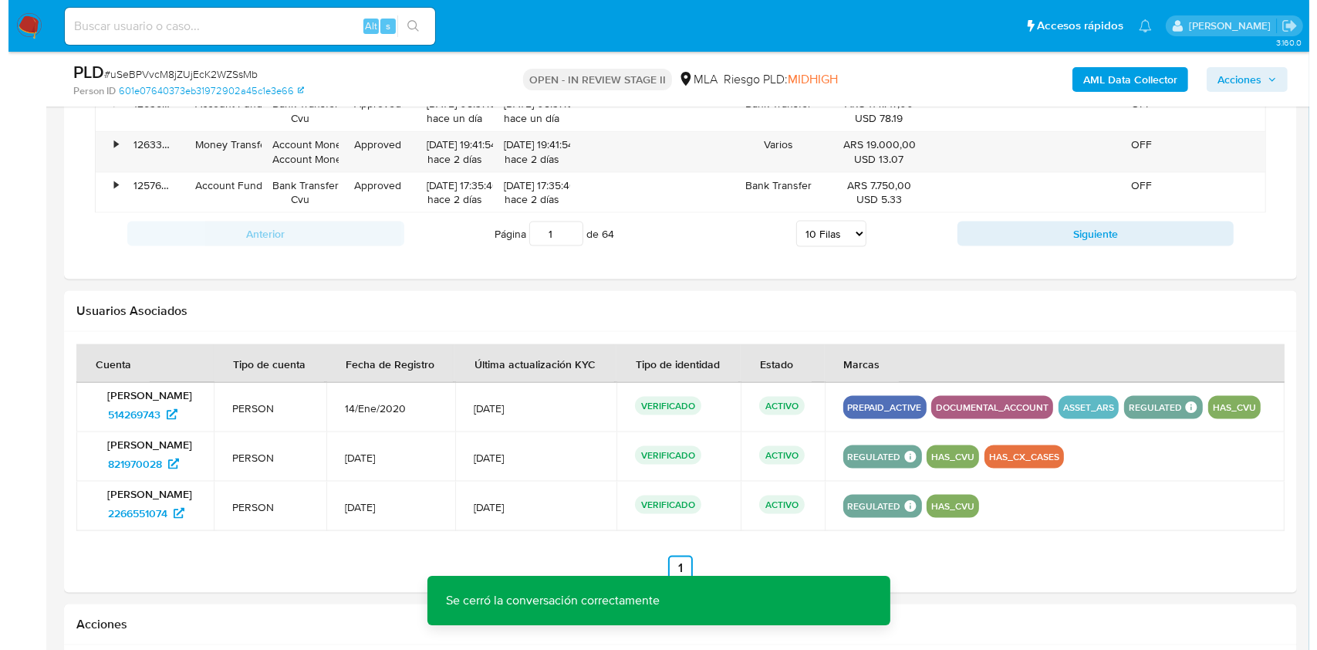
scroll to position [2460, 0]
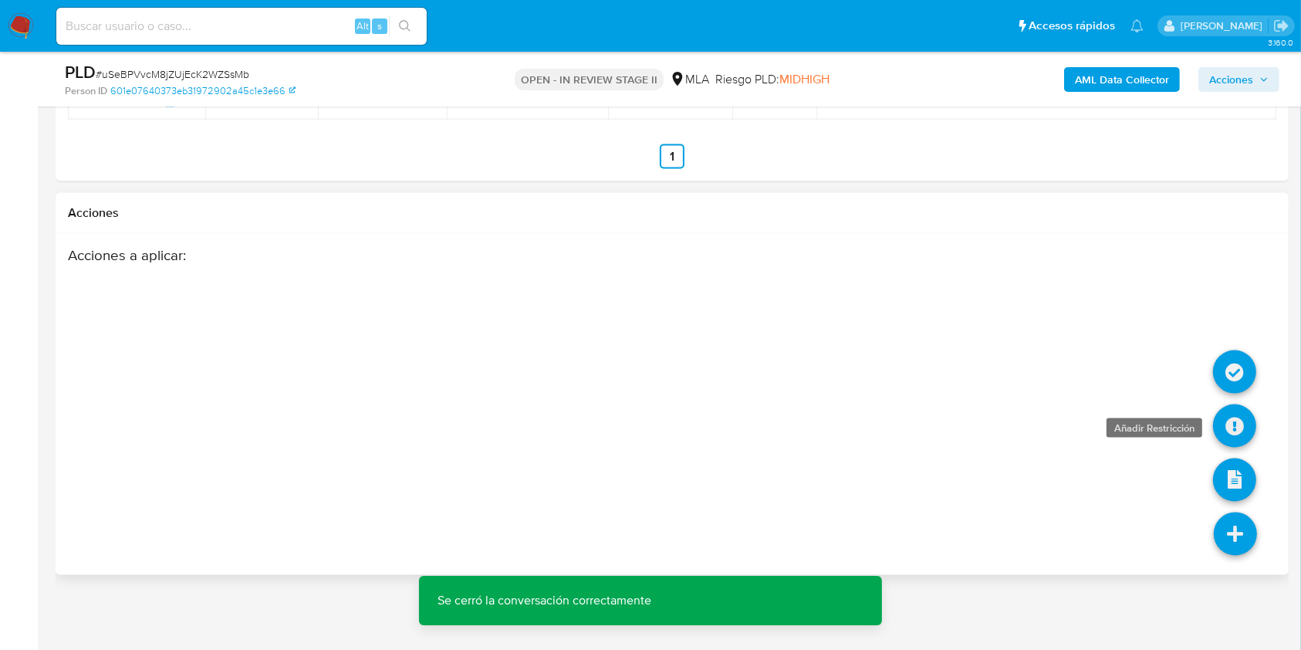
click at [1231, 424] on icon at bounding box center [1234, 425] width 43 height 43
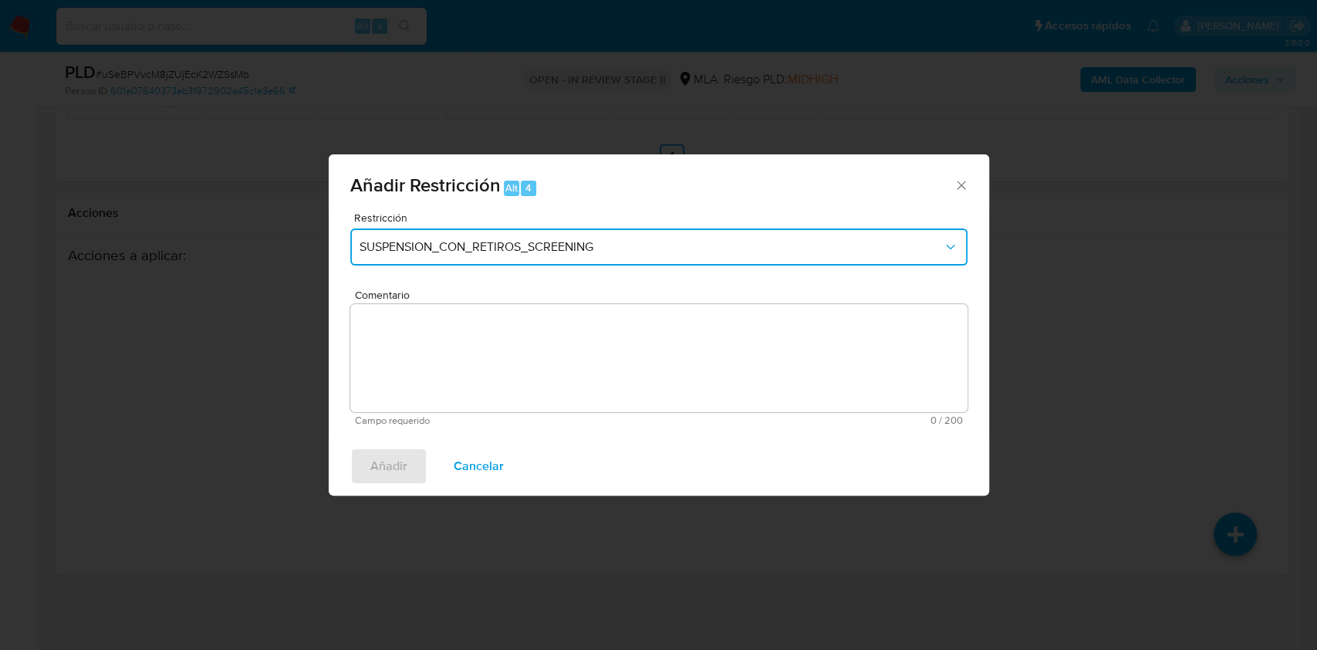
click at [424, 255] on button "SUSPENSION_CON_RETIROS_SCREENING" at bounding box center [658, 246] width 617 height 37
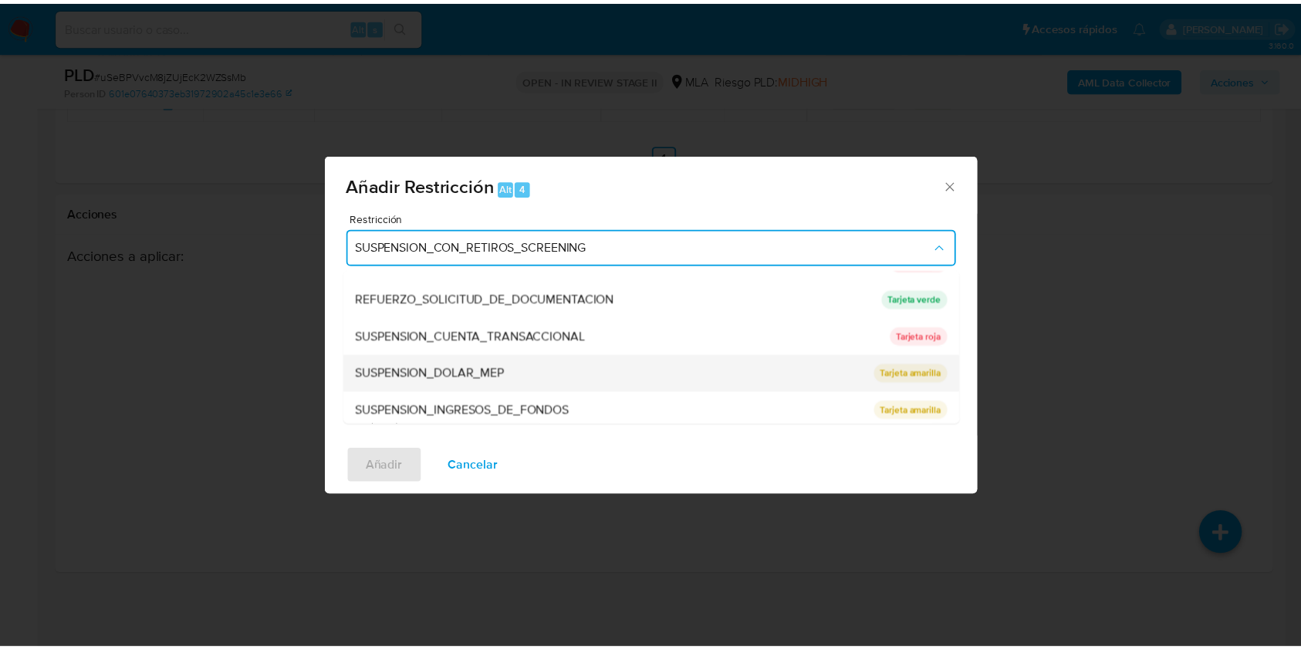
scroll to position [327, 0]
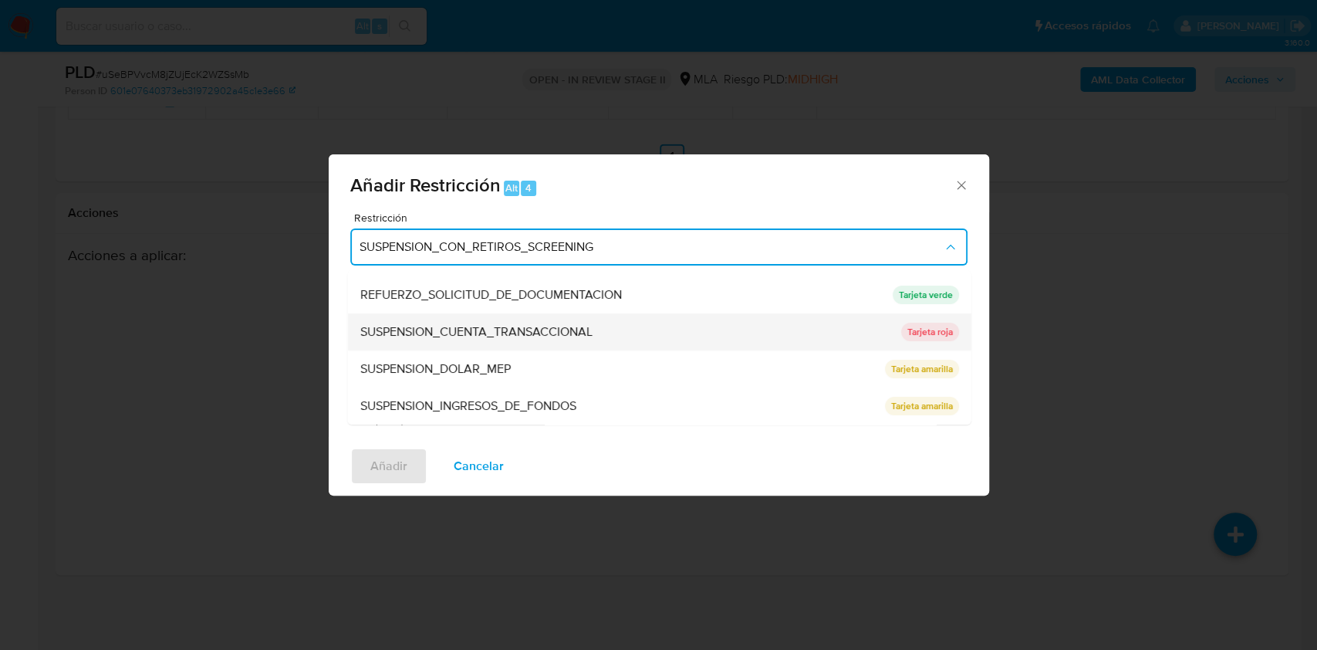
click at [451, 343] on div "SUSPENSION_CUENTA_TRANSACCIONAL" at bounding box center [626, 331] width 532 height 37
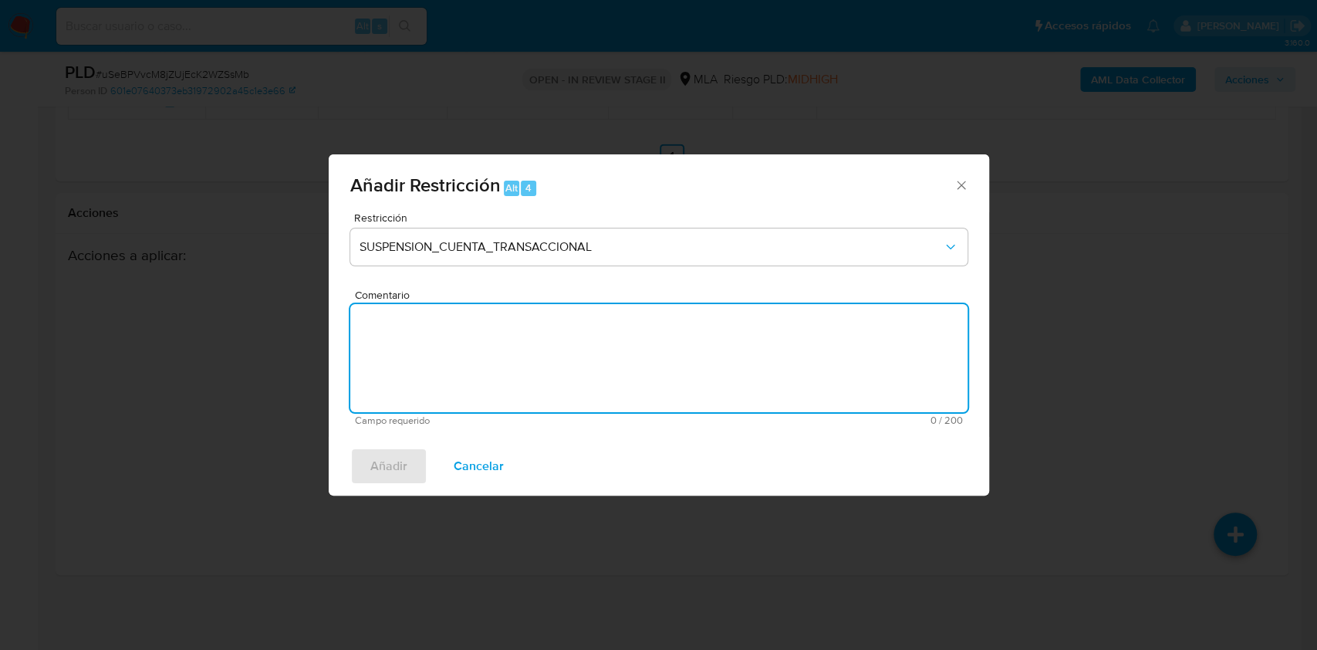
click at [451, 334] on textarea "Comentario" at bounding box center [658, 358] width 617 height 108
type textarea "AML"
click at [404, 454] on span "Añadir" at bounding box center [388, 466] width 37 height 34
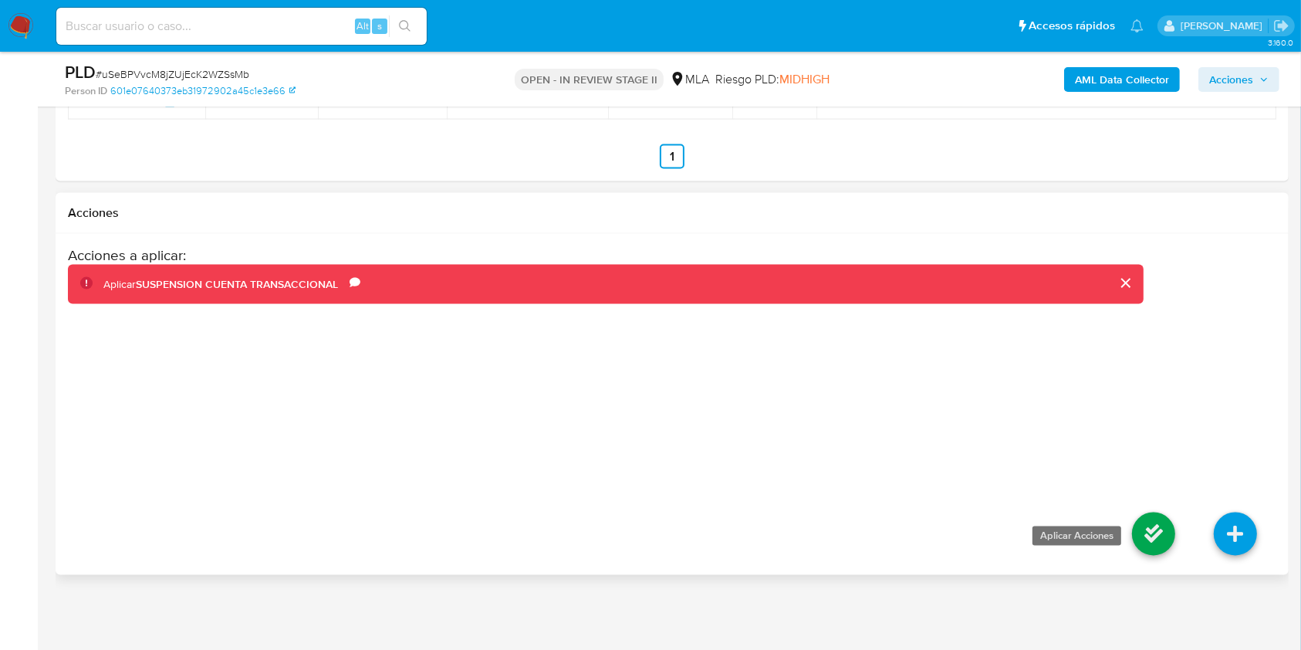
click at [1157, 556] on li at bounding box center [1154, 536] width 82 height 86
click at [1157, 546] on icon at bounding box center [1153, 533] width 43 height 43
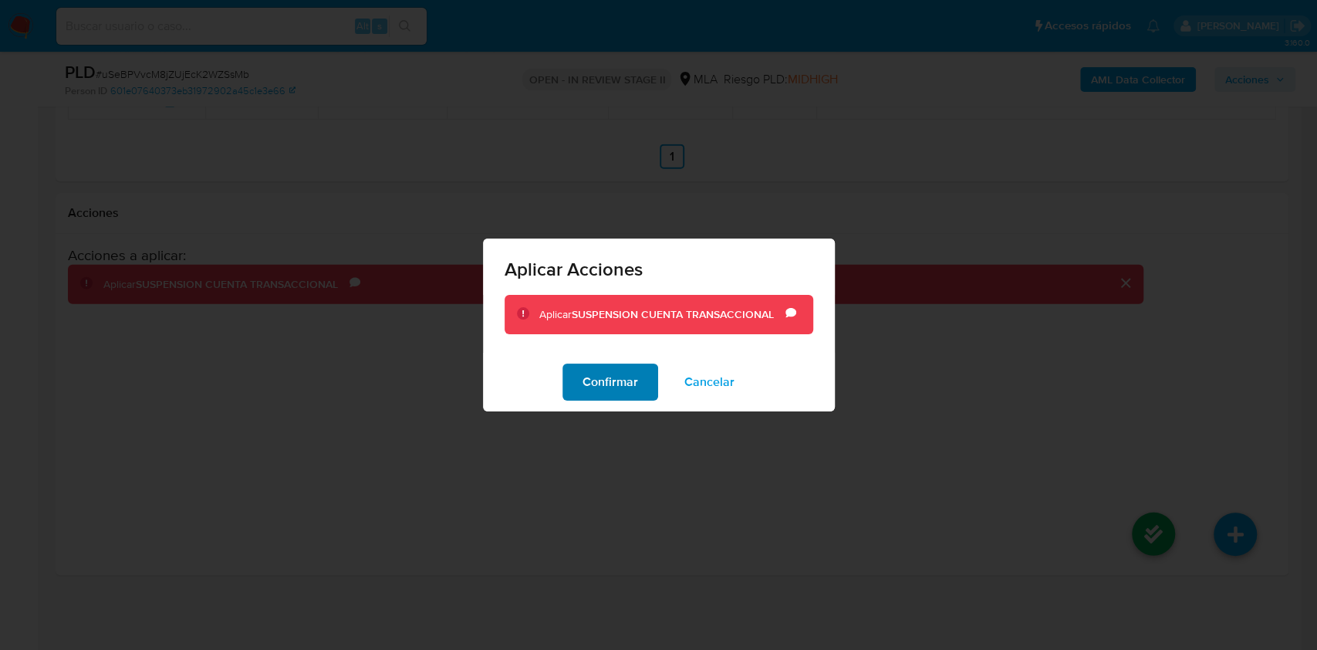
click at [611, 386] on span "Confirmar" at bounding box center [611, 382] width 56 height 34
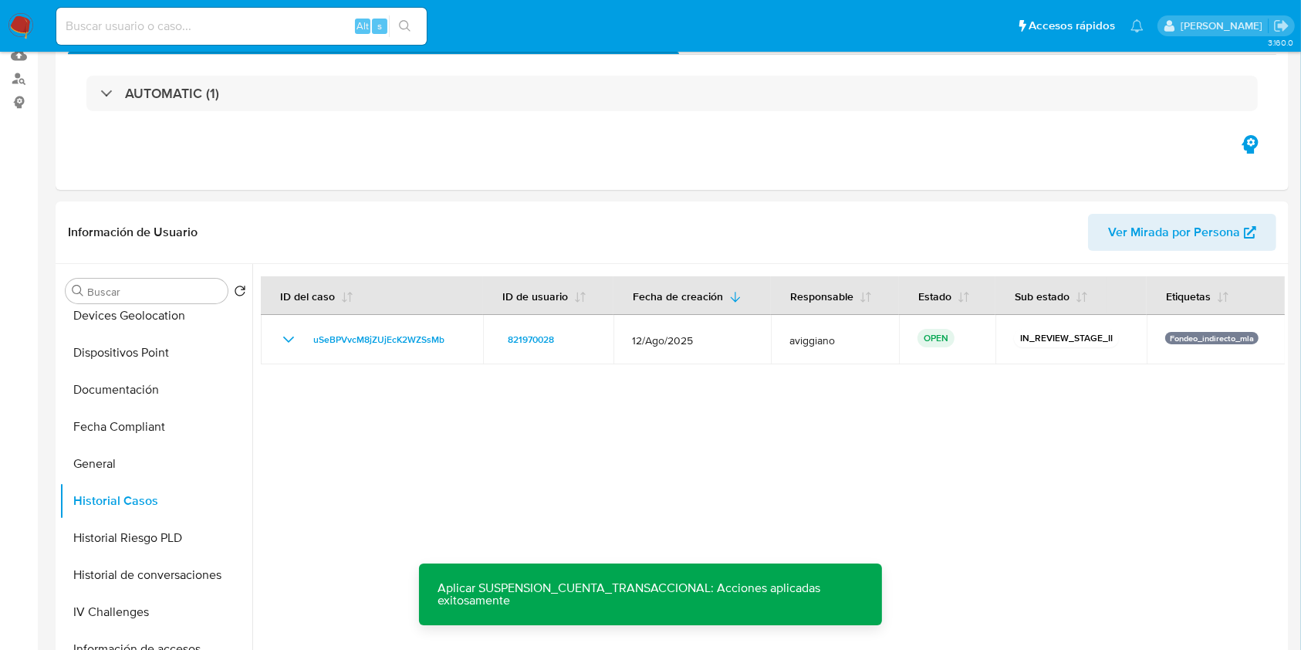
scroll to position [0, 0]
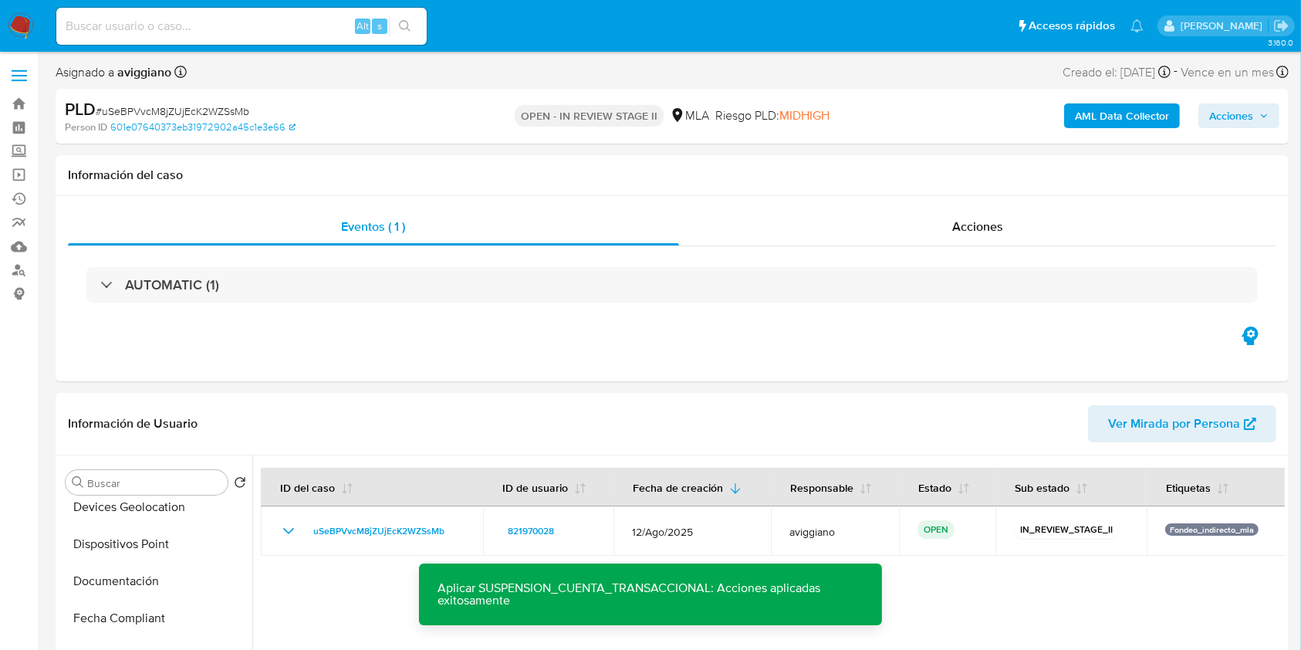
click at [1215, 120] on span "Acciones" at bounding box center [1231, 115] width 44 height 25
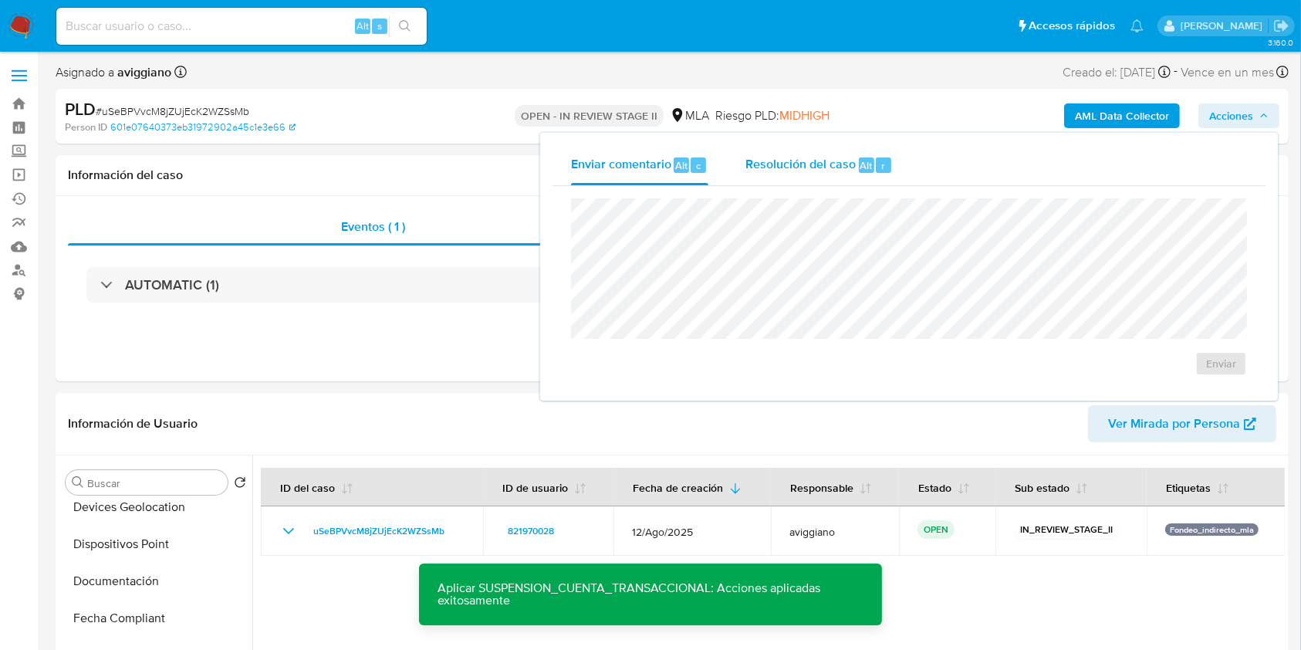
click at [779, 160] on span "Resolución del caso" at bounding box center [800, 165] width 110 height 18
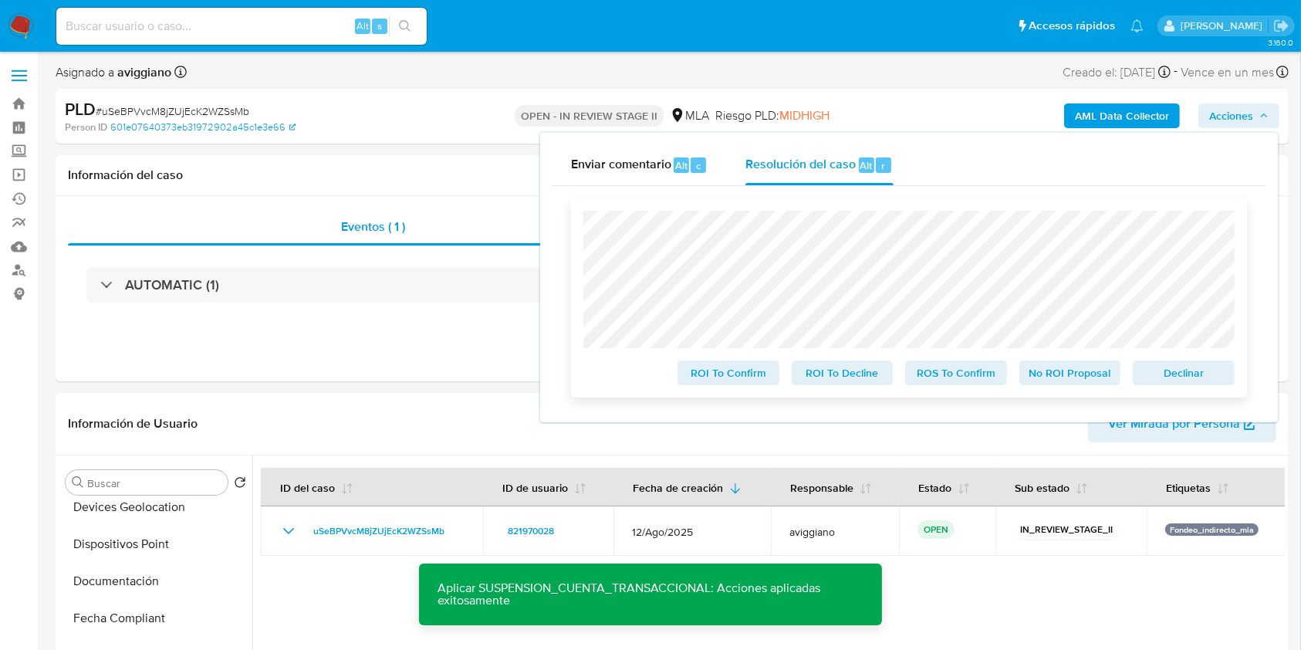
click at [1166, 371] on span "Declinar" at bounding box center [1184, 373] width 80 height 22
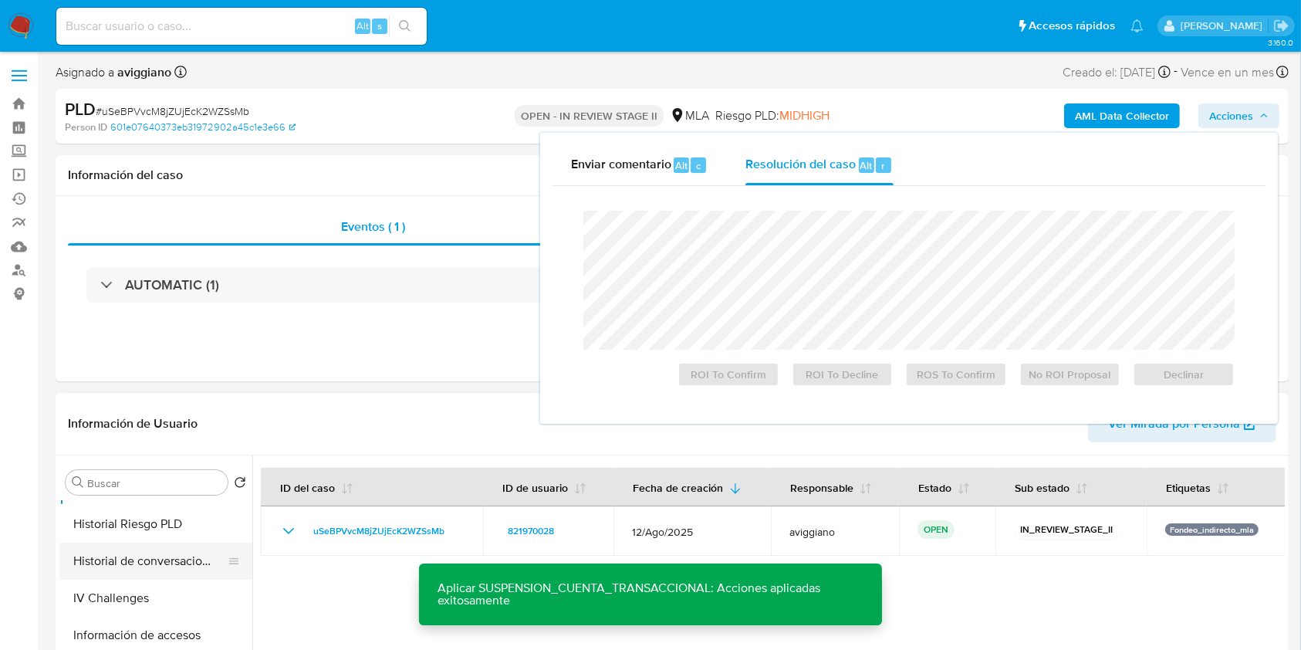
click at [158, 546] on button "Historial de conversaciones" at bounding box center [149, 560] width 181 height 37
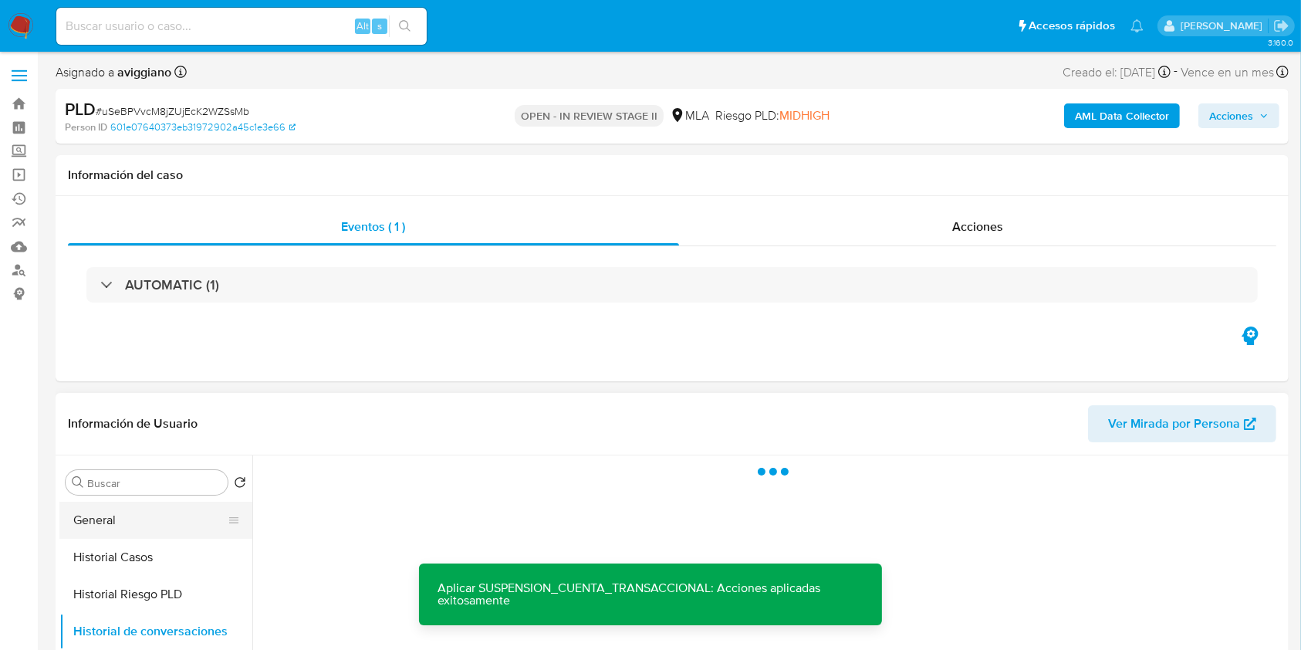
scroll to position [411, 0]
click at [144, 583] on button "Historial Casos" at bounding box center [149, 589] width 181 height 37
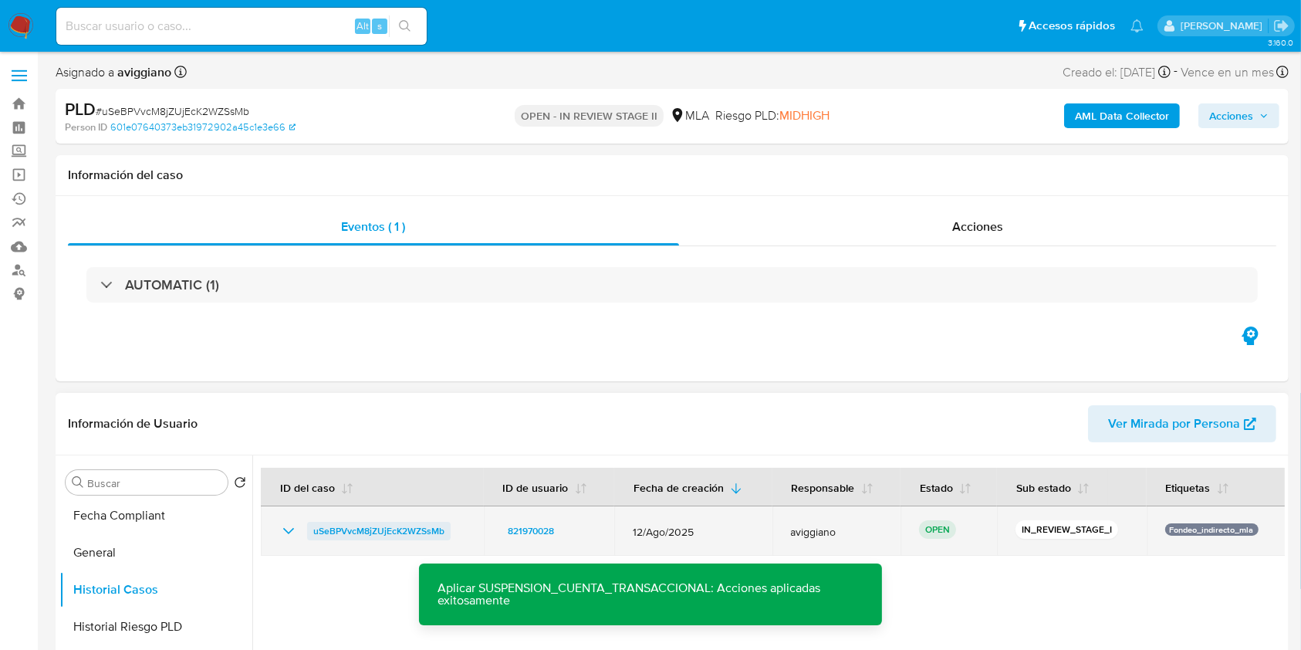
click at [357, 535] on span "uSeBPVvcM8jZUjEcK2WZSsMb" at bounding box center [378, 531] width 131 height 19
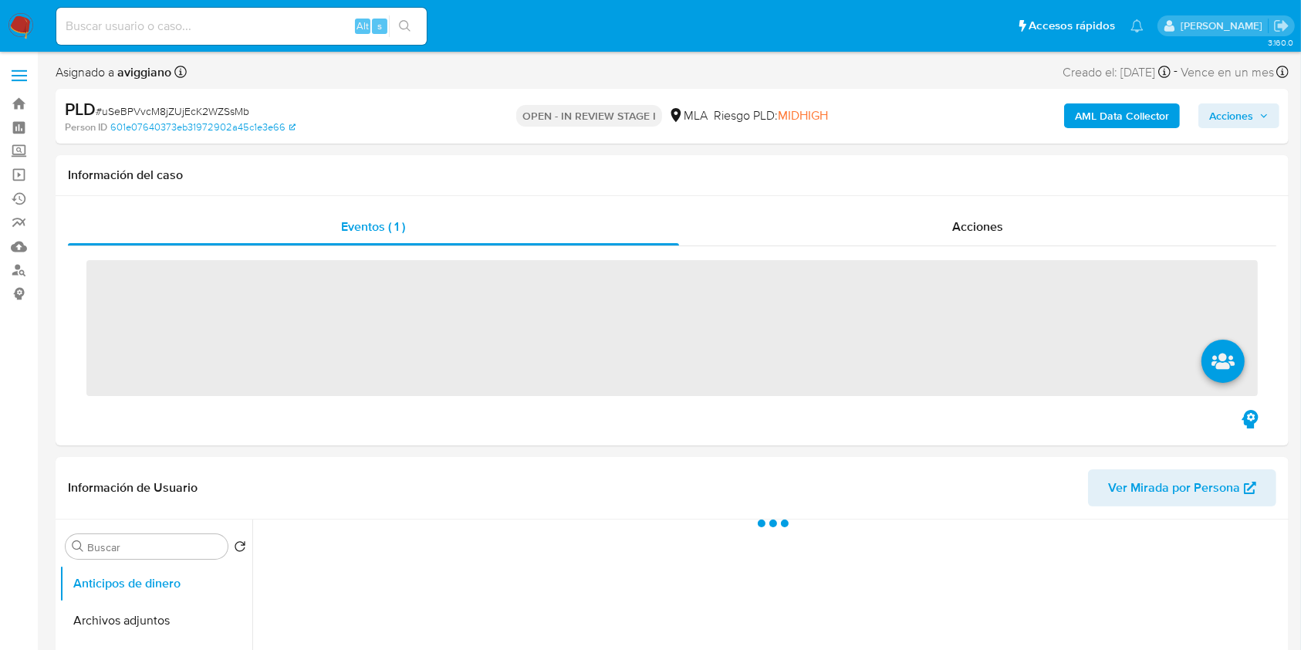
click at [1255, 132] on div "AML Data Collector Acciones" at bounding box center [1079, 116] width 400 height 36
click at [1255, 122] on span "Acciones" at bounding box center [1238, 116] width 59 height 22
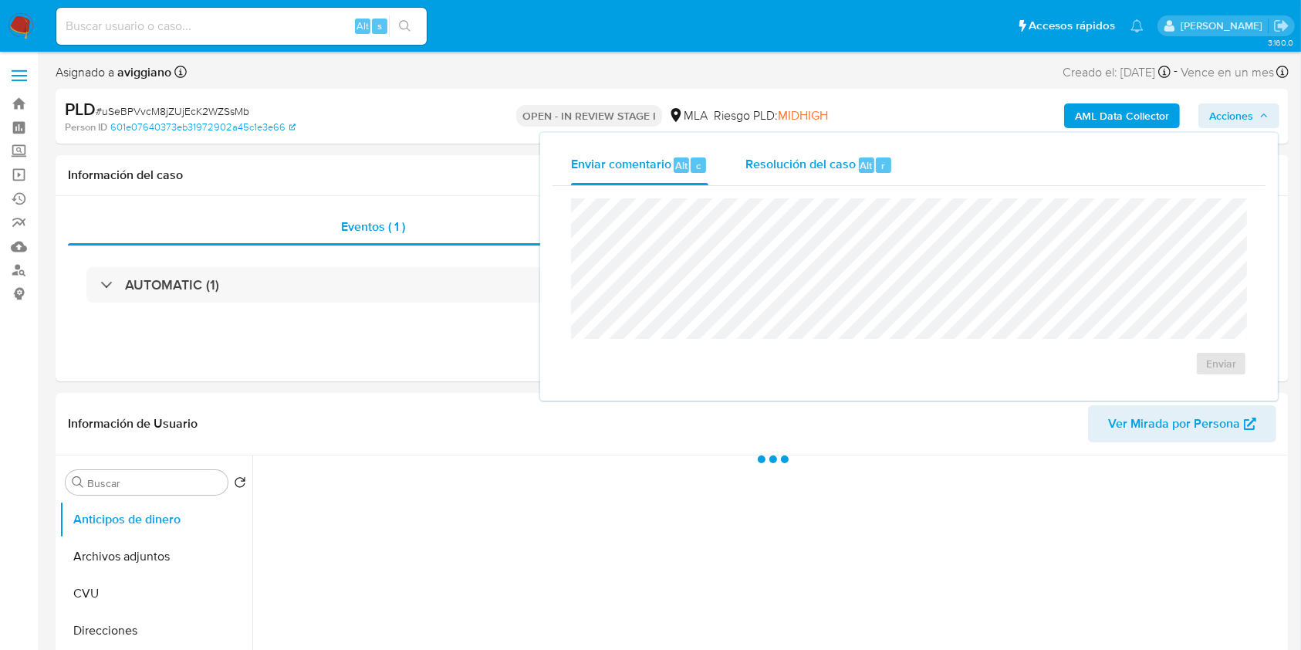
click at [829, 158] on span "Resolución del caso" at bounding box center [800, 165] width 110 height 18
select select "10"
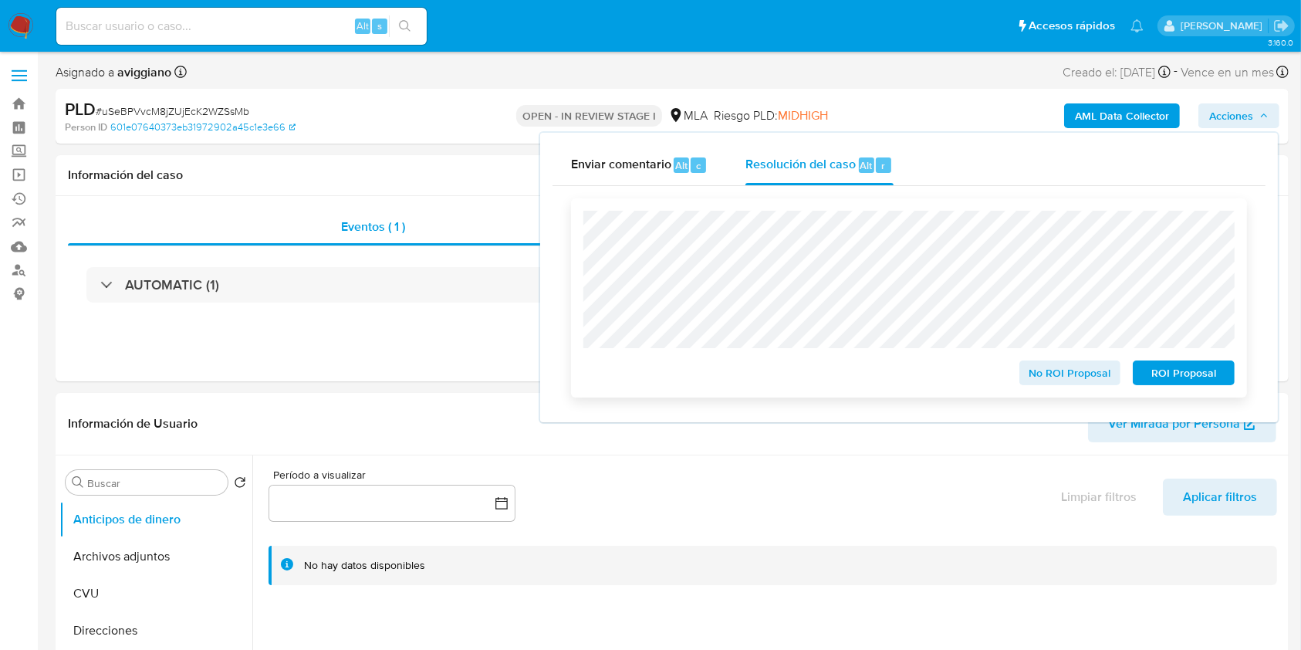
click at [1215, 377] on span "ROI Proposal" at bounding box center [1184, 373] width 80 height 22
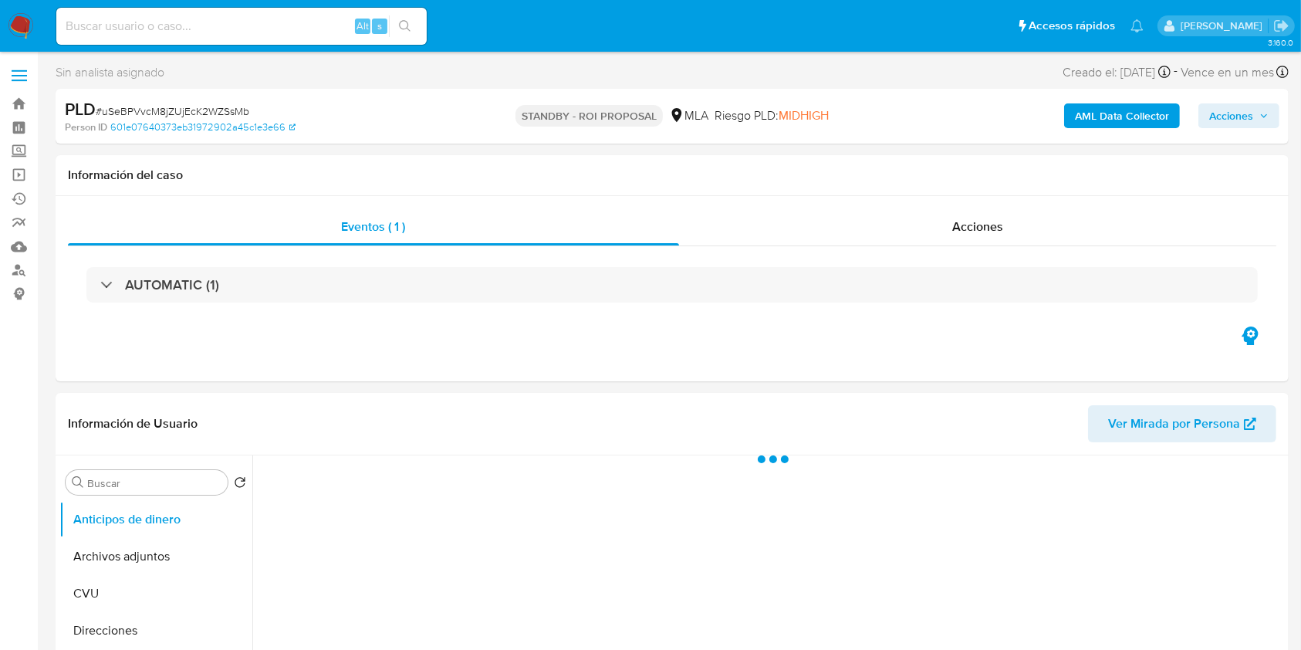
select select "10"
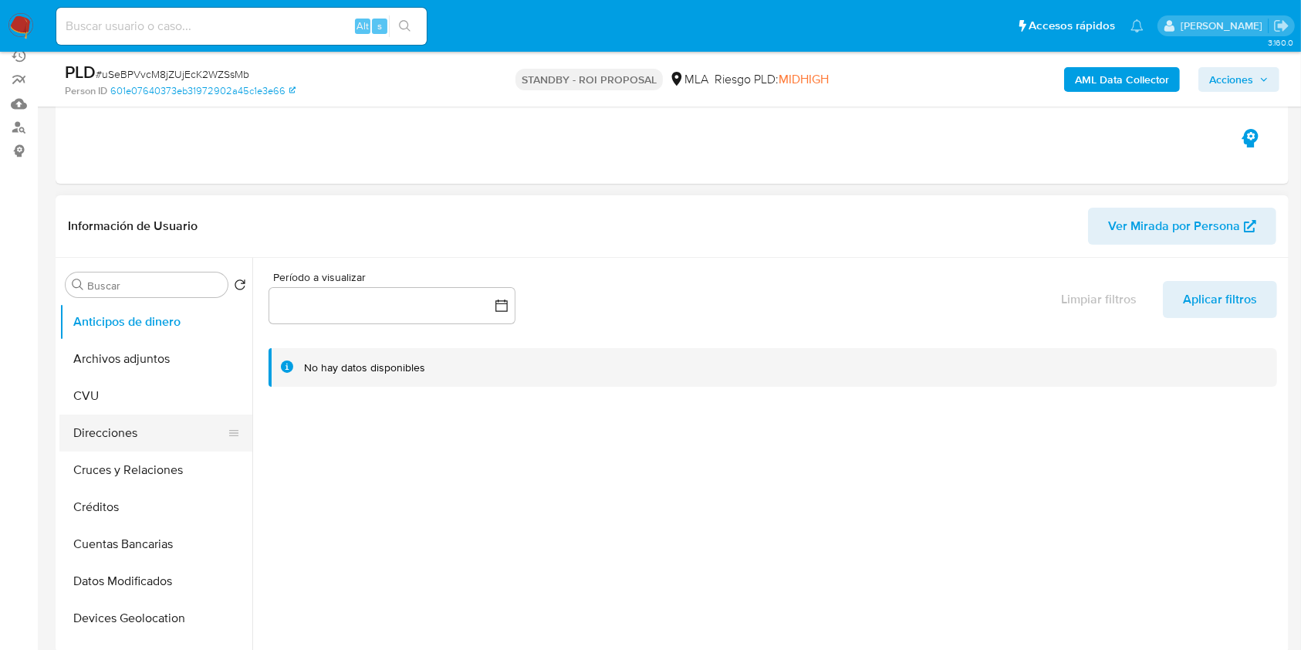
scroll to position [205, 0]
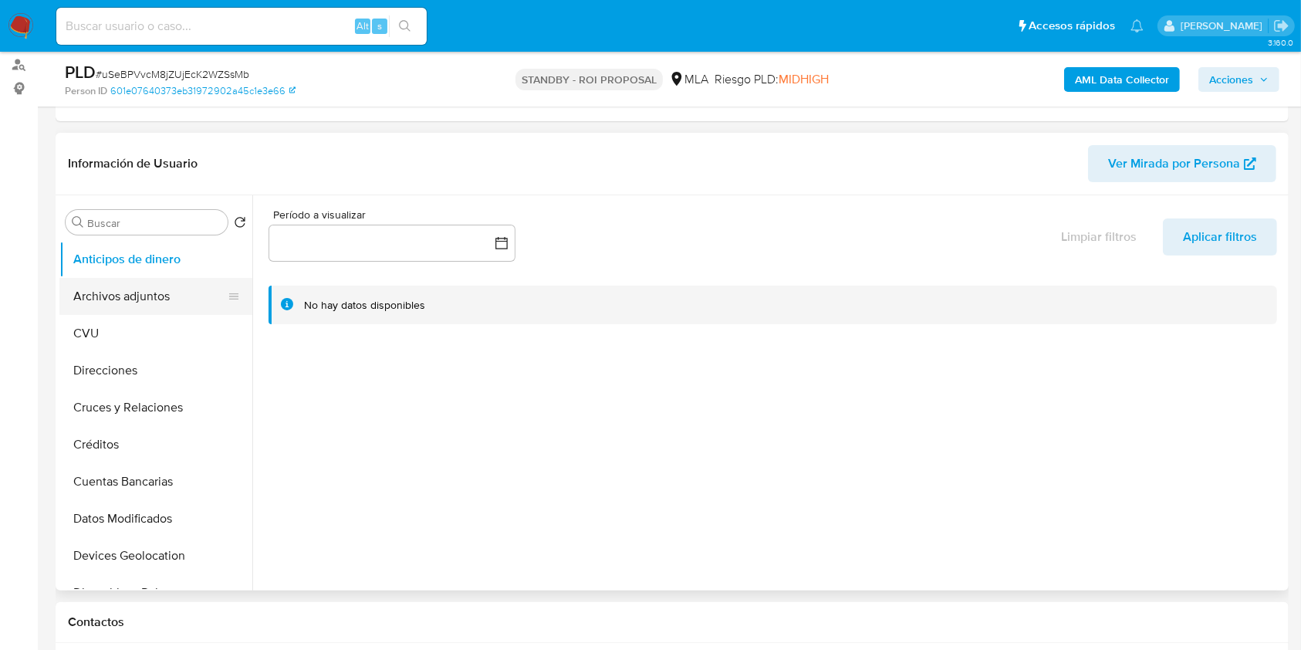
click at [144, 310] on button "Archivos adjuntos" at bounding box center [149, 296] width 181 height 37
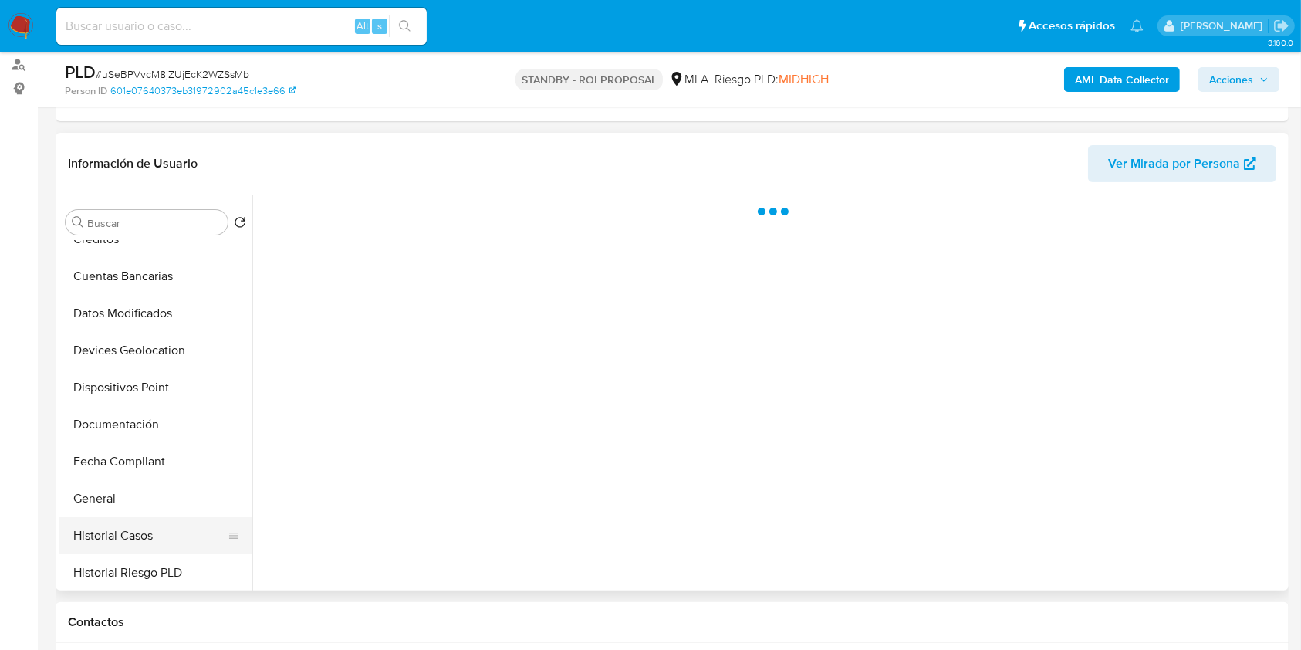
click at [136, 518] on button "Historial Casos" at bounding box center [149, 535] width 181 height 37
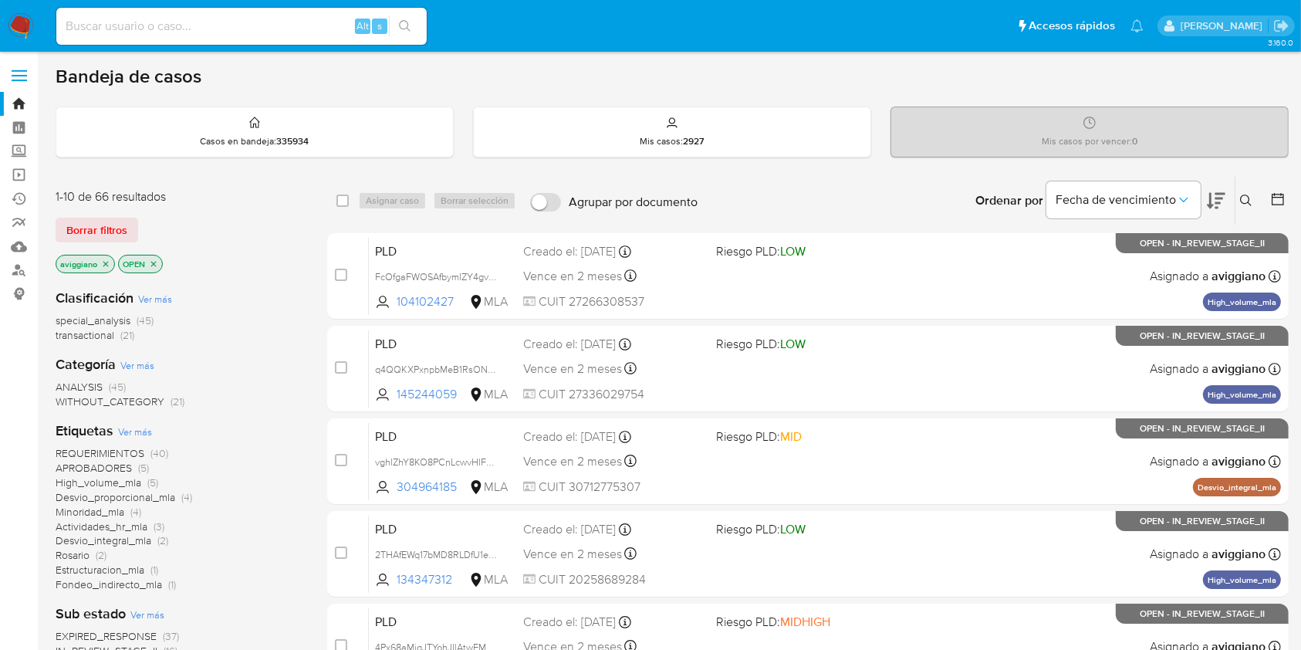
click at [99, 258] on p "aviggiano" at bounding box center [85, 263] width 58 height 17
click at [105, 263] on icon "close-filter" at bounding box center [105, 263] width 9 height 9
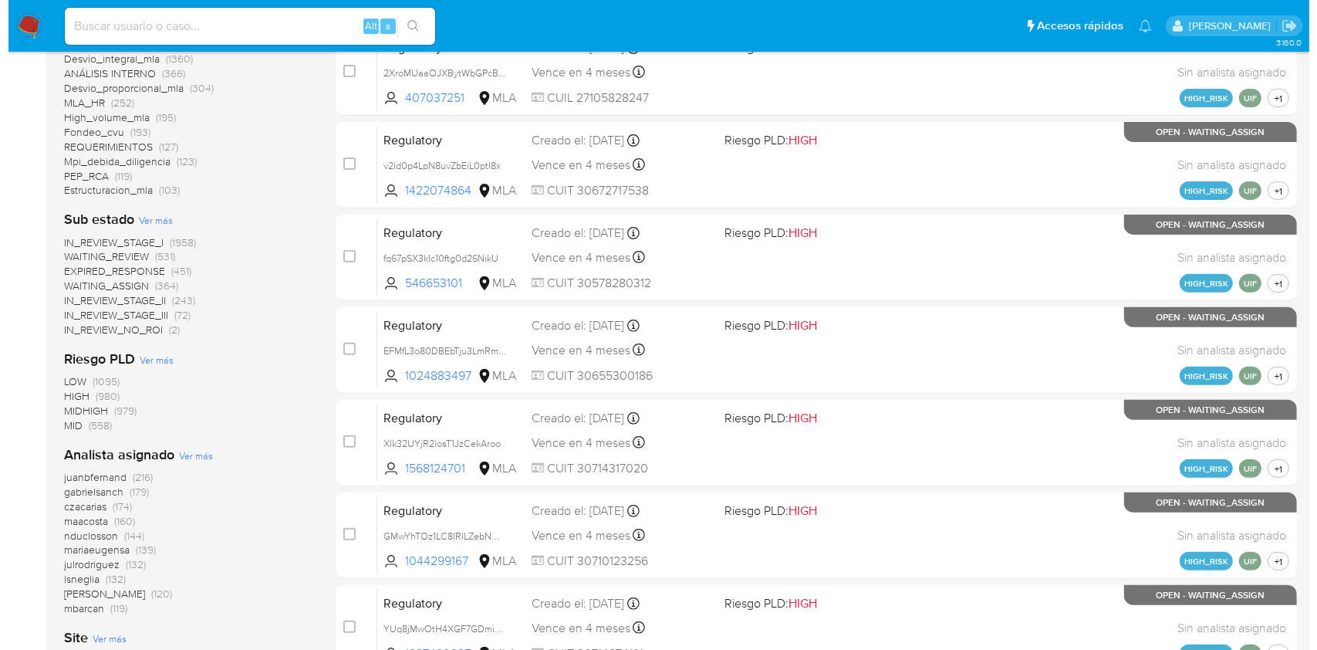
scroll to position [514, 0]
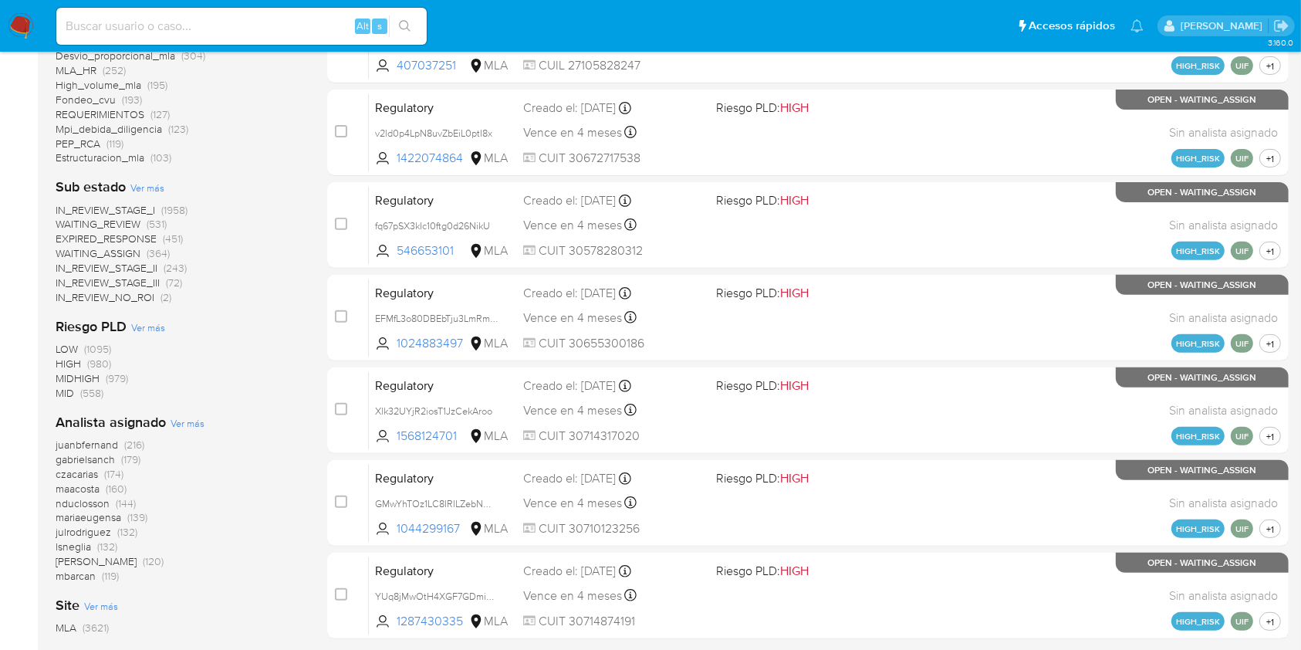
click at [199, 418] on span "Ver más" at bounding box center [188, 423] width 34 height 14
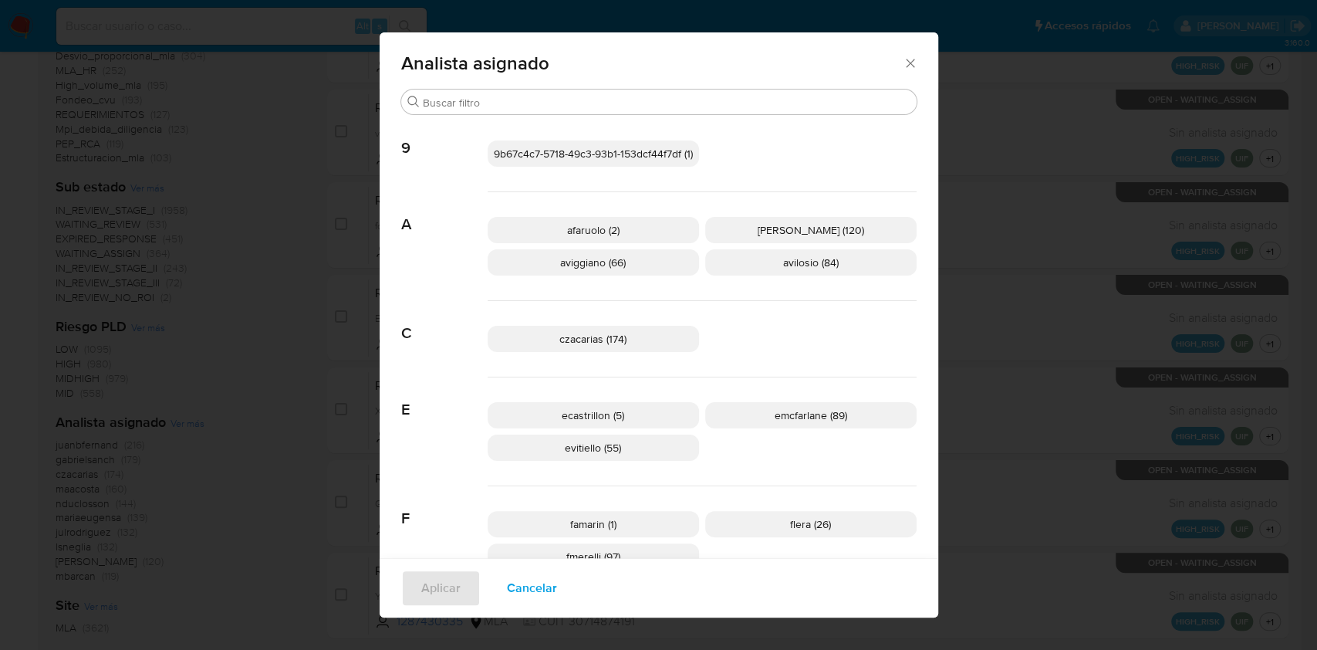
click at [632, 262] on p "aviggiano (66)" at bounding box center [593, 262] width 211 height 26
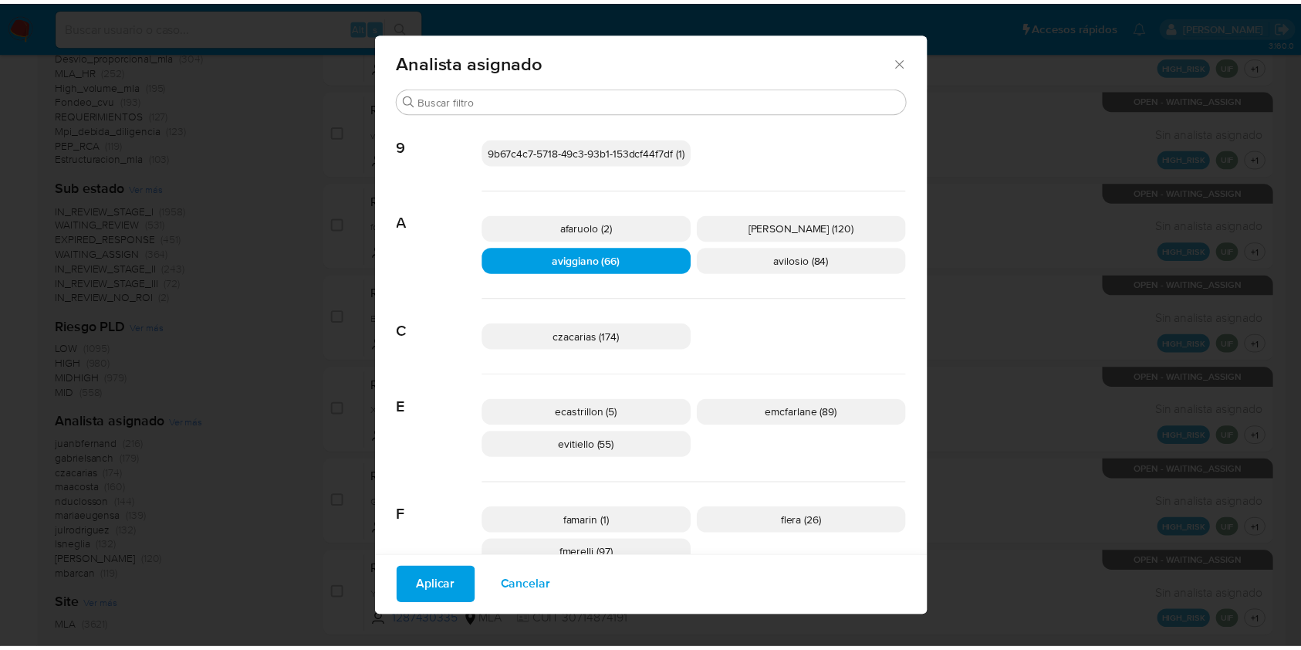
scroll to position [0, 0]
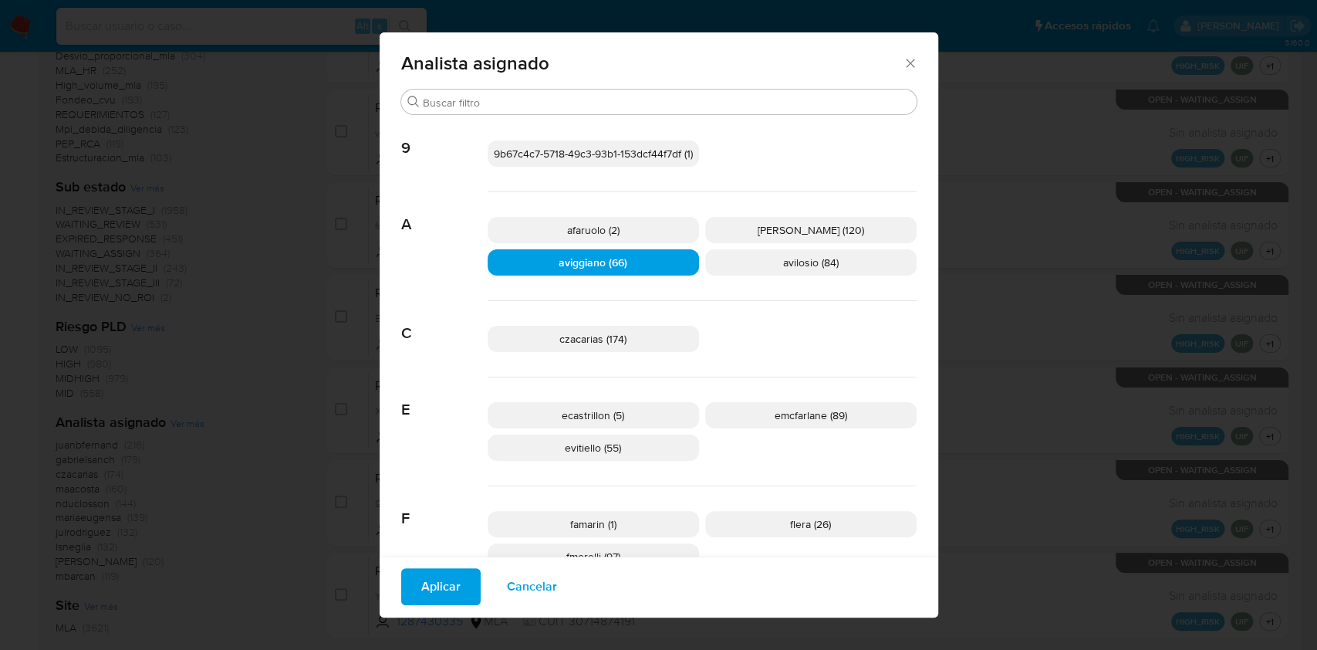
click at [903, 59] on icon "Cerrar" at bounding box center [910, 63] width 15 height 15
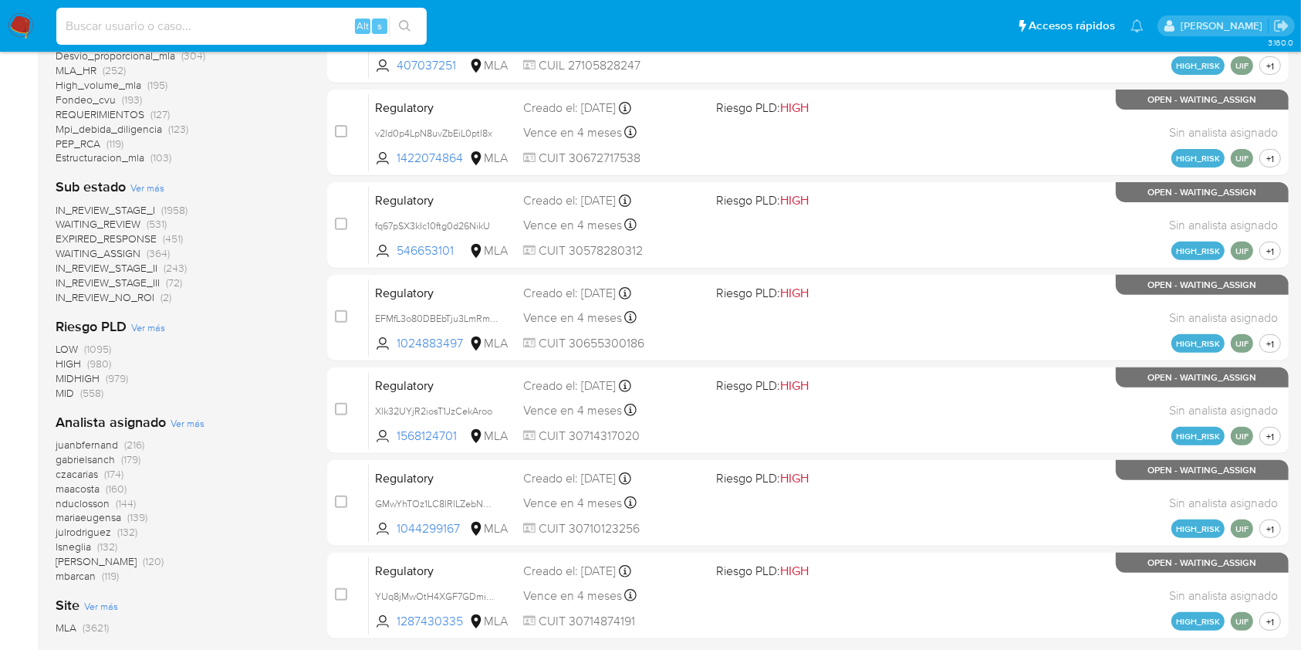
click at [168, 21] on input at bounding box center [241, 26] width 370 height 20
paste input "b4MGdbGTQ7sPZJKw9FvdvM52"
type input "b4MGdbGTQ7sPZJKw9FvdvM52"
click at [399, 25] on icon "search-icon" at bounding box center [405, 26] width 12 height 12
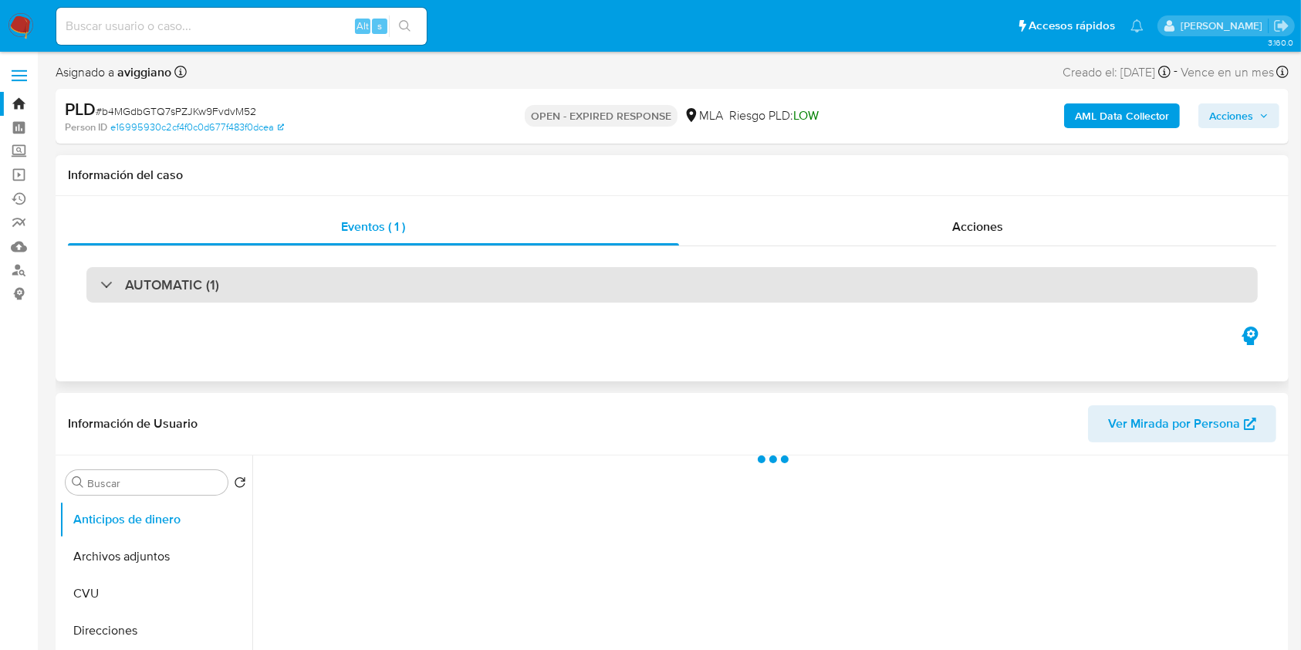
select select "10"
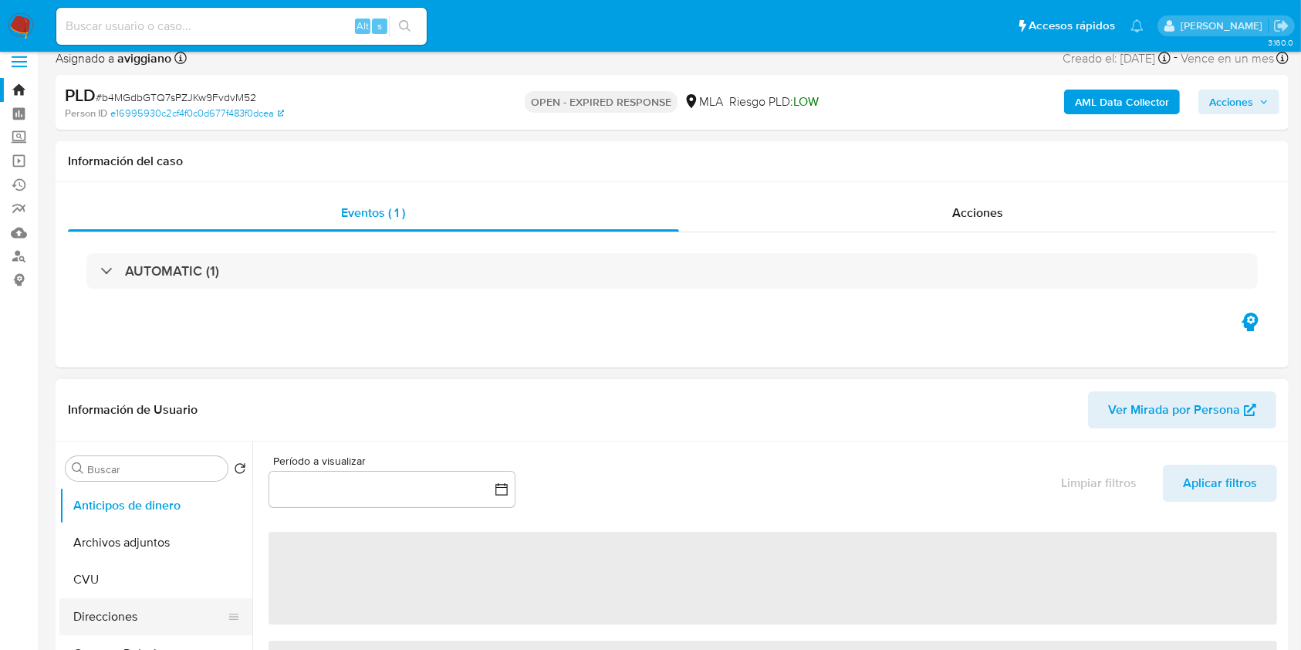
scroll to position [205, 0]
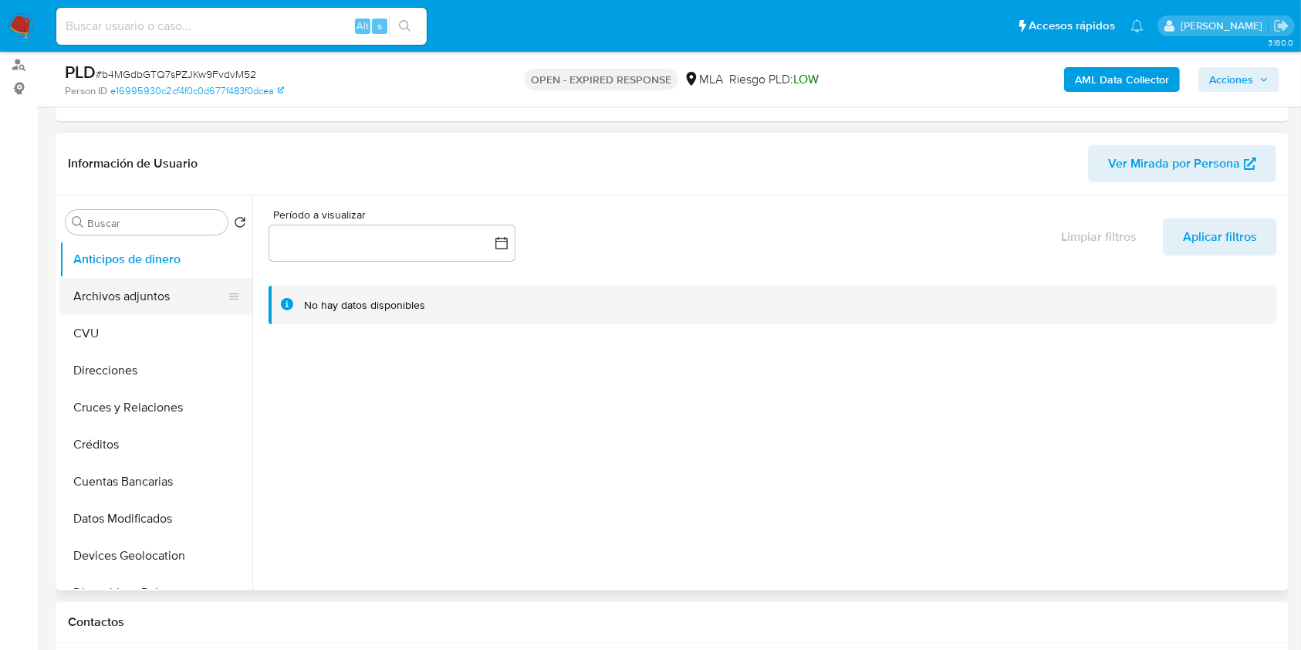
click at [151, 308] on button "Archivos adjuntos" at bounding box center [149, 296] width 181 height 37
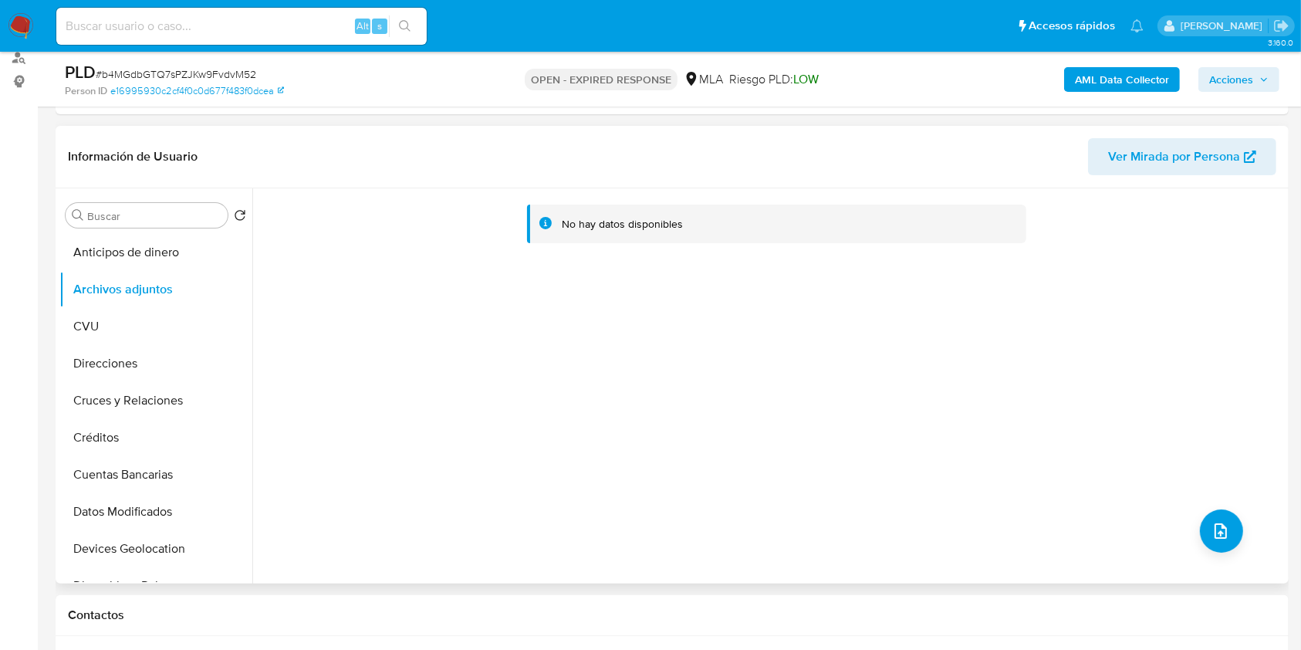
scroll to position [514, 0]
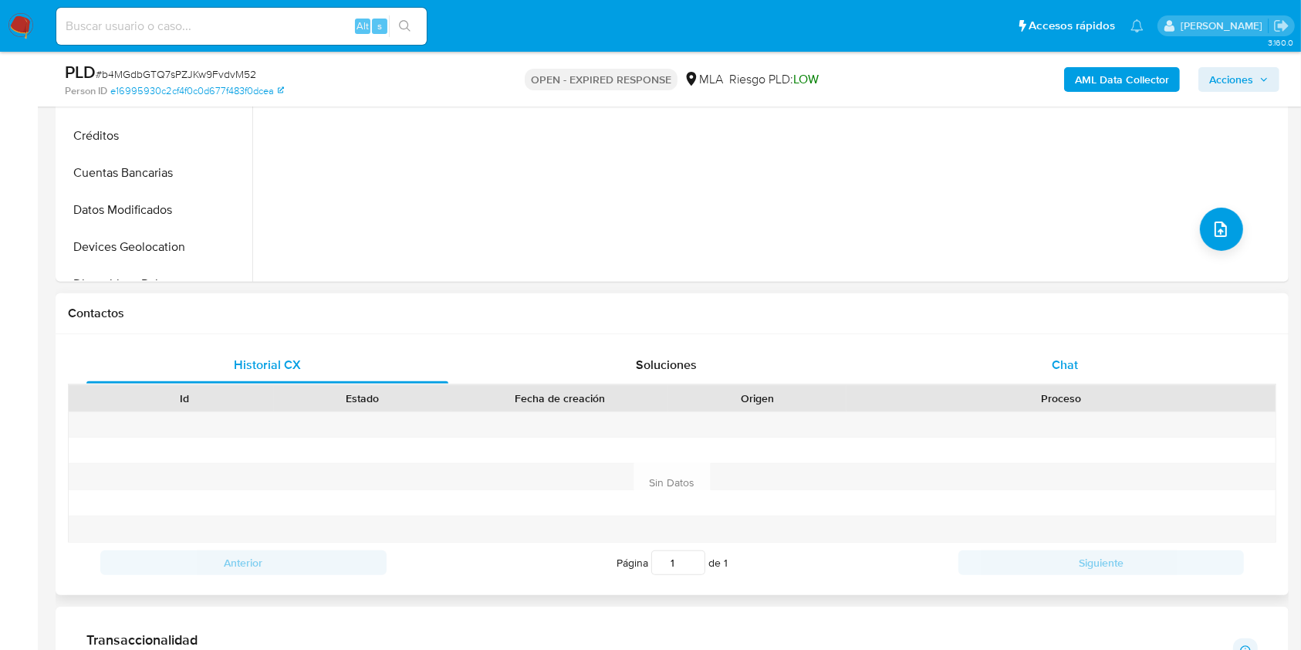
click at [1084, 373] on div "Chat" at bounding box center [1065, 364] width 362 height 37
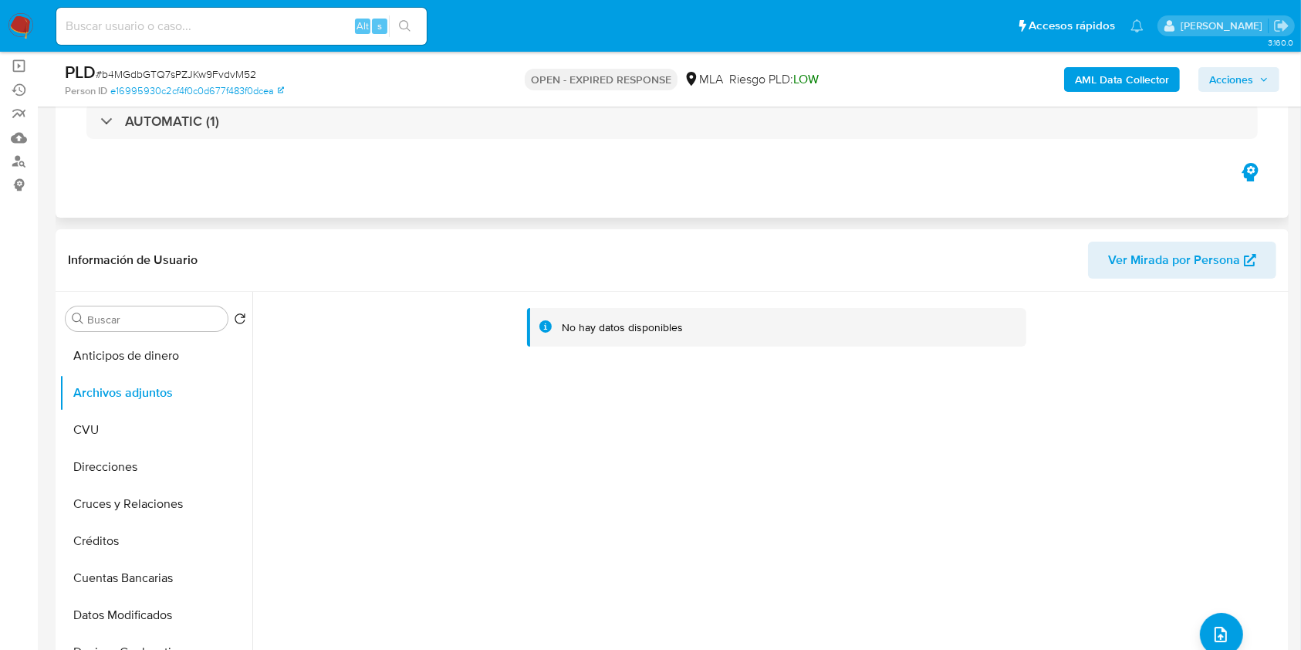
scroll to position [103, 0]
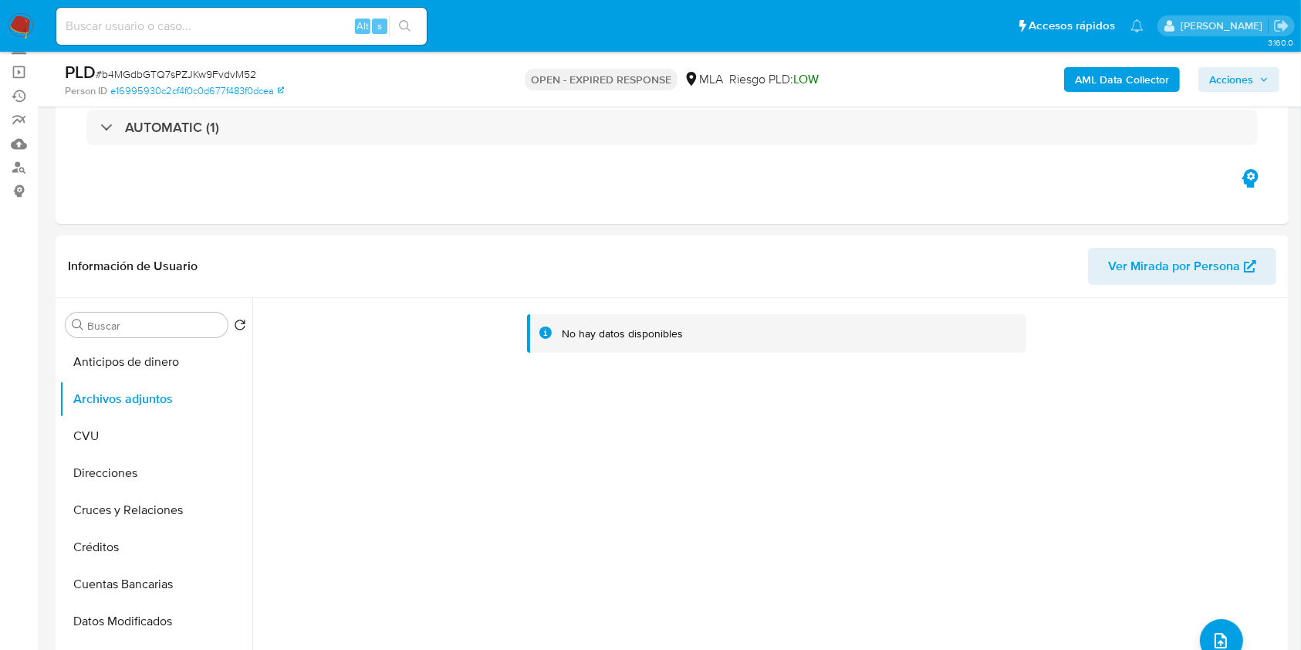
click at [1130, 81] on b "AML Data Collector" at bounding box center [1122, 79] width 94 height 25
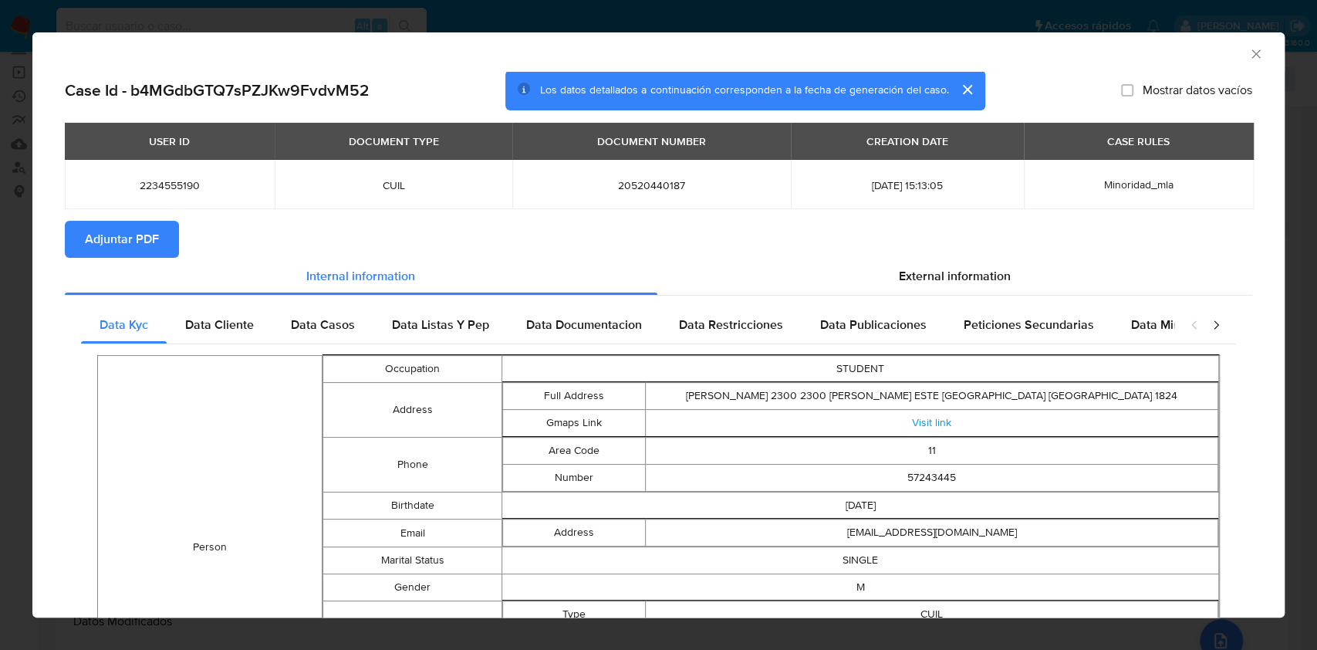
click at [111, 235] on span "Adjuntar PDF" at bounding box center [122, 239] width 74 height 34
click at [1252, 51] on icon "Cerrar ventana" at bounding box center [1256, 53] width 8 height 8
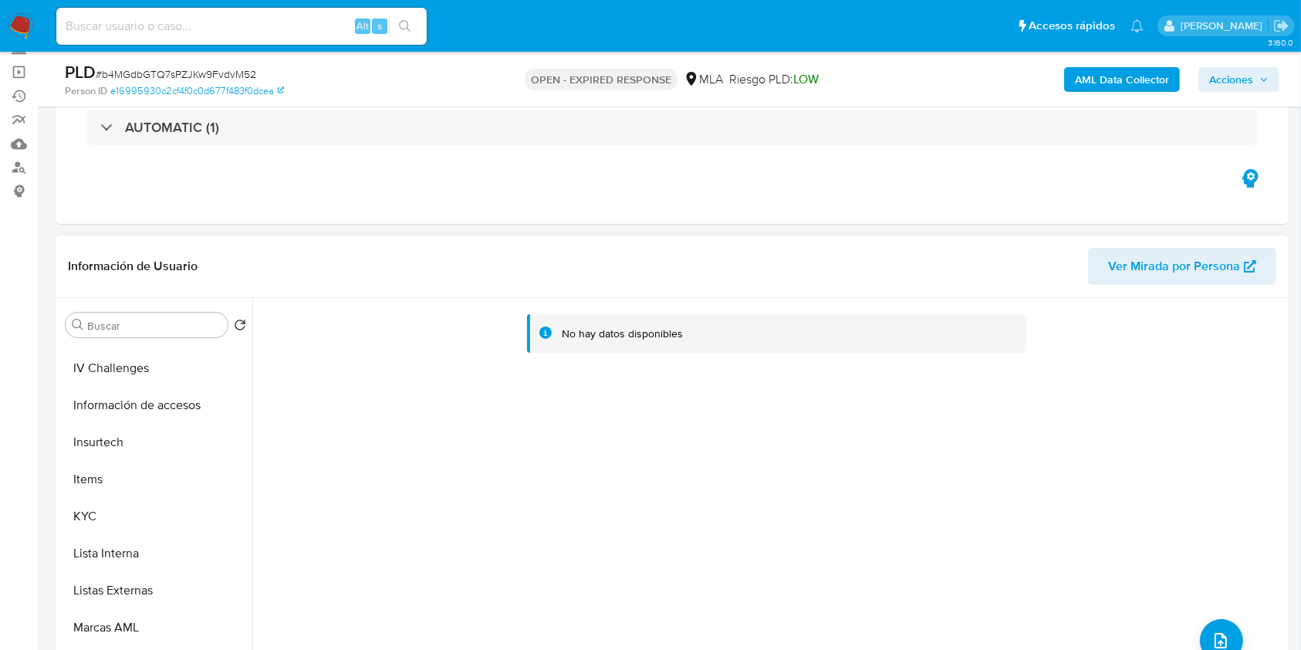
scroll to position [720, 0]
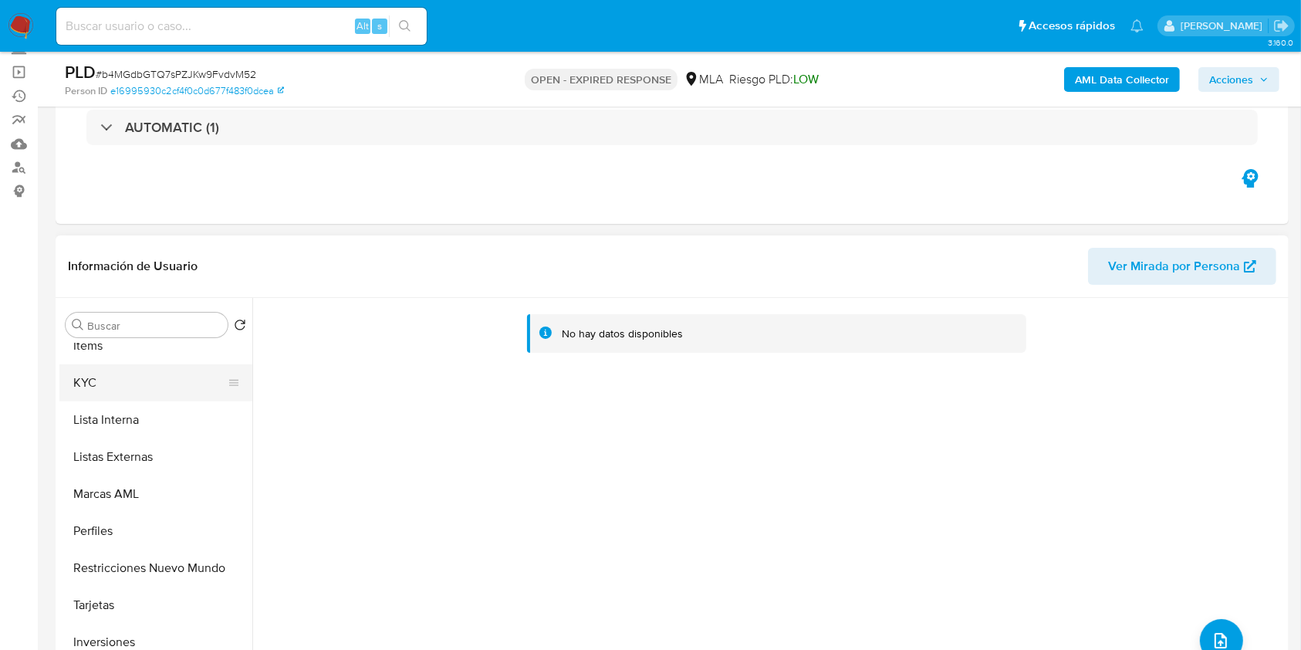
click at [120, 386] on button "KYC" at bounding box center [149, 382] width 181 height 37
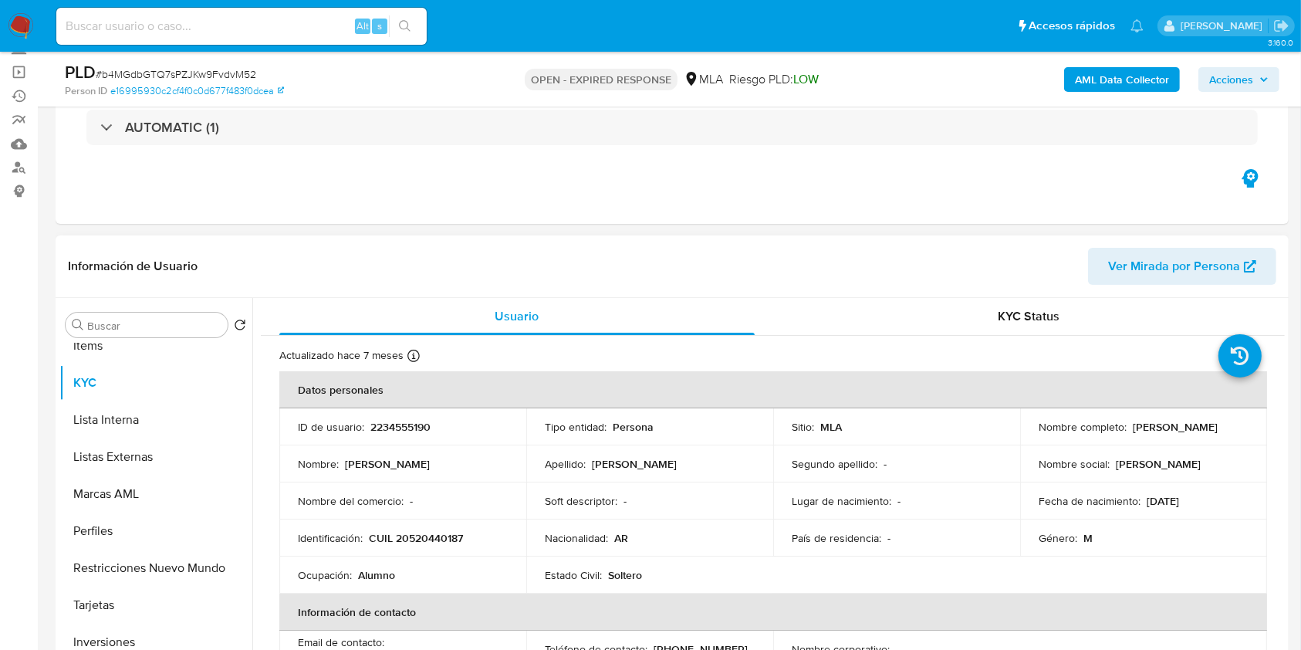
click at [411, 533] on p "CUIL 20520440187" at bounding box center [416, 538] width 94 height 14
copy p "20520440187"
click at [407, 424] on p "2234555190" at bounding box center [400, 427] width 60 height 14
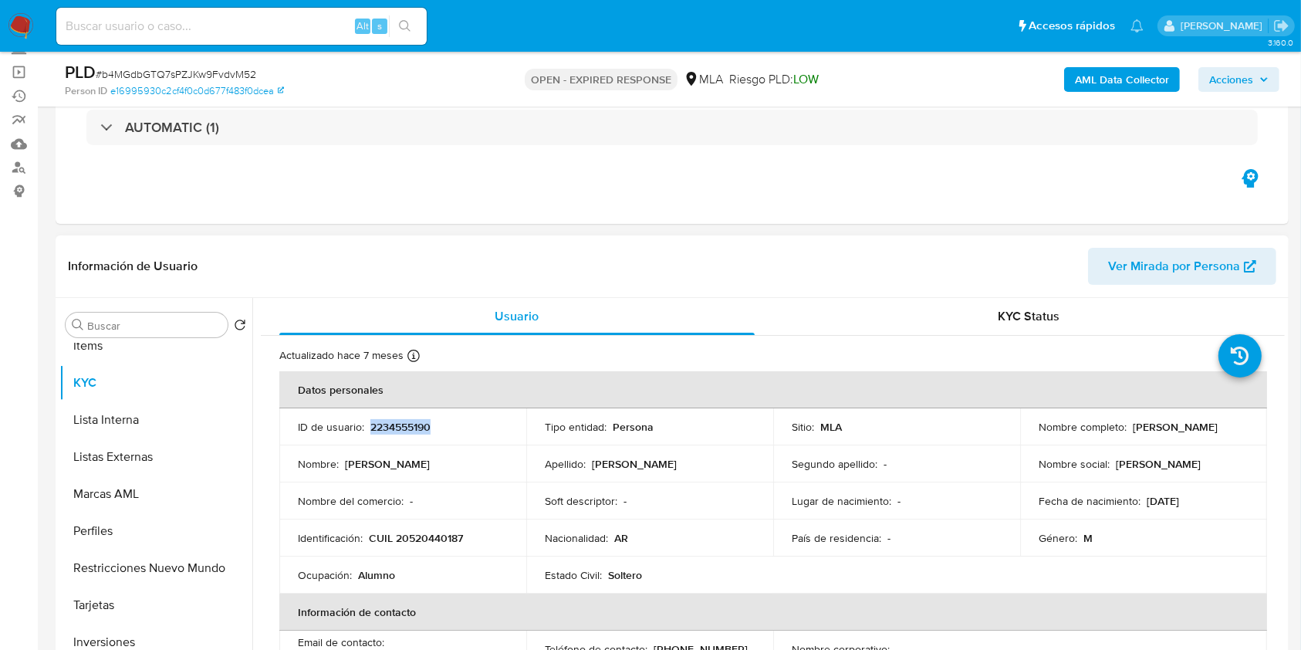
copy p "2234555190"
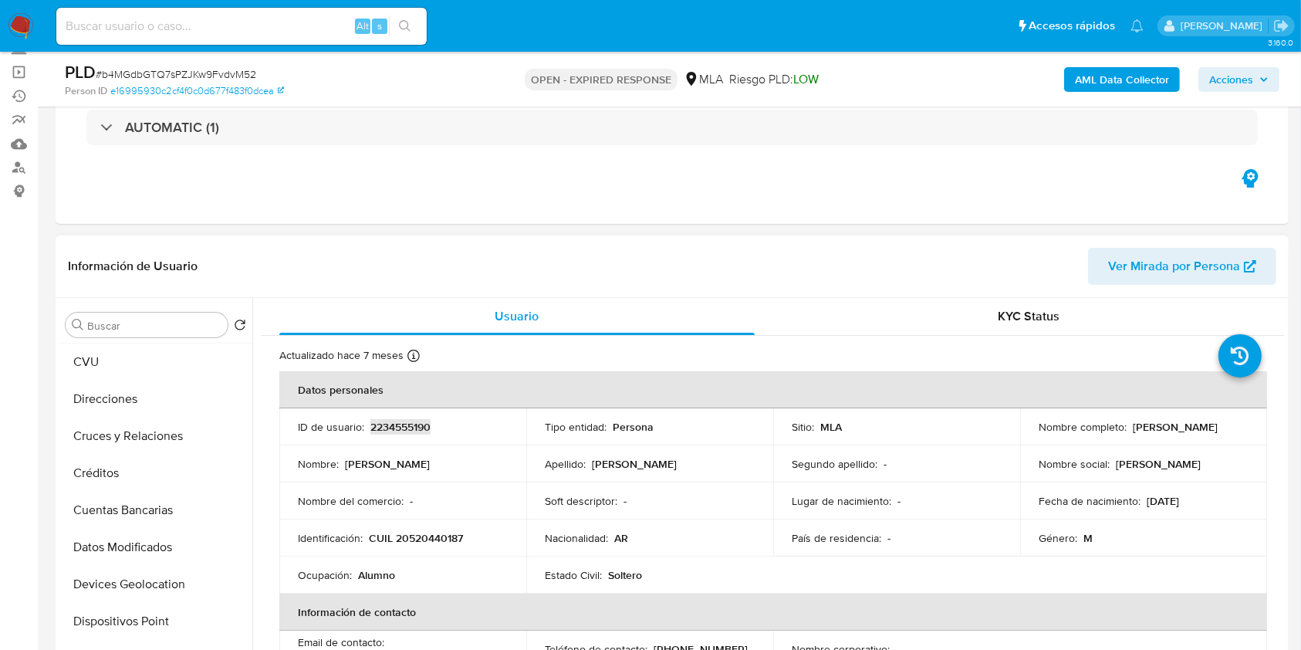
scroll to position [0, 0]
click at [147, 392] on button "Archivos adjuntos" at bounding box center [149, 398] width 181 height 37
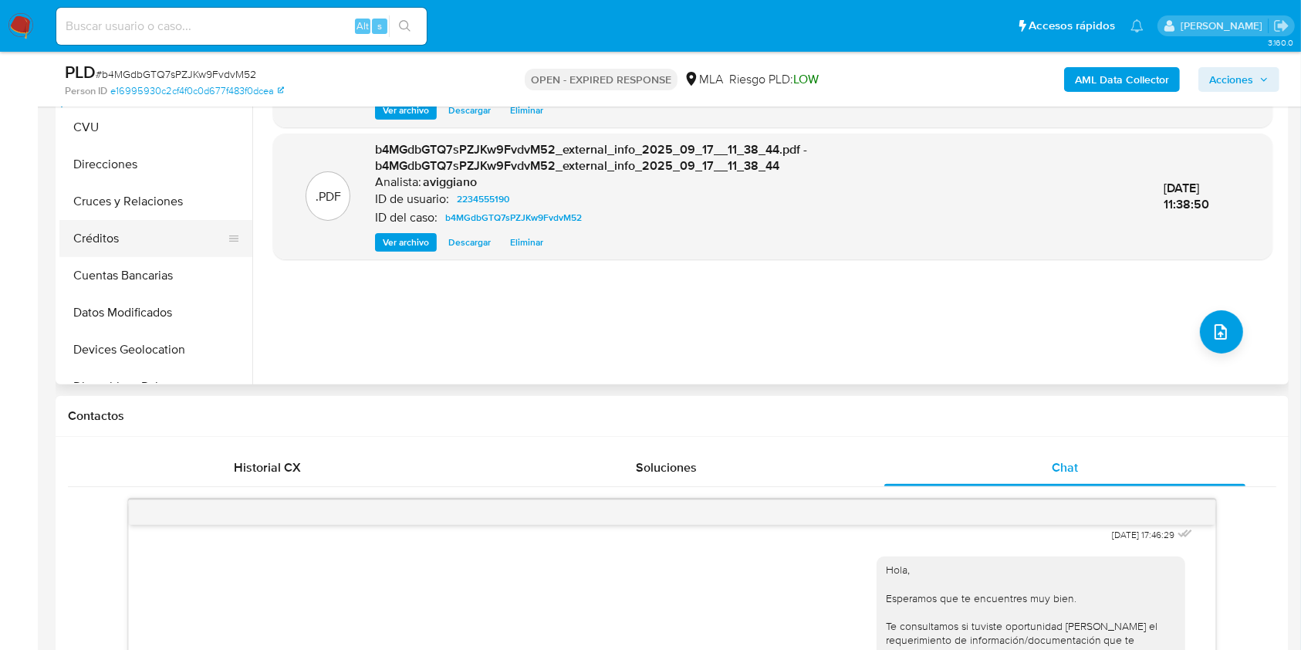
scroll to position [411, 0]
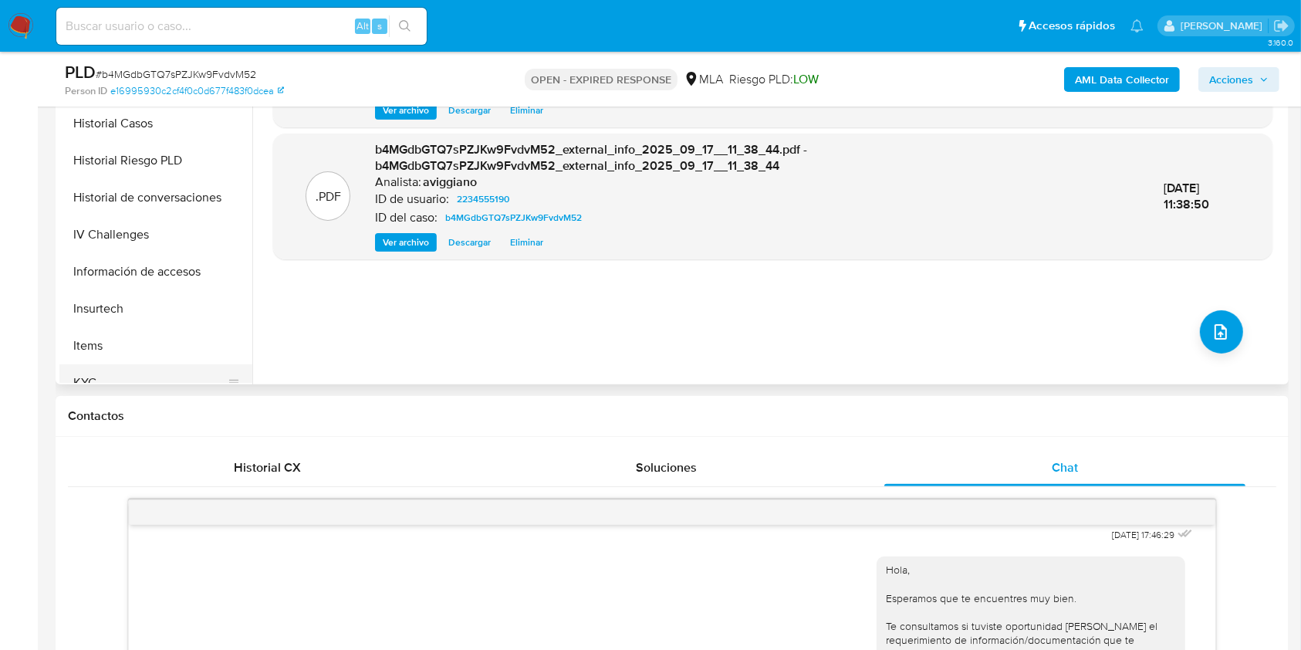
click at [89, 367] on button "KYC" at bounding box center [149, 382] width 181 height 37
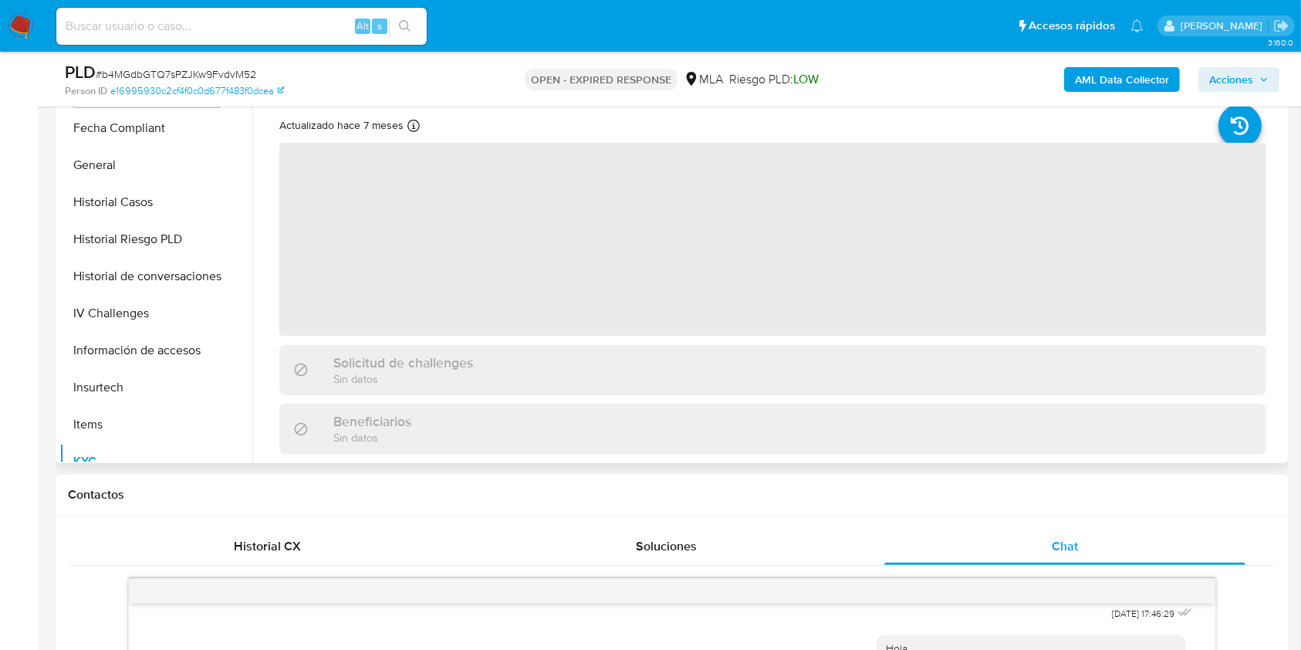
scroll to position [205, 0]
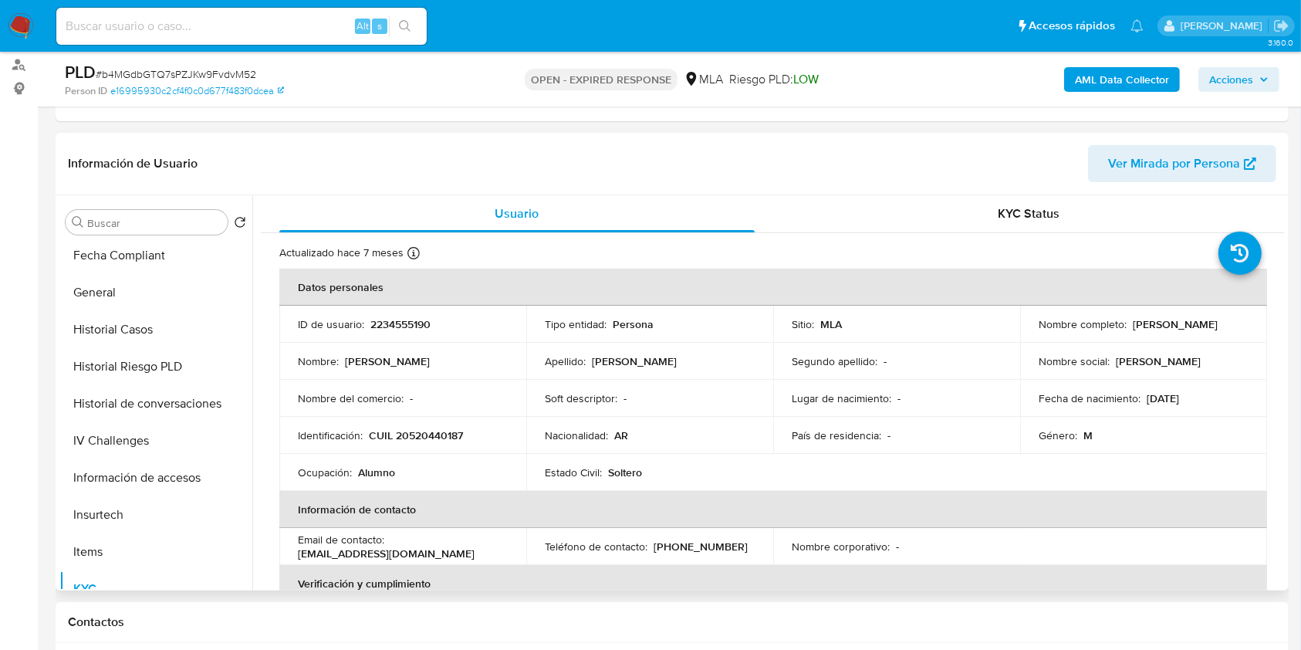
click at [429, 424] on td "Identificación : CUIL 20520440187" at bounding box center [402, 435] width 247 height 37
click at [433, 434] on p "CUIL 20520440187" at bounding box center [416, 435] width 94 height 14
copy p "20520440187"
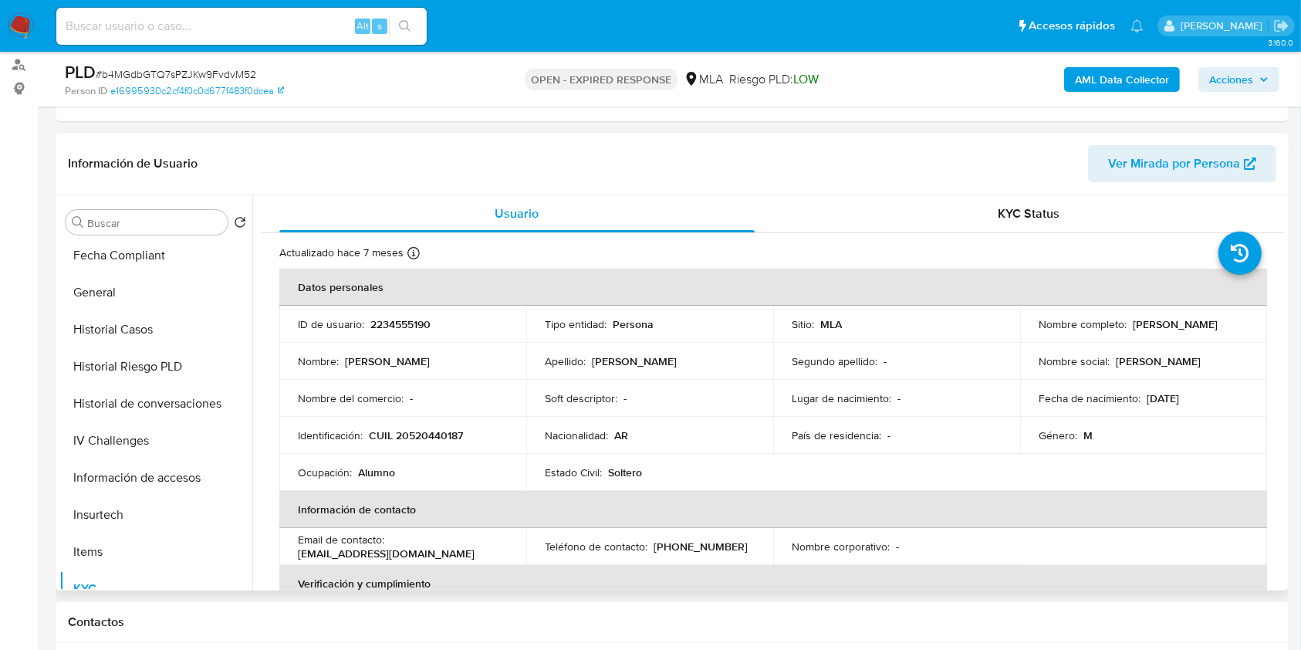
click at [401, 325] on p "2234555190" at bounding box center [400, 324] width 60 height 14
copy p "2234555190"
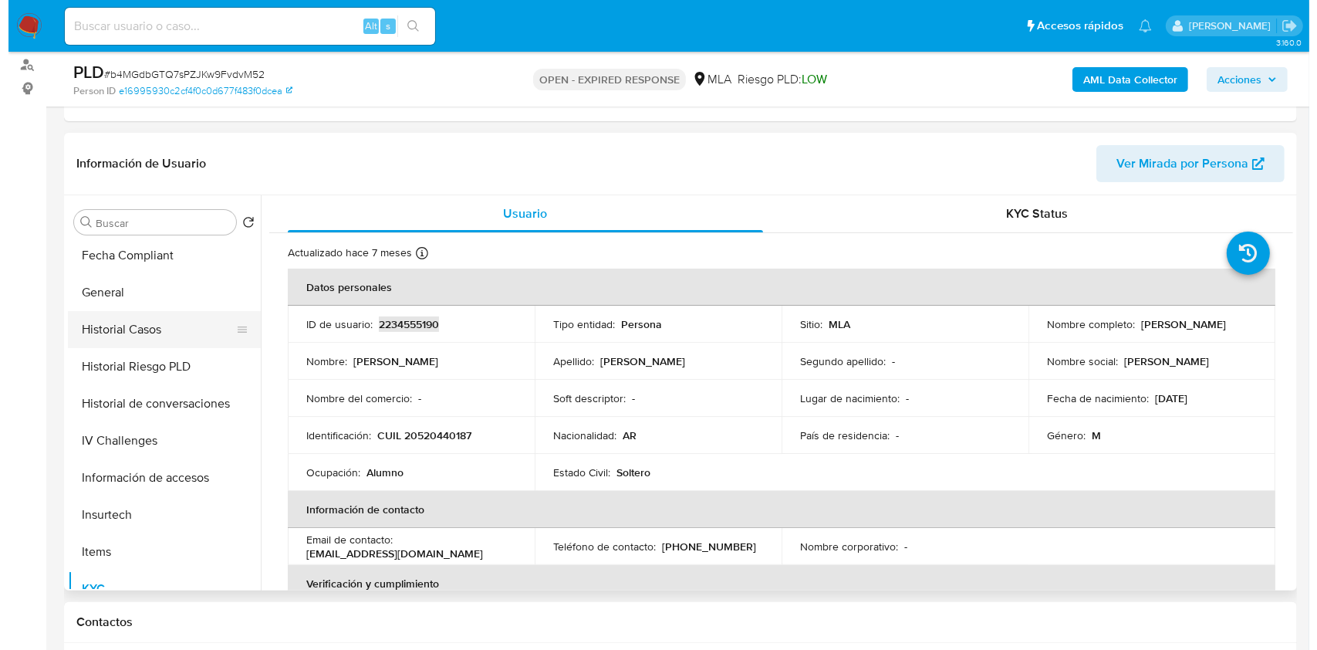
scroll to position [0, 0]
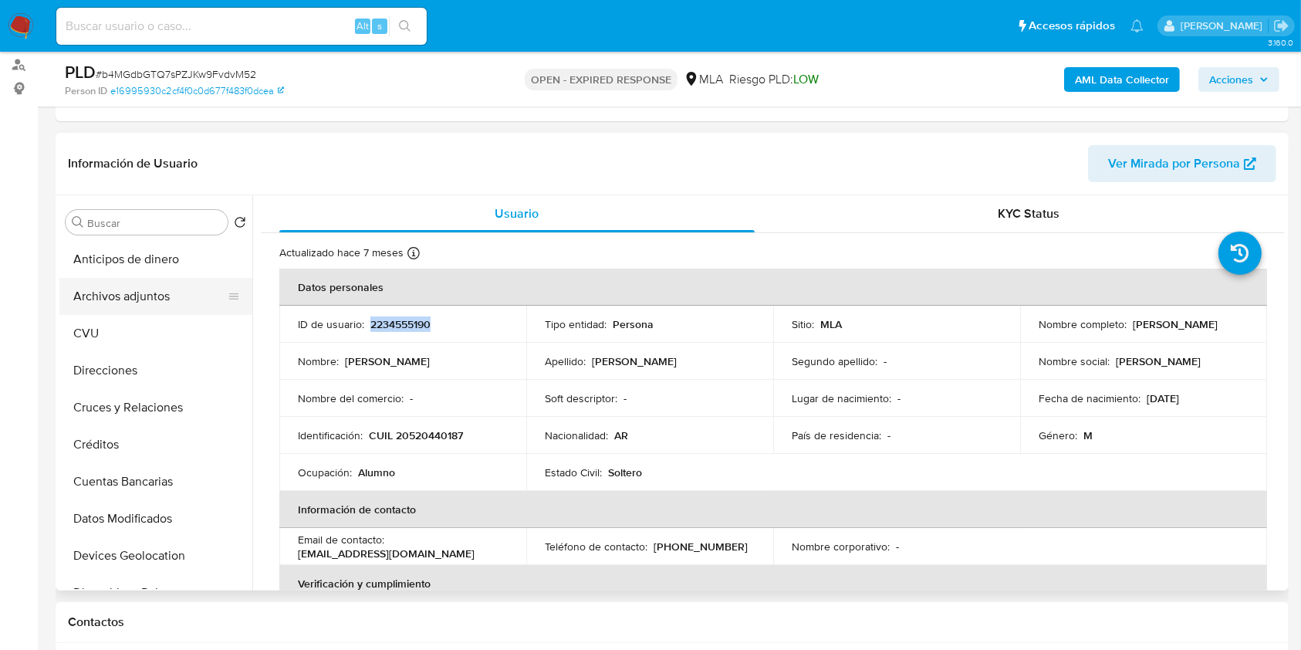
click at [117, 309] on button "Archivos adjuntos" at bounding box center [149, 296] width 181 height 37
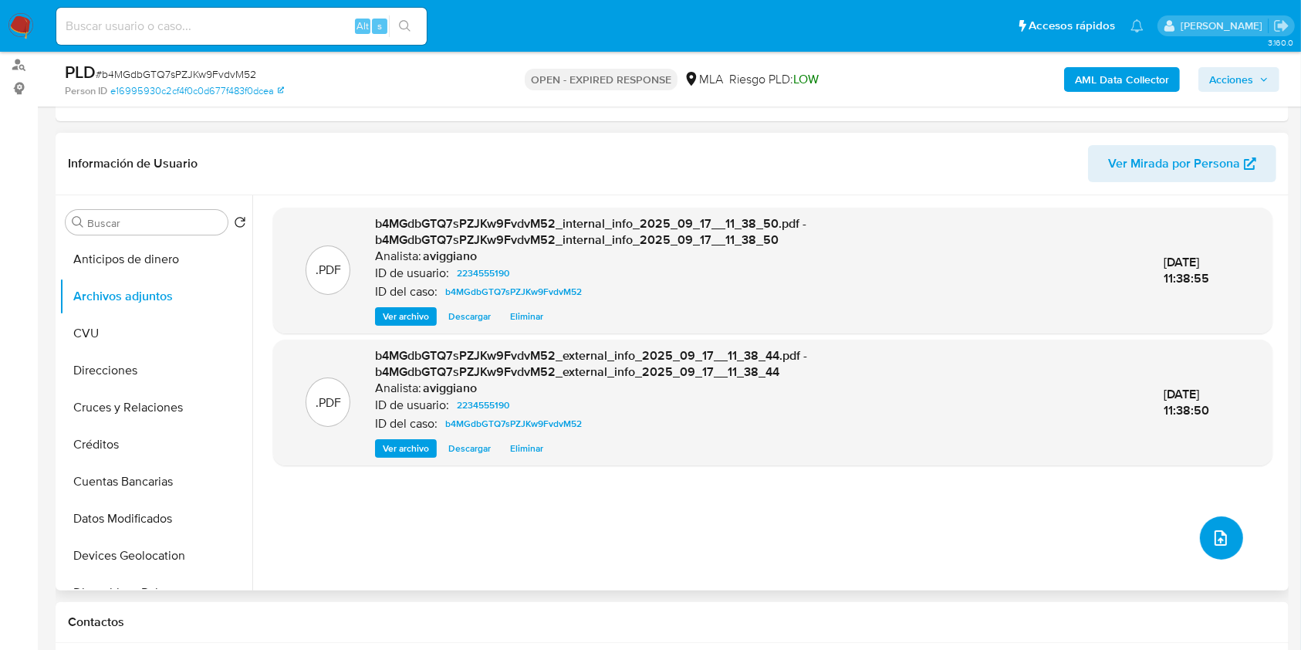
click at [1231, 534] on button "upload-file" at bounding box center [1221, 537] width 43 height 43
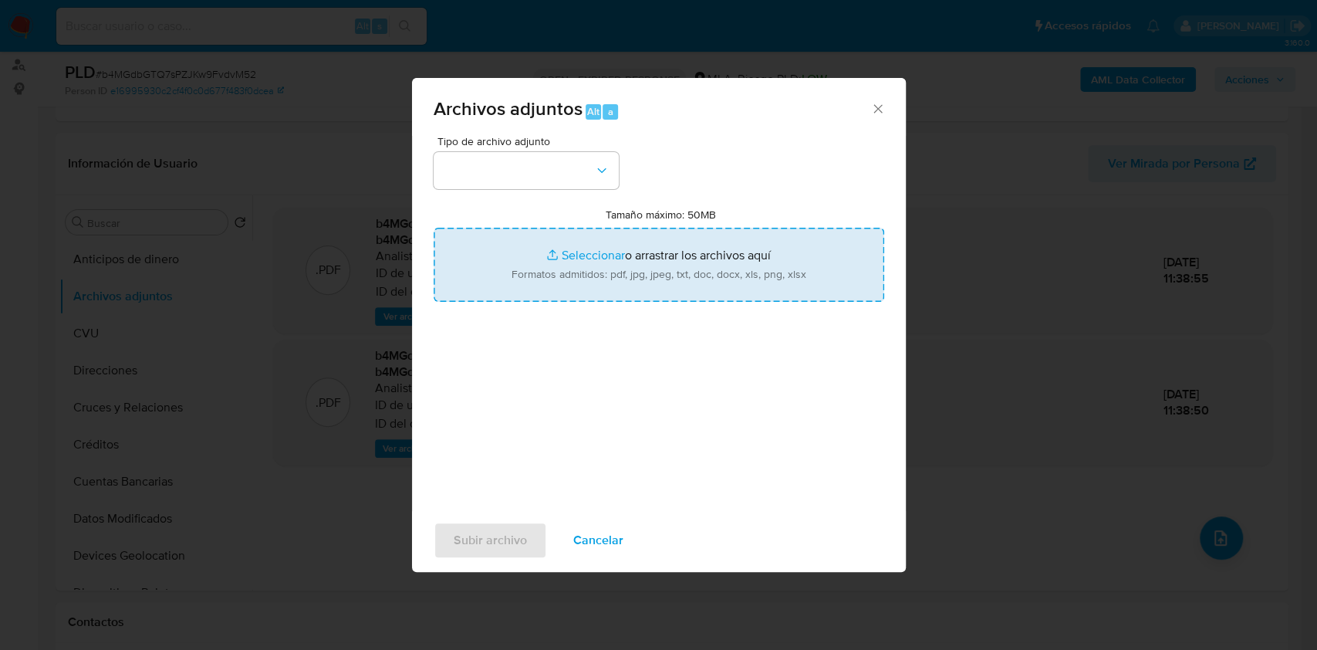
click at [721, 275] on input "Tamaño máximo: 50MB Seleccionar archivos" at bounding box center [659, 265] width 451 height 74
type input "C:\fakepath\Nosis - 2234555190.pdf"
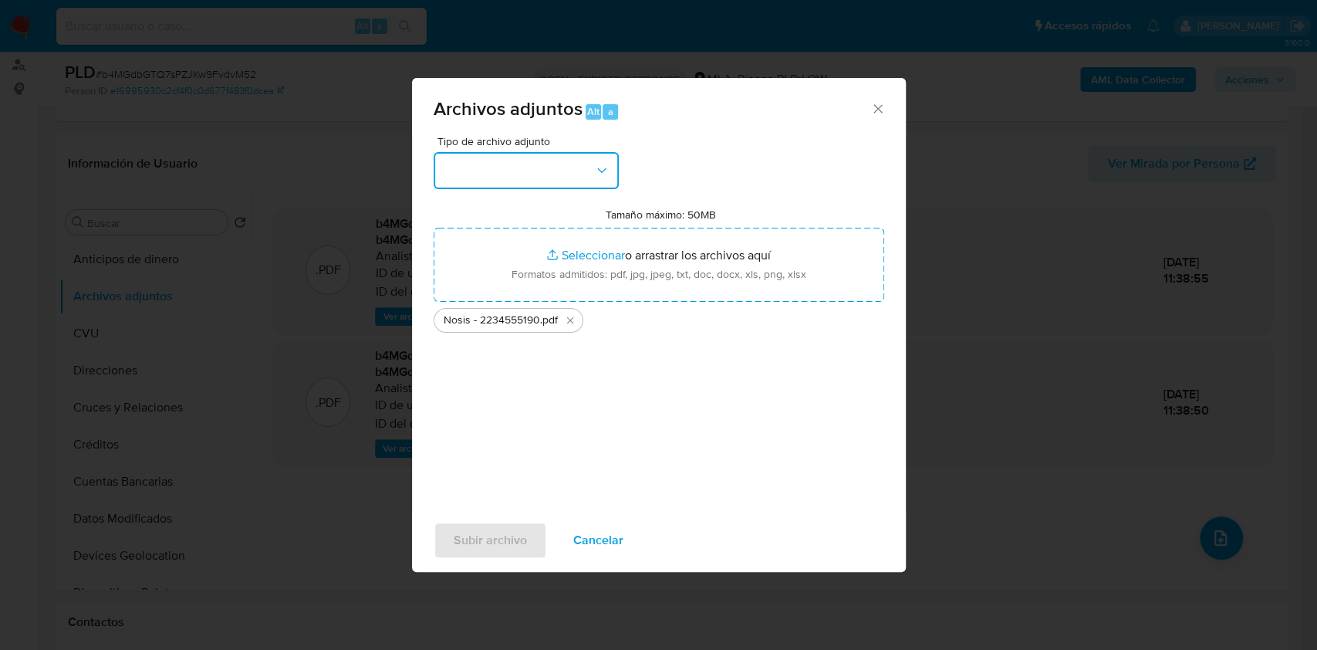
click at [518, 162] on button "button" at bounding box center [526, 170] width 185 height 37
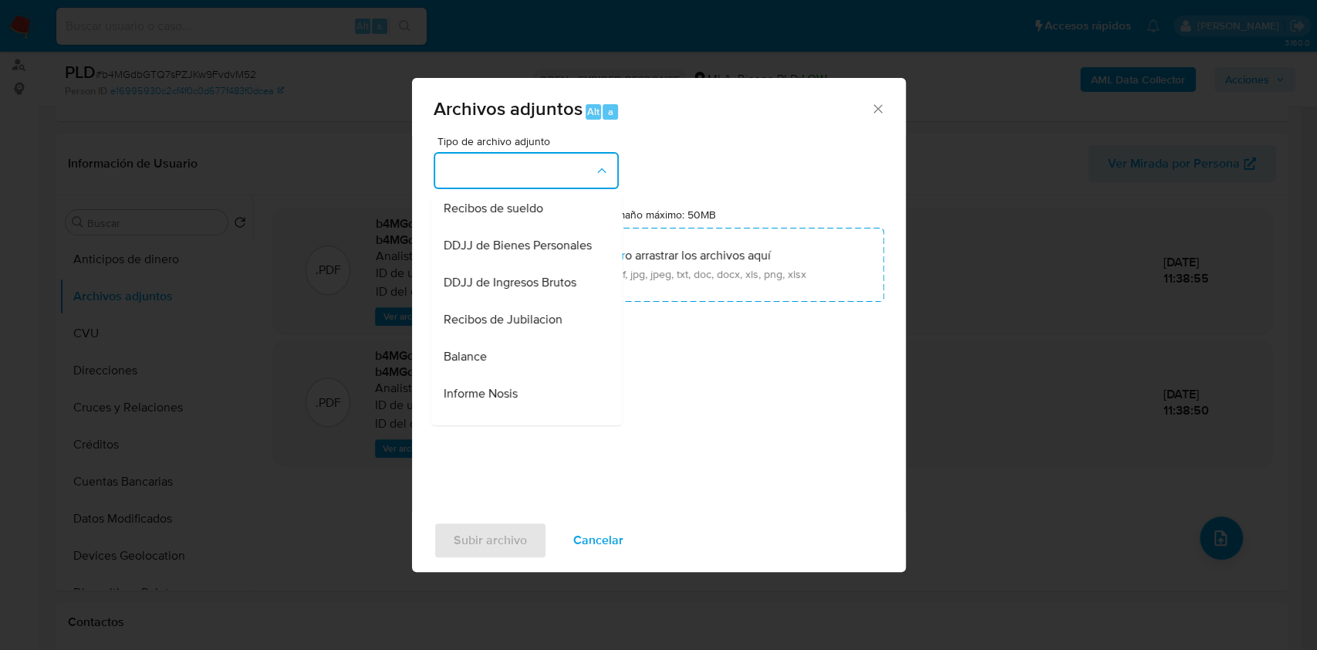
scroll to position [309, 0]
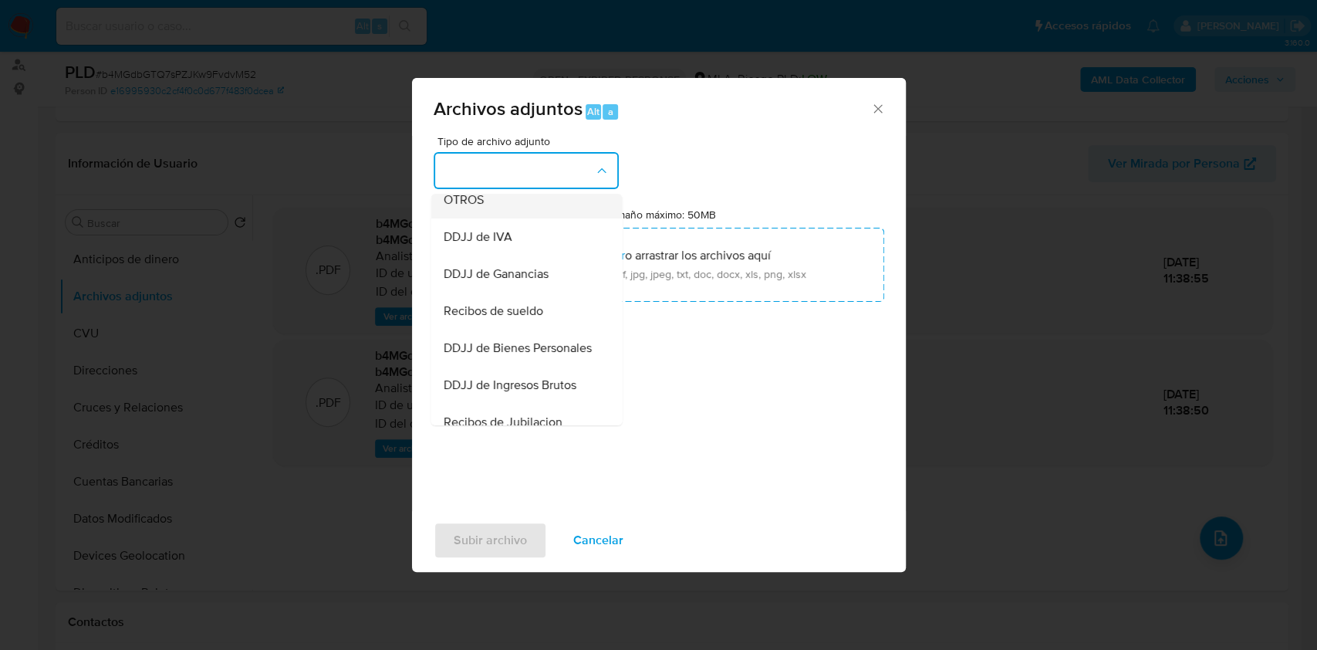
click at [470, 208] on span "OTROS" at bounding box center [463, 199] width 40 height 15
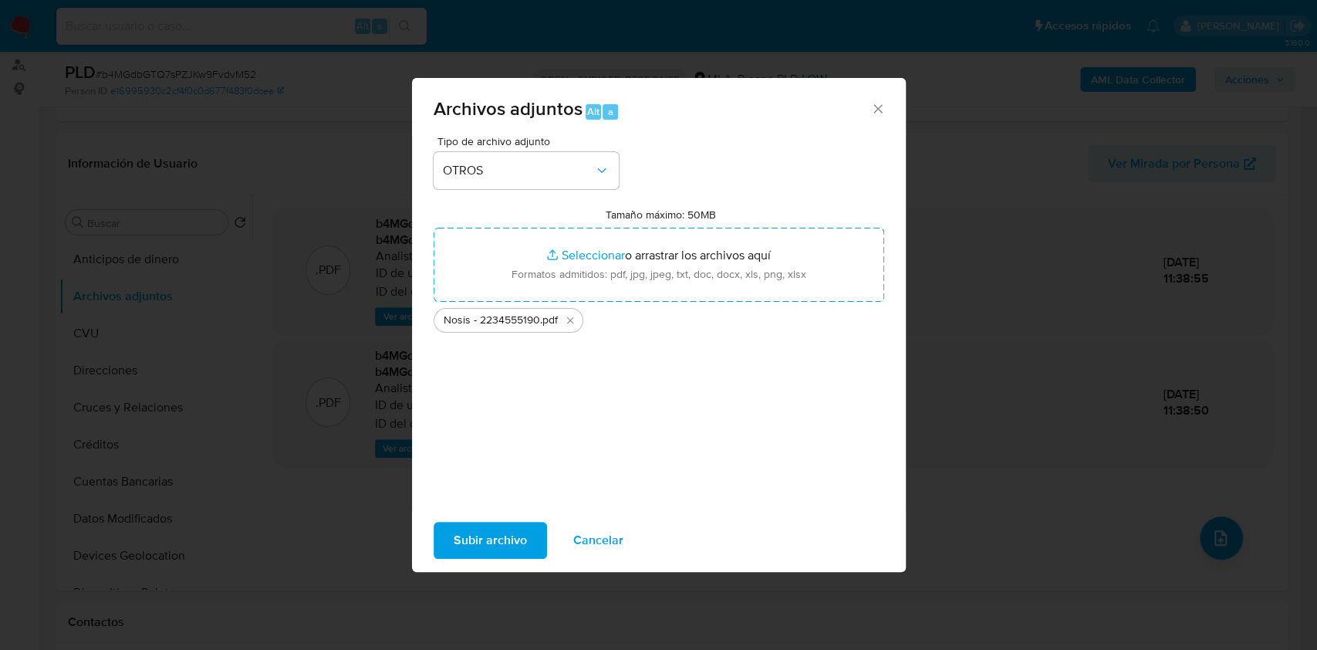
click at [475, 551] on span "Subir archivo" at bounding box center [490, 540] width 73 height 34
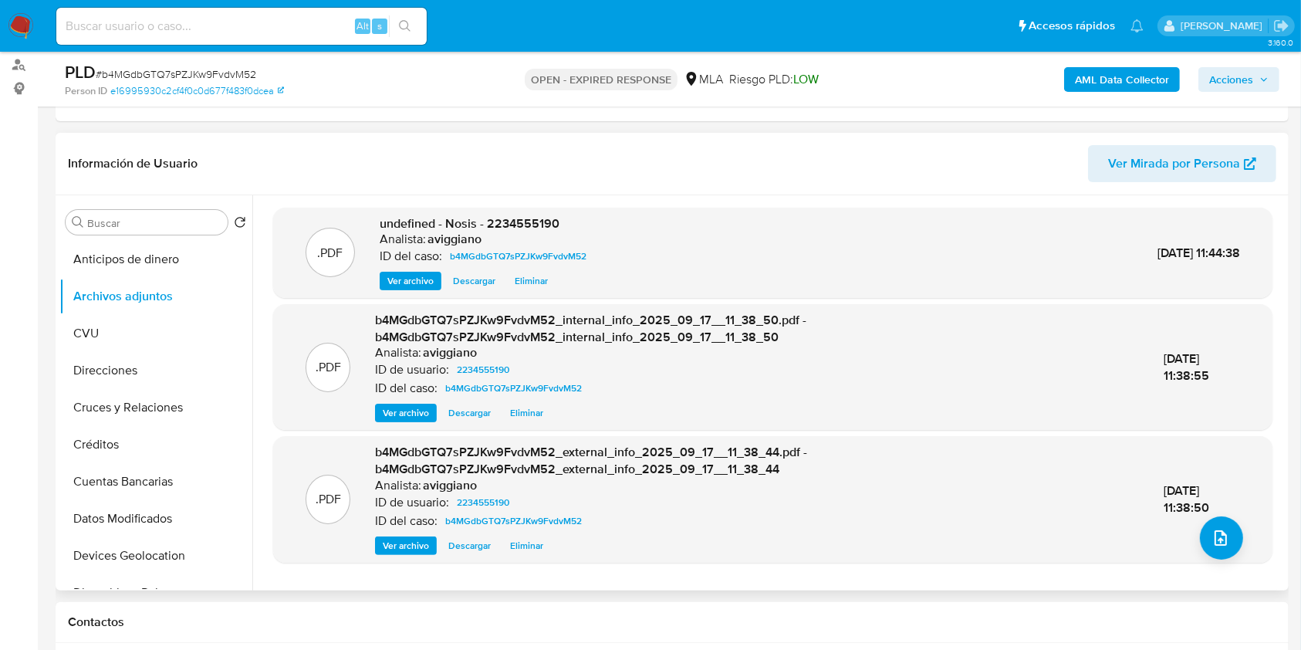
click at [541, 225] on span "undefined - Nosis - 2234555190" at bounding box center [470, 224] width 180 height 18
drag, startPoint x: 541, startPoint y: 225, endPoint x: 521, endPoint y: 225, distance: 20.1
click at [521, 225] on span "undefined - Nosis - 2234555190" at bounding box center [470, 224] width 180 height 18
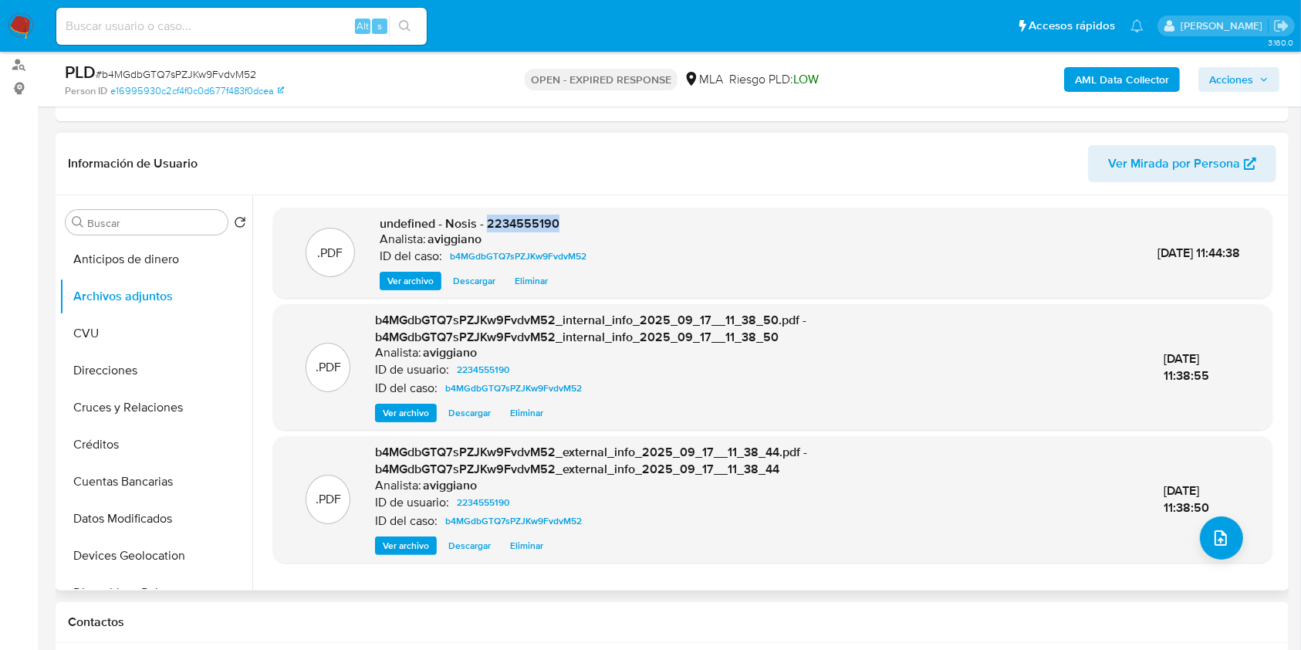
copy span "2234555190"
click at [1211, 530] on icon "upload-file" at bounding box center [1220, 538] width 19 height 19
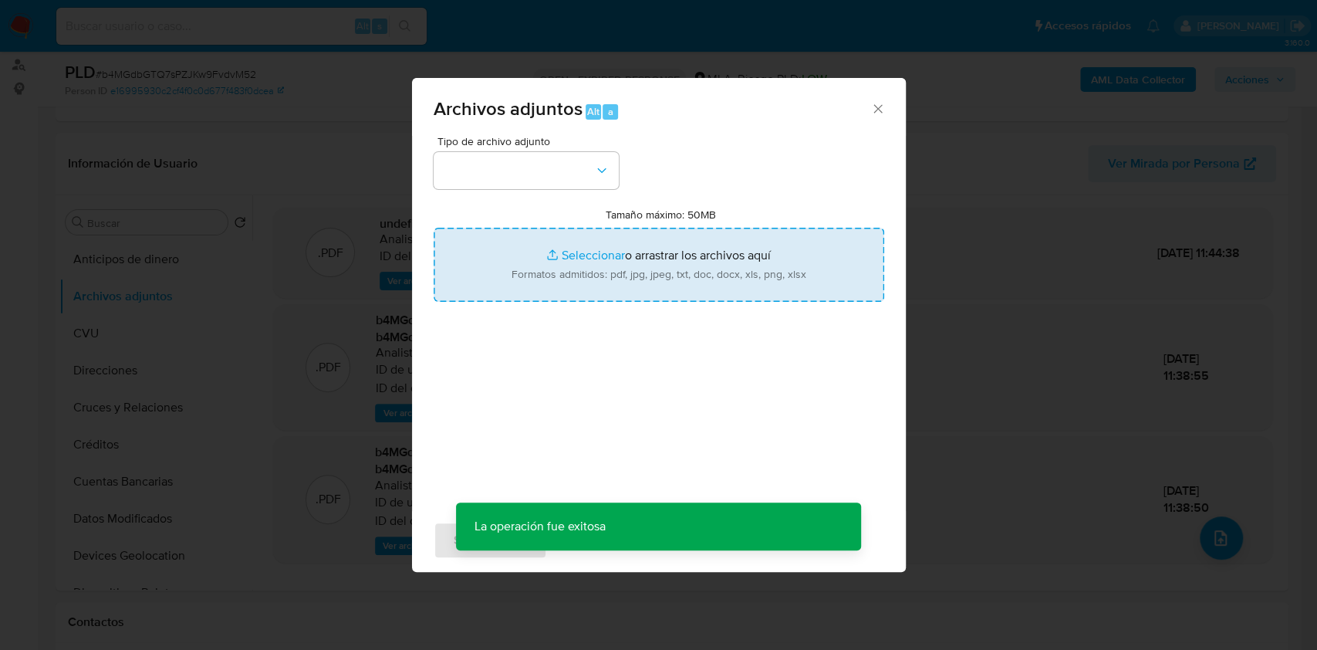
click at [764, 247] on input "Tamaño máximo: 50MB Seleccionar archivos" at bounding box center [659, 265] width 451 height 74
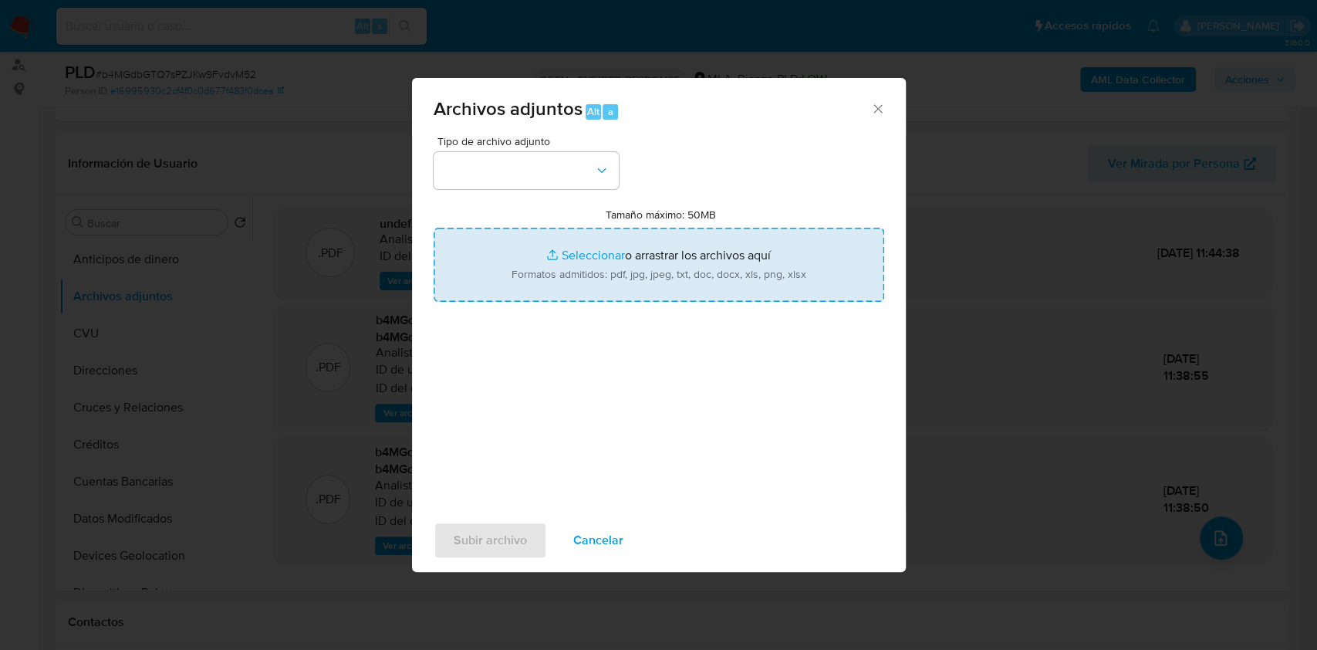
type input "C:\fakepath\Movimientos-Aladdin-v10_3 - 2234555190.xlsx"
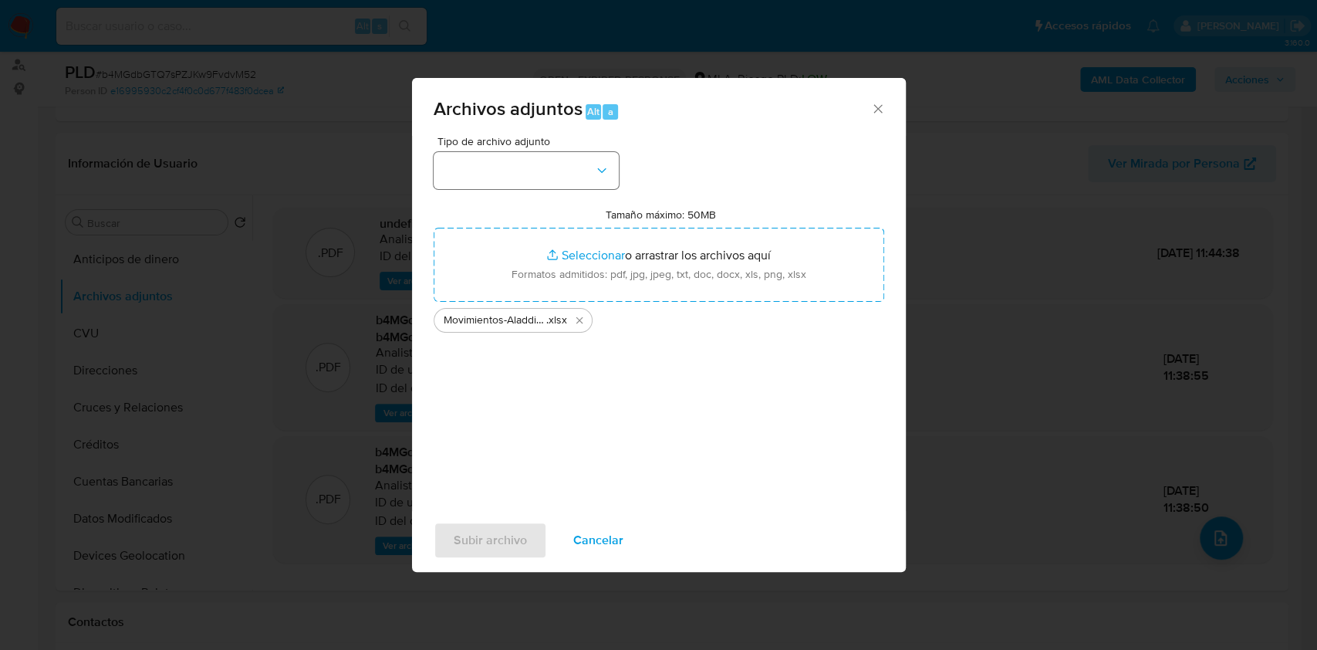
click at [617, 187] on div "Tipo de archivo adjunto Tamaño máximo: 50MB Seleccionar archivos Seleccionar o …" at bounding box center [659, 318] width 451 height 364
click at [610, 178] on button "button" at bounding box center [526, 170] width 185 height 37
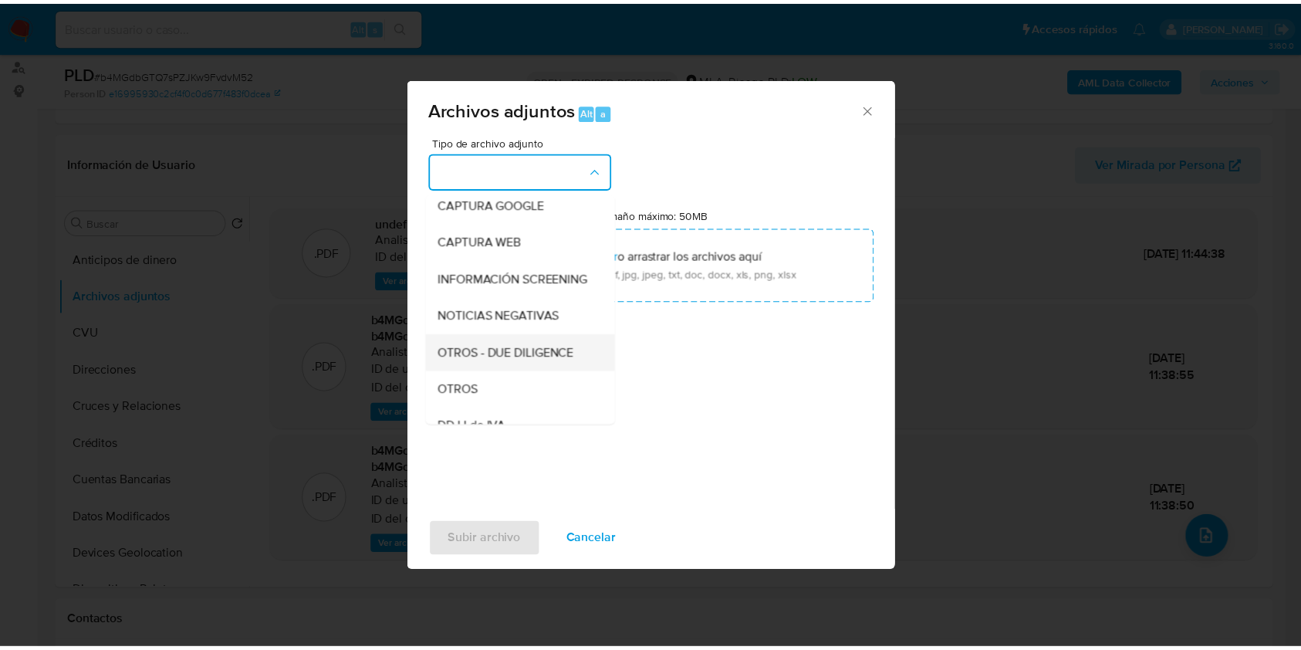
scroll to position [205, 0]
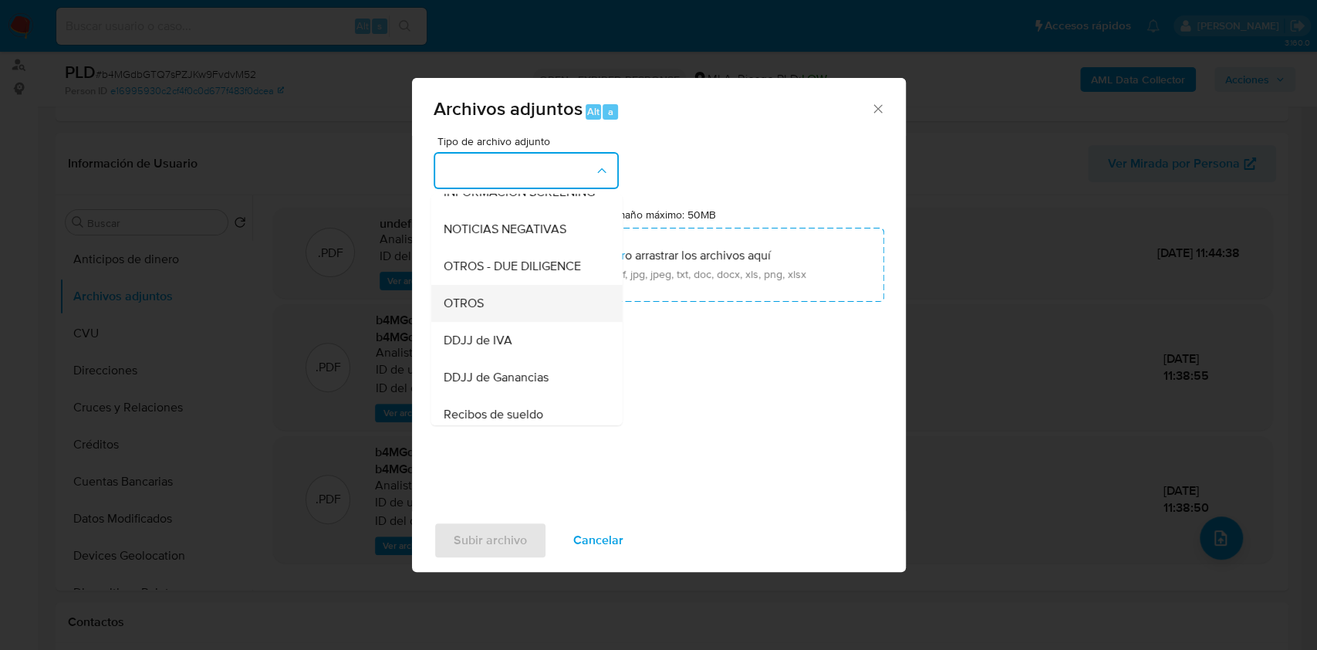
click at [500, 312] on div "OTROS" at bounding box center [521, 303] width 157 height 37
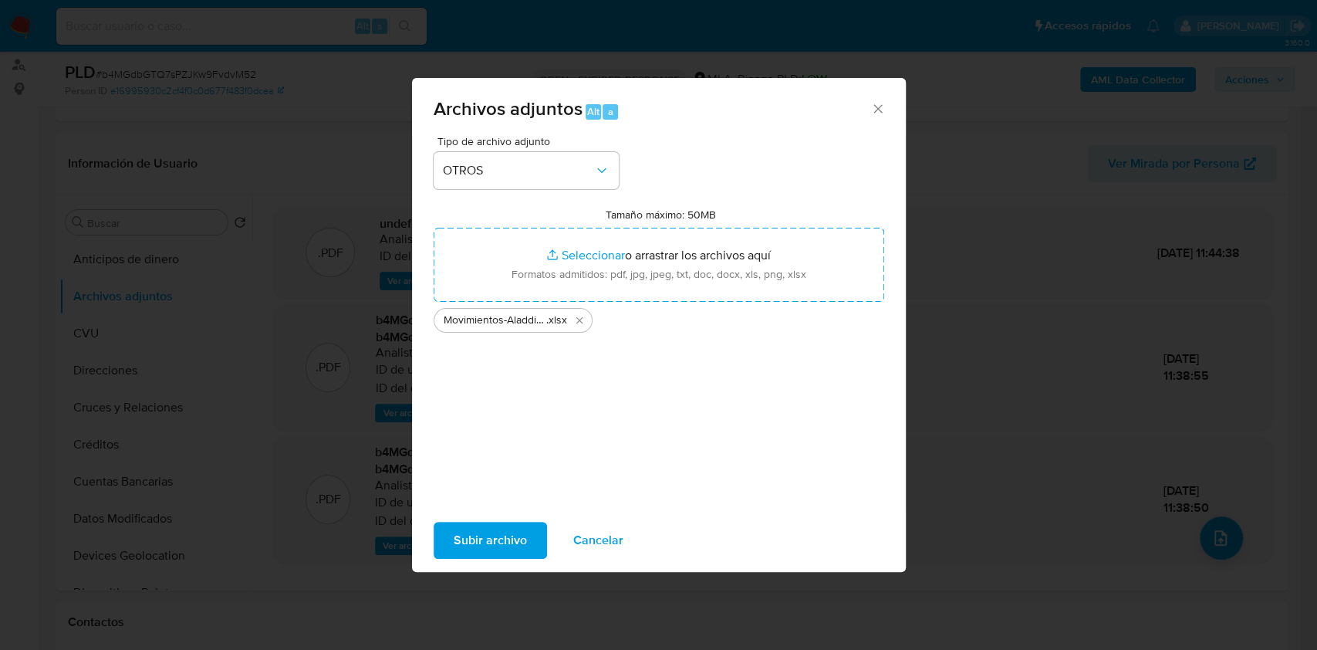
click at [465, 532] on span "Subir archivo" at bounding box center [490, 540] width 73 height 34
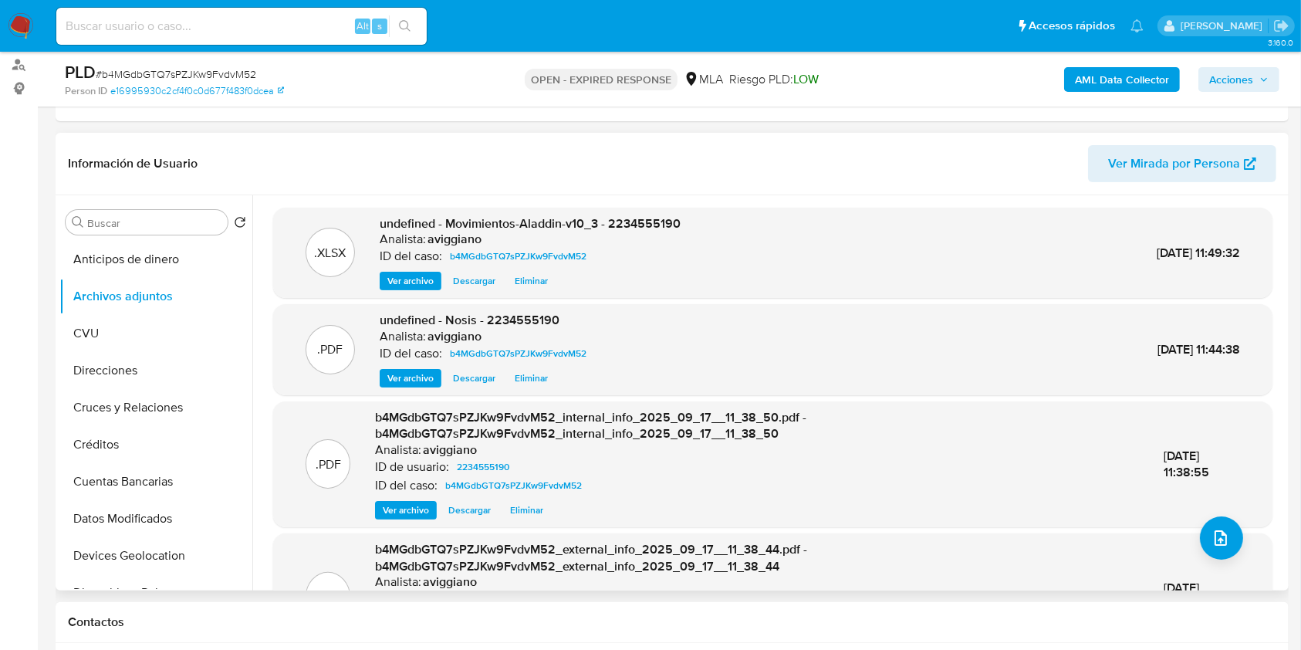
click at [661, 219] on span "undefined - Movimientos-Aladdin-v10_3 - 2234555190" at bounding box center [530, 224] width 301 height 18
copy span "2234555190"
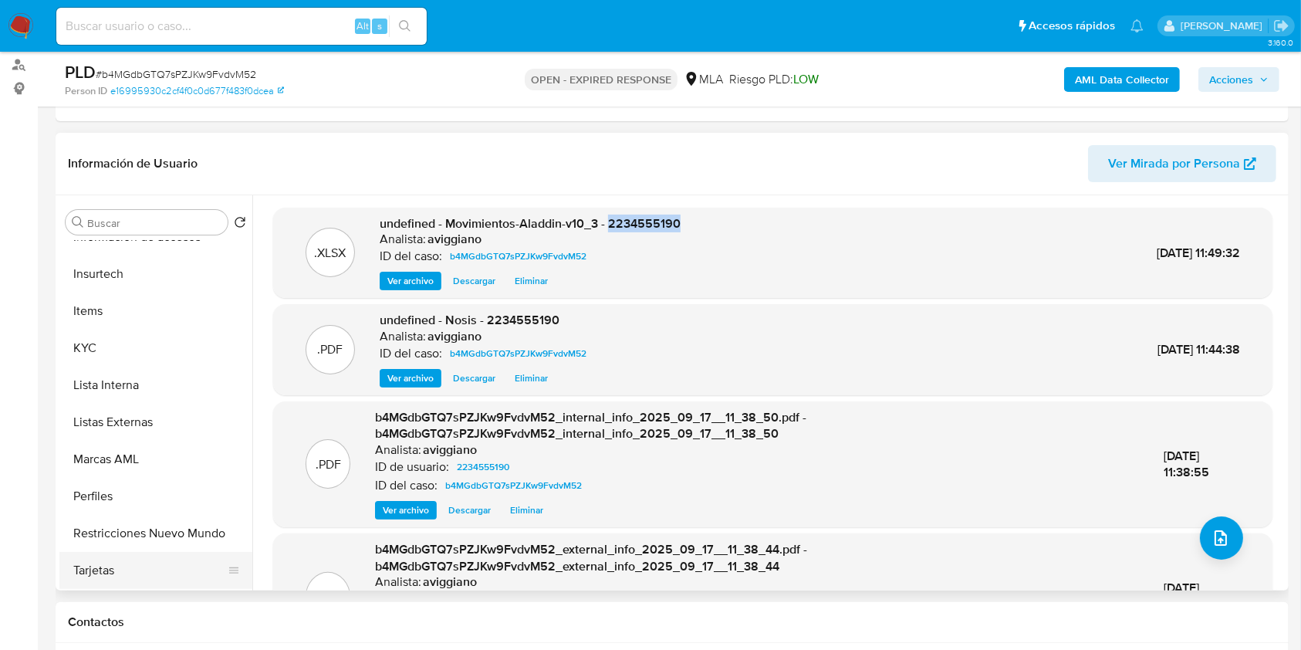
scroll to position [763, 0]
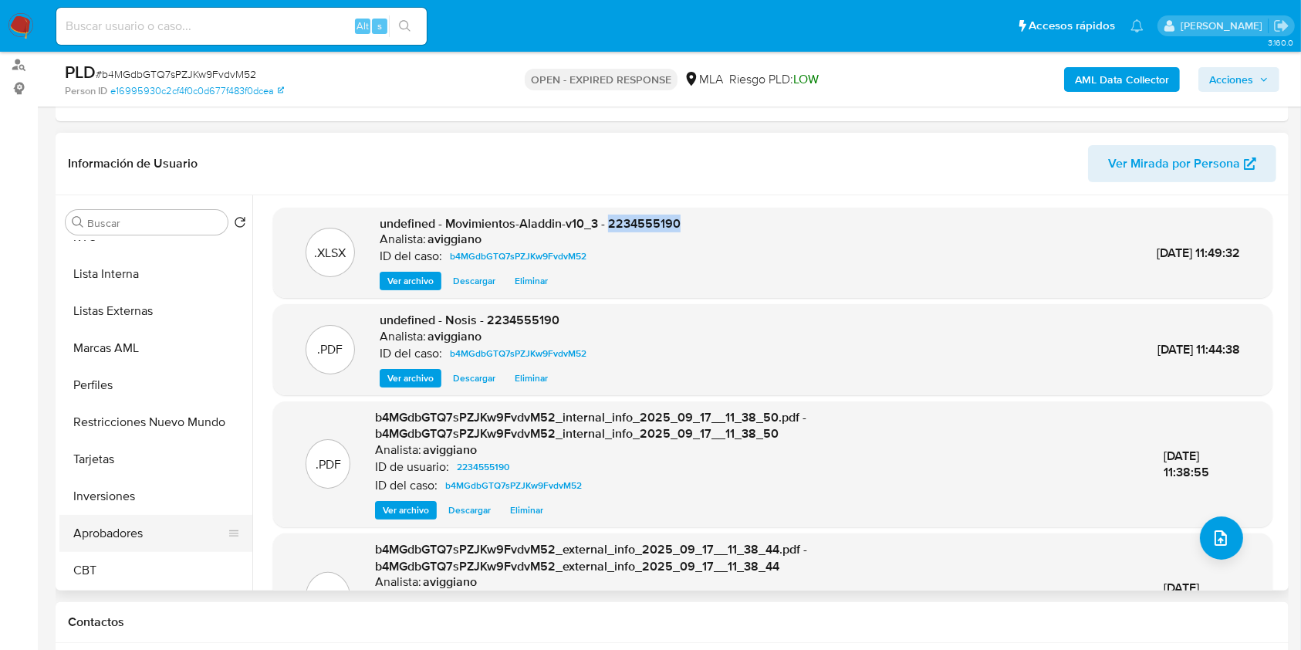
click at [138, 528] on button "Aprobadores" at bounding box center [149, 533] width 181 height 37
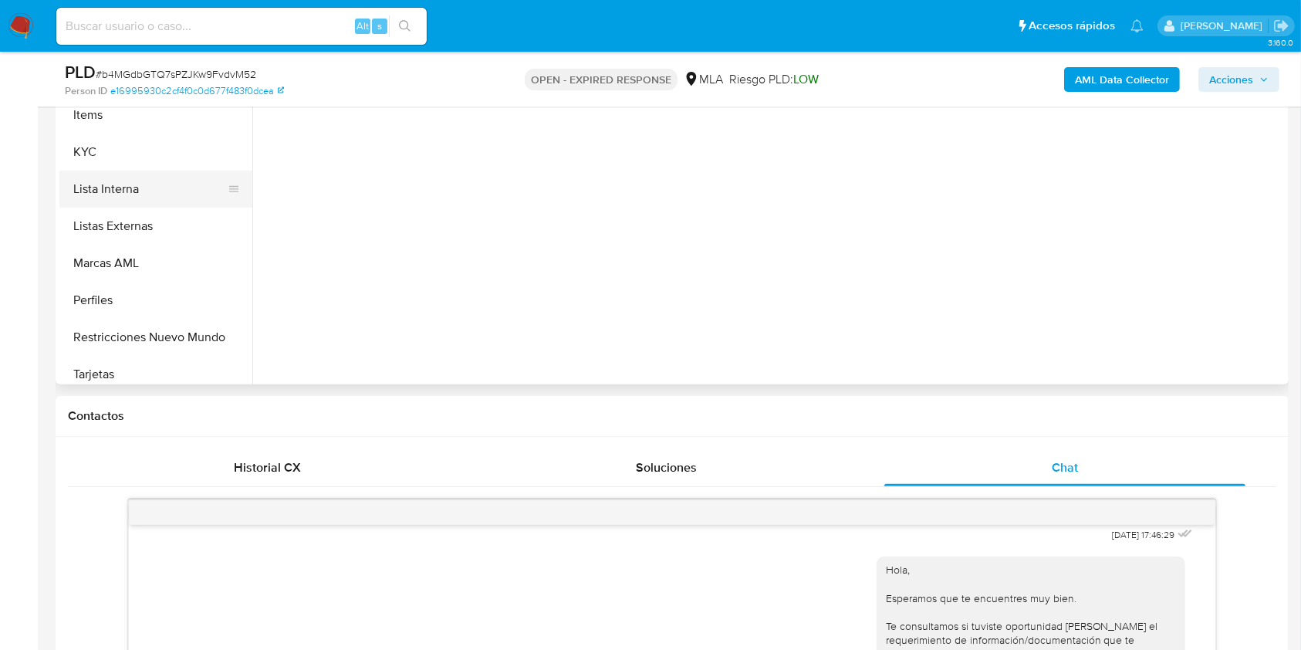
scroll to position [557, 0]
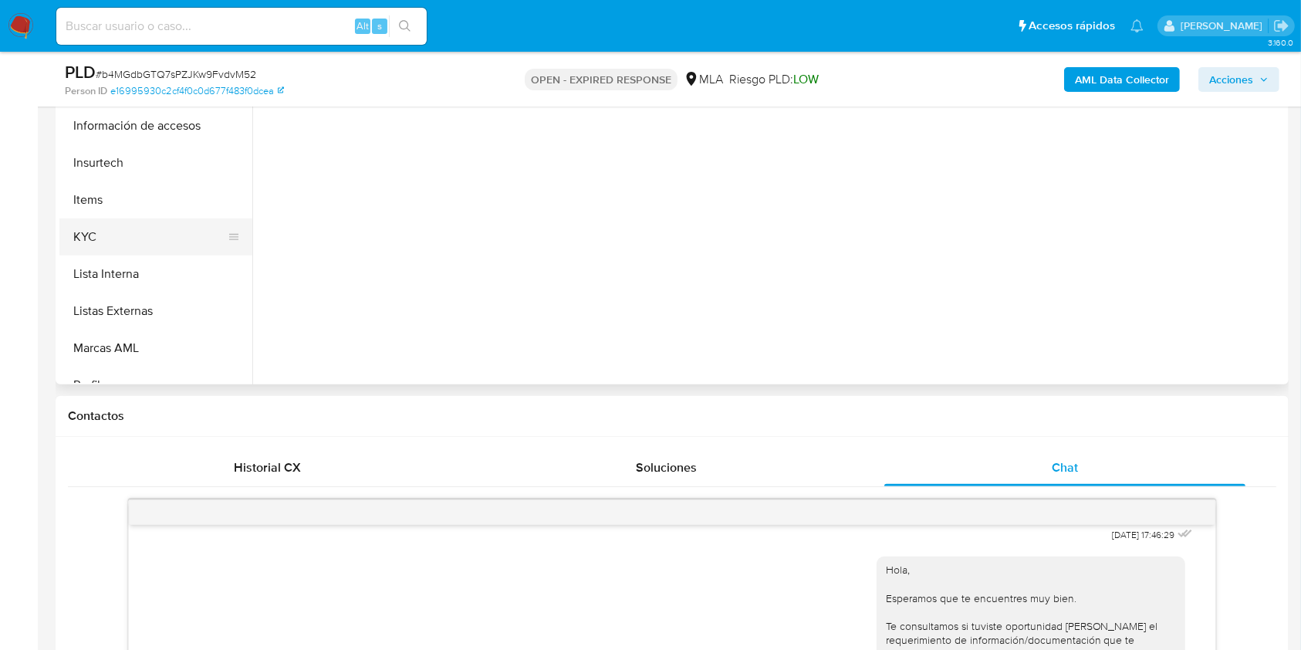
click at [87, 231] on button "KYC" at bounding box center [149, 236] width 181 height 37
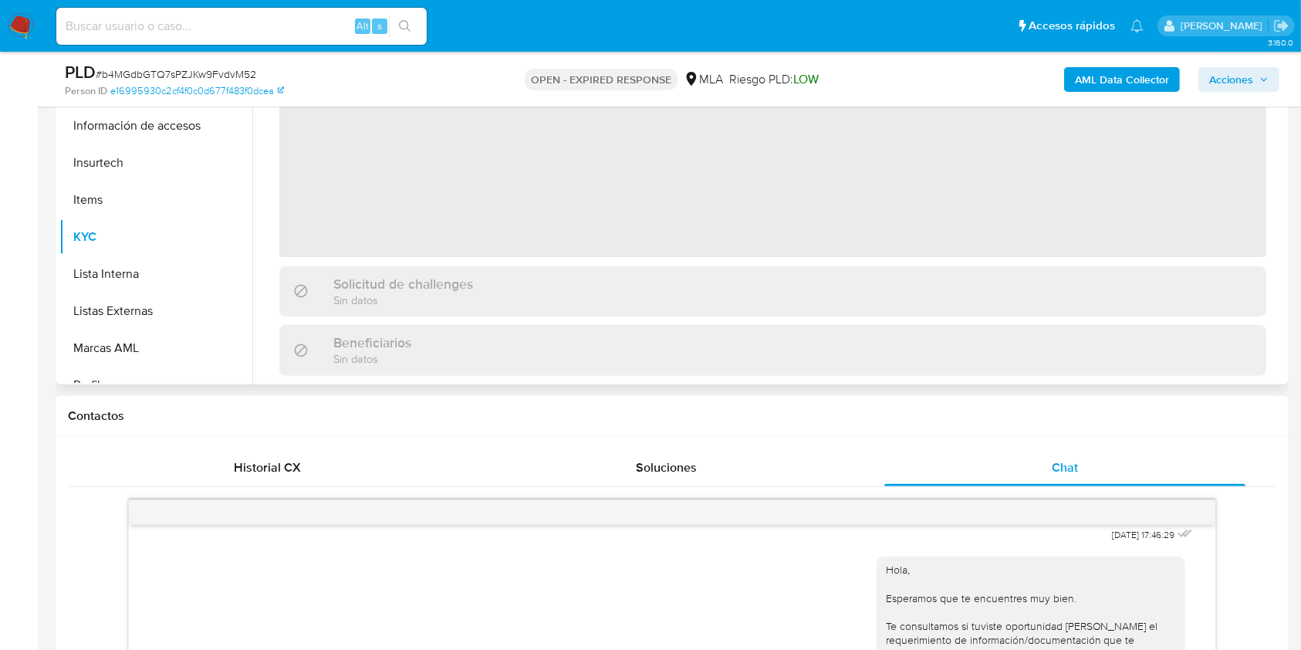
scroll to position [205, 0]
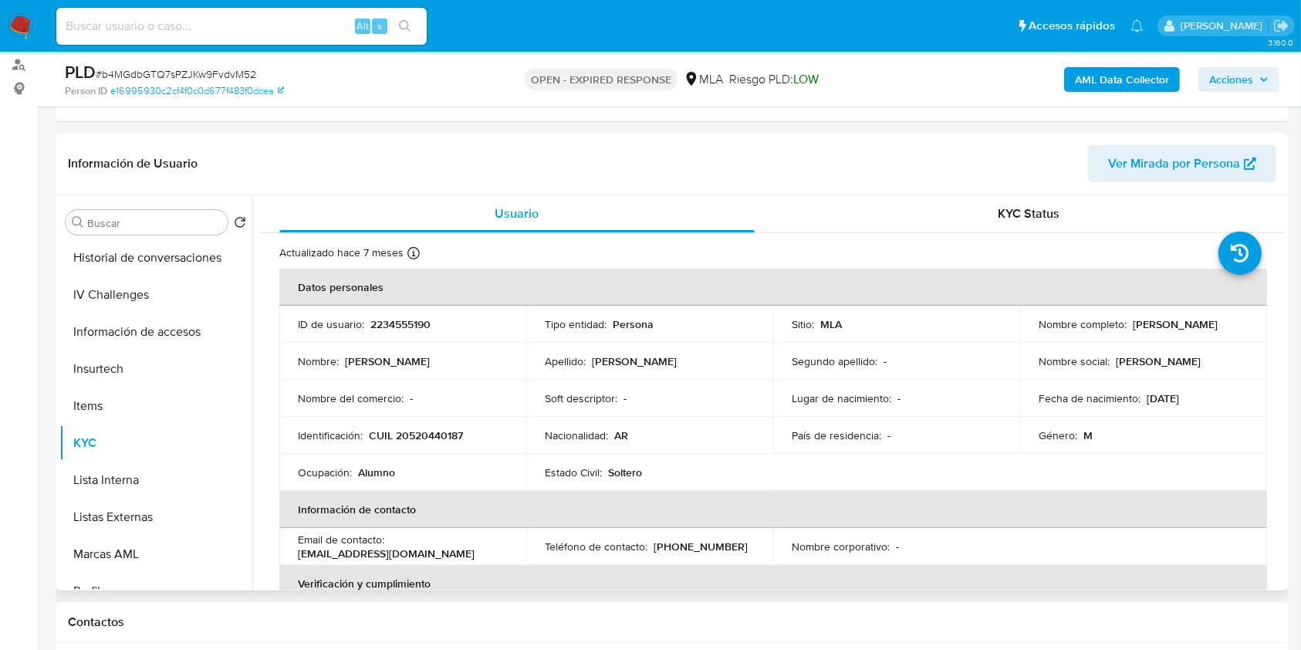
click at [453, 430] on p "CUIL 20520440187" at bounding box center [416, 435] width 94 height 14
copy p "20520440187"
drag, startPoint x: 1031, startPoint y: 330, endPoint x: 1171, endPoint y: 326, distance: 140.5
click at [1171, 326] on td "Nombre completo : Lucas Ramon Gomez Rojas" at bounding box center [1143, 324] width 247 height 37
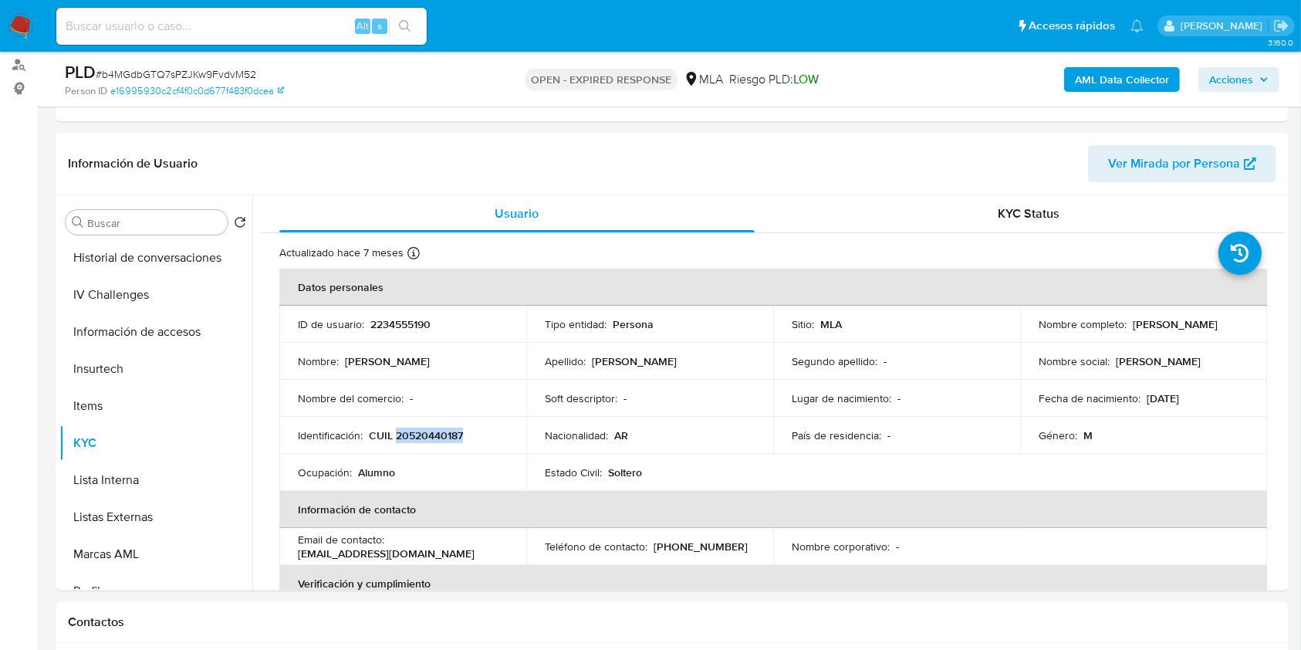
copy p "[PERSON_NAME]"
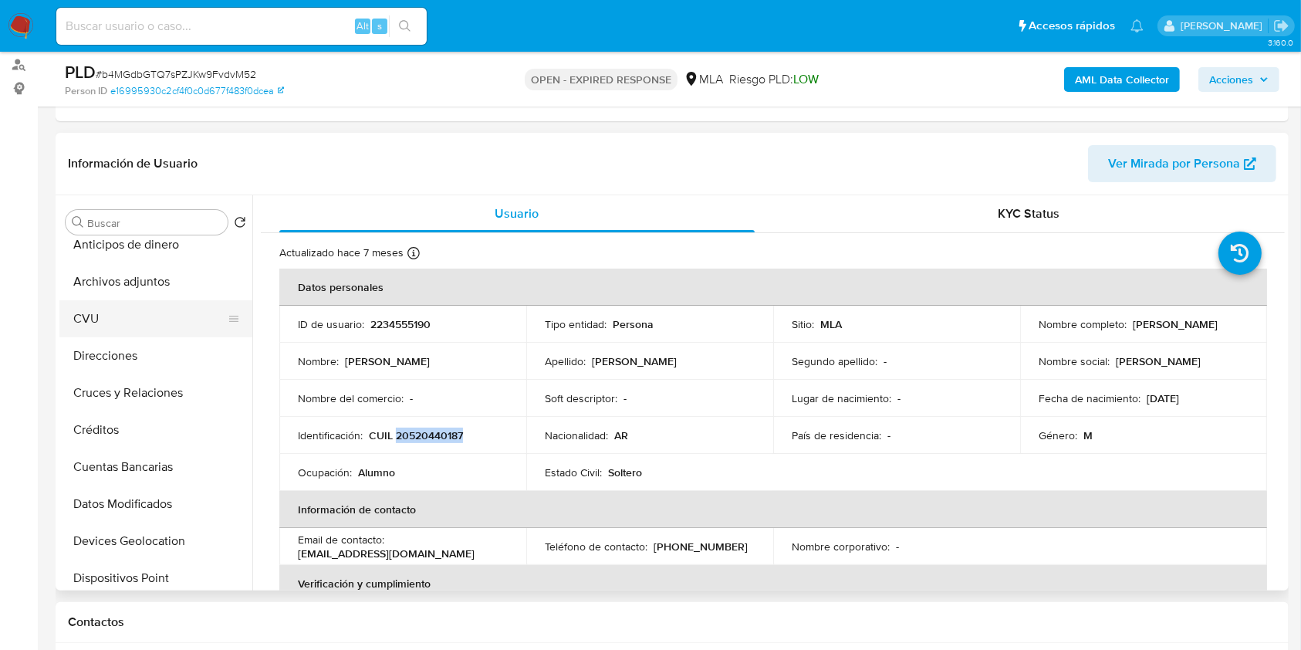
scroll to position [0, 0]
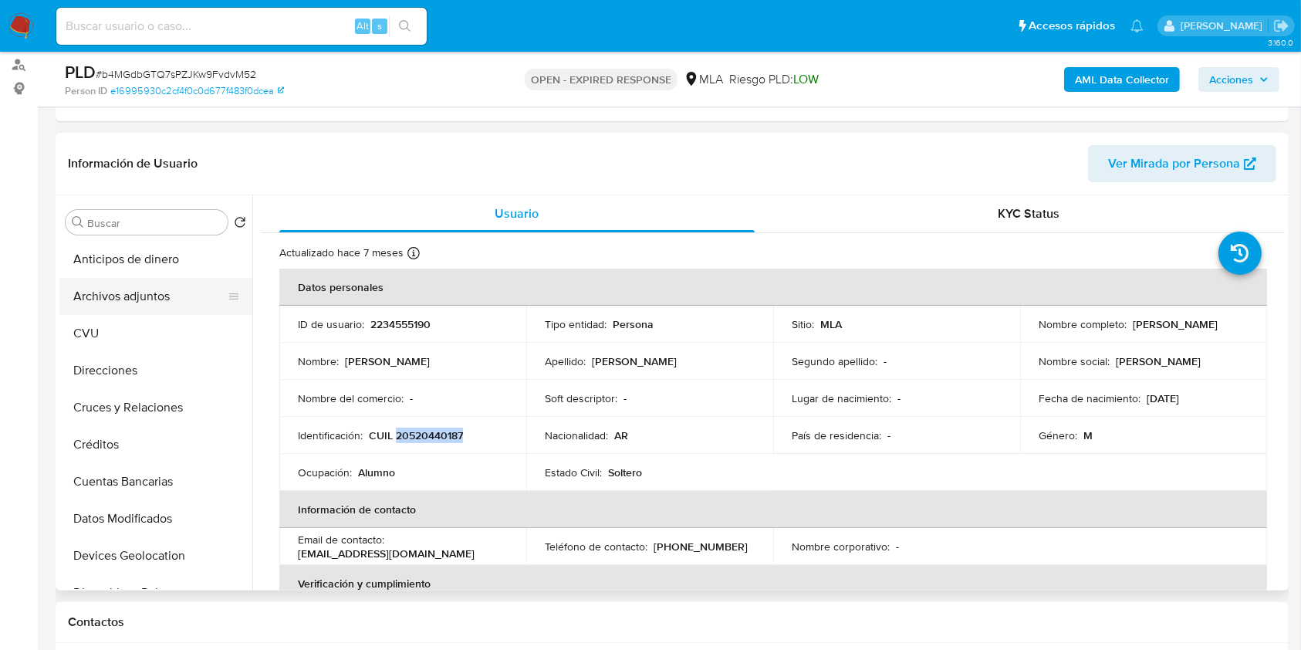
click at [137, 305] on button "Archivos adjuntos" at bounding box center [149, 296] width 181 height 37
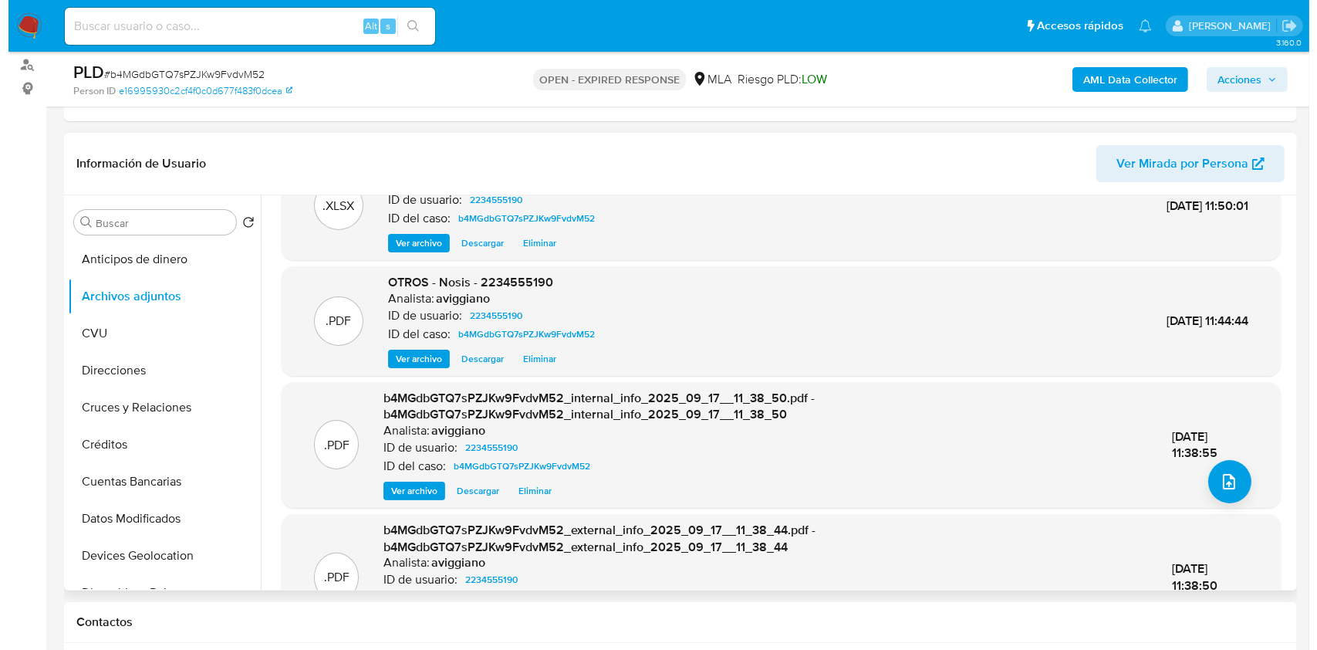
scroll to position [120, 0]
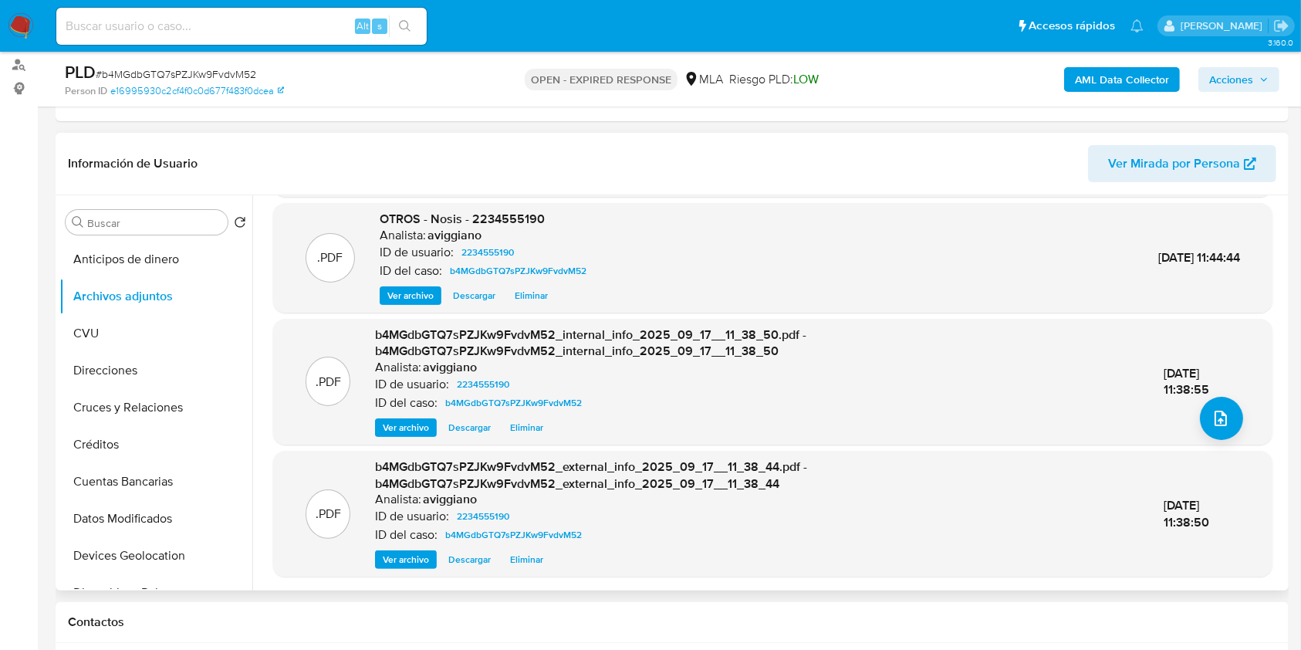
click at [1203, 436] on div ".PDF b4MGdbGTQ7sPZJKw9FvdvM52_internal_info_2025_09_17__11_38_50.pdf - b4MGdbGT…" at bounding box center [772, 382] width 999 height 126
click at [1208, 427] on button "upload-file" at bounding box center [1221, 418] width 43 height 43
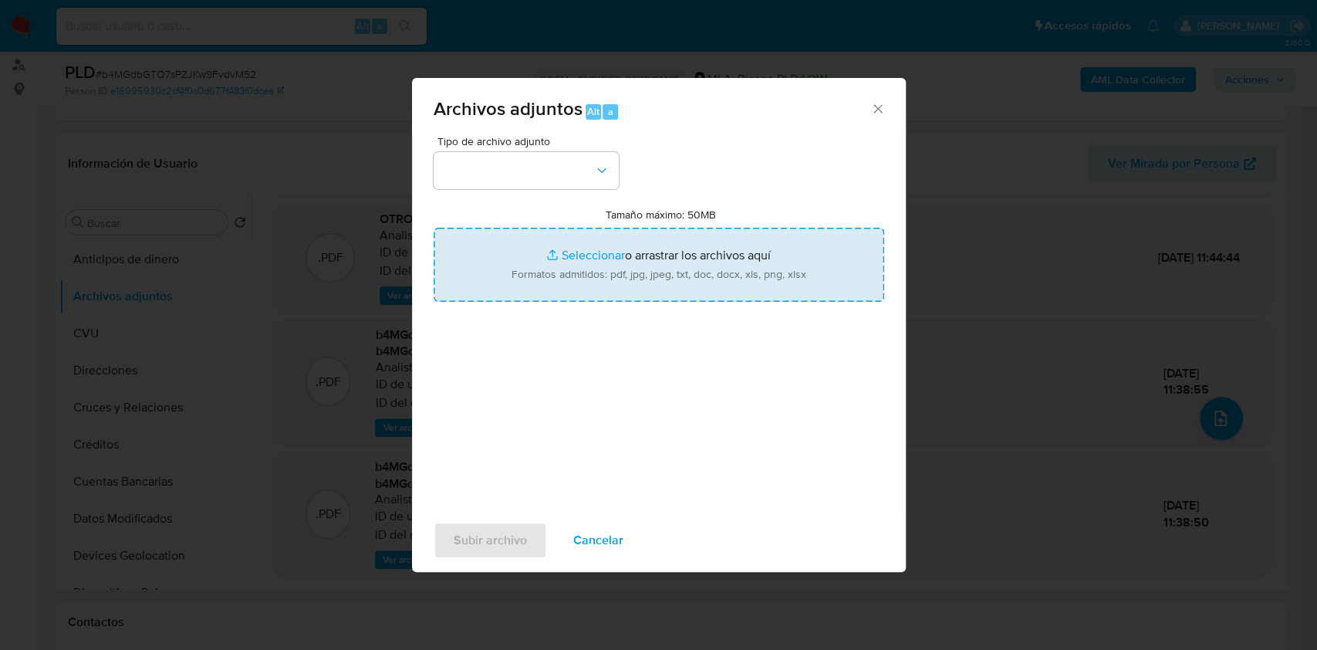
click at [552, 277] on input "Tamaño máximo: 50MB Seleccionar archivos" at bounding box center [659, 265] width 451 height 74
type input "C:\fakepath\Caselog b4MGdbGTQ7sPZJKw9FvdvM52_2025_08_18_23_45_18.docx"
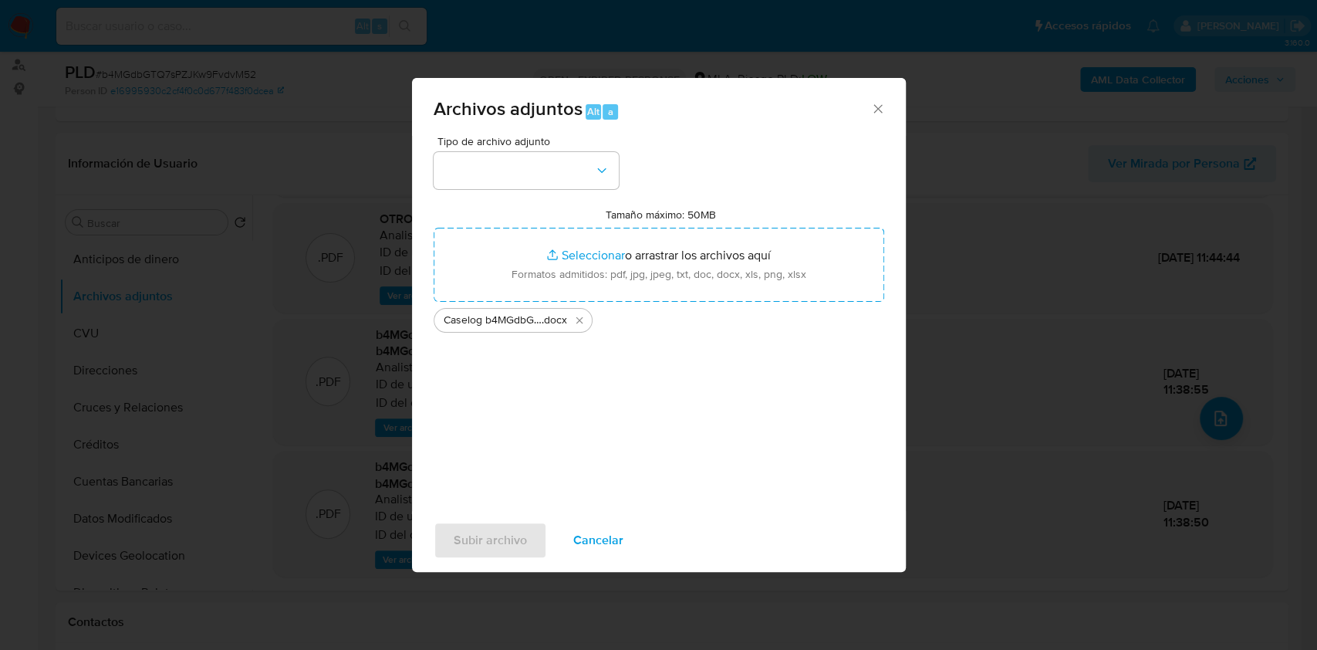
click at [547, 143] on span "Tipo de archivo adjunto" at bounding box center [529, 141] width 185 height 11
click at [546, 164] on button "button" at bounding box center [526, 170] width 185 height 37
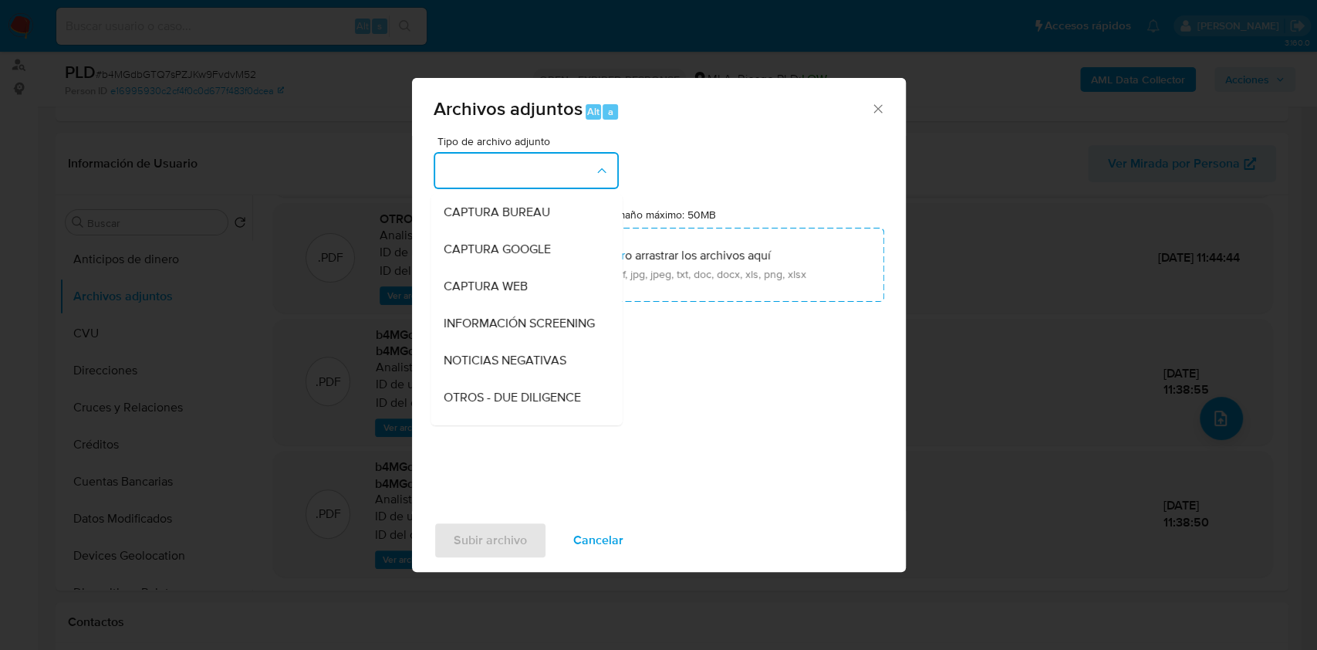
scroll to position [309, 0]
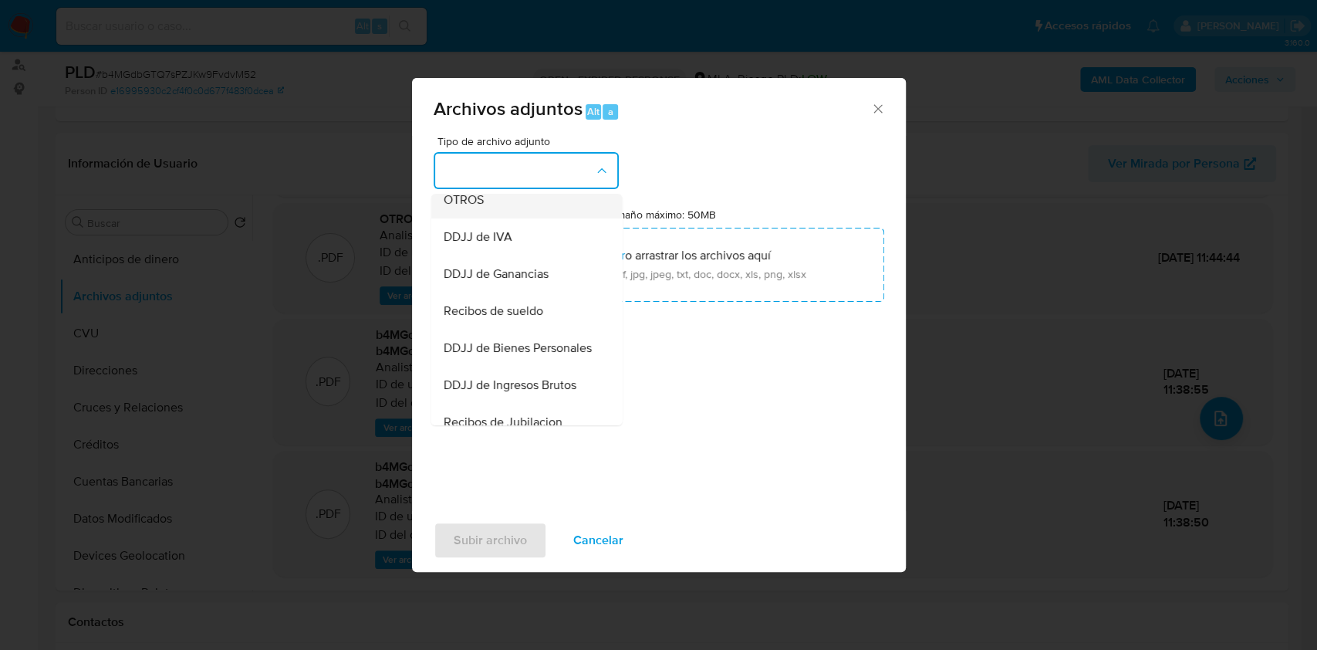
click at [482, 208] on span "OTROS" at bounding box center [463, 199] width 40 height 15
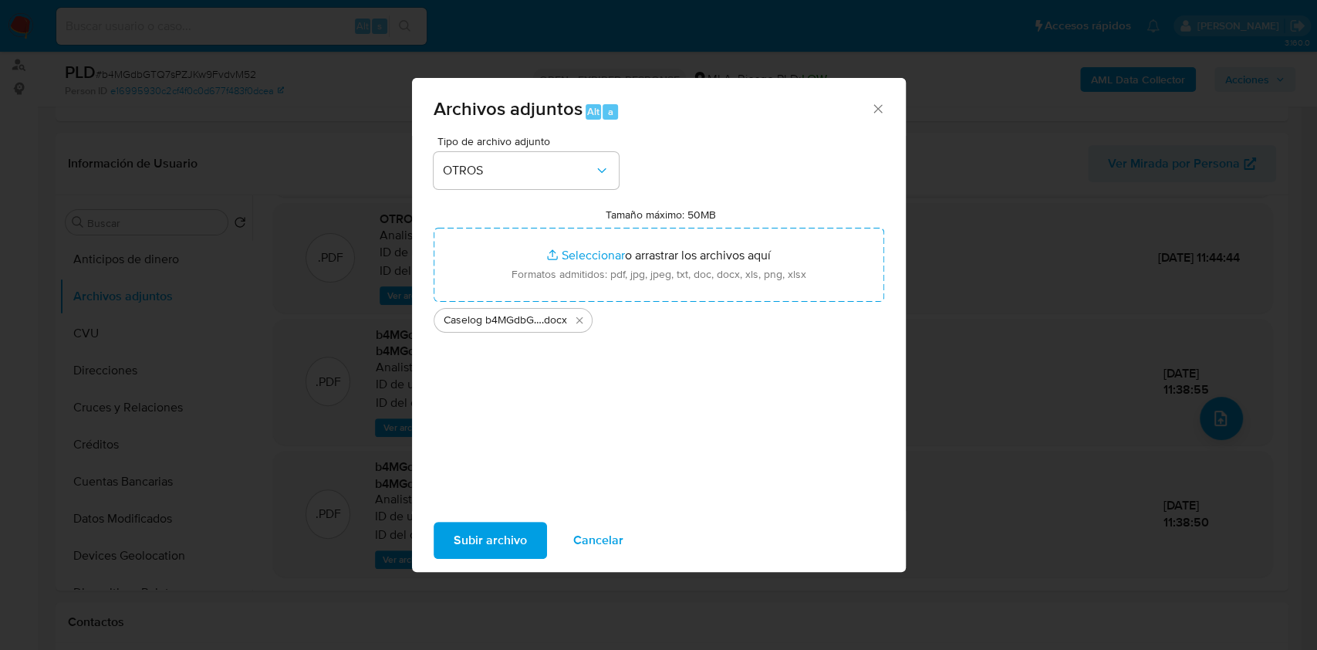
click at [475, 528] on span "Subir archivo" at bounding box center [490, 540] width 73 height 34
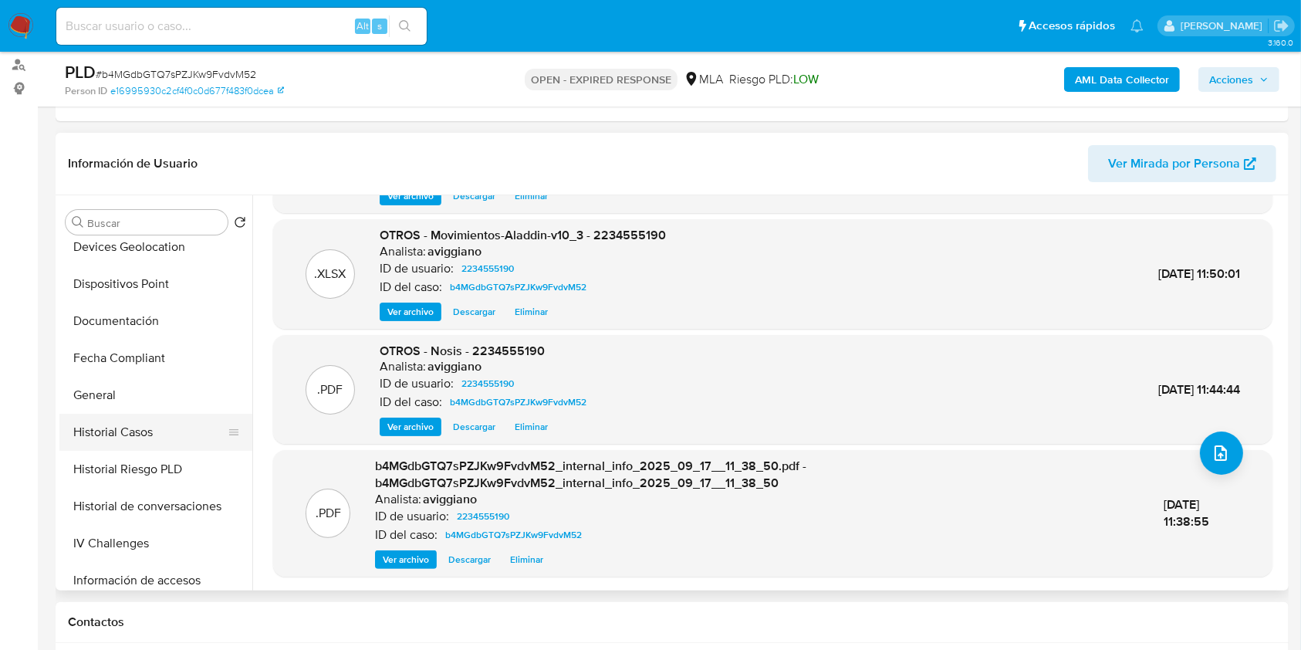
click at [142, 426] on button "Historial Casos" at bounding box center [149, 432] width 181 height 37
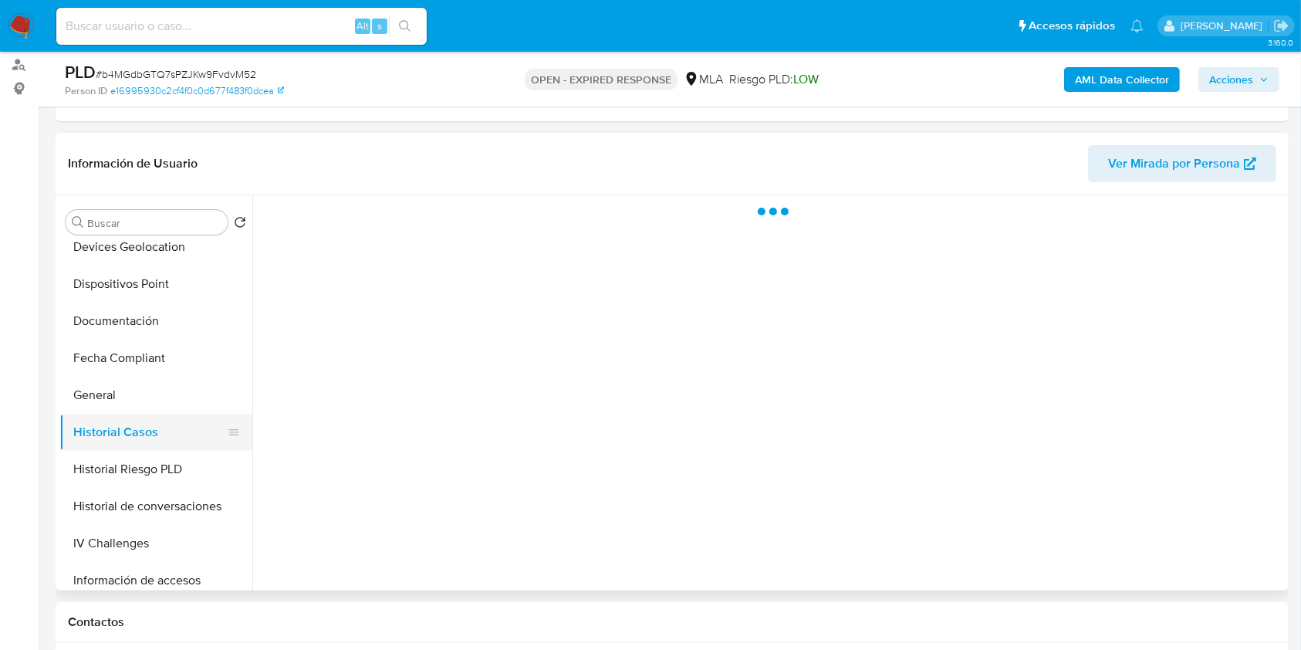
scroll to position [0, 0]
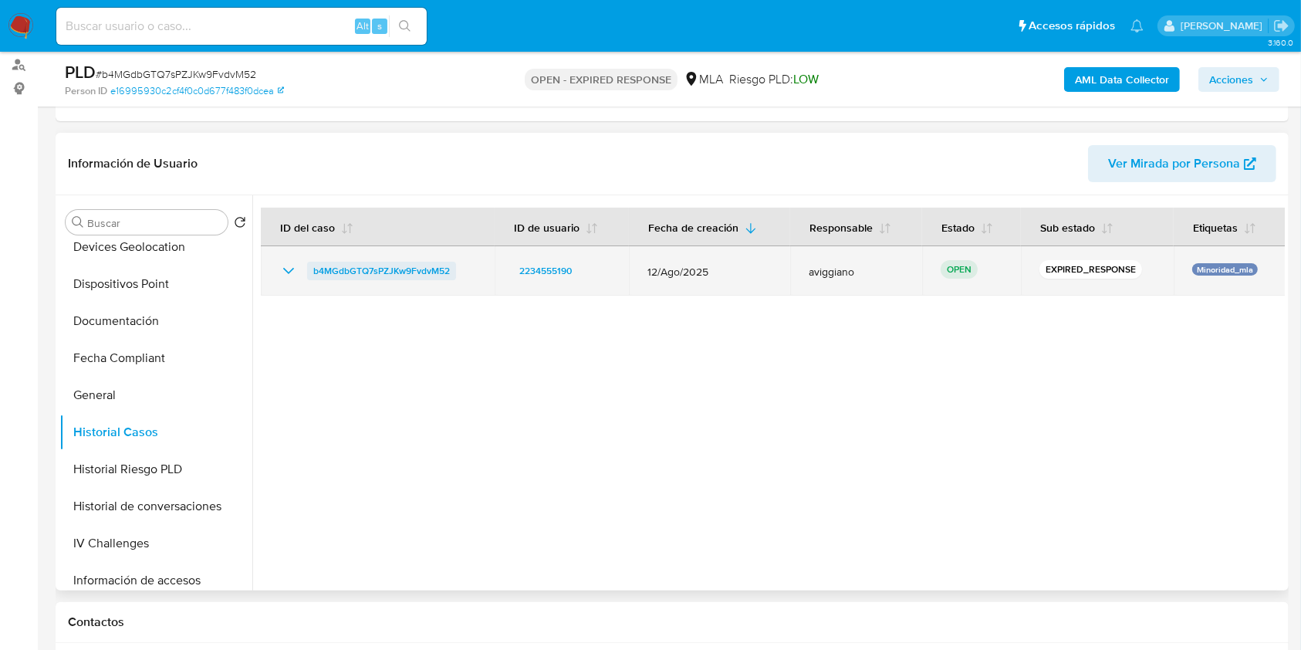
drag, startPoint x: 465, startPoint y: 268, endPoint x: 313, endPoint y: 263, distance: 151.3
click at [313, 263] on div "b4MGdbGTQ7sPZJKw9FvdvM52" at bounding box center [377, 271] width 197 height 19
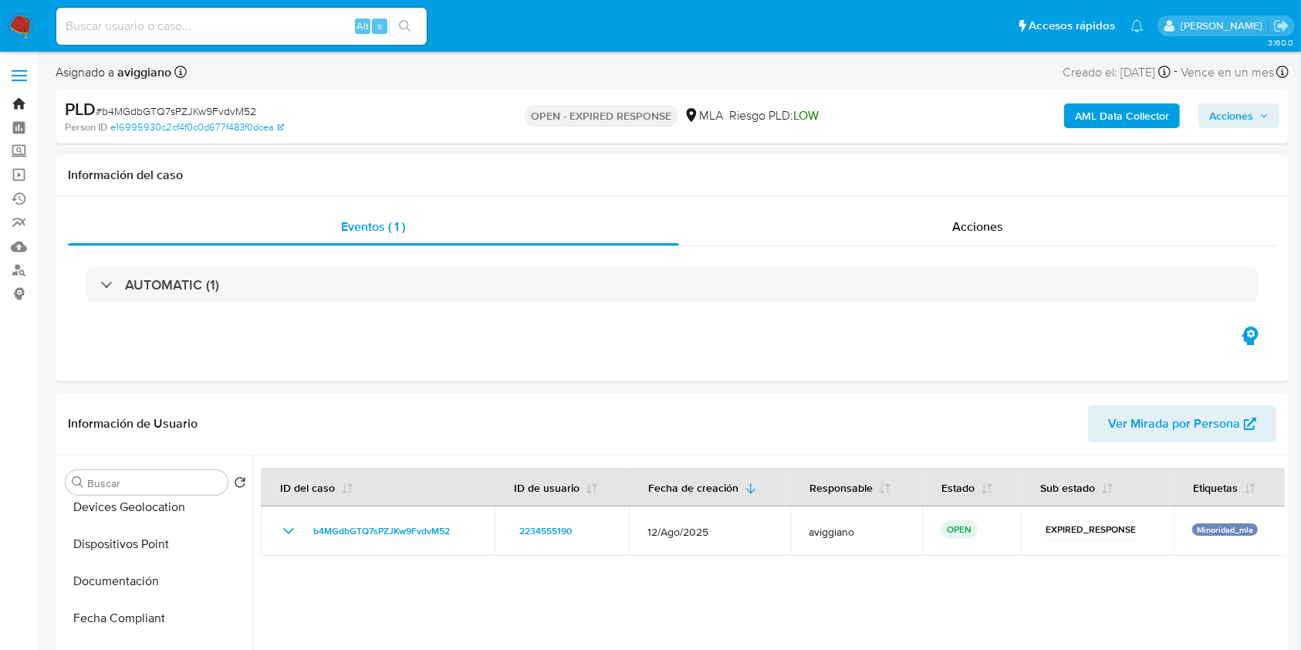
click at [22, 102] on link "Bandeja" at bounding box center [92, 104] width 184 height 24
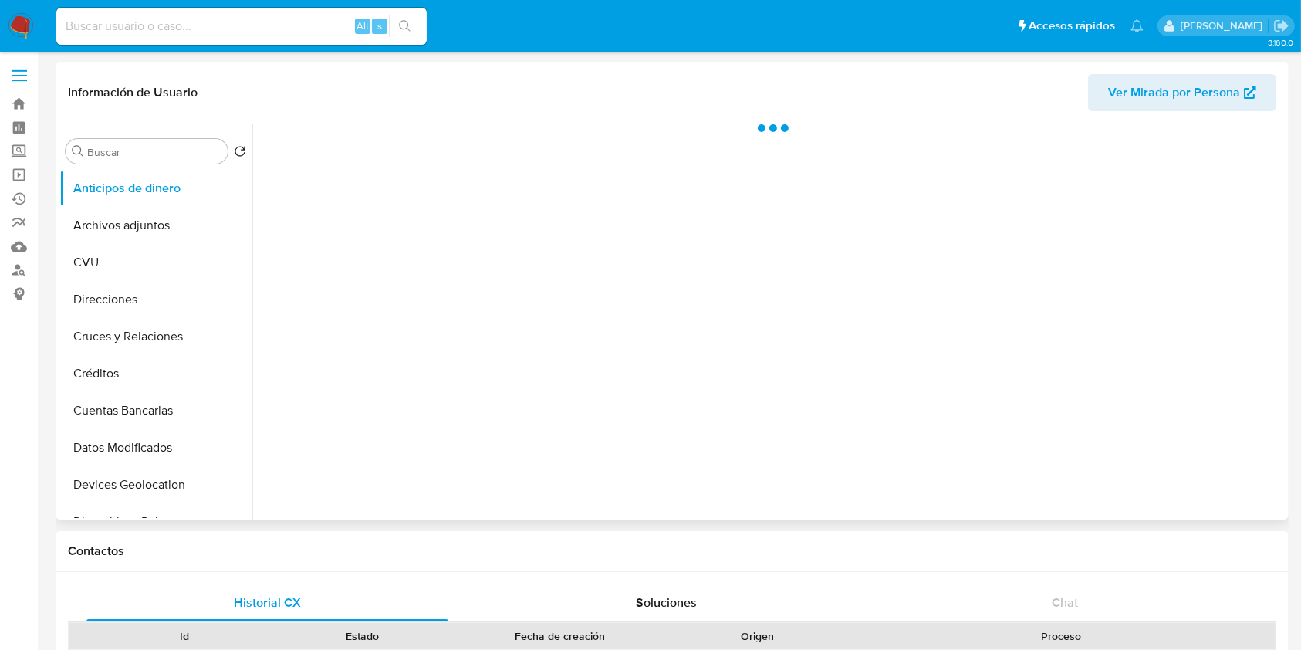
select select "10"
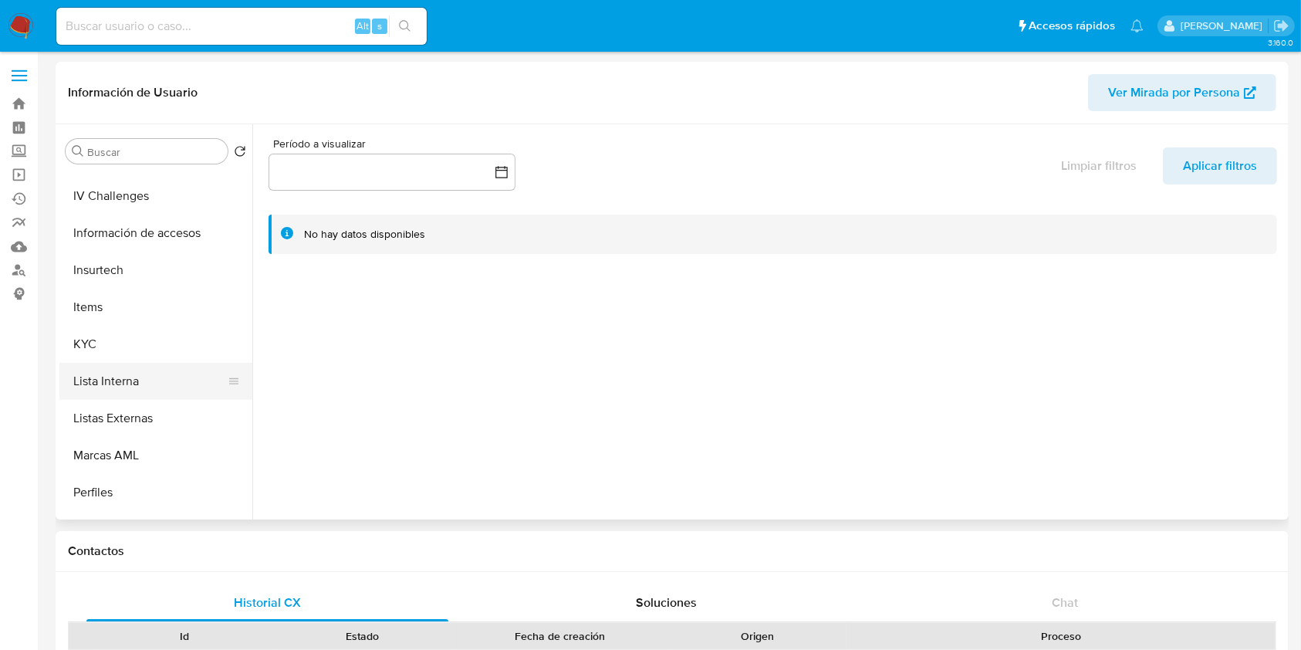
scroll to position [617, 0]
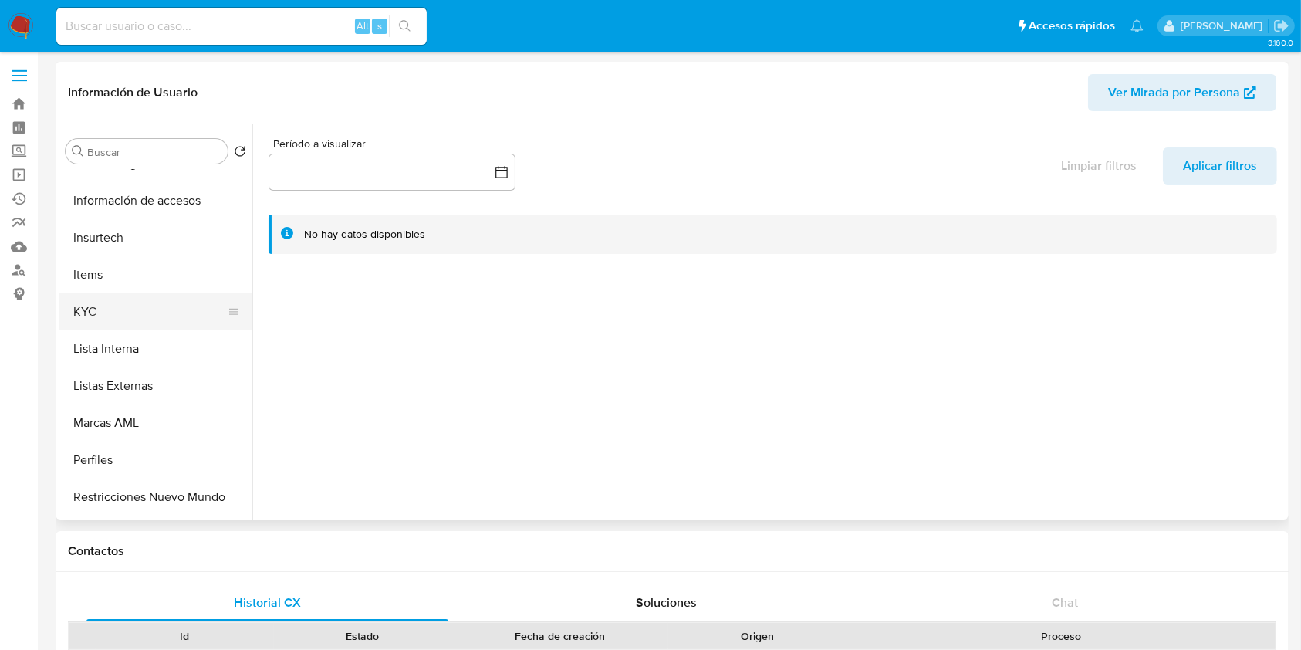
click at [116, 324] on button "KYC" at bounding box center [149, 311] width 181 height 37
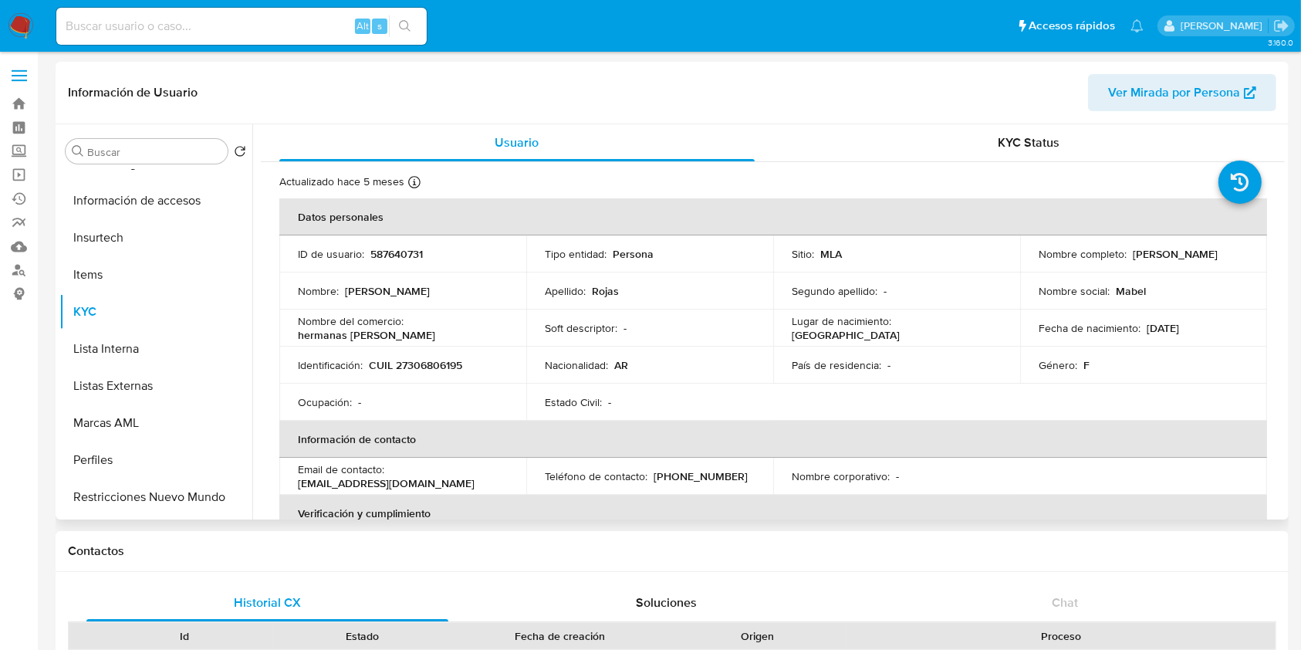
drag, startPoint x: 1129, startPoint y: 253, endPoint x: 1233, endPoint y: 257, distance: 104.2
click at [1218, 257] on p "[PERSON_NAME]" at bounding box center [1175, 254] width 85 height 14
copy p "[PERSON_NAME]"
click at [437, 365] on p "CUIL 27306806195" at bounding box center [415, 365] width 93 height 14
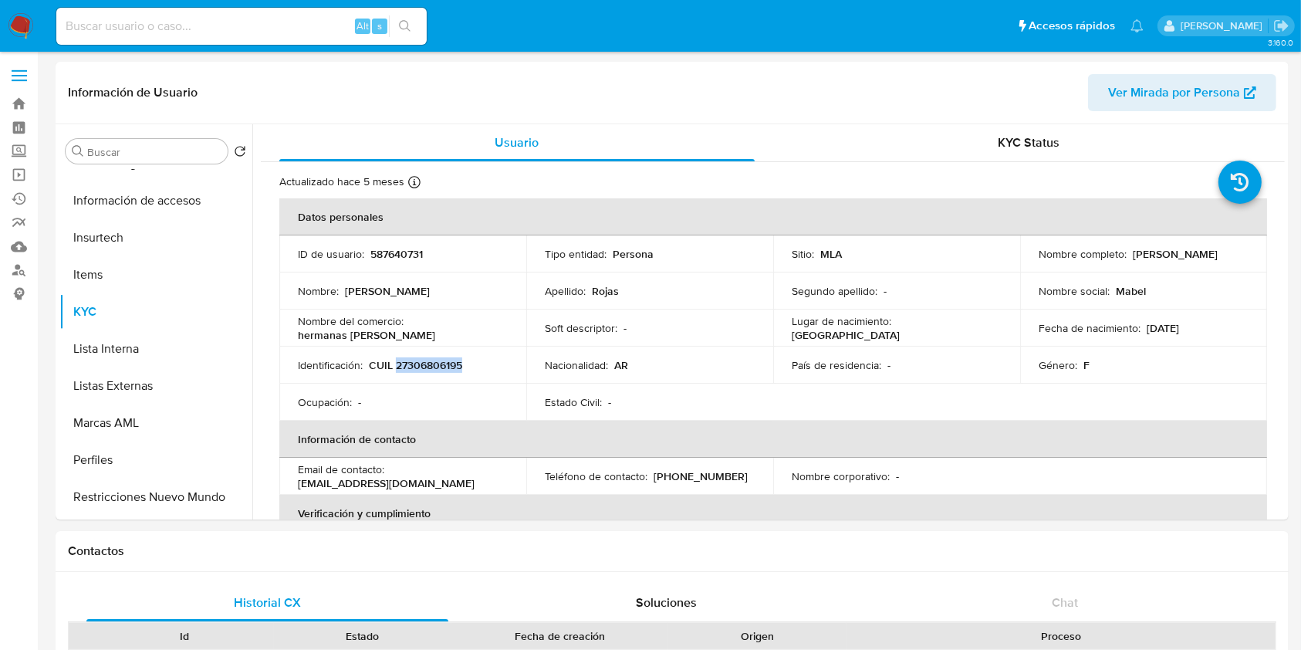
copy p "27306806195"
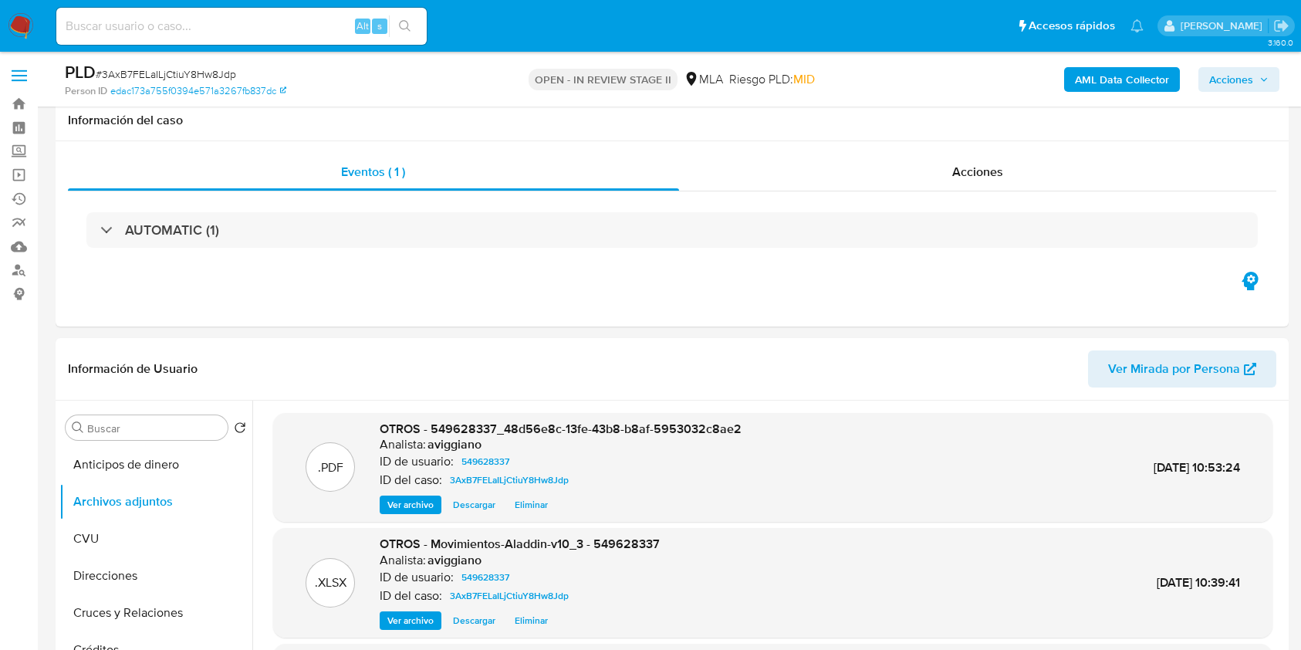
select select "10"
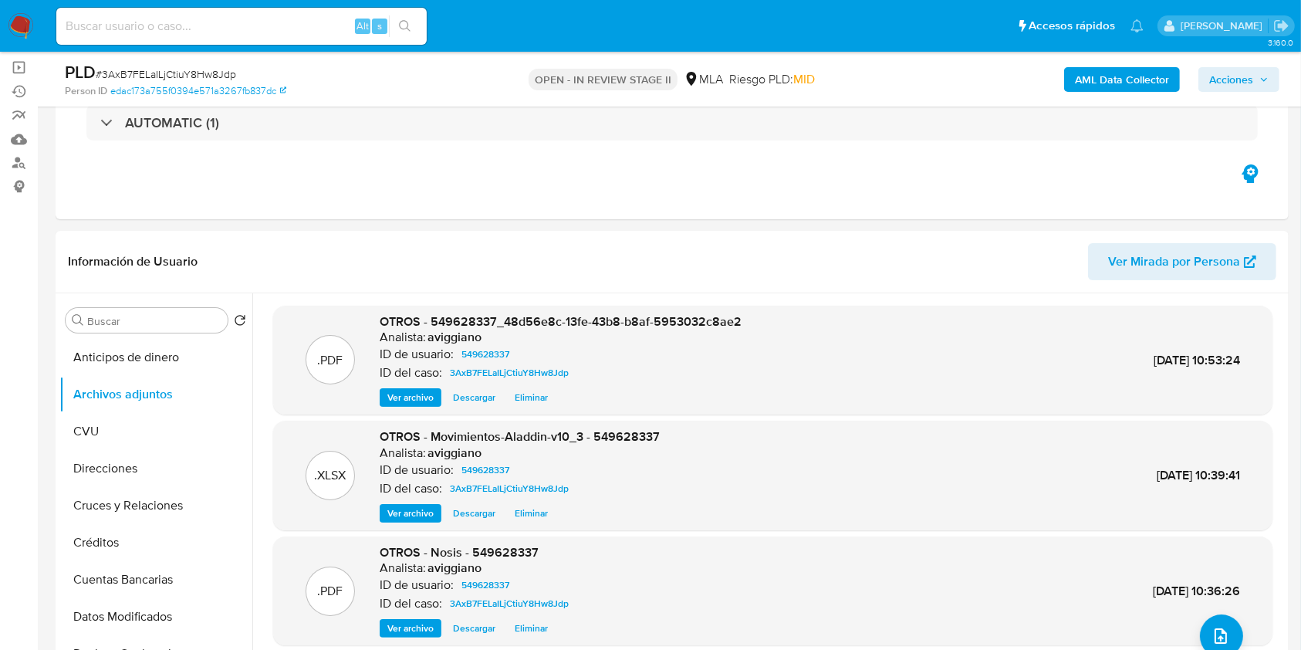
scroll to position [103, 0]
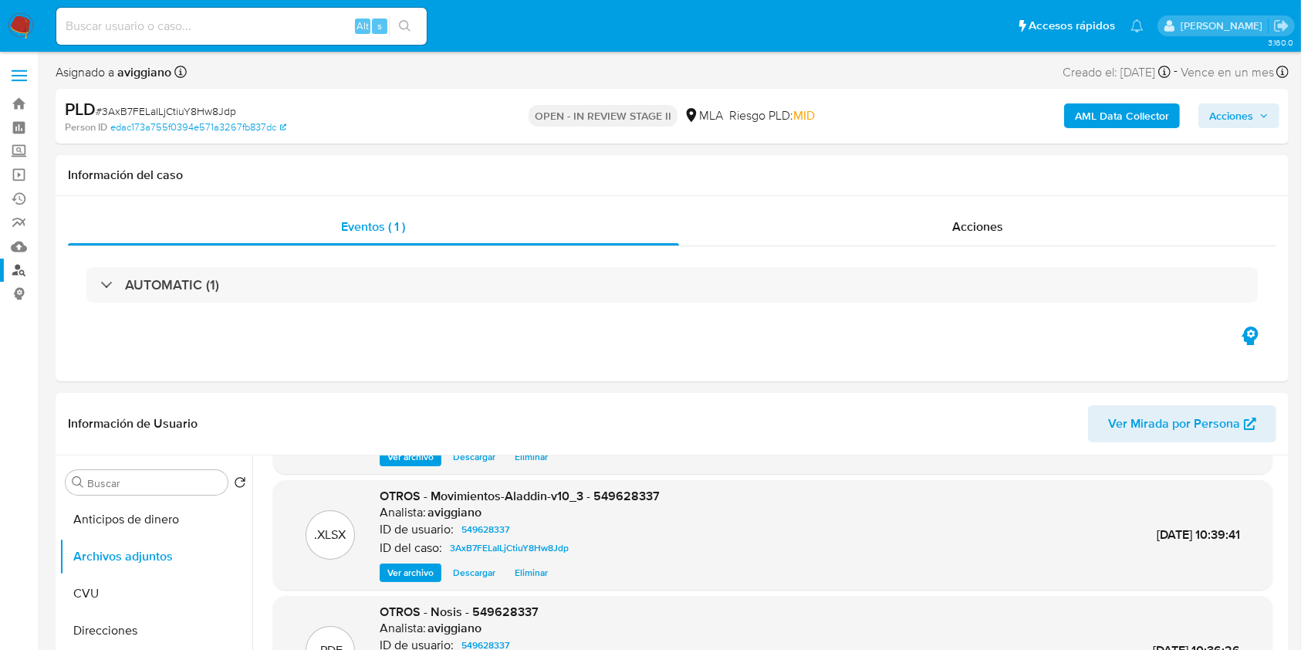
click at [19, 264] on link "Buscador de personas" at bounding box center [92, 270] width 184 height 24
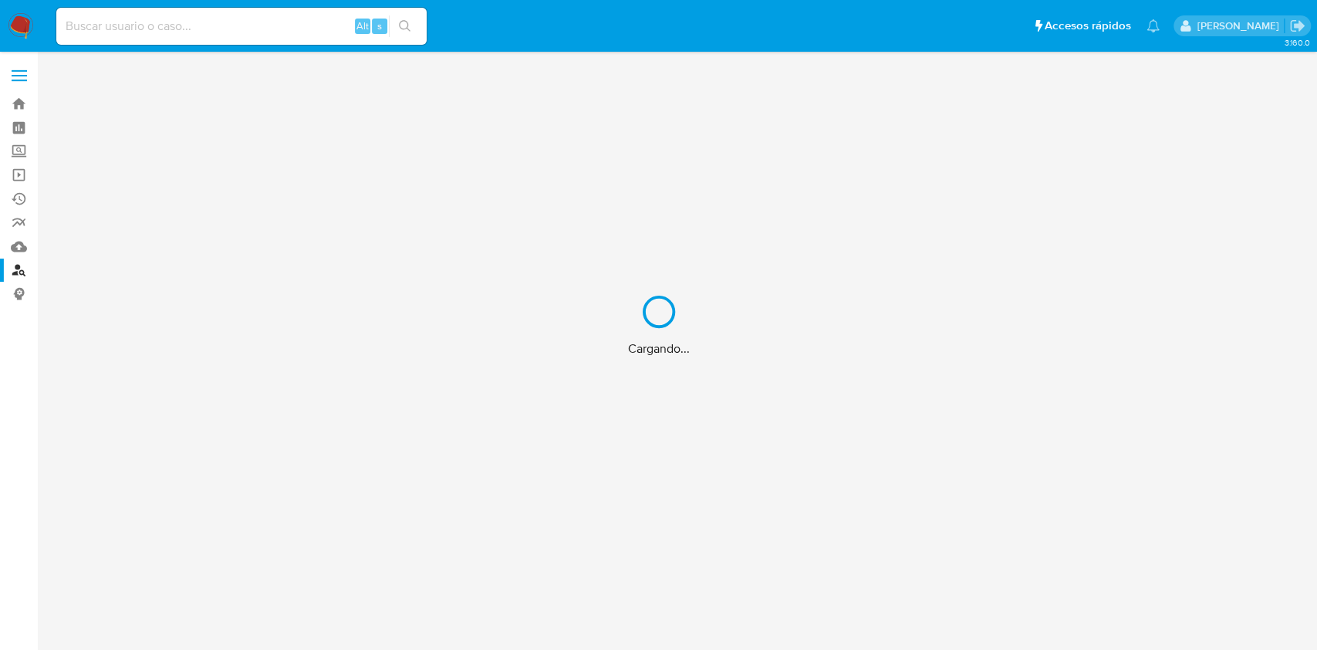
click at [17, 103] on div "Cargando..." at bounding box center [658, 325] width 1317 height 650
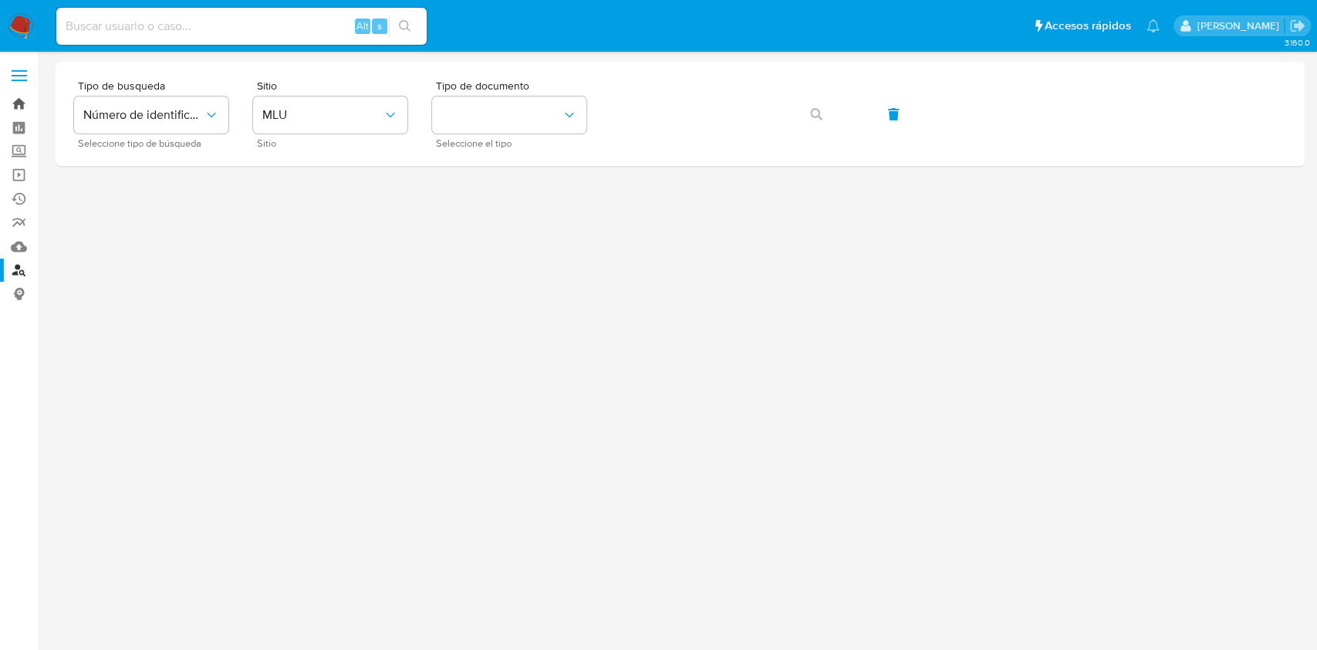
click at [17, 103] on link "Bandeja" at bounding box center [92, 104] width 184 height 24
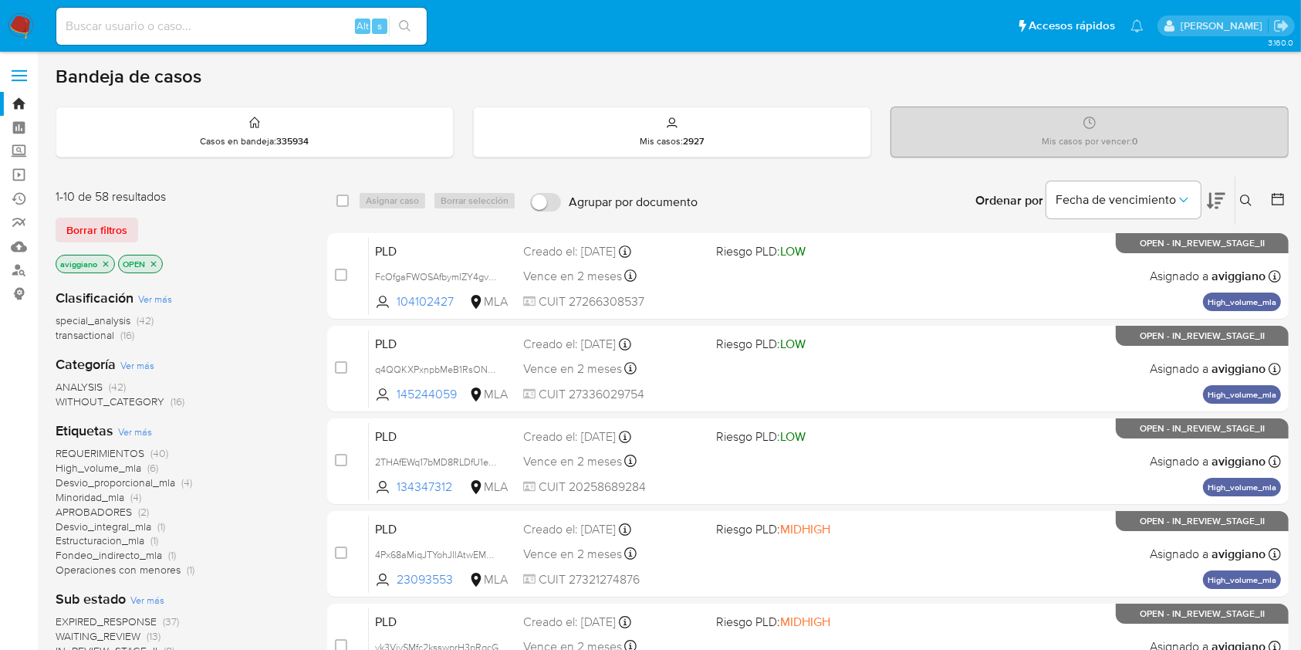
click at [1243, 201] on icon at bounding box center [1246, 200] width 12 height 12
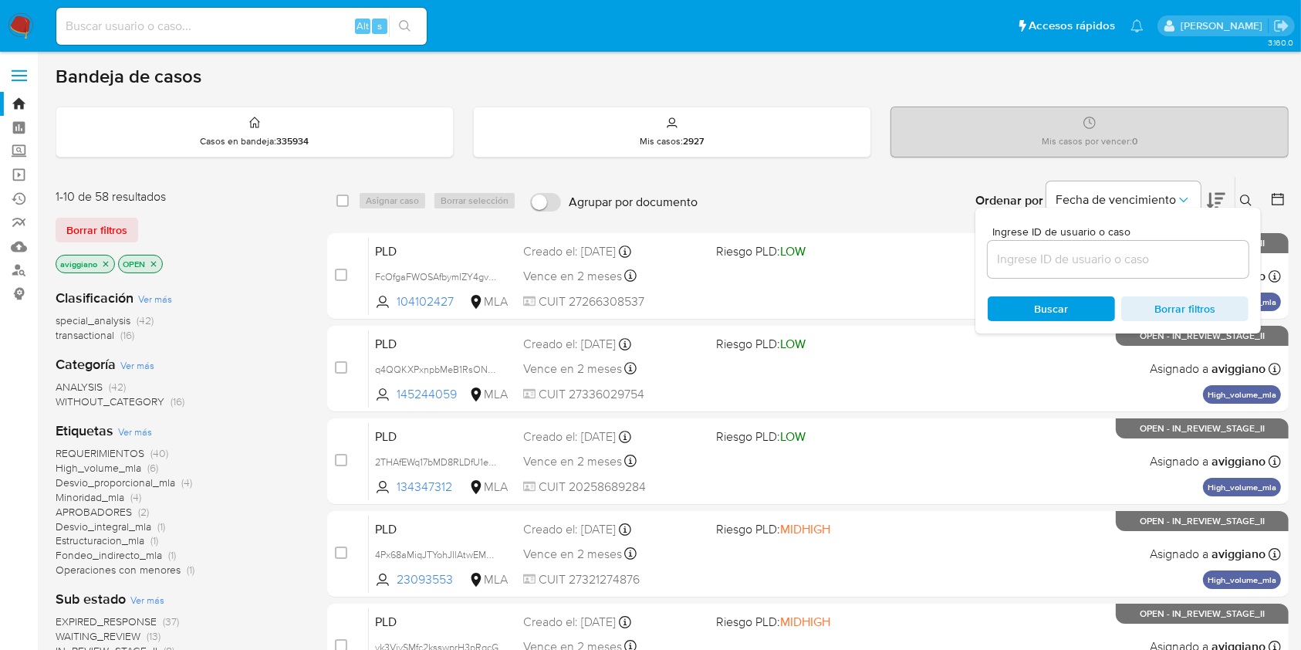
click at [1176, 263] on input at bounding box center [1118, 259] width 261 height 20
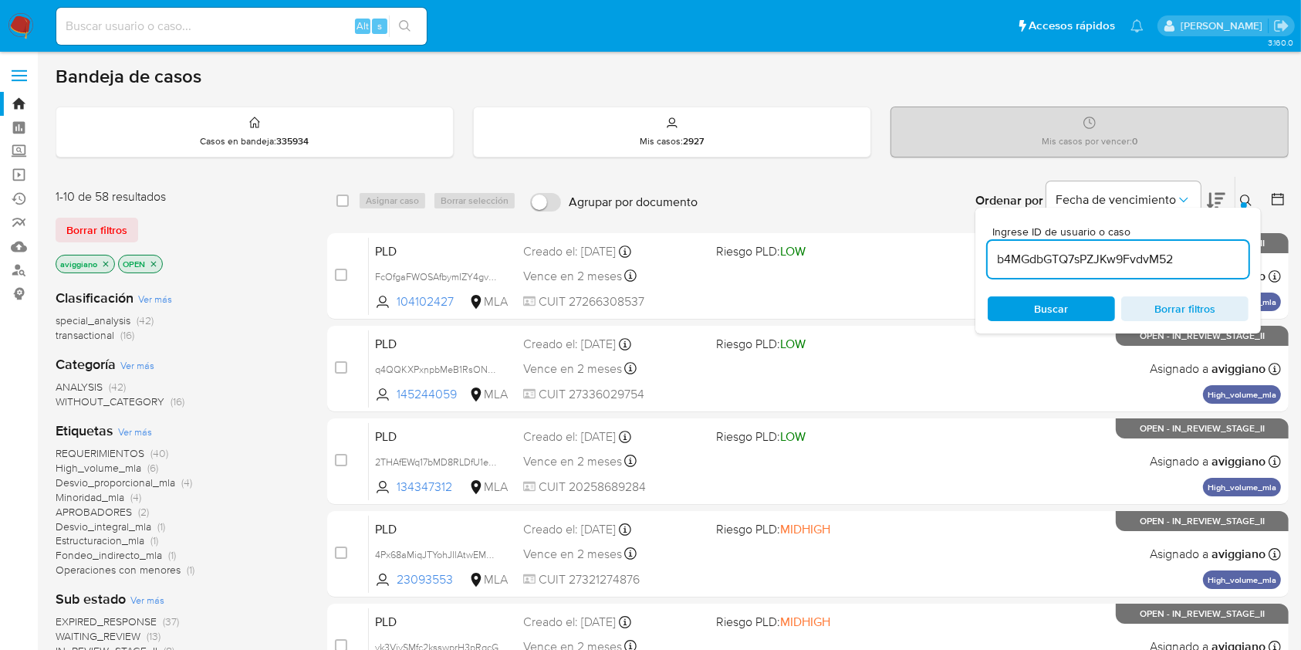
type input "b4MGdbGTQ7sPZJKw9FvdvM52"
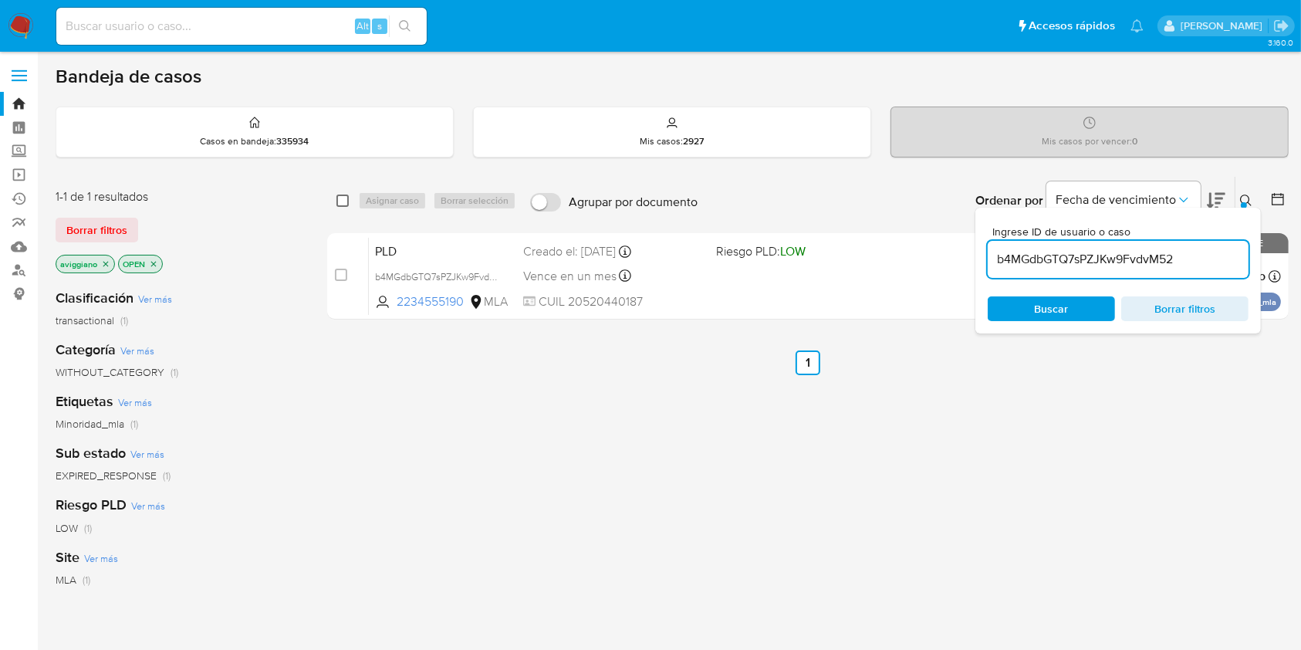
click at [341, 201] on input "checkbox" at bounding box center [342, 200] width 12 height 12
checkbox input "true"
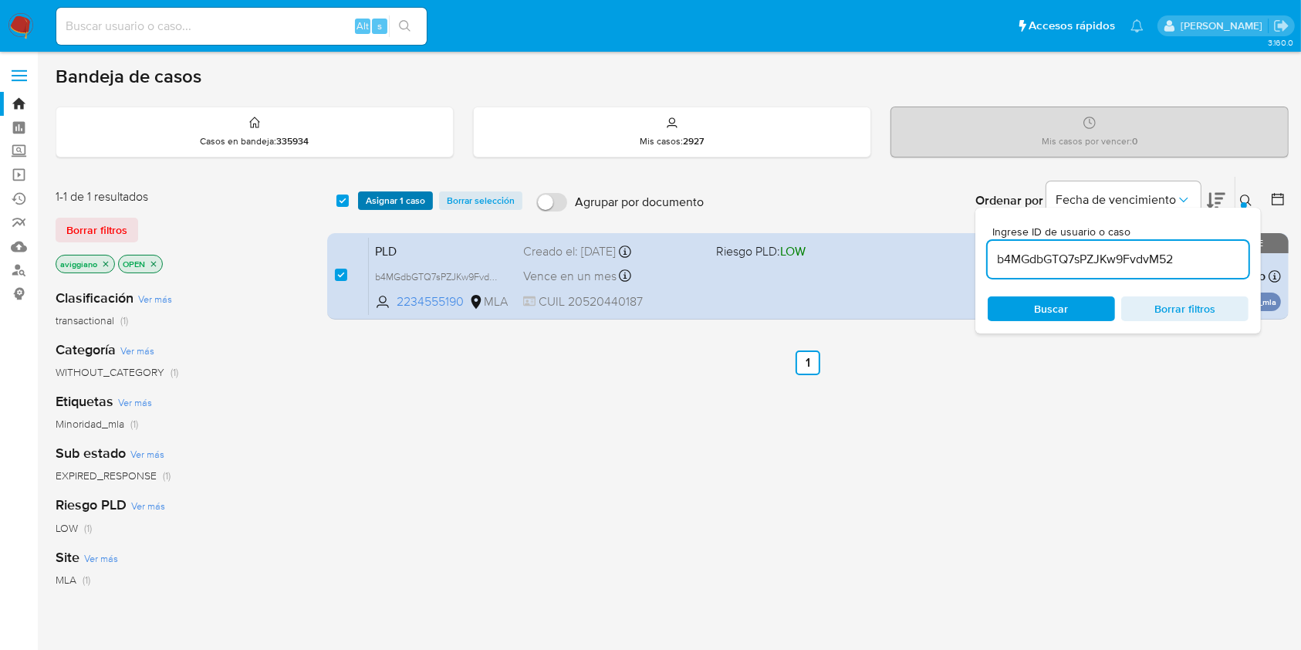
click at [385, 205] on span "Asignar 1 caso" at bounding box center [395, 200] width 59 height 15
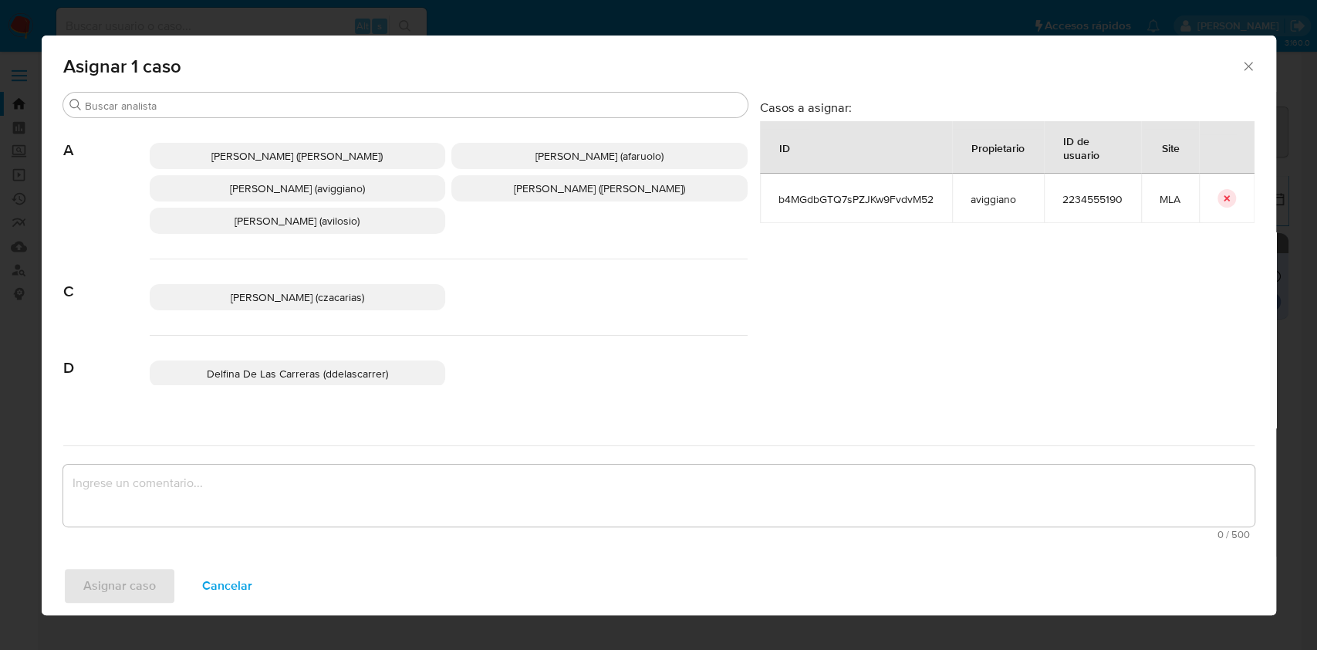
click at [321, 185] on span "Agustina Belen Viggiano (aviggiano)" at bounding box center [297, 188] width 135 height 15
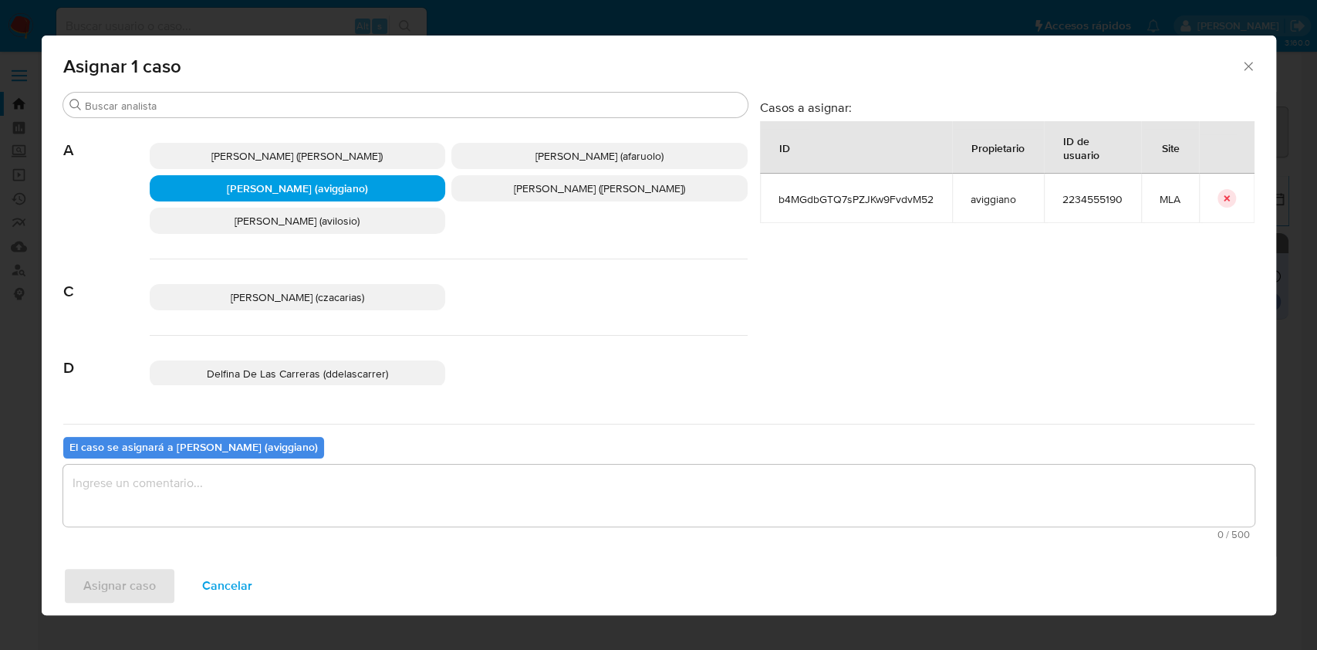
click at [336, 505] on textarea "assign-modal" at bounding box center [658, 496] width 1191 height 62
click at [117, 578] on span "Asignar caso" at bounding box center [119, 586] width 73 height 34
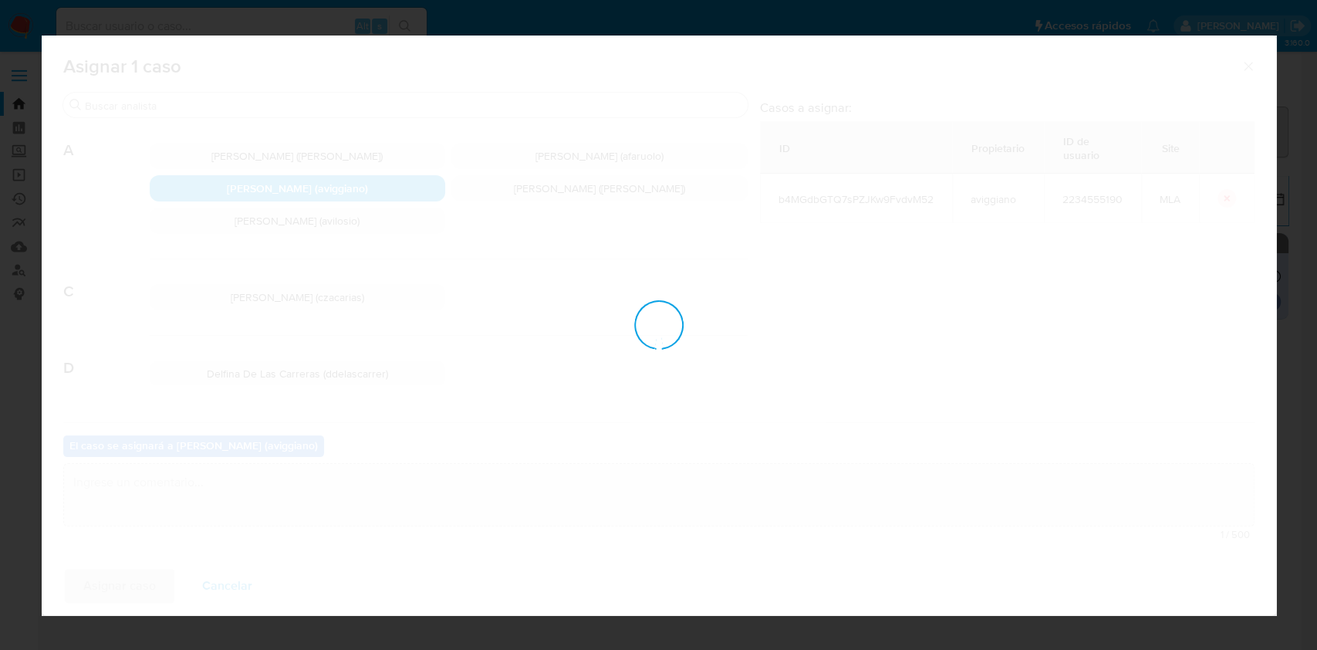
checkbox input "false"
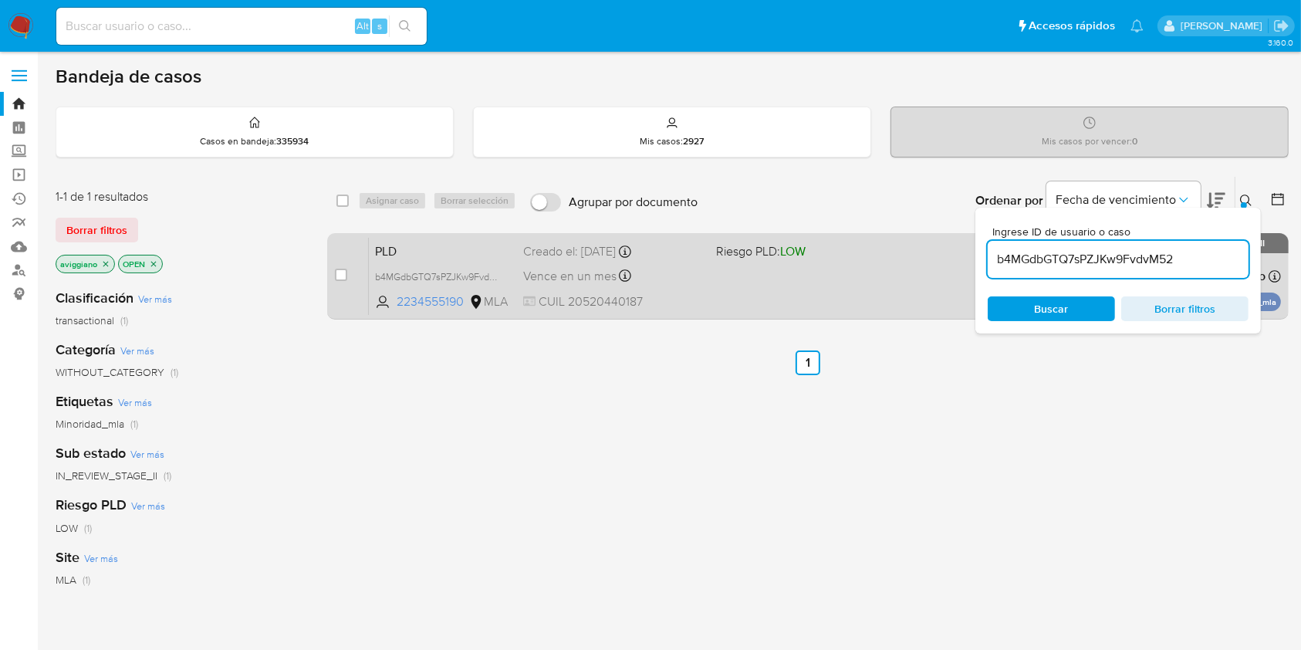
click at [870, 261] on div "PLD b4MGdbGTQ7sPZJKw9FvdvM52 2234555190 MLA Riesgo PLD: LOW Creado el: 12/08/20…" at bounding box center [825, 276] width 912 height 78
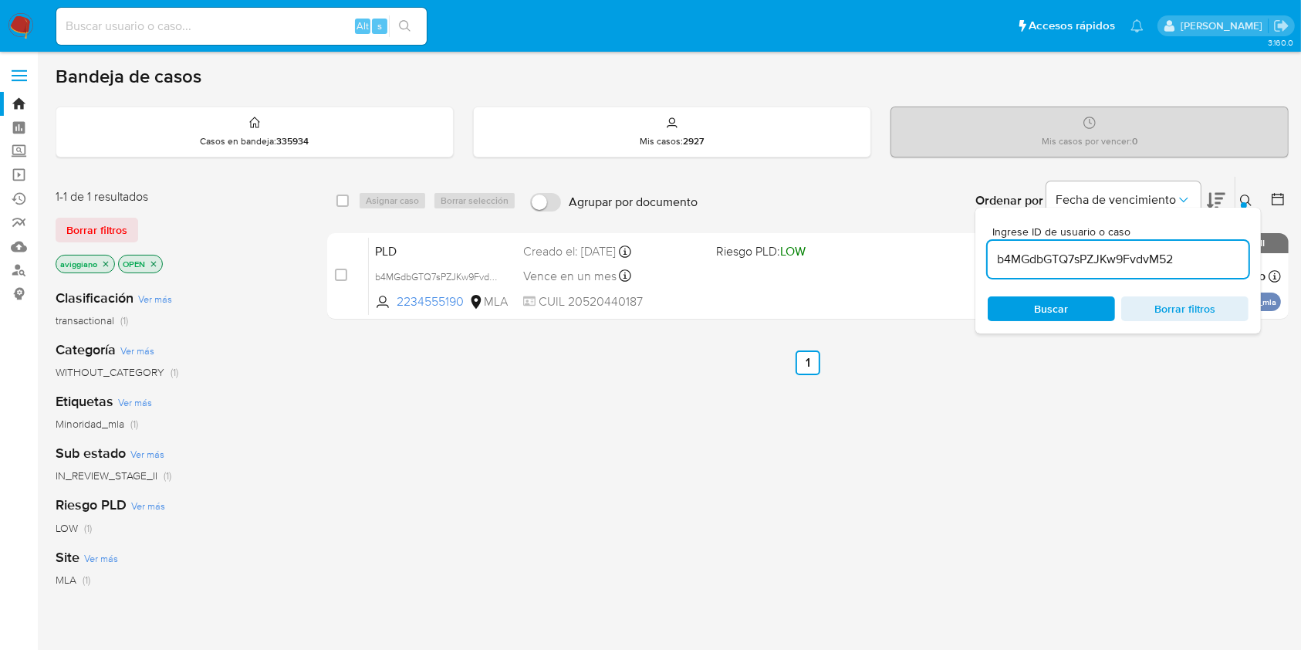
click at [1098, 256] on input "b4MGdbGTQ7sPZJKw9FvdvM52" at bounding box center [1118, 259] width 261 height 20
paste input "KdDJzO13sJt9cJPEIgAYmQ3l"
type input "KdDJzO13sJt9cJPEIgAYmQ3l"
click at [346, 201] on input "checkbox" at bounding box center [342, 200] width 12 height 12
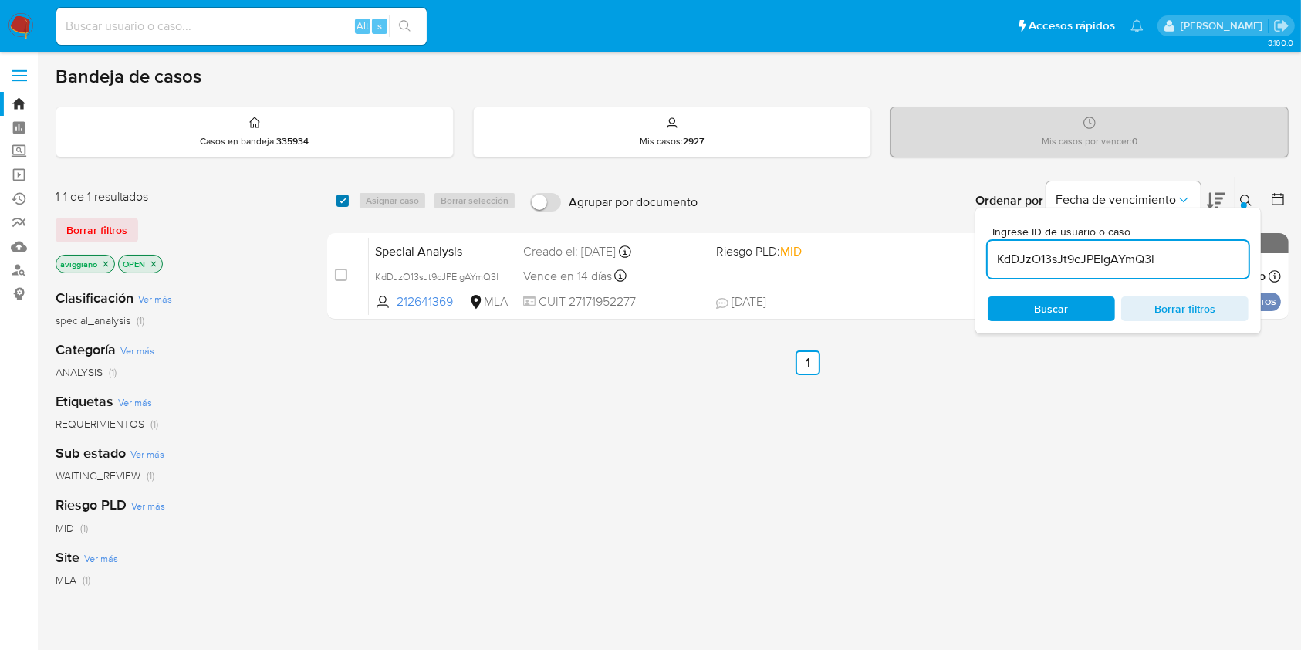
checkbox input "true"
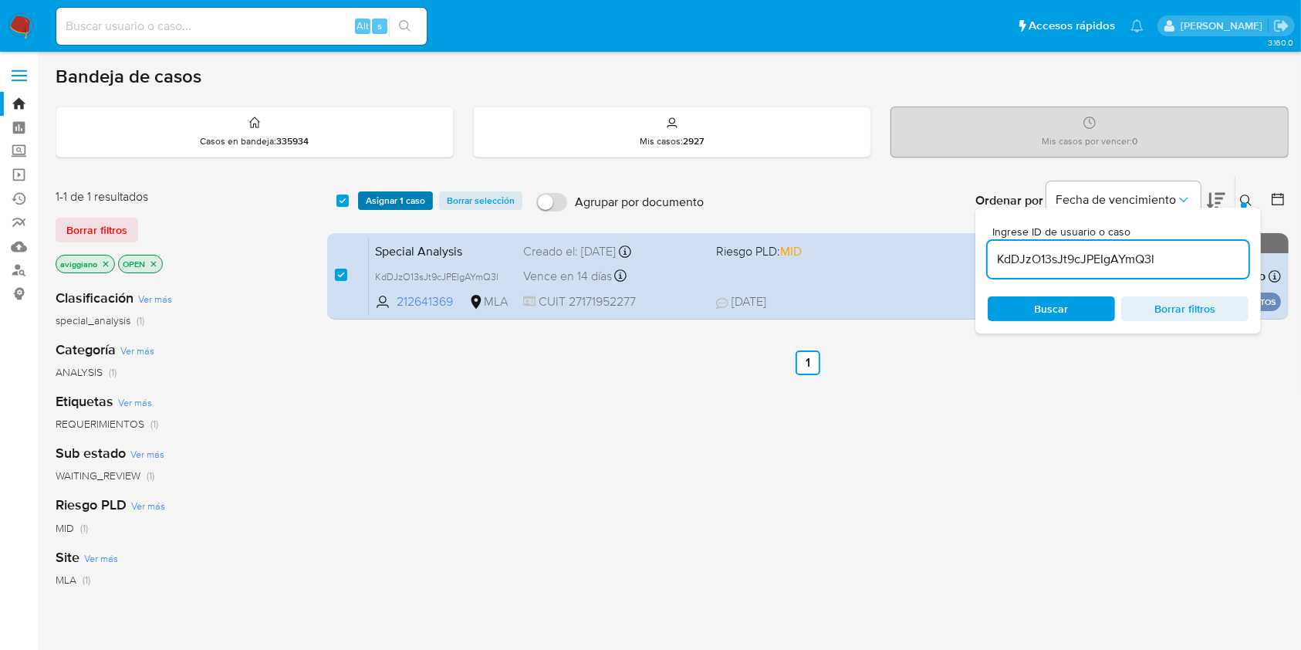
click at [360, 199] on button "Asignar 1 caso" at bounding box center [395, 200] width 75 height 19
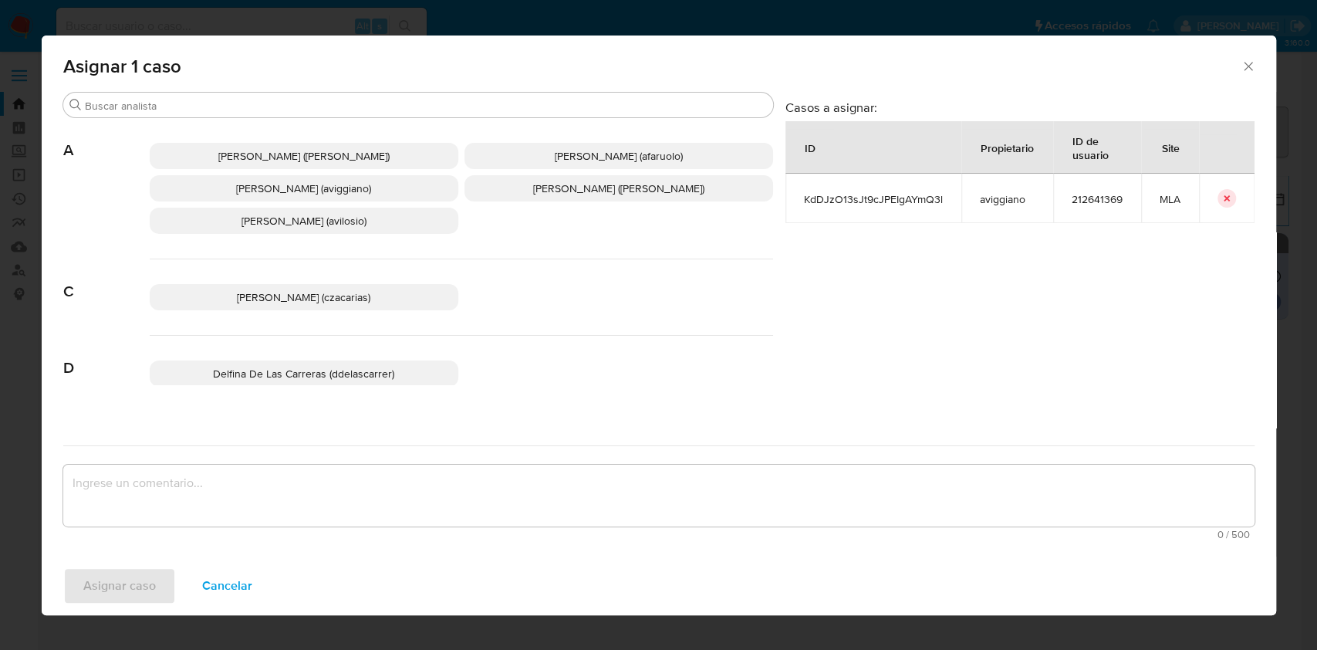
click at [317, 192] on span "Agustina Belen Viggiano (aviggiano)" at bounding box center [303, 188] width 135 height 15
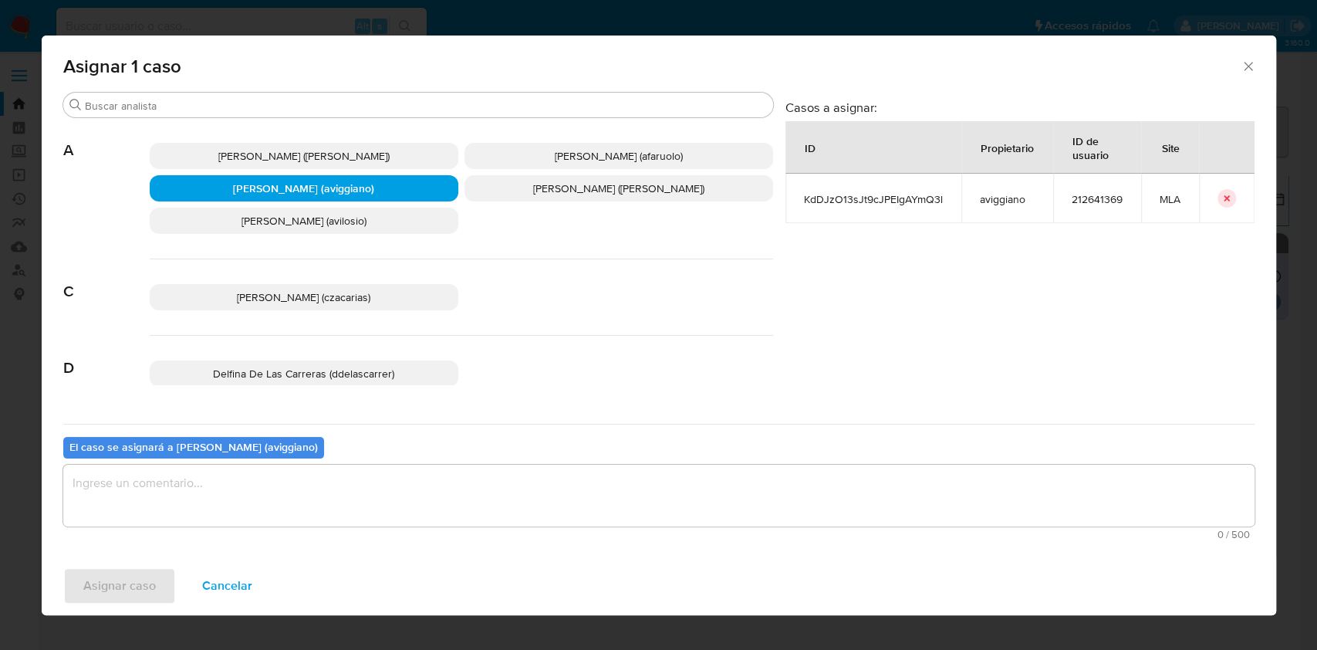
click at [282, 506] on textarea "assign-modal" at bounding box center [658, 496] width 1191 height 62
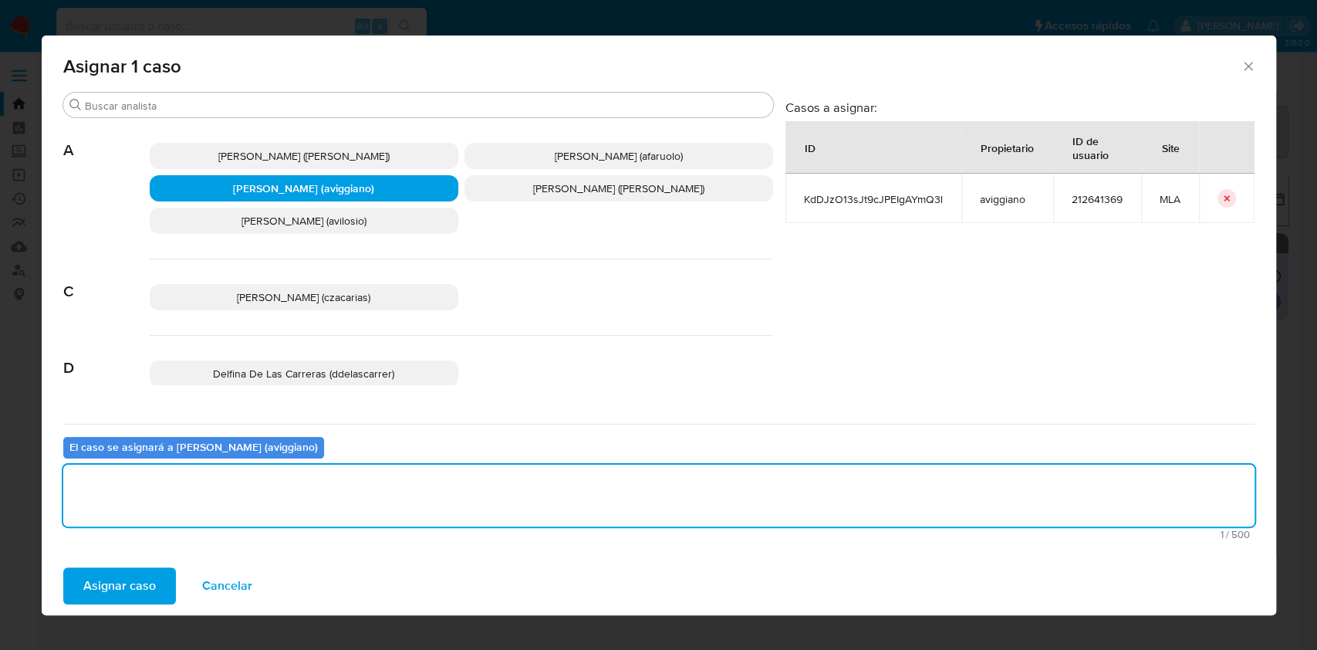
click at [143, 584] on span "Asignar caso" at bounding box center [119, 586] width 73 height 34
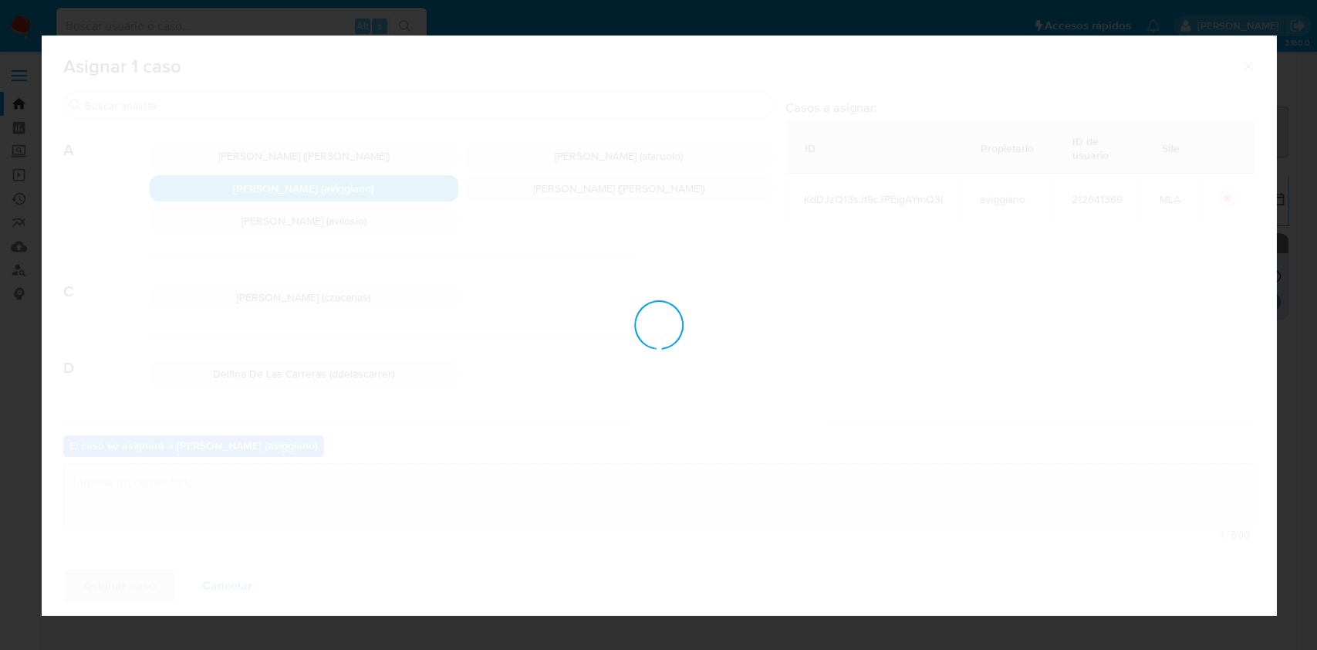
checkbox input "false"
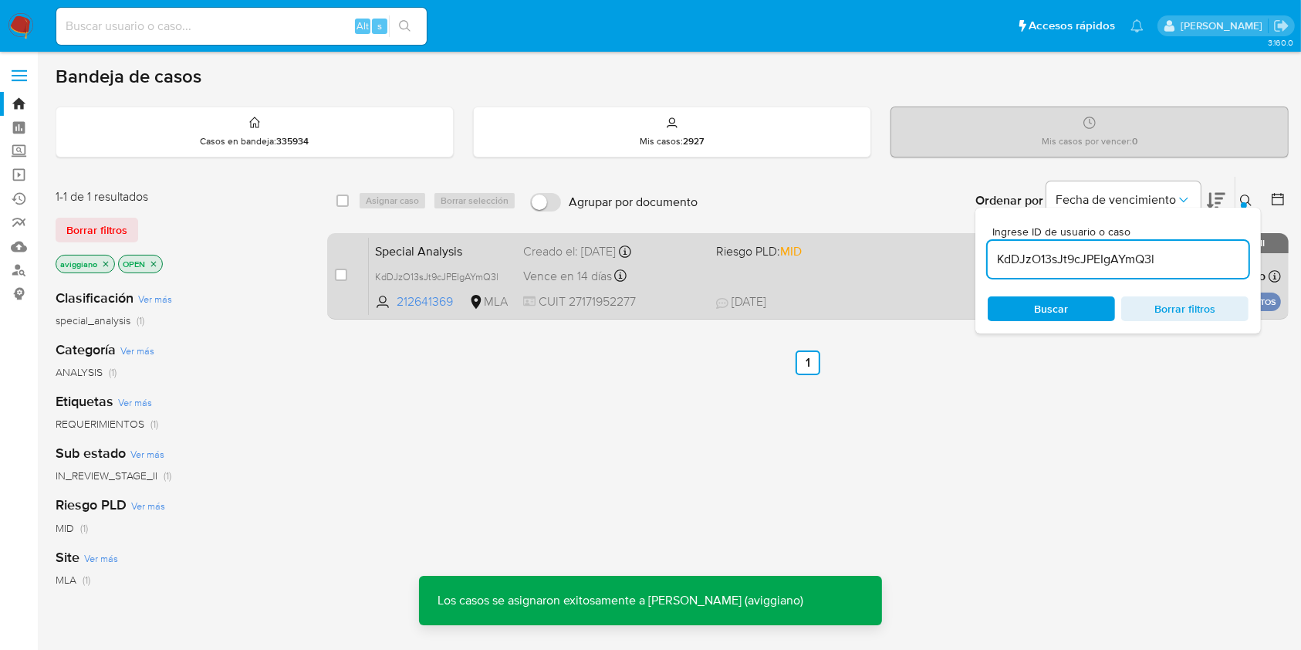
click at [857, 296] on span "04/07/2025 04/07/2025 09:07" at bounding box center [902, 301] width 373 height 17
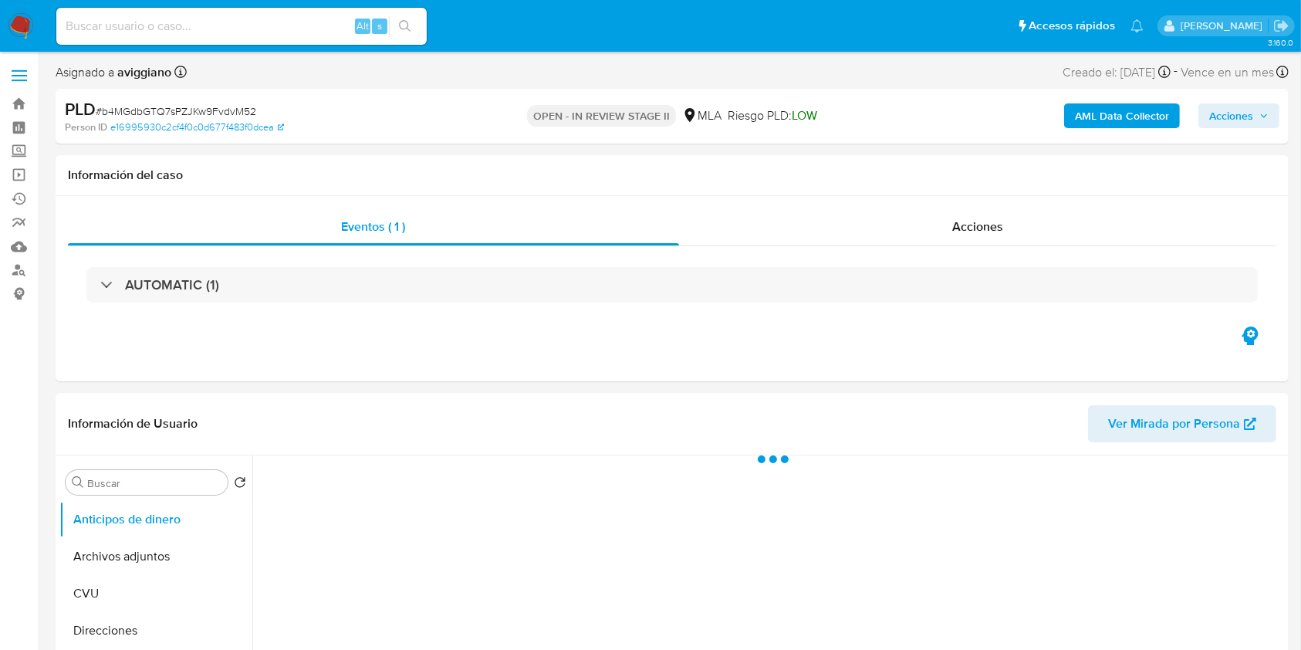
select select "10"
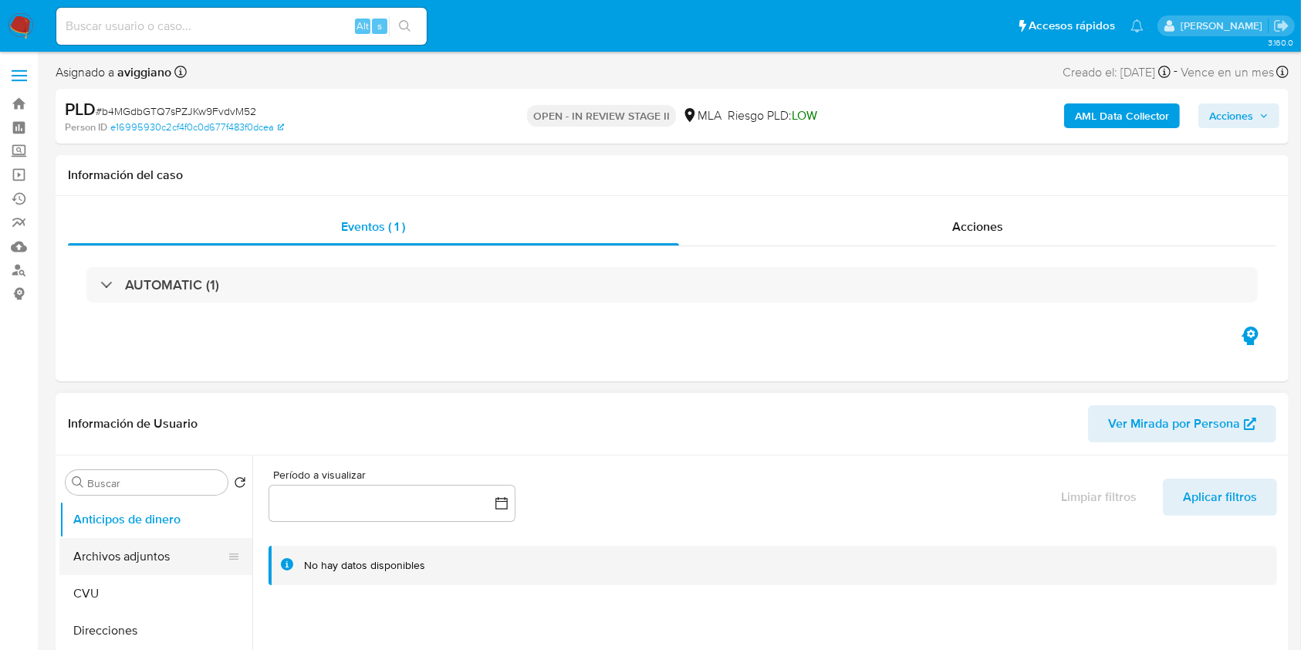
click at [164, 546] on button "Archivos adjuntos" at bounding box center [149, 556] width 181 height 37
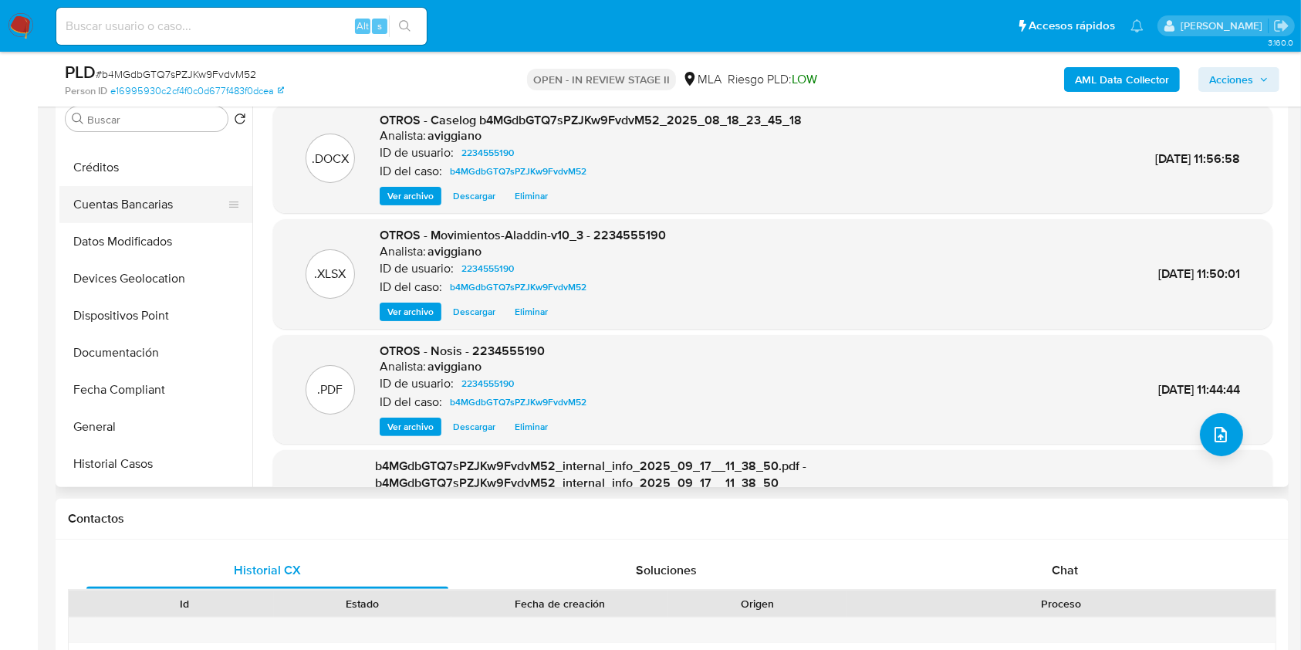
scroll to position [309, 0]
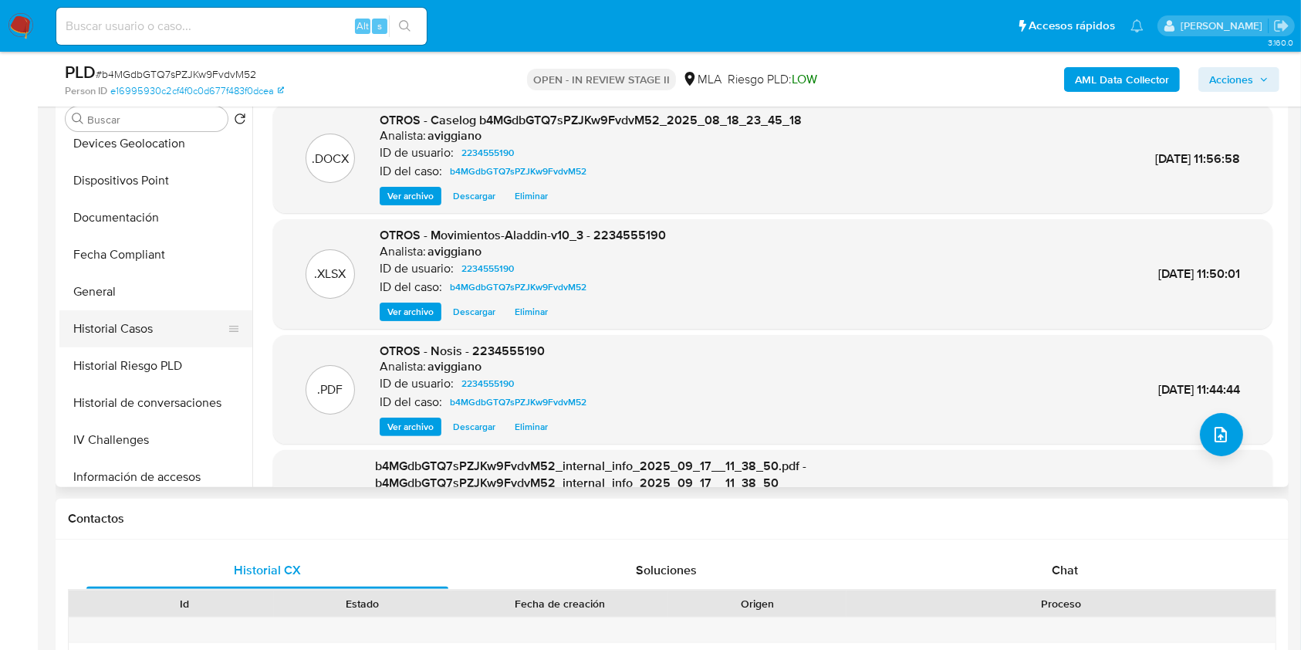
click at [113, 318] on button "Historial Casos" at bounding box center [149, 328] width 181 height 37
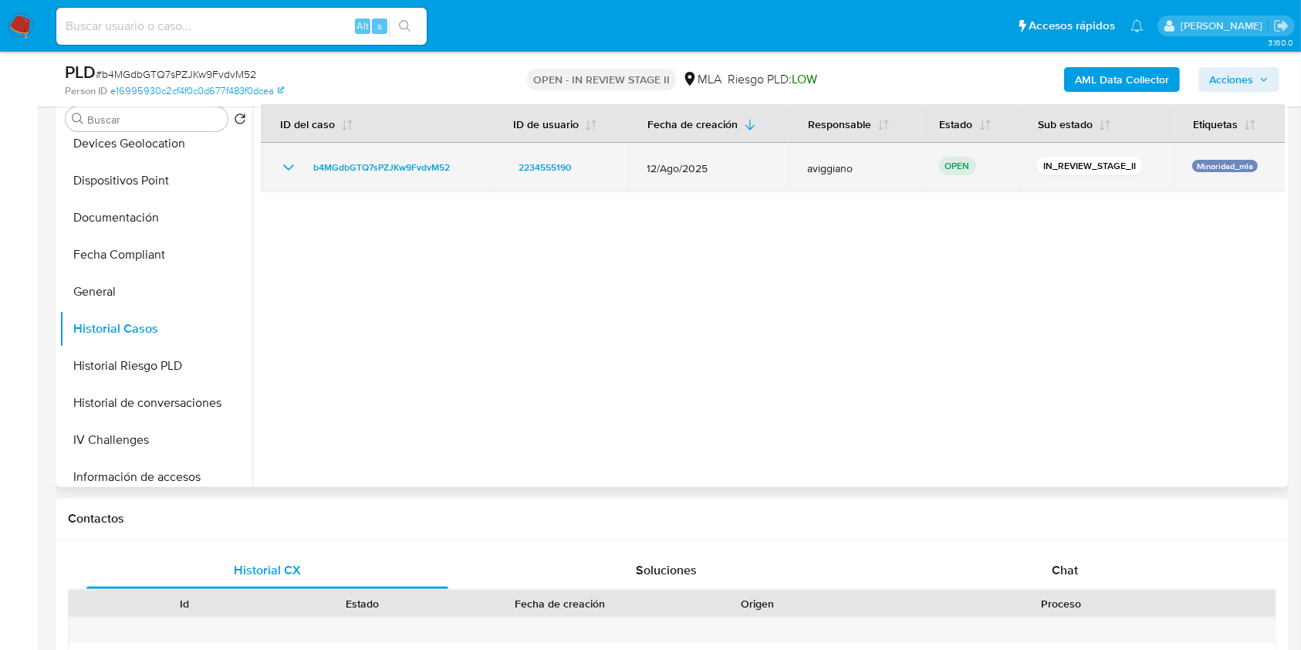
click at [421, 157] on td "b4MGdbGTQ7sPZJKw9FvdvM52" at bounding box center [377, 167] width 233 height 49
click at [411, 168] on span "b4MGdbGTQ7sPZJKw9FvdvM52" at bounding box center [381, 167] width 137 height 19
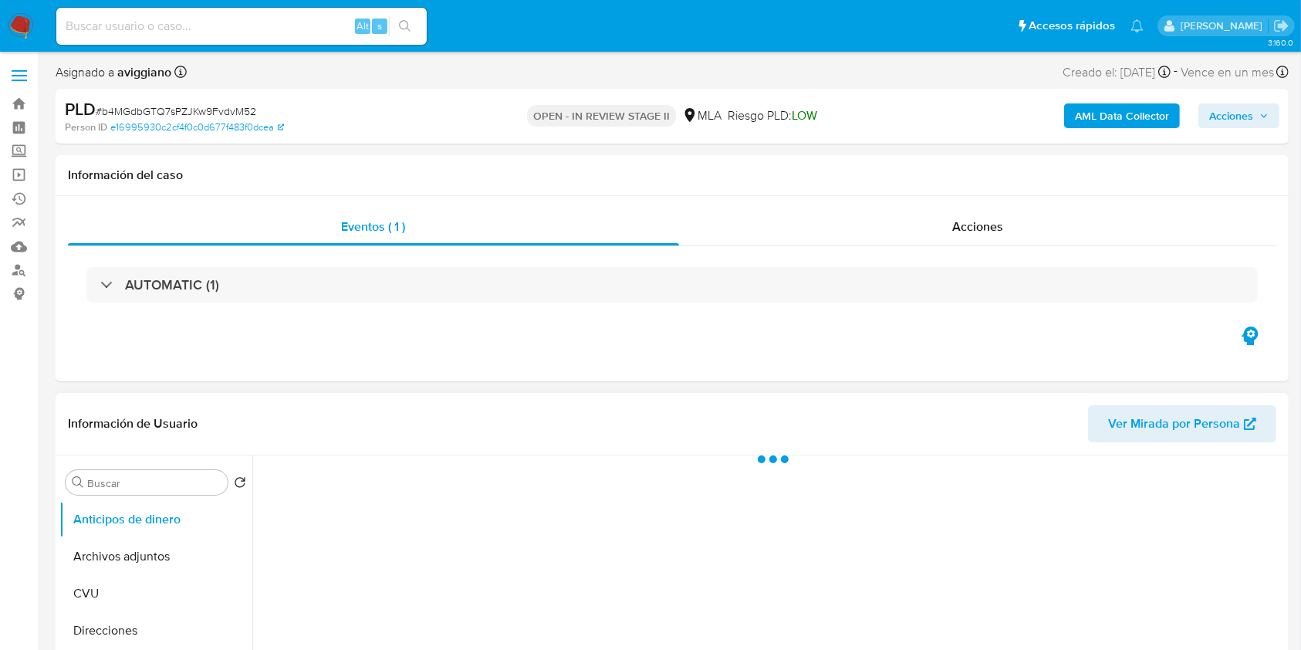
select select "10"
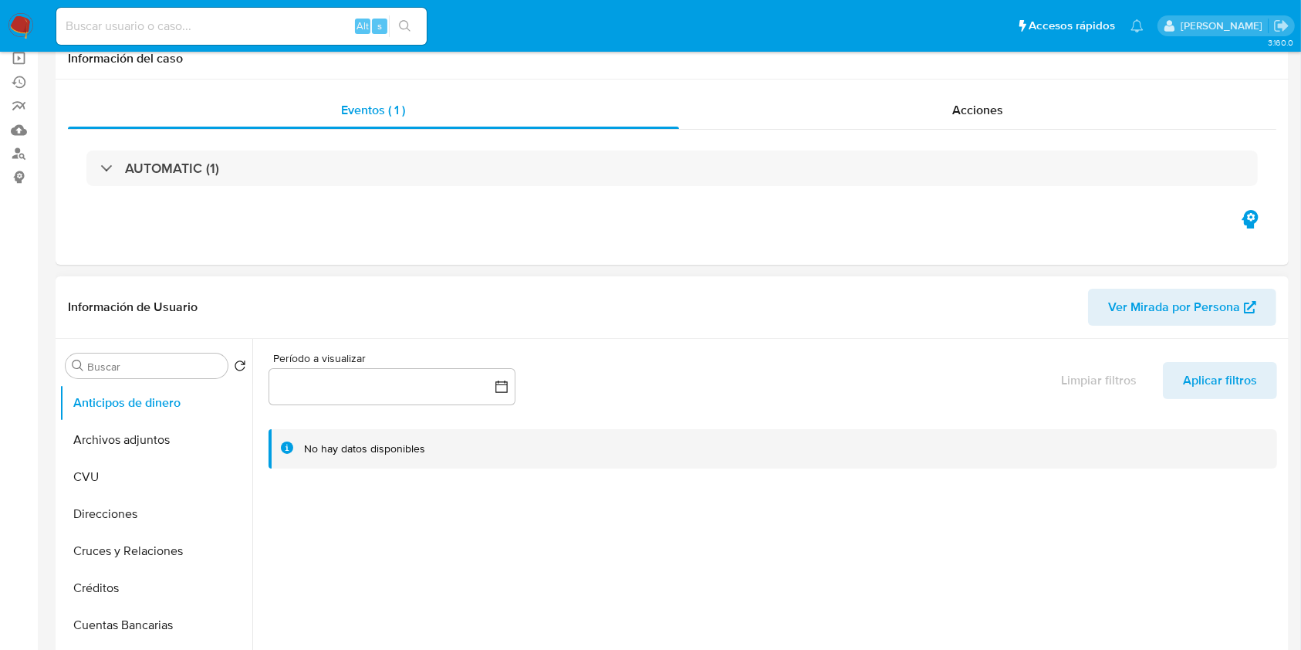
scroll to position [309, 0]
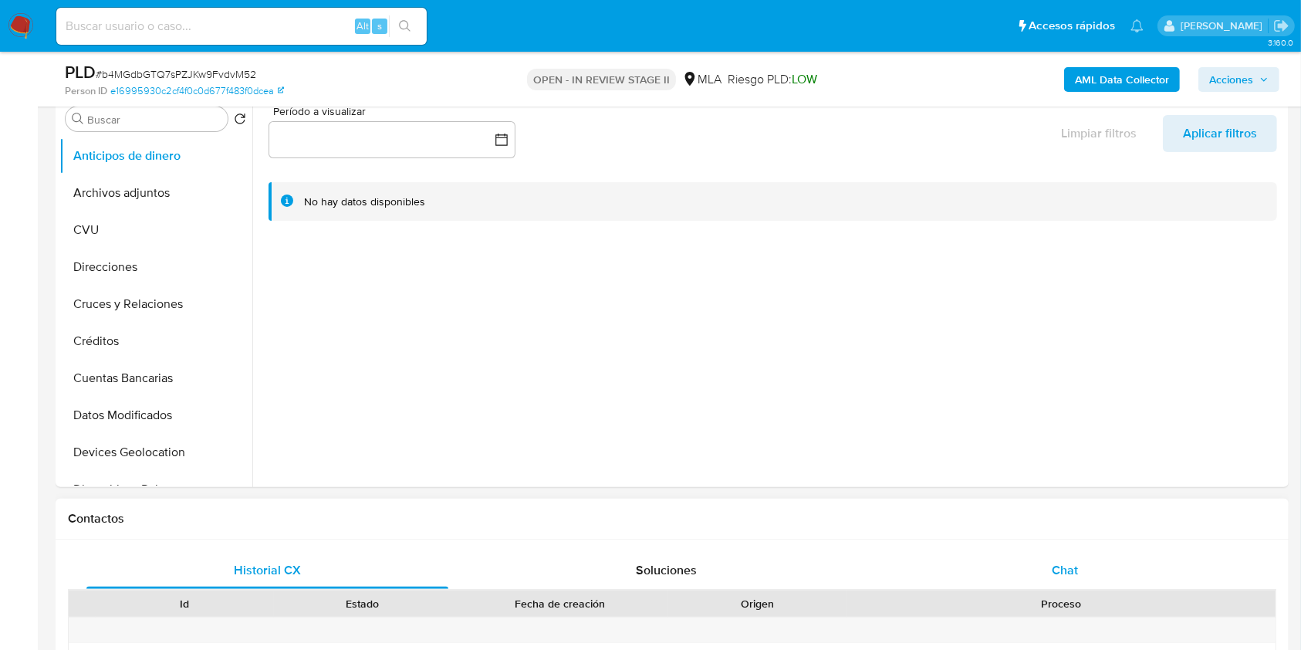
click at [1074, 561] on span "Chat" at bounding box center [1065, 570] width 26 height 18
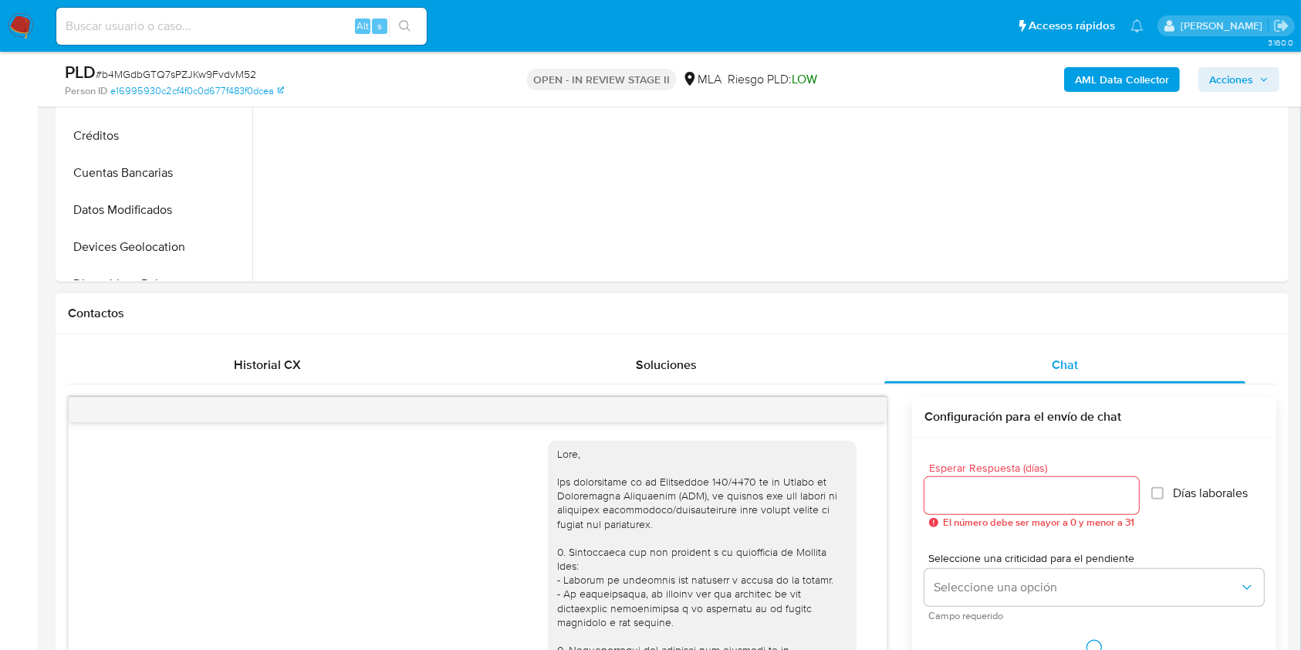
scroll to position [704, 0]
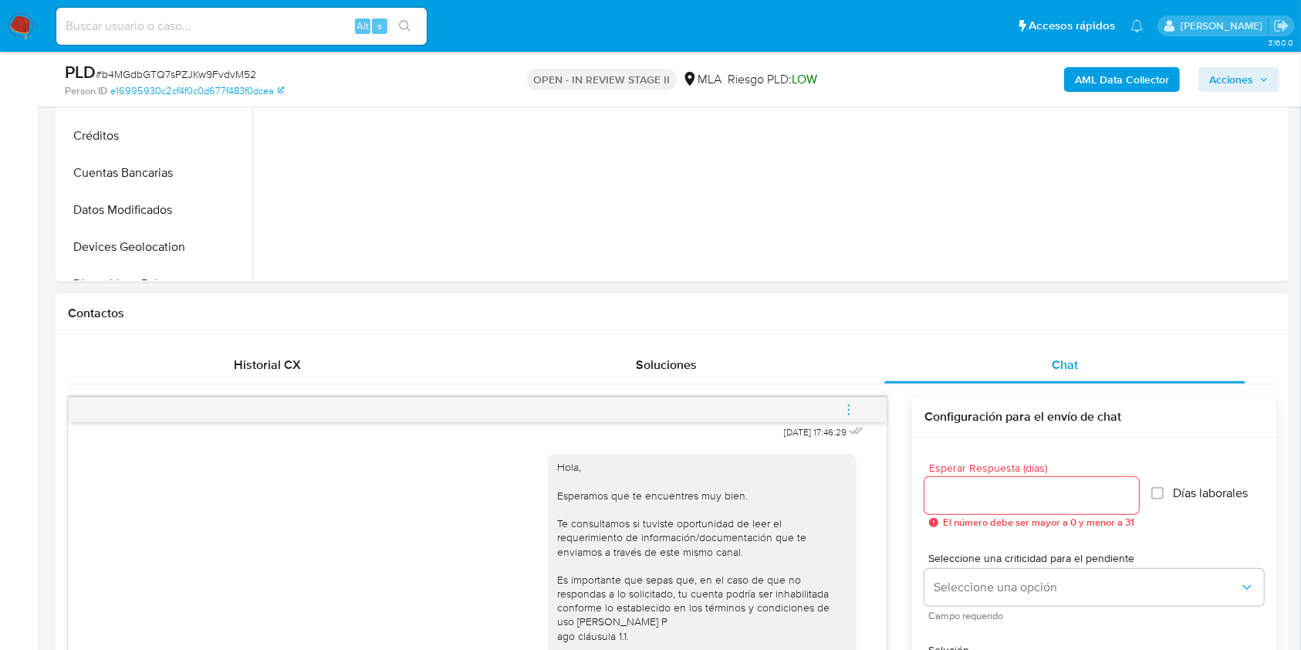
click at [859, 405] on button "menu-action" at bounding box center [848, 409] width 51 height 37
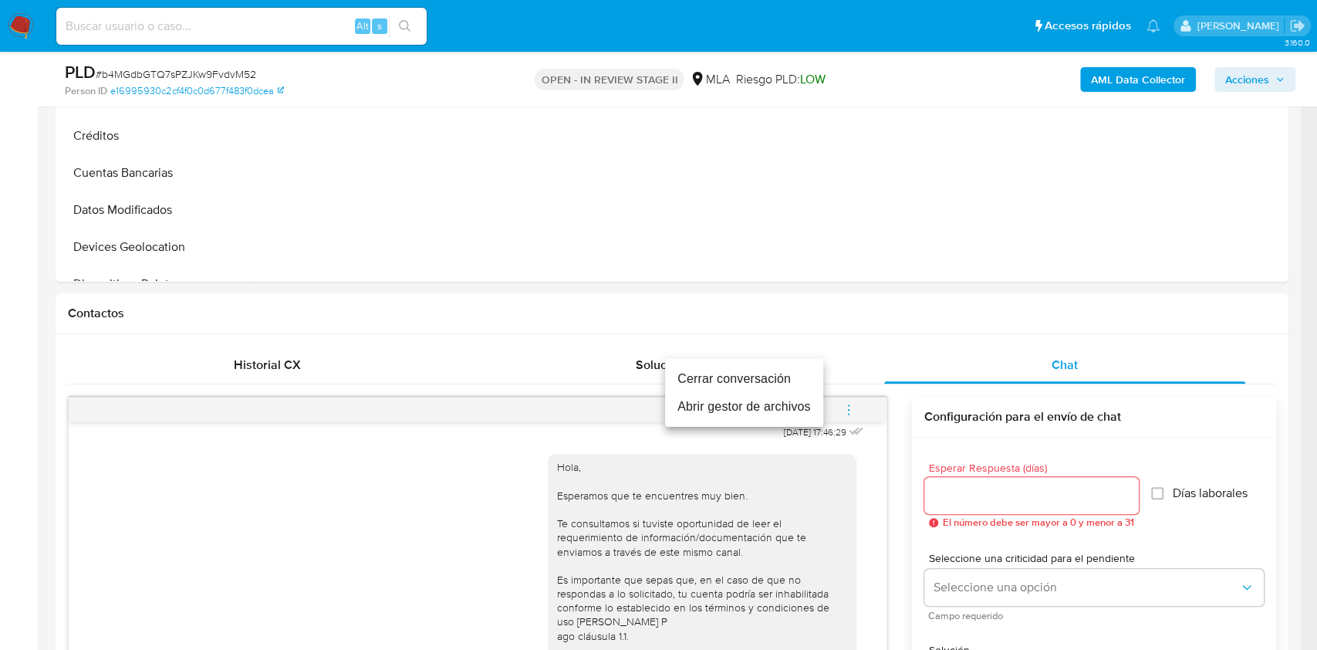
click at [787, 370] on li "Cerrar conversación" at bounding box center [744, 379] width 158 height 28
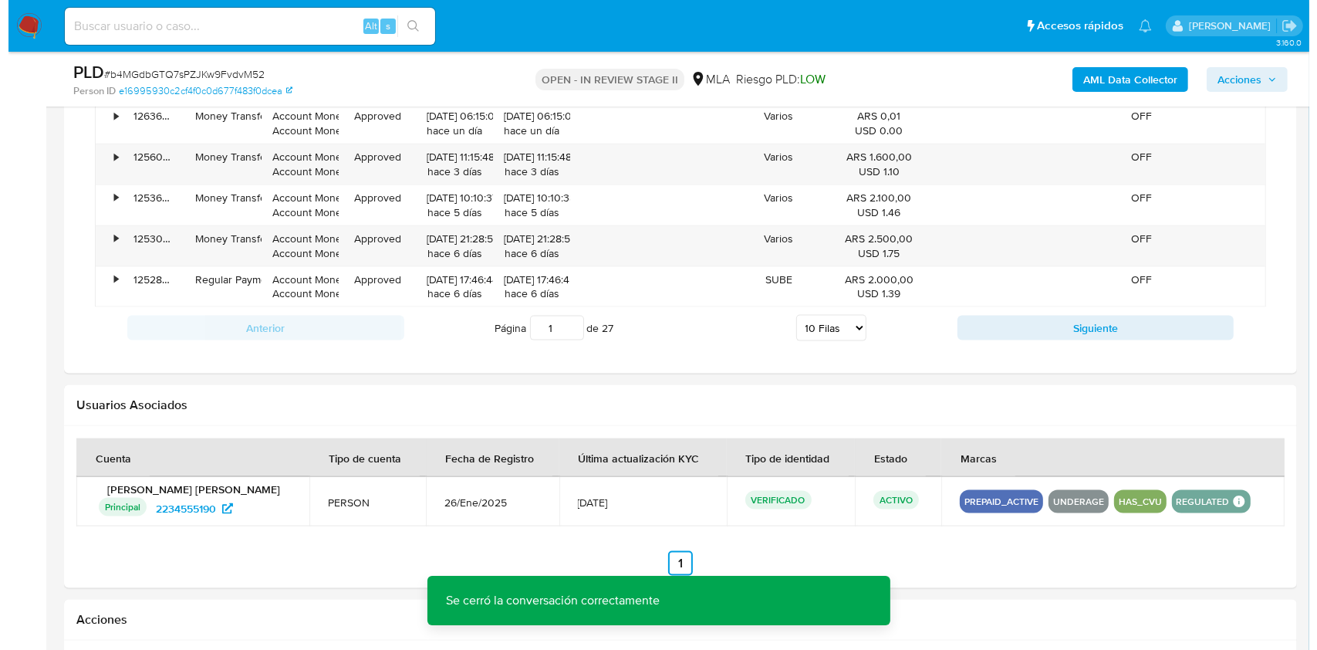
scroll to position [2361, 0]
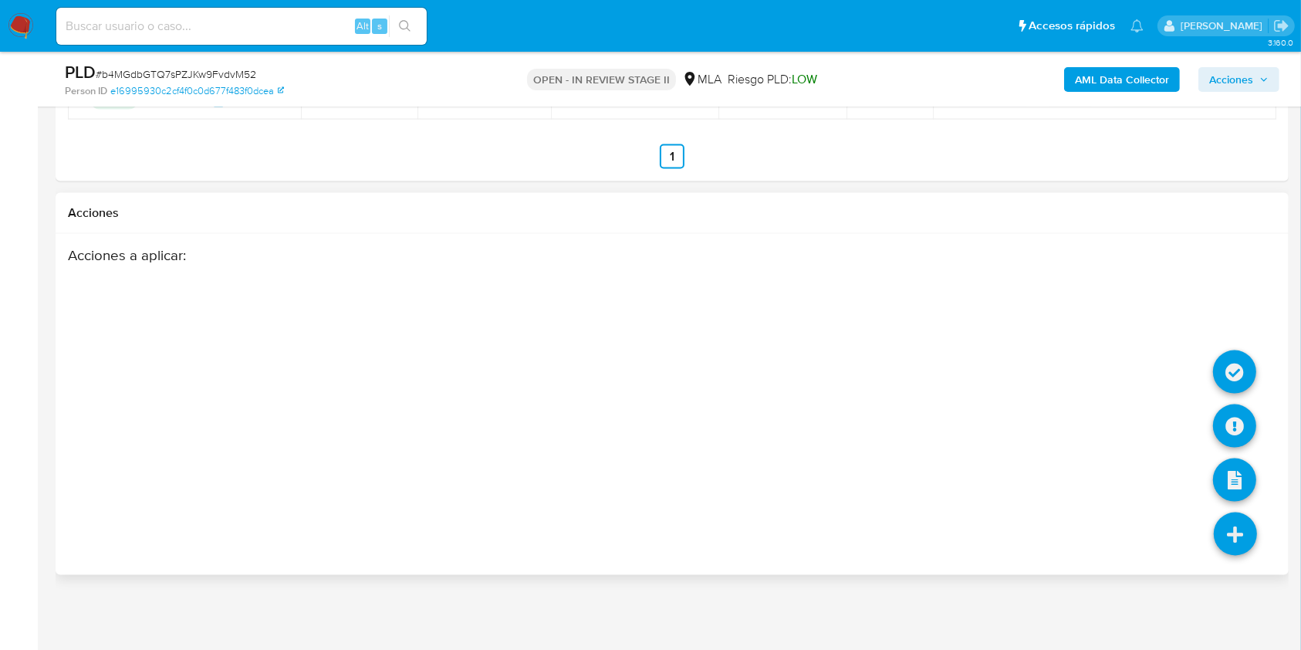
click at [1232, 521] on icon at bounding box center [1235, 533] width 43 height 43
click at [1235, 420] on icon at bounding box center [1234, 425] width 43 height 43
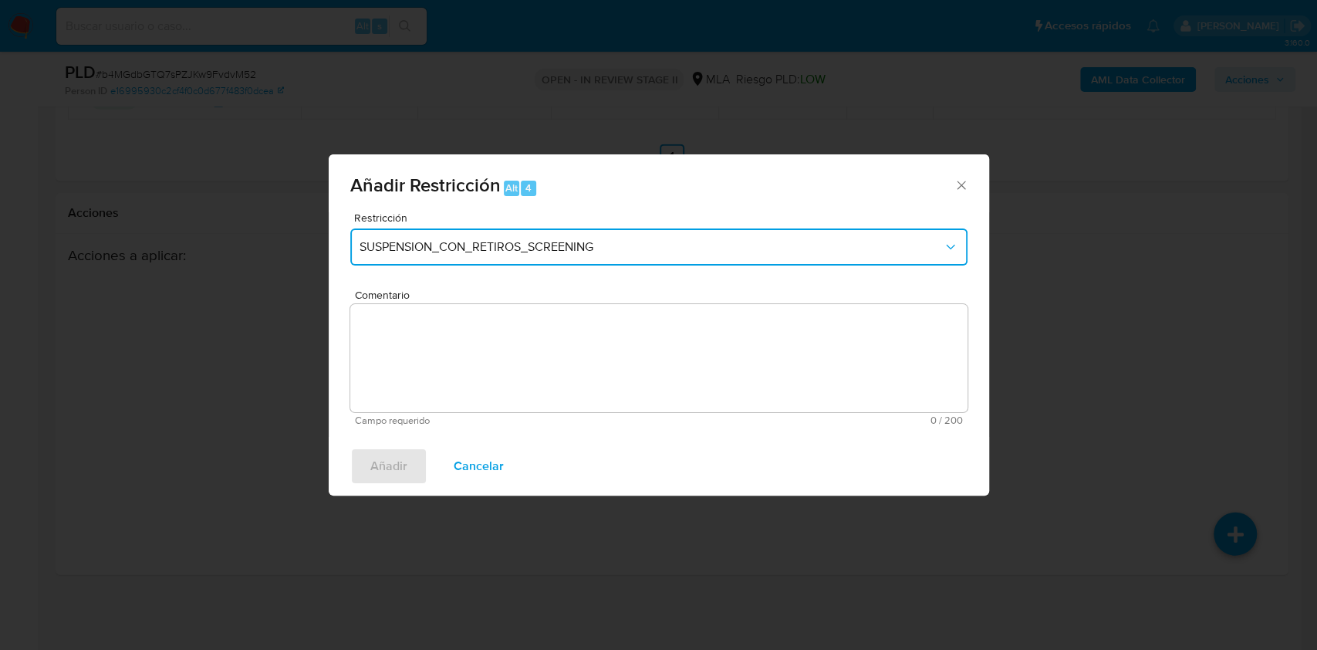
click at [540, 238] on button "SUSPENSION_CON_RETIROS_SCREENING" at bounding box center [658, 246] width 617 height 37
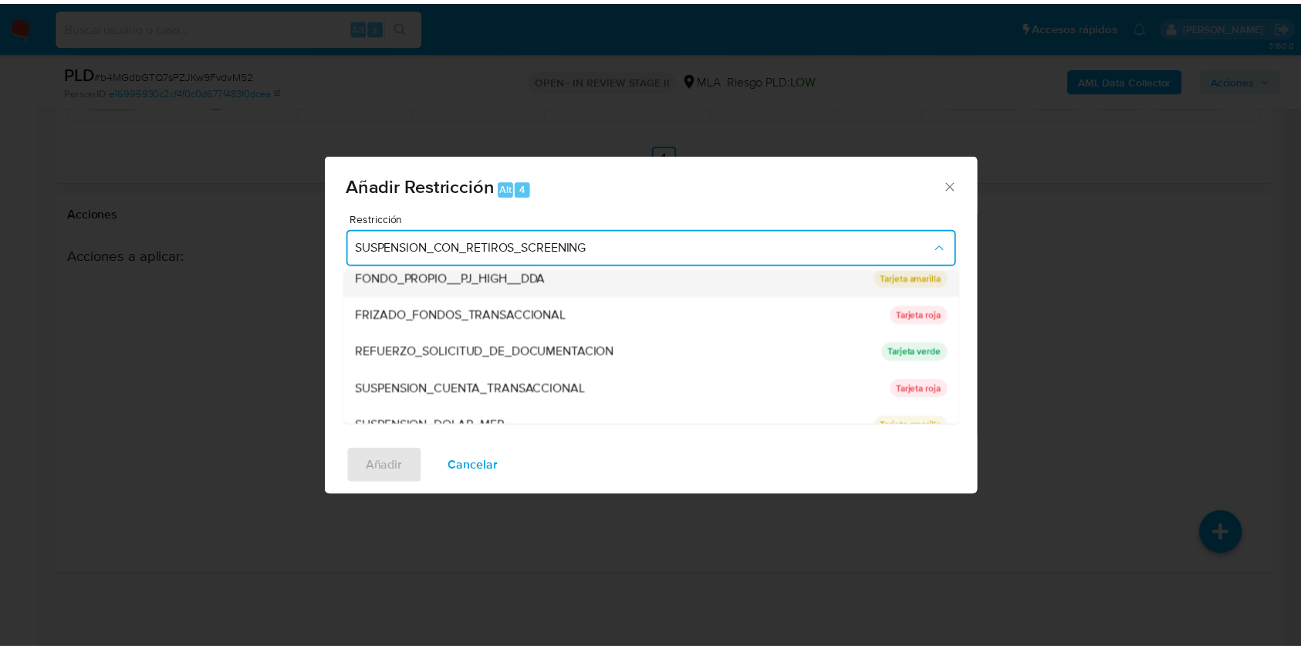
scroll to position [327, 0]
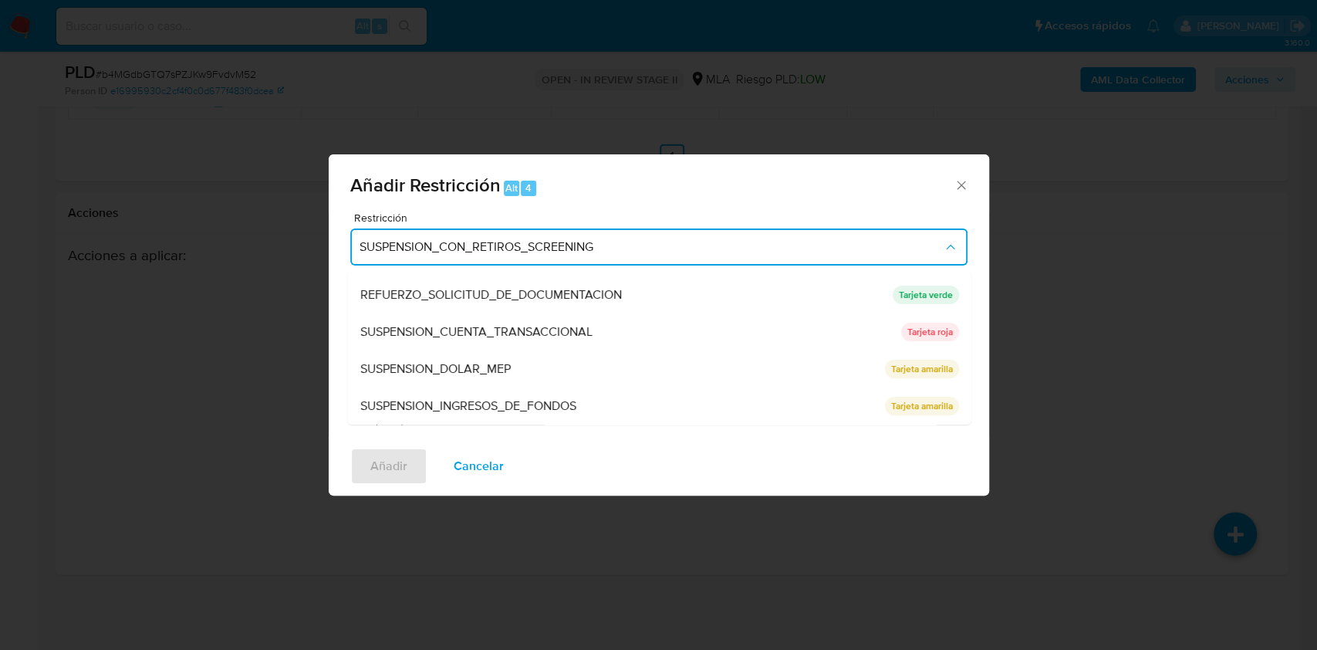
click at [559, 331] on span "SUSPENSION_CUENTA_TRANSACCIONAL" at bounding box center [476, 331] width 232 height 15
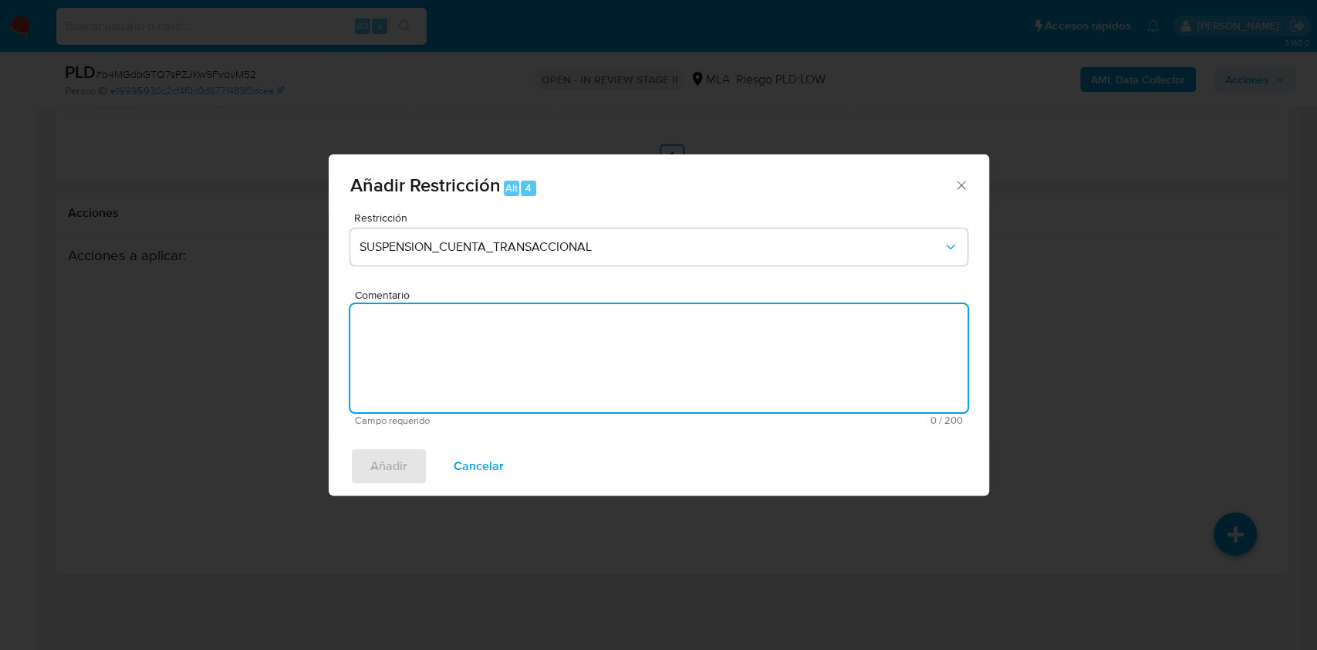
click at [559, 331] on textarea "Comentario" at bounding box center [658, 358] width 617 height 108
type textarea "AML"
click at [383, 469] on span "Añadir" at bounding box center [388, 466] width 37 height 34
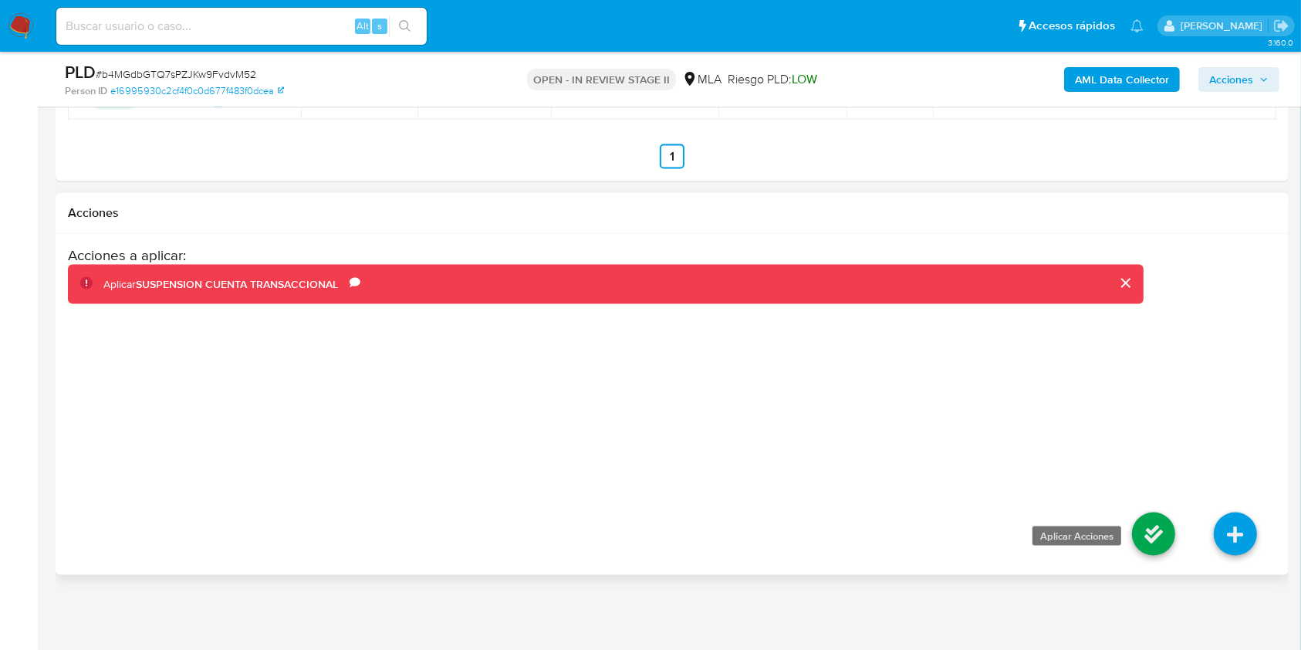
click at [1163, 527] on icon at bounding box center [1153, 533] width 43 height 43
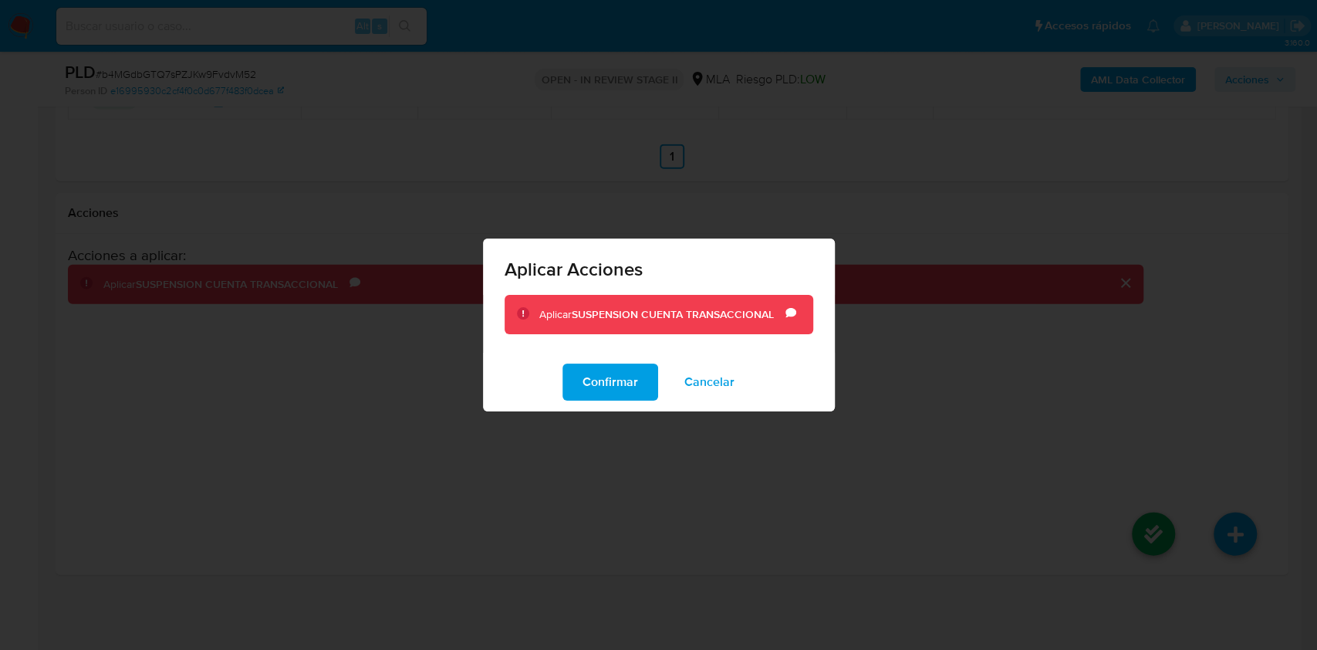
click at [586, 376] on span "Confirmar" at bounding box center [611, 382] width 56 height 34
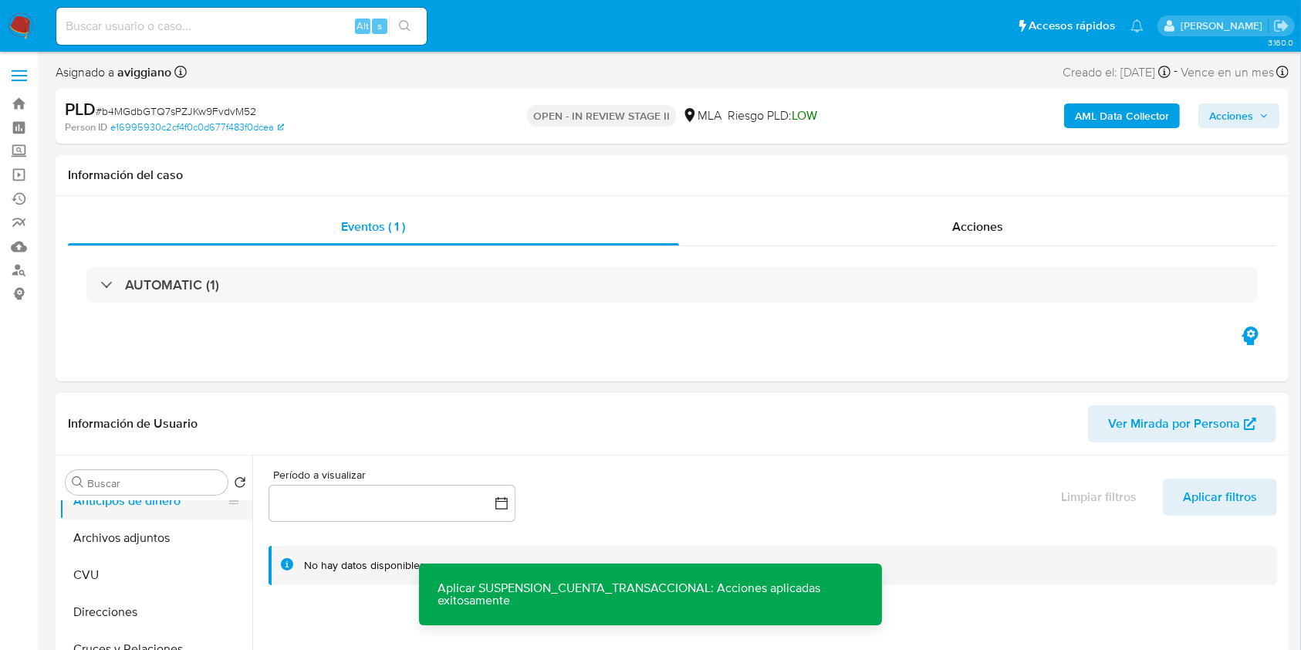
scroll to position [0, 0]
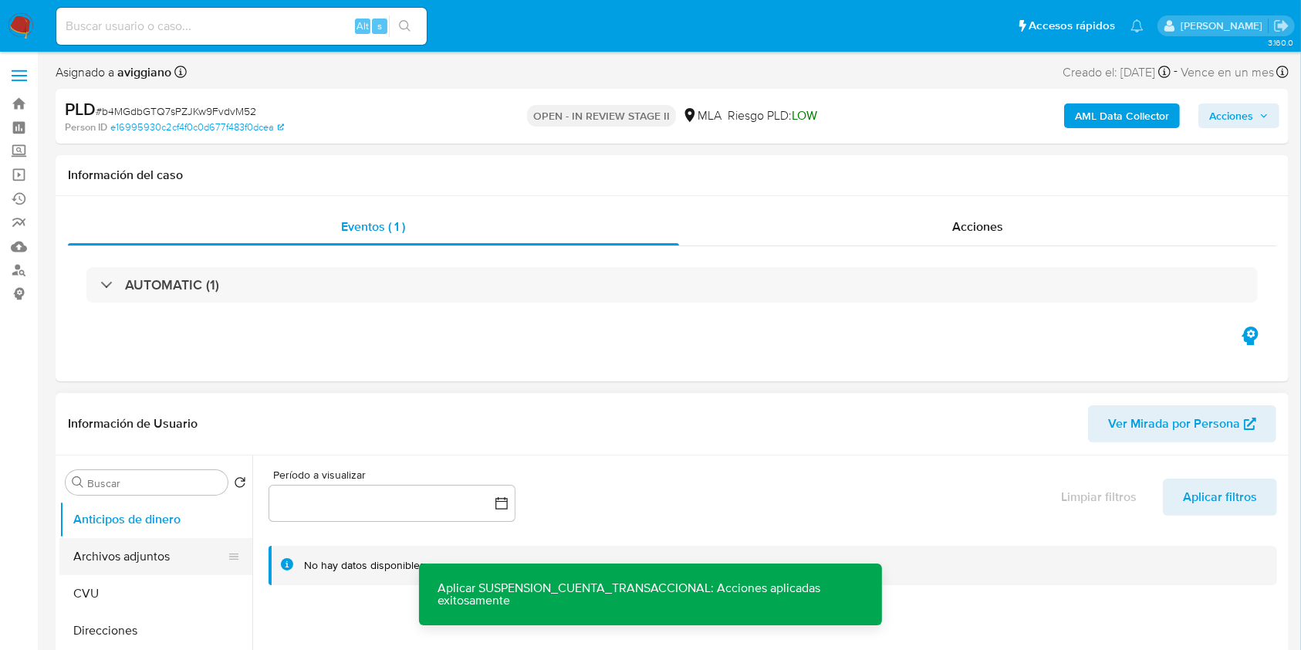
click at [154, 556] on button "Archivos adjuntos" at bounding box center [149, 556] width 181 height 37
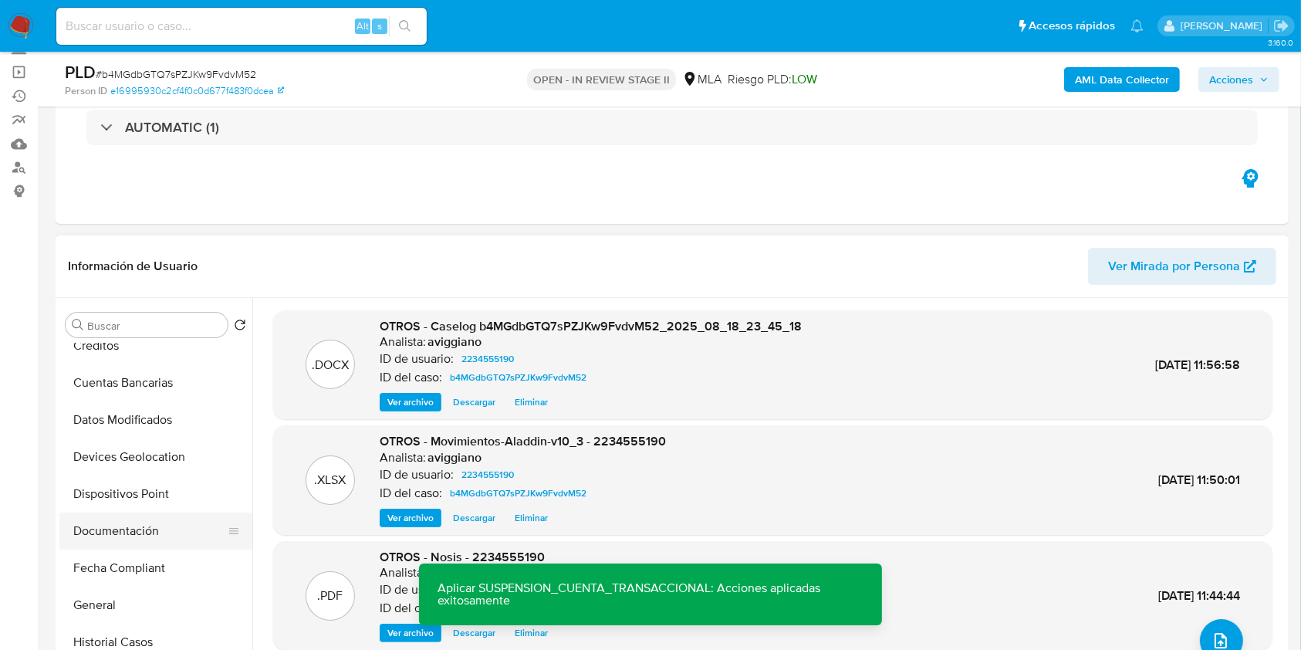
scroll to position [205, 0]
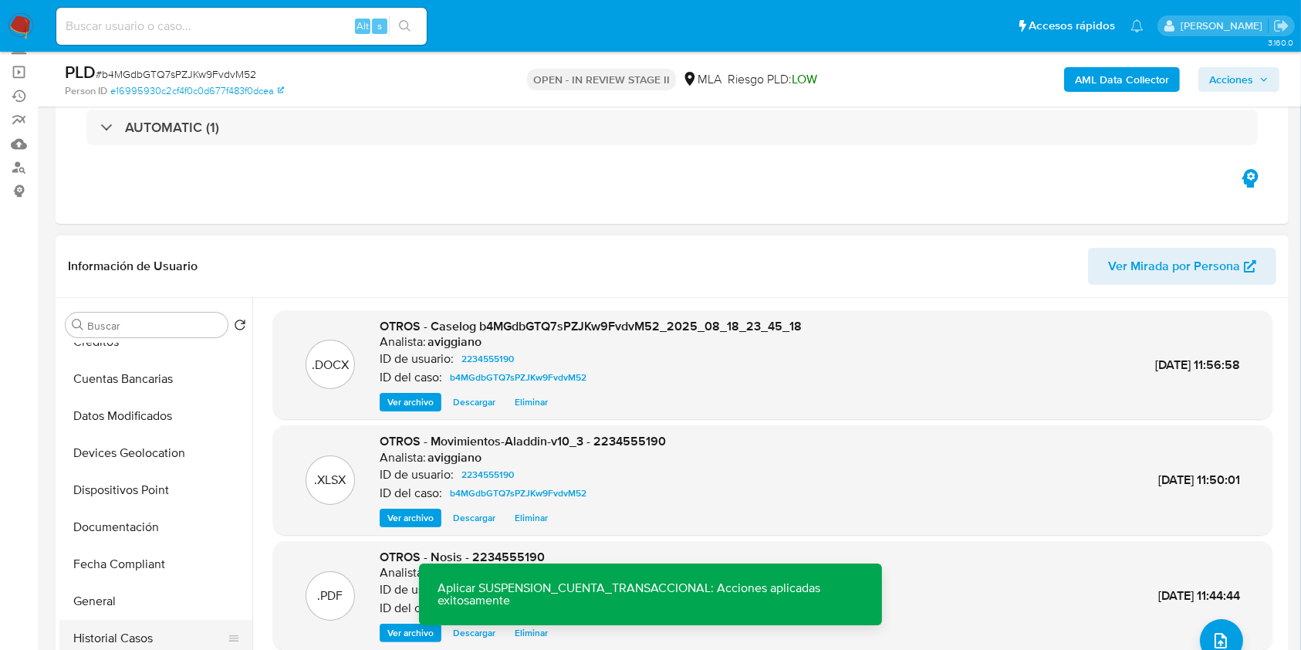
drag, startPoint x: 136, startPoint y: 622, endPoint x: 149, endPoint y: 625, distance: 13.5
click at [137, 622] on button "Historial Casos" at bounding box center [149, 638] width 181 height 37
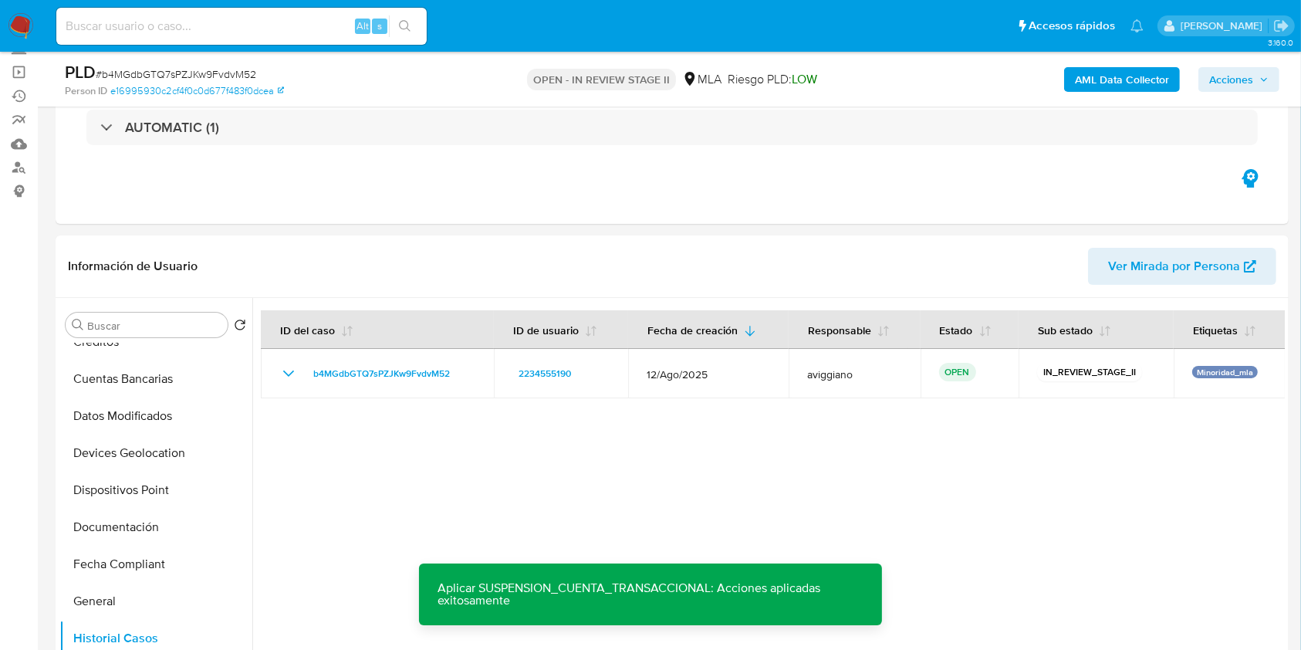
click at [1248, 69] on span "Acciones" at bounding box center [1231, 79] width 44 height 25
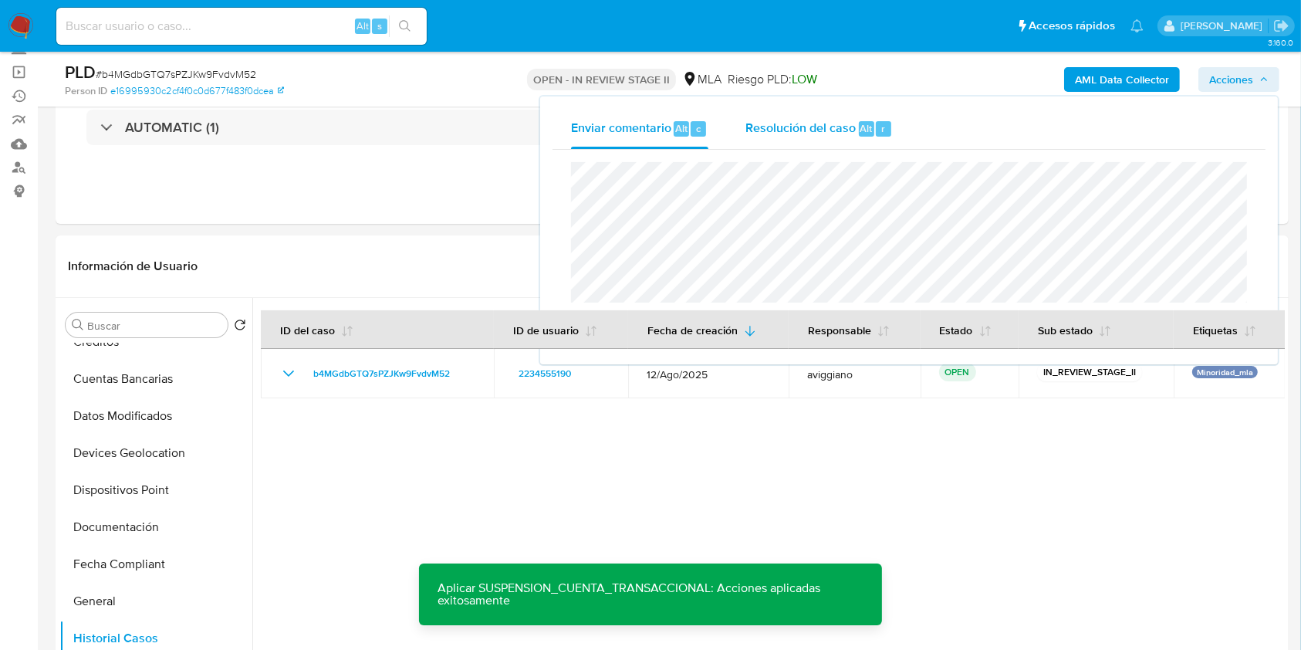
click at [837, 129] on span "Resolución del caso" at bounding box center [800, 128] width 110 height 18
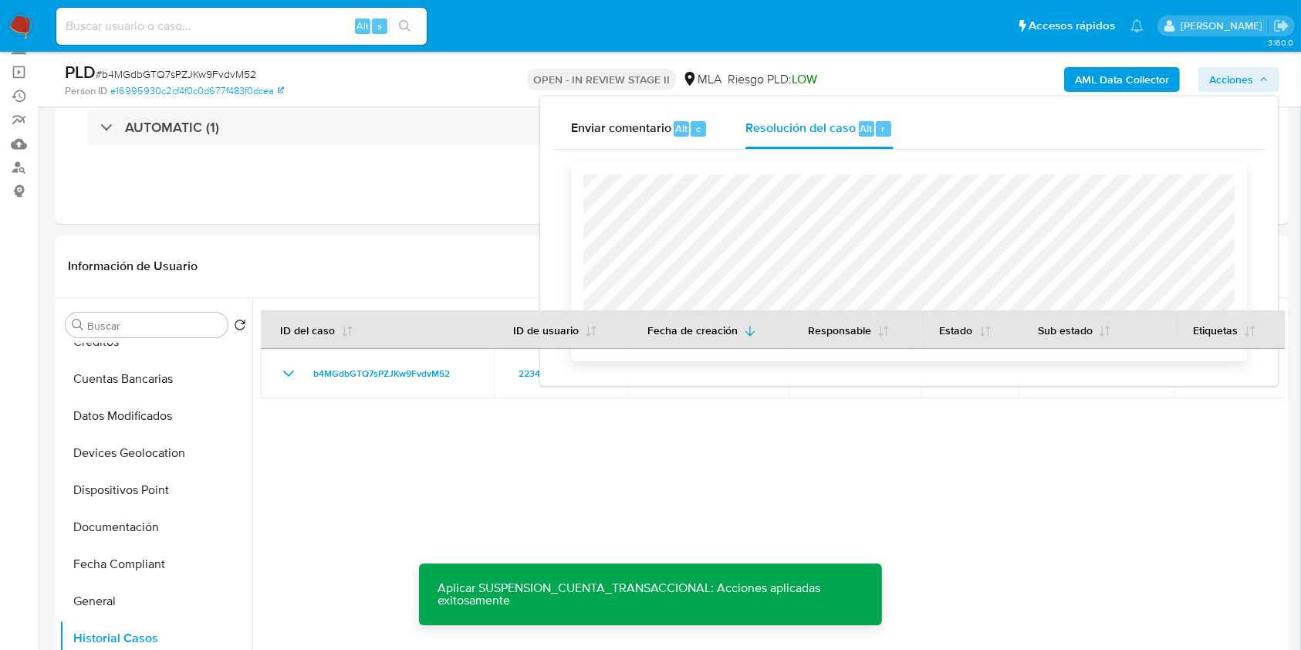
click at [1210, 347] on span "Declinar" at bounding box center [1184, 337] width 80 height 22
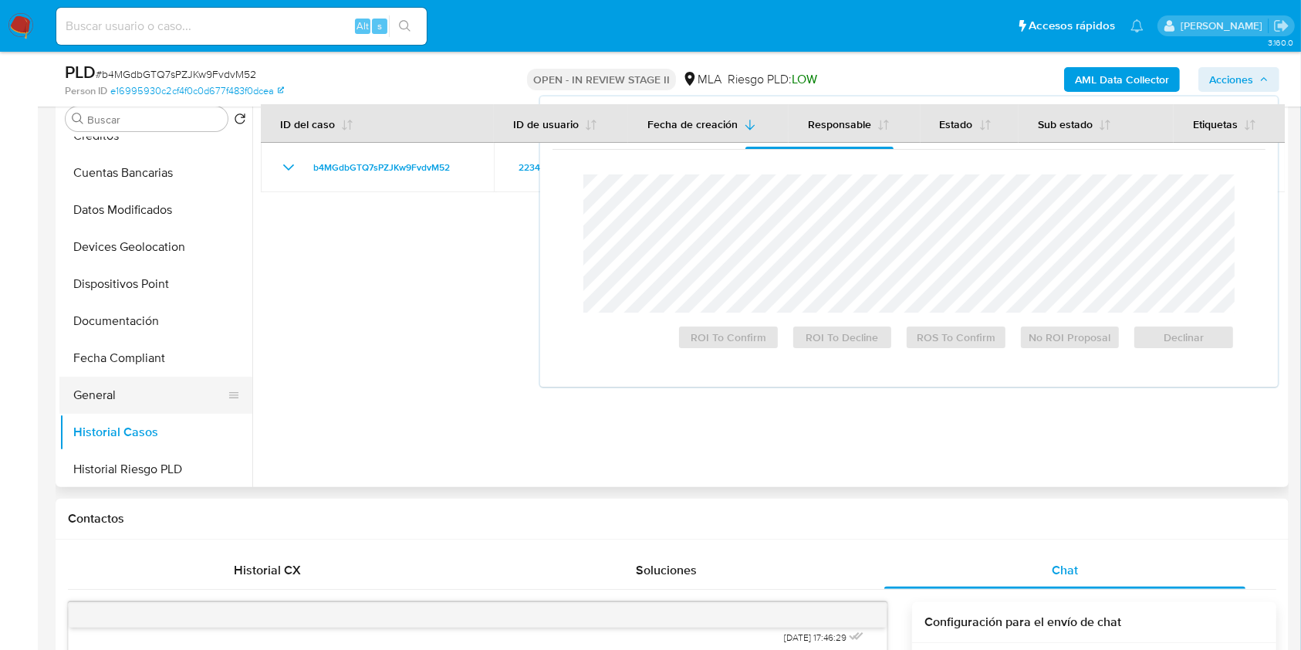
click at [86, 394] on button "General" at bounding box center [149, 395] width 181 height 37
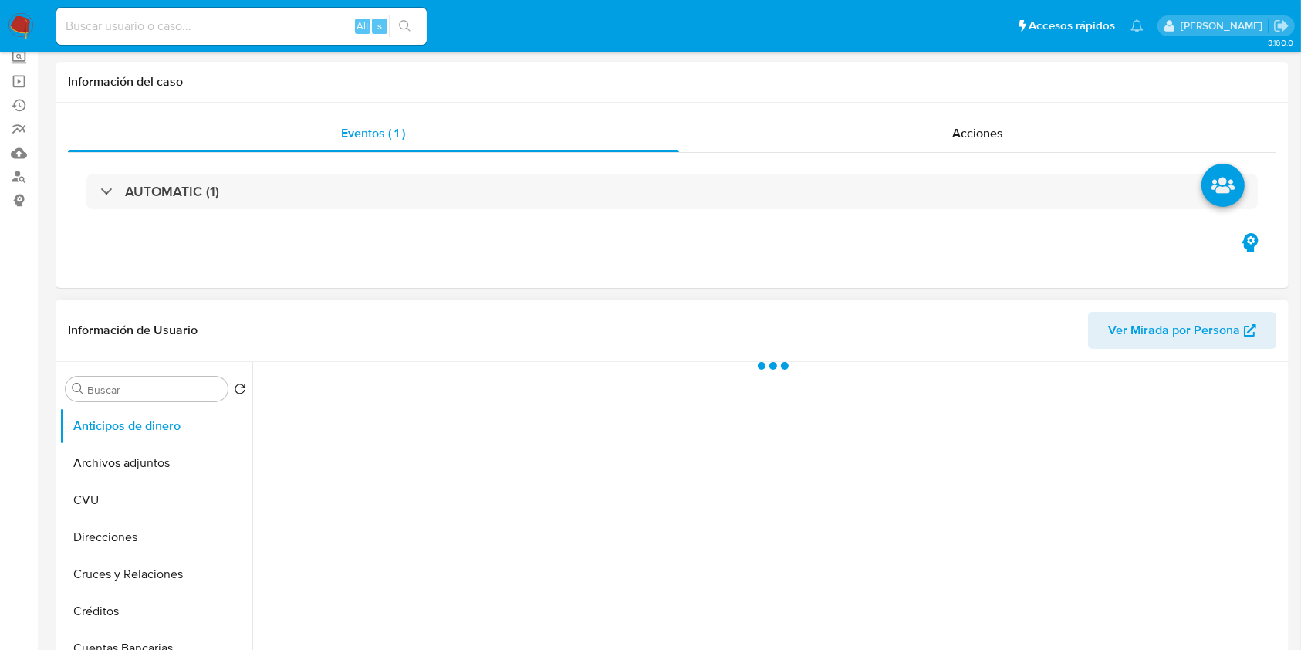
select select "10"
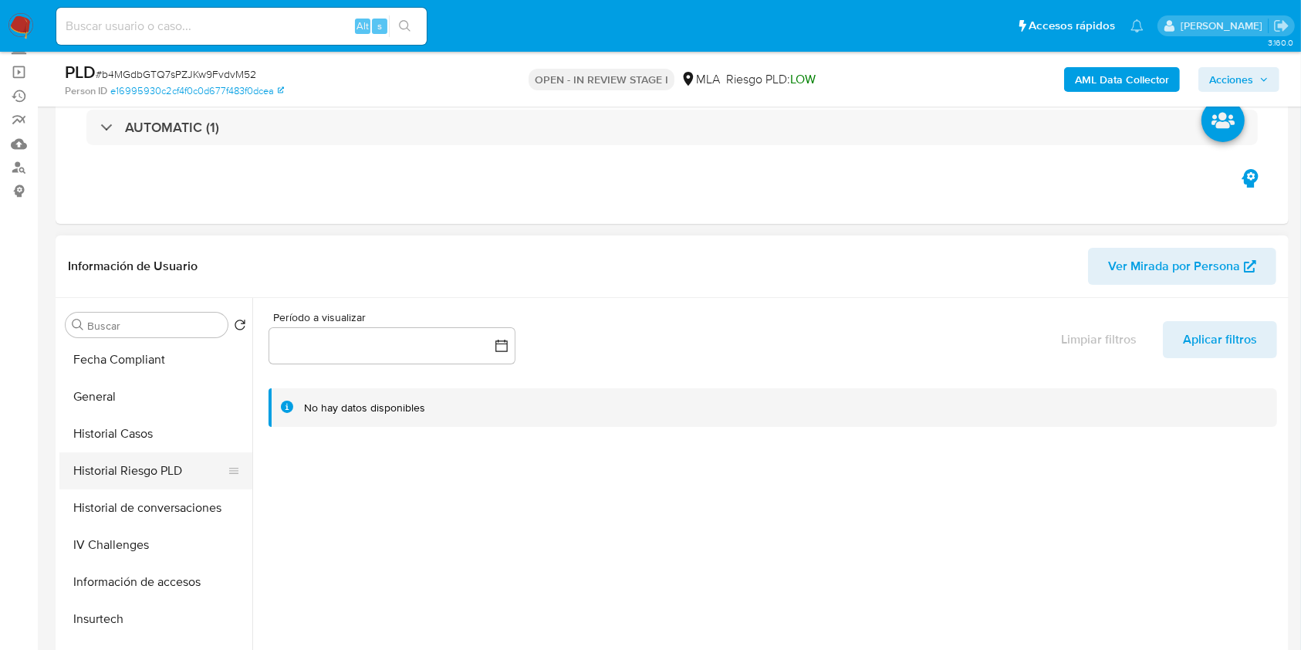
scroll to position [411, 0]
click at [119, 431] on button "Historial Casos" at bounding box center [149, 432] width 181 height 37
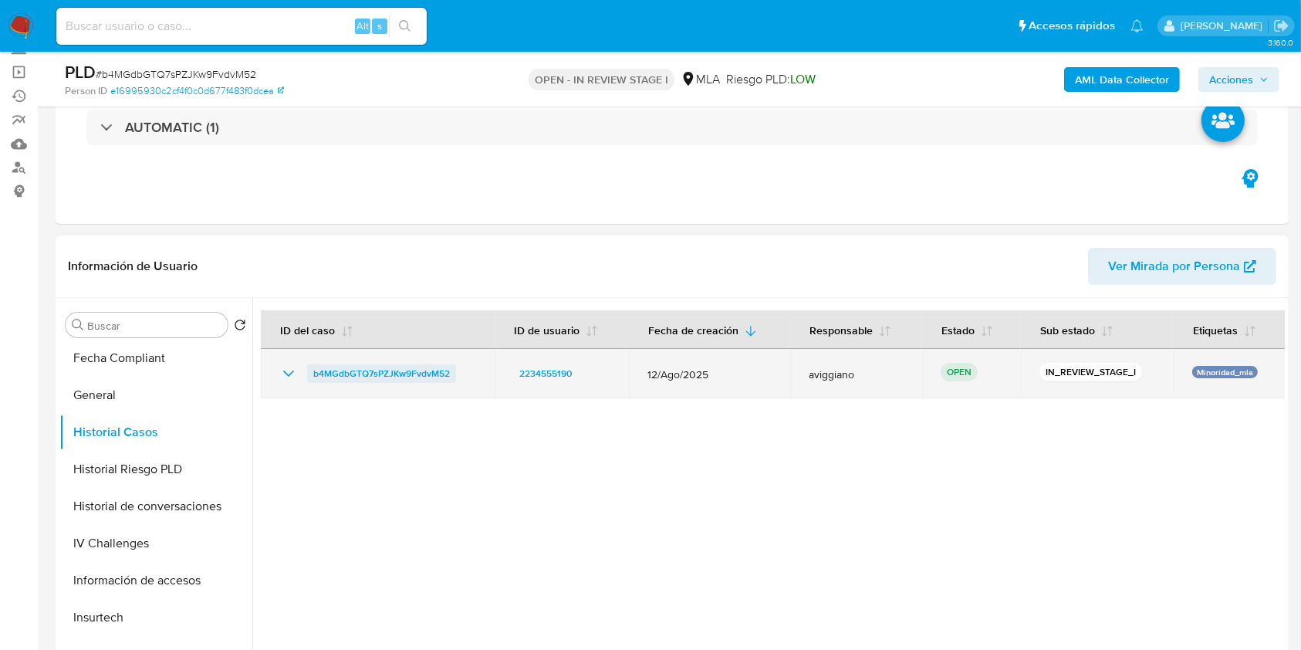
click at [446, 369] on span "b4MGdbGTQ7sPZJKw9FvdvM52" at bounding box center [381, 373] width 137 height 19
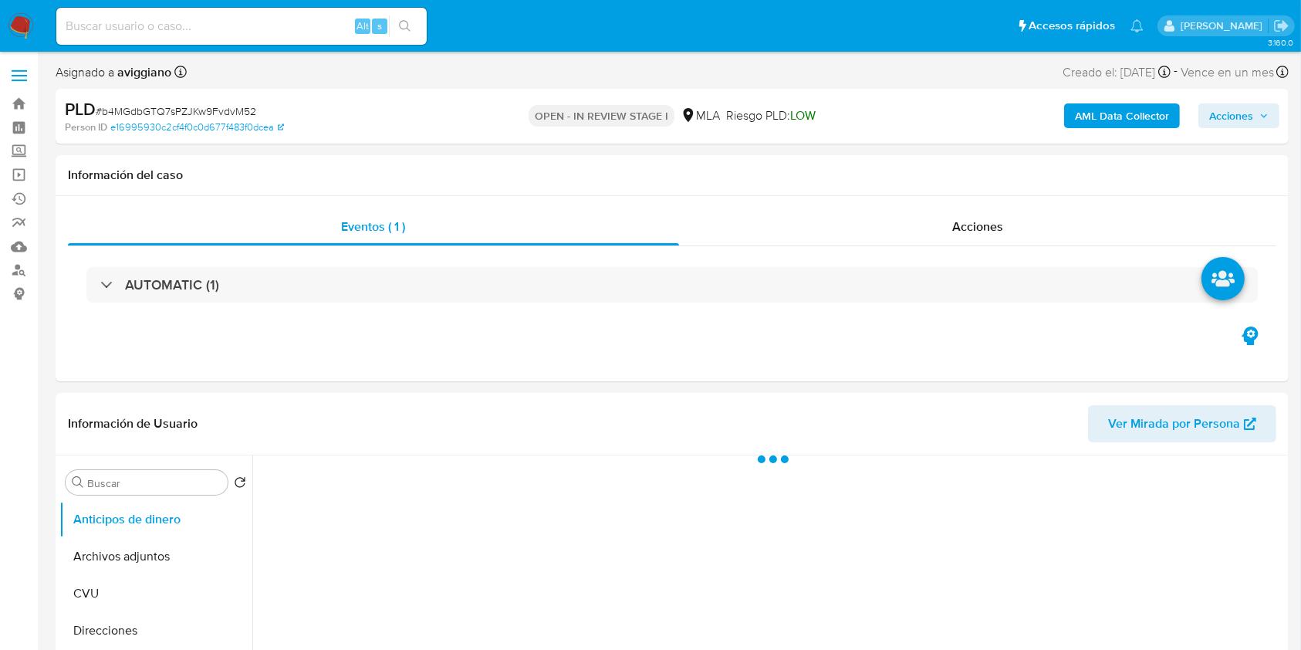
select select "10"
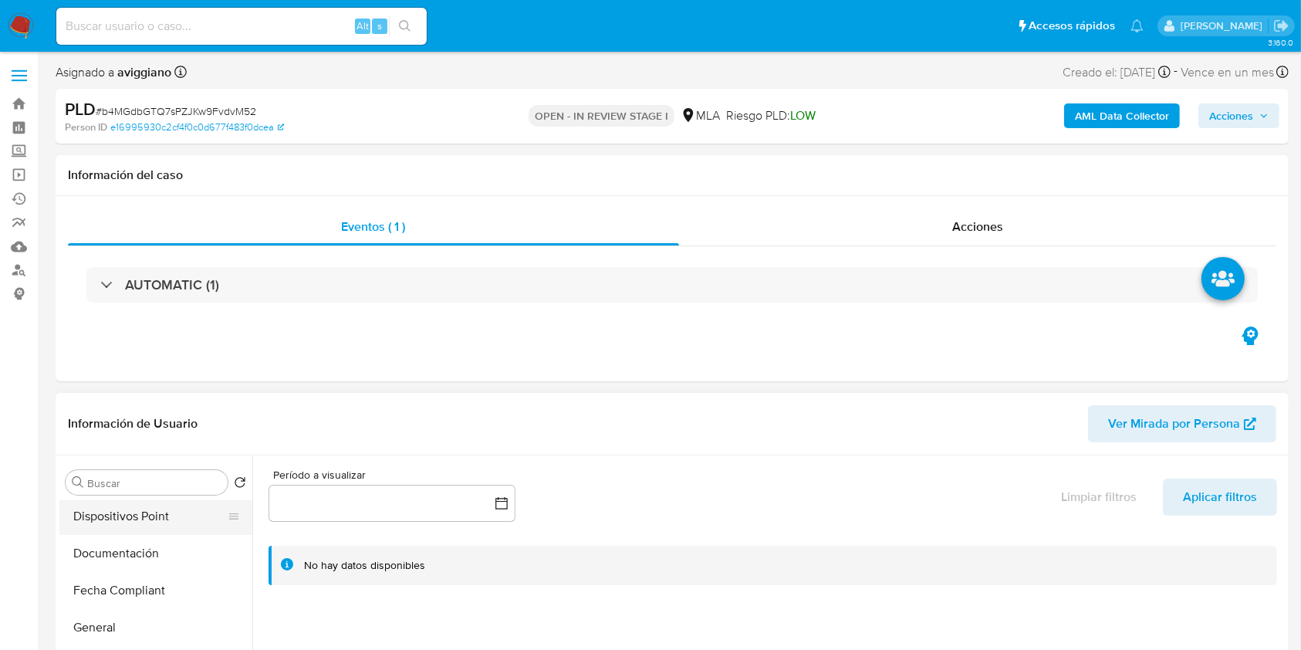
scroll to position [411, 0]
click at [115, 564] on button "General" at bounding box center [149, 552] width 181 height 37
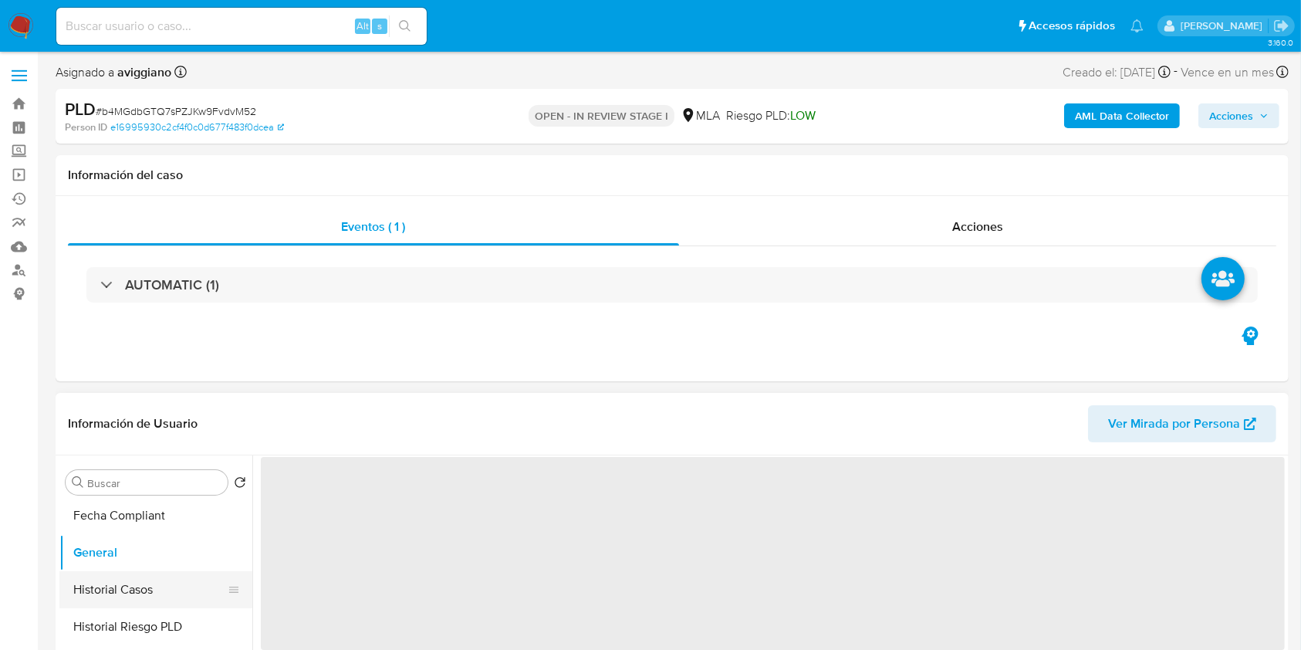
click at [123, 590] on button "Historial Casos" at bounding box center [149, 589] width 181 height 37
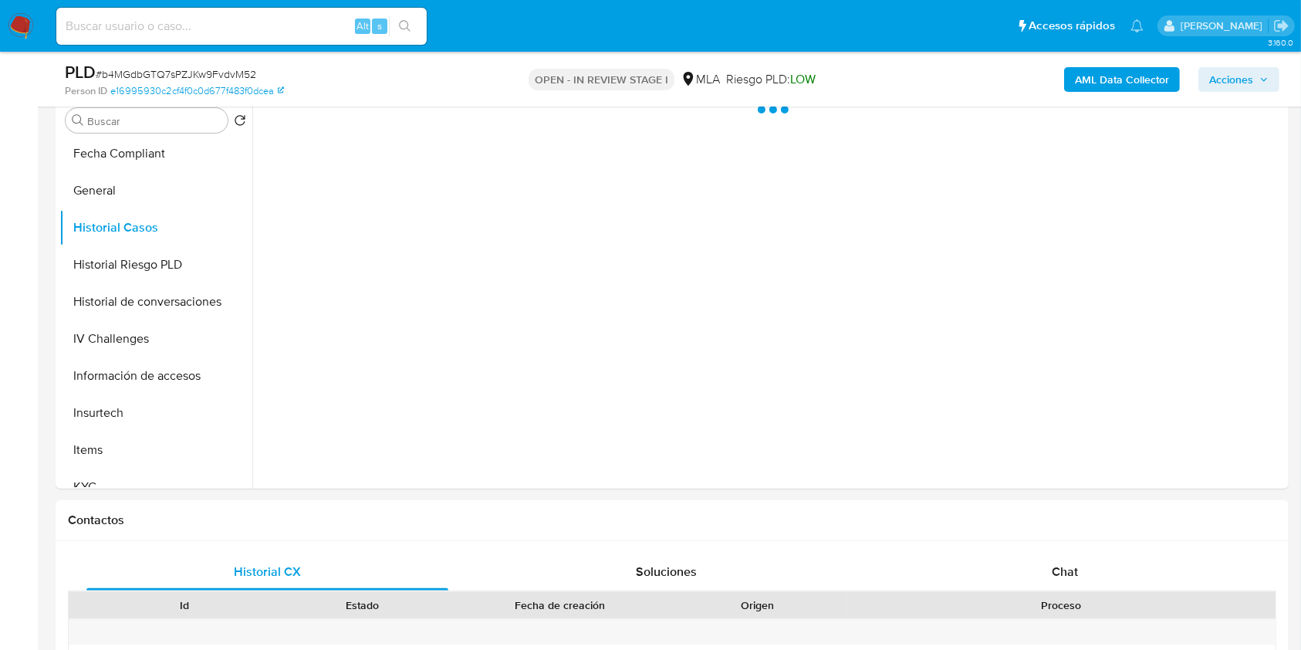
scroll to position [309, 0]
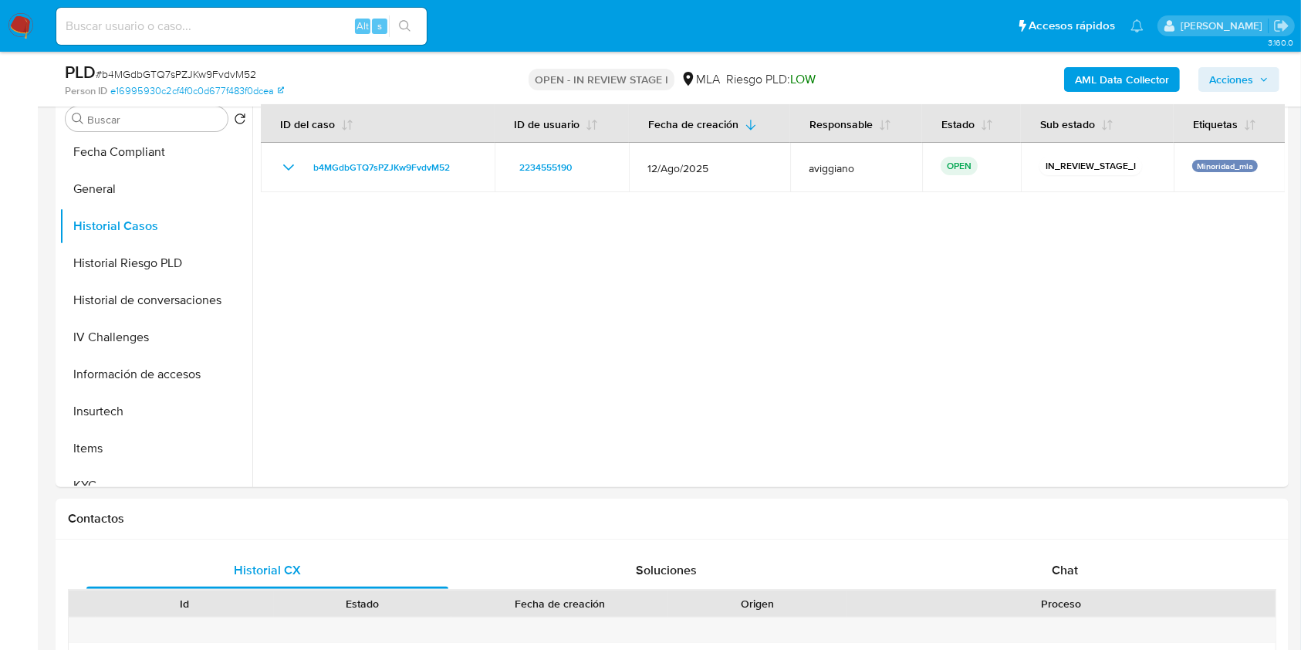
click at [1235, 82] on span "Acciones" at bounding box center [1231, 79] width 44 height 25
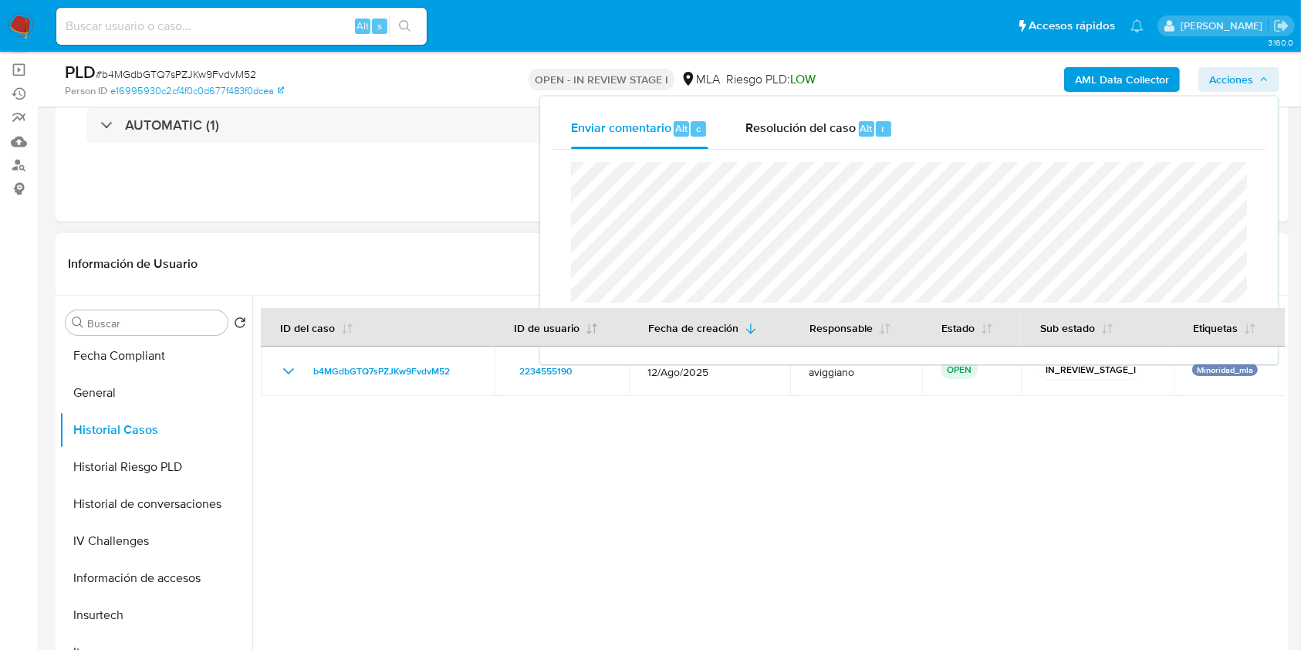
scroll to position [103, 0]
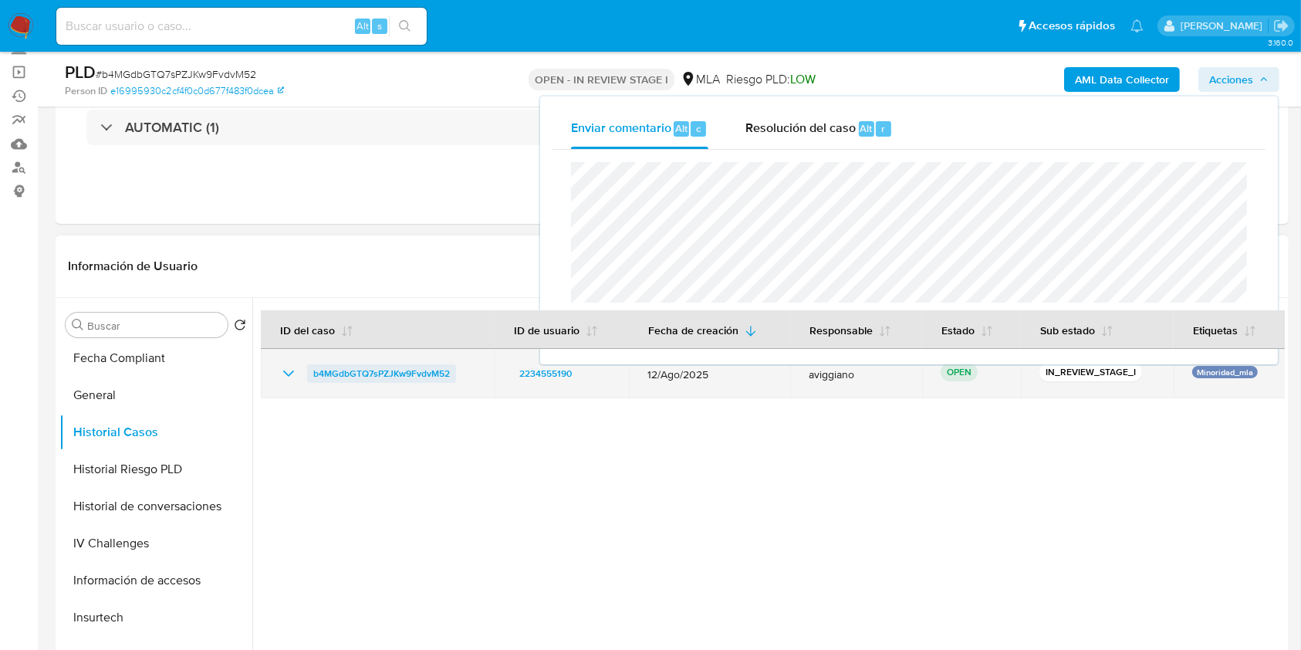
click at [404, 380] on span "b4MGdbGTQ7sPZJKw9FvdvM52" at bounding box center [381, 373] width 137 height 19
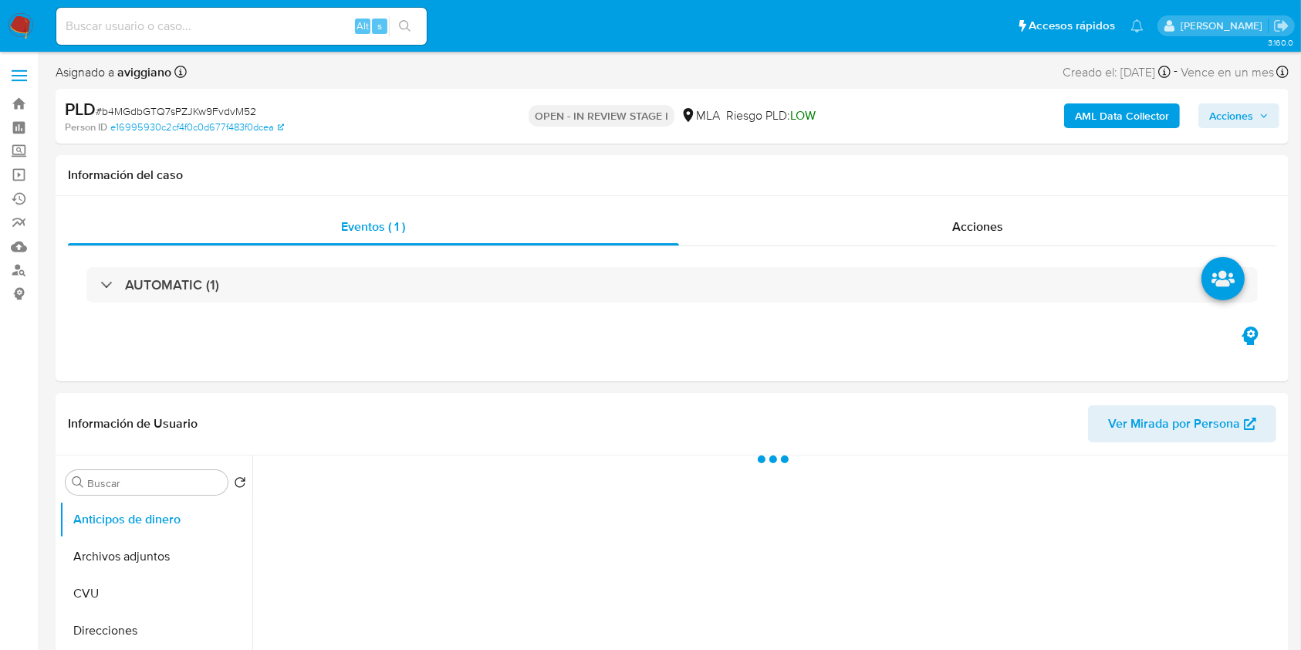
select select "10"
click at [1238, 119] on span "Acciones" at bounding box center [1231, 115] width 44 height 25
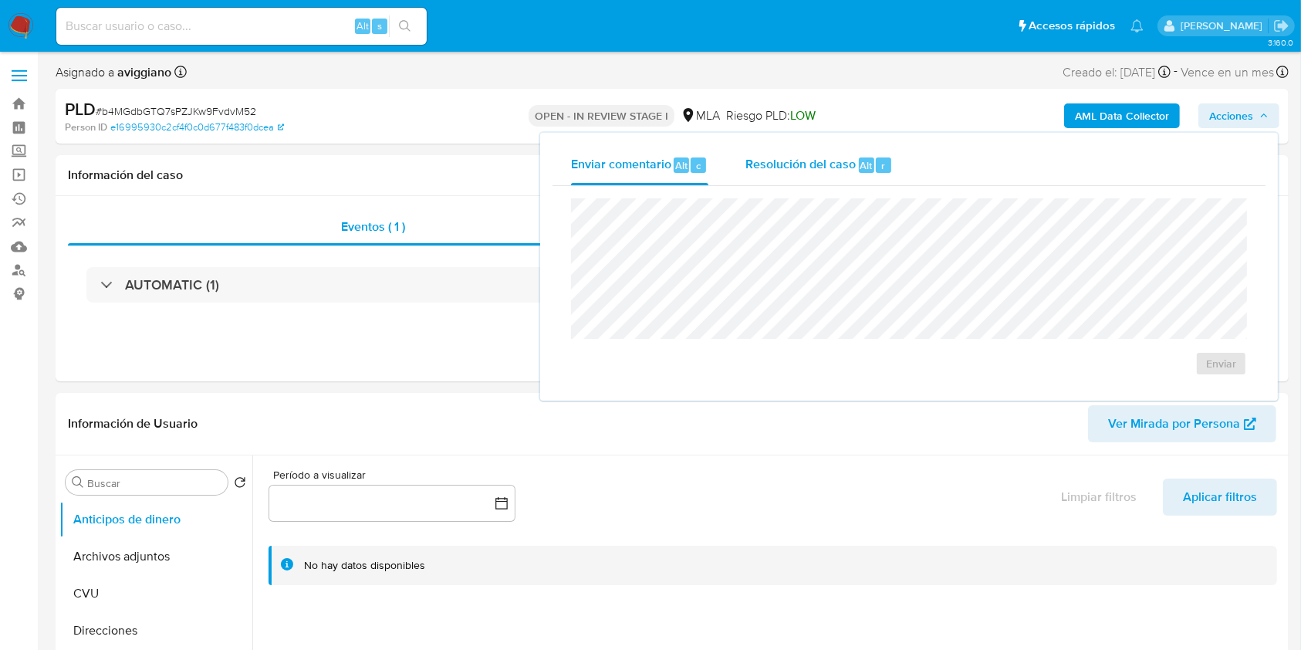
click at [852, 169] on span "Resolución del caso" at bounding box center [800, 165] width 110 height 18
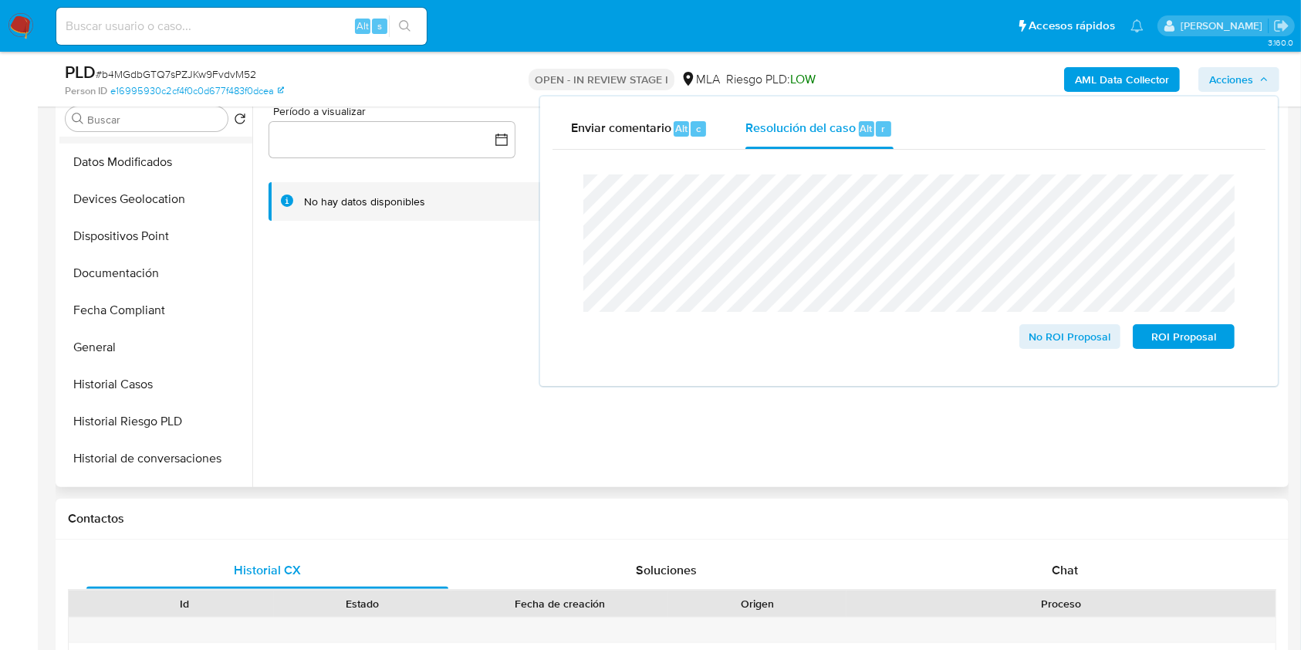
scroll to position [309, 0]
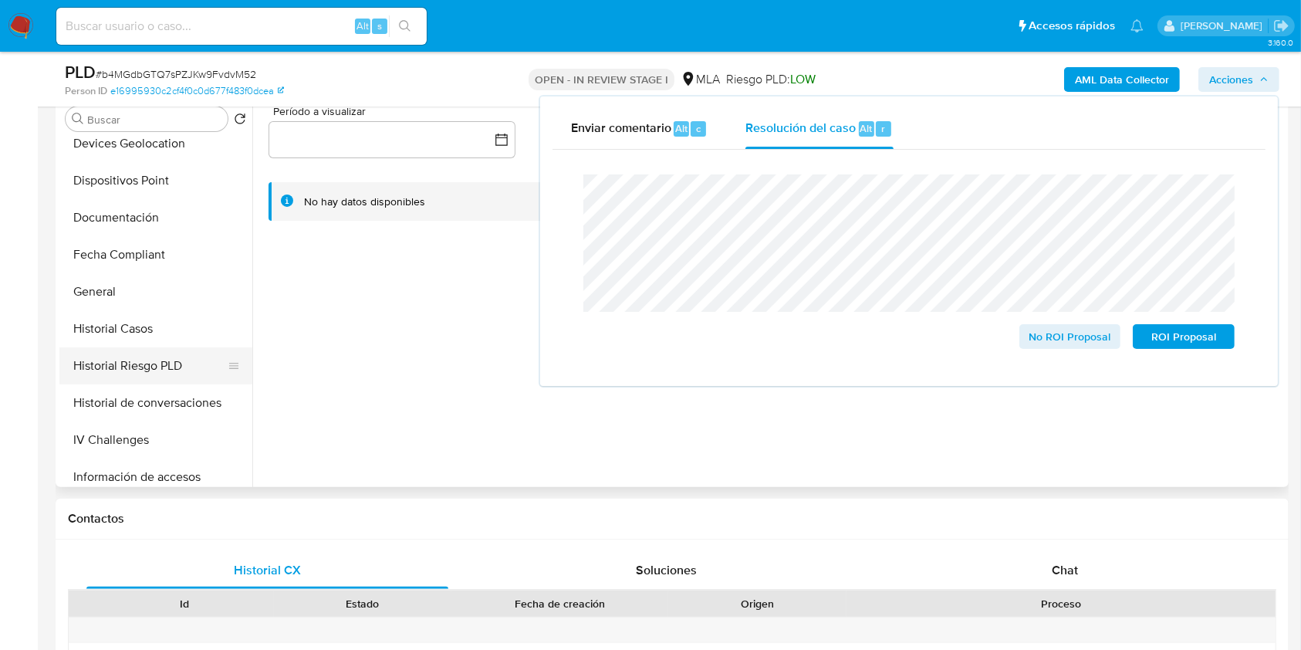
click at [133, 350] on button "Historial Riesgo PLD" at bounding box center [149, 365] width 181 height 37
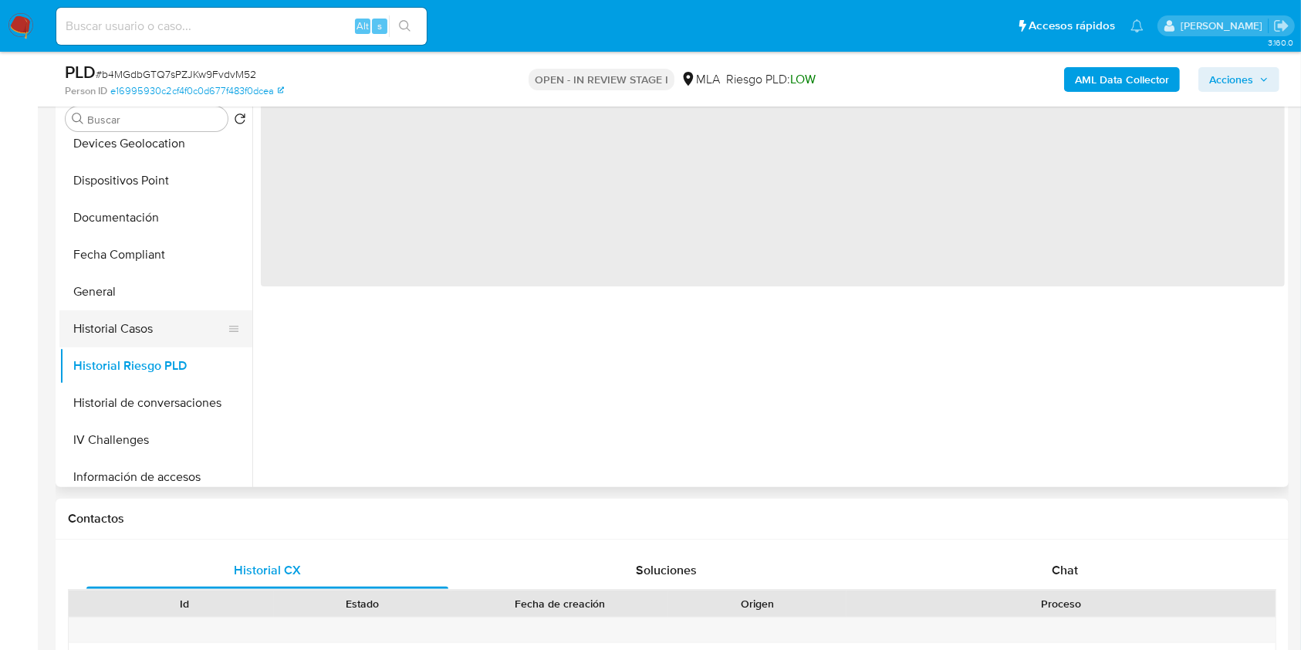
click at [136, 332] on button "Historial Casos" at bounding box center [149, 328] width 181 height 37
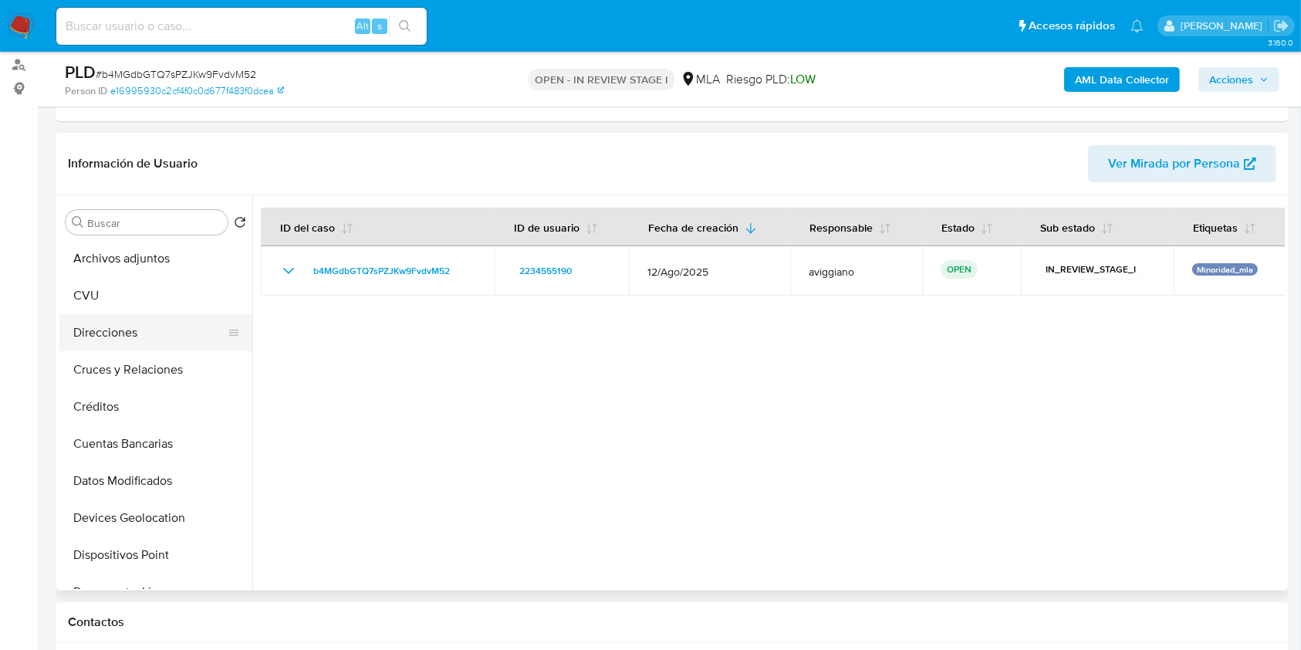
scroll to position [0, 0]
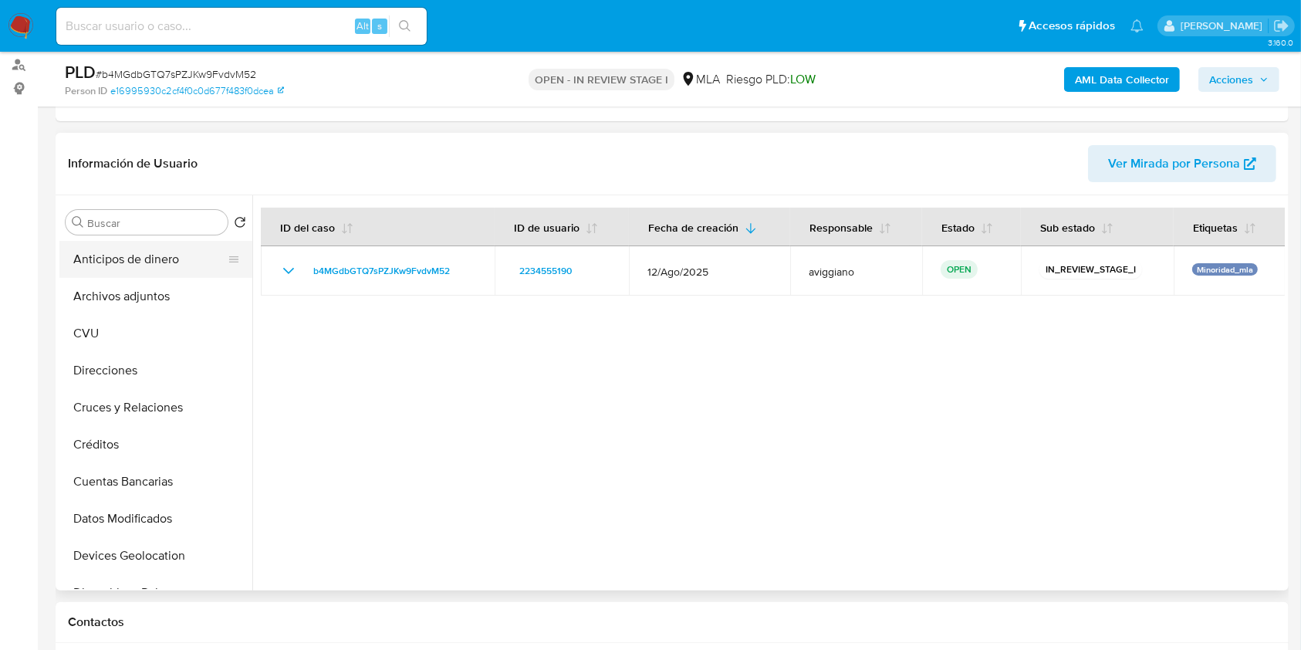
click at [161, 275] on button "Anticipos de dinero" at bounding box center [149, 259] width 181 height 37
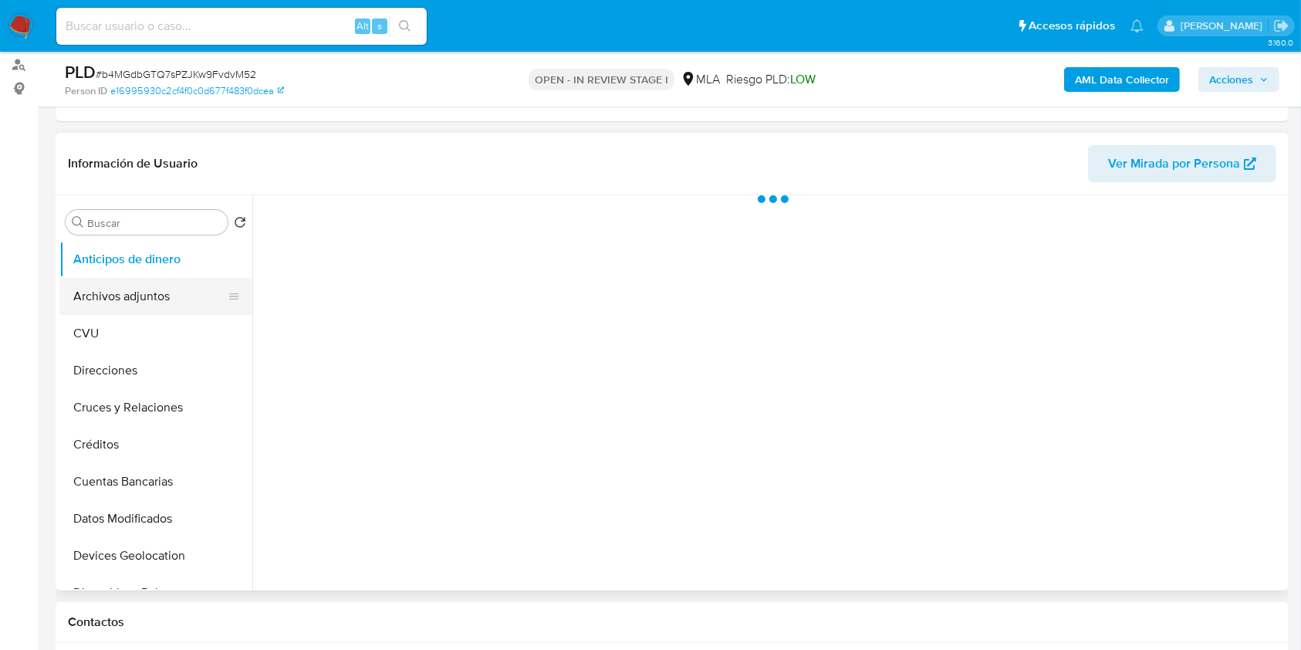
click at [123, 307] on button "Archivos adjuntos" at bounding box center [149, 296] width 181 height 37
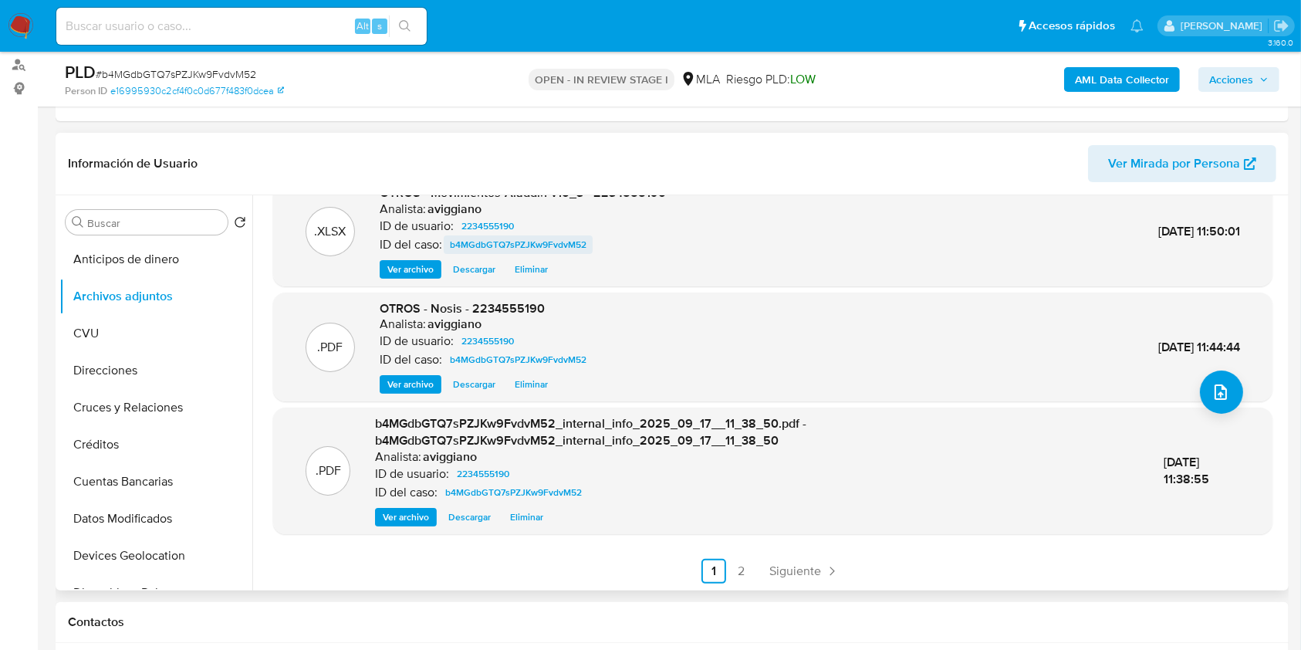
scroll to position [147, 0]
click at [1245, 85] on span "Acciones" at bounding box center [1231, 79] width 44 height 25
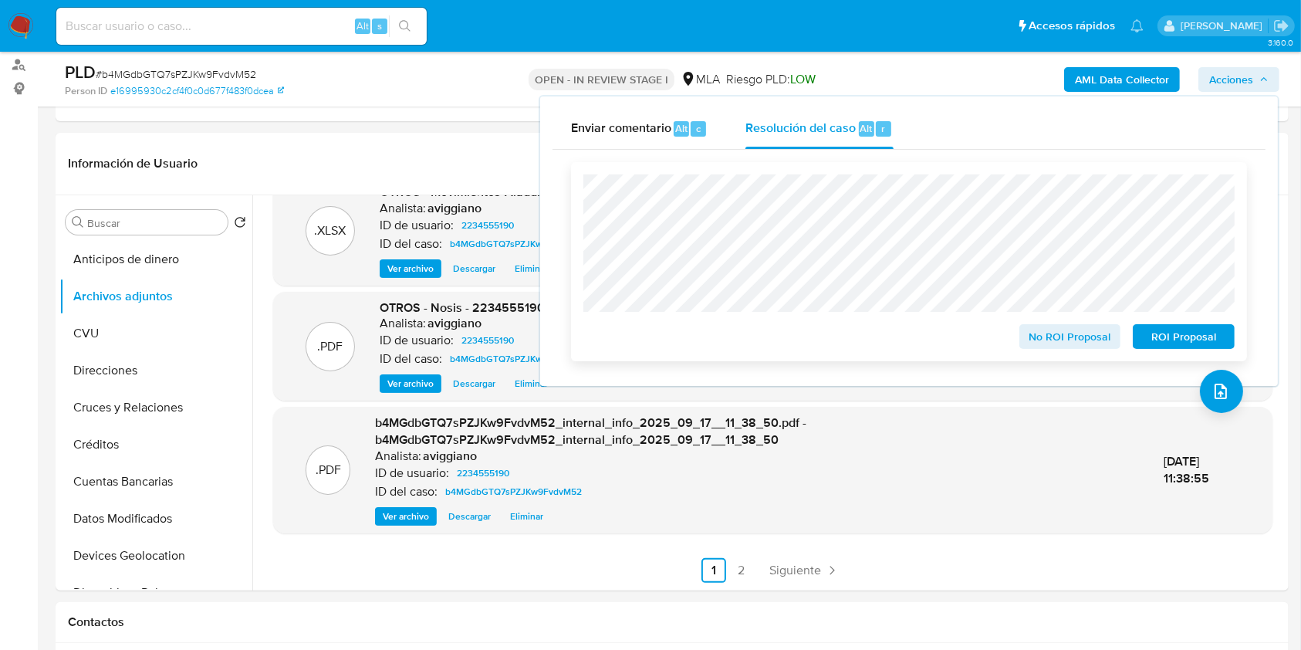
click at [1154, 333] on span "ROI Proposal" at bounding box center [1184, 337] width 80 height 22
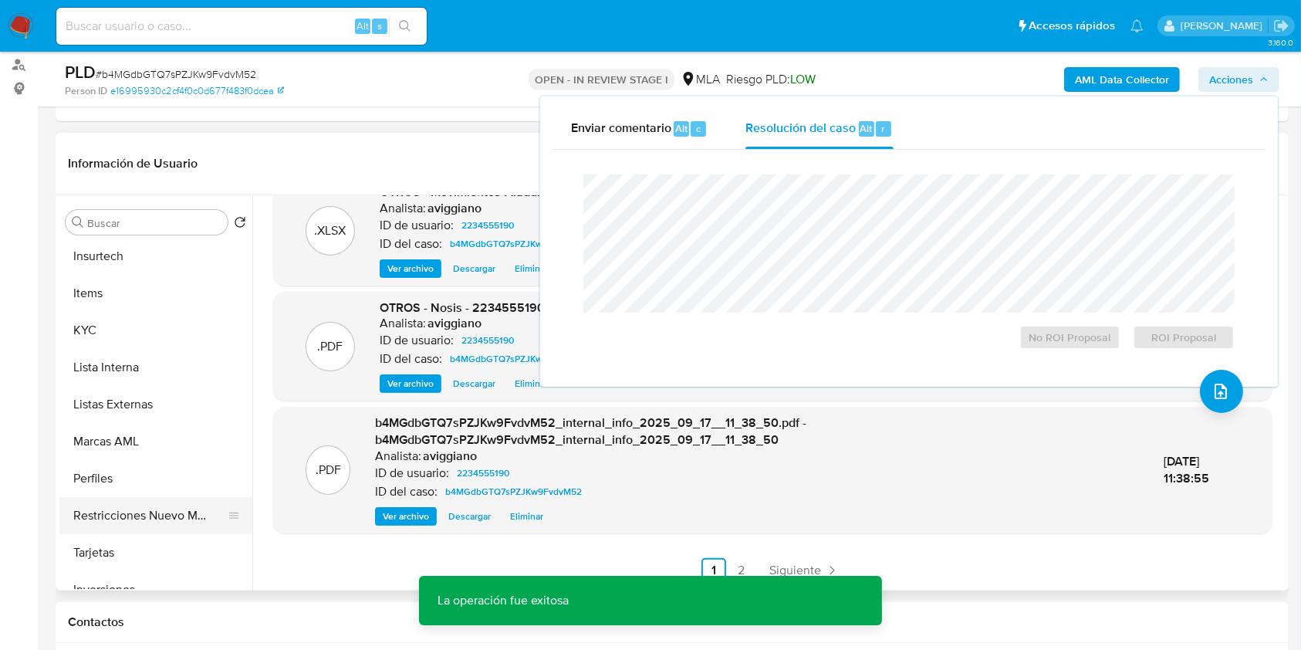
scroll to position [763, 0]
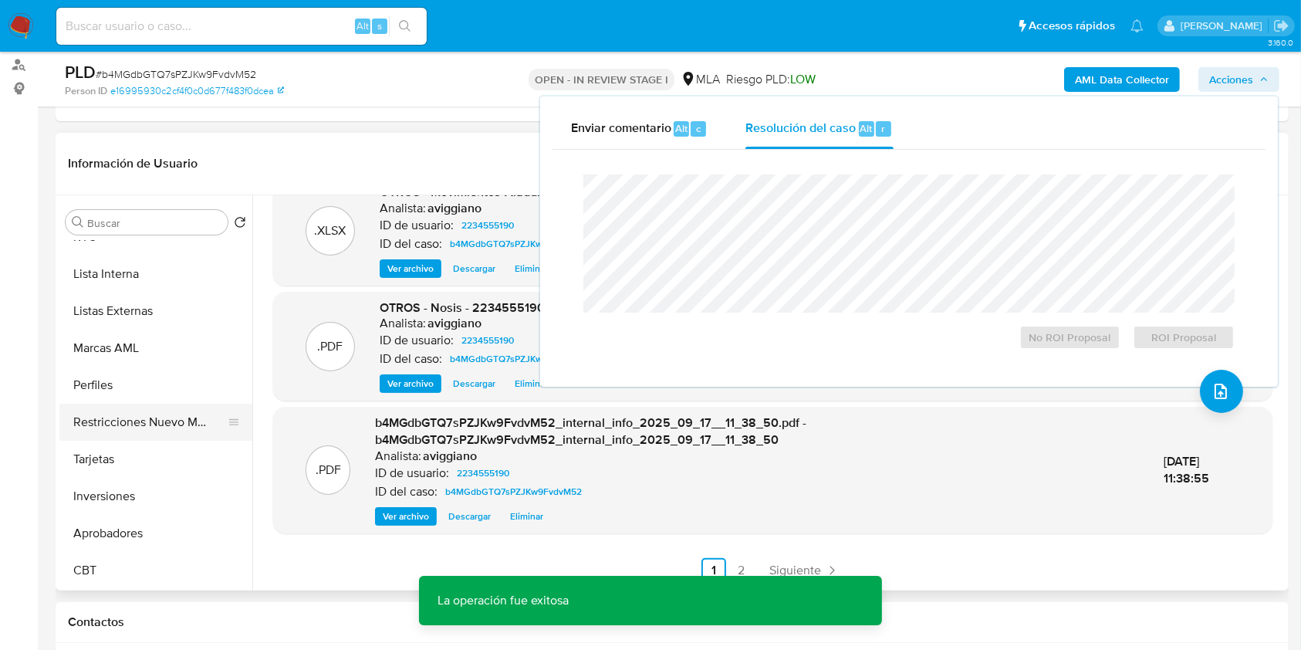
click at [120, 431] on button "Restricciones Nuevo Mundo" at bounding box center [149, 422] width 181 height 37
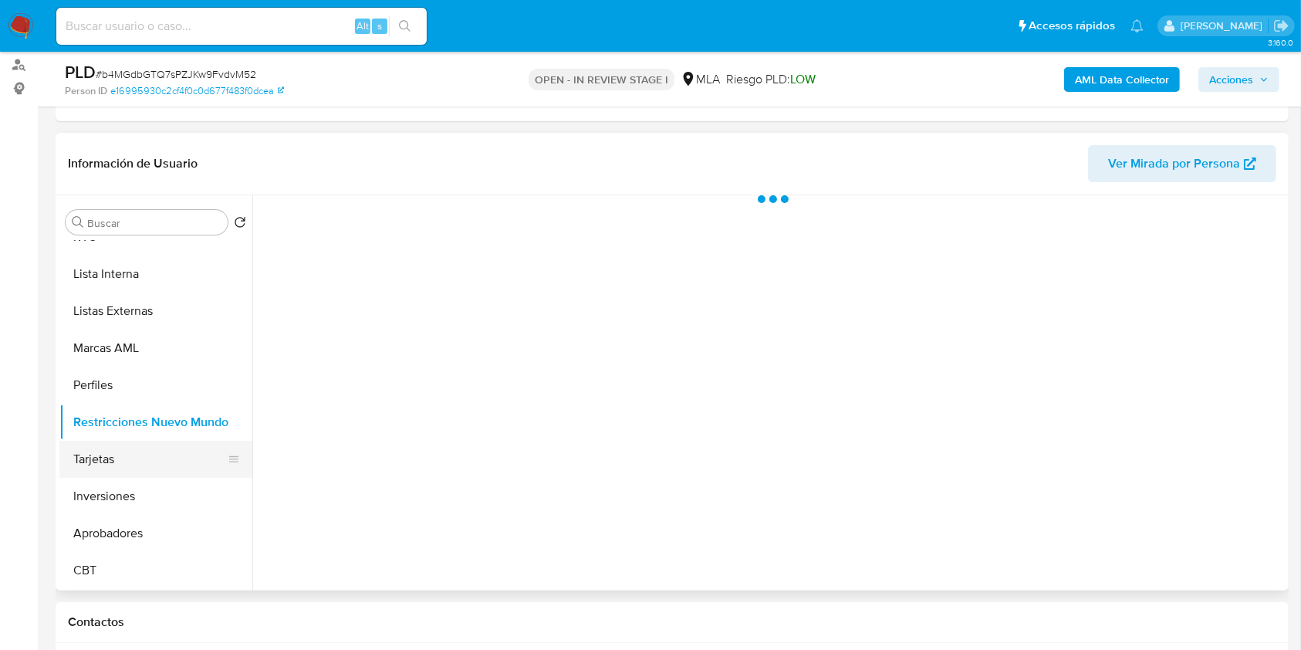
scroll to position [0, 0]
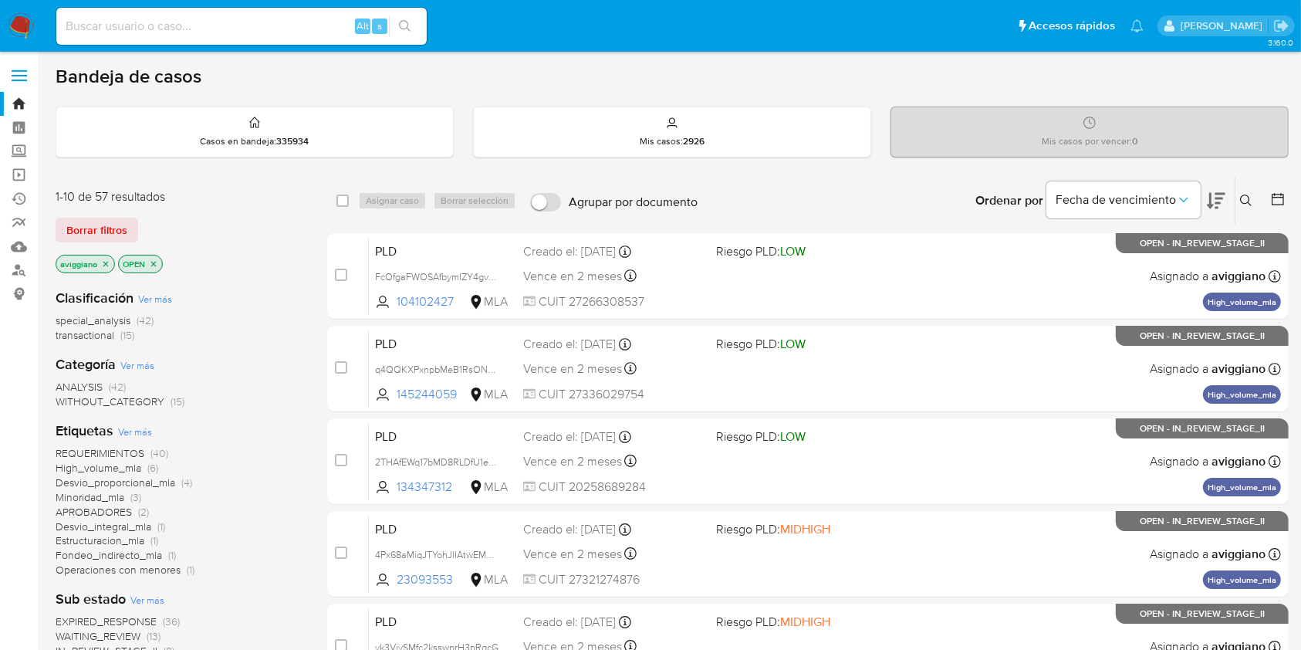
click at [102, 261] on icon "close-filter" at bounding box center [105, 263] width 9 height 9
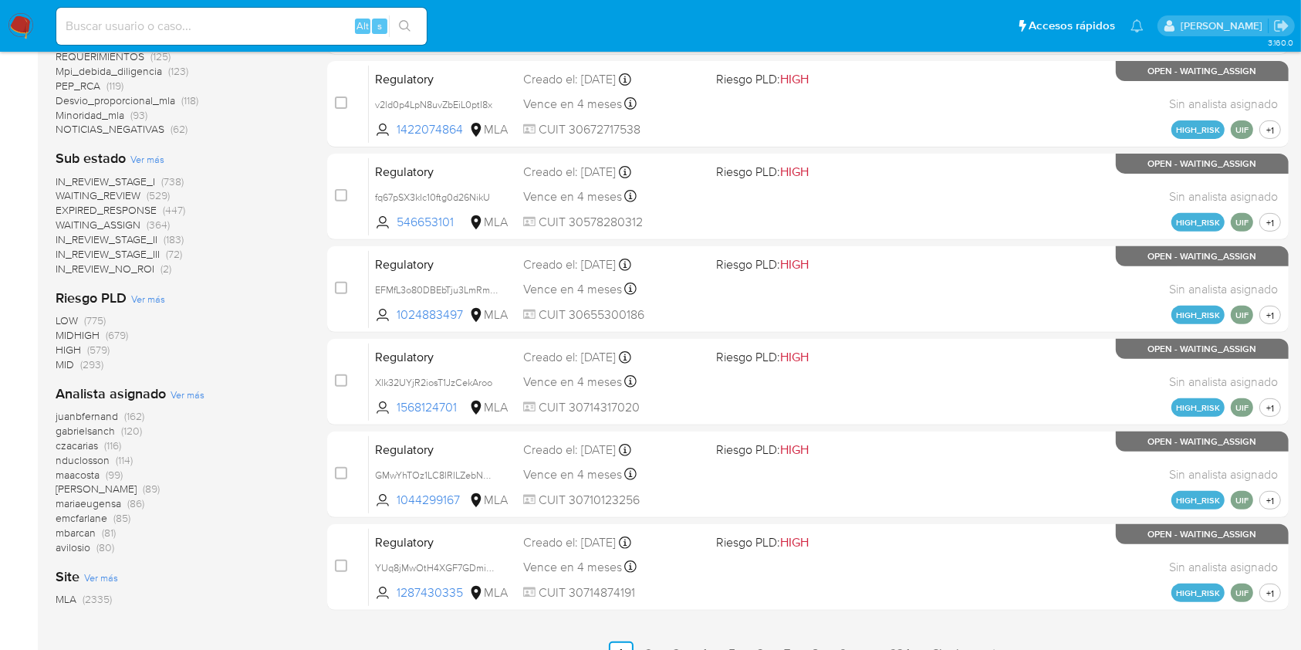
scroll to position [617, 0]
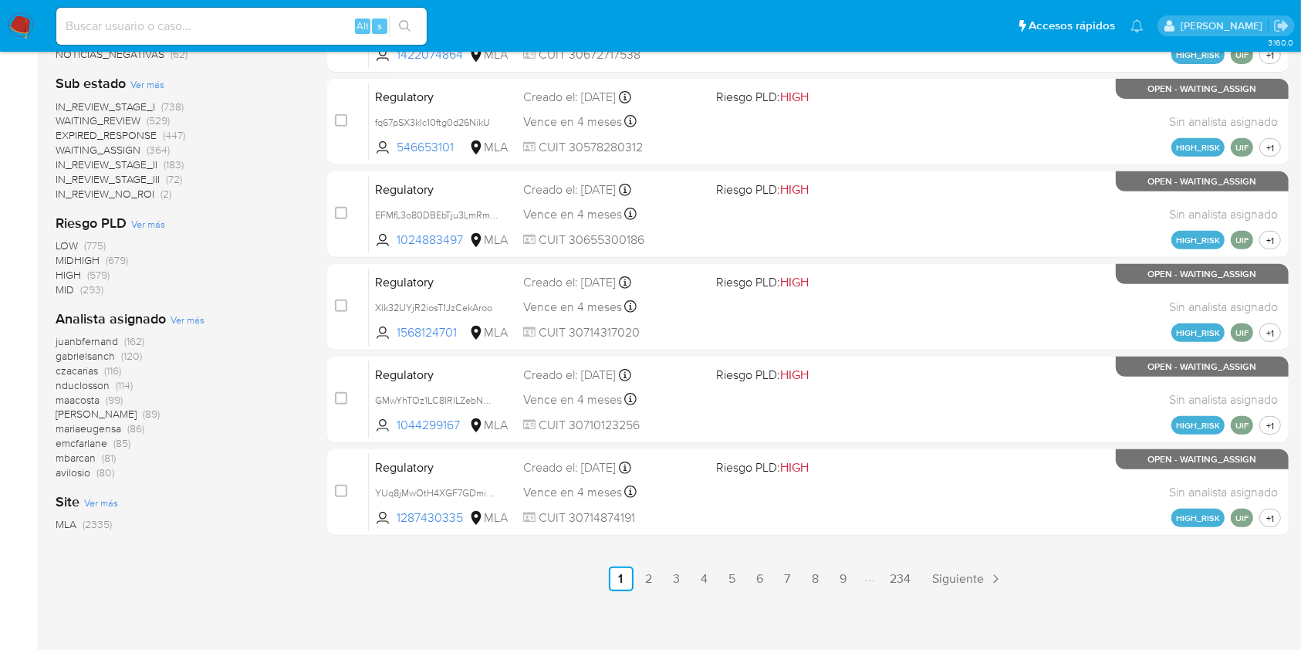
click at [193, 323] on span "Ver más" at bounding box center [188, 319] width 34 height 14
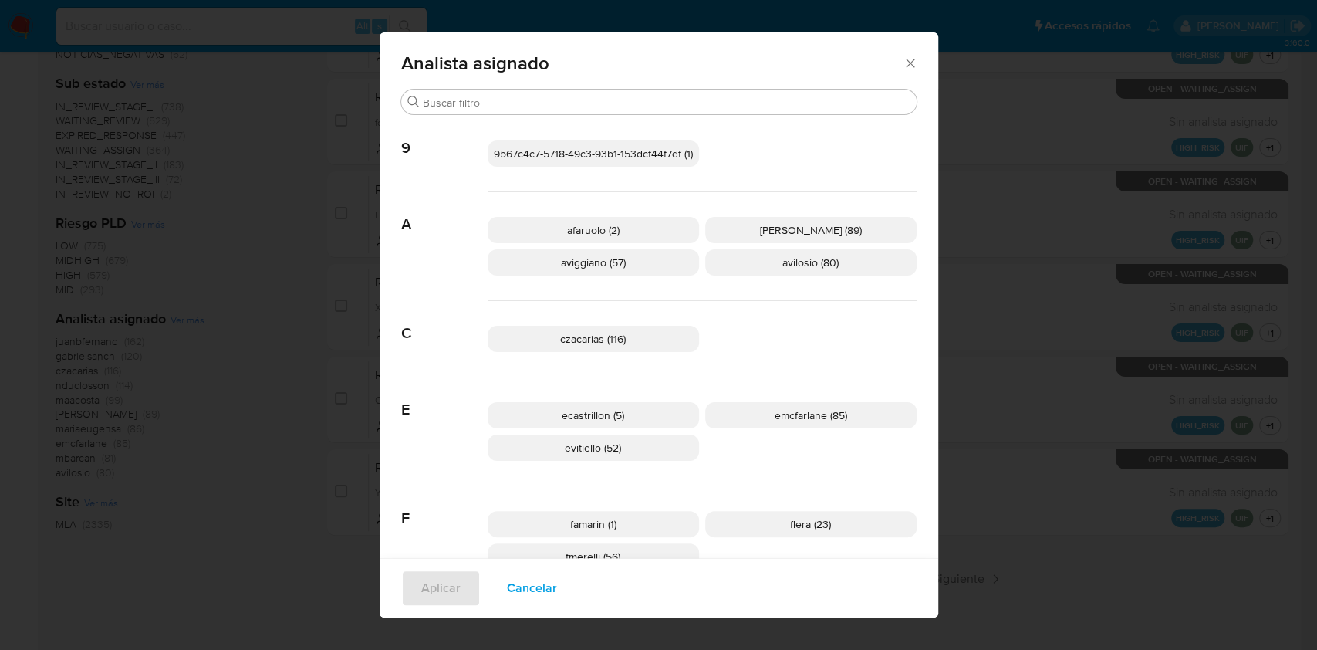
click at [903, 66] on icon "Cerrar" at bounding box center [910, 63] width 15 height 15
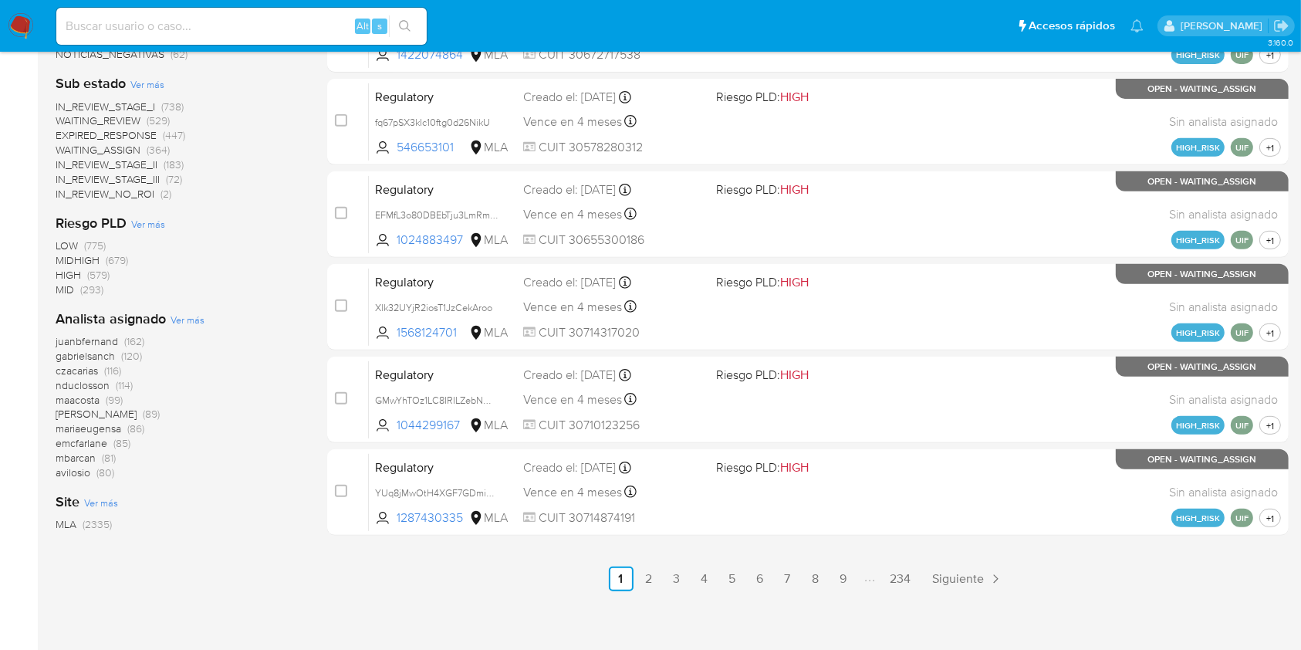
click at [148, 14] on div "Alt s" at bounding box center [241, 26] width 370 height 37
click at [151, 22] on input at bounding box center [241, 26] width 370 height 20
paste input "KdDJzO13sJt9cJPEIgAYmQ3l"
type input "KdDJzO13sJt9cJPEIgAYmQ3l"
click at [403, 22] on icon "search-icon" at bounding box center [405, 26] width 12 height 12
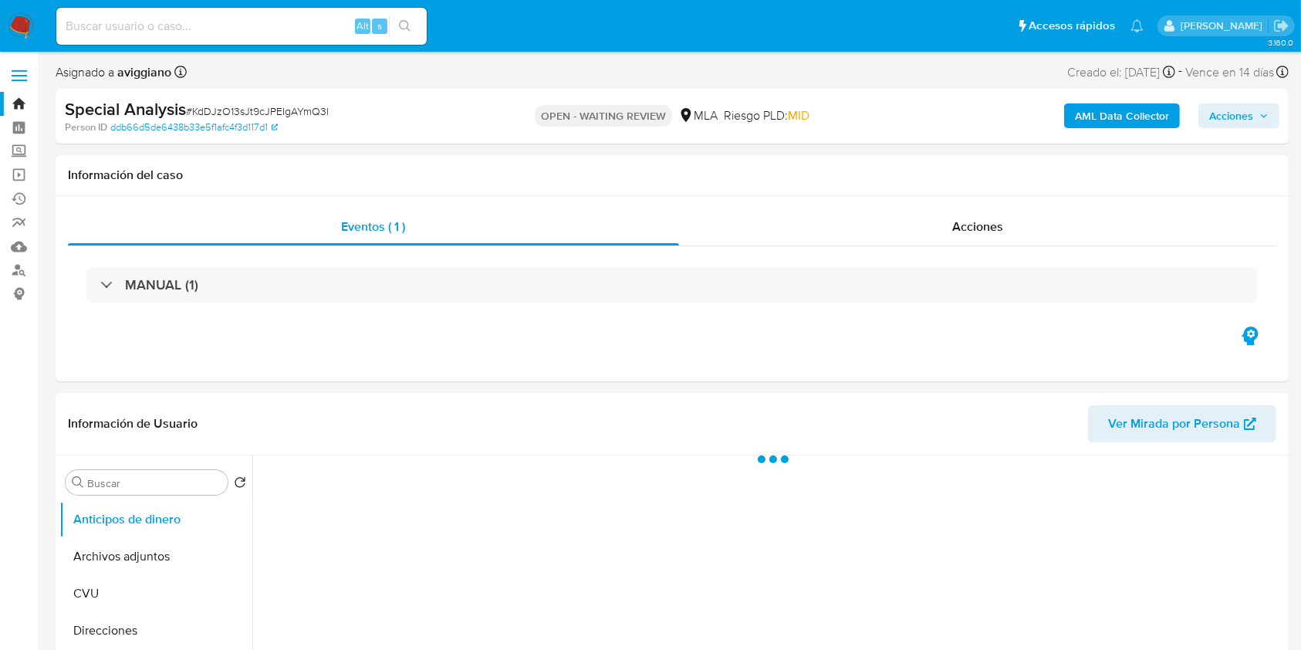
select select "10"
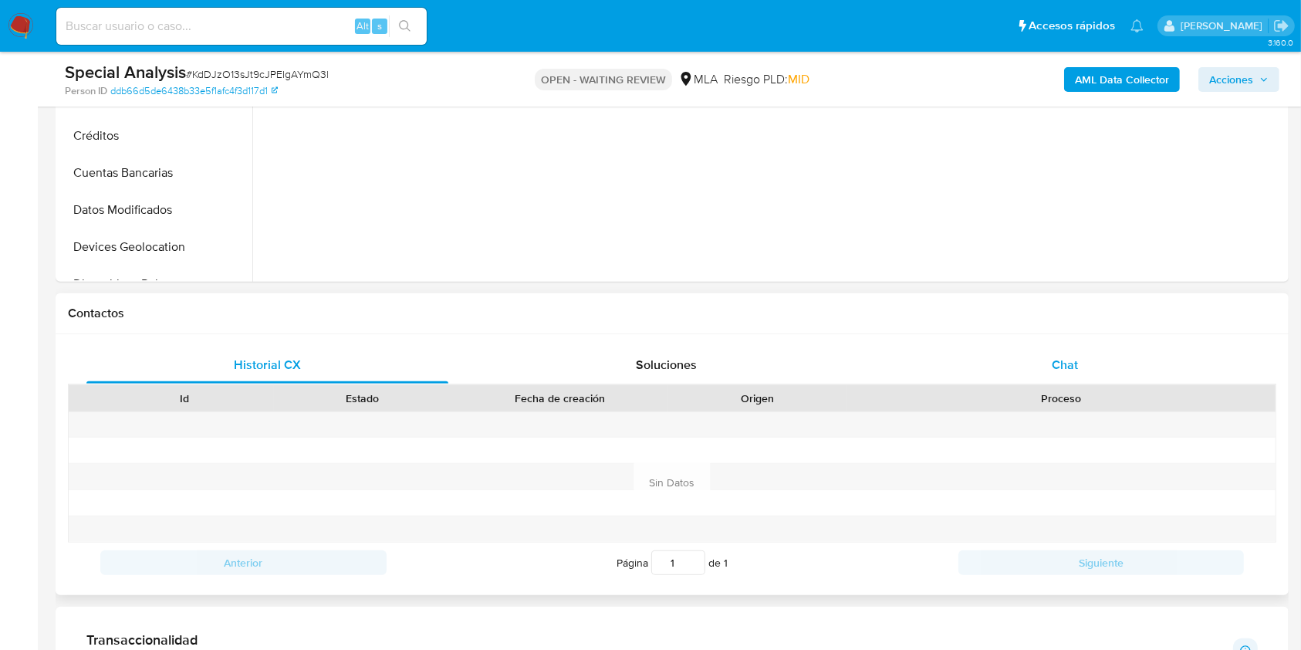
click at [1039, 350] on div "Chat" at bounding box center [1065, 364] width 362 height 37
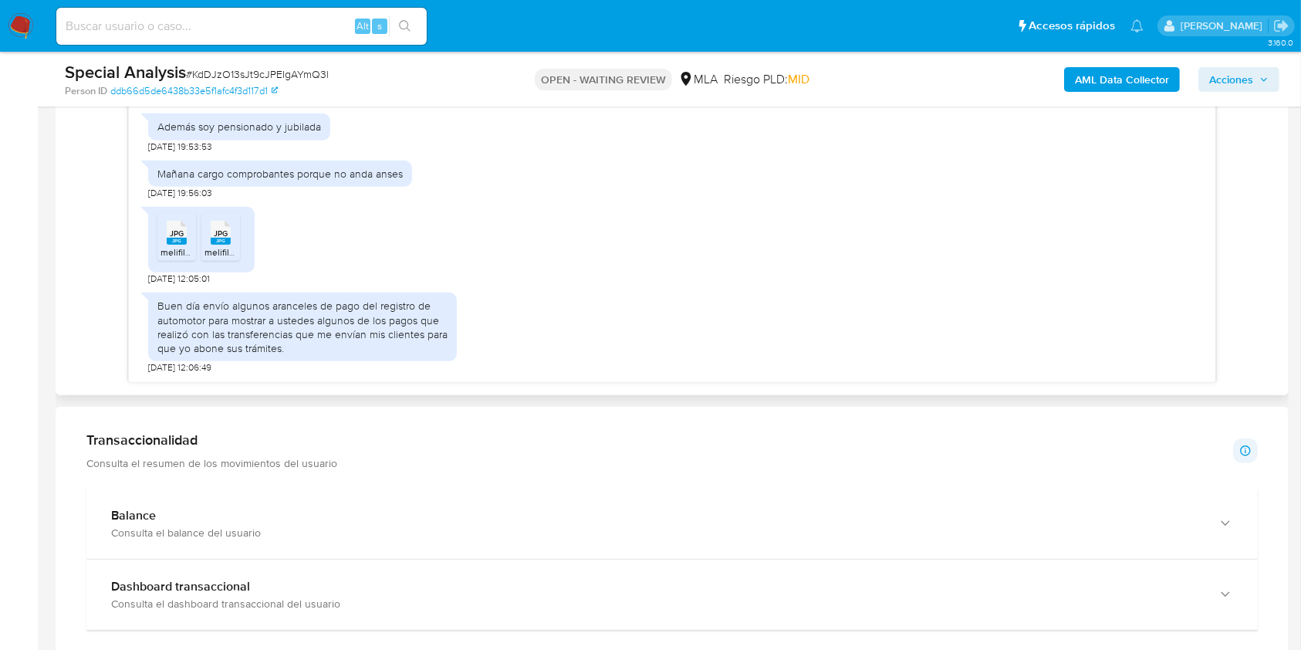
scroll to position [926, 0]
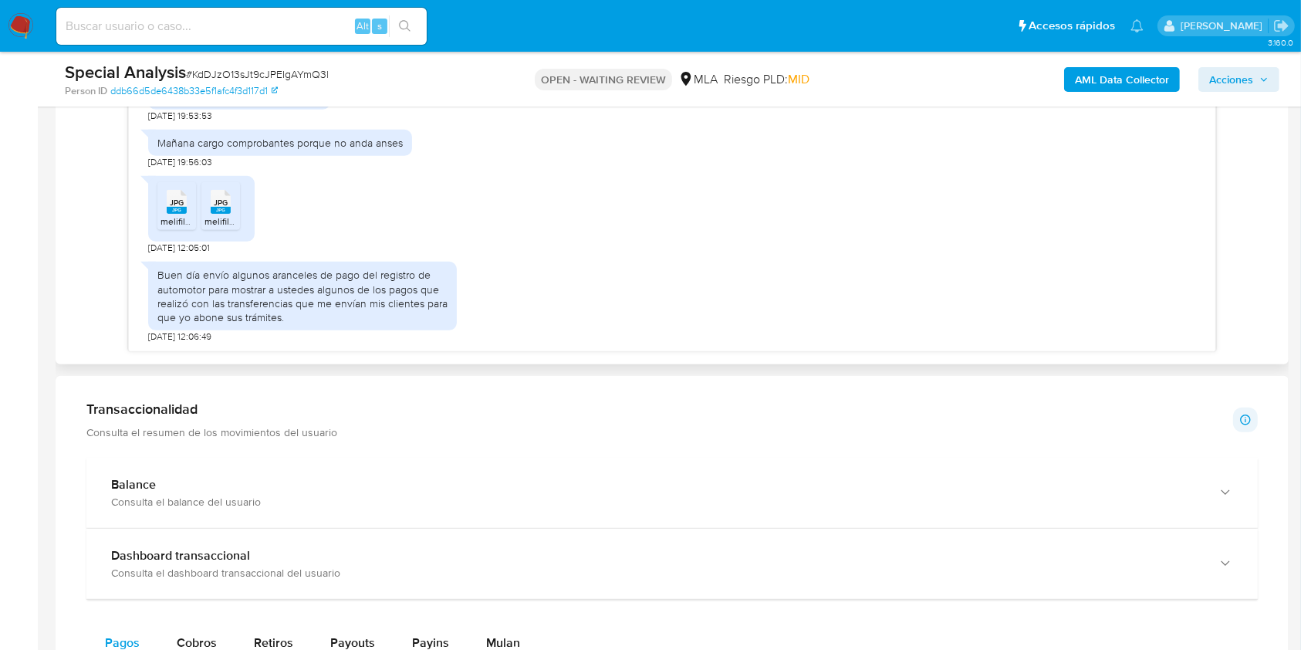
click at [190, 213] on div "JPG JPG" at bounding box center [176, 200] width 32 height 30
click at [222, 212] on rect at bounding box center [221, 210] width 20 height 7
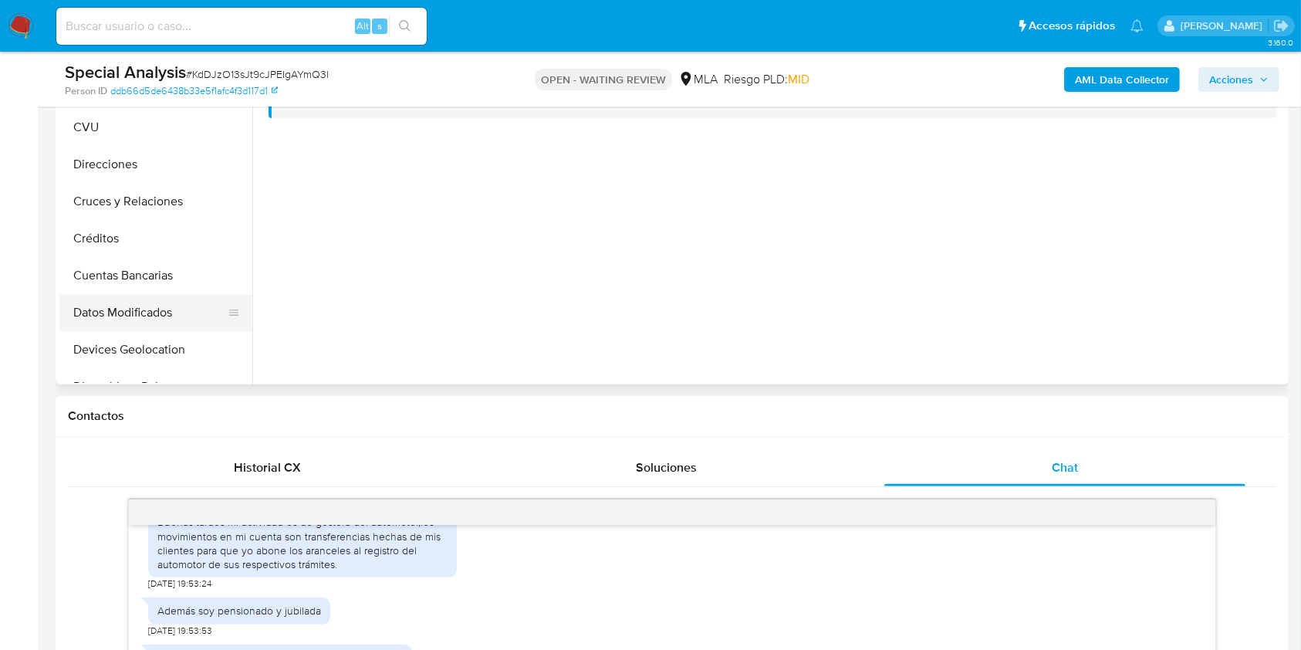
scroll to position [309, 0]
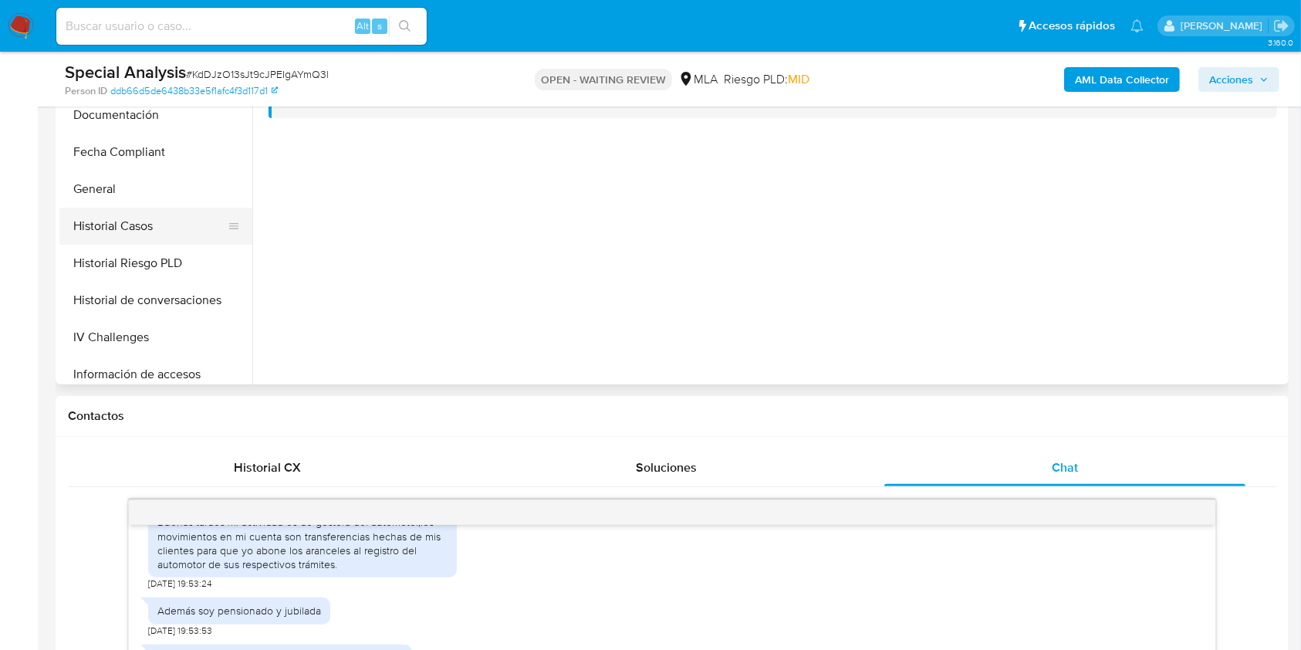
click at [145, 218] on button "Historial Casos" at bounding box center [149, 226] width 181 height 37
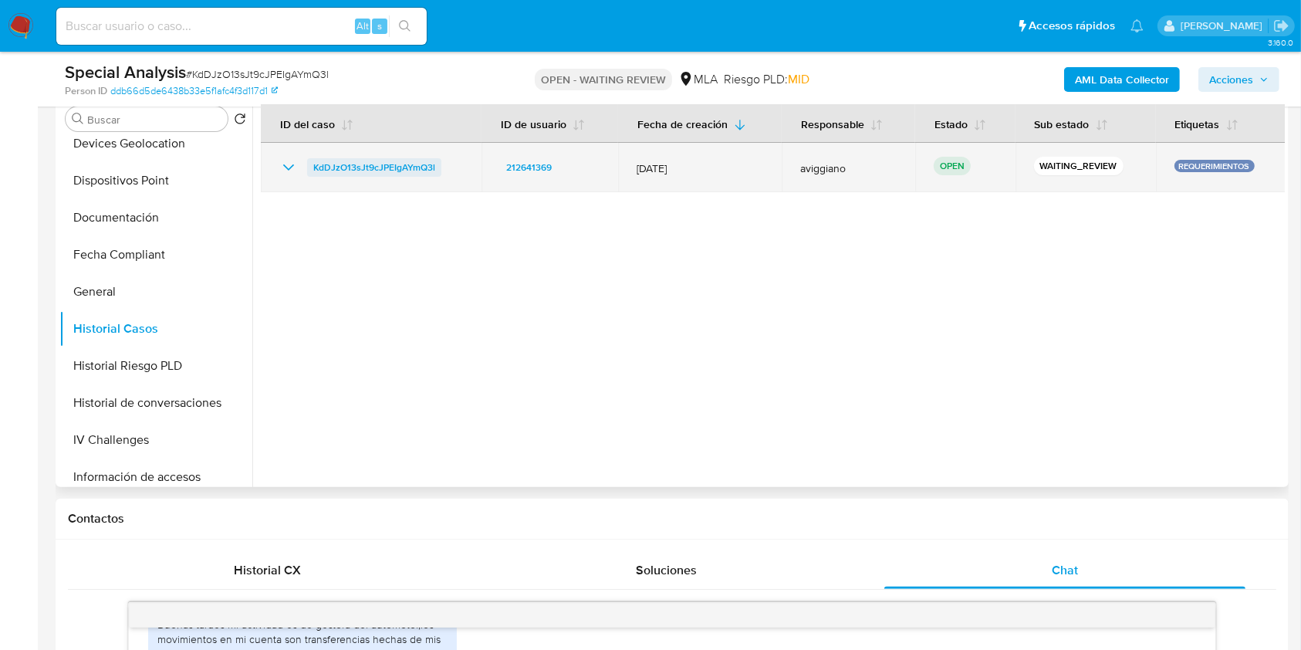
drag, startPoint x: 461, startPoint y: 168, endPoint x: 335, endPoint y: 164, distance: 126.6
click at [316, 167] on div "KdDJzO13sJt9cJPEIgAYmQ3l" at bounding box center [371, 167] width 184 height 19
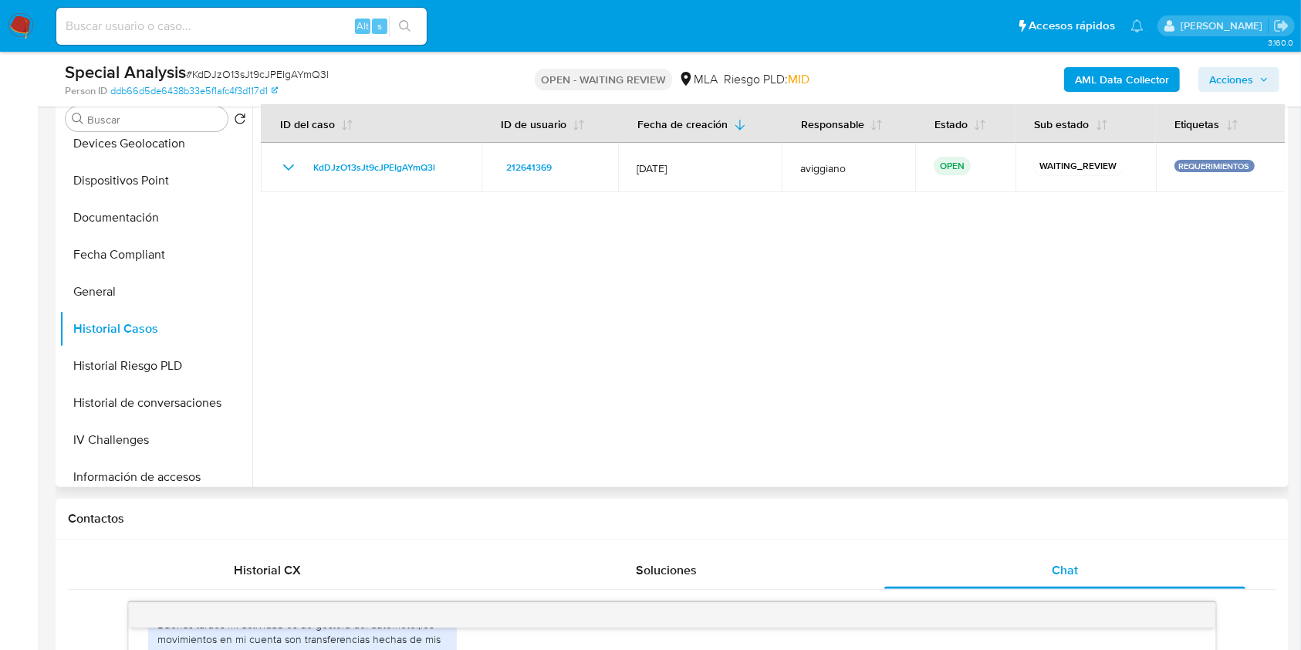
drag, startPoint x: 335, startPoint y: 164, endPoint x: 315, endPoint y: 225, distance: 63.4
click at [299, 235] on div at bounding box center [768, 289] width 1032 height 395
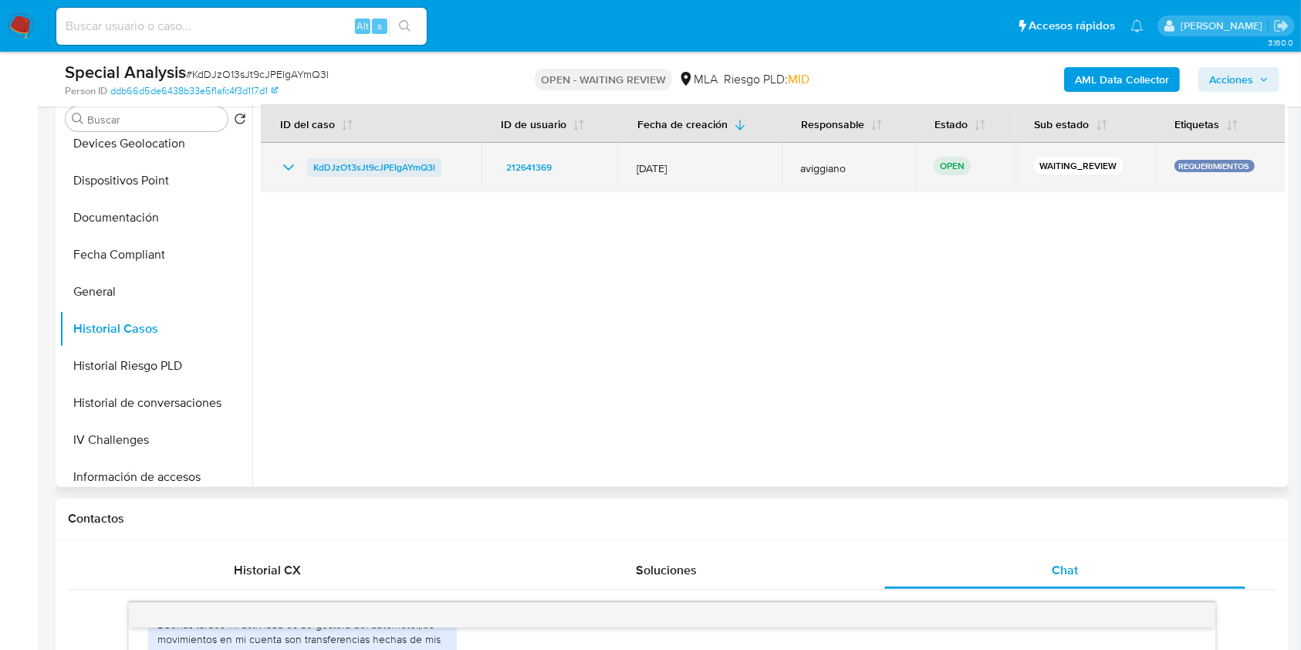
drag, startPoint x: 445, startPoint y: 168, endPoint x: 313, endPoint y: 174, distance: 132.1
click at [313, 174] on div "KdDJzO13sJt9cJPEIgAYmQ3l" at bounding box center [371, 167] width 184 height 19
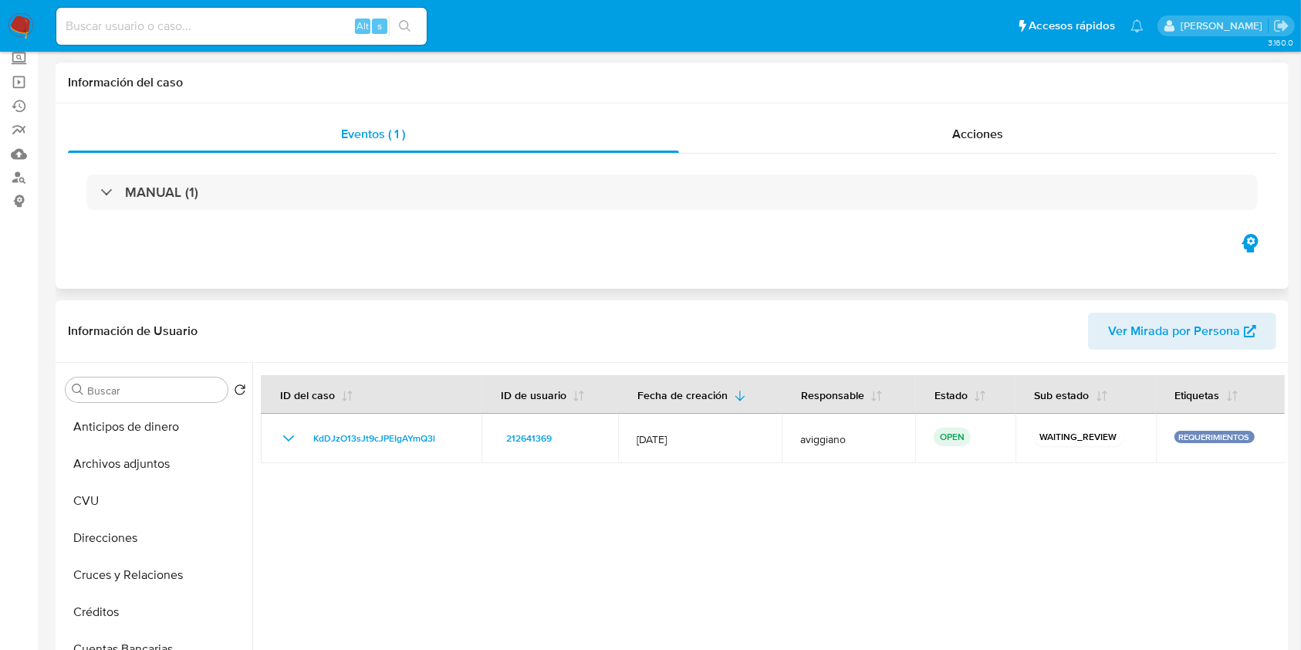
scroll to position [0, 0]
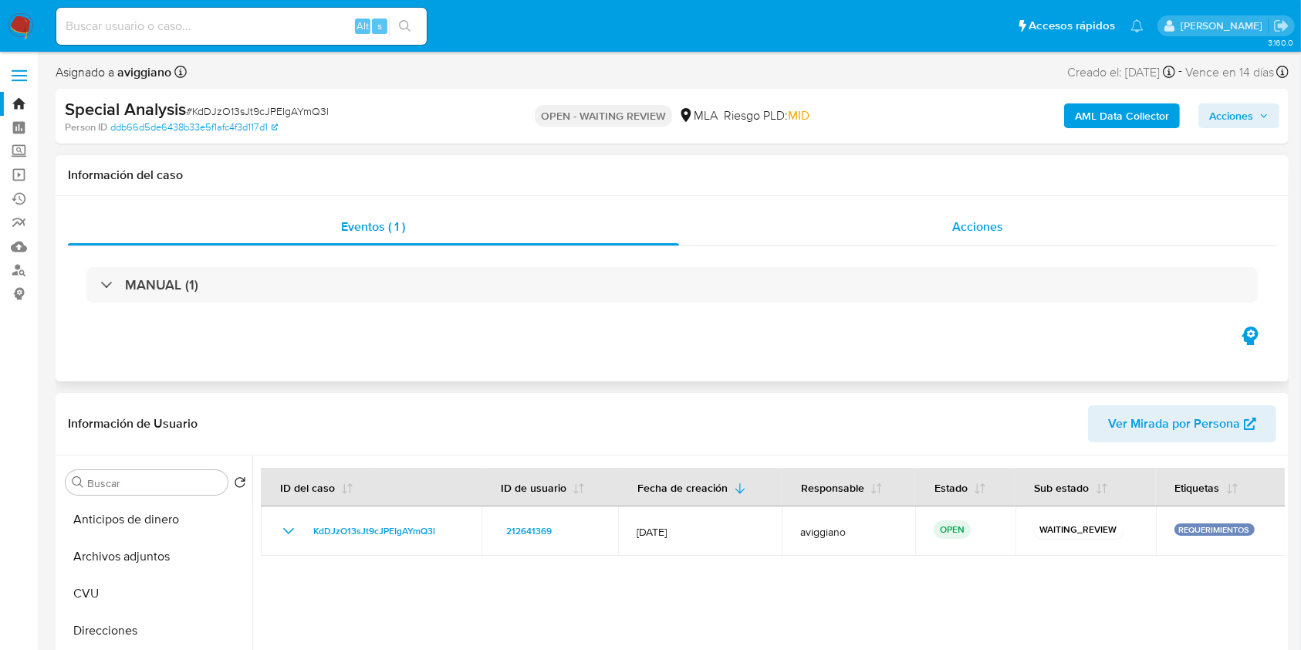
click at [1025, 221] on div "Acciones" at bounding box center [978, 226] width 598 height 37
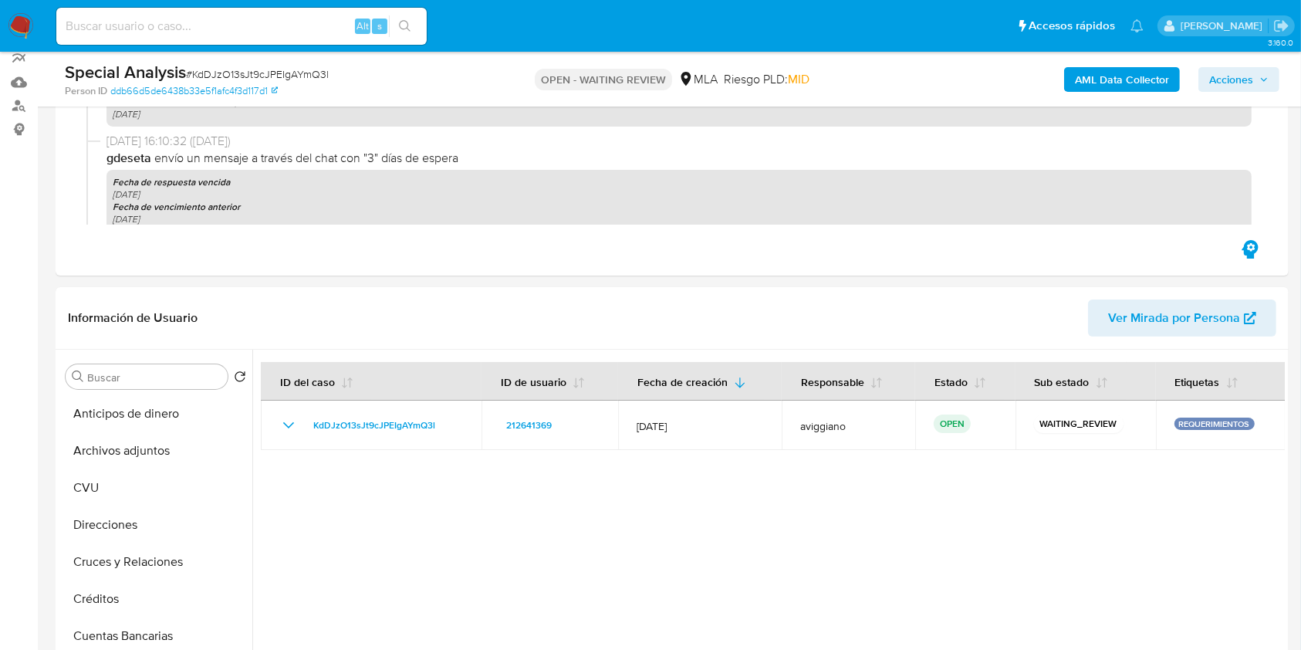
scroll to position [411, 0]
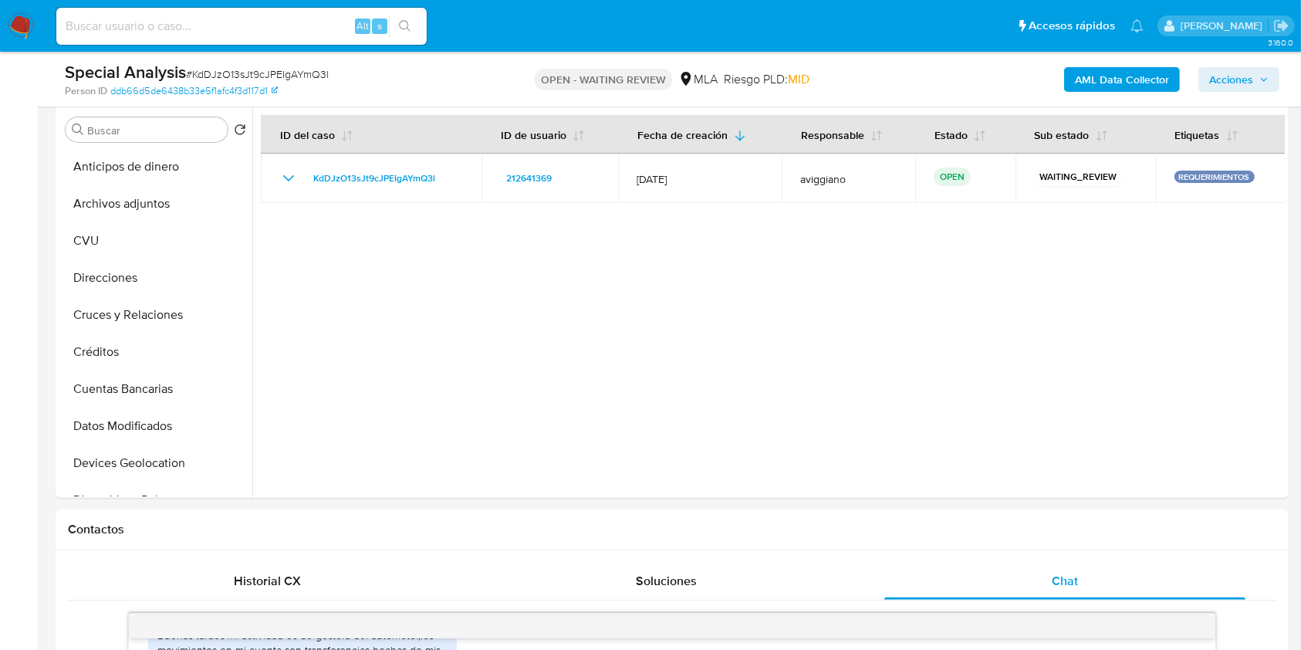
click at [1094, 91] on div "AML Data Collector Acciones" at bounding box center [1079, 79] width 400 height 36
click at [1070, 96] on div "AML Data Collector Acciones" at bounding box center [1079, 79] width 400 height 36
click at [1077, 83] on b "AML Data Collector" at bounding box center [1122, 79] width 94 height 25
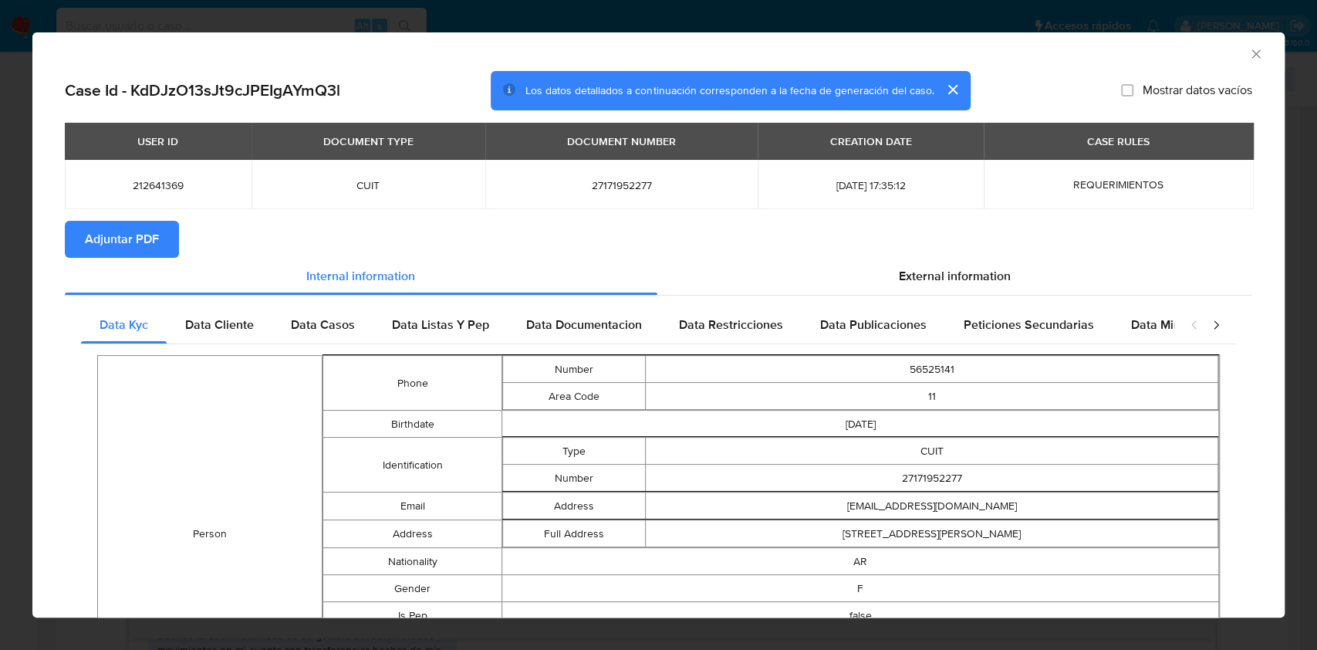
click at [73, 248] on button "Adjuntar PDF" at bounding box center [122, 239] width 114 height 37
click at [1252, 52] on div "AML Data Collector" at bounding box center [658, 51] width 1252 height 39
click at [1248, 49] on icon "Cerrar ventana" at bounding box center [1255, 53] width 15 height 15
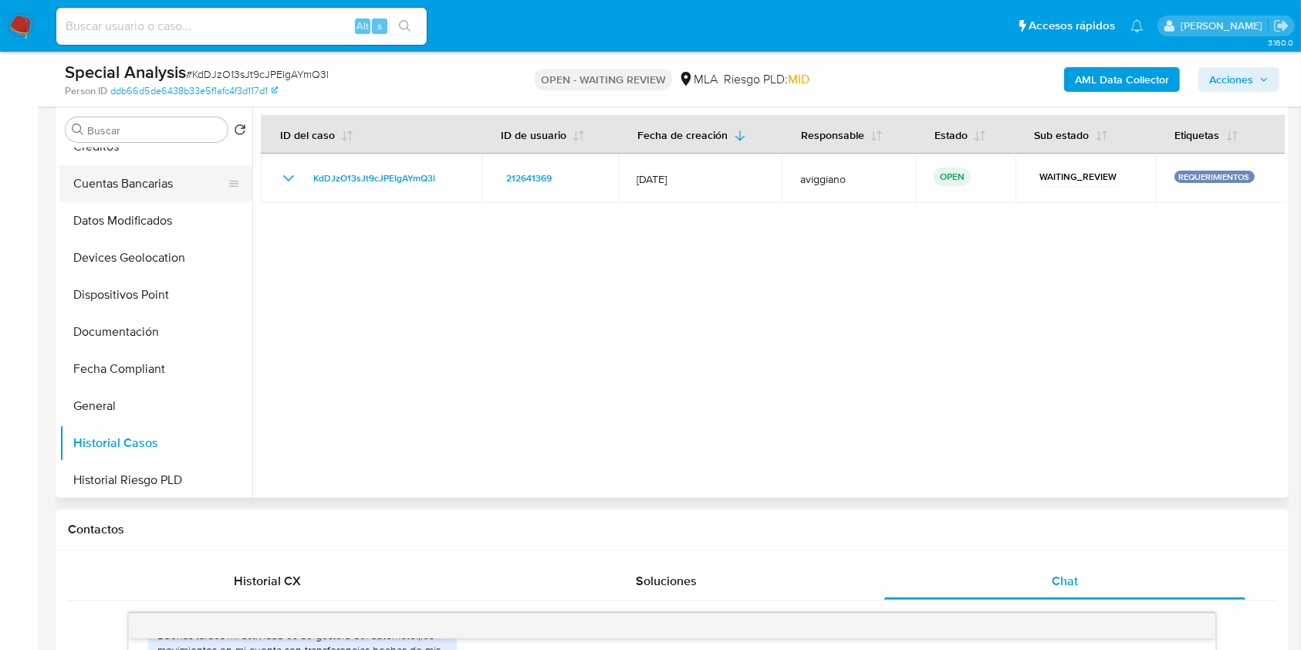
scroll to position [617, 0]
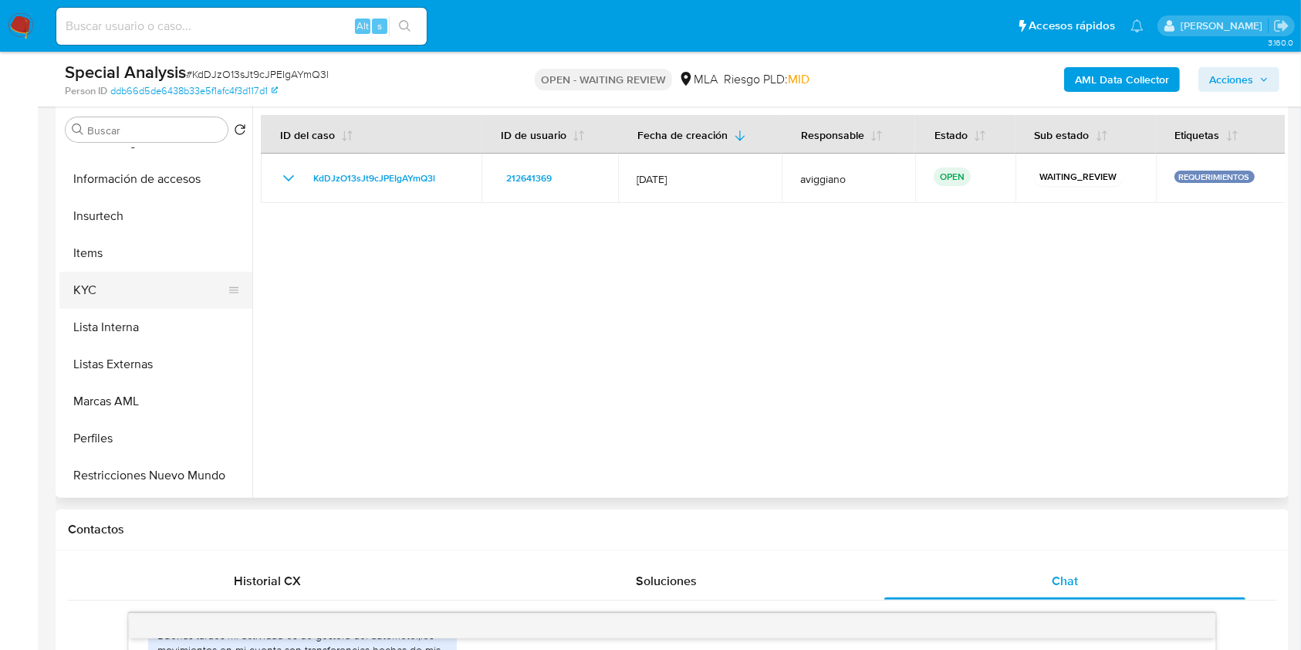
click at [96, 303] on button "KYC" at bounding box center [149, 290] width 181 height 37
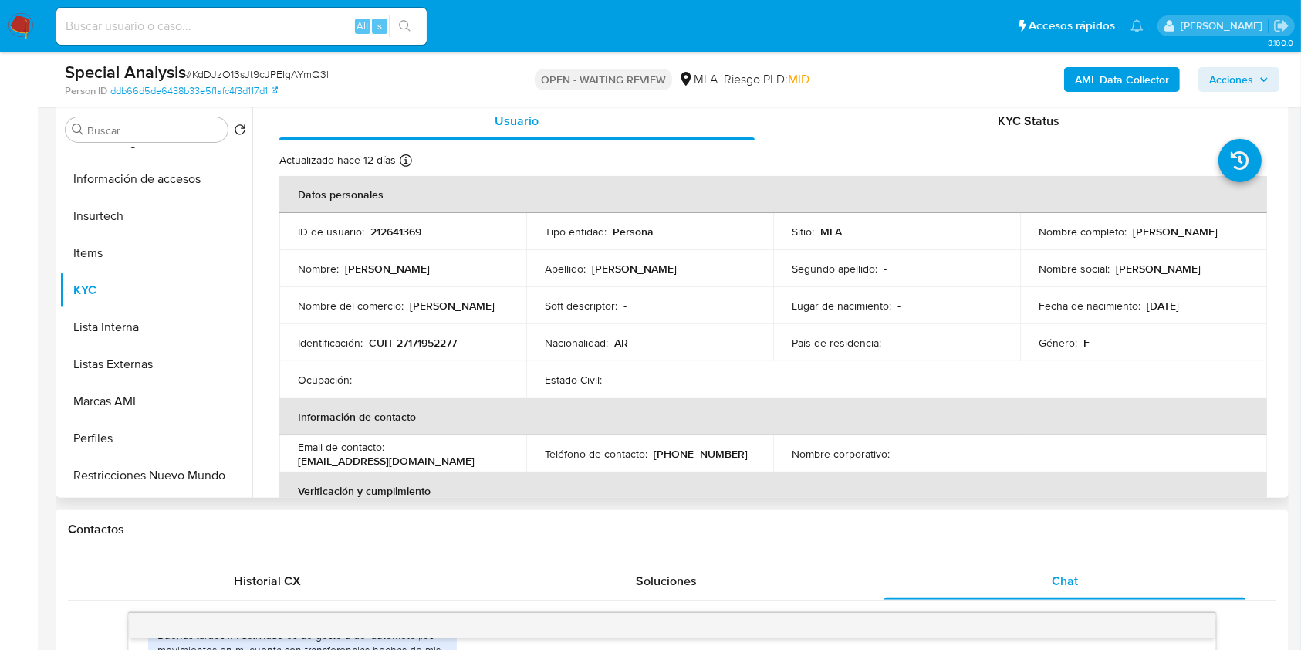
click at [421, 346] on p "CUIT 27171952277" at bounding box center [413, 343] width 88 height 14
copy p "27171952277"
click at [386, 225] on p "212641369" at bounding box center [395, 232] width 51 height 14
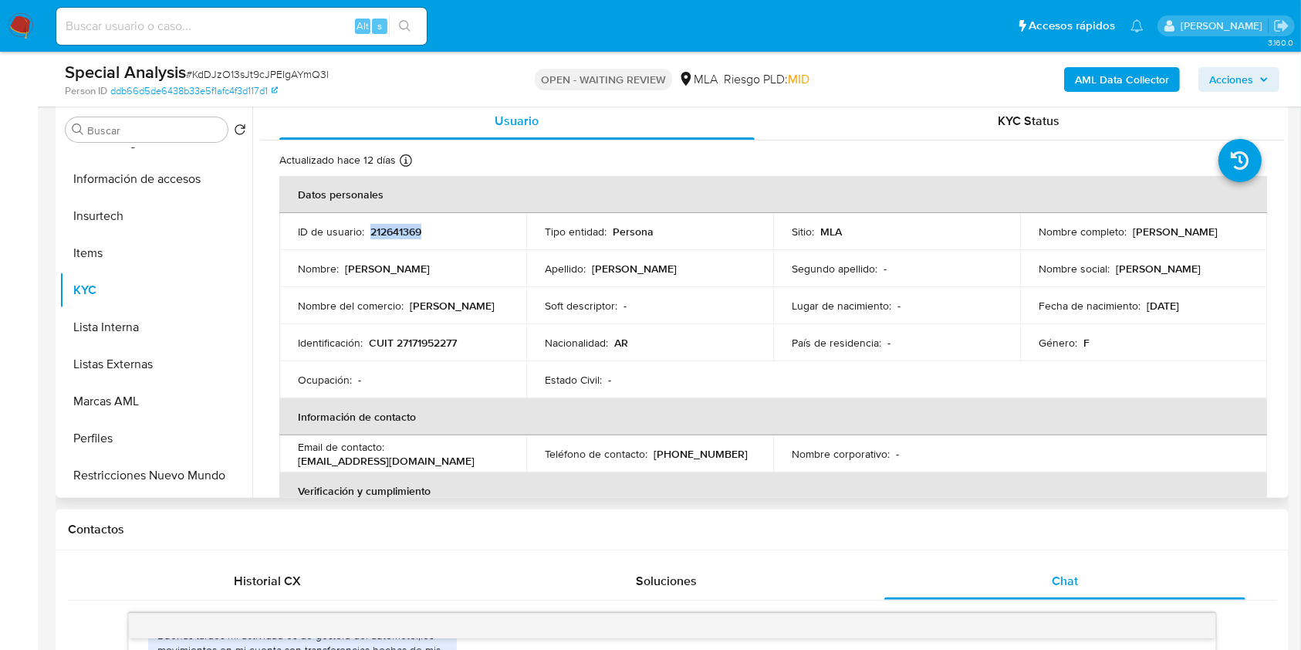
copy p "212641369"
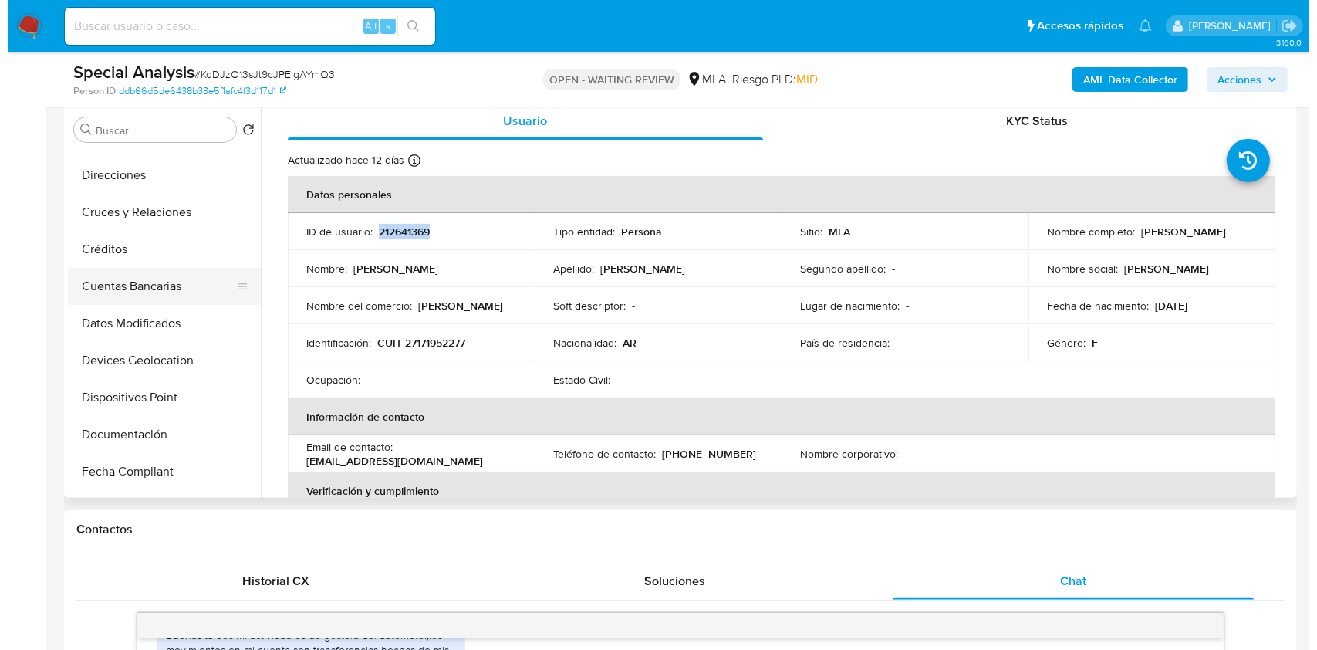
scroll to position [0, 0]
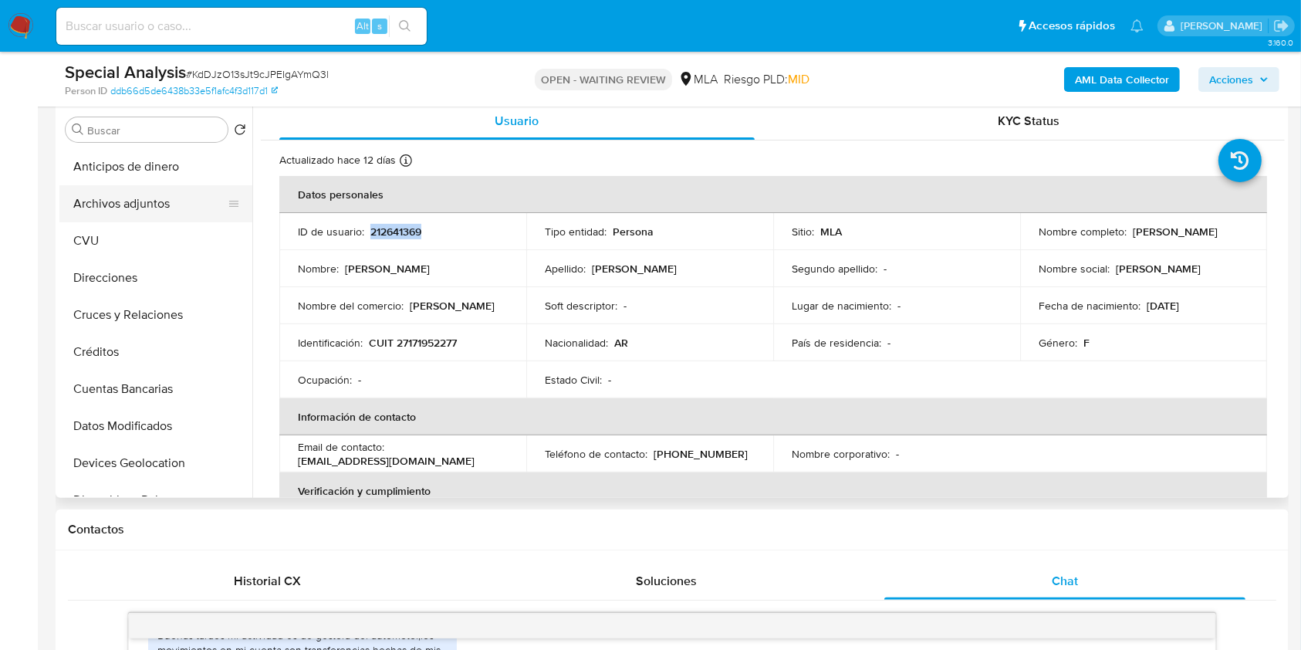
click at [164, 213] on button "Archivos adjuntos" at bounding box center [149, 203] width 181 height 37
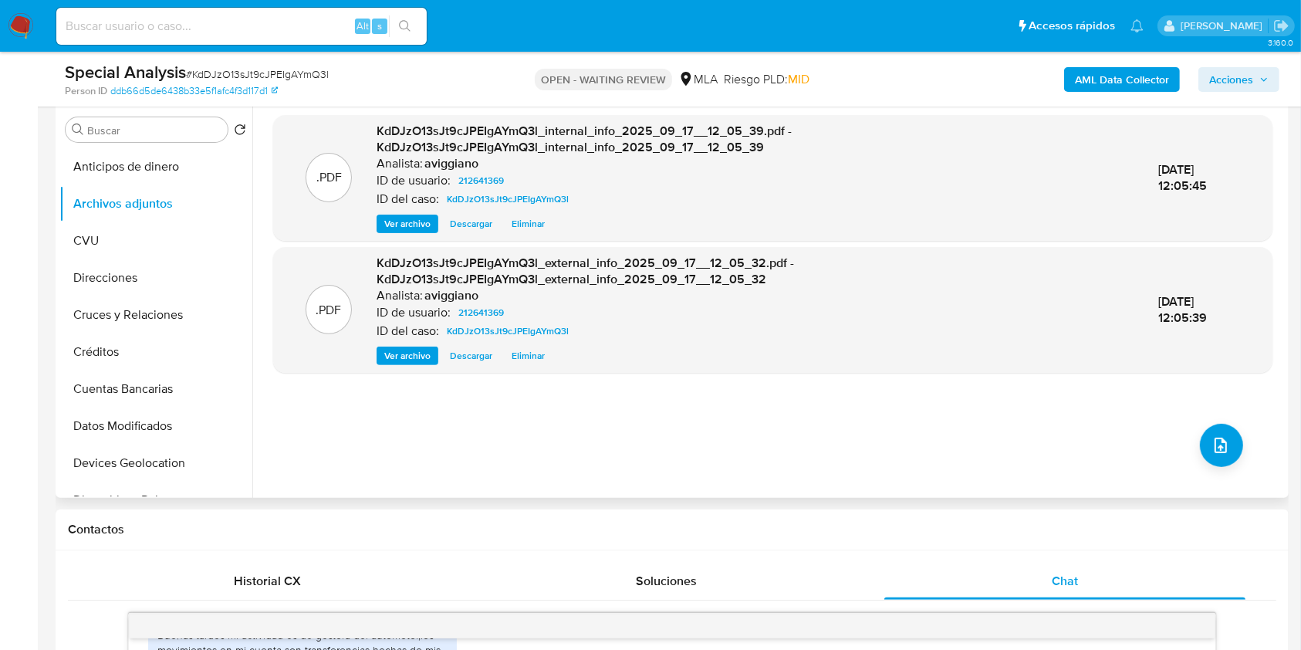
click at [1236, 445] on div ".PDF KdDJzO13sJt9cJPEIgAYmQ3l_internal_info_2025_09_17__12_05_39.pdf - KdDJzO13…" at bounding box center [772, 300] width 999 height 370
click at [1228, 451] on button "upload-file" at bounding box center [1221, 445] width 43 height 43
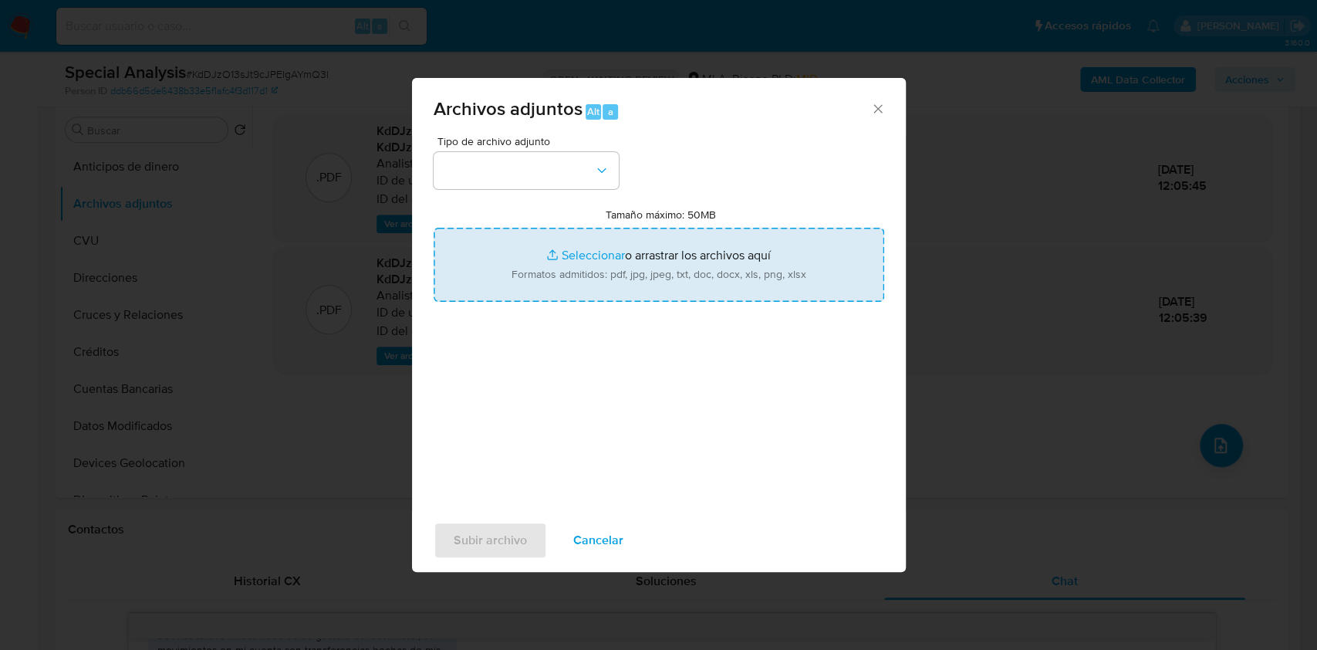
click at [719, 275] on input "Tamaño máximo: 50MB Seleccionar archivos" at bounding box center [659, 265] width 451 height 74
type input "C:\fakepath\Nosis - 212641369.pdf"
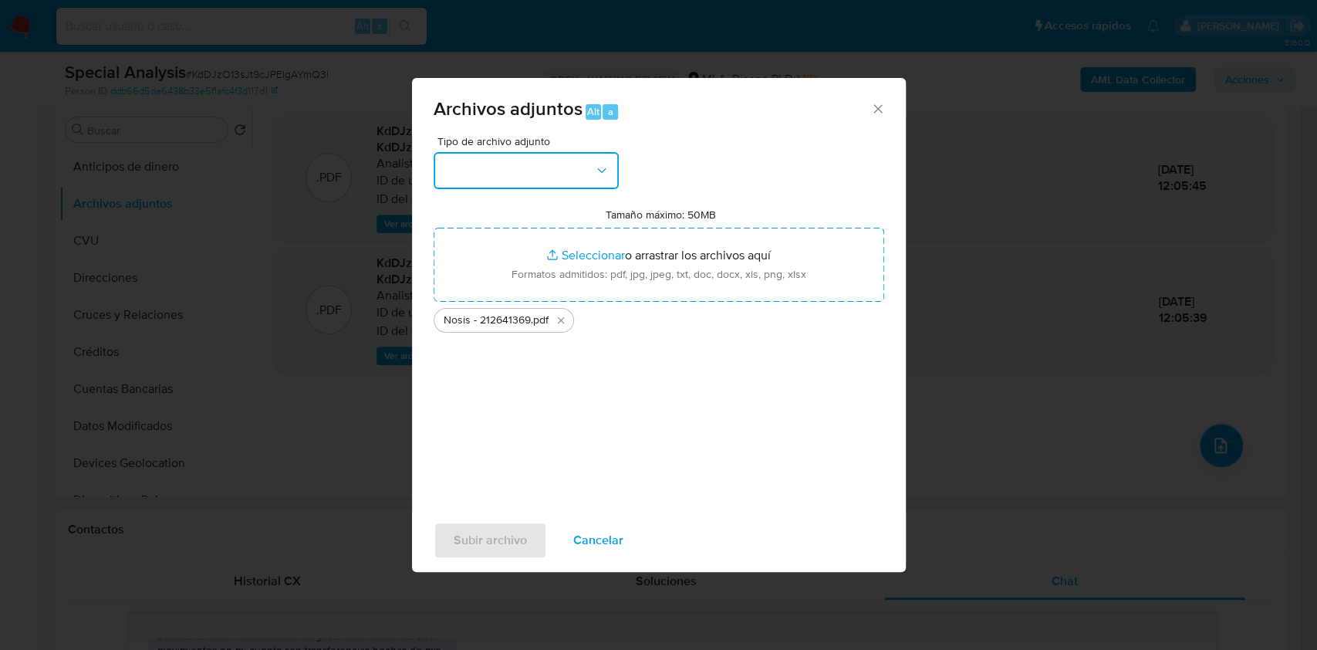
click at [577, 181] on button "button" at bounding box center [526, 170] width 185 height 37
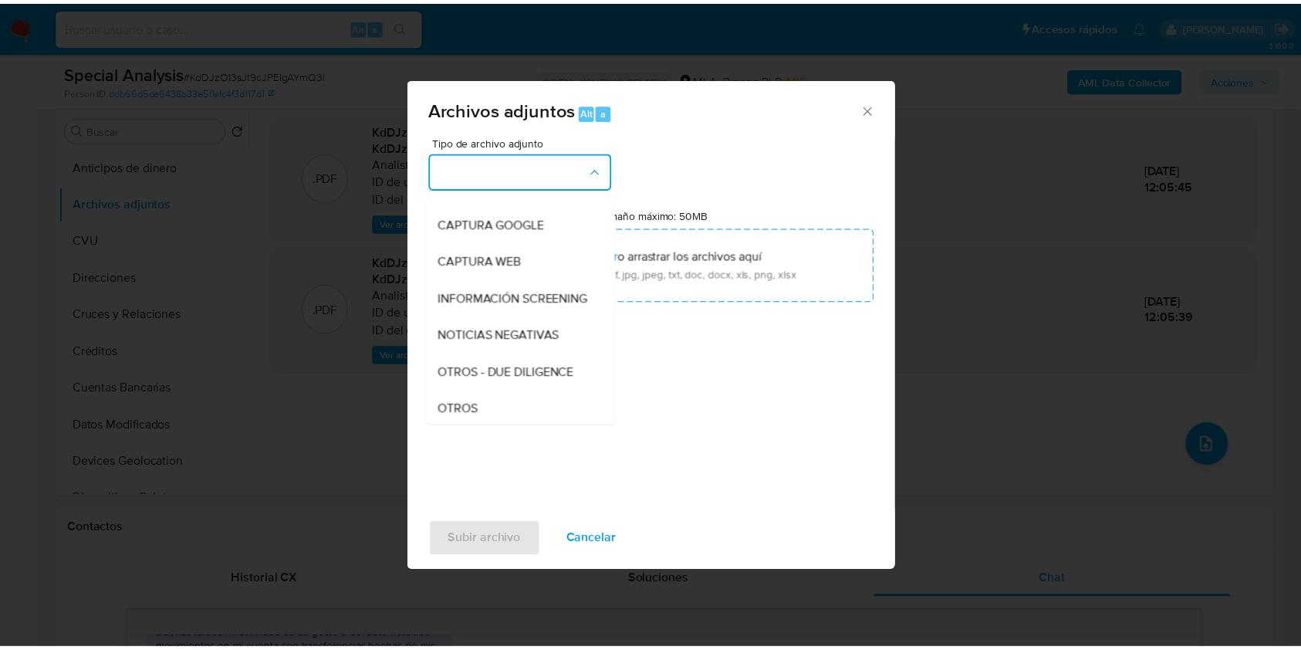
scroll to position [205, 0]
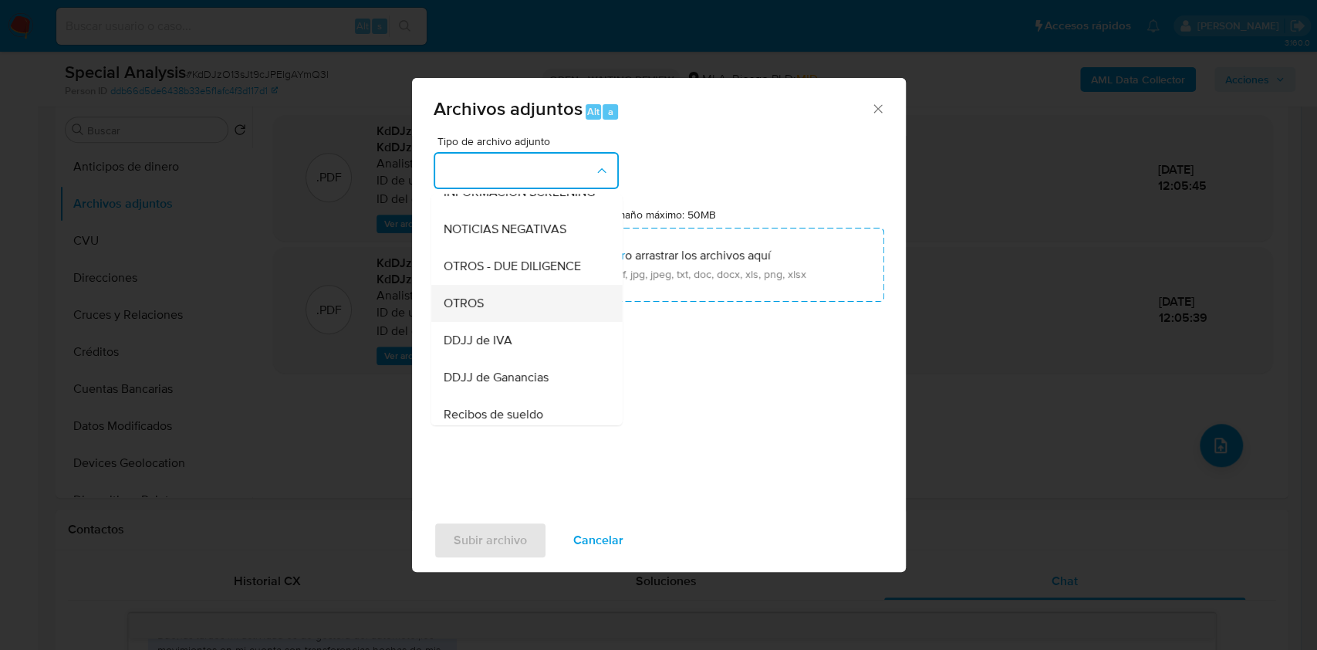
click at [488, 322] on div "OTROS" at bounding box center [521, 303] width 157 height 37
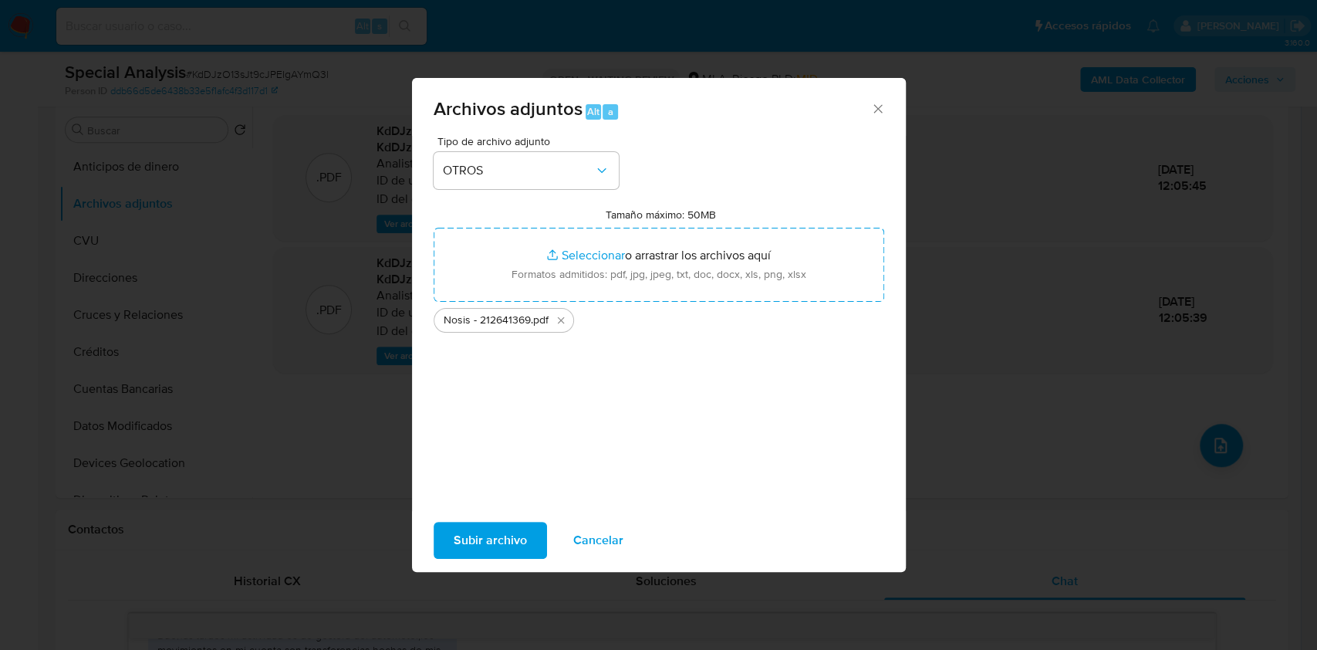
click at [498, 531] on span "Subir archivo" at bounding box center [490, 540] width 73 height 34
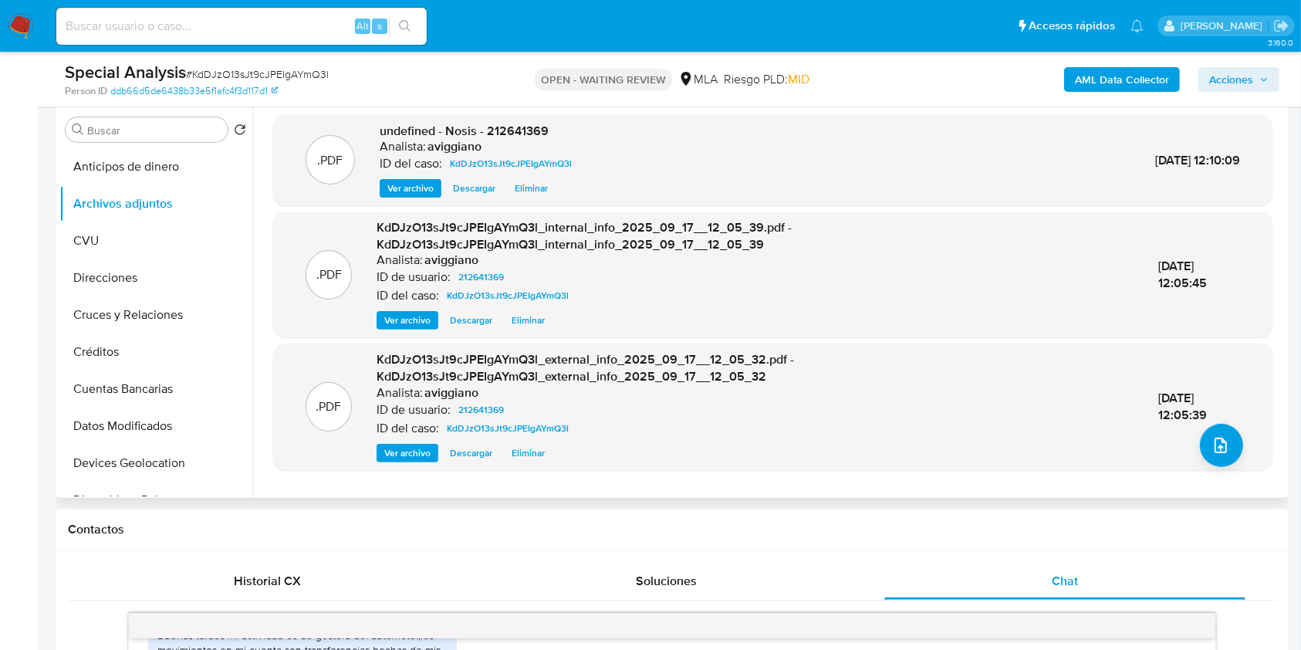
click at [514, 132] on span "undefined - Nosis - 212641369" at bounding box center [464, 131] width 169 height 18
drag, startPoint x: 514, startPoint y: 132, endPoint x: 532, endPoint y: 144, distance: 22.3
click at [532, 144] on div "Analista: aviggiano" at bounding box center [479, 146] width 198 height 15
click at [532, 135] on span "undefined - Nosis - 212641369" at bounding box center [464, 131] width 169 height 18
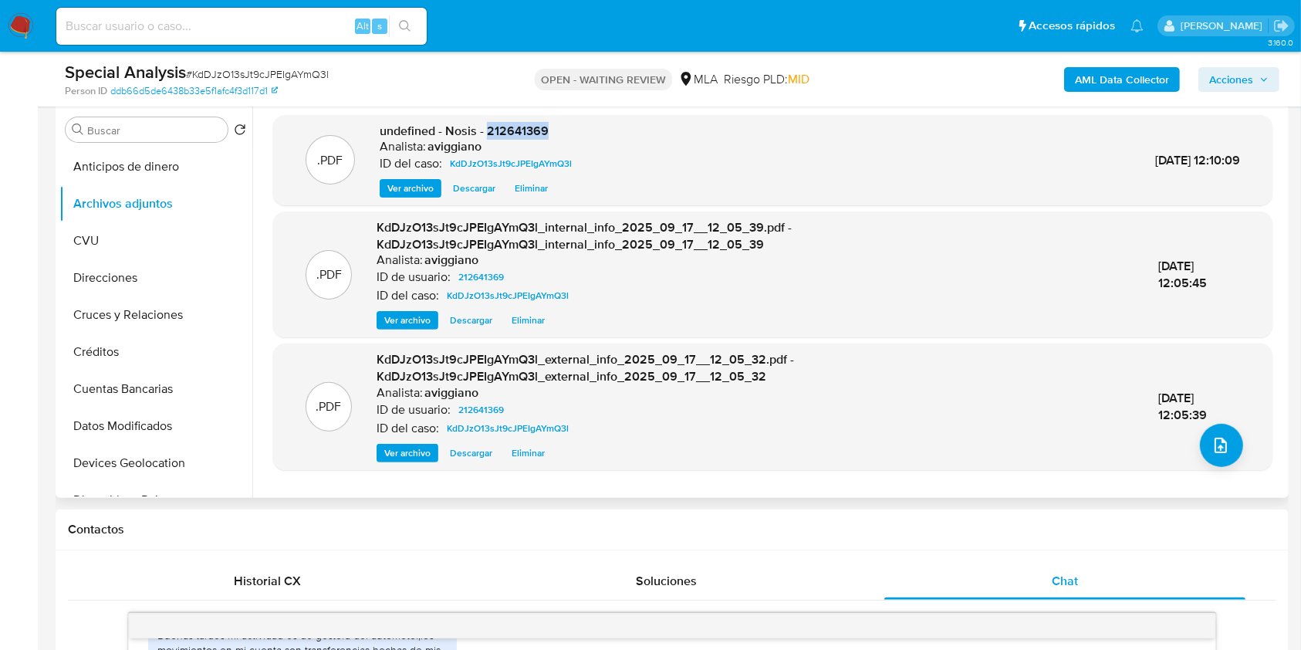
click at [532, 135] on span "undefined - Nosis - 212641369" at bounding box center [464, 131] width 169 height 18
copy span "212641369"
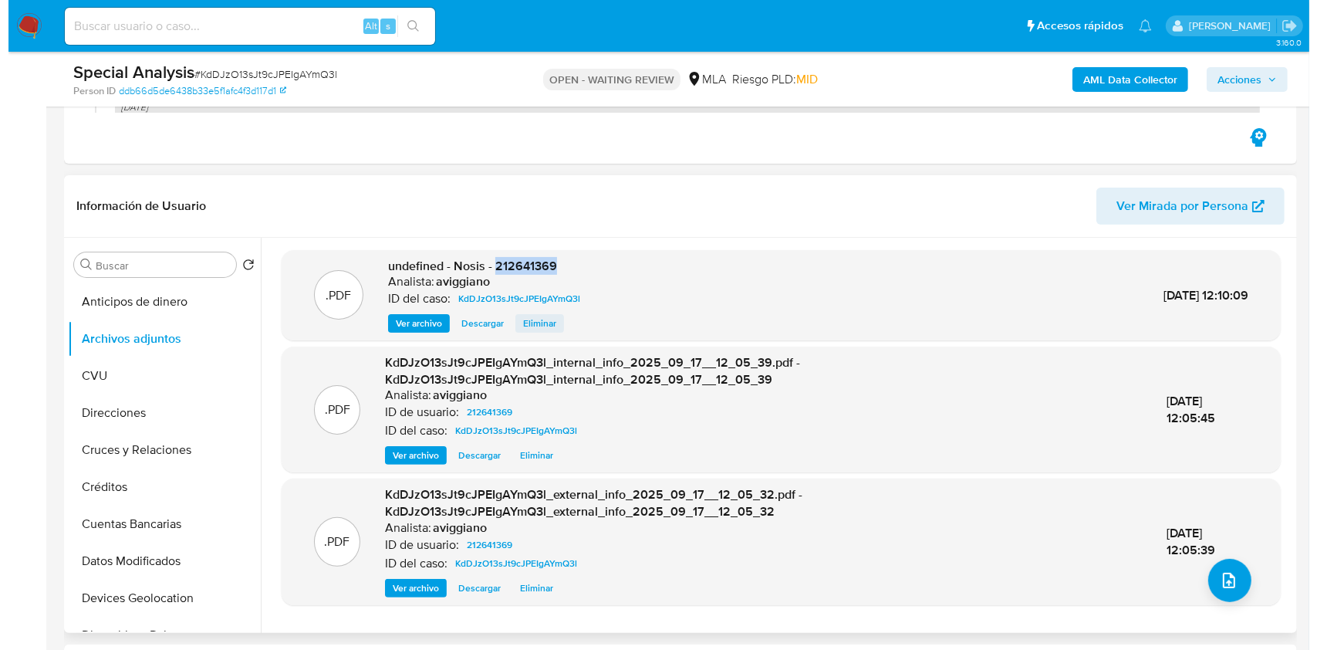
scroll to position [309, 0]
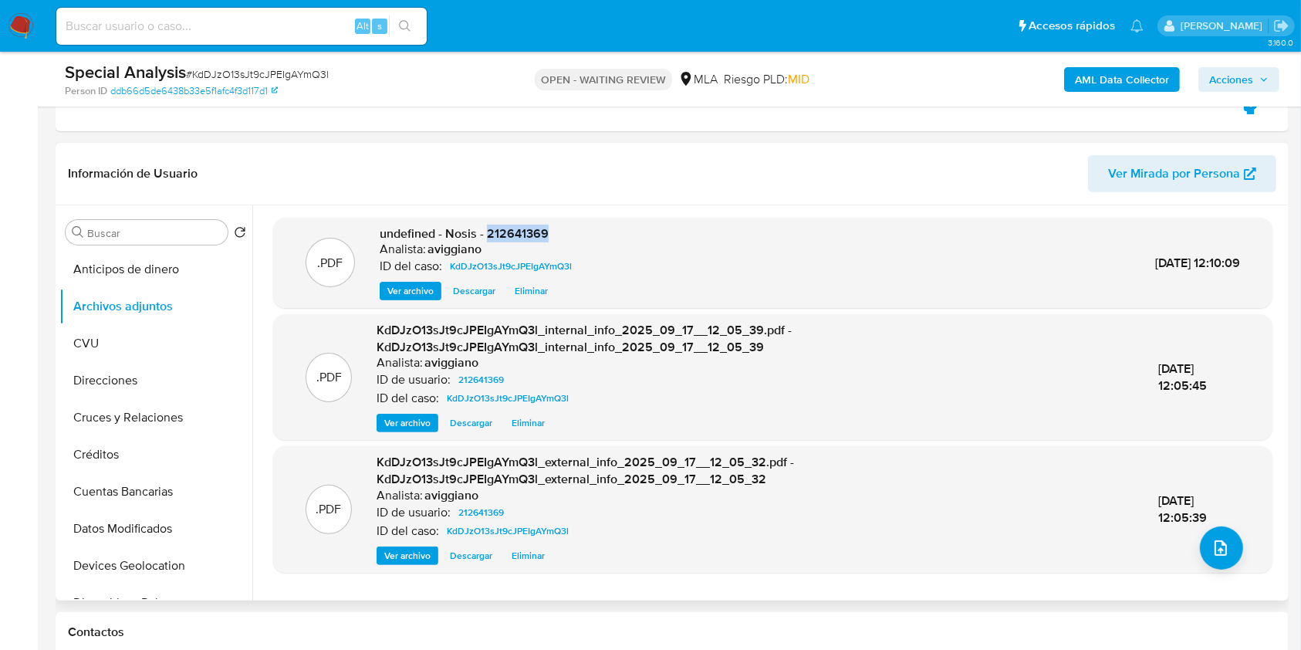
click at [510, 235] on span "undefined - Nosis - 212641369" at bounding box center [464, 234] width 169 height 18
copy span "212641369"
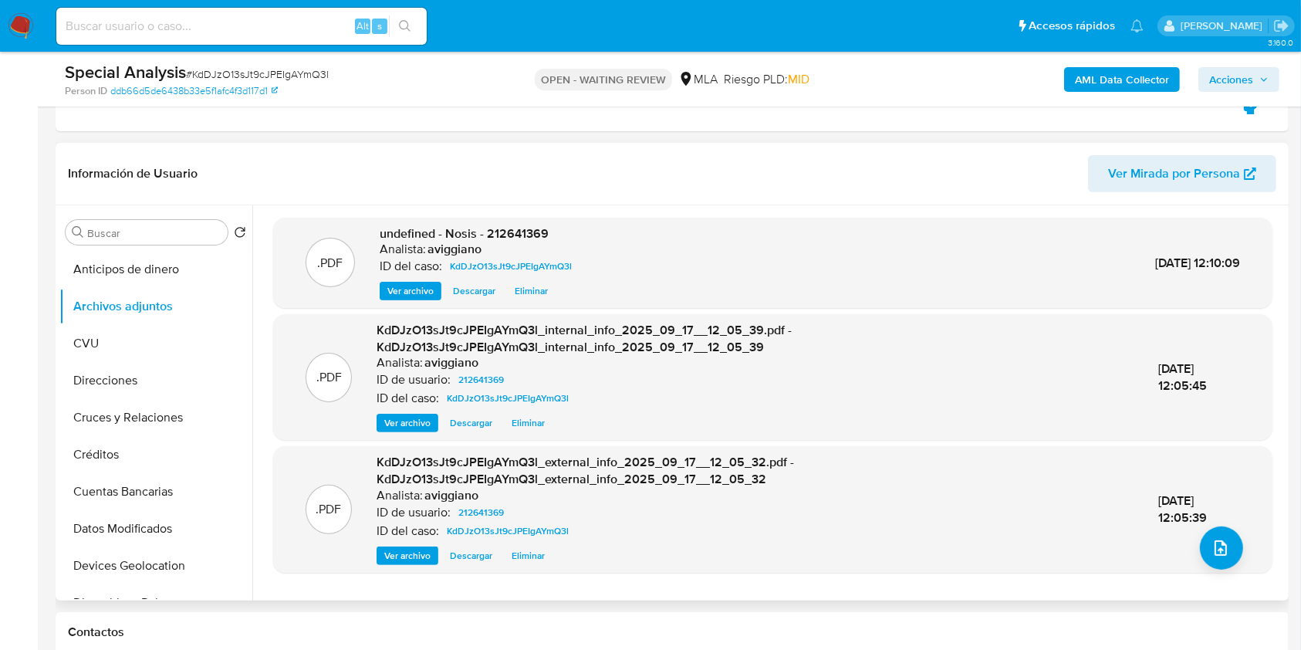
click at [1185, 554] on div ".PDF KdDJzO13sJt9cJPEIgAYmQ3l_external_info_2025_09_17__12_05_32.pdf - KdDJzO13…" at bounding box center [773, 509] width 984 height 110
click at [1200, 556] on button "upload-file" at bounding box center [1221, 547] width 43 height 43
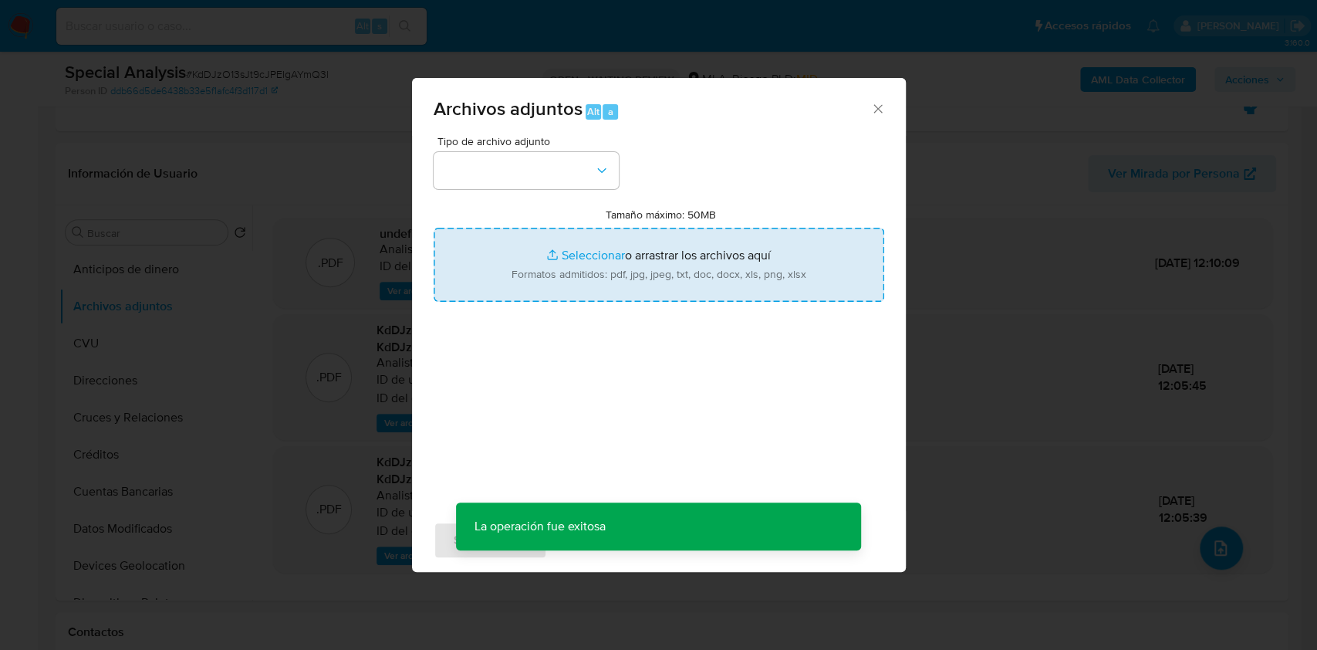
click at [512, 244] on input "Tamaño máximo: 50MB Seleccionar archivos" at bounding box center [659, 265] width 451 height 74
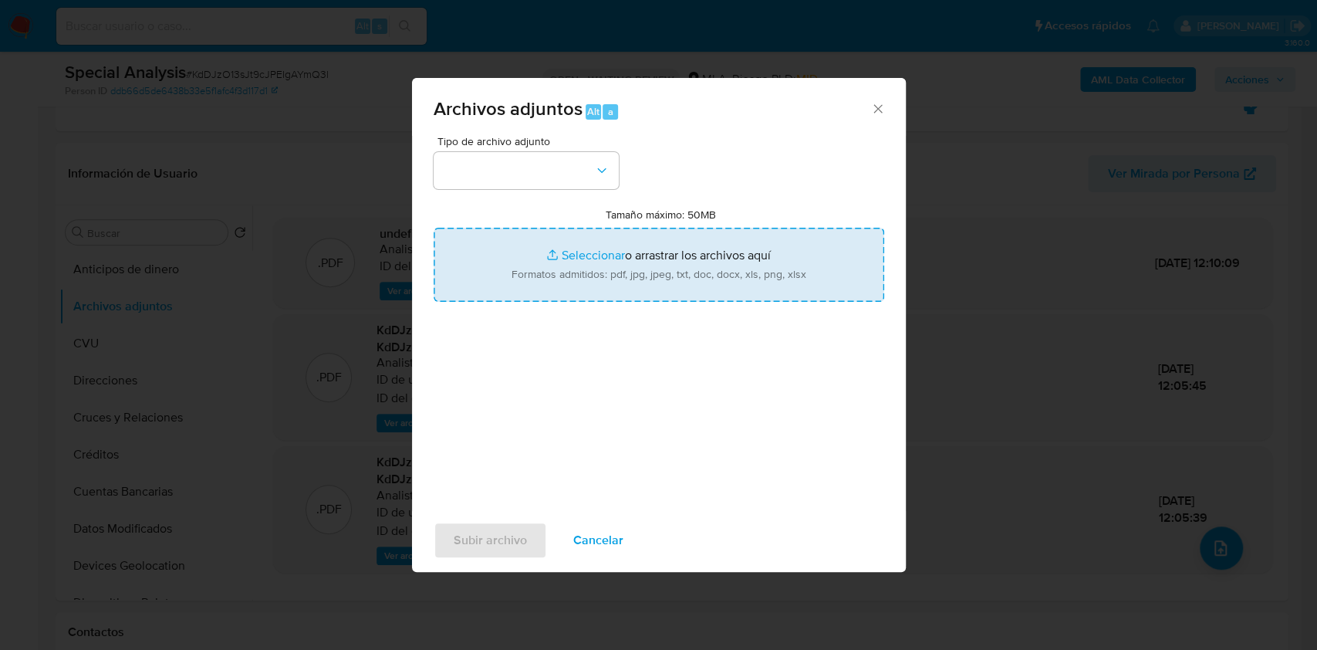
type input "C:\fakepath\Movimientos-Aladdin-v10_3 - 212641369.xlsx"
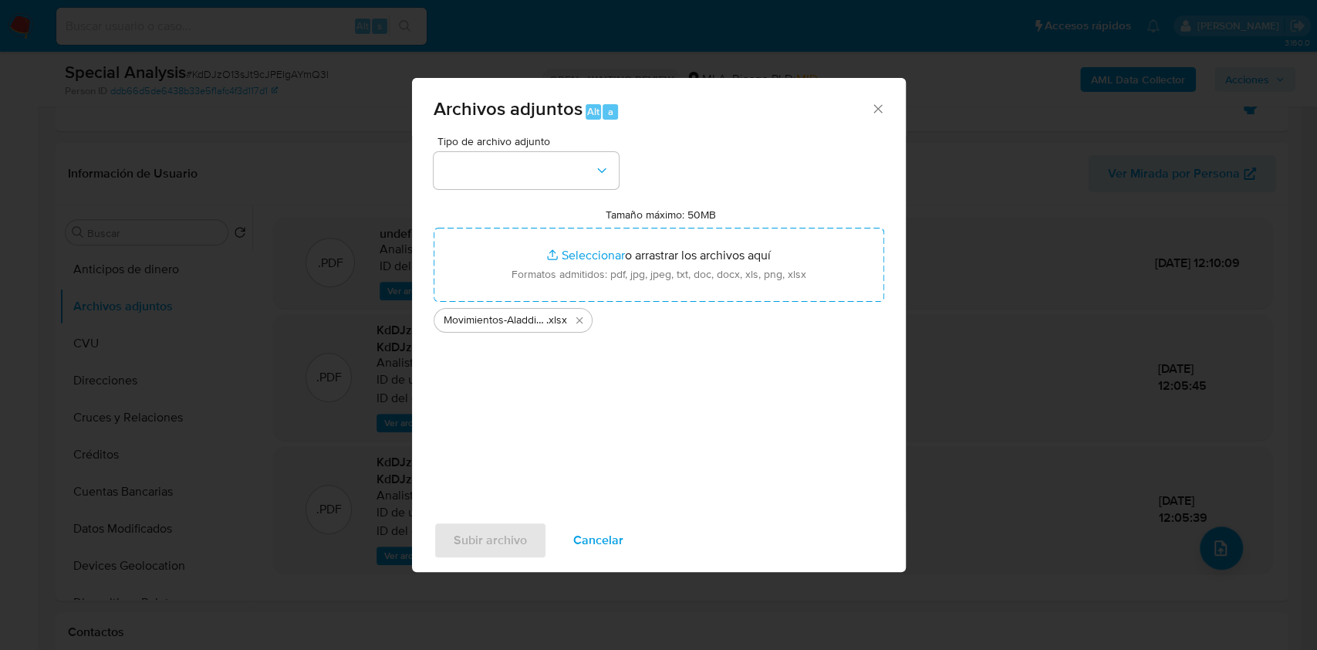
click at [576, 193] on div "Tipo de archivo adjunto Tamaño máximo: 50MB Seleccionar archivos Seleccionar o …" at bounding box center [659, 318] width 451 height 364
click at [578, 188] on button "button" at bounding box center [526, 170] width 185 height 37
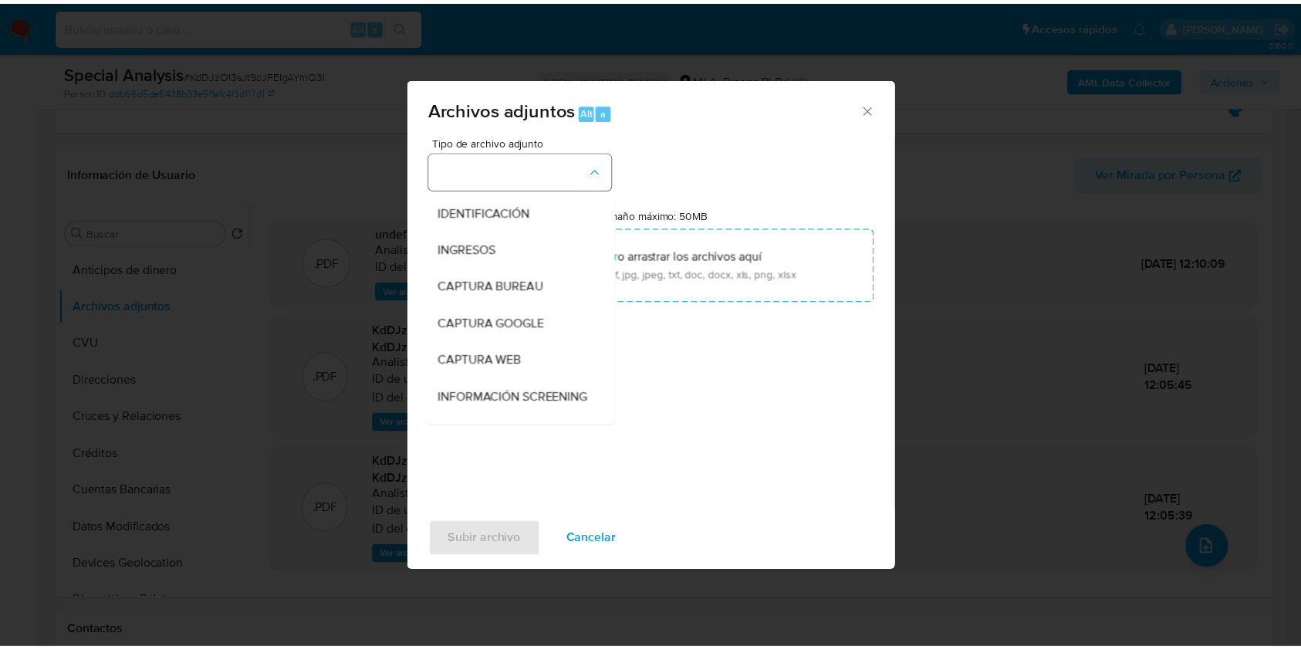
scroll to position [103, 0]
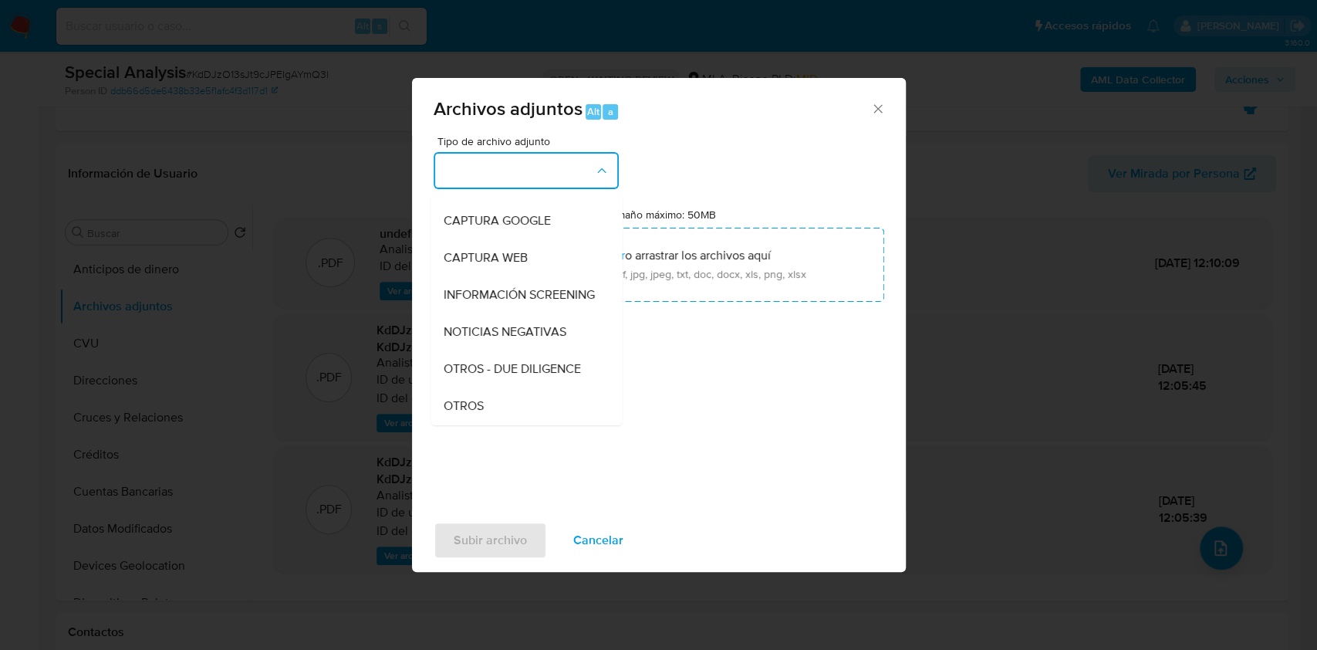
drag, startPoint x: 453, startPoint y: 423, endPoint x: 441, endPoint y: 464, distance: 42.7
click at [454, 414] on span "OTROS" at bounding box center [463, 405] width 40 height 15
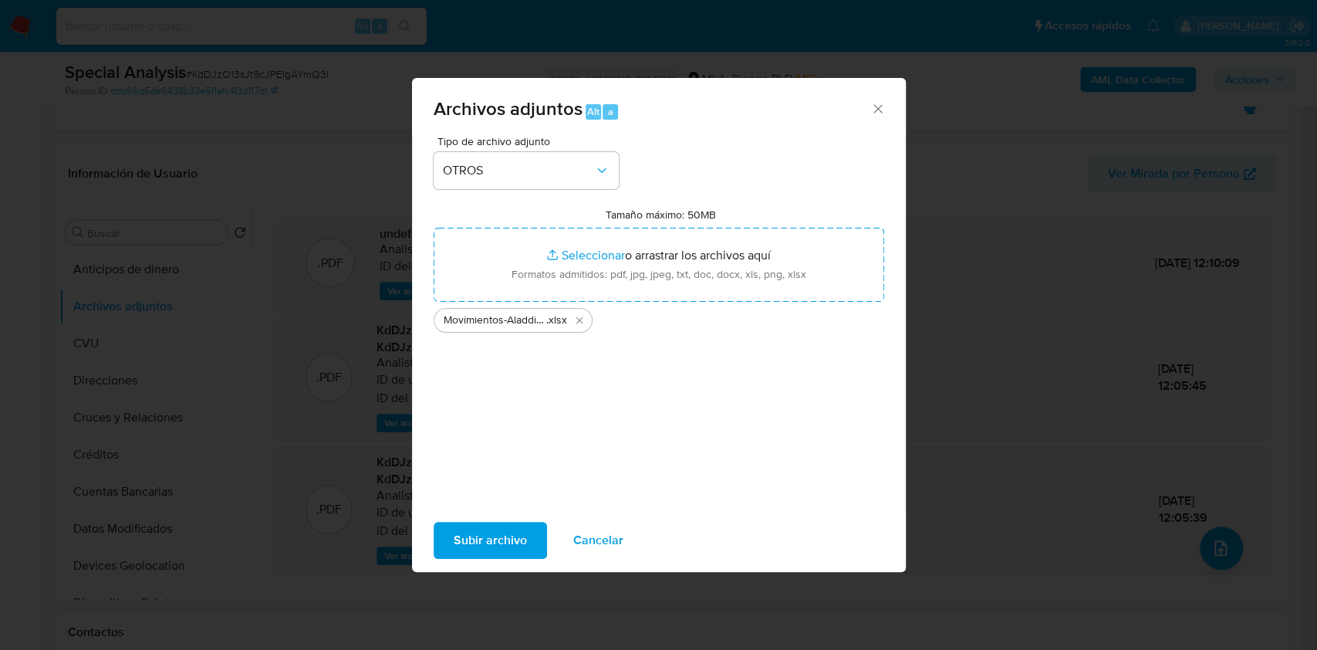
click at [454, 553] on span "Subir archivo" at bounding box center [490, 540] width 73 height 34
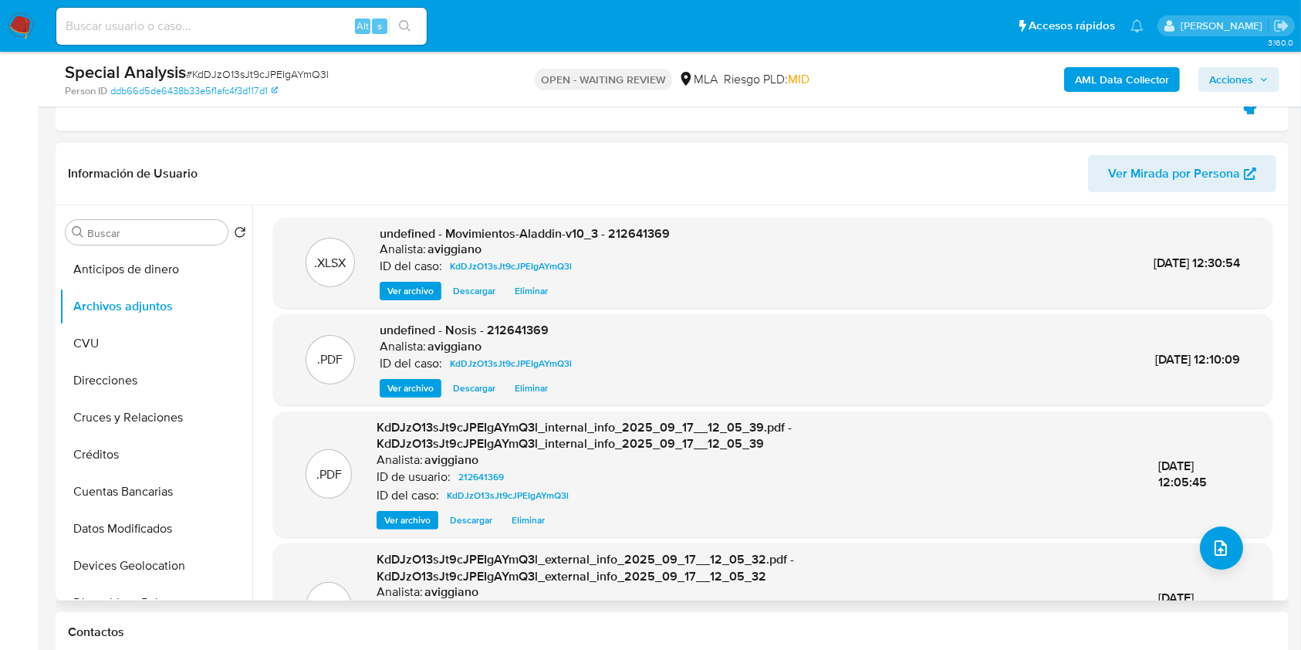
click at [654, 240] on span "undefined - Movimientos-Aladdin-v10_3 - 212641369" at bounding box center [525, 234] width 290 height 18
click at [653, 241] on span "undefined - Movimientos-Aladdin-v10_3 - 212641369" at bounding box center [525, 234] width 290 height 18
copy span "212641369"
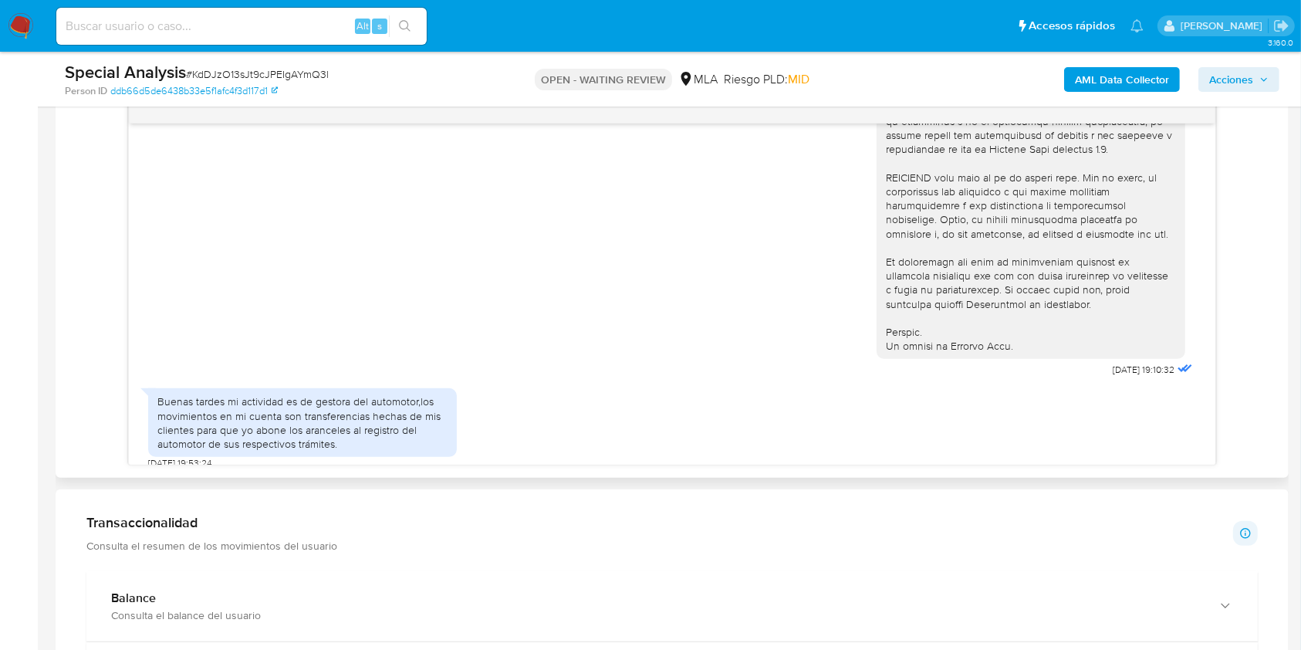
scroll to position [698, 0]
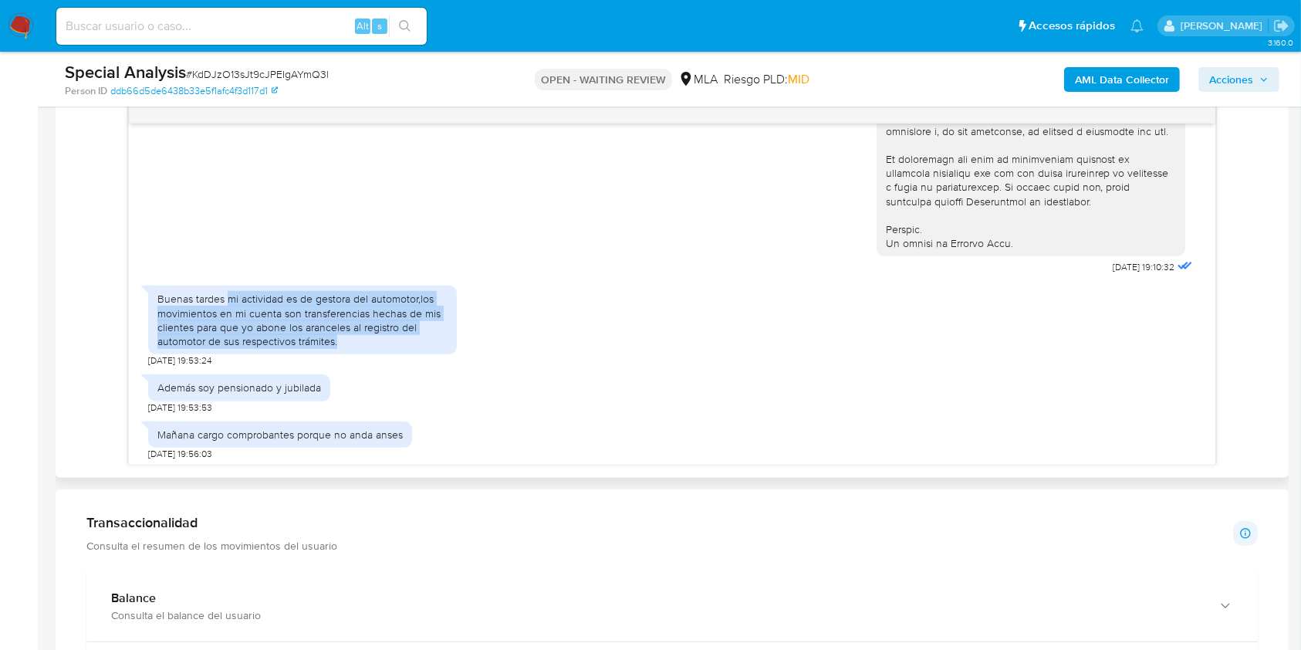
drag, startPoint x: 228, startPoint y: 322, endPoint x: 350, endPoint y: 373, distance: 132.4
click at [350, 348] on div "Buenas tardes mi actividad es de gestora del automotor,los movimientos en mi cu…" at bounding box center [302, 320] width 290 height 56
copy div "mi actividad es de gestora del automotor,los movimientos en mi cuenta son trans…"
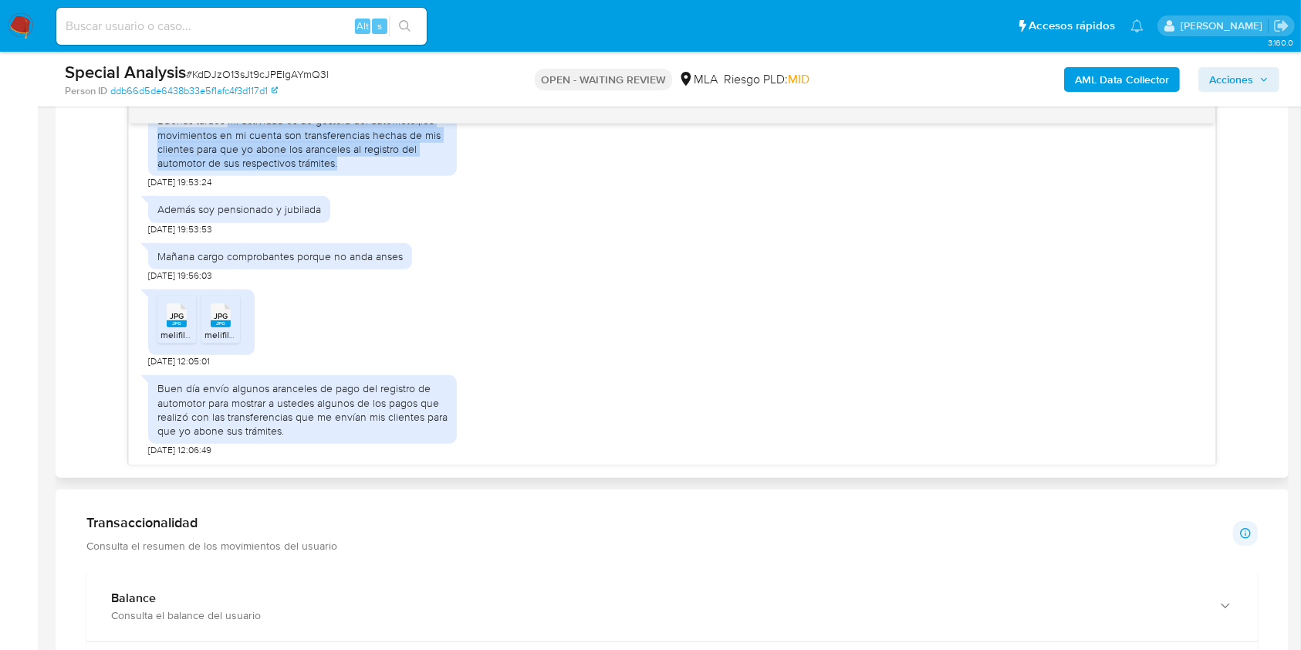
scroll to position [904, 0]
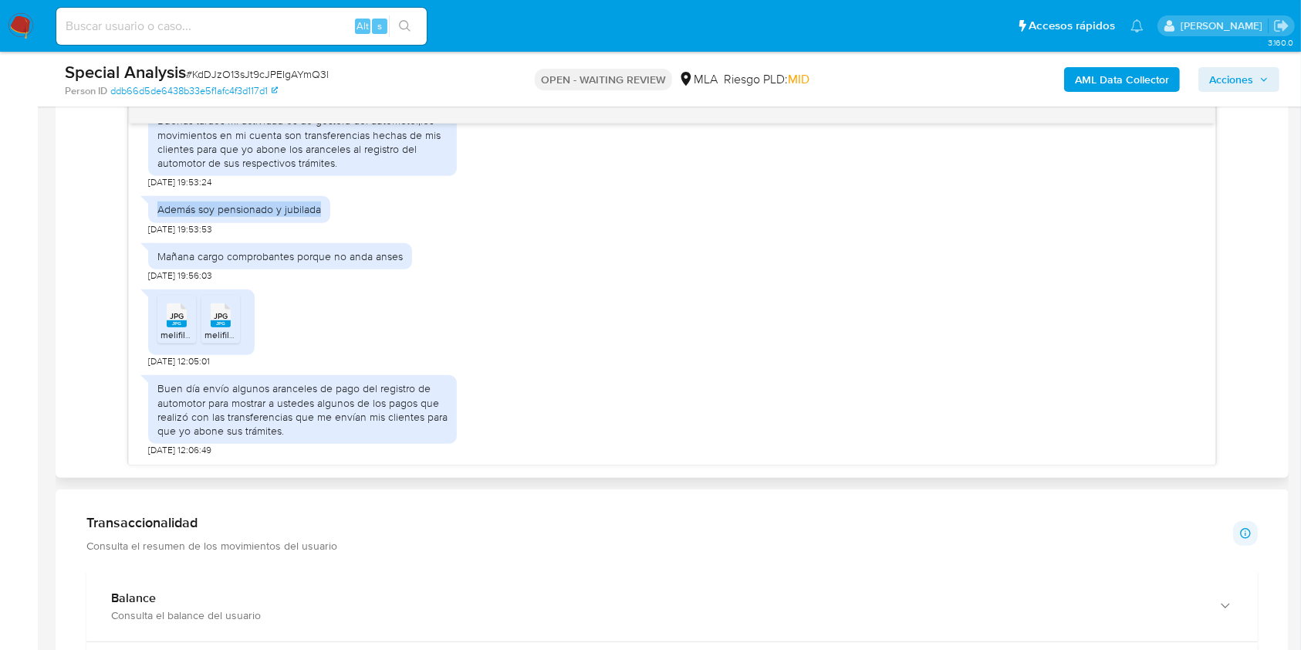
drag, startPoint x: 160, startPoint y: 211, endPoint x: 329, endPoint y: 216, distance: 168.3
click at [329, 216] on div "Además soy pensionado y jubilada" at bounding box center [239, 209] width 182 height 26
copy div "Además soy pensionado y jubilada"
click at [181, 308] on div "JPG JPG" at bounding box center [176, 314] width 32 height 30
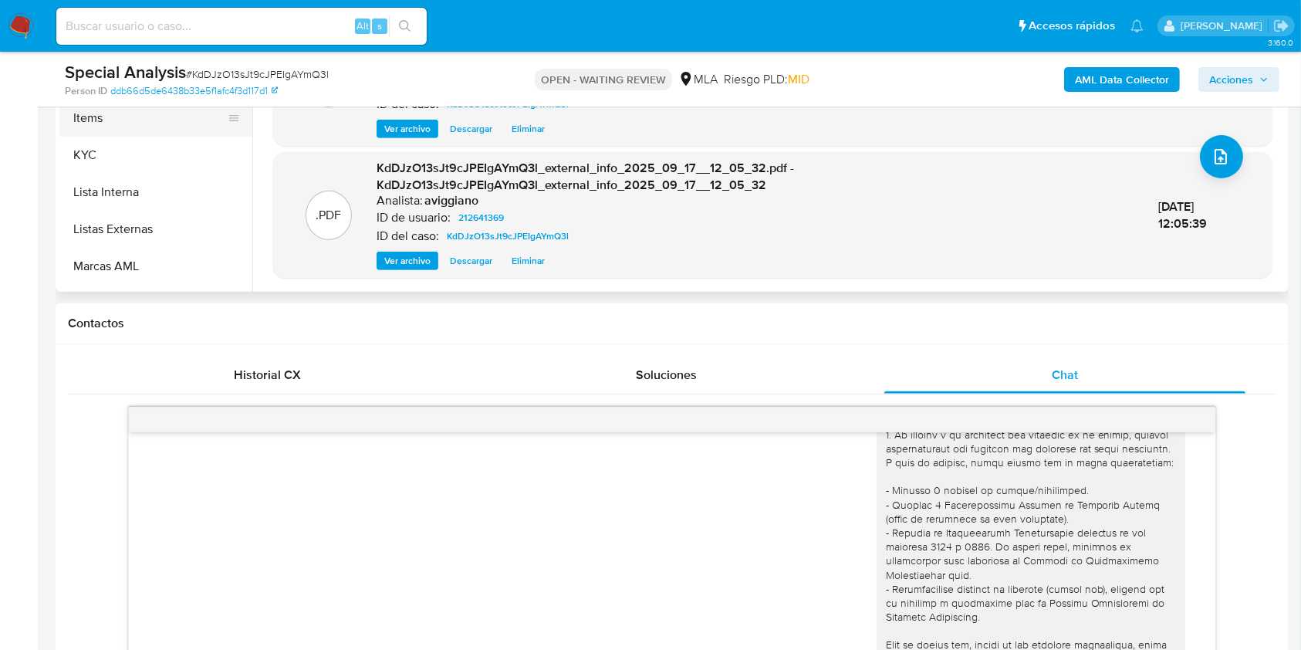
scroll to position [514, 0]
click at [135, 174] on button "KYC" at bounding box center [149, 187] width 181 height 37
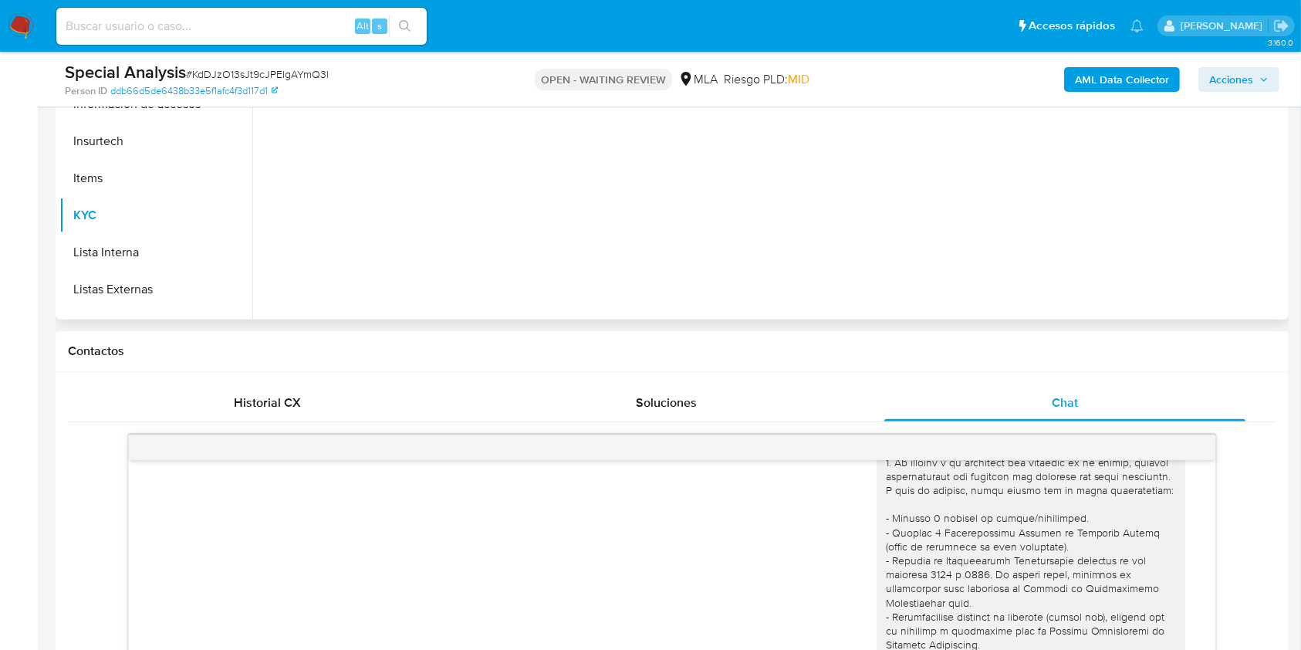
scroll to position [411, 0]
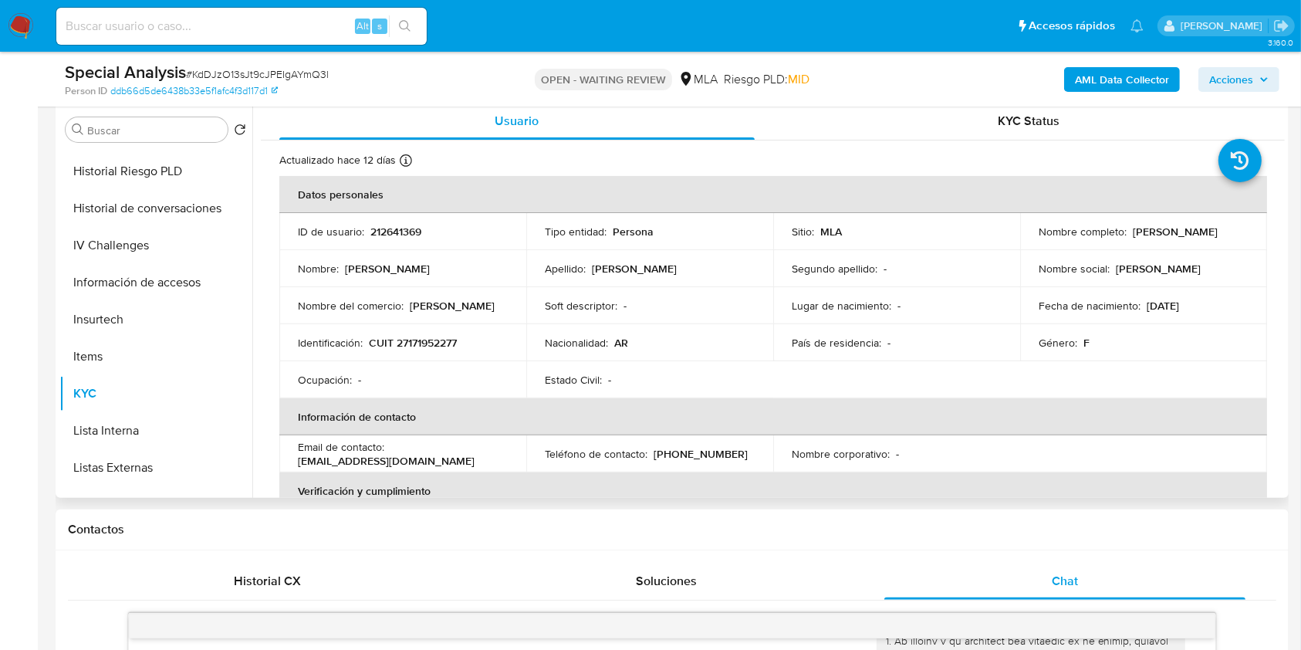
drag, startPoint x: 1127, startPoint y: 230, endPoint x: 1218, endPoint y: 231, distance: 91.1
click at [1218, 231] on div "Nombre completo : Alicia Elisa Laphitz" at bounding box center [1144, 232] width 210 height 14
copy p "[PERSON_NAME]"
click at [604, 271] on p "Laphitz" at bounding box center [634, 269] width 85 height 14
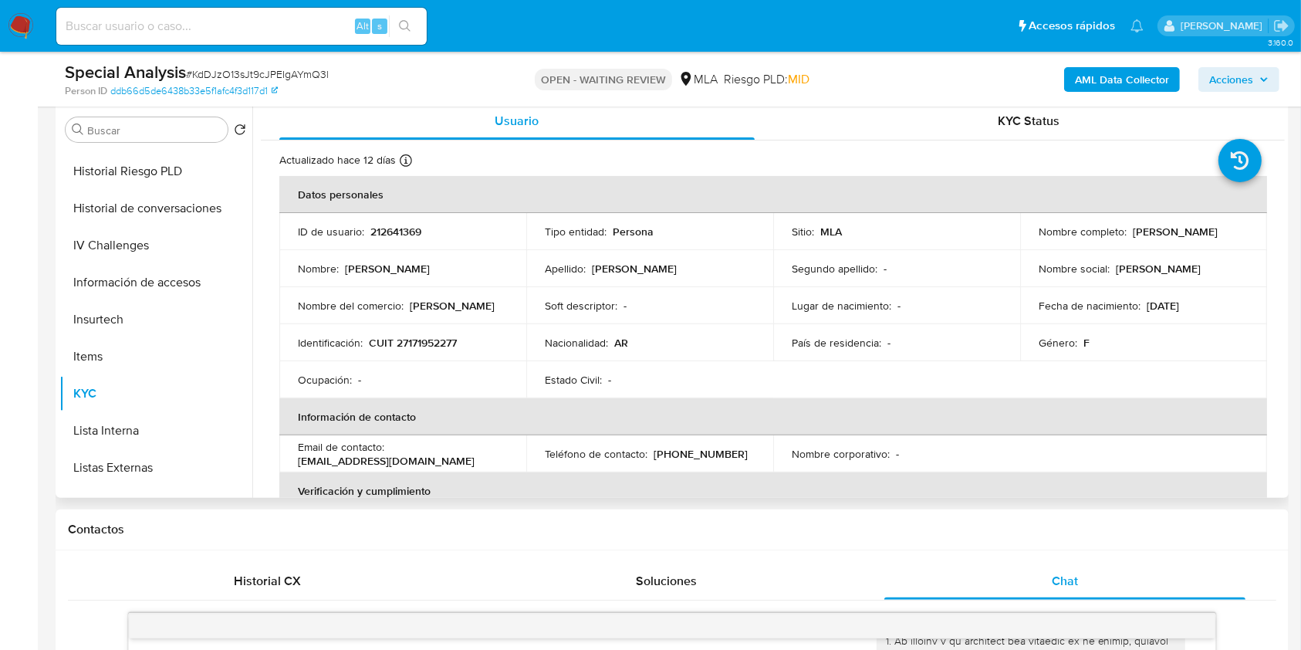
click at [1135, 231] on p "[PERSON_NAME]" at bounding box center [1175, 232] width 85 height 14
drag, startPoint x: 1130, startPoint y: 228, endPoint x: 1251, endPoint y: 220, distance: 120.7
click at [1251, 220] on td "Nombre completo : Alicia Elisa Laphitz" at bounding box center [1143, 231] width 247 height 37
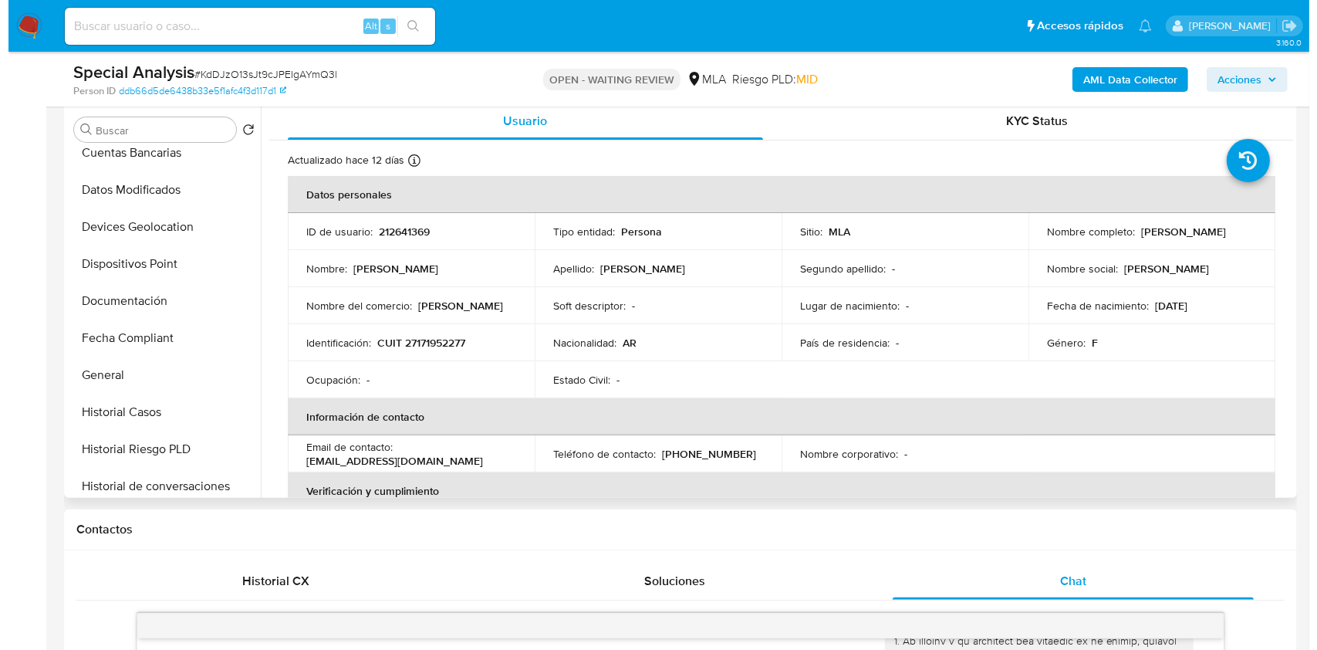
scroll to position [0, 0]
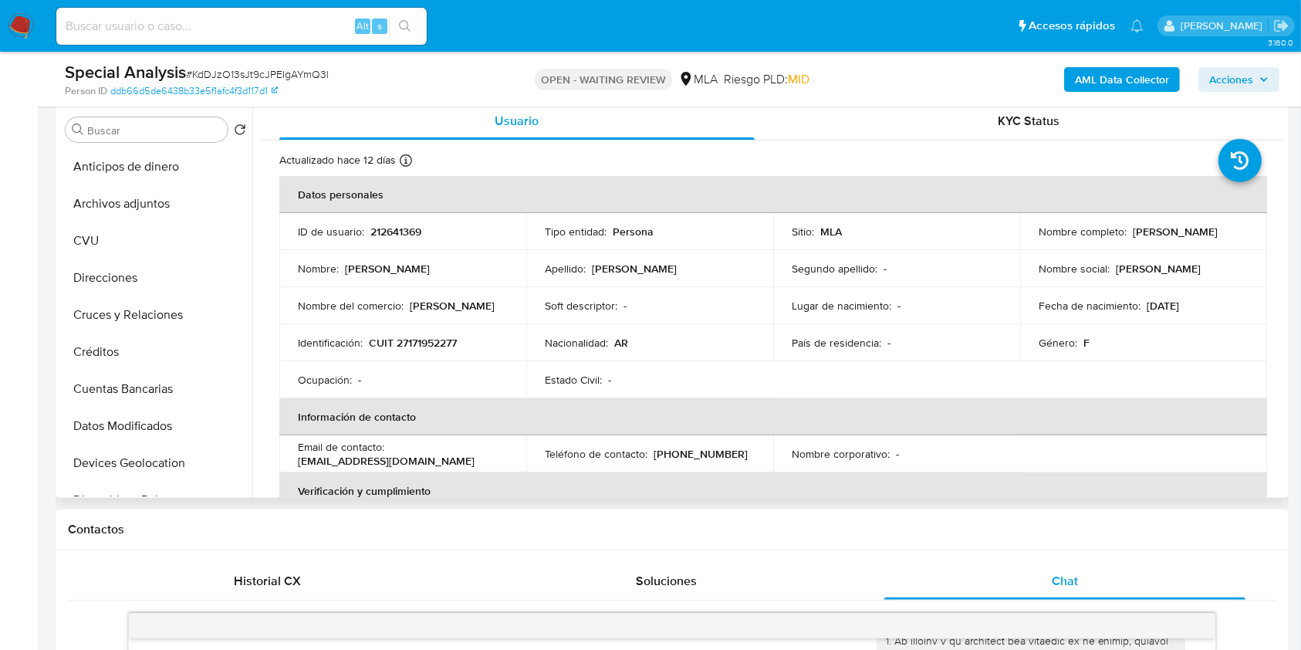
click at [407, 229] on p "212641369" at bounding box center [395, 232] width 51 height 14
click at [408, 229] on p "212641369" at bounding box center [395, 232] width 51 height 14
click at [158, 201] on button "Archivos adjuntos" at bounding box center [149, 203] width 181 height 37
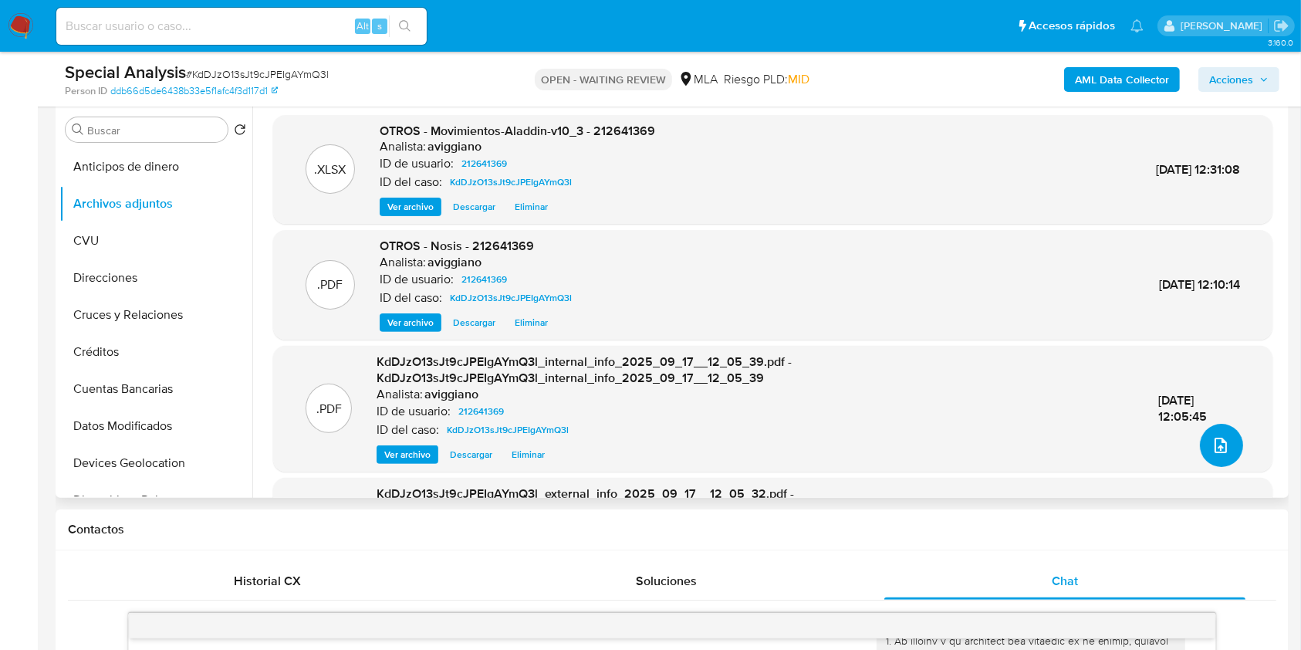
click at [1216, 444] on icon "upload-file" at bounding box center [1220, 445] width 19 height 19
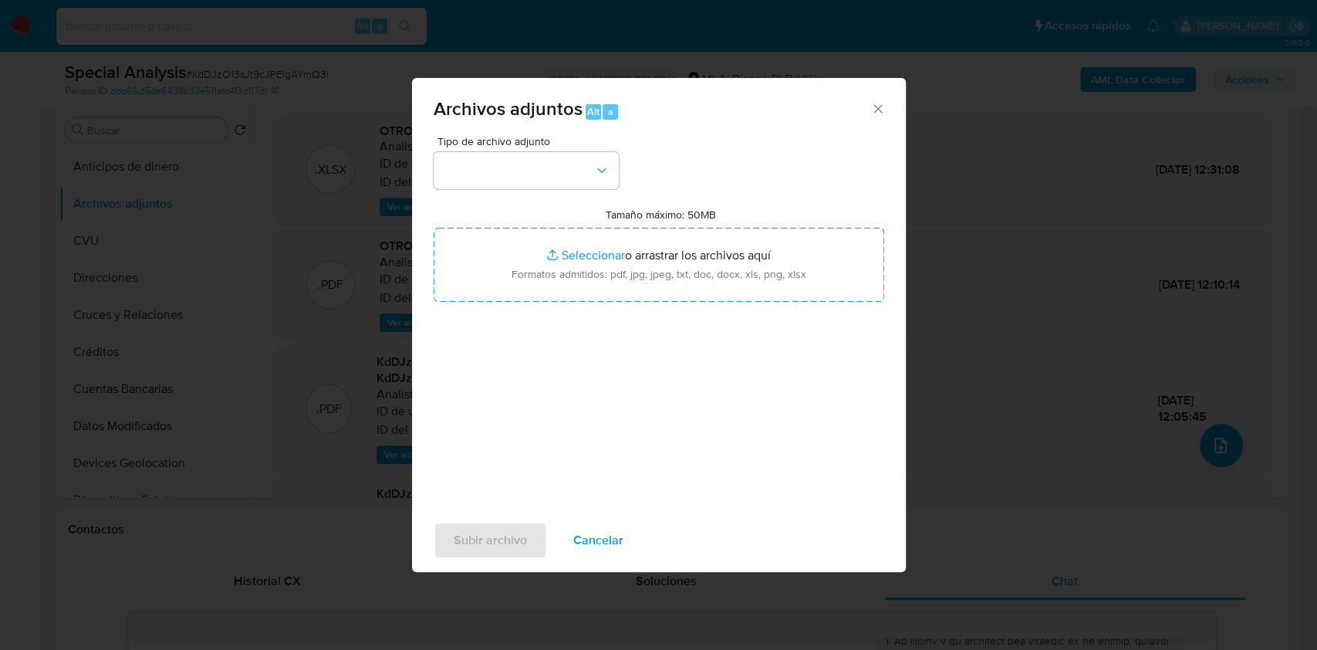
click at [837, 264] on input "Tamaño máximo: 50MB Seleccionar archivos" at bounding box center [659, 265] width 451 height 74
type input "C:\fakepath\Caselog KdDJzO13sJt9cJPEIgAYmQ3l_2025_09_17_11_18_45.docx"
click at [552, 150] on div "Tipo de archivo adjunto" at bounding box center [526, 162] width 185 height 53
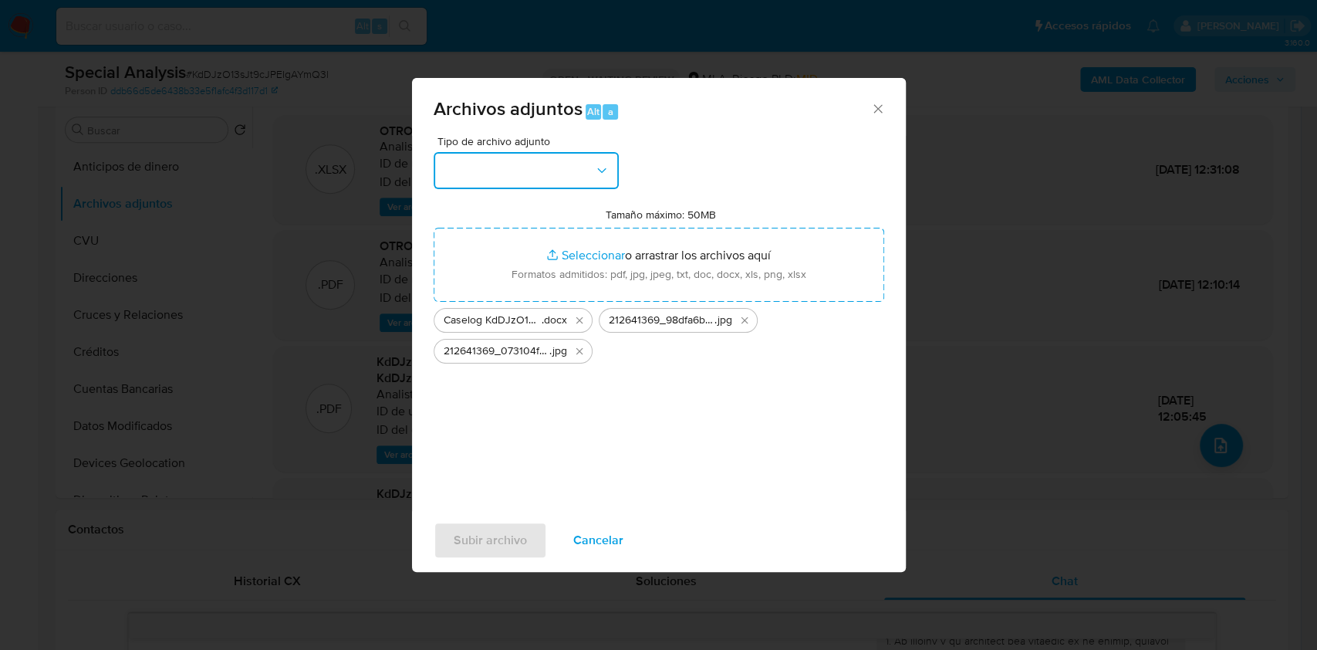
click at [548, 164] on button "button" at bounding box center [526, 170] width 185 height 37
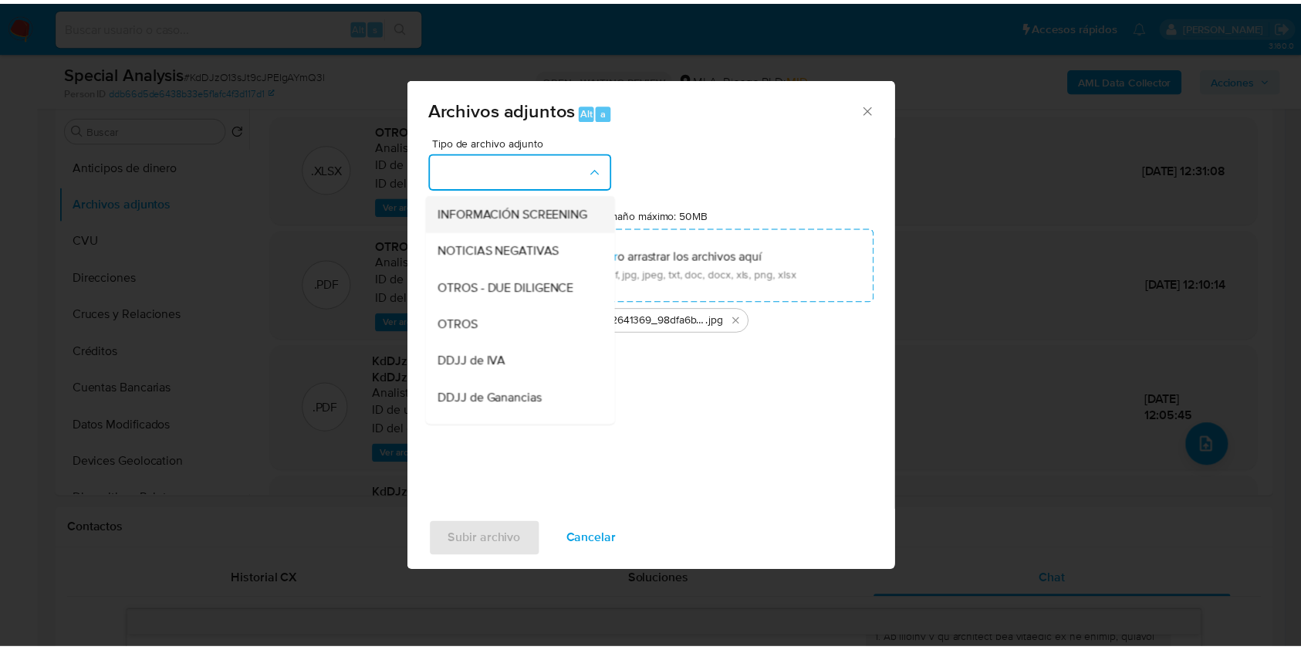
scroll to position [309, 0]
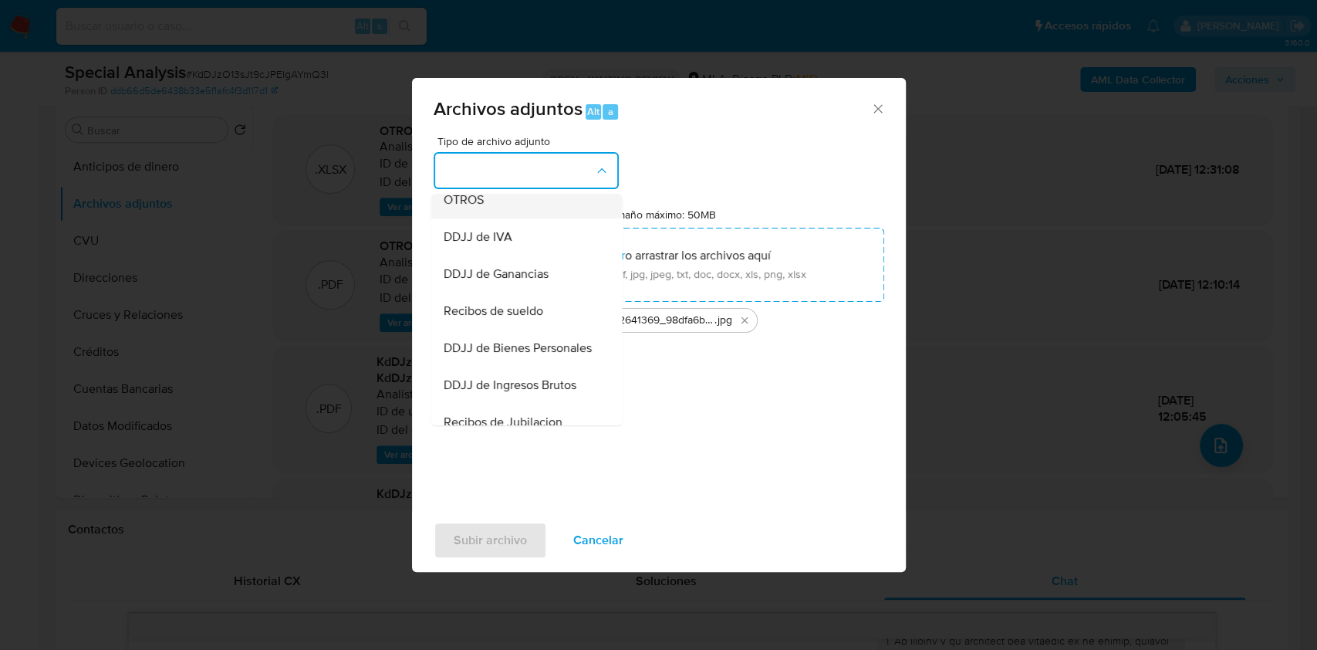
click at [470, 208] on span "OTROS" at bounding box center [463, 199] width 40 height 15
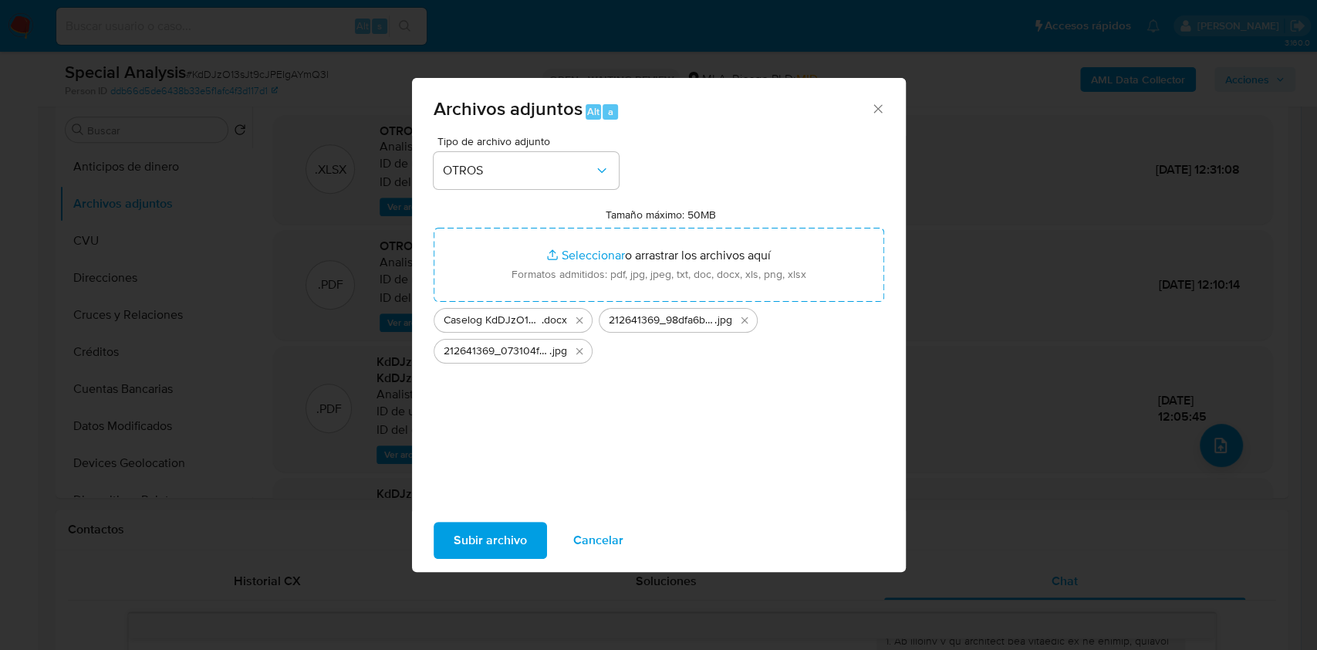
click at [491, 529] on span "Subir archivo" at bounding box center [490, 540] width 73 height 34
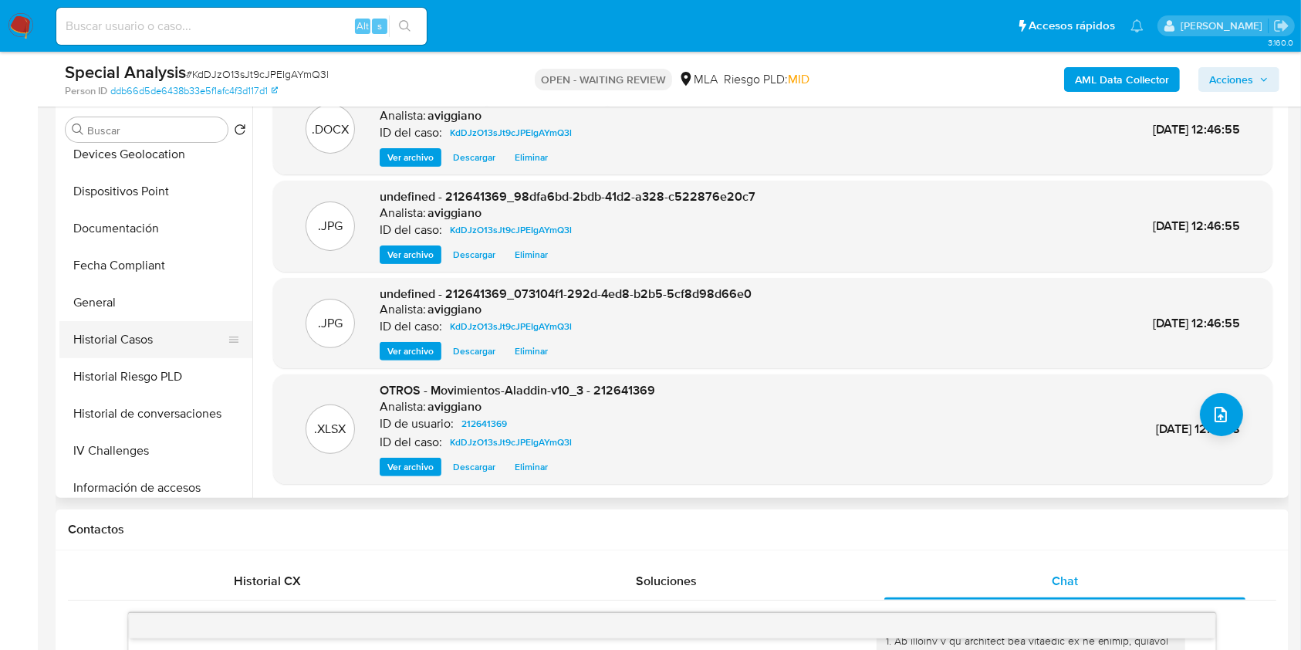
click at [111, 321] on button "Historial Casos" at bounding box center [149, 339] width 181 height 37
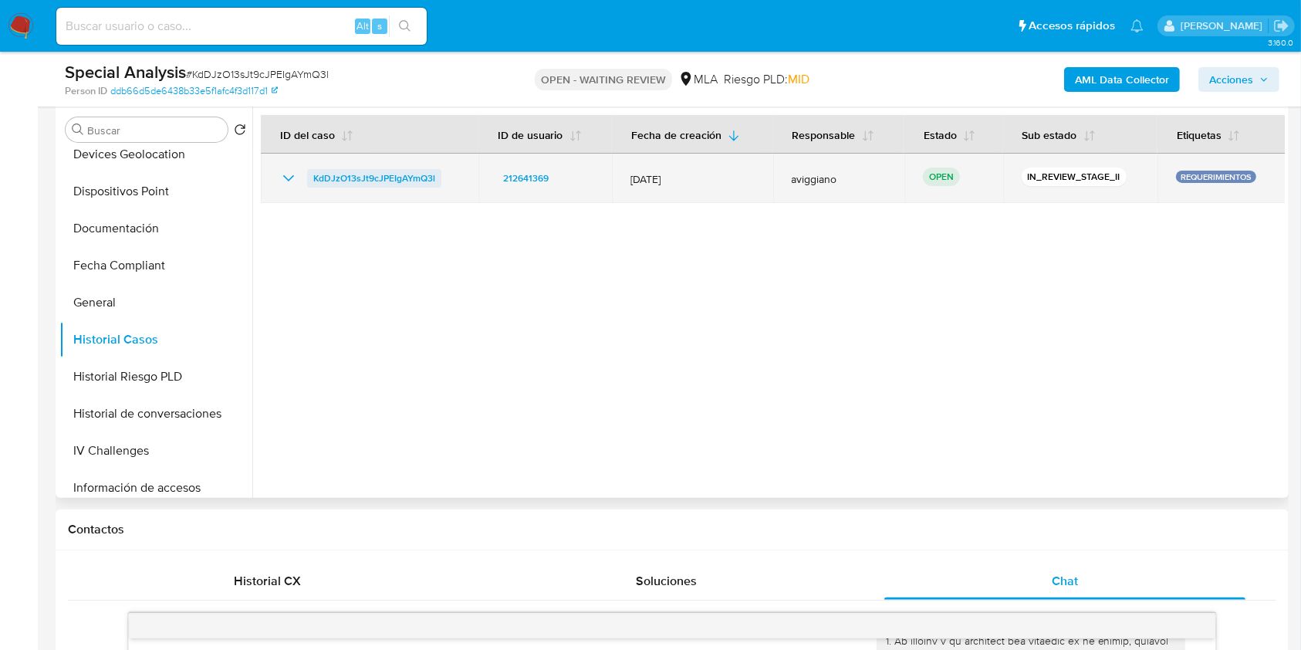
click at [421, 171] on span "KdDJzO13sJt9cJPEIgAYmQ3l" at bounding box center [374, 178] width 122 height 19
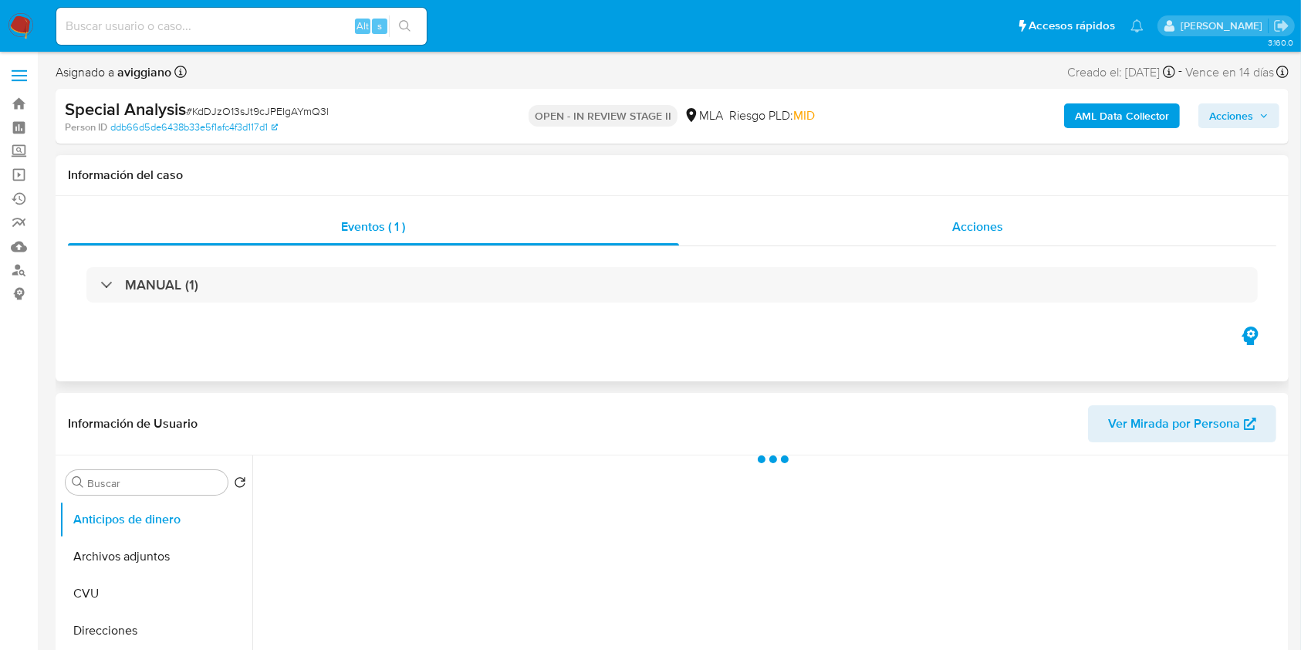
select select "10"
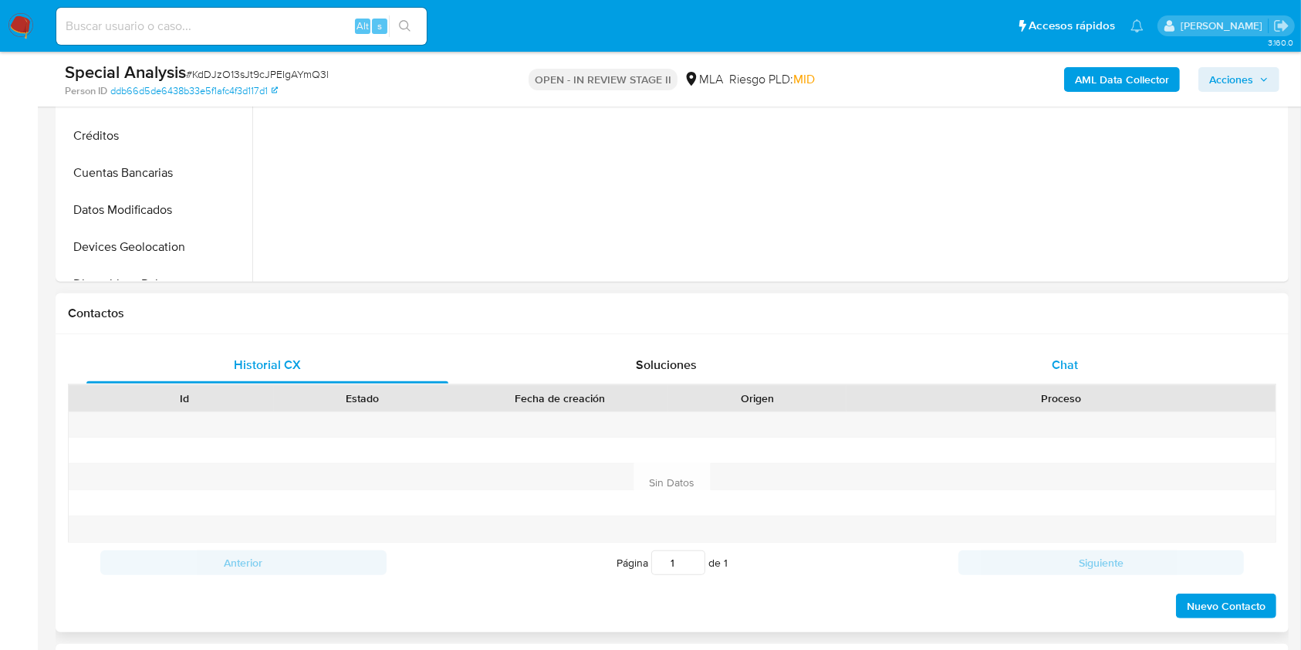
click at [1068, 371] on span "Chat" at bounding box center [1065, 365] width 26 height 18
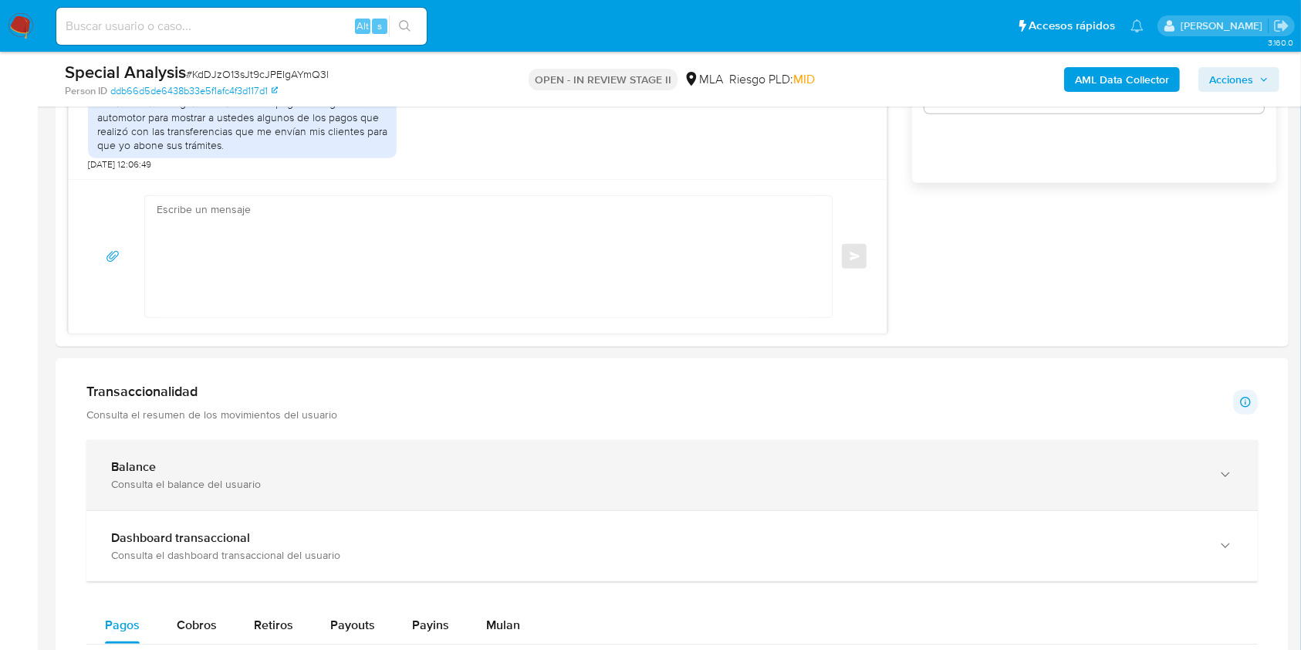
scroll to position [1166, 0]
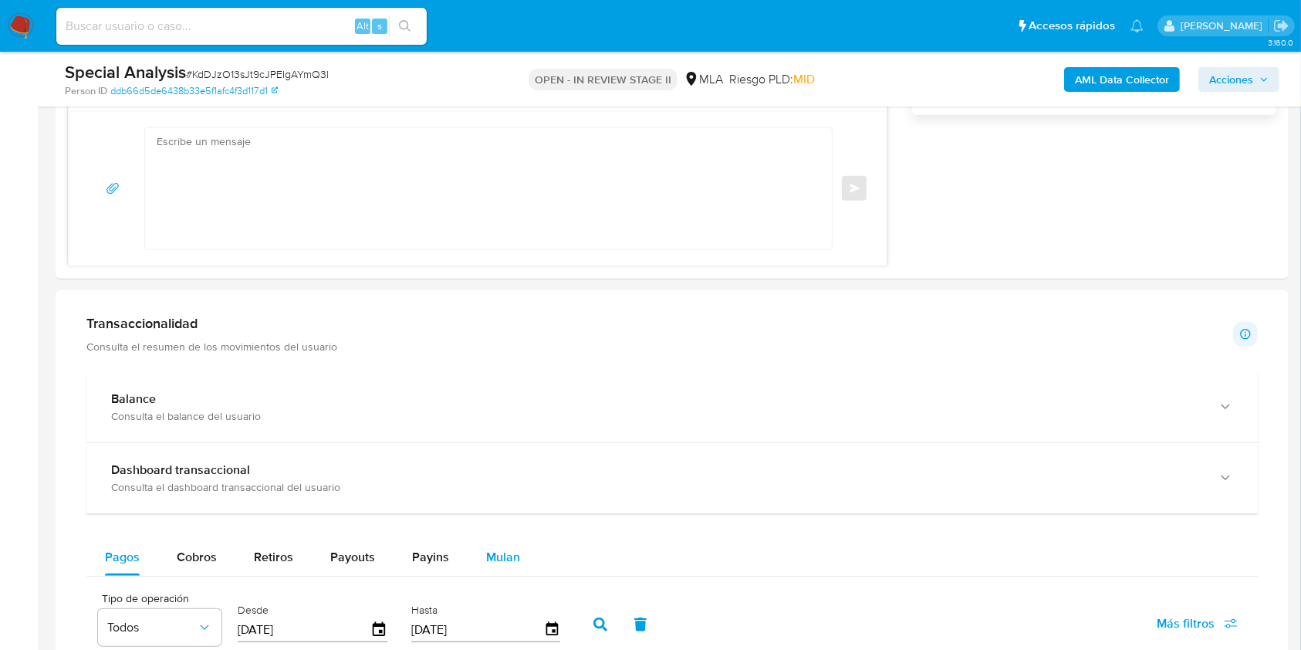
click at [486, 556] on span "Mulan" at bounding box center [503, 557] width 34 height 18
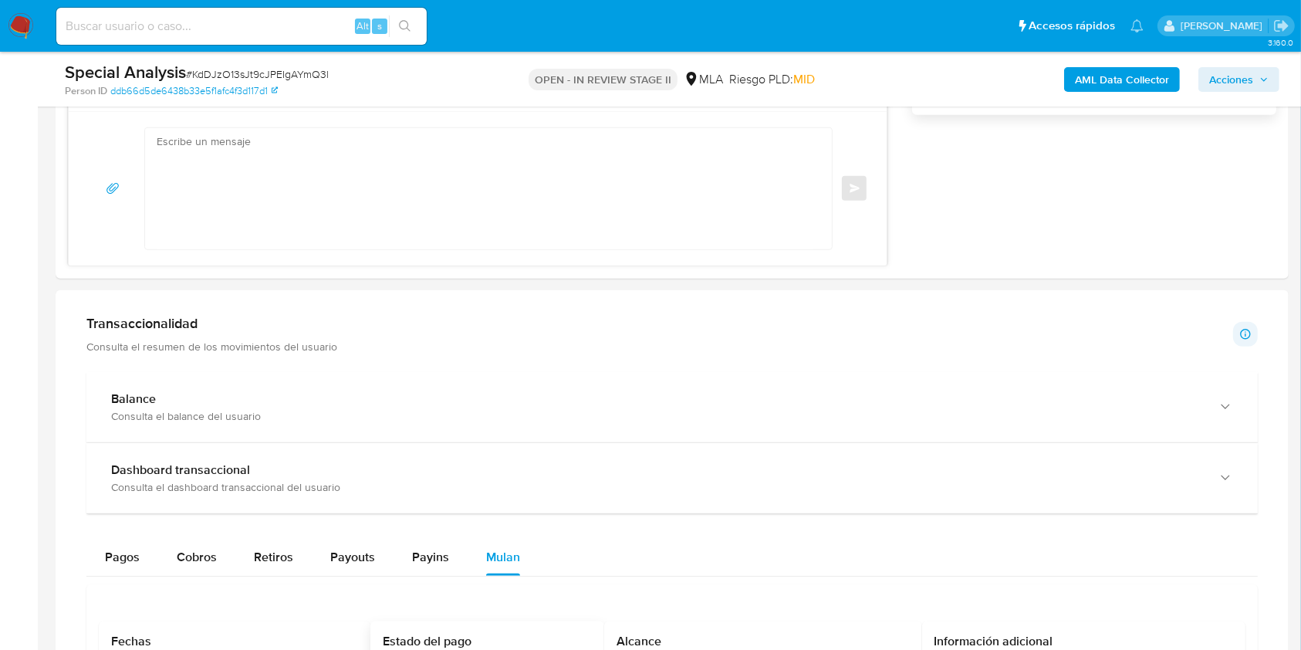
scroll to position [1371, 0]
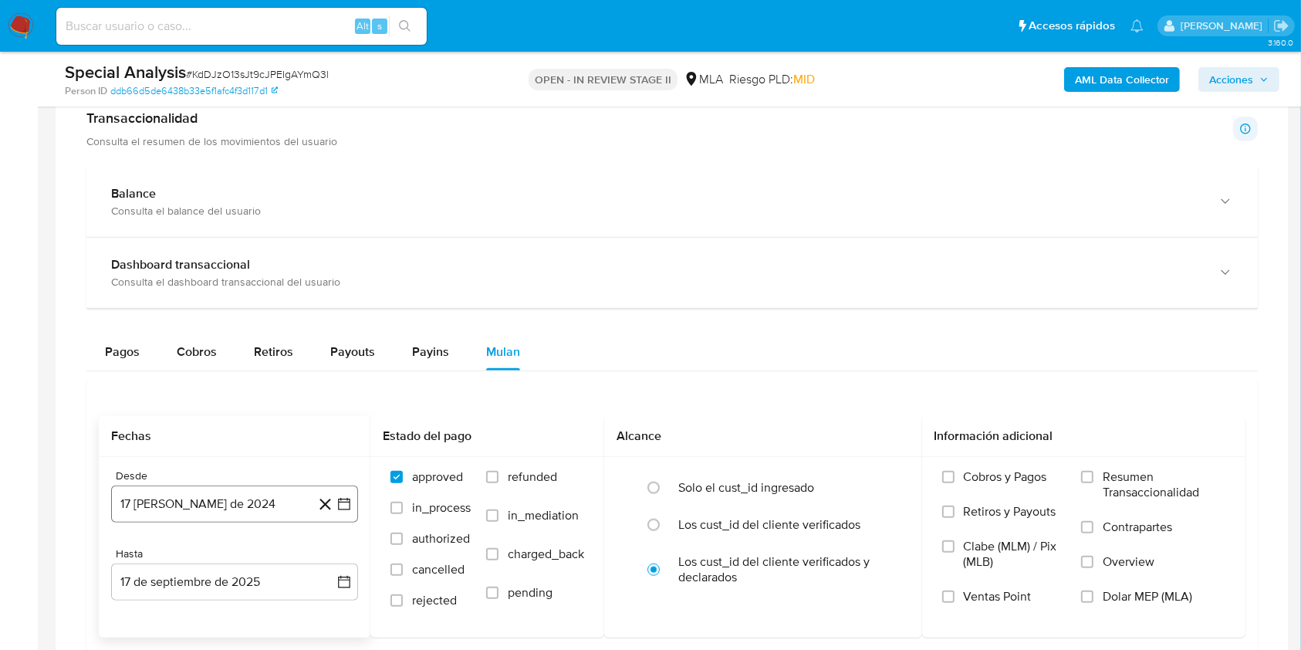
click at [282, 500] on button "17 de agosto de 2024" at bounding box center [234, 503] width 247 height 37
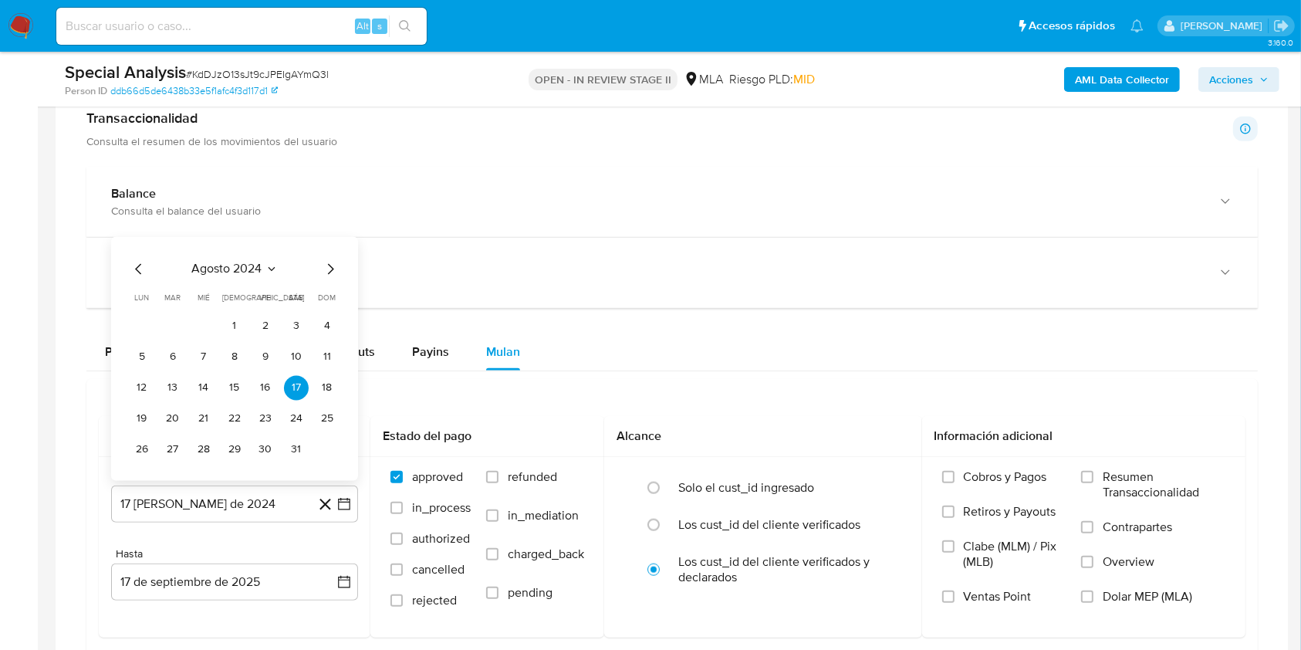
drag, startPoint x: 231, startPoint y: 331, endPoint x: 238, endPoint y: 346, distance: 16.6
click at [231, 330] on button "1" at bounding box center [234, 325] width 25 height 25
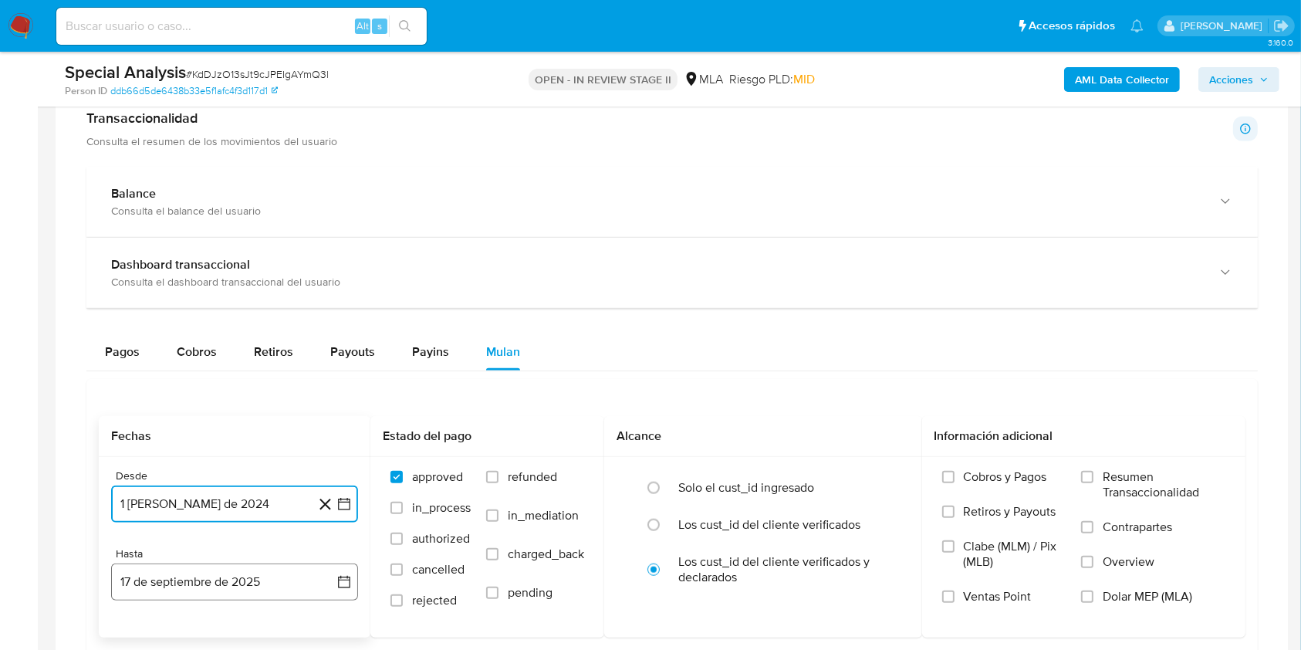
click at [237, 578] on button "17 de septiembre de 2025" at bounding box center [234, 581] width 247 height 37
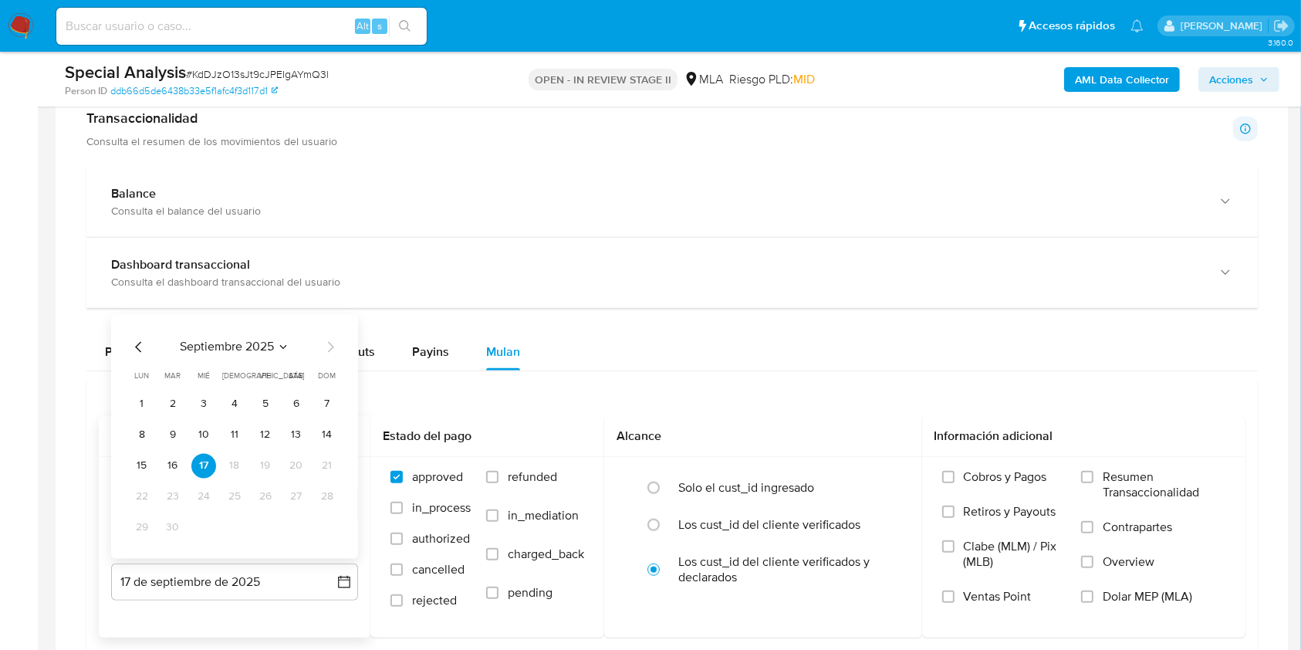
click at [136, 337] on icon "Mes anterior" at bounding box center [139, 346] width 19 height 19
click at [323, 522] on button "31" at bounding box center [327, 527] width 25 height 25
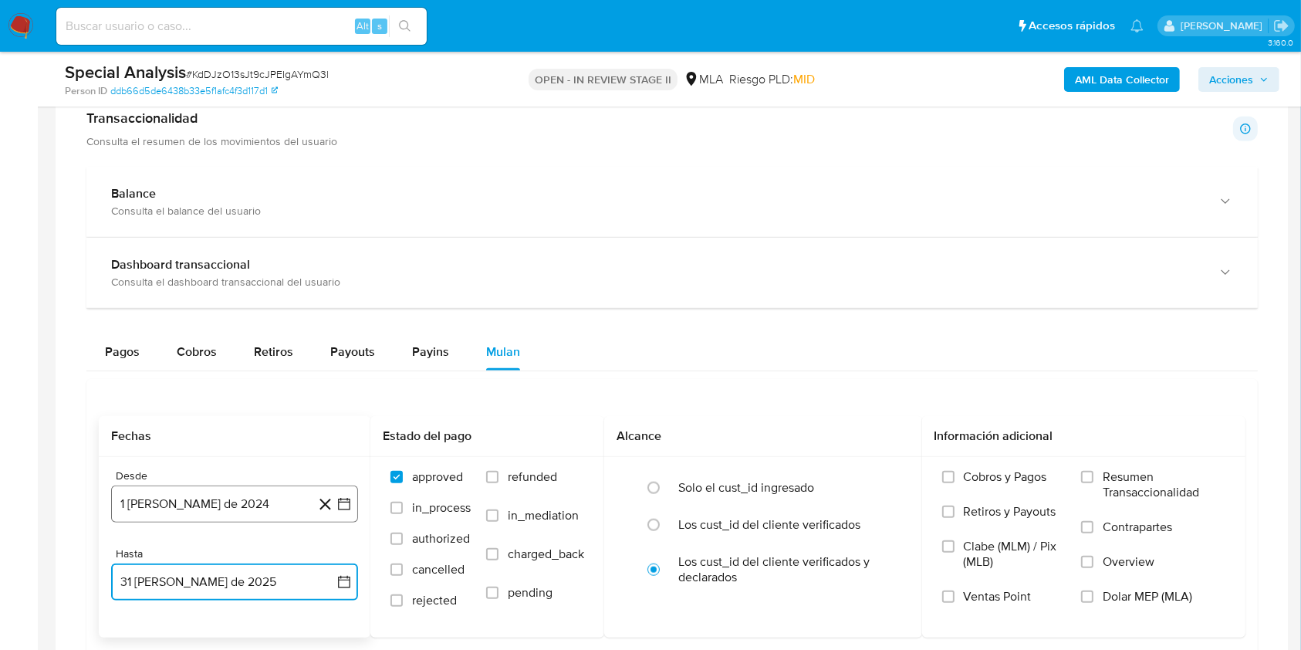
click at [271, 505] on button "1 de agosto de 2024" at bounding box center [234, 503] width 247 height 37
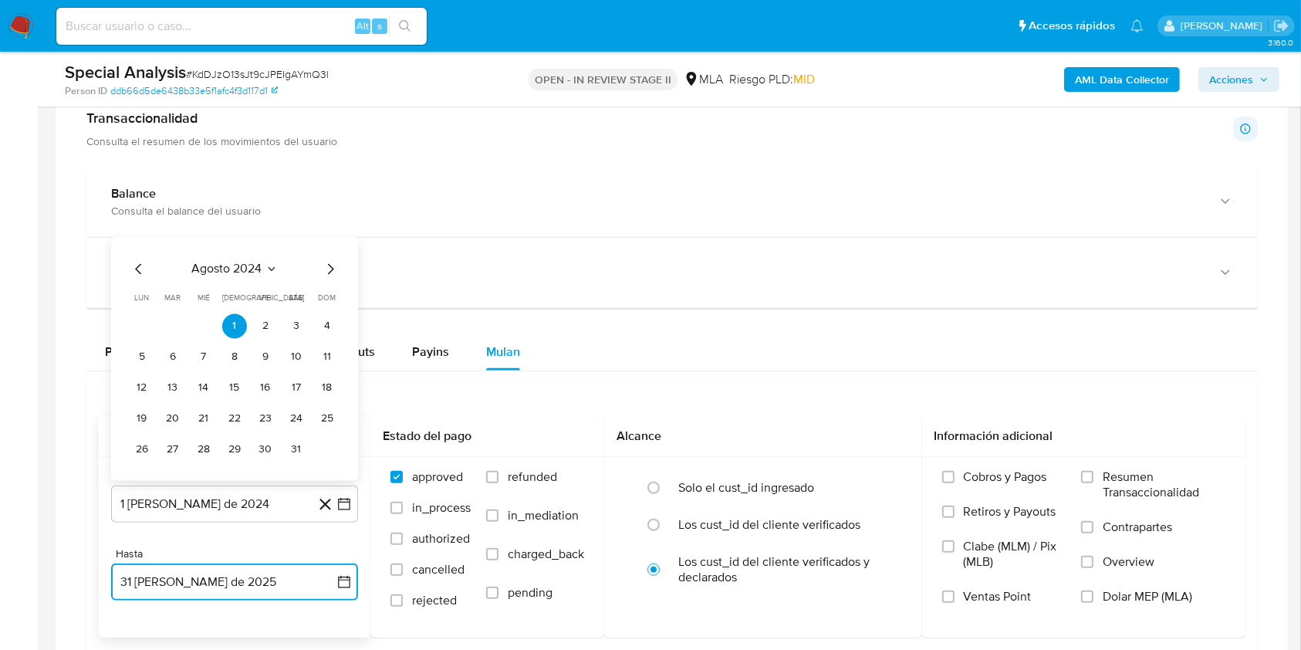
click at [326, 269] on icon "Mes siguiente" at bounding box center [330, 268] width 19 height 19
click at [323, 288] on button "1" at bounding box center [327, 294] width 25 height 25
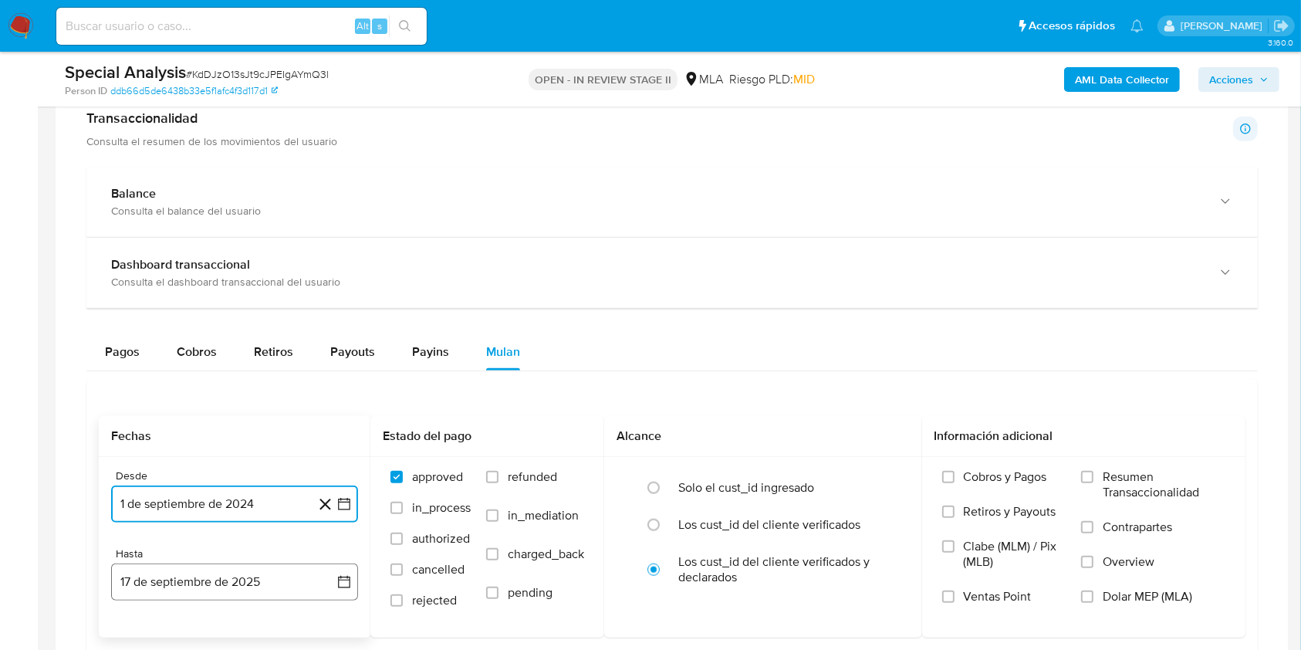
click at [198, 589] on button "17 de septiembre de 2025" at bounding box center [234, 581] width 247 height 37
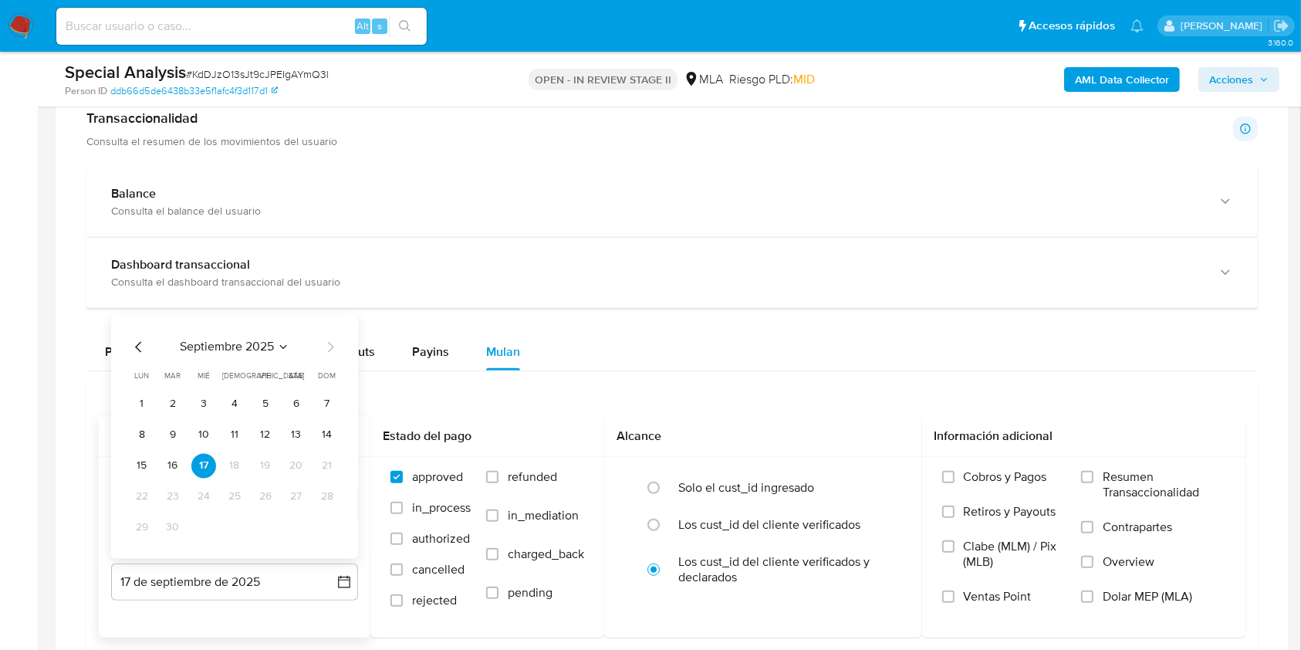
click at [136, 343] on icon "Mes anterior" at bounding box center [139, 346] width 19 height 19
drag, startPoint x: 329, startPoint y: 532, endPoint x: 349, endPoint y: 539, distance: 20.8
click at [329, 532] on button "31" at bounding box center [327, 527] width 25 height 25
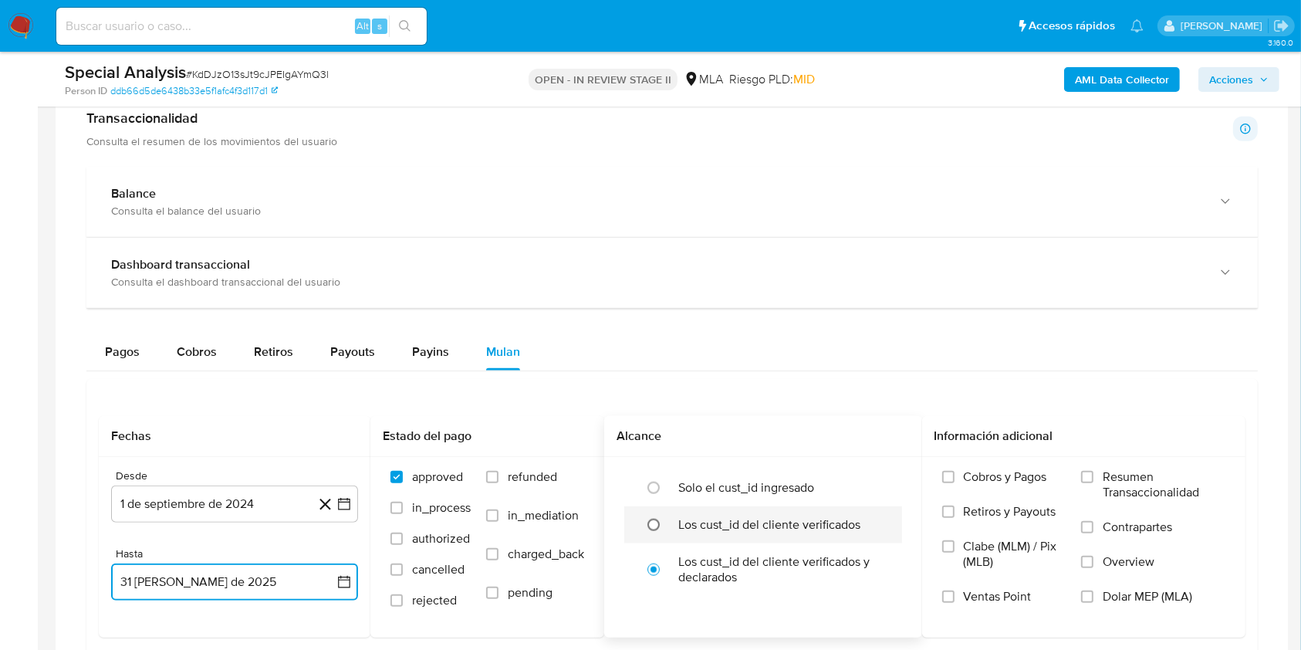
drag, startPoint x: 666, startPoint y: 530, endPoint x: 717, endPoint y: 549, distance: 54.2
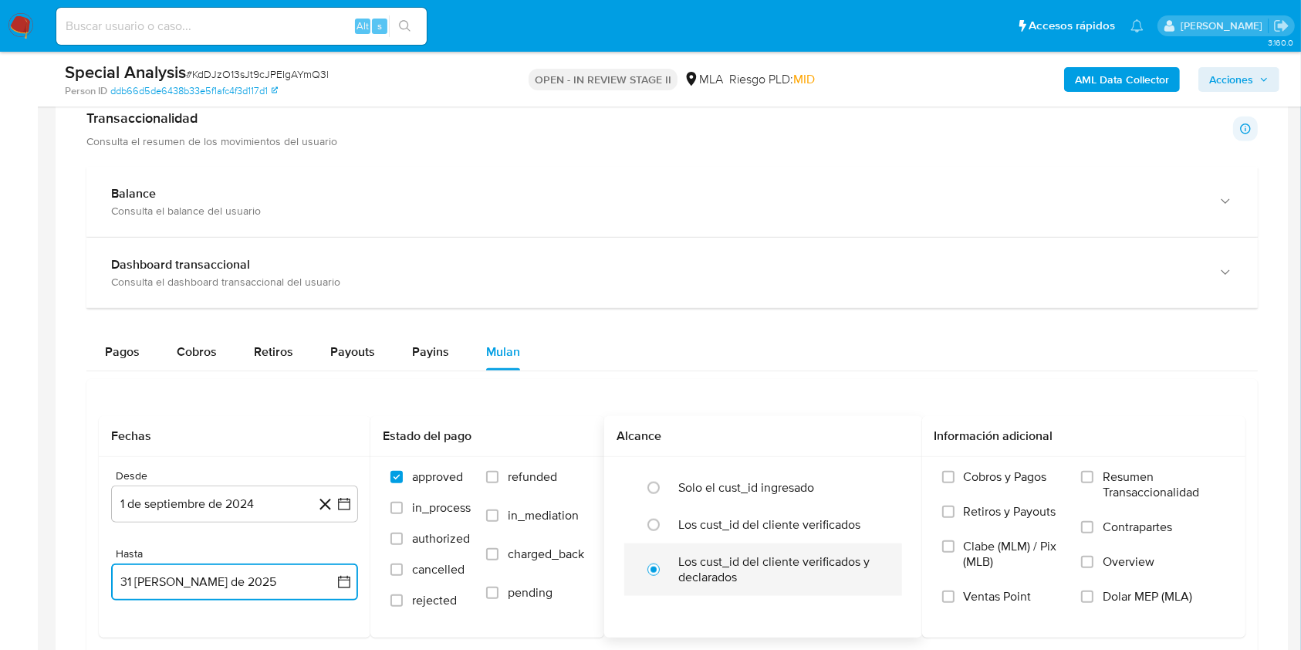
click at [666, 529] on input "radio" at bounding box center [653, 524] width 25 height 25
radio input "true"
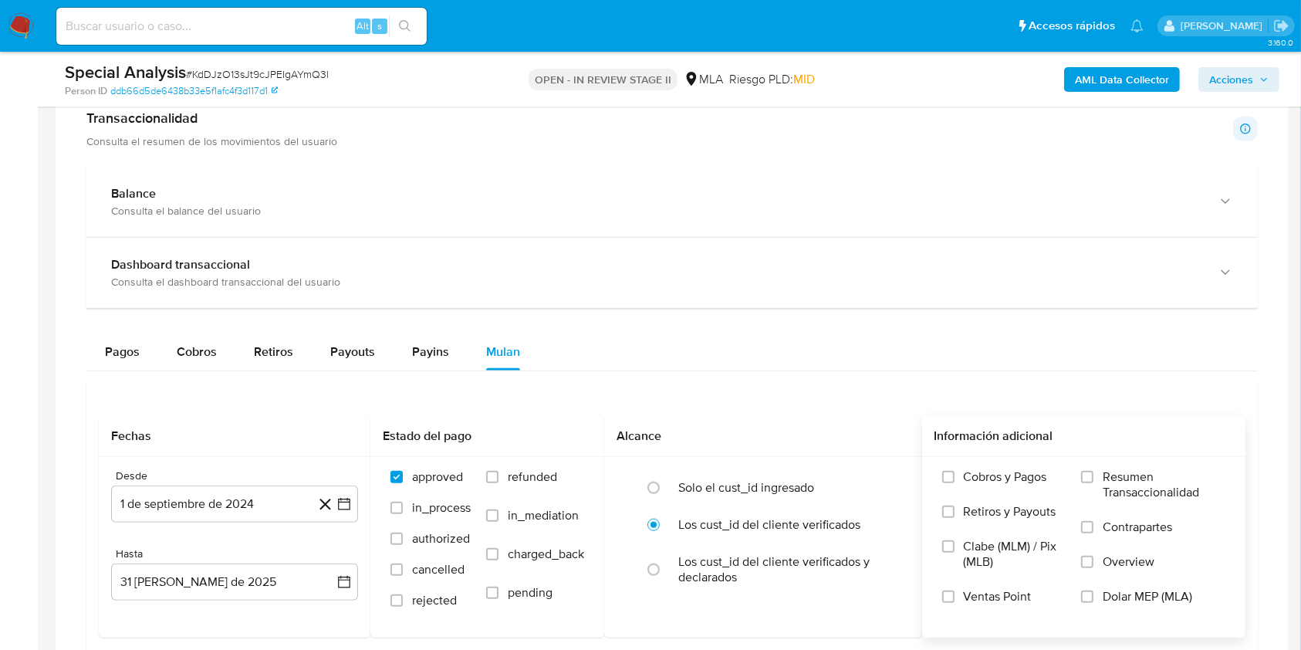
click at [1117, 596] on span "Dolar MEP (MLA)" at bounding box center [1148, 596] width 90 height 15
click at [1093, 596] on input "Dolar MEP (MLA)" at bounding box center [1087, 596] width 12 height 12
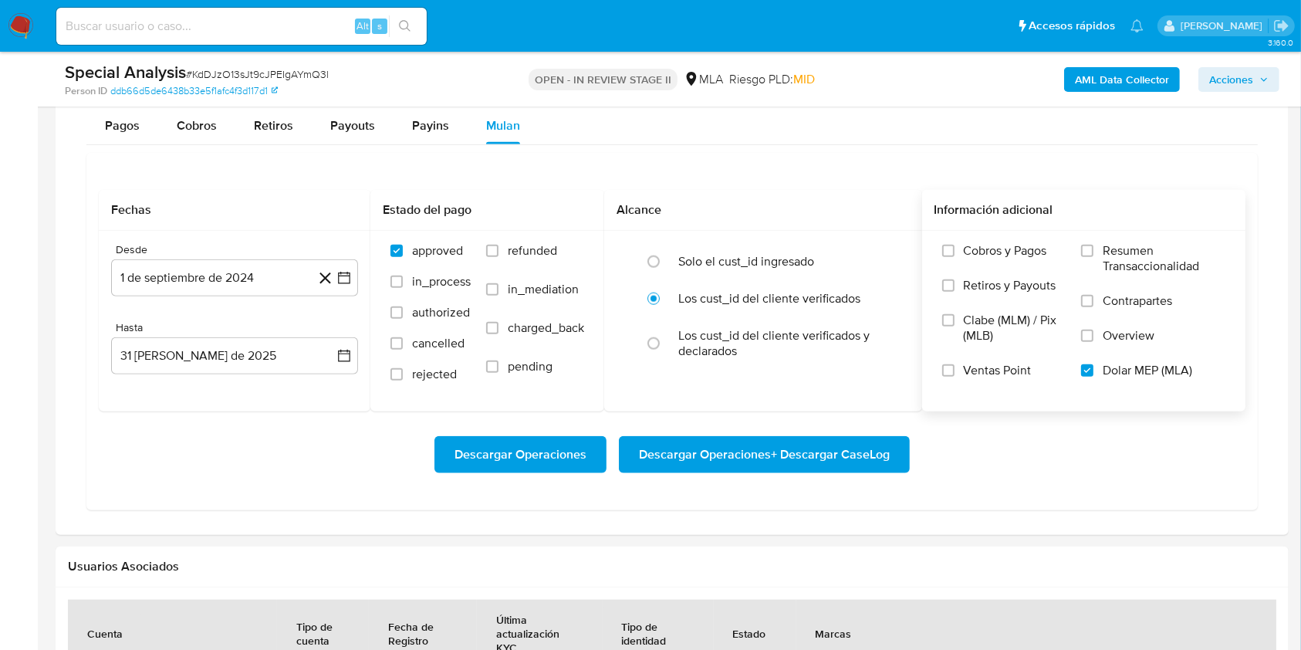
scroll to position [1680, 0]
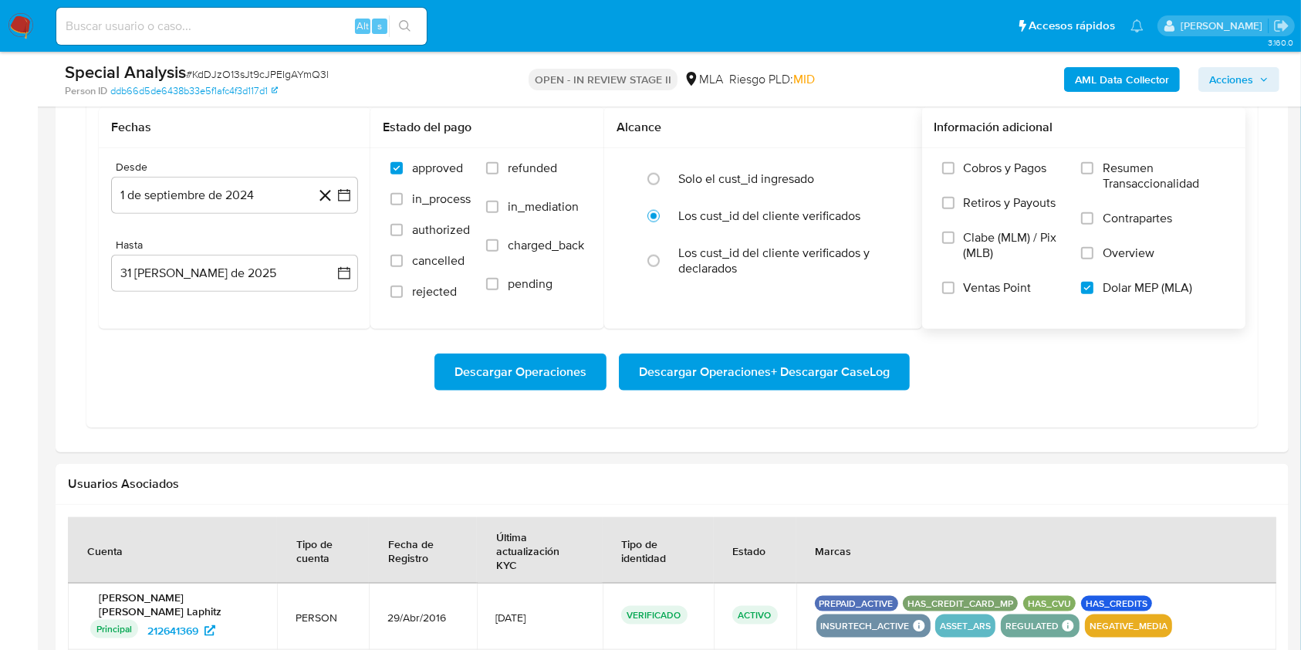
click at [698, 365] on span "Descargar Operaciones + Descargar CaseLog" at bounding box center [764, 372] width 251 height 34
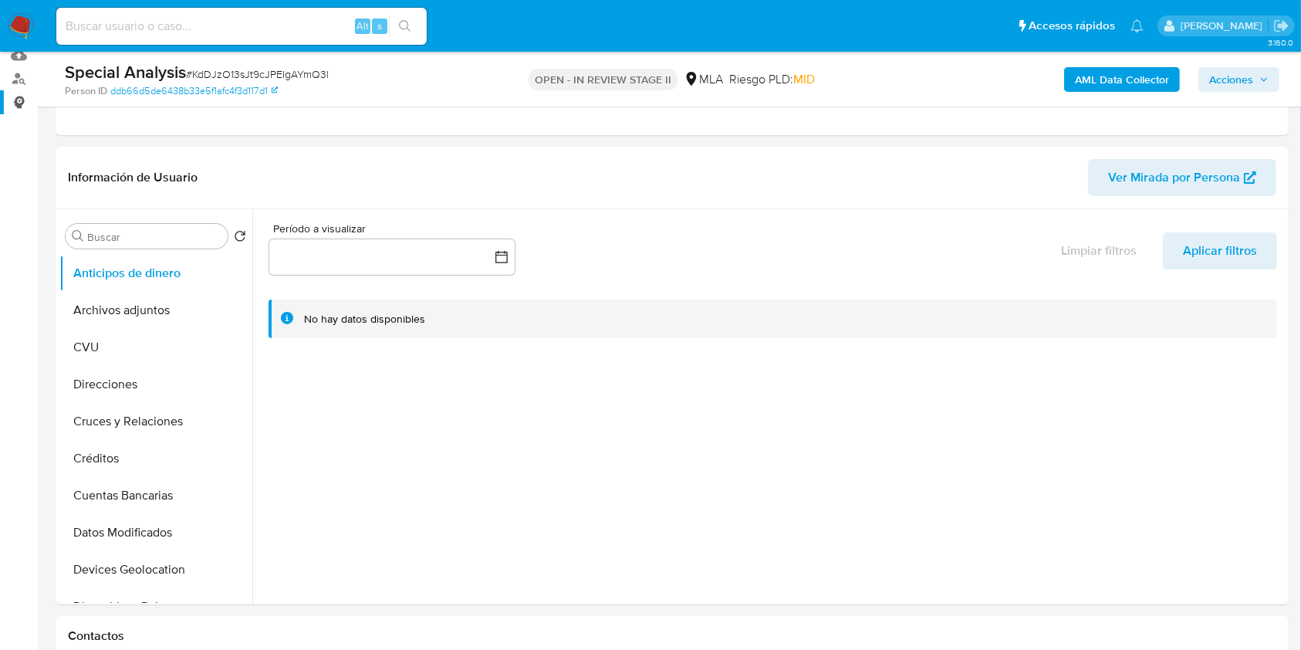
scroll to position [0, 0]
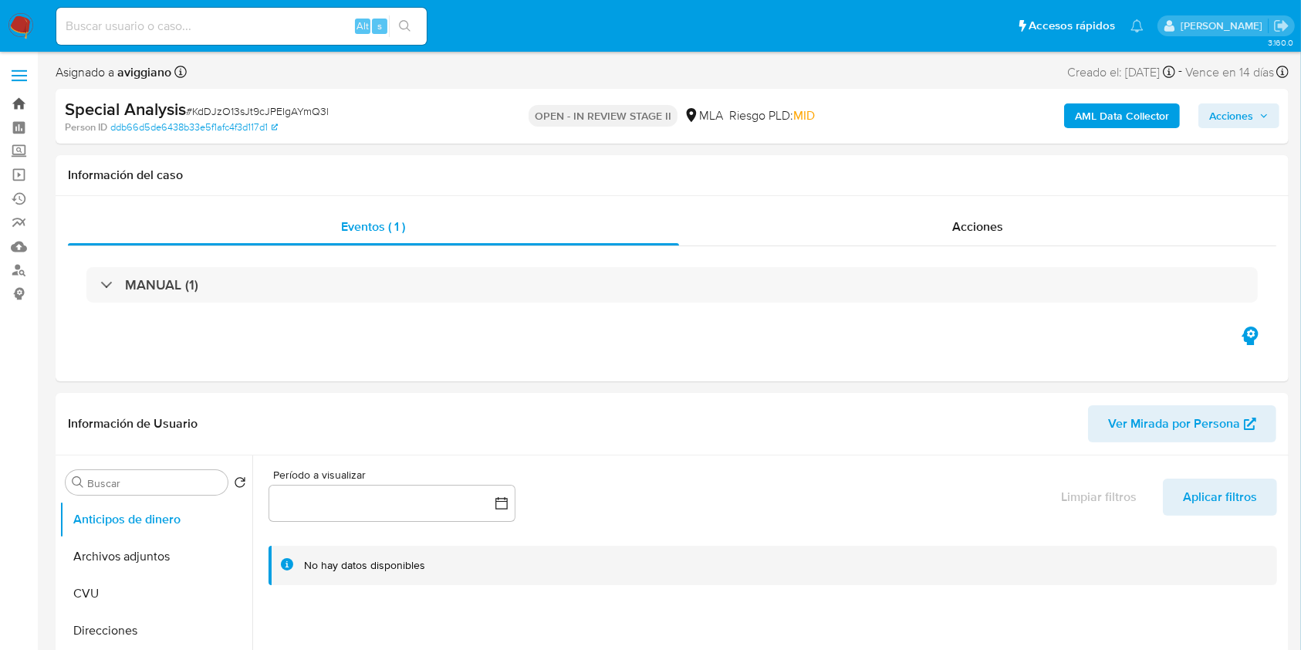
click at [22, 102] on link "Bandeja" at bounding box center [92, 104] width 184 height 24
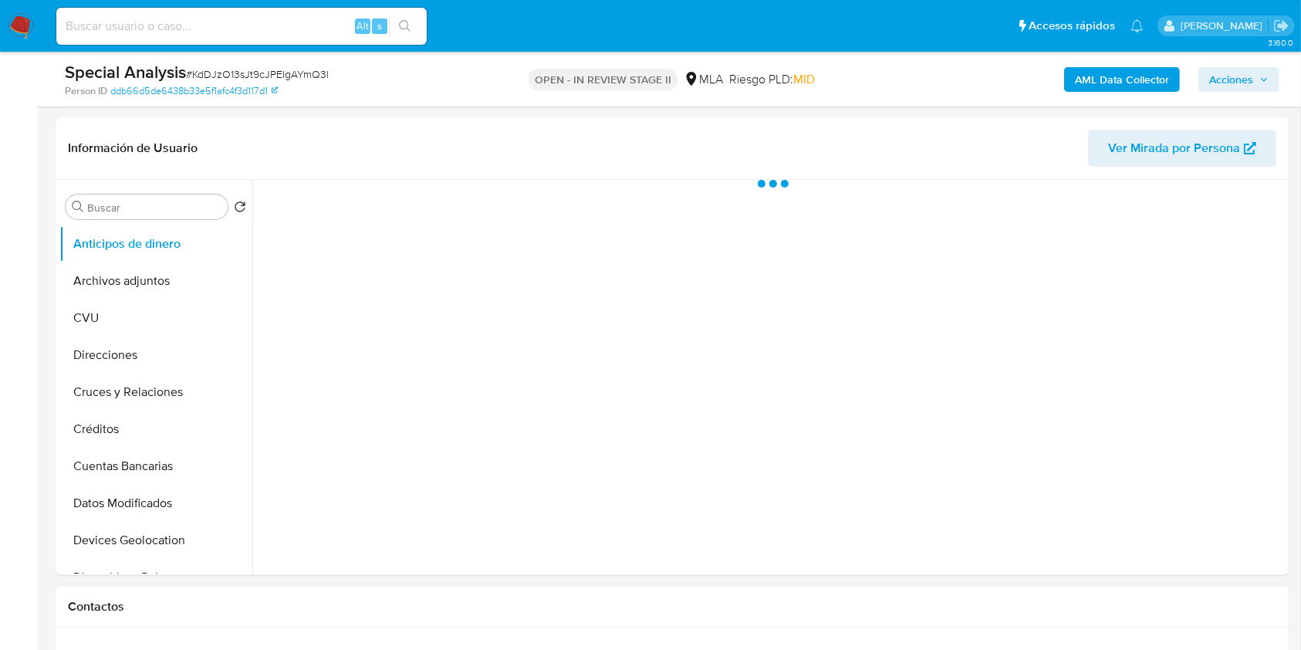
scroll to position [514, 0]
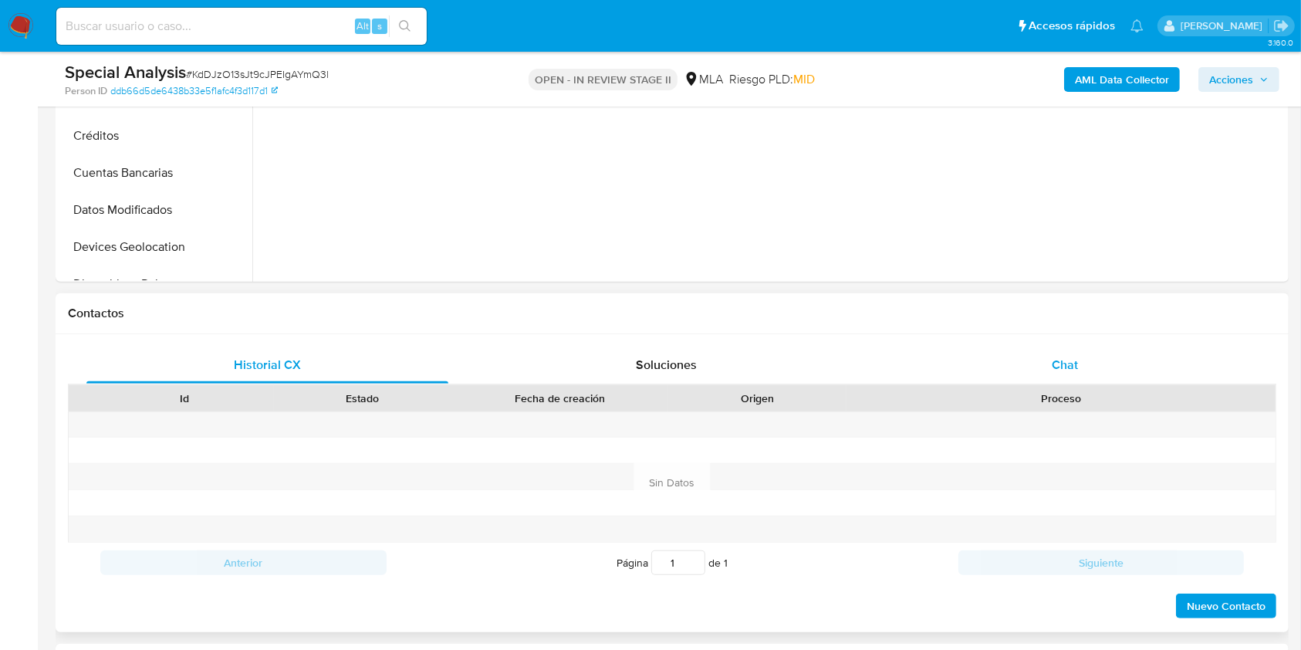
select select "10"
click at [1058, 368] on span "Chat" at bounding box center [1065, 365] width 26 height 18
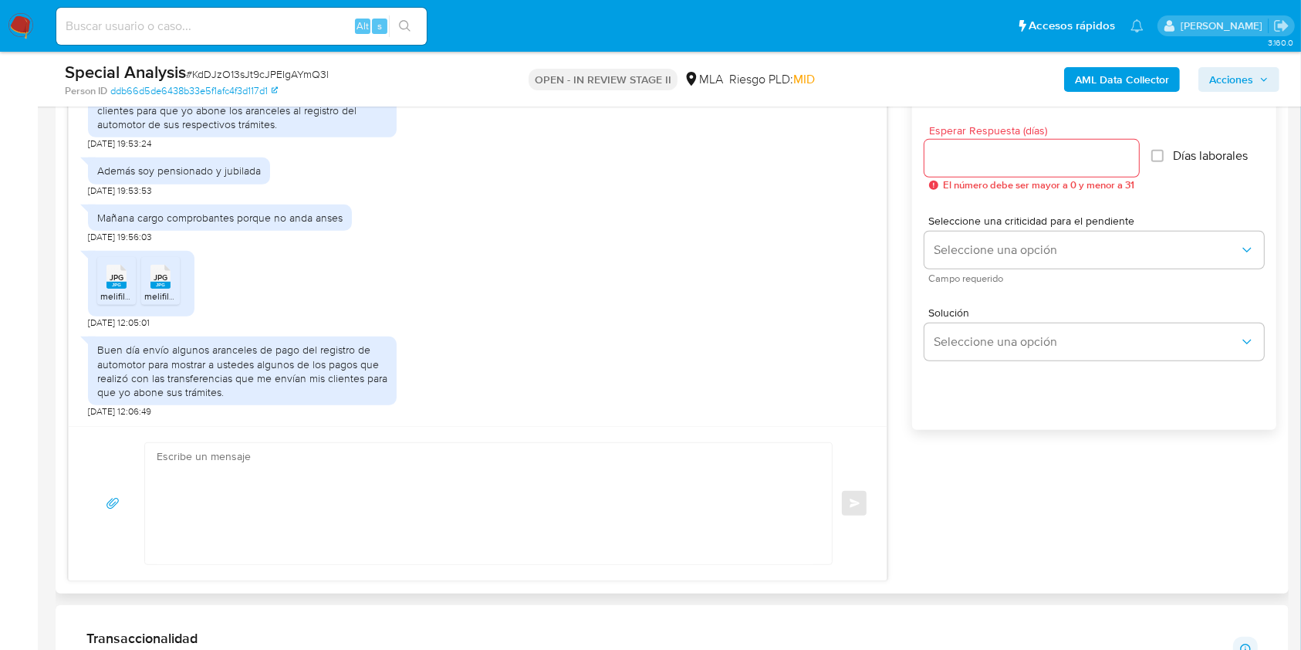
scroll to position [926, 0]
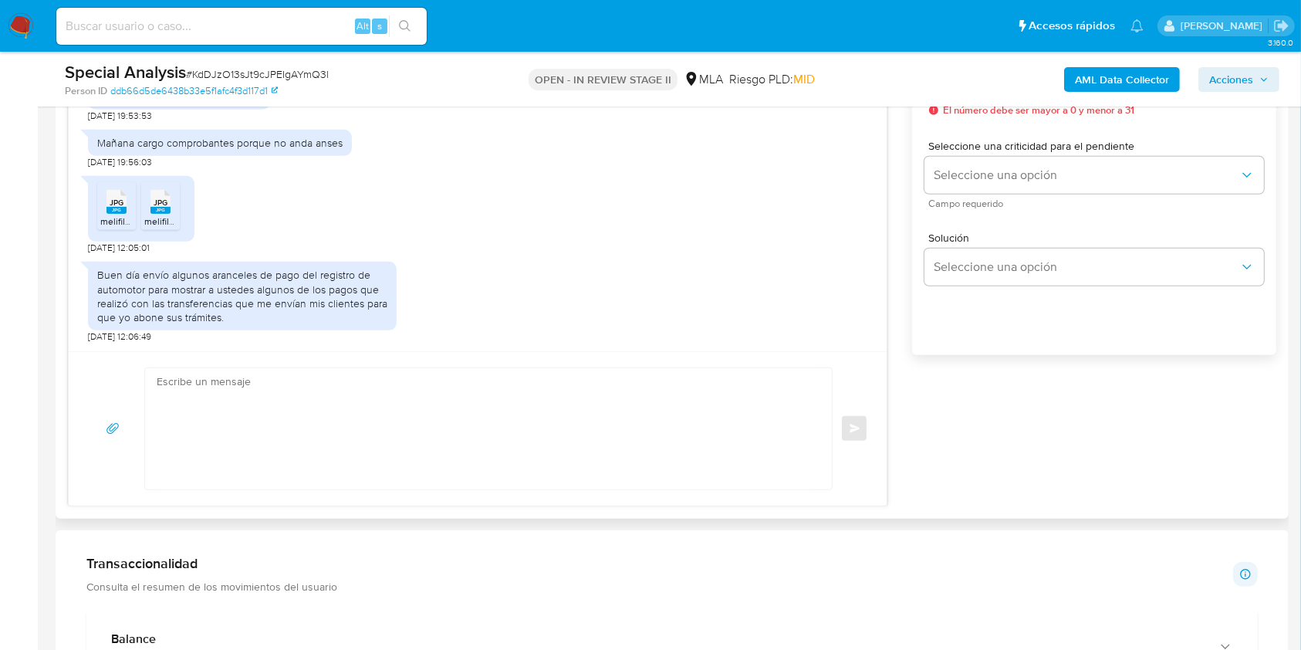
click at [374, 435] on textarea at bounding box center [485, 428] width 656 height 121
paste textarea "Hola, Al analizar tu caso se encontraron algunas inconsistencias, por este moti…"
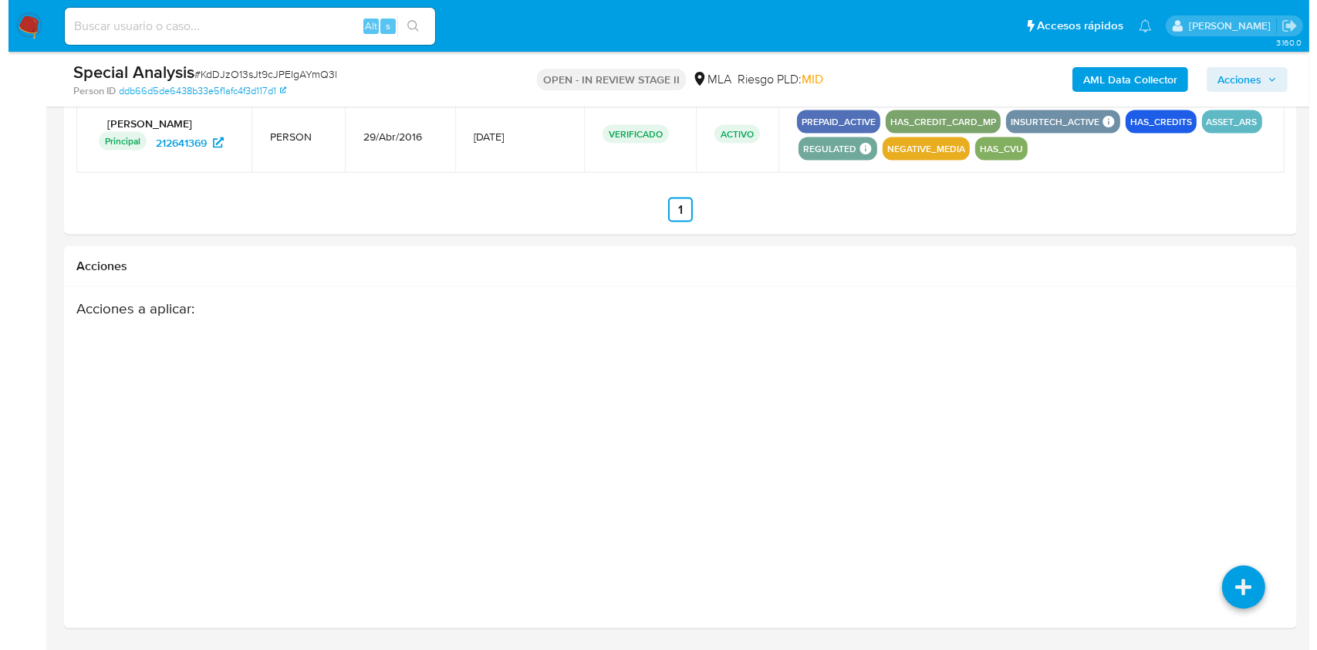
scroll to position [2434, 0]
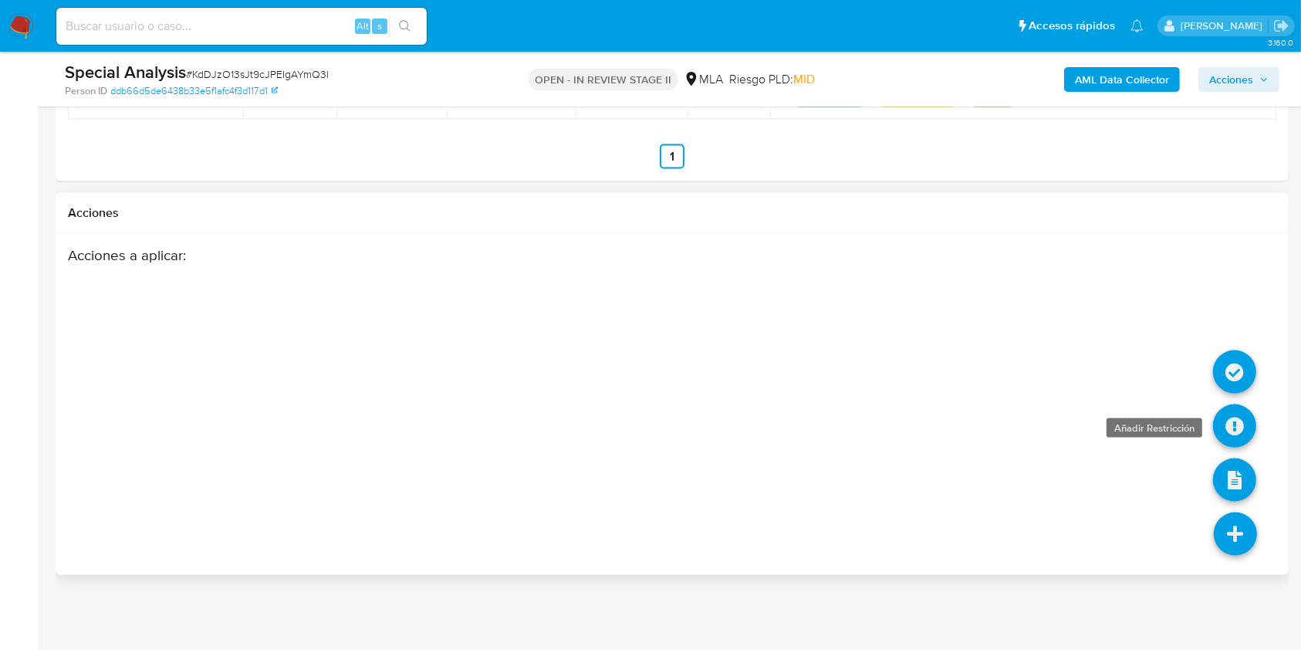
type textarea "Hola, Al analizar tu caso se encontraron algunas inconsistencias, por este moti…"
click at [1231, 431] on icon at bounding box center [1234, 425] width 43 height 43
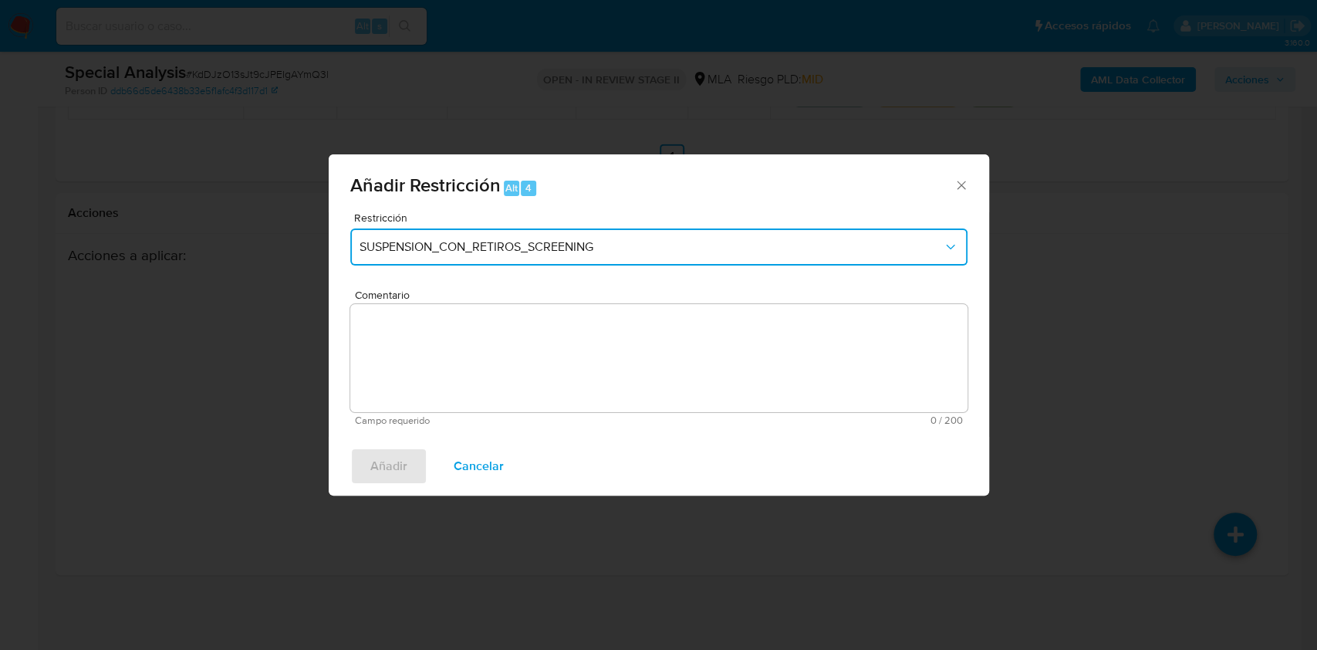
click at [500, 241] on span "SUSPENSION_CON_RETIROS_SCREENING" at bounding box center [651, 246] width 583 height 15
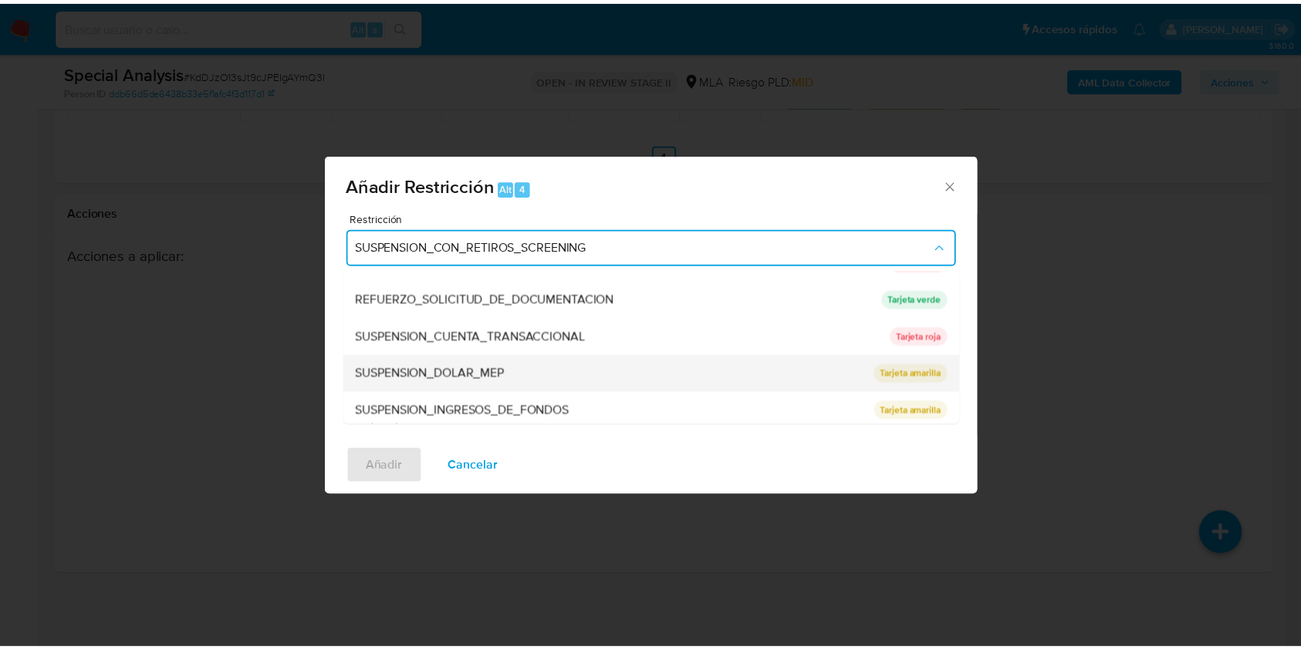
scroll to position [327, 0]
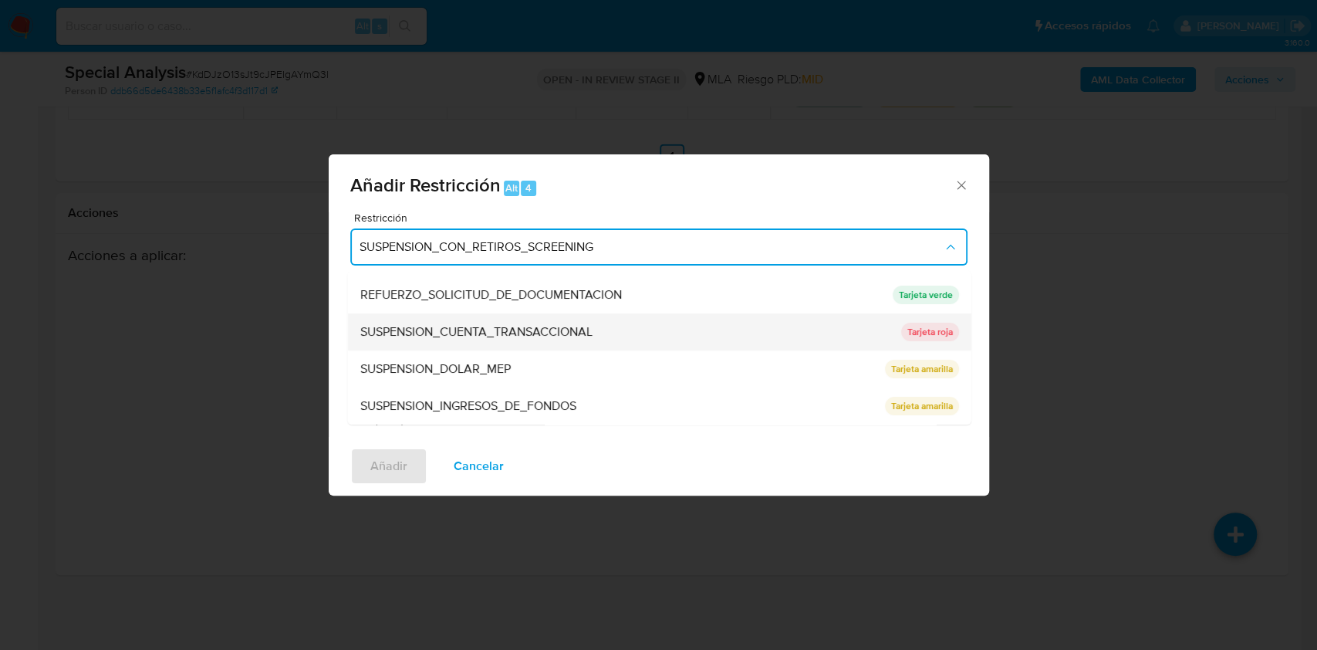
click at [495, 330] on span "SUSPENSION_CUENTA_TRANSACCIONAL" at bounding box center [476, 331] width 232 height 15
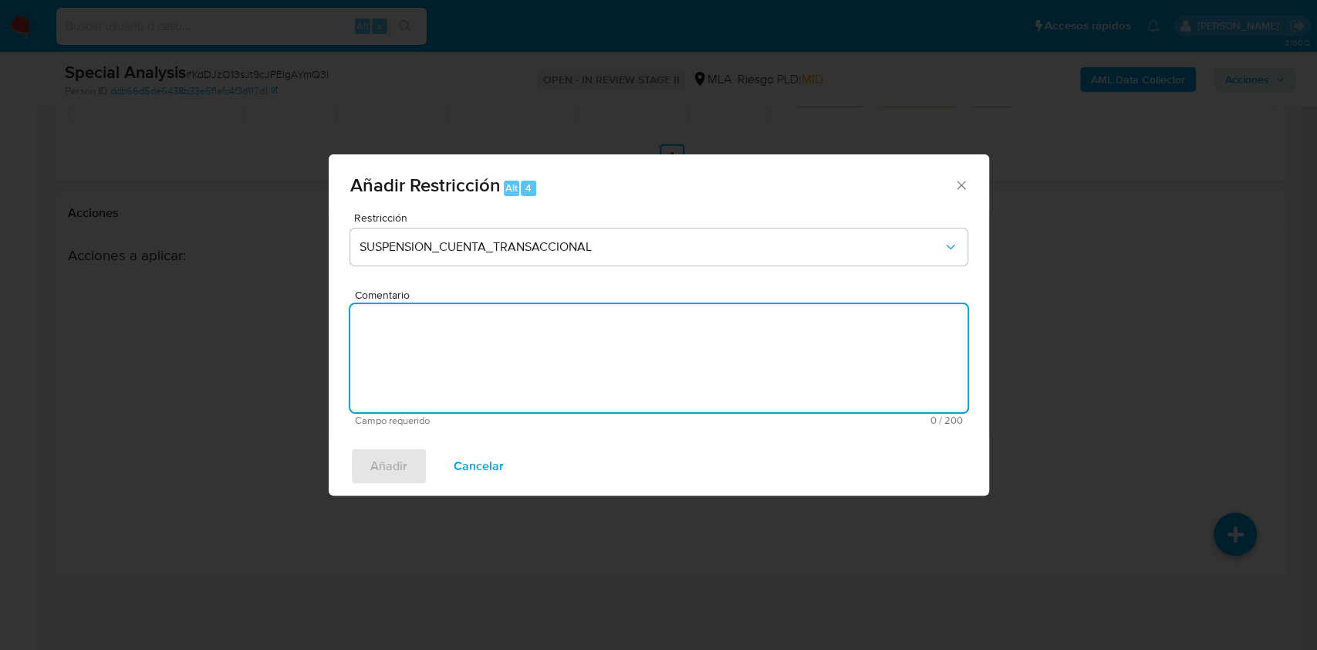
click at [475, 350] on textarea "Comentario" at bounding box center [658, 358] width 617 height 108
type textarea "AML"
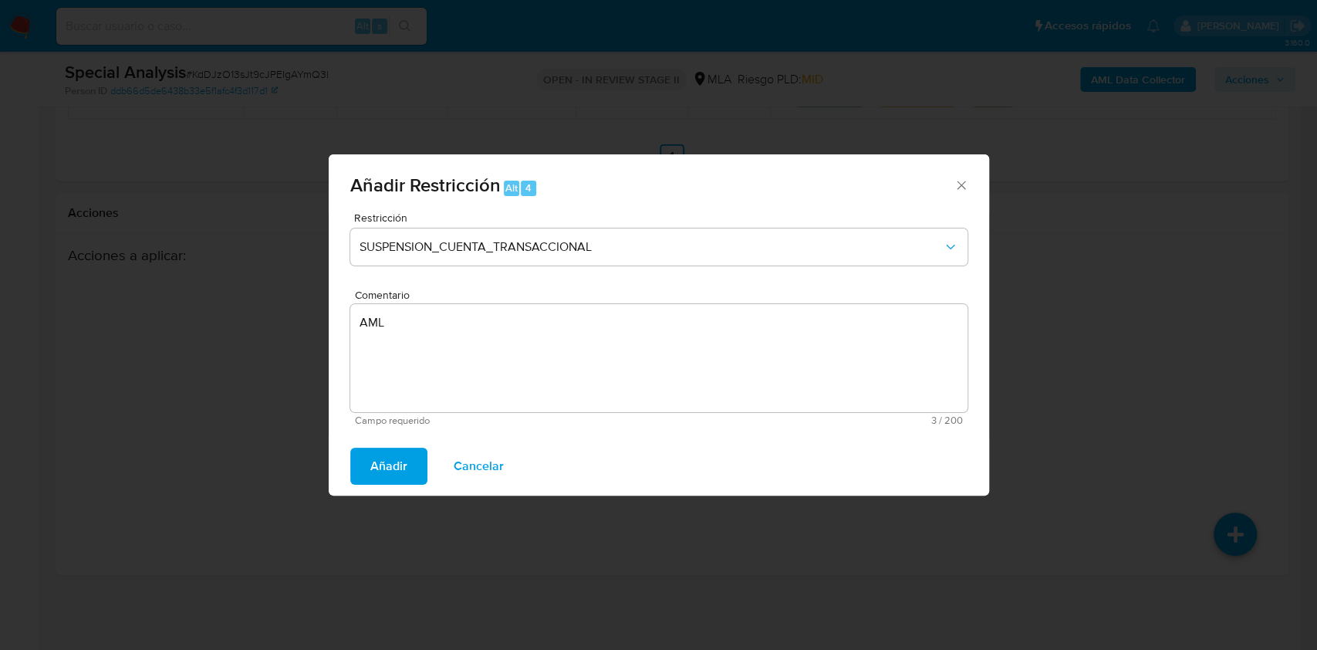
click at [401, 483] on span "Añadir" at bounding box center [388, 466] width 37 height 34
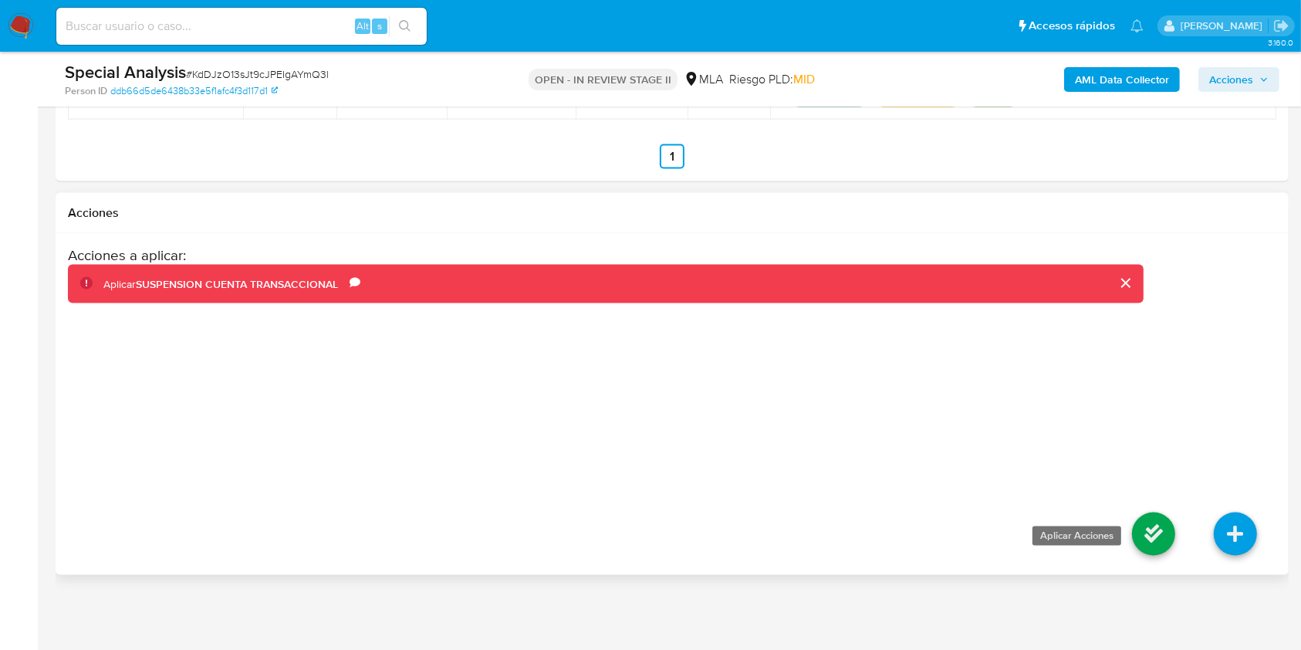
click at [1144, 535] on icon at bounding box center [1153, 533] width 43 height 43
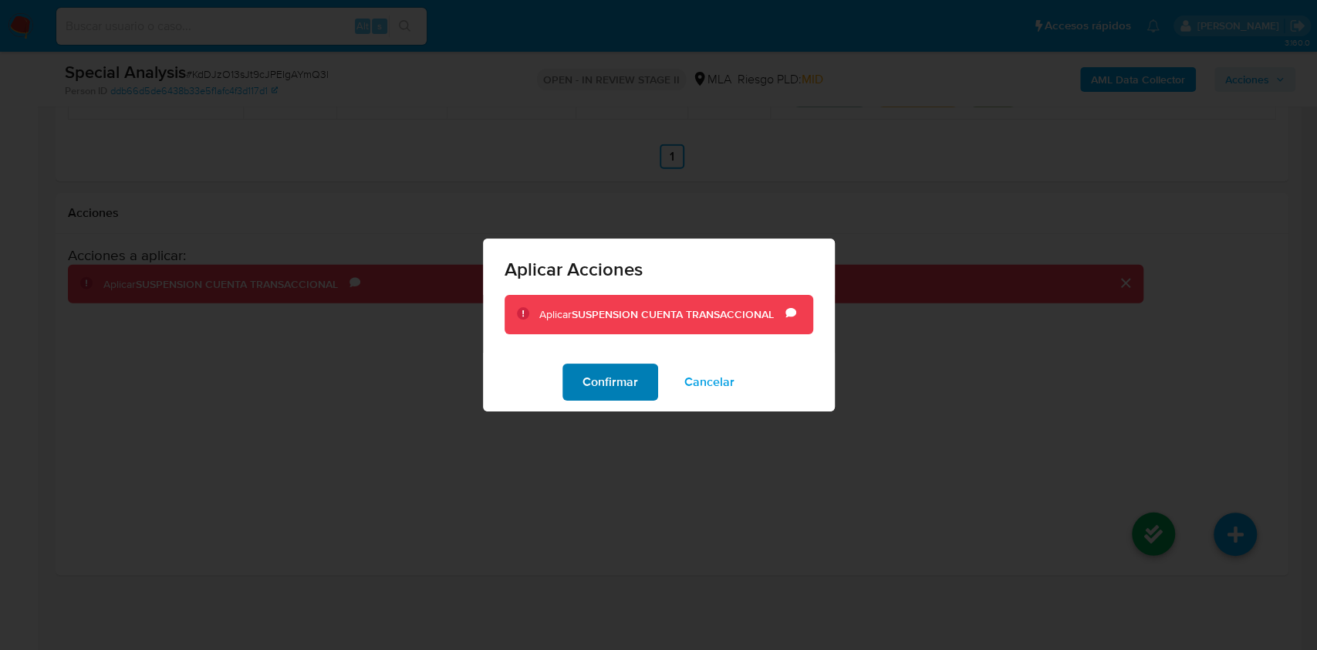
click at [611, 372] on span "Confirmar" at bounding box center [611, 382] width 56 height 34
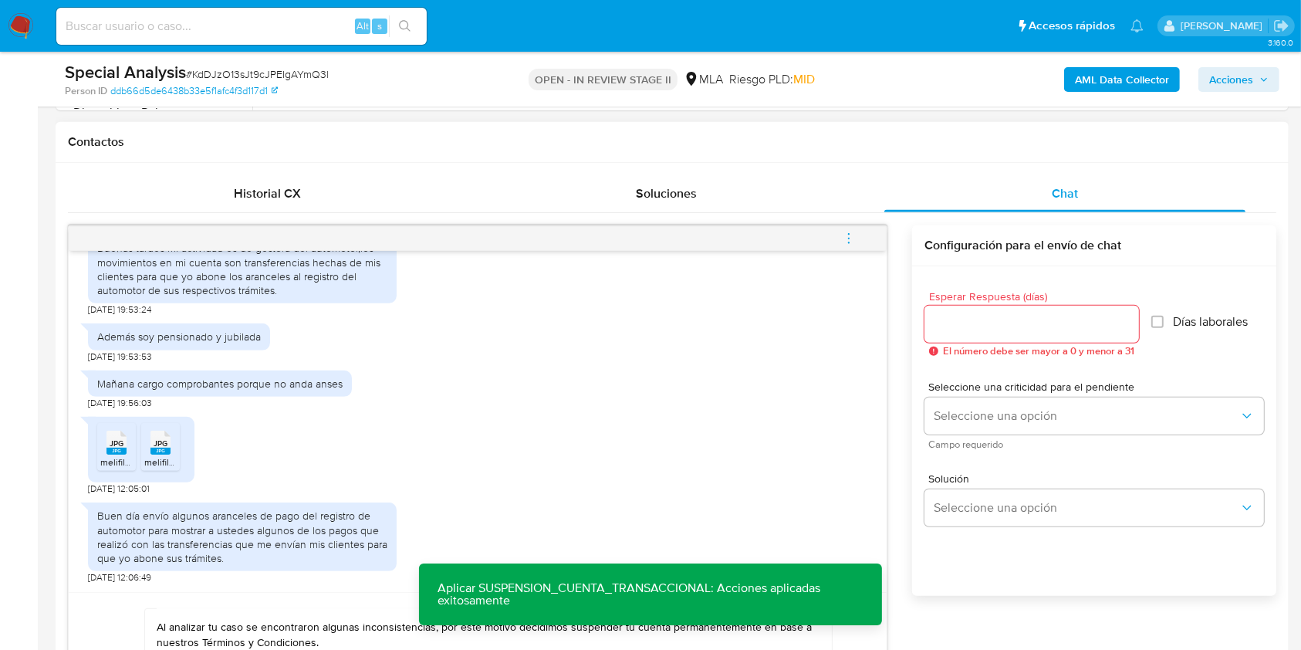
scroll to position [685, 0]
click at [1003, 301] on span "Esperar Respuesta (días)" at bounding box center [1036, 297] width 215 height 12
click at [1003, 314] on input "Esperar Respuesta (días)" at bounding box center [1031, 324] width 215 height 20
click at [1008, 314] on input "Esperar Respuesta (días)" at bounding box center [1031, 324] width 215 height 20
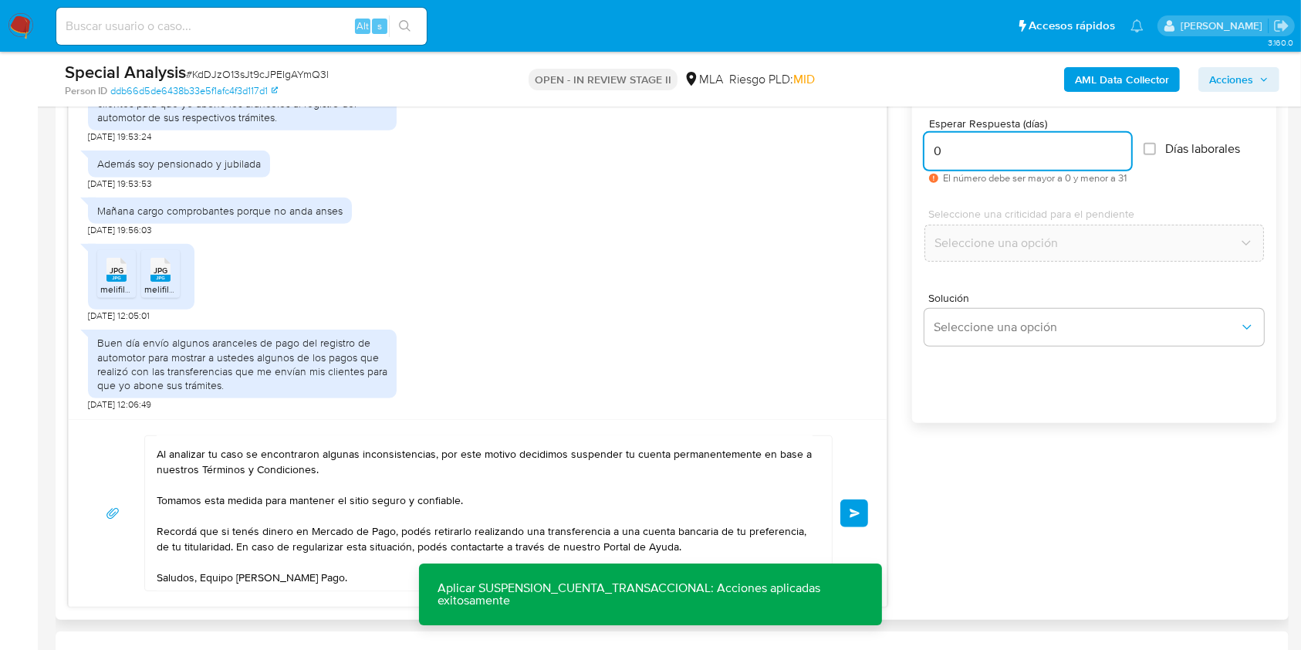
scroll to position [890, 0]
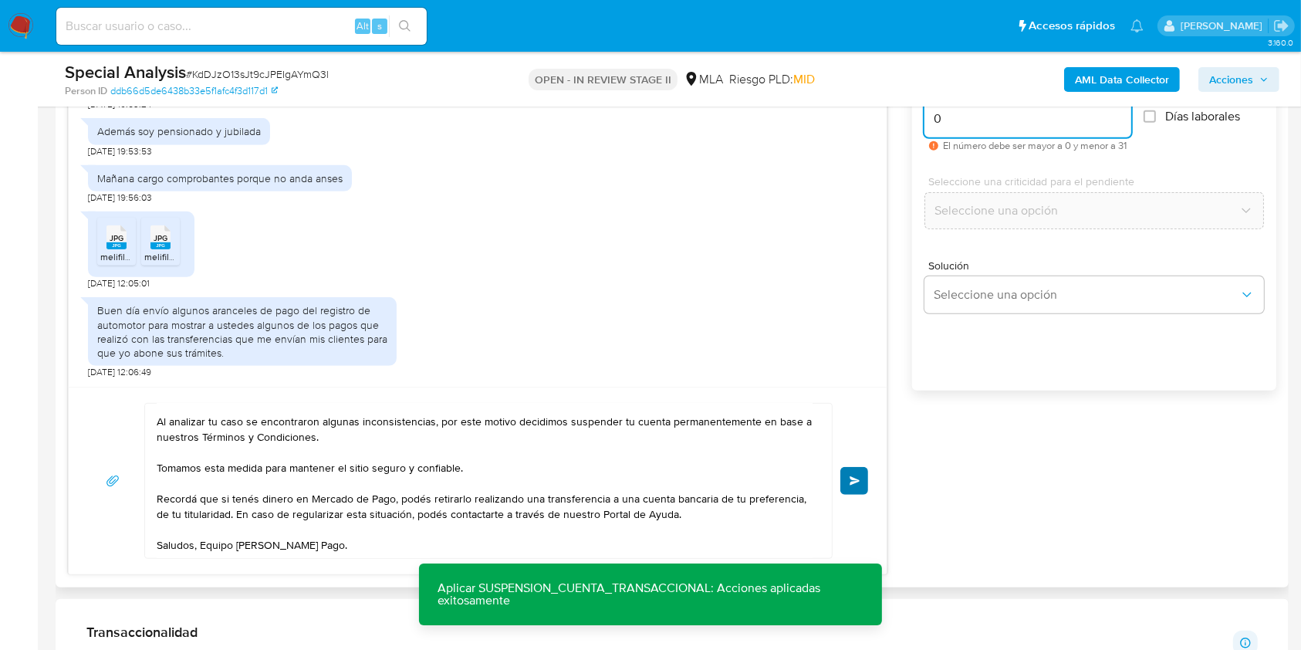
type input "0"
click at [860, 482] on button "Enviar" at bounding box center [854, 481] width 28 height 28
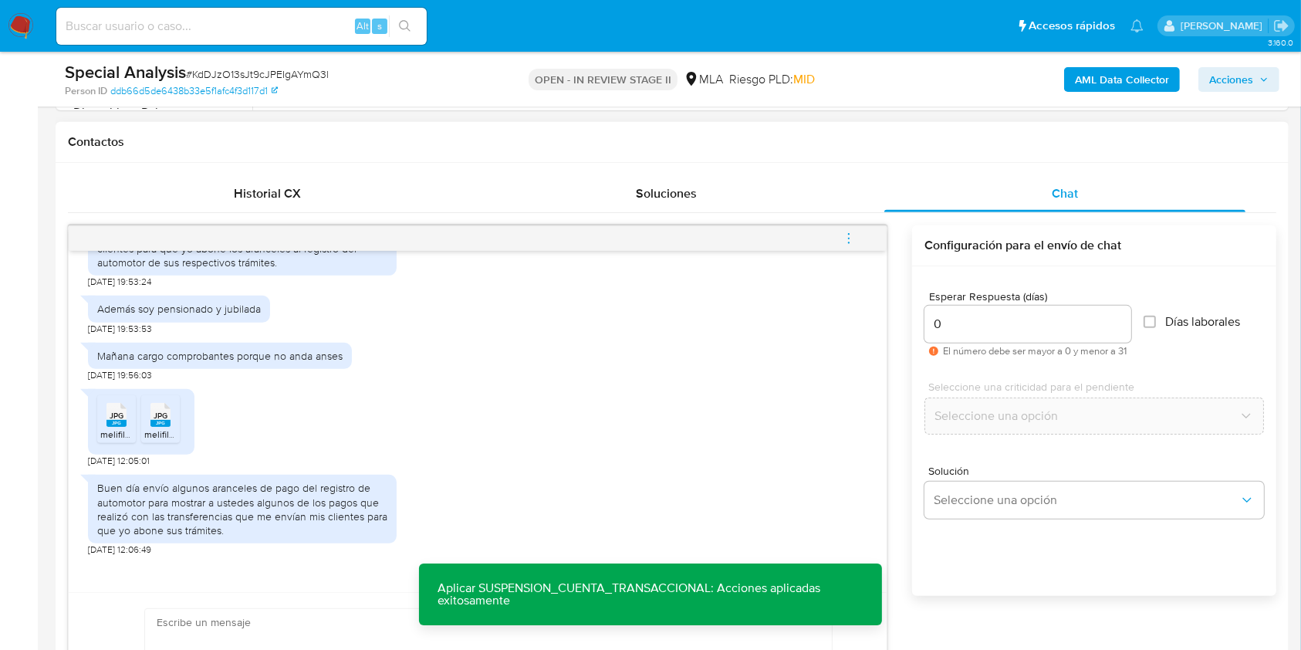
scroll to position [0, 0]
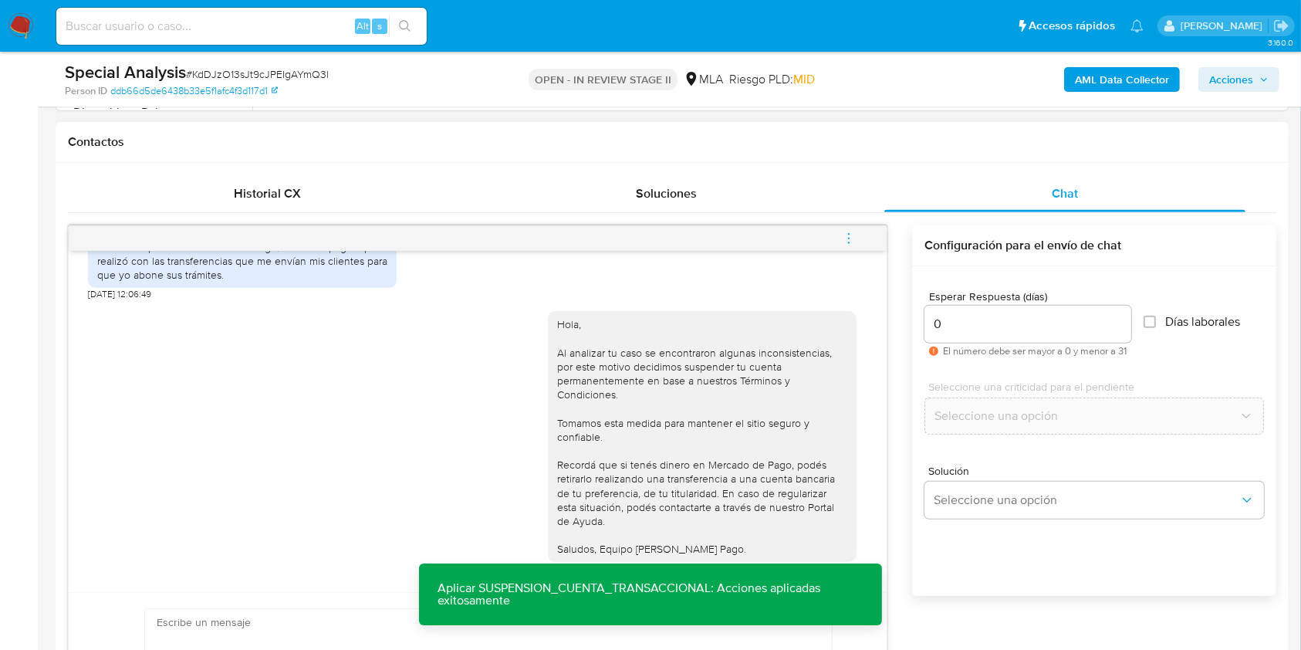
click at [850, 245] on span "menu-action" at bounding box center [849, 238] width 14 height 37
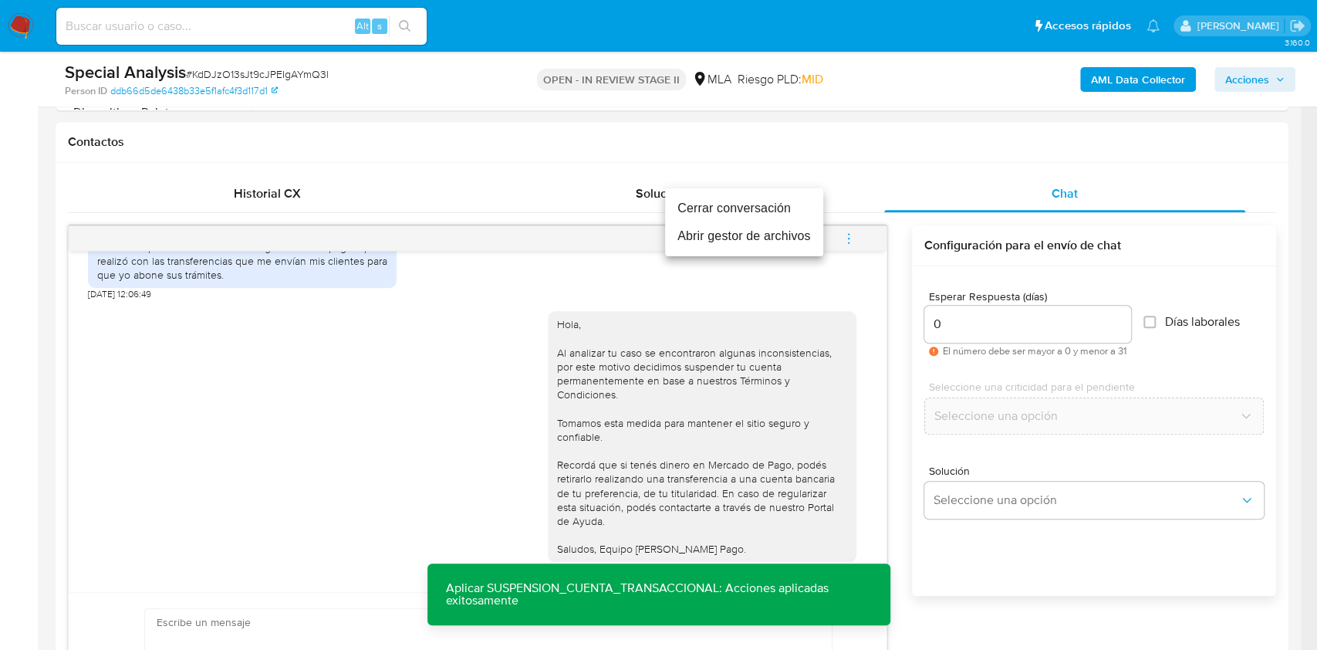
click at [710, 207] on li "Cerrar conversación" at bounding box center [744, 208] width 158 height 28
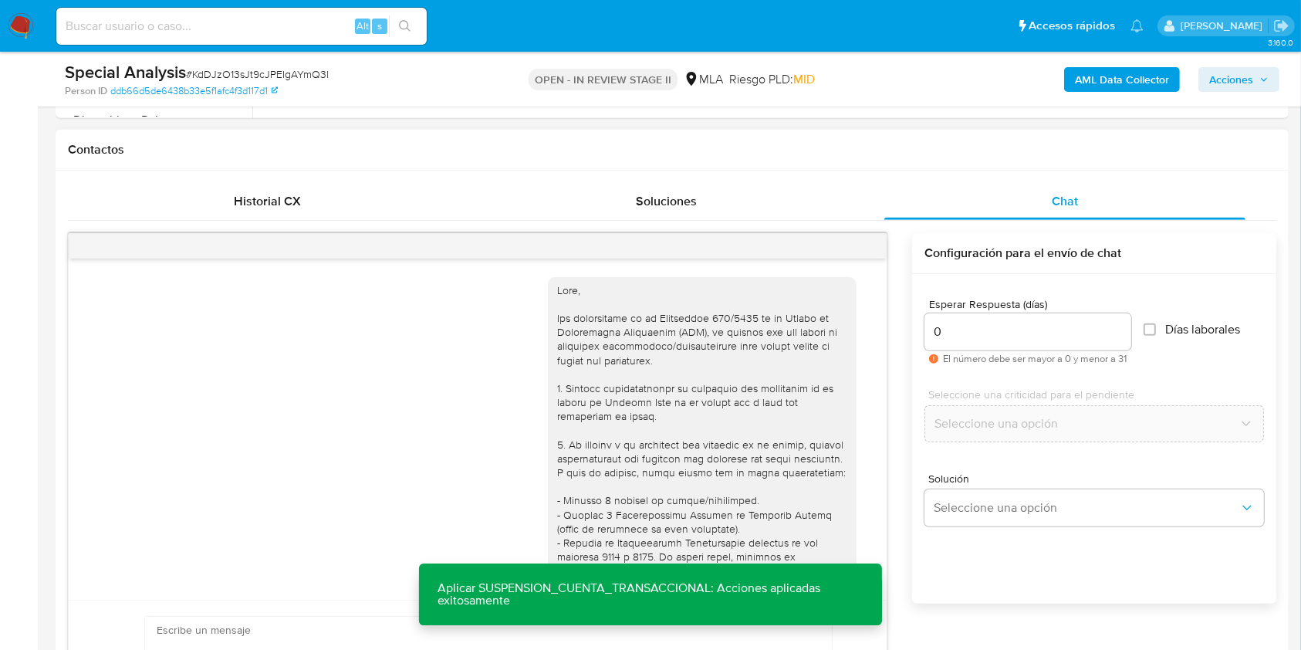
scroll to position [68, 0]
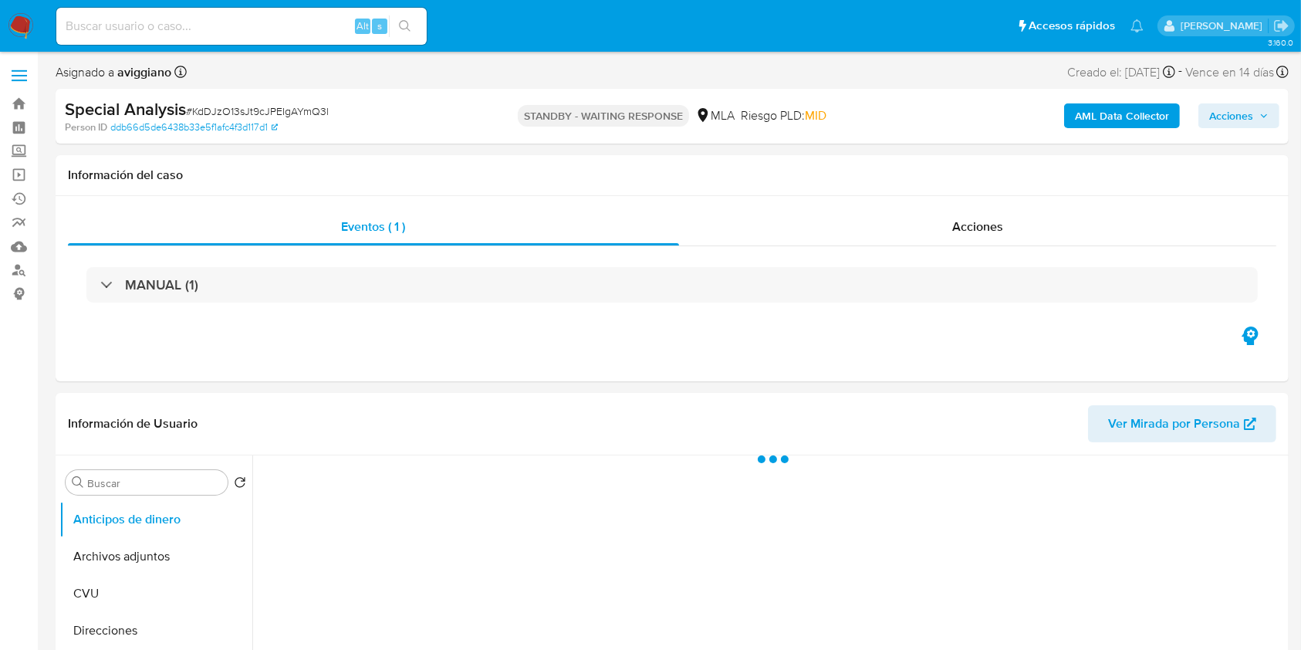
select select "10"
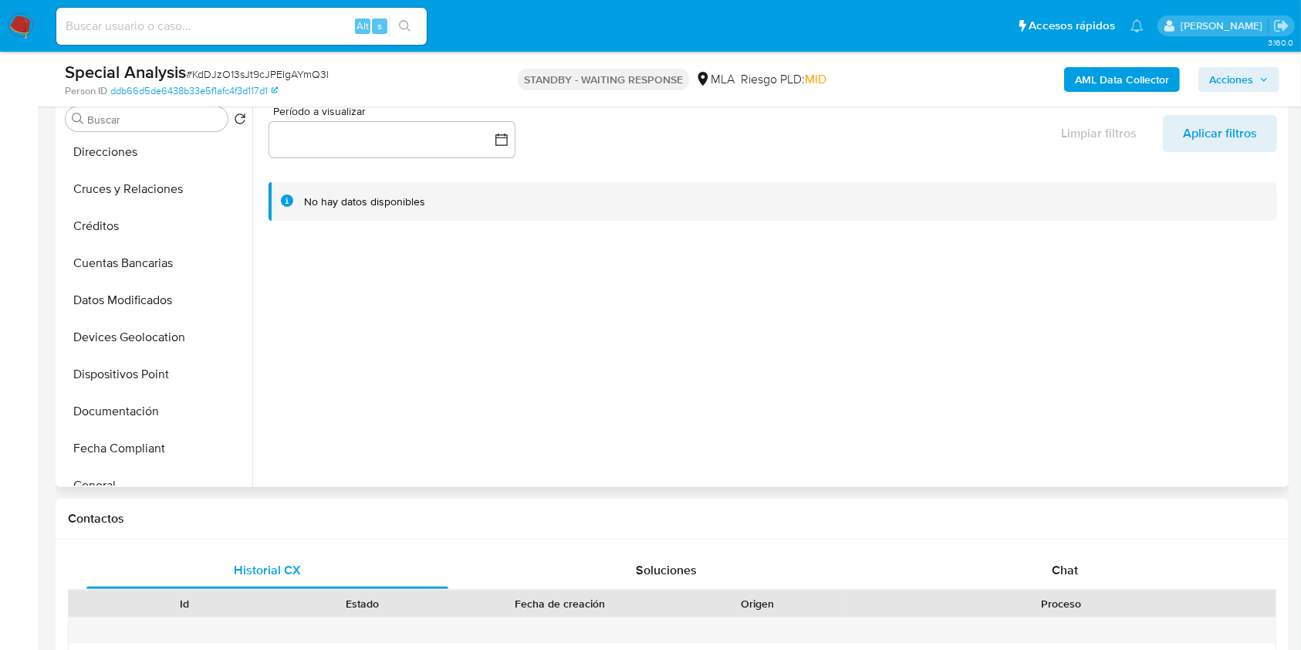
scroll to position [309, 0]
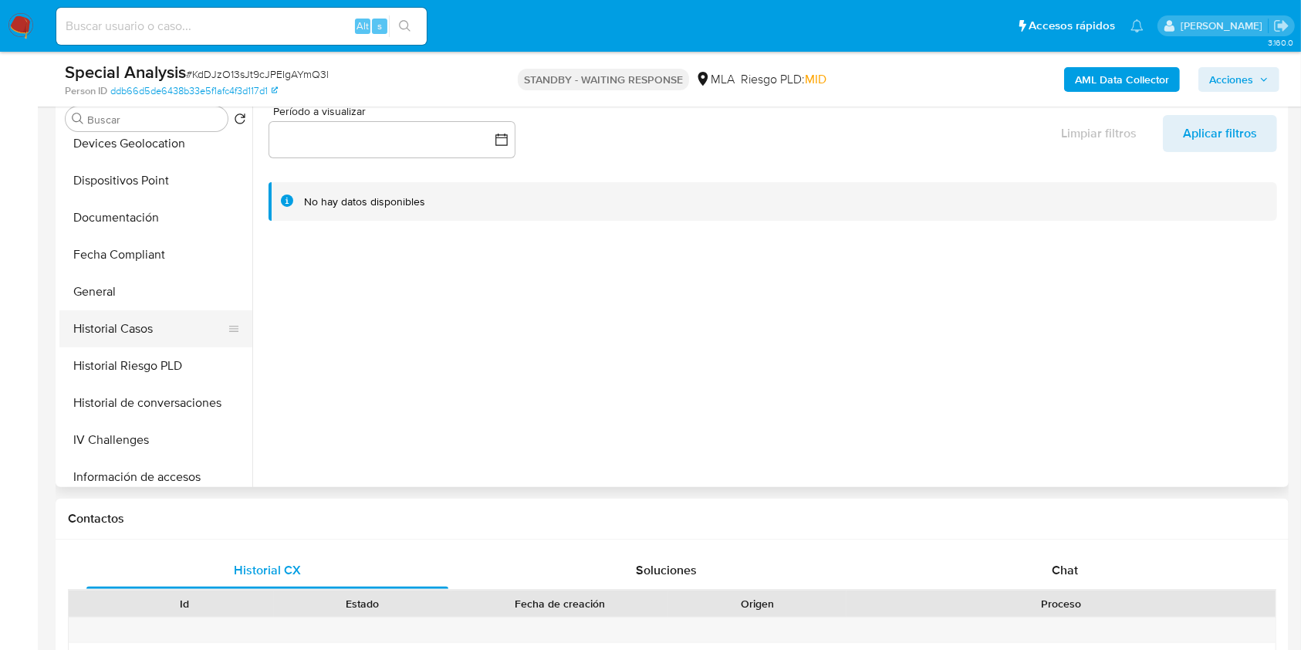
click at [154, 337] on button "Historial Casos" at bounding box center [149, 328] width 181 height 37
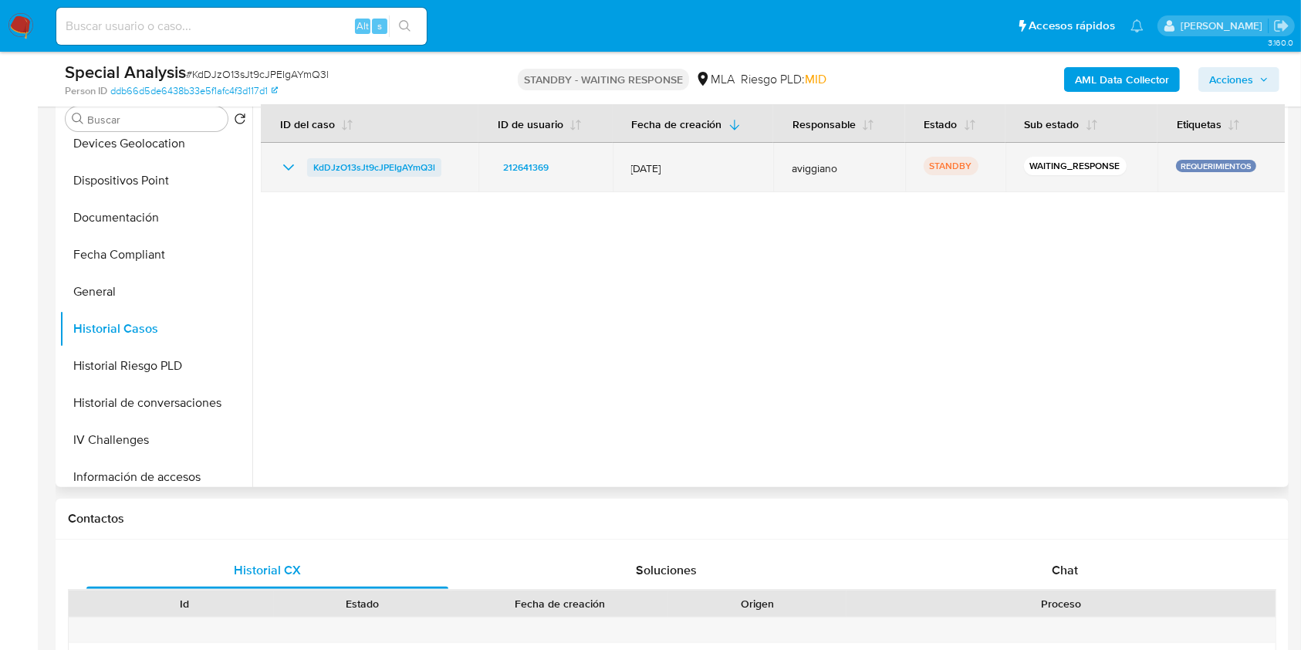
drag, startPoint x: 448, startPoint y: 164, endPoint x: 307, endPoint y: 164, distance: 140.4
click at [307, 164] on div "KdDJzO13sJt9cJPEIgAYmQ3l" at bounding box center [369, 167] width 181 height 19
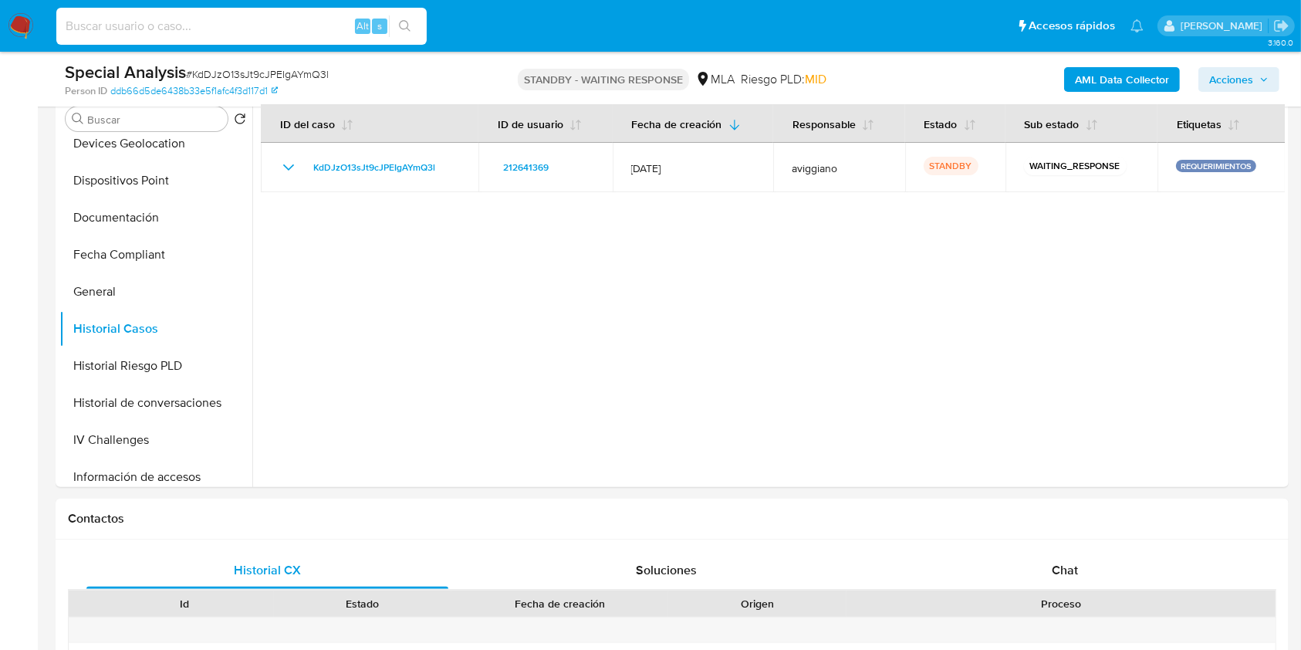
paste input "wtD6NbHEfYtvjdG3y8Hr6U63"
type input "wtD6NbHEfYtvjdG3y8Hr6U63"
click at [402, 34] on button "search-icon" at bounding box center [405, 26] width 32 height 22
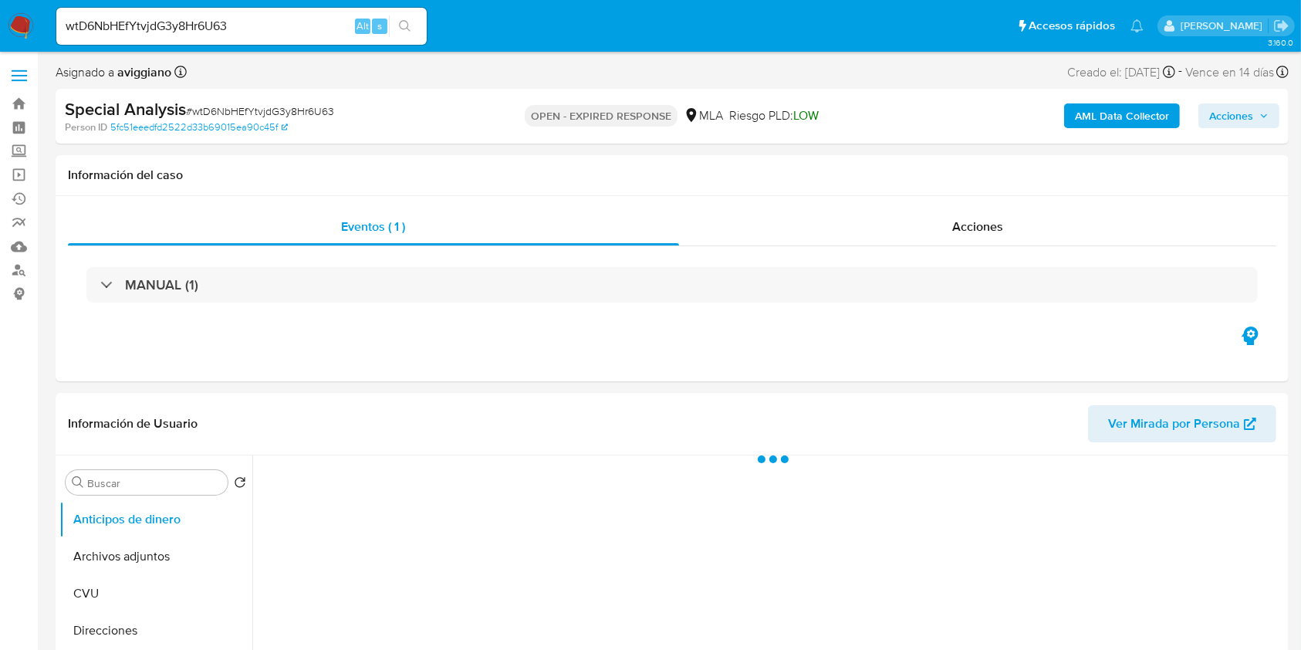
select select "10"
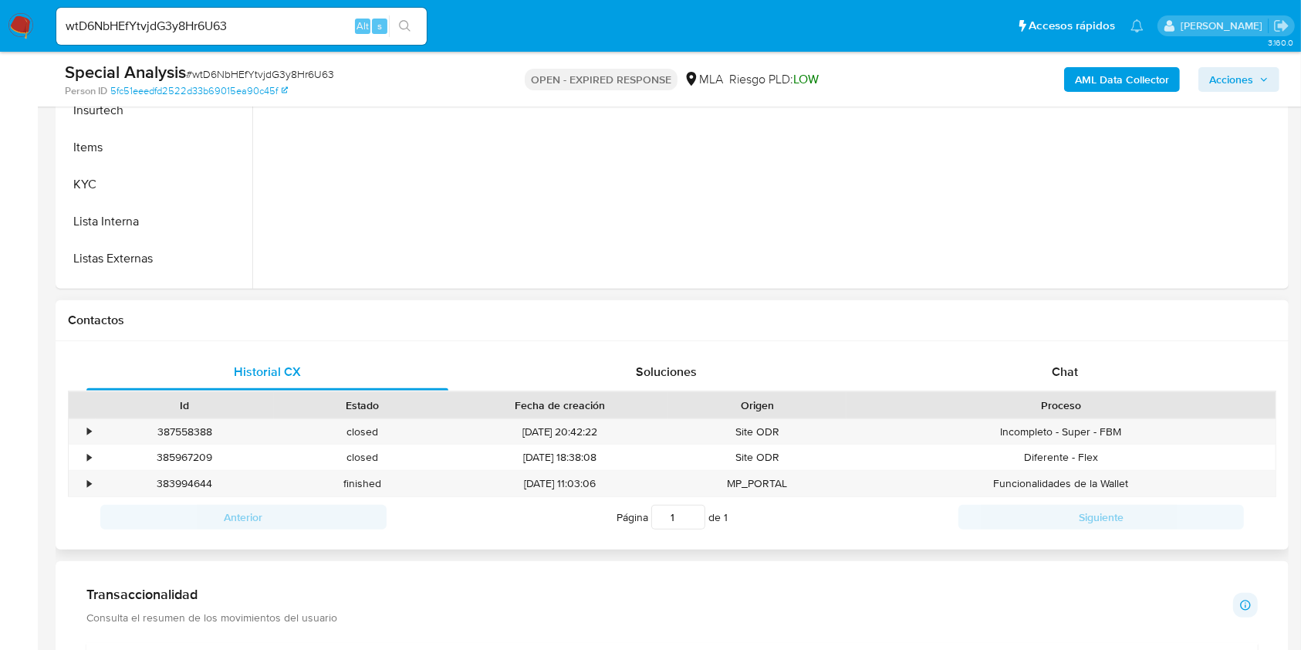
scroll to position [617, 0]
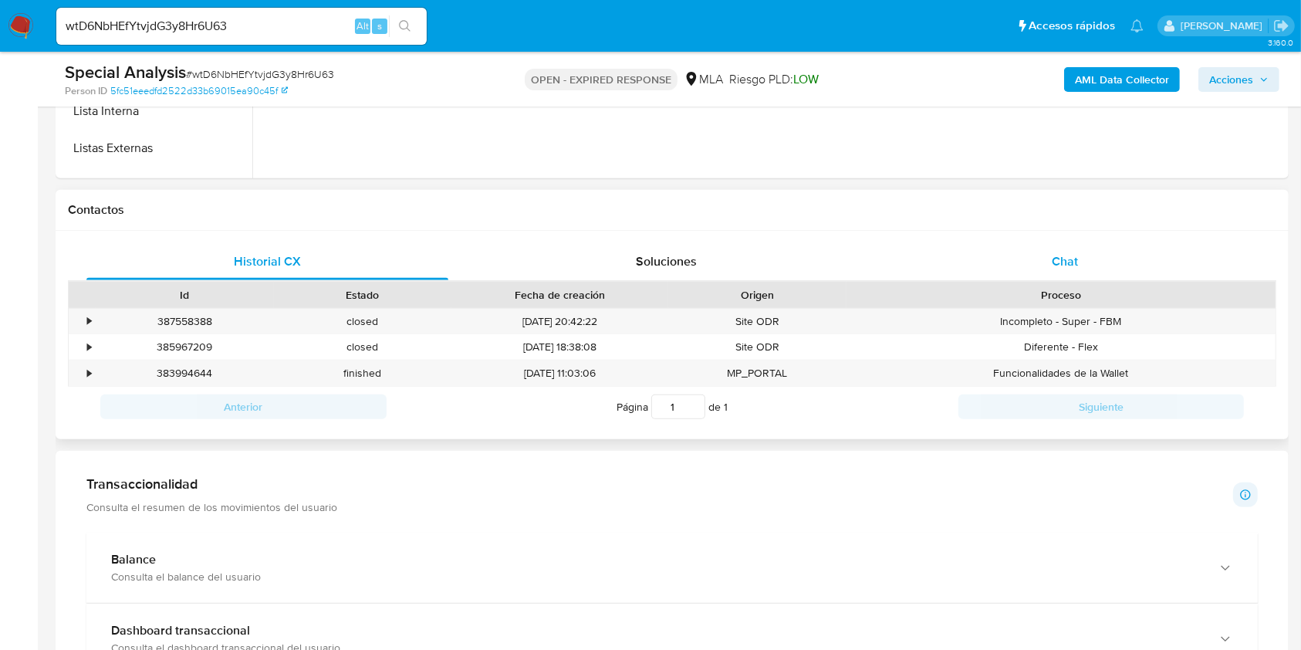
click at [1079, 251] on div "Chat" at bounding box center [1065, 261] width 362 height 37
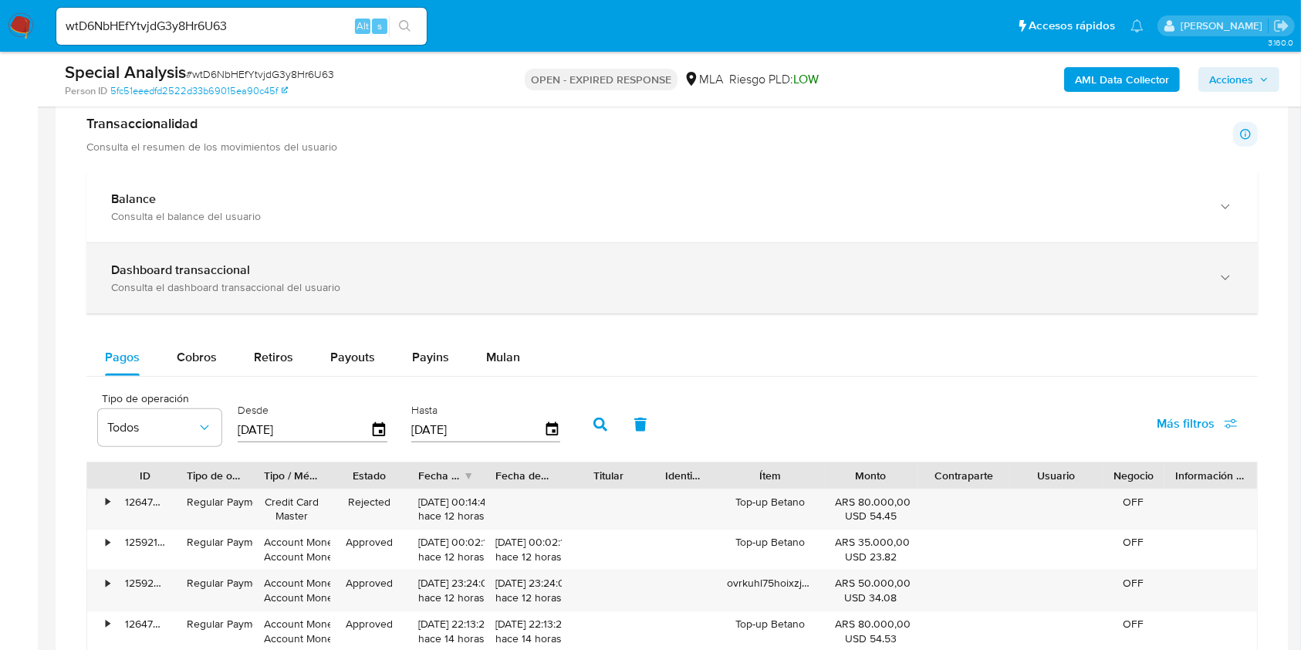
scroll to position [1337, 0]
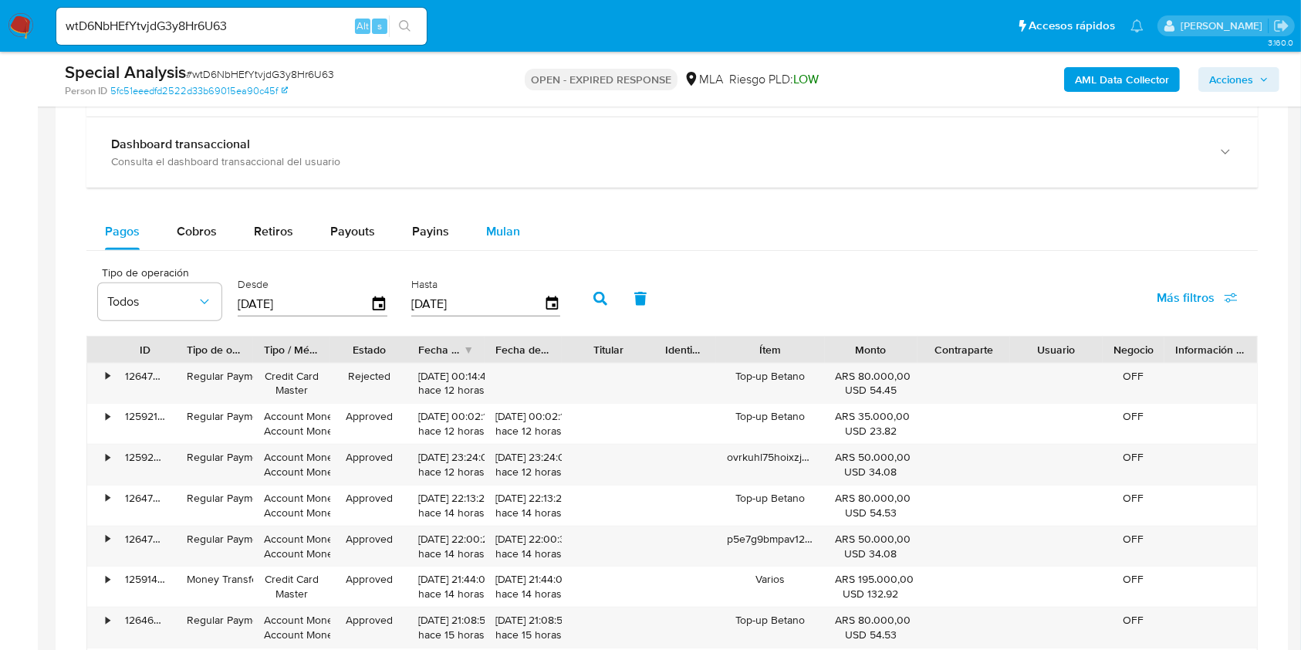
click at [519, 223] on button "Mulan" at bounding box center [503, 231] width 71 height 37
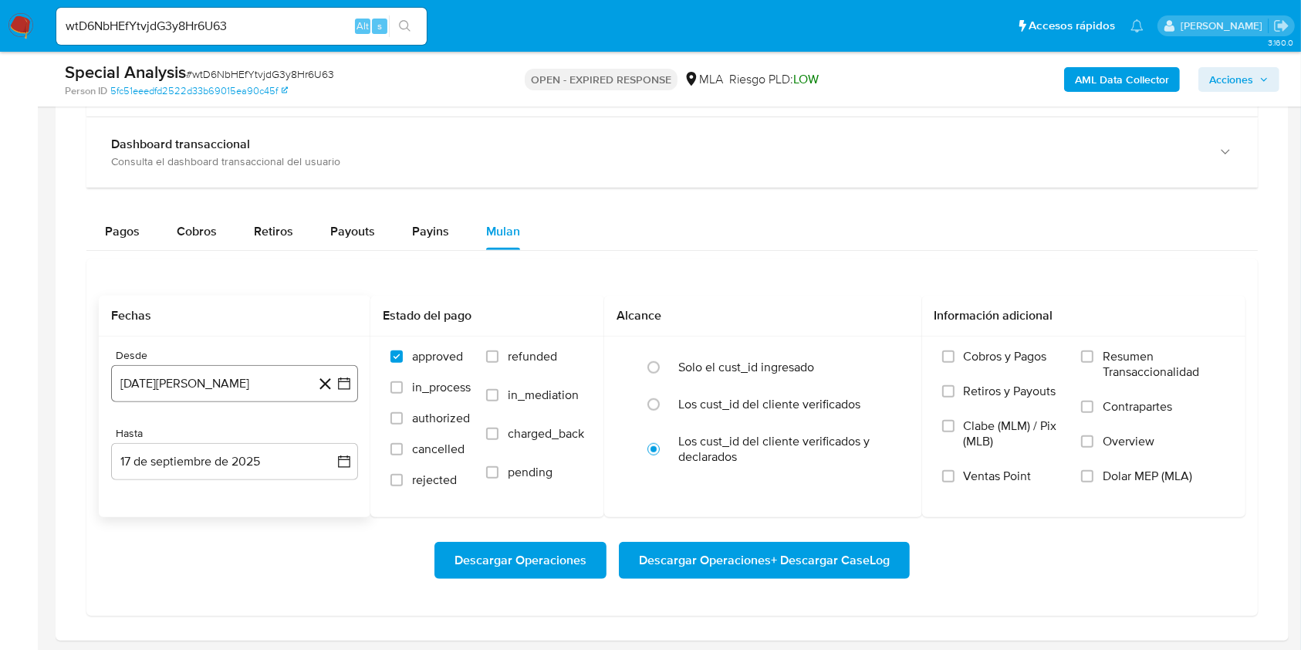
click at [275, 379] on button "17 de agosto de 2024" at bounding box center [234, 383] width 247 height 37
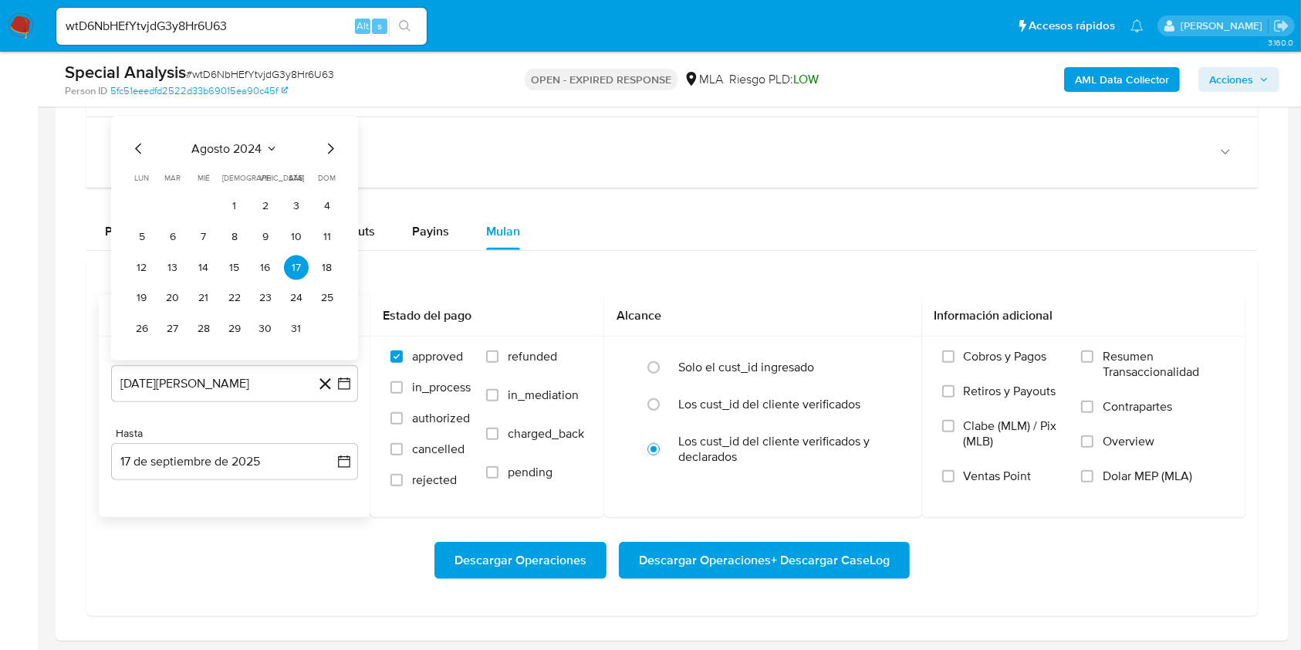
click at [328, 150] on icon "Mes siguiente" at bounding box center [330, 148] width 19 height 19
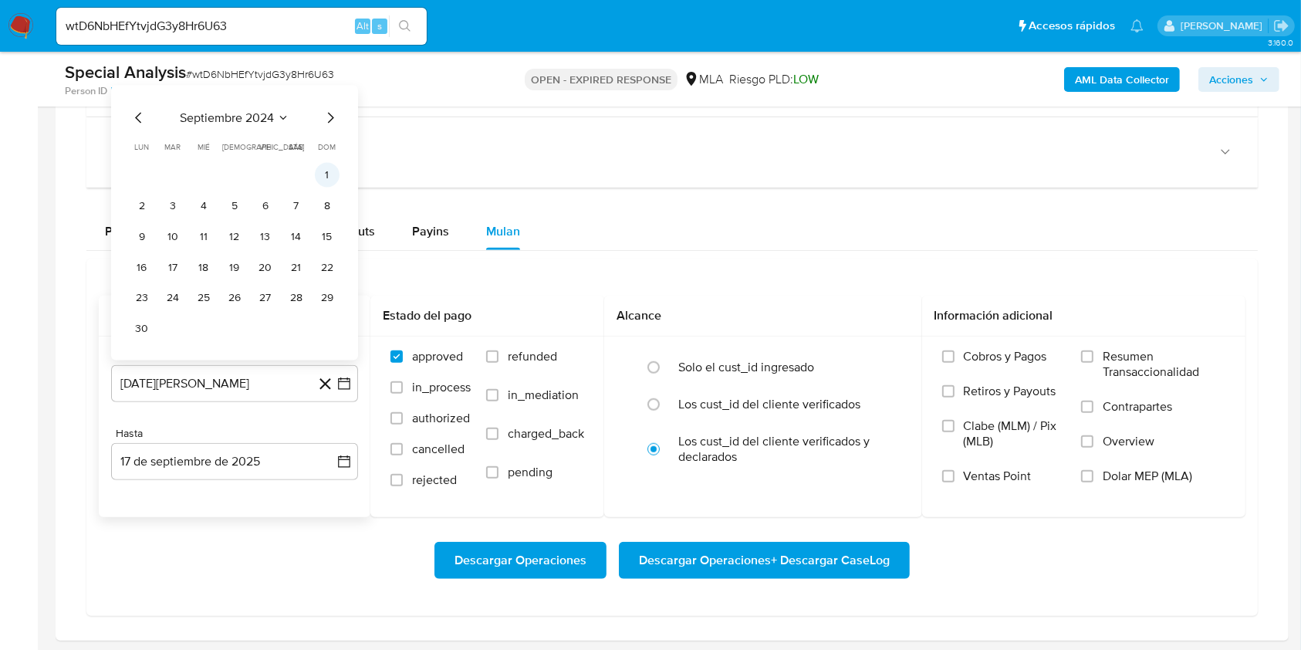
click at [325, 175] on button "1" at bounding box center [327, 174] width 25 height 25
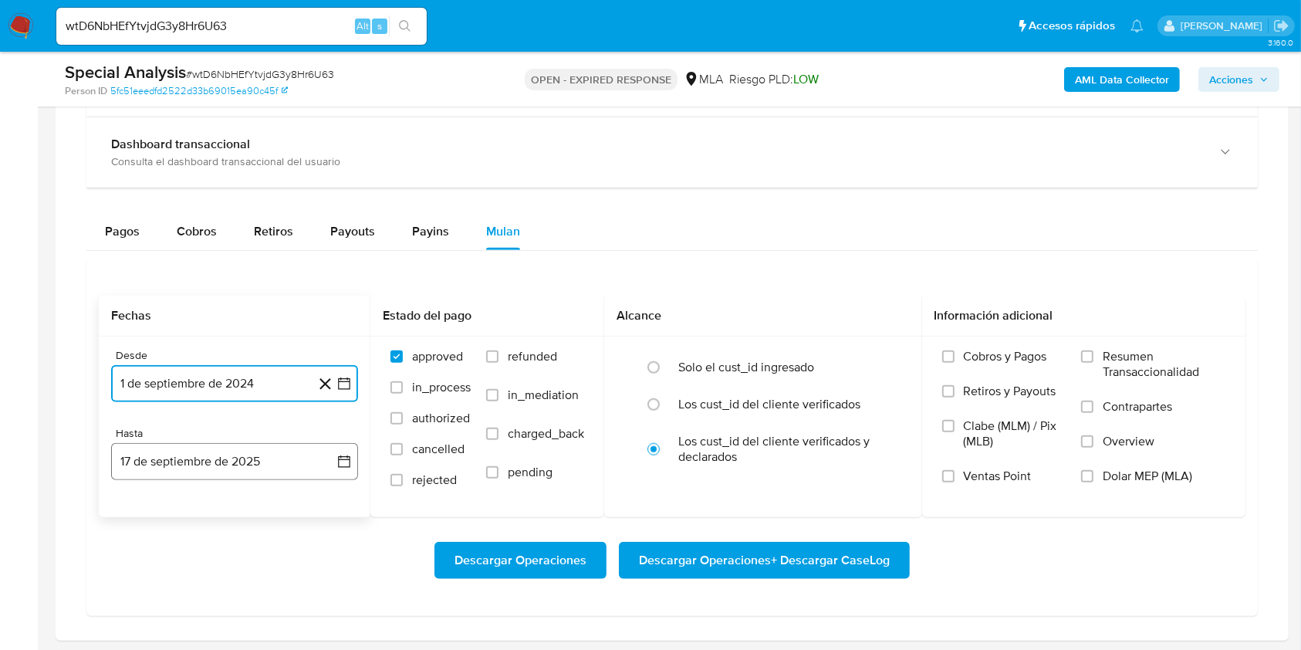
click at [220, 448] on button "17 de septiembre de 2025" at bounding box center [234, 461] width 247 height 37
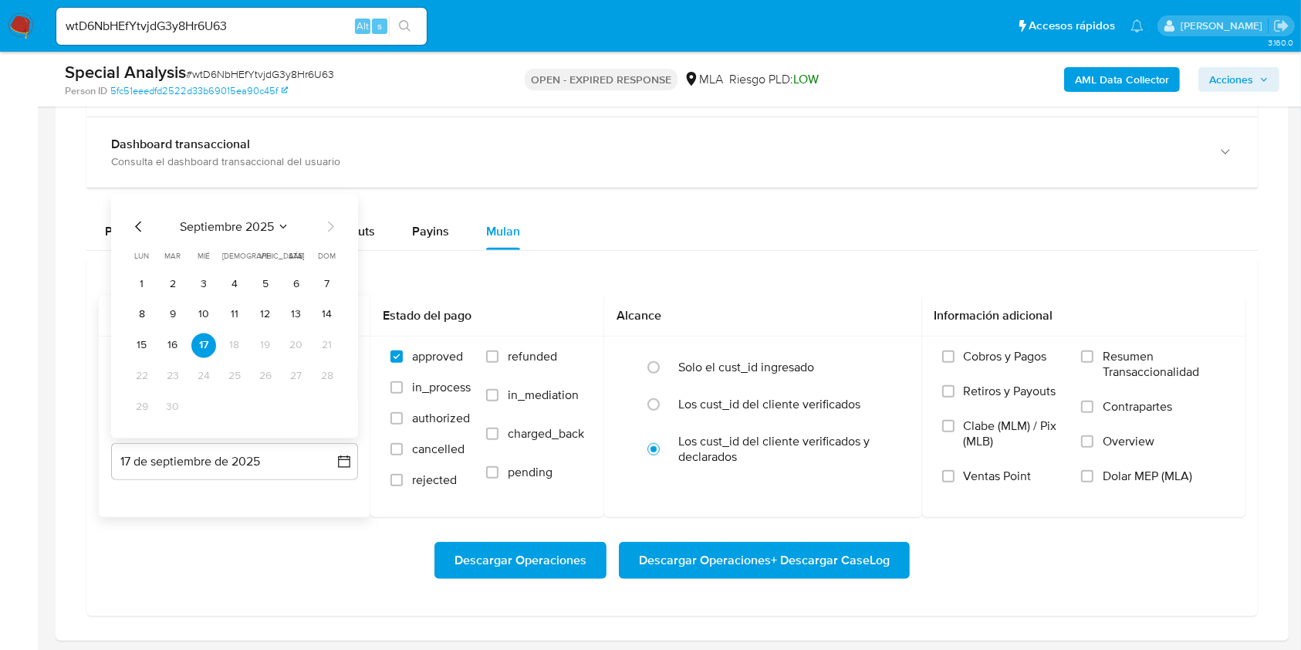
click at [135, 217] on icon "Mes anterior" at bounding box center [139, 226] width 19 height 19
drag, startPoint x: 326, startPoint y: 401, endPoint x: 334, endPoint y: 406, distance: 9.7
click at [326, 401] on button "31" at bounding box center [327, 406] width 25 height 25
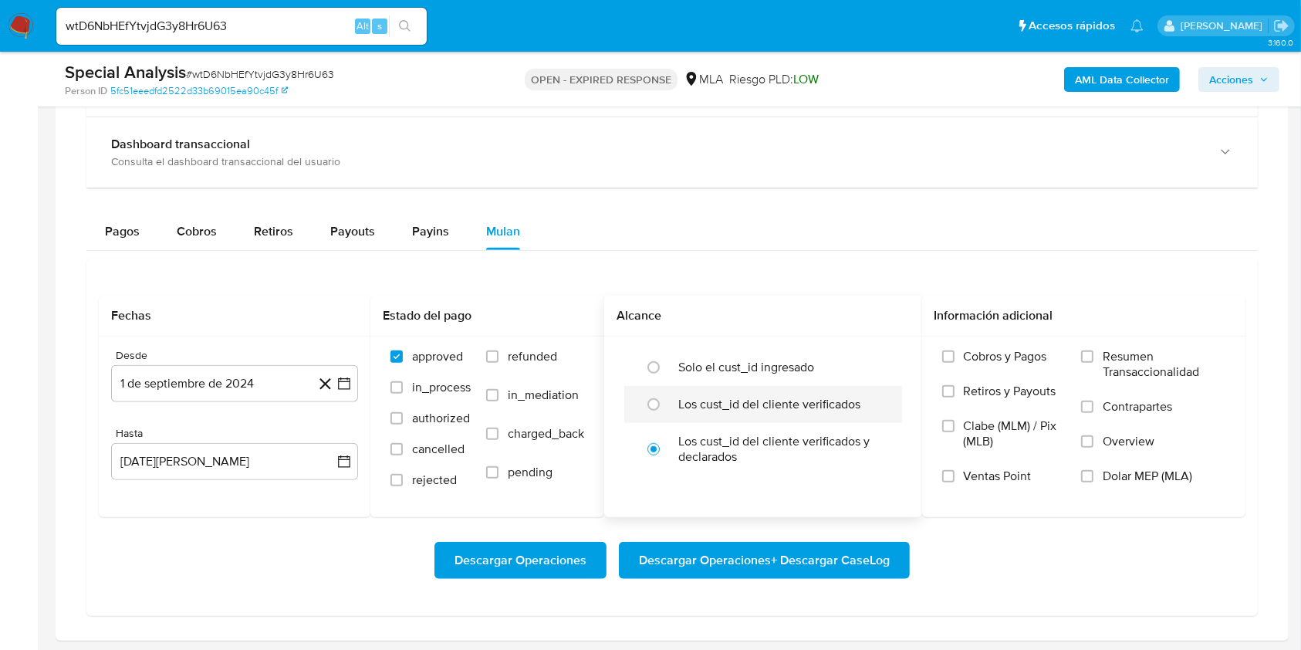
click at [718, 412] on div "Los cust_id del cliente verificados" at bounding box center [779, 404] width 202 height 37
radio input "true"
click at [1154, 474] on span "Dolar MEP (MLA)" at bounding box center [1148, 475] width 90 height 15
click at [1093, 474] on input "Dolar MEP (MLA)" at bounding box center [1087, 476] width 12 height 12
click at [823, 560] on span "Descargar Operaciones + Descargar CaseLog" at bounding box center [764, 560] width 251 height 34
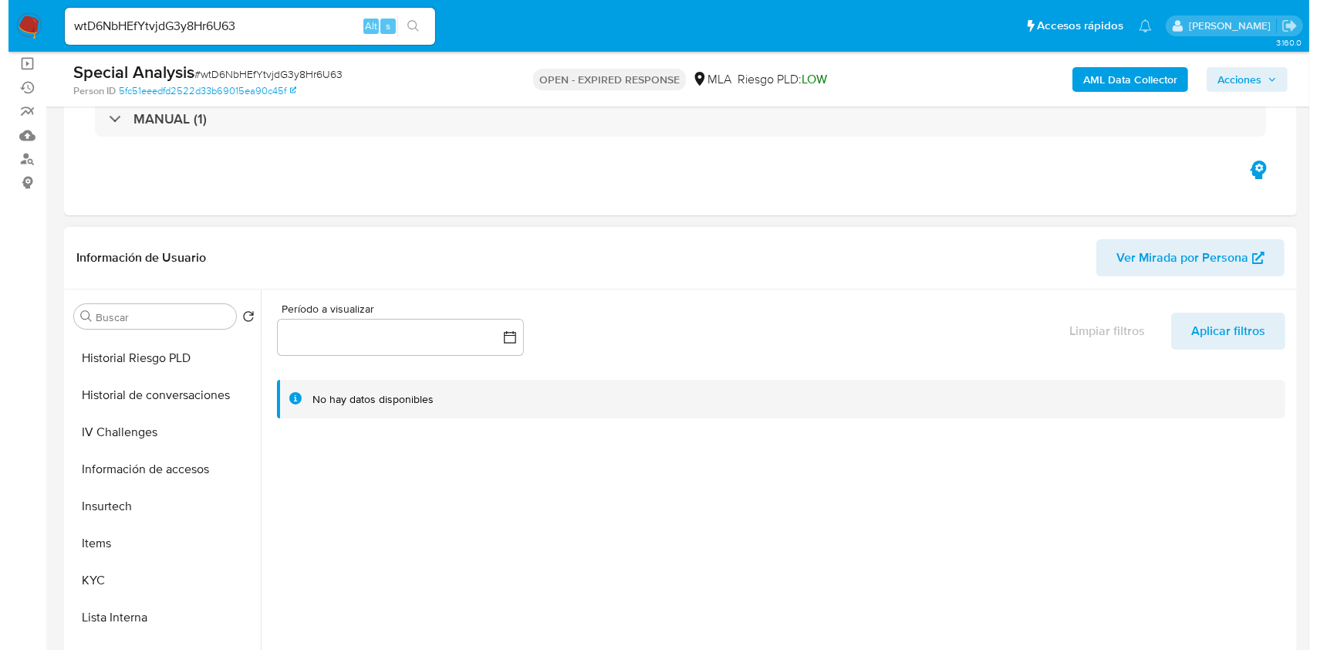
scroll to position [103, 0]
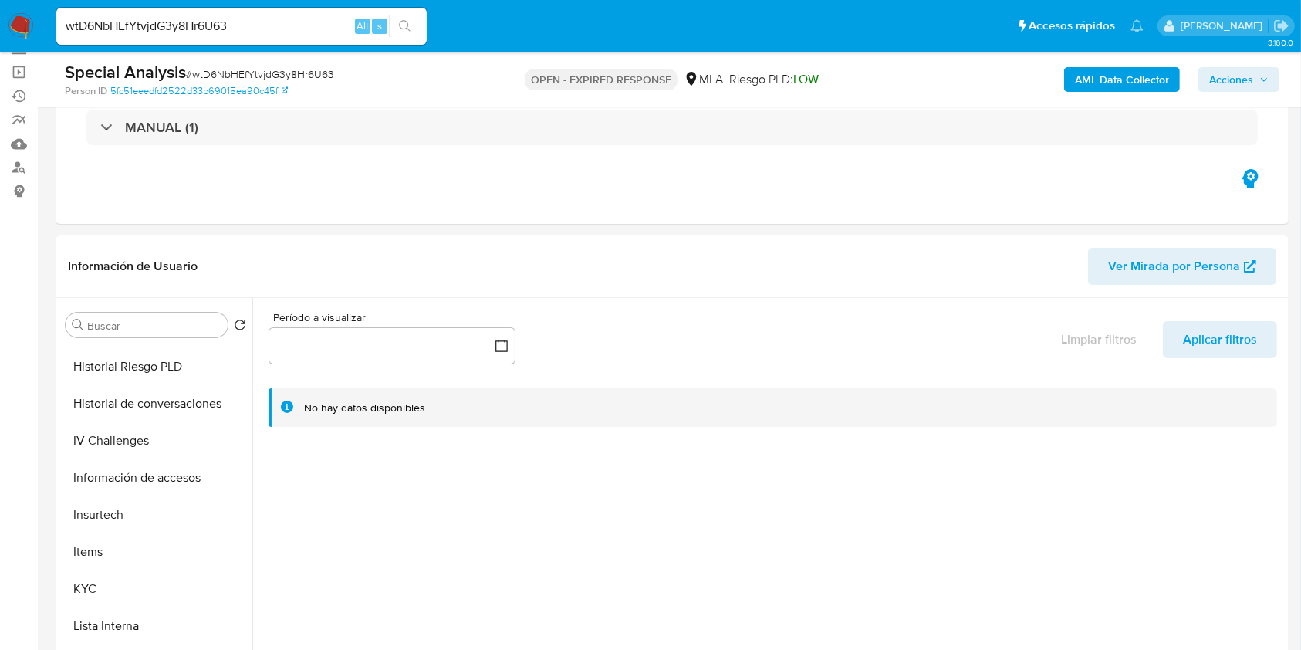
click at [1076, 79] on b "AML Data Collector" at bounding box center [1122, 79] width 94 height 25
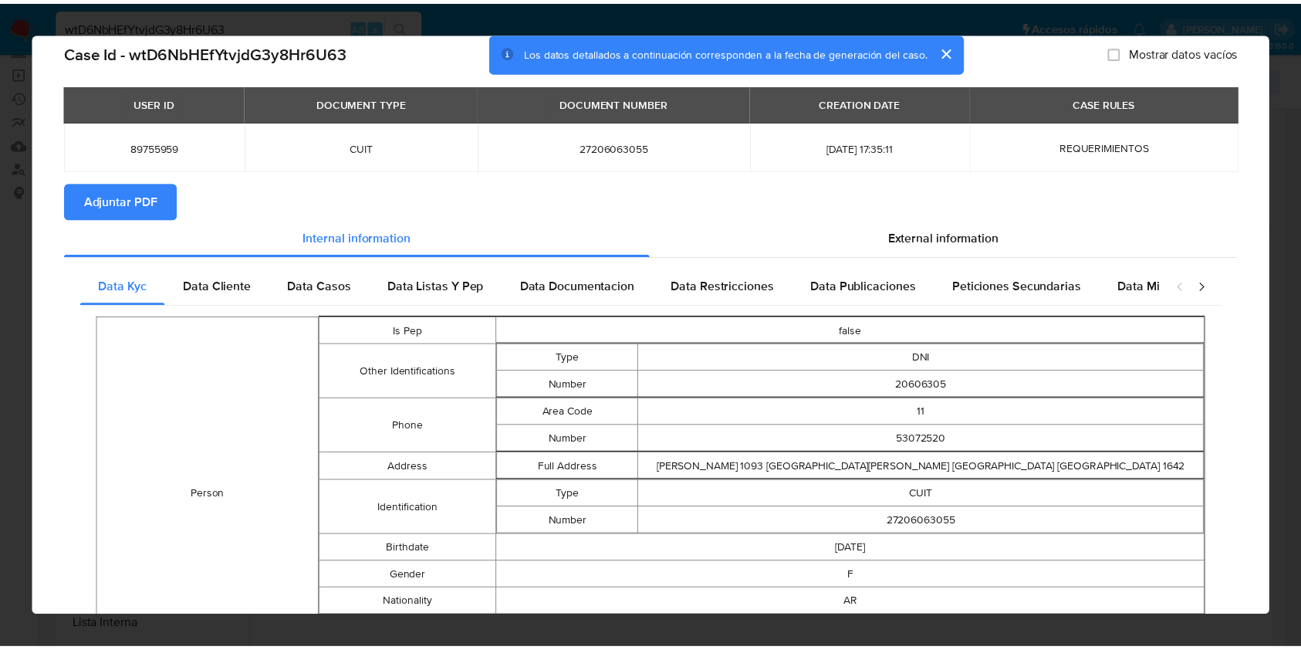
scroll to position [0, 0]
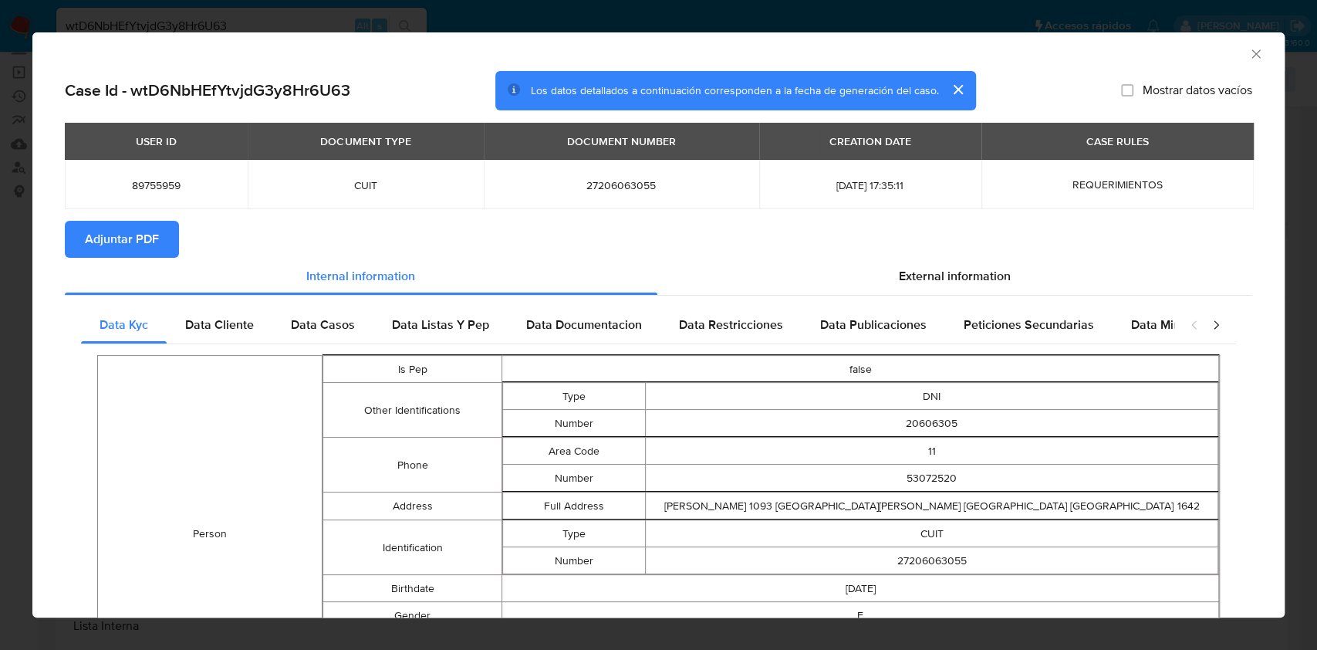
click at [115, 237] on span "Adjuntar PDF" at bounding box center [122, 239] width 74 height 34
click at [1252, 52] on icon "Cerrar ventana" at bounding box center [1256, 53] width 8 height 8
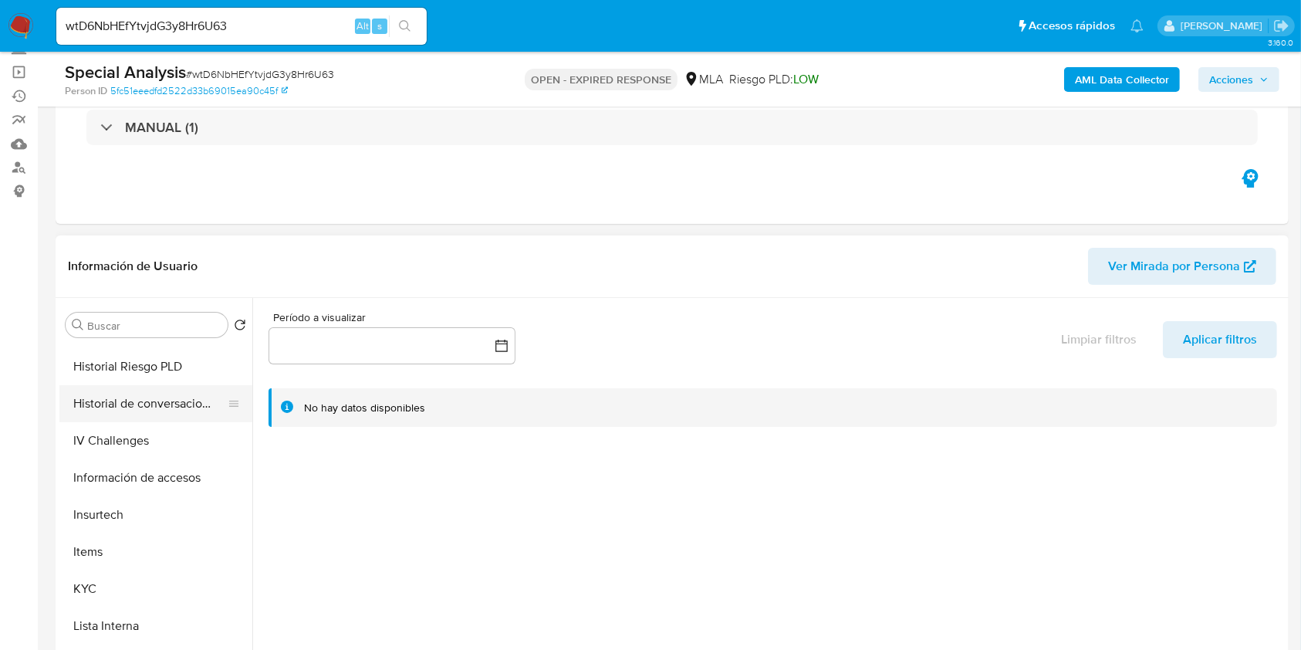
click at [177, 385] on button "Historial de conversaciones" at bounding box center [149, 403] width 181 height 37
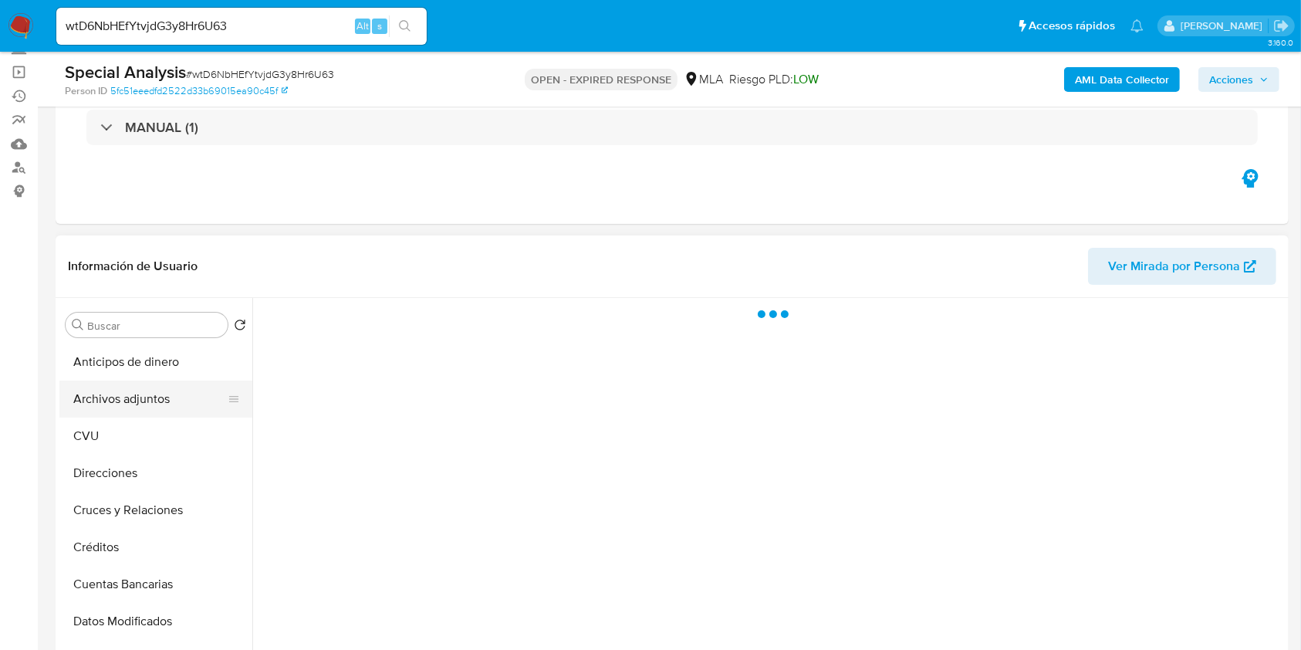
click at [123, 400] on button "Archivos adjuntos" at bounding box center [149, 398] width 181 height 37
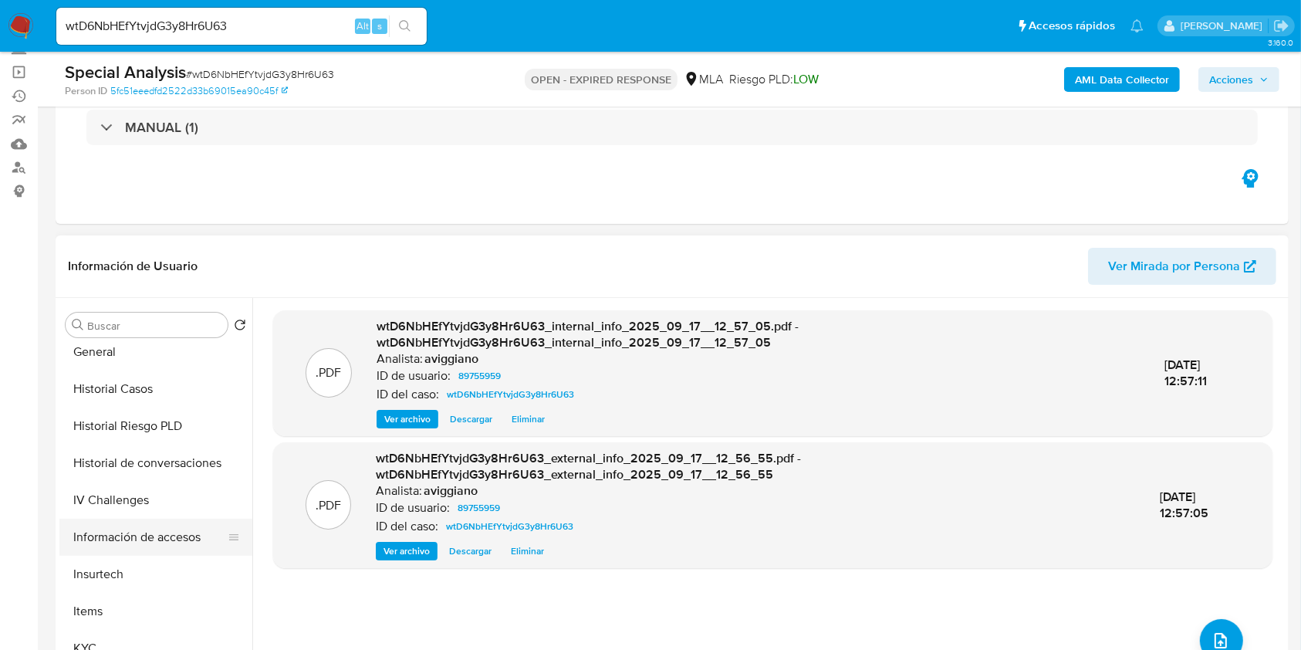
scroll to position [514, 0]
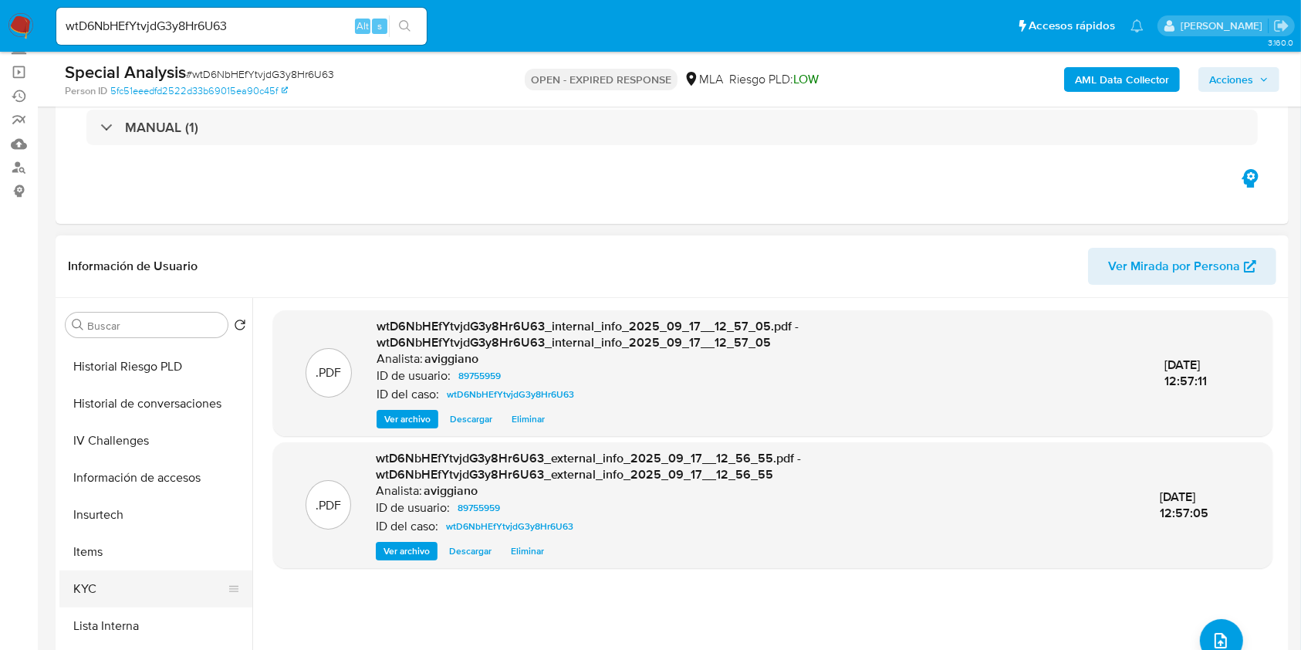
click at [81, 579] on button "KYC" at bounding box center [149, 588] width 181 height 37
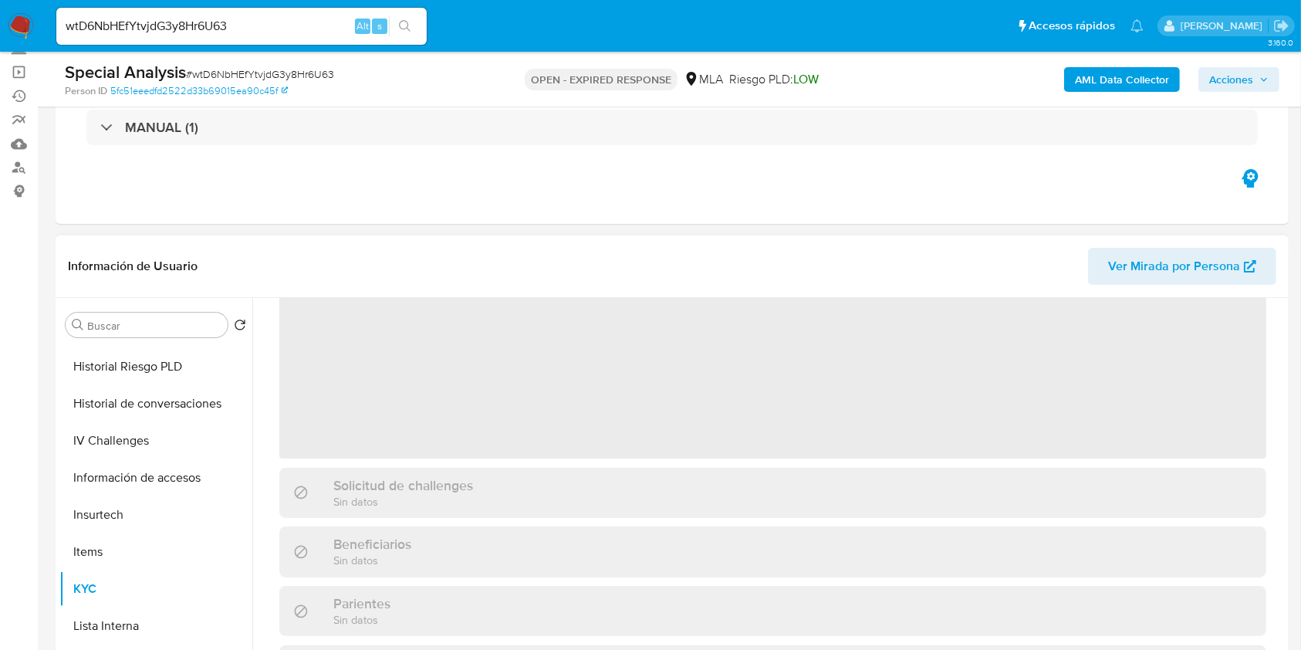
scroll to position [205, 0]
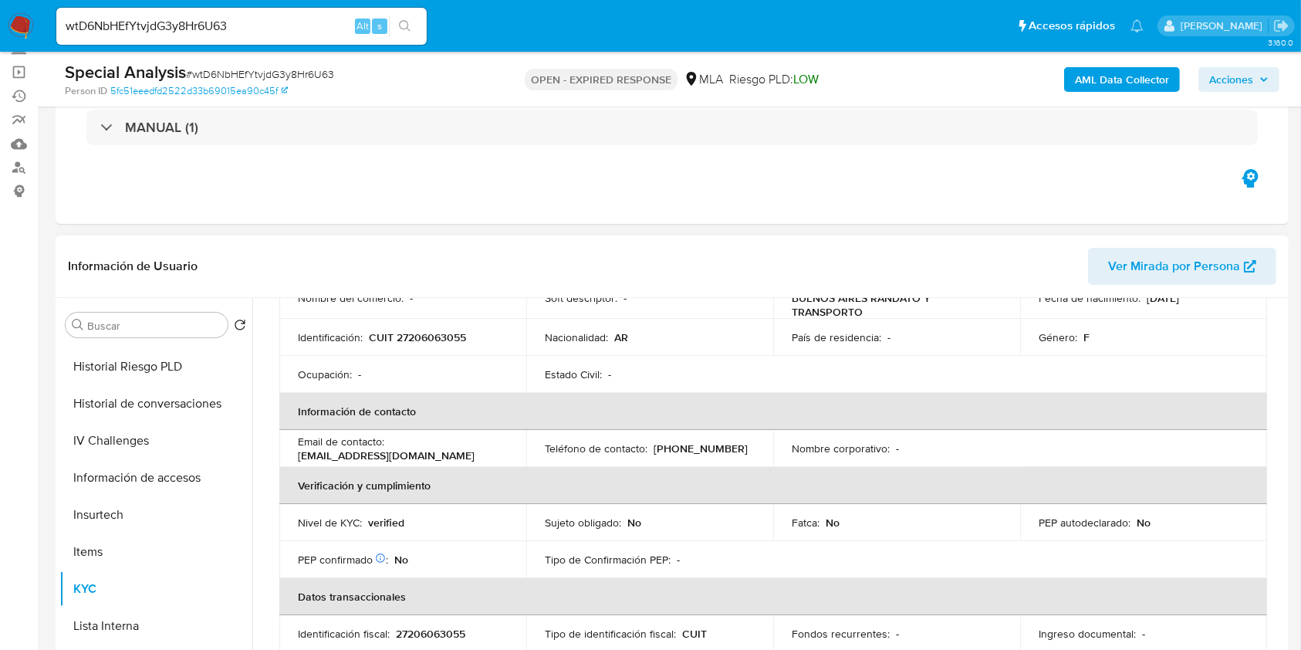
click at [424, 627] on p "27206063055" at bounding box center [430, 634] width 69 height 14
copy p "27206063055"
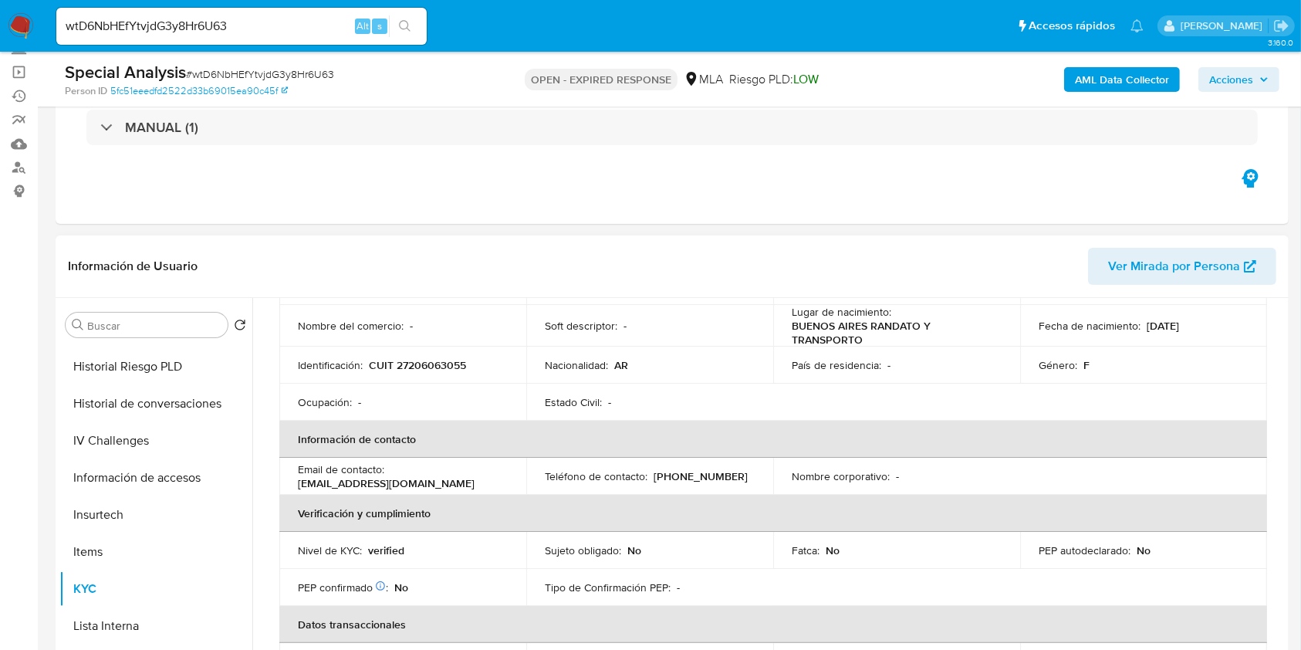
scroll to position [103, 0]
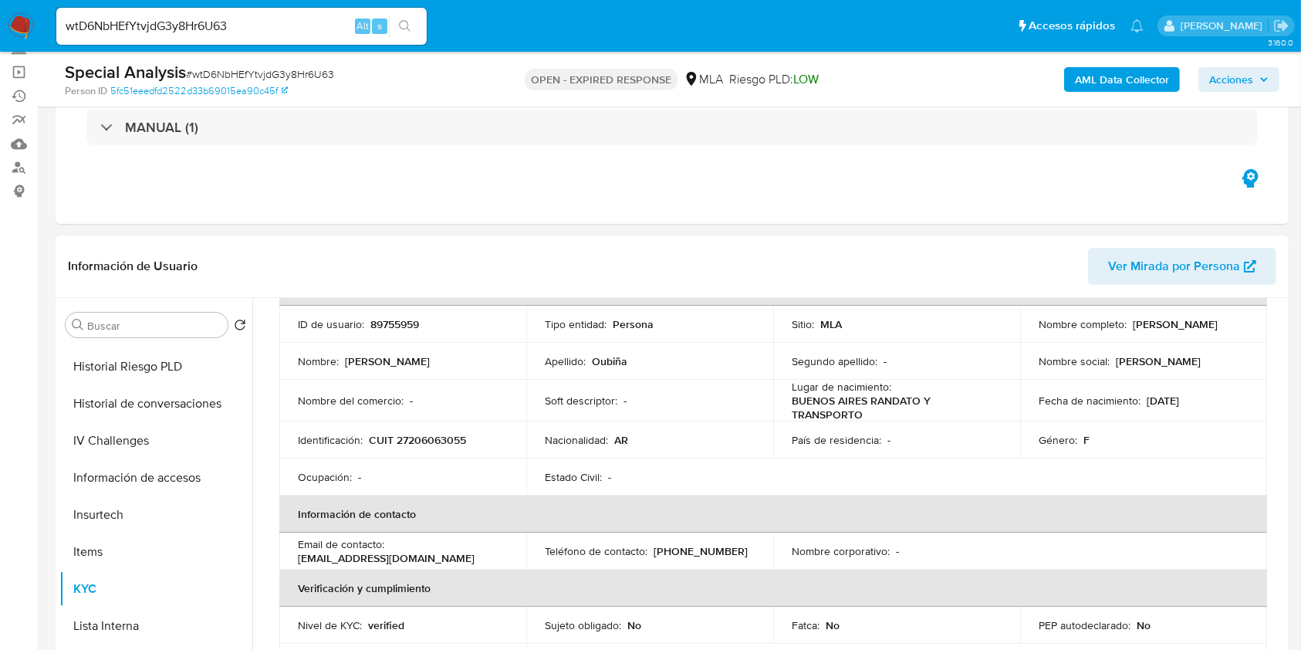
click at [395, 324] on p "89755959" at bounding box center [394, 324] width 49 height 14
copy p "89755959"
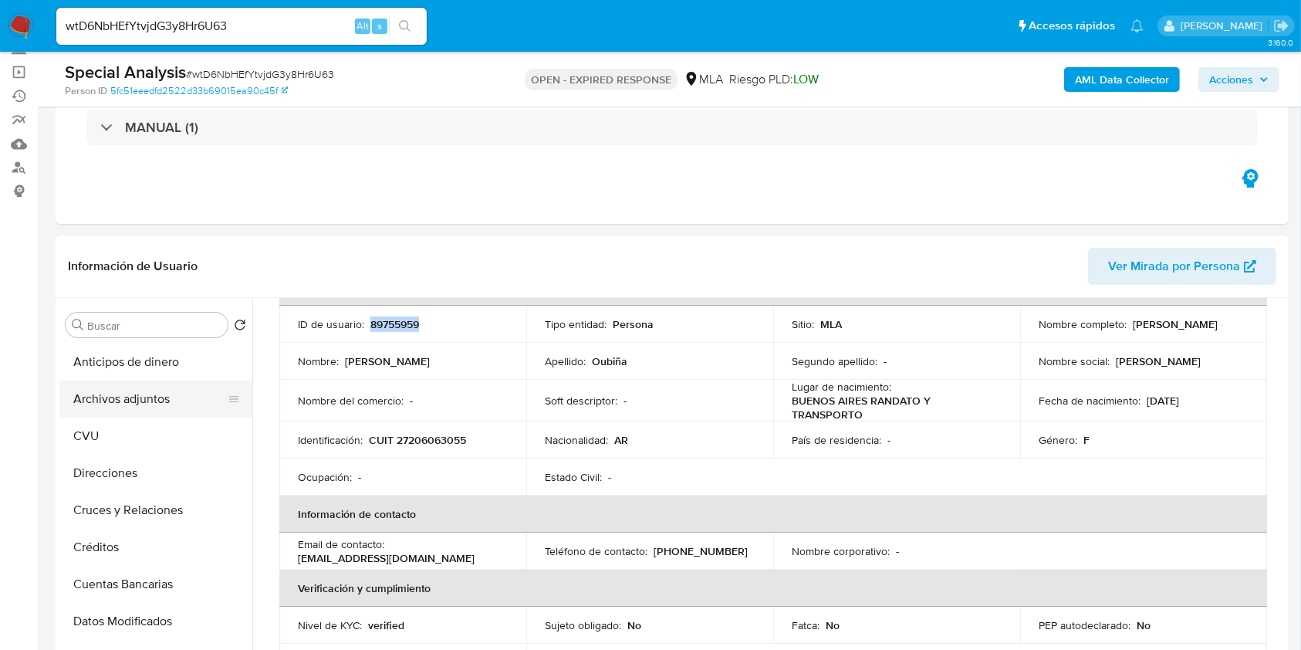
click at [133, 402] on button "Archivos adjuntos" at bounding box center [149, 398] width 181 height 37
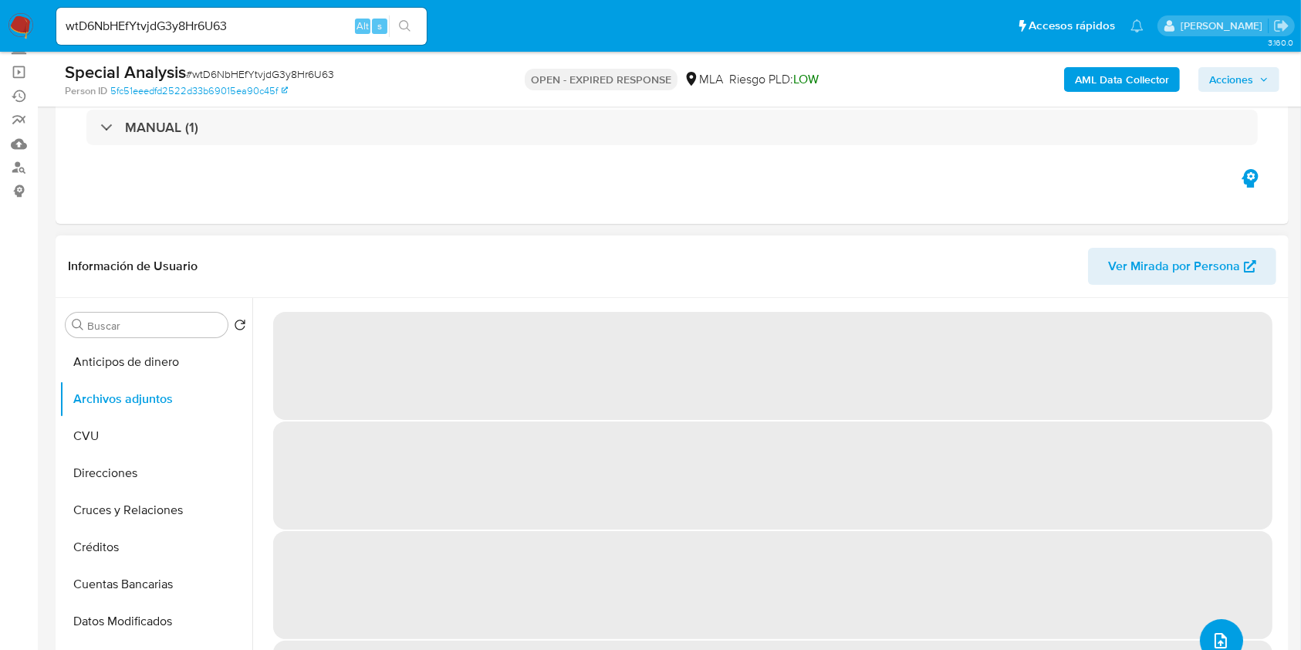
click at [1216, 633] on icon "upload-file" at bounding box center [1220, 640] width 19 height 19
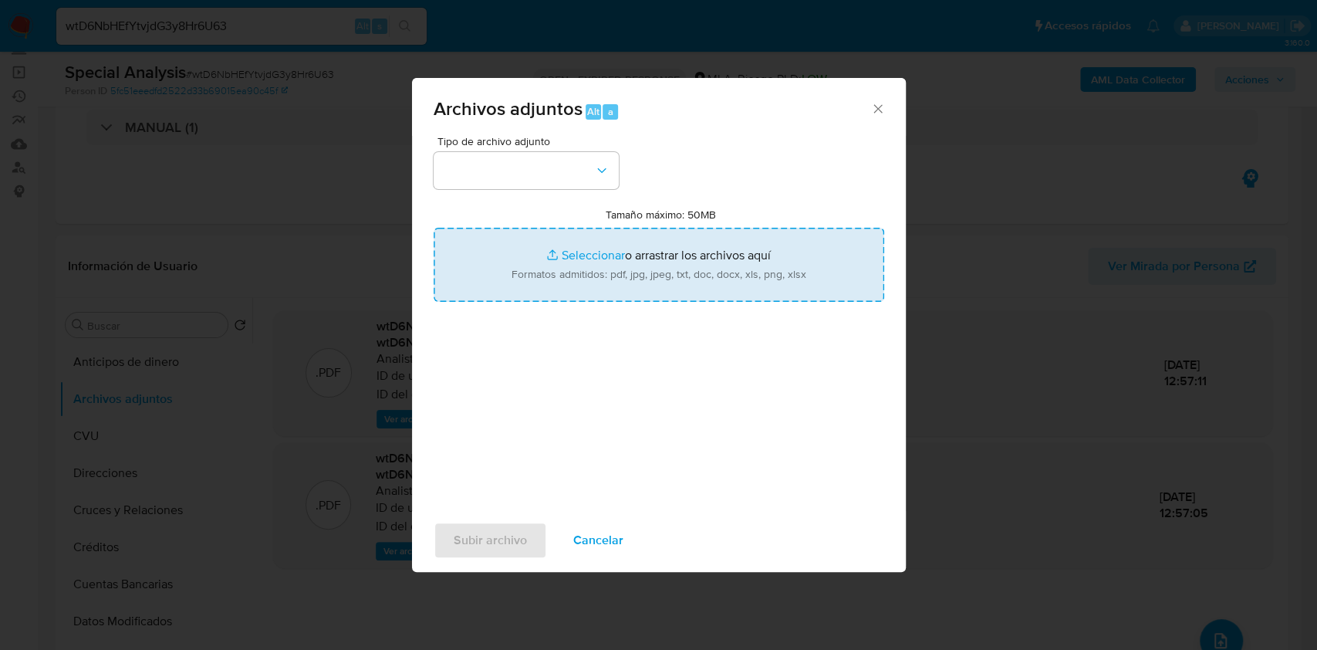
click at [687, 282] on input "Tamaño máximo: 50MB Seleccionar archivos" at bounding box center [659, 265] width 451 height 74
type input "C:\fakepath\Nosis - 89755959.pdf"
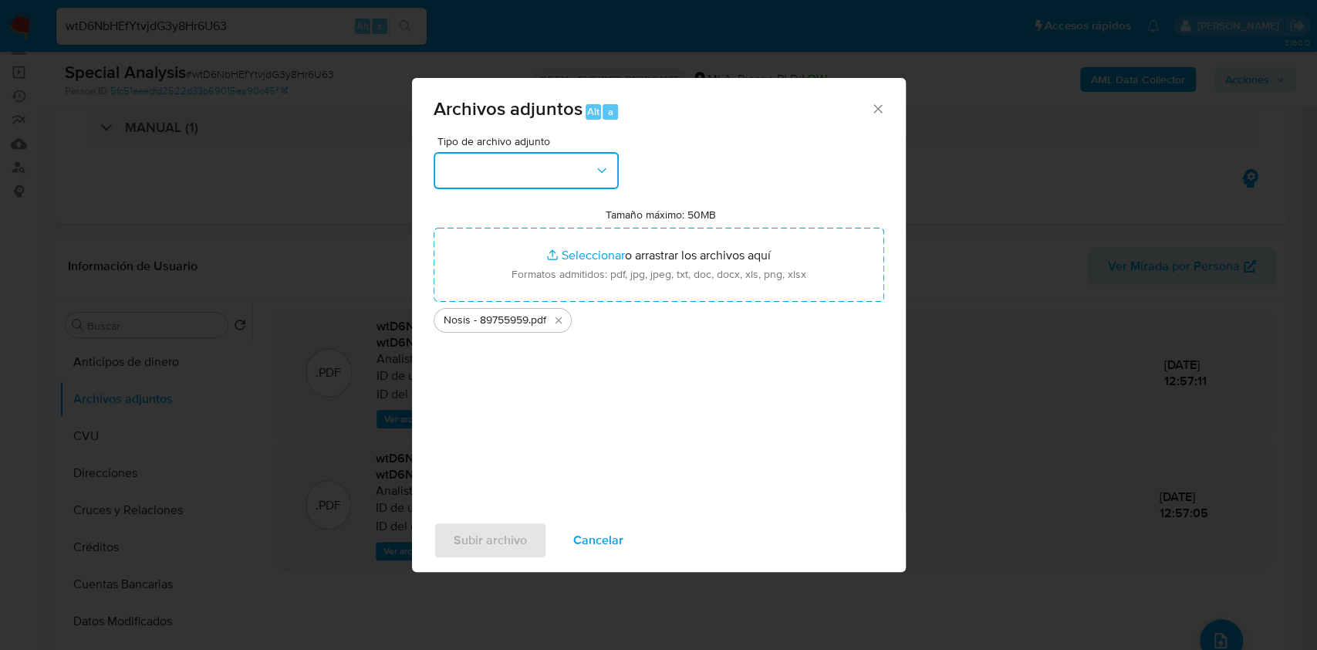
click at [606, 170] on icon "button" at bounding box center [601, 170] width 15 height 15
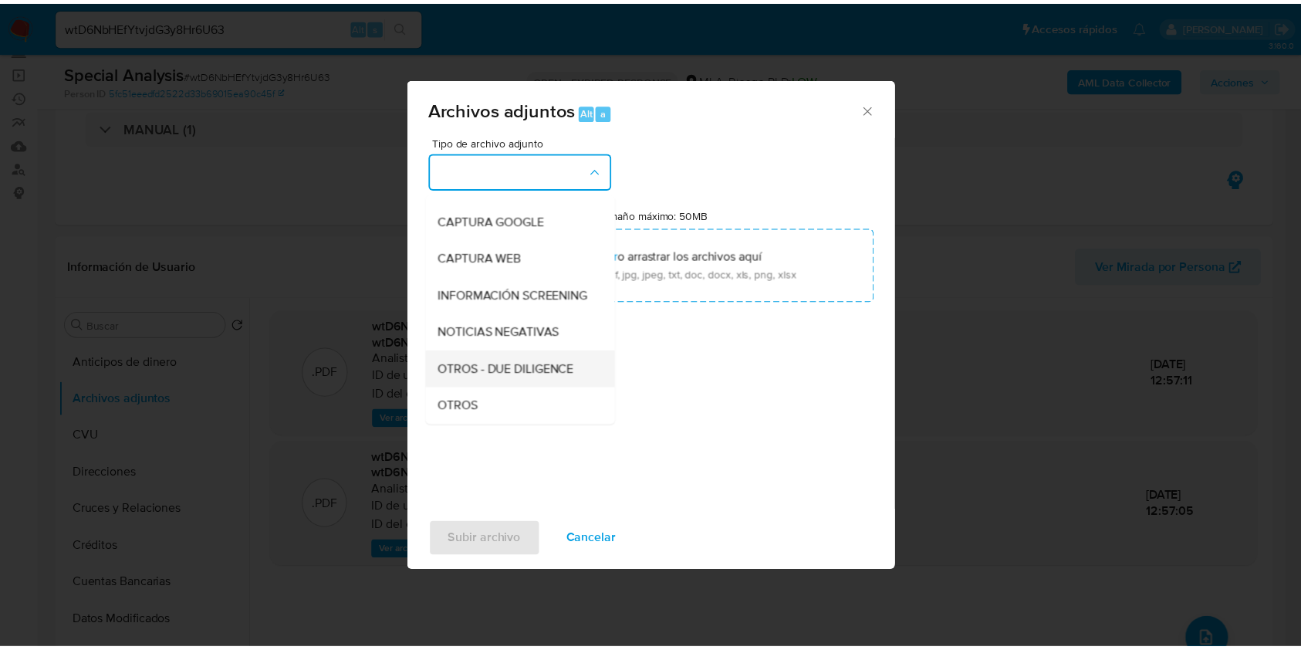
scroll to position [205, 0]
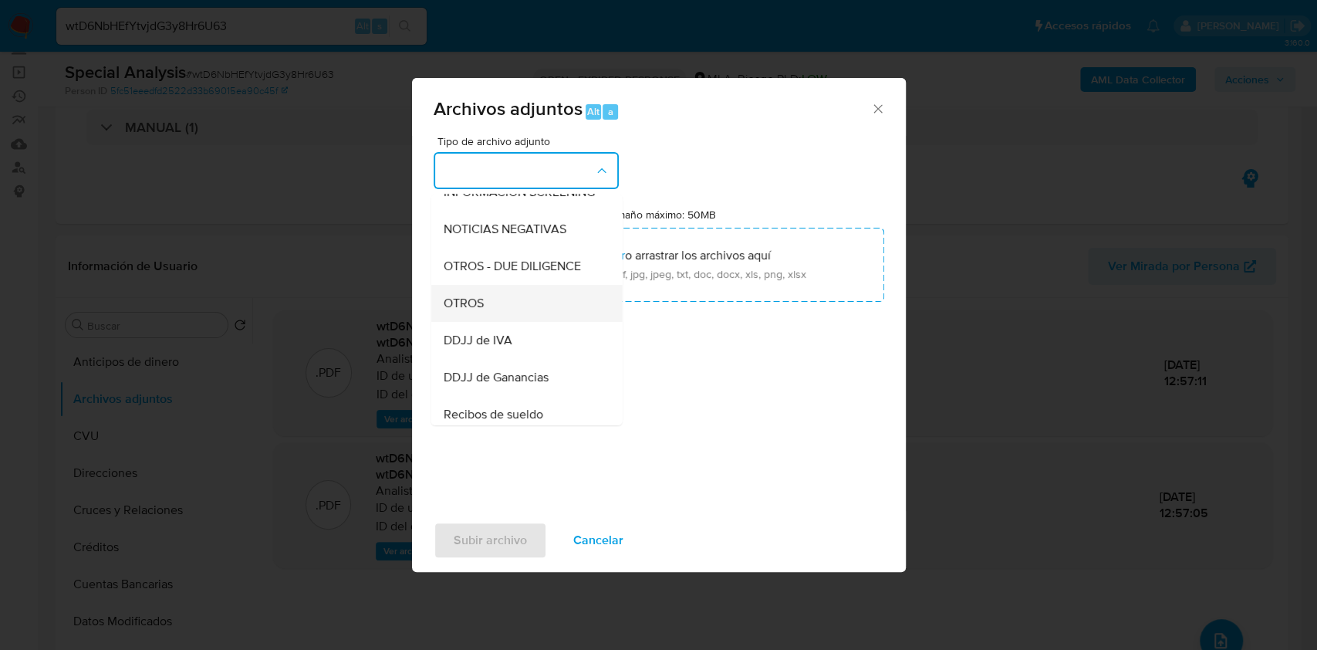
click at [465, 311] on span "OTROS" at bounding box center [463, 303] width 40 height 15
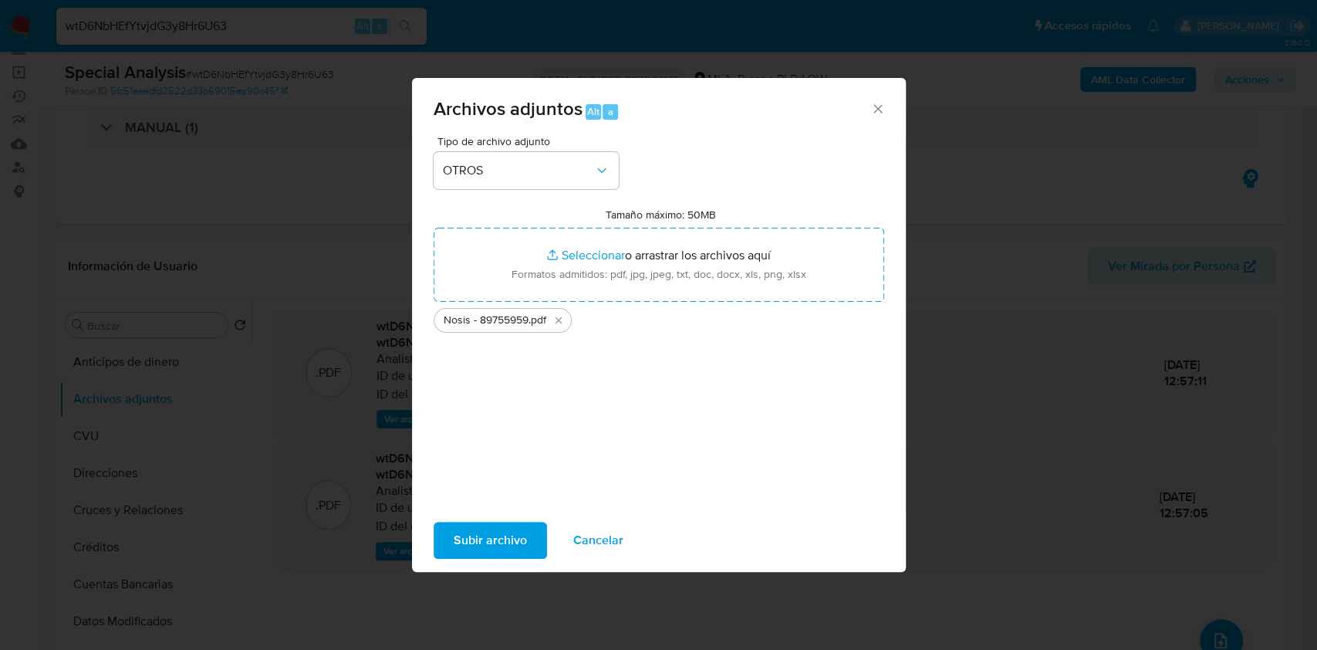
click at [470, 553] on span "Subir archivo" at bounding box center [490, 540] width 73 height 34
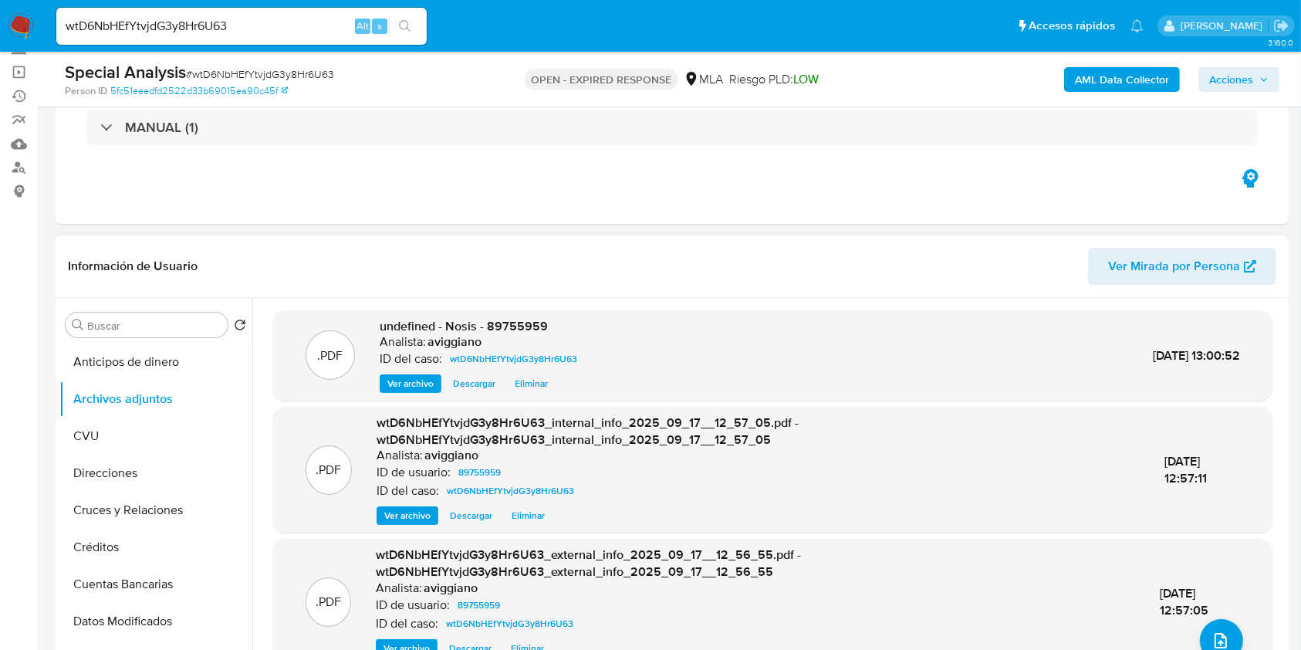
click at [514, 319] on span "undefined - Nosis - 89755959" at bounding box center [464, 326] width 168 height 18
copy span "89755959"
drag, startPoint x: 508, startPoint y: 312, endPoint x: 503, endPoint y: 321, distance: 10.4
copy span "89755959"
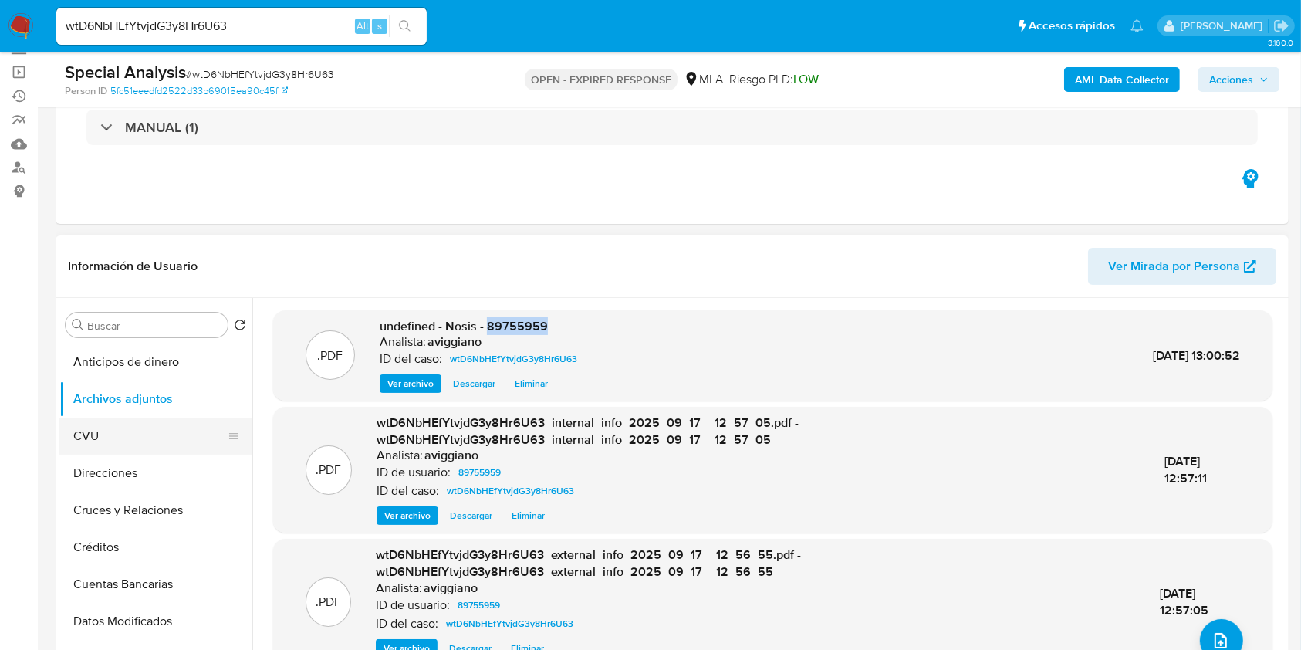
scroll to position [309, 0]
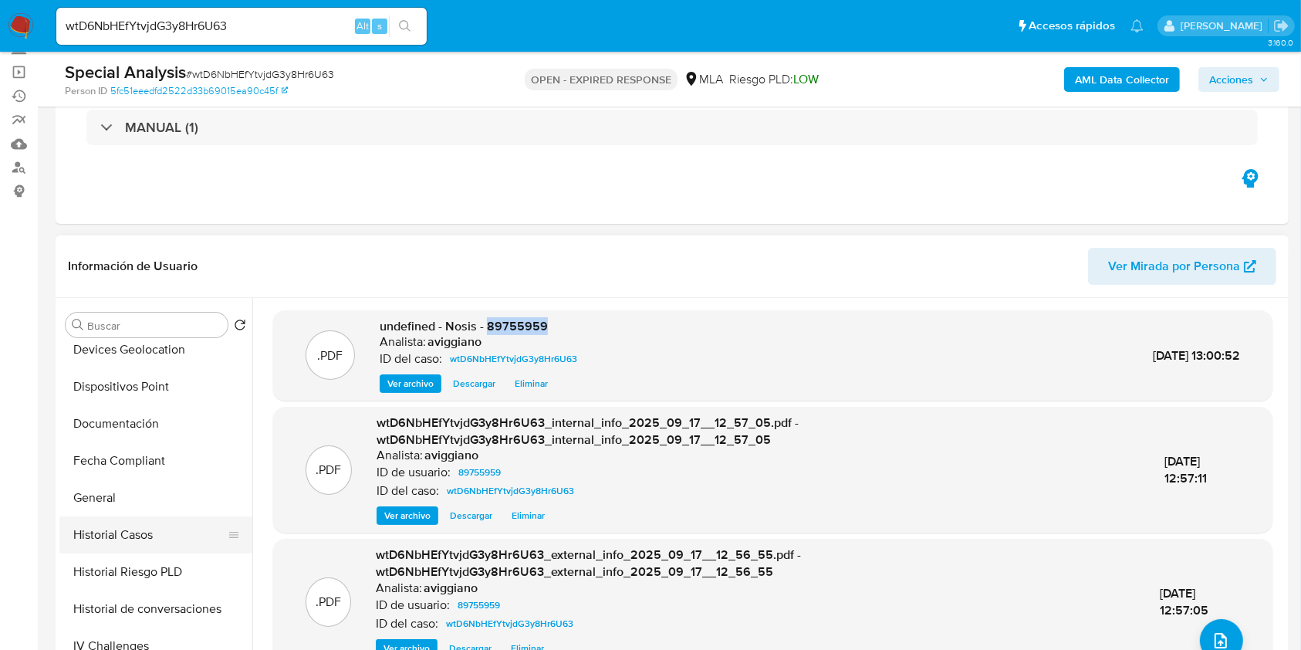
click at [128, 539] on button "Historial Casos" at bounding box center [149, 534] width 181 height 37
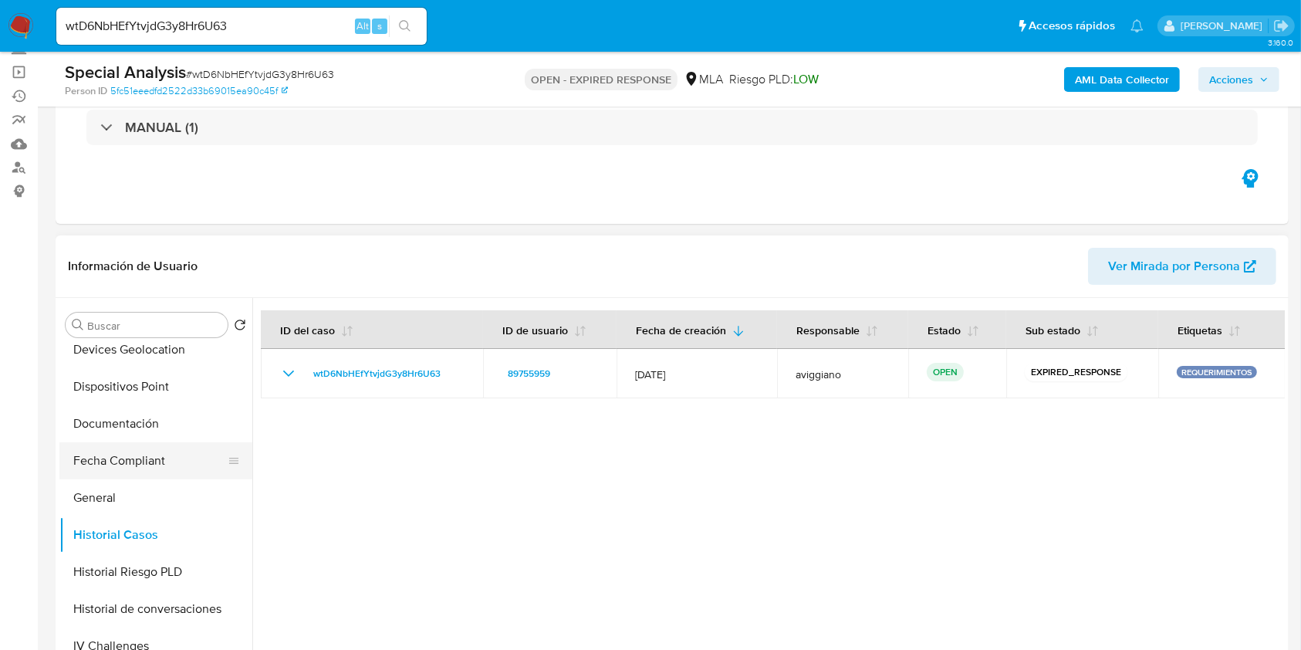
scroll to position [0, 0]
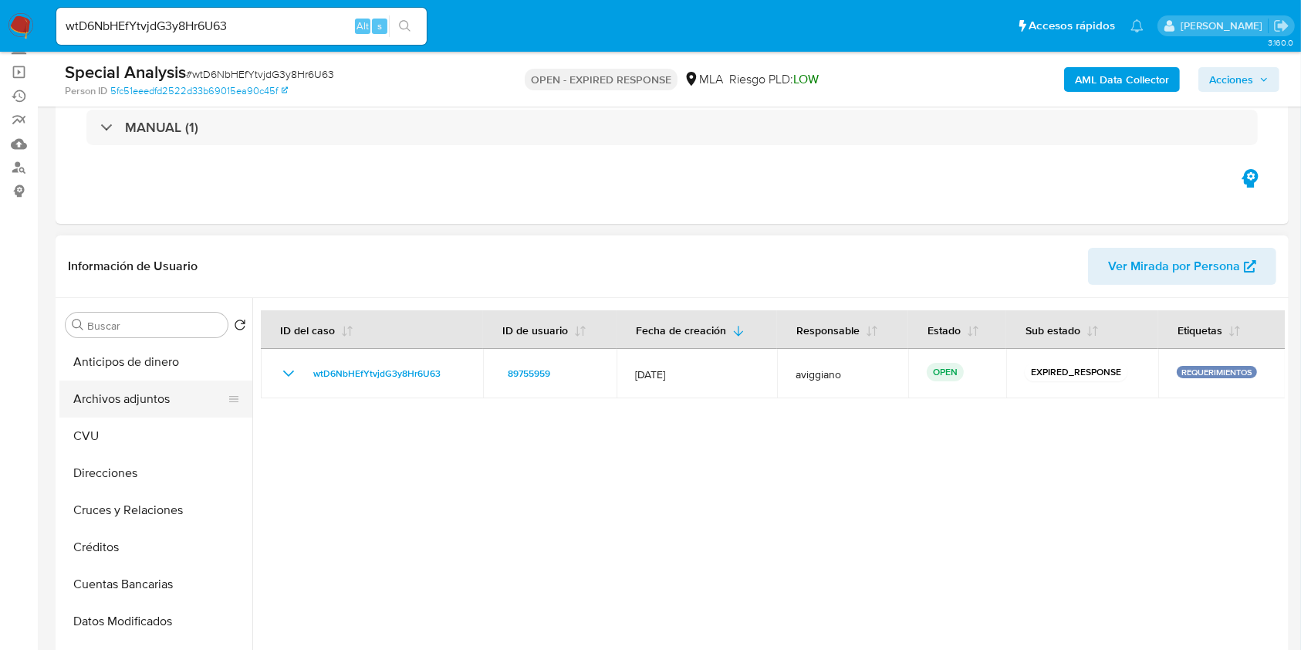
click at [146, 404] on button "Archivos adjuntos" at bounding box center [149, 398] width 181 height 37
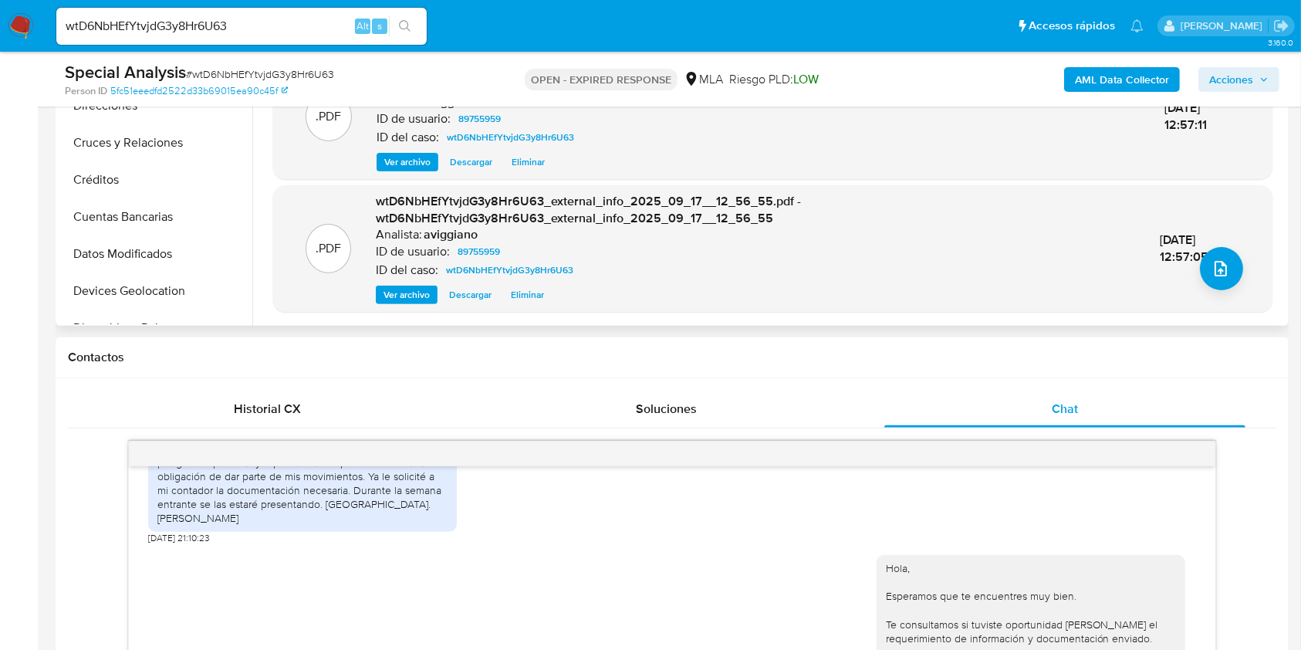
scroll to position [617, 0]
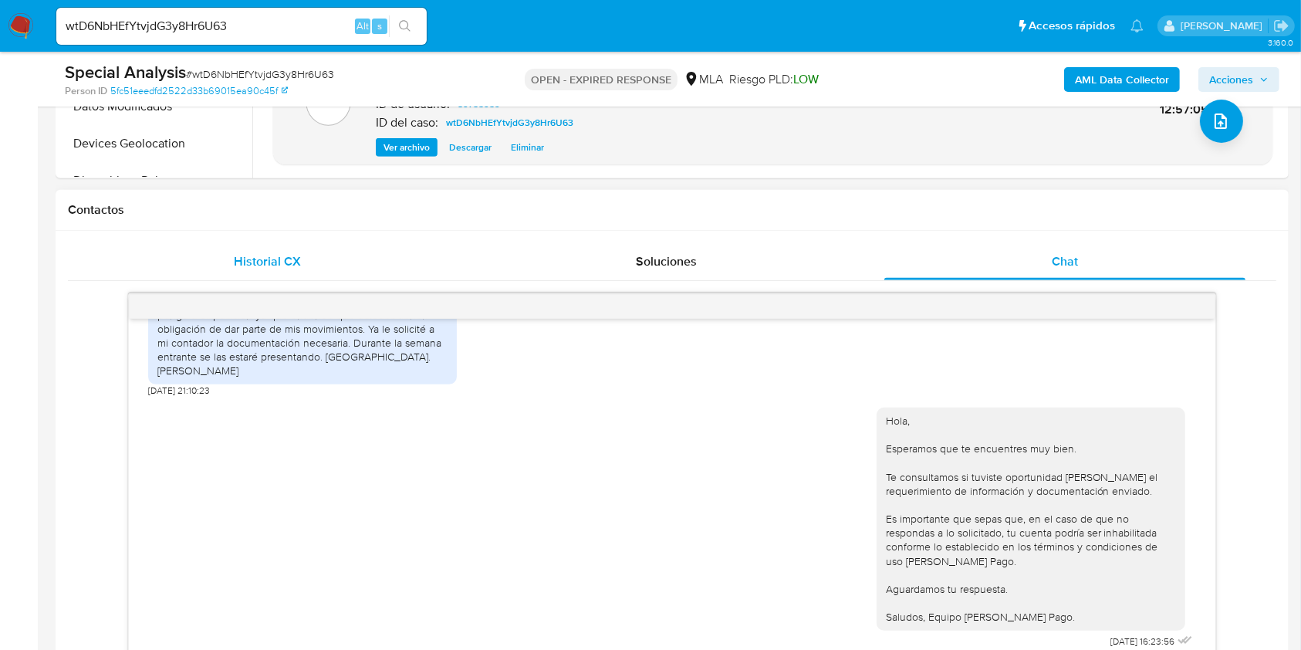
click at [294, 244] on div "Historial CX" at bounding box center [267, 261] width 362 height 37
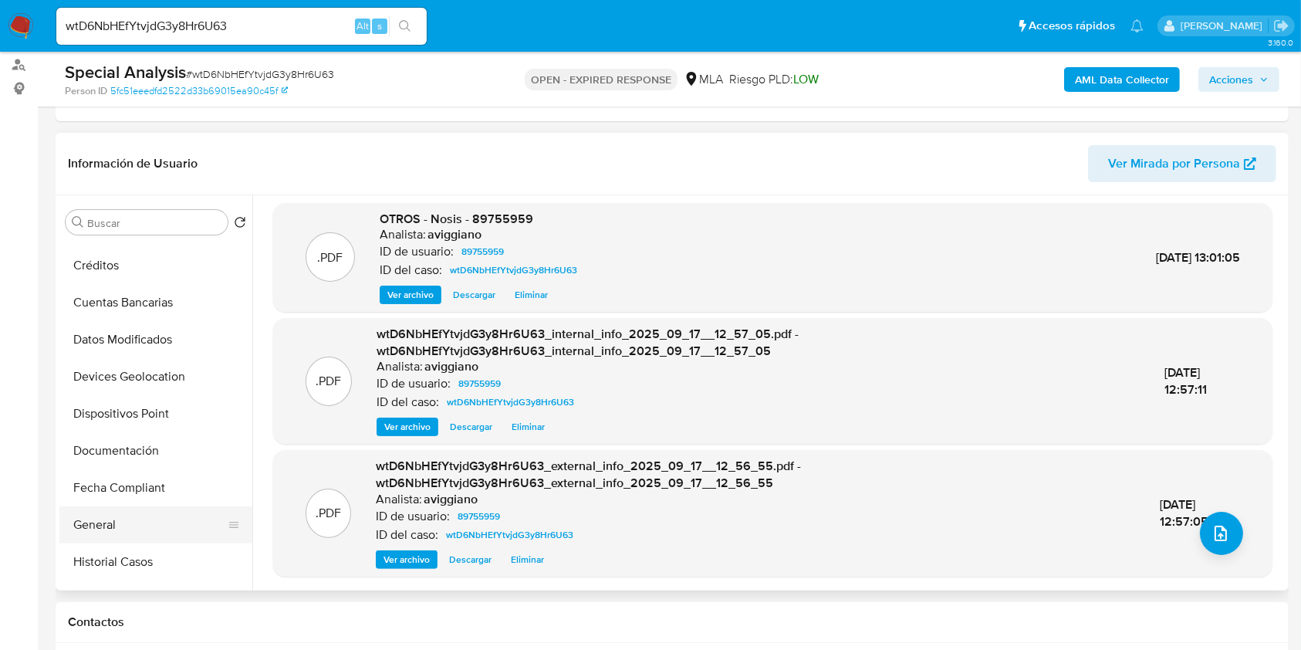
scroll to position [309, 0]
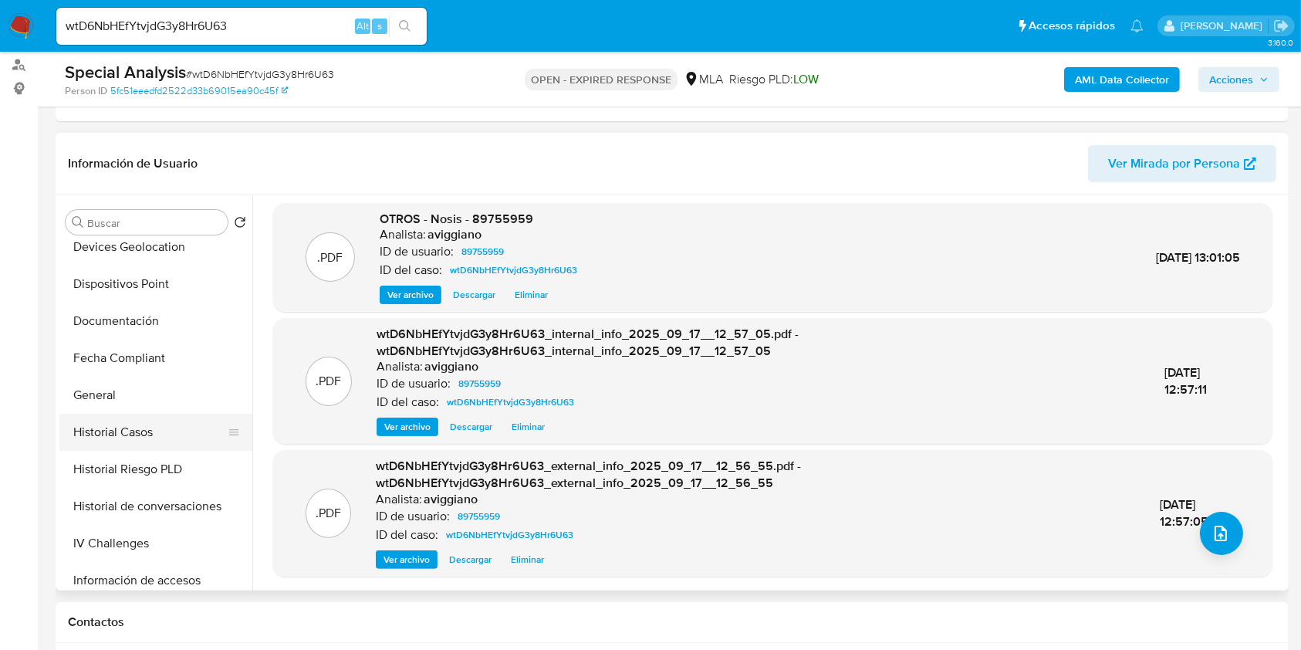
click at [160, 436] on button "Historial Casos" at bounding box center [149, 432] width 181 height 37
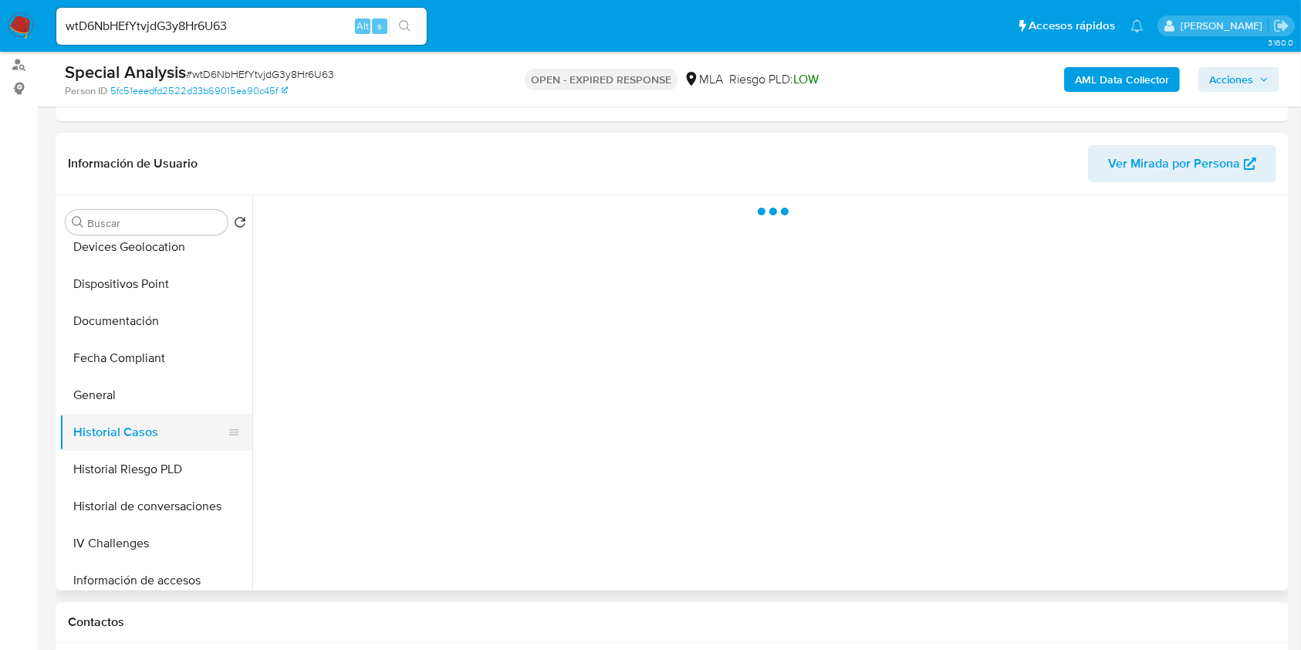
scroll to position [0, 0]
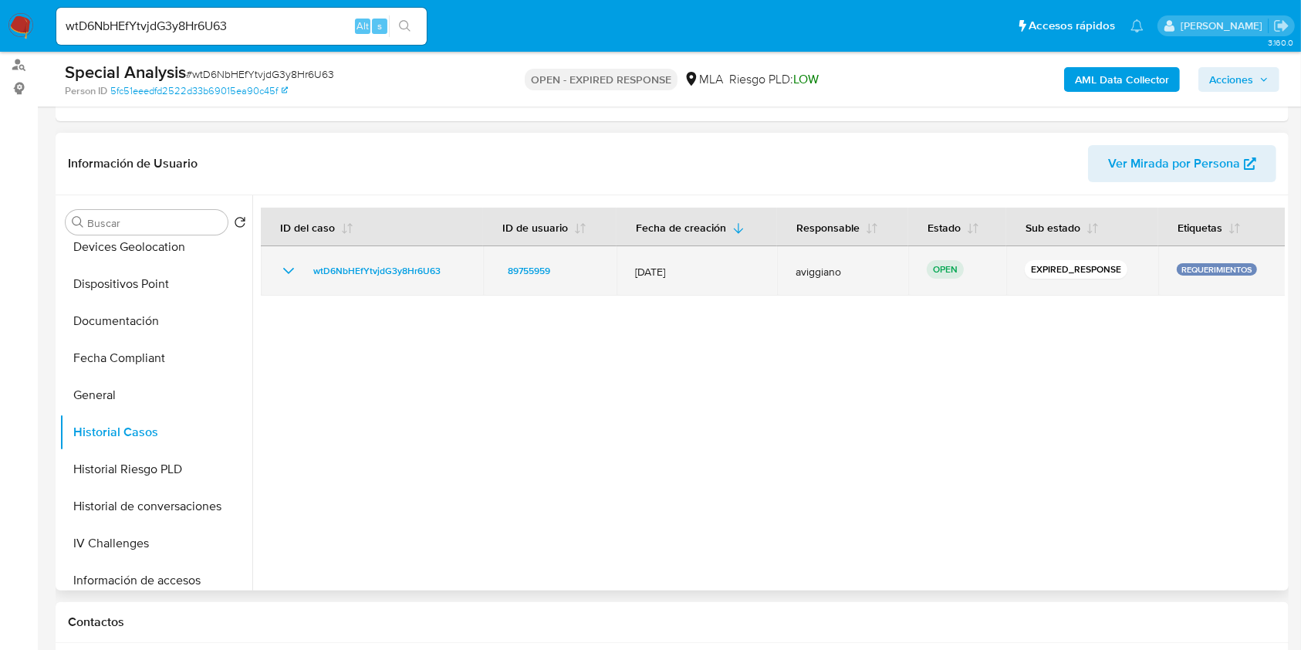
drag, startPoint x: 465, startPoint y: 269, endPoint x: 304, endPoint y: 262, distance: 160.7
click at [304, 262] on td "wtD6NbHEfYtvjdG3y8Hr6U63" at bounding box center [372, 270] width 222 height 49
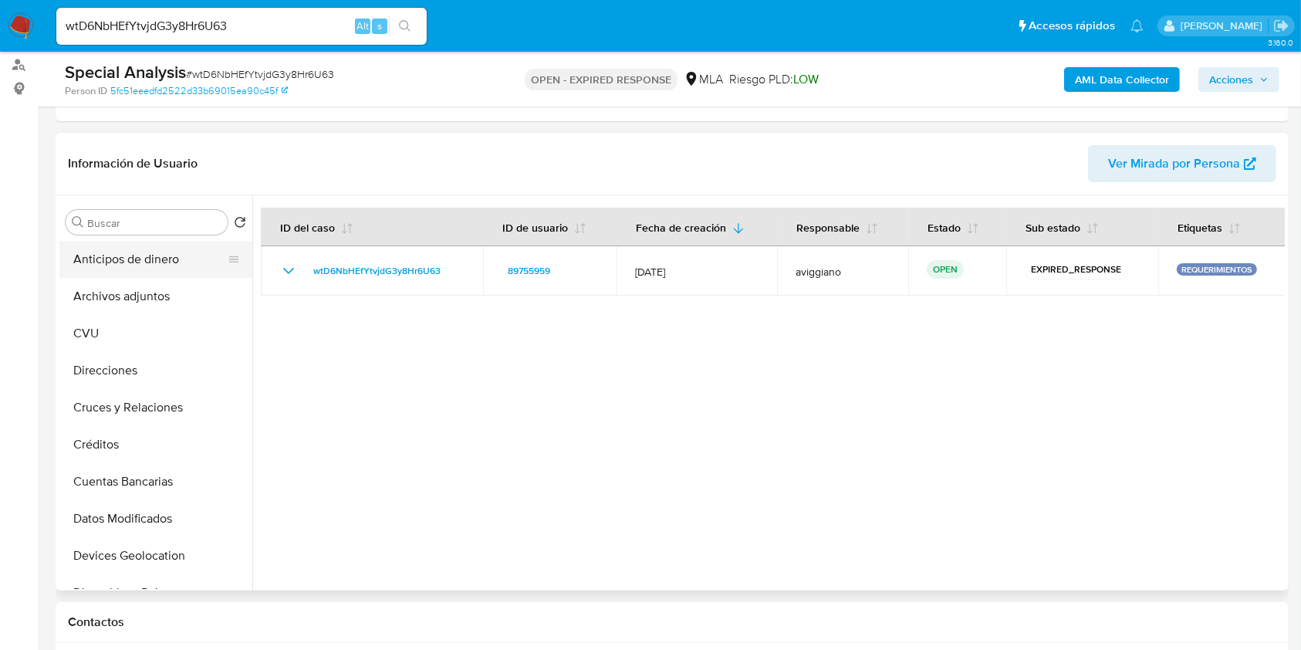
click at [149, 269] on button "Anticipos de dinero" at bounding box center [149, 259] width 181 height 37
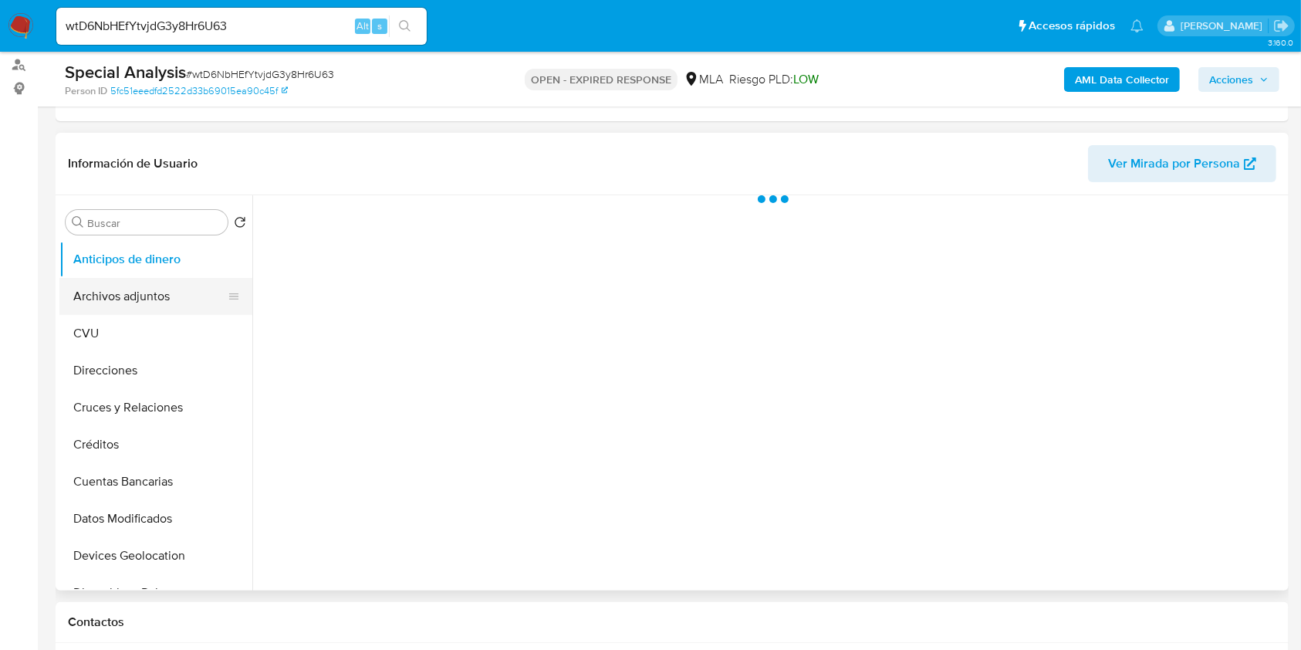
click at [139, 291] on button "Archivos adjuntos" at bounding box center [149, 296] width 181 height 37
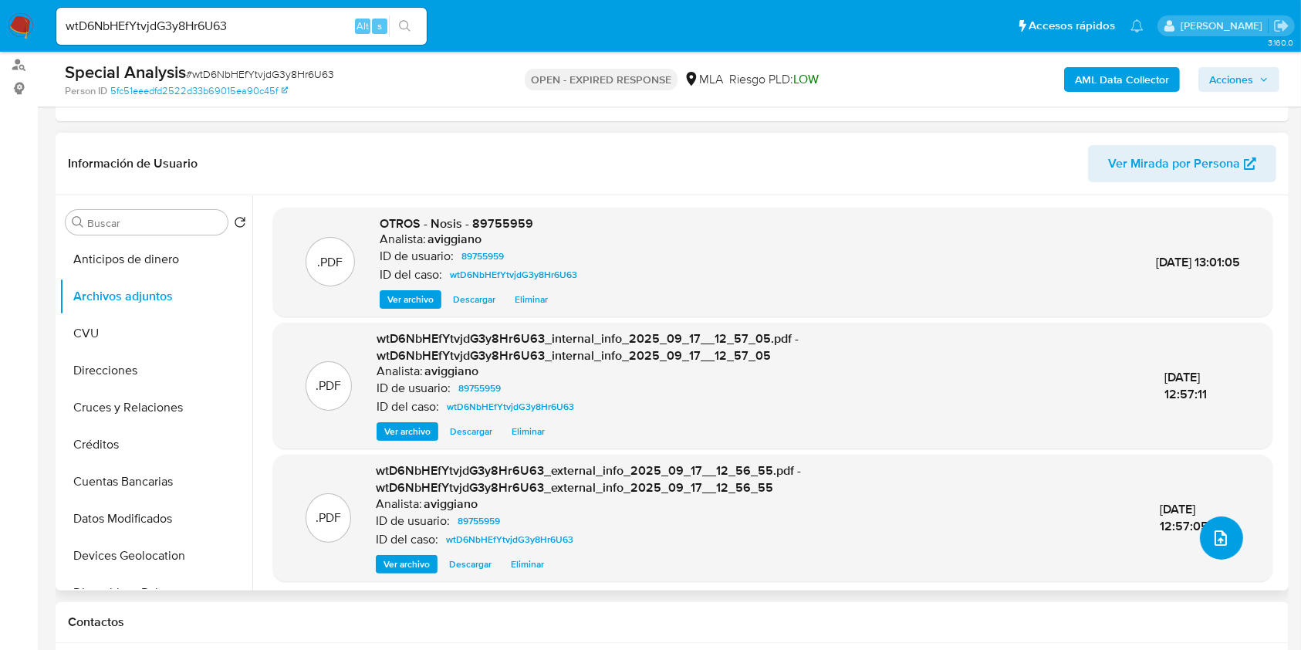
click at [1216, 552] on button "upload-file" at bounding box center [1221, 537] width 43 height 43
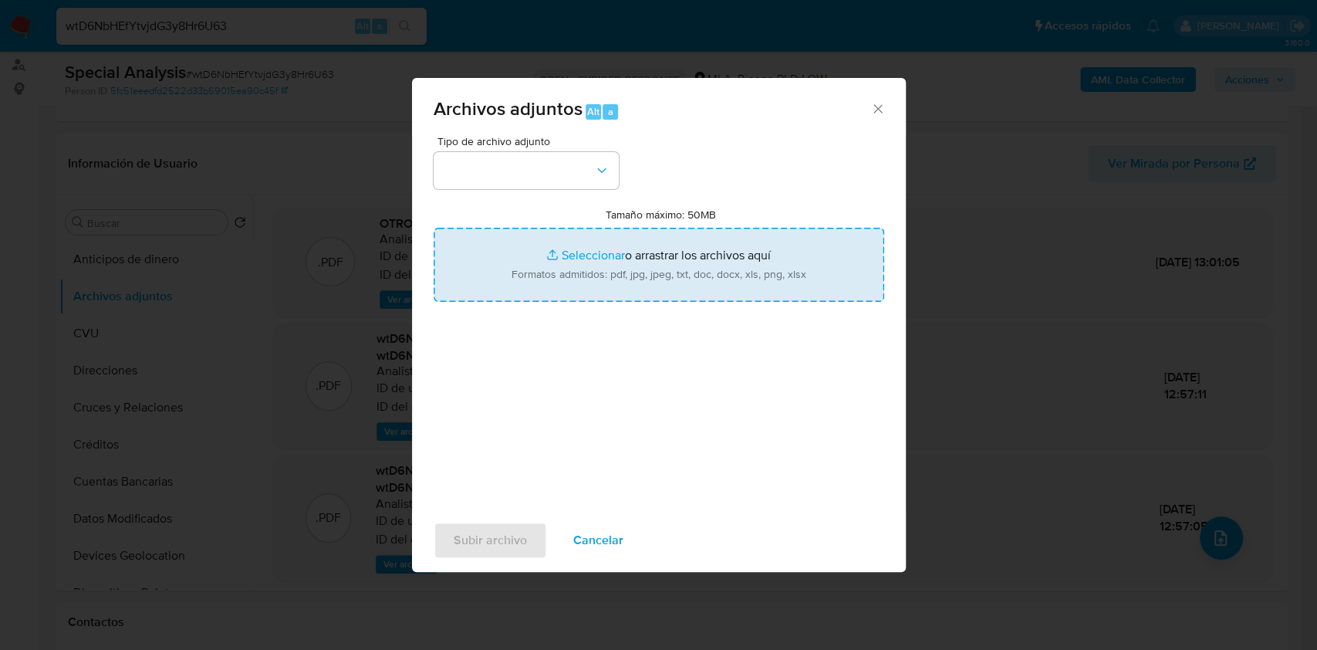
click at [803, 295] on input "Tamaño máximo: 50MB Seleccionar archivos" at bounding box center [659, 265] width 451 height 74
type input "C:\fakepath\Movimientos-Aladdin-v10_3 - 89755959.xlsx"
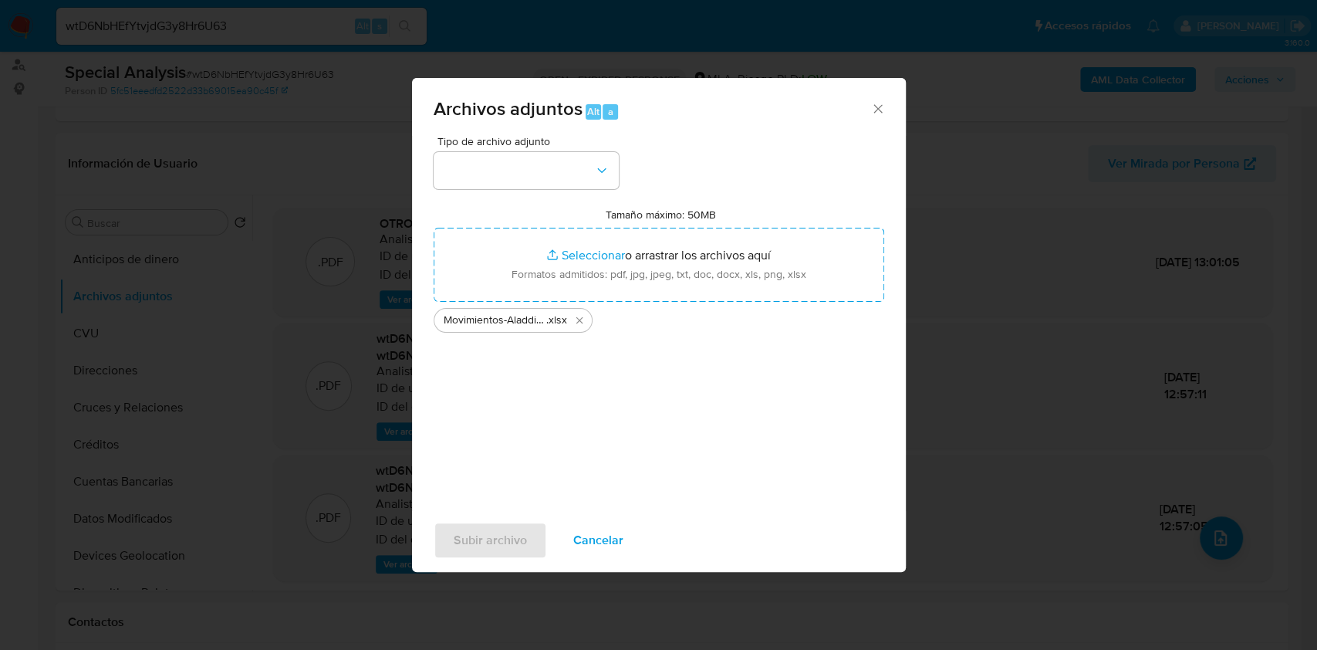
click at [868, 101] on span "Archivos adjuntos Alt a" at bounding box center [652, 110] width 437 height 20
click at [870, 104] on div "Archivos adjuntos Alt a" at bounding box center [659, 107] width 494 height 58
click at [885, 115] on icon "Cerrar" at bounding box center [877, 108] width 15 height 15
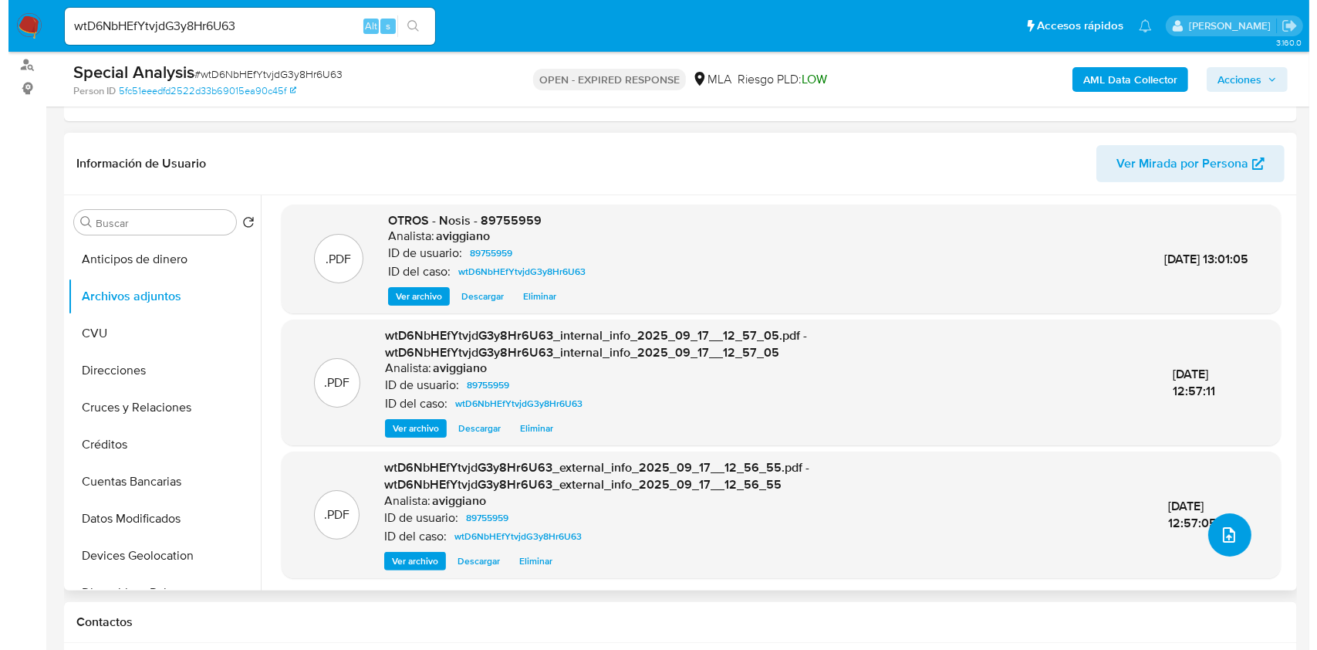
scroll to position [5, 0]
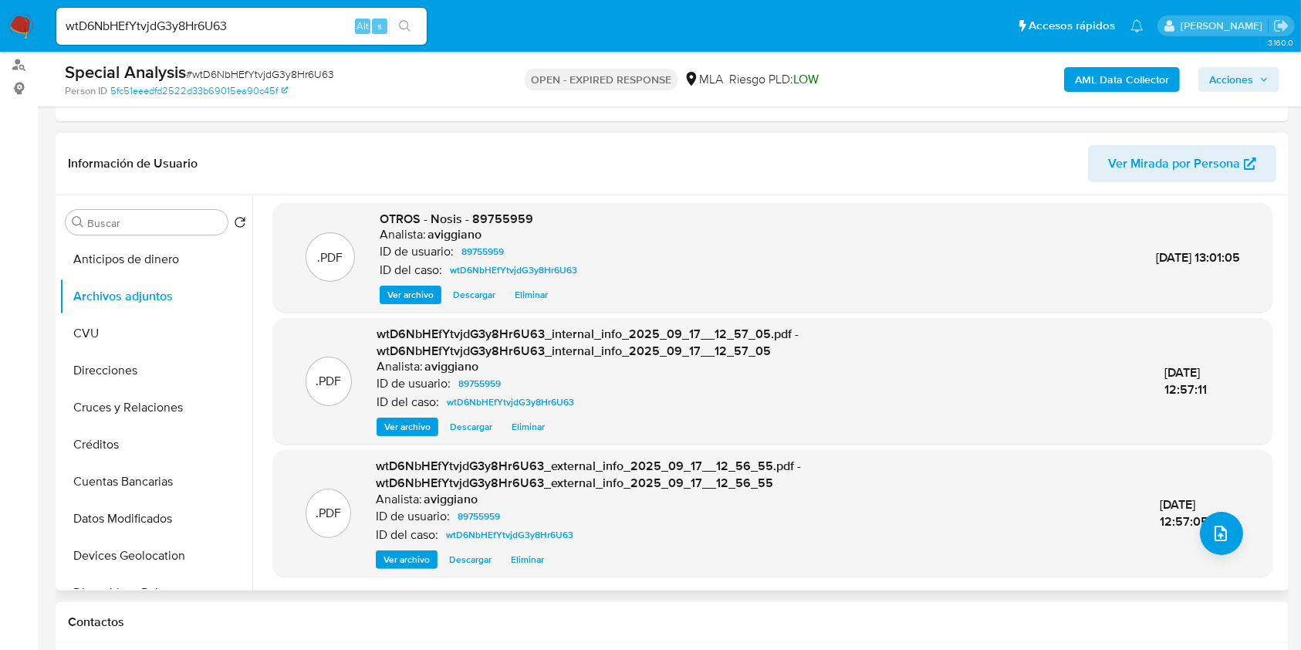
click at [509, 215] on span "OTROS - Nosis - 89755959" at bounding box center [457, 219] width 154 height 18
copy span "89755959"
click at [1232, 544] on button "upload-file" at bounding box center [1221, 533] width 43 height 43
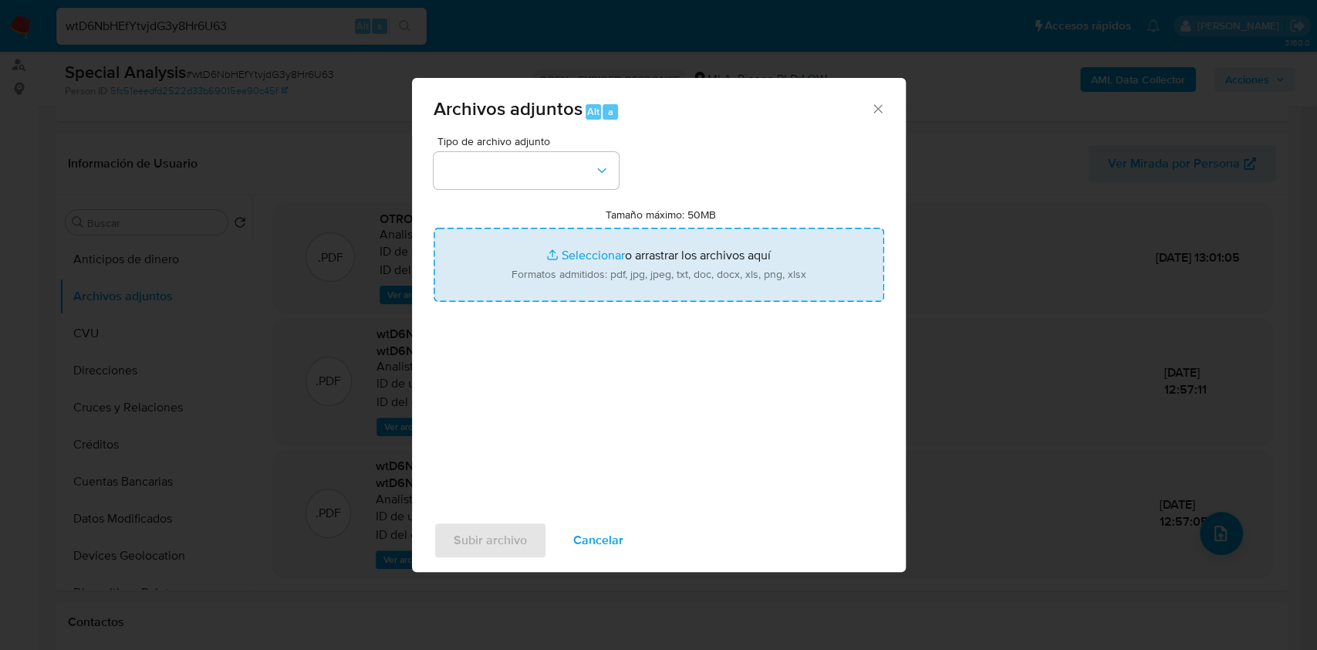
click at [698, 293] on input "Tamaño máximo: 50MB Seleccionar archivos" at bounding box center [659, 265] width 451 height 74
type input "C:\fakepath\Movimientos-Aladdin-v10_3 - 89755959.xlsx"
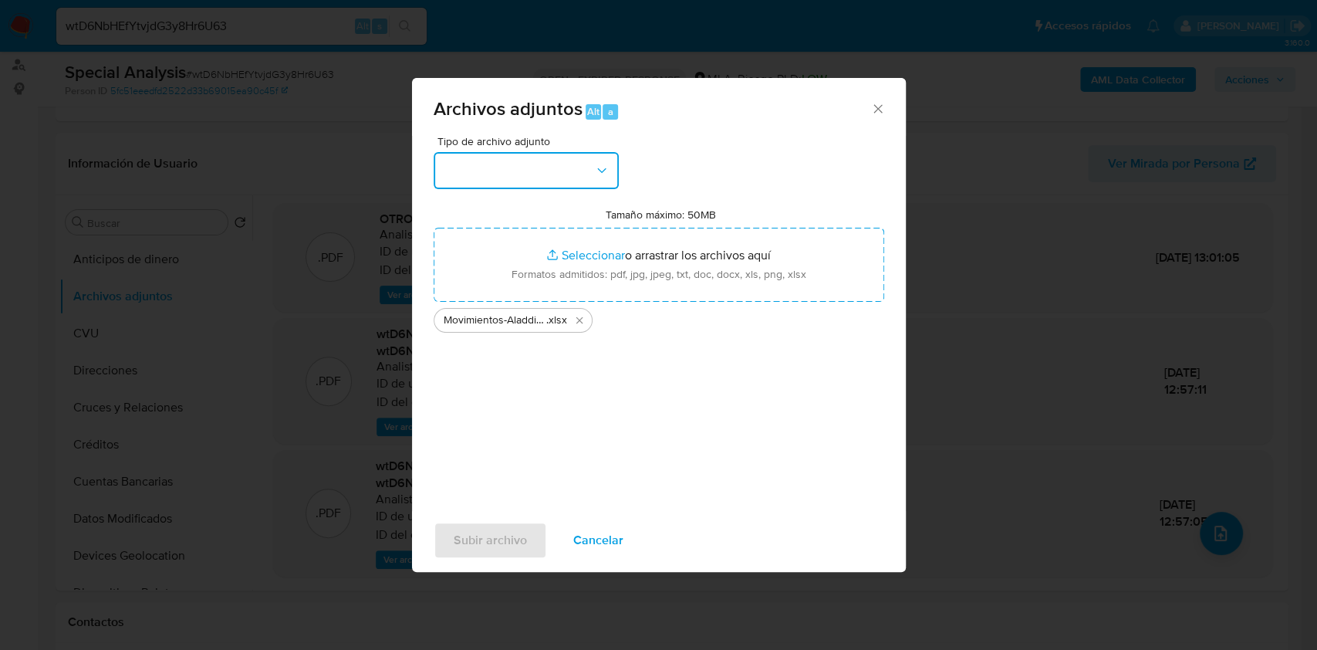
click at [511, 187] on button "button" at bounding box center [526, 170] width 185 height 37
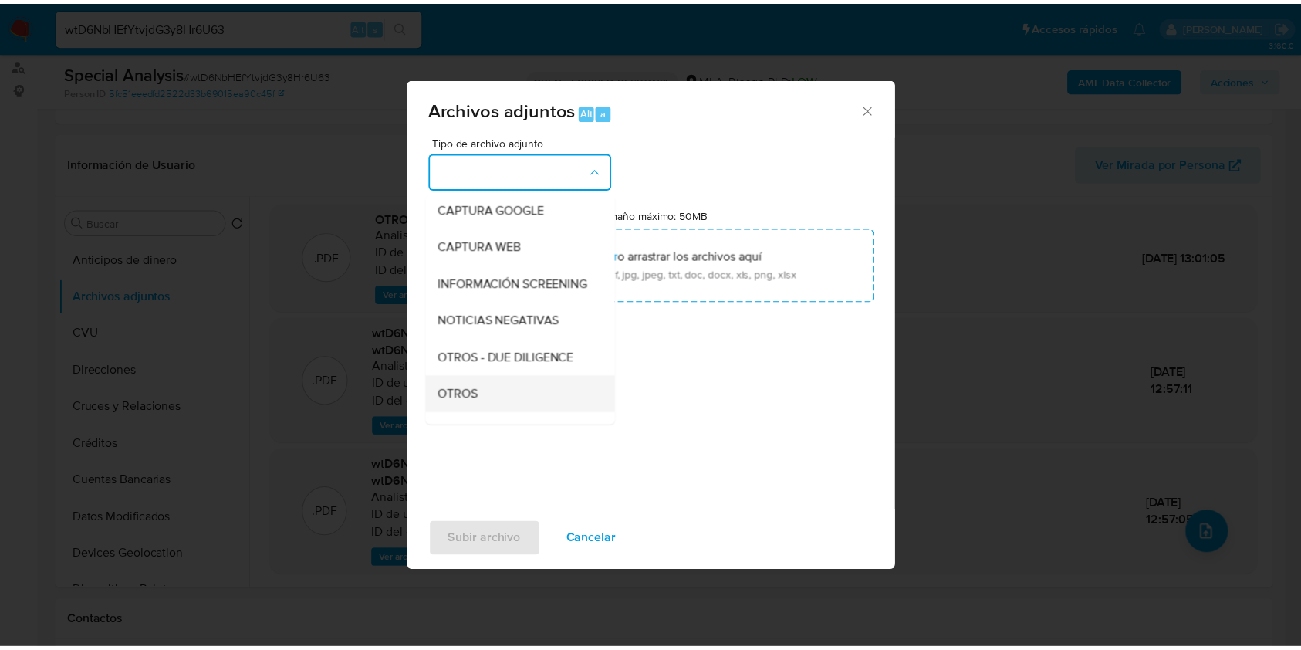
scroll to position [205, 0]
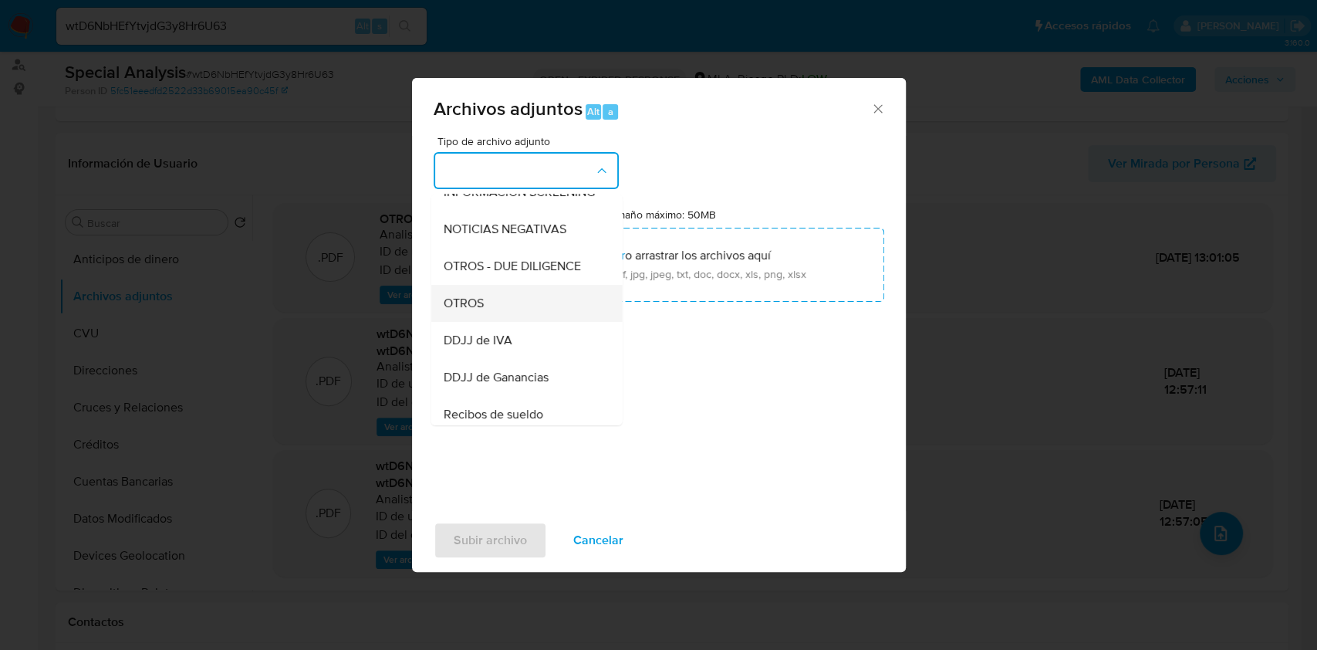
click at [498, 322] on div "OTROS" at bounding box center [521, 303] width 157 height 37
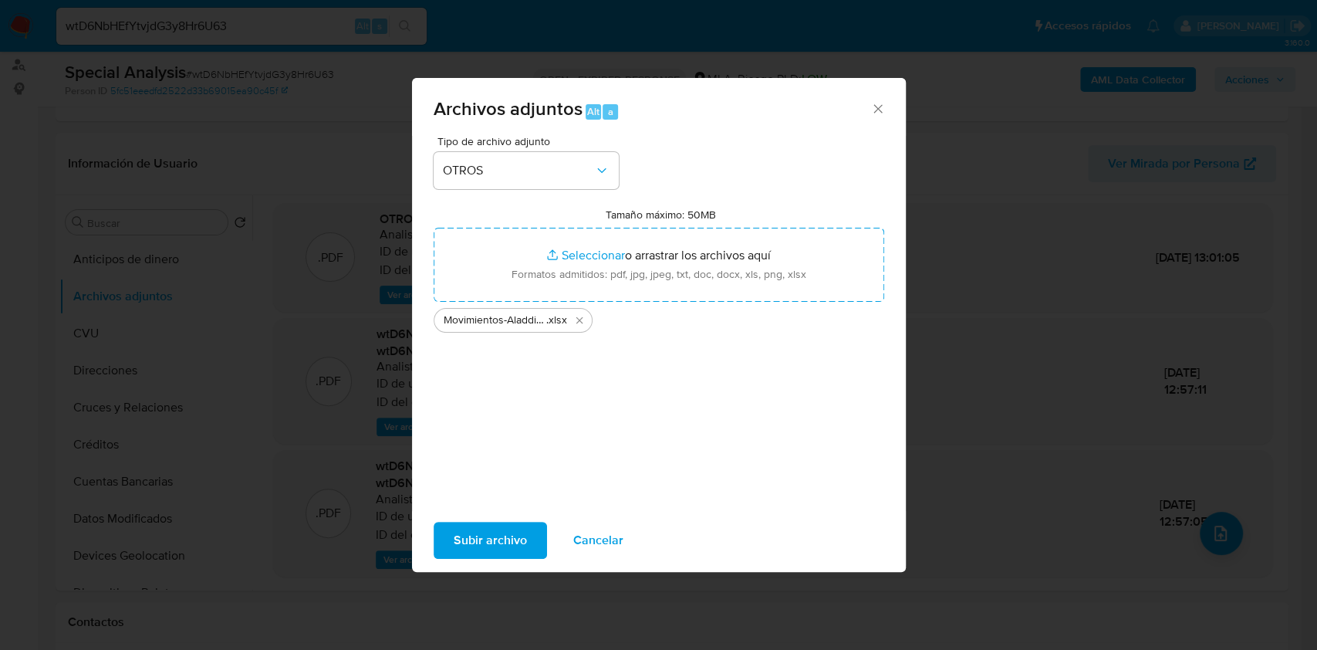
click at [509, 529] on span "Subir archivo" at bounding box center [490, 540] width 73 height 34
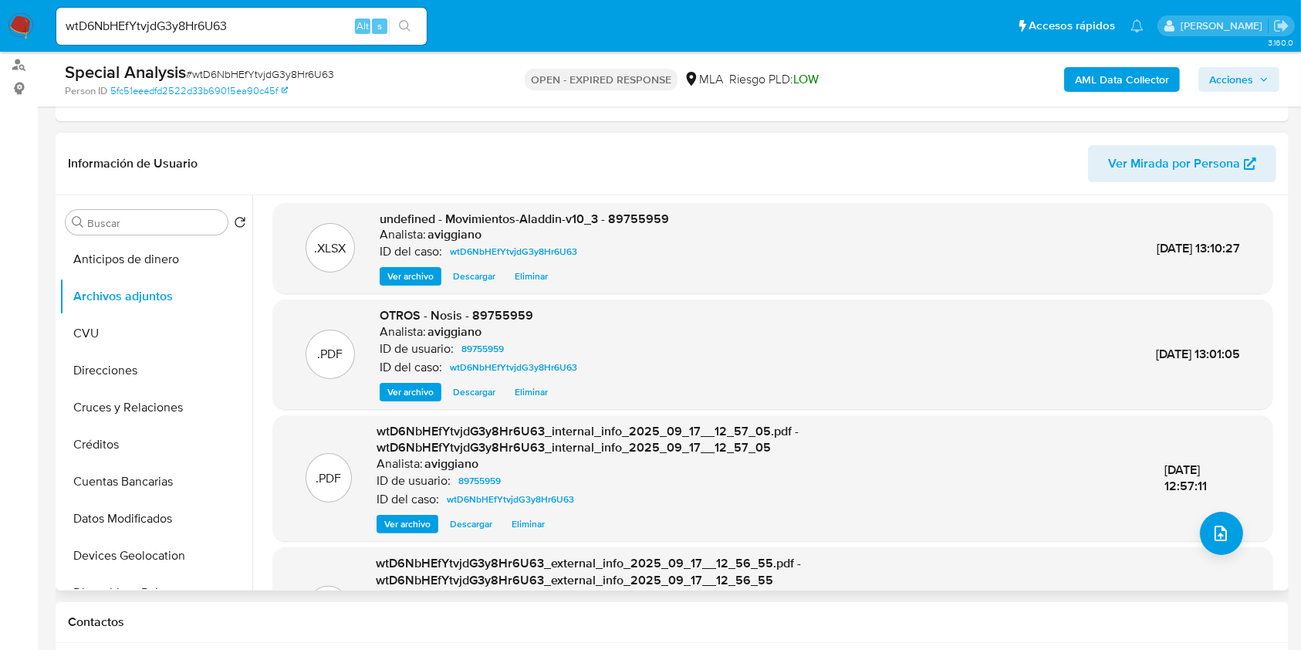
click at [641, 215] on span "undefined - Movimientos-Aladdin-v10_3 - 89755959" at bounding box center [524, 219] width 289 height 18
copy span "89755959"
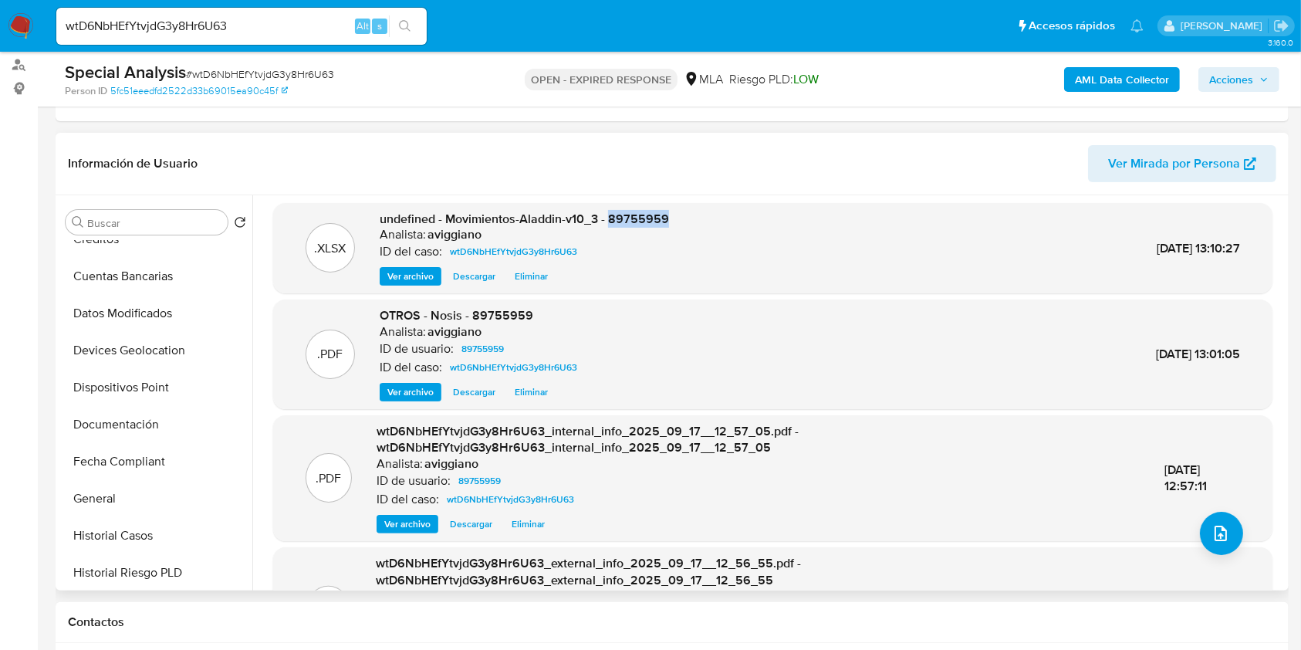
scroll to position [514, 0]
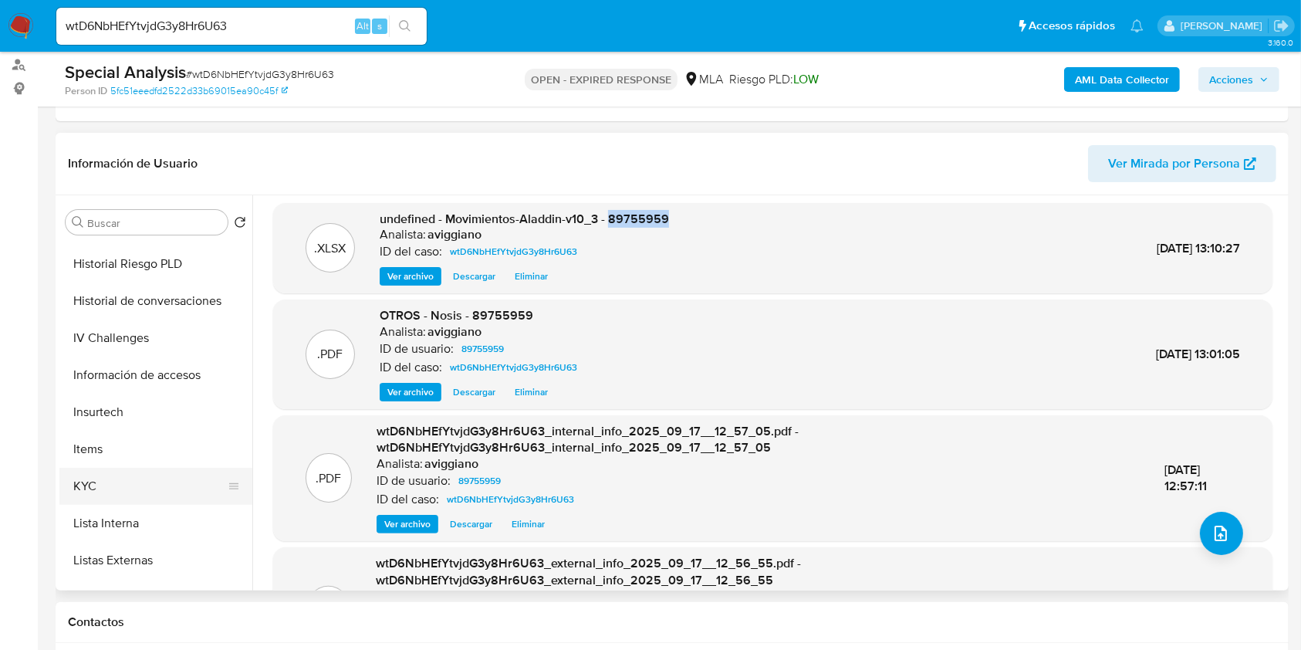
click at [117, 470] on button "KYC" at bounding box center [149, 486] width 181 height 37
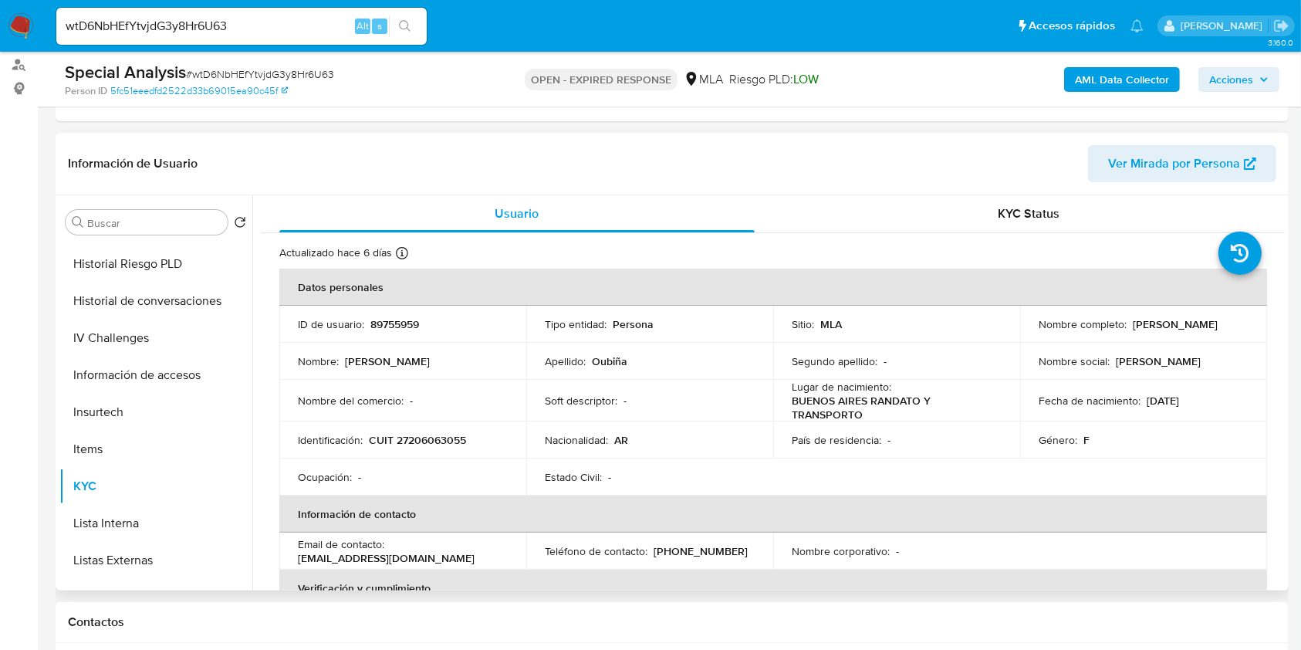
drag, startPoint x: 1130, startPoint y: 326, endPoint x: 1235, endPoint y: 318, distance: 106.1
click at [1235, 318] on div "Nombre completo : Maria Eugenia Oubiña" at bounding box center [1144, 324] width 210 height 14
copy p "Maria Eugenia Oubiña"
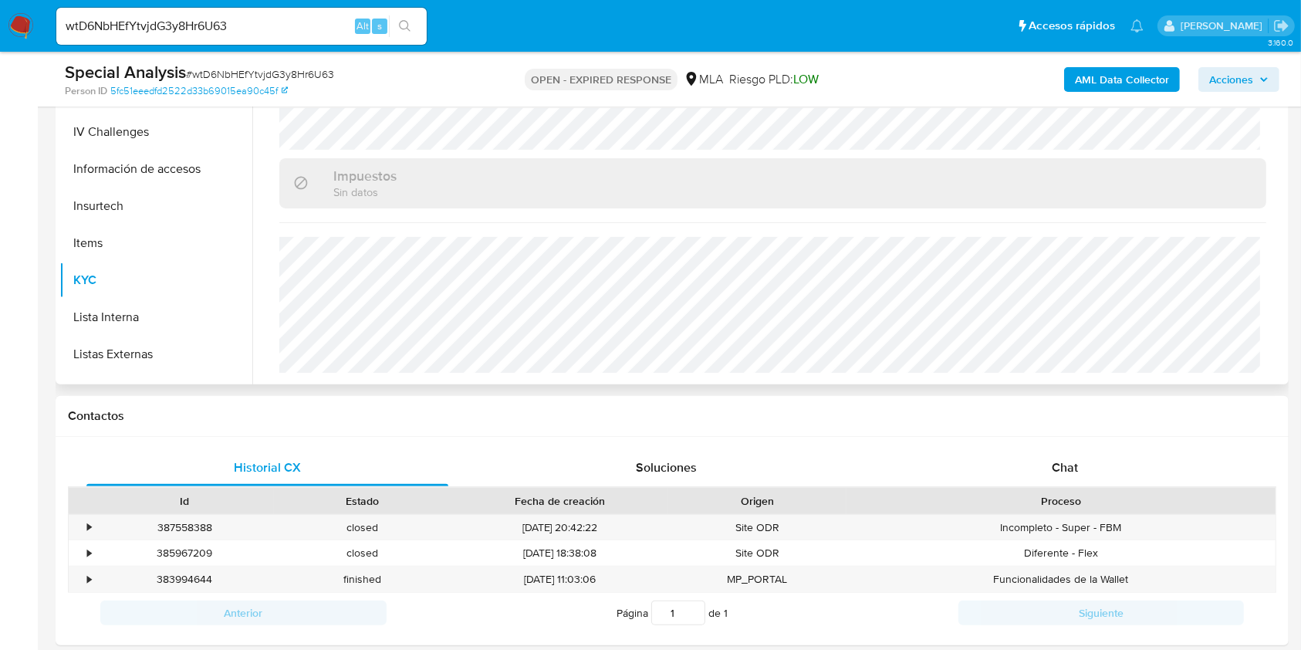
scroll to position [617, 0]
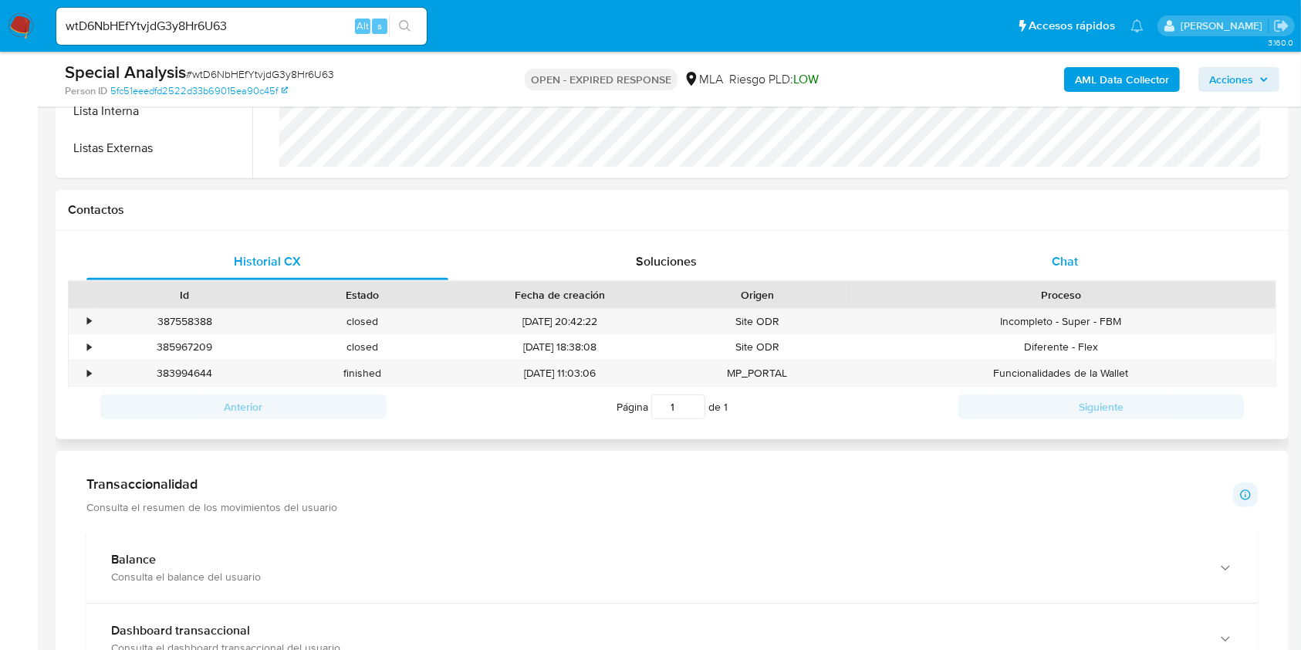
click at [1079, 273] on div "Chat" at bounding box center [1065, 261] width 362 height 37
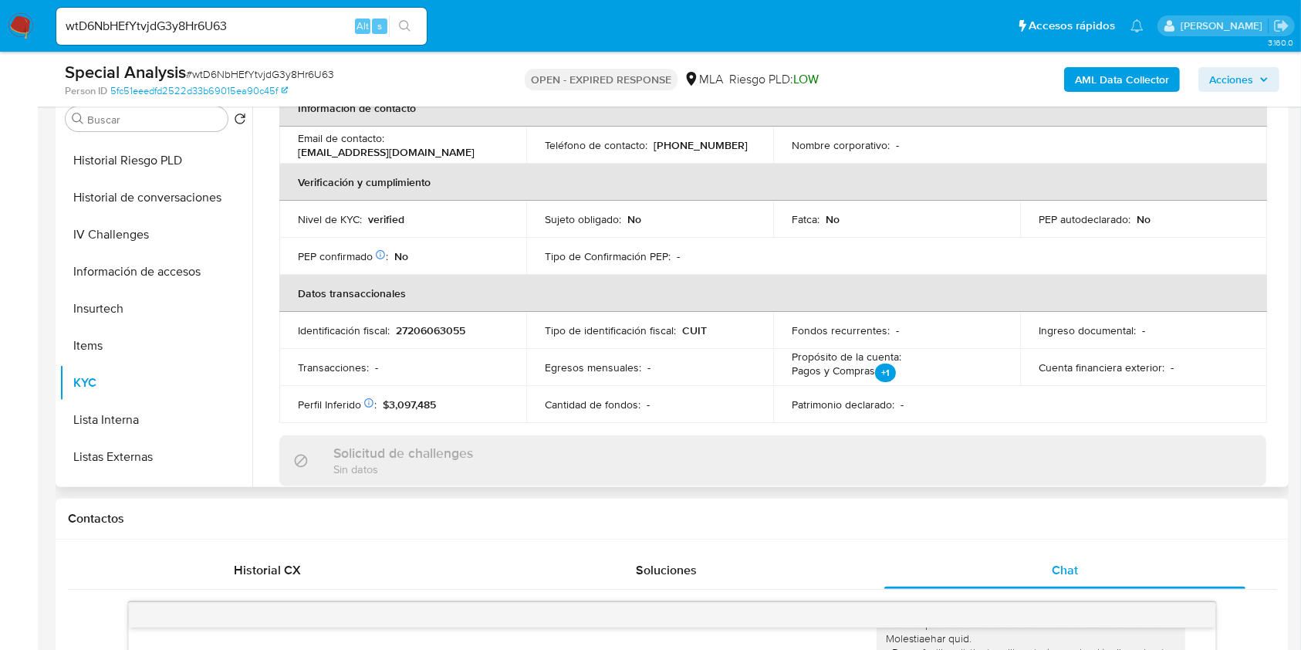
scroll to position [199, 0]
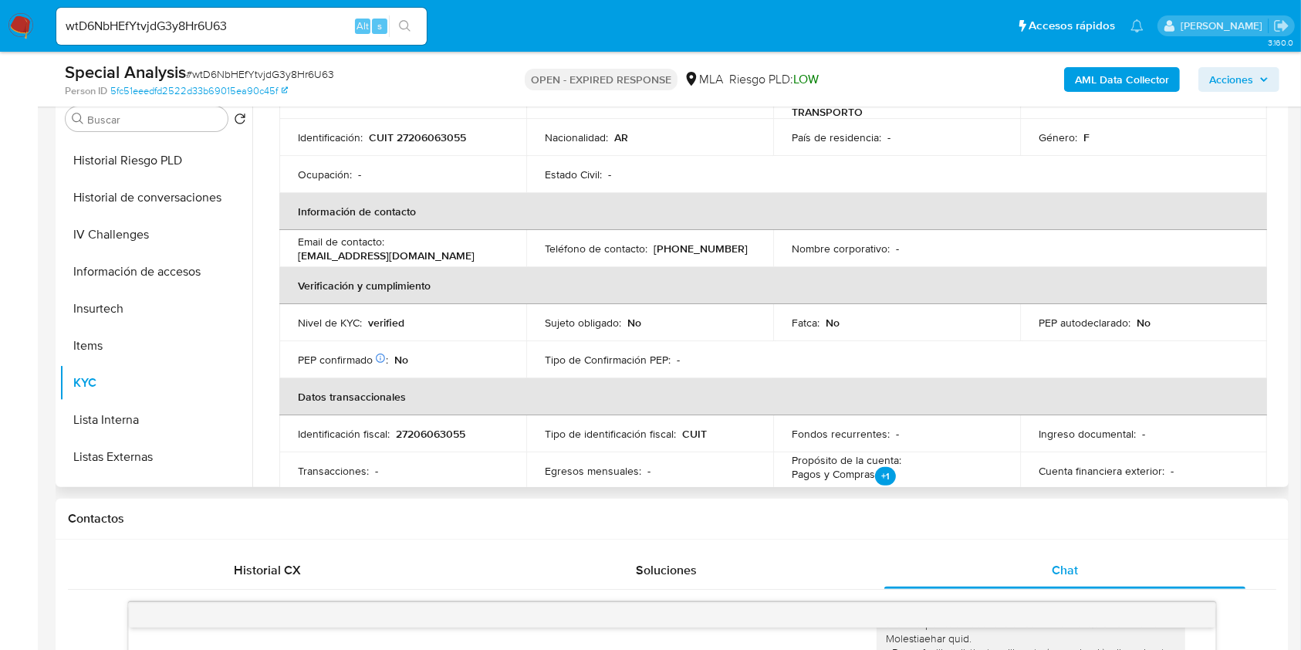
click at [447, 427] on p "27206063055" at bounding box center [430, 434] width 69 height 14
copy p "27206063055"
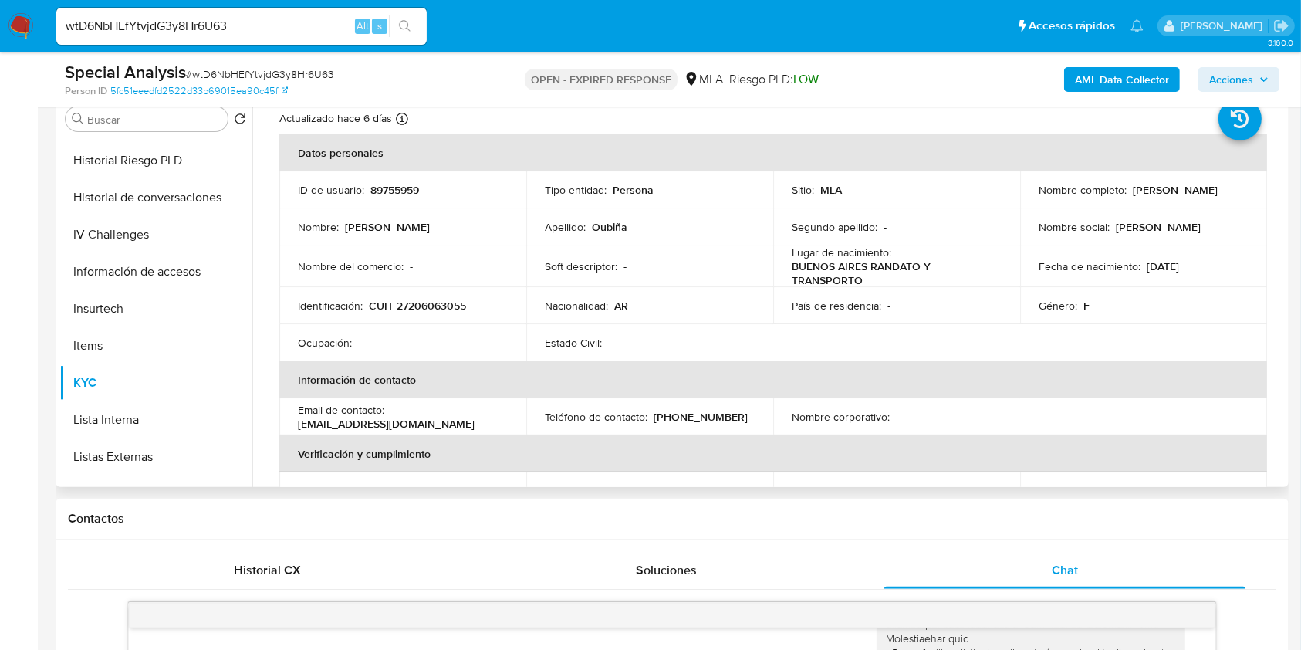
scroll to position [0, 0]
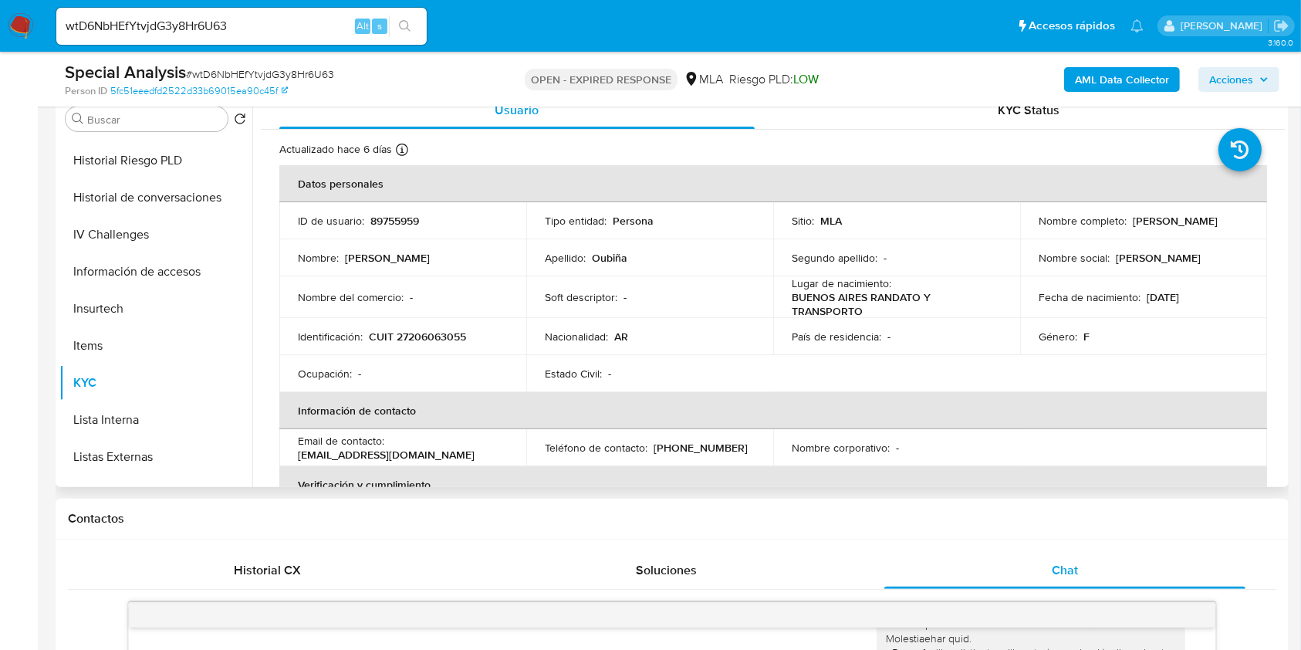
drag, startPoint x: 1130, startPoint y: 219, endPoint x: 1246, endPoint y: 228, distance: 116.9
click at [1246, 228] on td "Nombre completo : Maria Eugenia Oubiña" at bounding box center [1143, 220] width 247 height 37
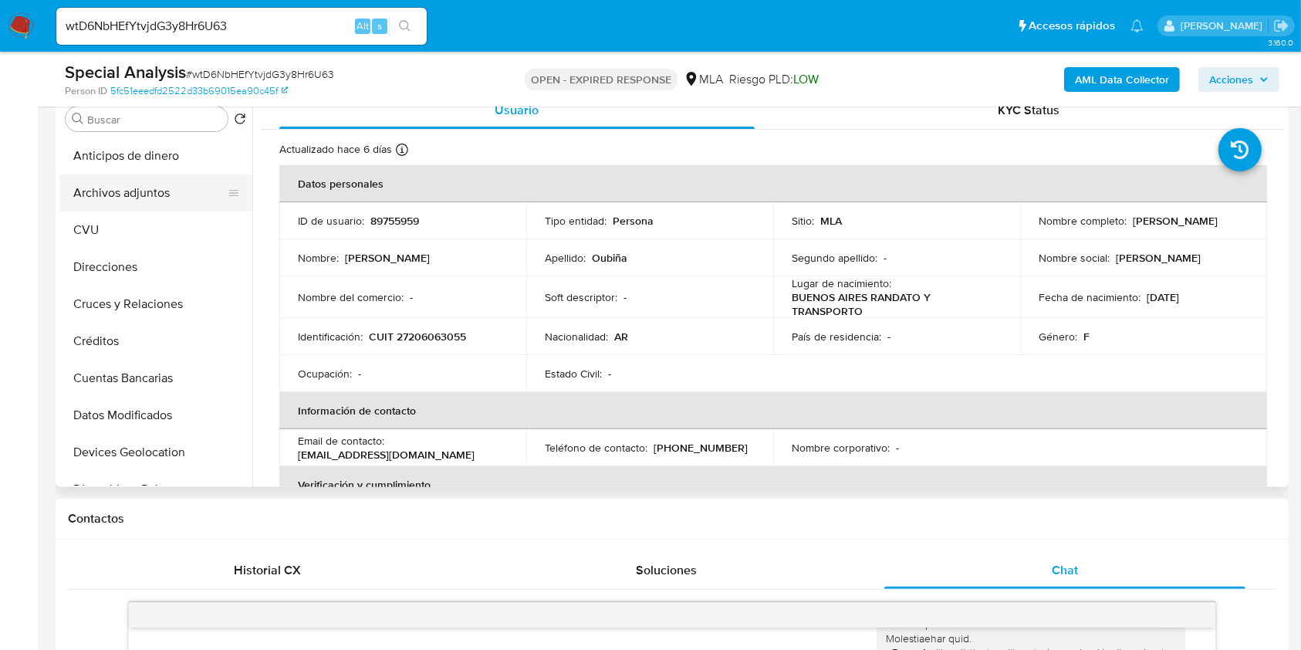
click at [179, 203] on button "Archivos adjuntos" at bounding box center [149, 192] width 181 height 37
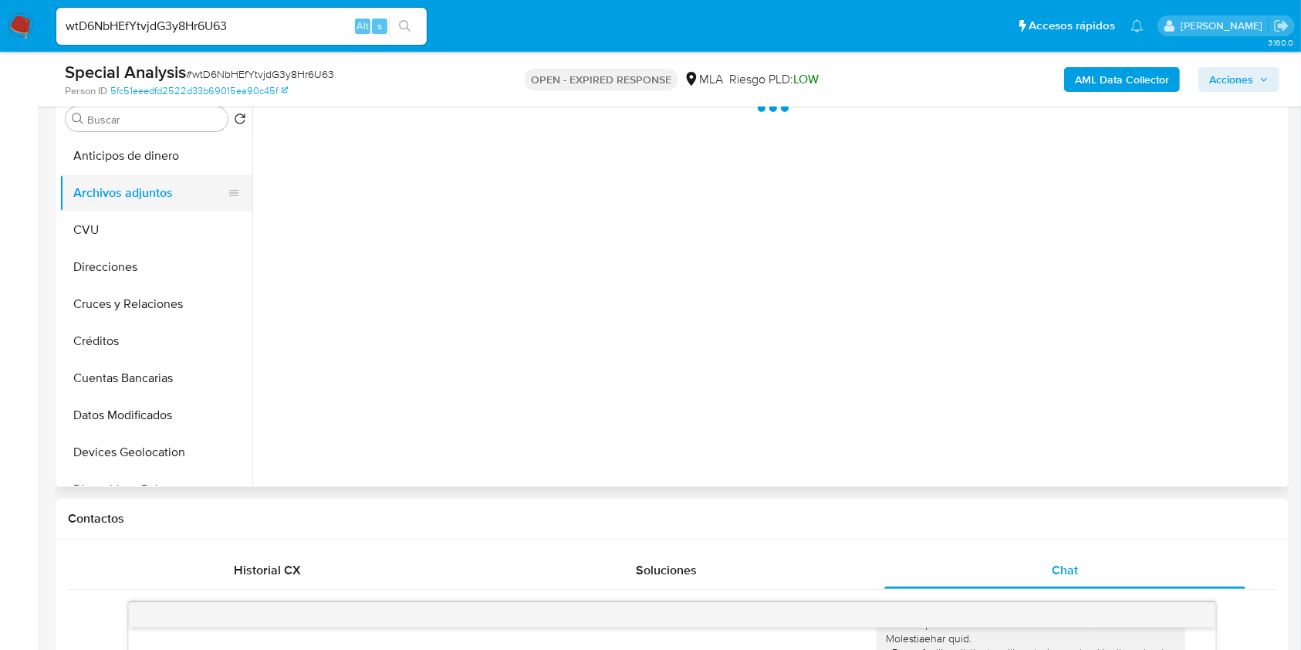
click at [140, 182] on button "Archivos adjuntos" at bounding box center [149, 192] width 181 height 37
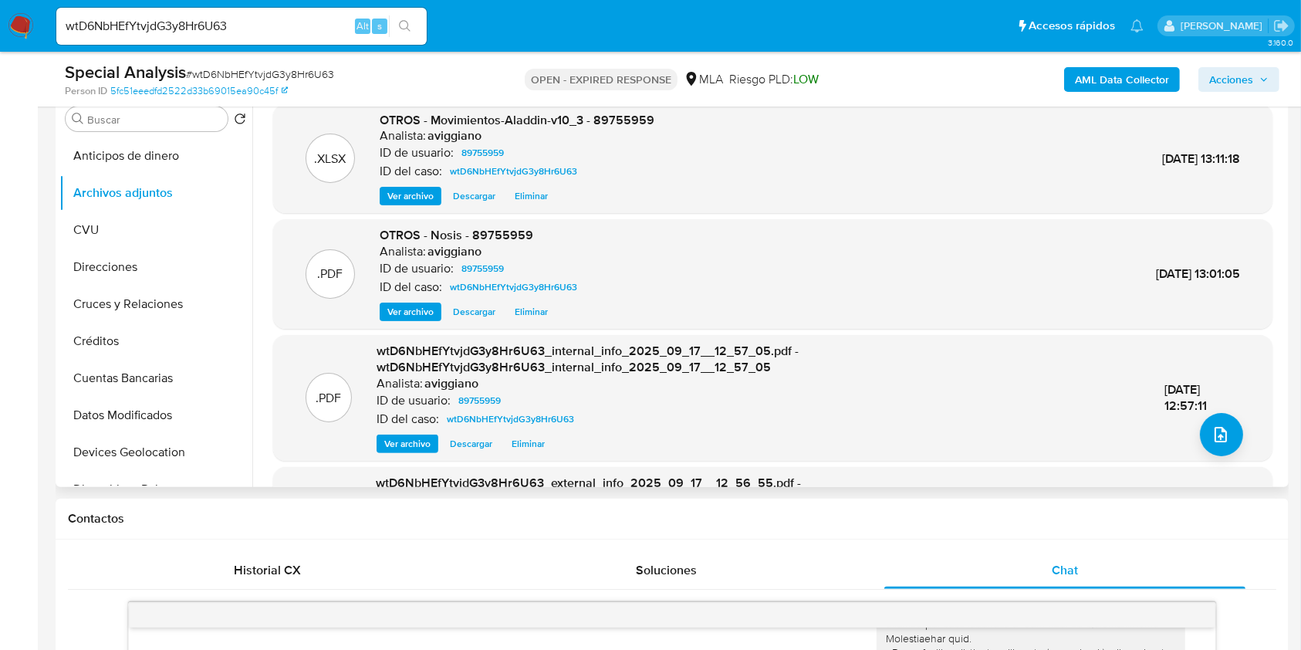
click at [1213, 409] on div "17/Sep/2025 12:57:11" at bounding box center [1202, 397] width 76 height 33
click at [1216, 417] on button "upload-file" at bounding box center [1221, 434] width 43 height 43
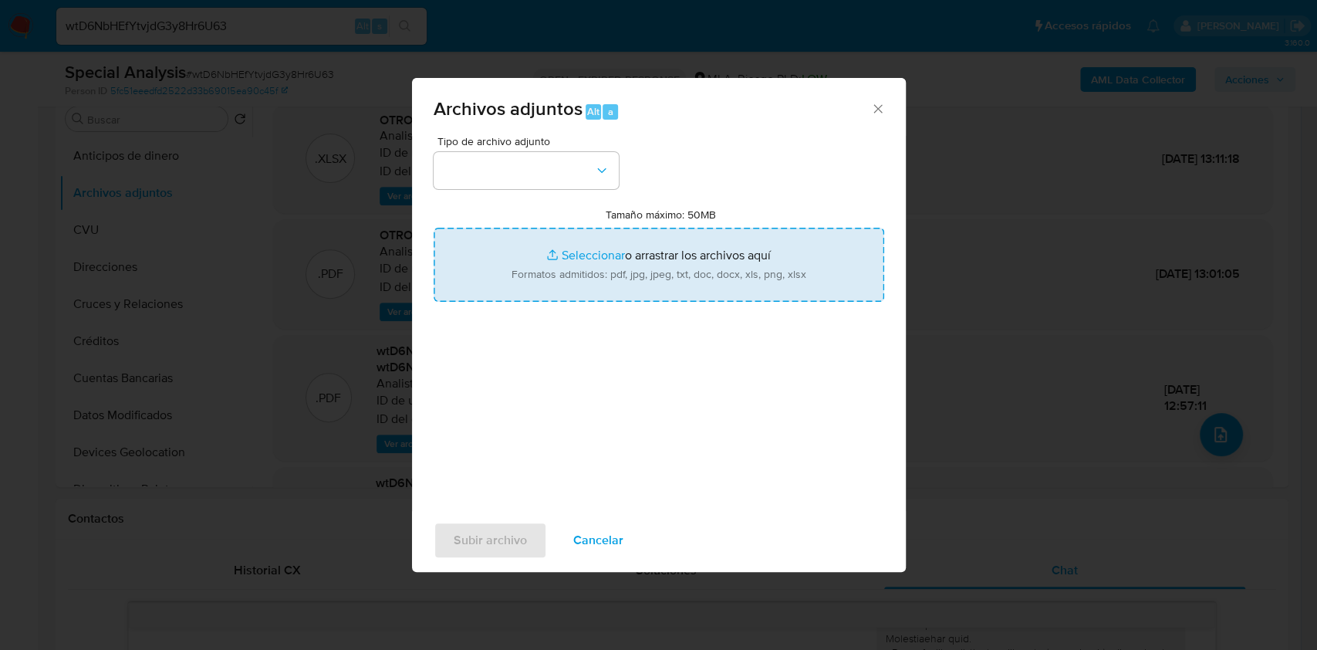
click at [578, 255] on input "Tamaño máximo: 50MB Seleccionar archivos" at bounding box center [659, 265] width 451 height 74
type input "C:\fakepath\Caselog wtD6NbHEfYtvjdG3y8Hr6U63_2025_09_17_12_11_23.docx"
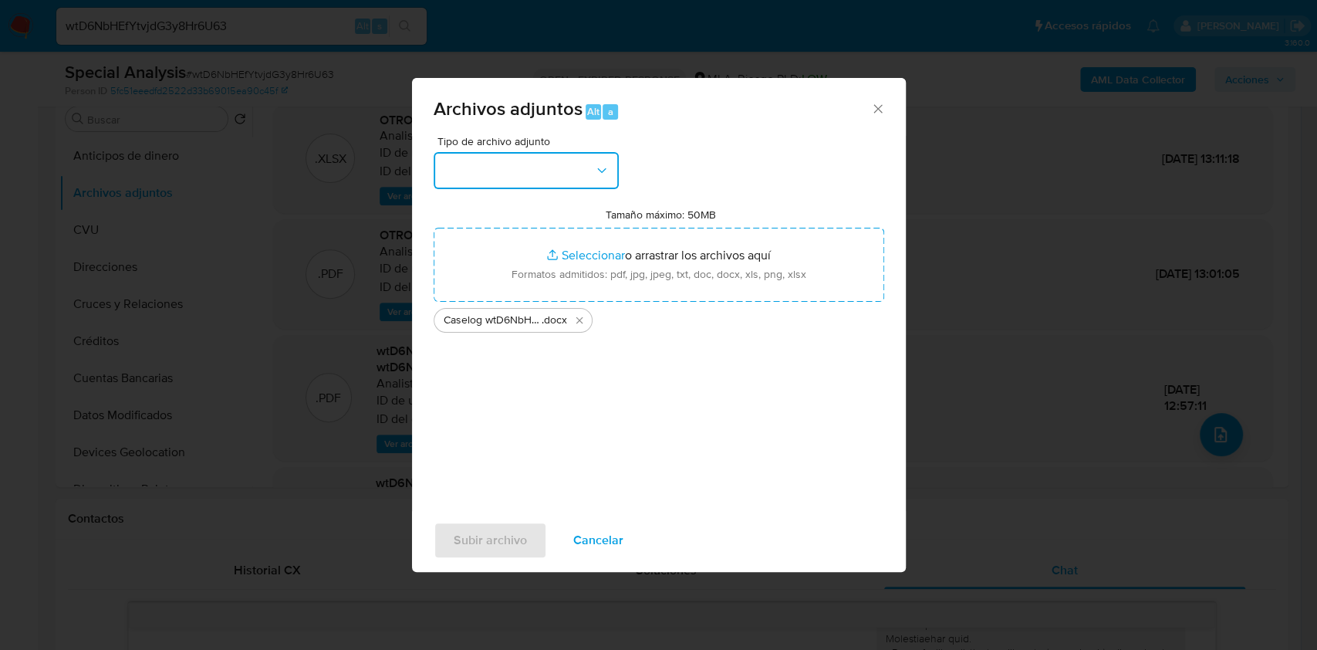
click at [531, 174] on button "button" at bounding box center [526, 170] width 185 height 37
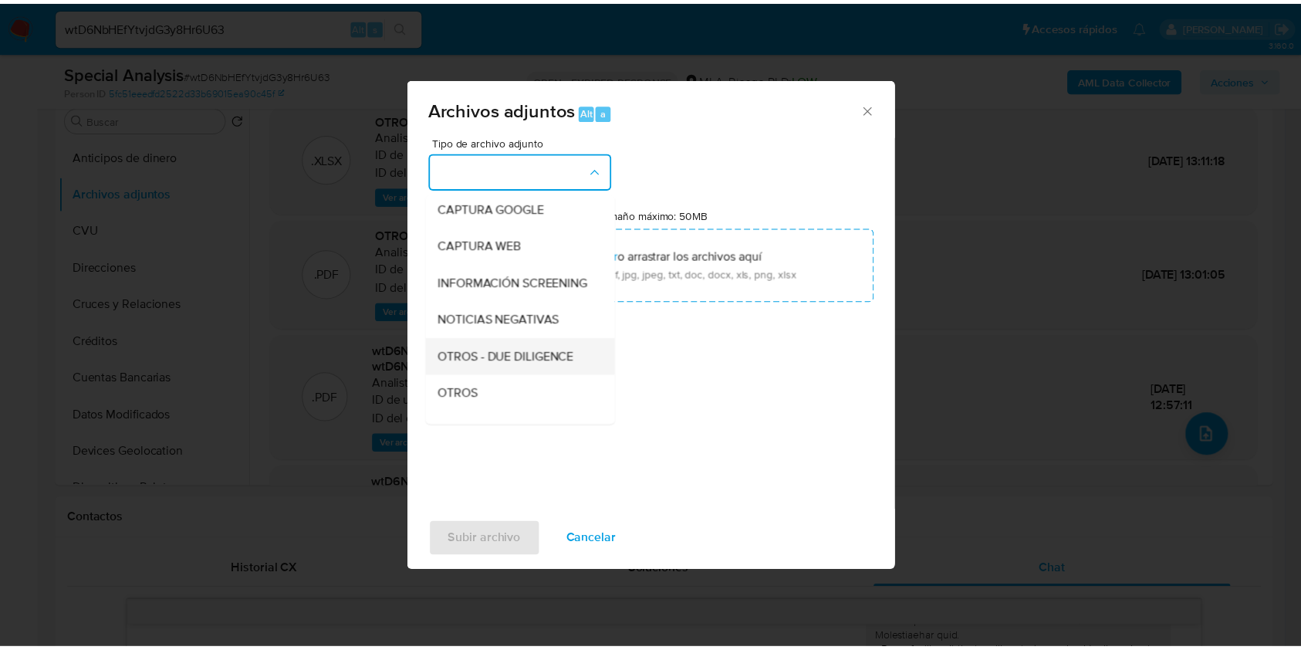
scroll to position [205, 0]
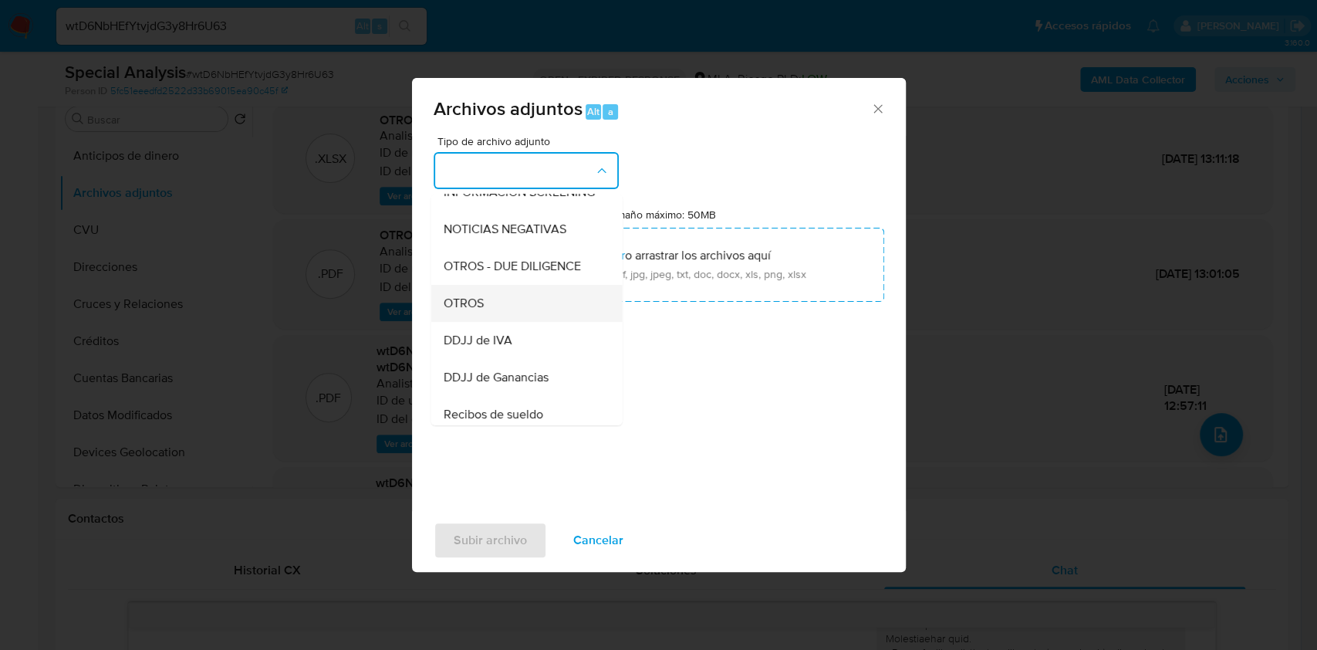
click at [492, 322] on div "OTROS" at bounding box center [521, 303] width 157 height 37
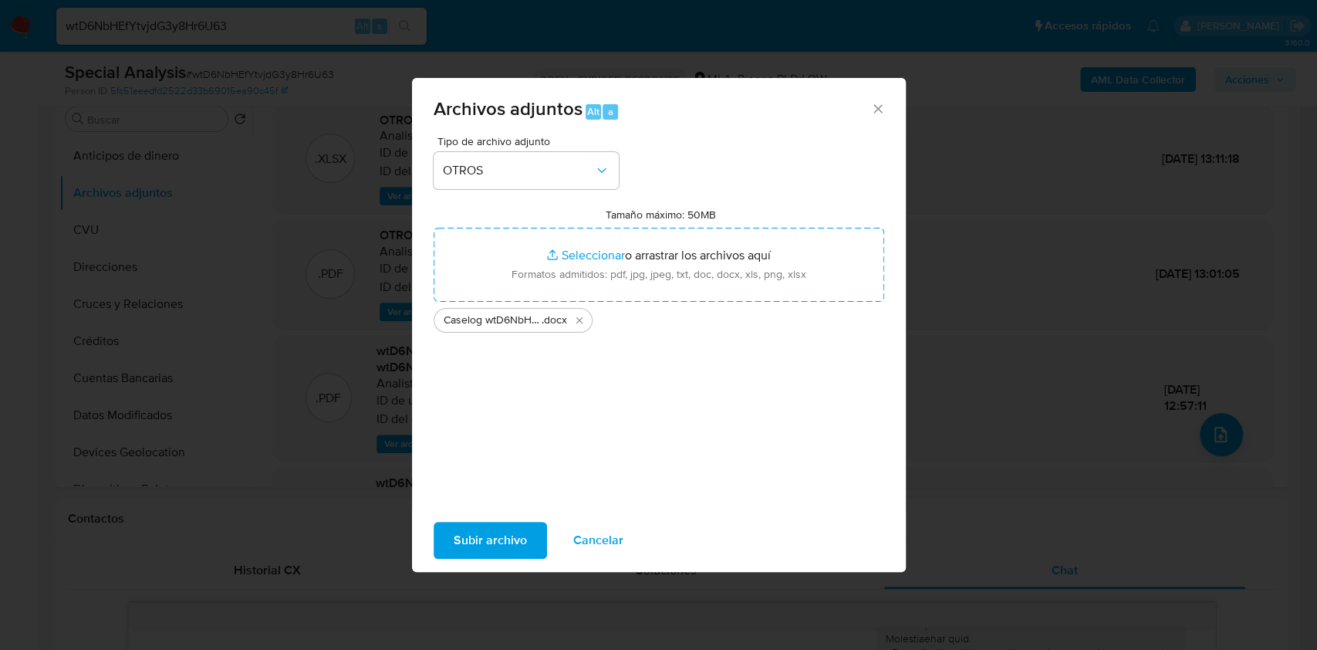
click at [490, 536] on span "Subir archivo" at bounding box center [490, 540] width 73 height 34
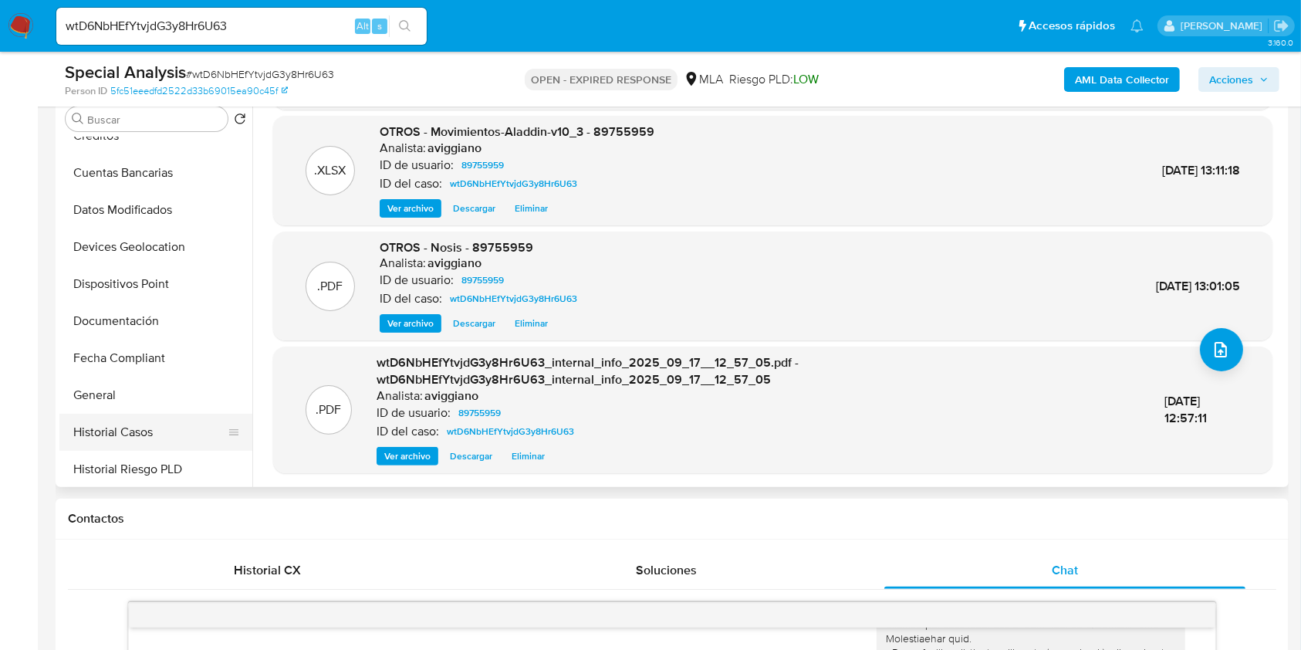
click at [111, 424] on button "Historial Casos" at bounding box center [149, 432] width 181 height 37
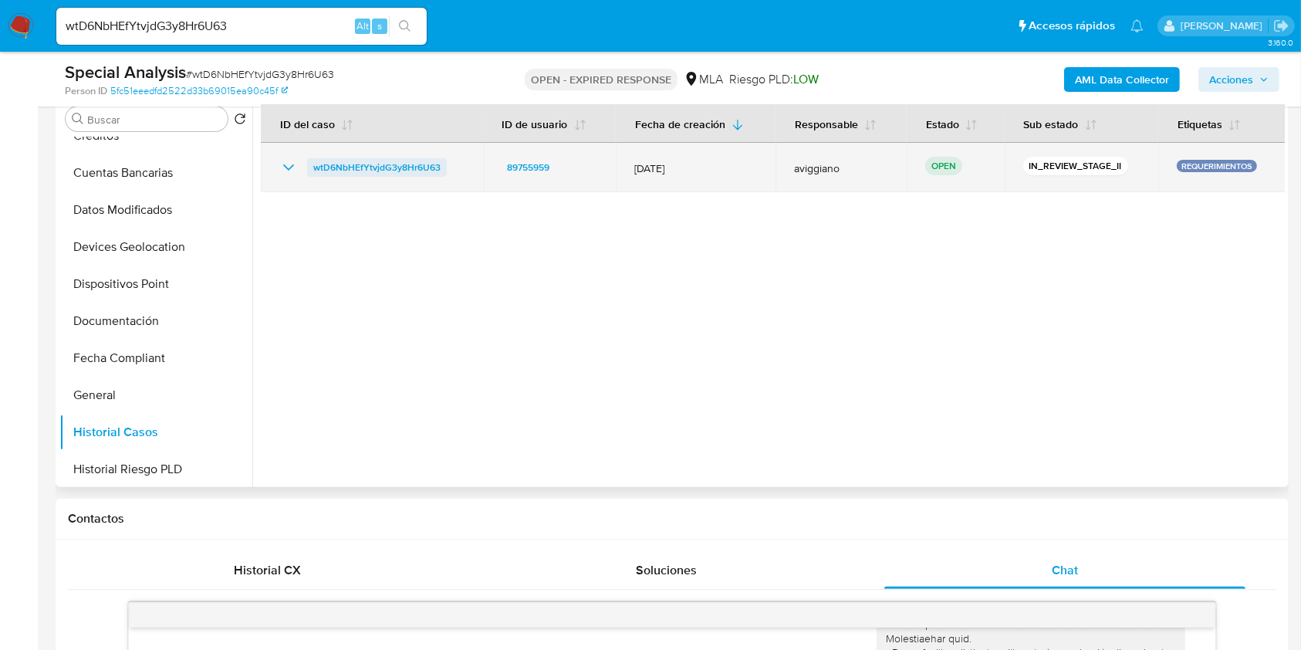
click at [430, 168] on span "wtD6NbHEfYtvjdG3y8Hr6U63" at bounding box center [376, 167] width 127 height 19
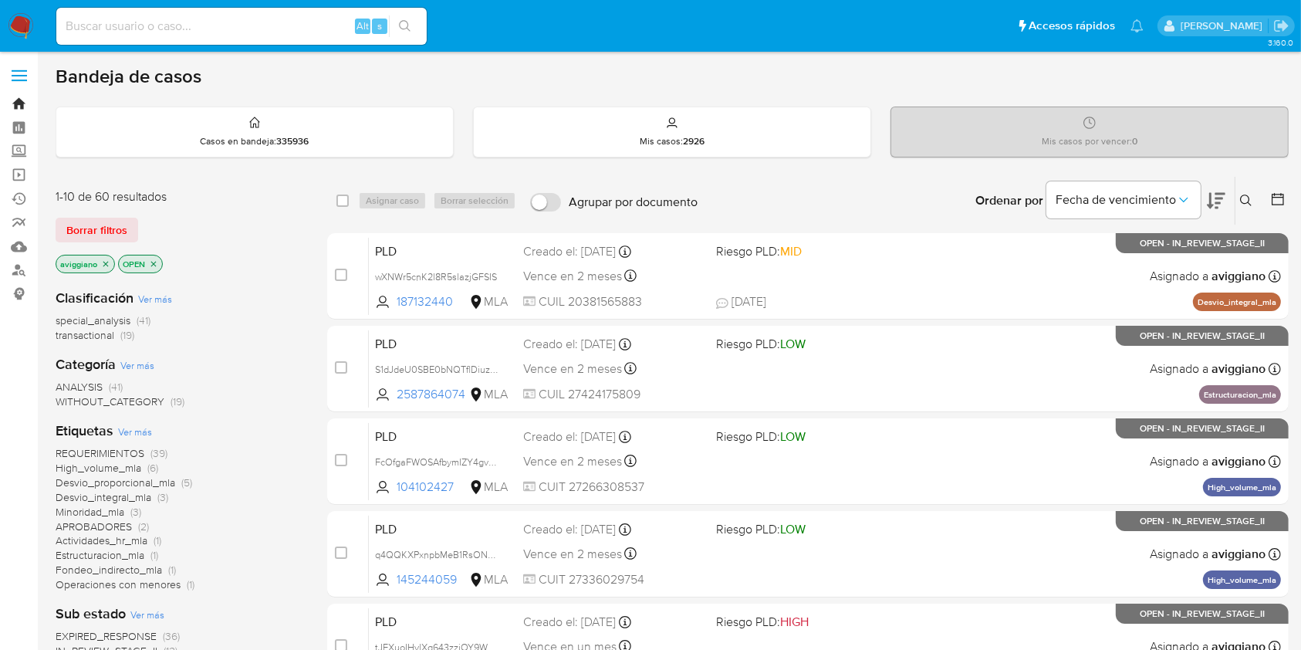
click at [17, 104] on link "Bandeja" at bounding box center [92, 104] width 184 height 24
click at [1244, 196] on icon at bounding box center [1246, 200] width 12 height 12
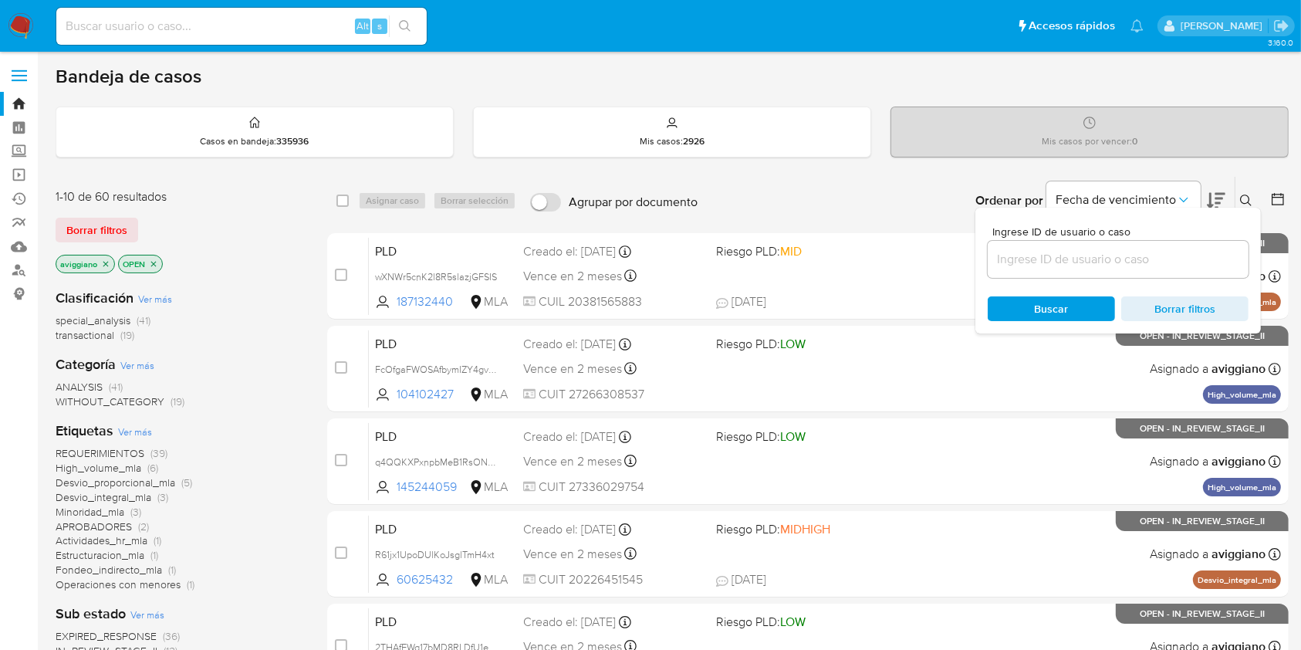
click at [1159, 275] on div at bounding box center [1118, 259] width 261 height 37
click at [1160, 266] on input at bounding box center [1118, 259] width 261 height 20
paste input "KdDJzO13sJt9cJPEIgAYmQ3l"
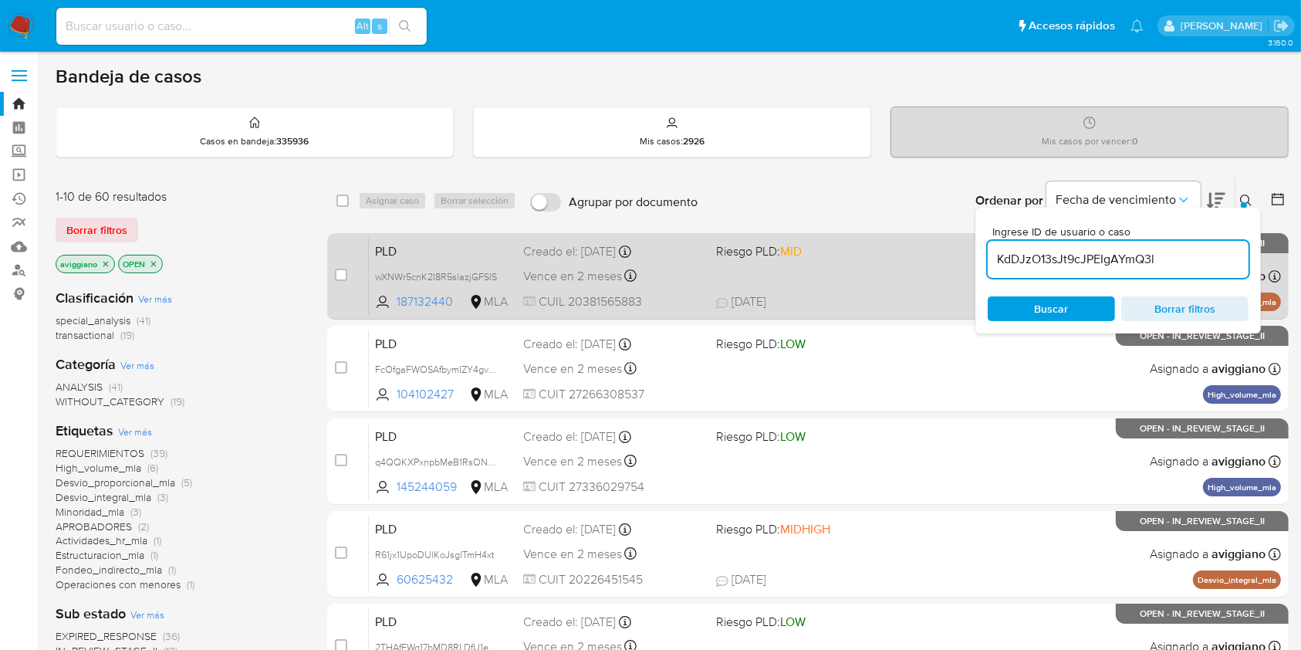
type input "KdDJzO13sJt9cJPEIgAYmQ3l"
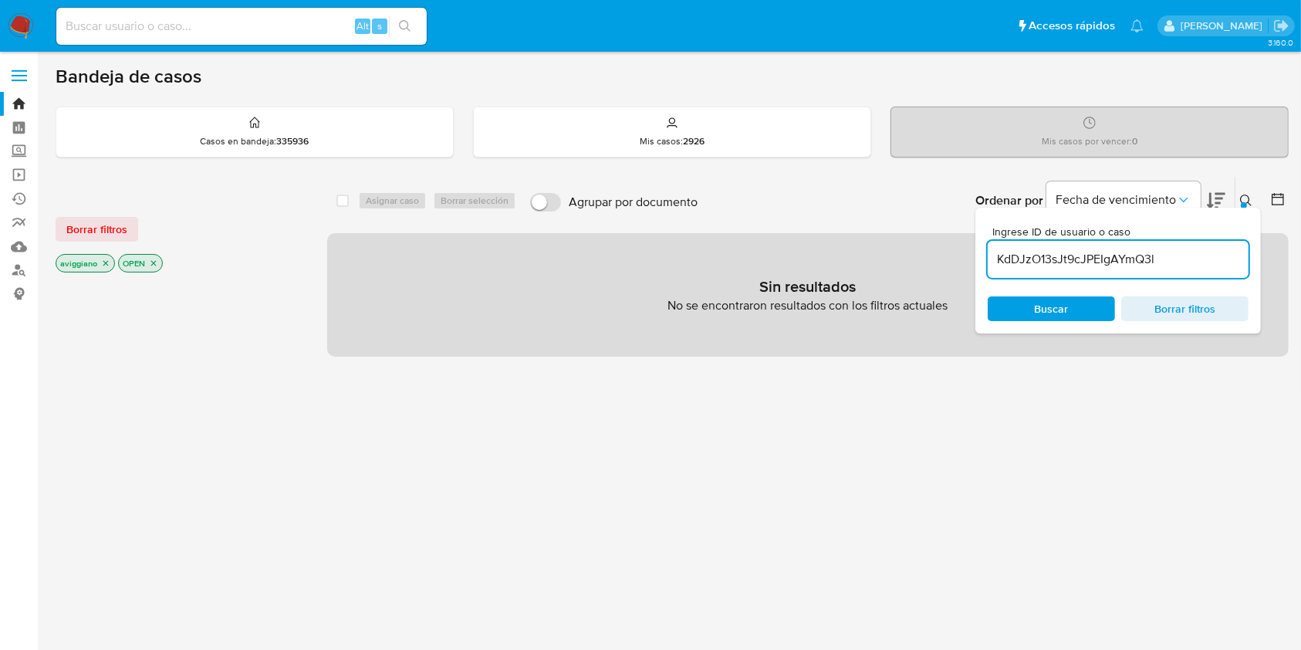
click at [105, 261] on icon "close-filter" at bounding box center [105, 263] width 5 height 5
click at [93, 261] on icon "close-filter" at bounding box center [90, 262] width 9 height 9
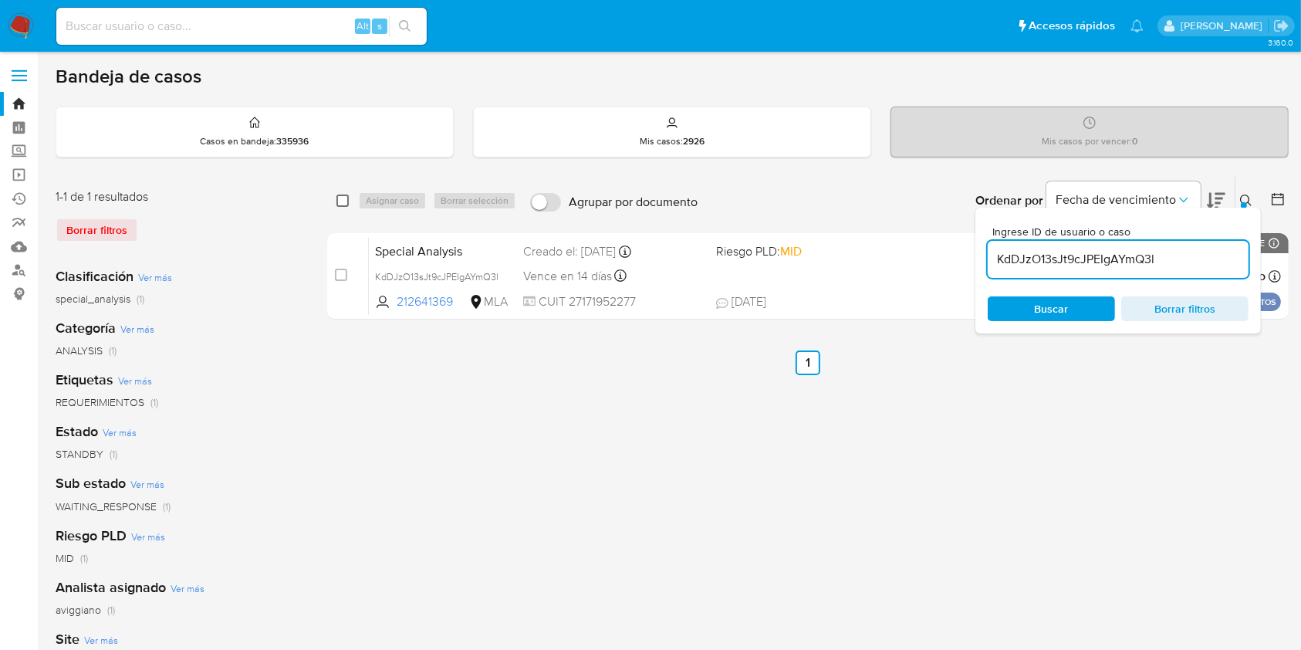
click at [344, 201] on input "checkbox" at bounding box center [342, 200] width 12 height 12
checkbox input "true"
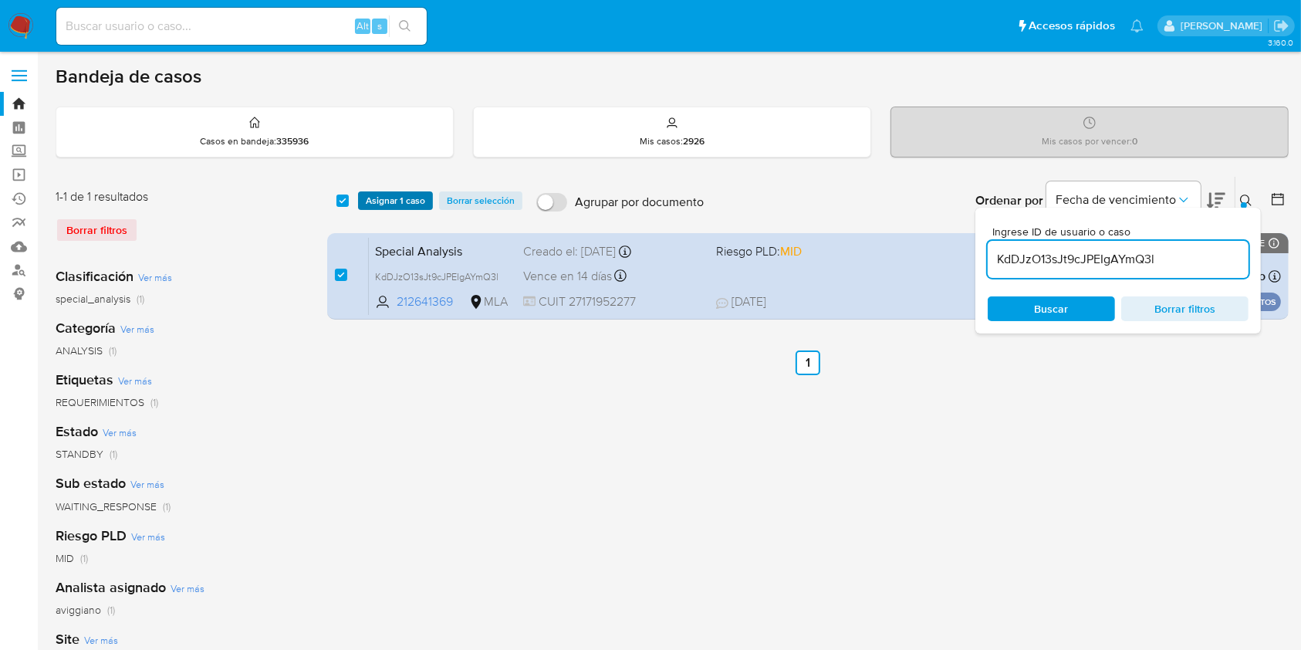
click at [379, 201] on span "Asignar 1 caso" at bounding box center [395, 200] width 59 height 15
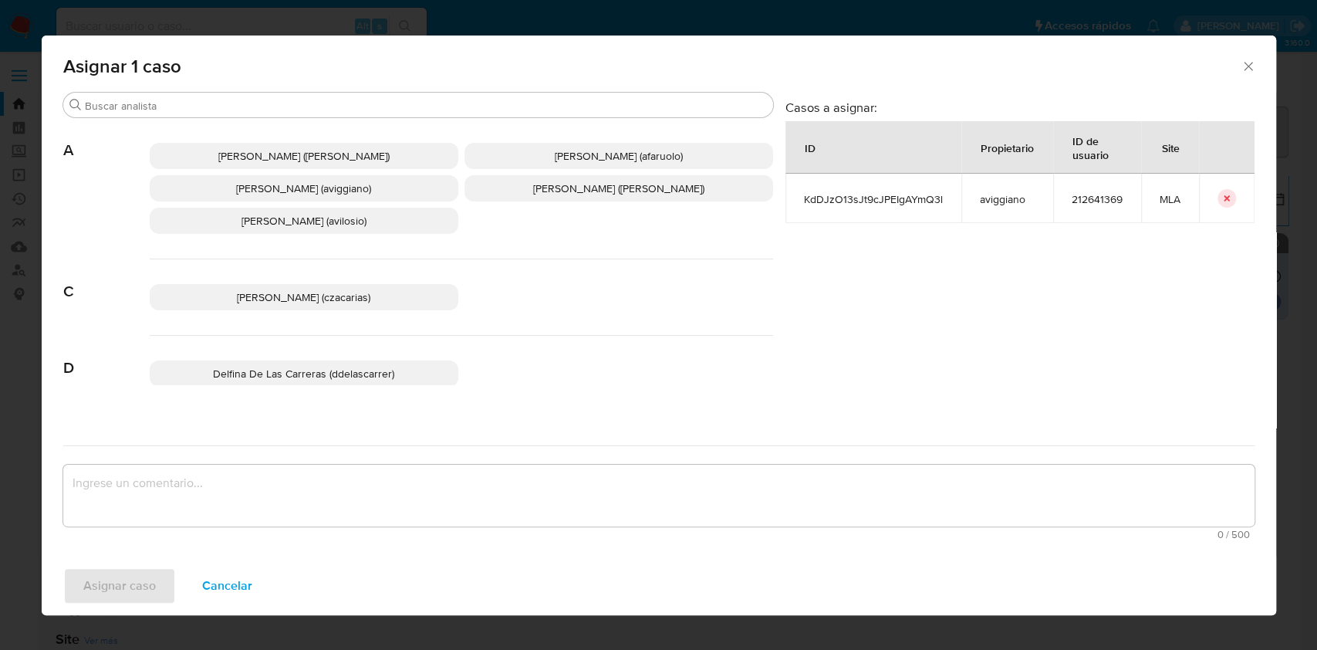
click at [310, 192] on span "[PERSON_NAME] (aviggiano)" at bounding box center [303, 188] width 135 height 15
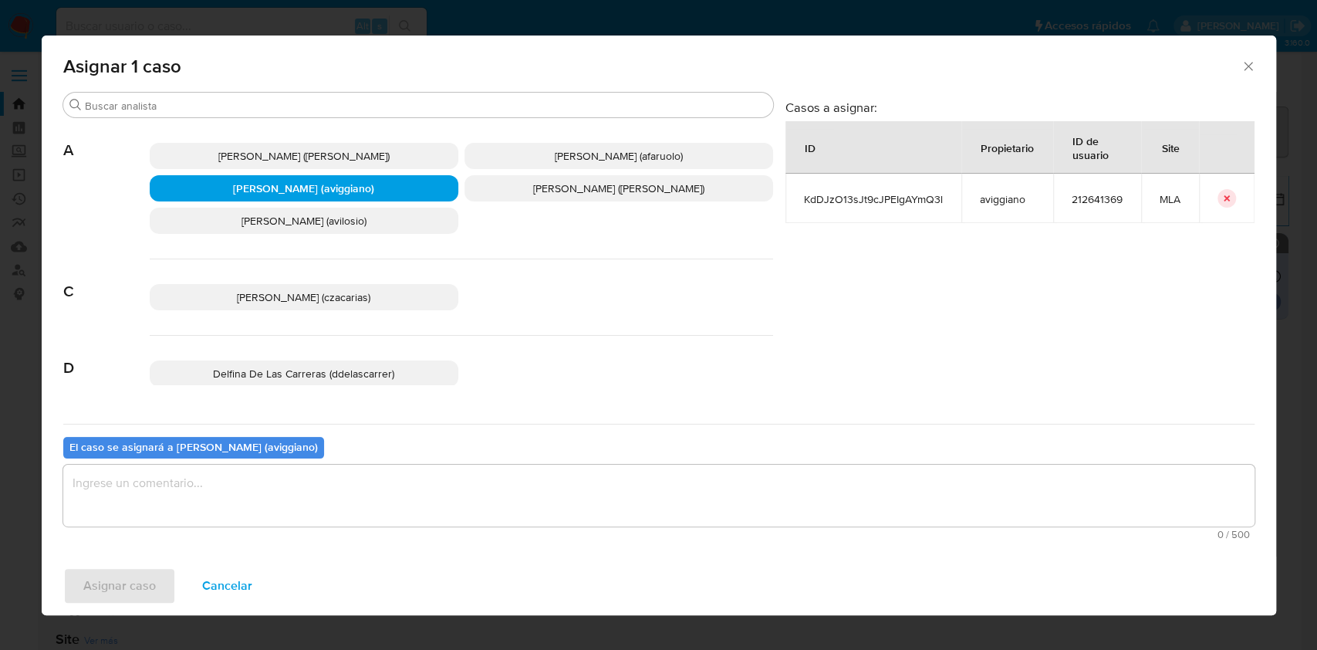
click at [289, 483] on textarea "assign-modal" at bounding box center [658, 496] width 1191 height 62
click at [142, 586] on span "Asignar caso" at bounding box center [119, 586] width 73 height 34
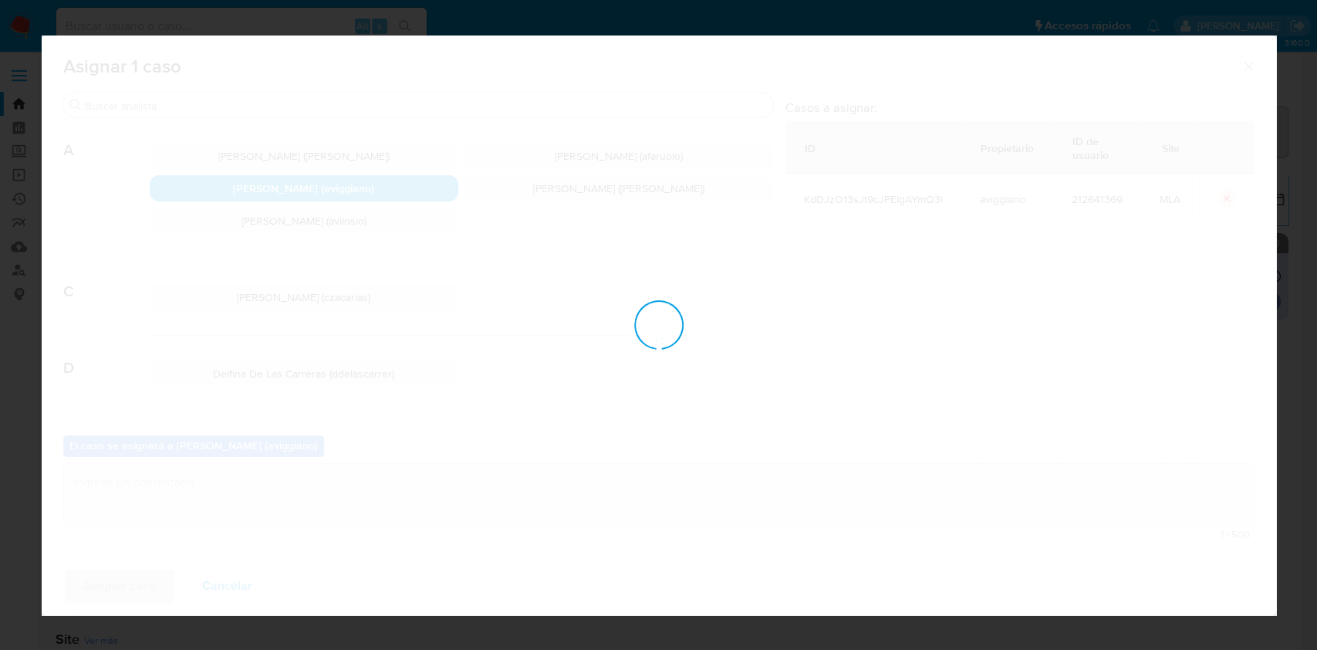
checkbox input "false"
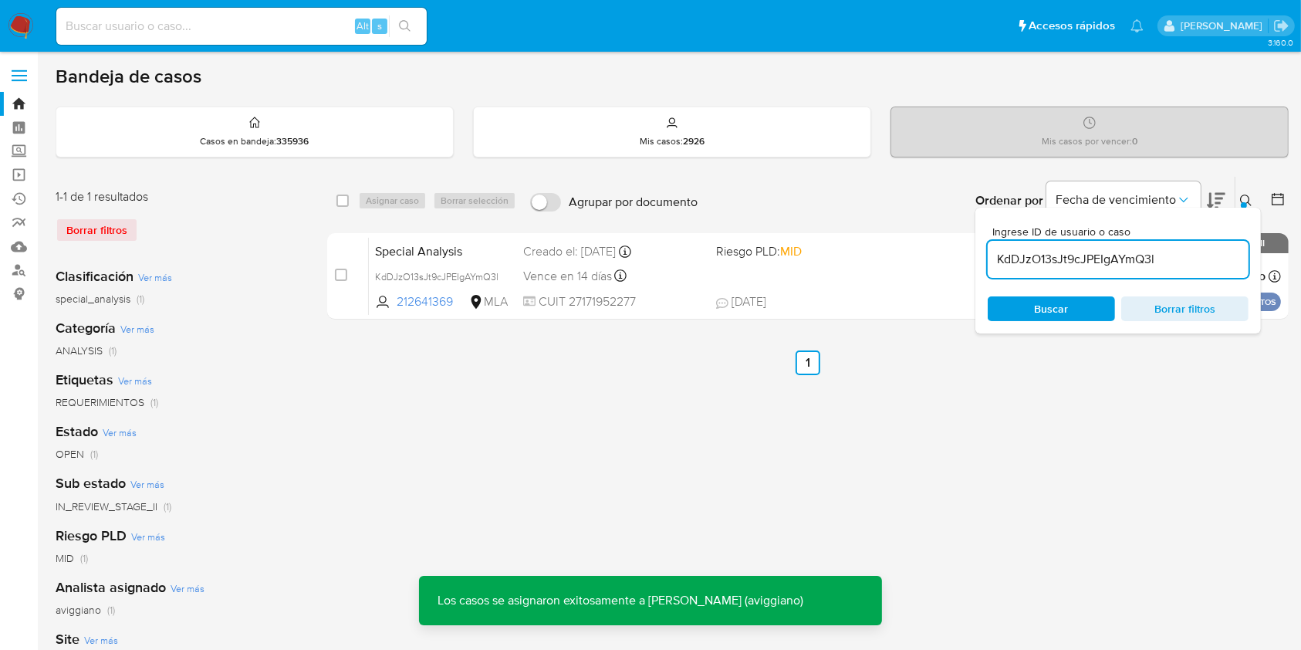
click at [762, 281] on div "Special Analysis KdDJzO13sJt9cJPEIgAYmQ3l 212641369 MLA Riesgo PLD: MID Creado …" at bounding box center [825, 276] width 912 height 78
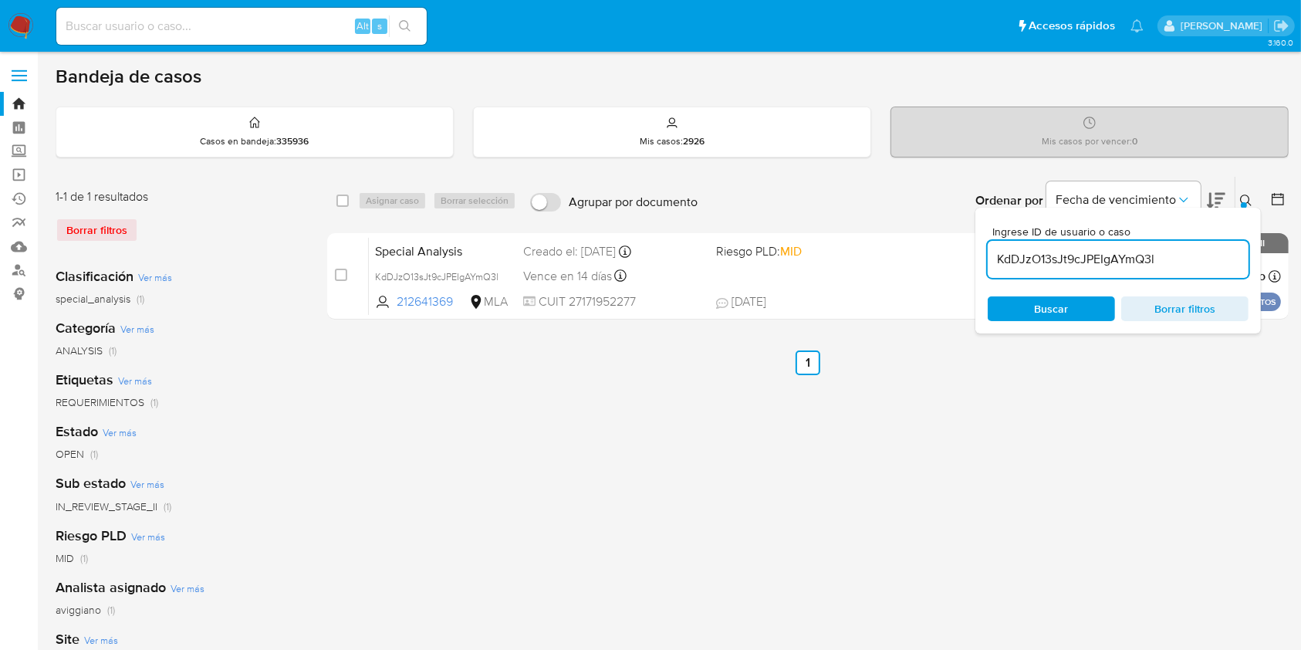
click at [1043, 269] on div "KdDJzO13sJt9cJPEIgAYmQ3l" at bounding box center [1118, 259] width 261 height 37
click at [1043, 258] on input "KdDJzO13sJt9cJPEIgAYmQ3l" at bounding box center [1118, 259] width 261 height 20
paste input "wtD6NbHEfYtvjdG3y8Hr6U63"
type input "wtD6NbHEfYtvjdG3y8Hr6U63"
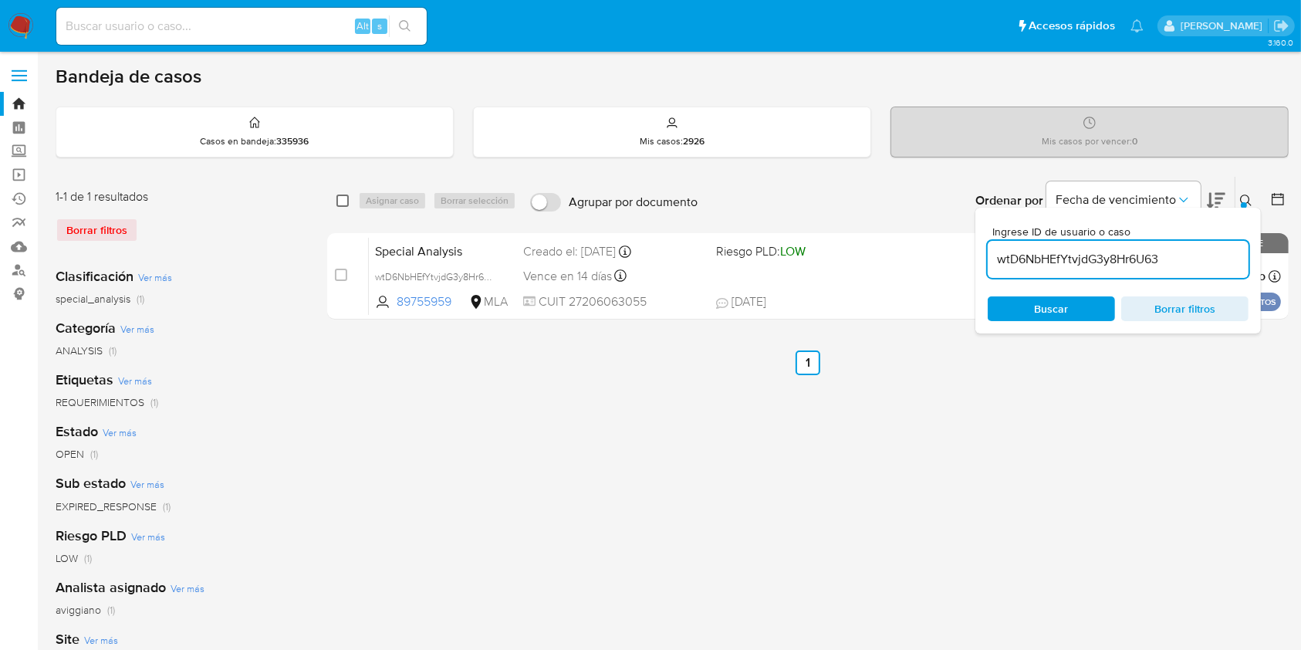
click at [340, 198] on input "checkbox" at bounding box center [342, 200] width 12 height 12
checkbox input "true"
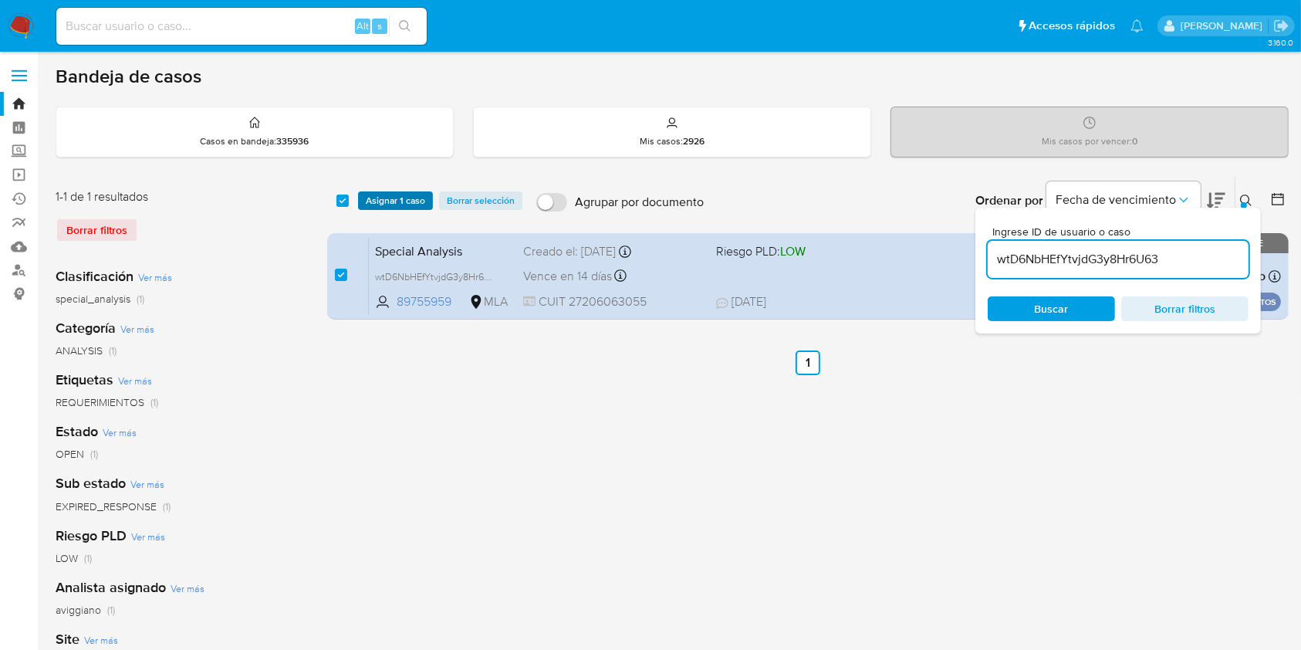
click at [384, 198] on span "Asignar 1 caso" at bounding box center [395, 200] width 59 height 15
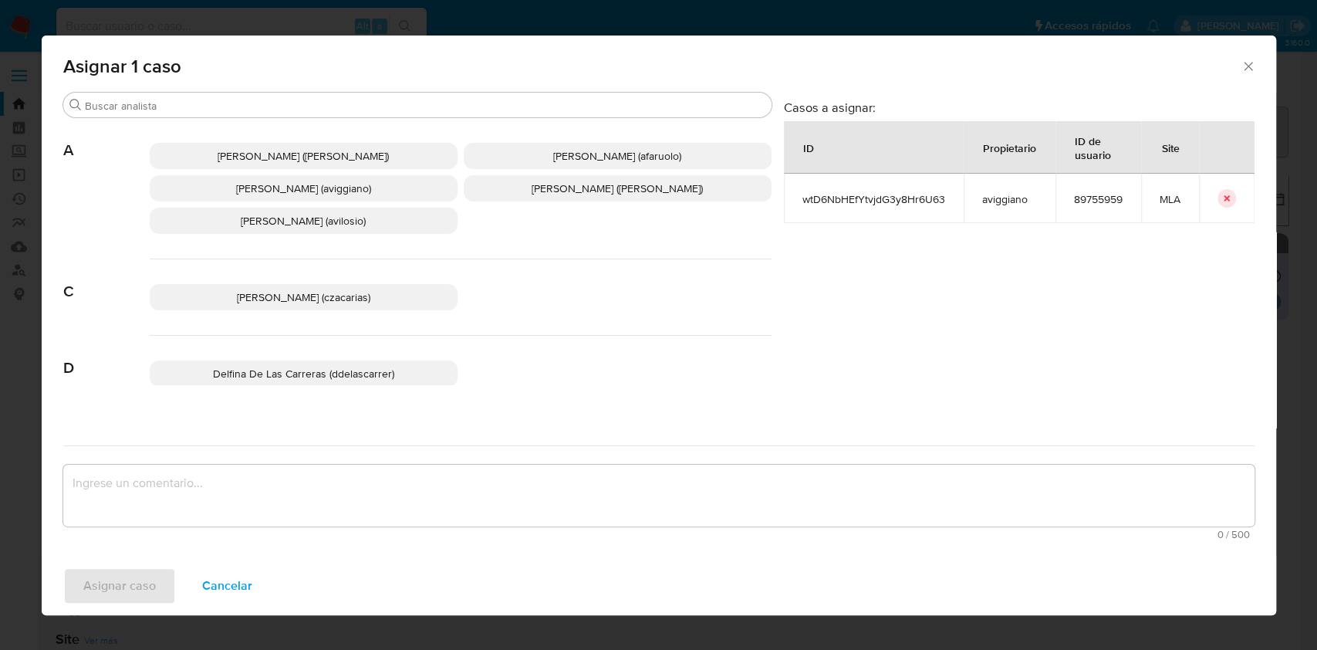
click at [269, 193] on span "Agustina Belen Viggiano (aviggiano)" at bounding box center [303, 188] width 135 height 15
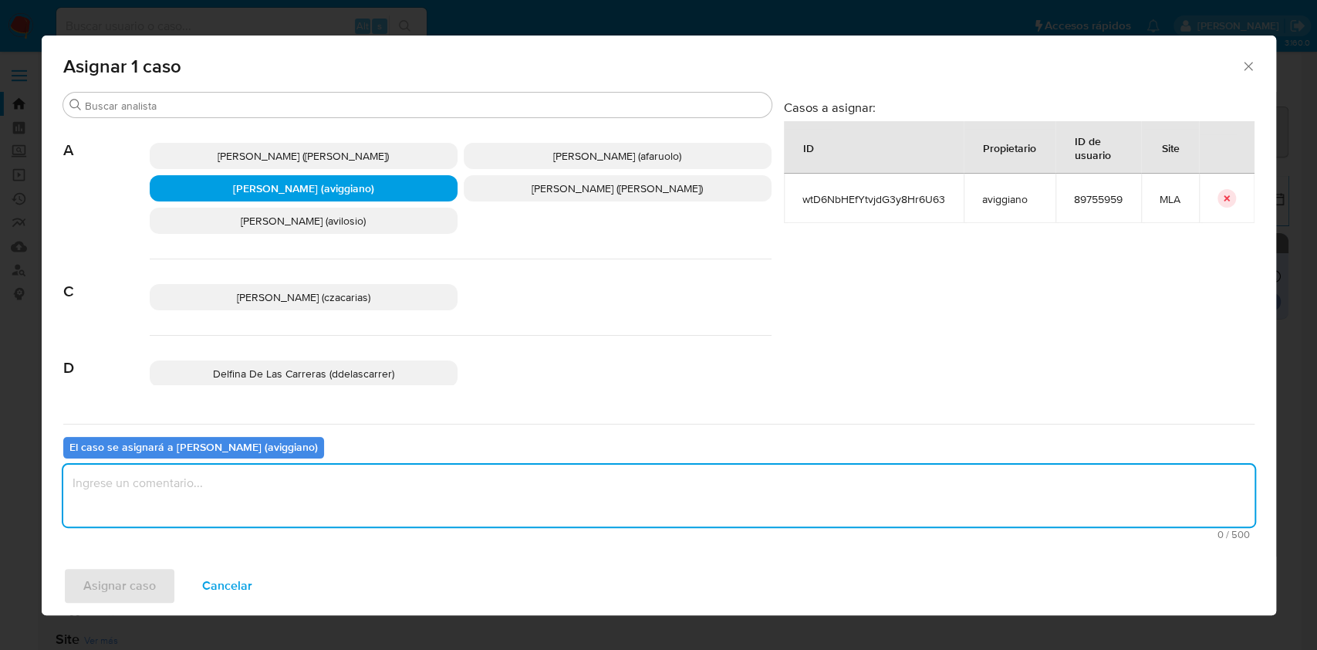
click at [239, 478] on textarea "assign-modal" at bounding box center [658, 496] width 1191 height 62
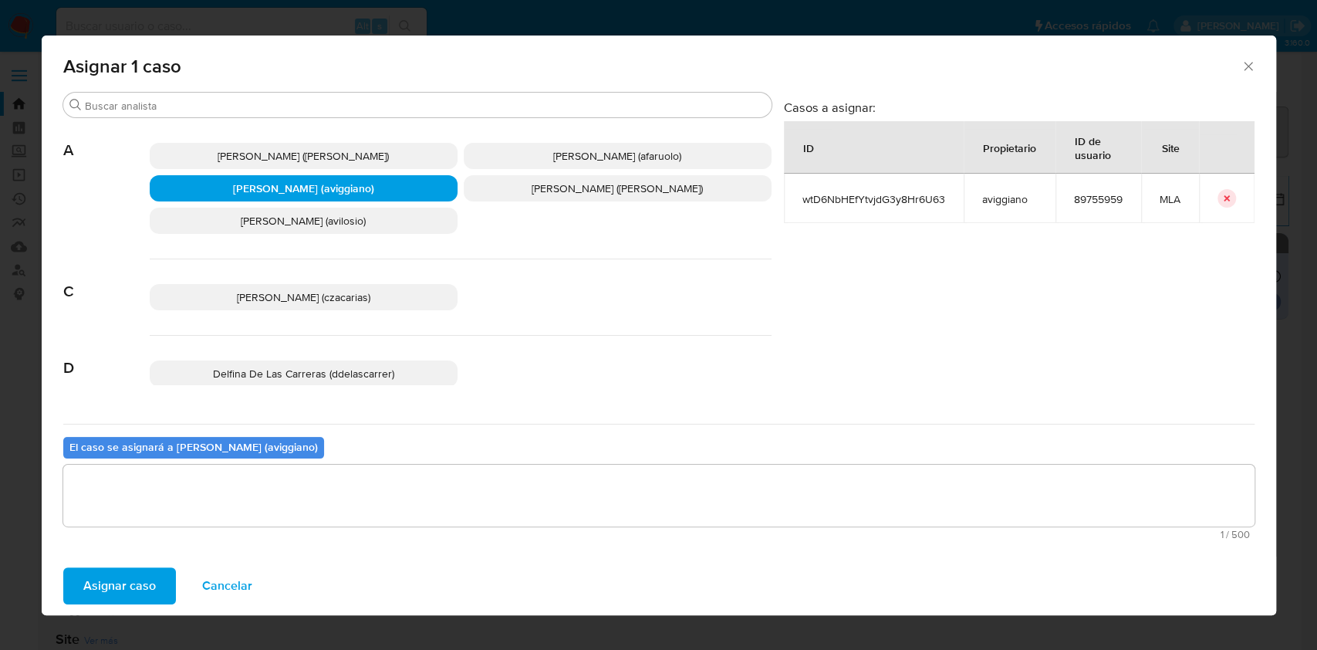
click at [156, 579] on button "Asignar caso" at bounding box center [119, 585] width 113 height 37
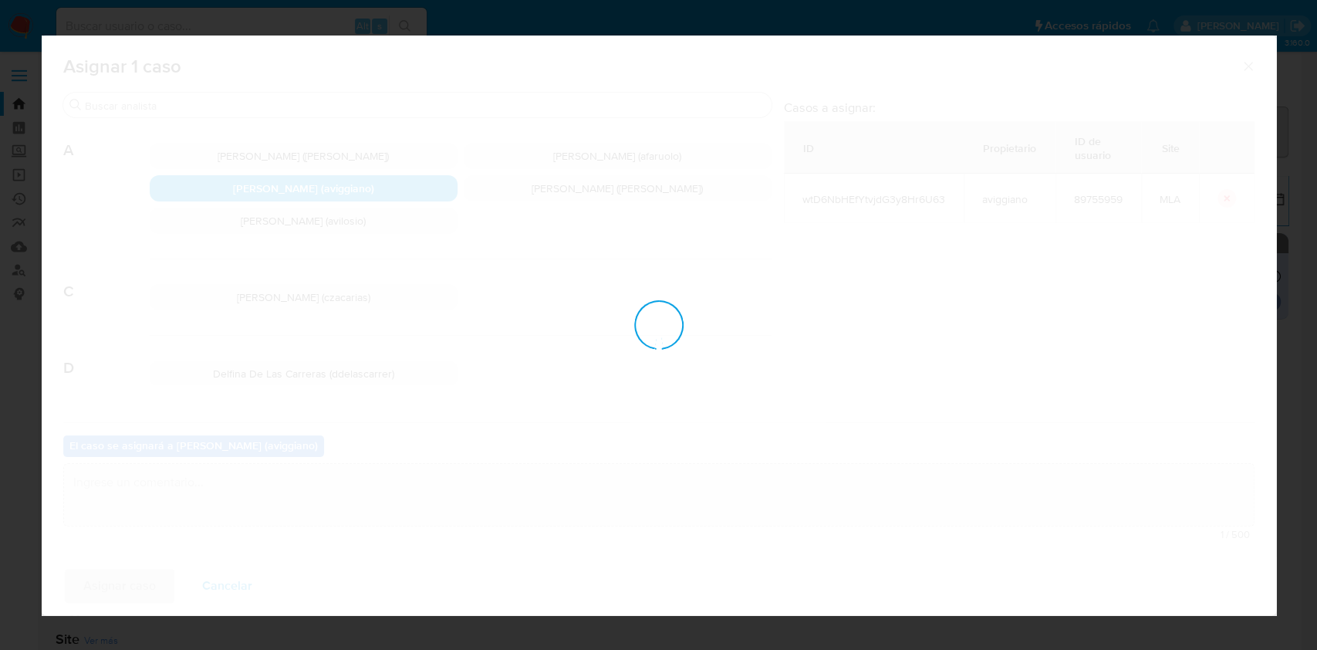
checkbox input "false"
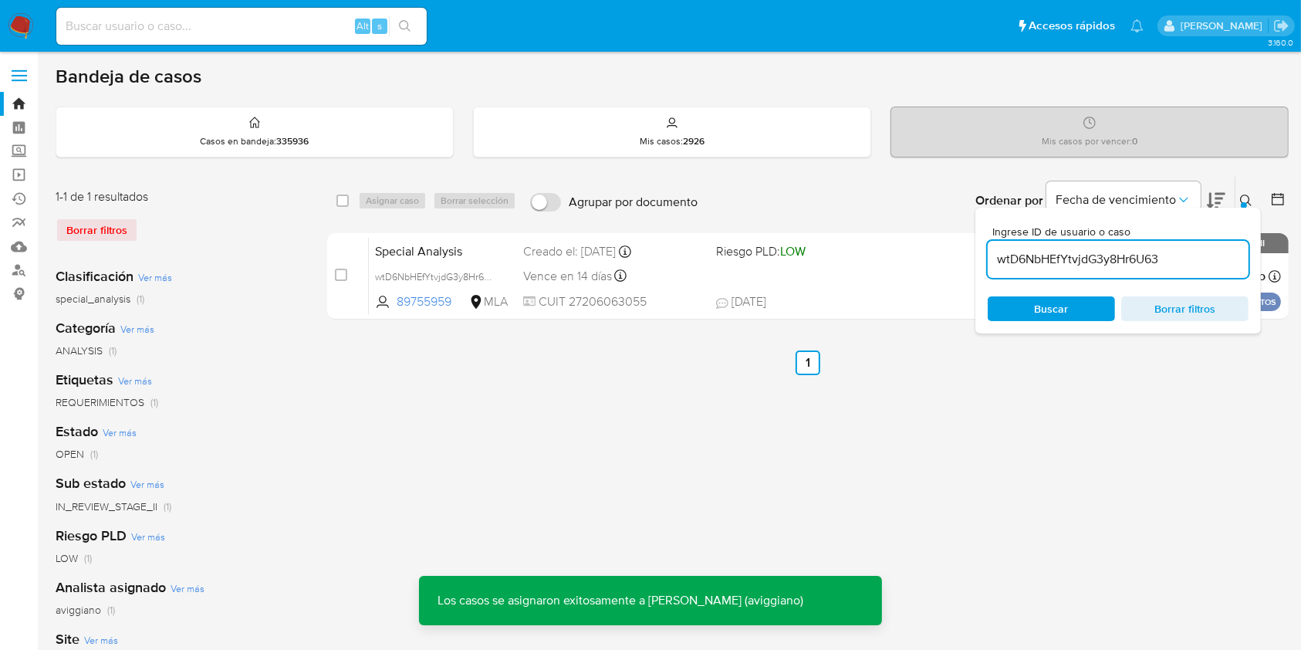
click at [637, 262] on div "Special Analysis wtD6NbHEfYtvjdG3y8Hr6U63 89755959 MLA Riesgo PLD: LOW Creado e…" at bounding box center [825, 276] width 912 height 78
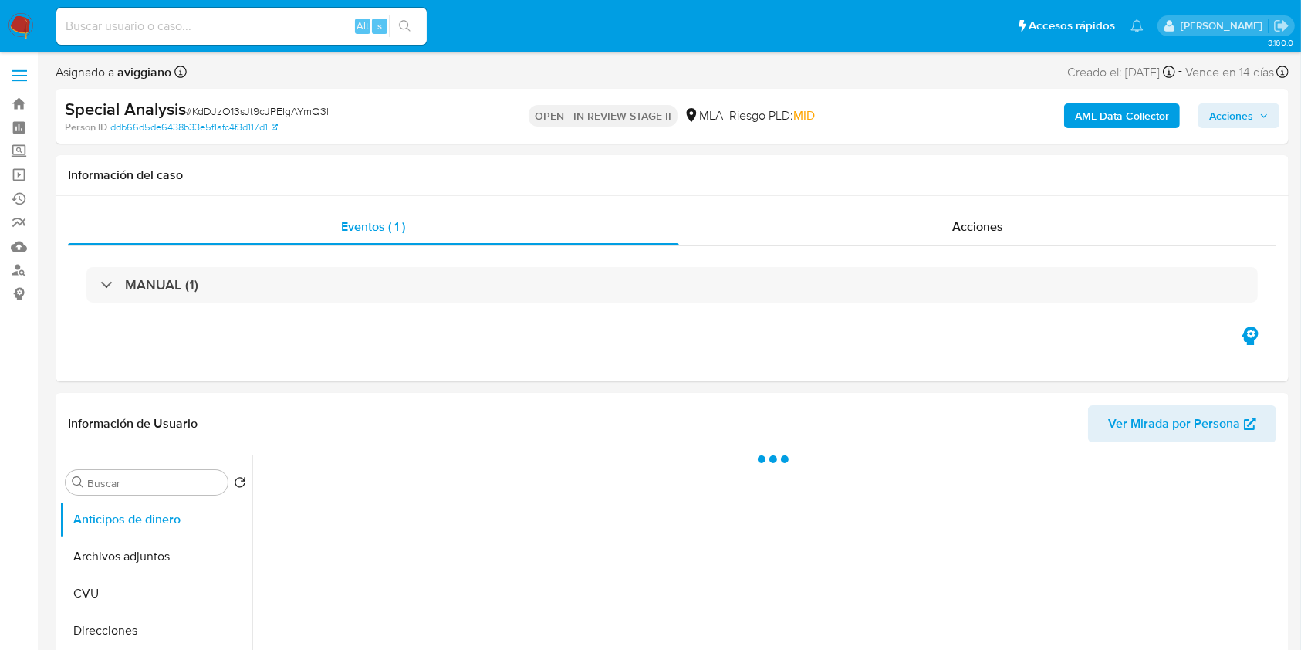
click at [1222, 108] on span "Acciones" at bounding box center [1231, 115] width 44 height 25
select select "10"
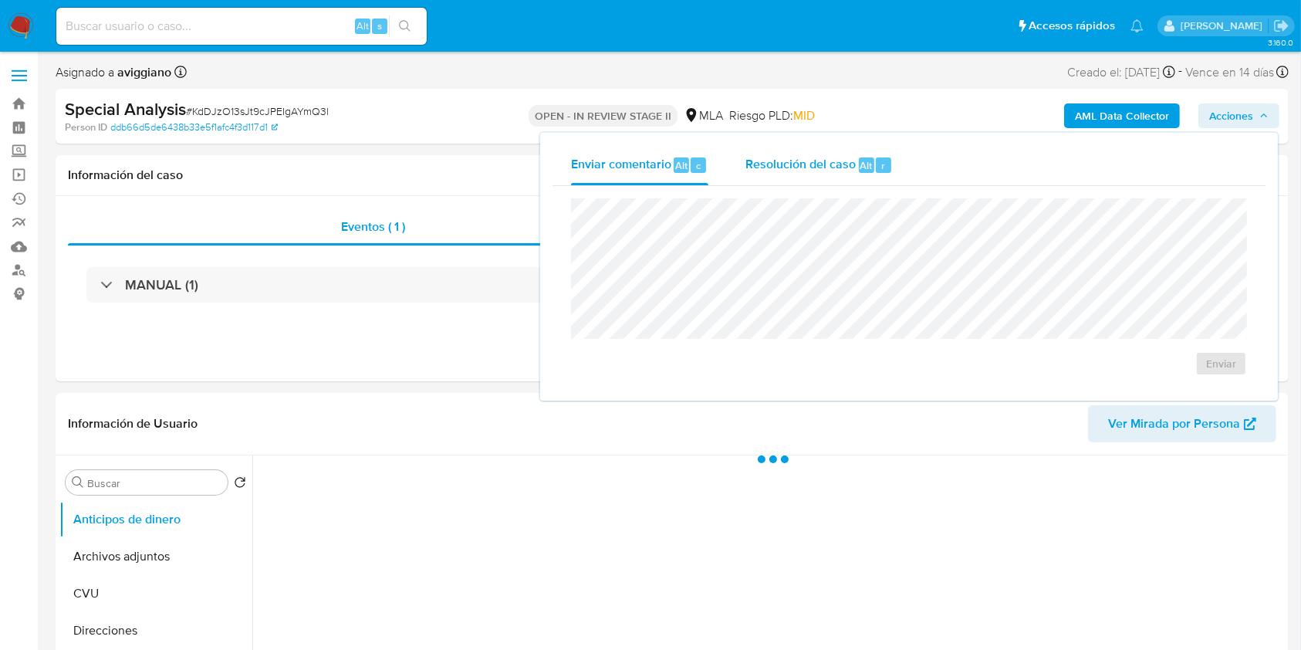
click at [811, 163] on span "Resolución del caso" at bounding box center [800, 165] width 110 height 18
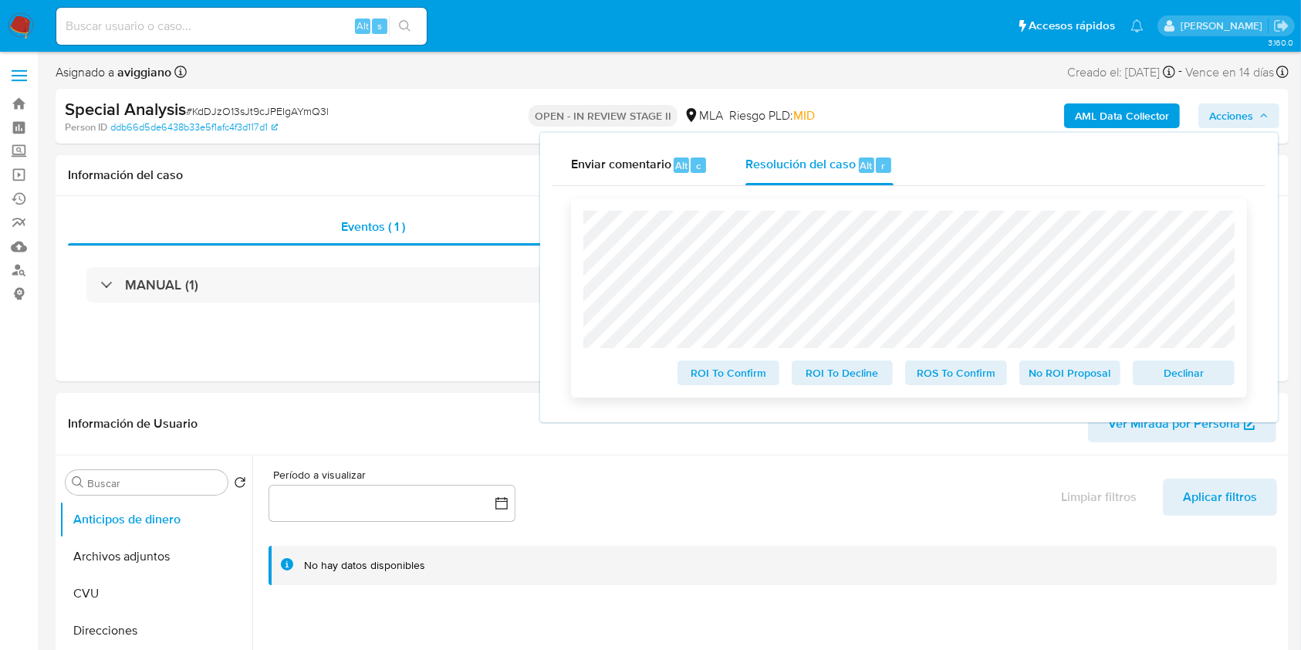
click at [1181, 373] on span "Declinar" at bounding box center [1184, 373] width 80 height 22
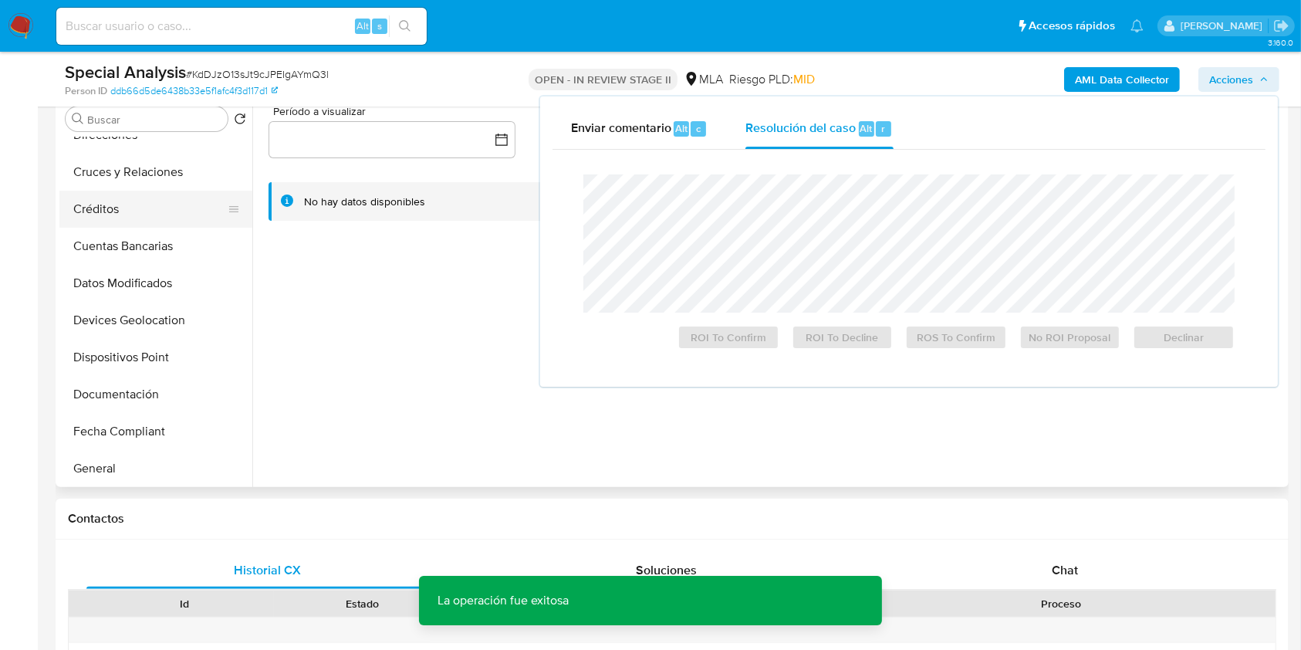
scroll to position [205, 0]
click at [167, 427] on button "Historial Casos" at bounding box center [149, 432] width 181 height 37
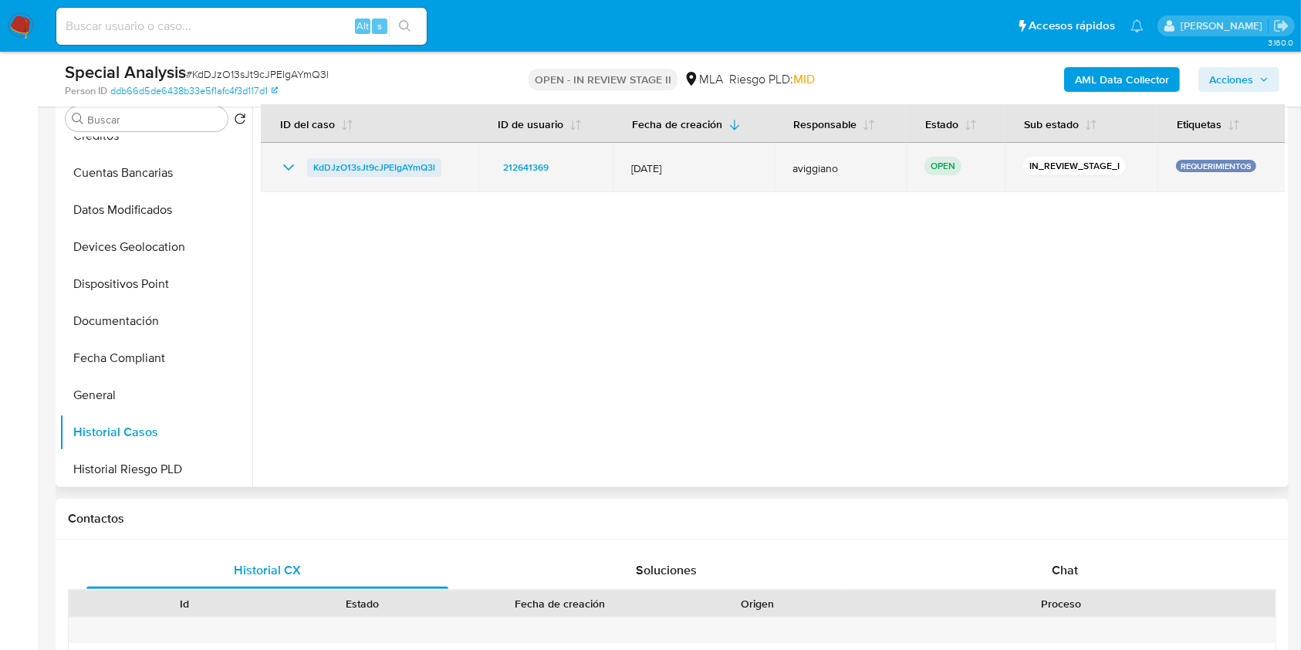
click at [345, 166] on span "KdDJzO13sJt9cJPEIgAYmQ3l" at bounding box center [374, 167] width 122 height 19
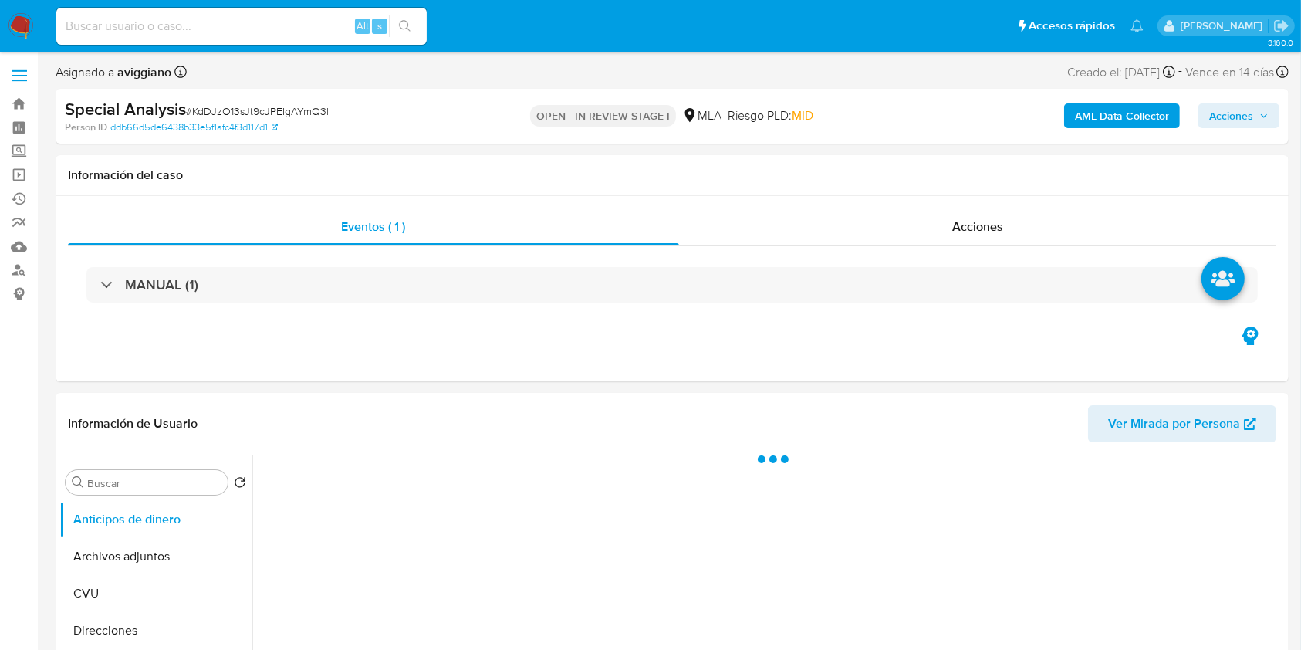
select select "10"
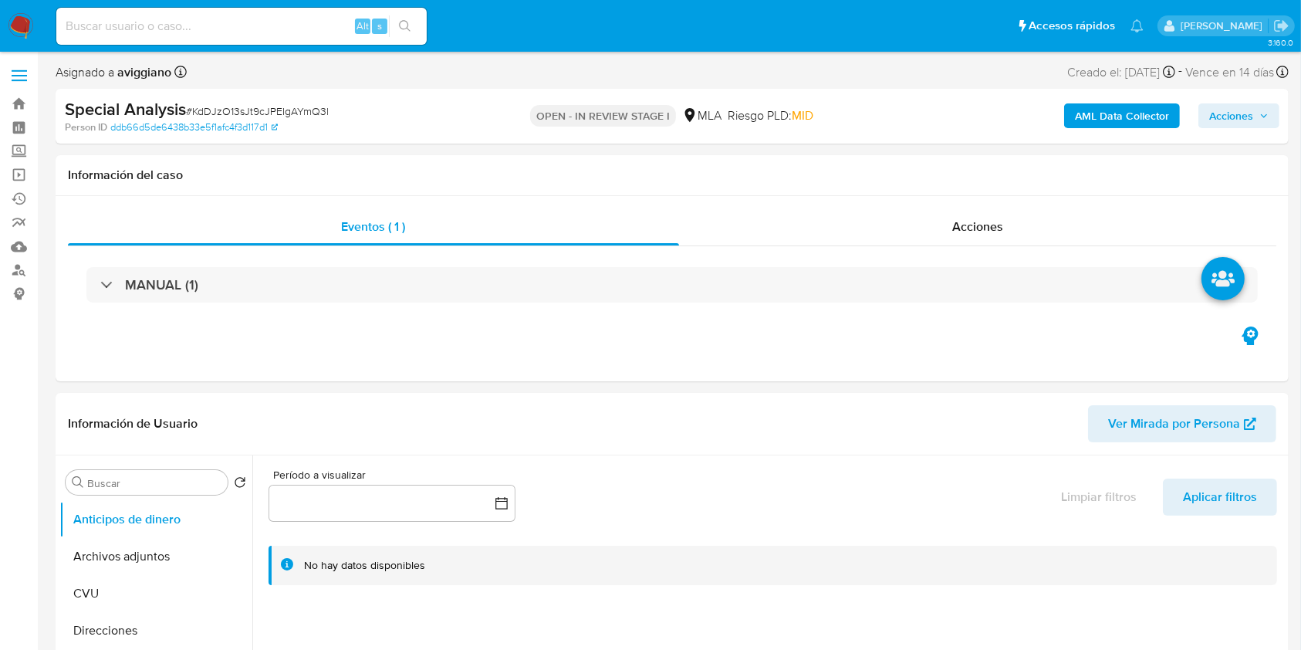
click at [1249, 127] on span "Acciones" at bounding box center [1231, 115] width 44 height 25
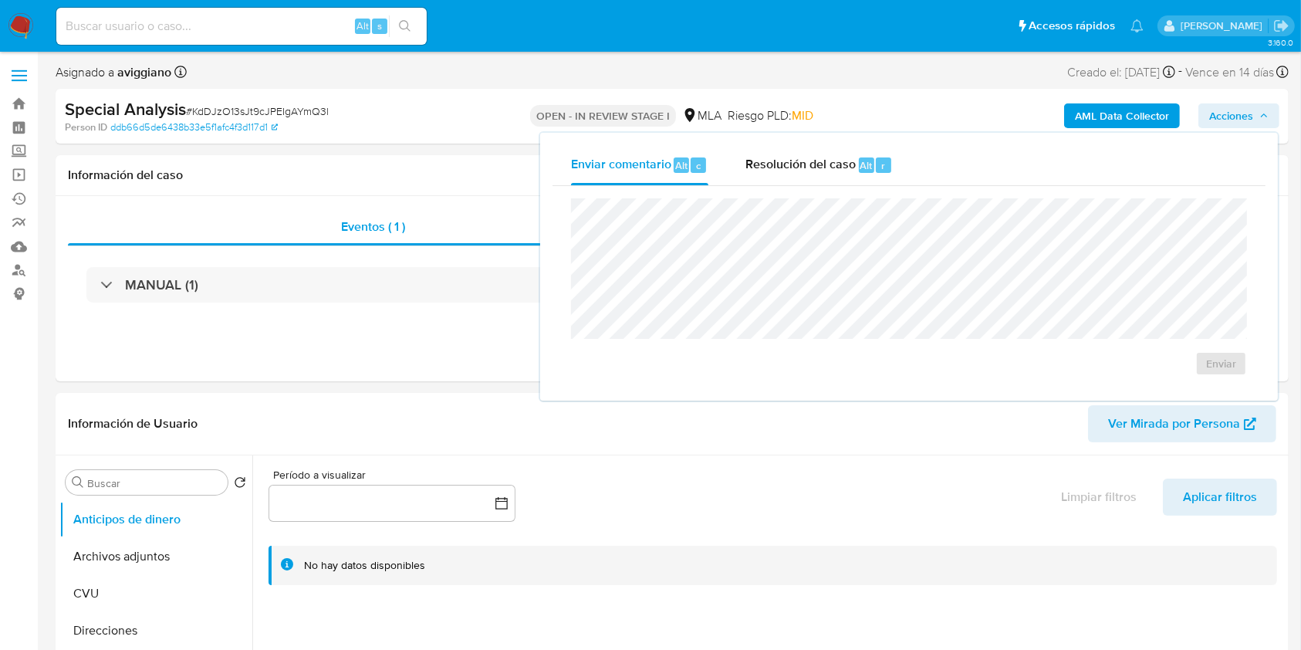
drag, startPoint x: 797, startPoint y: 129, endPoint x: 796, endPoint y: 146, distance: 17.0
click at [797, 130] on div "Riesgo PLD: MID" at bounding box center [771, 116] width 86 height 36
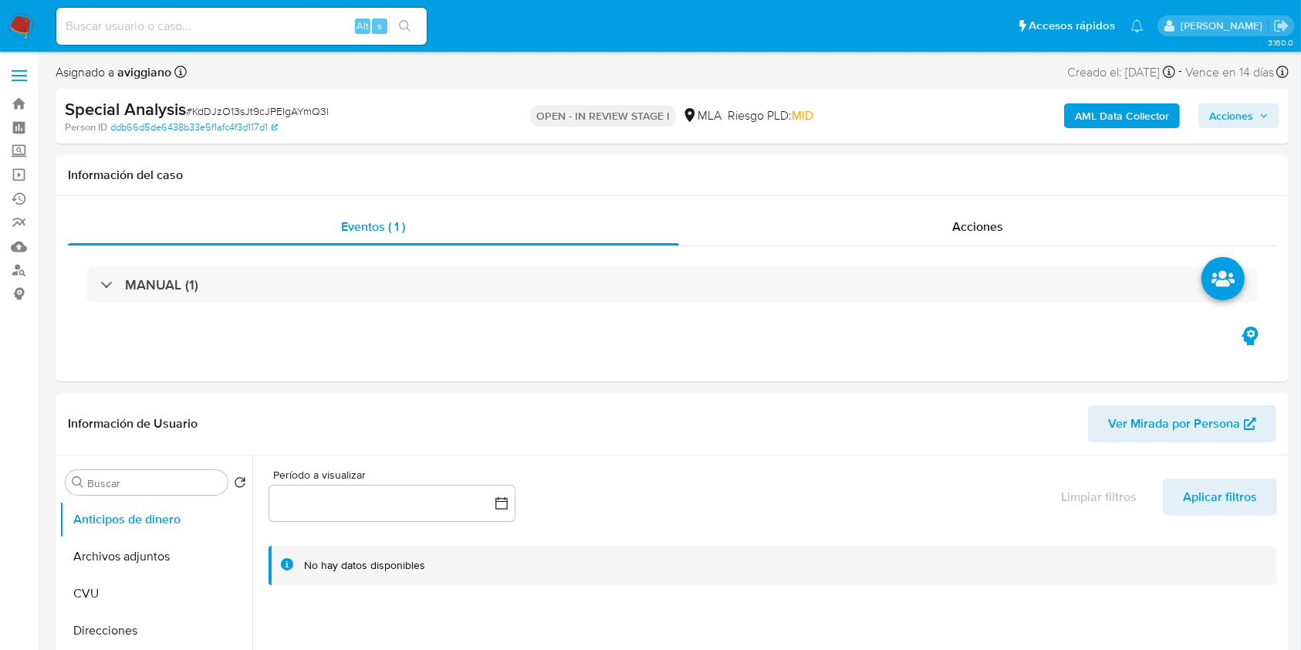
click at [1211, 112] on span "Acciones" at bounding box center [1231, 115] width 44 height 25
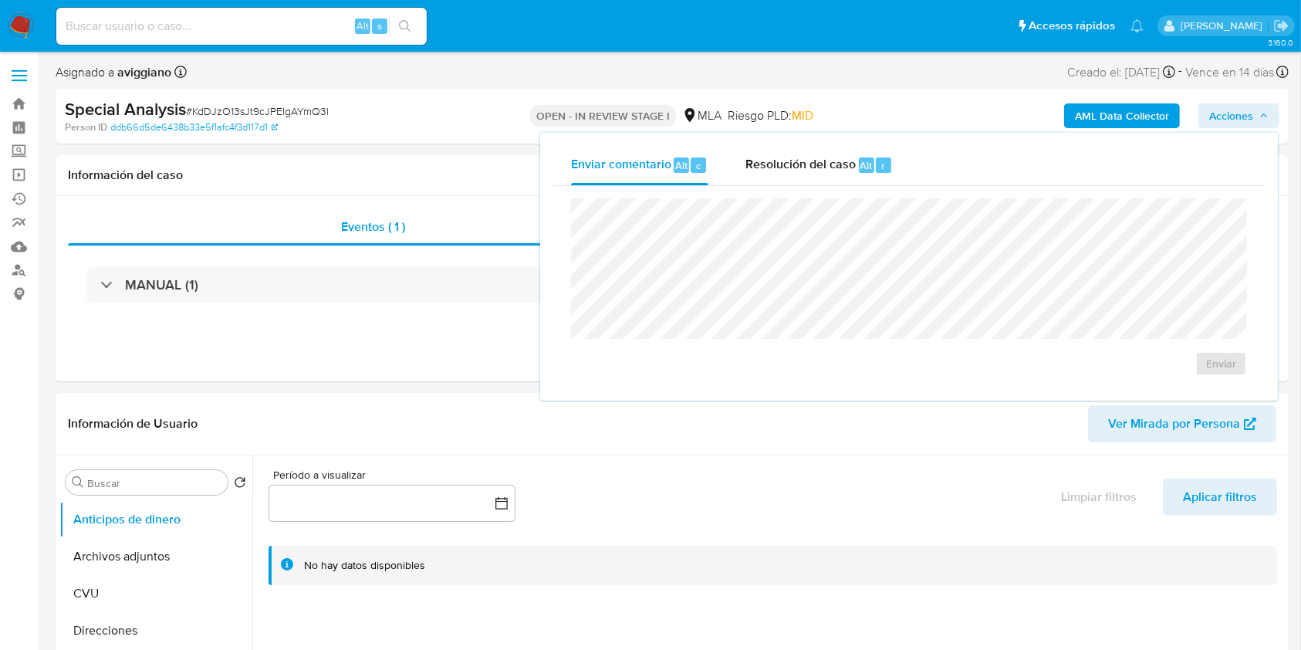
click at [805, 144] on div "Enviar comentario Alt c Resolución del caso Alt r Enviar" at bounding box center [909, 267] width 738 height 268
click at [778, 156] on span "Resolución del caso" at bounding box center [800, 165] width 110 height 18
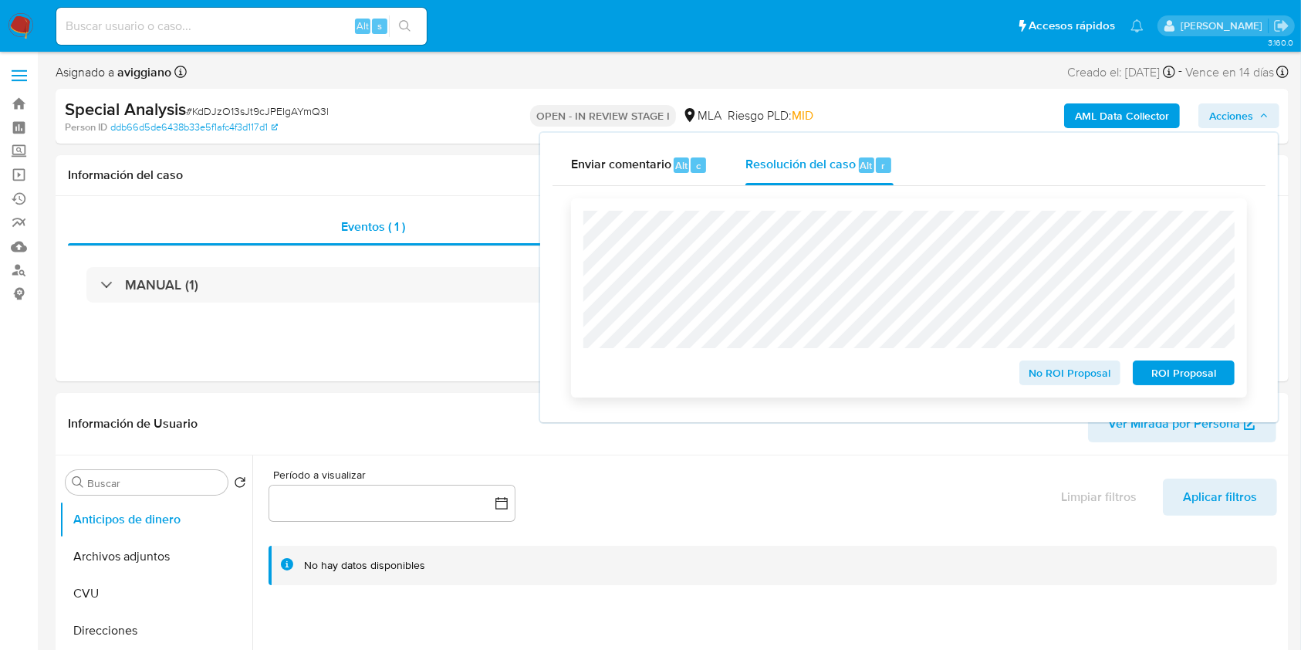
click at [1175, 373] on span "ROI Proposal" at bounding box center [1184, 373] width 80 height 22
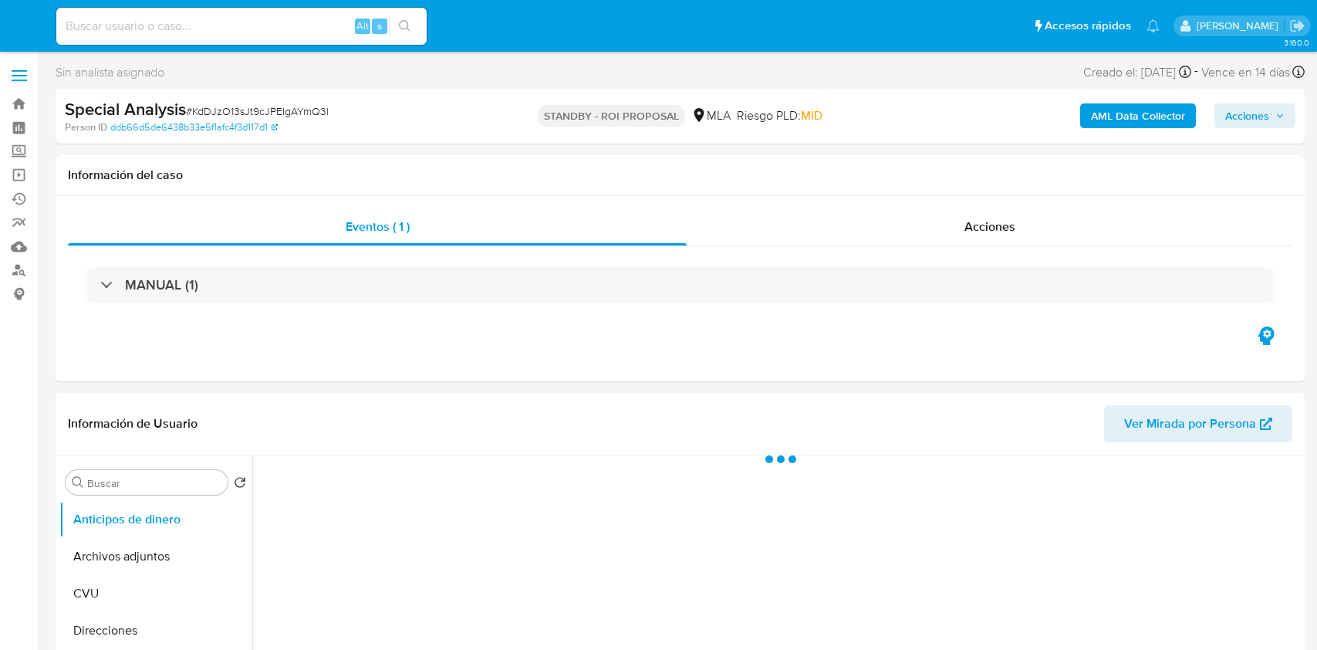
select select "10"
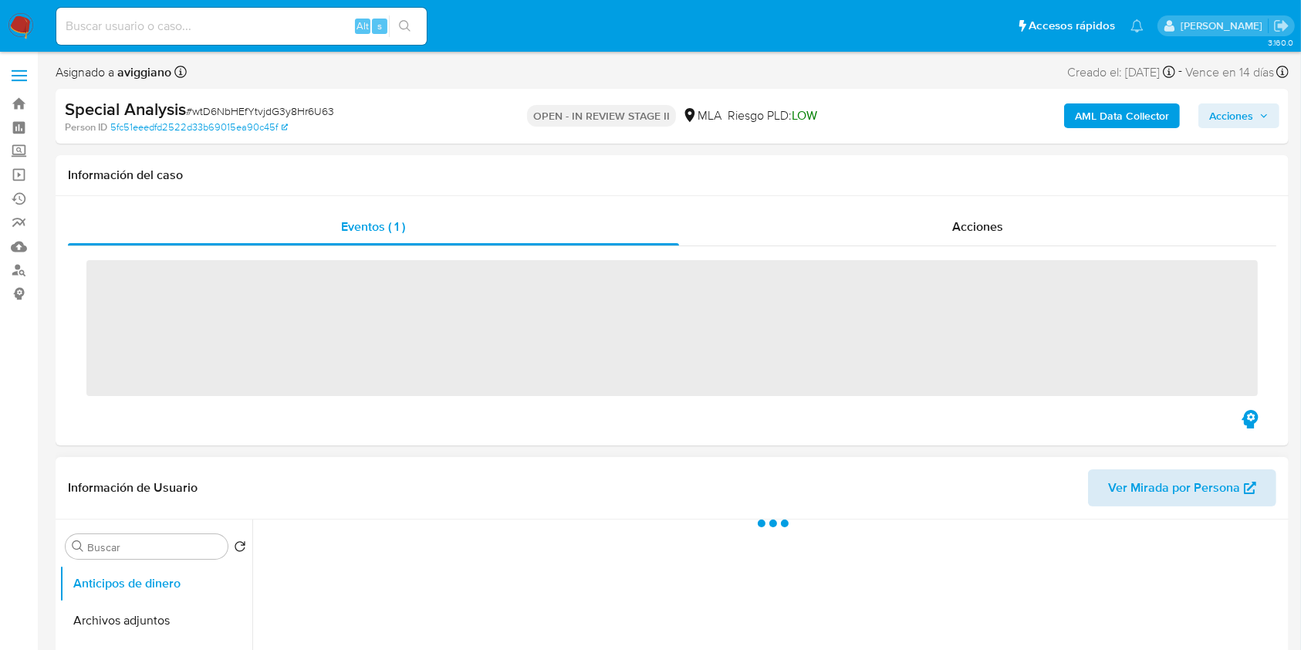
scroll to position [205, 0]
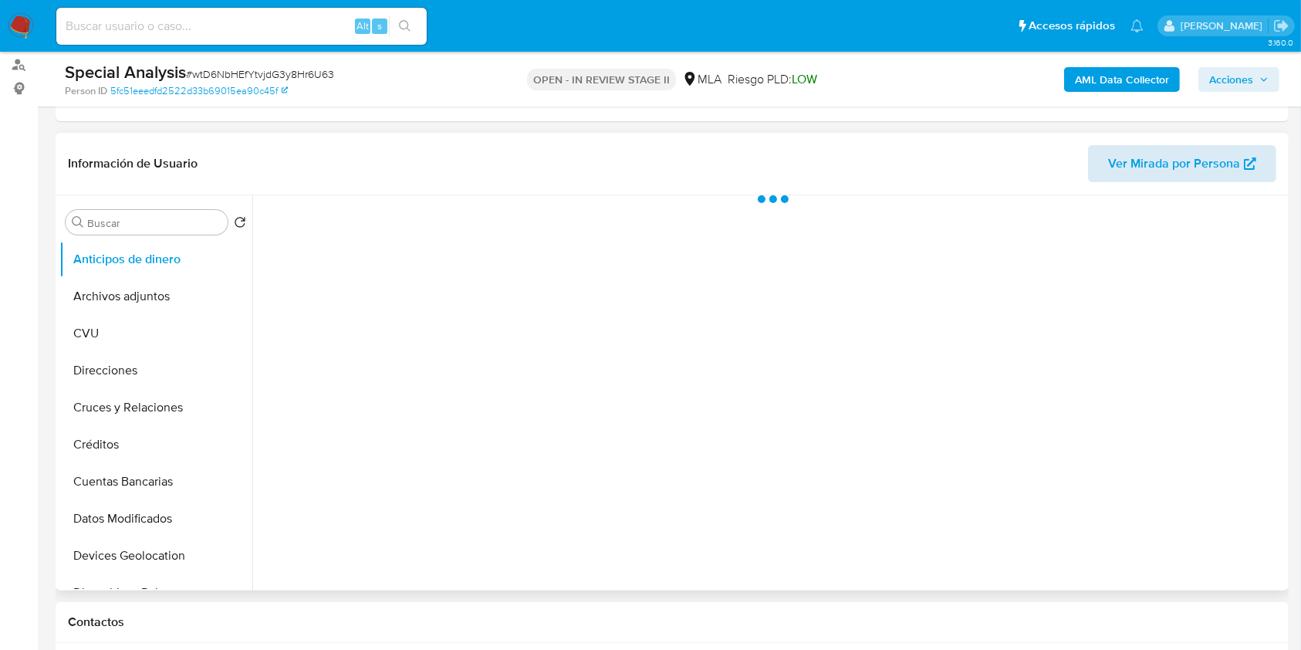
select select "10"
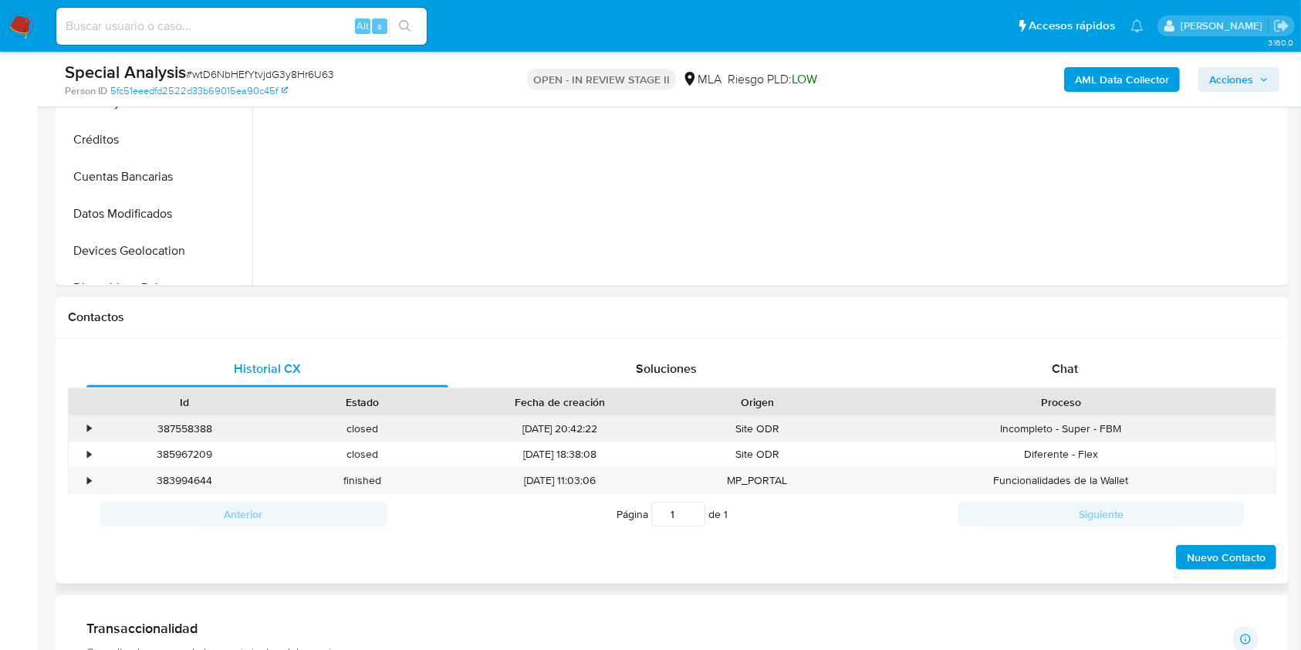
scroll to position [514, 0]
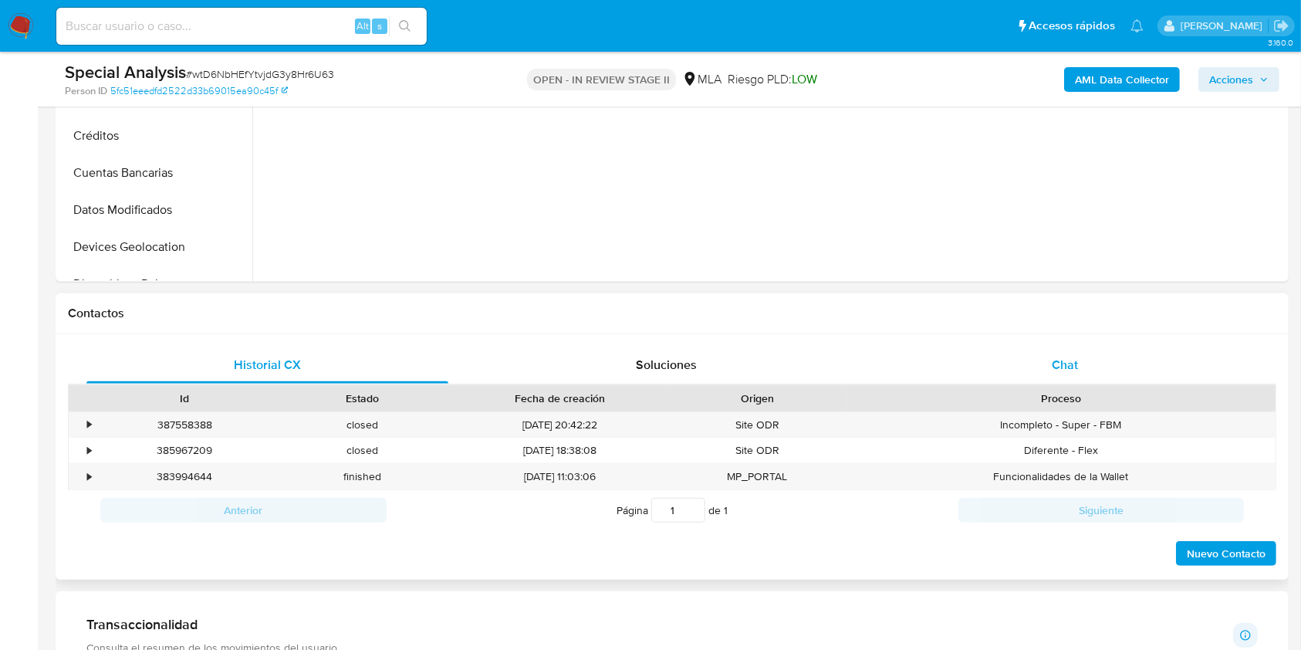
click at [1054, 377] on div "Chat" at bounding box center [1065, 364] width 362 height 37
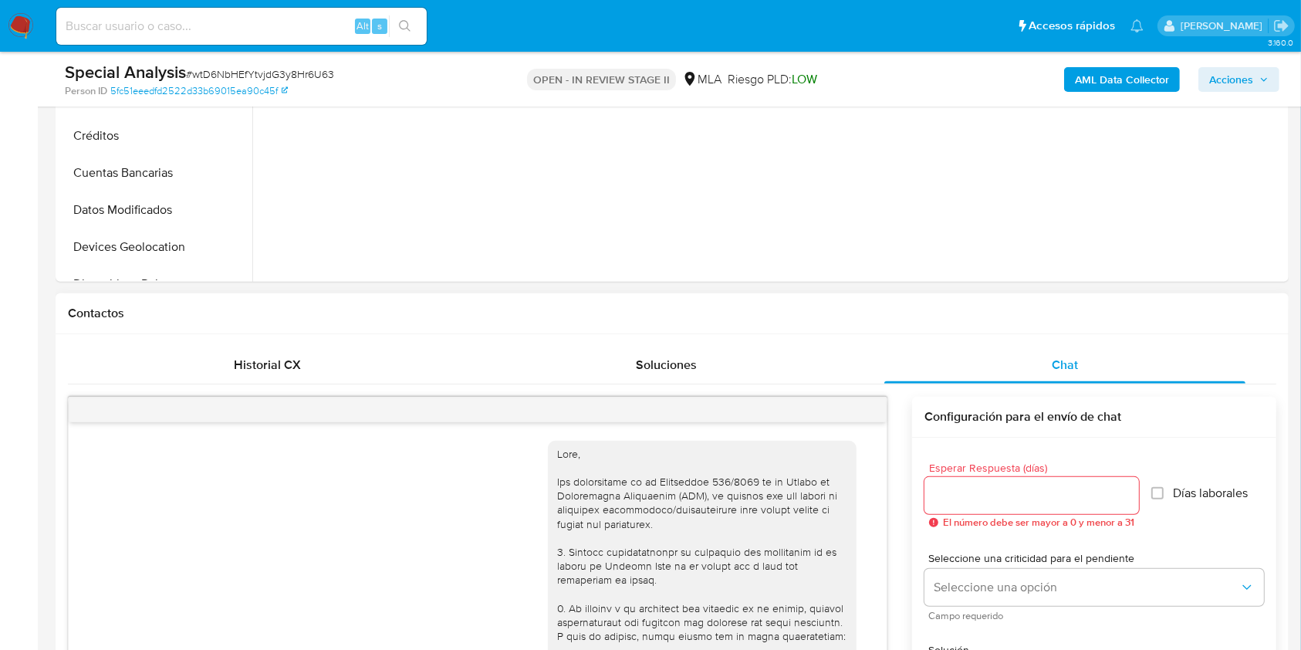
scroll to position [933, 0]
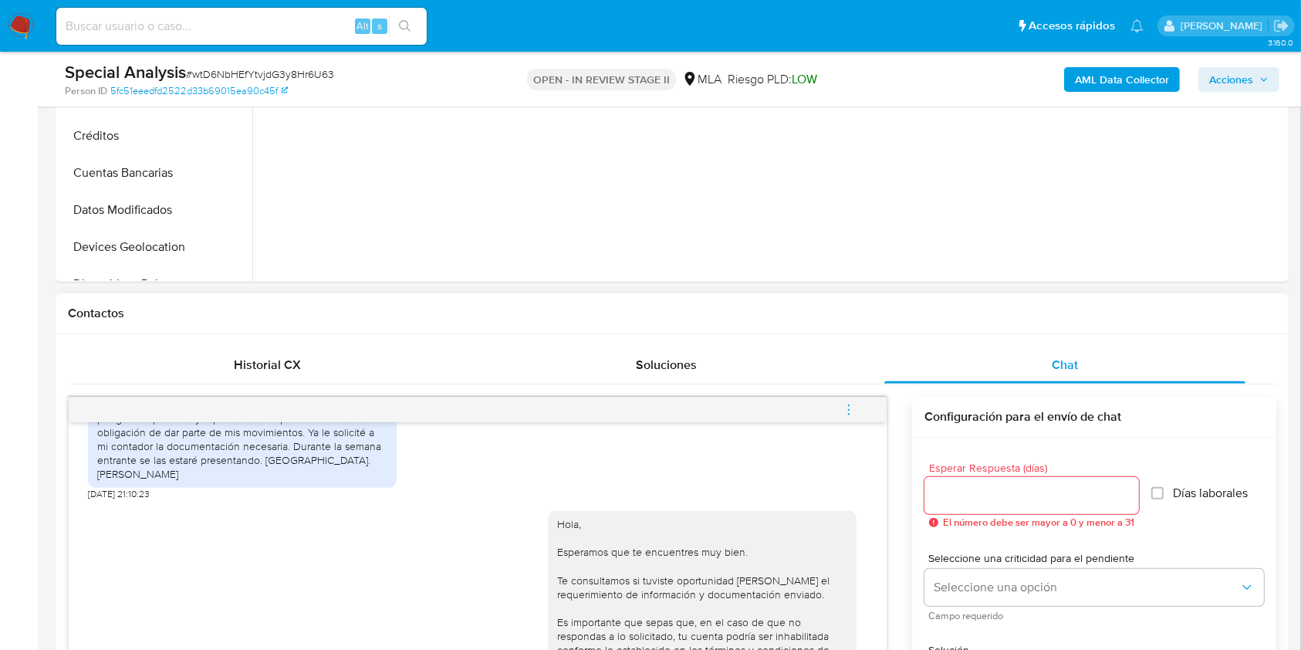
click at [862, 408] on button "menu-action" at bounding box center [848, 409] width 51 height 37
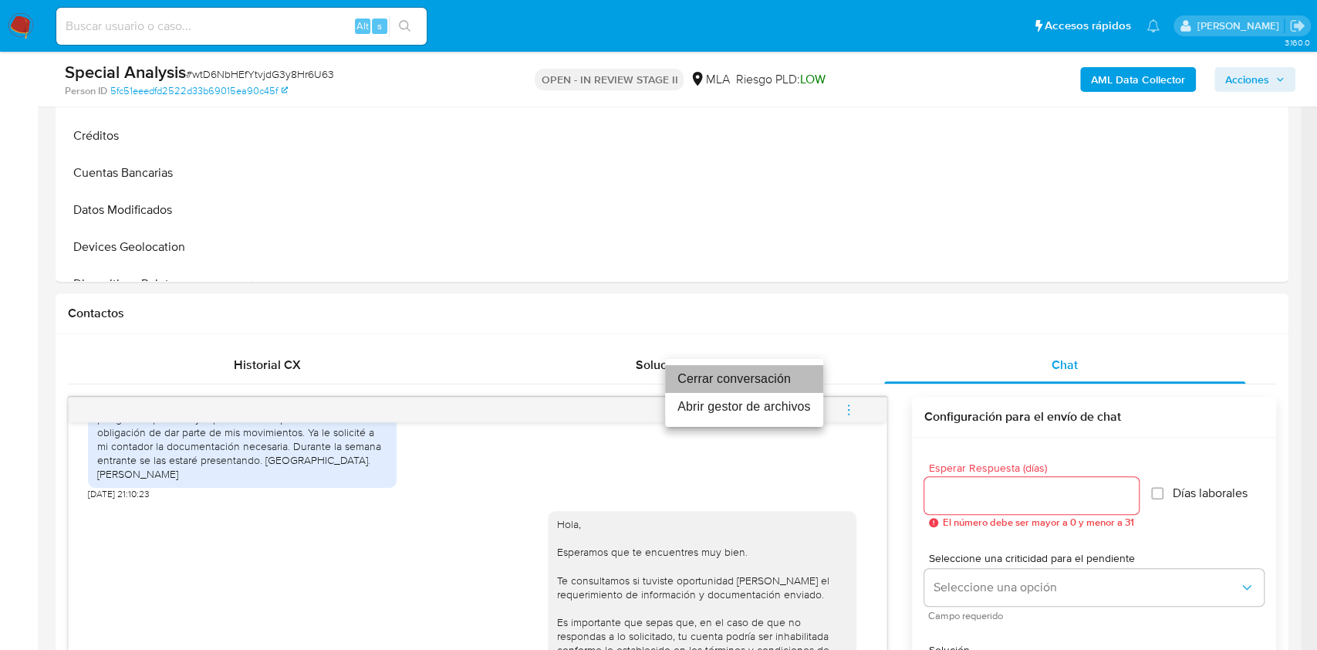
click at [736, 387] on li "Cerrar conversación" at bounding box center [744, 379] width 158 height 28
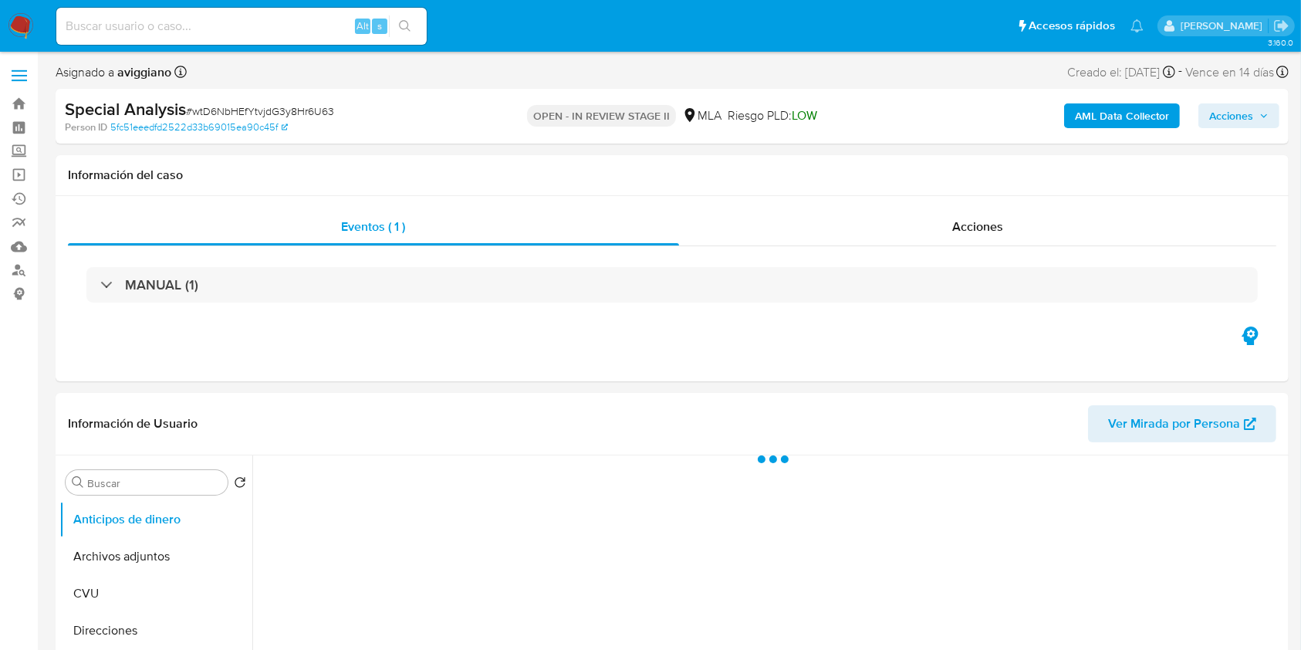
select select "10"
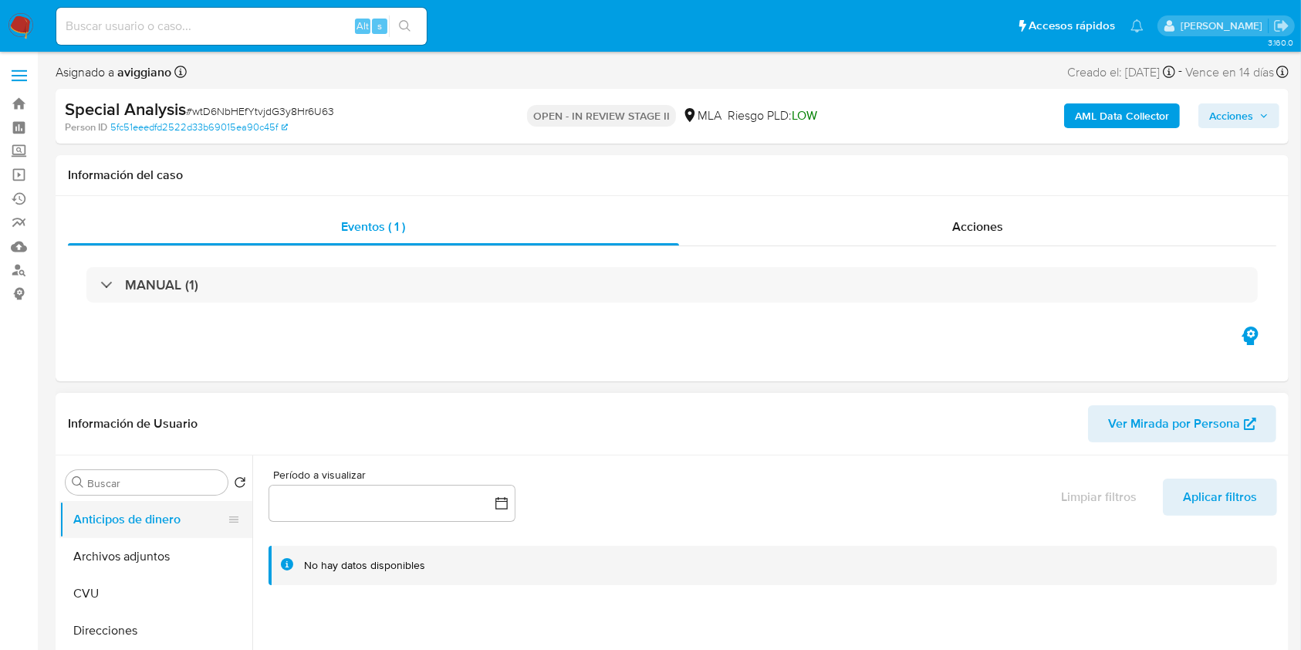
drag, startPoint x: 133, startPoint y: 546, endPoint x: 157, endPoint y: 536, distance: 25.2
click at [133, 543] on button "Archivos adjuntos" at bounding box center [155, 556] width 193 height 37
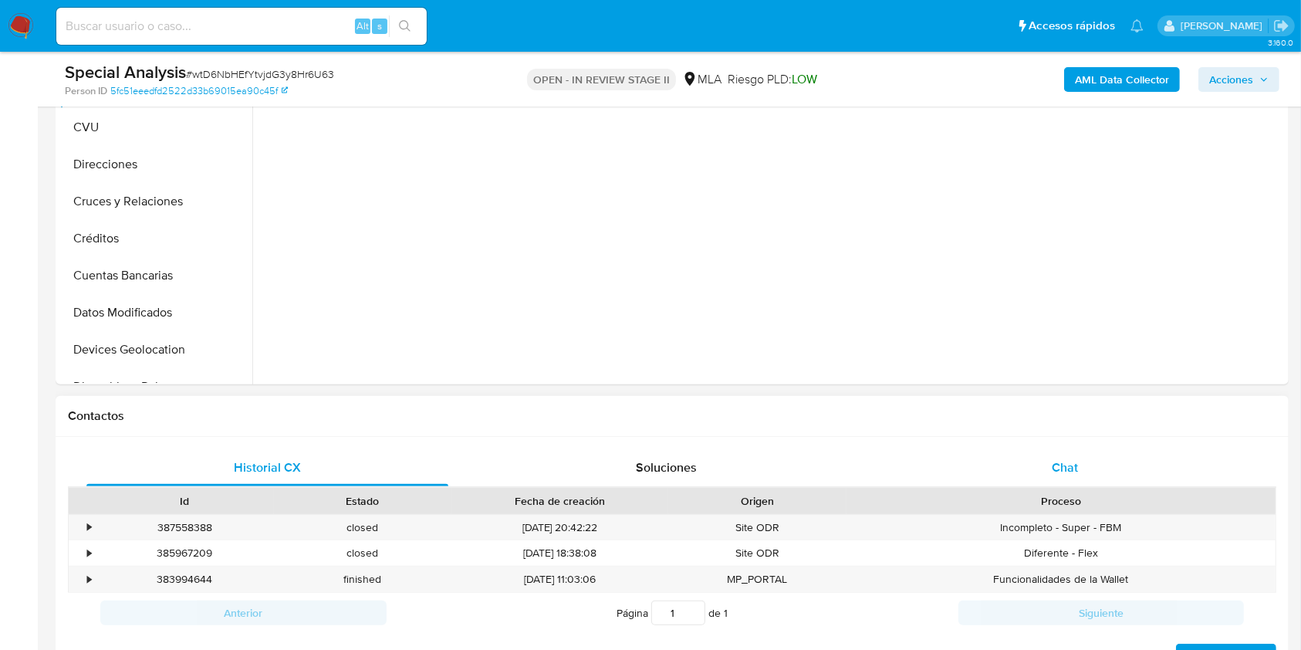
click at [1065, 464] on span "Chat" at bounding box center [1065, 467] width 26 height 18
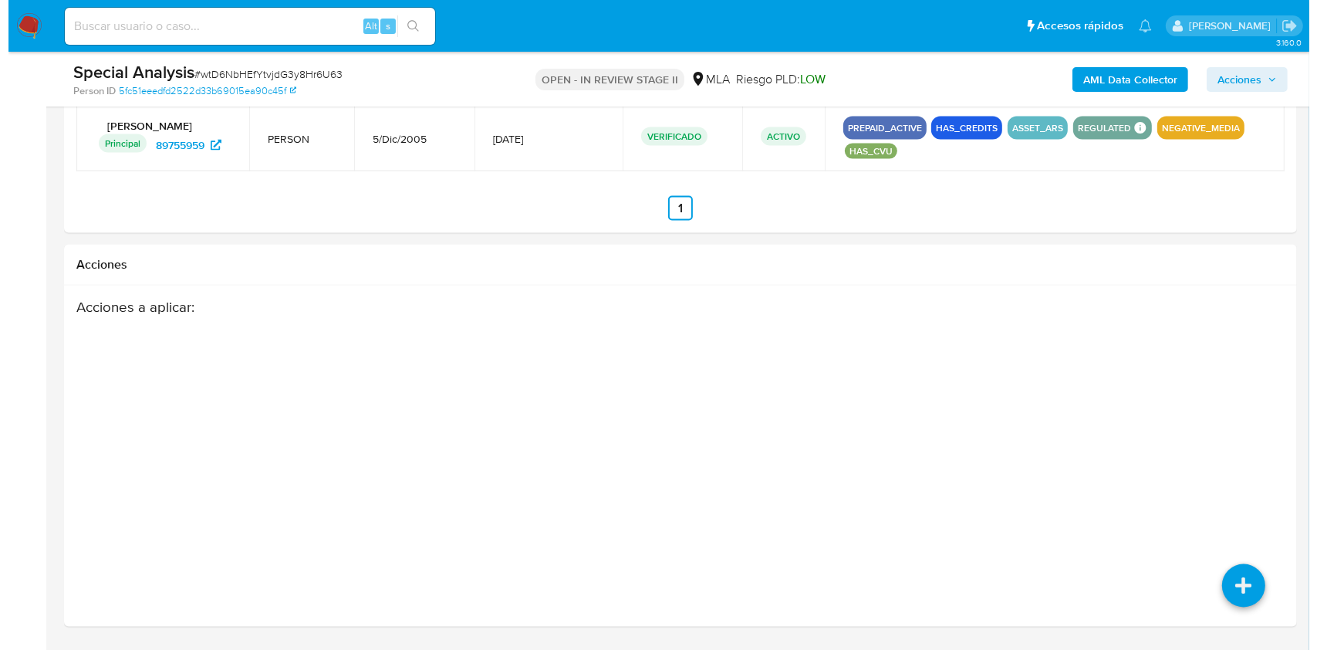
scroll to position [2393, 0]
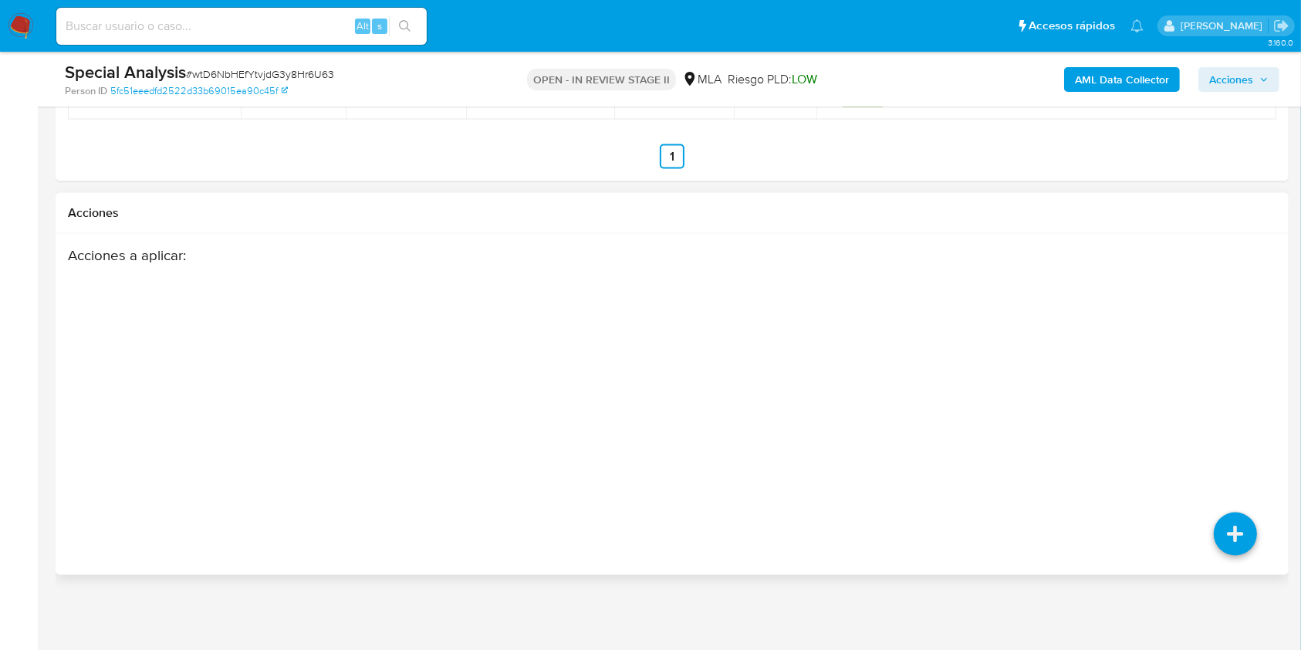
click at [1238, 421] on div "Acciones a aplicar :" at bounding box center [672, 369] width 1208 height 247
click at [1240, 522] on icon at bounding box center [1235, 533] width 43 height 43
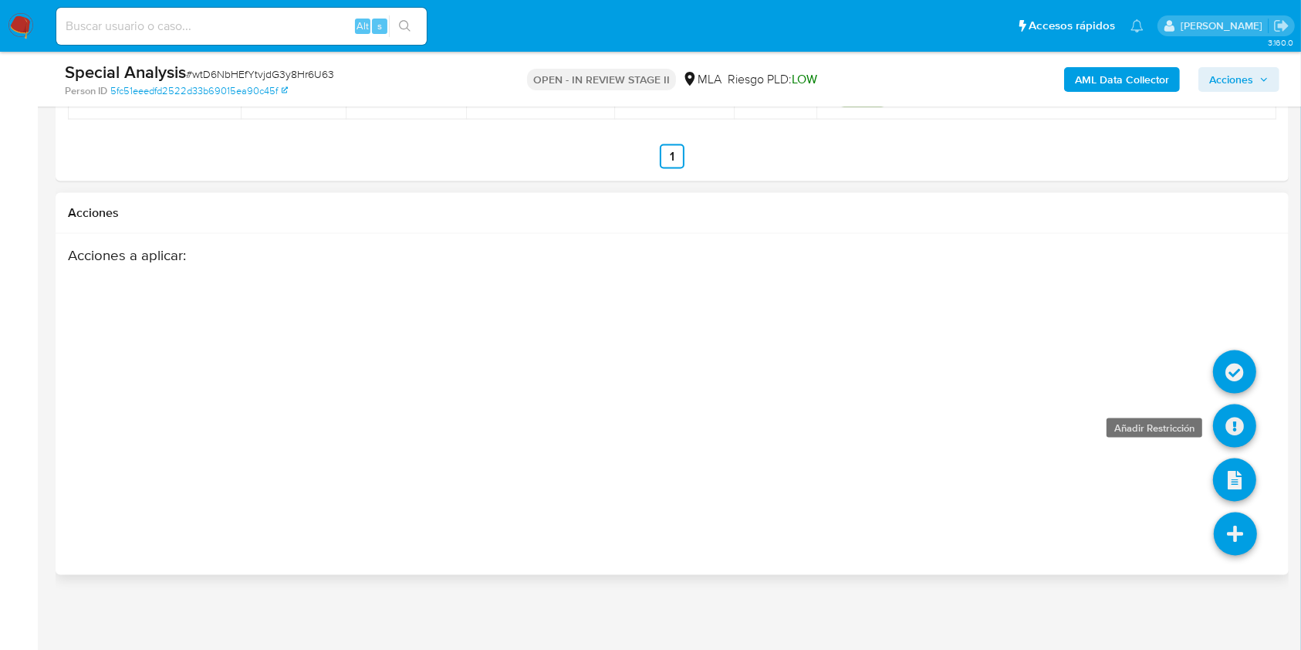
click at [1228, 416] on icon at bounding box center [1234, 425] width 43 height 43
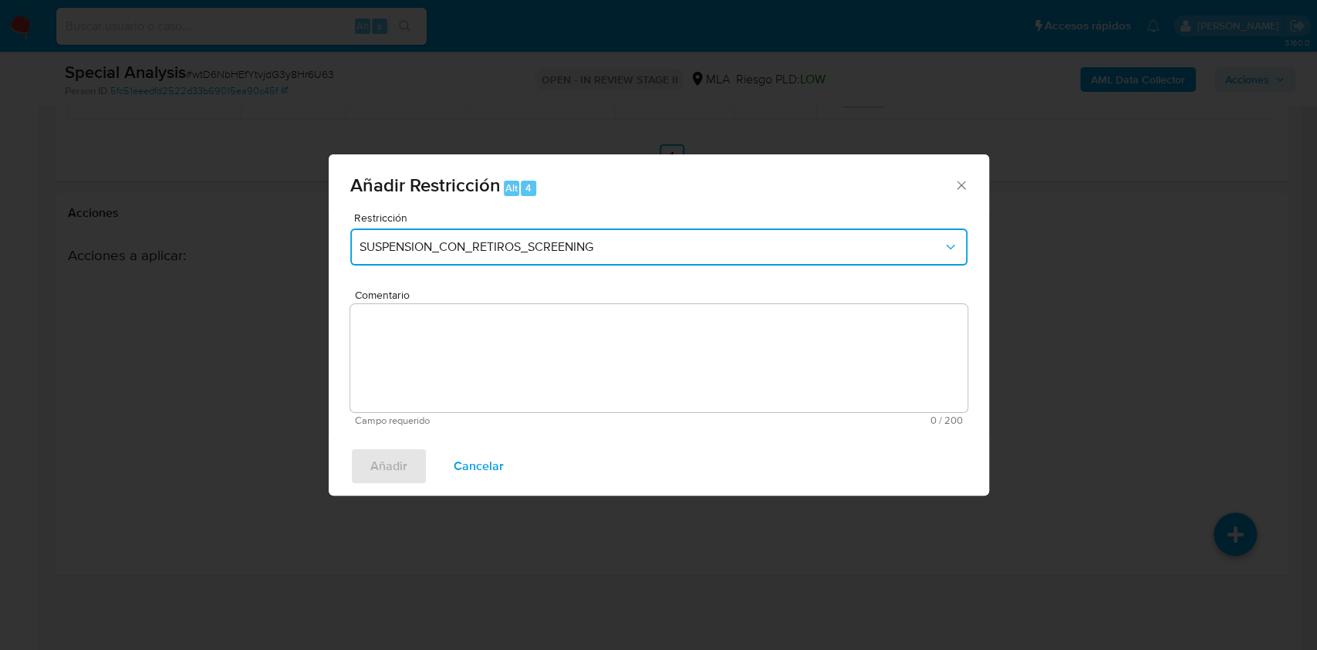
click at [468, 242] on span "SUSPENSION_CON_RETIROS_SCREENING" at bounding box center [651, 246] width 583 height 15
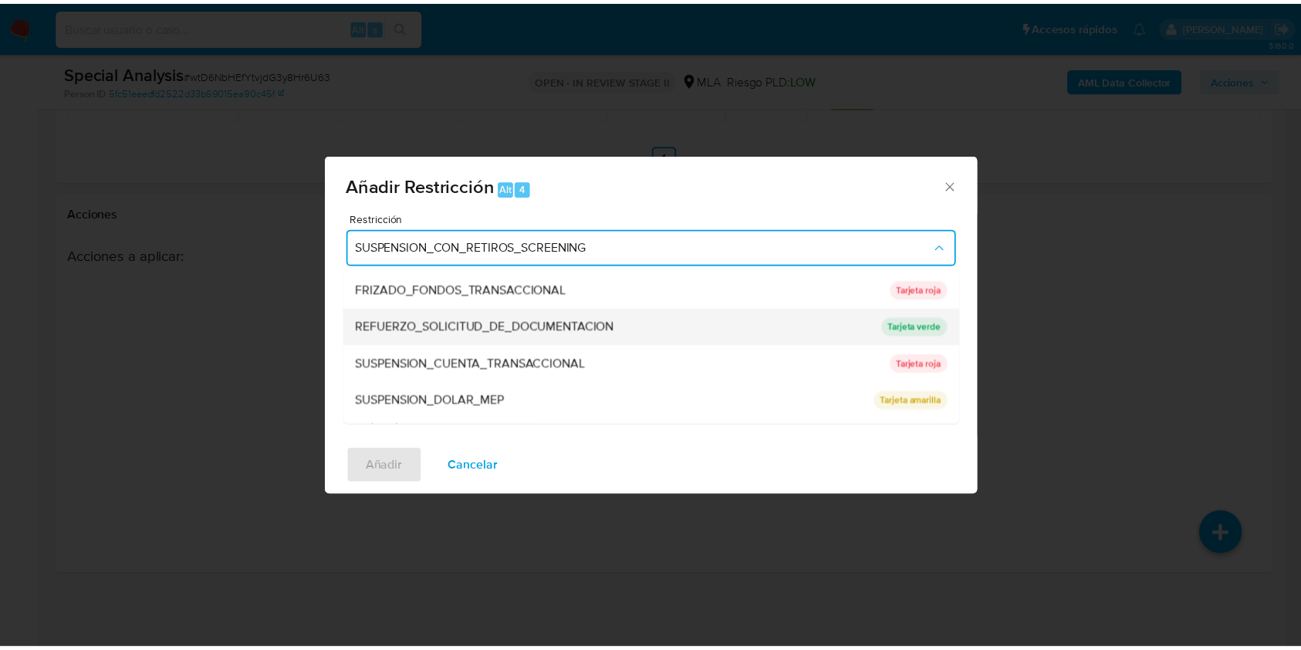
scroll to position [327, 0]
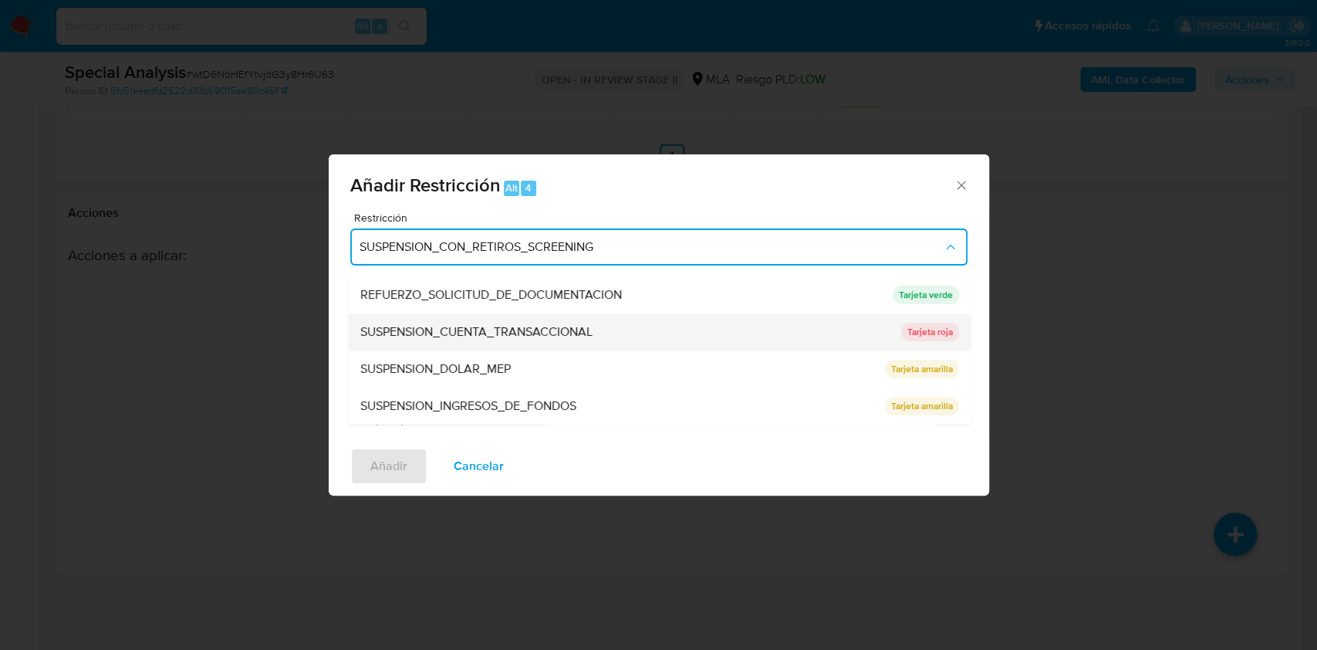
click at [501, 333] on span "SUSPENSION_CUENTA_TRANSACCIONAL" at bounding box center [476, 331] width 232 height 15
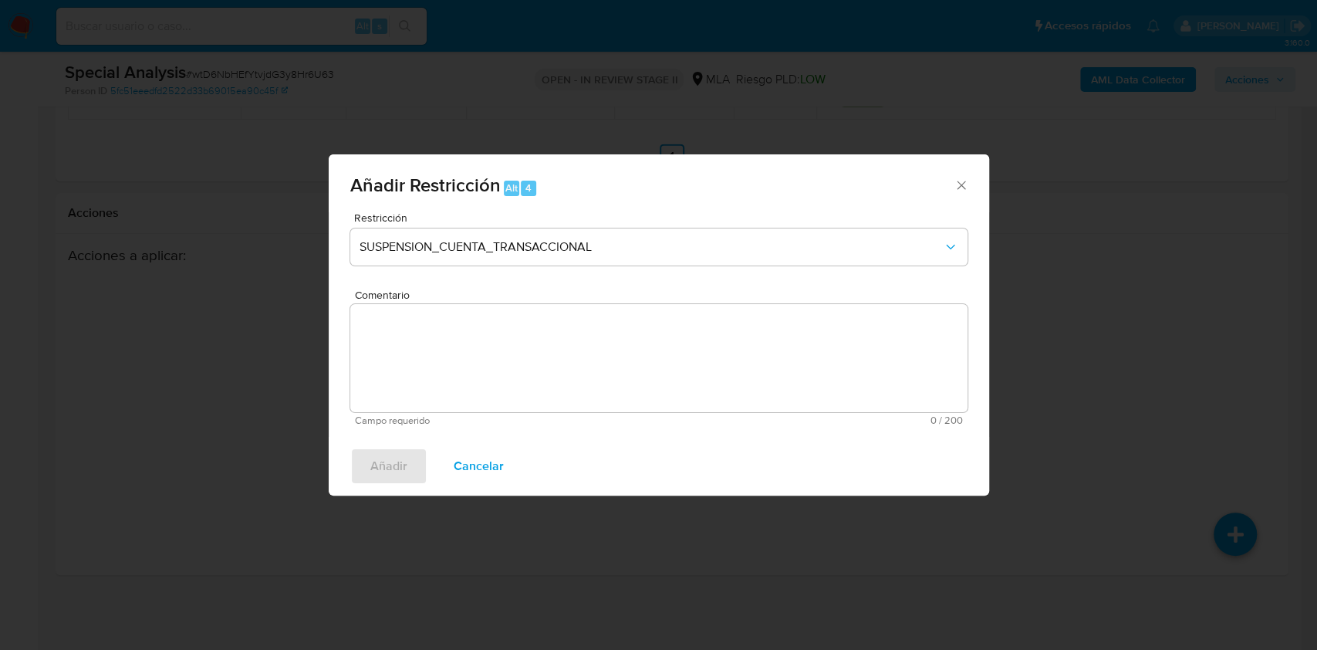
click at [501, 333] on textarea "Comentario" at bounding box center [658, 358] width 617 height 108
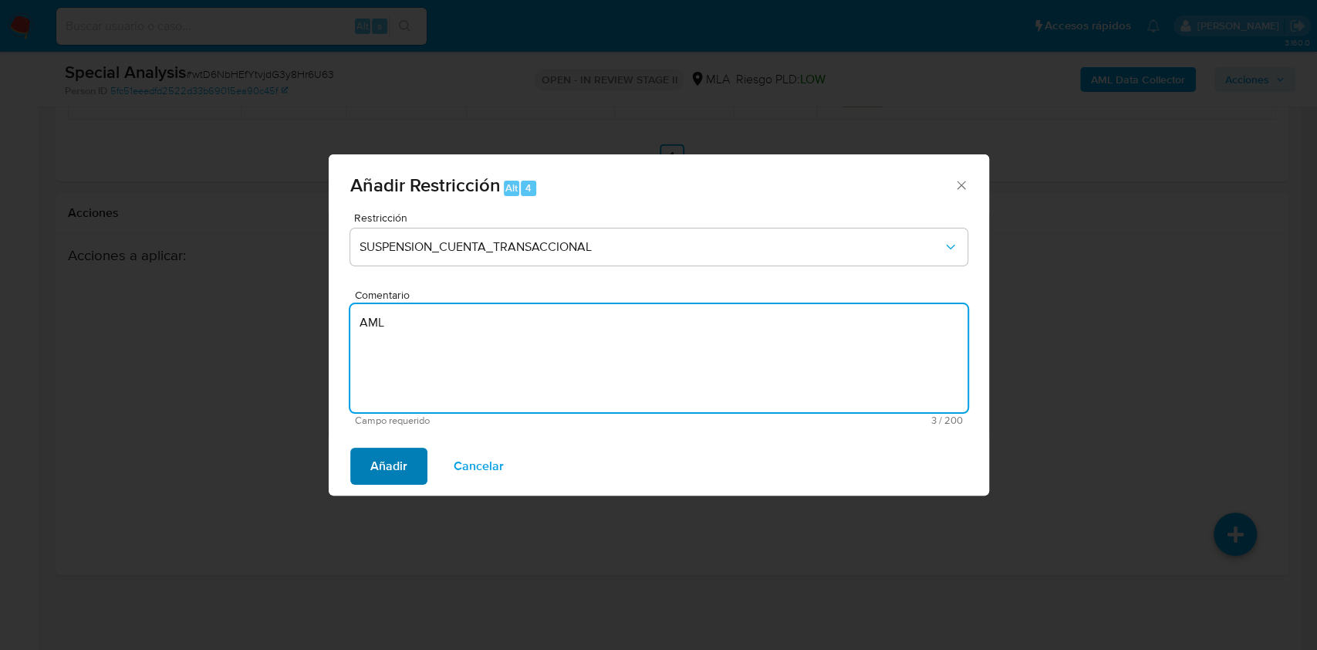
type textarea "AML"
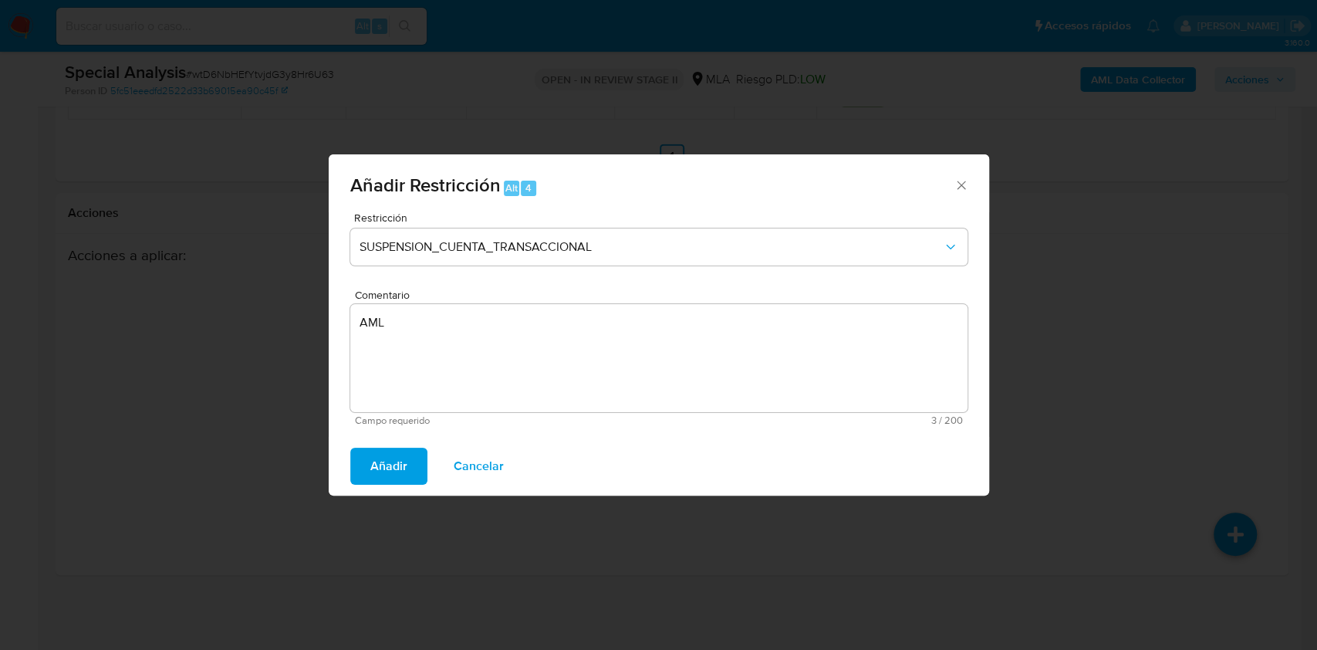
click at [403, 458] on span "Añadir" at bounding box center [388, 466] width 37 height 34
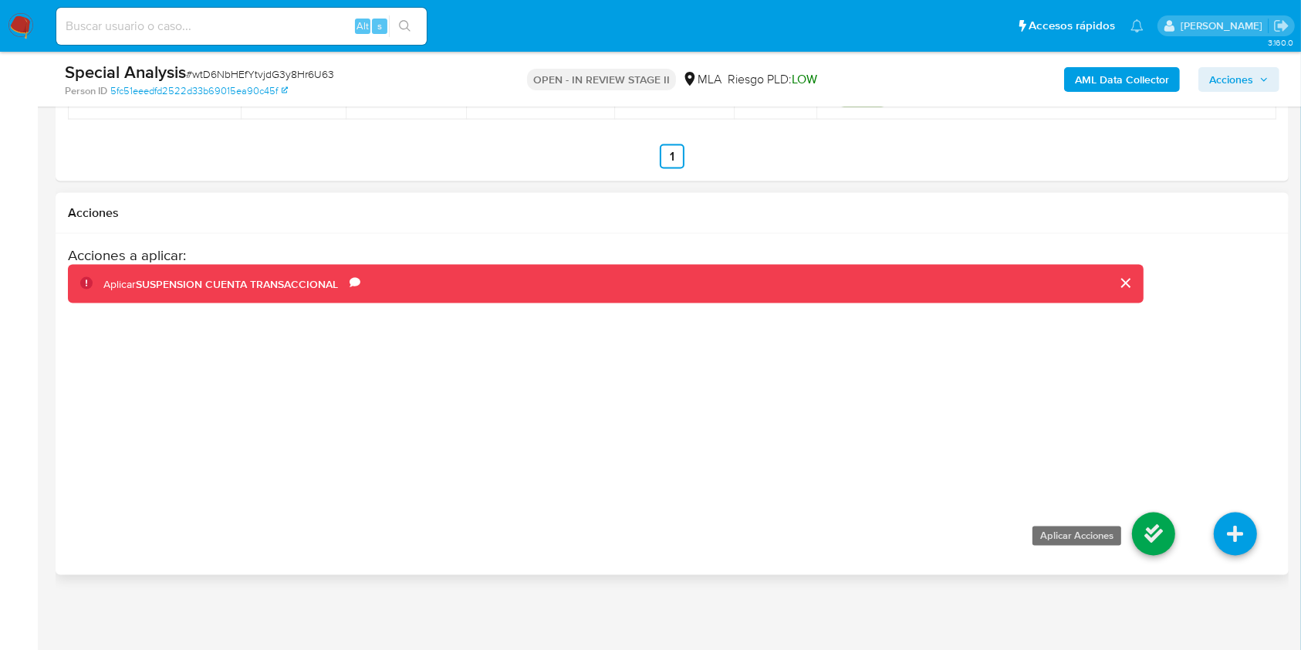
drag, startPoint x: 1180, startPoint y: 553, endPoint x: 1171, endPoint y: 546, distance: 11.5
click at [1179, 552] on li at bounding box center [1154, 536] width 82 height 86
click at [1170, 542] on icon at bounding box center [1153, 533] width 43 height 43
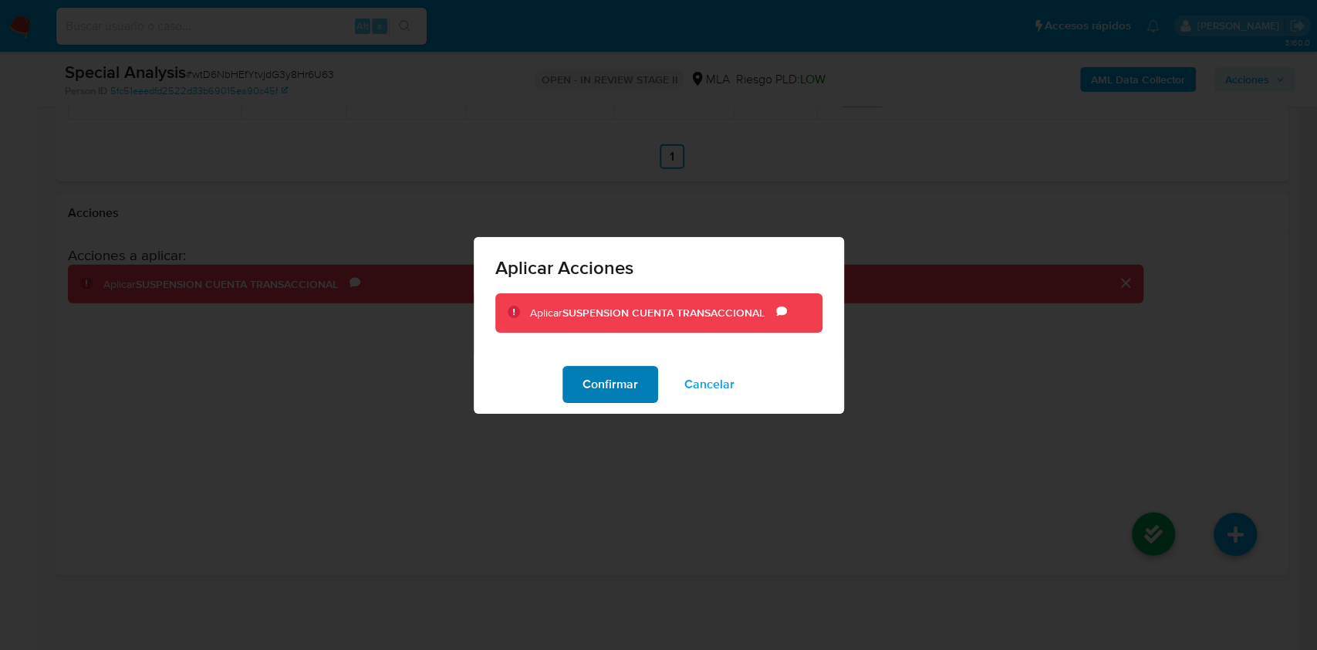
click at [638, 395] on button "Confirmar" at bounding box center [610, 384] width 96 height 37
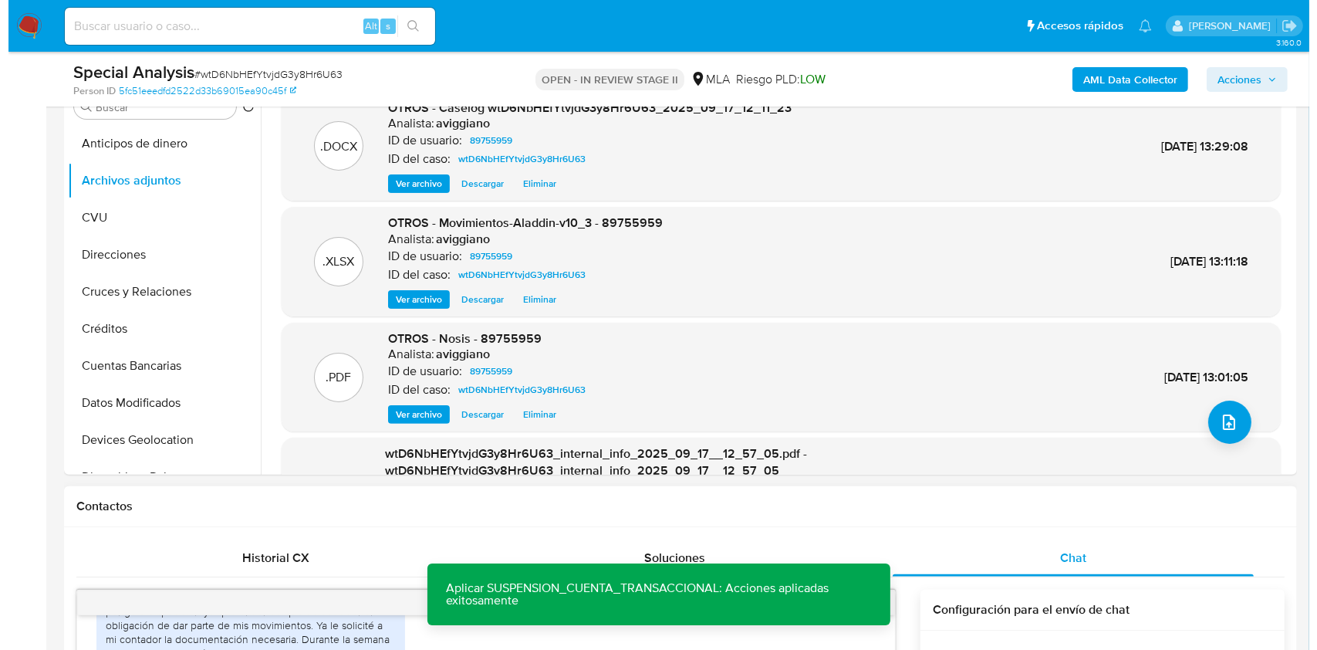
scroll to position [130, 0]
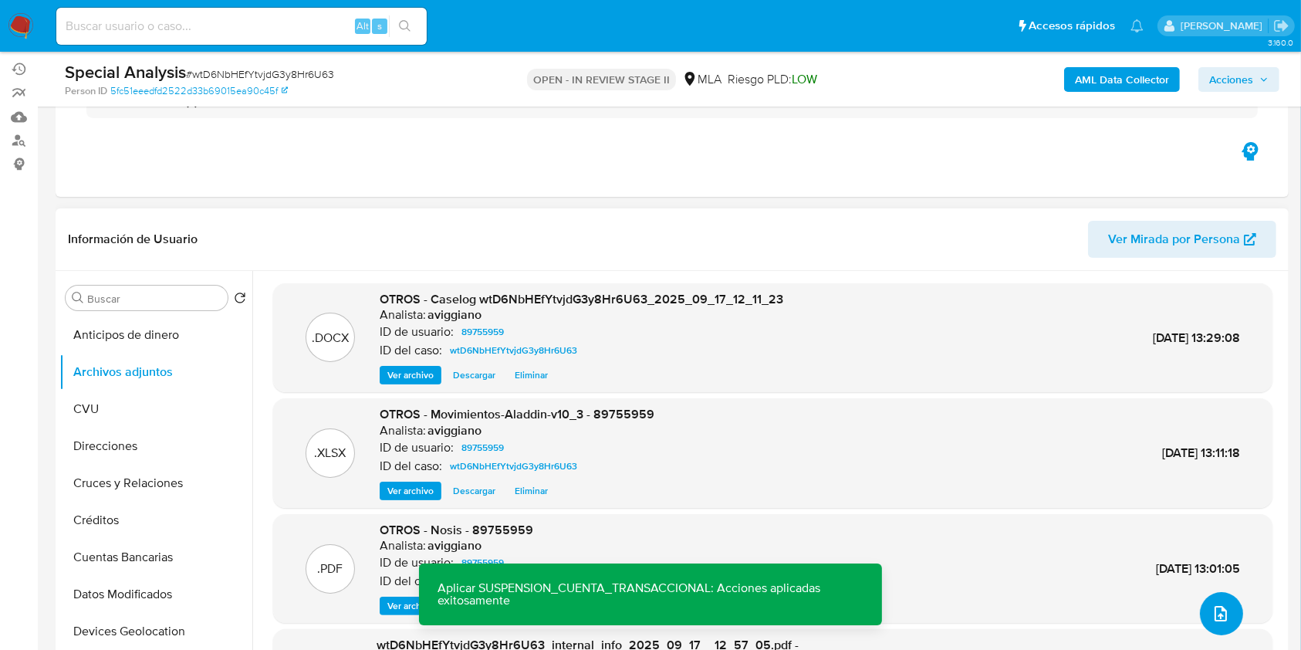
click at [1218, 617] on icon "upload-file" at bounding box center [1221, 613] width 12 height 15
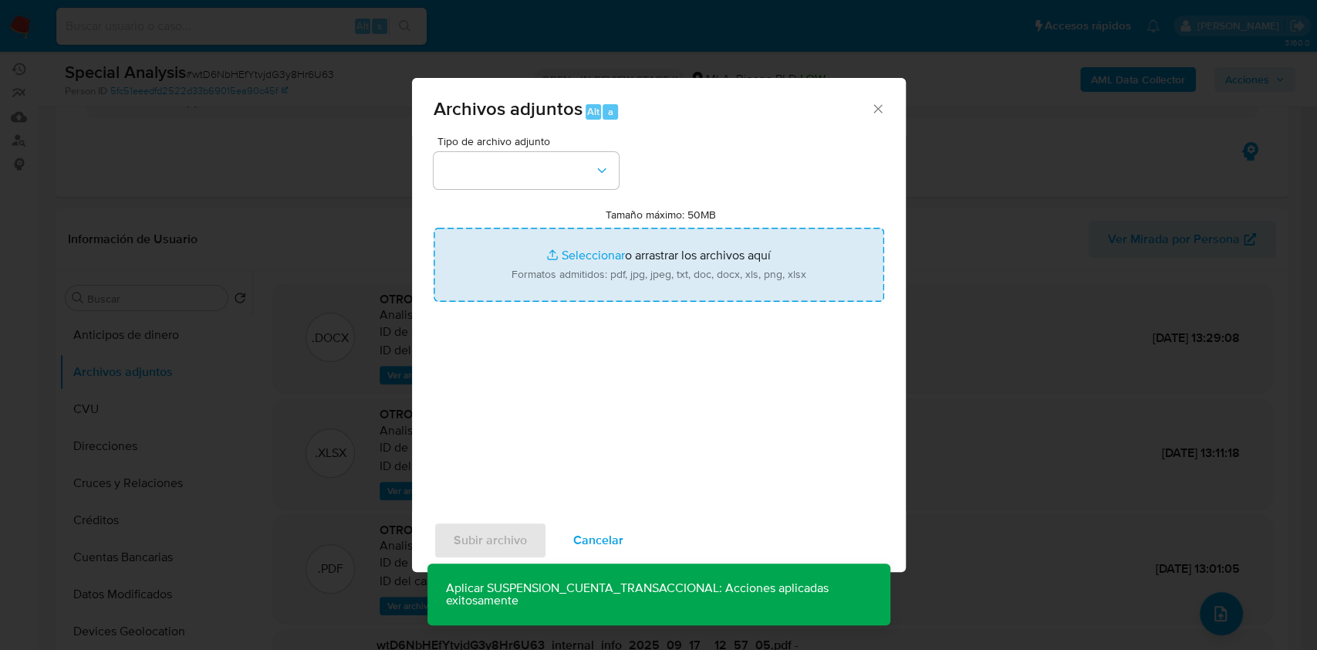
click at [506, 262] on input "Tamaño máximo: 50MB Seleccionar archivos" at bounding box center [659, 265] width 451 height 74
type input "C:\fakepath\Caselog wtD6NbHEfYtvjdG3y8Hr6U63_2025_09_17_12_11_23 - v2.docx"
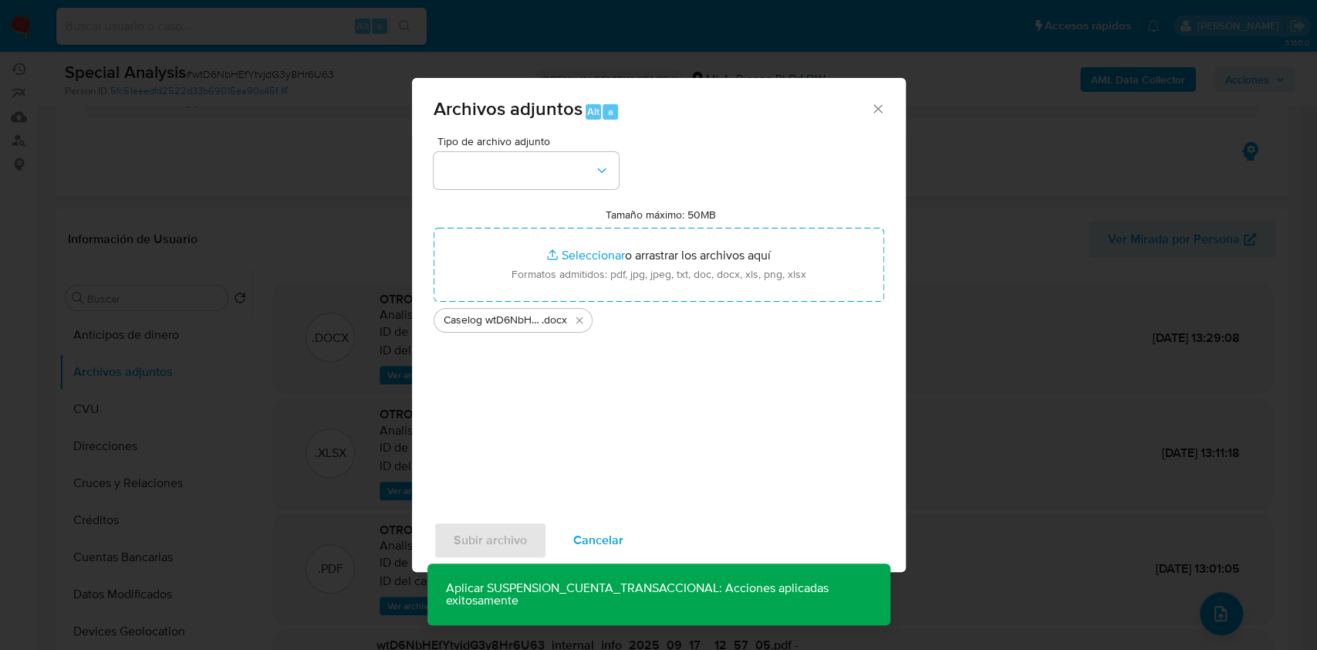
click at [535, 194] on div "Tipo de archivo adjunto Tamaño máximo: 50MB Seleccionar archivos Seleccionar o …" at bounding box center [659, 318] width 451 height 364
click at [540, 176] on button "button" at bounding box center [526, 170] width 185 height 37
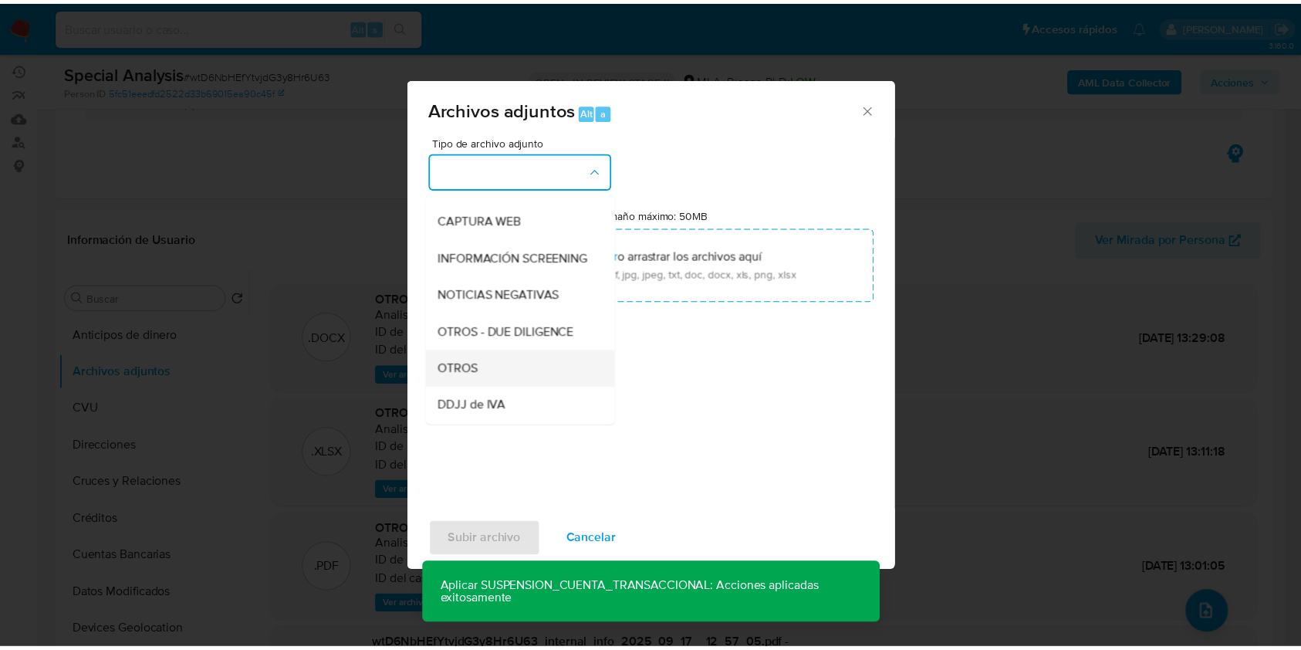
scroll to position [205, 0]
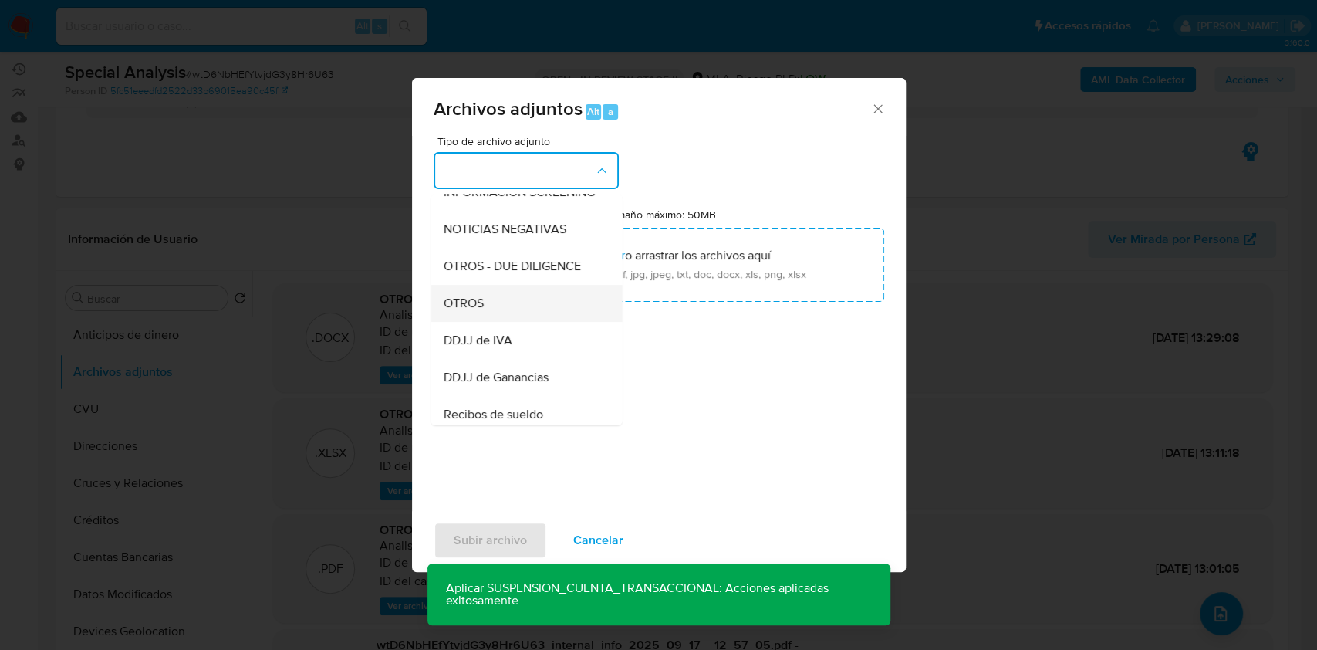
click at [470, 311] on span "OTROS" at bounding box center [463, 303] width 40 height 15
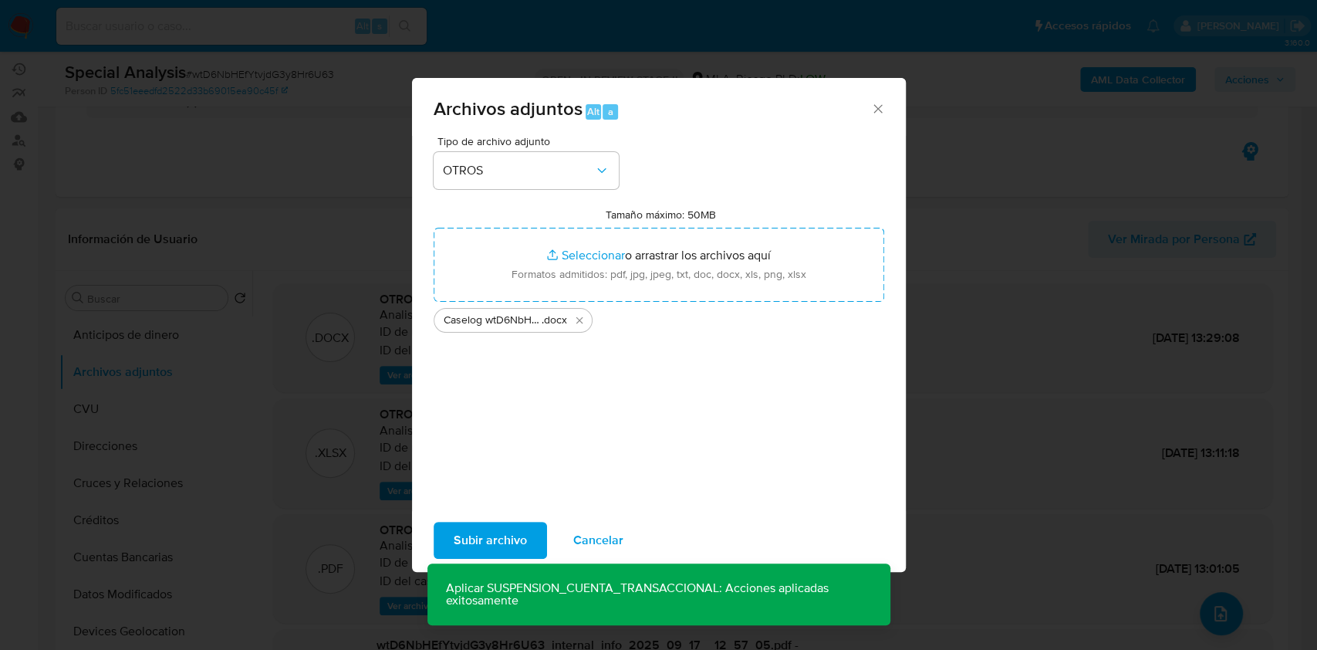
click at [469, 534] on span "Subir archivo" at bounding box center [490, 540] width 73 height 34
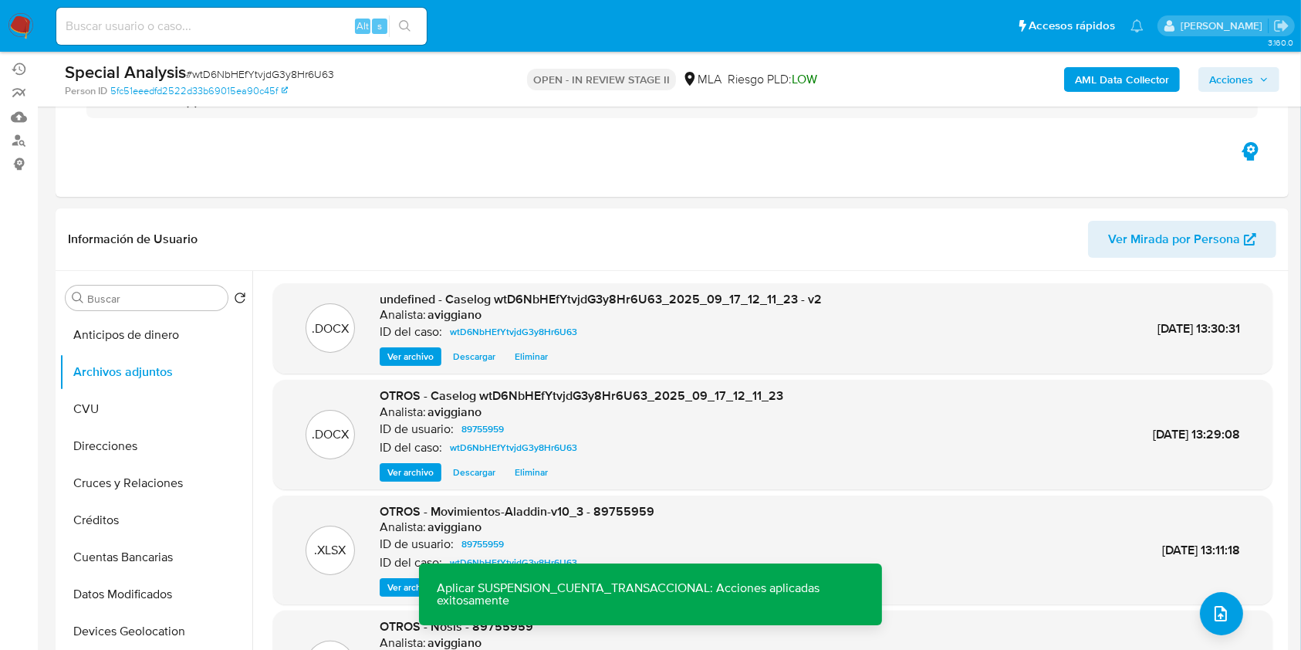
click at [1249, 84] on span "Acciones" at bounding box center [1231, 79] width 44 height 25
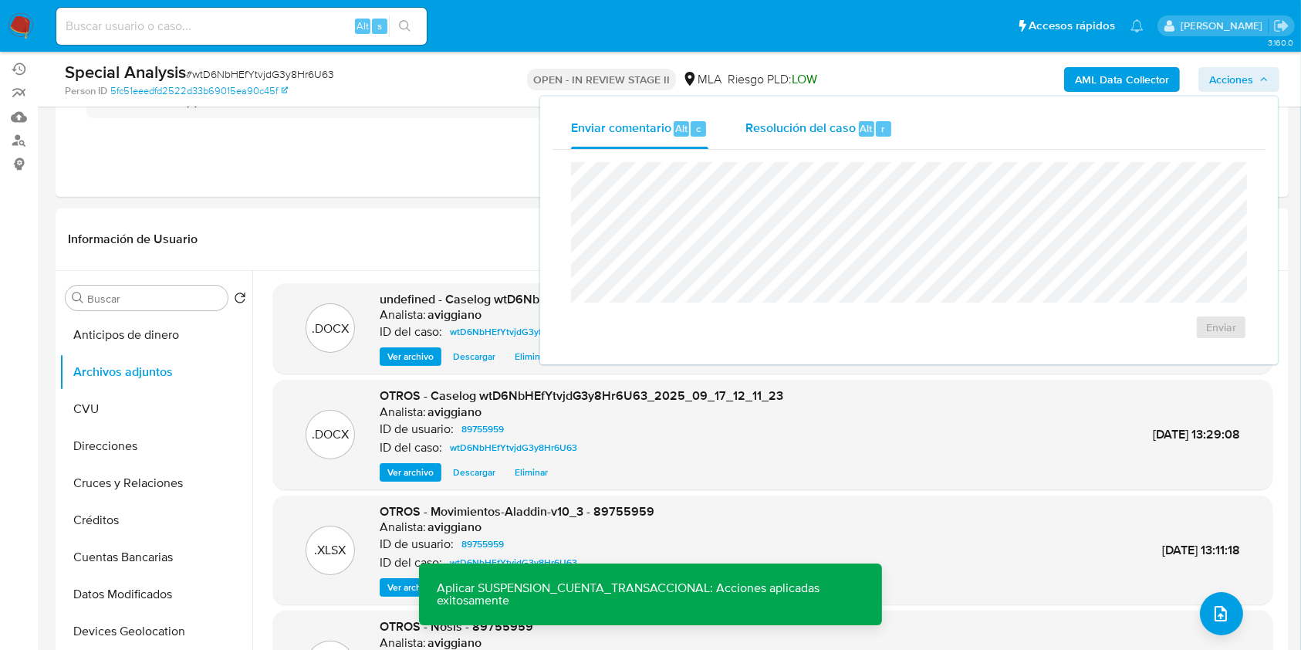
click at [819, 121] on span "Resolución del caso" at bounding box center [800, 128] width 110 height 18
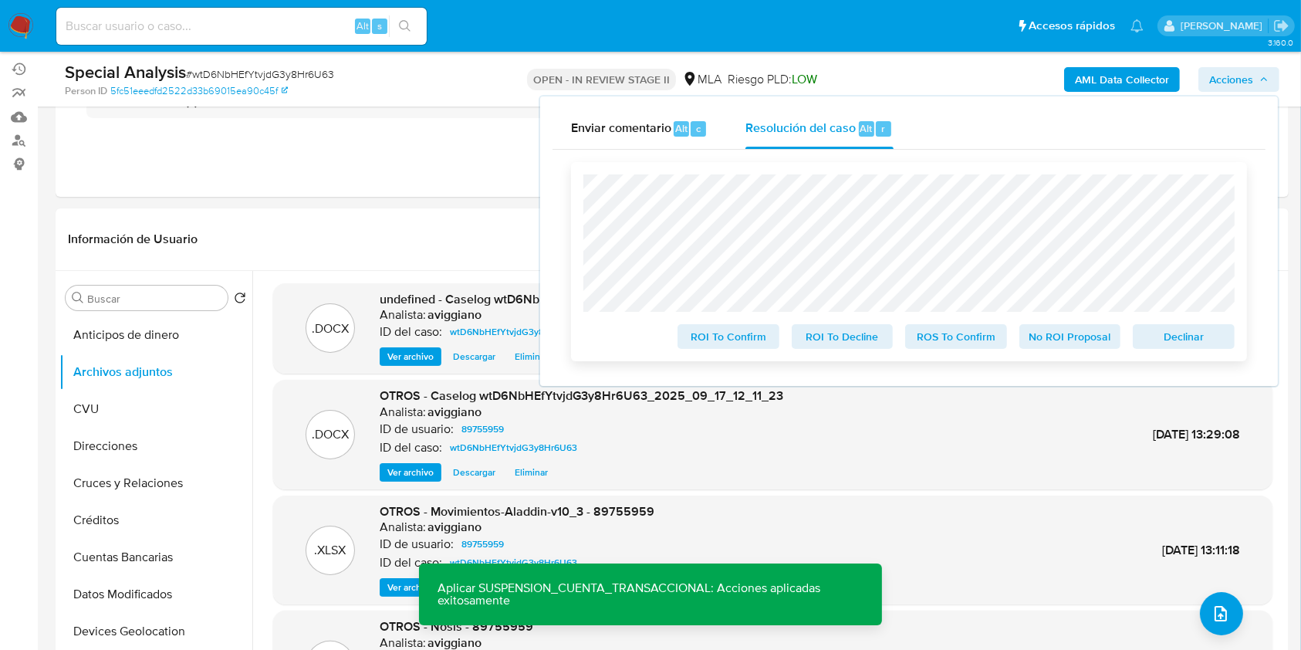
click at [1162, 347] on span "Declinar" at bounding box center [1184, 337] width 80 height 22
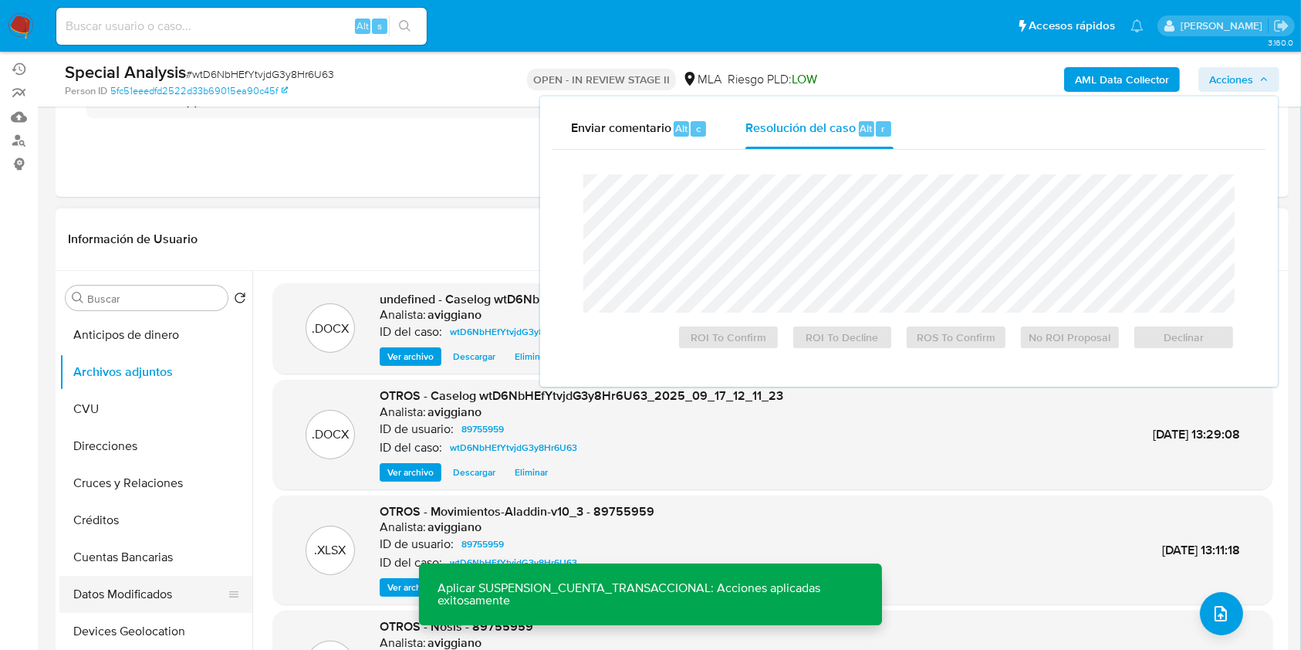
scroll to position [309, 0]
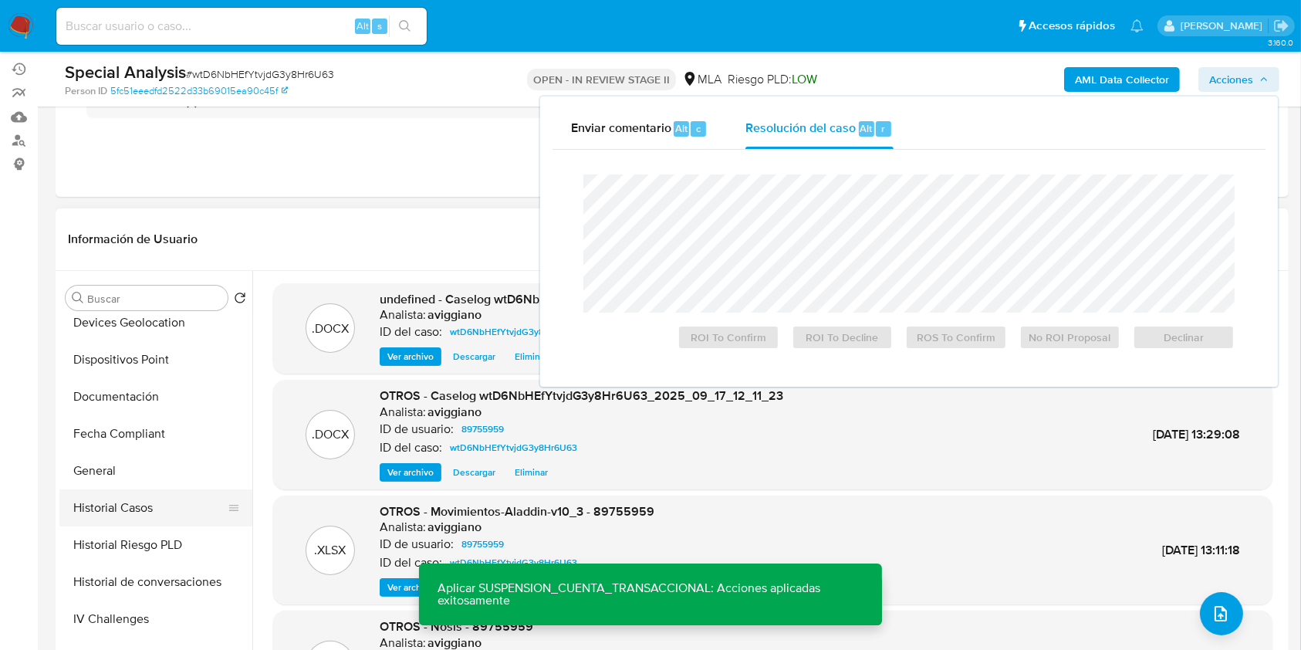
click at [130, 524] on button "Historial Casos" at bounding box center [149, 507] width 181 height 37
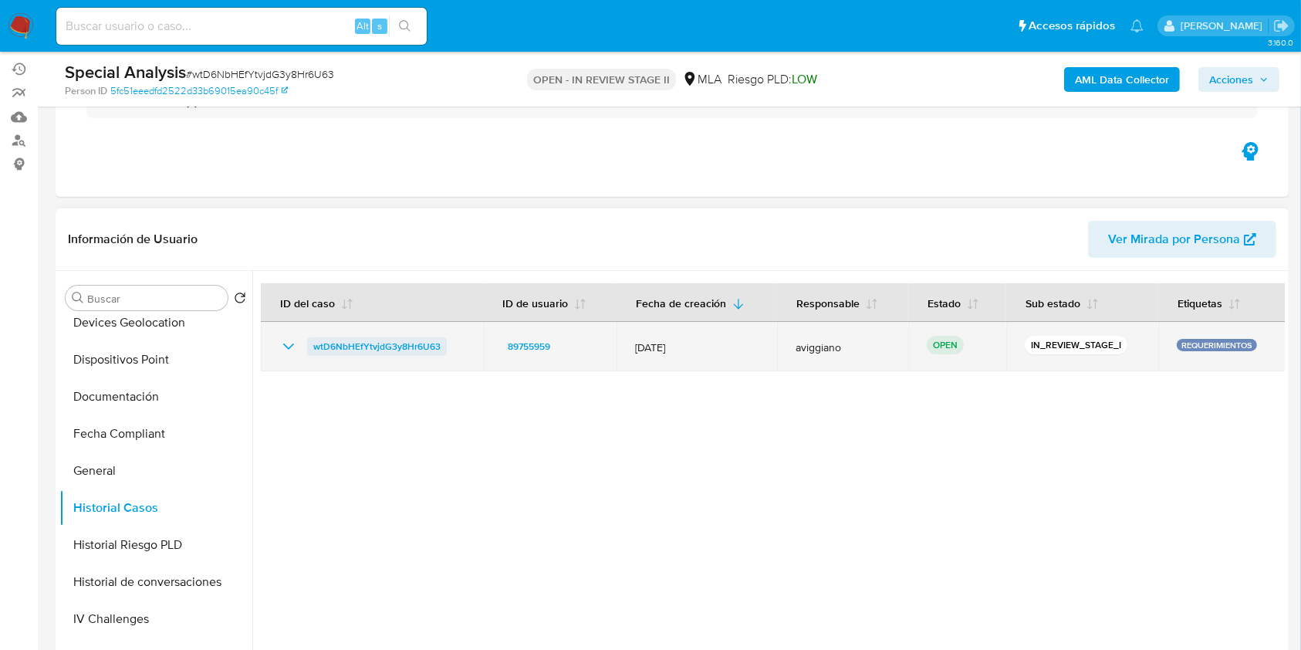
click at [431, 339] on span "wtD6NbHEfYtvjdG3y8Hr6U63" at bounding box center [376, 346] width 127 height 19
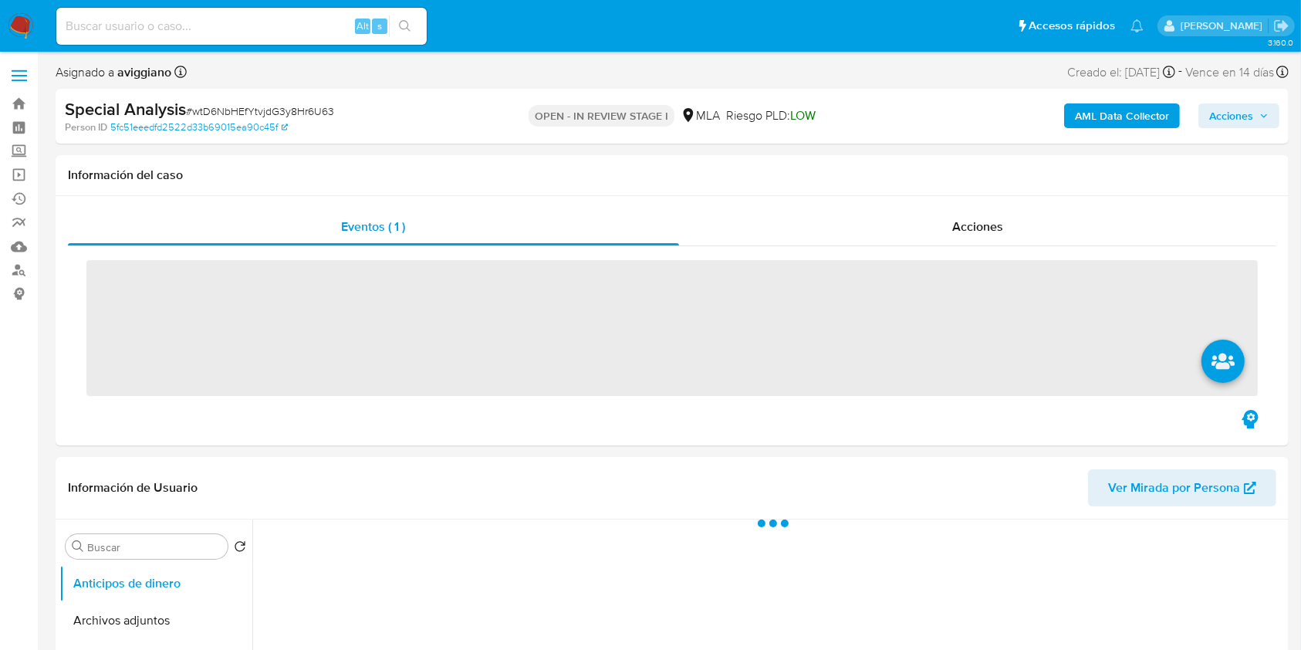
click at [1214, 111] on span "Acciones" at bounding box center [1231, 115] width 44 height 25
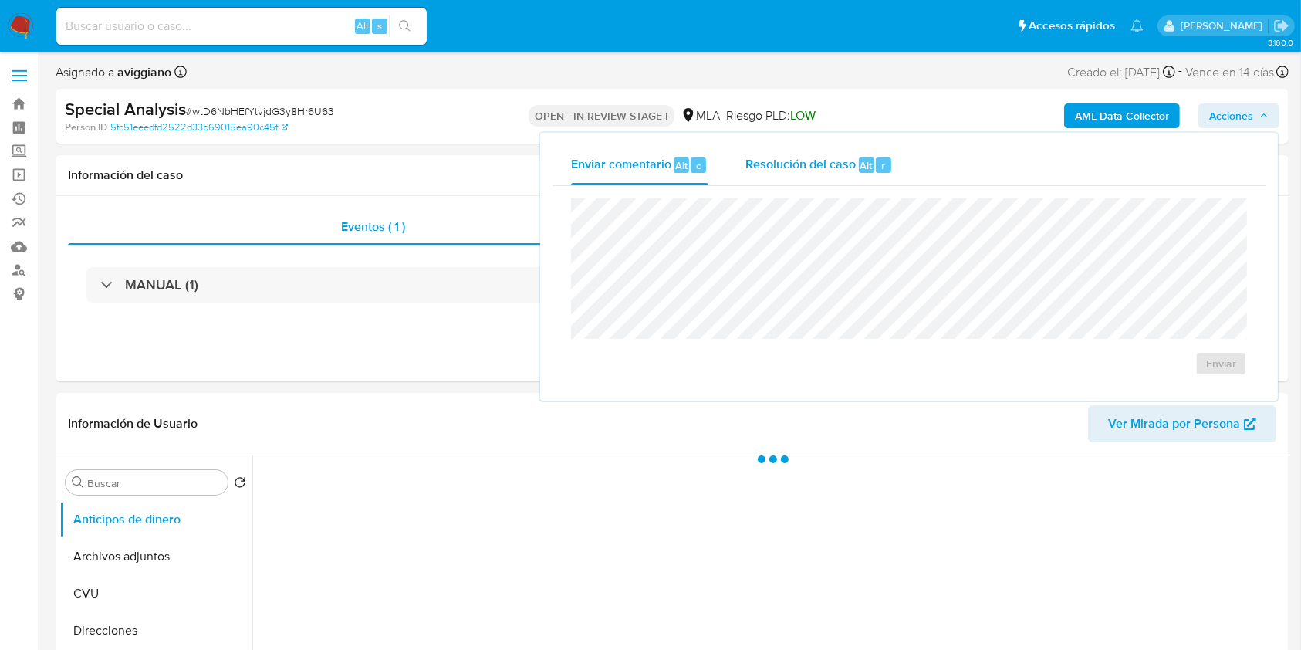
click at [810, 160] on span "Resolución del caso" at bounding box center [800, 165] width 110 height 18
select select "10"
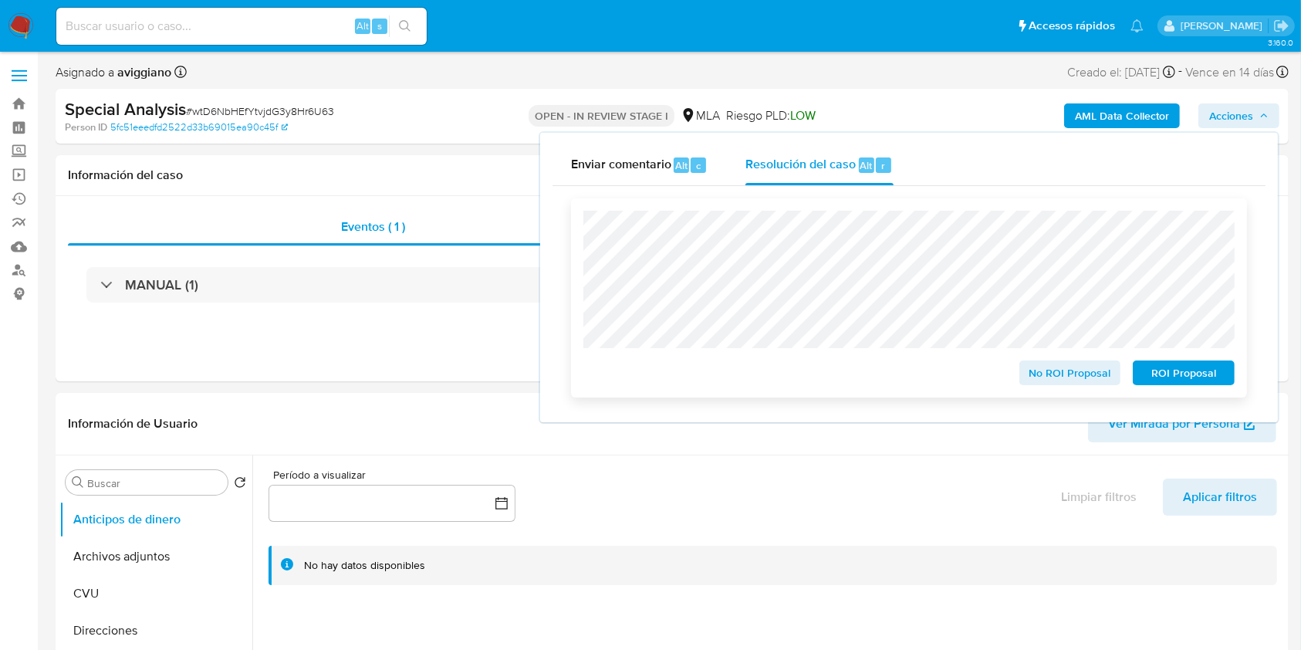
click at [1206, 367] on span "ROI Proposal" at bounding box center [1184, 373] width 80 height 22
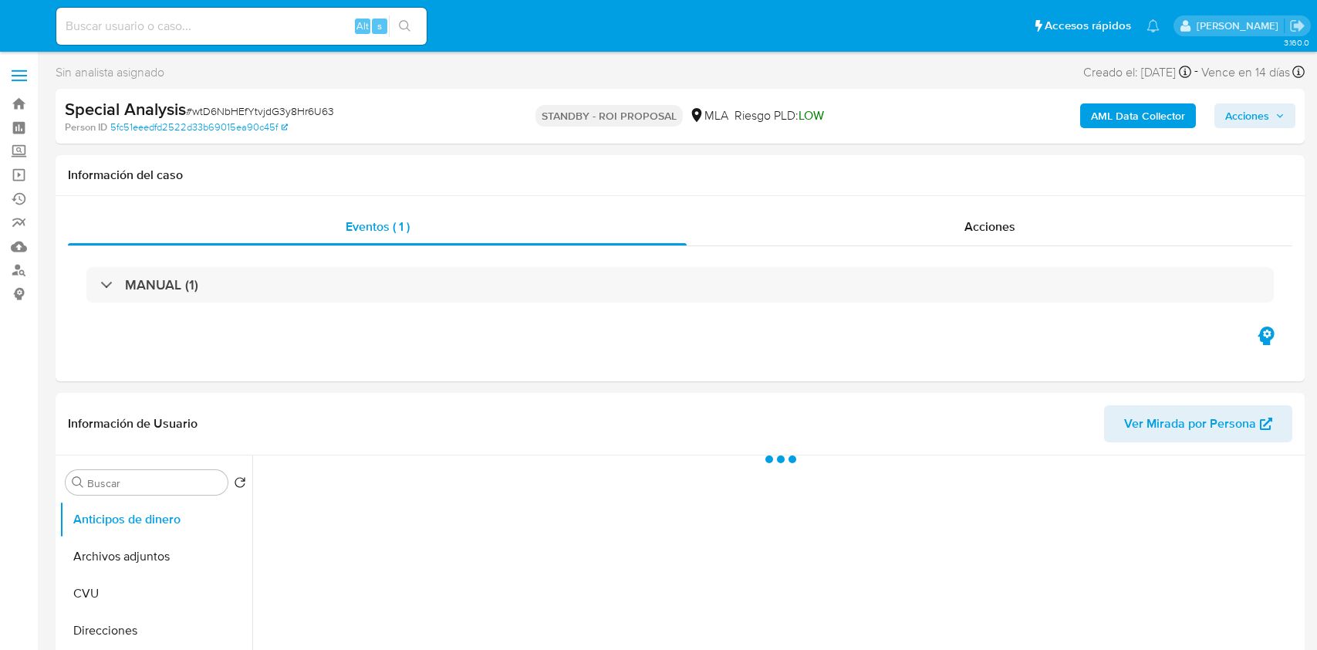
select select "10"
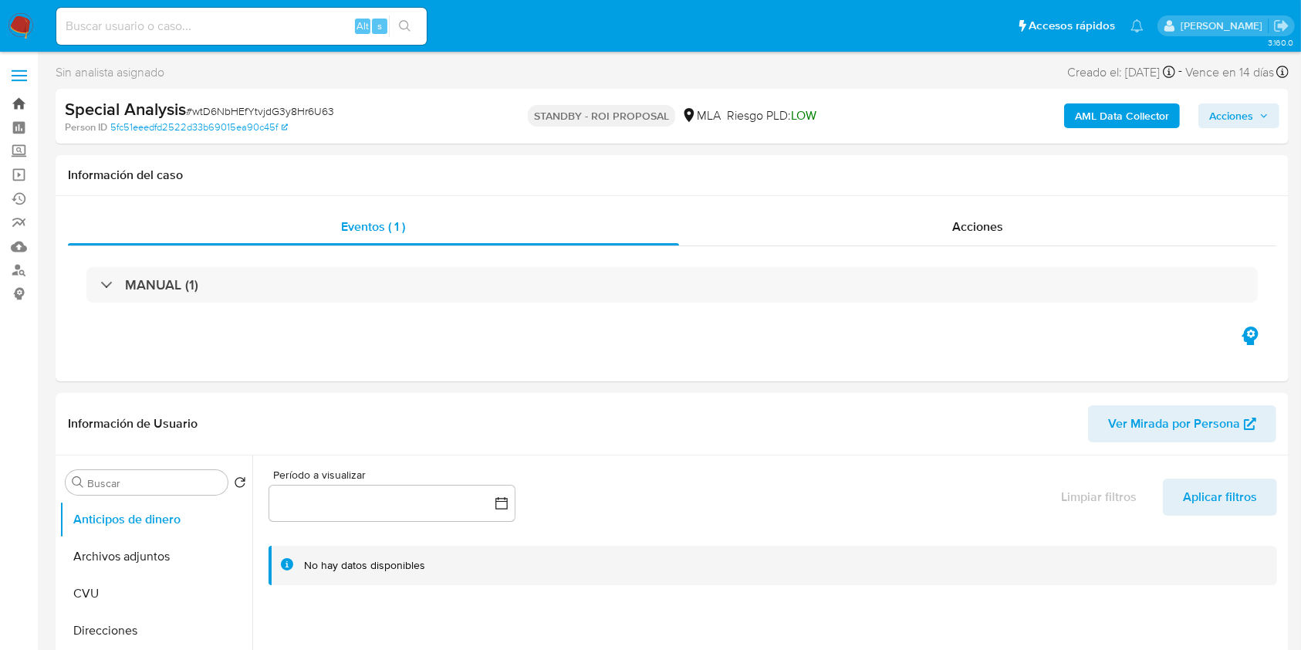
click at [18, 103] on link "Bandeja" at bounding box center [92, 104] width 184 height 24
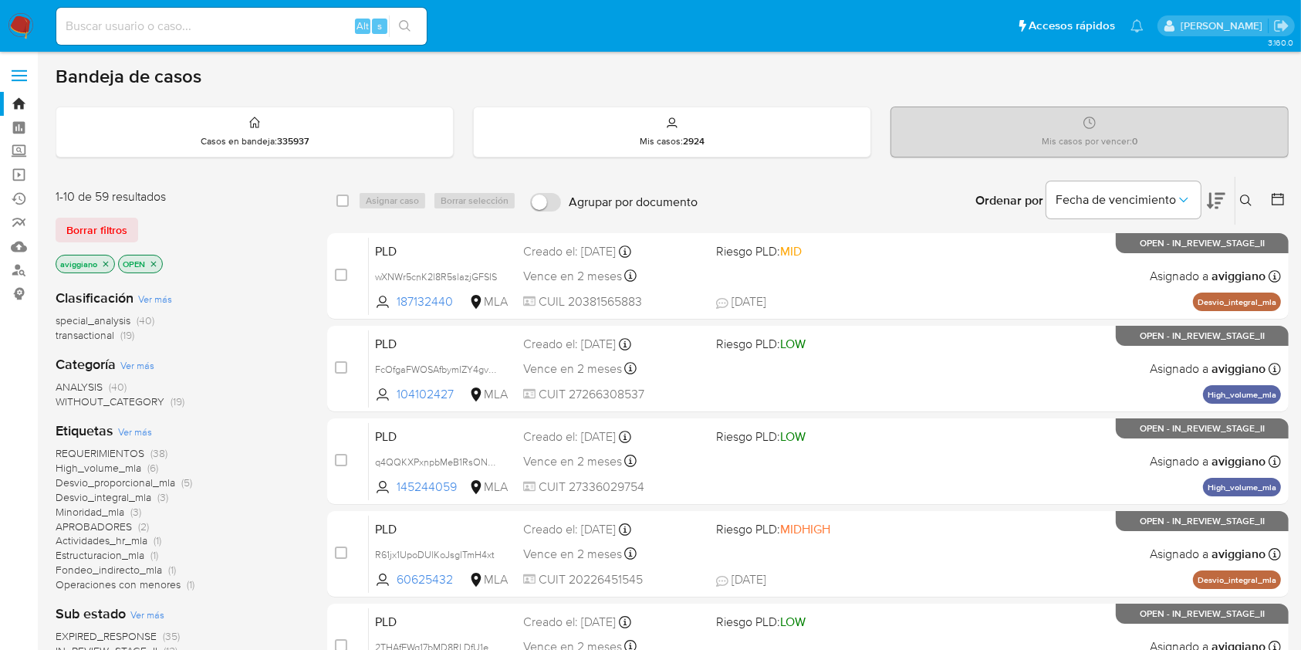
click at [103, 262] on icon "close-filter" at bounding box center [105, 263] width 9 height 9
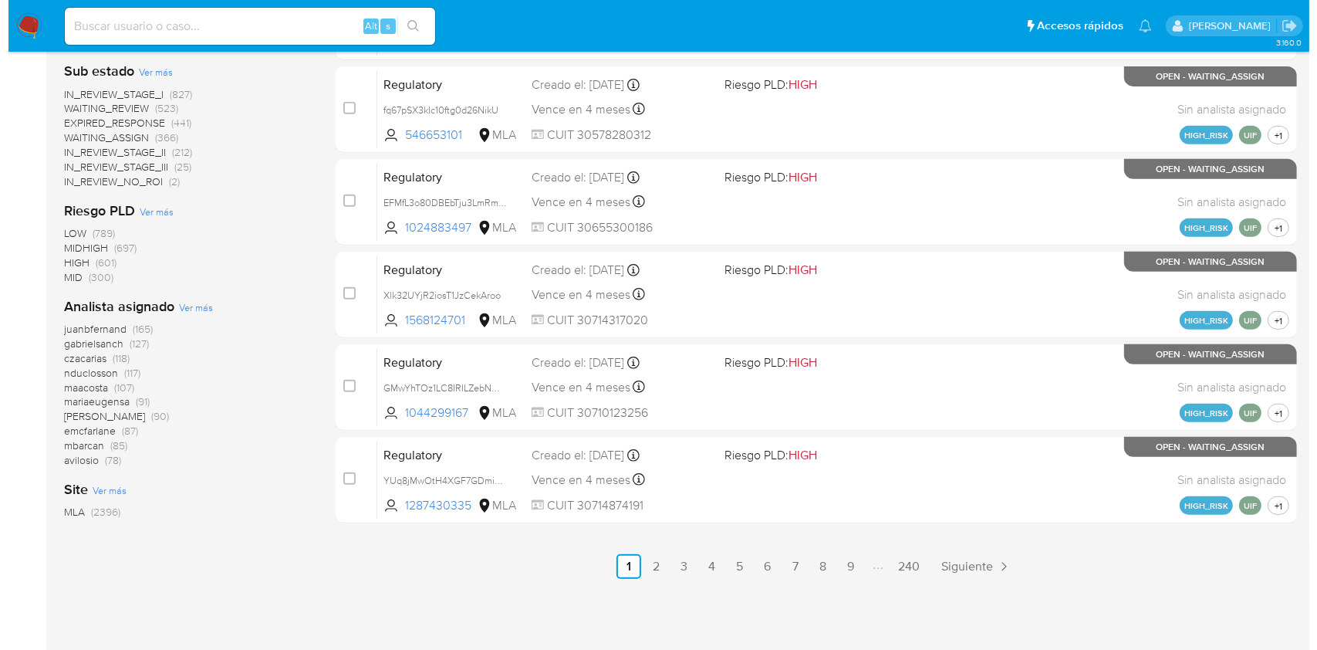
scroll to position [637, 0]
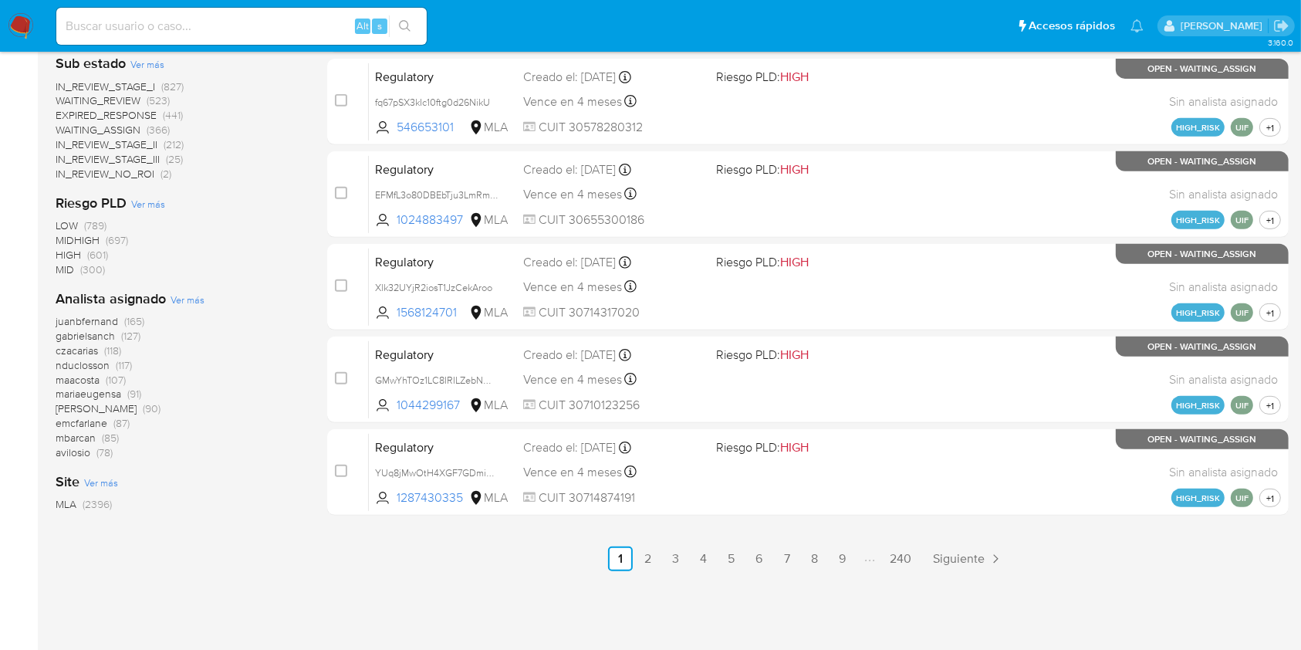
click at [171, 299] on span "Ver más" at bounding box center [188, 299] width 34 height 14
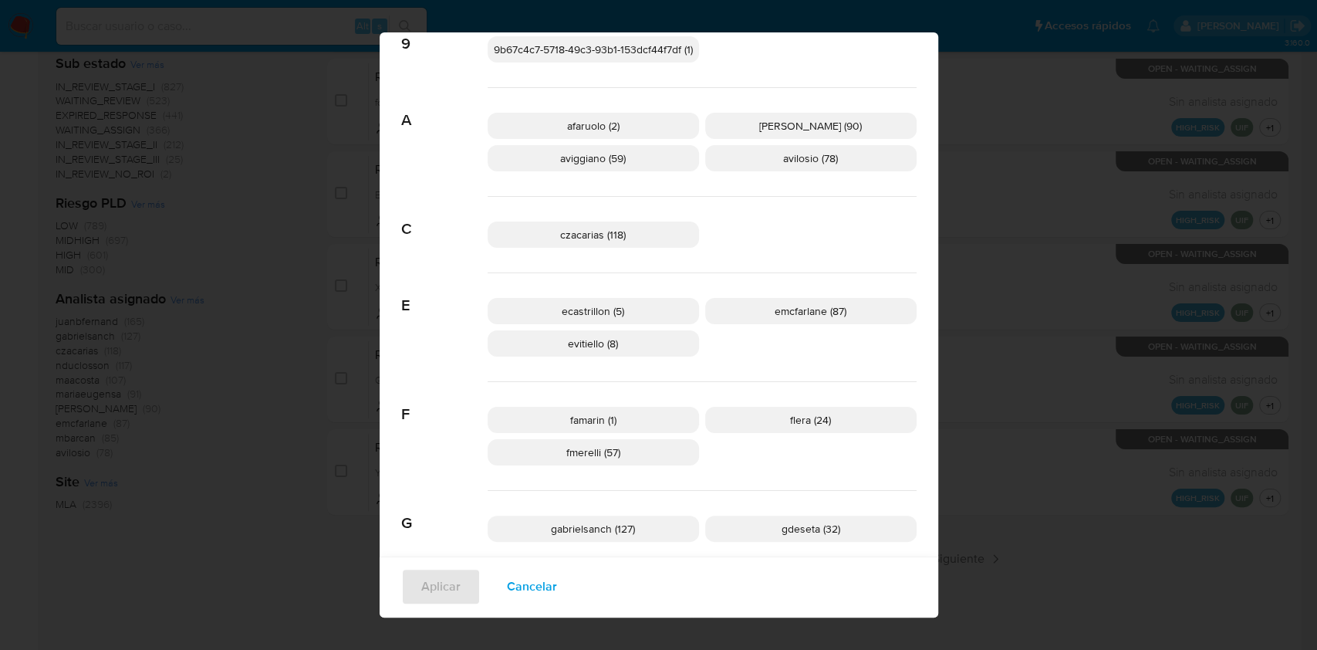
scroll to position [2, 0]
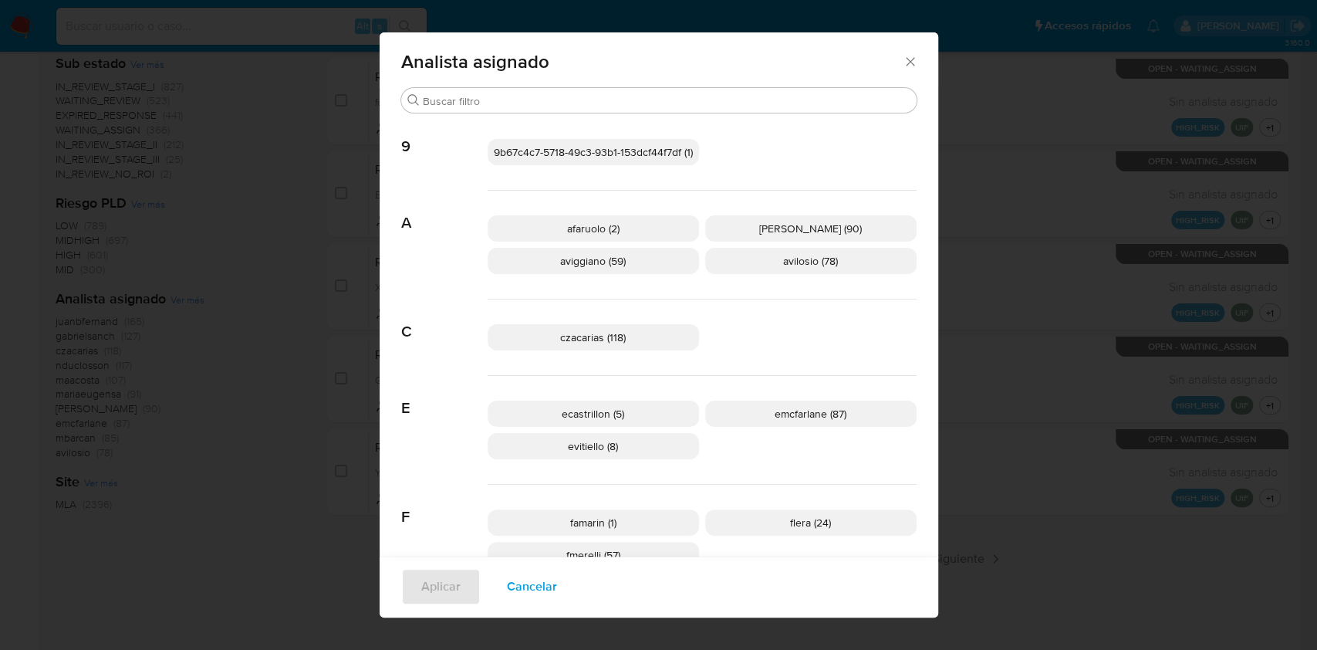
click at [609, 253] on span "aviggiano (59)" at bounding box center [593, 260] width 66 height 15
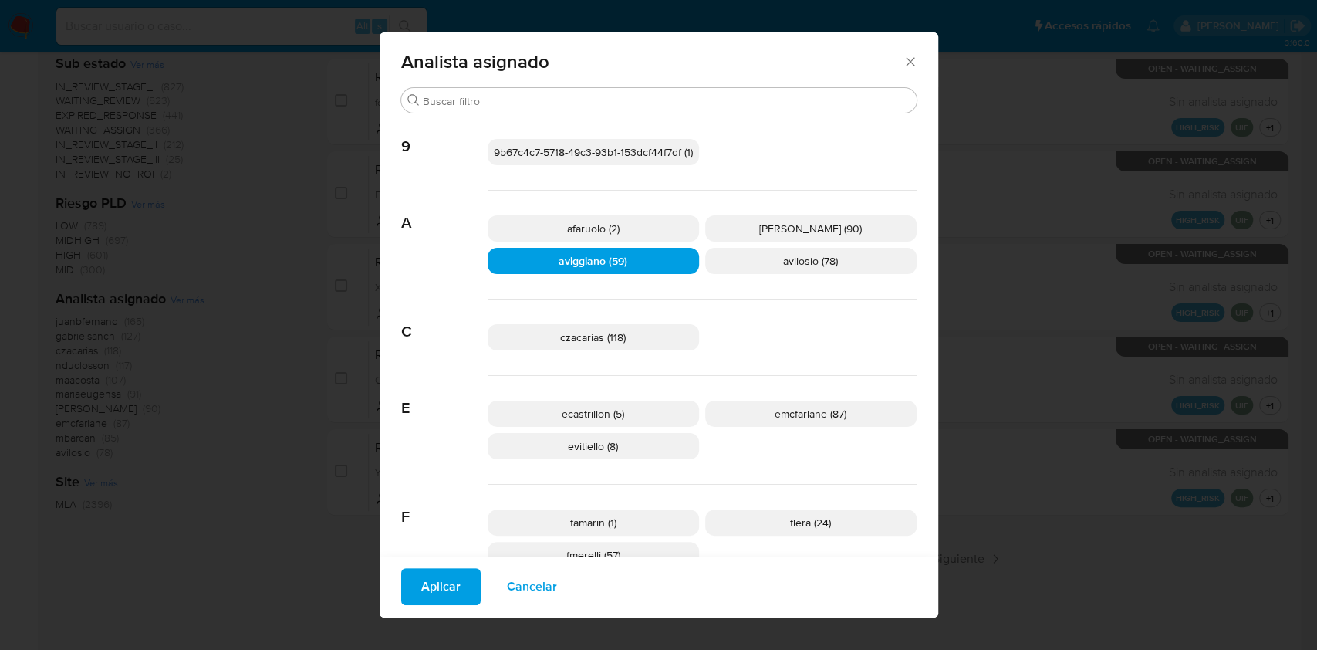
click at [434, 576] on span "Aplicar" at bounding box center [440, 586] width 39 height 34
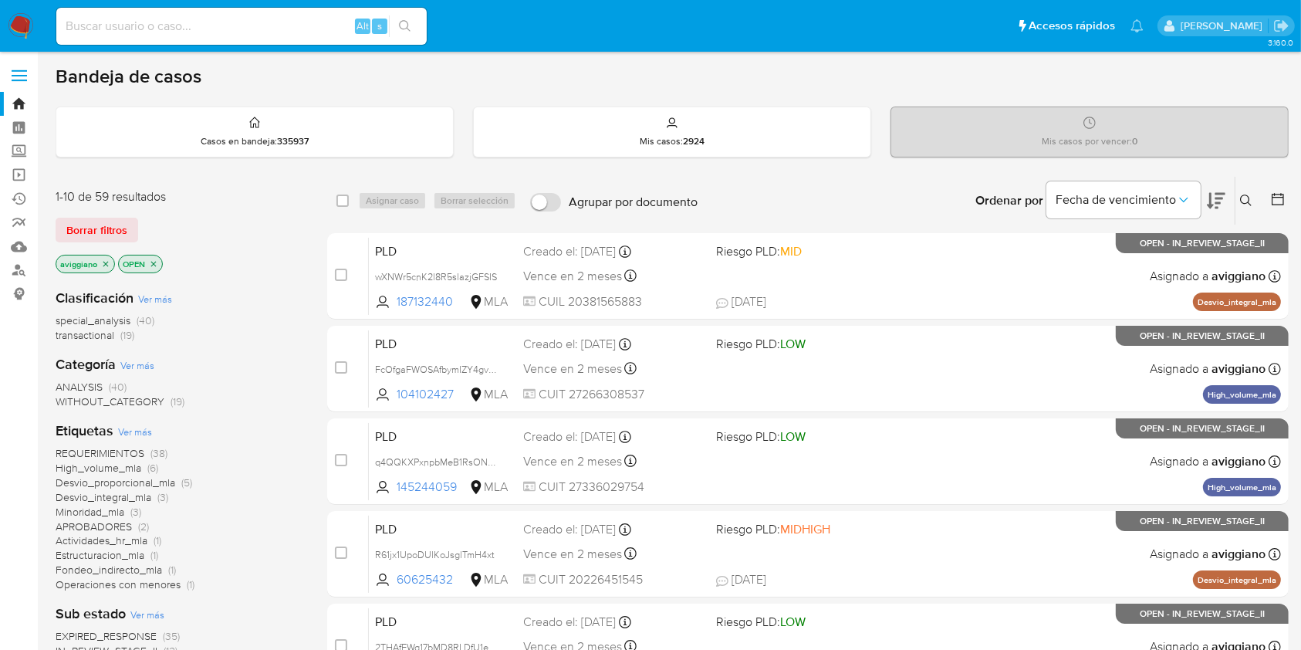
click at [150, 261] on icon "close-filter" at bounding box center [153, 263] width 9 height 9
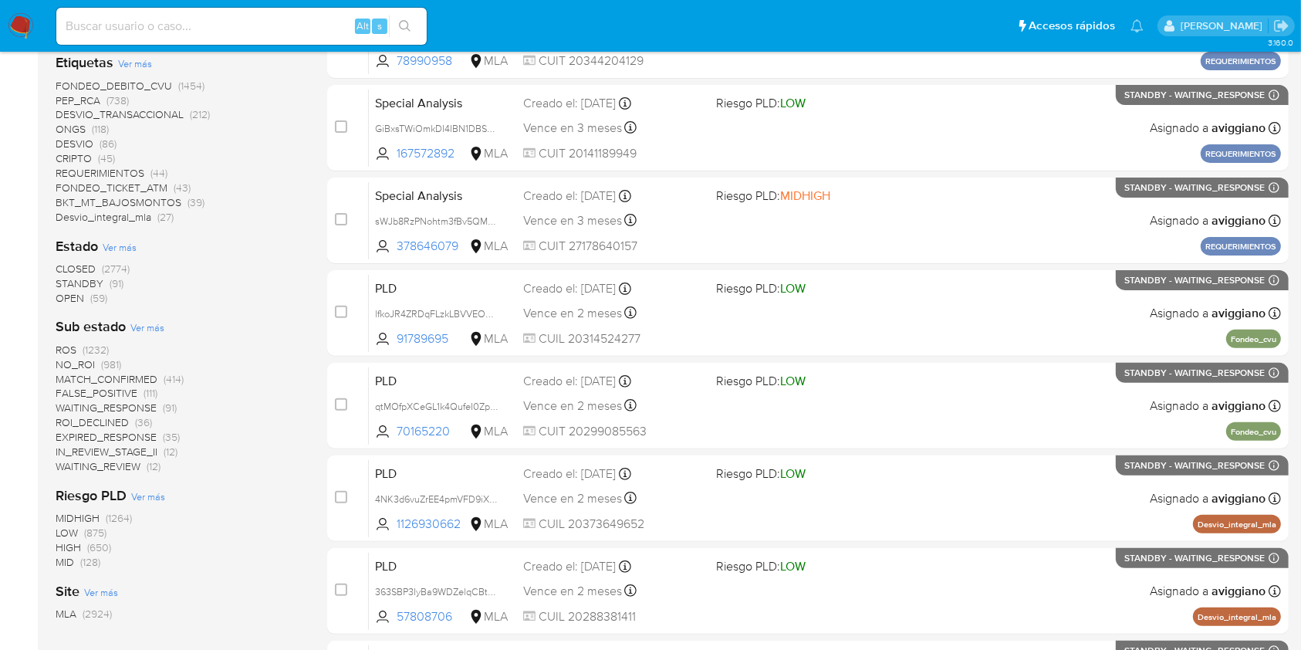
scroll to position [514, 0]
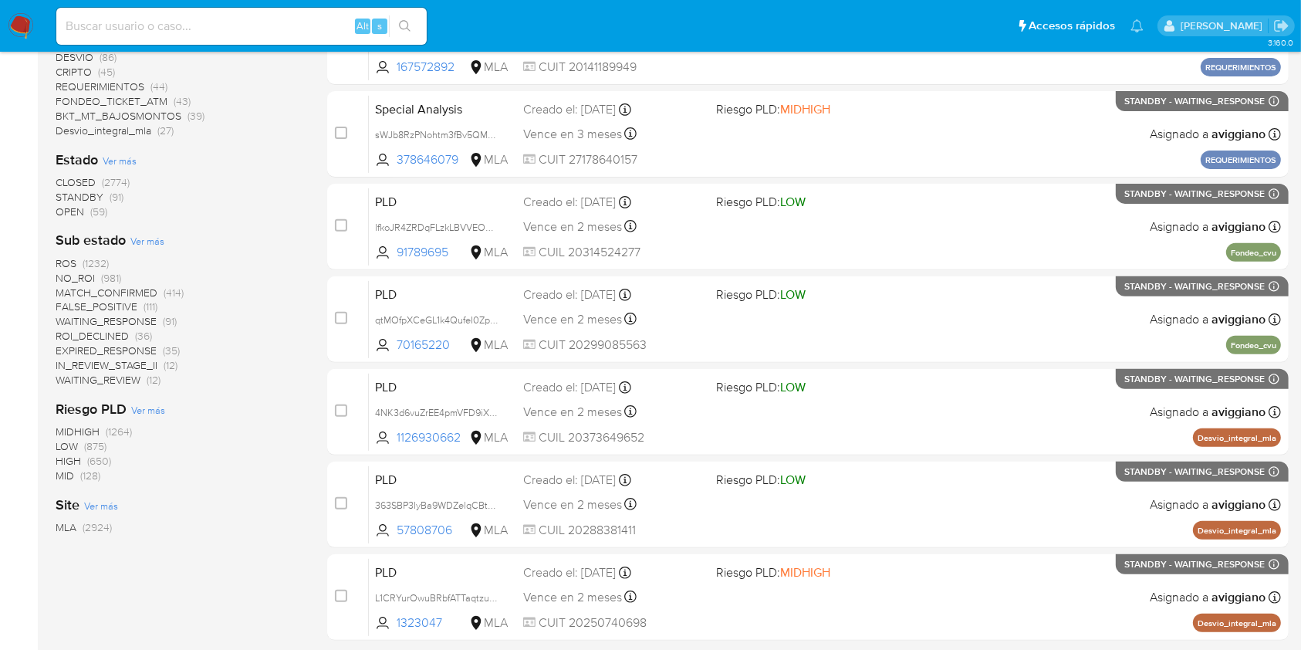
click at [164, 410] on span "Ver más" at bounding box center [148, 410] width 34 height 14
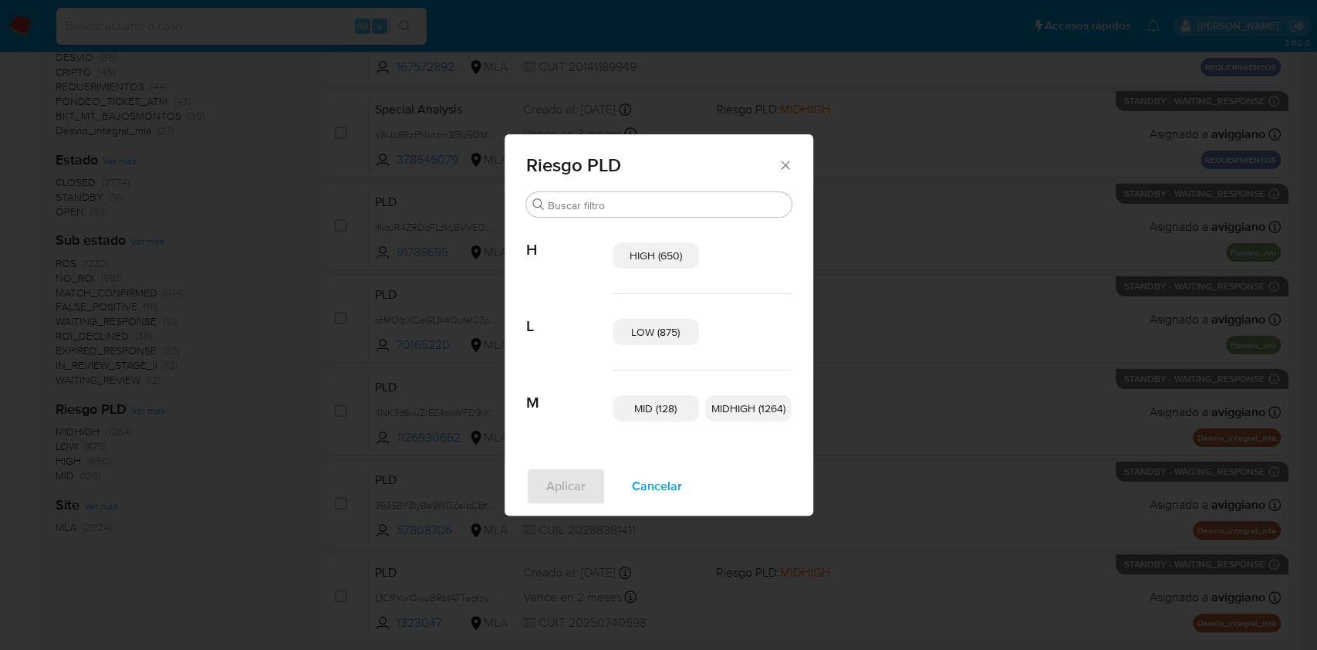
click at [773, 171] on span "Riesgo PLD" at bounding box center [652, 165] width 252 height 19
click at [784, 167] on icon "Cerrar" at bounding box center [785, 164] width 15 height 15
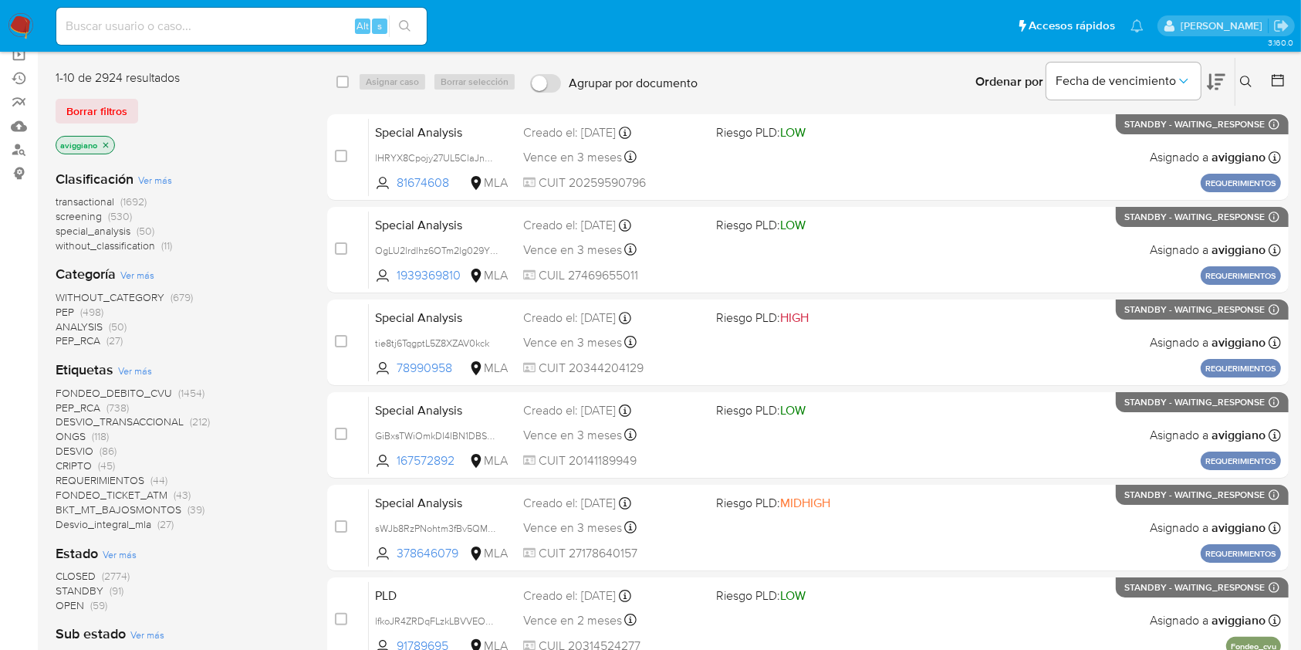
scroll to position [0, 0]
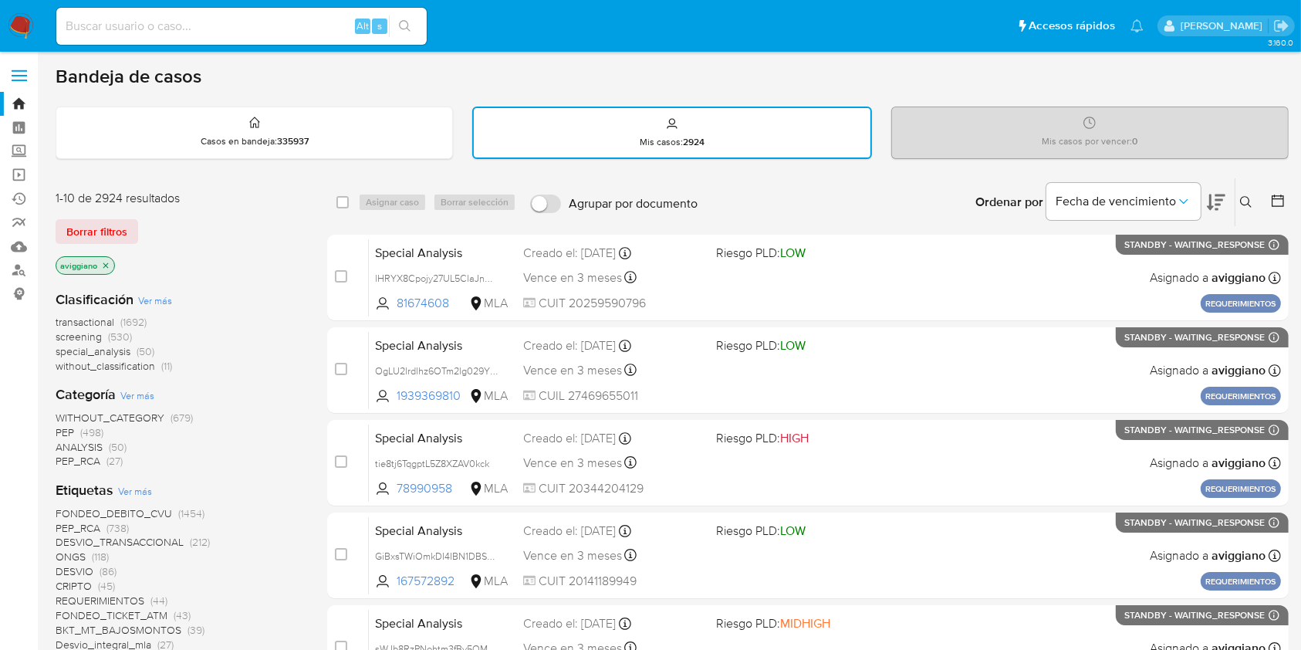
click at [103, 268] on icon "close-filter" at bounding box center [105, 265] width 9 height 9
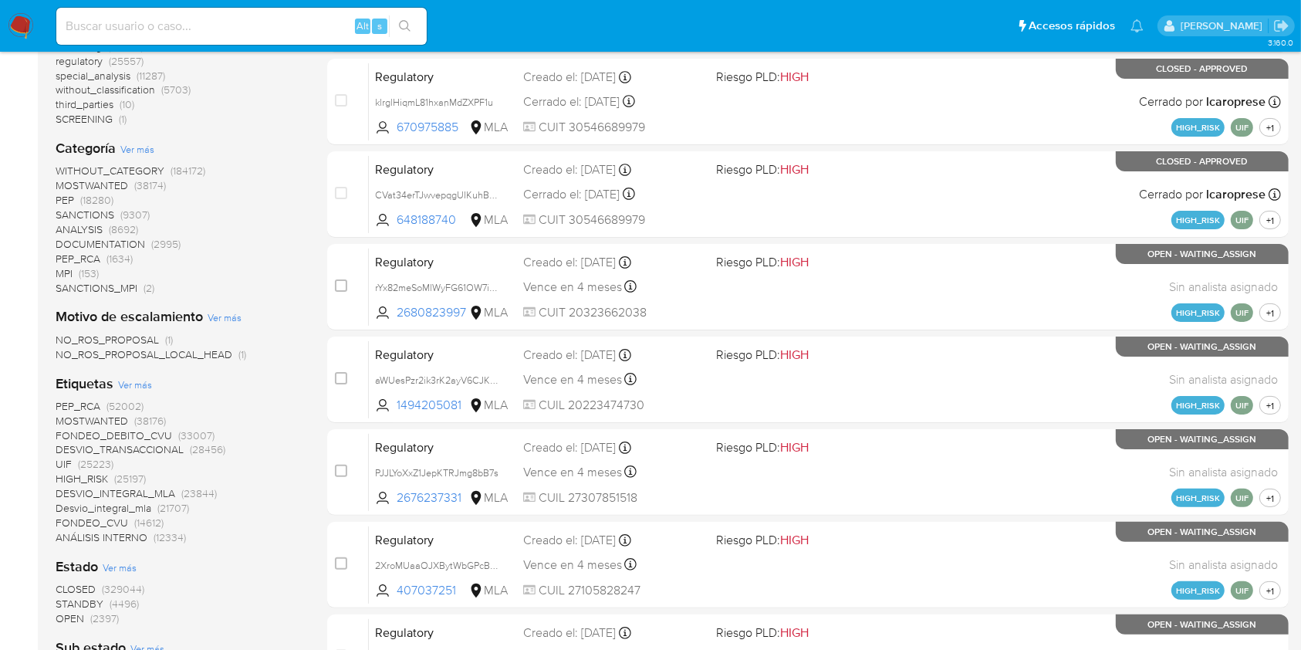
scroll to position [411, 0]
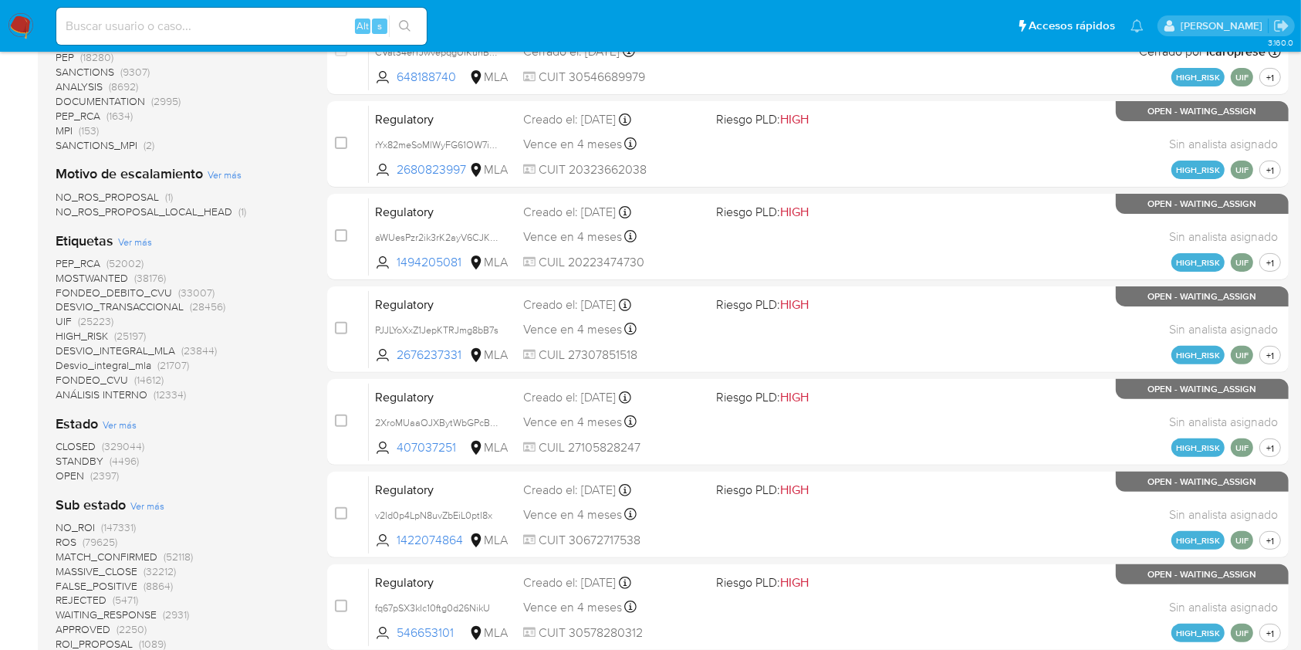
click at [67, 475] on span "OPEN" at bounding box center [70, 475] width 29 height 15
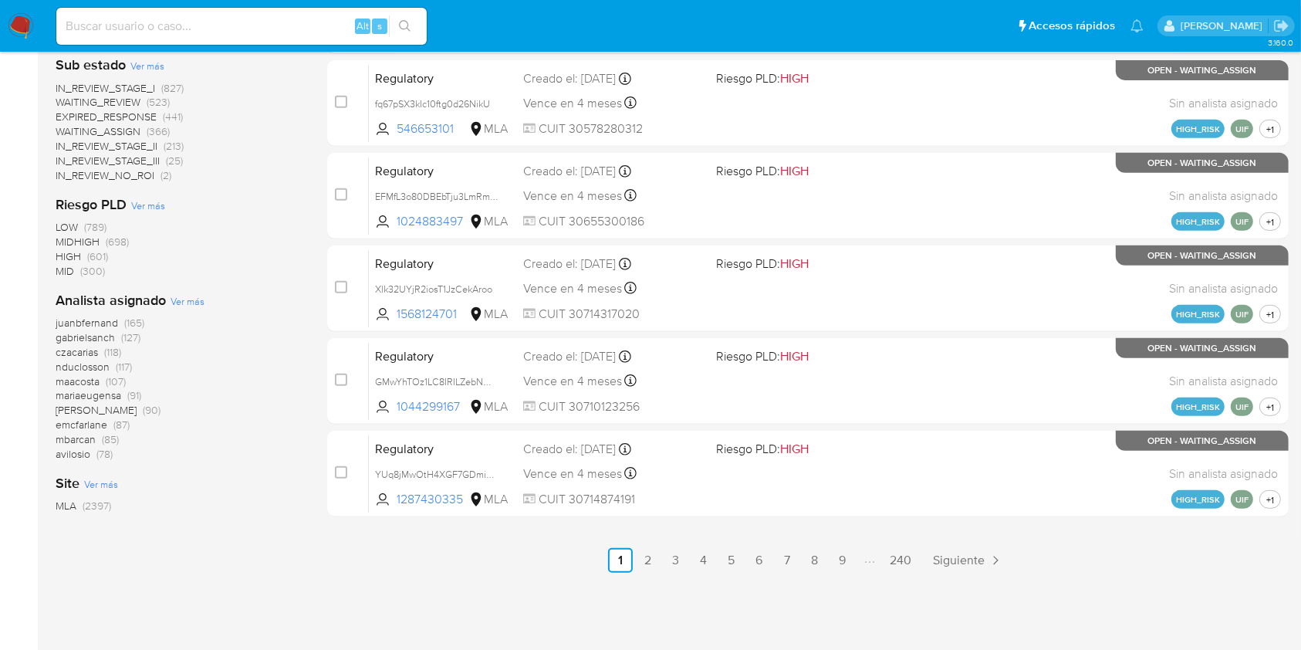
scroll to position [639, 0]
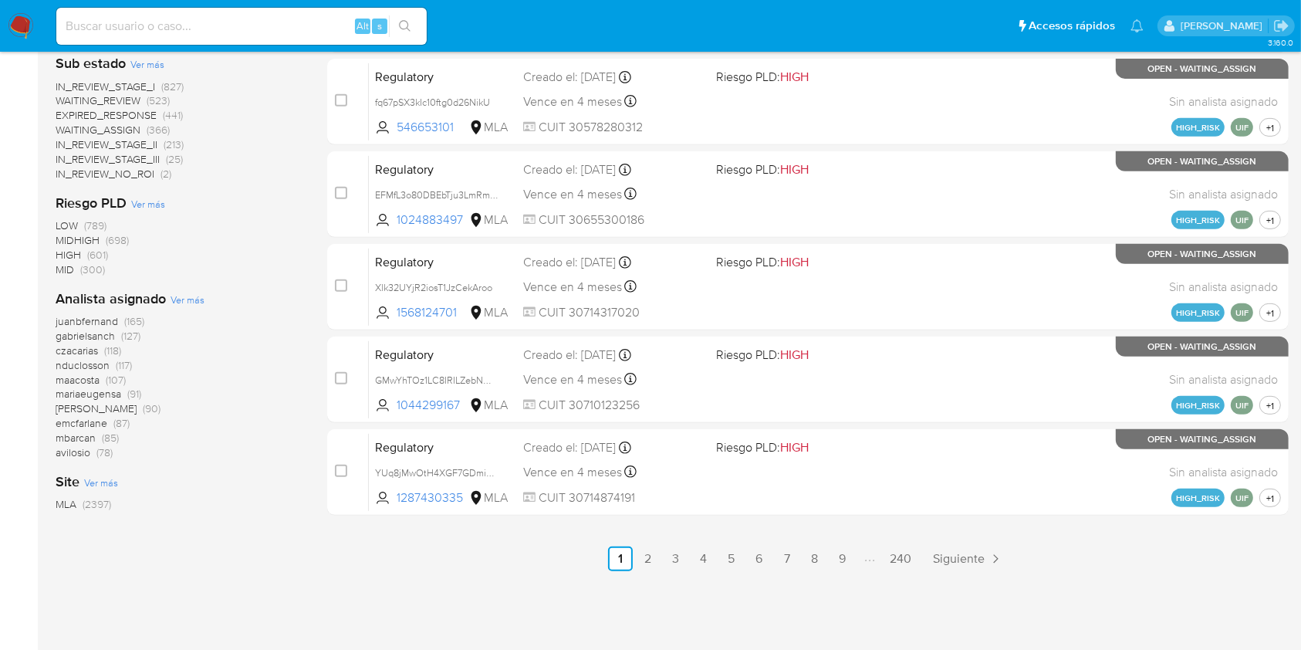
click at [83, 423] on span "emcfarlane" at bounding box center [82, 422] width 52 height 15
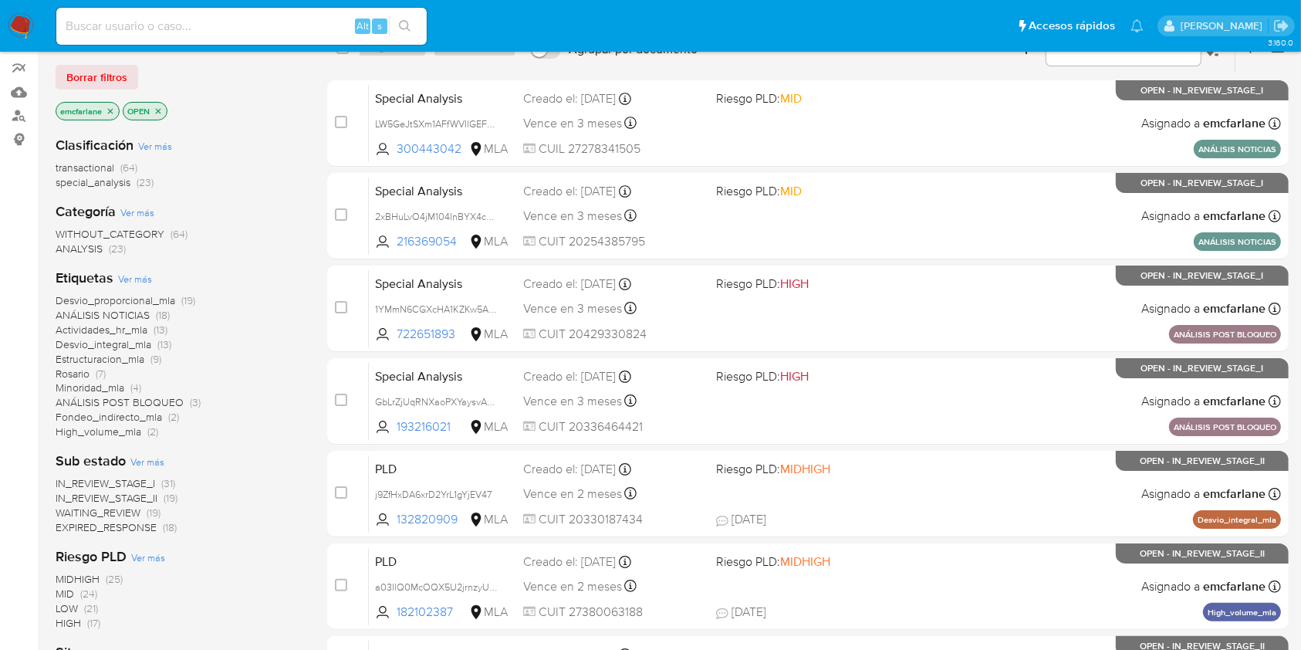
scroll to position [110, 0]
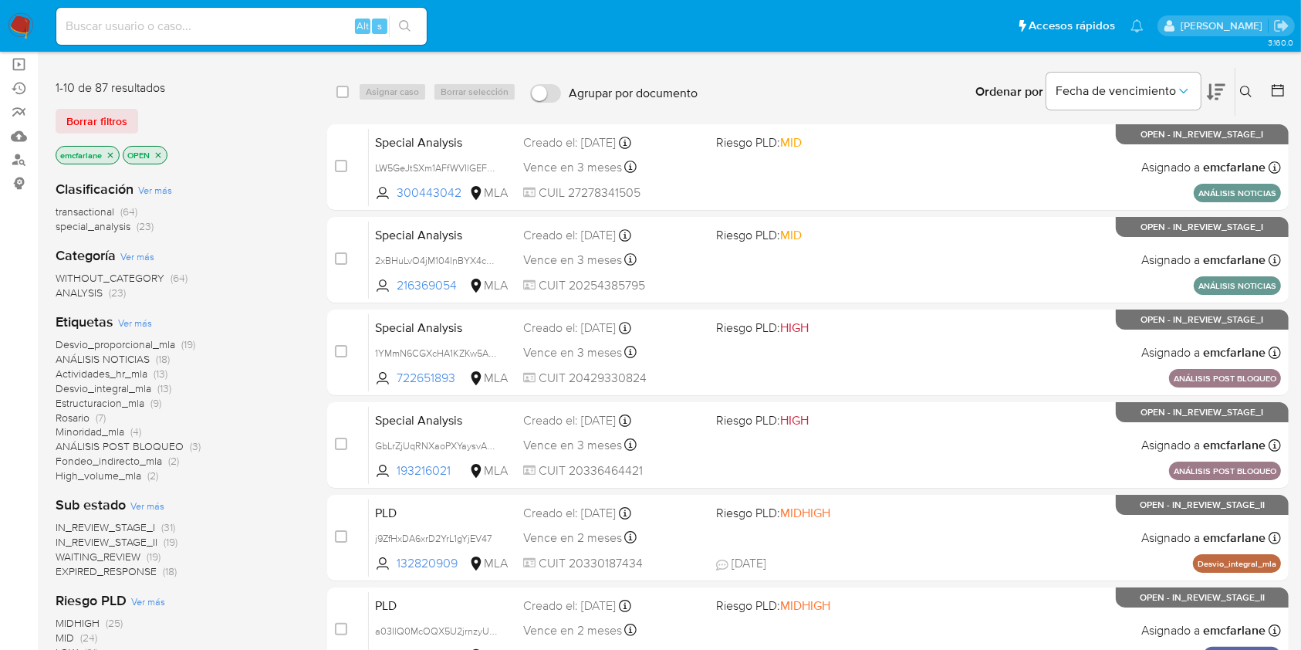
click at [154, 153] on icon "close-filter" at bounding box center [158, 154] width 9 height 9
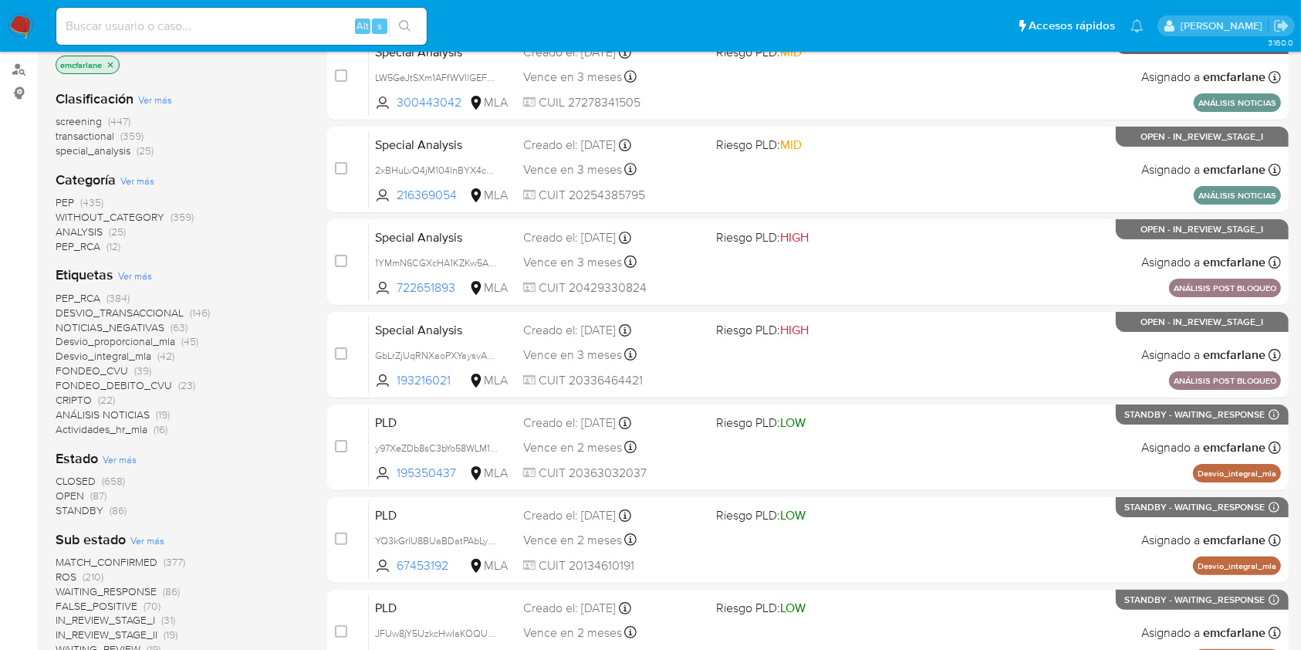
scroll to position [419, 0]
